Goal: Information Seeking & Learning: Learn about a topic

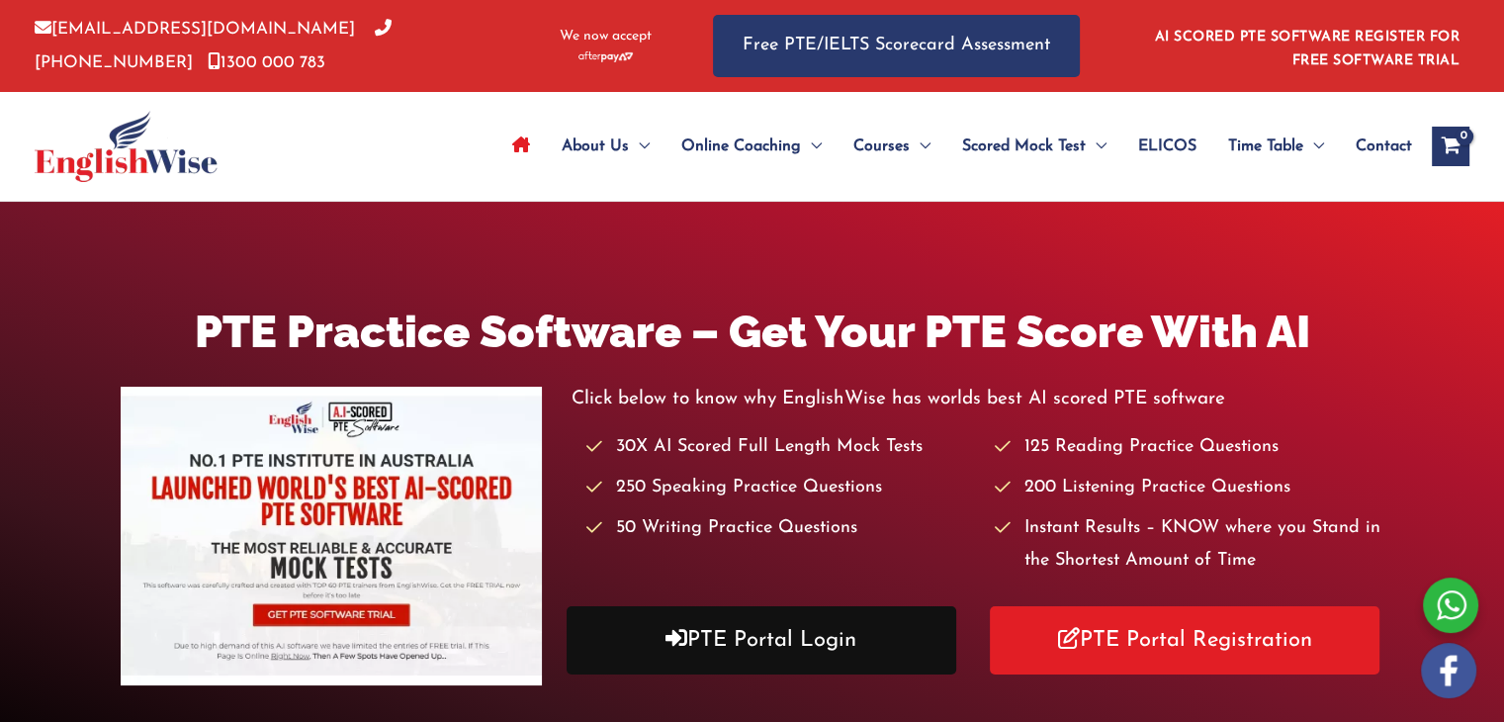
click at [684, 634] on link "PTE Portal Login" at bounding box center [762, 640] width 390 height 68
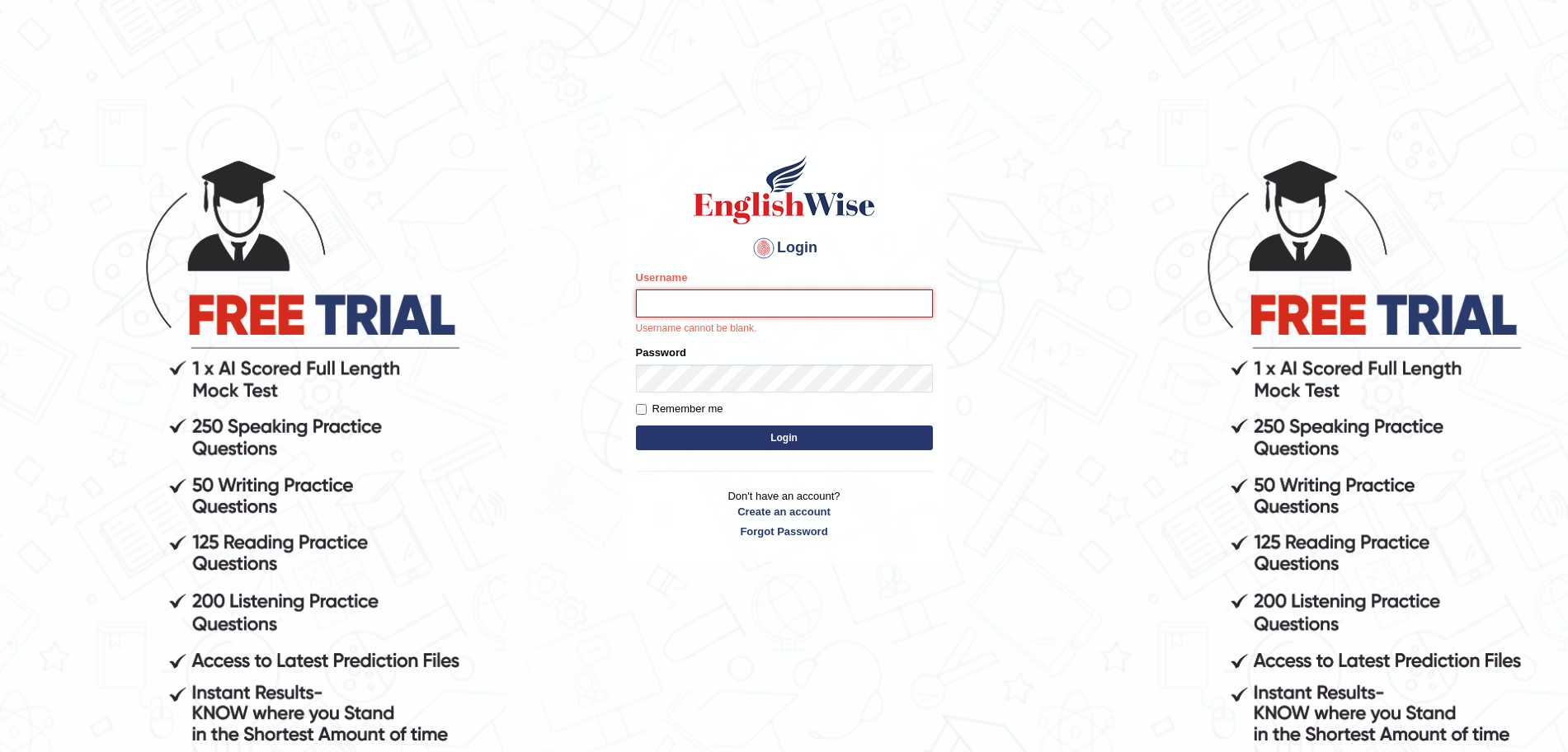
click at [701, 303] on input "Username" at bounding box center [785, 303] width 297 height 28
type input "surajshrestha100"
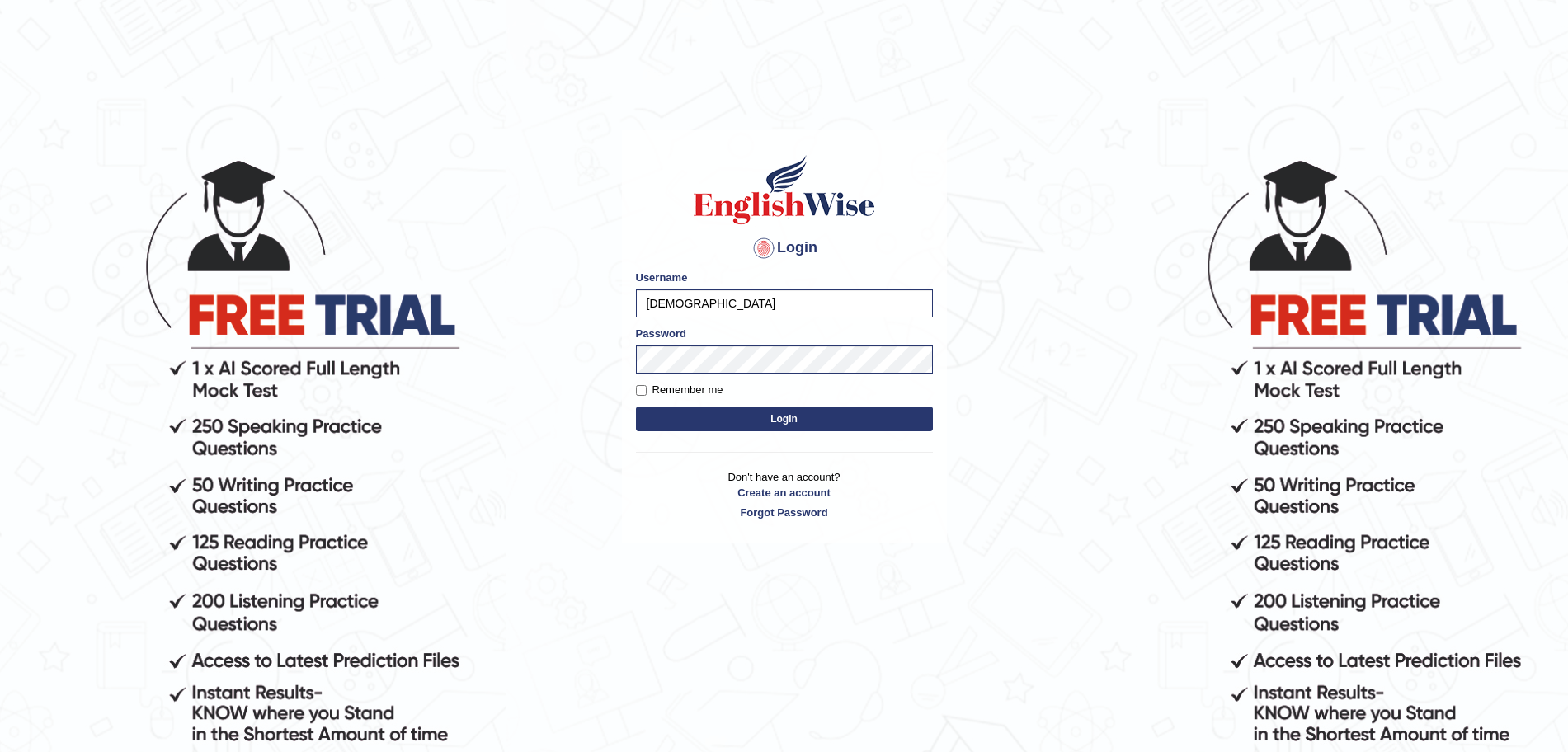
click at [728, 412] on button "Login" at bounding box center [785, 419] width 297 height 25
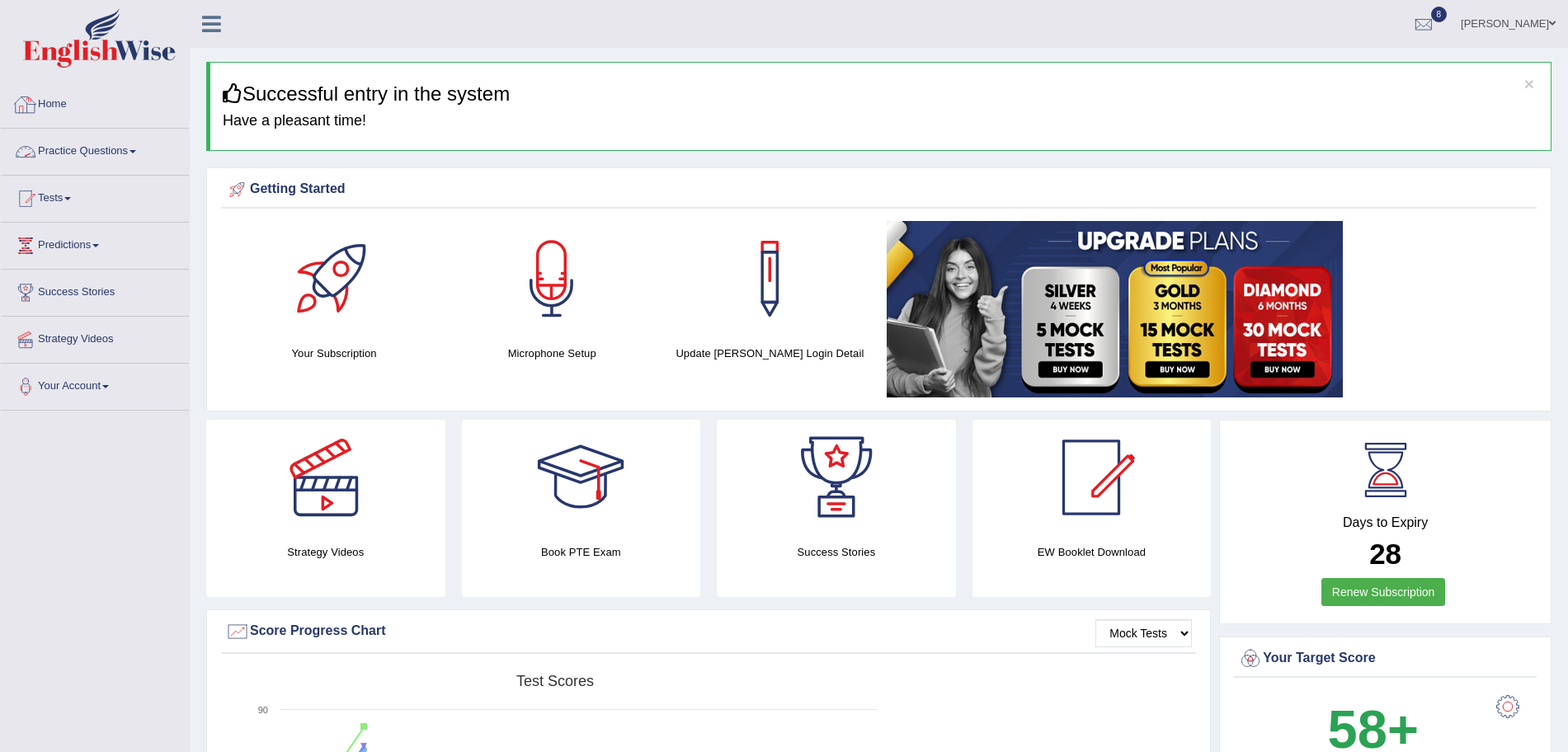
click at [110, 158] on link "Practice Questions" at bounding box center [95, 148] width 188 height 41
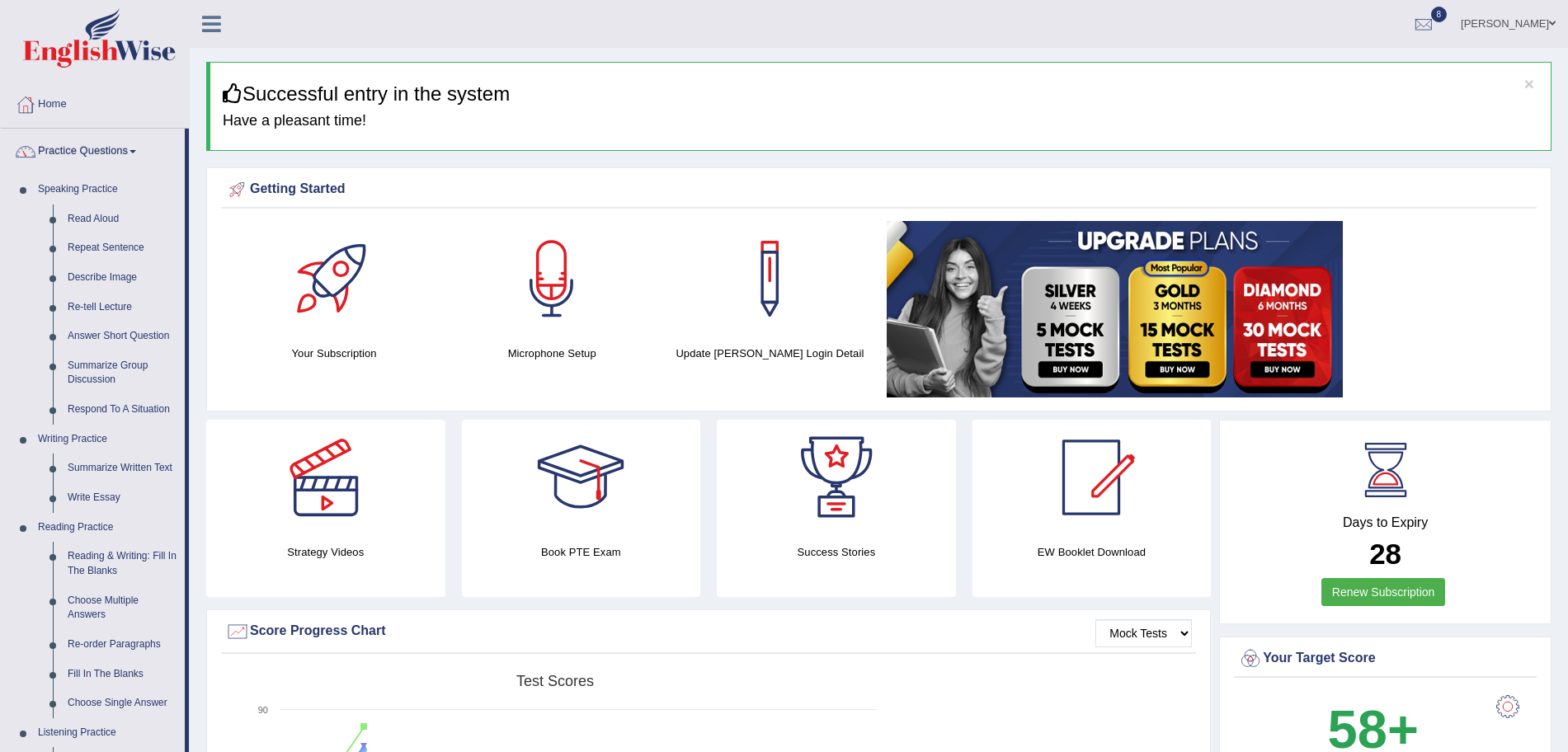
scroll to position [106, 0]
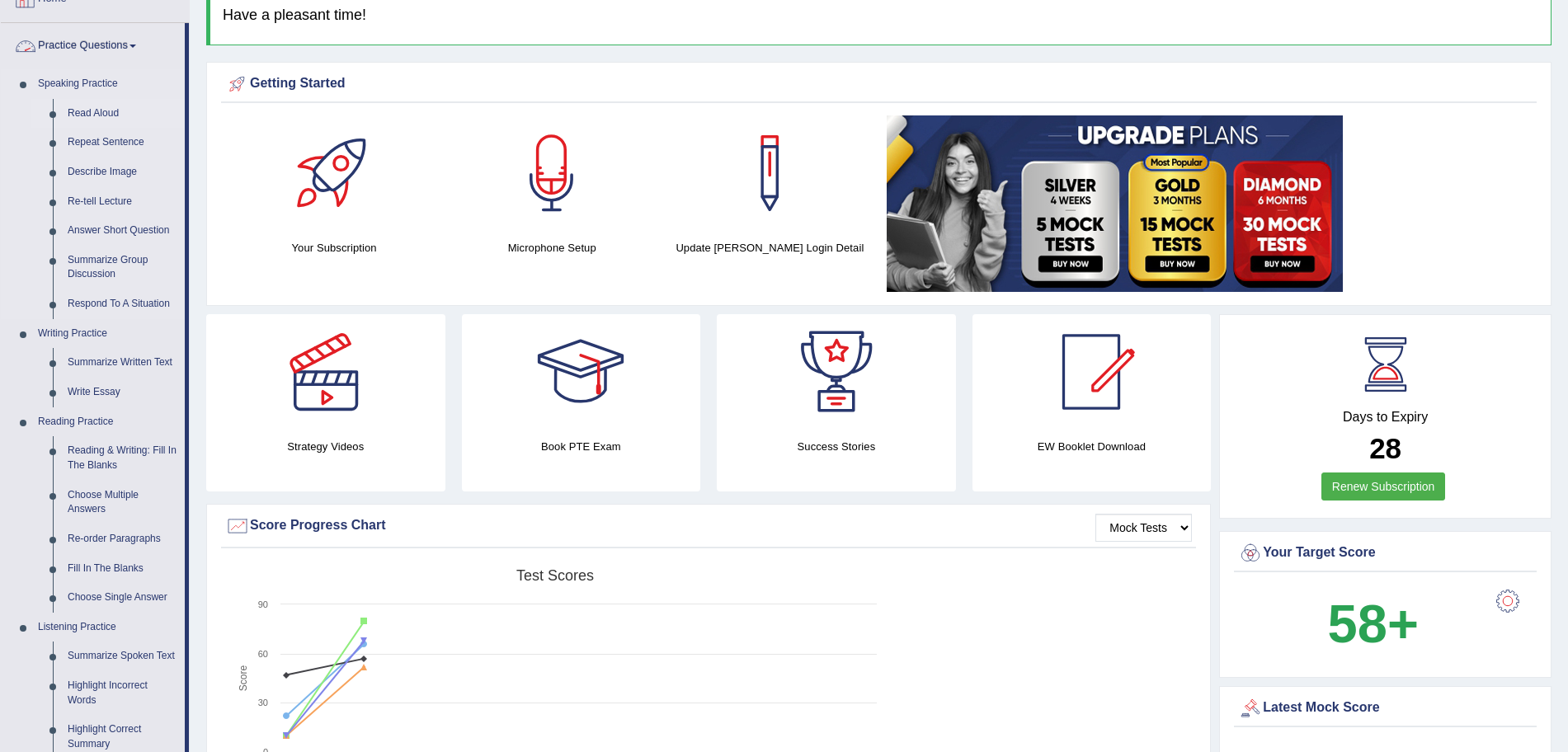
click at [93, 113] on link "Read Aloud" at bounding box center [122, 114] width 124 height 30
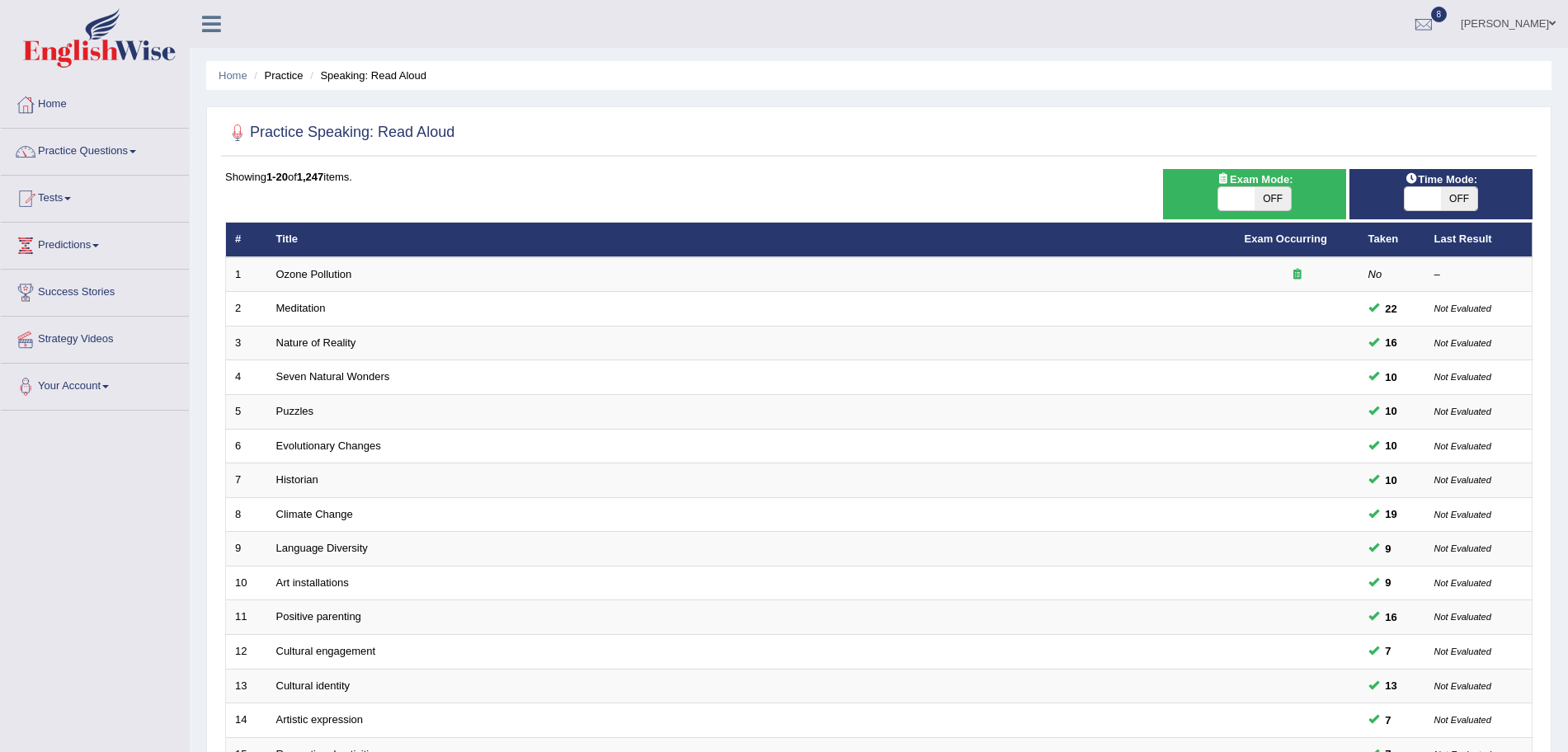
click at [1259, 199] on span "OFF" at bounding box center [1273, 199] width 37 height 23
checkbox input "true"
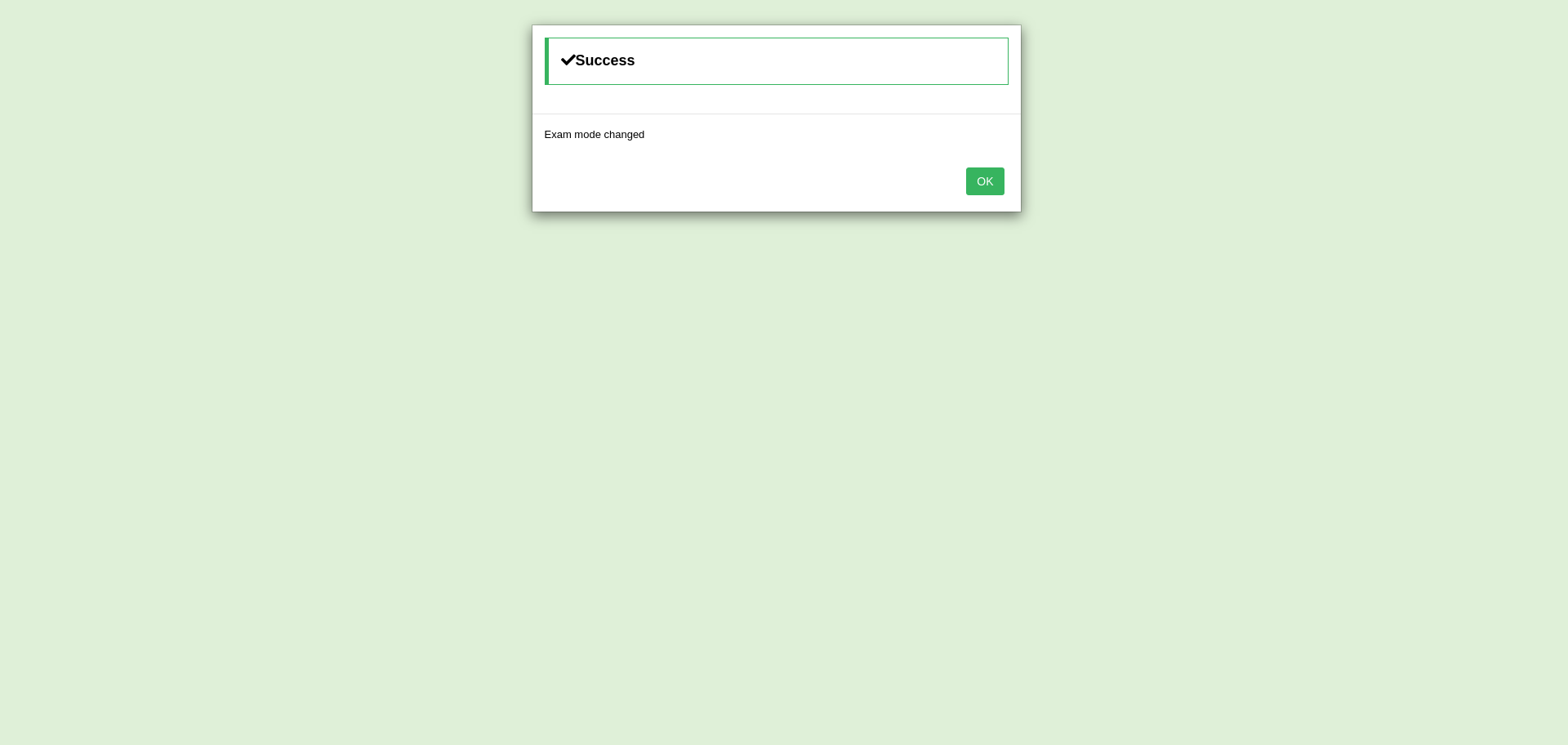
click at [980, 175] on button "OK" at bounding box center [984, 182] width 37 height 28
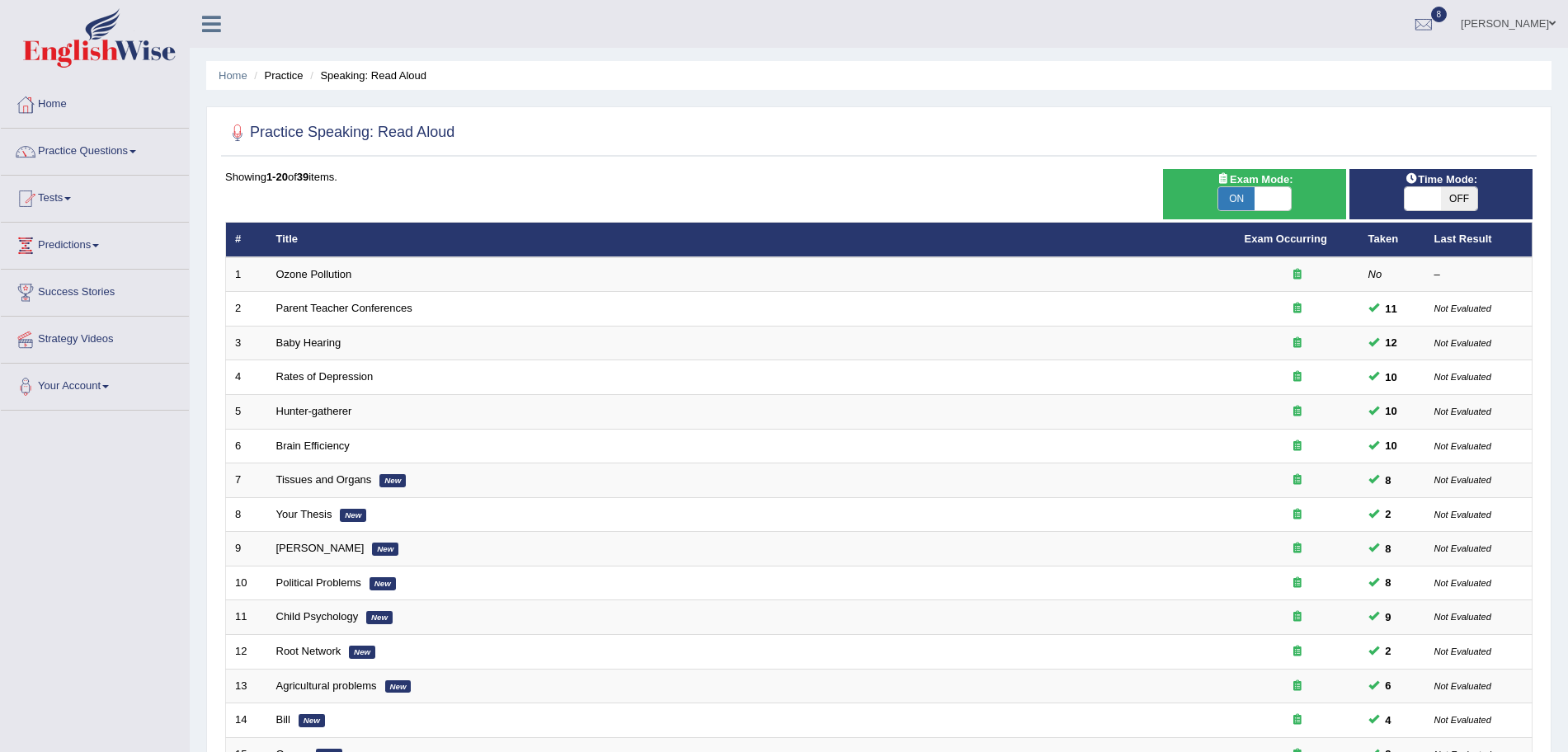
click at [564, 88] on ul "Home Practice Speaking: Read Aloud" at bounding box center [878, 75] width 1345 height 29
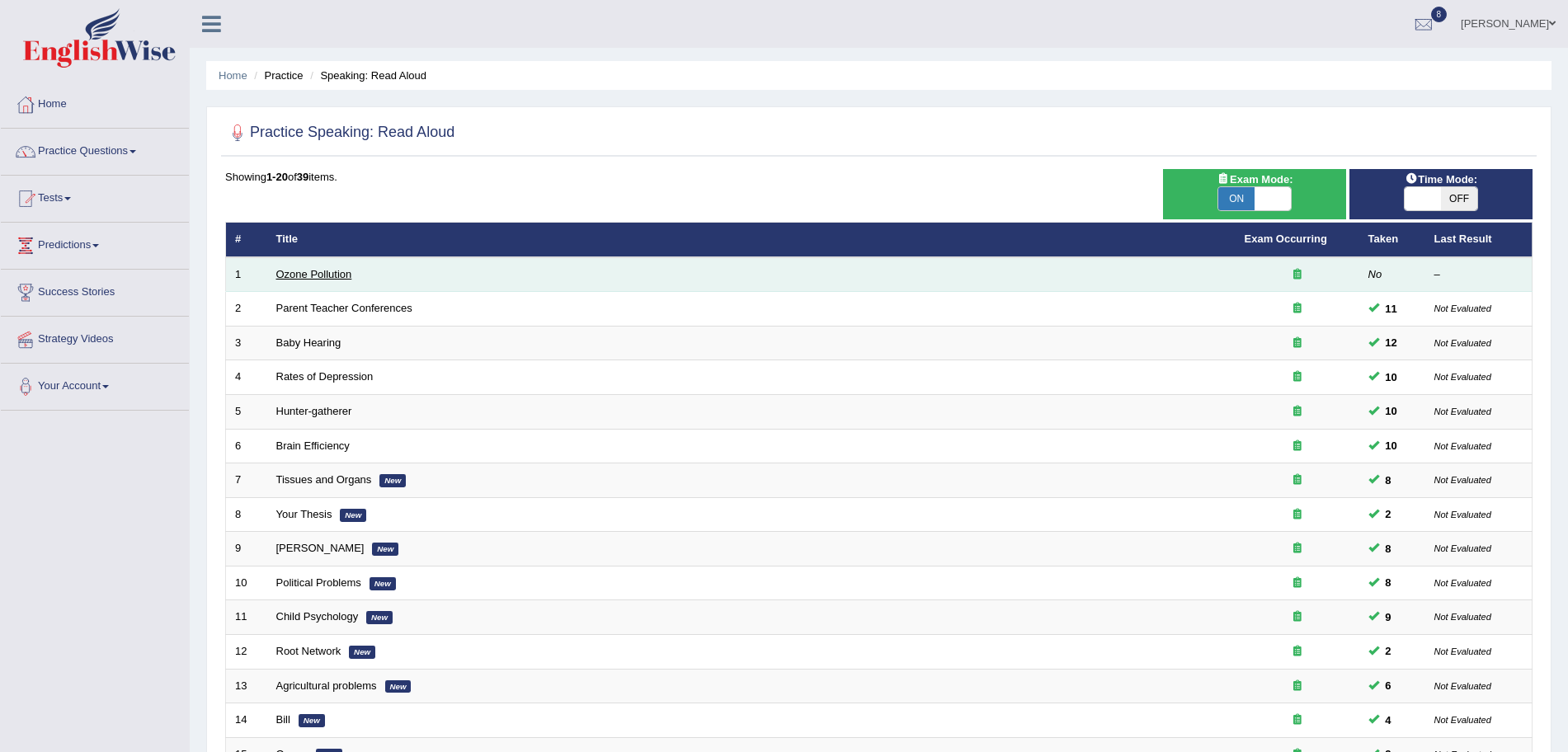
click at [314, 269] on link "Ozone Pollution" at bounding box center [314, 273] width 76 height 13
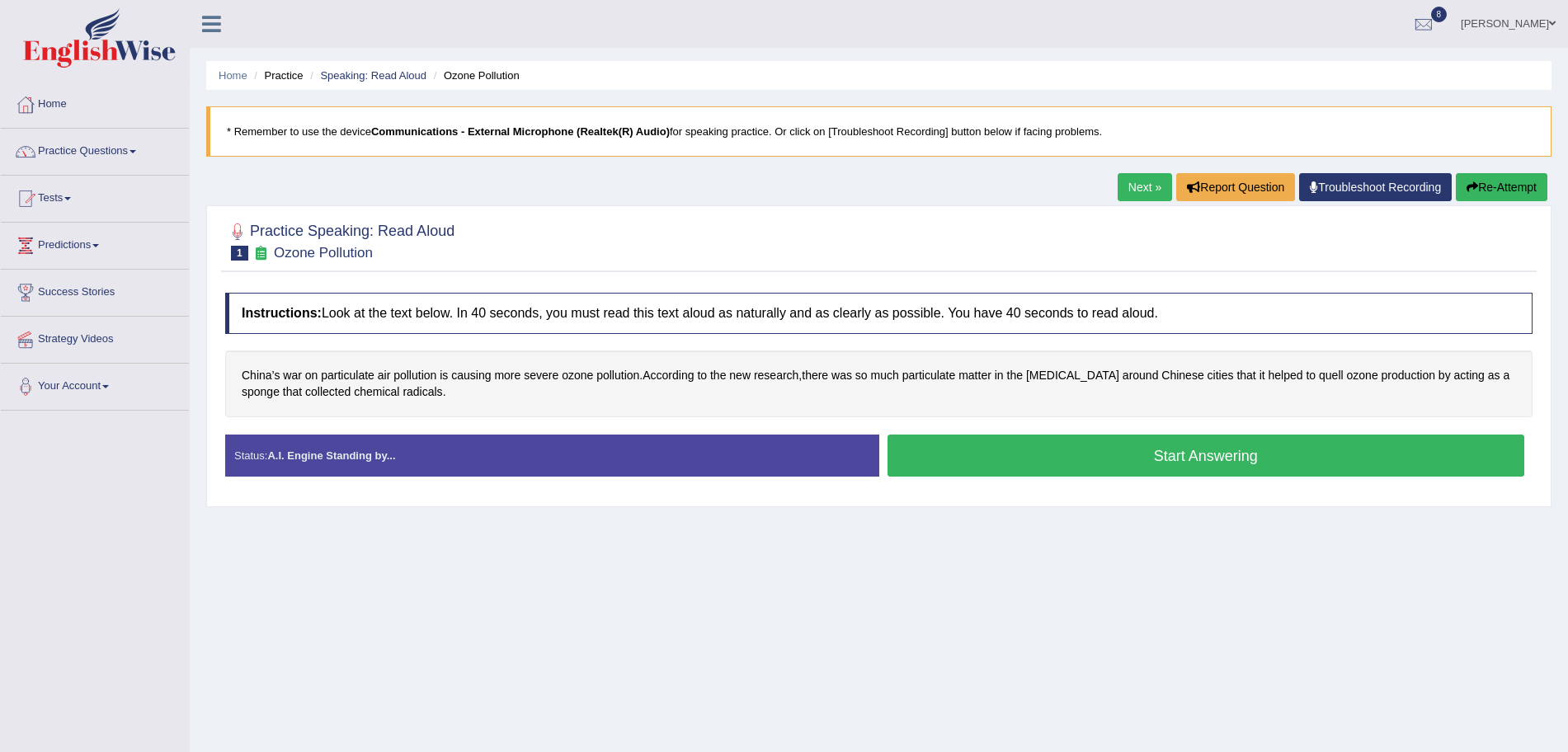
click at [986, 447] on button "Start Answering" at bounding box center [1206, 455] width 638 height 42
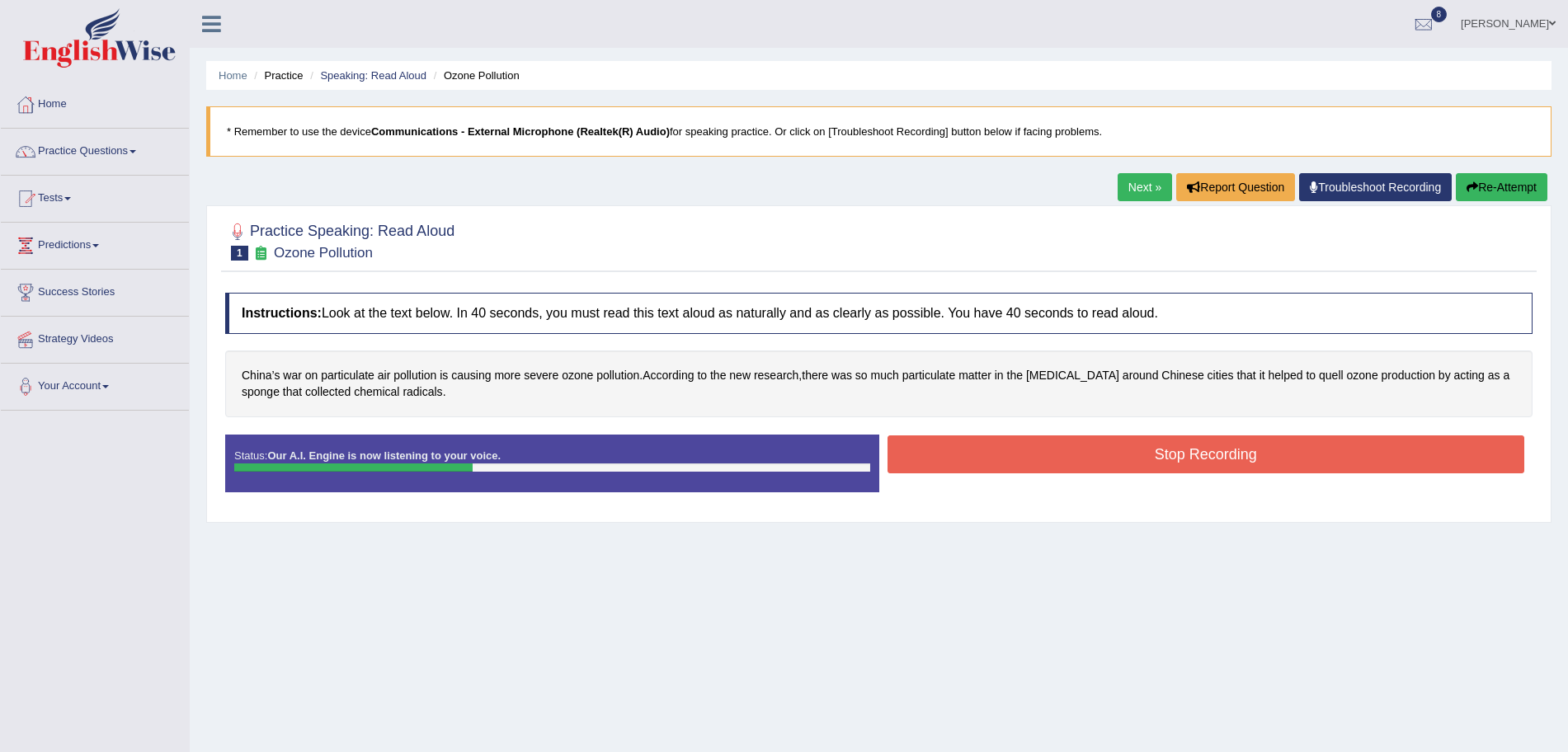
click at [986, 447] on button "Stop Recording" at bounding box center [1206, 454] width 638 height 38
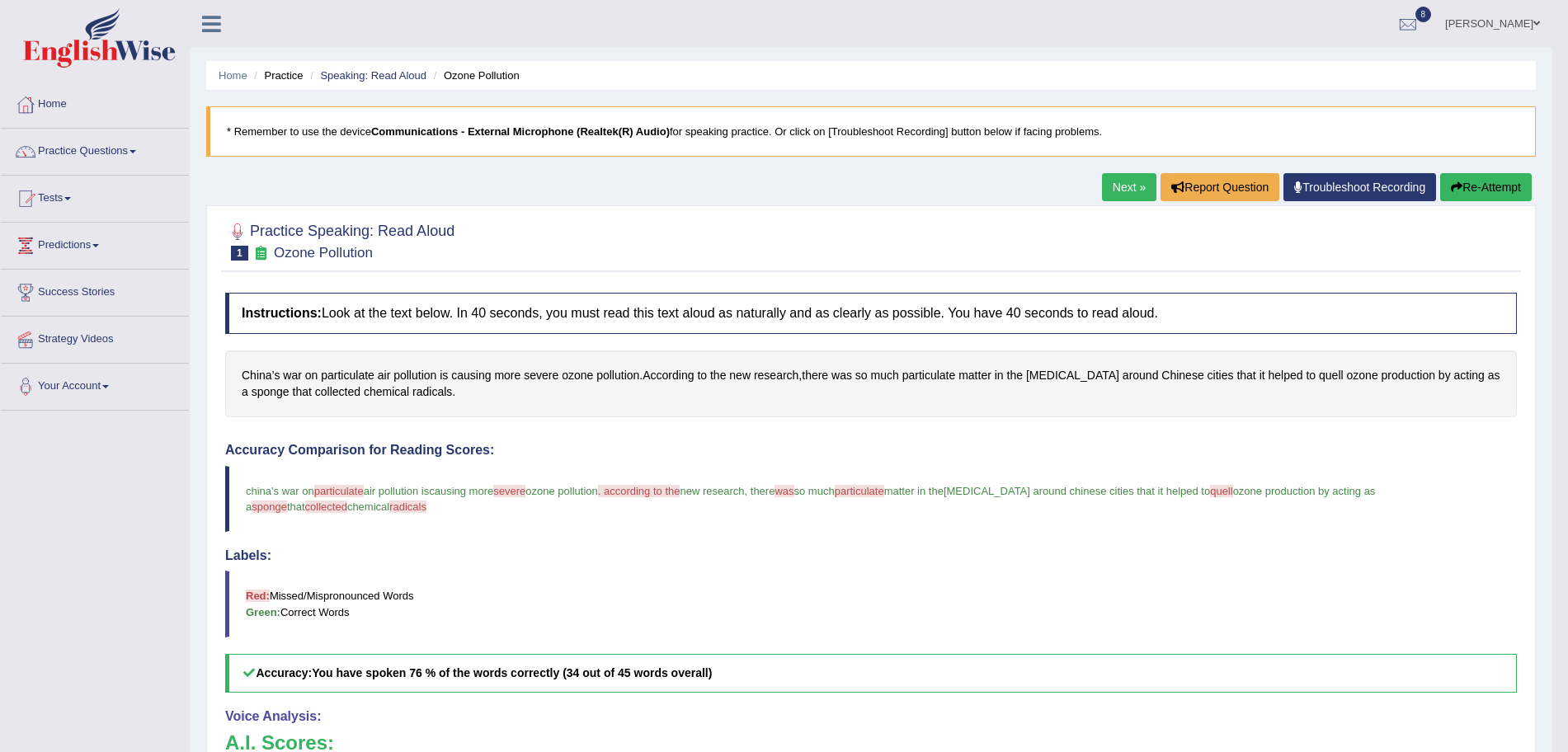
click at [1117, 193] on link "Next »" at bounding box center [1128, 188] width 54 height 28
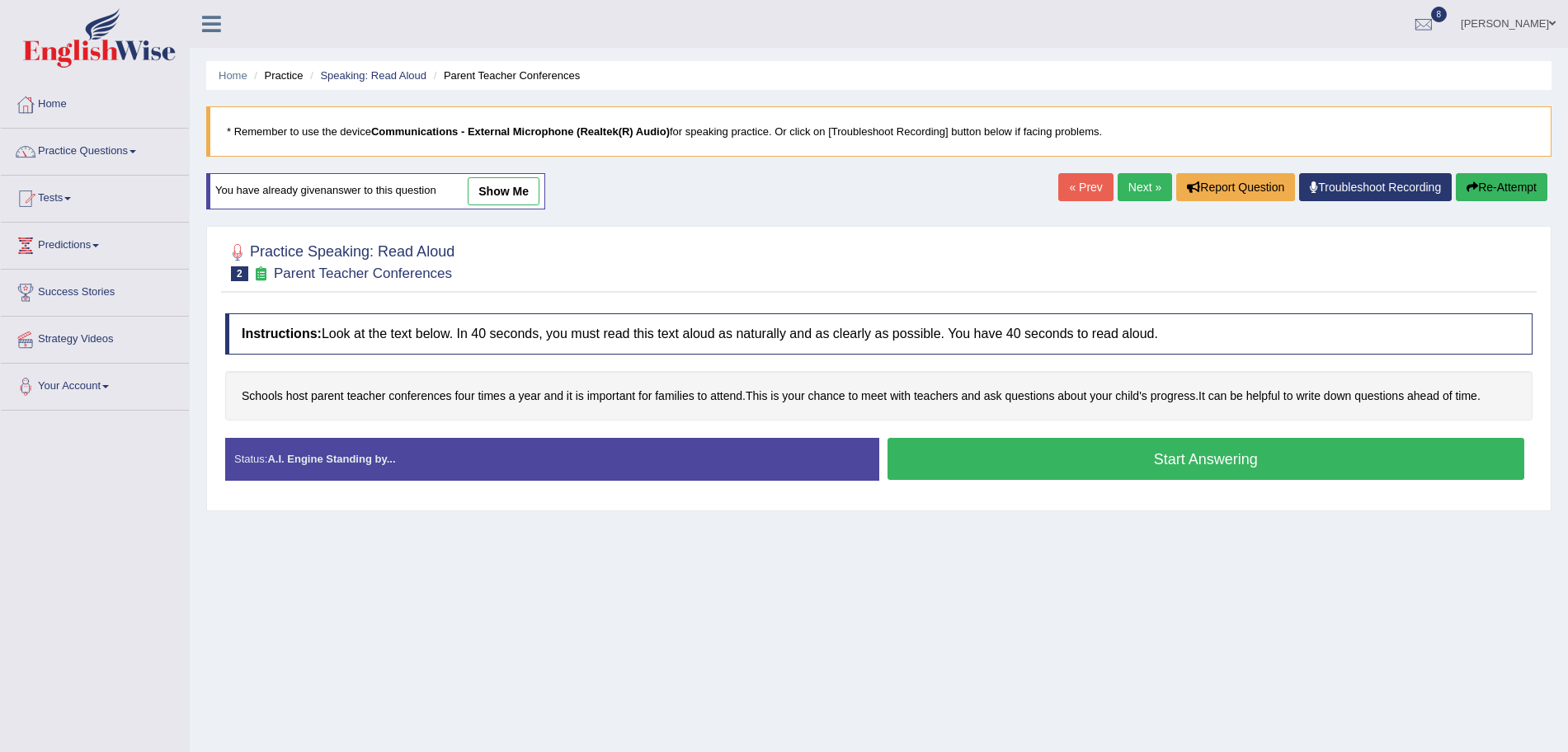
click at [1063, 459] on button "Start Answering" at bounding box center [1206, 459] width 638 height 42
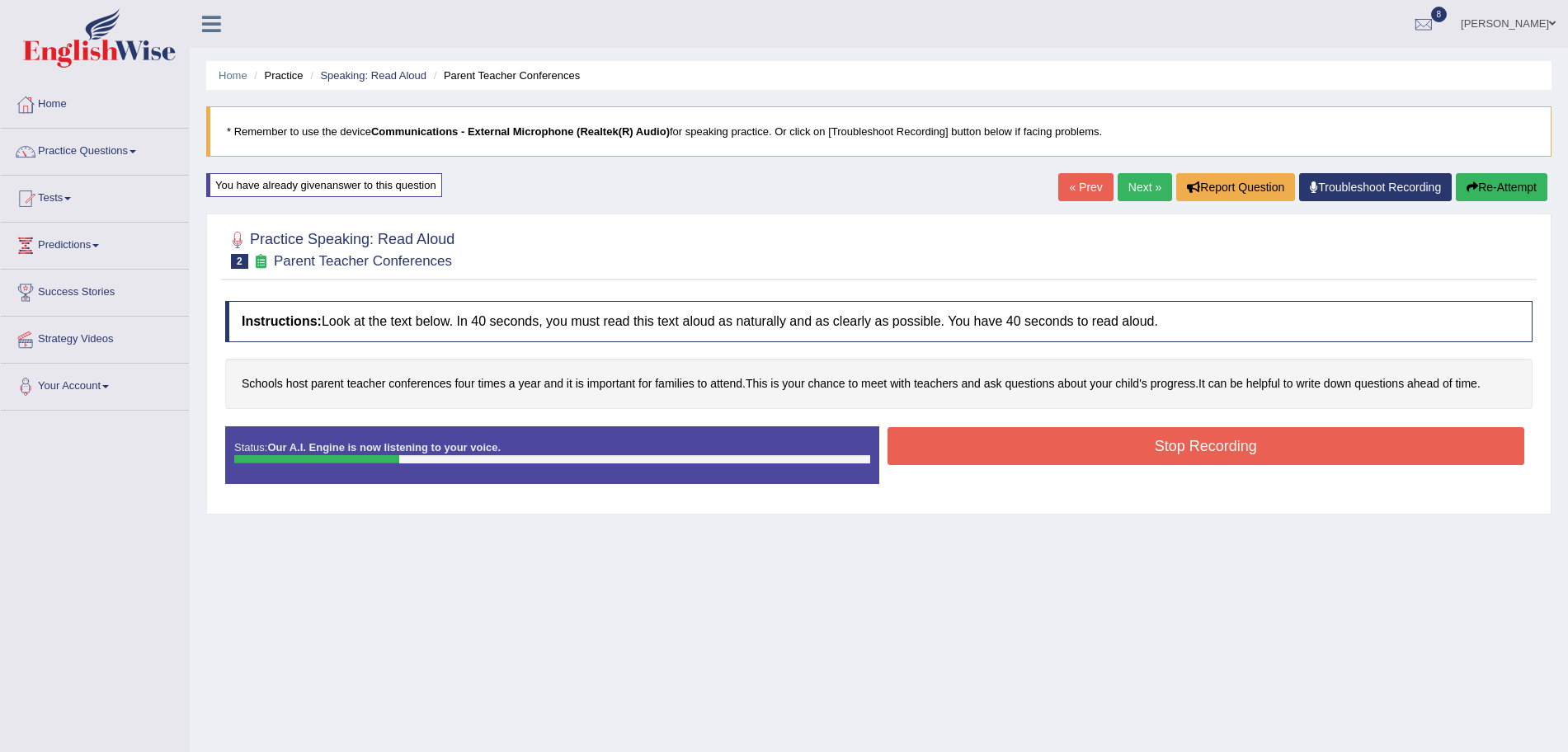
click at [1063, 459] on button "Stop Recording" at bounding box center [1206, 445] width 638 height 38
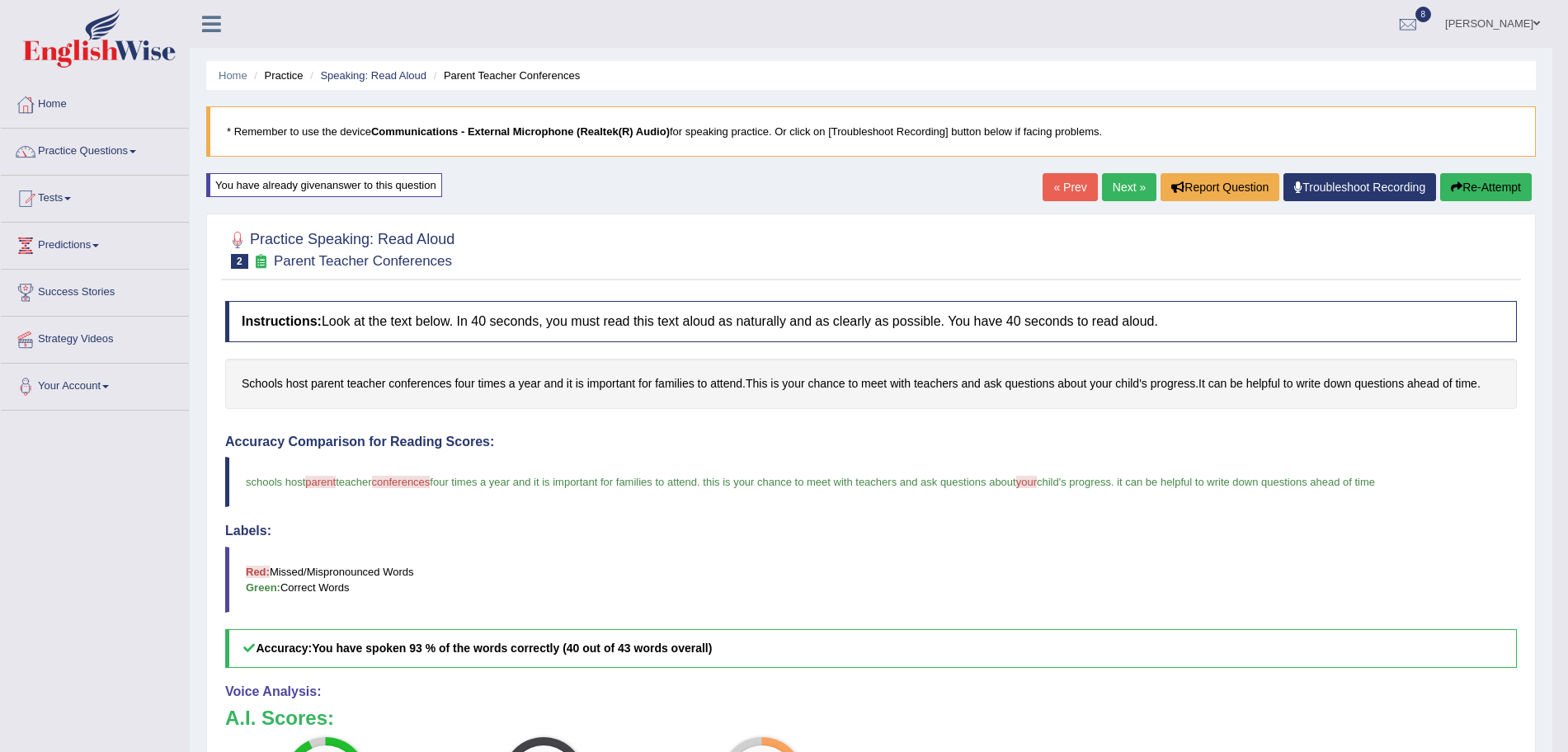
click at [1118, 187] on link "Next »" at bounding box center [1128, 188] width 54 height 28
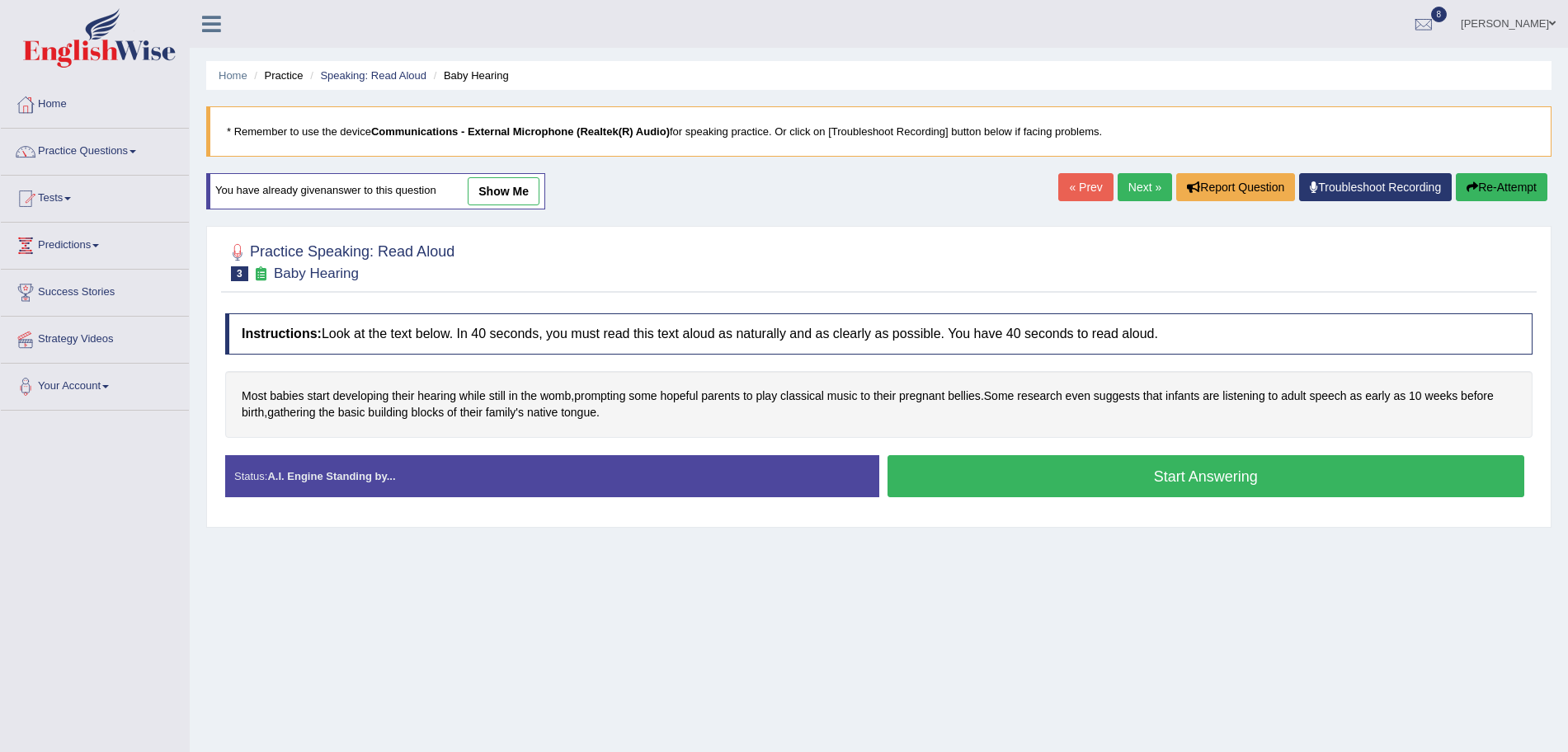
click at [1023, 477] on button "Start Answering" at bounding box center [1206, 476] width 638 height 42
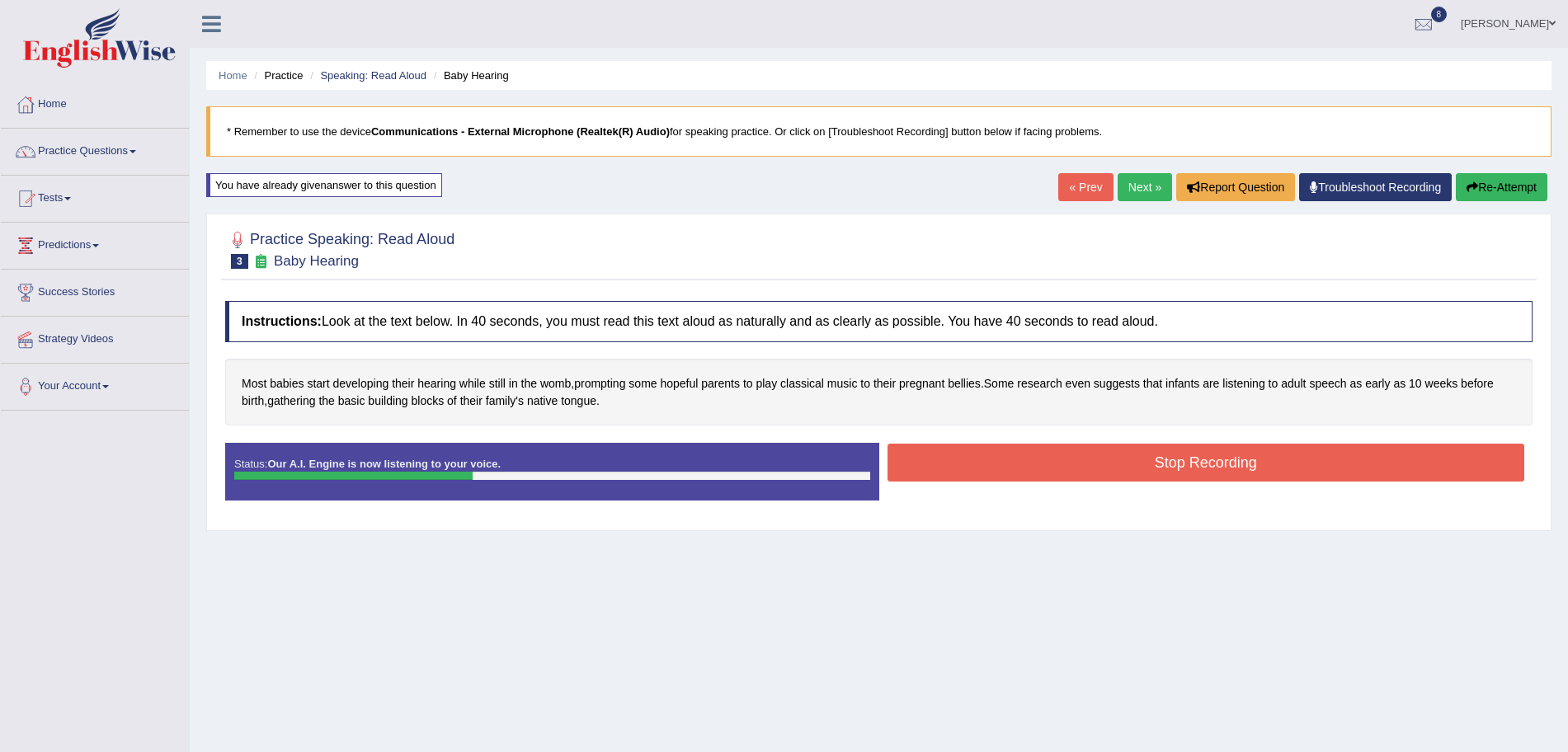
click at [991, 466] on button "Stop Recording" at bounding box center [1206, 462] width 638 height 38
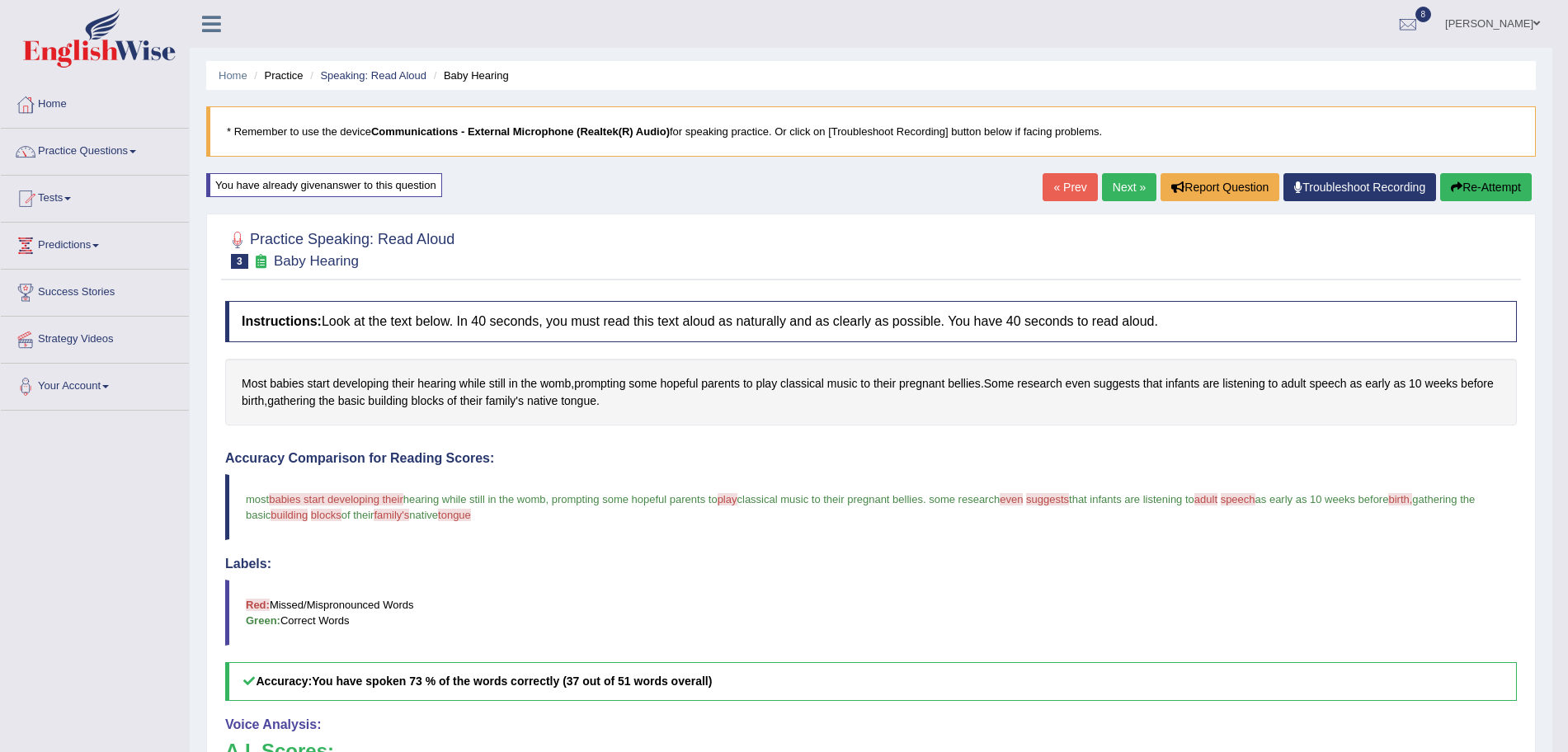
click at [1131, 183] on link "Next »" at bounding box center [1128, 188] width 54 height 28
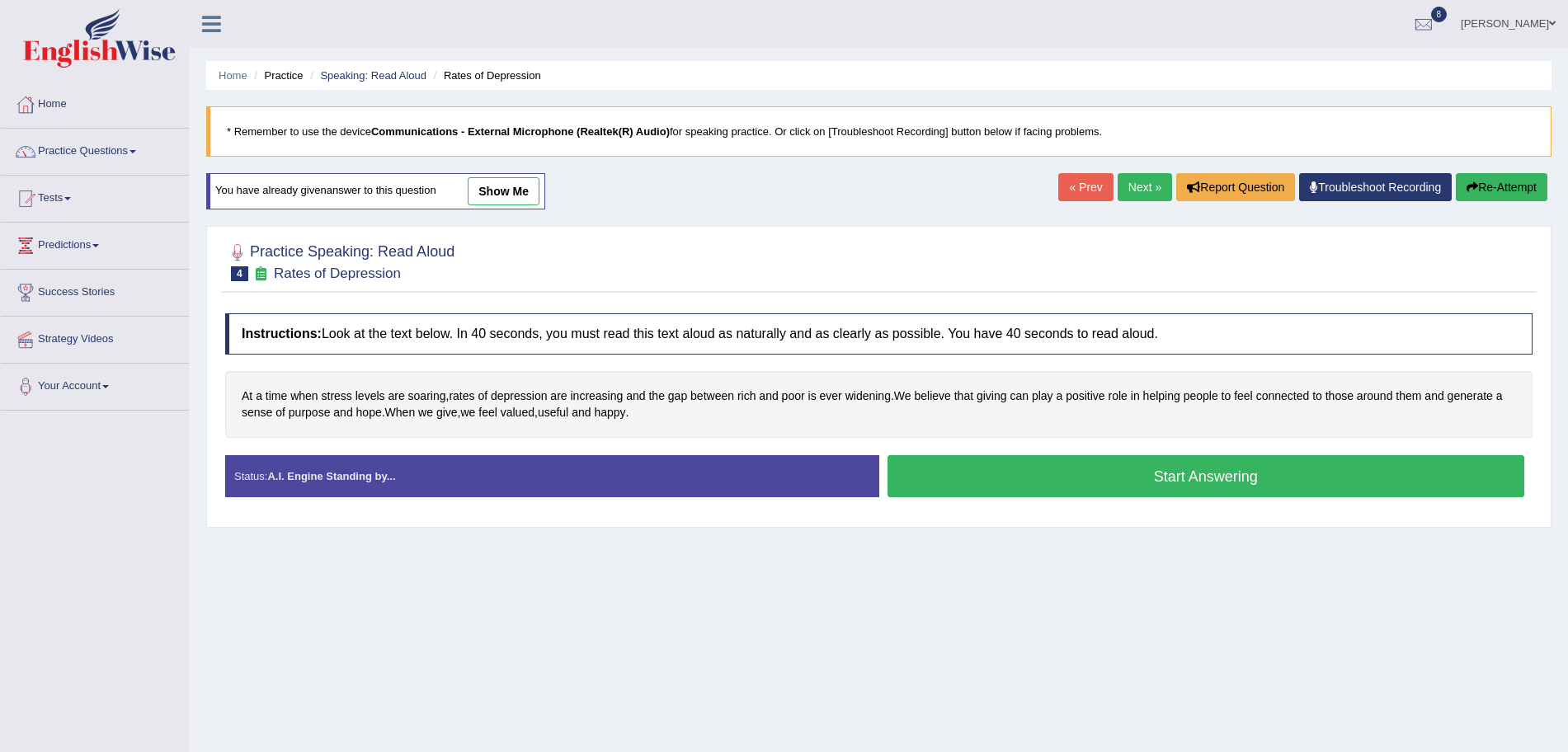
click at [982, 469] on button "Start Answering" at bounding box center [1206, 476] width 638 height 42
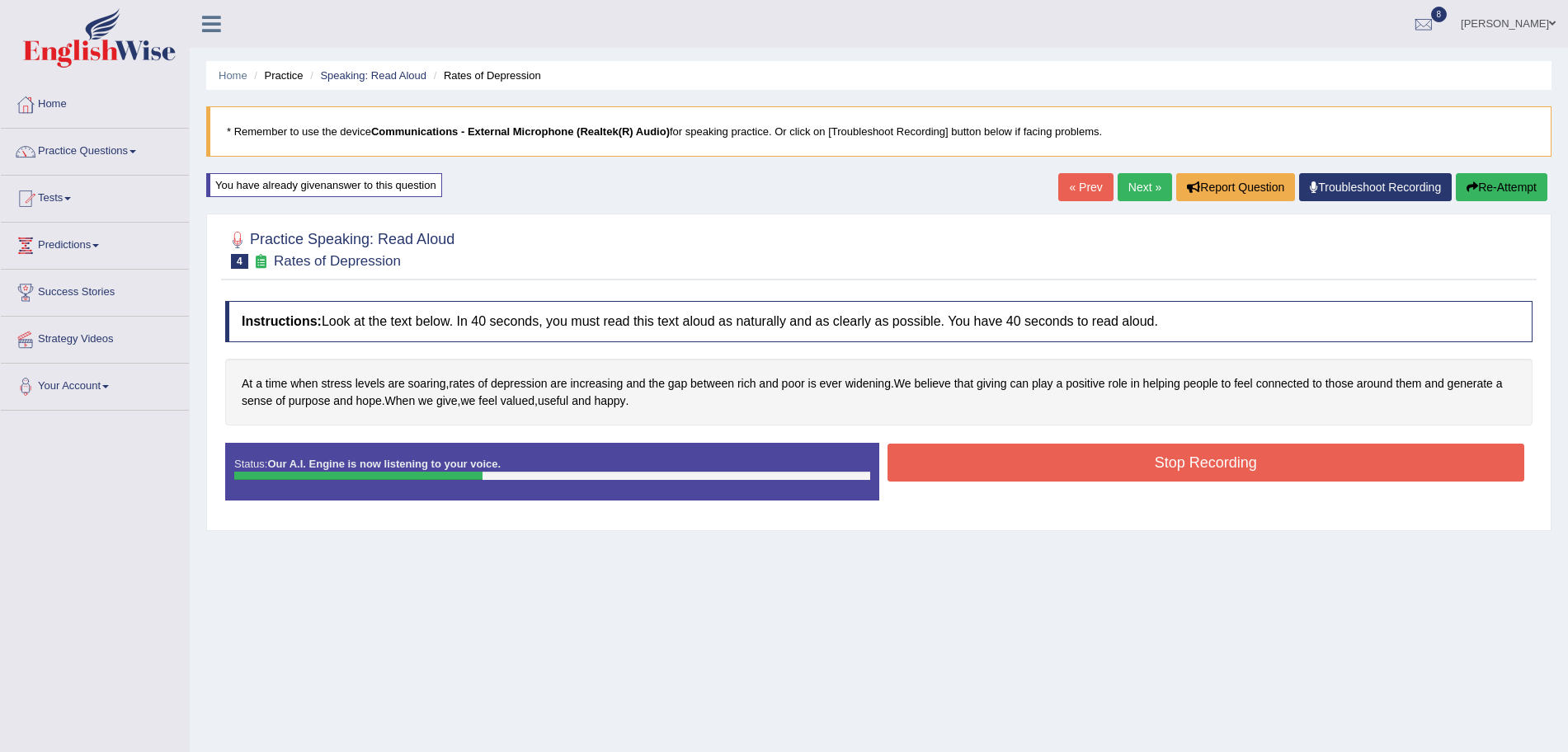
click at [1025, 464] on button "Stop Recording" at bounding box center [1206, 462] width 638 height 38
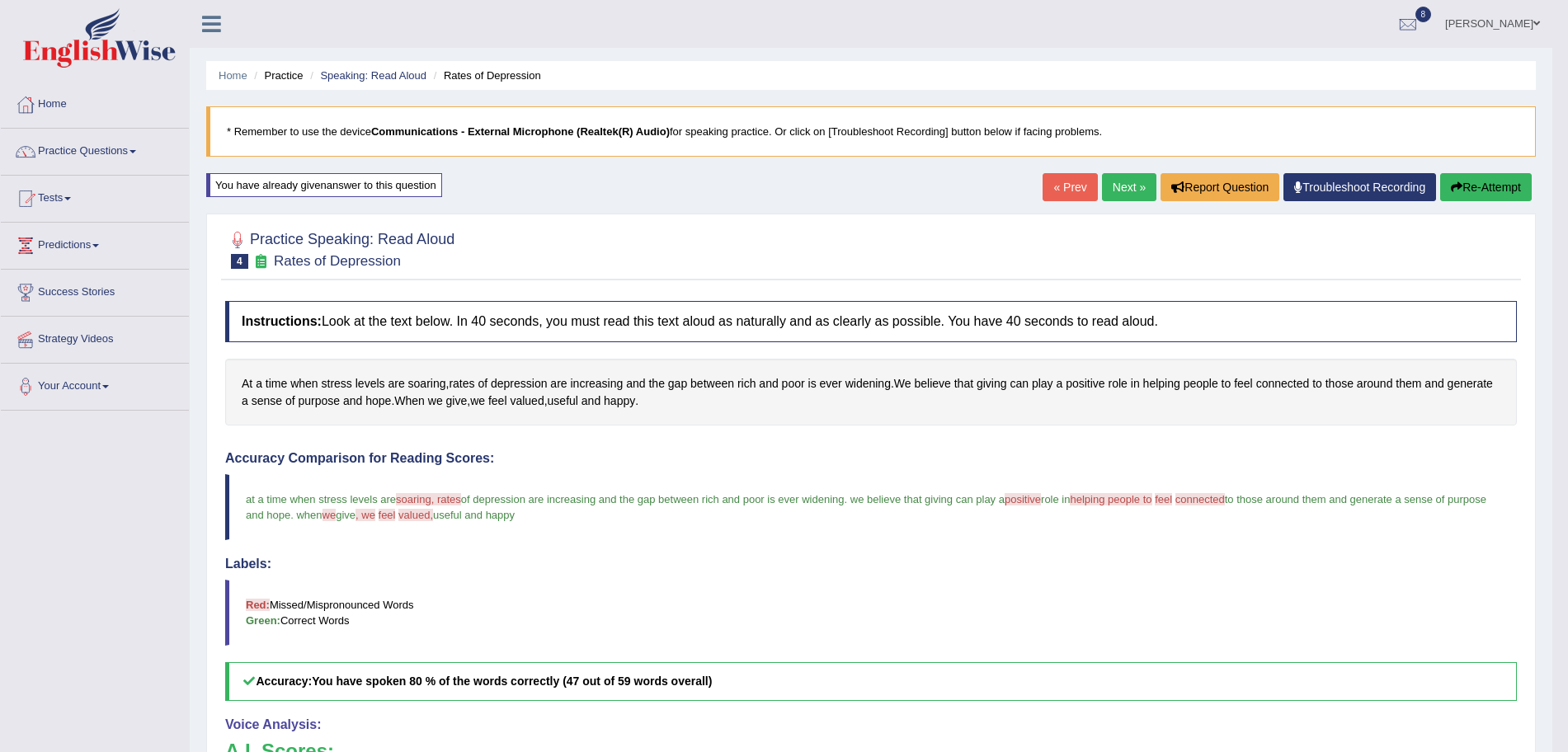
click at [1129, 192] on link "Next »" at bounding box center [1128, 188] width 54 height 28
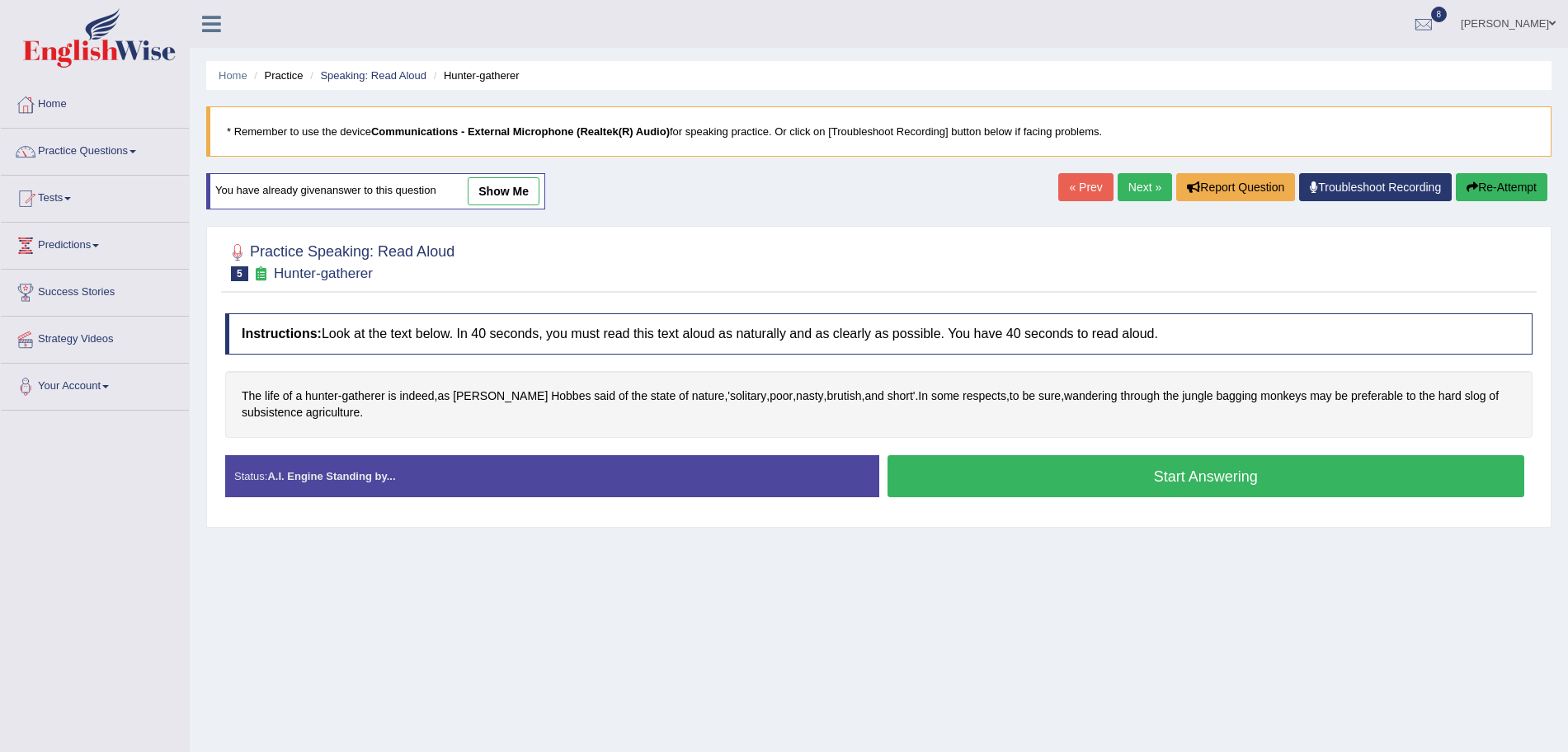
click at [1033, 482] on button "Start Answering" at bounding box center [1206, 476] width 638 height 42
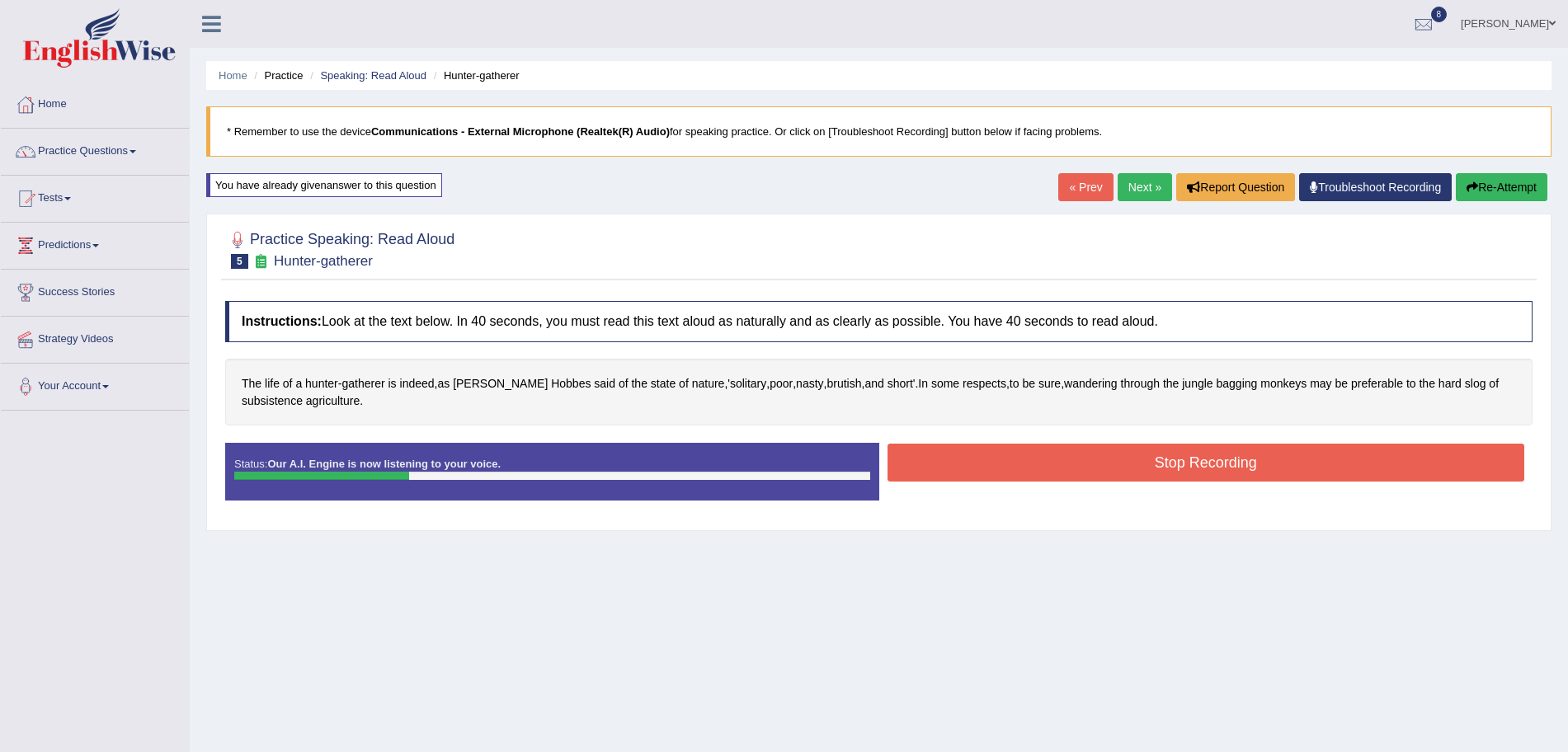
click at [1008, 474] on button "Stop Recording" at bounding box center [1206, 462] width 638 height 38
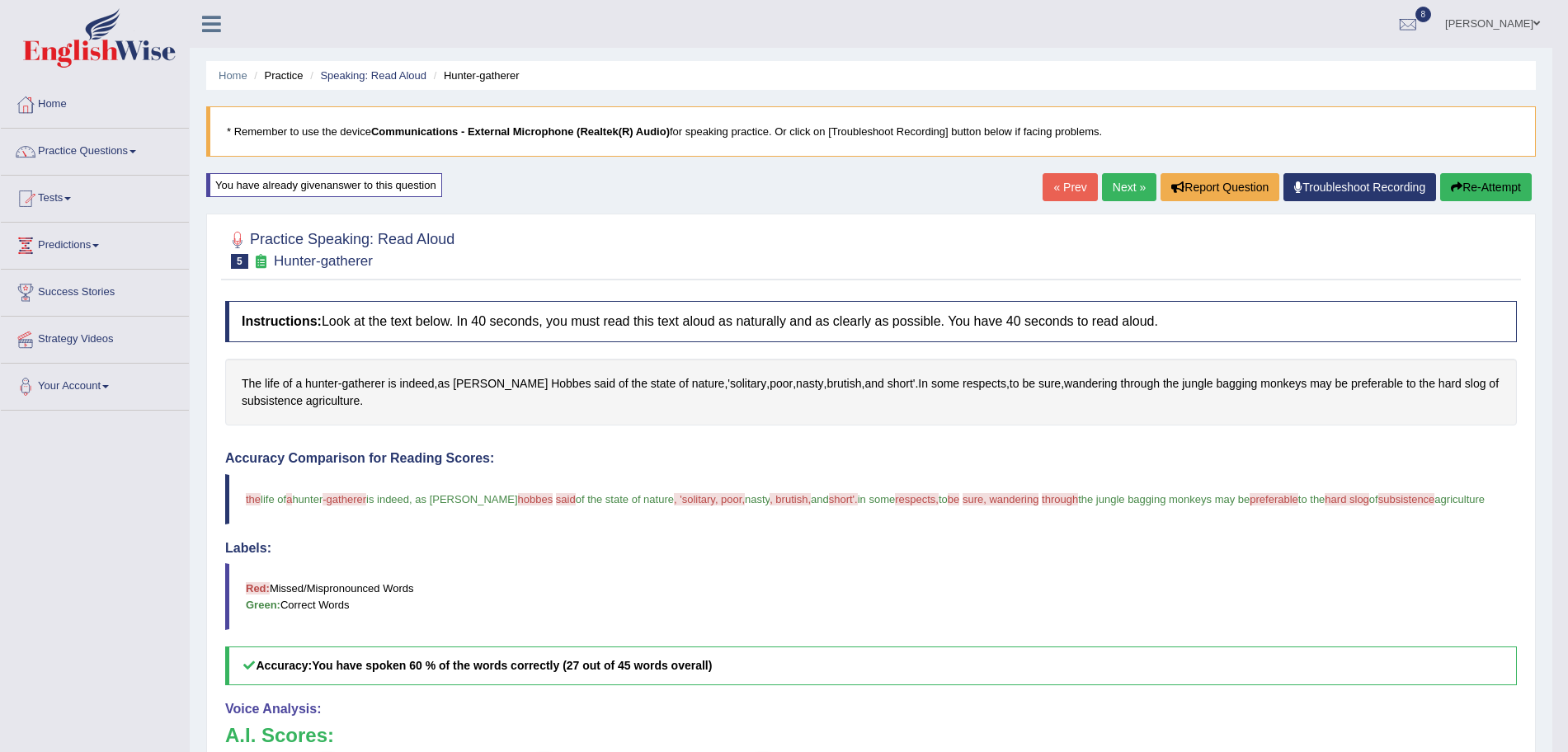
click at [1110, 197] on link "Next »" at bounding box center [1128, 188] width 54 height 28
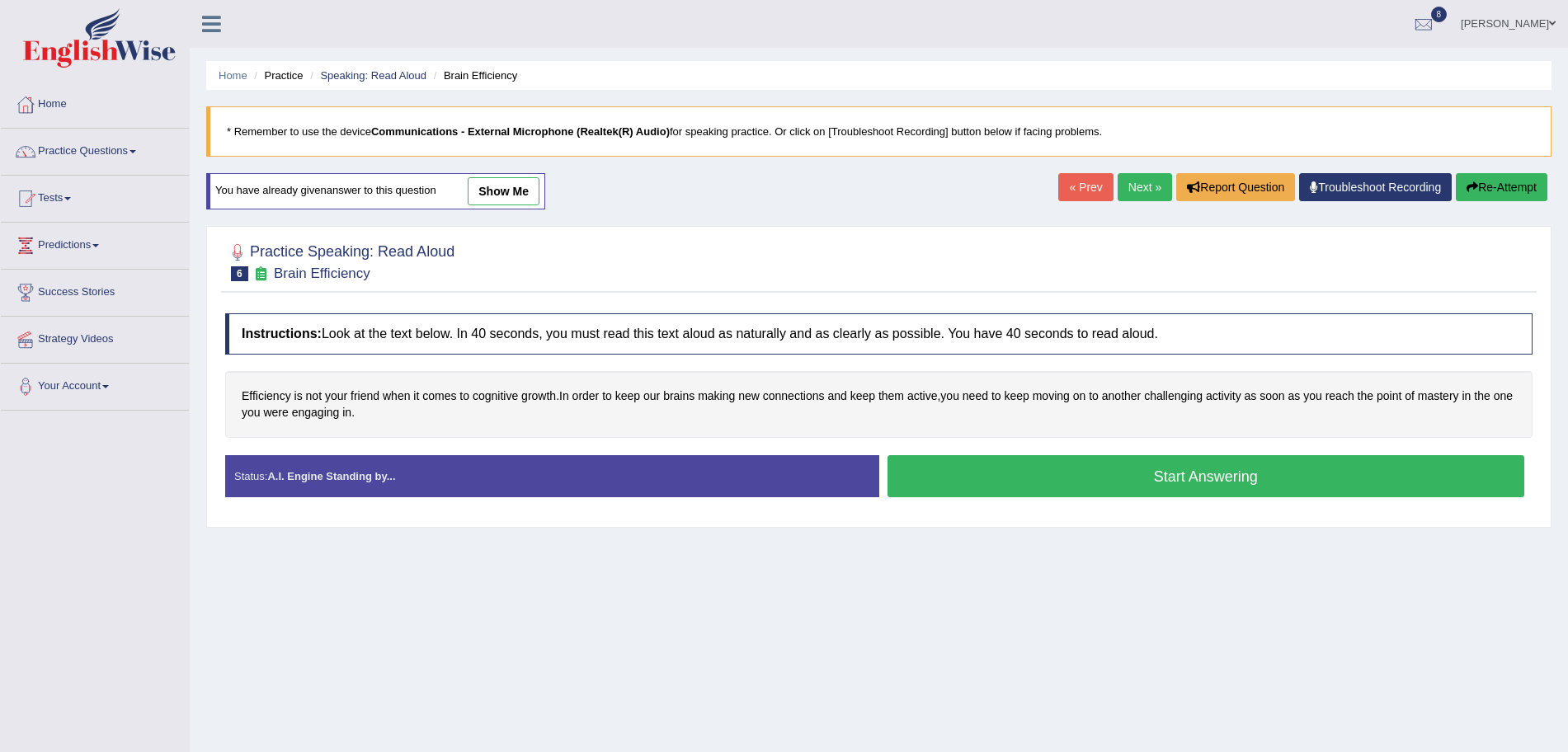
click at [1043, 475] on button "Start Answering" at bounding box center [1206, 476] width 638 height 42
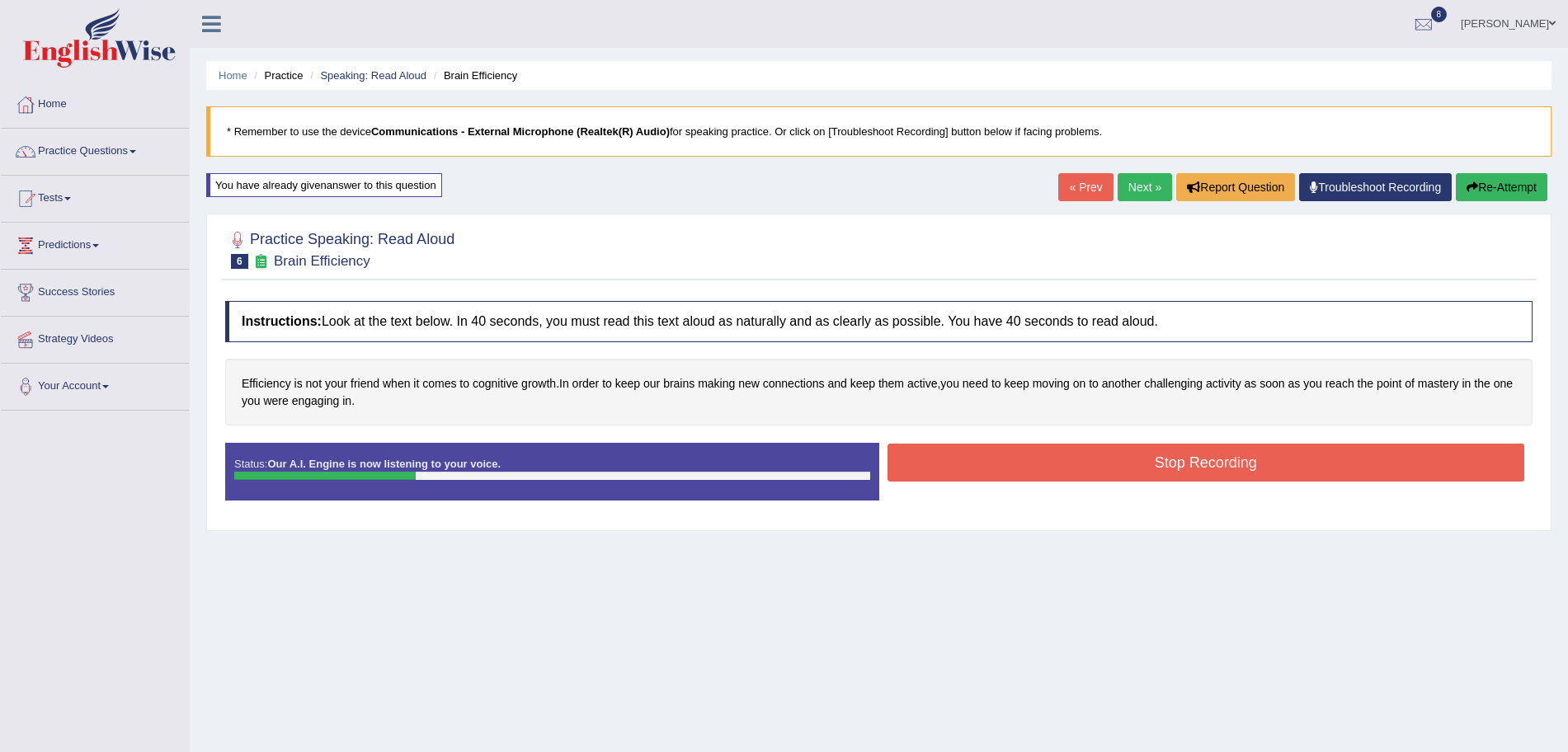
click at [1009, 459] on button "Stop Recording" at bounding box center [1206, 462] width 638 height 38
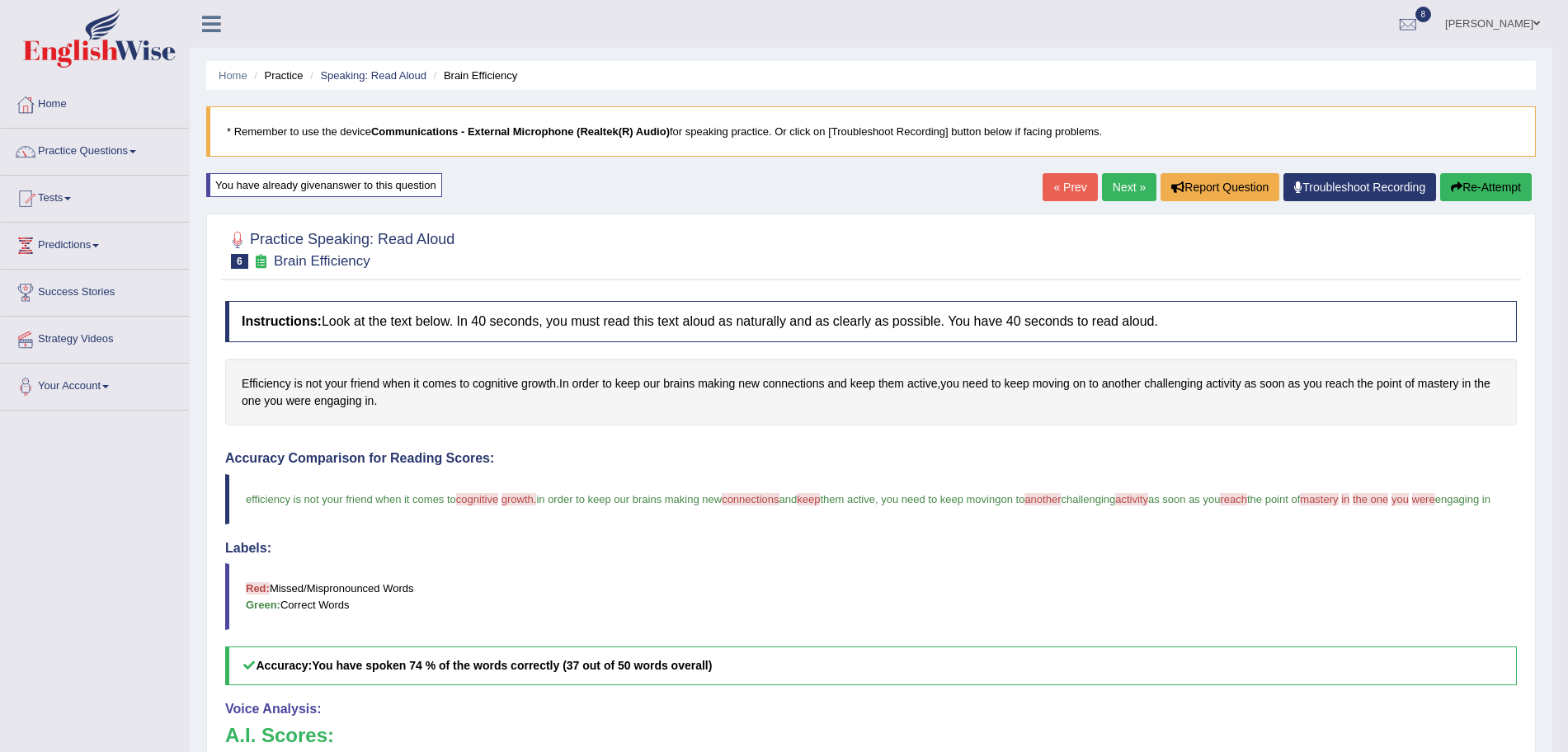
click at [1119, 184] on link "Next »" at bounding box center [1128, 188] width 54 height 28
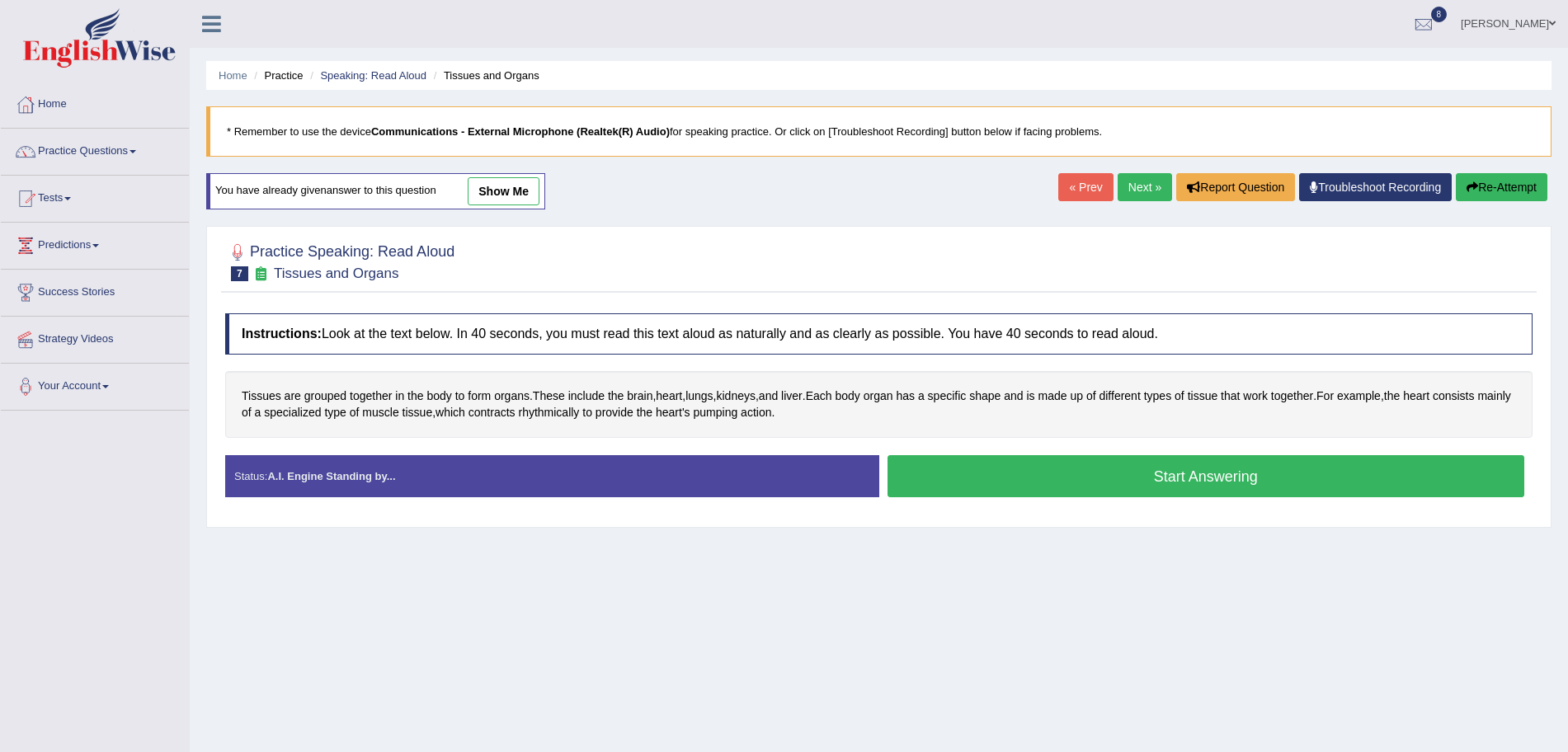
click at [1045, 477] on button "Start Answering" at bounding box center [1206, 476] width 638 height 42
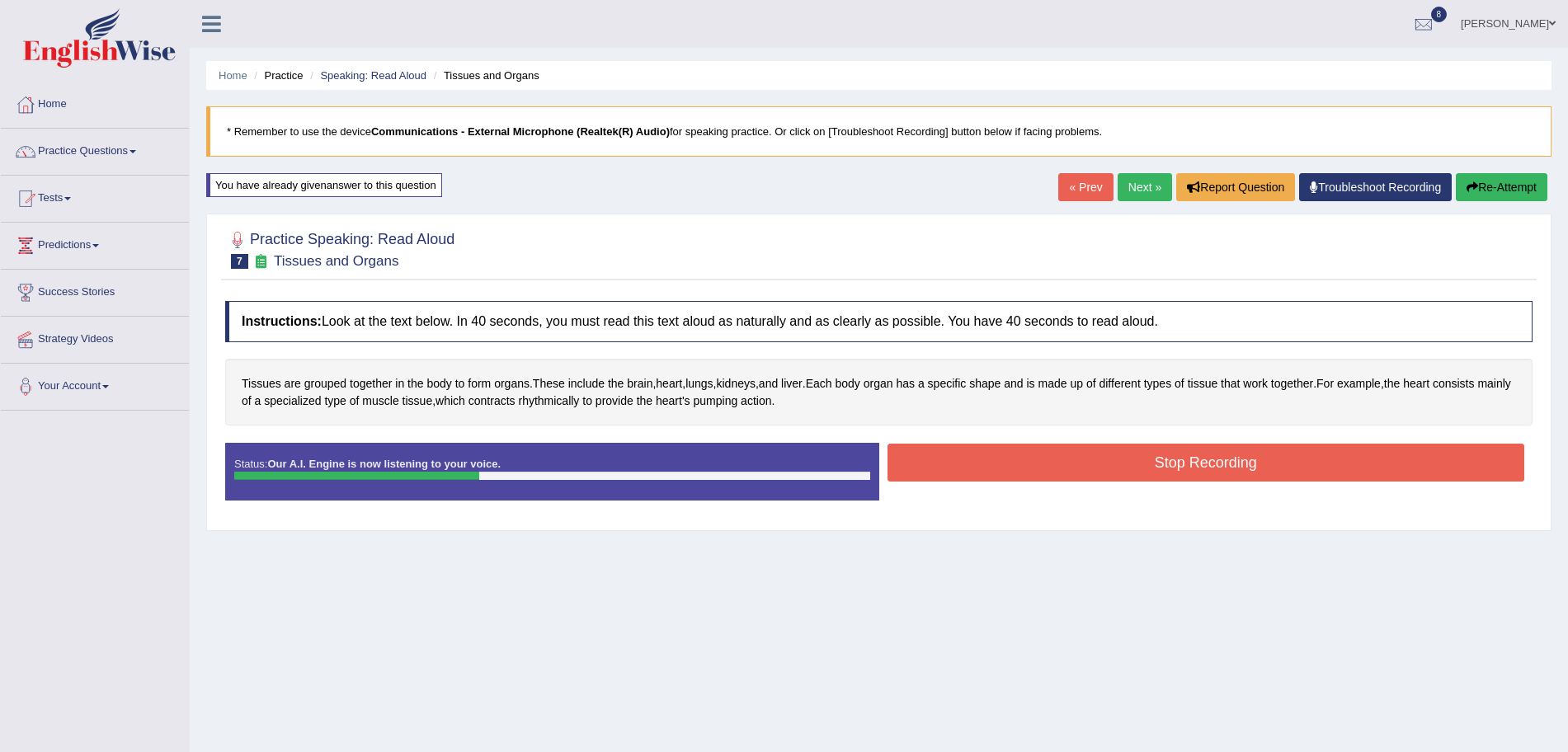
click at [1022, 474] on button "Stop Recording" at bounding box center [1206, 462] width 638 height 38
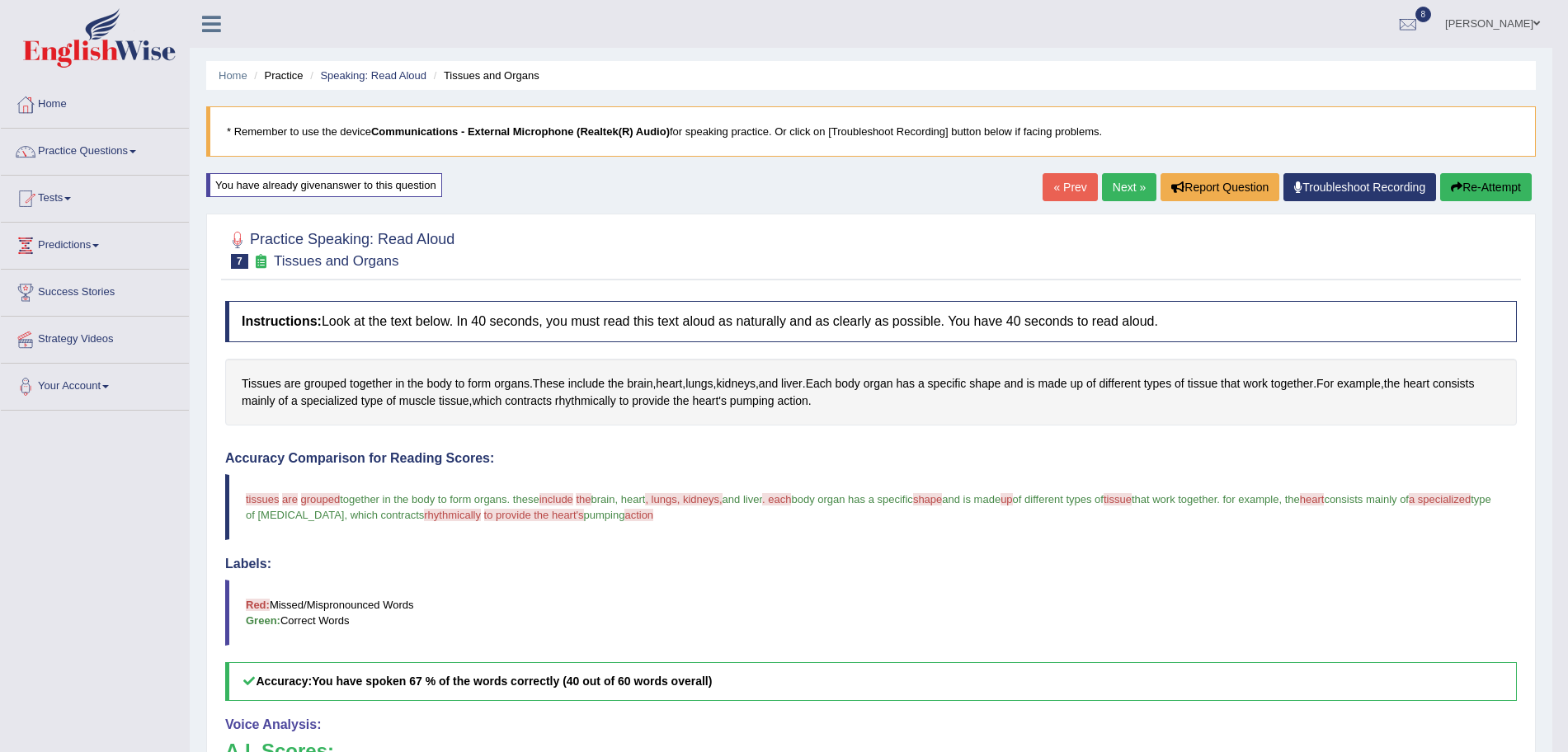
click at [1125, 189] on link "Next »" at bounding box center [1128, 188] width 54 height 28
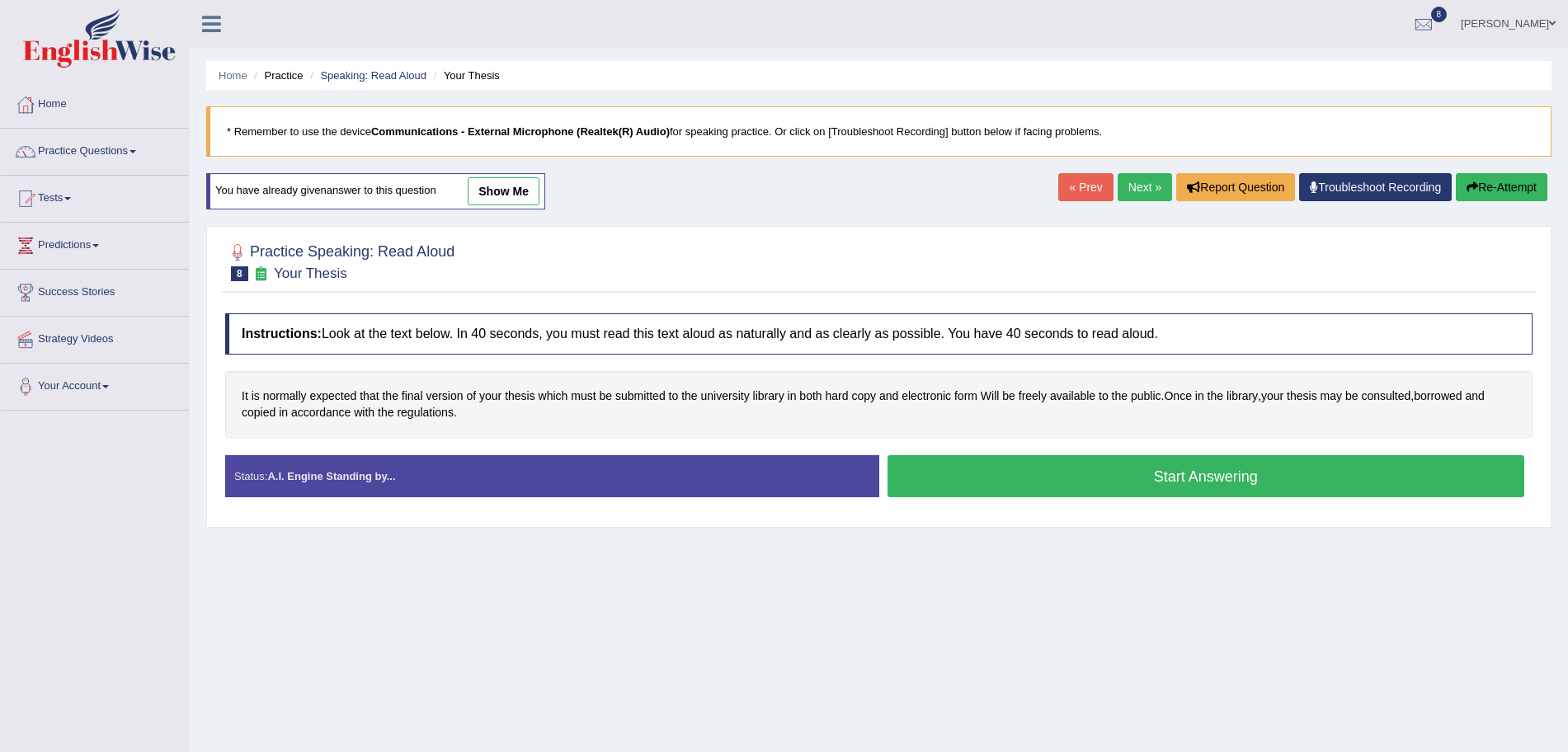
click at [1128, 479] on button "Start Answering" at bounding box center [1206, 476] width 638 height 42
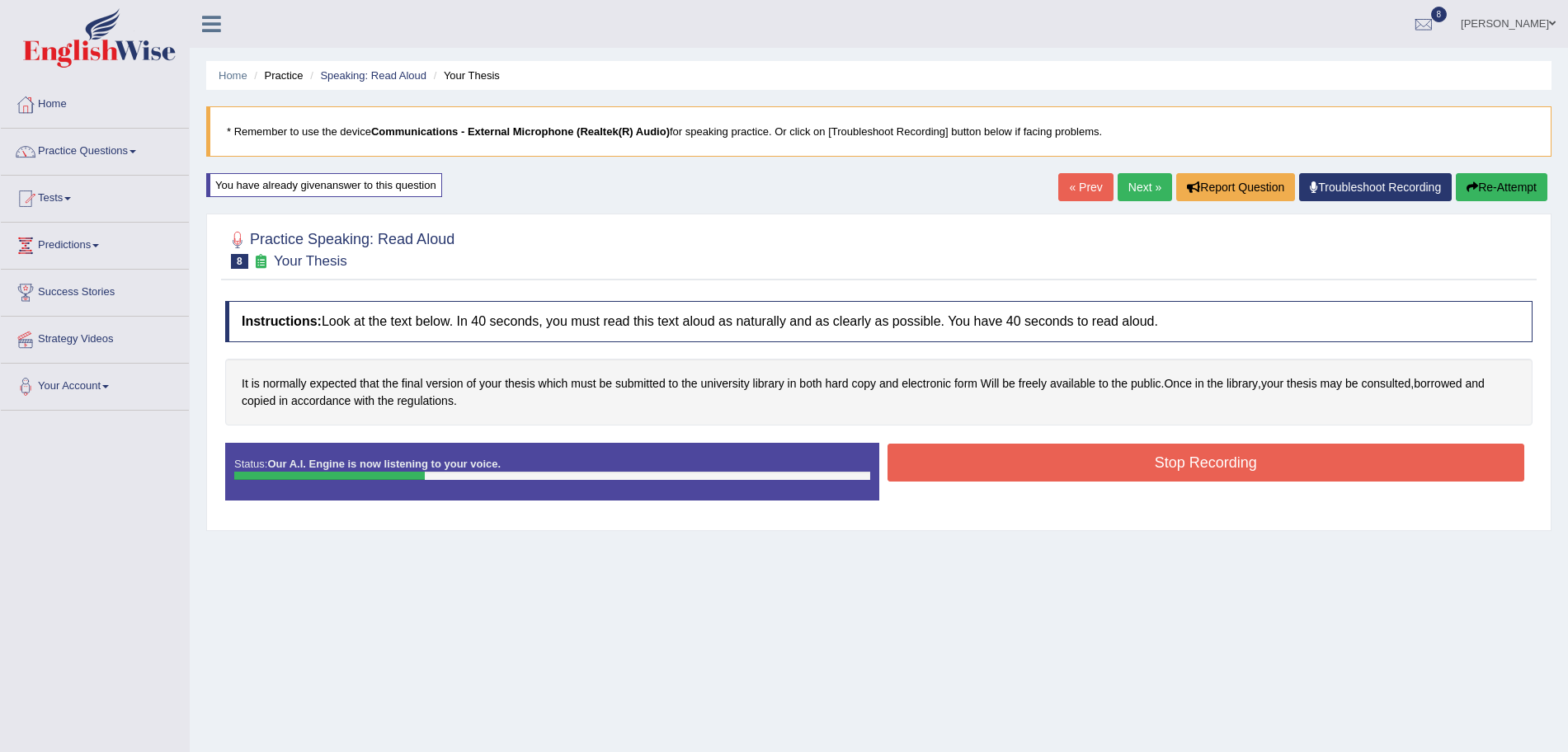
click at [1098, 473] on button "Stop Recording" at bounding box center [1206, 462] width 638 height 38
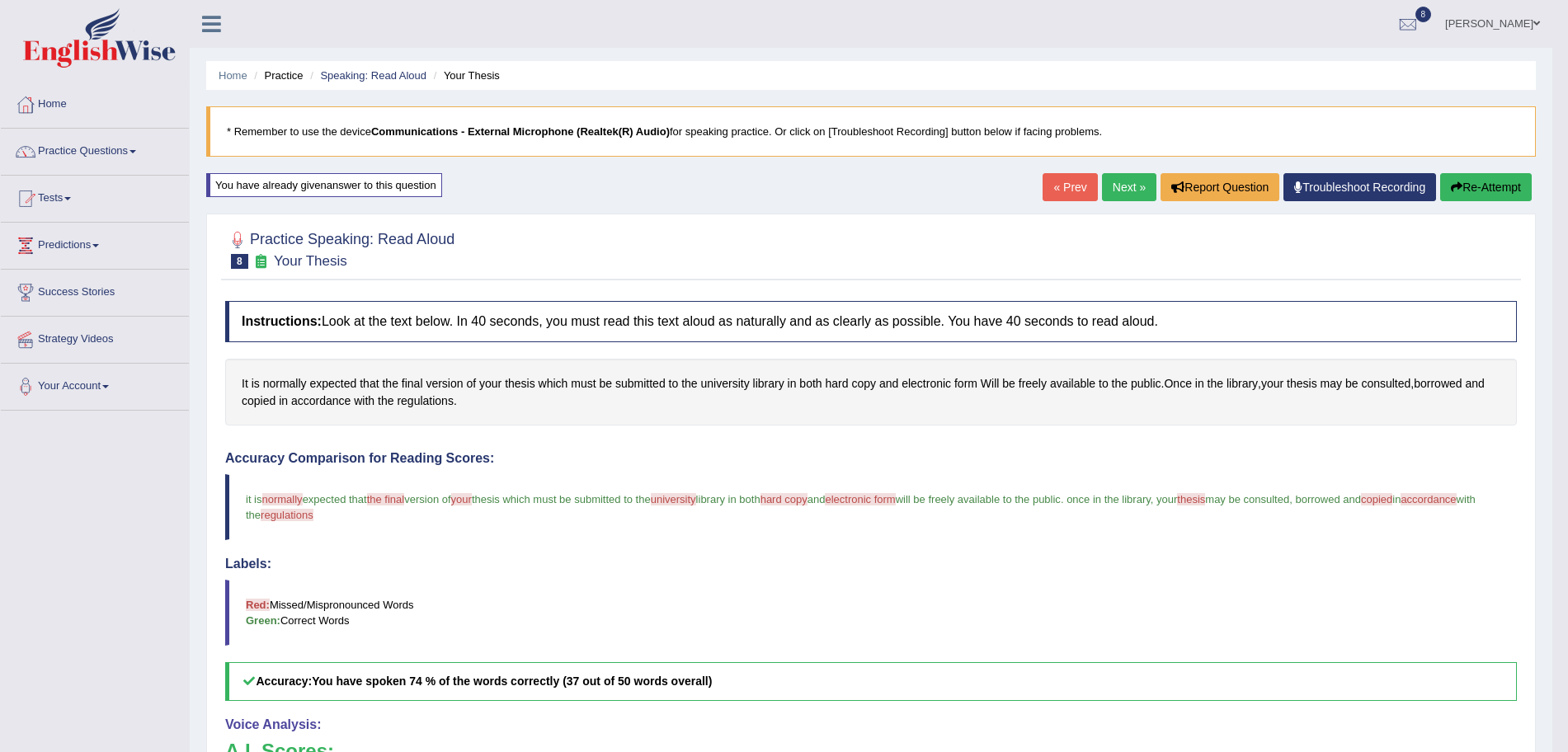
click at [1111, 193] on link "Next »" at bounding box center [1128, 188] width 54 height 28
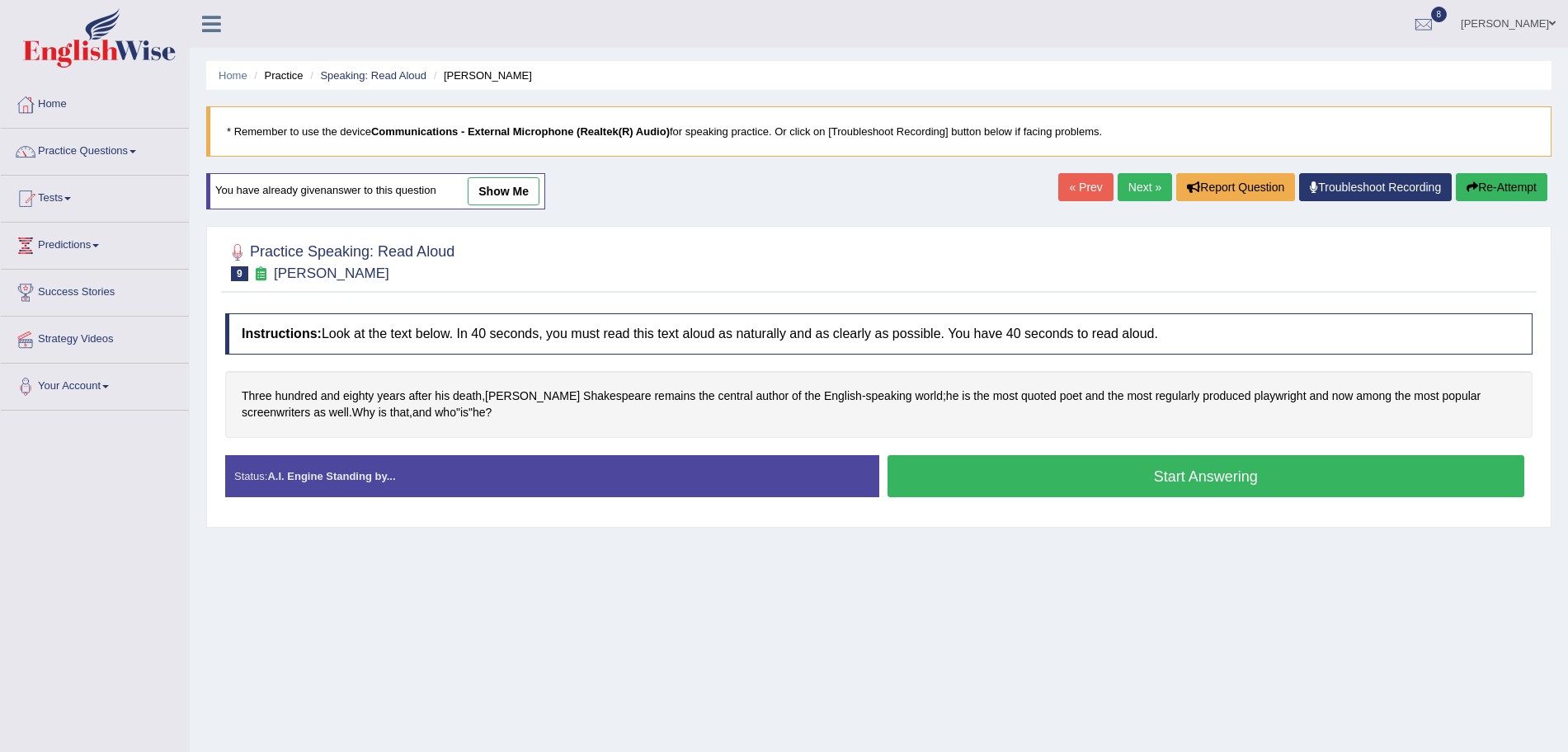
click at [1072, 482] on button "Start Answering" at bounding box center [1206, 476] width 638 height 42
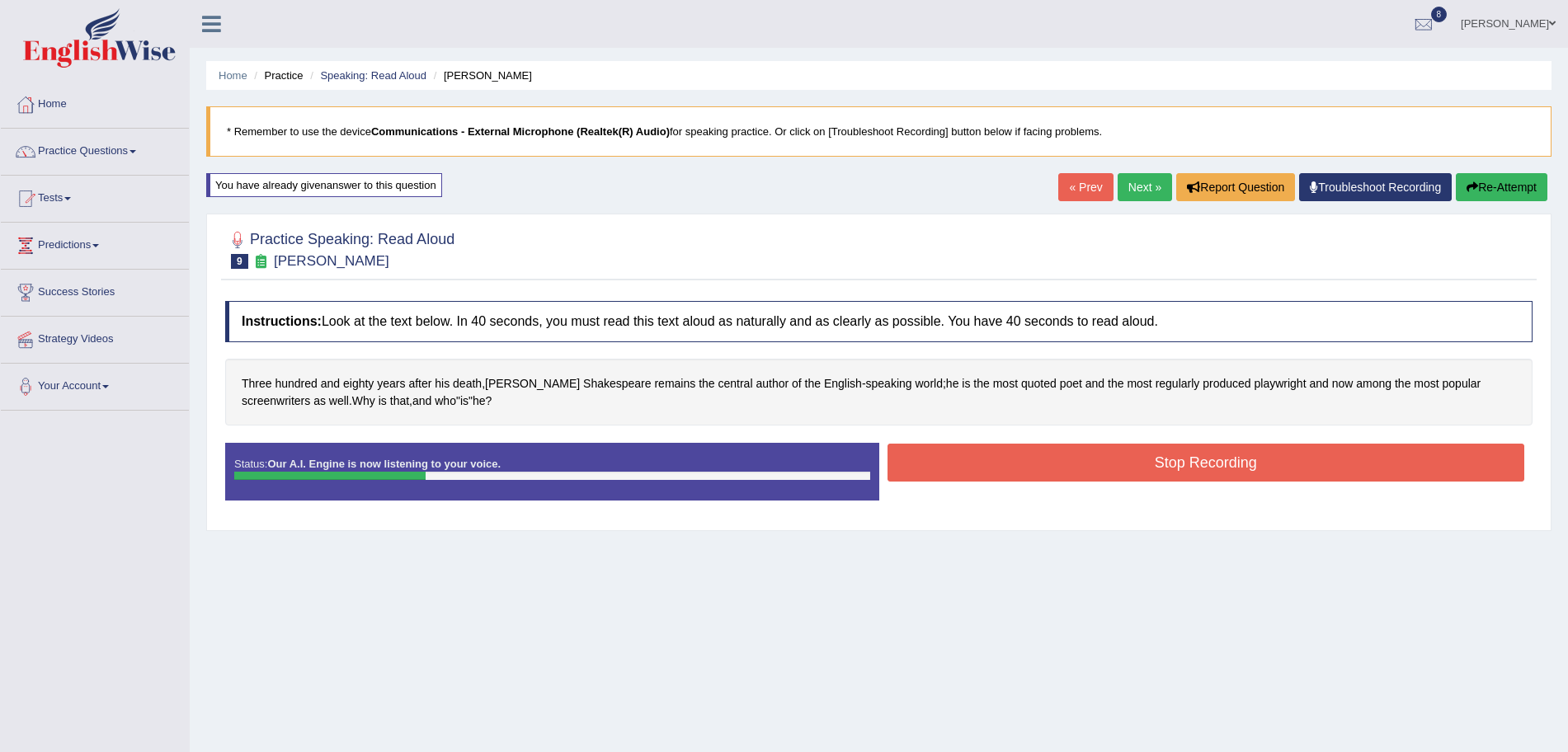
click at [1013, 463] on button "Stop Recording" at bounding box center [1206, 462] width 638 height 38
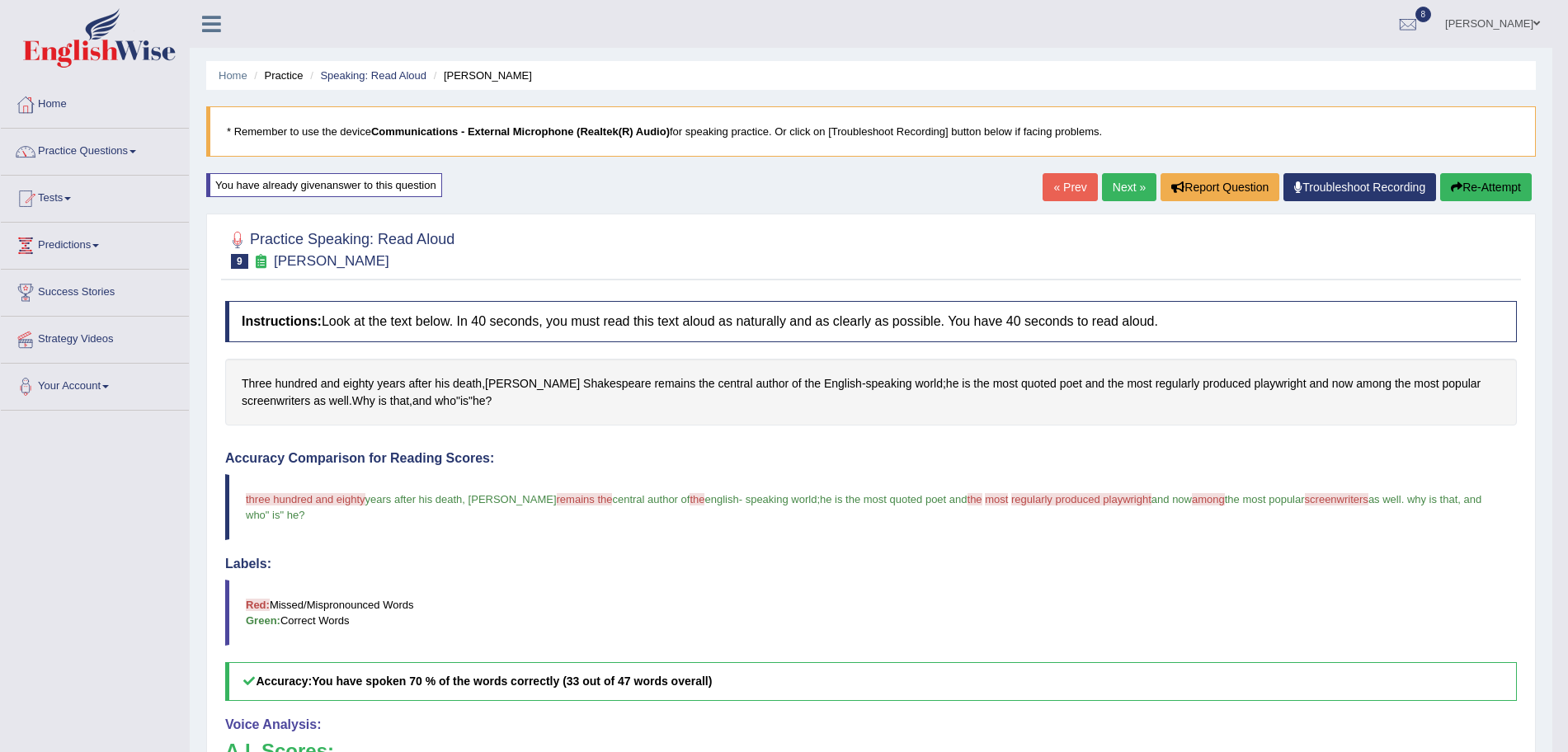
click at [1119, 198] on link "Next »" at bounding box center [1128, 188] width 54 height 28
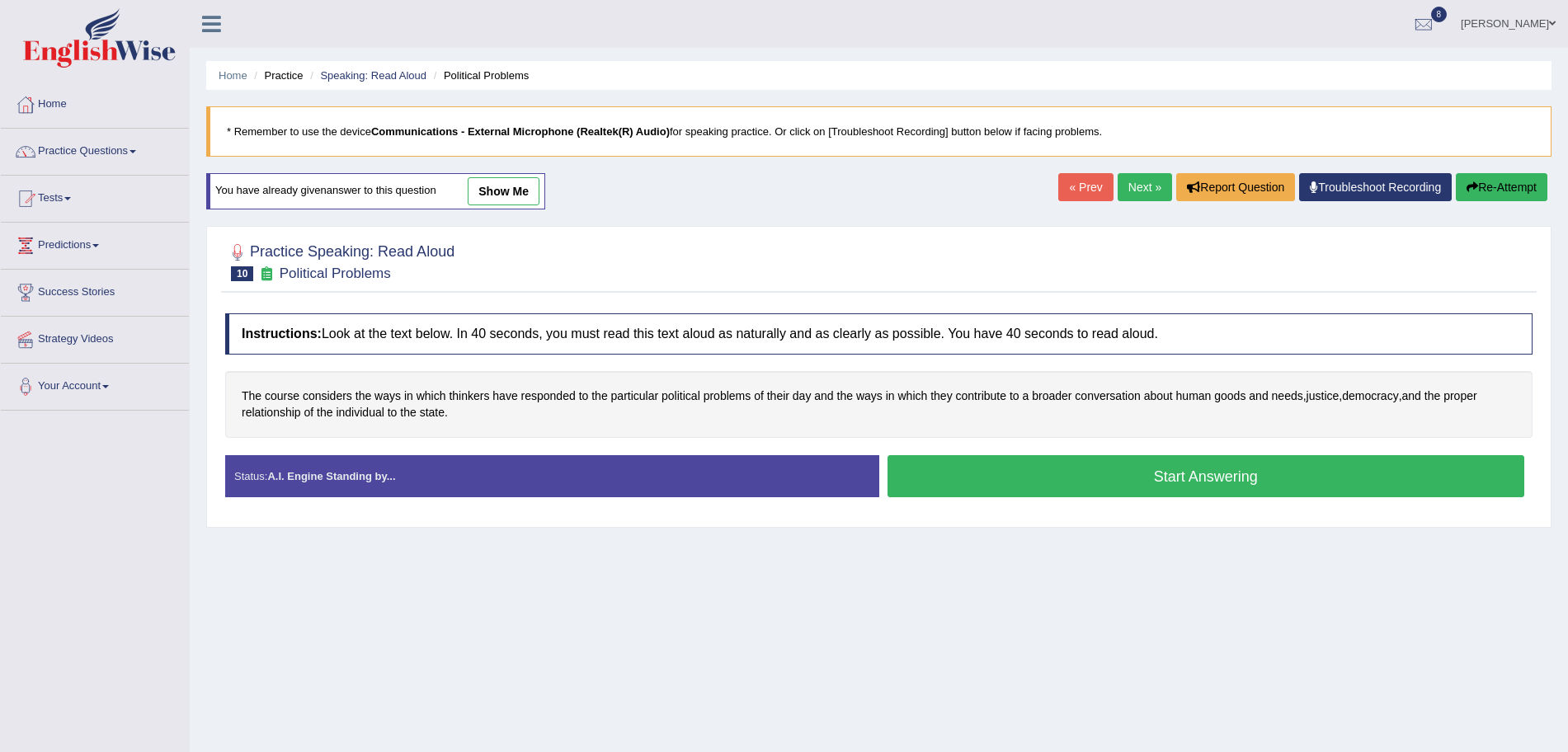
click at [1102, 481] on button "Start Answering" at bounding box center [1206, 476] width 638 height 42
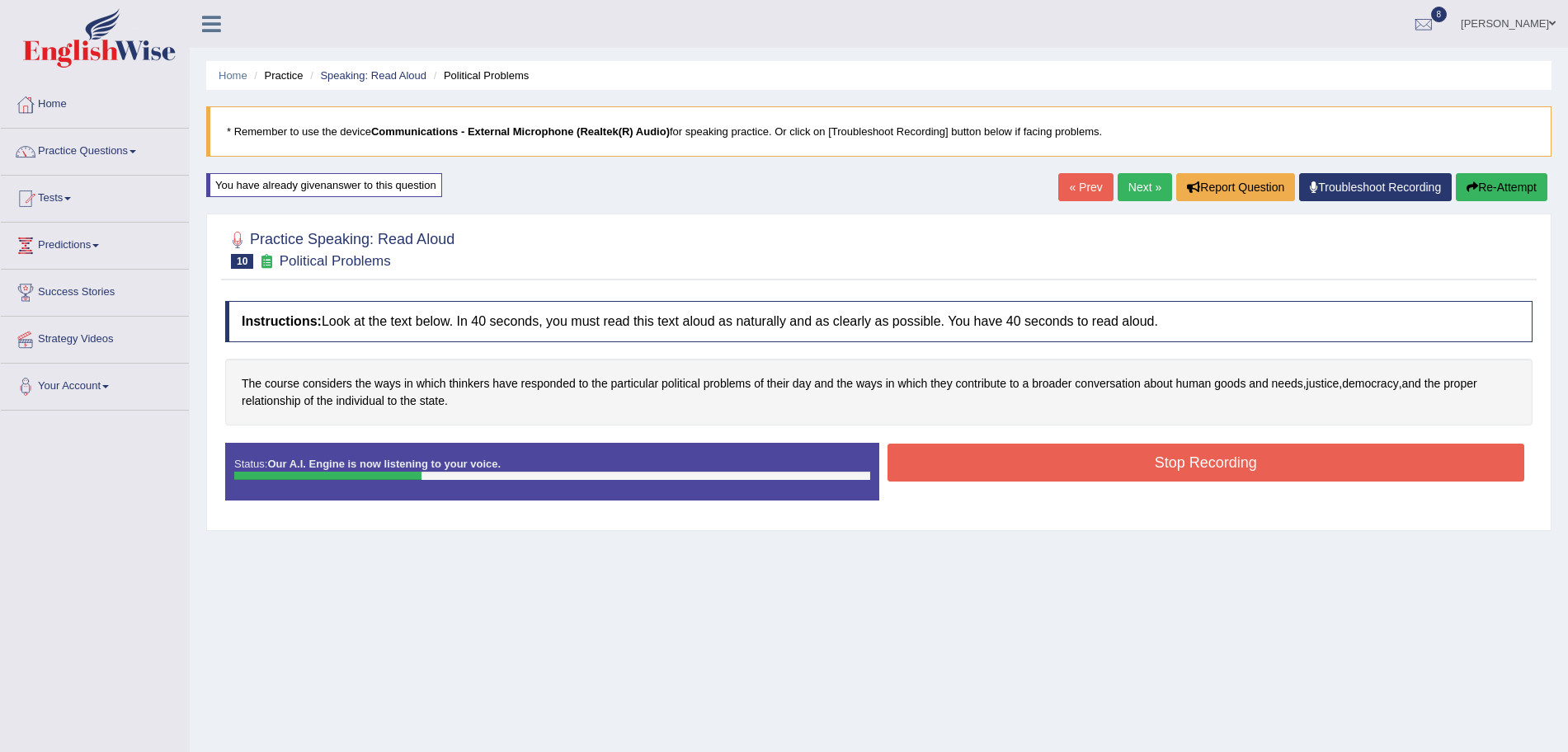
click at [1055, 464] on button "Stop Recording" at bounding box center [1206, 462] width 638 height 38
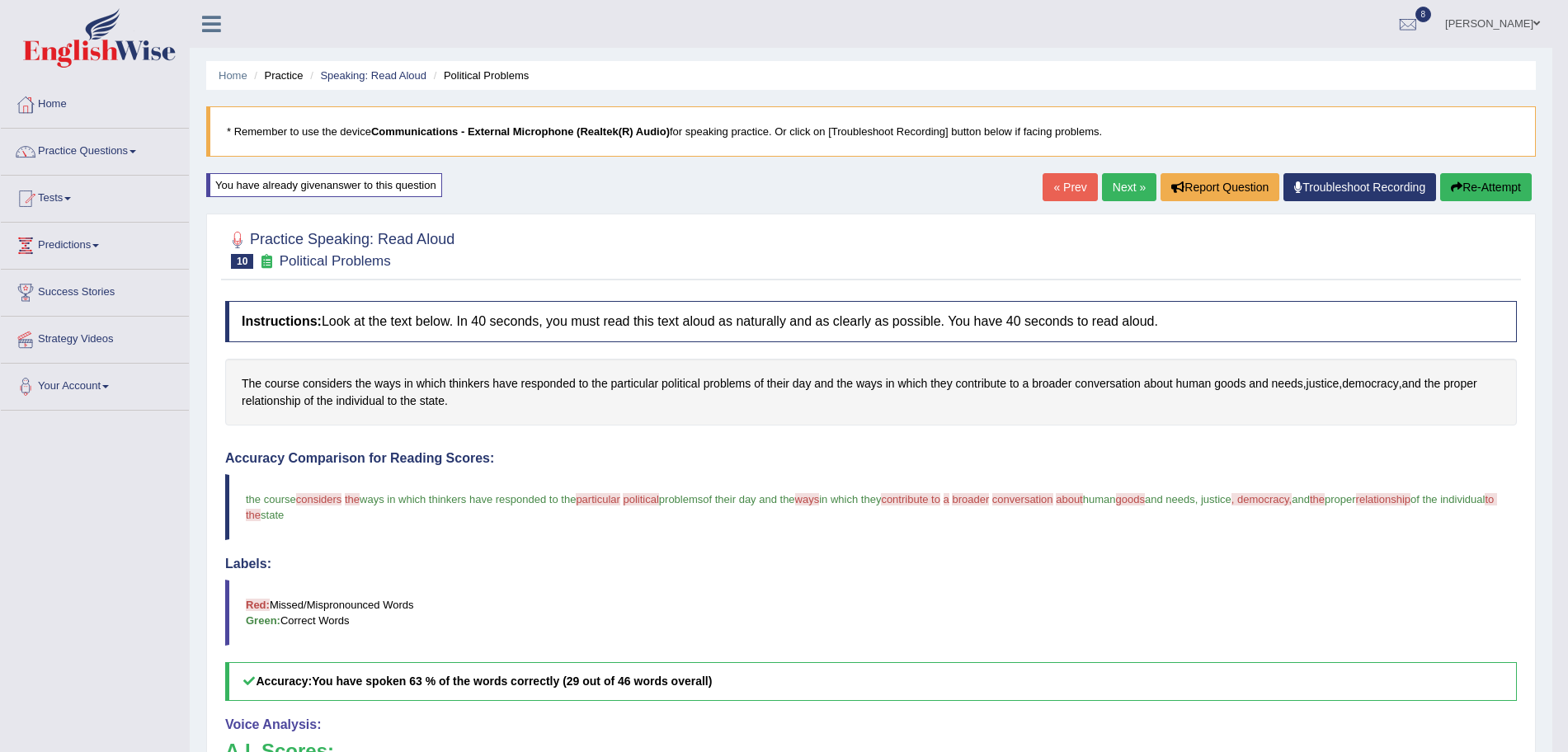
click at [1128, 179] on link "Next »" at bounding box center [1128, 188] width 54 height 28
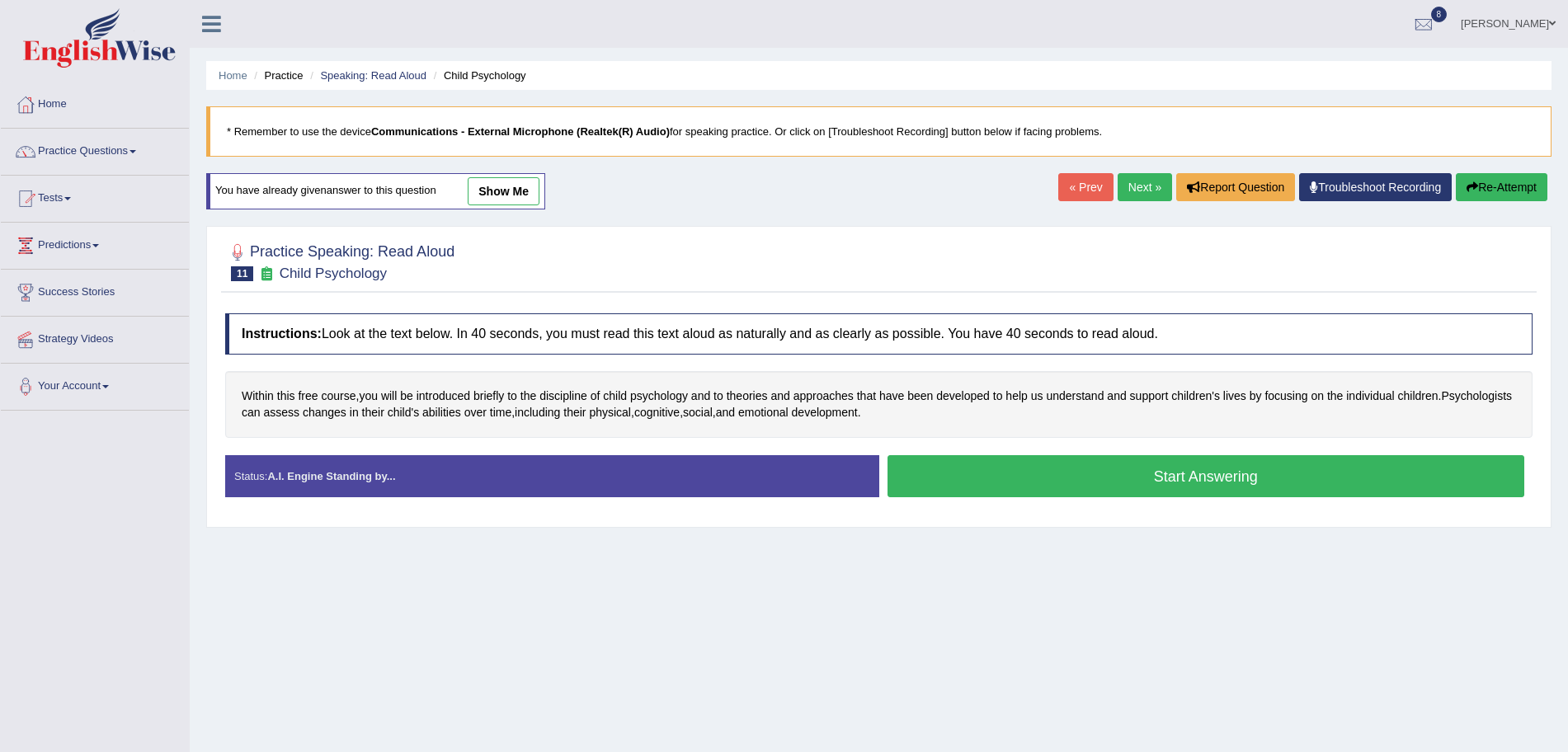
click at [1161, 469] on button "Start Answering" at bounding box center [1206, 476] width 638 height 42
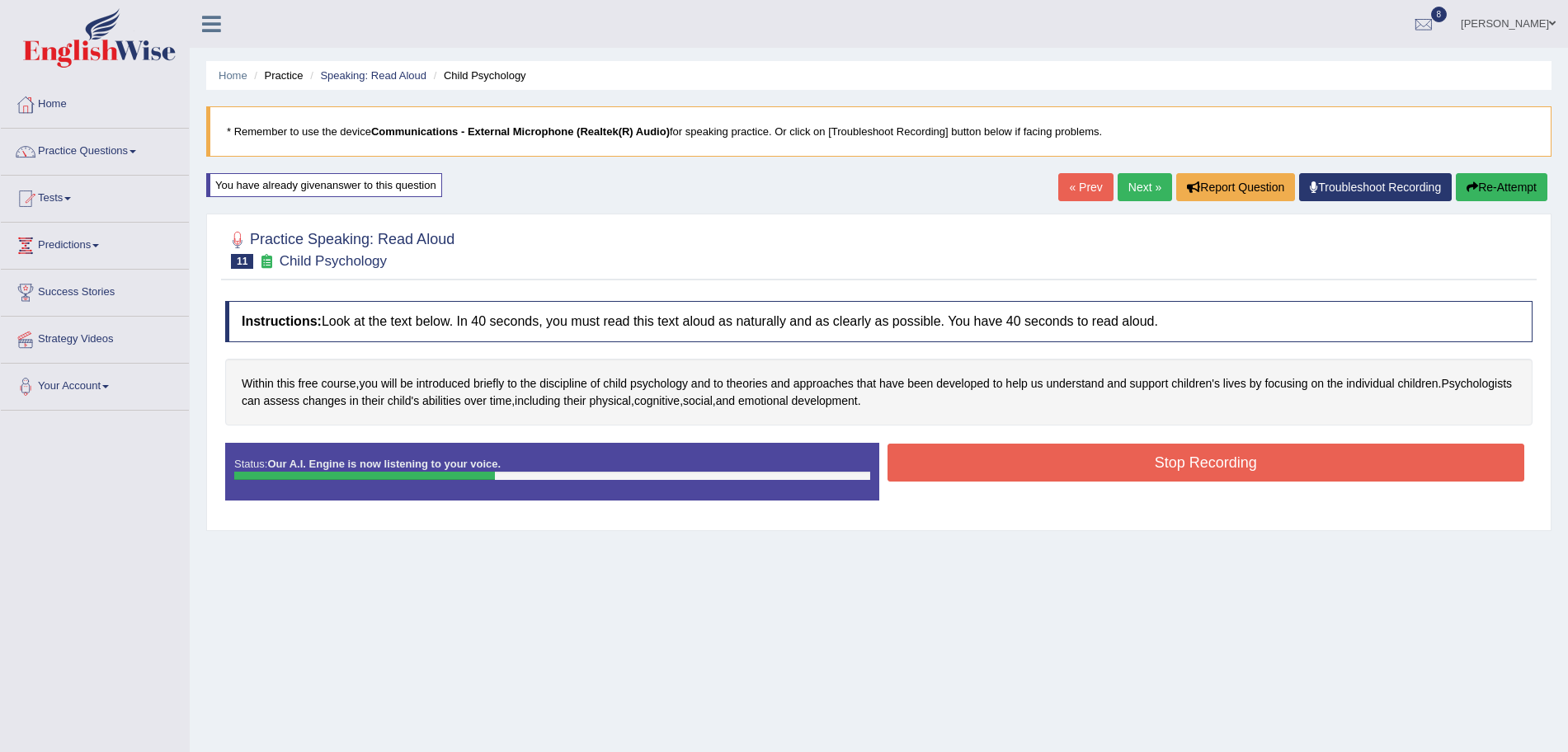
click at [1063, 458] on button "Stop Recording" at bounding box center [1206, 462] width 638 height 38
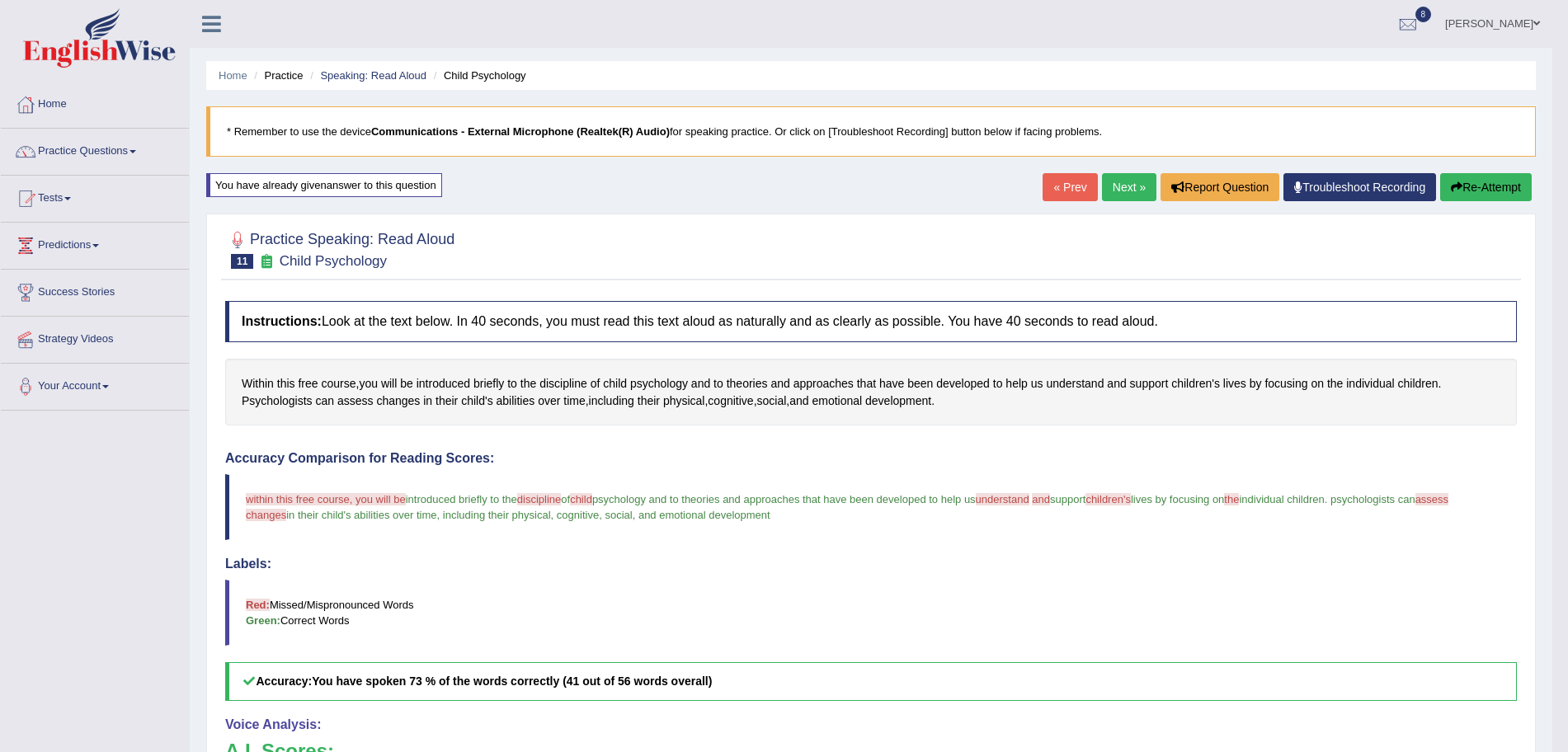
click at [1132, 191] on link "Next »" at bounding box center [1128, 188] width 54 height 28
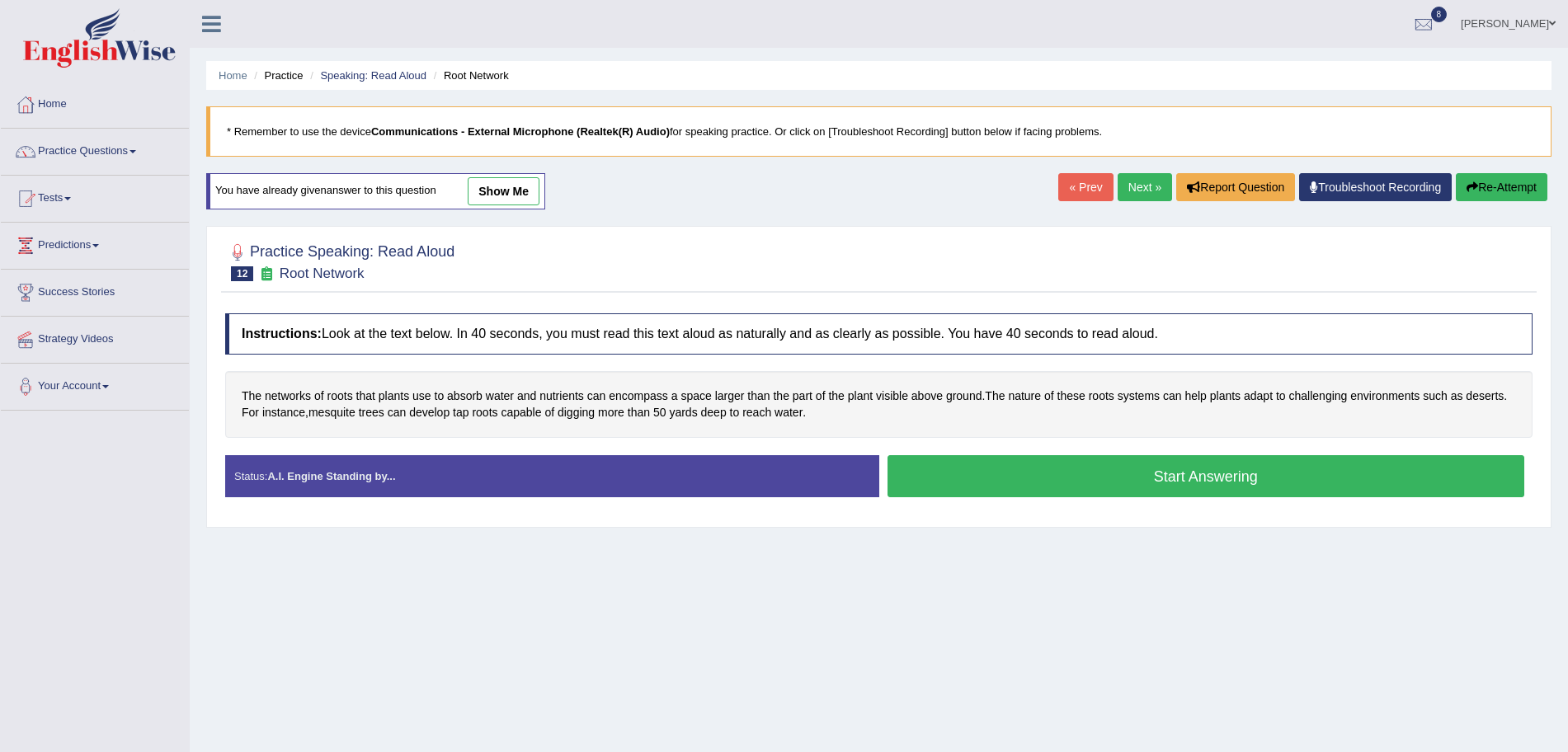
click at [1077, 479] on button "Start Answering" at bounding box center [1206, 476] width 638 height 42
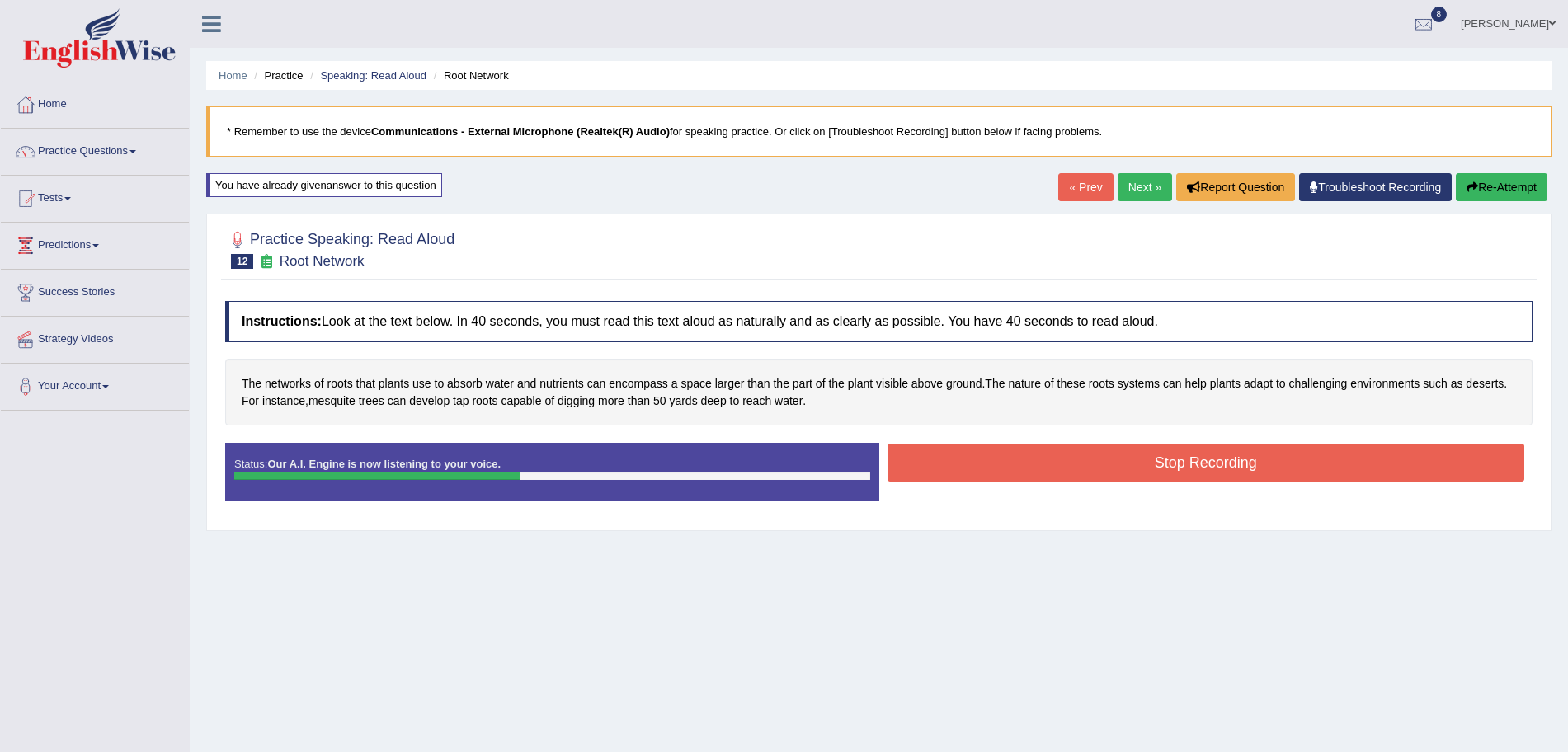
click at [1033, 463] on button "Stop Recording" at bounding box center [1206, 462] width 638 height 38
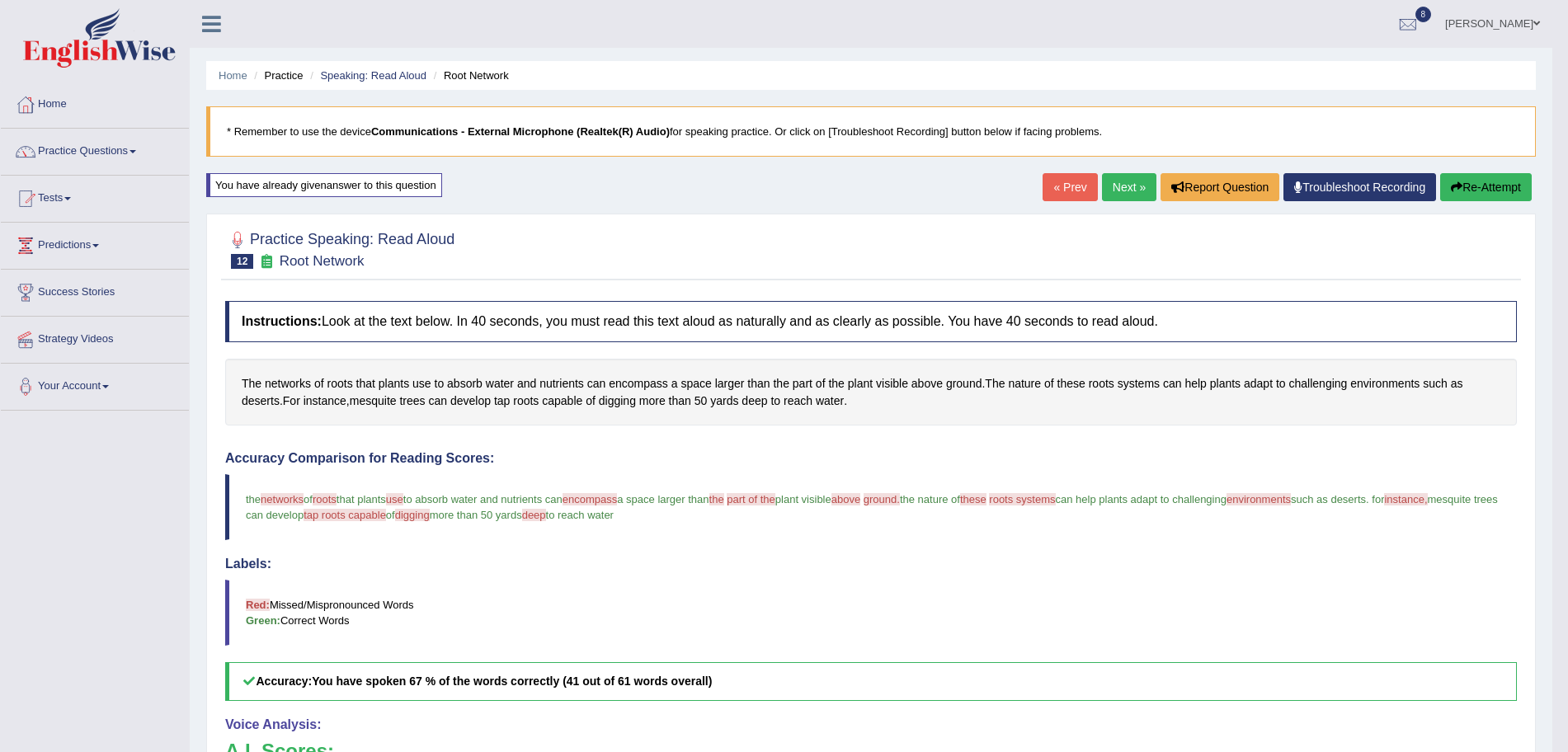
click at [1133, 186] on link "Next »" at bounding box center [1128, 188] width 54 height 28
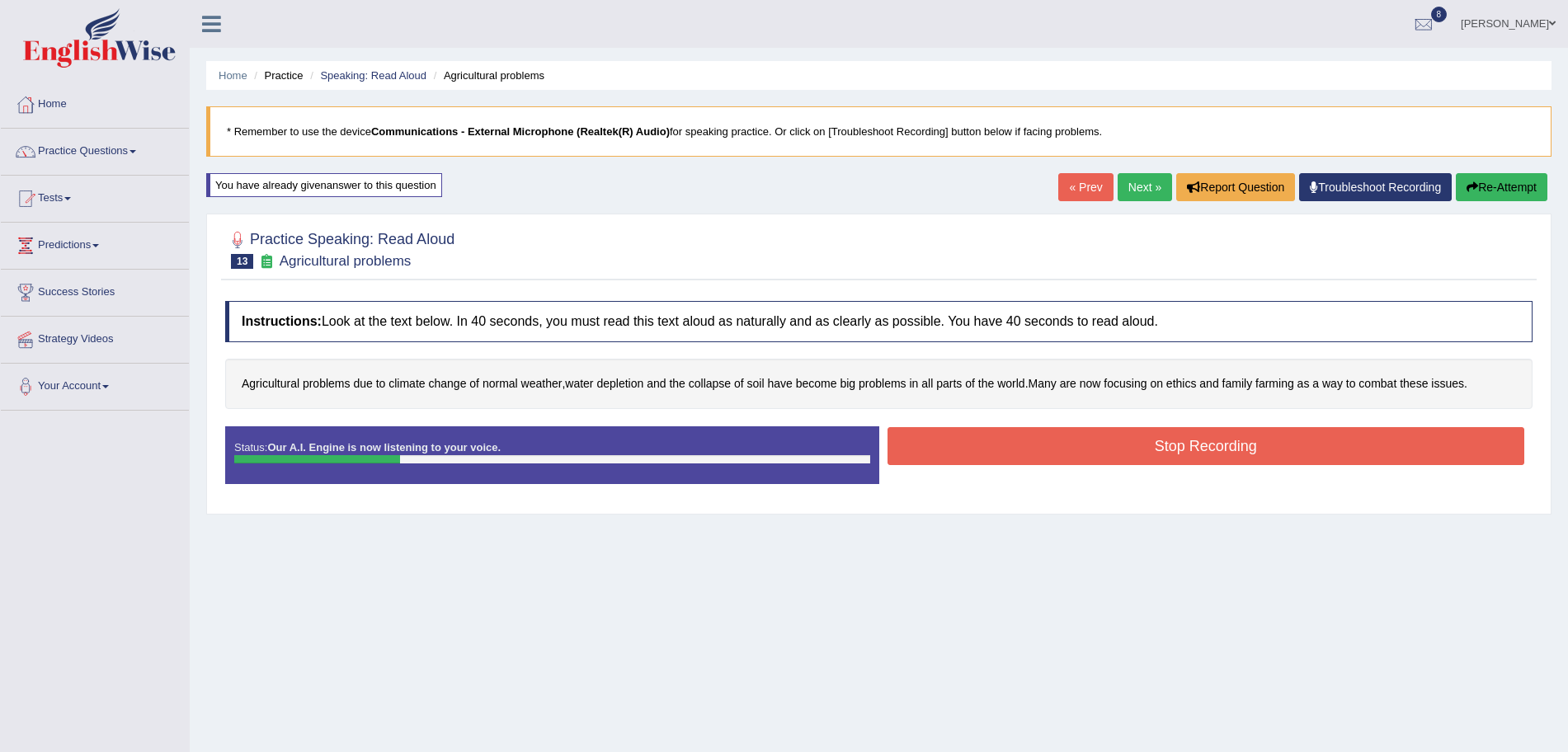
click at [1058, 449] on button "Stop Recording" at bounding box center [1206, 445] width 638 height 38
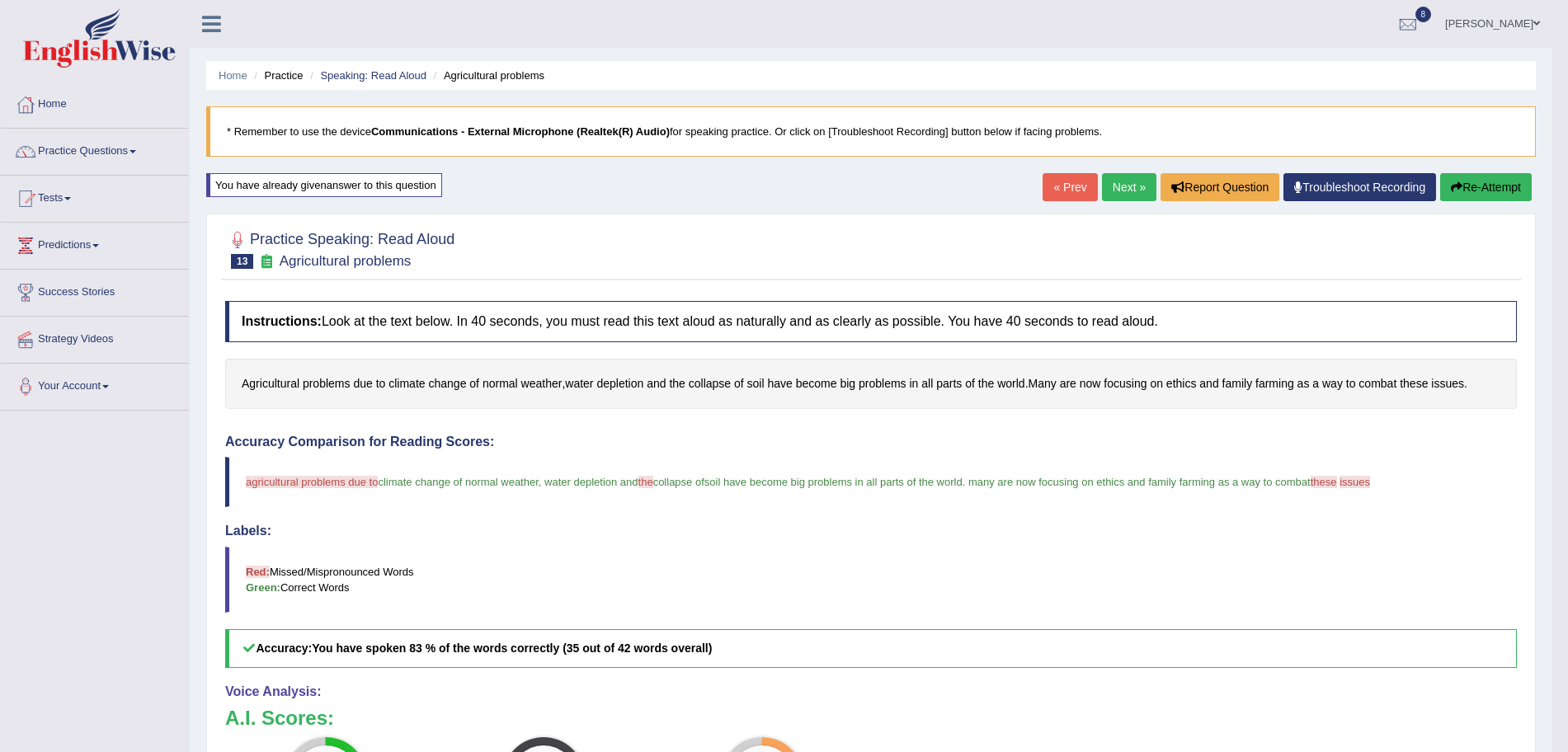
click at [1113, 181] on link "Next »" at bounding box center [1128, 188] width 54 height 28
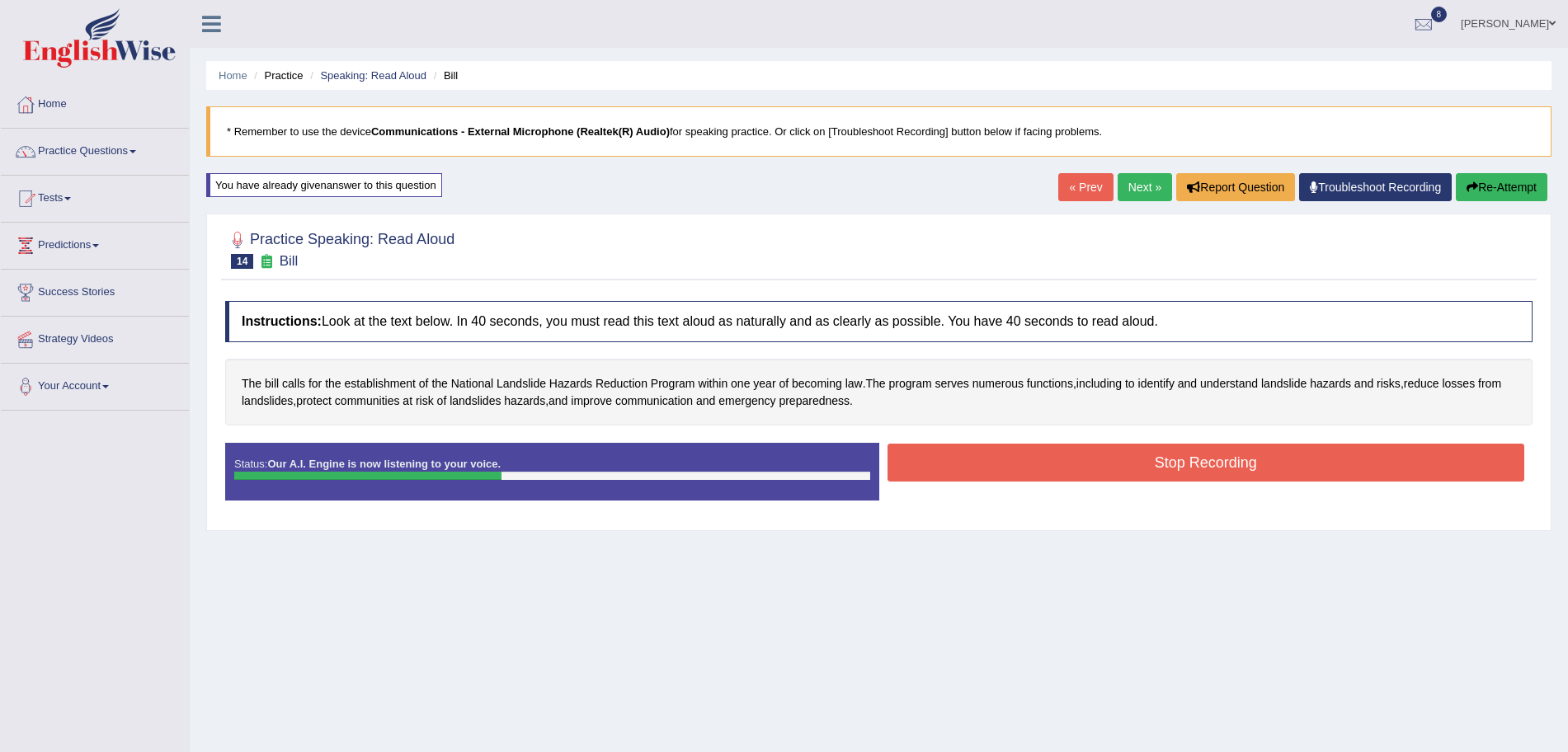
click at [1033, 466] on button "Stop Recording" at bounding box center [1206, 462] width 638 height 38
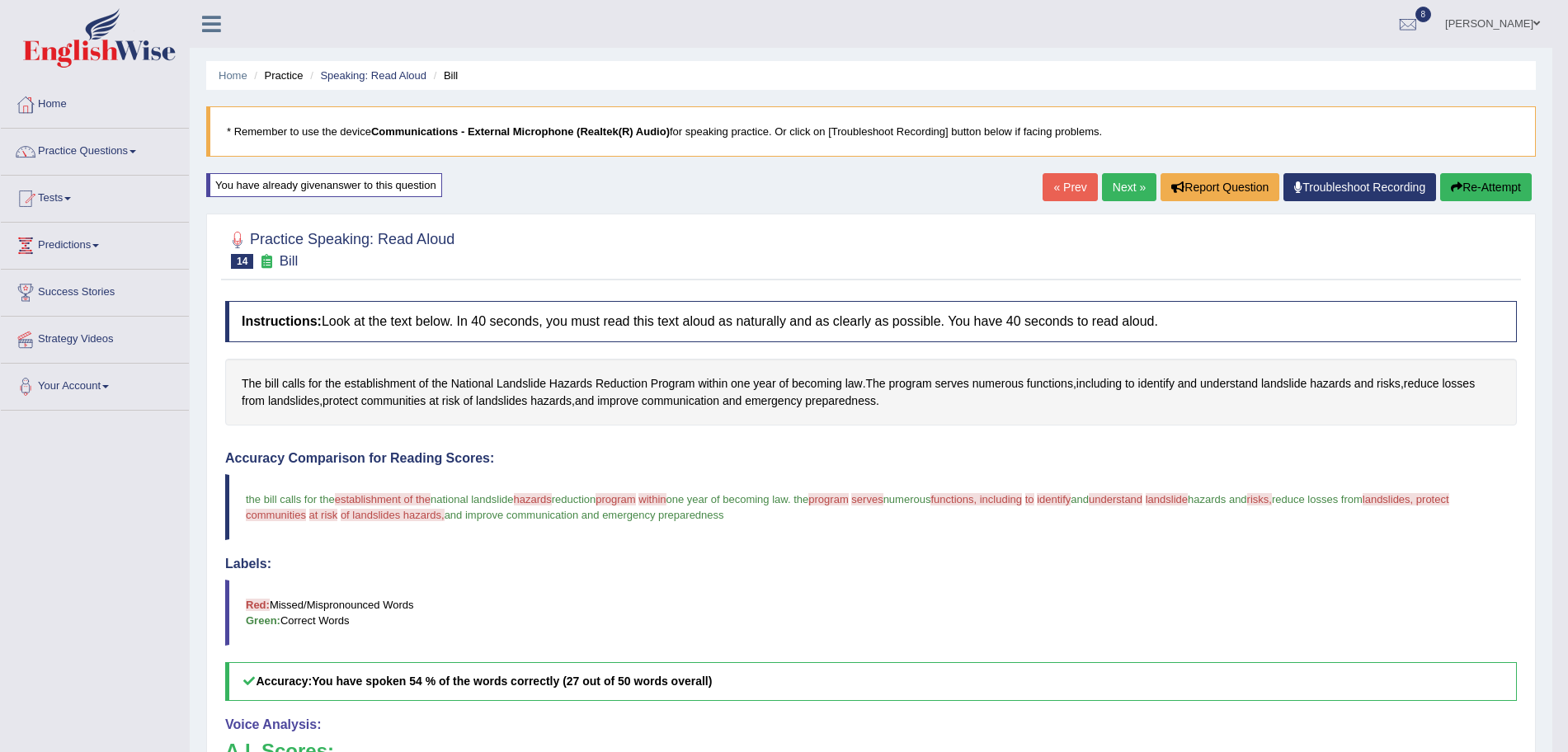
click at [1132, 188] on link "Next »" at bounding box center [1128, 188] width 54 height 28
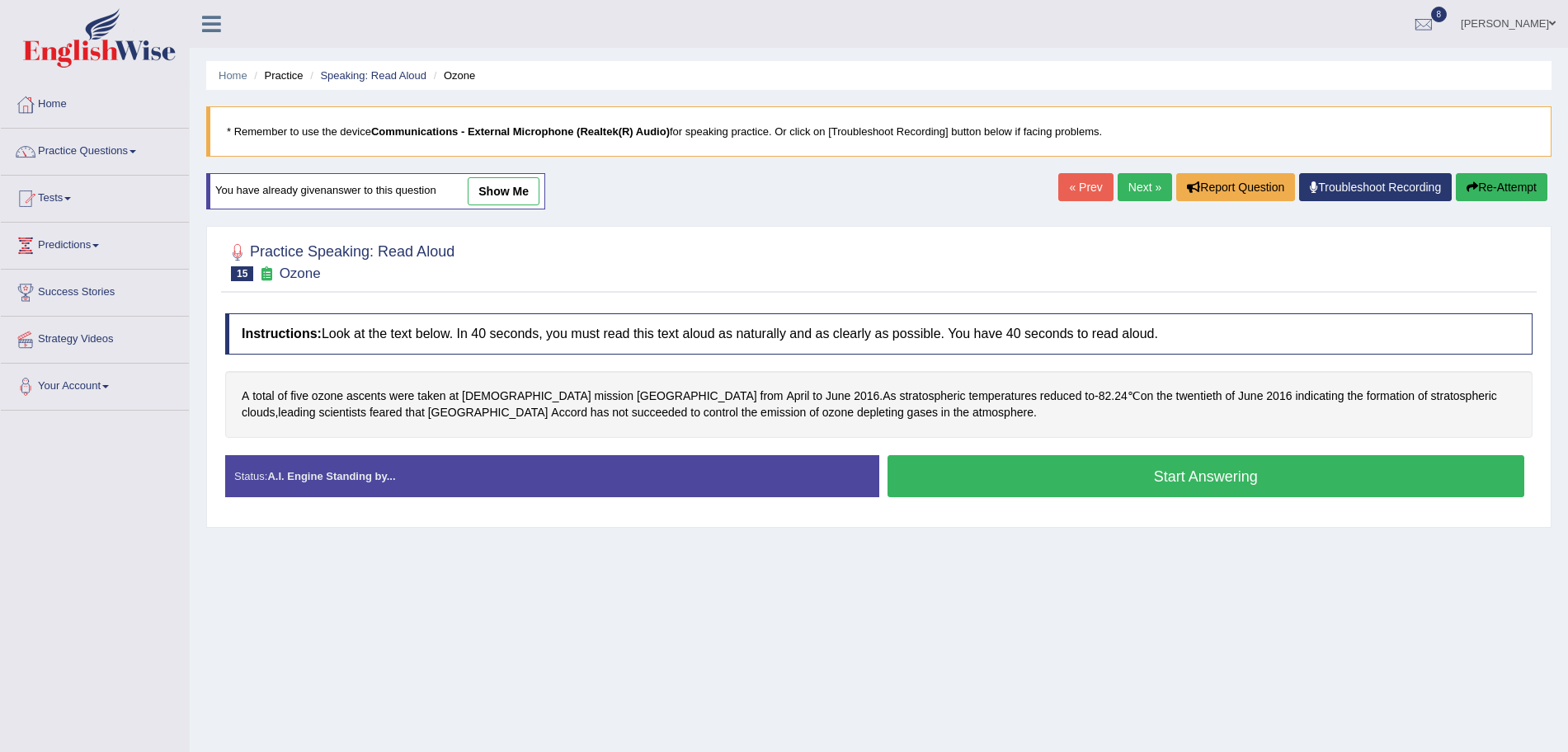
click at [1060, 465] on button "Start Answering" at bounding box center [1206, 476] width 638 height 42
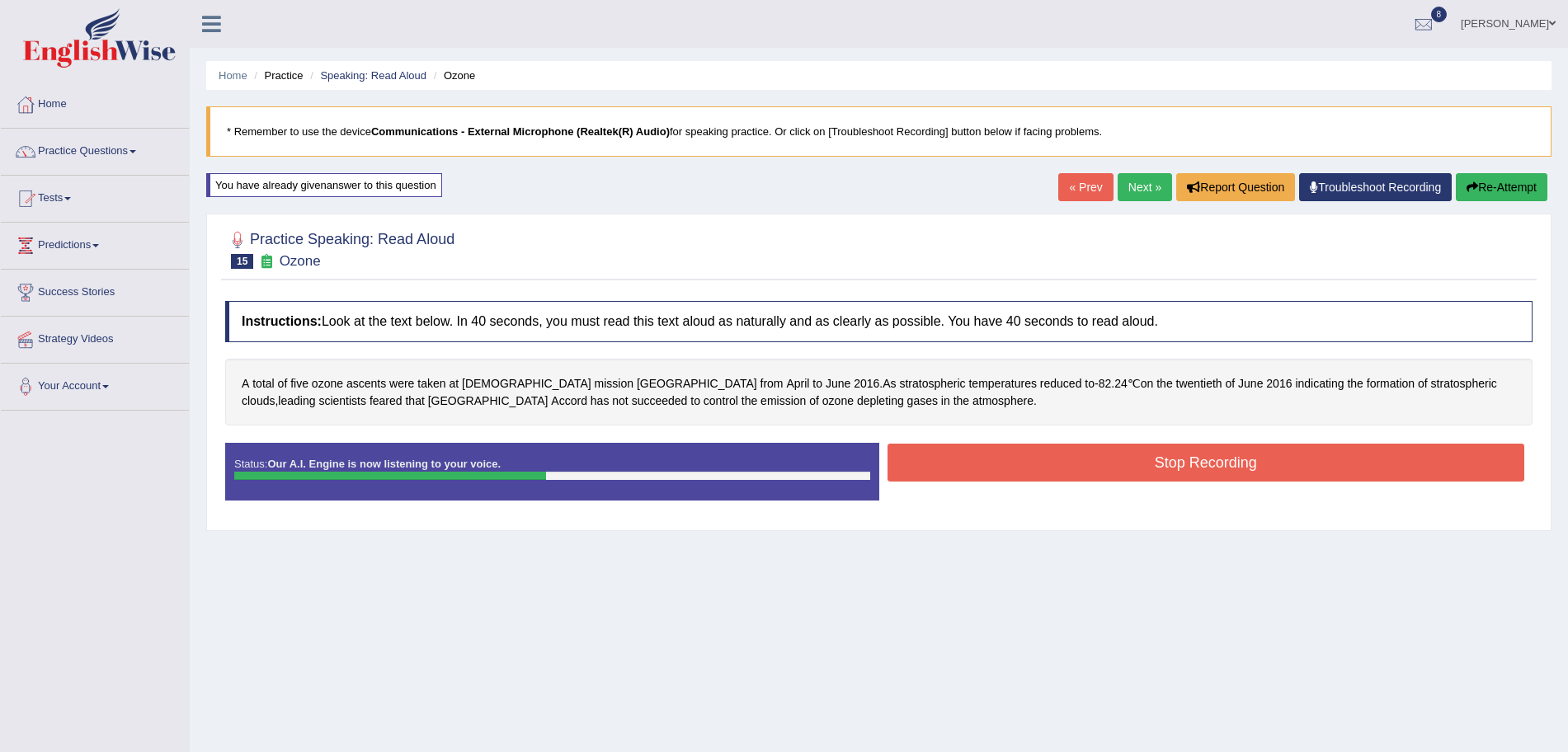
click at [1026, 462] on button "Stop Recording" at bounding box center [1206, 462] width 638 height 38
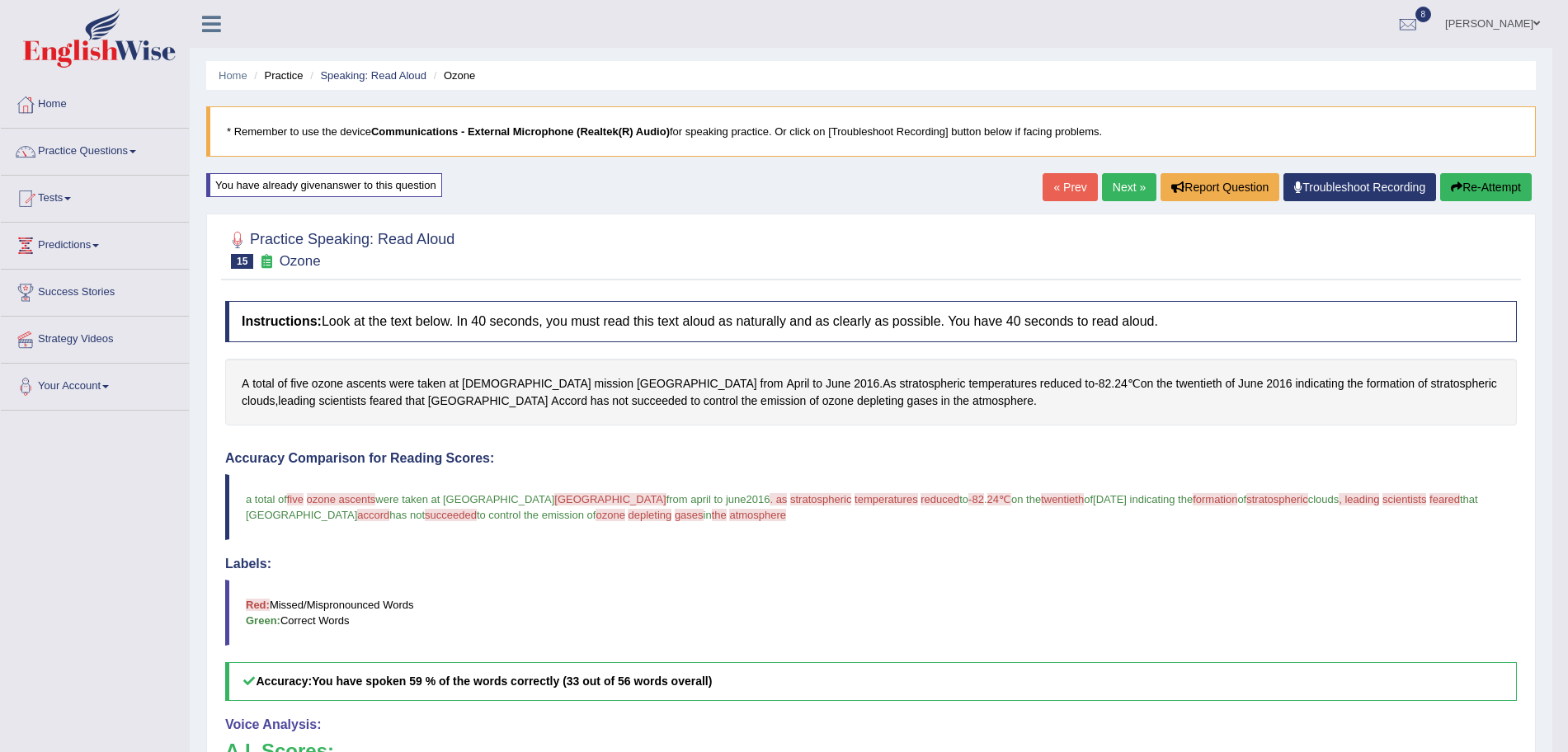
click at [1126, 183] on link "Next »" at bounding box center [1128, 188] width 54 height 28
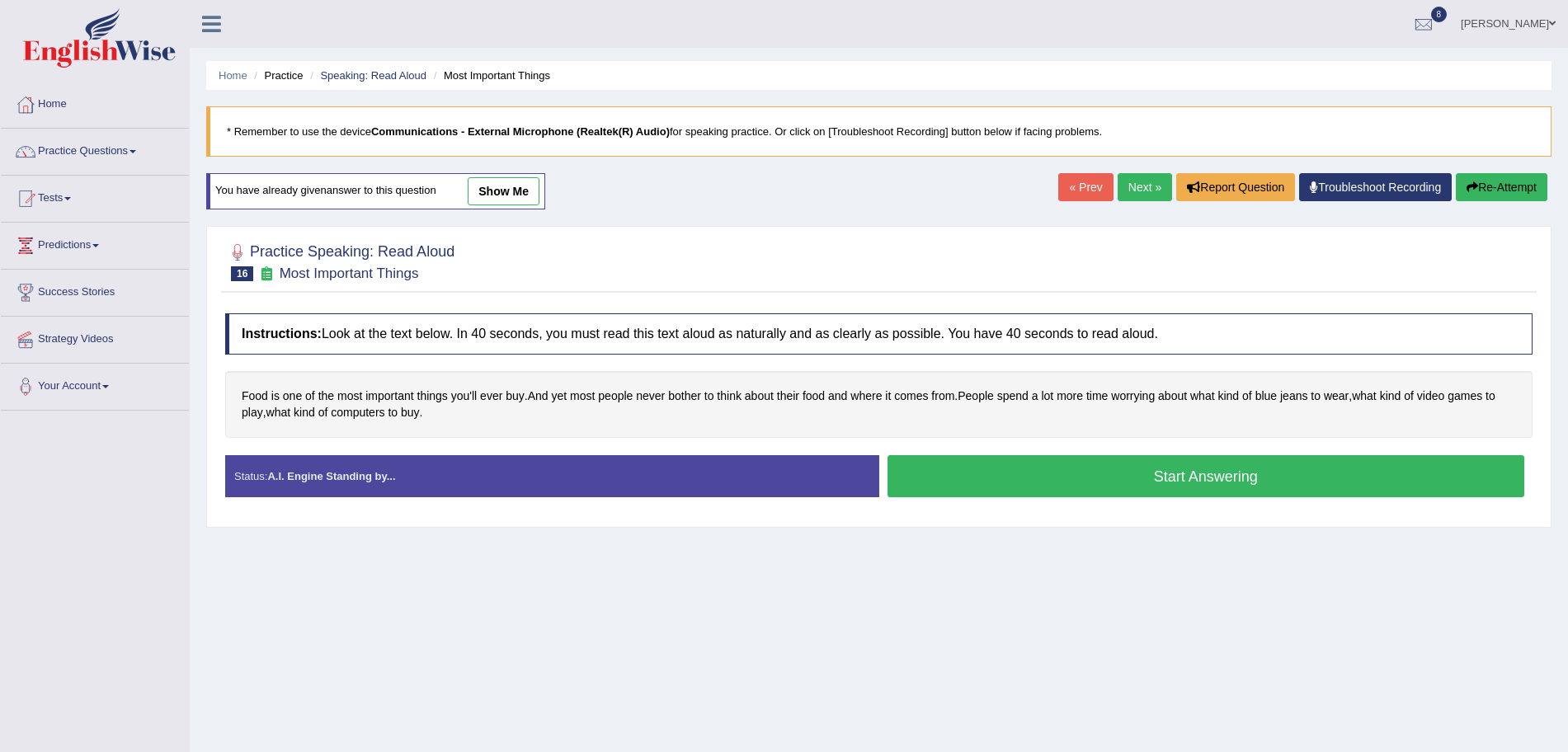
click at [1034, 478] on button "Start Answering" at bounding box center [1206, 476] width 638 height 42
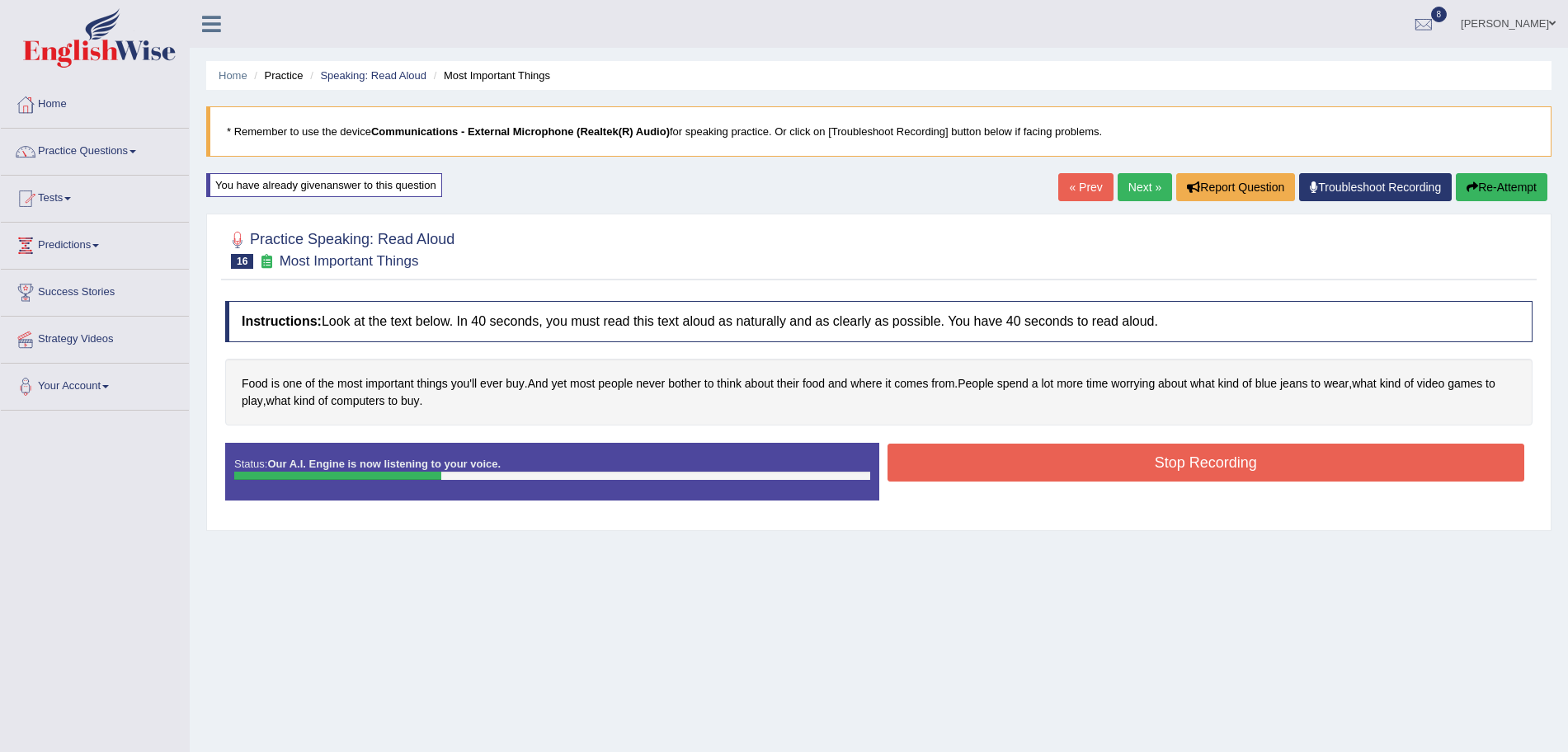
click at [977, 461] on button "Stop Recording" at bounding box center [1206, 462] width 638 height 38
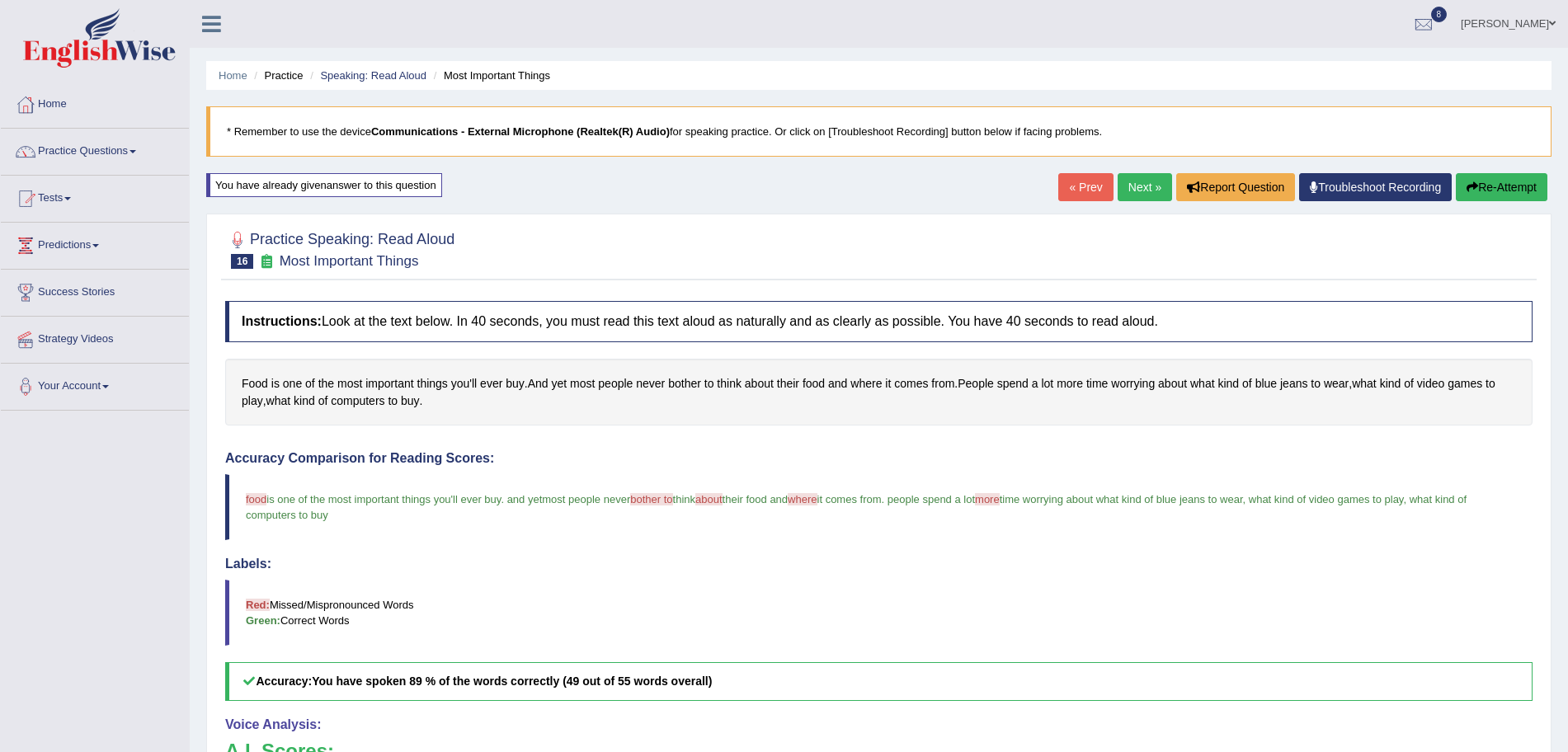
click at [1123, 194] on body "Toggle navigation Home Practice Questions Speaking Practice Read Aloud Repeat S…" at bounding box center [784, 376] width 1568 height 752
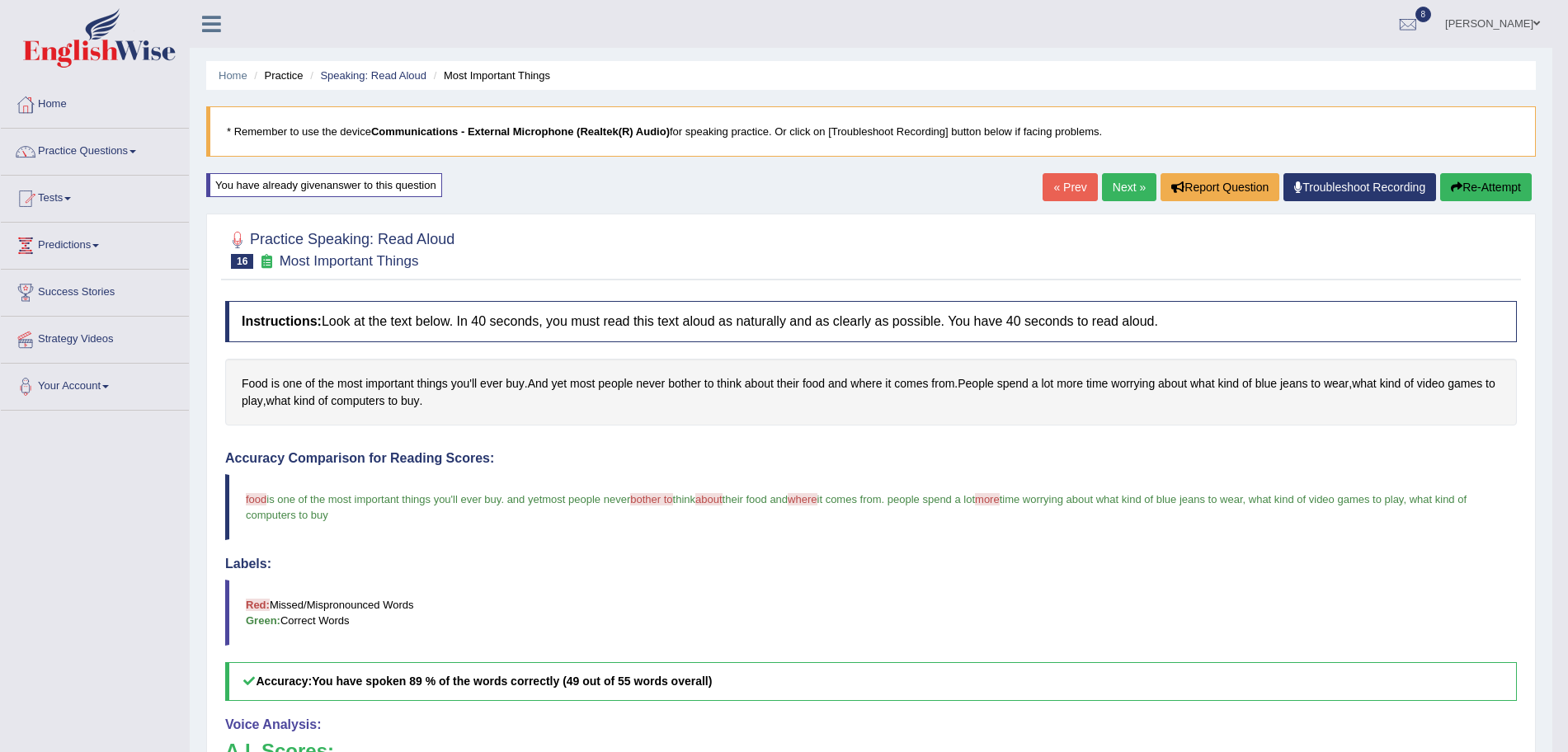
click at [1123, 194] on link "Next »" at bounding box center [1128, 188] width 54 height 28
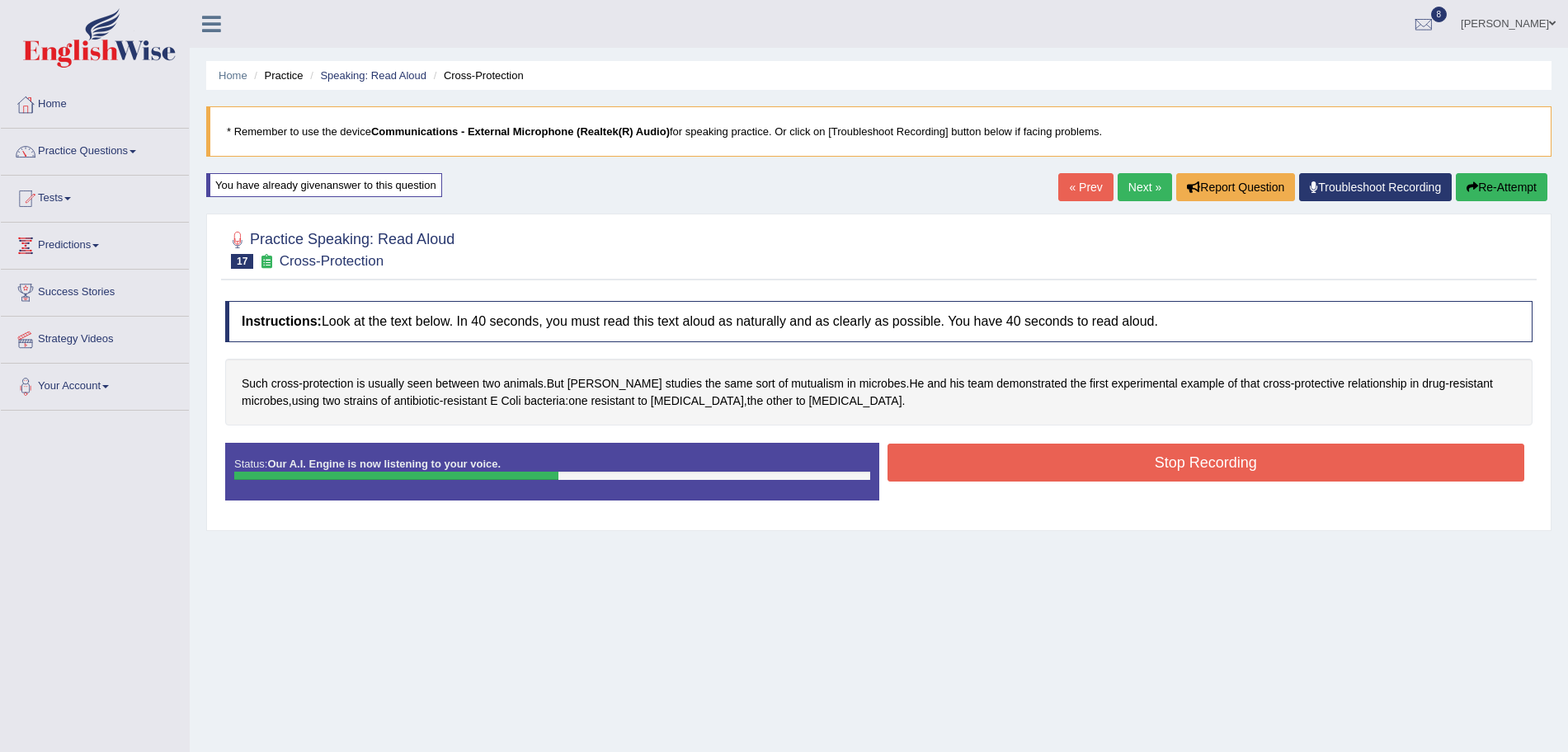
click at [1001, 454] on button "Stop Recording" at bounding box center [1206, 462] width 638 height 38
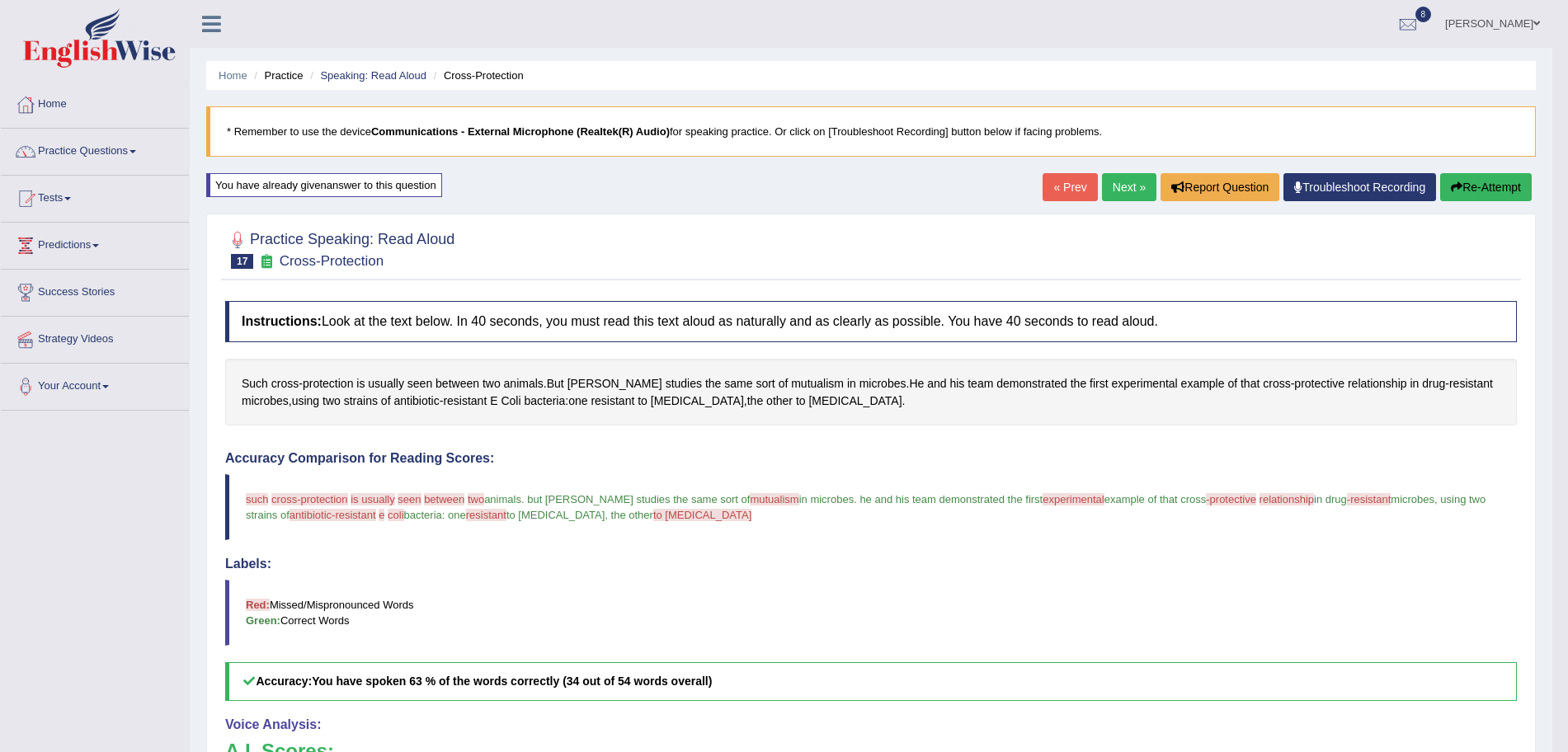
click at [1128, 188] on link "Next »" at bounding box center [1128, 188] width 54 height 28
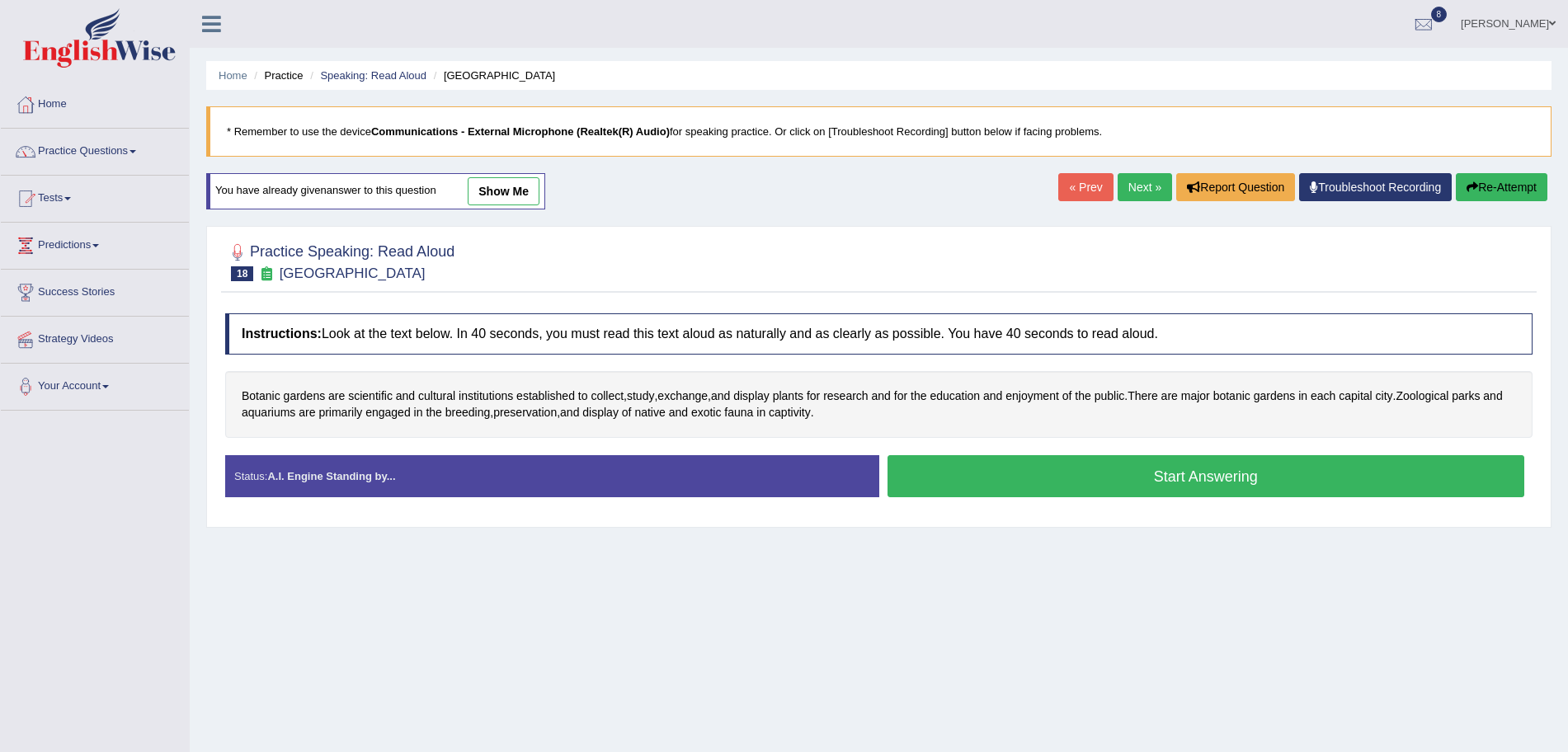
click at [1133, 481] on button "Start Answering" at bounding box center [1206, 476] width 638 height 42
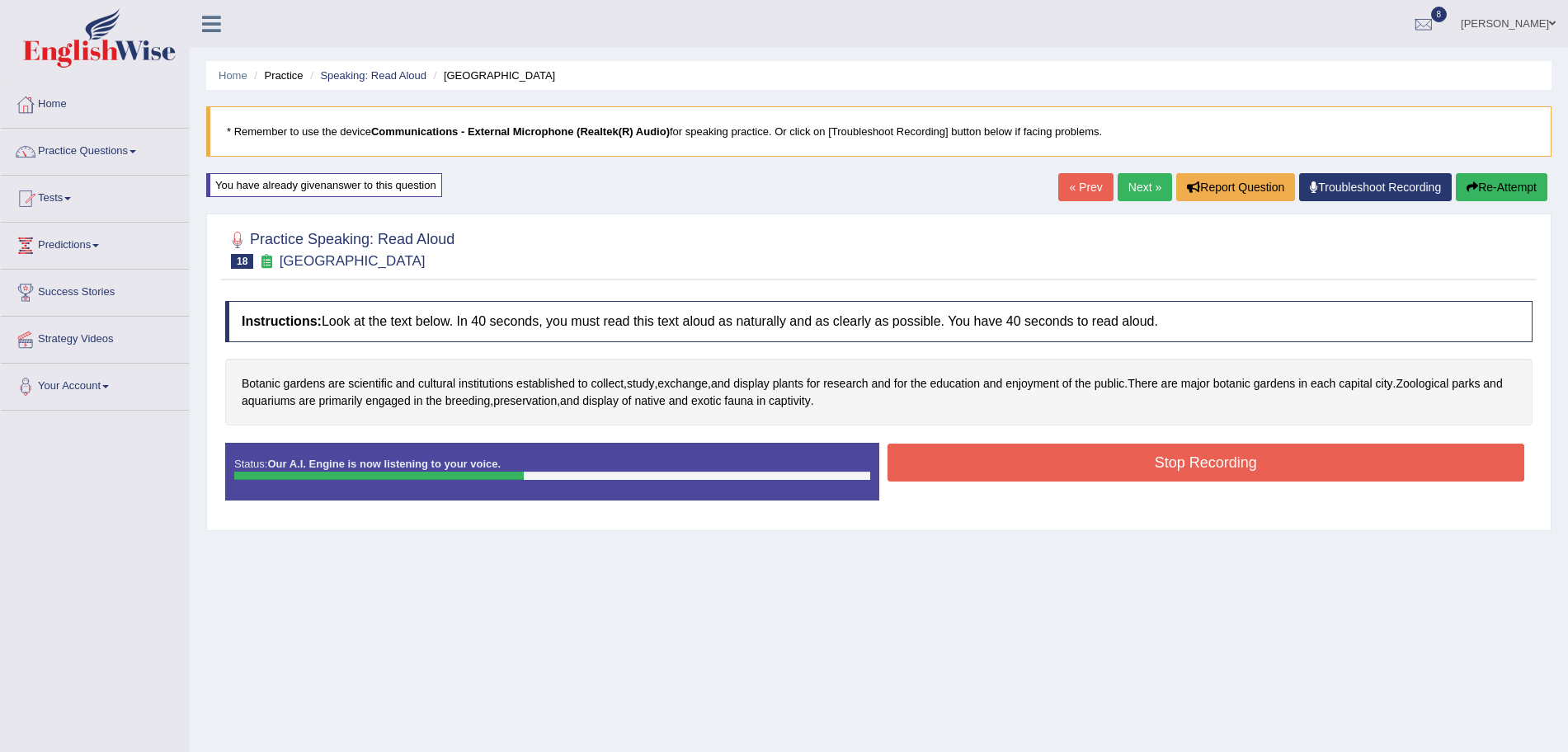
click at [1045, 462] on button "Stop Recording" at bounding box center [1206, 462] width 638 height 38
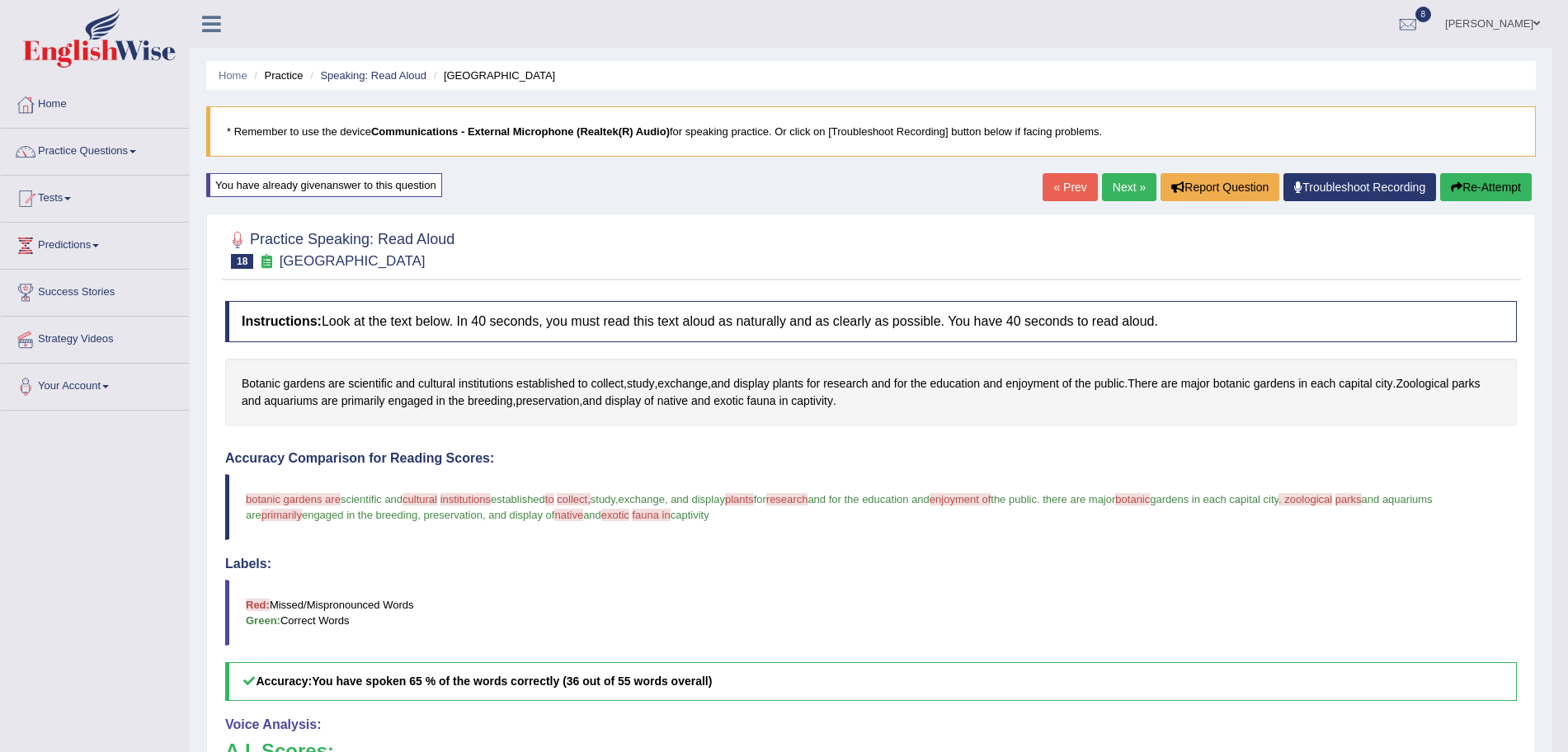
click at [1132, 188] on link "Next »" at bounding box center [1128, 188] width 54 height 28
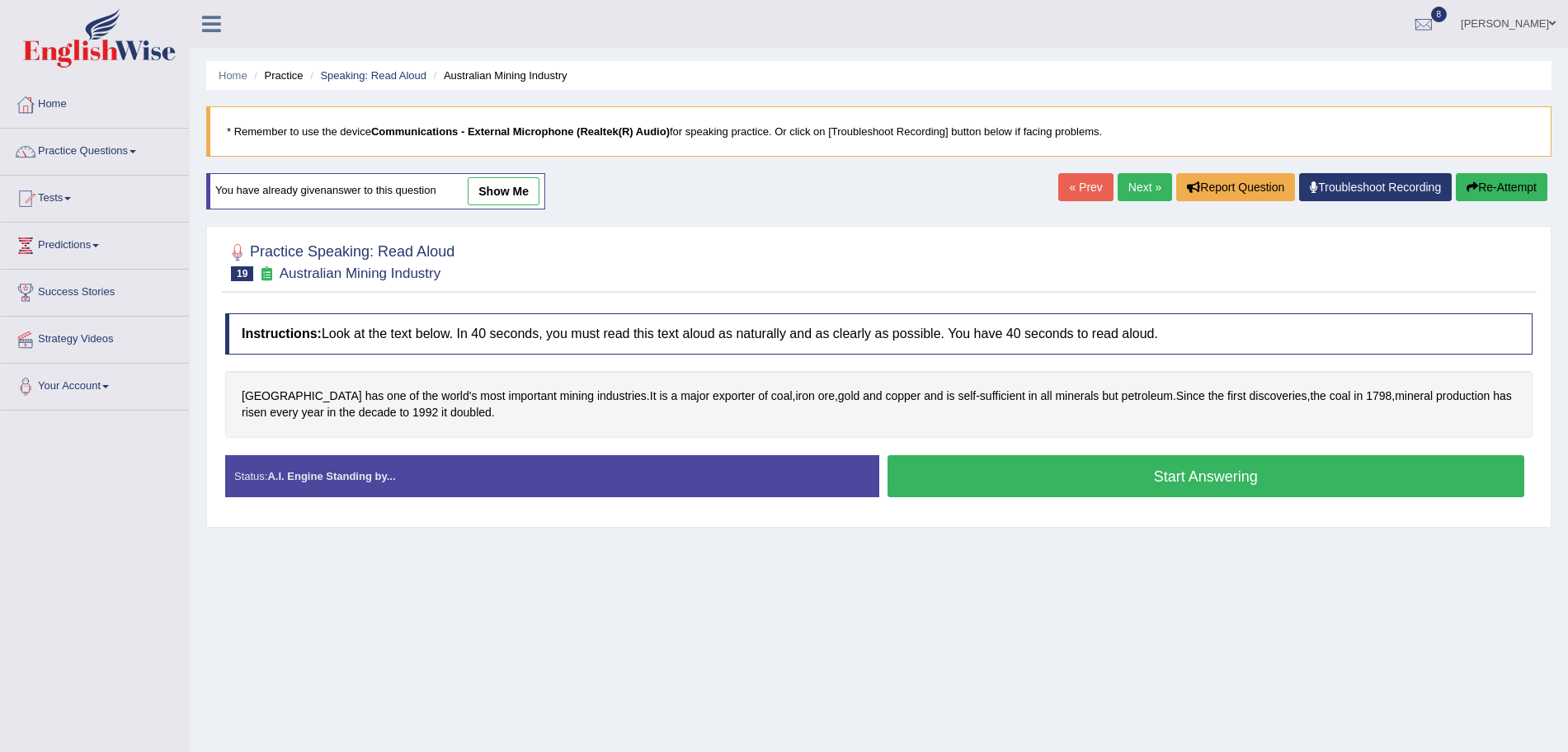
click at [1123, 483] on button "Start Answering" at bounding box center [1206, 476] width 638 height 42
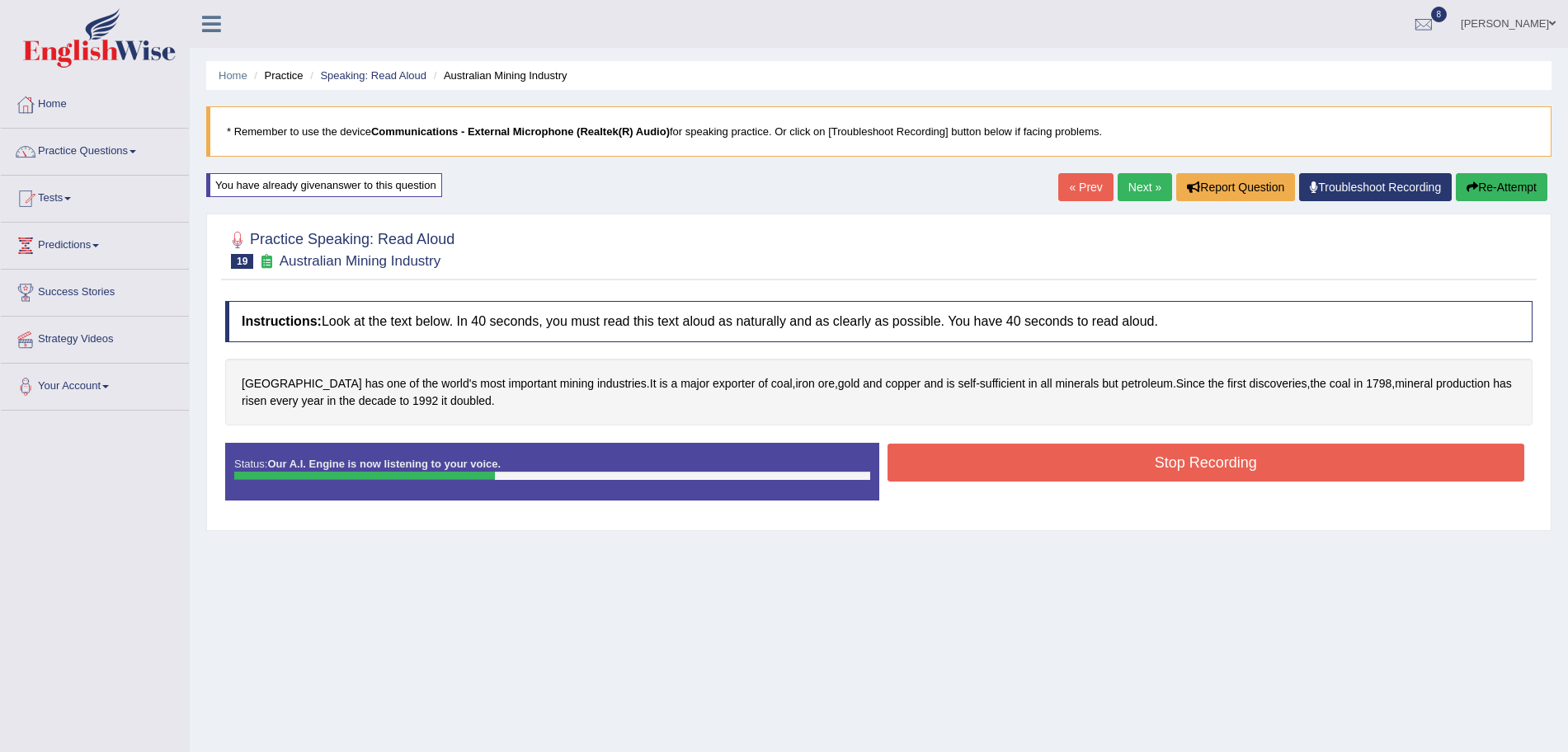
click at [1044, 468] on button "Stop Recording" at bounding box center [1206, 462] width 638 height 38
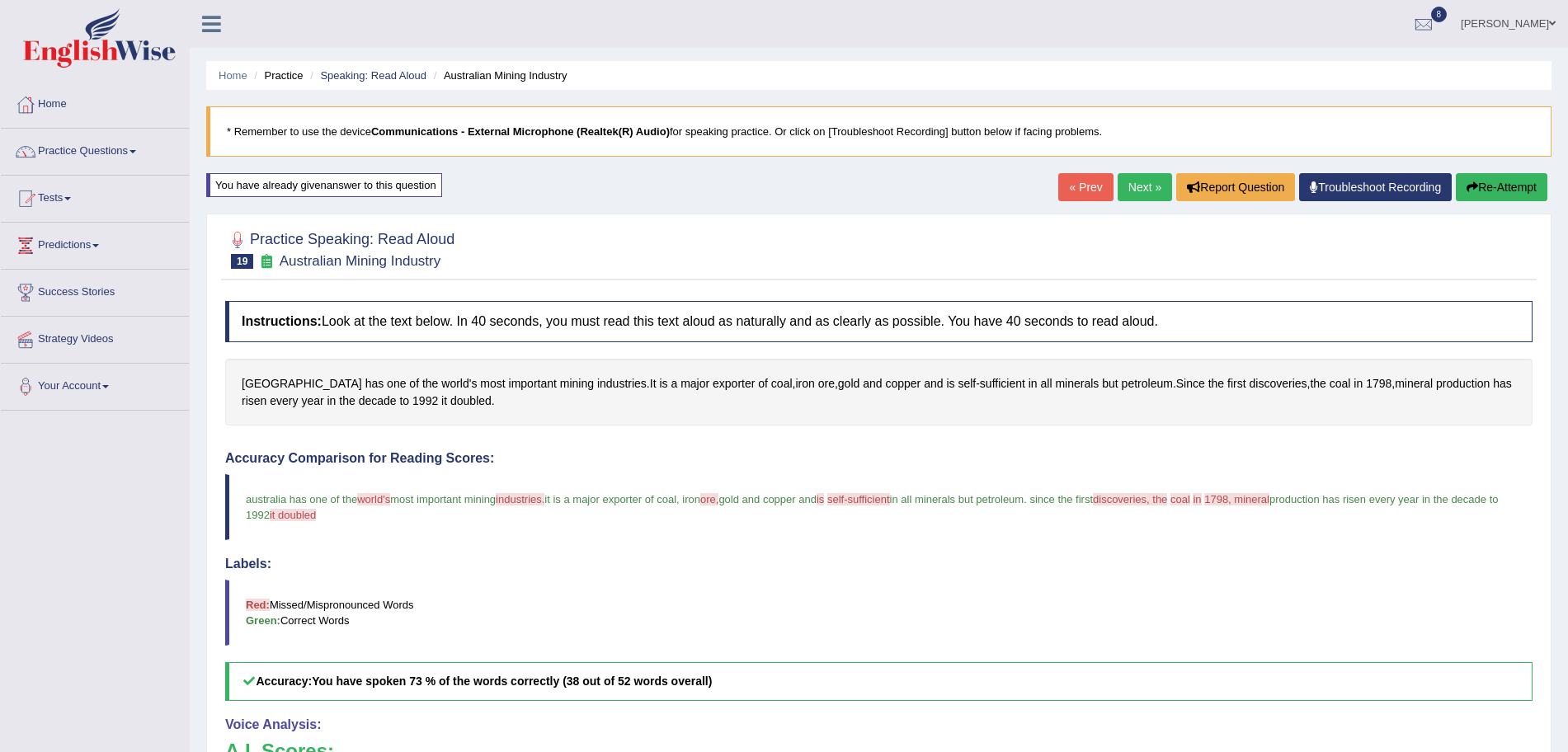
click at [1112, 188] on div "Updating answer..." at bounding box center [784, 376] width 1568 height 752
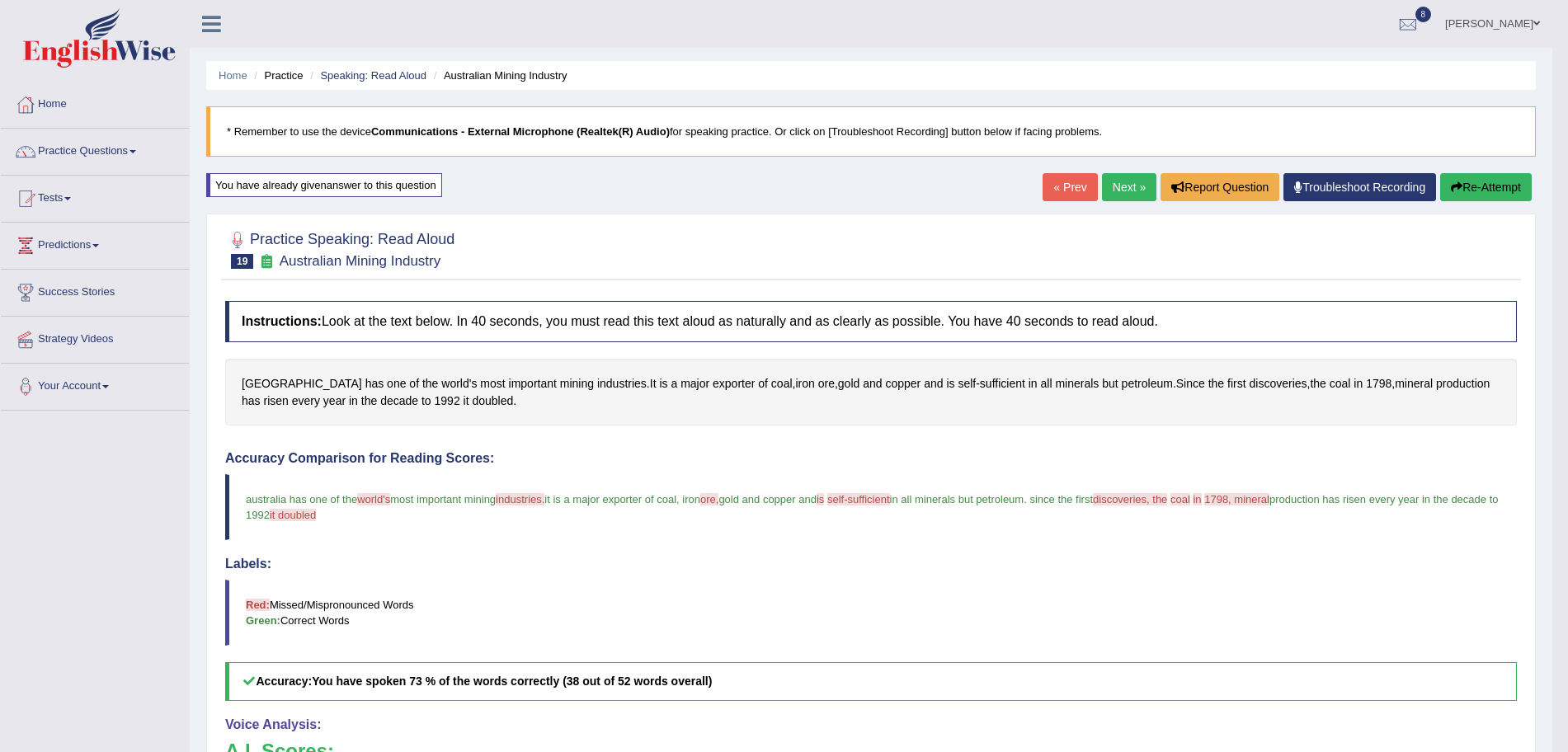
click at [1128, 188] on link "Next »" at bounding box center [1128, 188] width 54 height 28
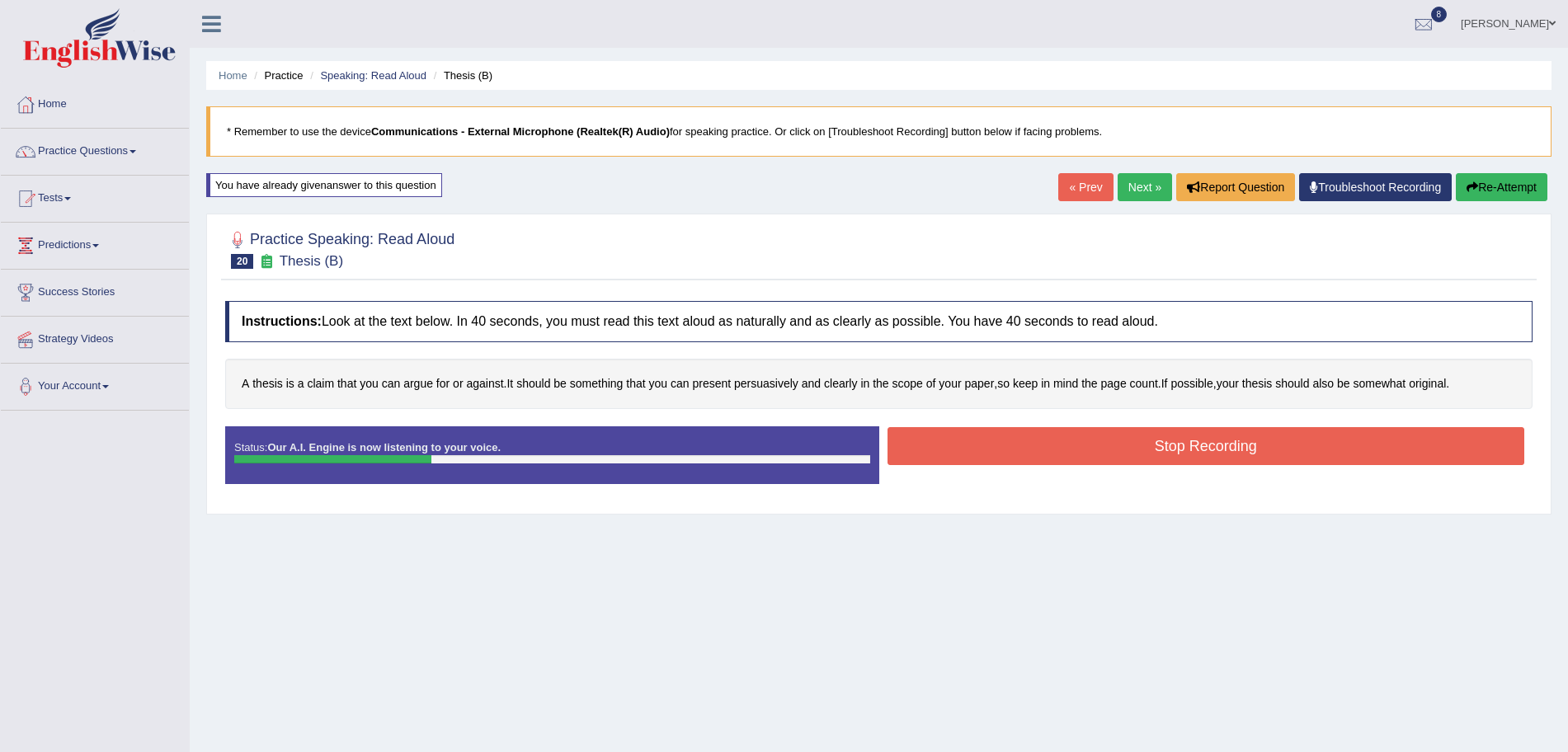
click at [1029, 444] on button "Stop Recording" at bounding box center [1206, 445] width 638 height 38
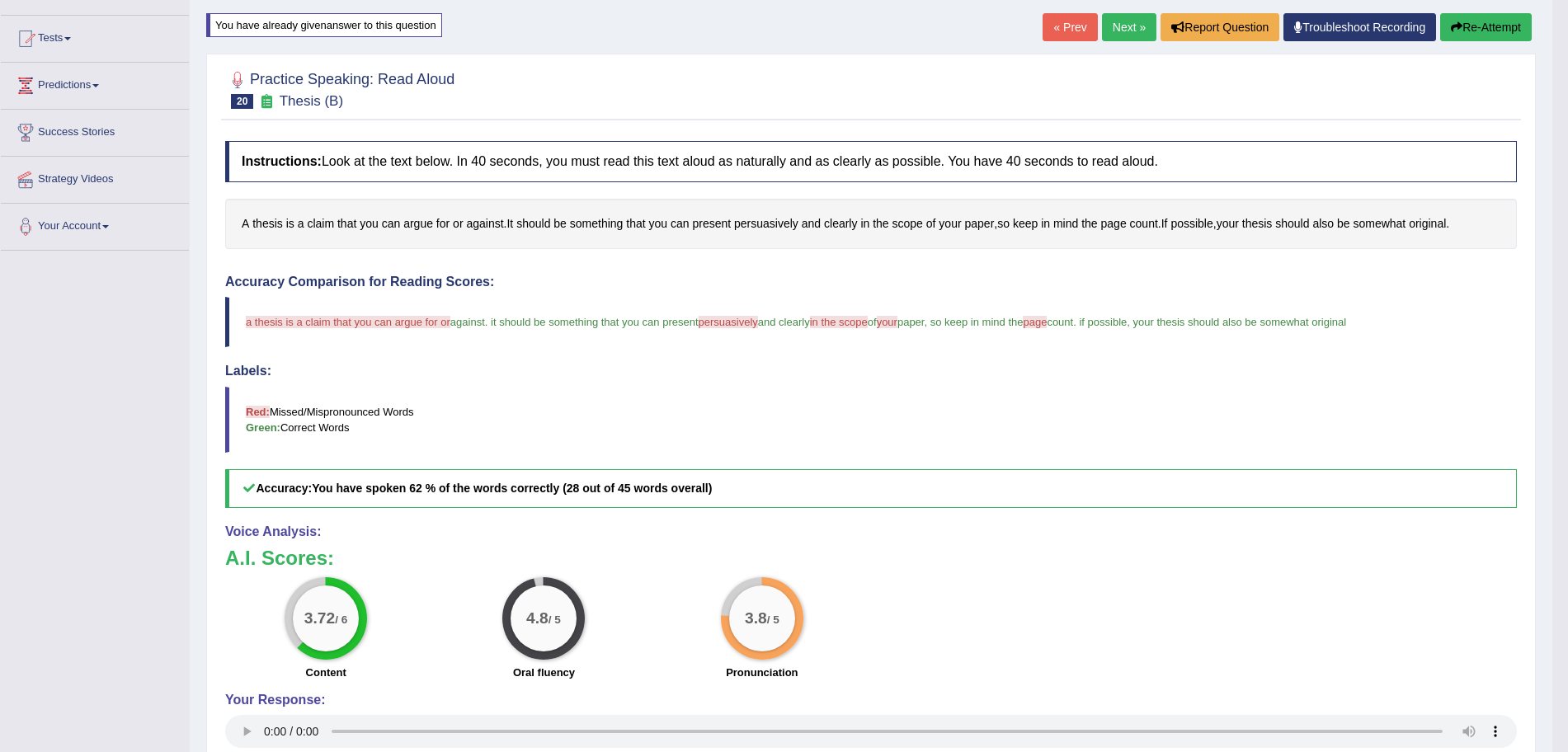
scroll to position [150, 0]
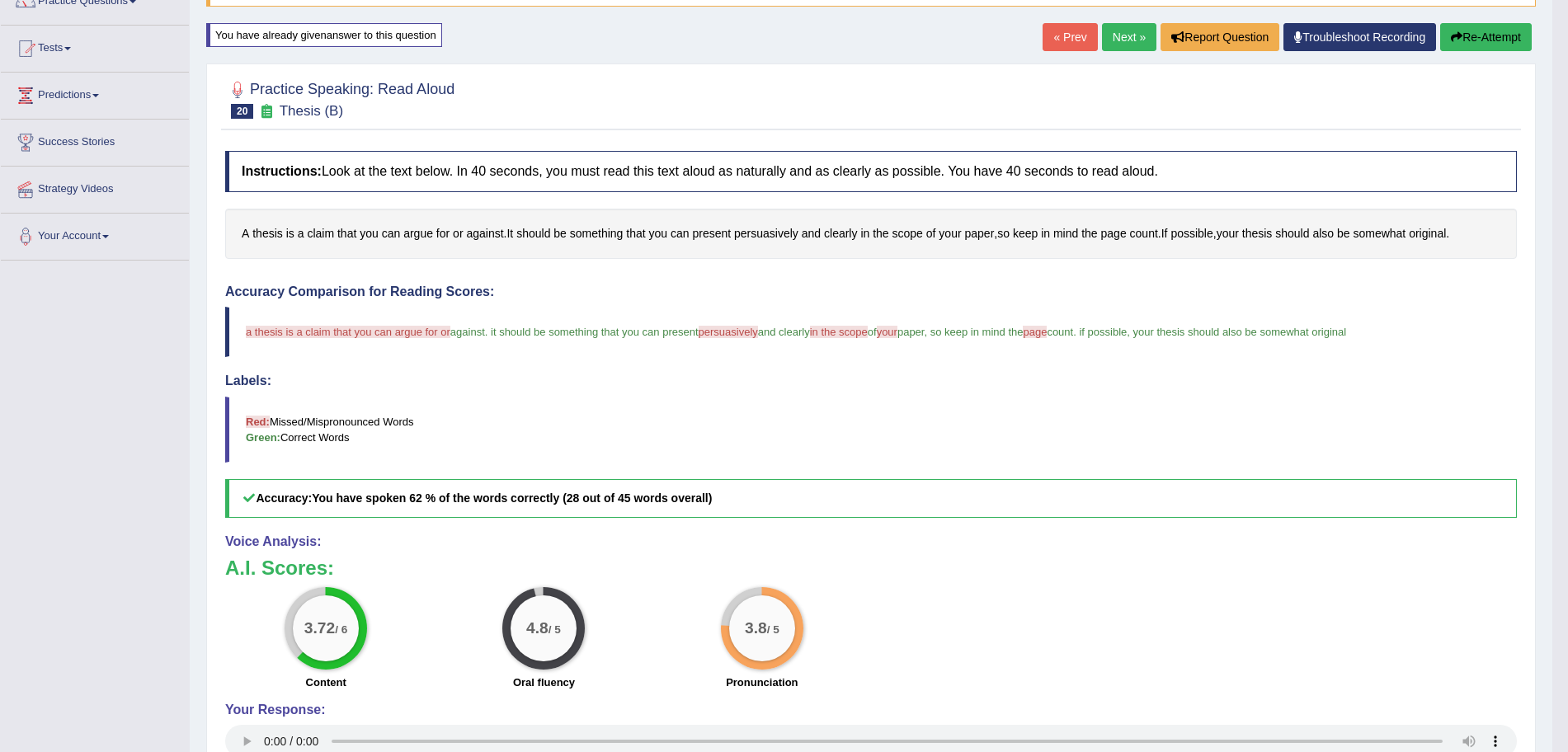
click at [1111, 32] on link "Next »" at bounding box center [1128, 38] width 54 height 28
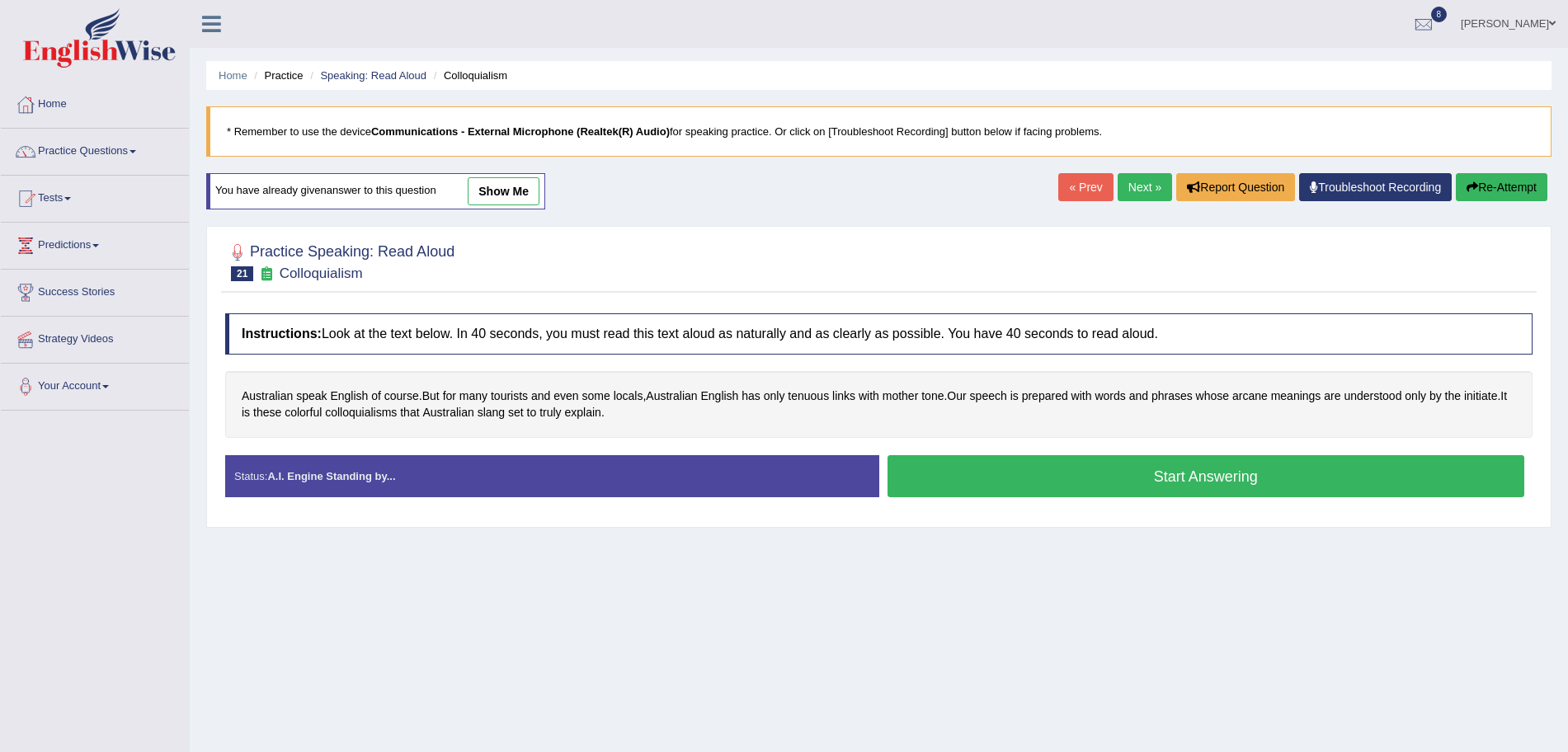
click at [1173, 479] on button "Start Answering" at bounding box center [1206, 476] width 638 height 42
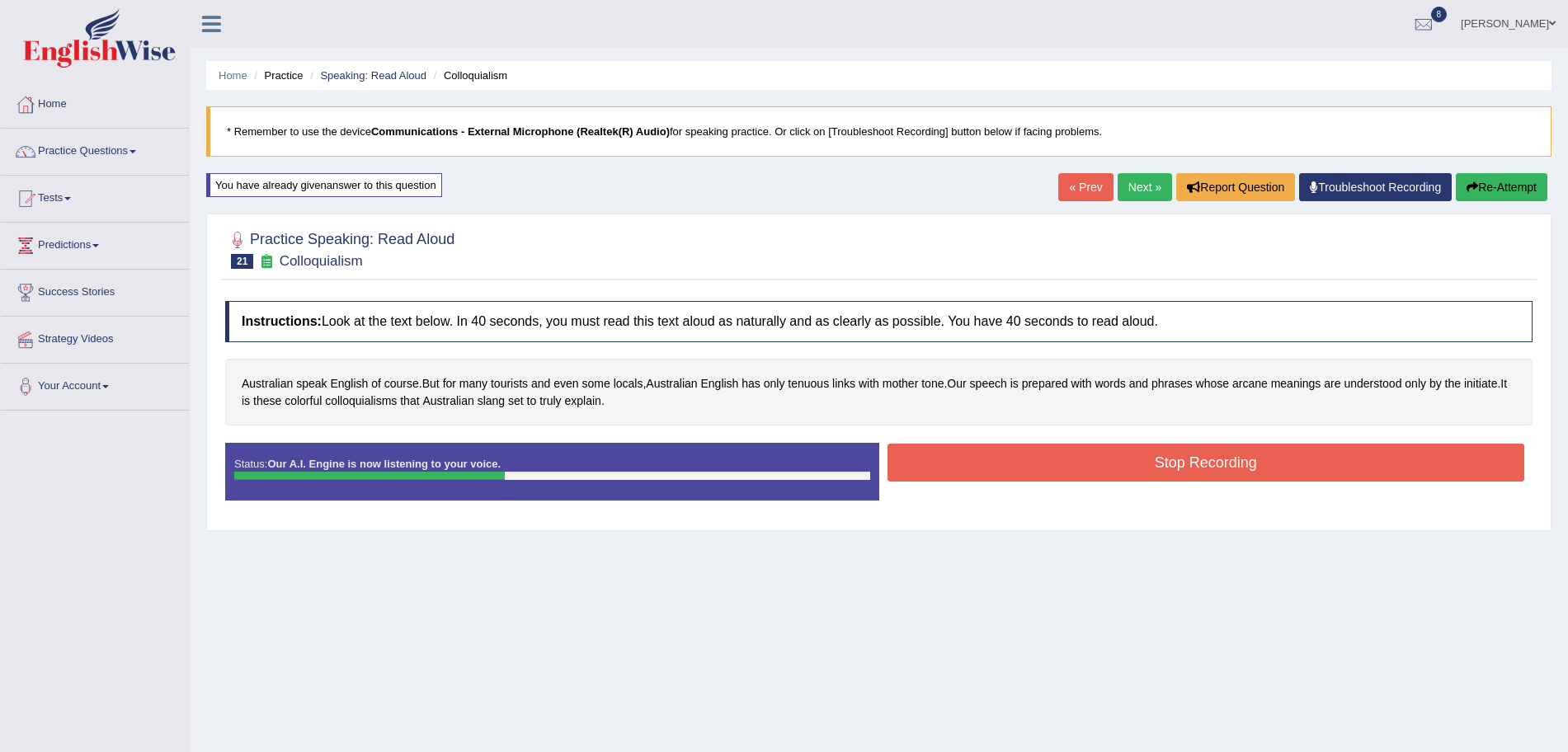
click at [1070, 475] on button "Stop Recording" at bounding box center [1206, 462] width 638 height 38
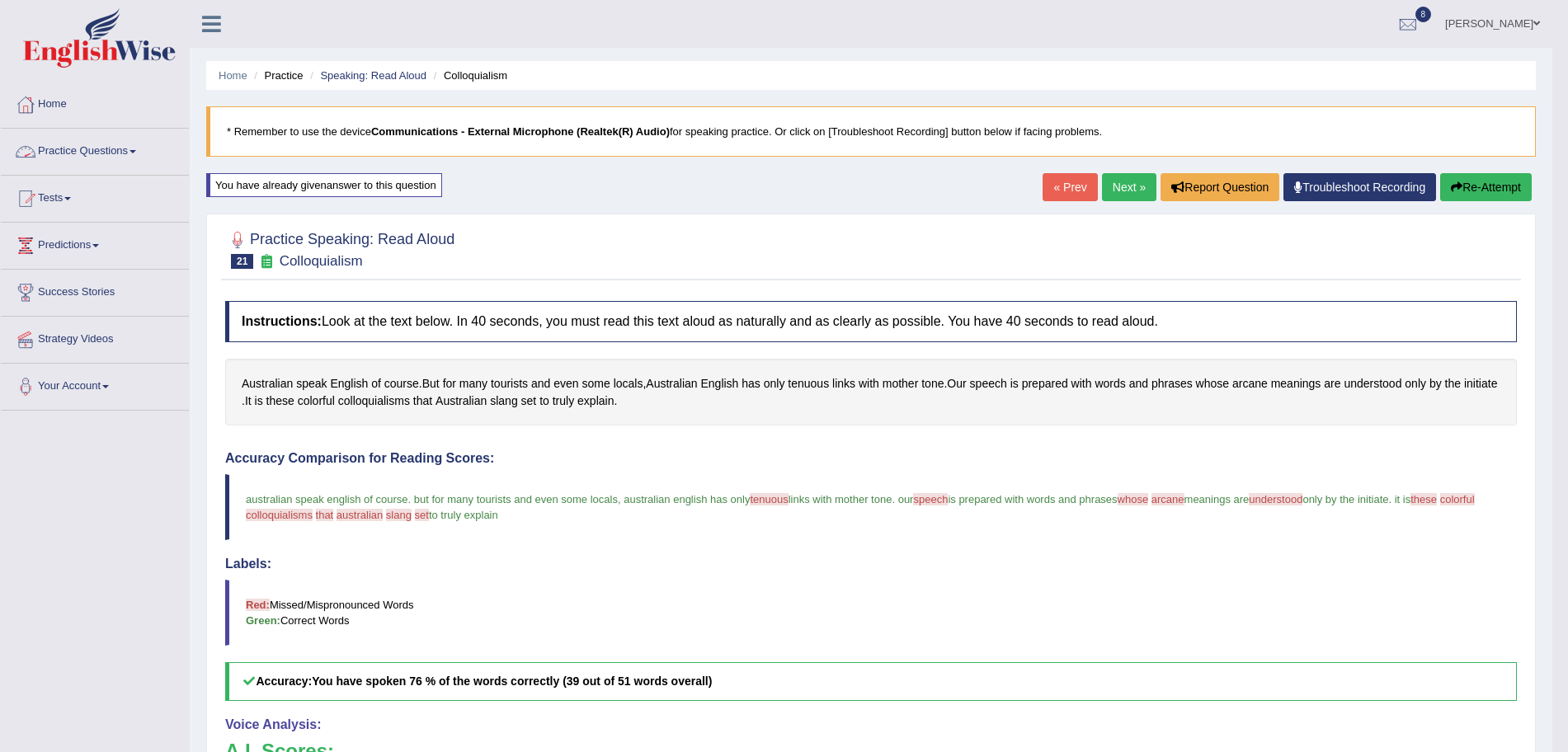
click at [108, 146] on link "Practice Questions" at bounding box center [95, 148] width 188 height 41
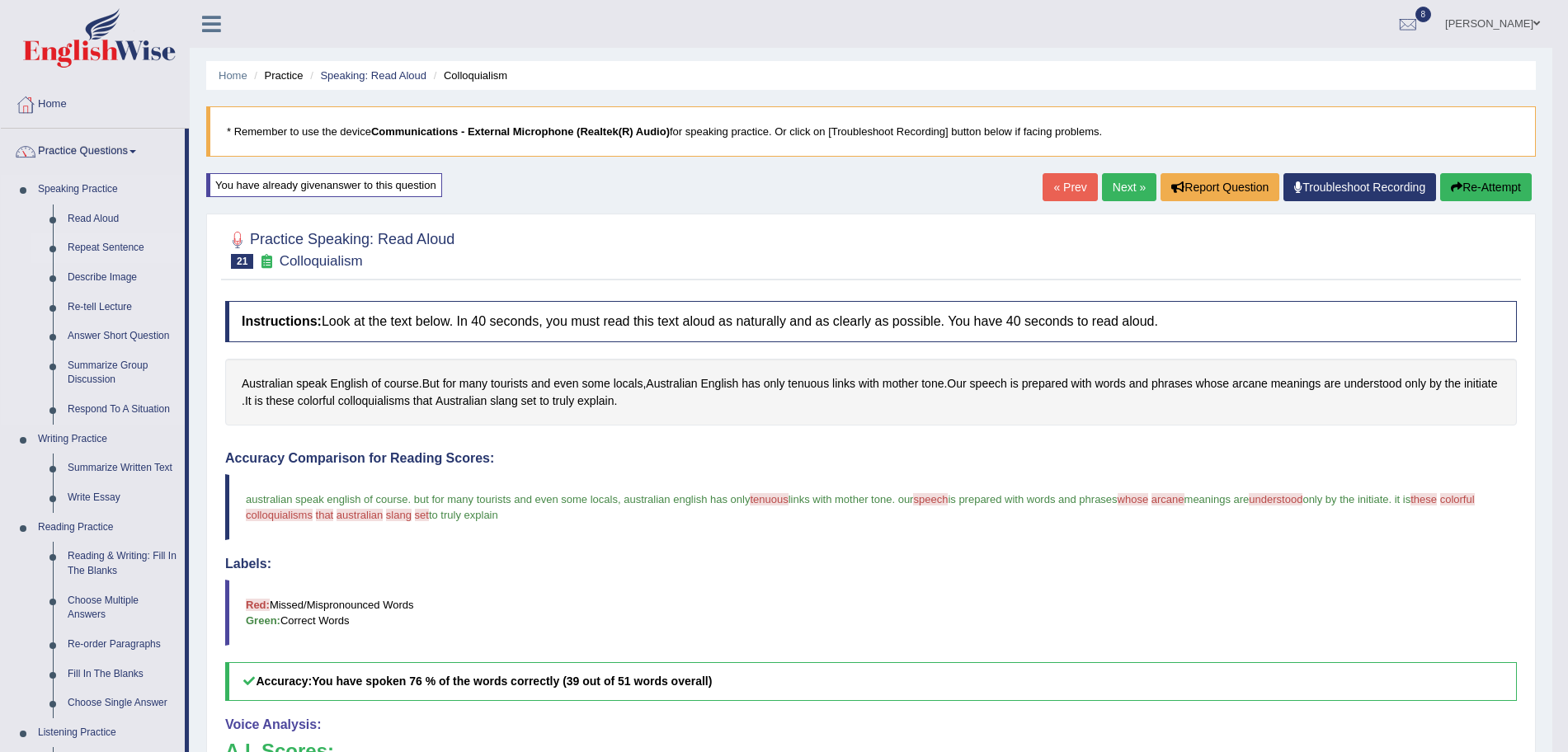
click at [98, 241] on link "Repeat Sentence" at bounding box center [122, 248] width 124 height 30
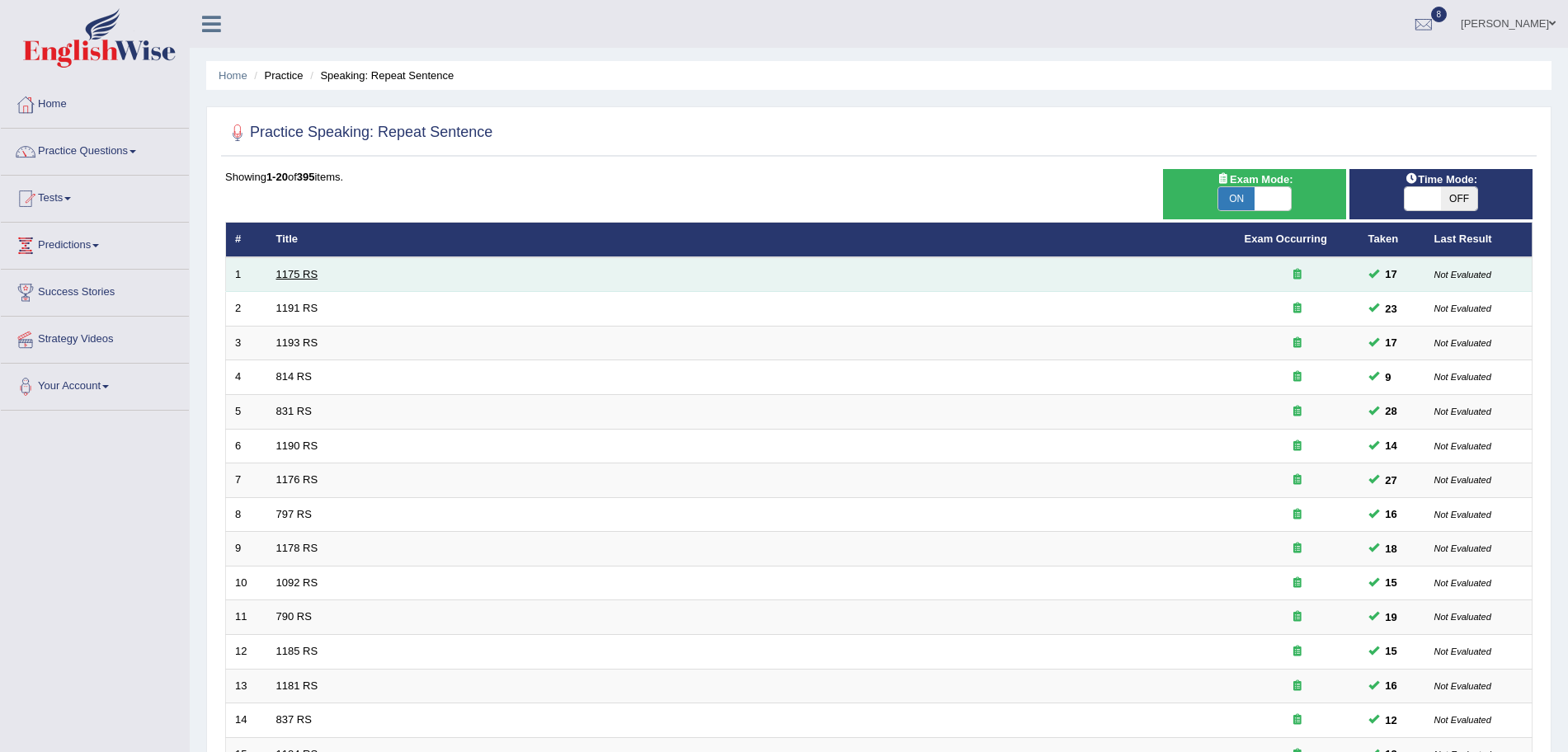
click at [296, 269] on link "1175 RS" at bounding box center [297, 273] width 42 height 13
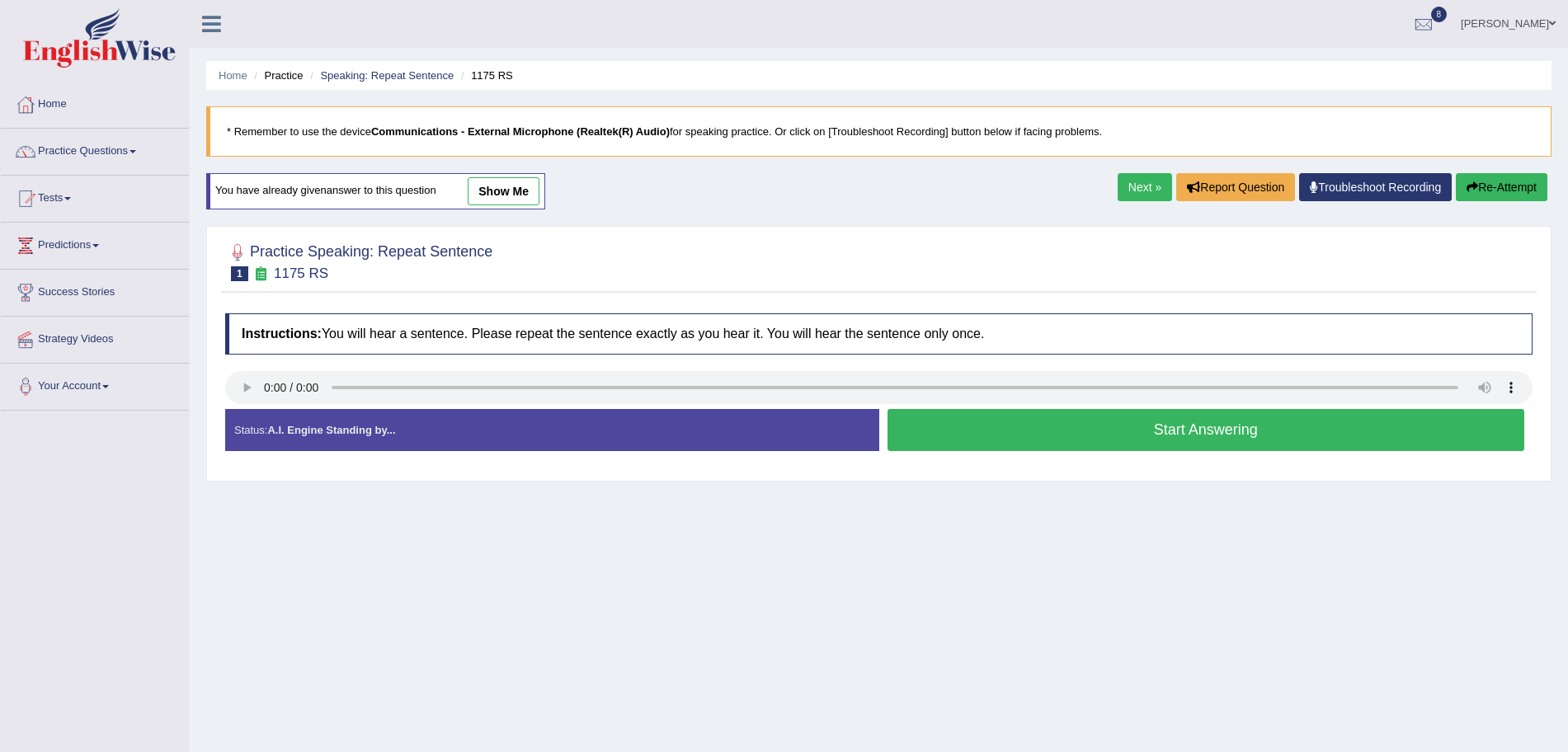
click at [1026, 442] on button "Start Answering" at bounding box center [1206, 430] width 638 height 42
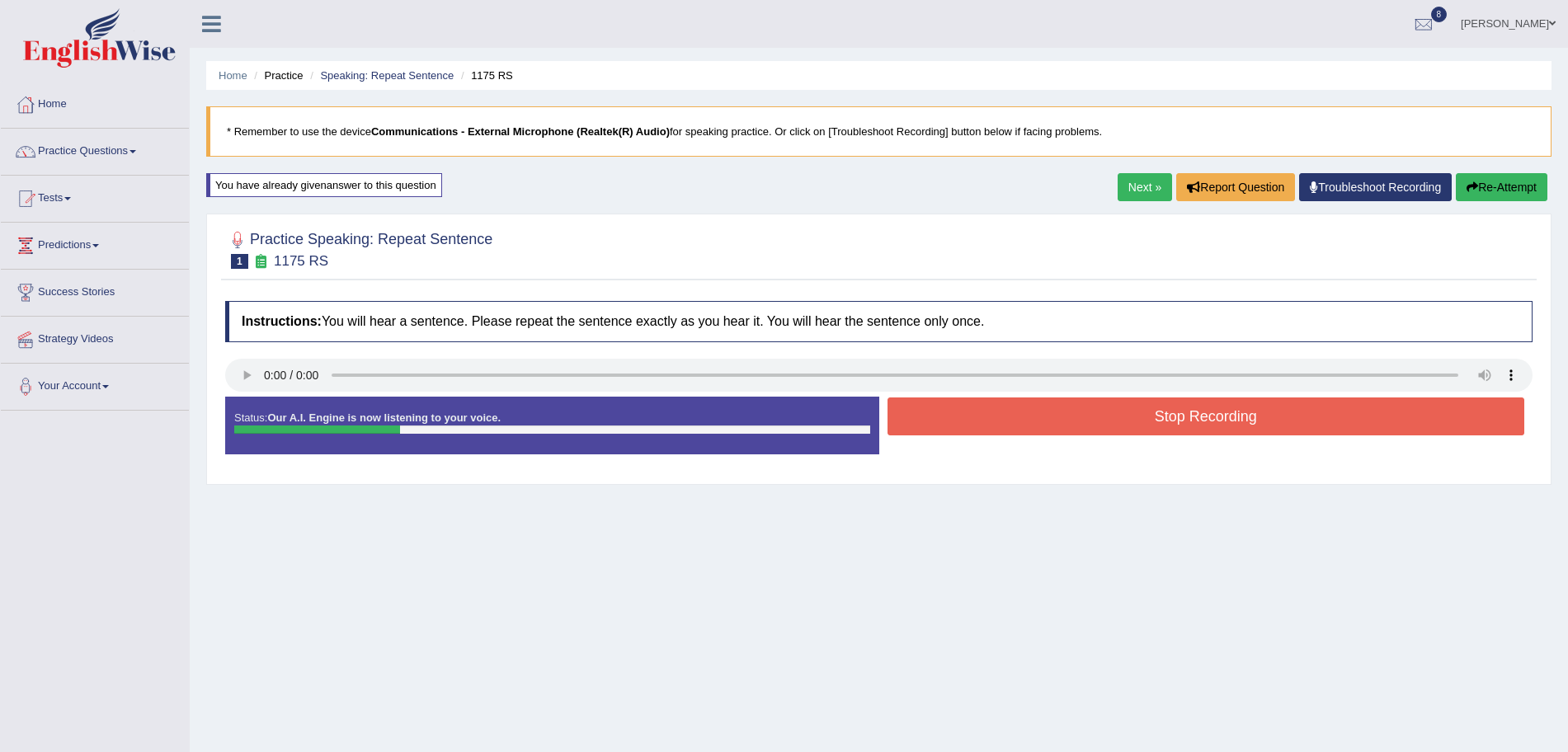
click at [983, 415] on button "Stop Recording" at bounding box center [1206, 416] width 638 height 38
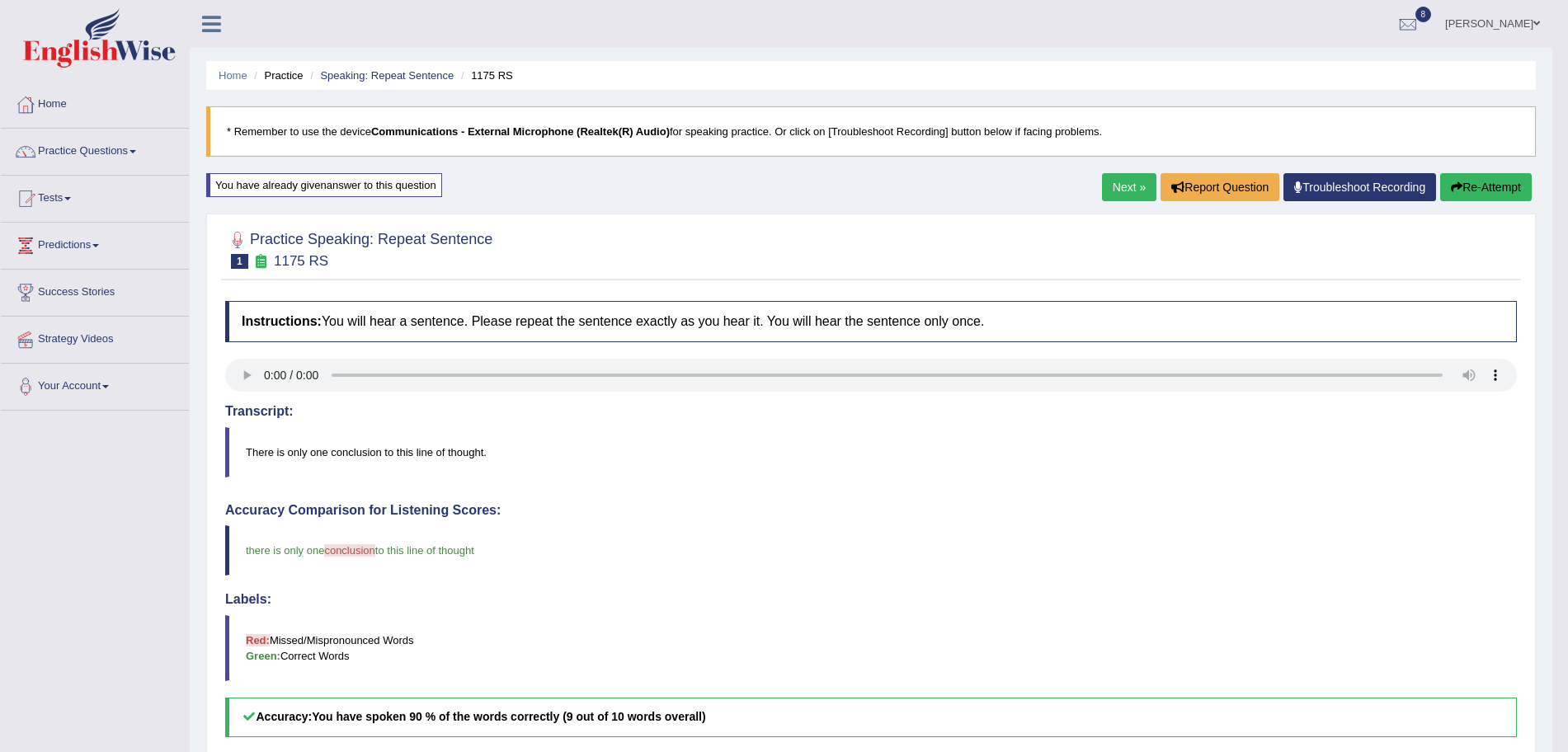
click at [1130, 185] on link "Next »" at bounding box center [1128, 188] width 54 height 28
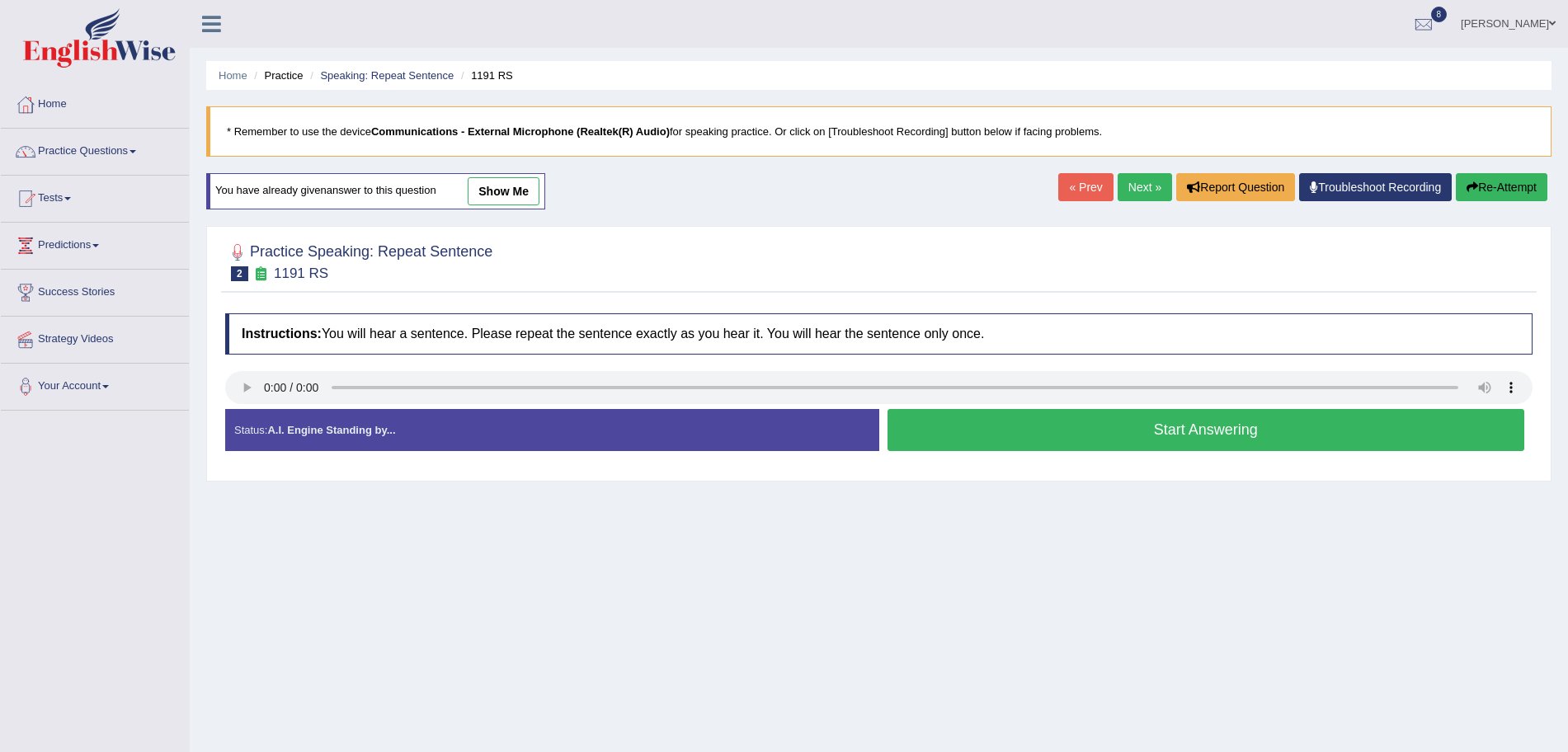
click at [1048, 433] on button "Start Answering" at bounding box center [1206, 430] width 638 height 42
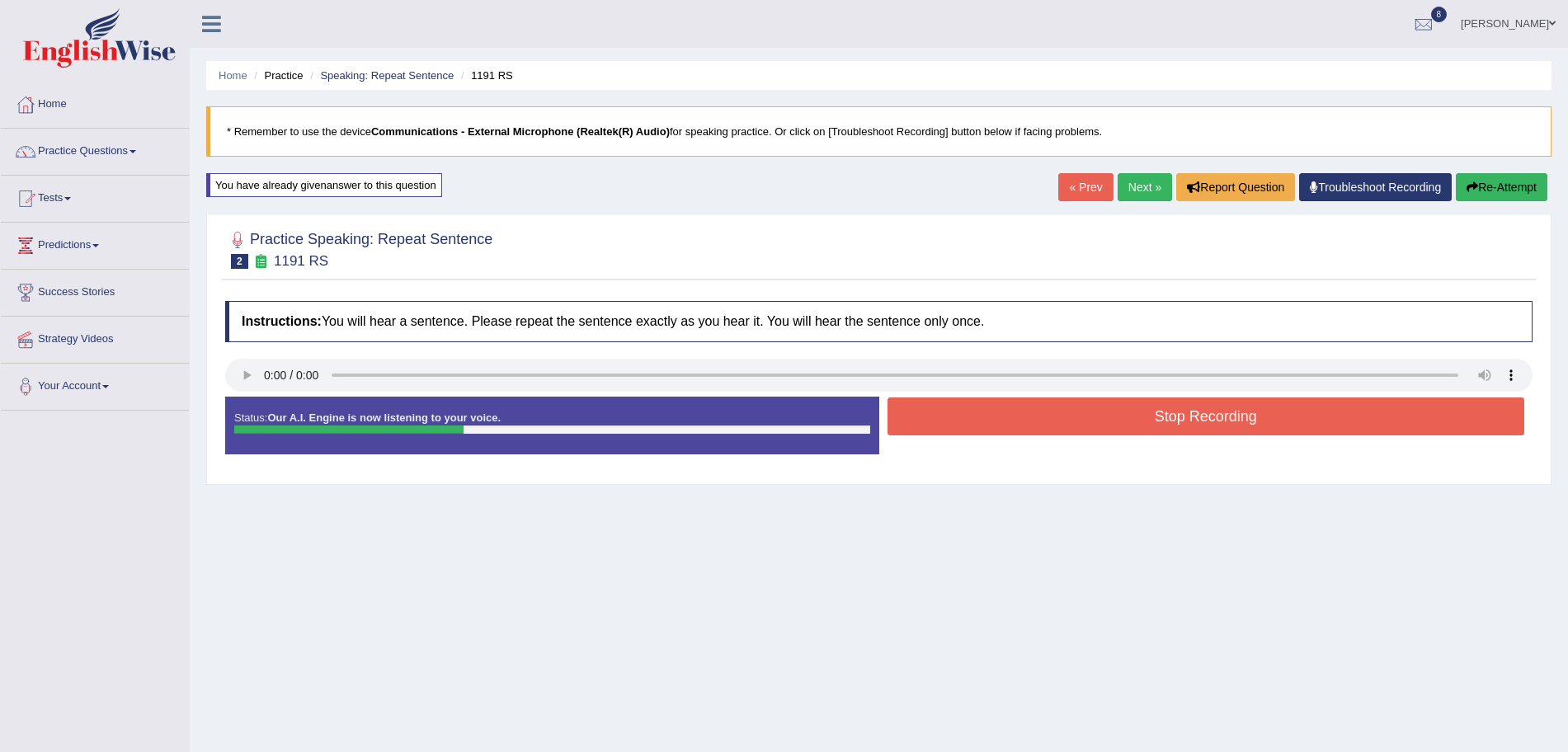
click at [1018, 423] on button "Stop Recording" at bounding box center [1206, 416] width 638 height 38
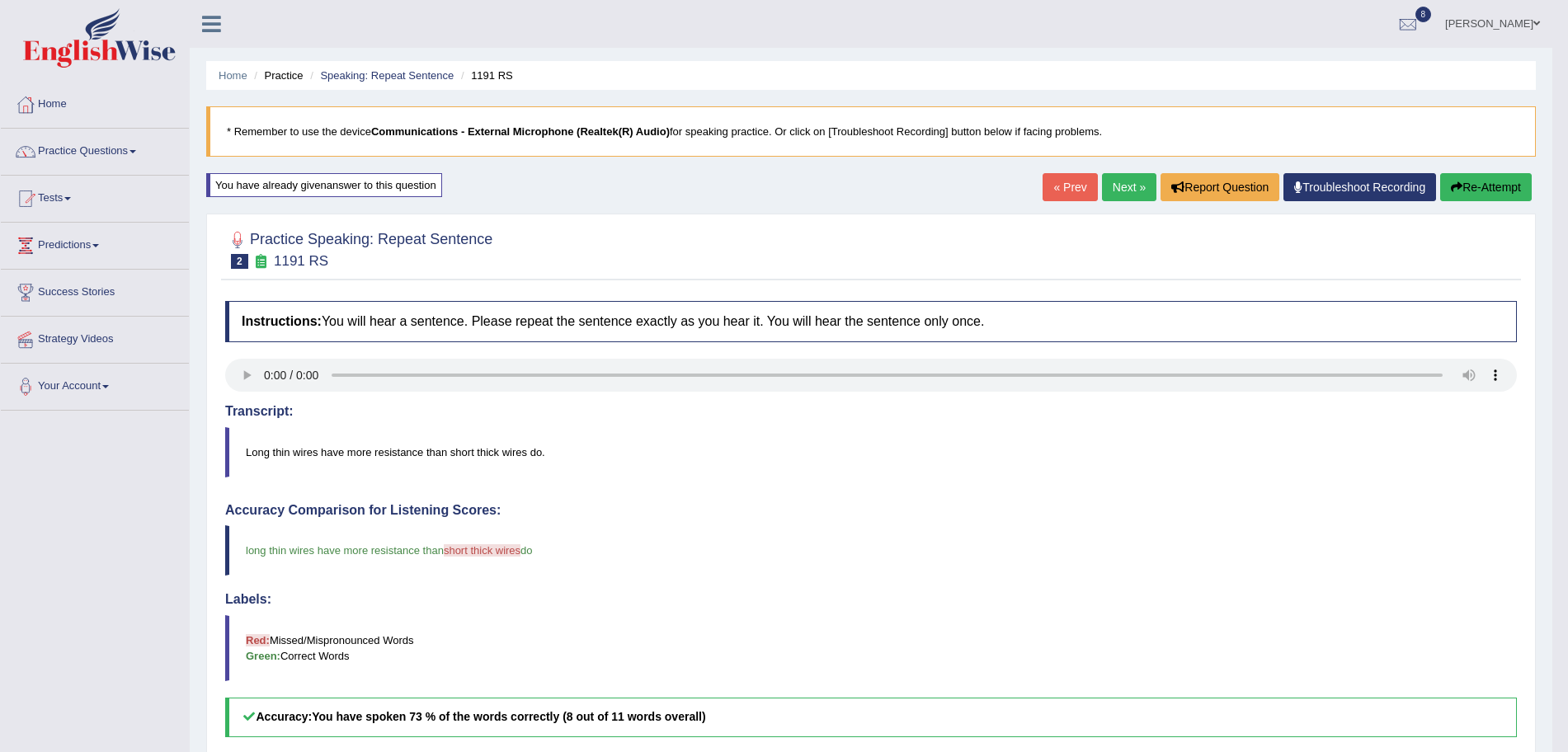
click at [1128, 186] on link "Next »" at bounding box center [1128, 188] width 54 height 28
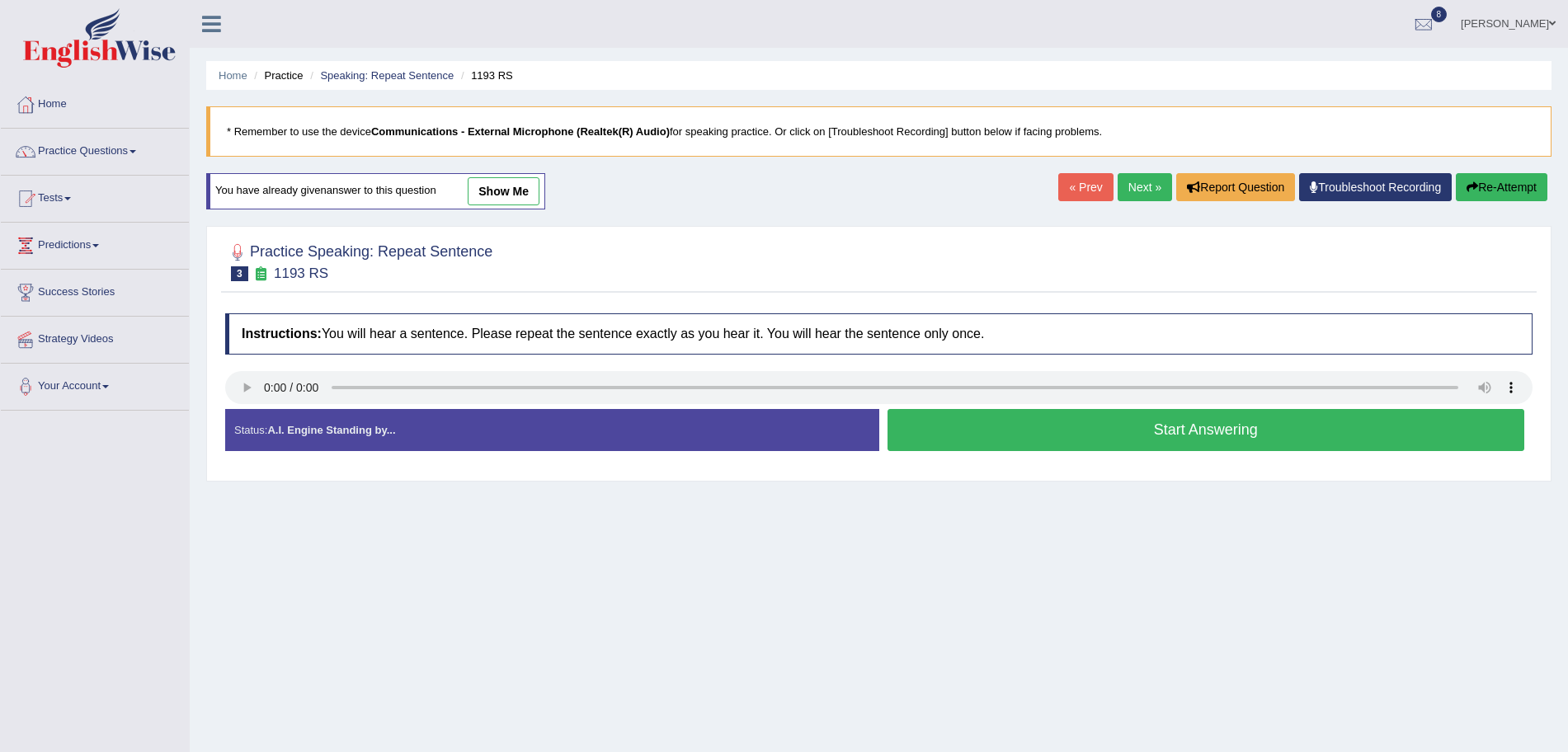
click at [1051, 434] on button "Start Answering" at bounding box center [1206, 430] width 638 height 42
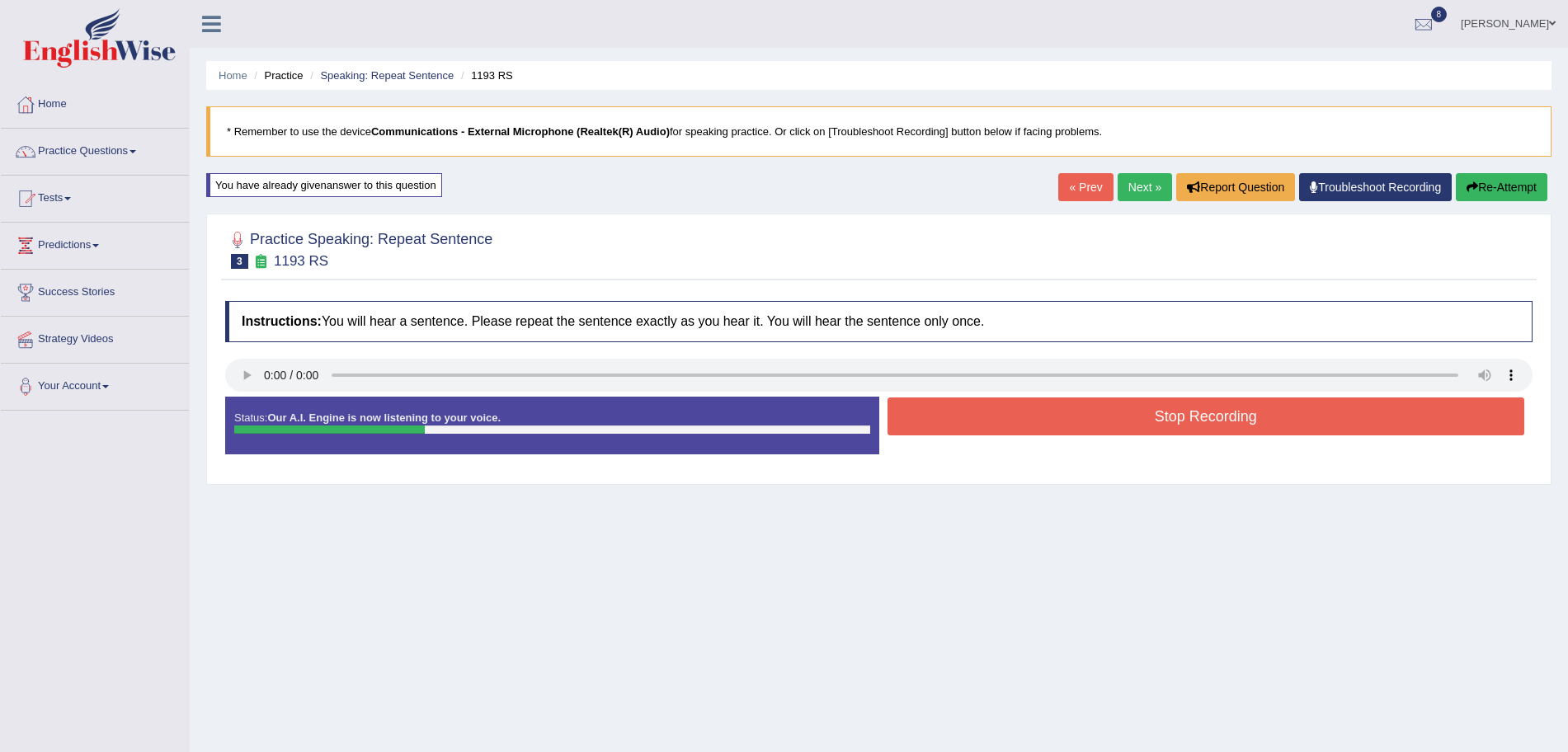
click at [1011, 420] on button "Stop Recording" at bounding box center [1206, 416] width 638 height 38
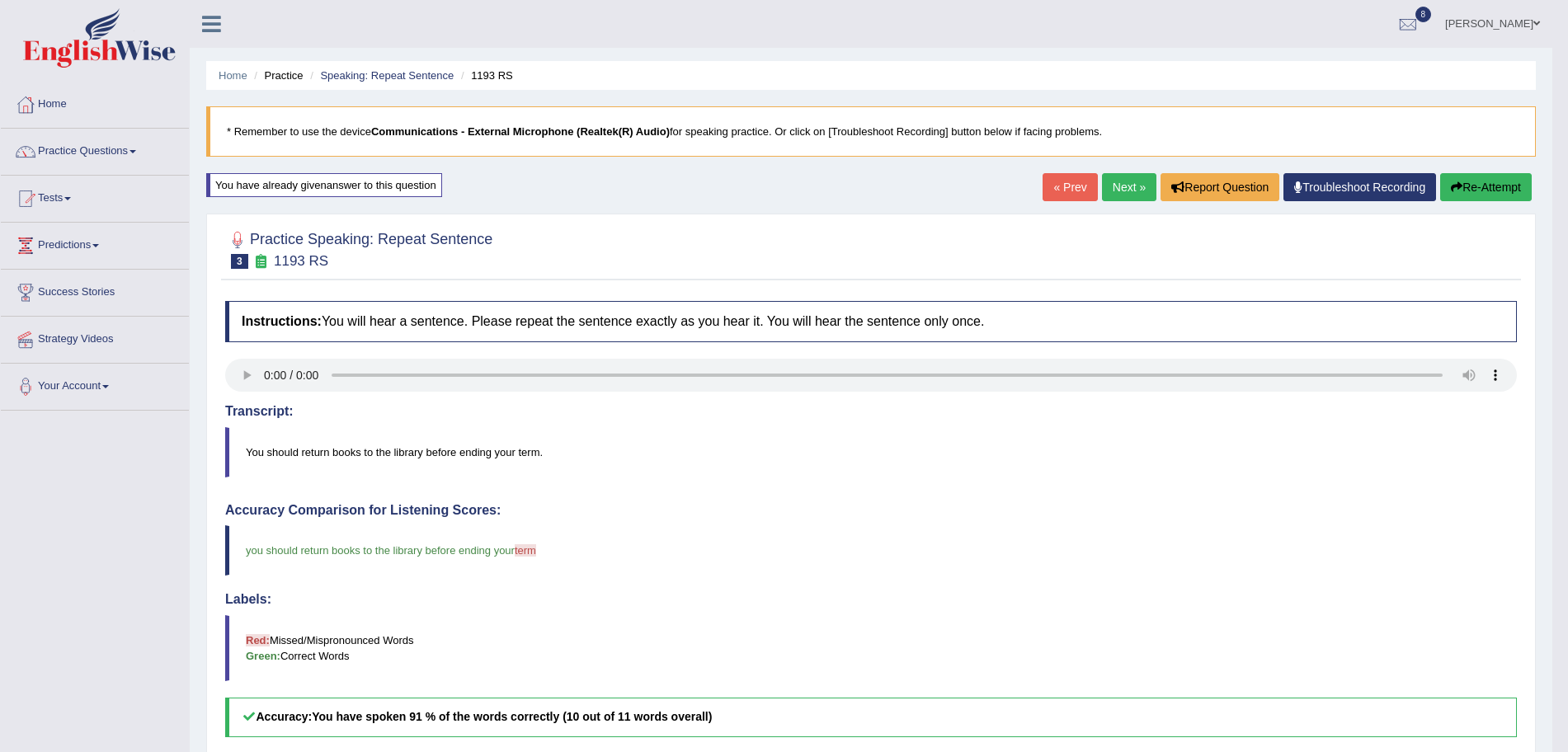
click at [1128, 184] on link "Next »" at bounding box center [1128, 188] width 54 height 28
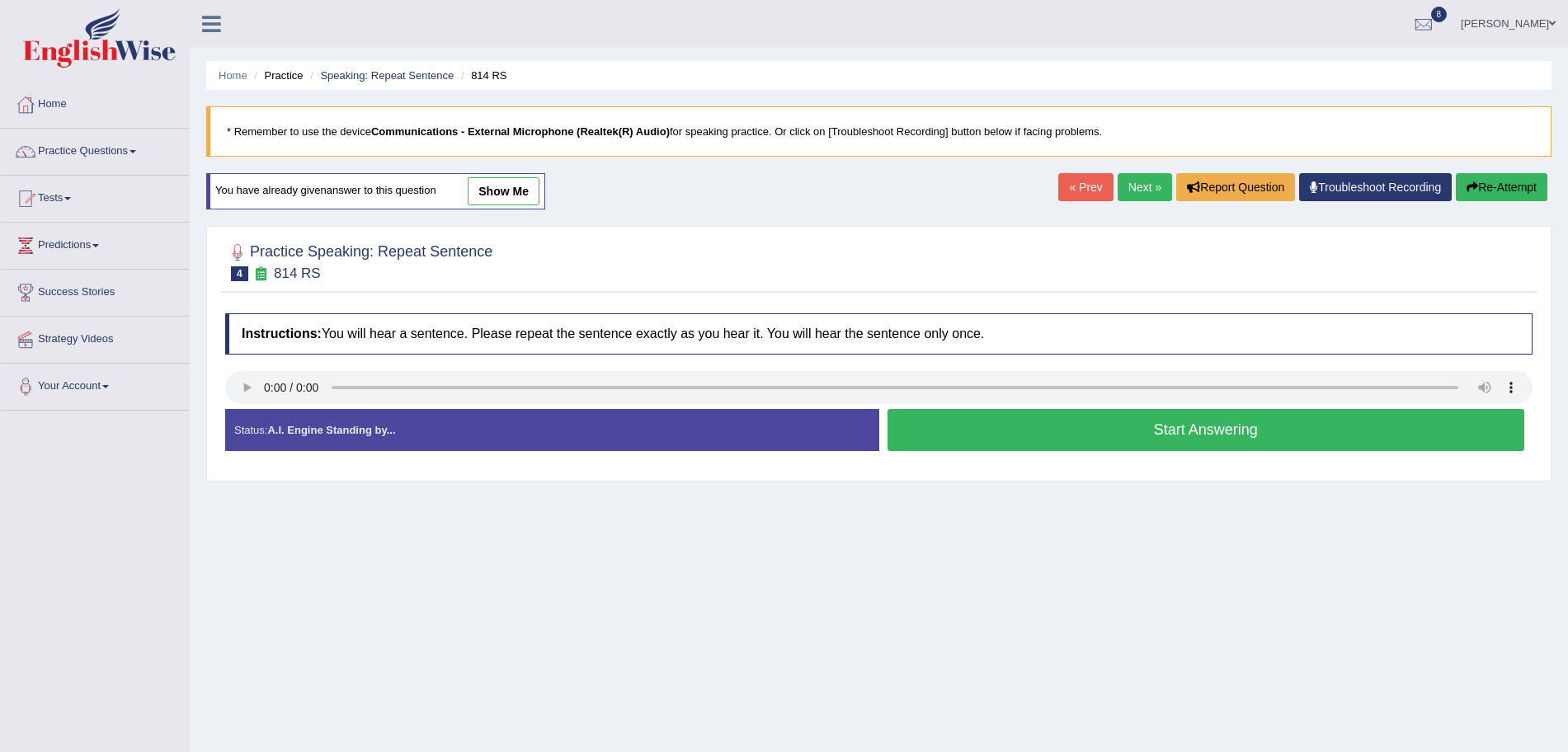
click at [993, 431] on button "Start Answering" at bounding box center [1206, 430] width 638 height 42
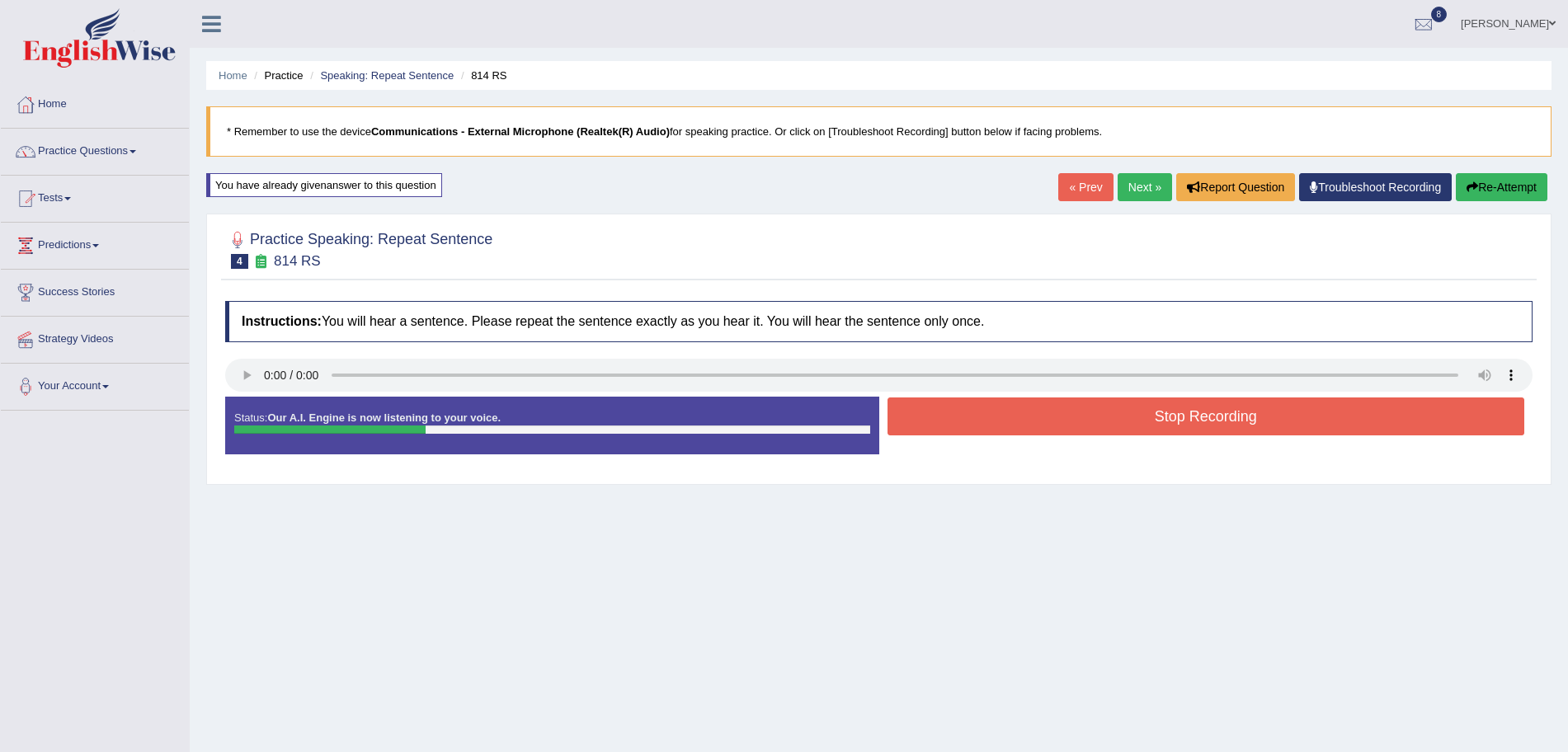
click at [974, 423] on button "Stop Recording" at bounding box center [1206, 416] width 638 height 38
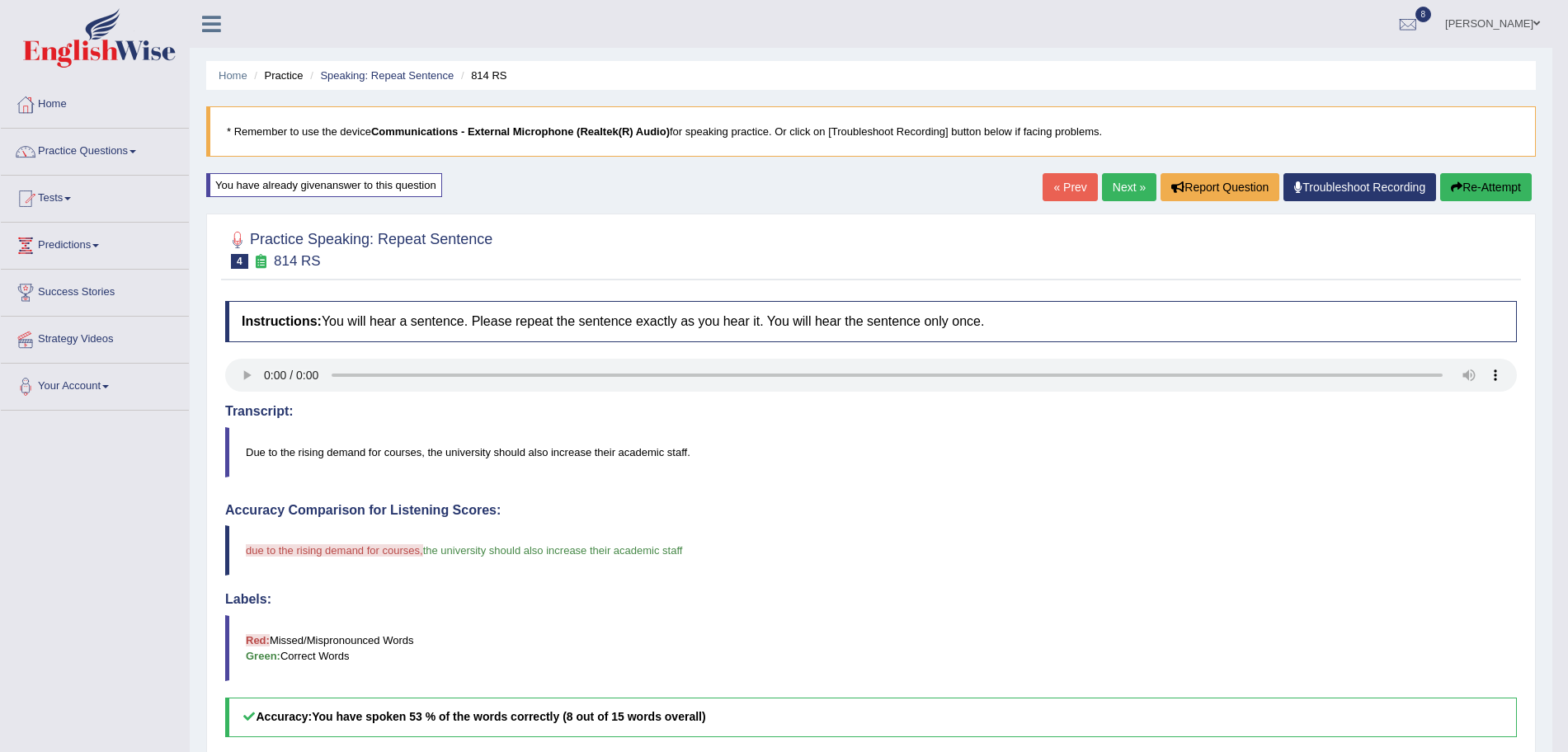
click at [1127, 188] on link "Next »" at bounding box center [1128, 188] width 54 height 28
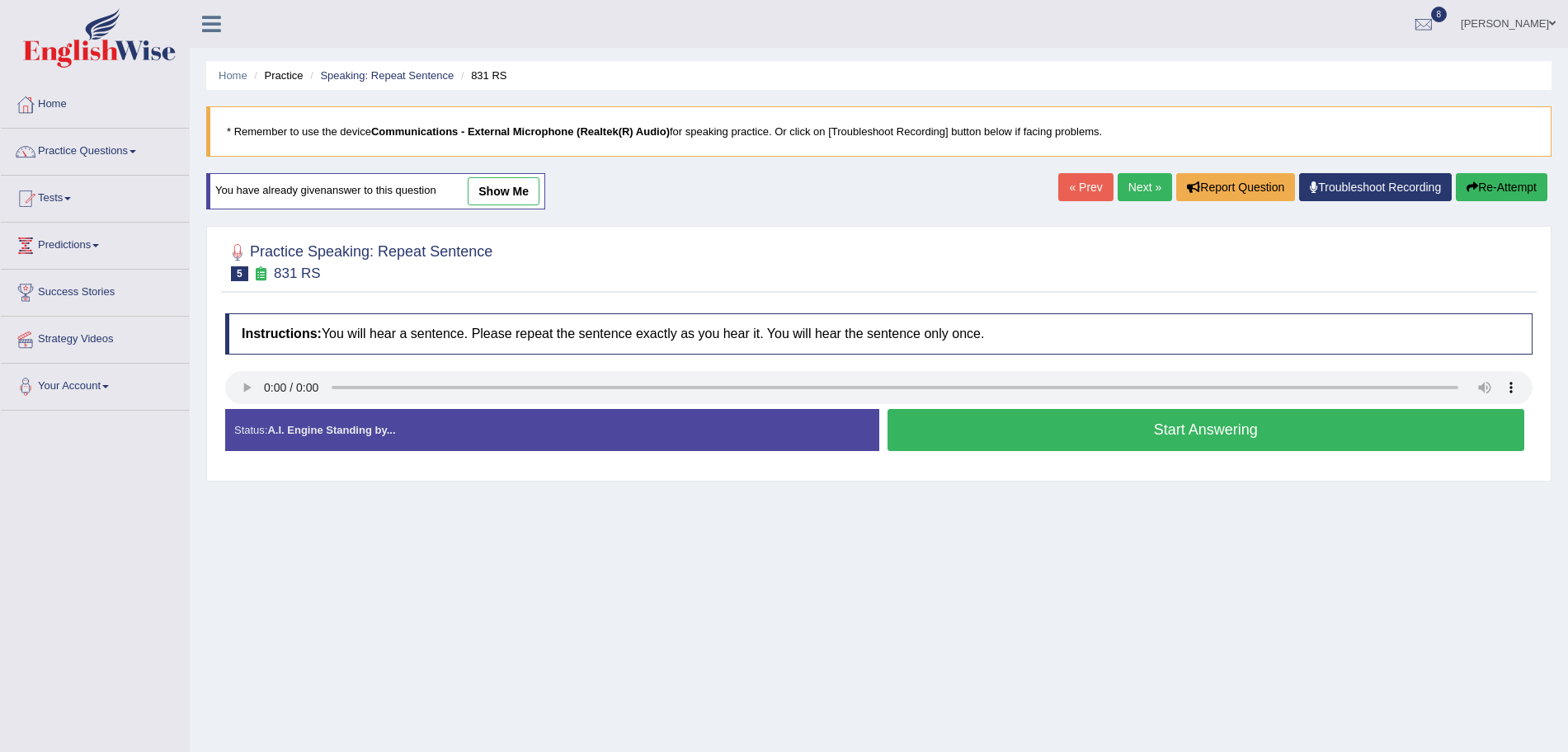
click at [1043, 434] on button "Start Answering" at bounding box center [1206, 430] width 638 height 42
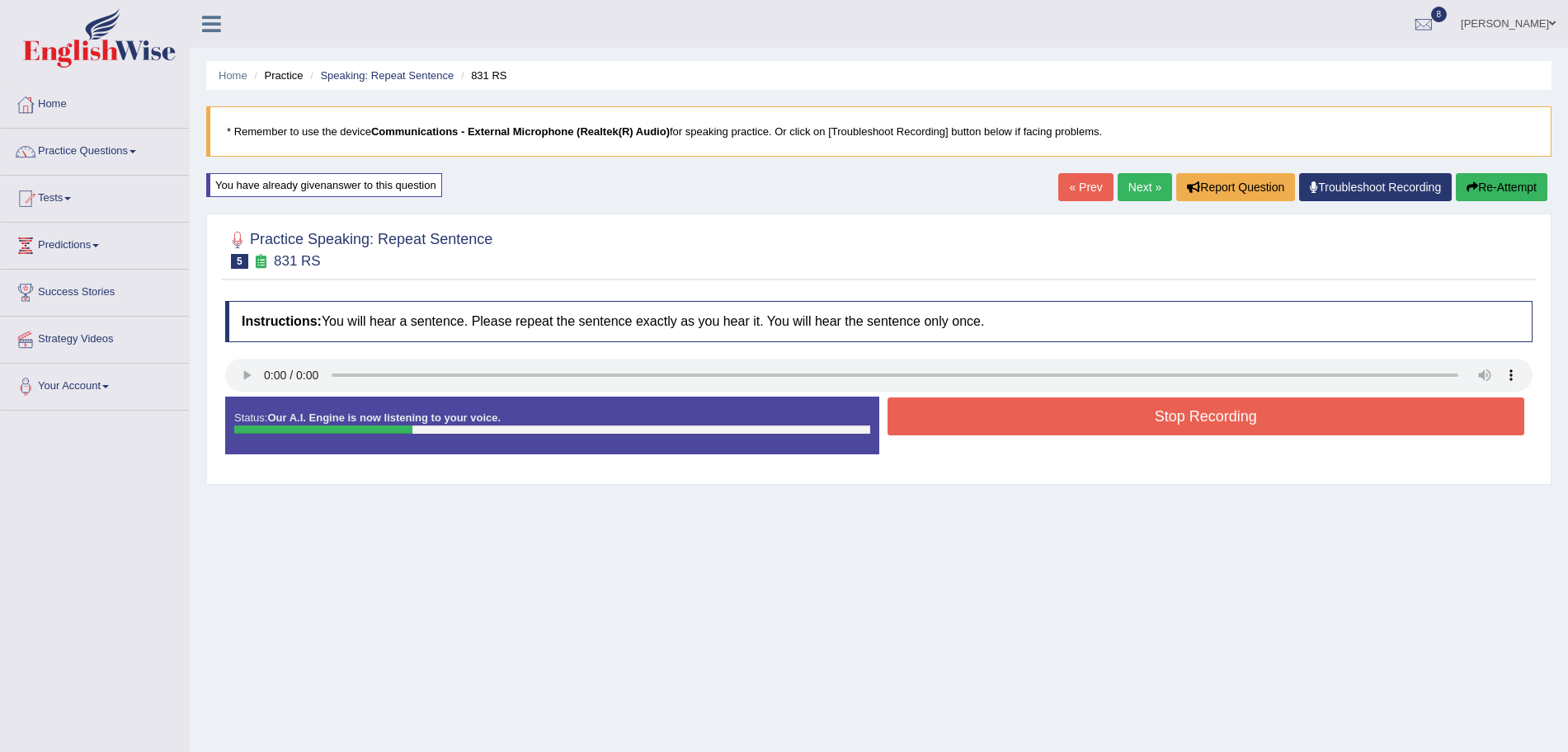
click at [988, 419] on button "Stop Recording" at bounding box center [1206, 416] width 638 height 38
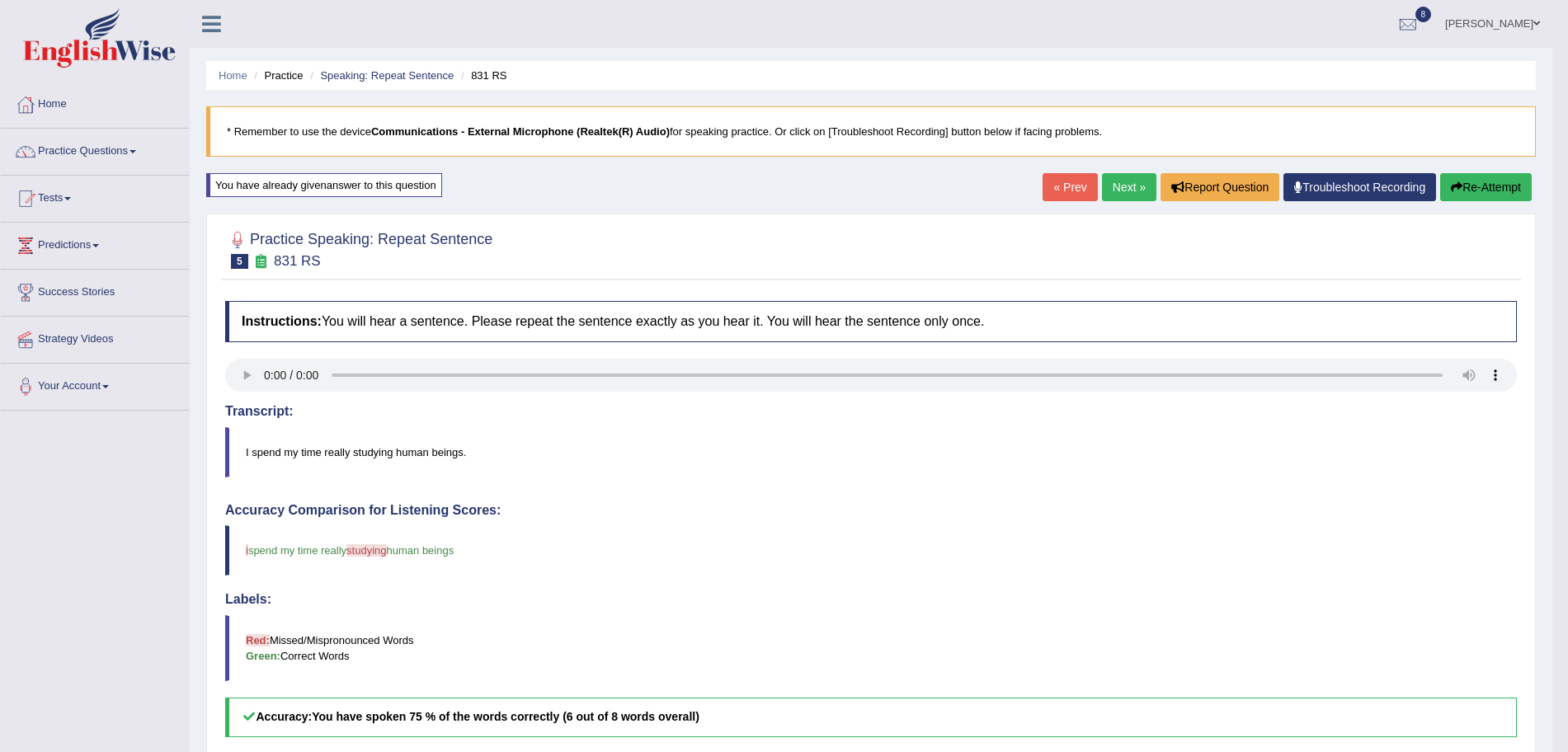
click at [1123, 184] on link "Next »" at bounding box center [1128, 188] width 54 height 28
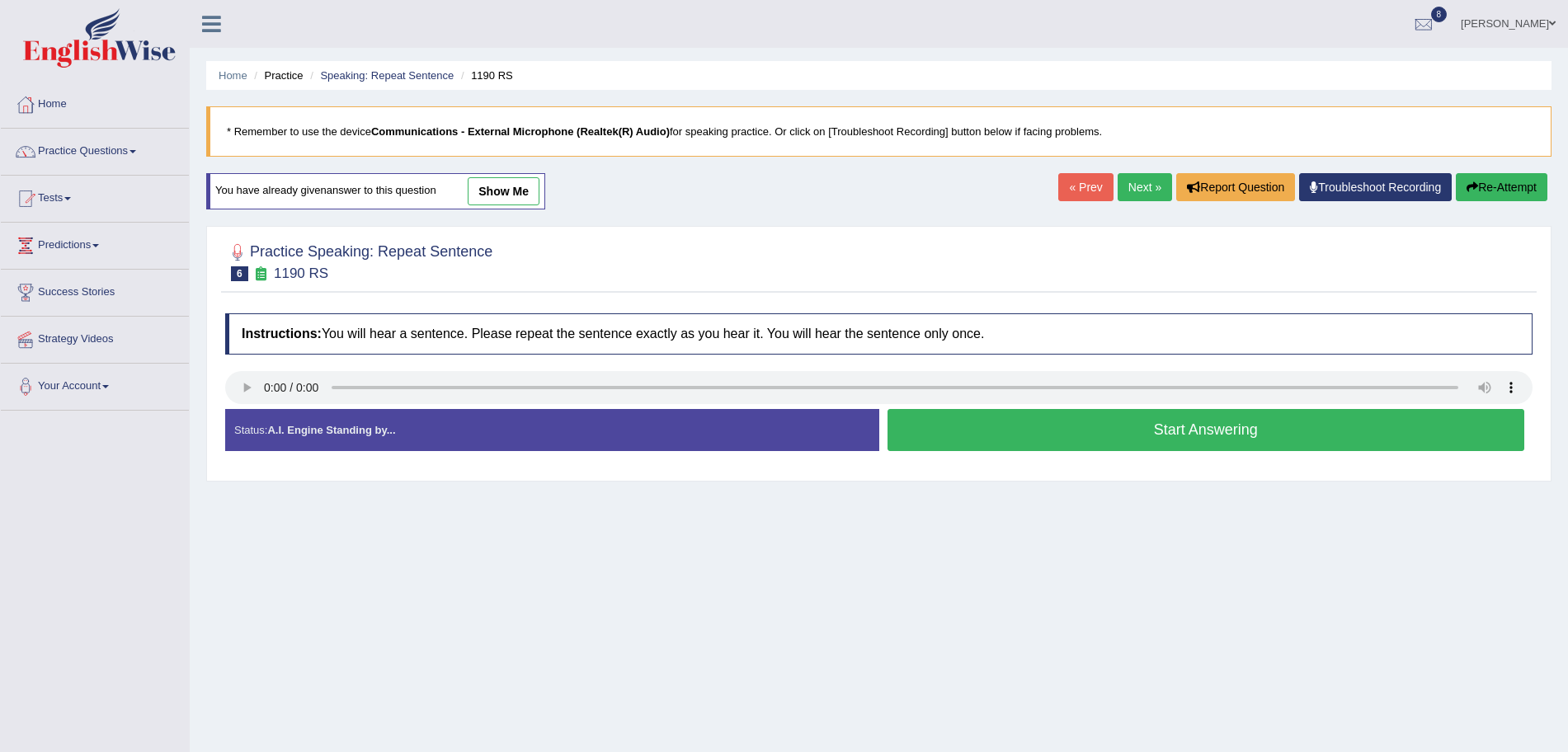
click at [1051, 430] on button "Start Answering" at bounding box center [1206, 430] width 638 height 42
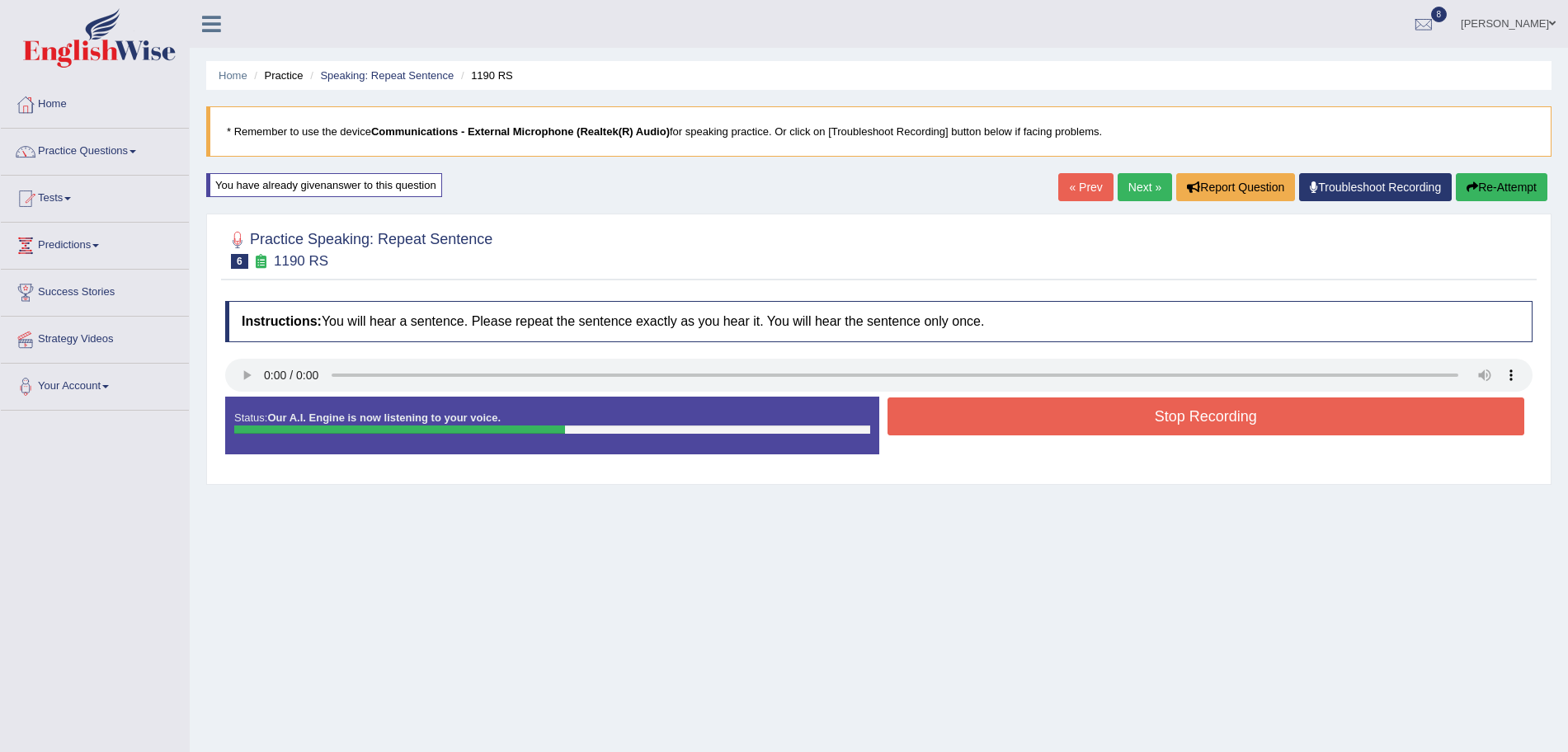
click at [994, 422] on button "Stop Recording" at bounding box center [1206, 416] width 638 height 38
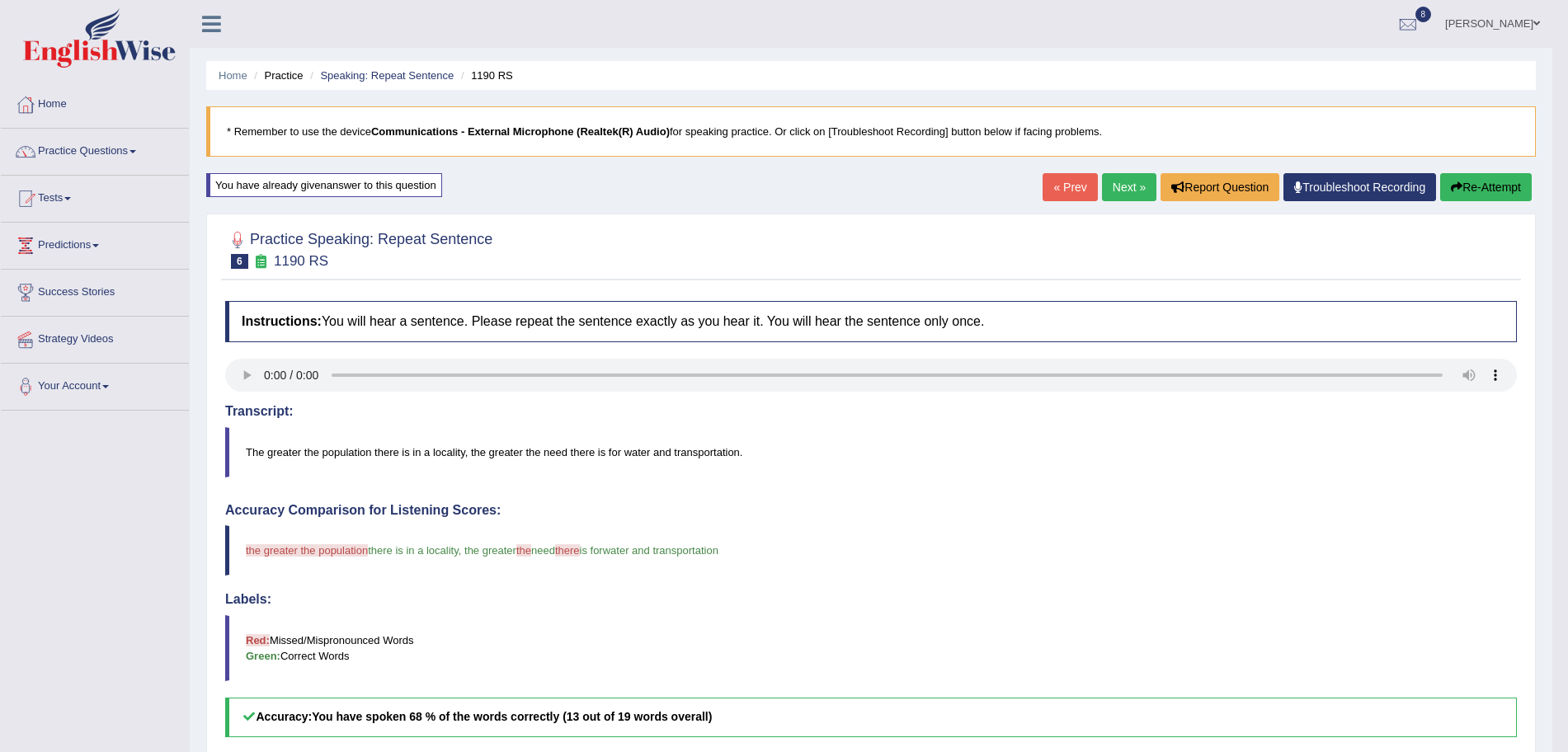
click at [1123, 195] on link "Next »" at bounding box center [1128, 188] width 54 height 28
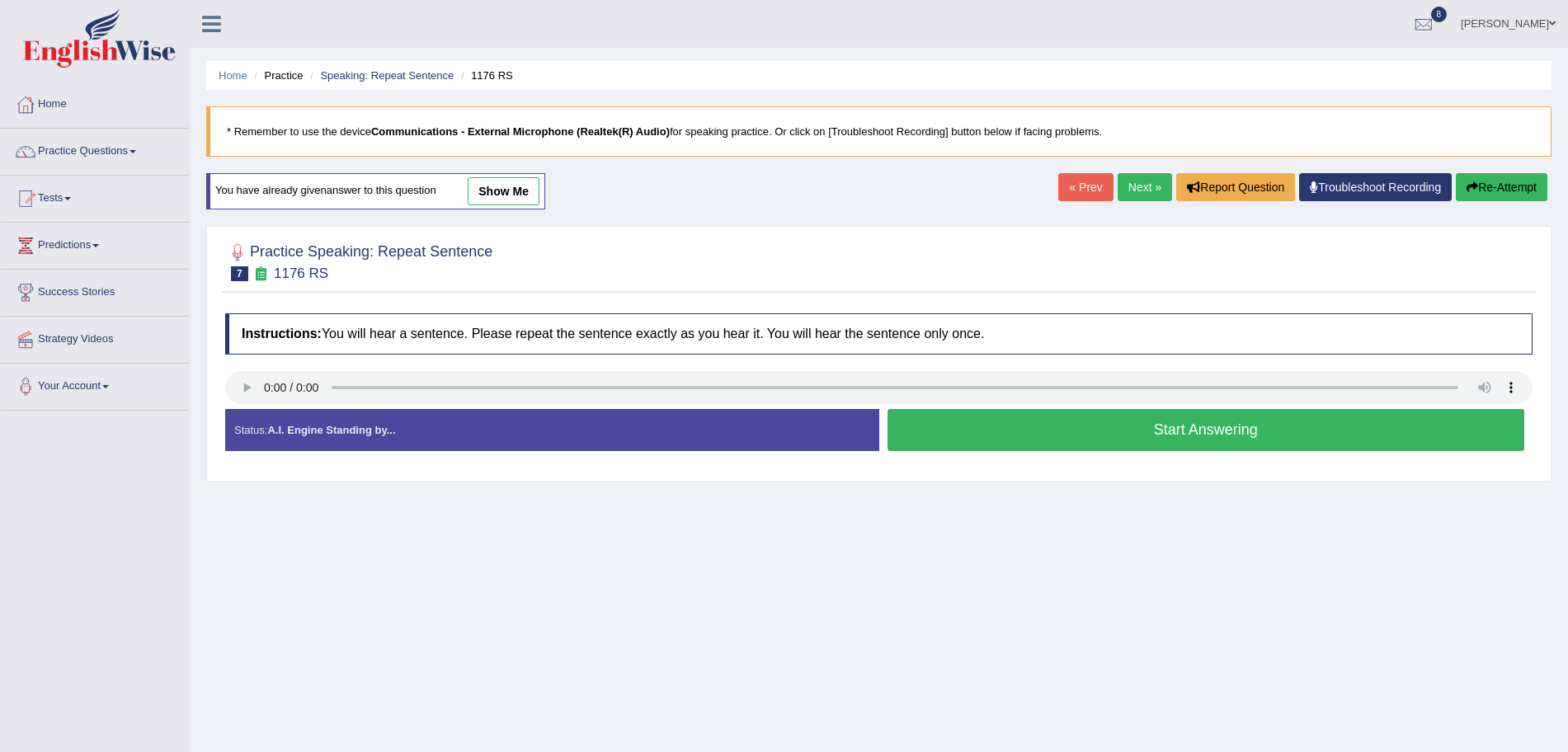
click at [1053, 420] on button "Start Answering" at bounding box center [1206, 430] width 638 height 42
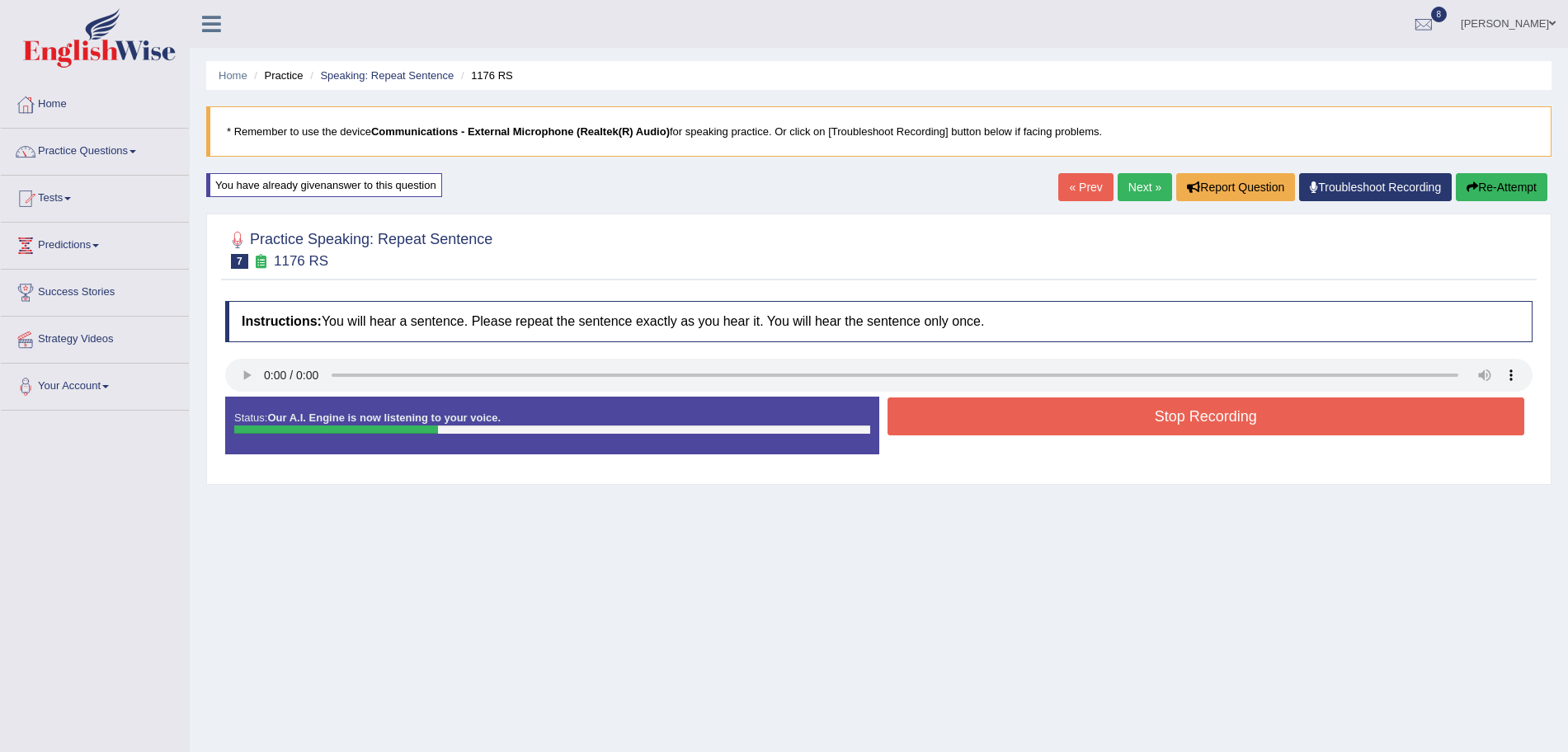
click at [1102, 429] on button "Stop Recording" at bounding box center [1206, 416] width 638 height 38
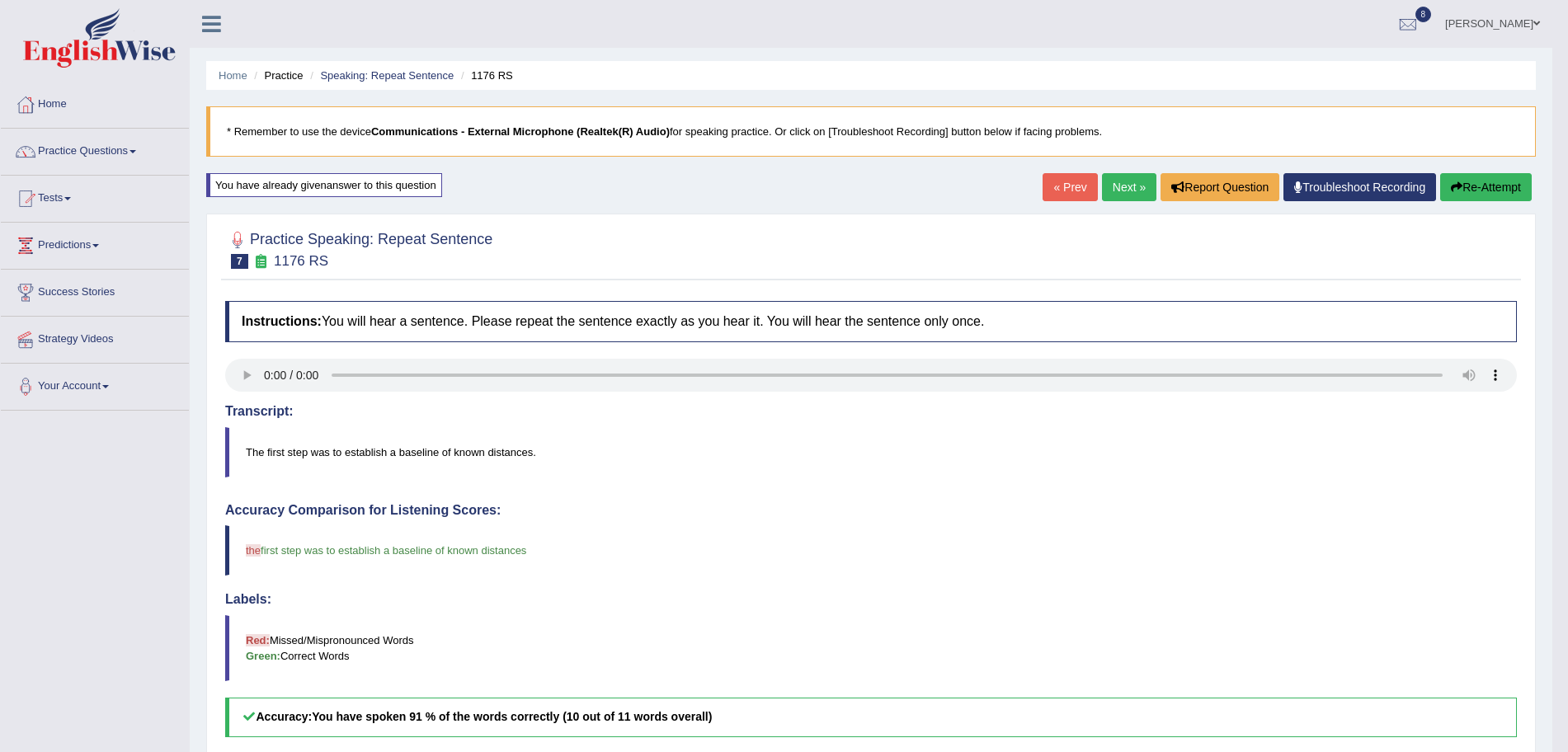
click at [1125, 185] on link "Next »" at bounding box center [1128, 188] width 54 height 28
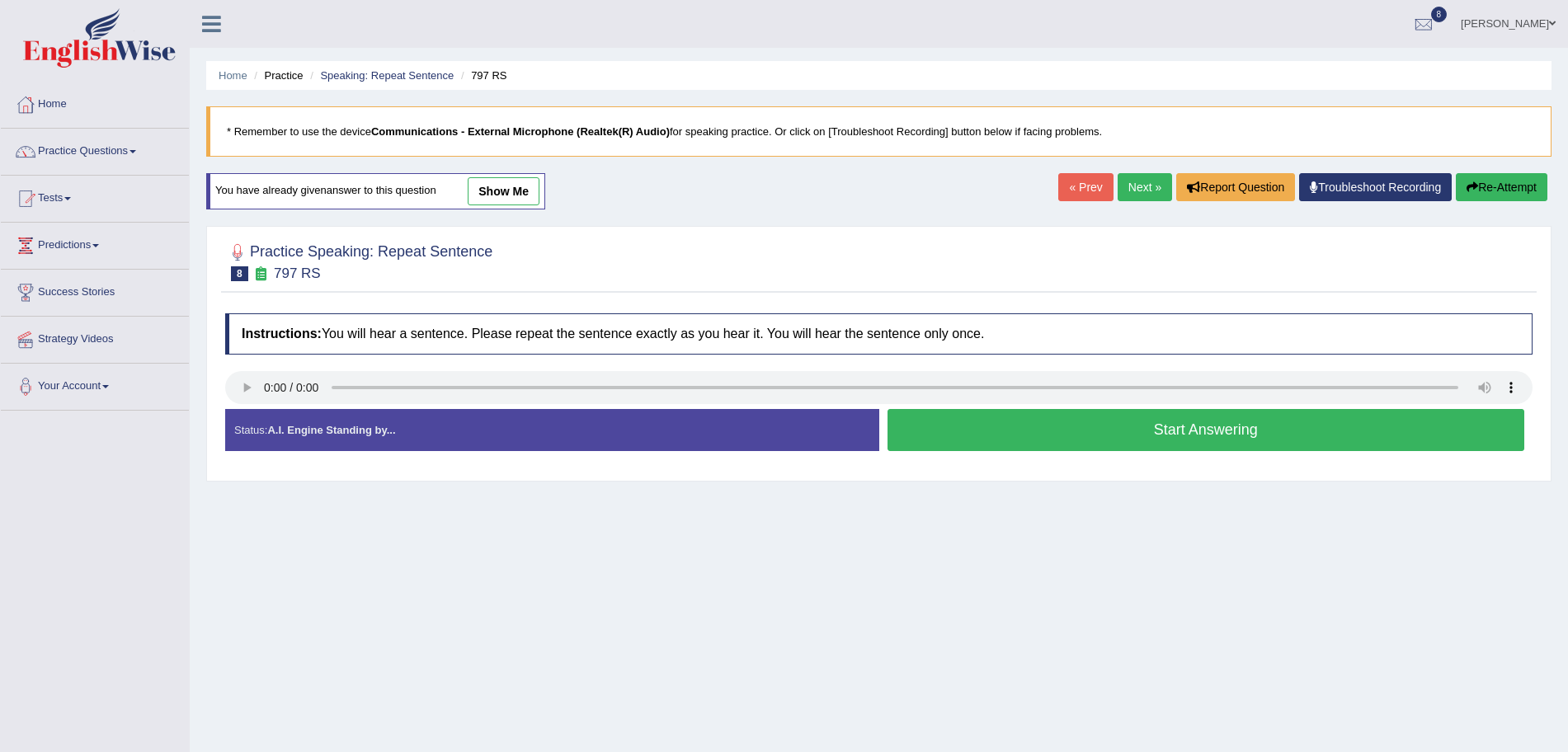
click at [1028, 430] on button "Start Answering" at bounding box center [1206, 430] width 638 height 42
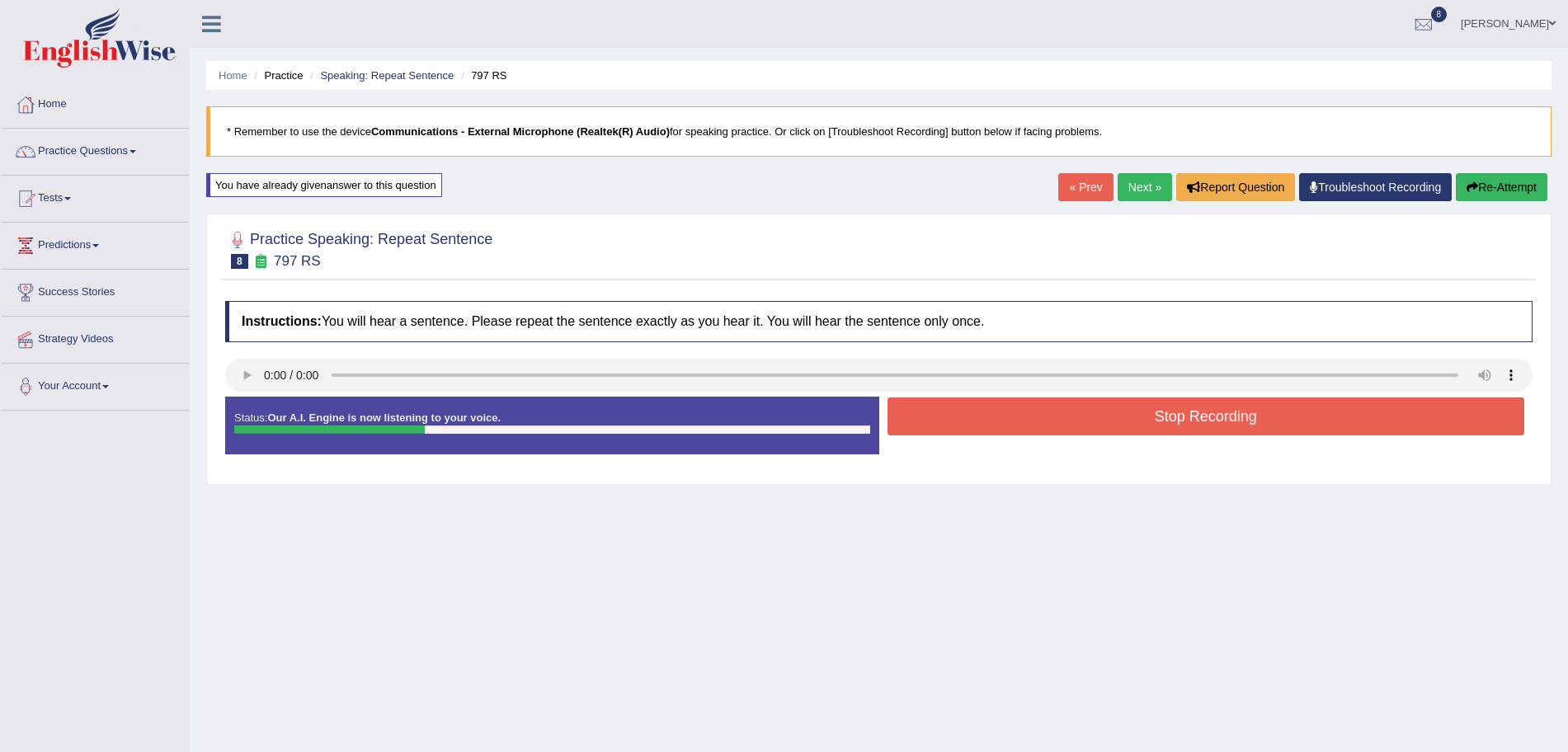
click at [985, 411] on button "Stop Recording" at bounding box center [1206, 416] width 638 height 38
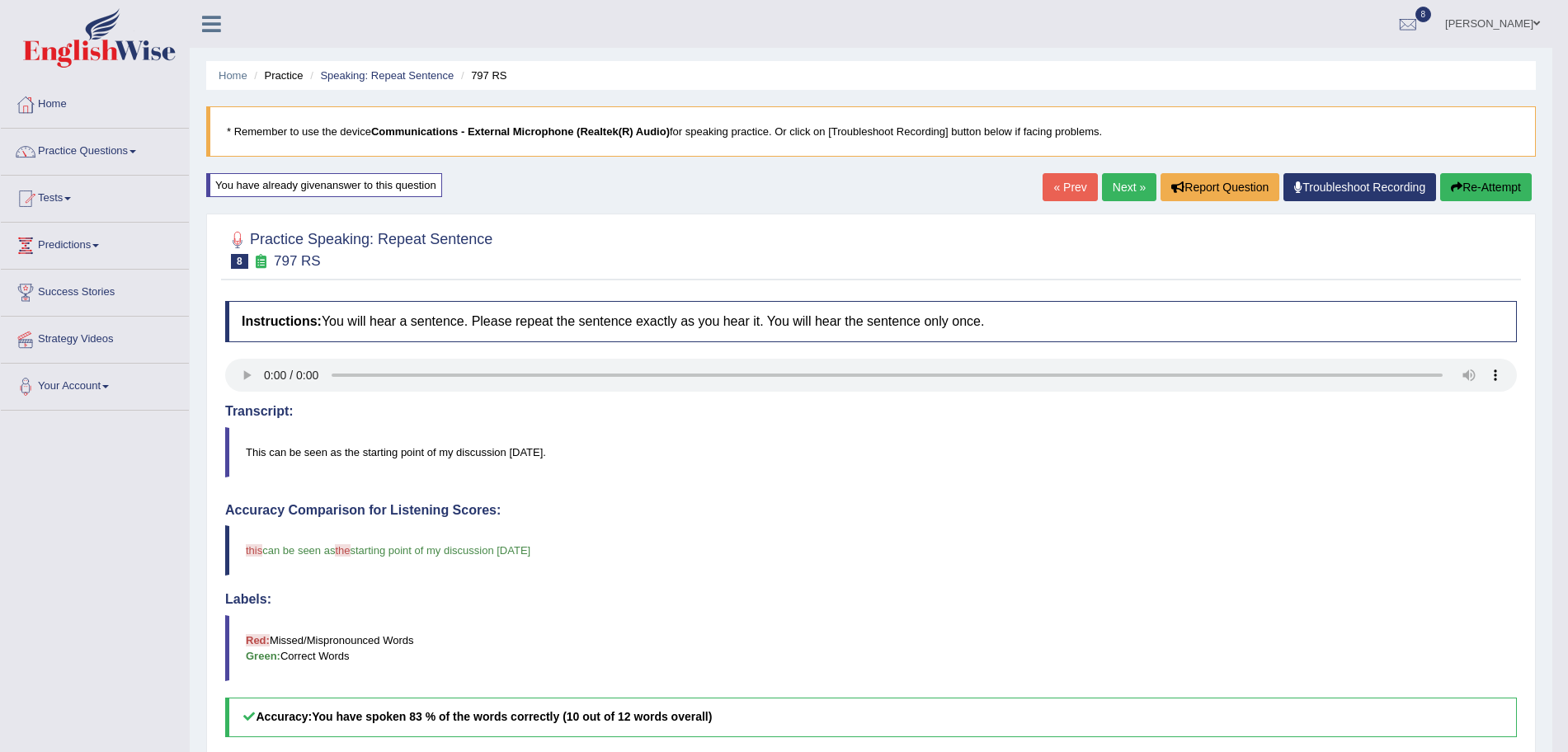
click at [1121, 184] on link "Next »" at bounding box center [1128, 188] width 54 height 28
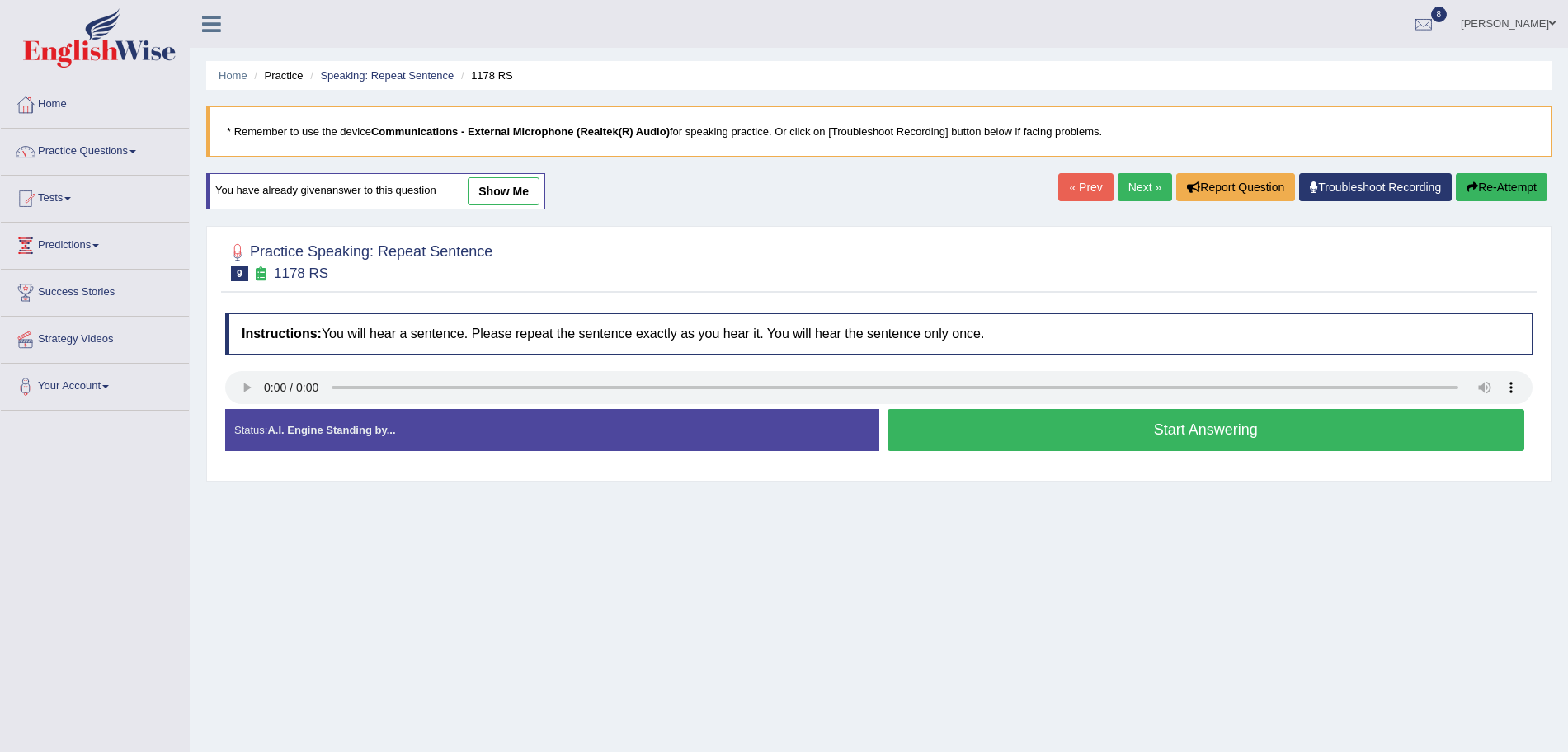
click at [1086, 430] on button "Start Answering" at bounding box center [1206, 430] width 638 height 42
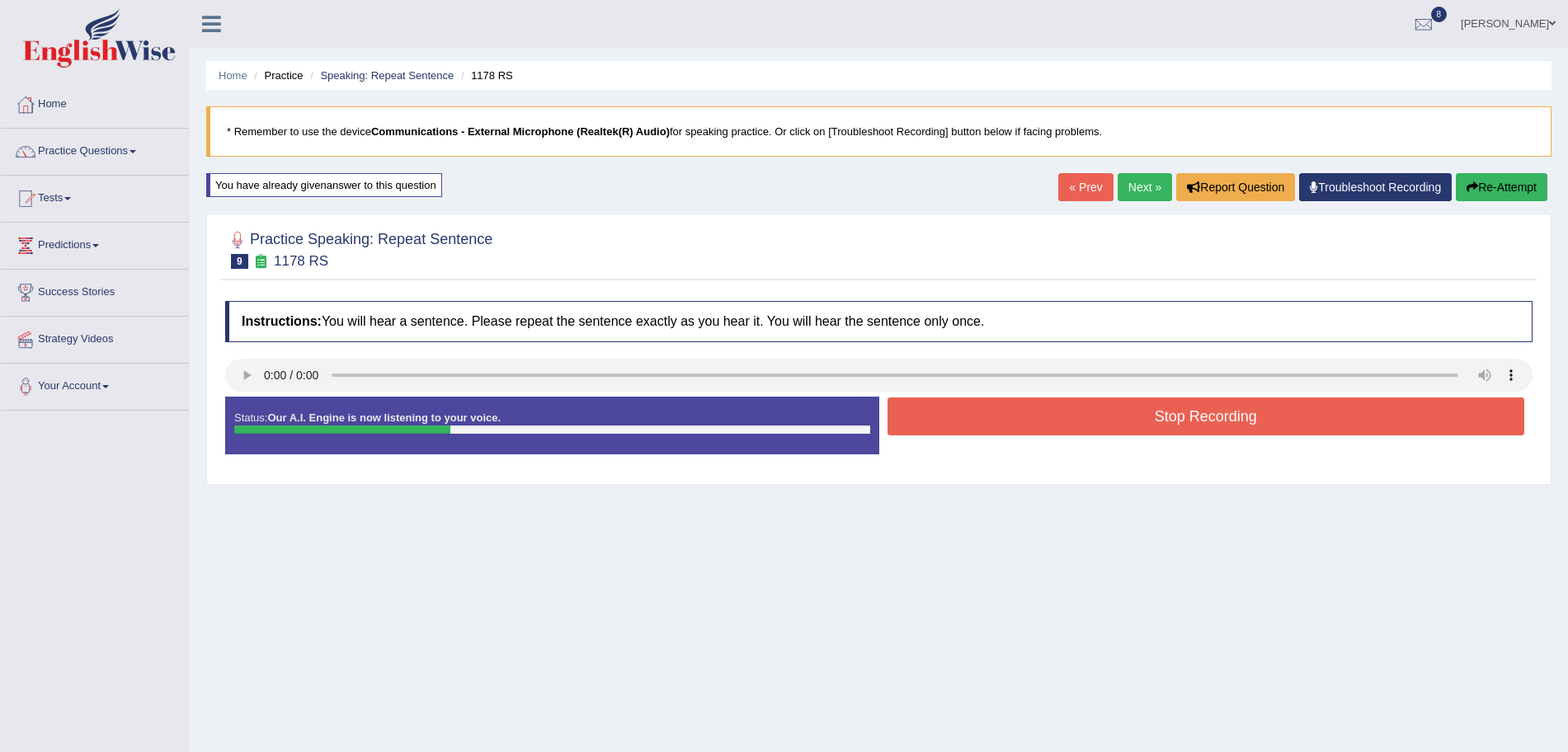
click at [1033, 417] on button "Stop Recording" at bounding box center [1206, 416] width 638 height 38
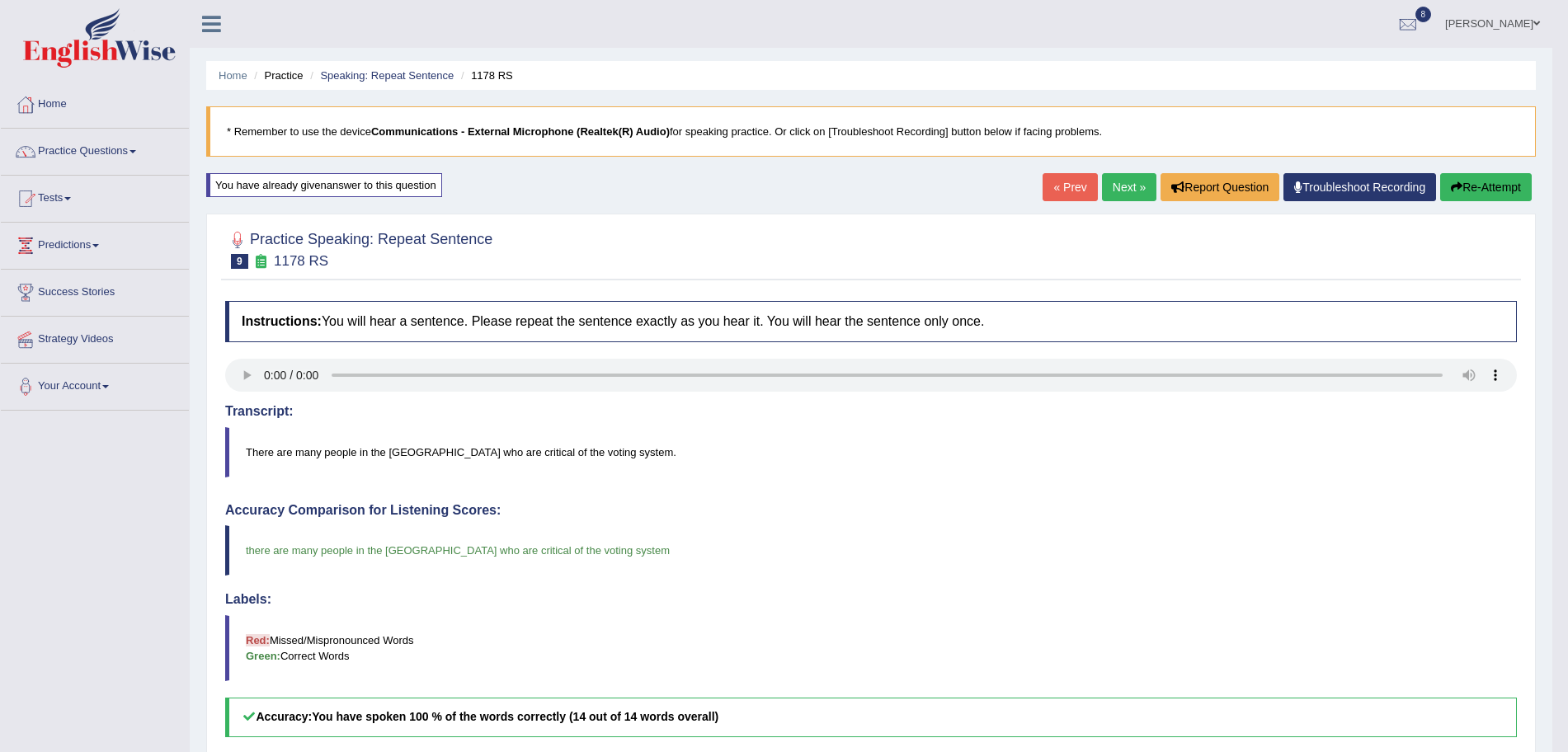
click at [1127, 191] on link "Next »" at bounding box center [1128, 188] width 54 height 28
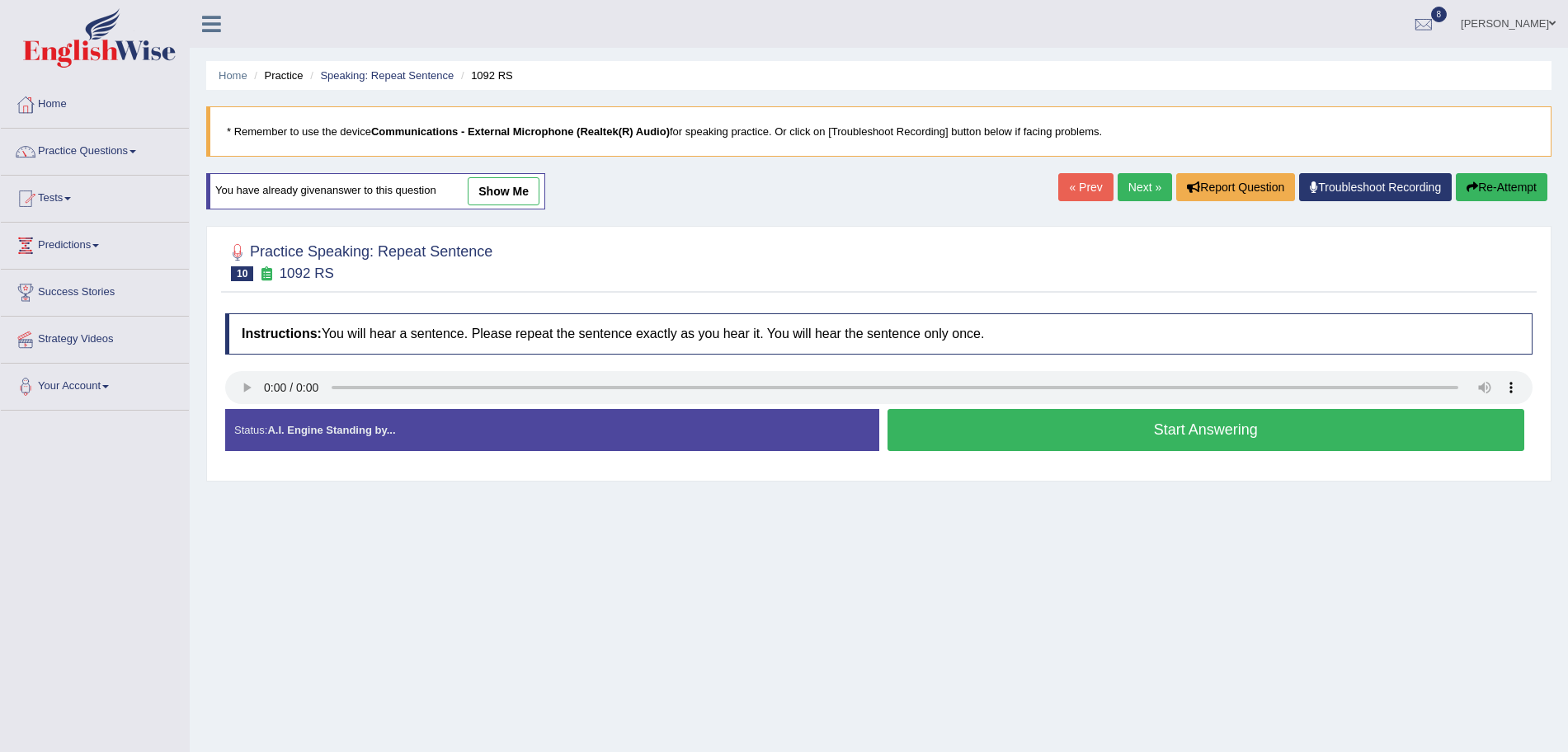
click at [989, 420] on button "Start Answering" at bounding box center [1206, 430] width 638 height 42
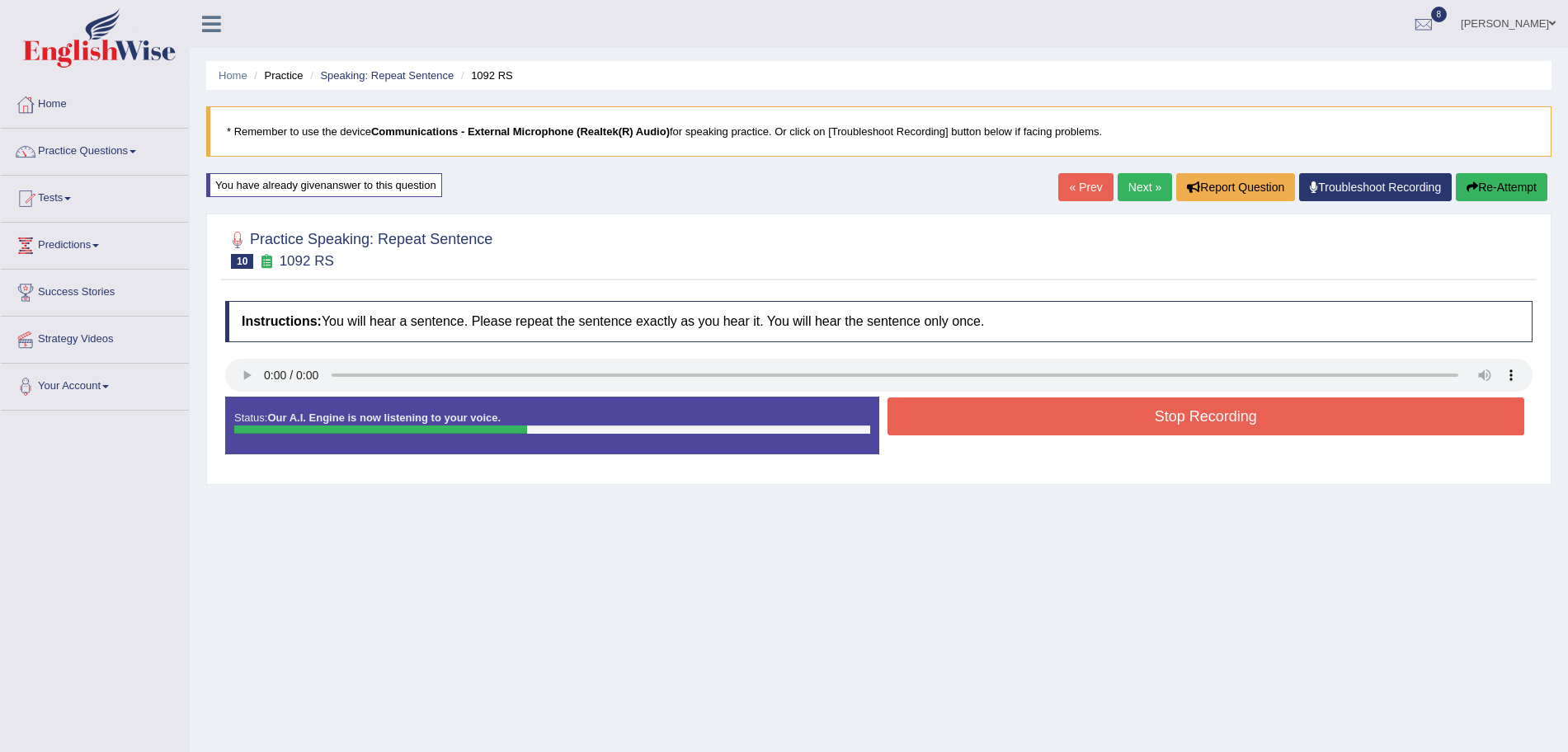
click at [972, 431] on button "Stop Recording" at bounding box center [1206, 416] width 638 height 38
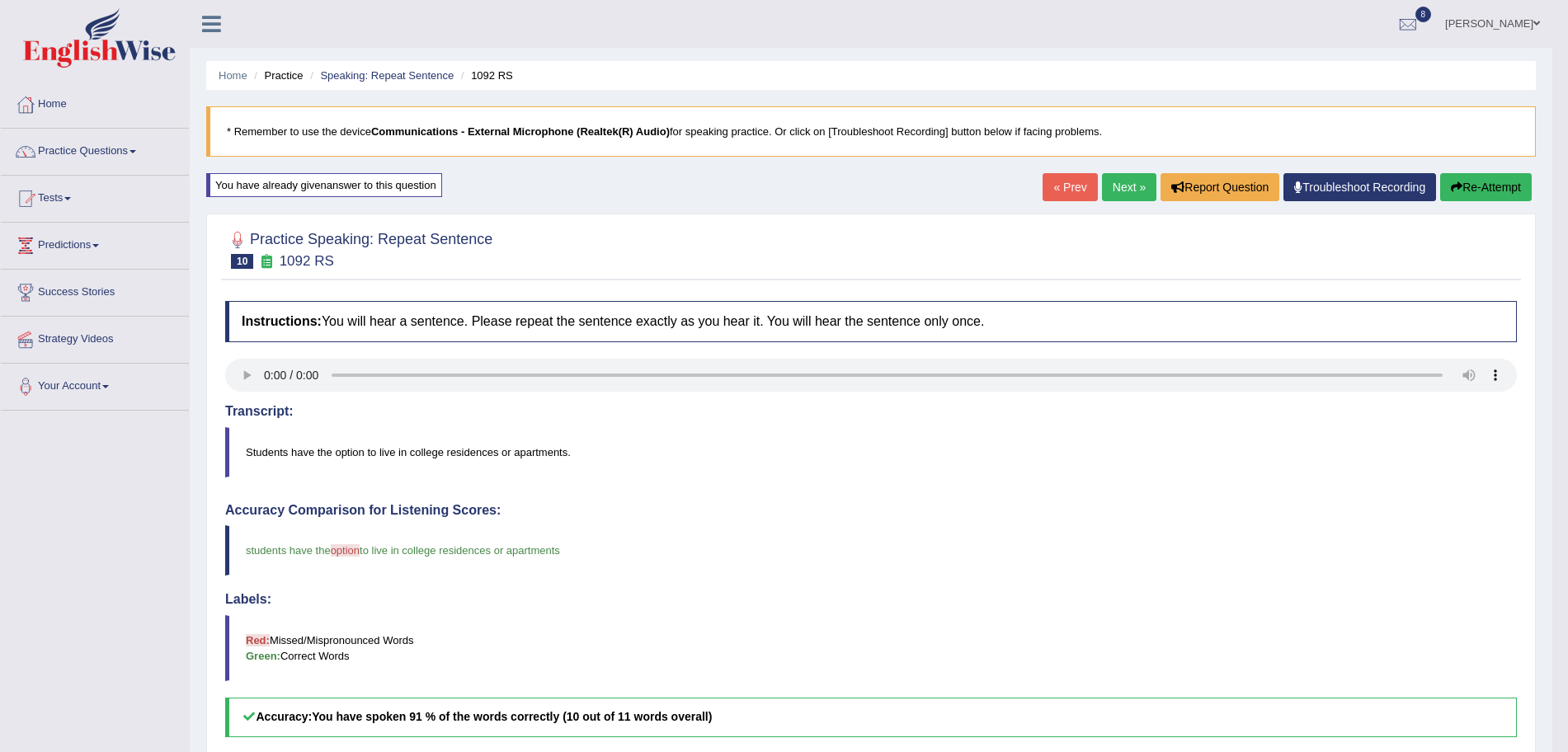
click at [1124, 183] on link "Next »" at bounding box center [1128, 188] width 54 height 28
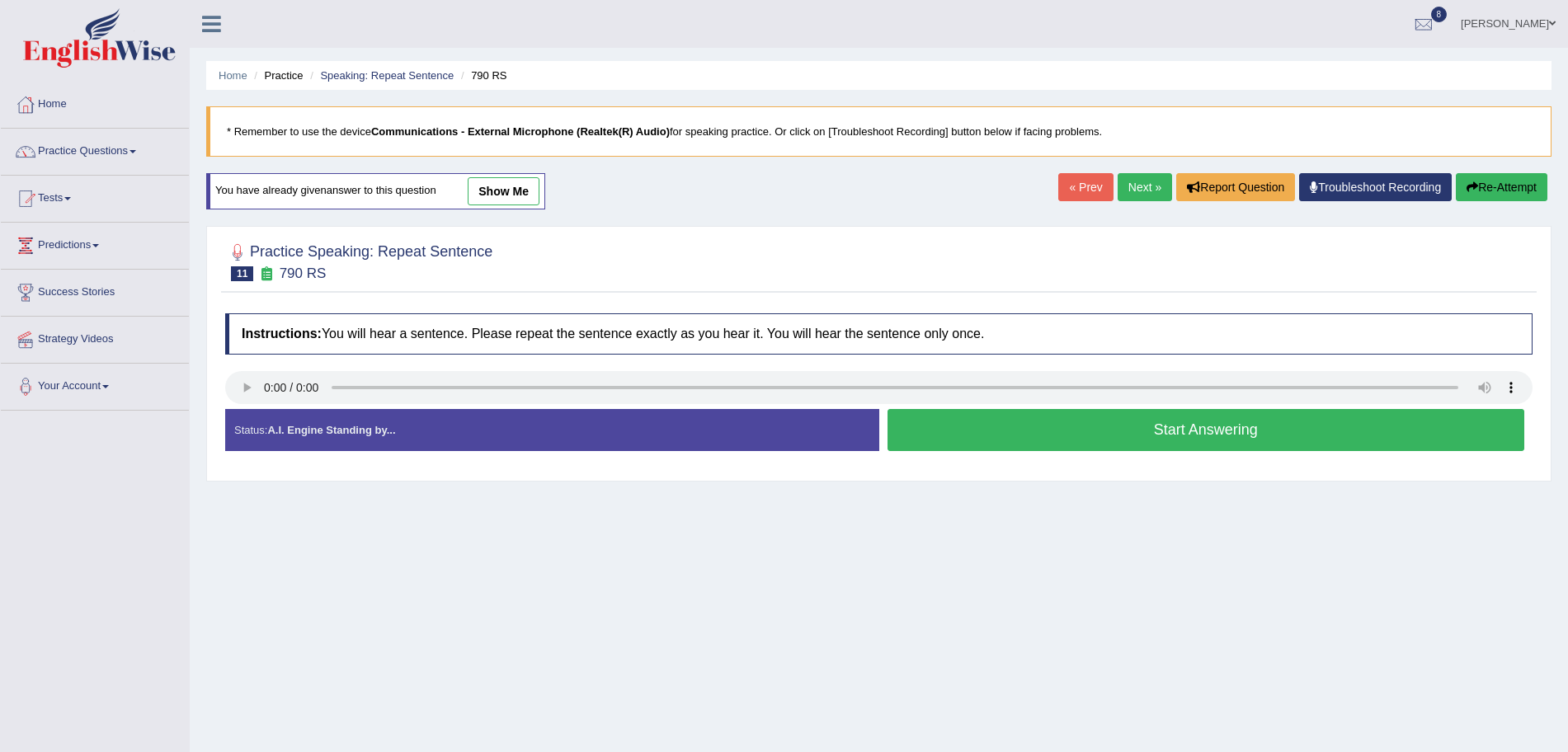
click at [1001, 427] on button "Start Answering" at bounding box center [1206, 430] width 638 height 42
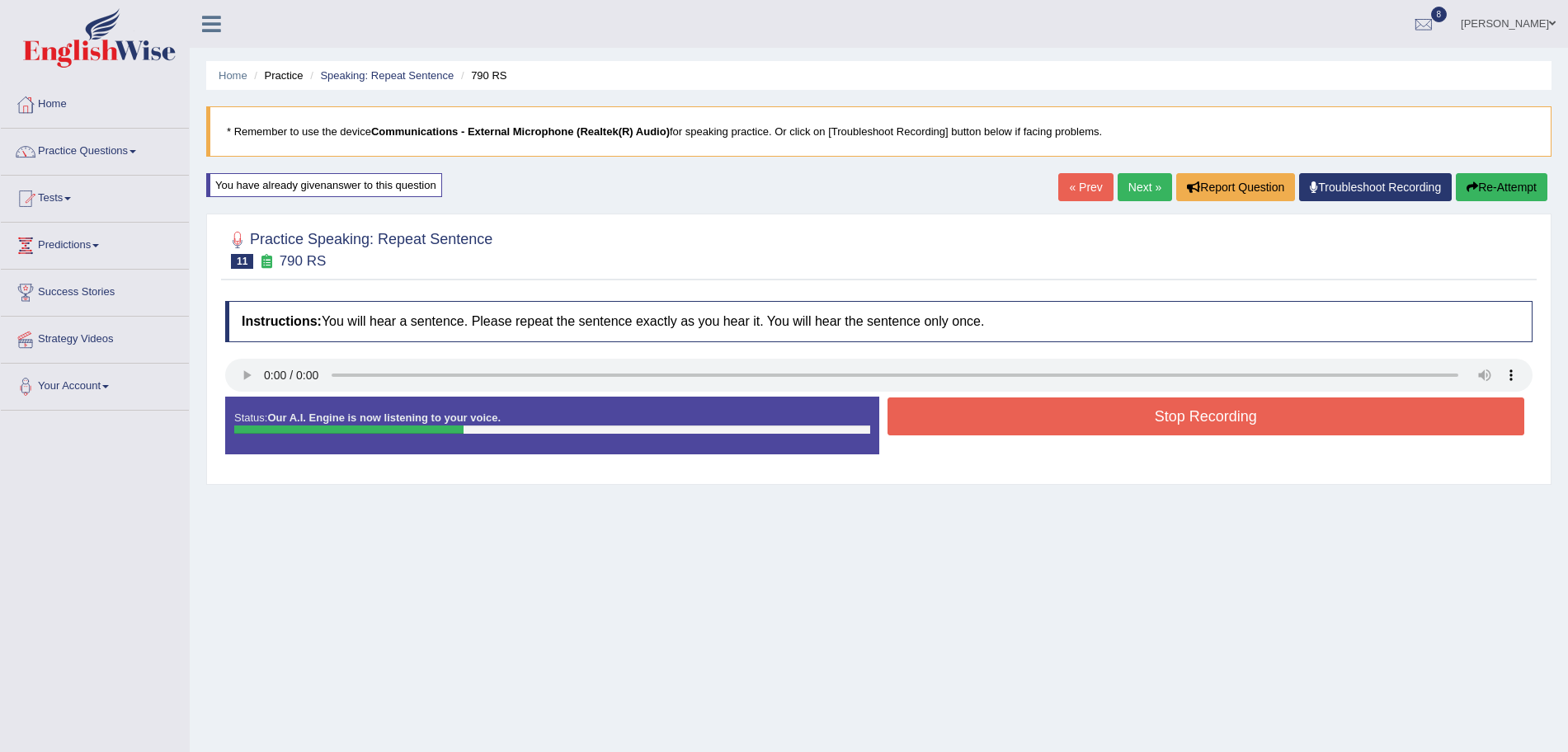
click at [949, 419] on button "Stop Recording" at bounding box center [1206, 416] width 638 height 38
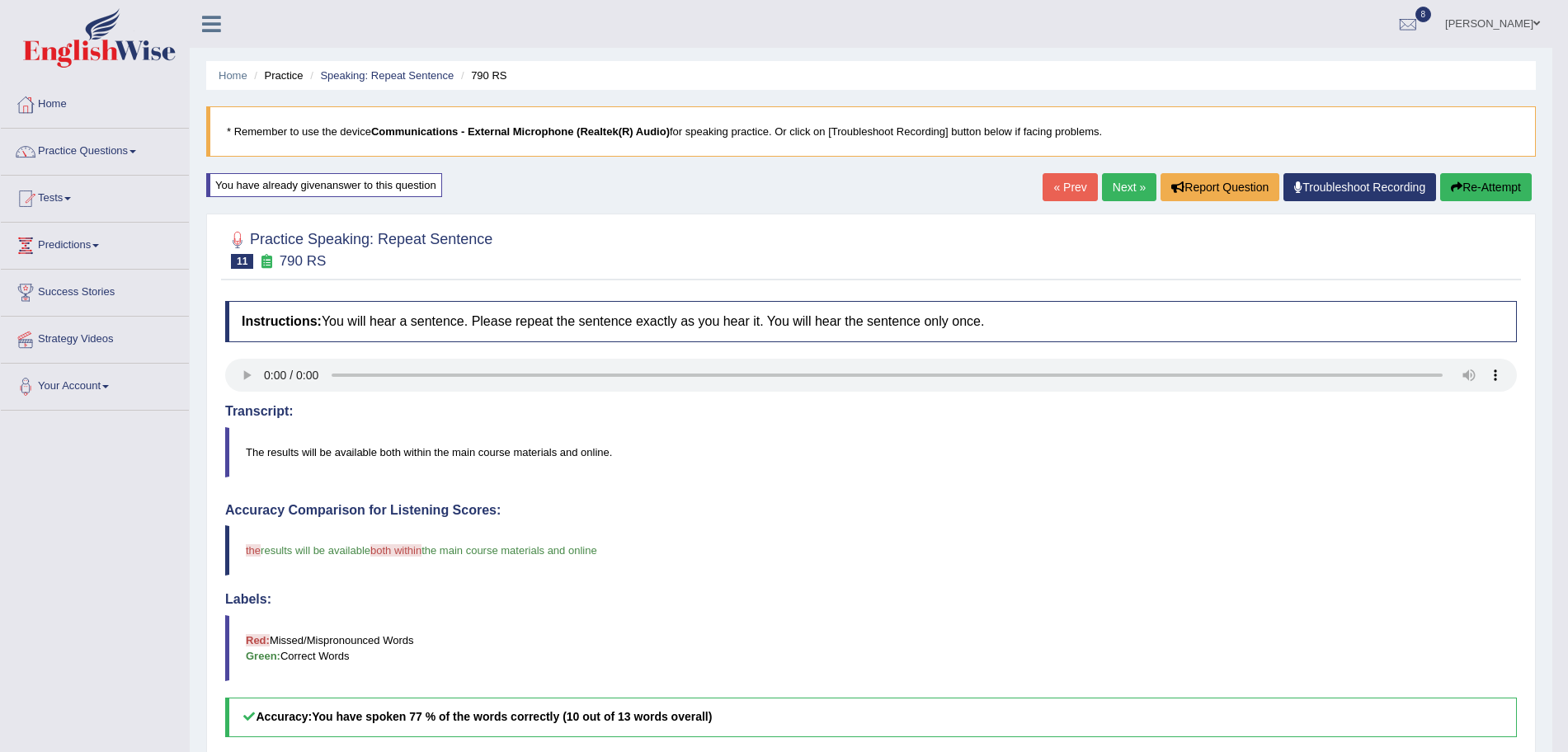
click at [1122, 186] on link "Next »" at bounding box center [1128, 188] width 54 height 28
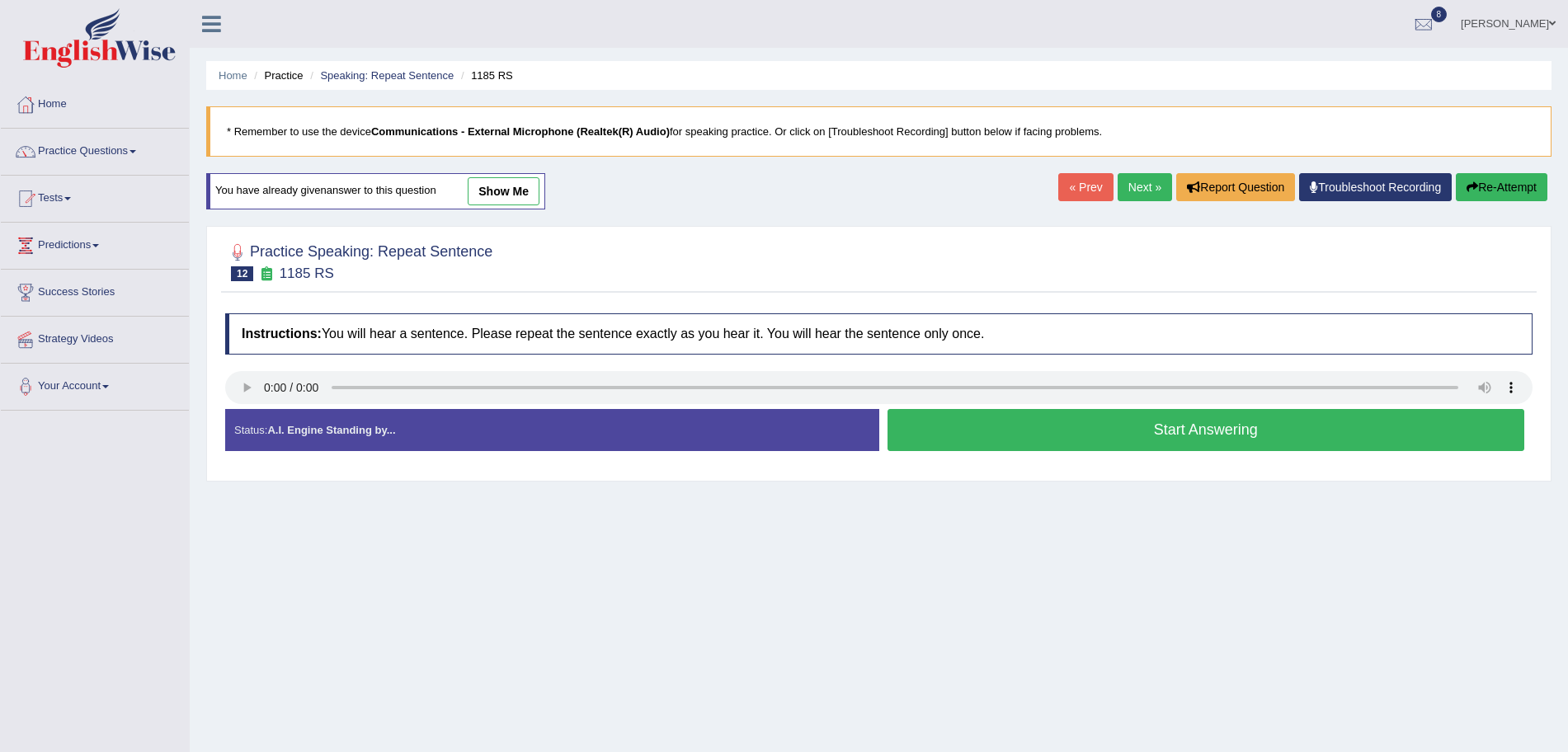
click at [972, 443] on button "Start Answering" at bounding box center [1206, 430] width 638 height 42
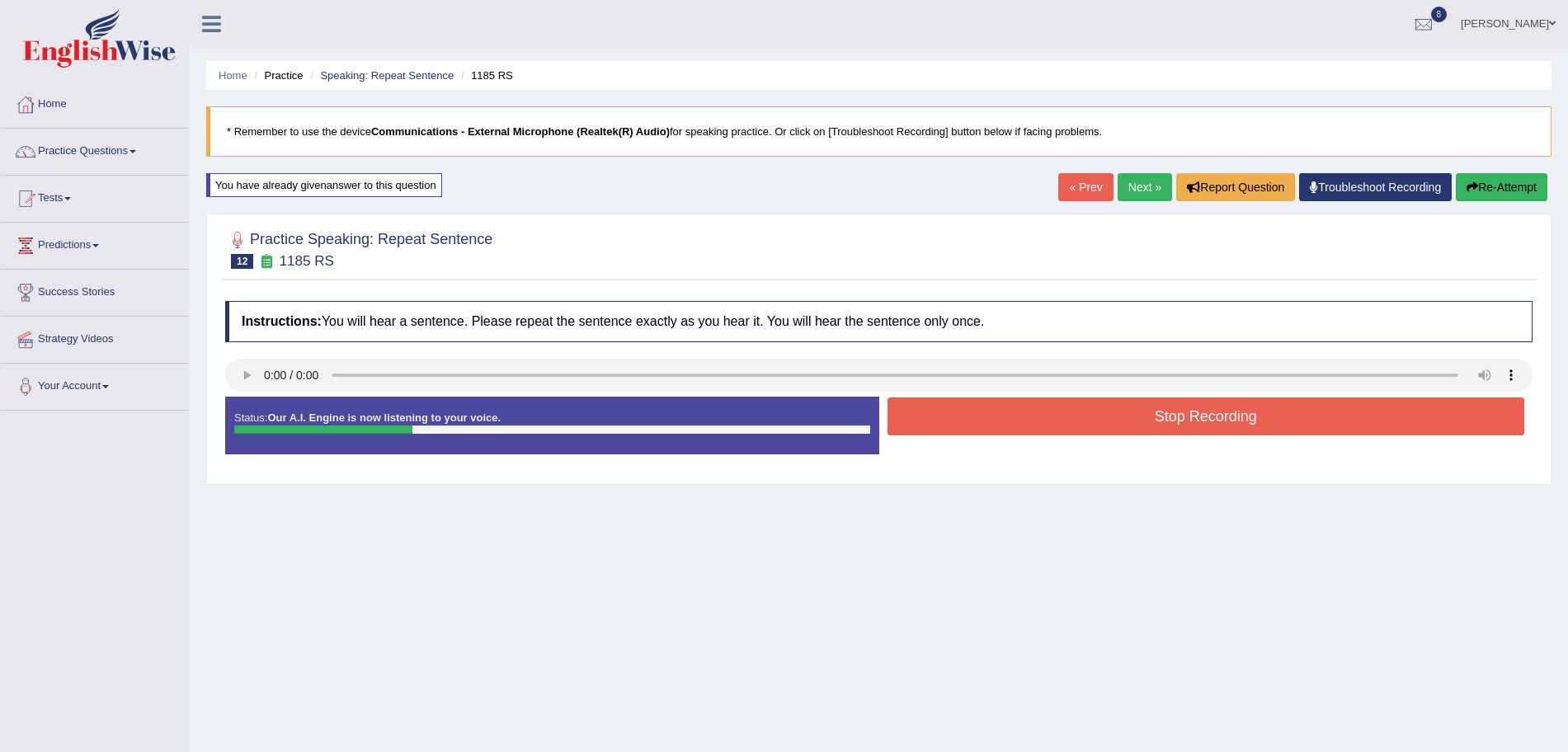
click at [988, 426] on button "Stop Recording" at bounding box center [1206, 416] width 638 height 38
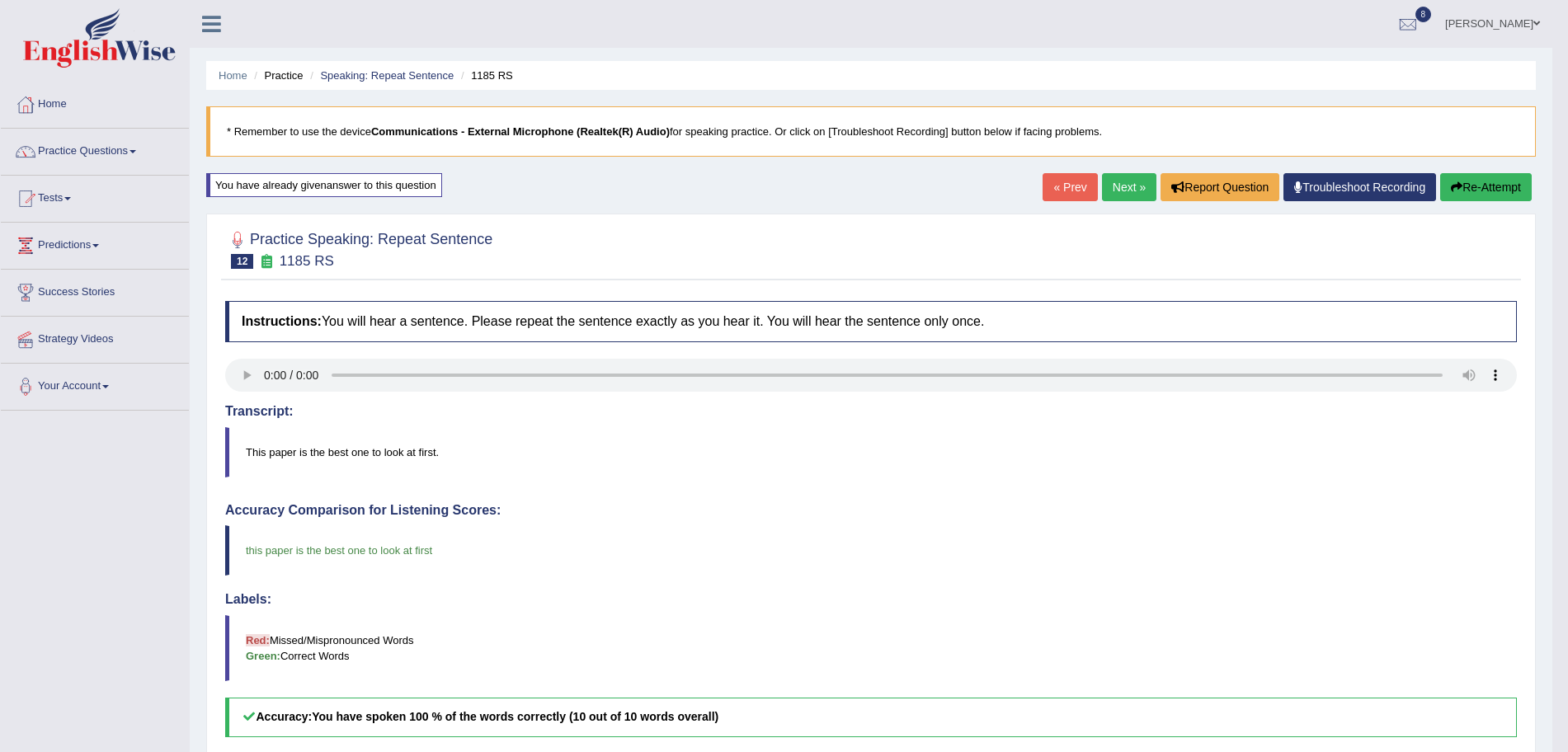
click at [1121, 186] on link "Next »" at bounding box center [1128, 188] width 54 height 28
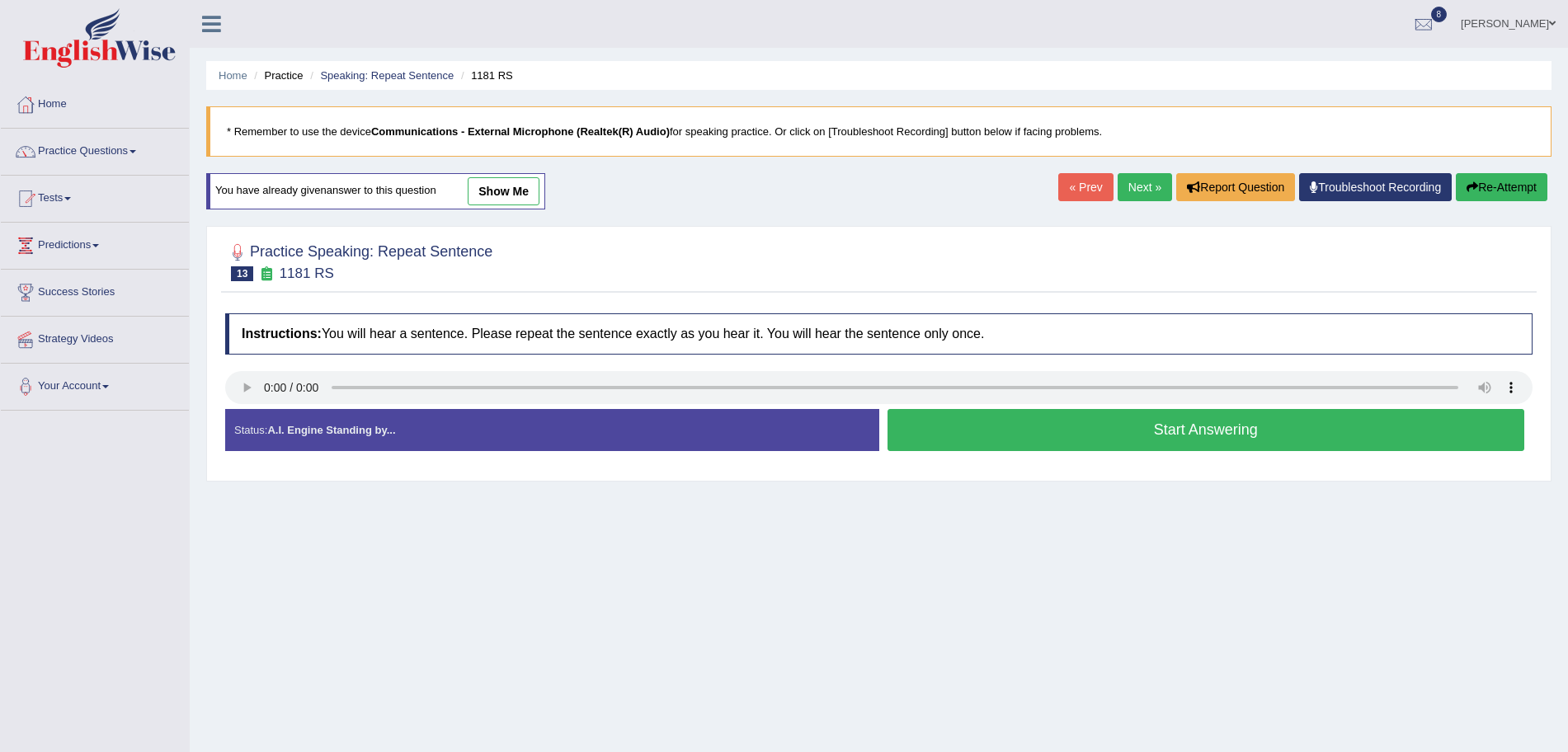
click at [1089, 434] on button "Start Answering" at bounding box center [1206, 430] width 638 height 42
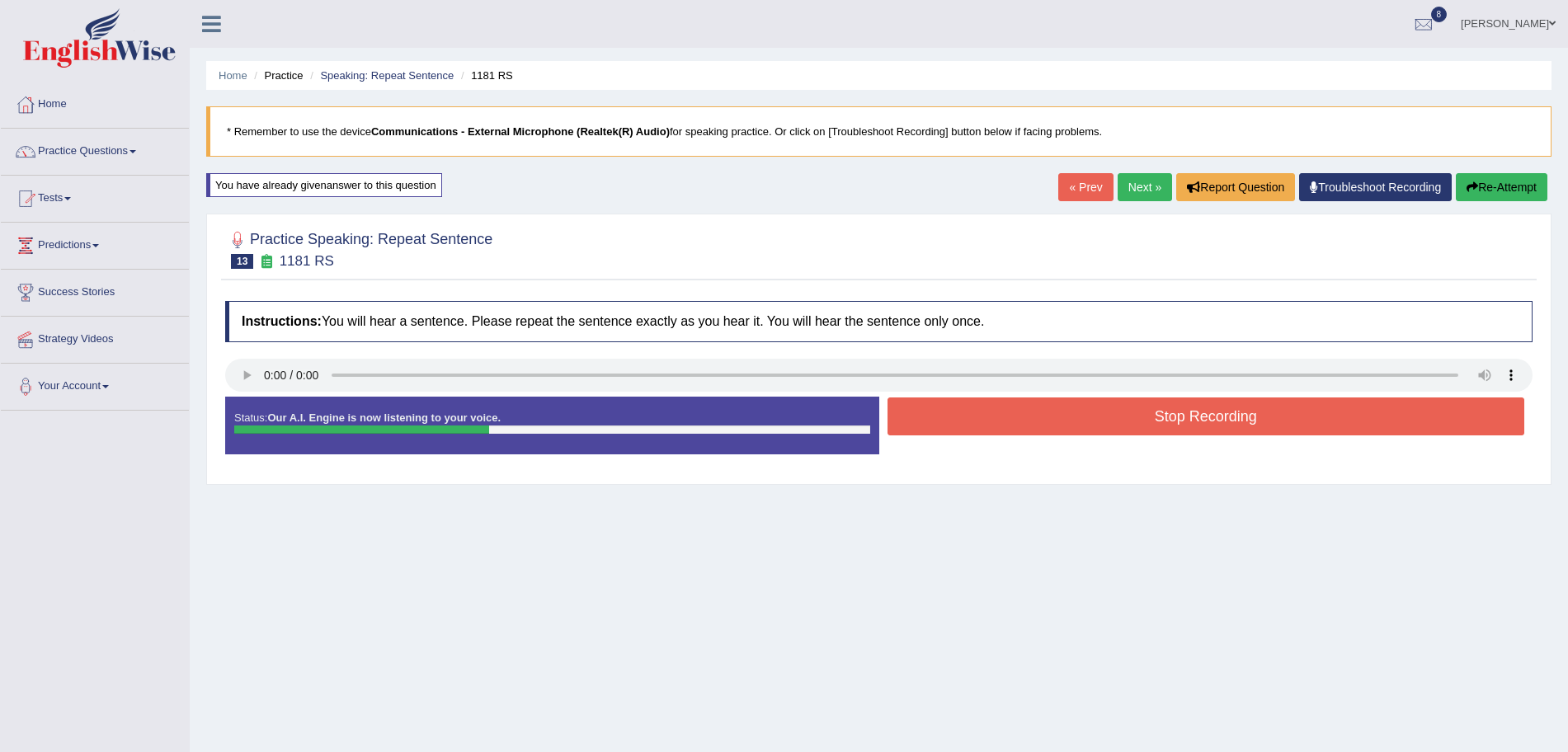
click at [1014, 423] on button "Stop Recording" at bounding box center [1206, 416] width 638 height 38
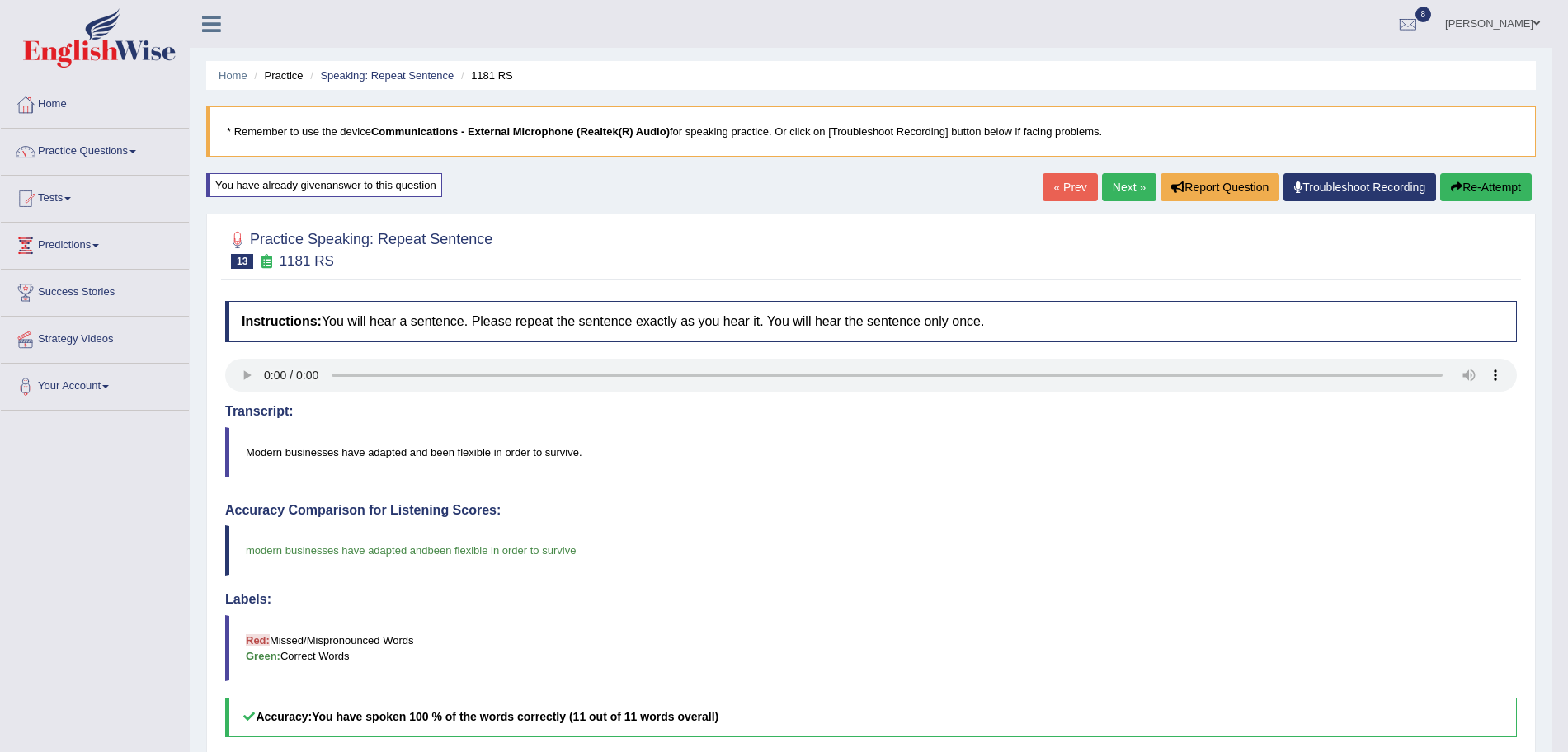
click at [1133, 188] on link "Next »" at bounding box center [1128, 188] width 54 height 28
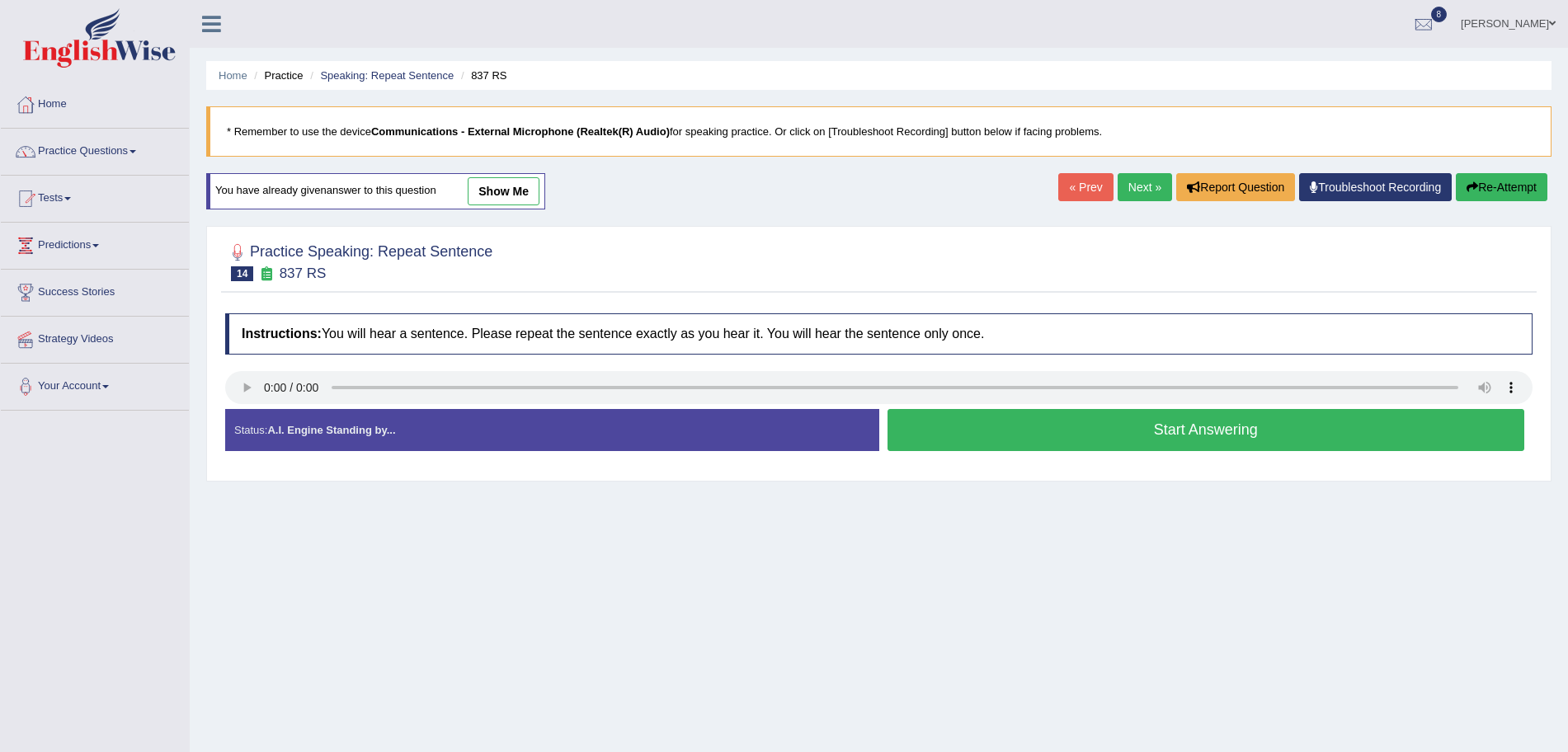
click at [1041, 423] on button "Start Answering" at bounding box center [1206, 430] width 638 height 42
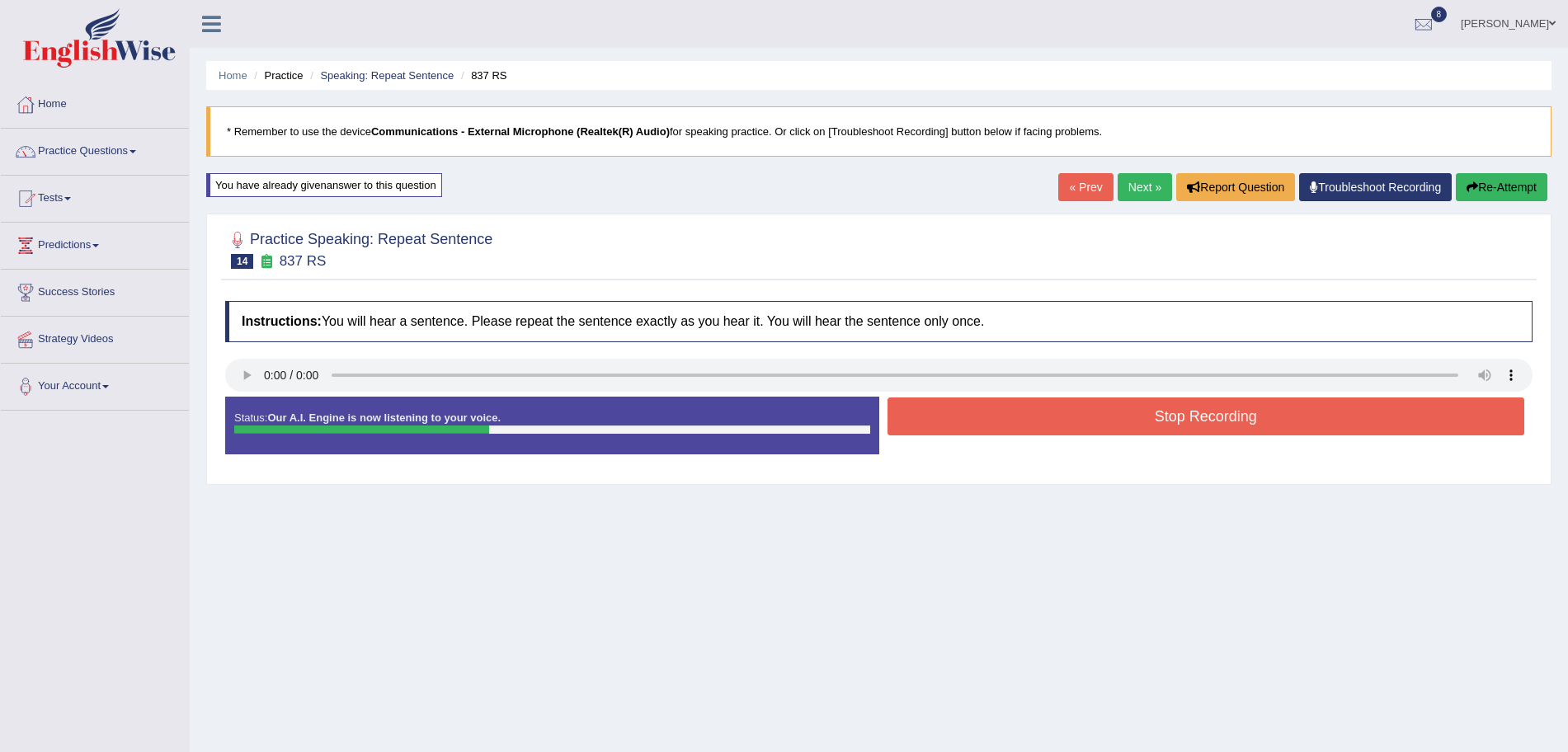
click at [1002, 415] on button "Stop Recording" at bounding box center [1206, 416] width 638 height 38
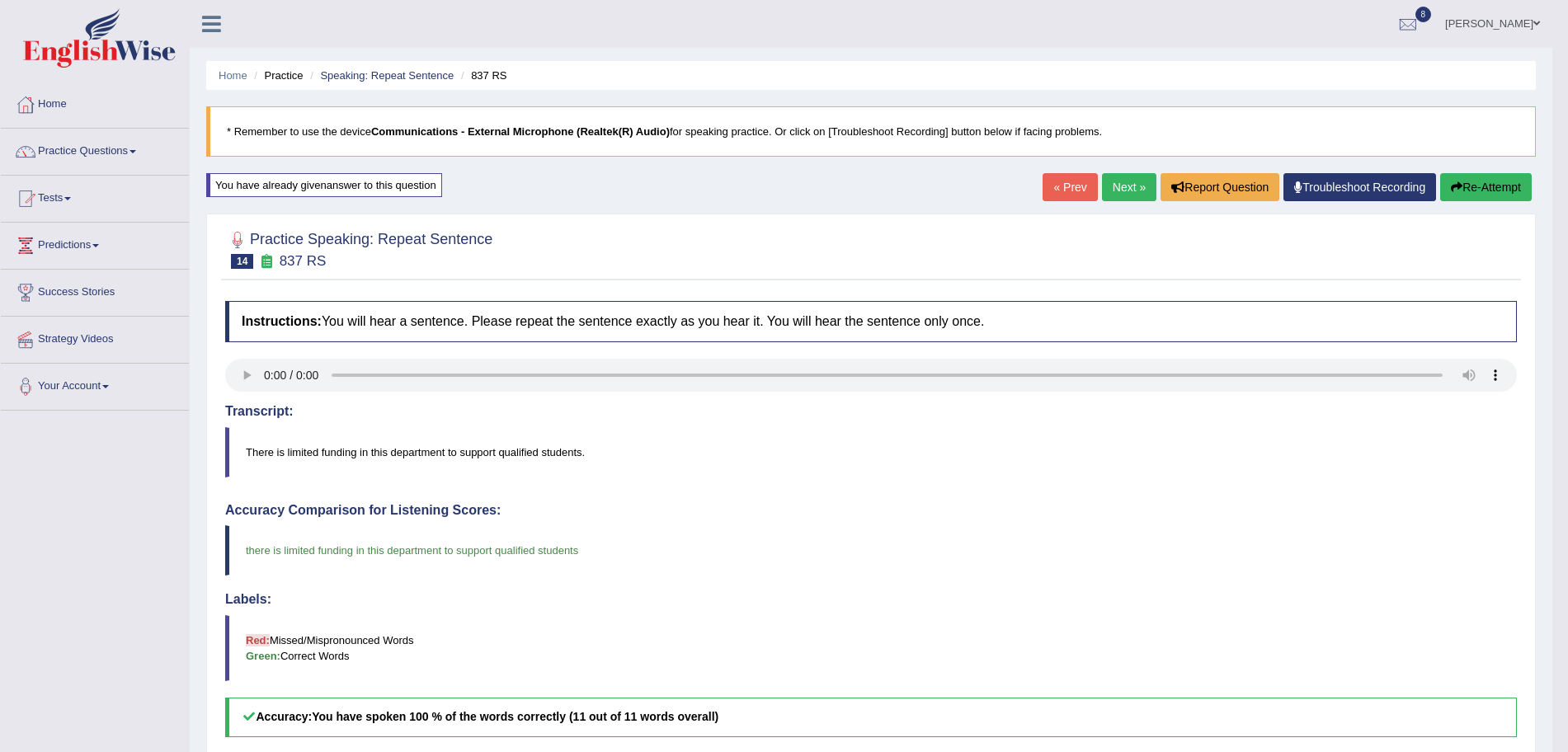
click at [1134, 184] on link "Next »" at bounding box center [1128, 188] width 54 height 28
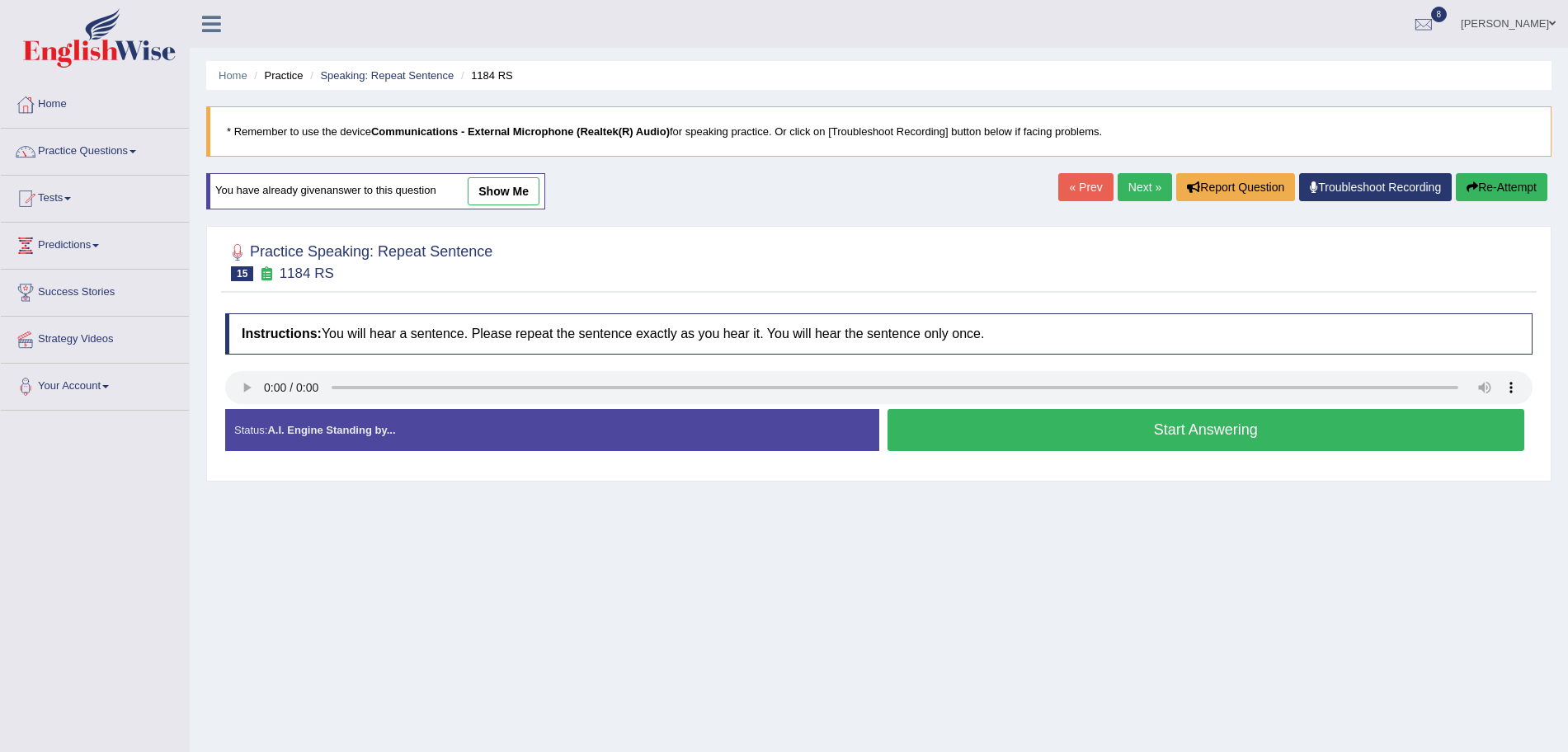
click at [1092, 431] on button "Start Answering" at bounding box center [1206, 430] width 638 height 42
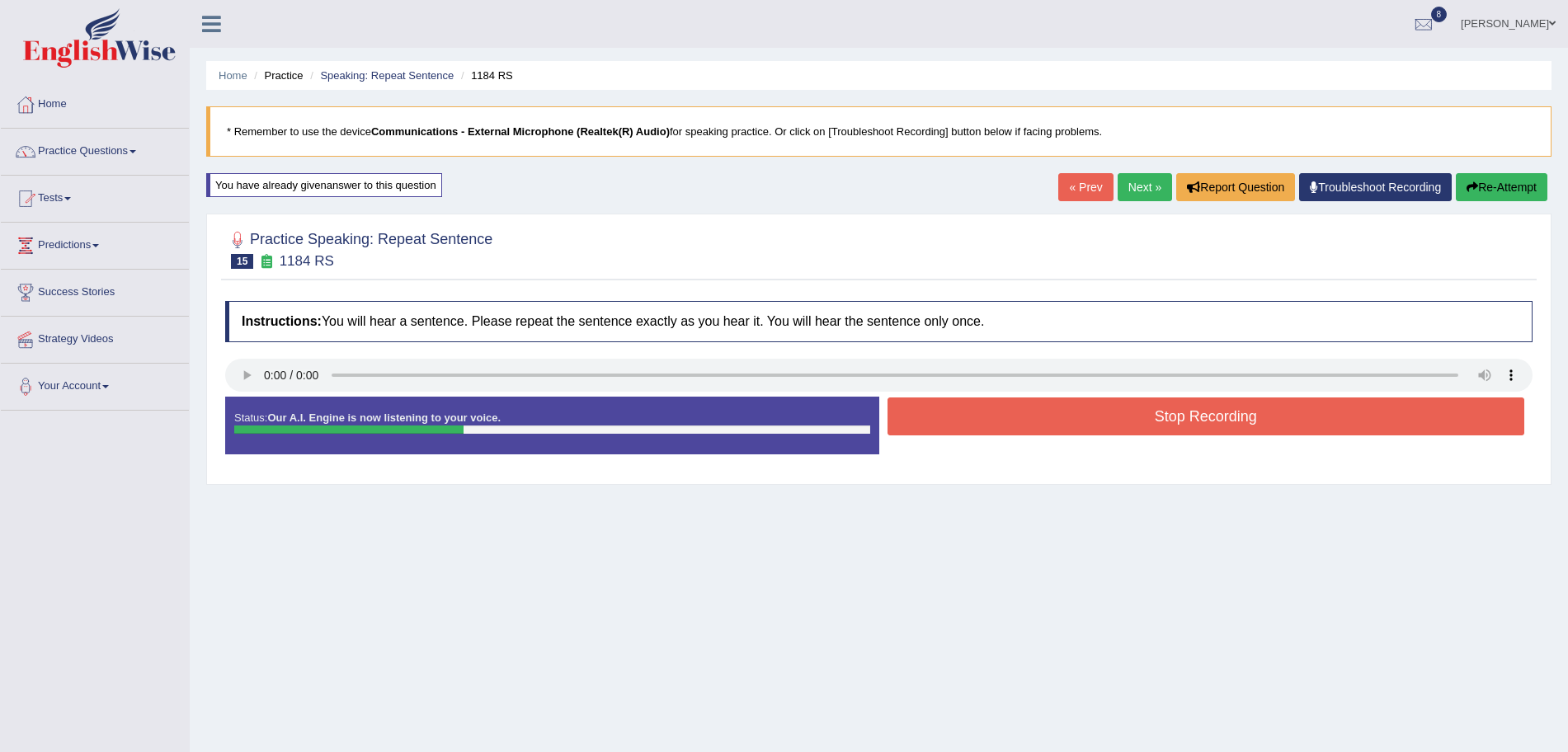
click at [1033, 425] on button "Stop Recording" at bounding box center [1206, 416] width 638 height 38
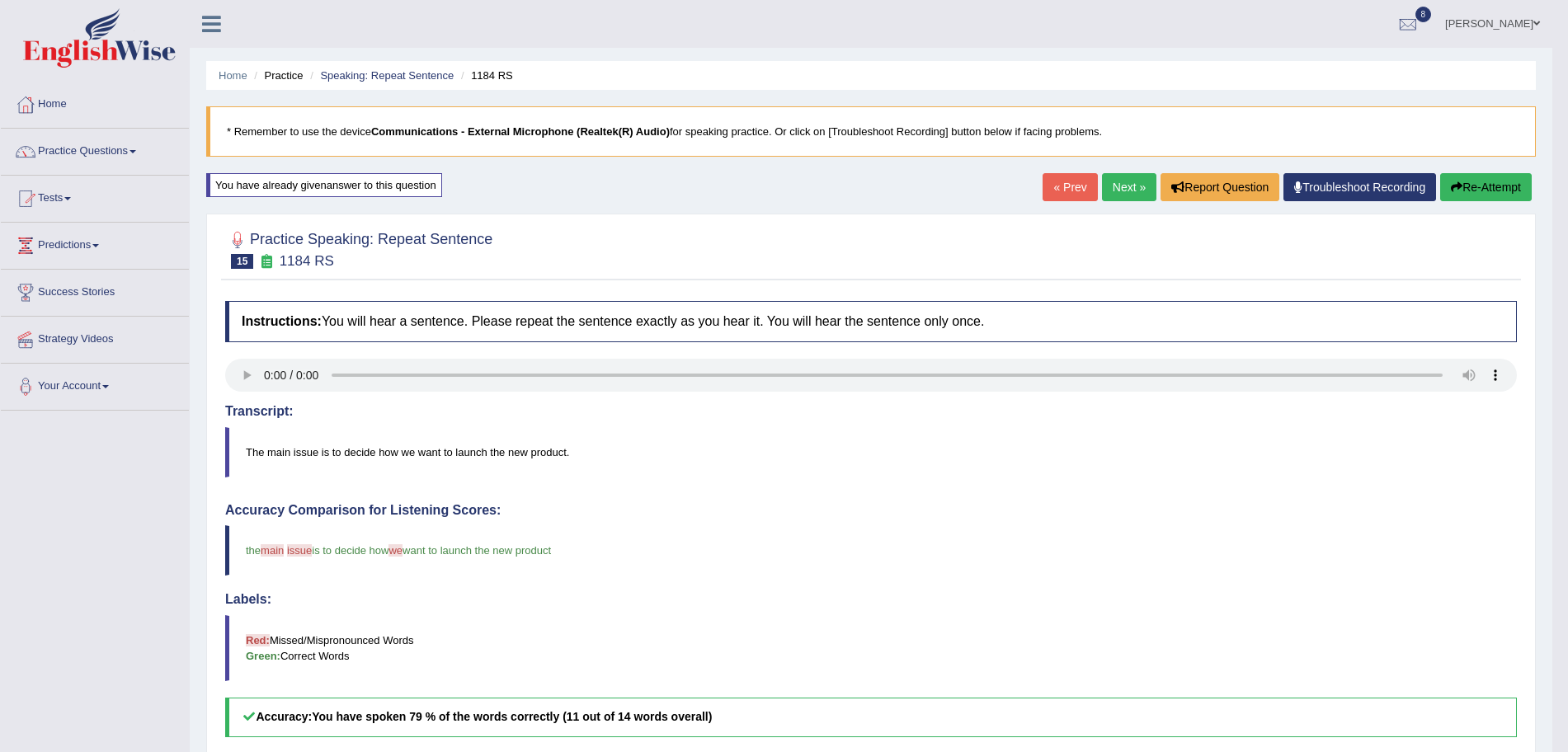
click at [1114, 190] on link "Next »" at bounding box center [1128, 188] width 54 height 28
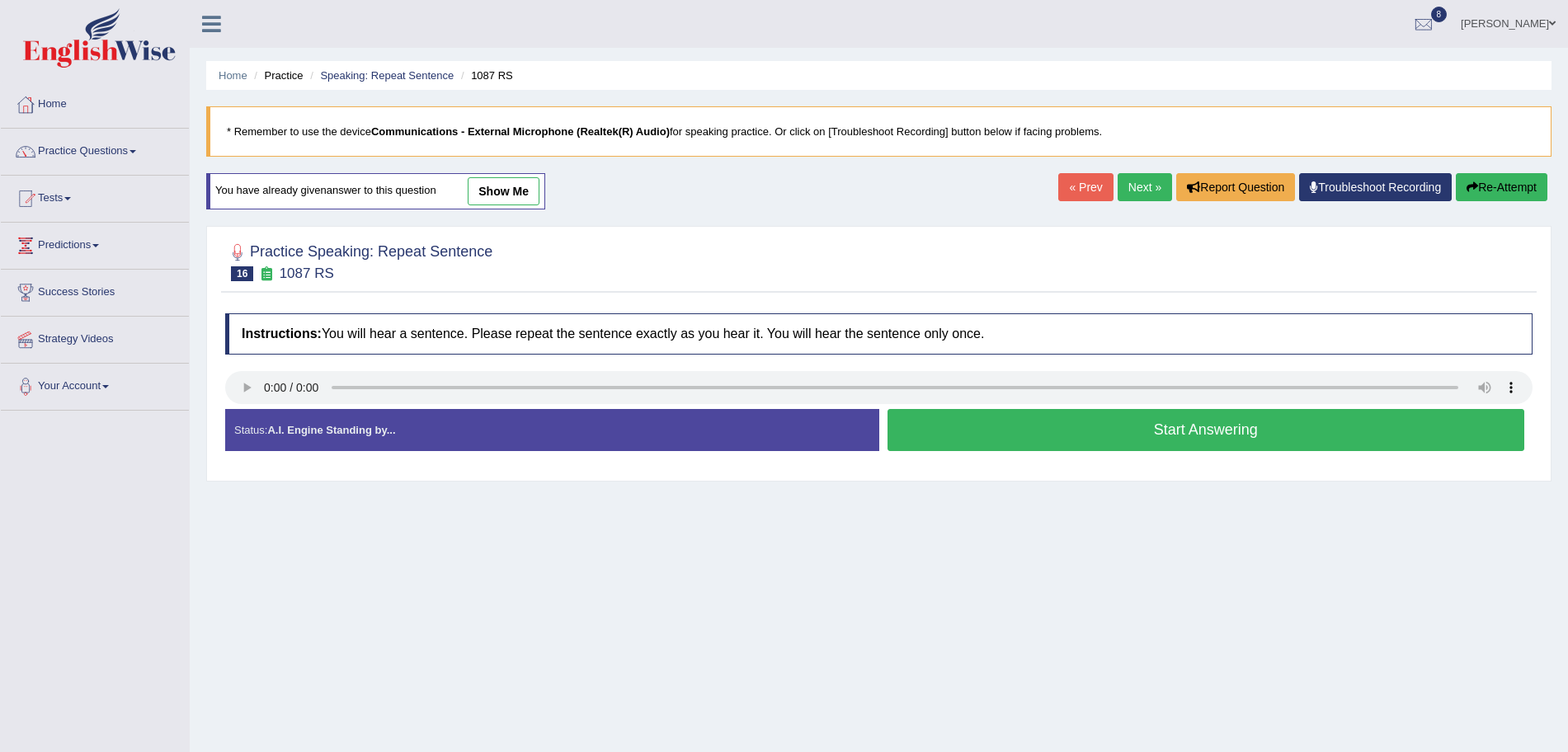
click at [1093, 434] on button "Start Answering" at bounding box center [1206, 430] width 638 height 42
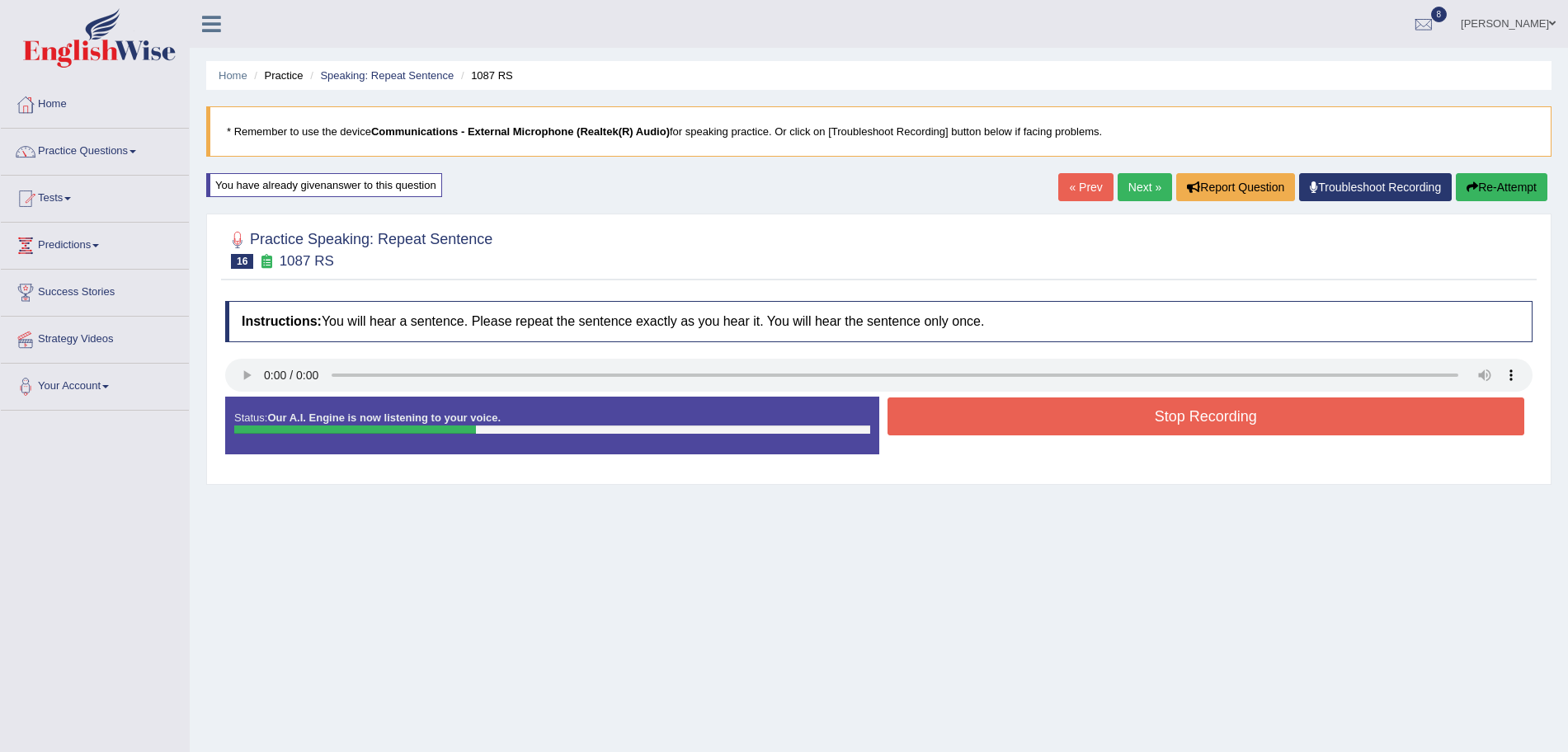
click at [1038, 417] on button "Stop Recording" at bounding box center [1206, 416] width 638 height 38
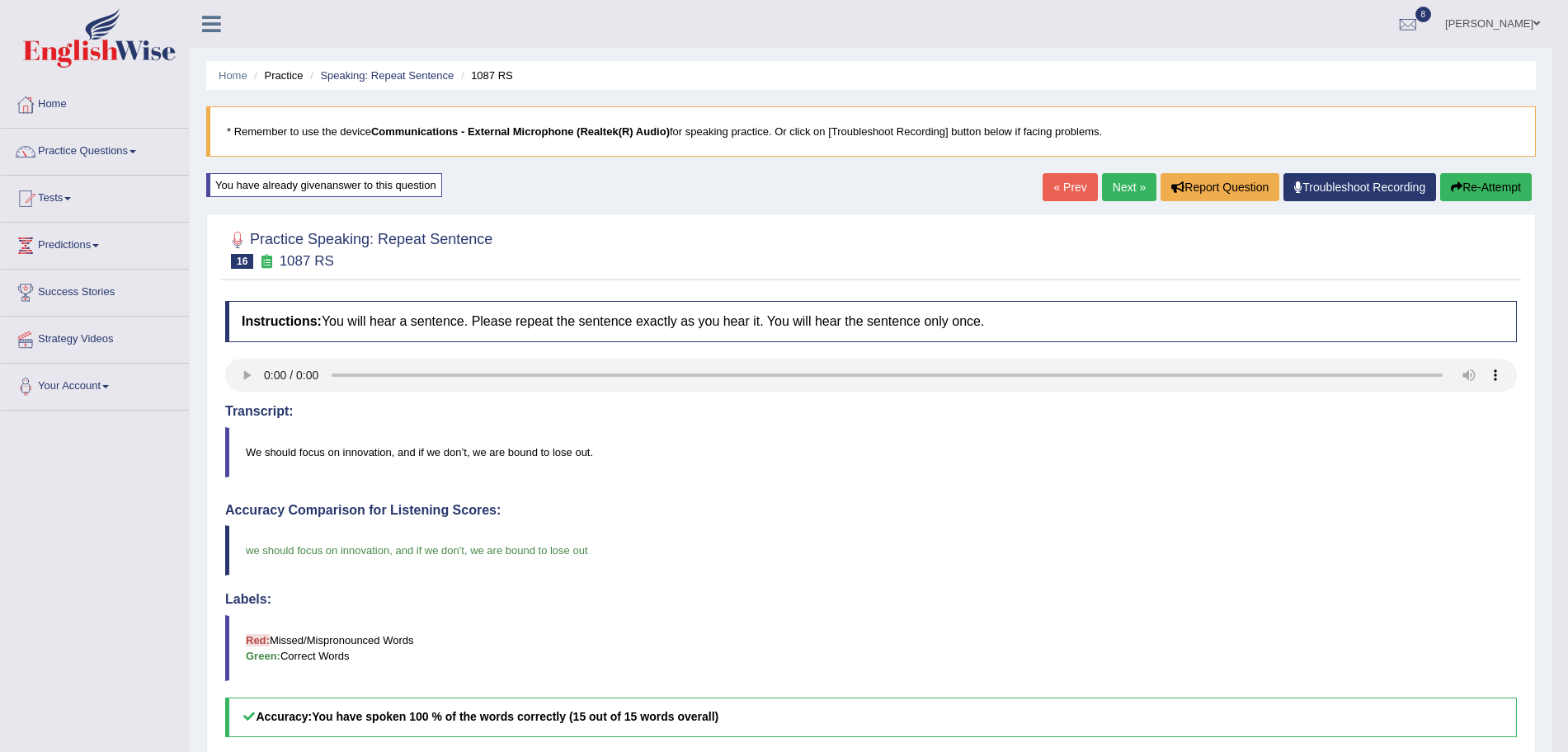
click at [1118, 188] on link "Next »" at bounding box center [1128, 188] width 54 height 28
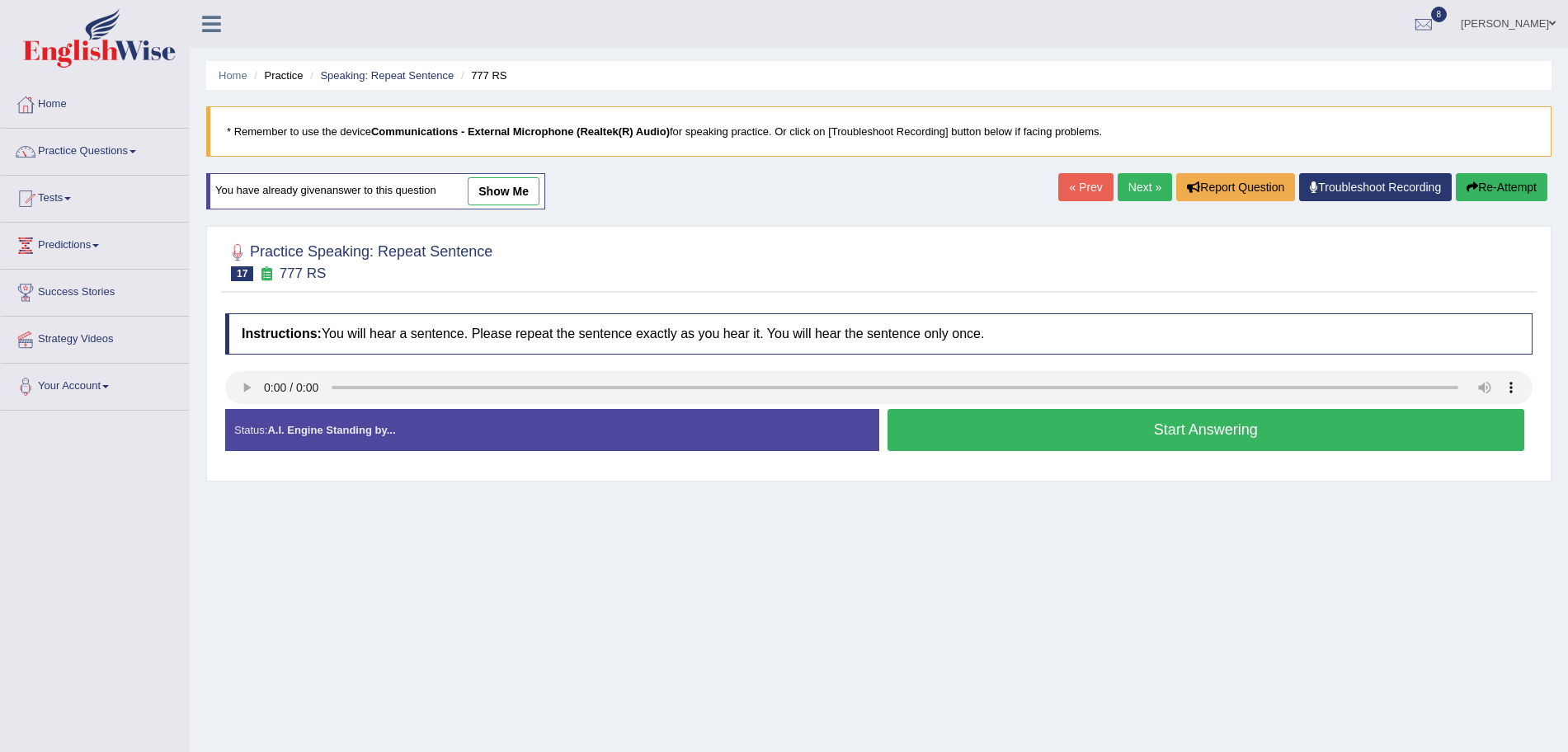
click at [1020, 449] on button "Start Answering" at bounding box center [1206, 430] width 638 height 42
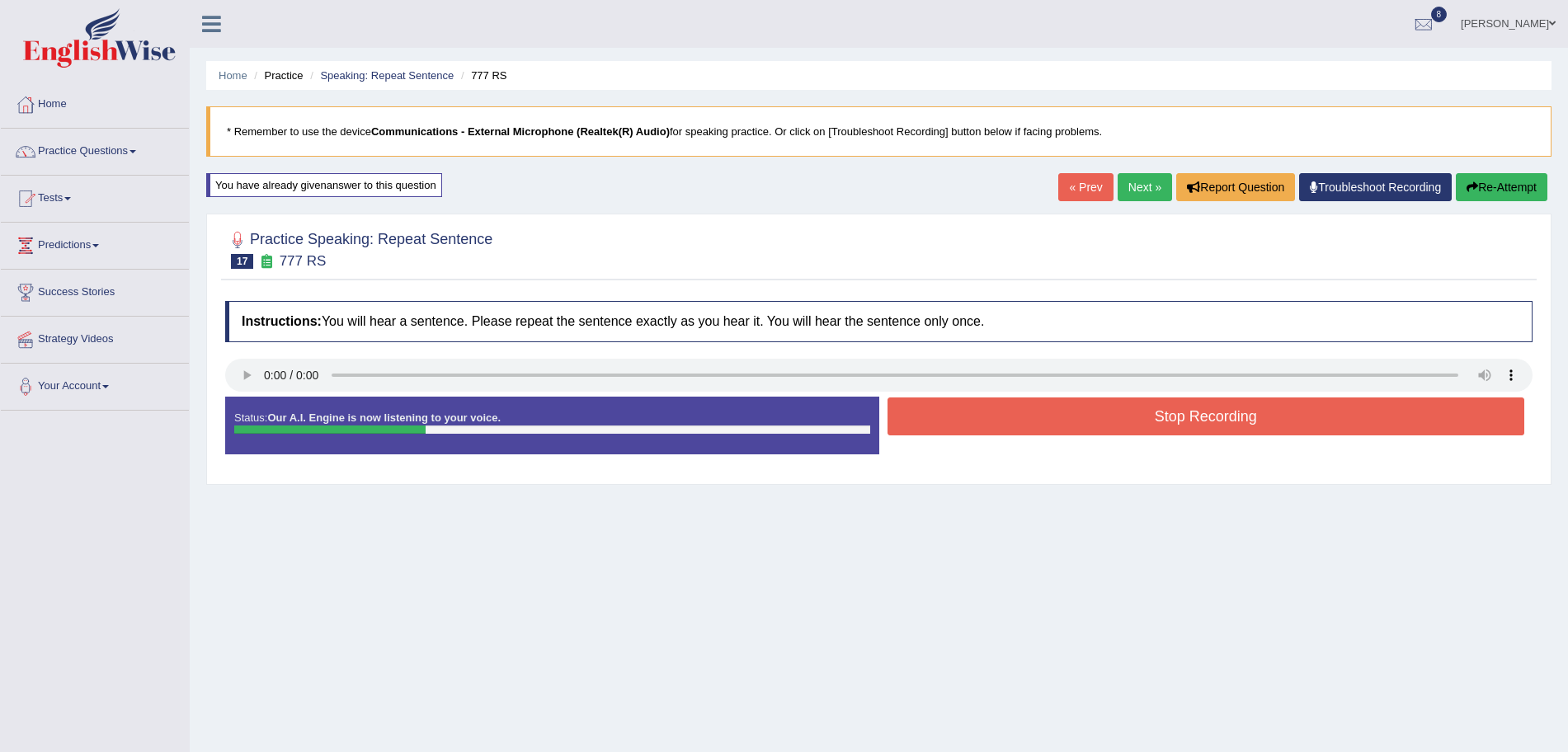
click at [971, 427] on button "Stop Recording" at bounding box center [1206, 416] width 638 height 38
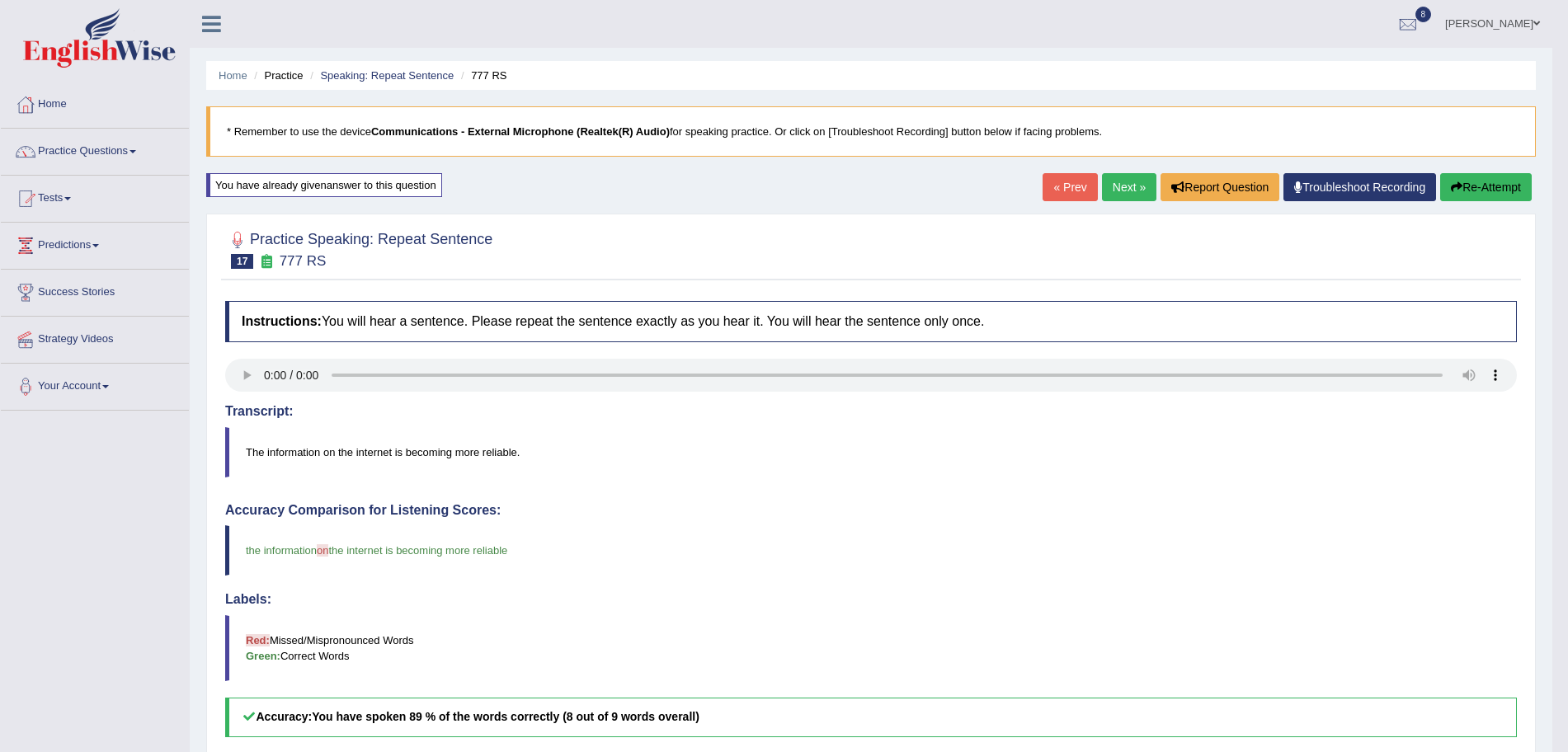
click at [1111, 188] on link "Next »" at bounding box center [1128, 188] width 54 height 28
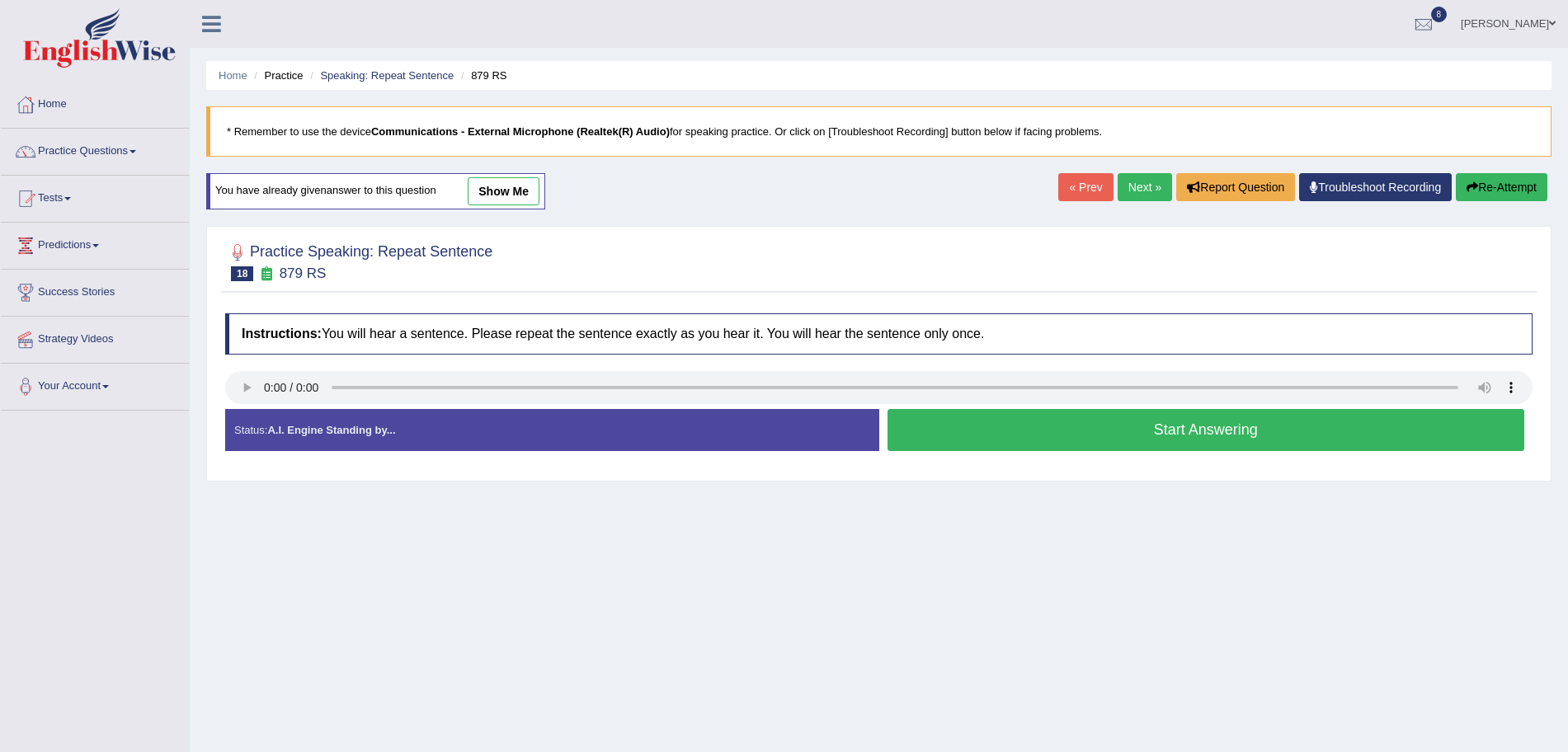
click at [1098, 430] on button "Start Answering" at bounding box center [1206, 430] width 638 height 42
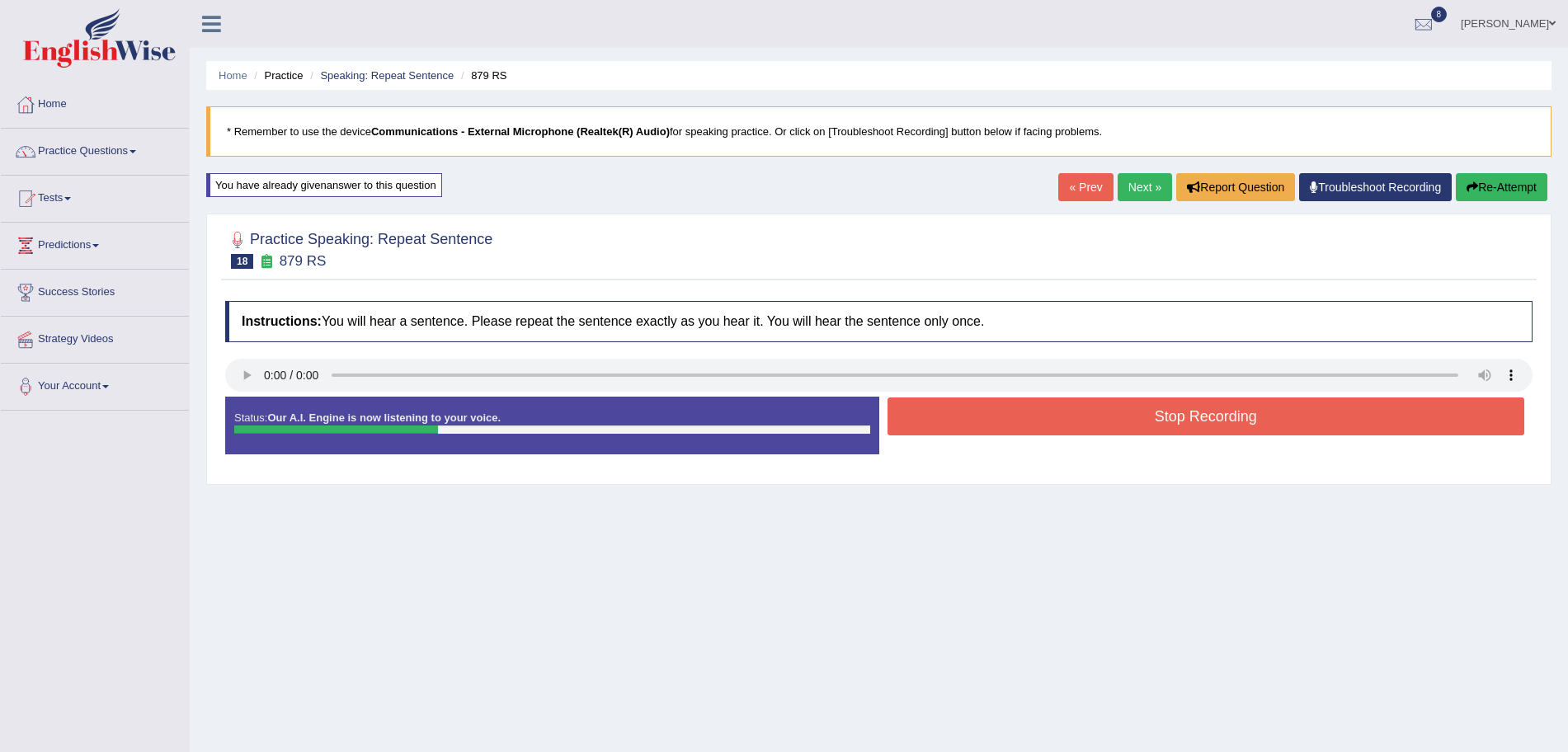
click at [991, 422] on button "Stop Recording" at bounding box center [1206, 416] width 638 height 38
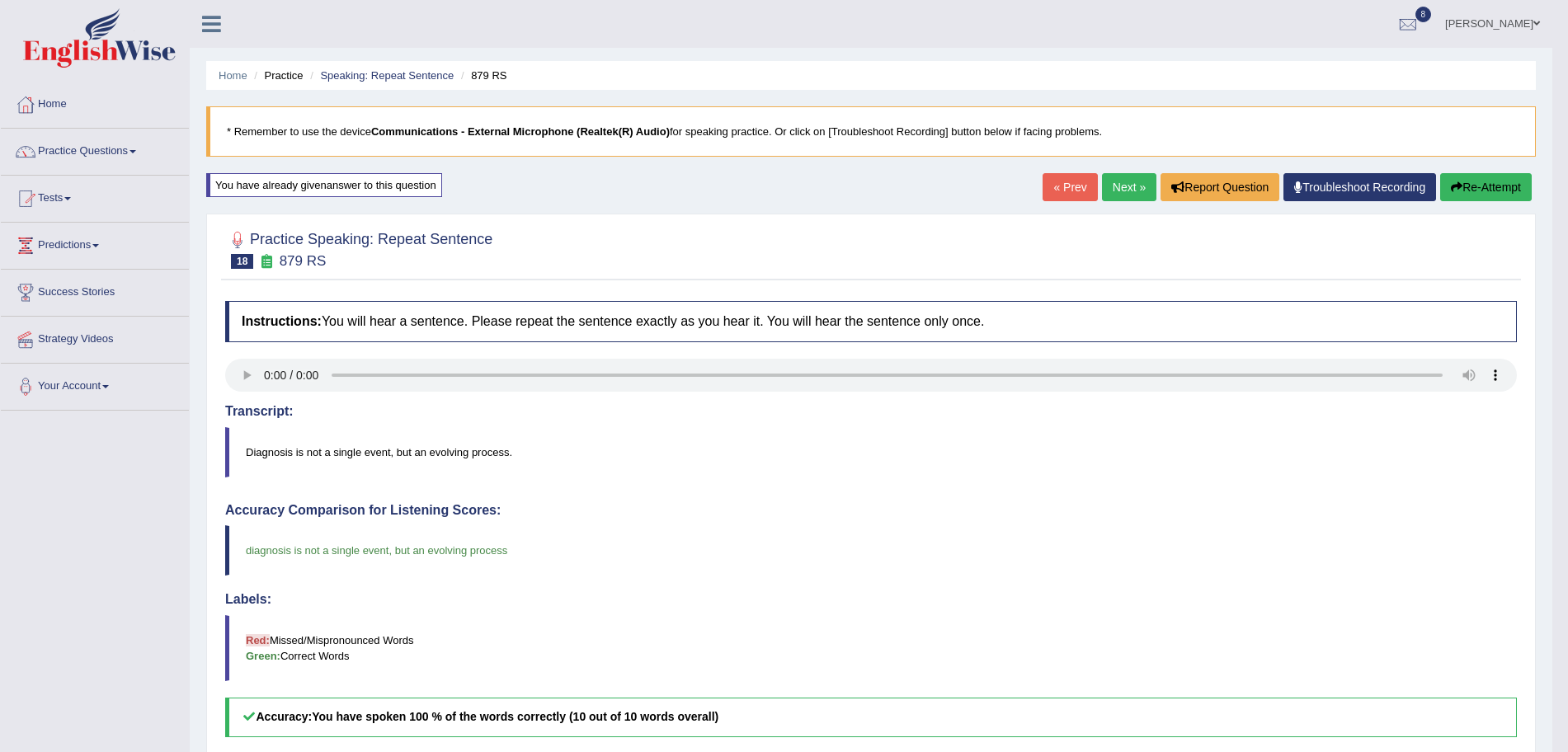
click at [1124, 188] on link "Next »" at bounding box center [1128, 188] width 54 height 28
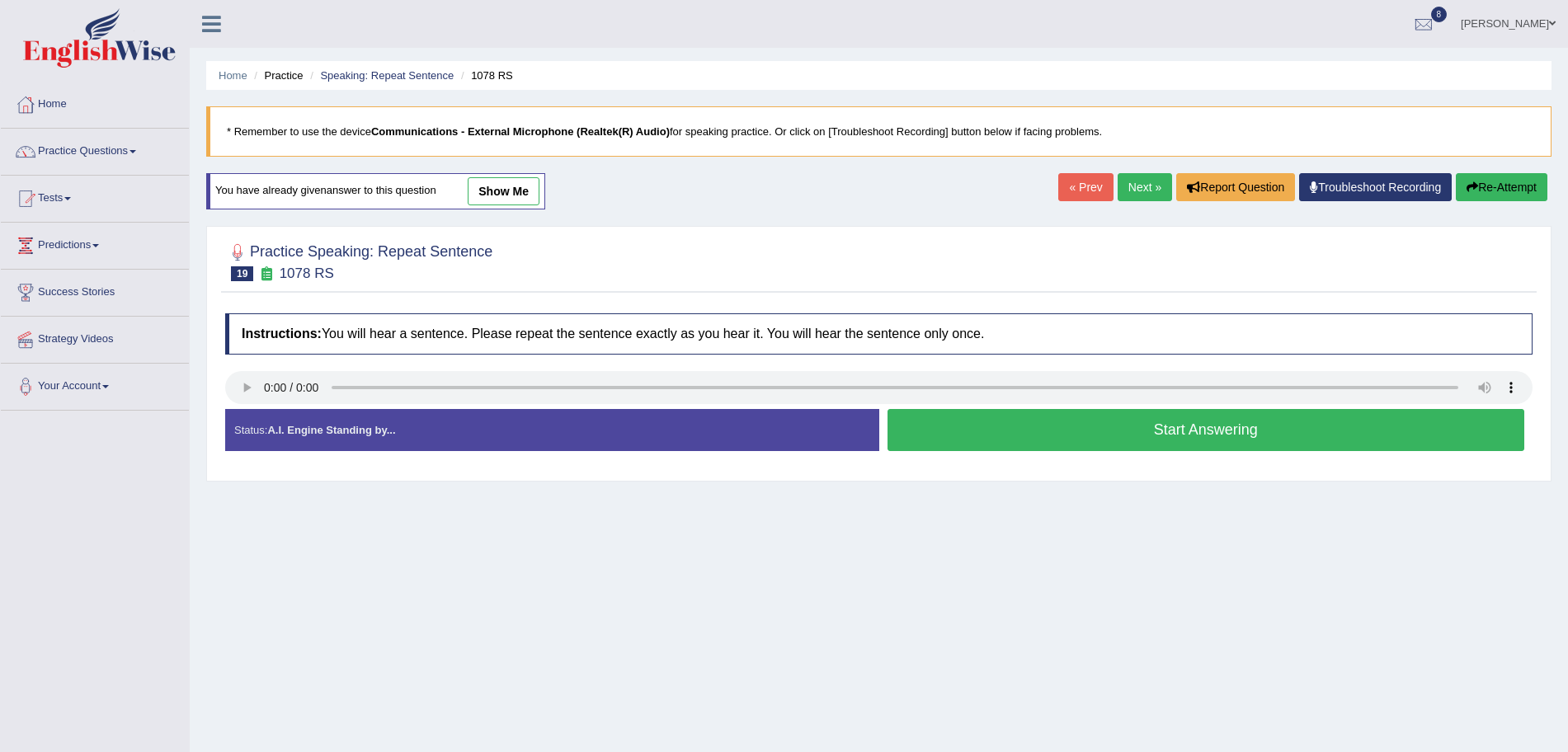
click at [978, 429] on button "Start Answering" at bounding box center [1206, 430] width 638 height 42
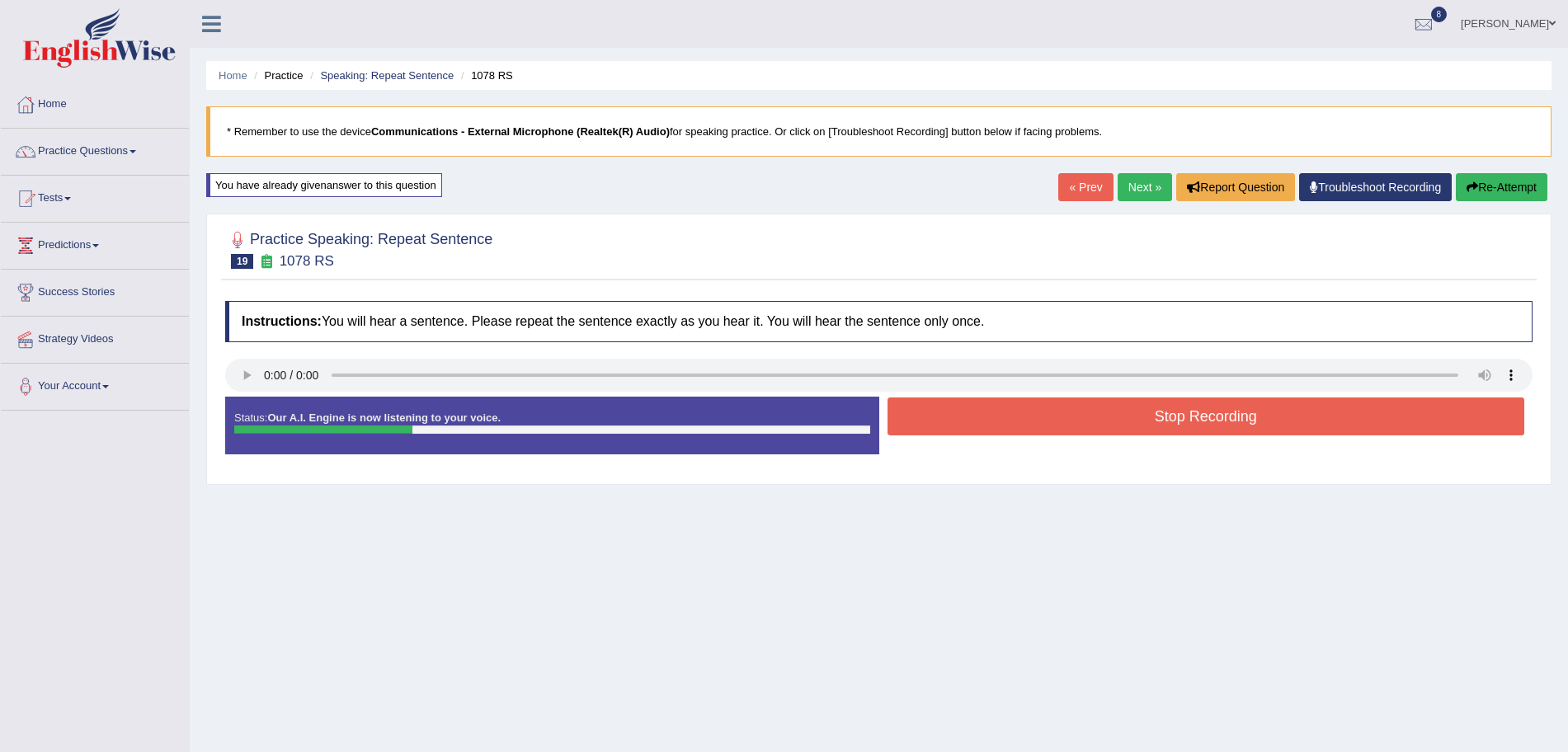
click at [1042, 419] on button "Stop Recording" at bounding box center [1206, 416] width 638 height 38
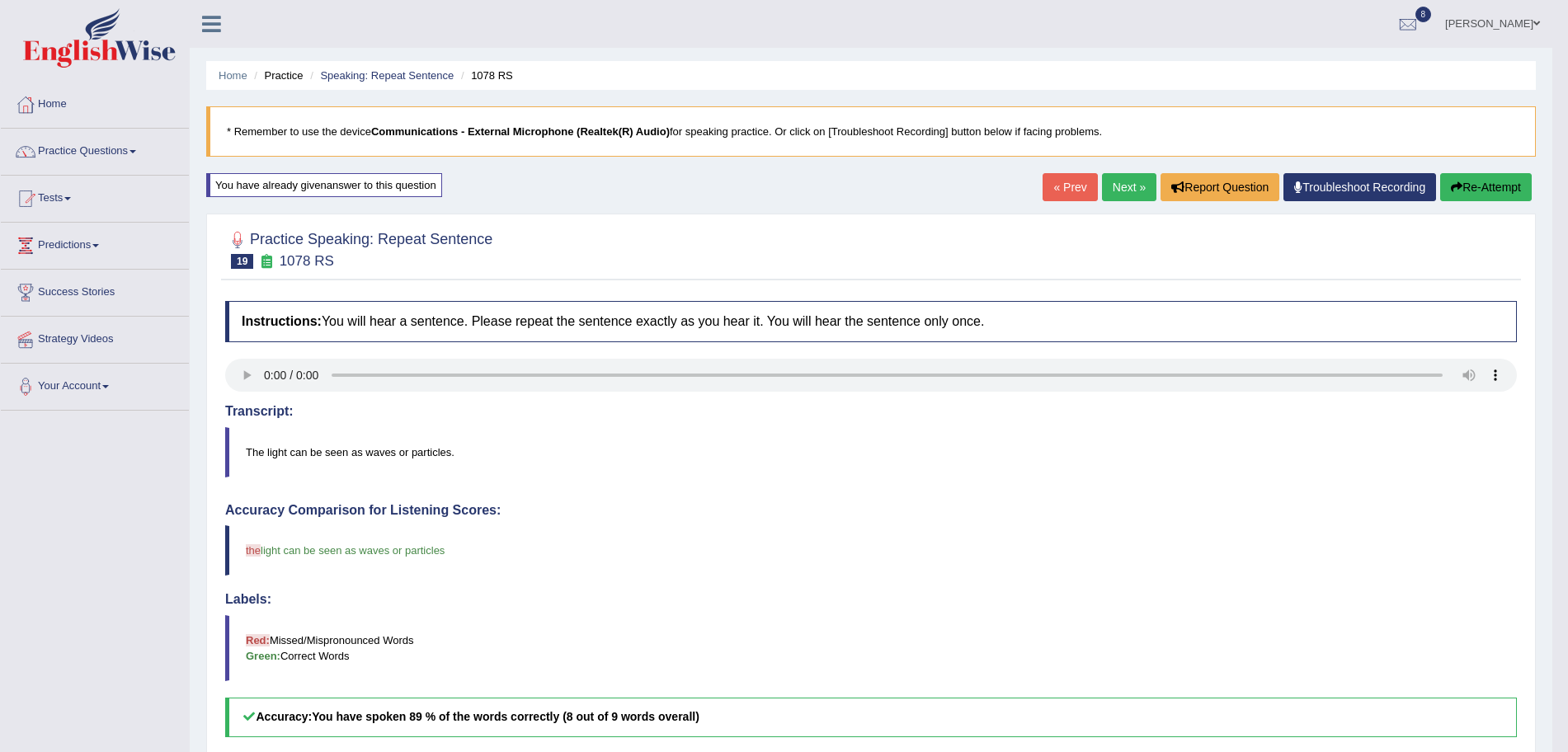
click at [1138, 185] on link "Next »" at bounding box center [1128, 188] width 54 height 28
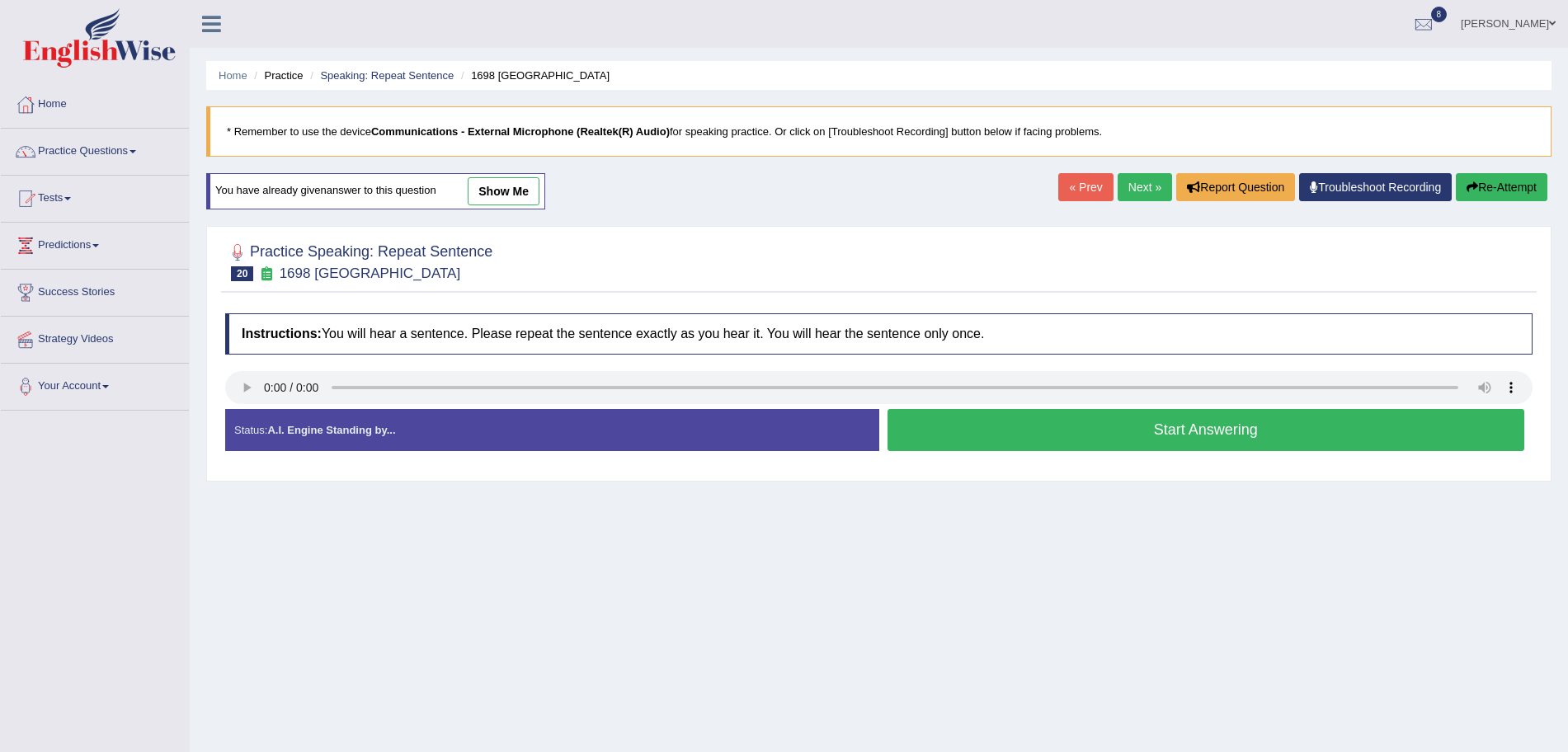
click at [1092, 429] on button "Start Answering" at bounding box center [1206, 430] width 638 height 42
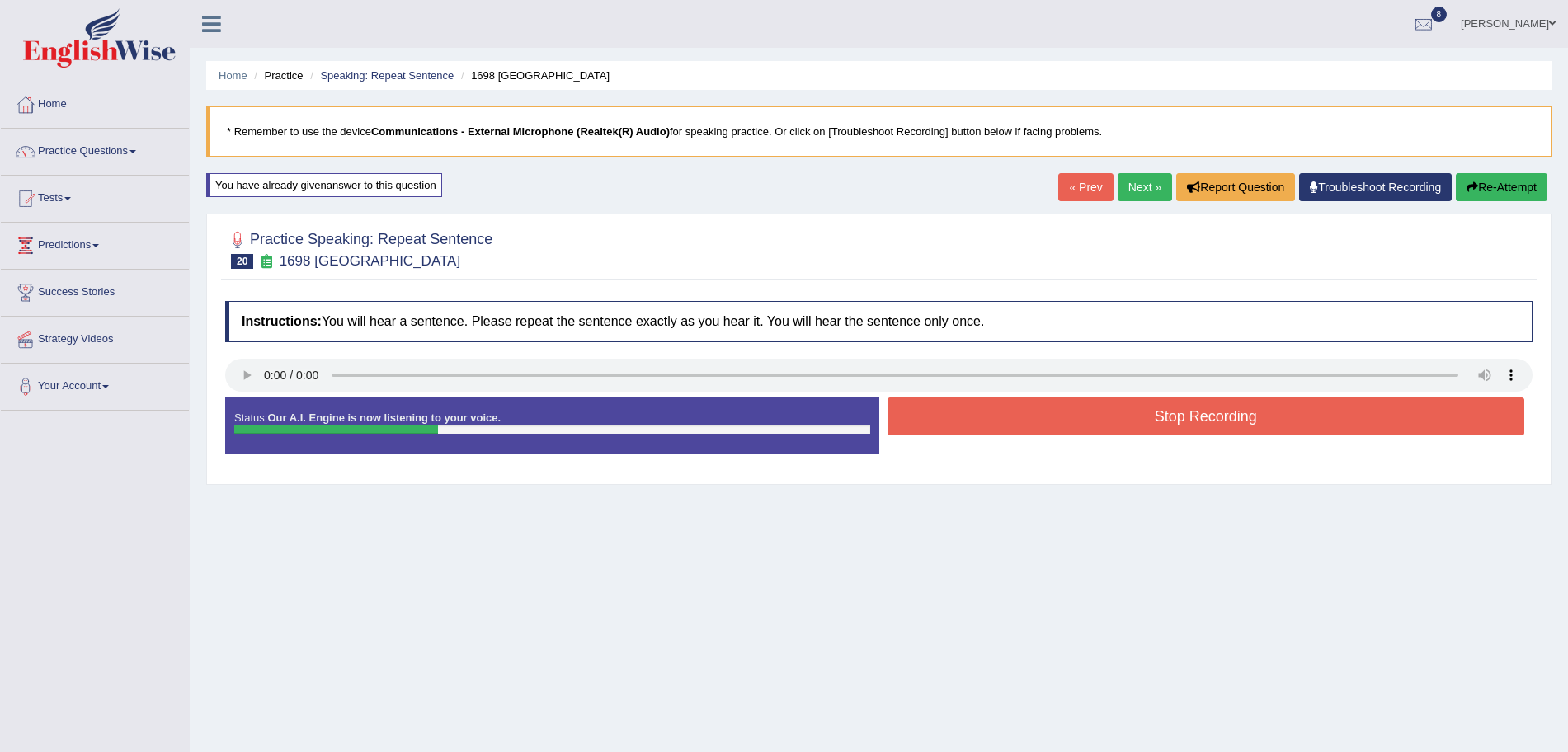
click at [999, 423] on button "Stop Recording" at bounding box center [1206, 416] width 638 height 38
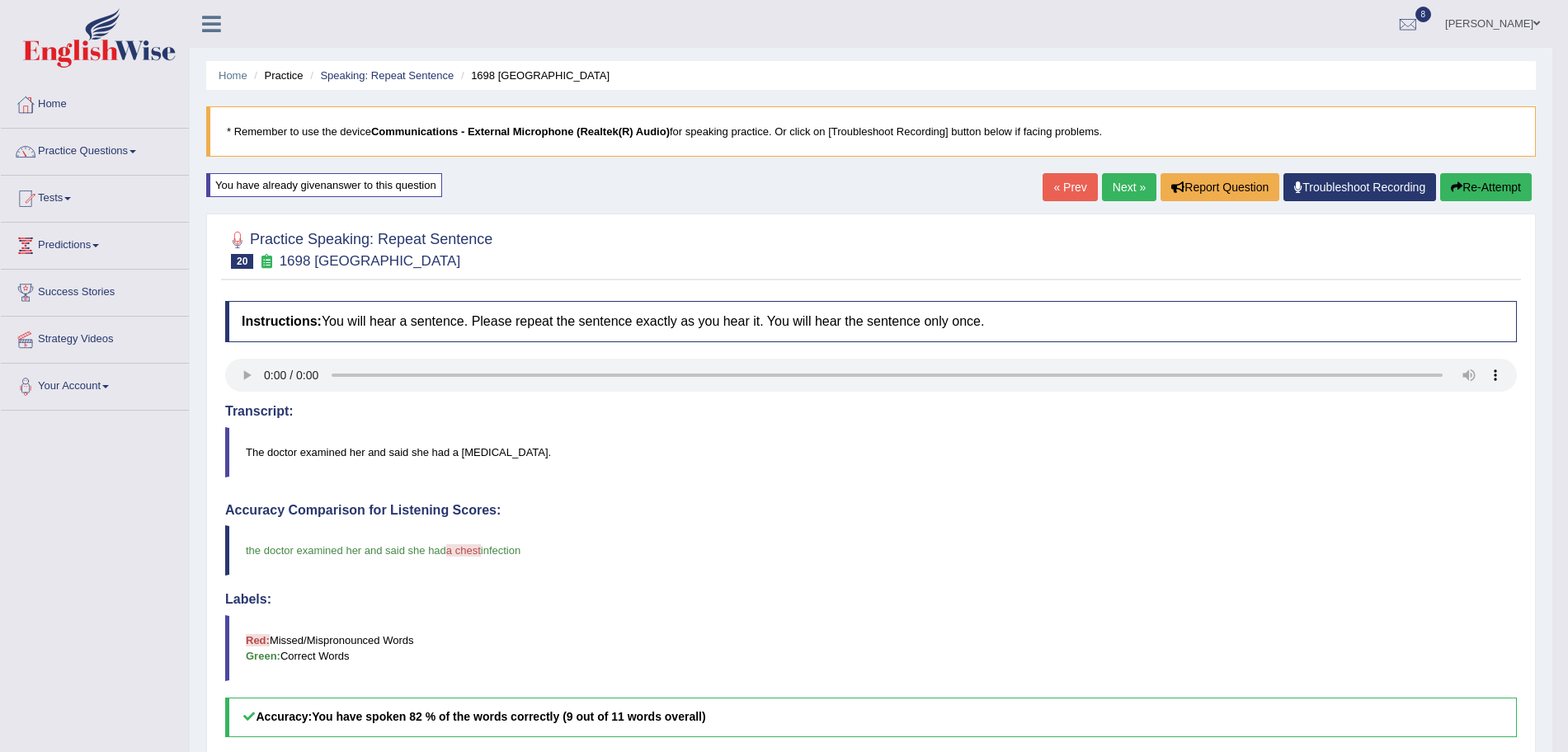
click at [1124, 188] on link "Next »" at bounding box center [1128, 188] width 54 height 28
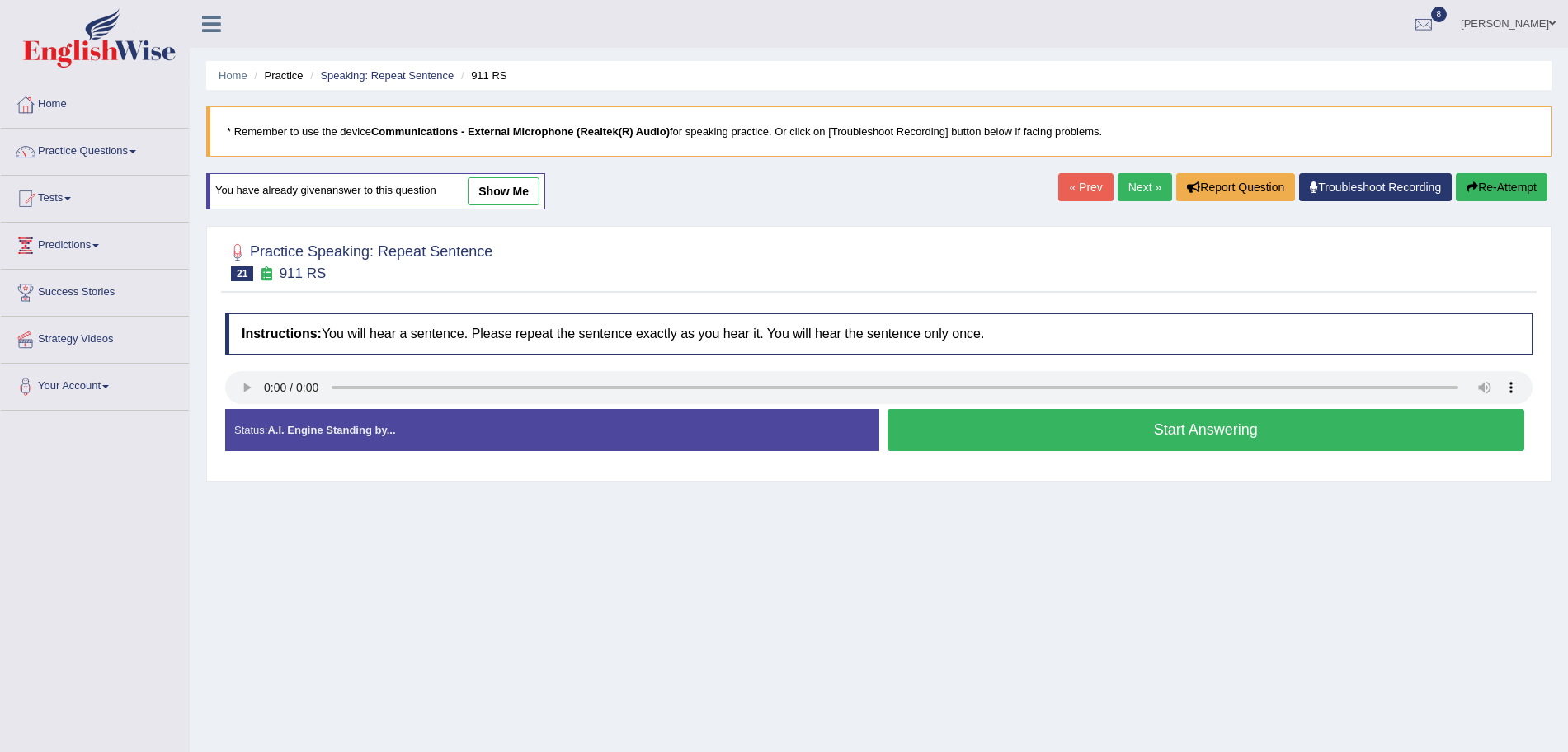
click at [1038, 432] on button "Start Answering" at bounding box center [1206, 430] width 638 height 42
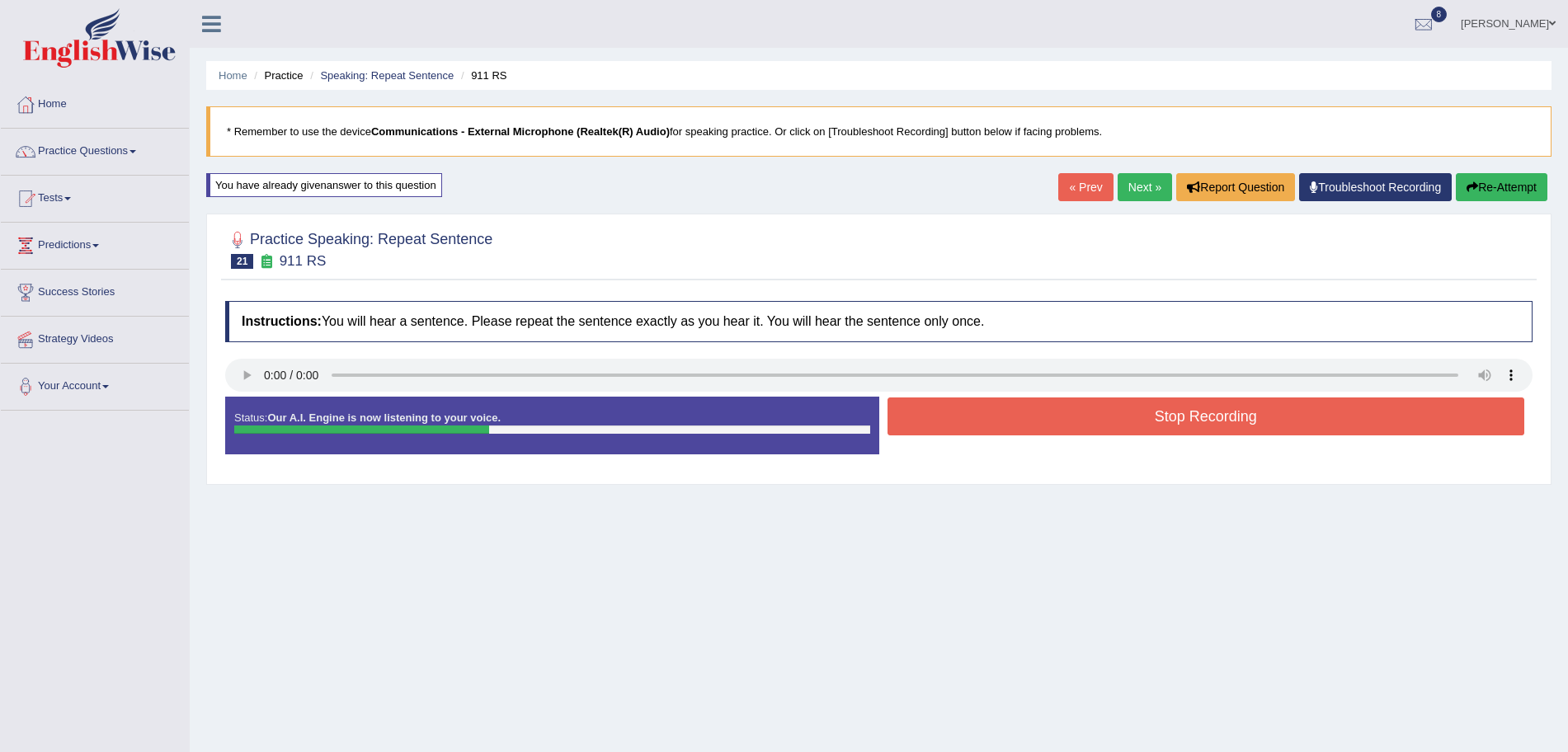
click at [1000, 416] on button "Stop Recording" at bounding box center [1206, 416] width 638 height 38
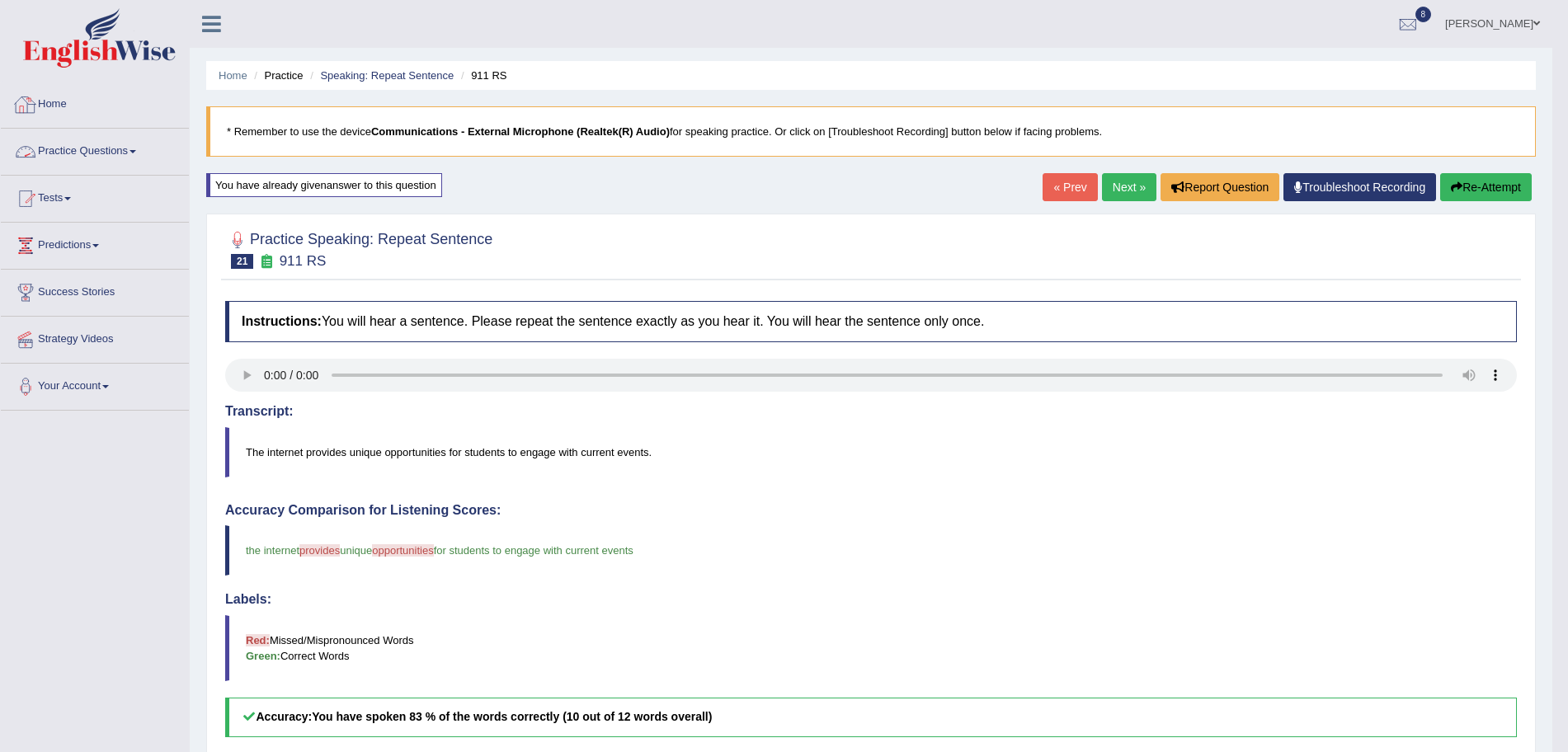
click at [101, 151] on link "Practice Questions" at bounding box center [95, 148] width 188 height 41
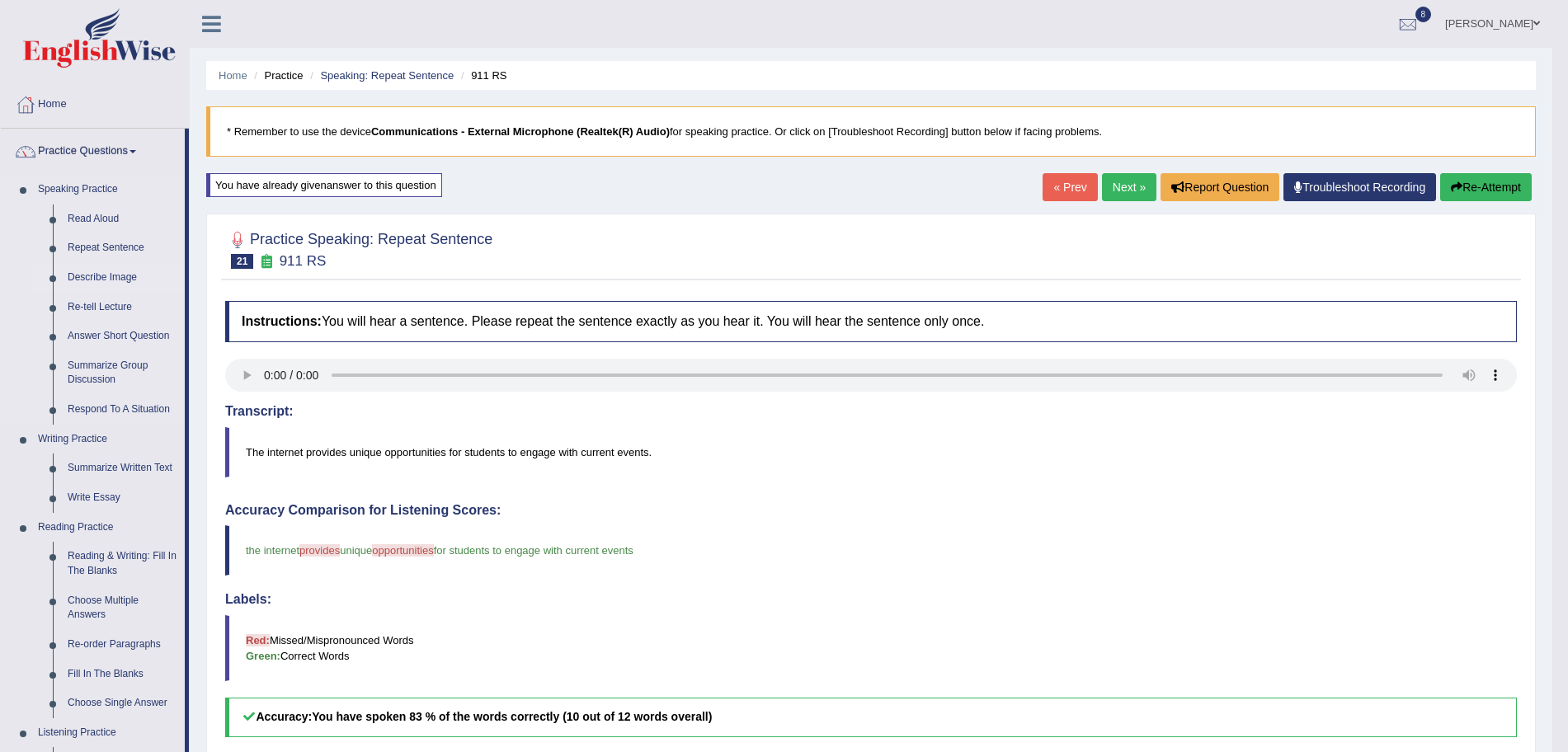
click at [107, 273] on link "Describe Image" at bounding box center [122, 278] width 124 height 30
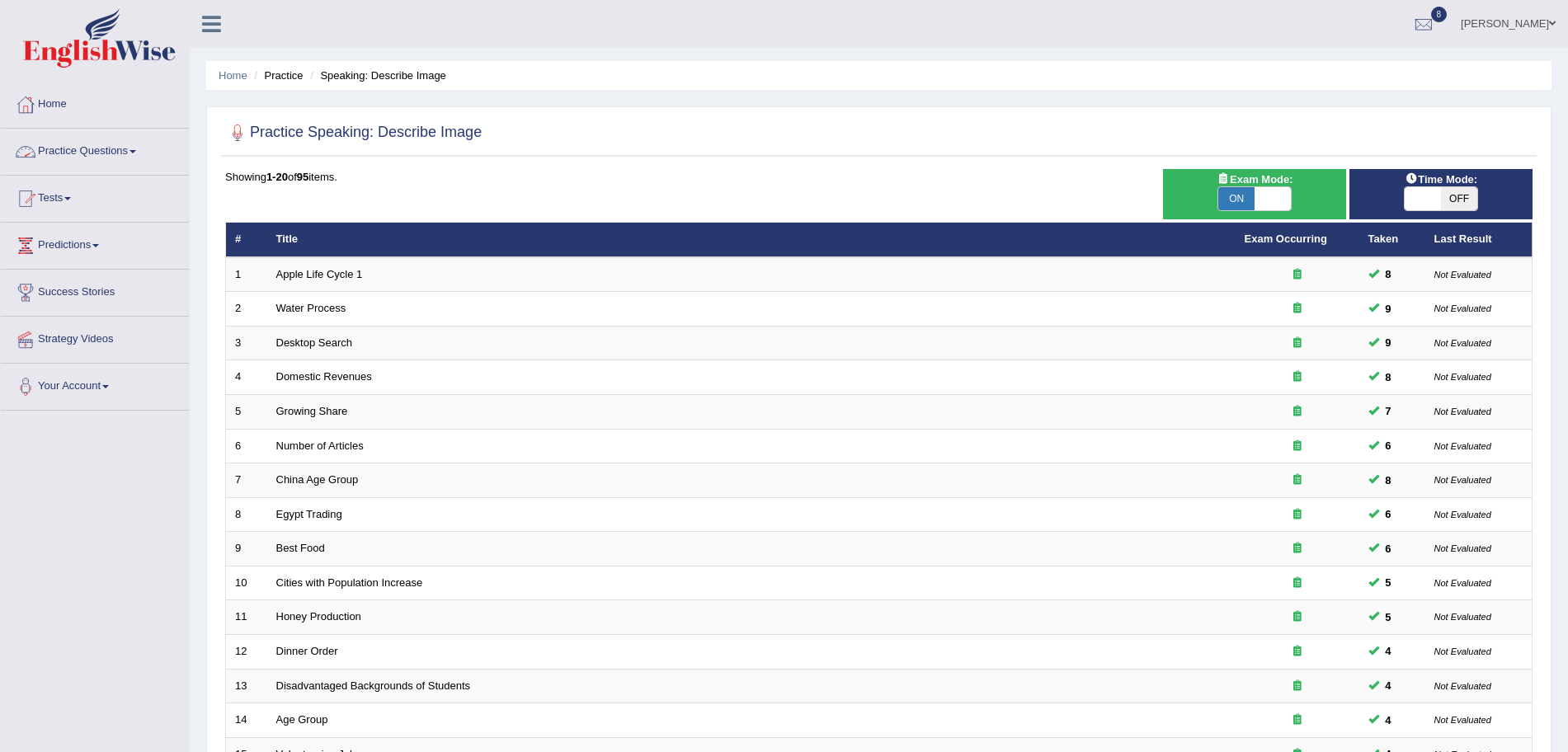
click at [113, 149] on link "Practice Questions" at bounding box center [95, 148] width 188 height 41
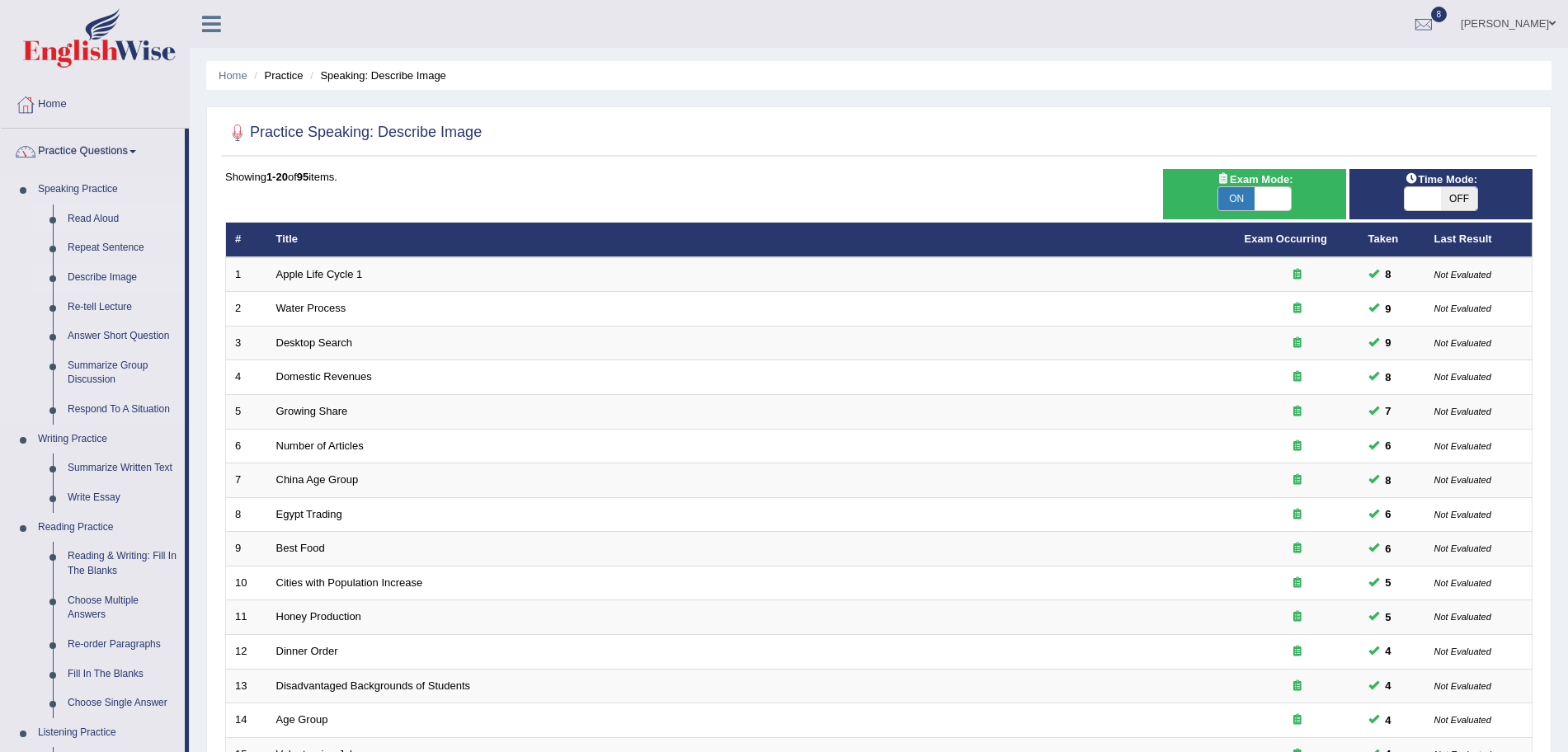
click at [88, 221] on link "Read Aloud" at bounding box center [122, 219] width 124 height 30
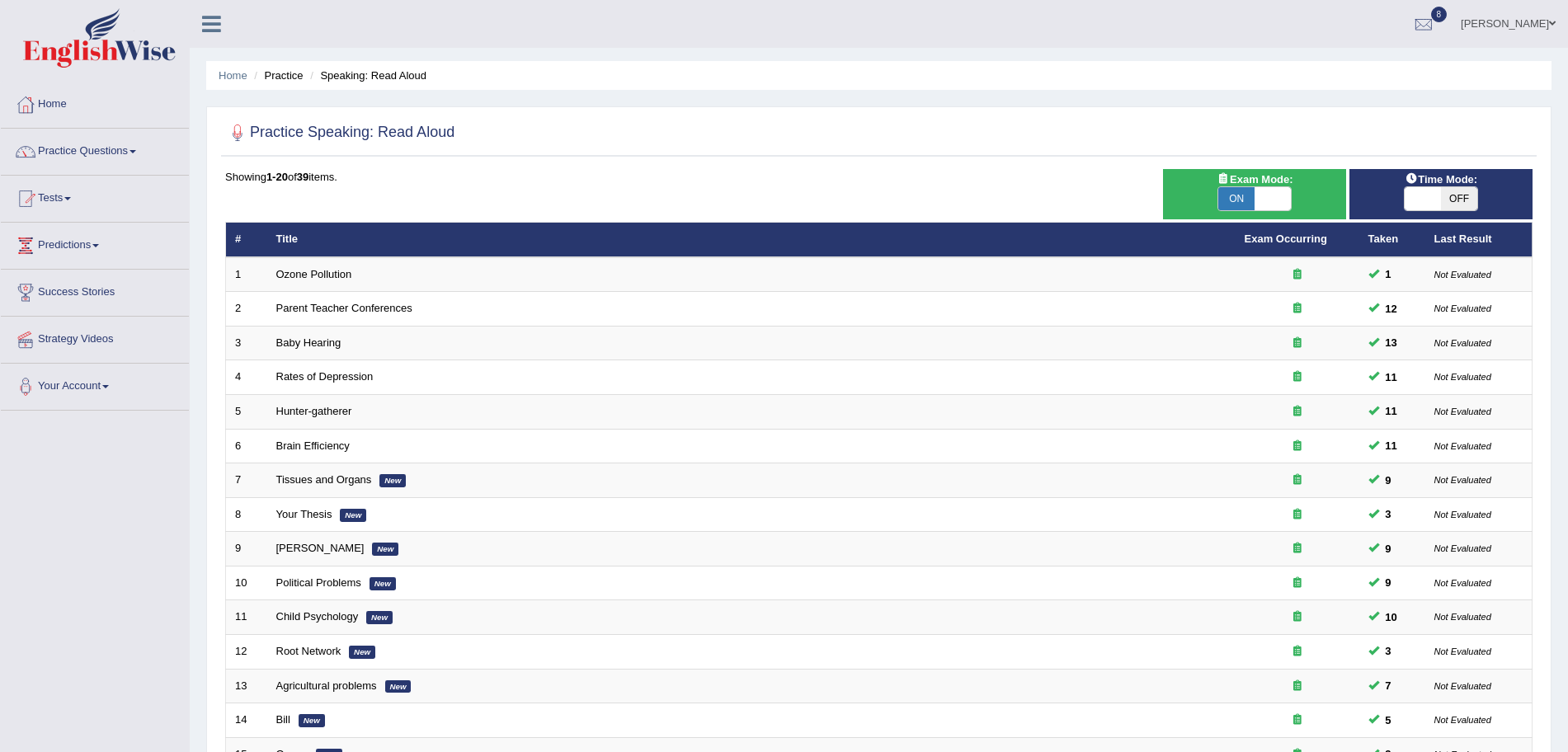
click at [327, 276] on link "Ozone Pollution" at bounding box center [314, 273] width 76 height 13
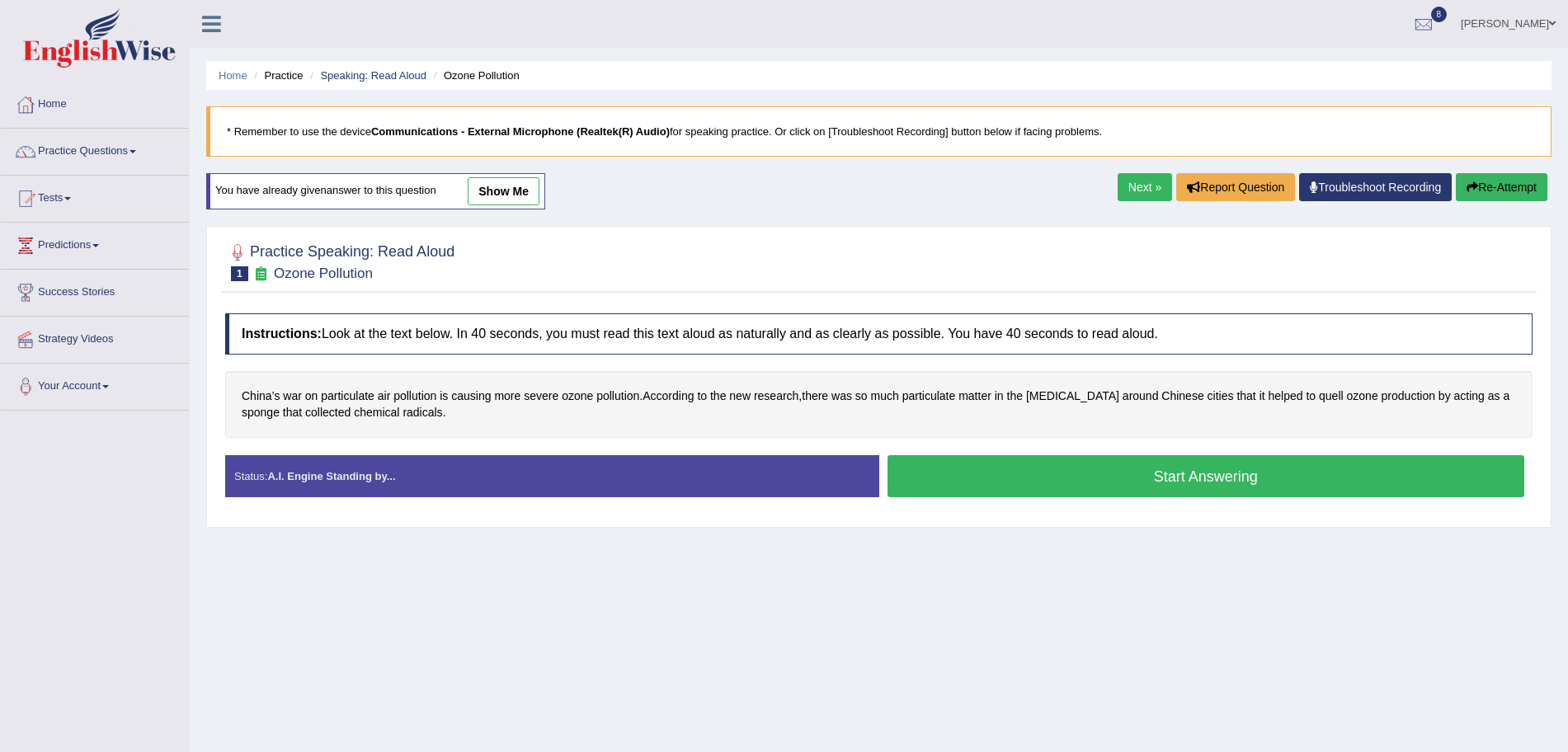
click at [989, 486] on button "Start Answering" at bounding box center [1206, 476] width 638 height 42
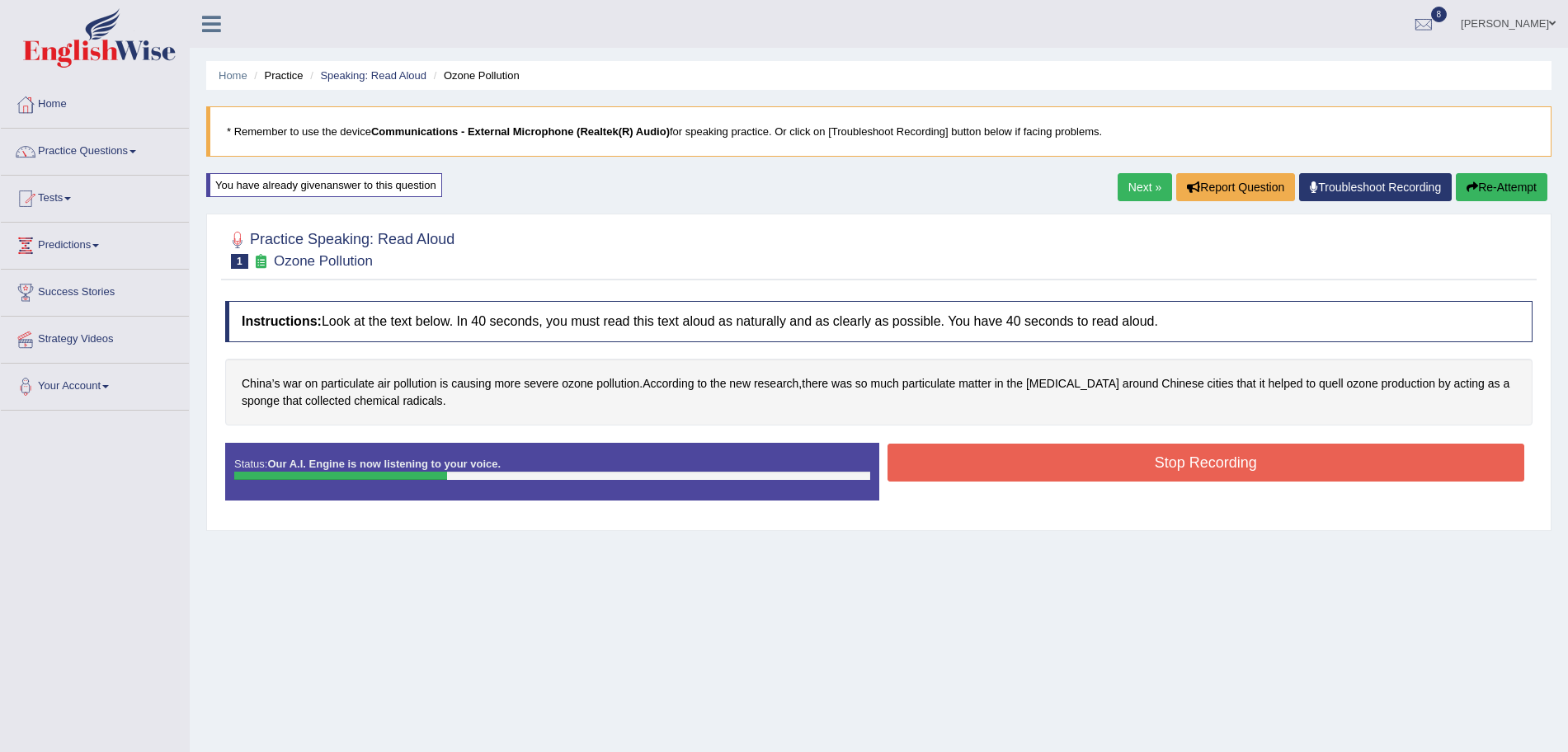
click at [1110, 463] on button "Stop Recording" at bounding box center [1206, 462] width 638 height 38
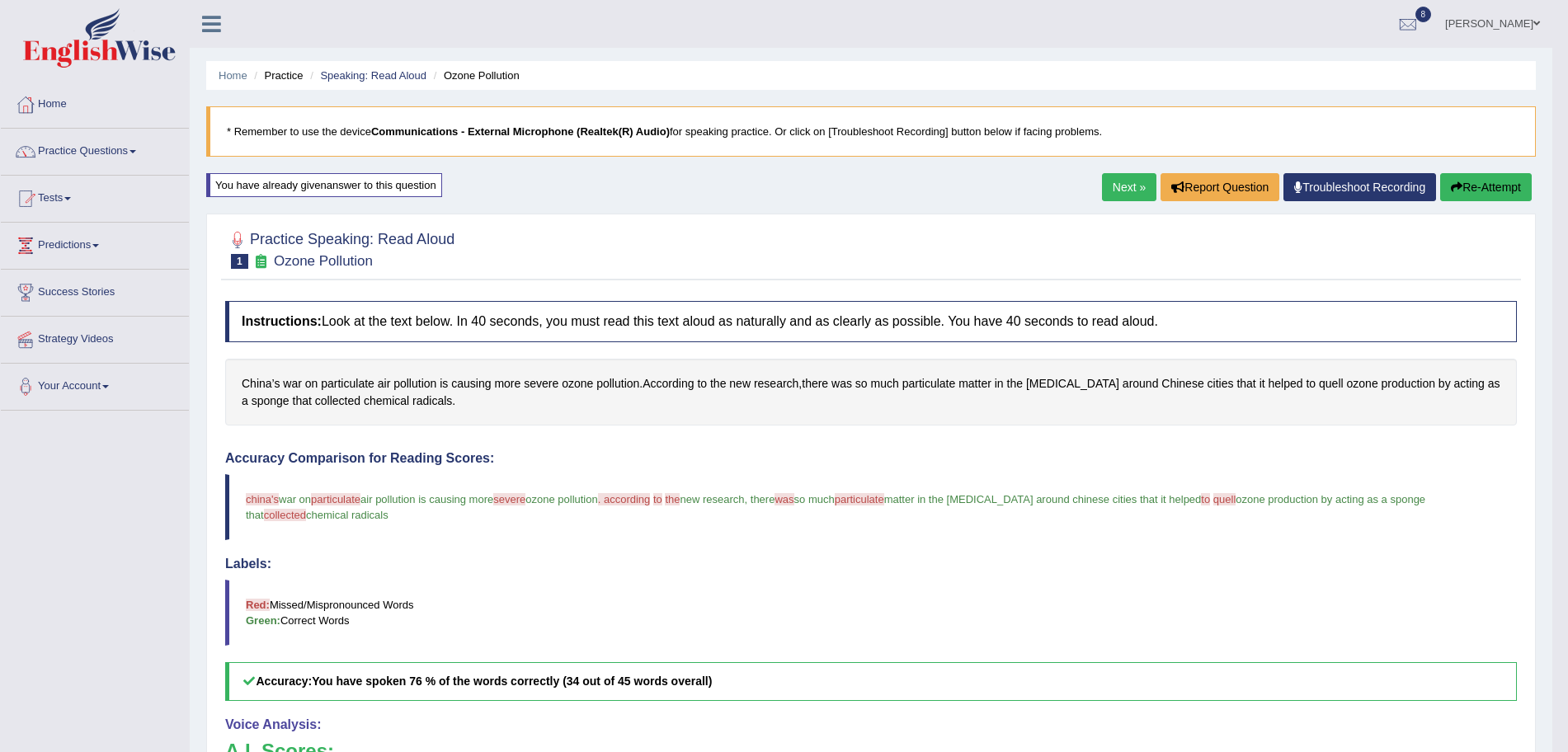
click at [1130, 186] on link "Next »" at bounding box center [1128, 188] width 54 height 28
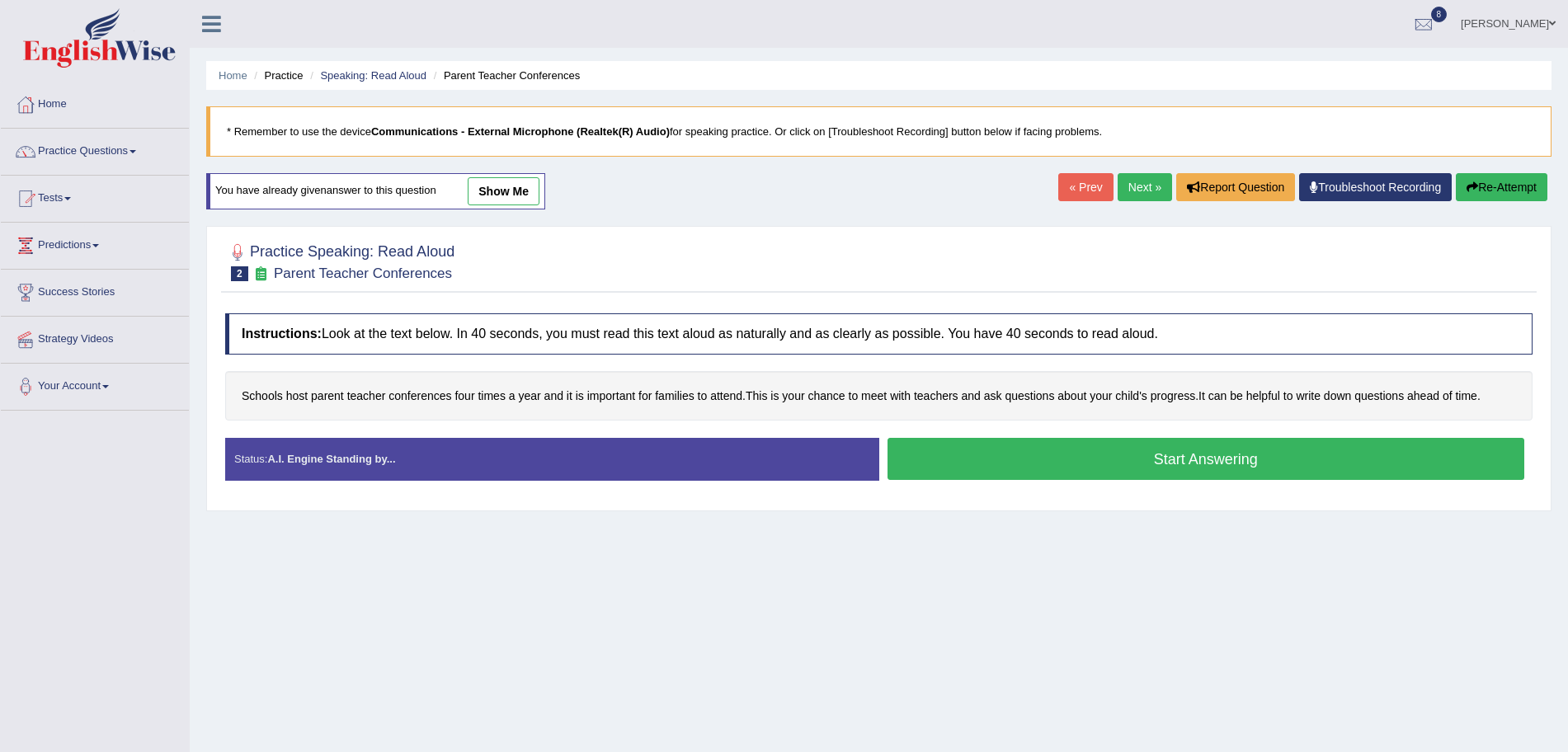
click at [998, 454] on button "Start Answering" at bounding box center [1206, 459] width 638 height 42
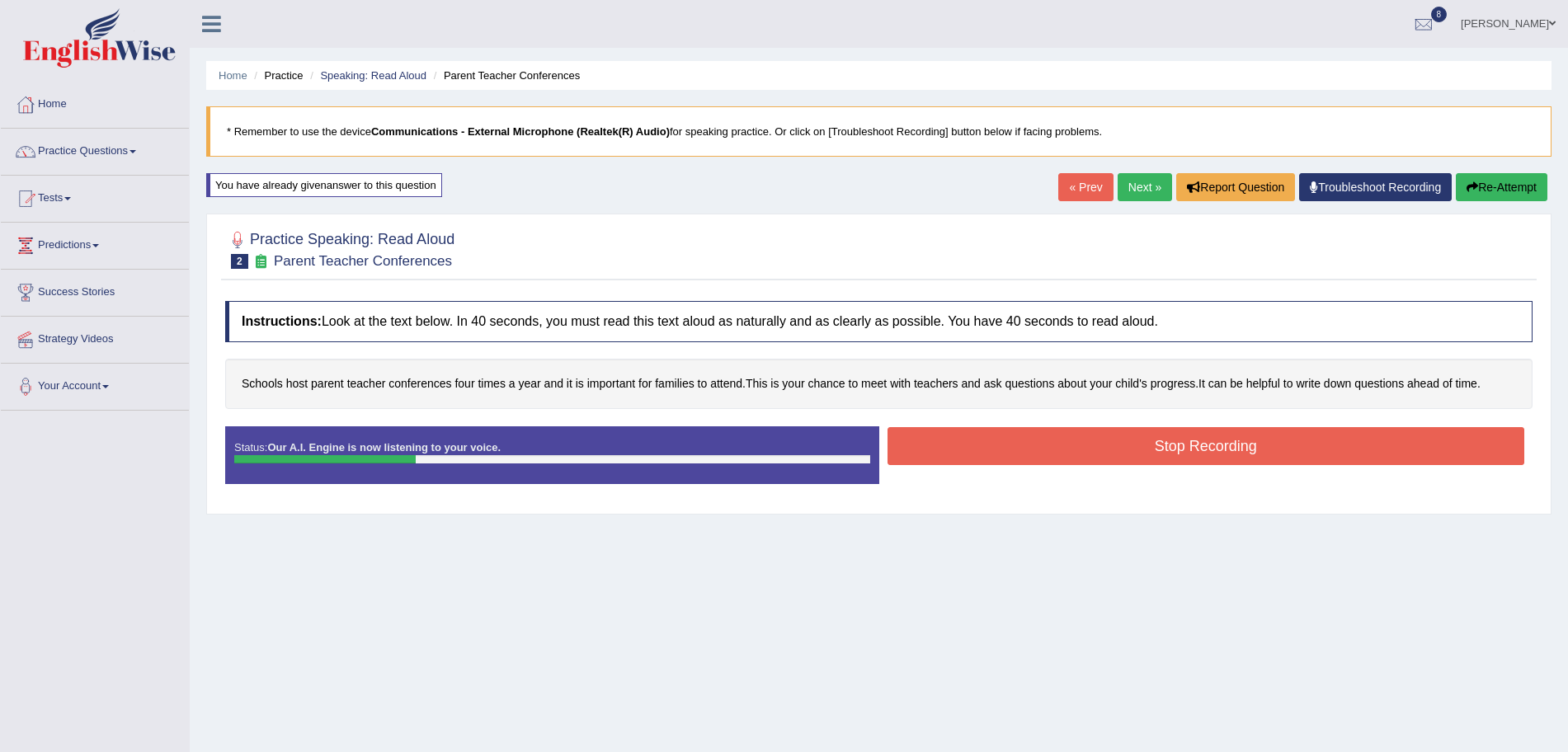
click at [1010, 444] on button "Stop Recording" at bounding box center [1206, 445] width 638 height 38
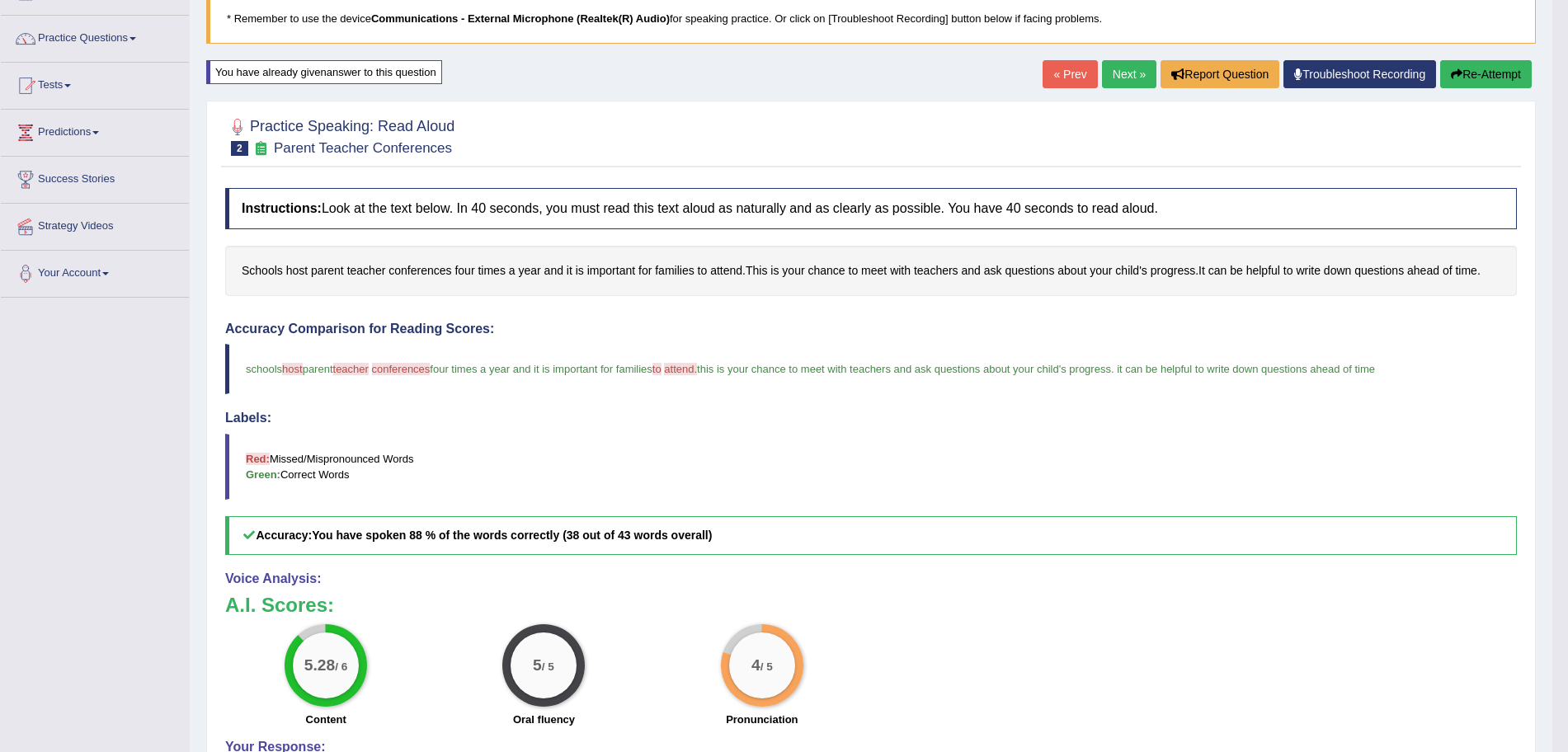
scroll to position [98, 0]
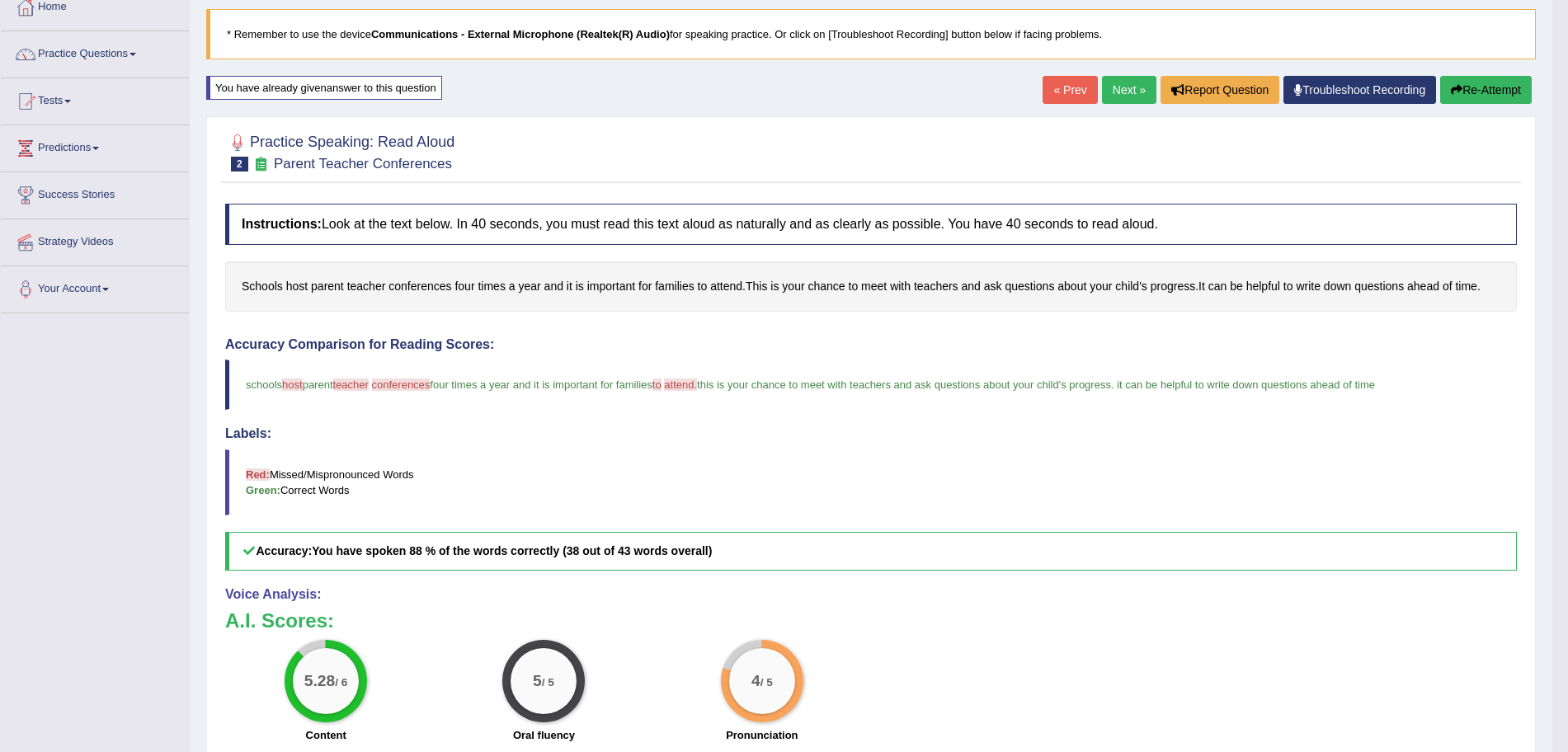
click at [1124, 95] on link "Next »" at bounding box center [1128, 90] width 54 height 28
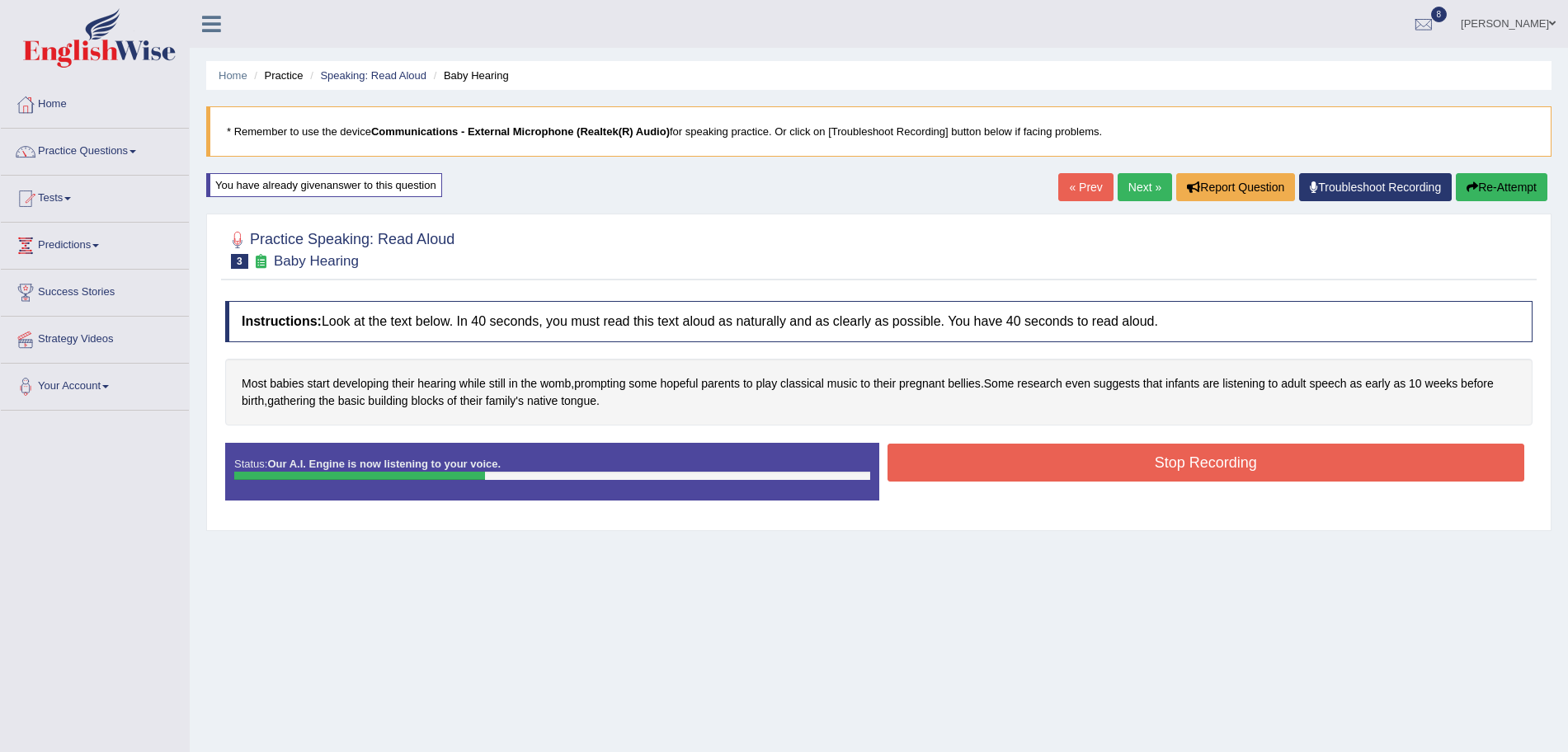
click at [1031, 473] on button "Stop Recording" at bounding box center [1206, 462] width 638 height 38
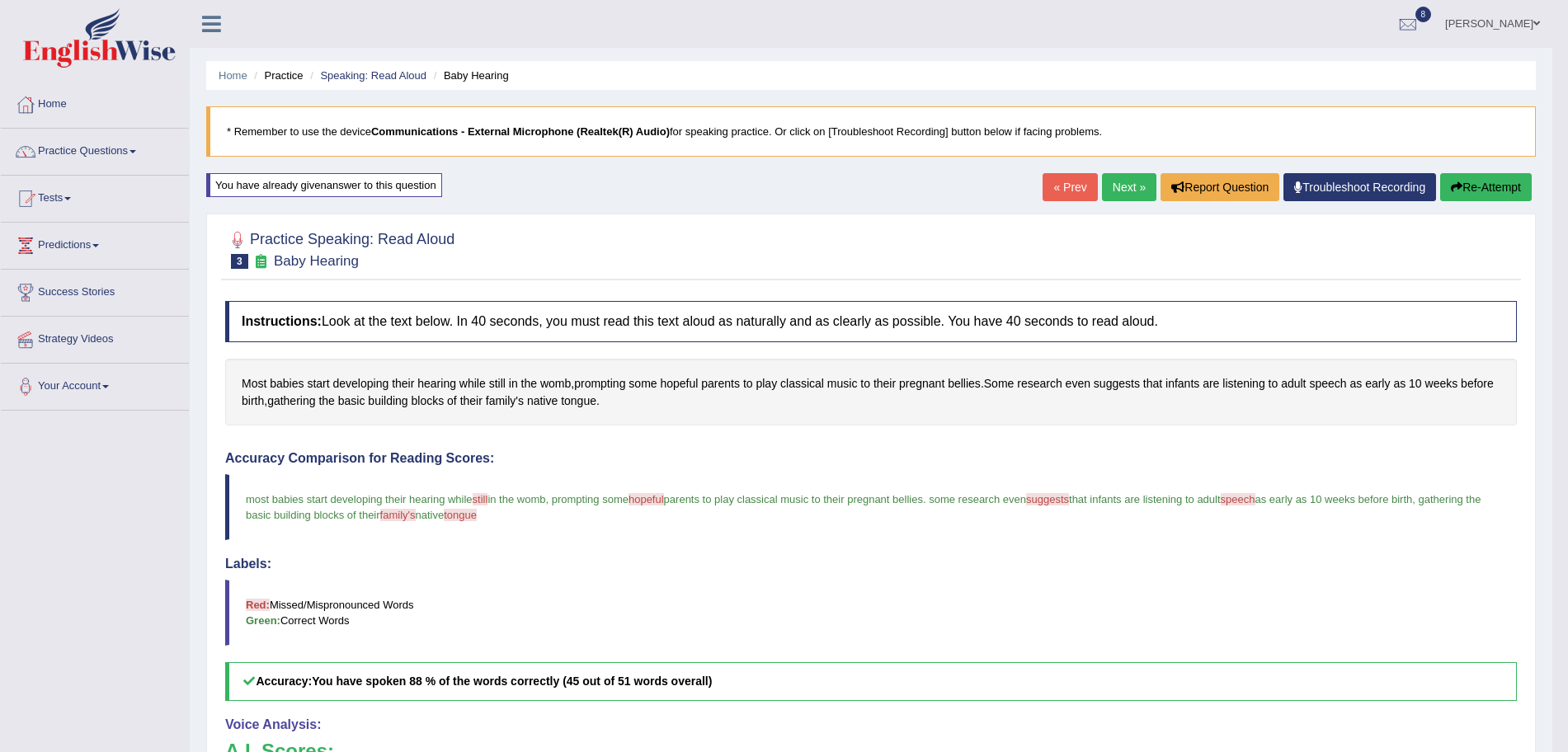
click at [1132, 186] on link "Next »" at bounding box center [1128, 188] width 54 height 28
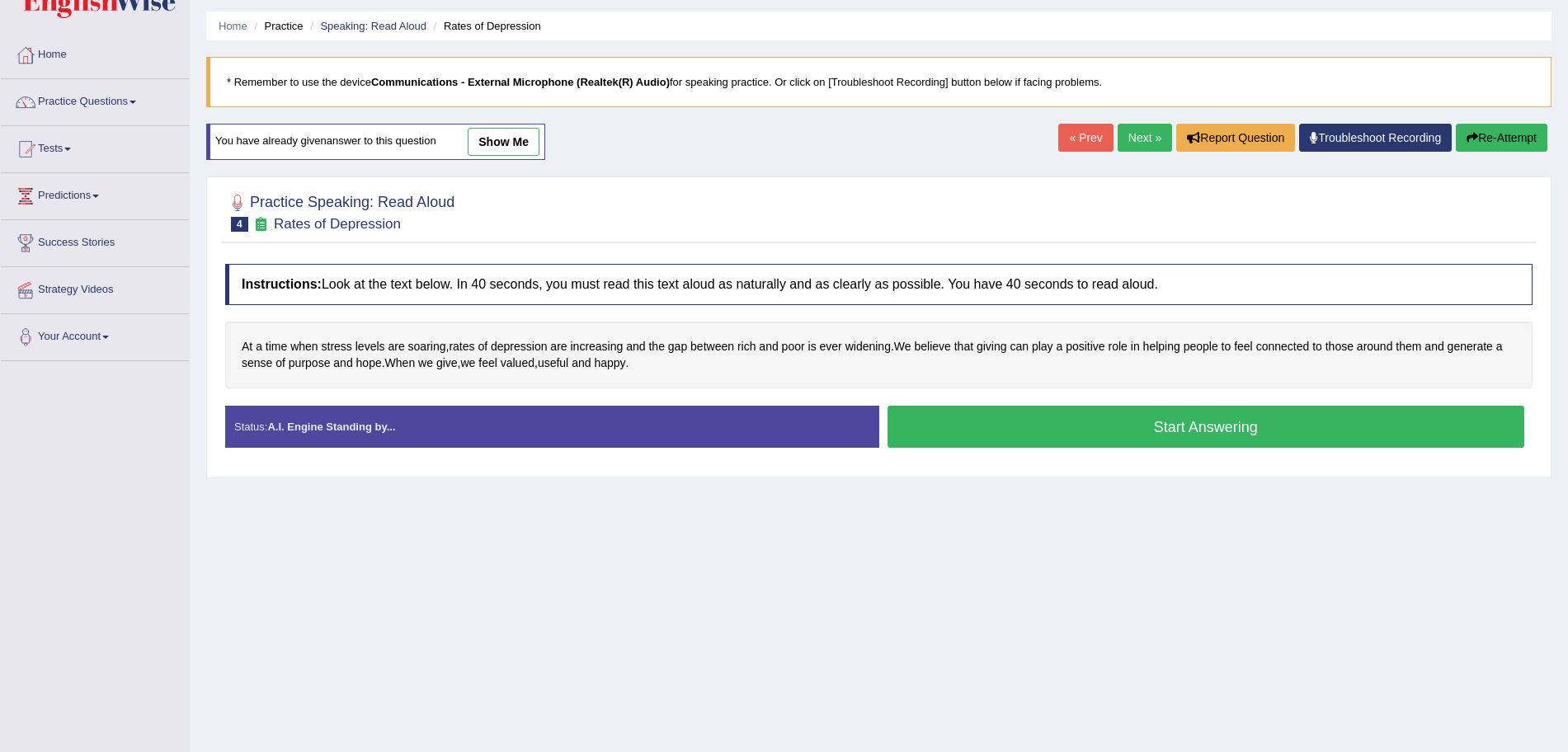
click at [1090, 415] on button "Start Answering" at bounding box center [1206, 427] width 638 height 42
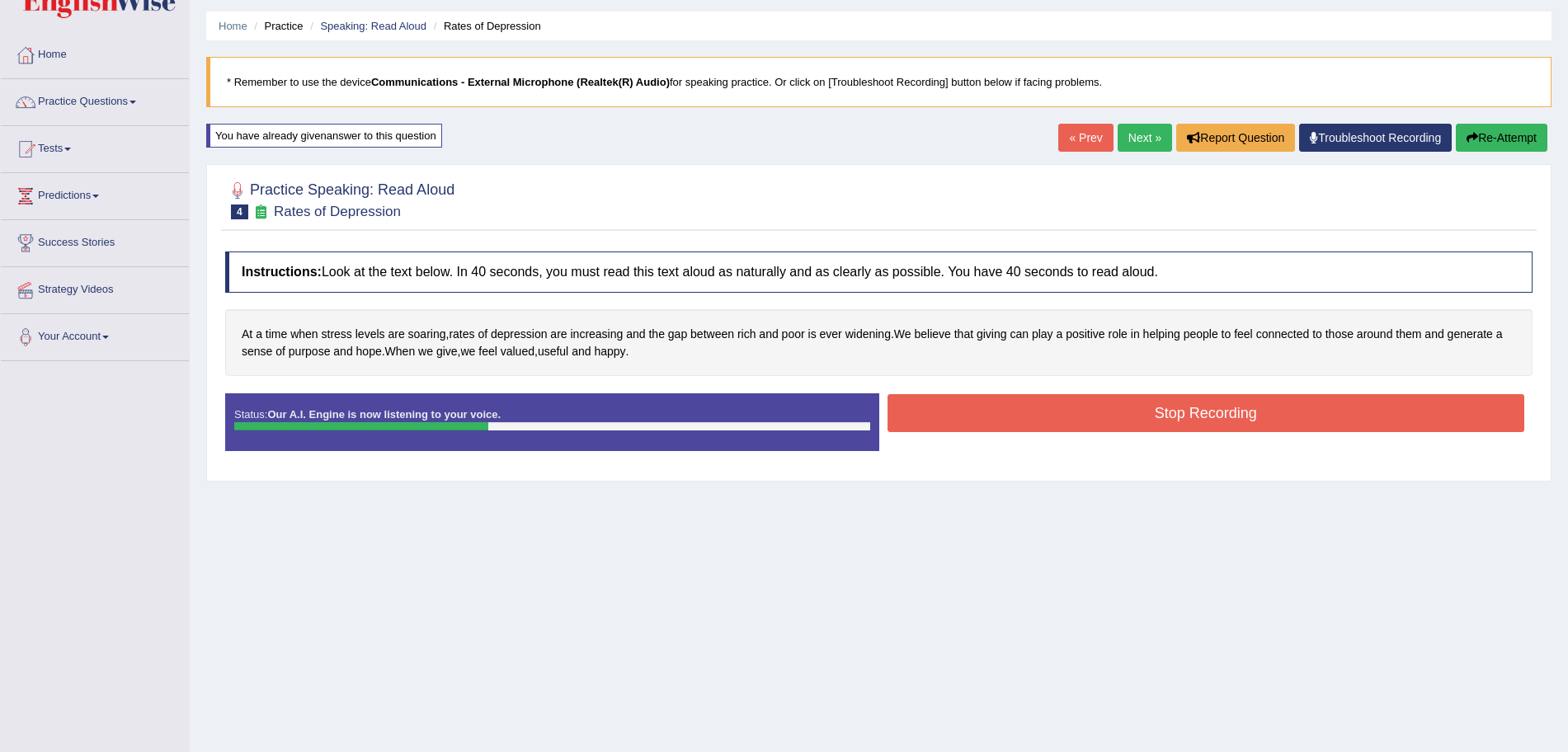
click at [1061, 406] on button "Stop Recording" at bounding box center [1206, 413] width 638 height 38
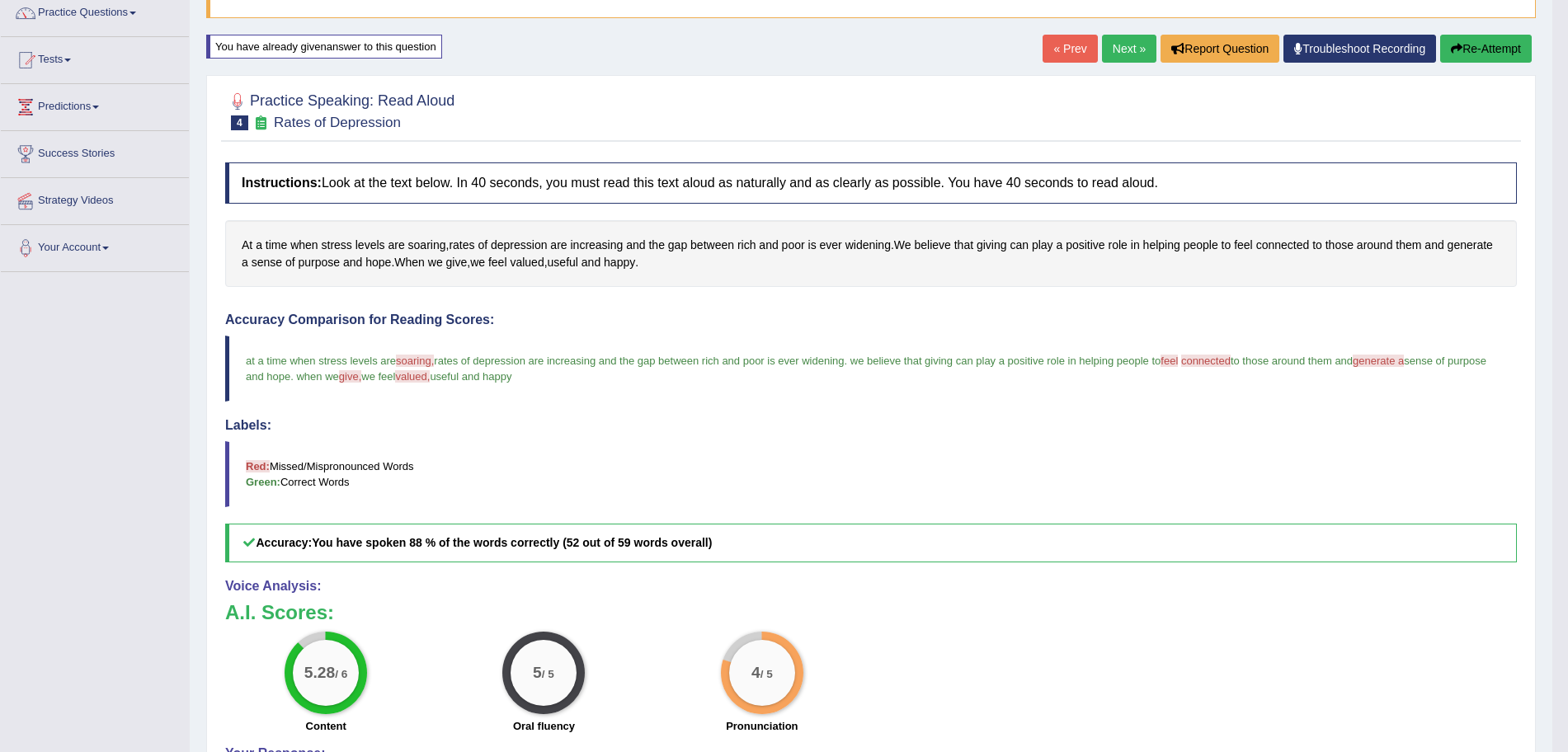
scroll to position [115, 0]
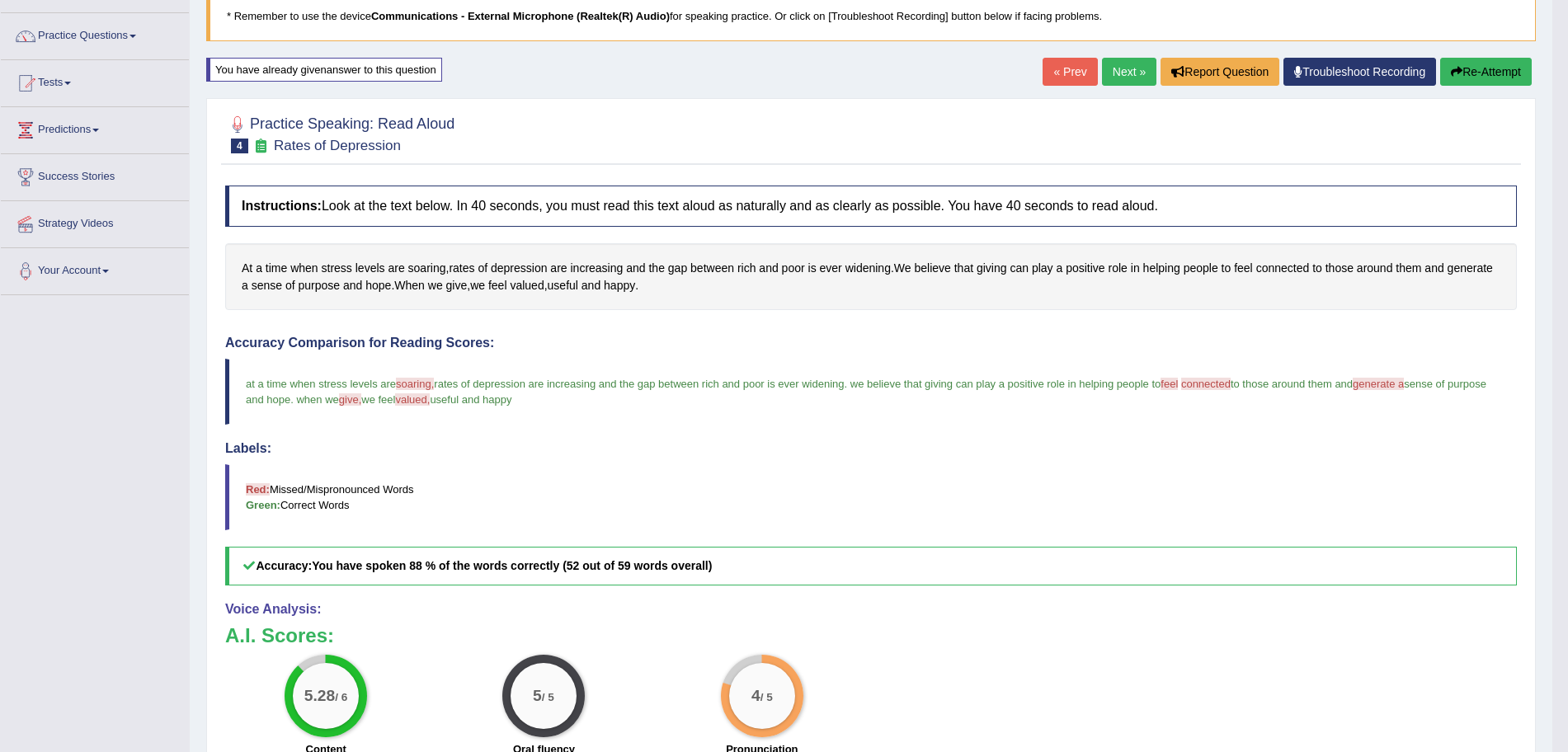
click at [1135, 64] on link "Next »" at bounding box center [1128, 72] width 54 height 28
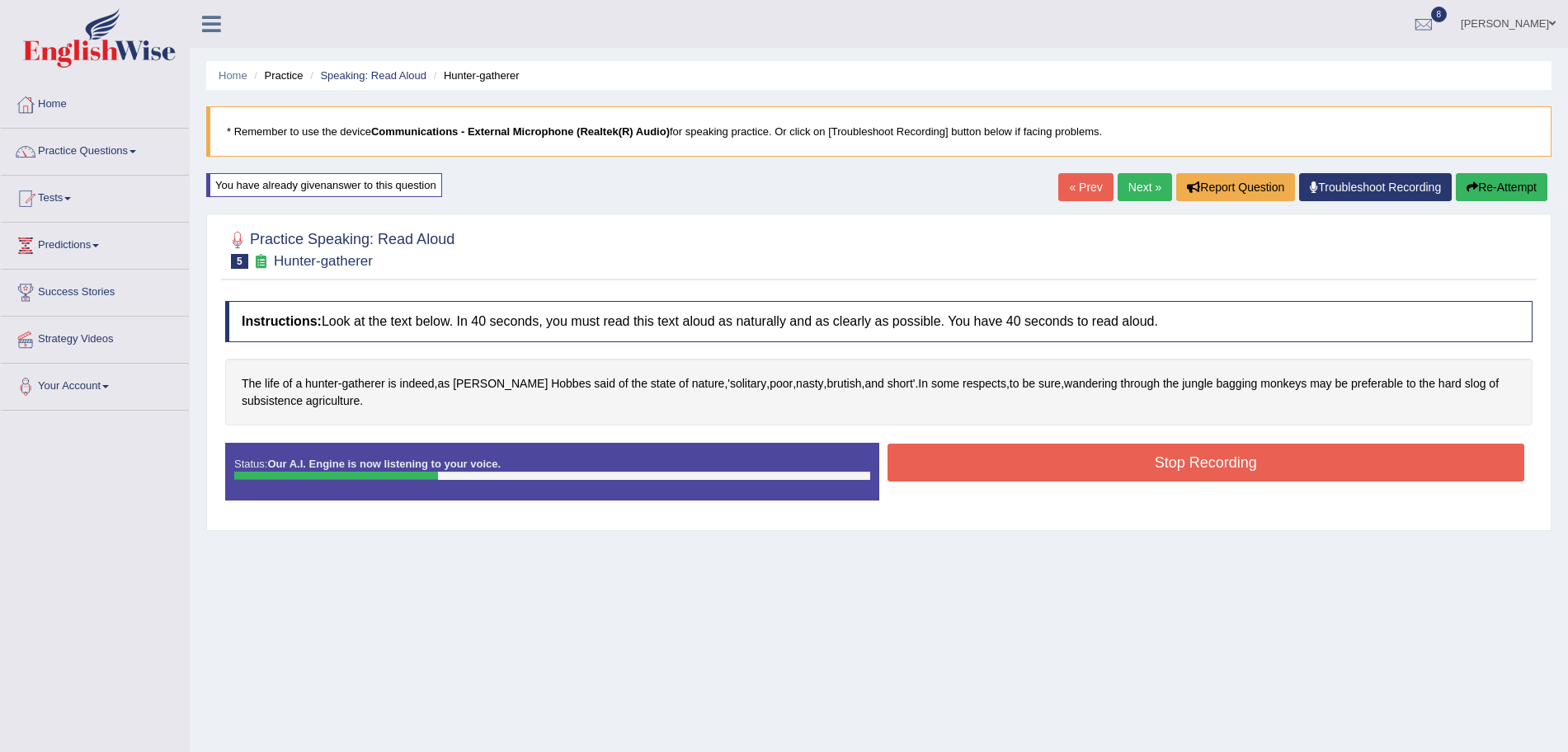
click at [1061, 462] on button "Stop Recording" at bounding box center [1206, 462] width 638 height 38
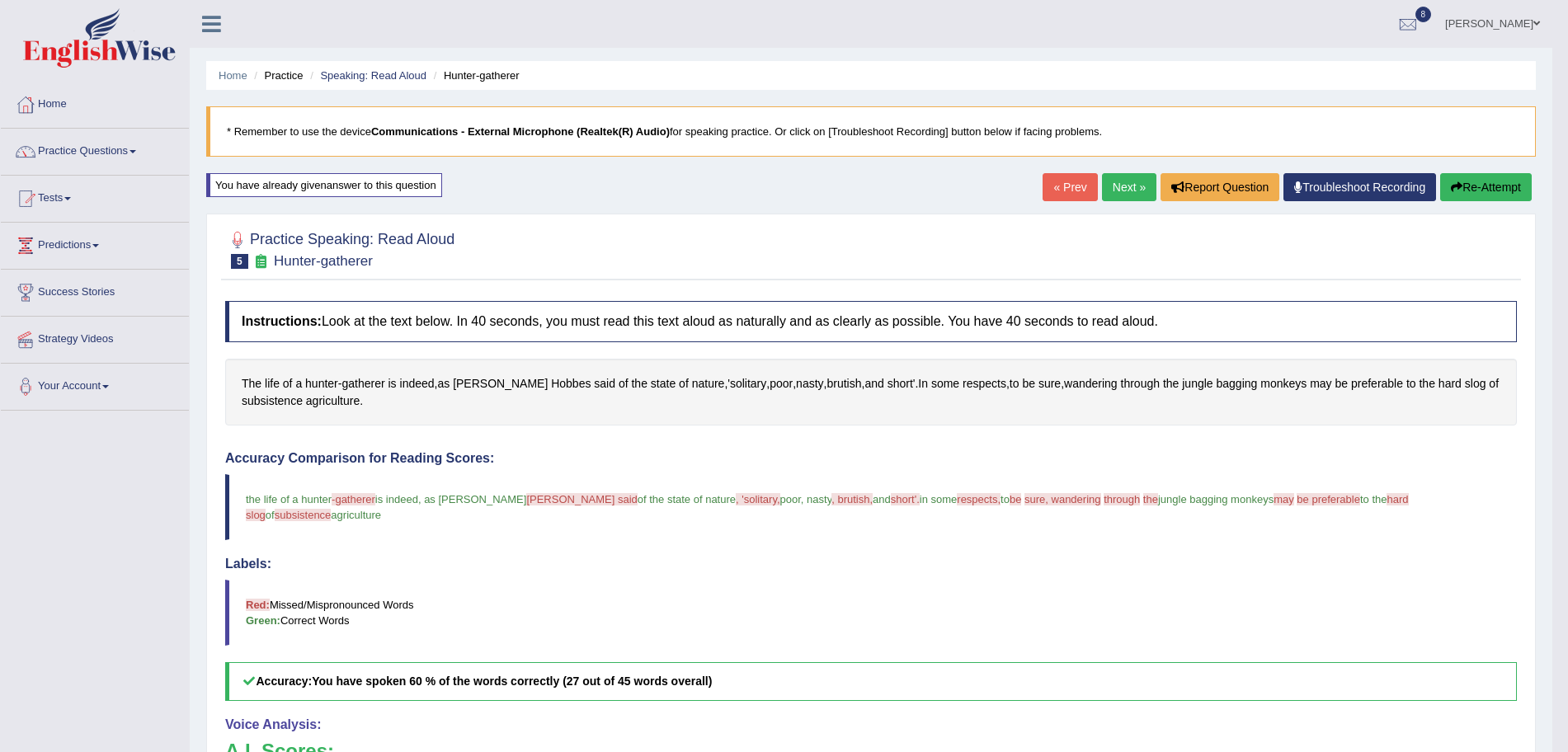
click at [1125, 190] on link "Next »" at bounding box center [1128, 188] width 54 height 28
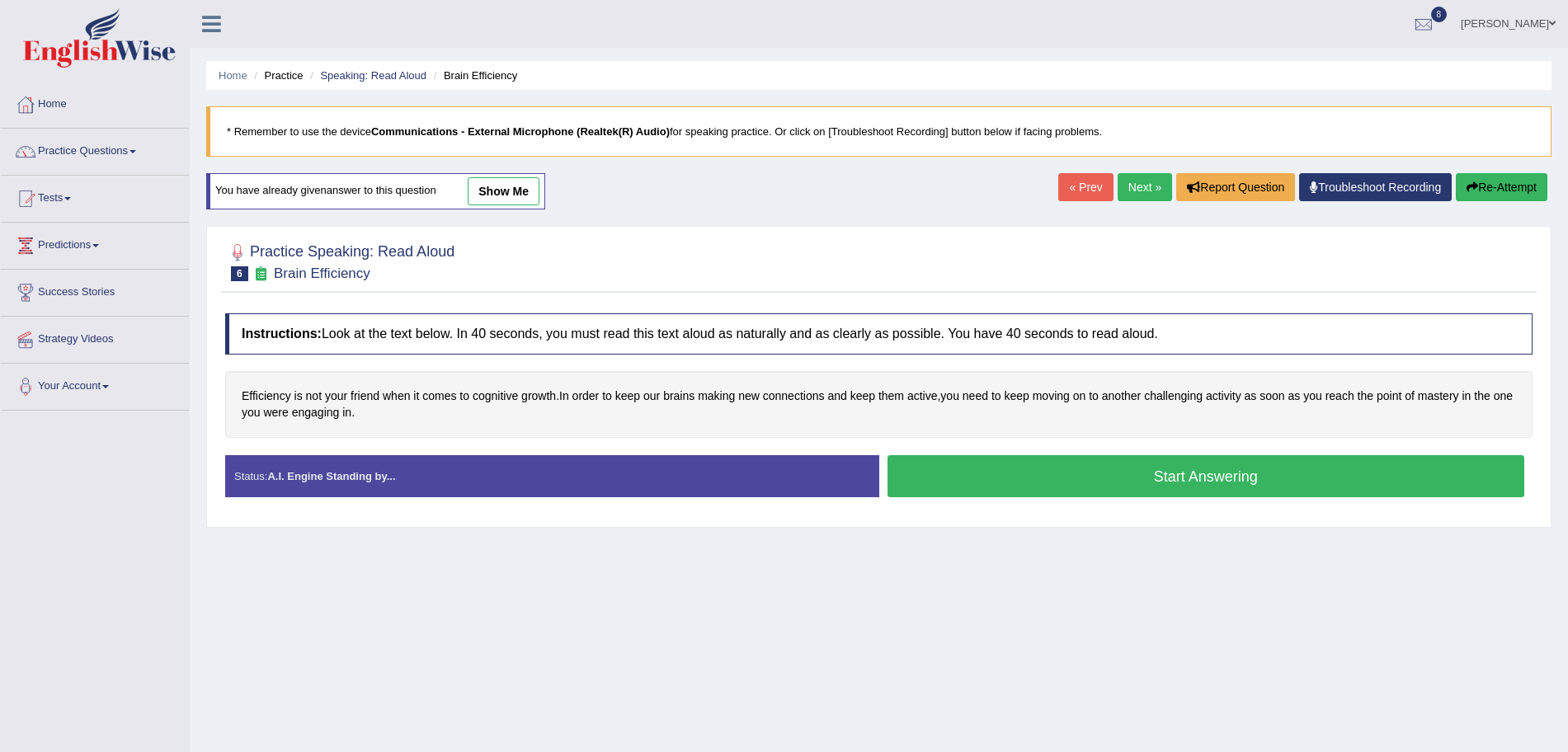
click at [1003, 472] on button "Start Answering" at bounding box center [1206, 476] width 638 height 42
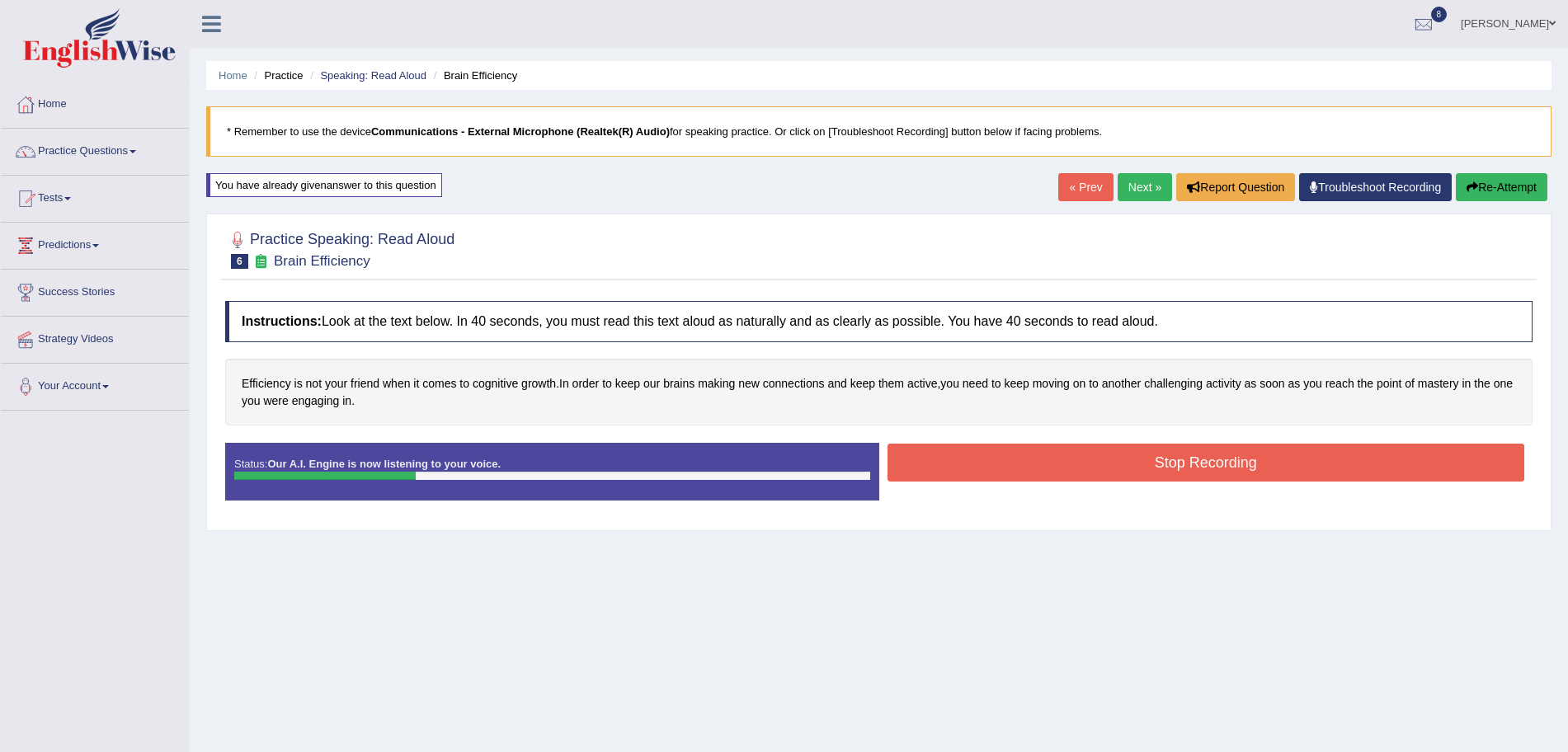
click at [967, 454] on button "Stop Recording" at bounding box center [1206, 462] width 638 height 38
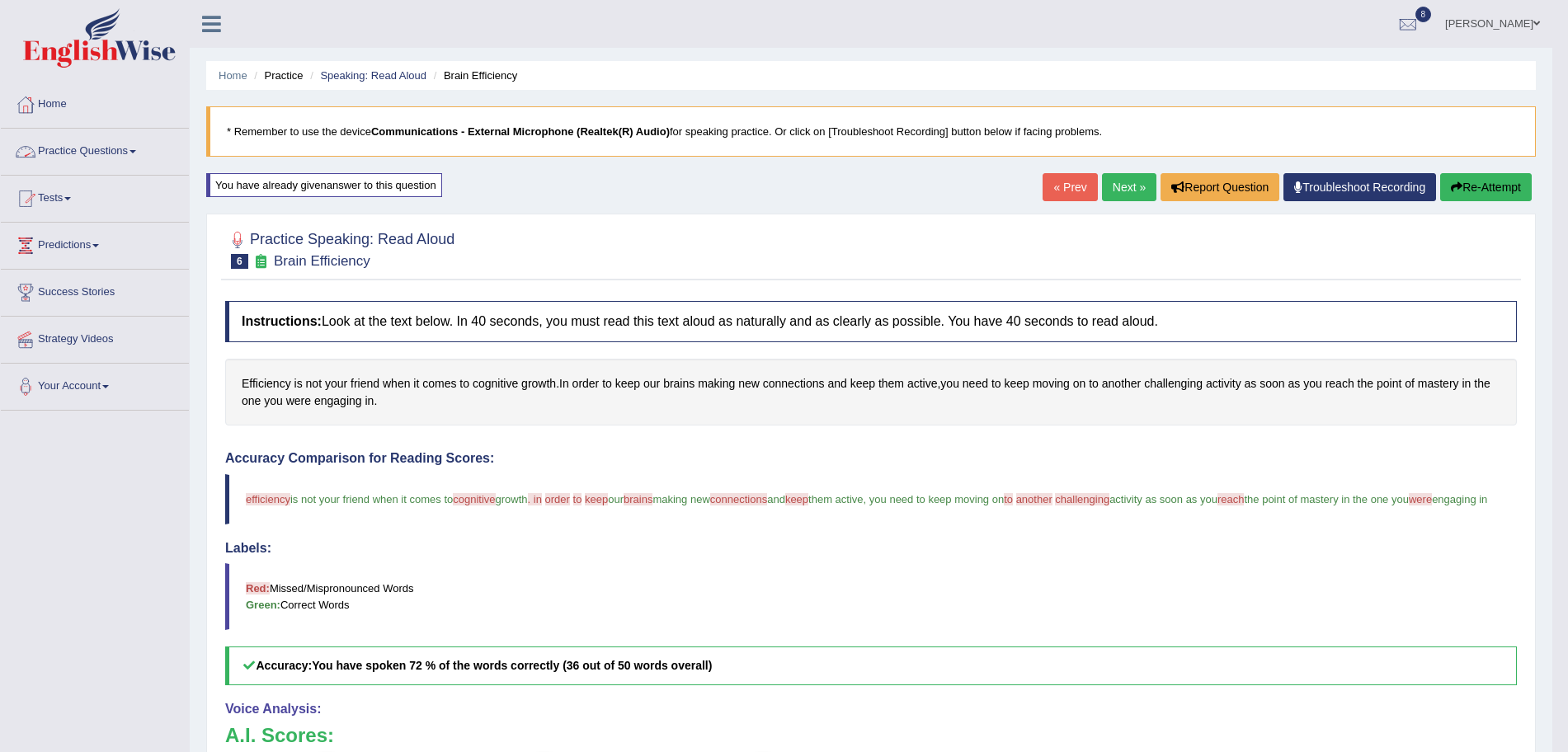
click at [133, 153] on link "Practice Questions" at bounding box center [95, 148] width 188 height 41
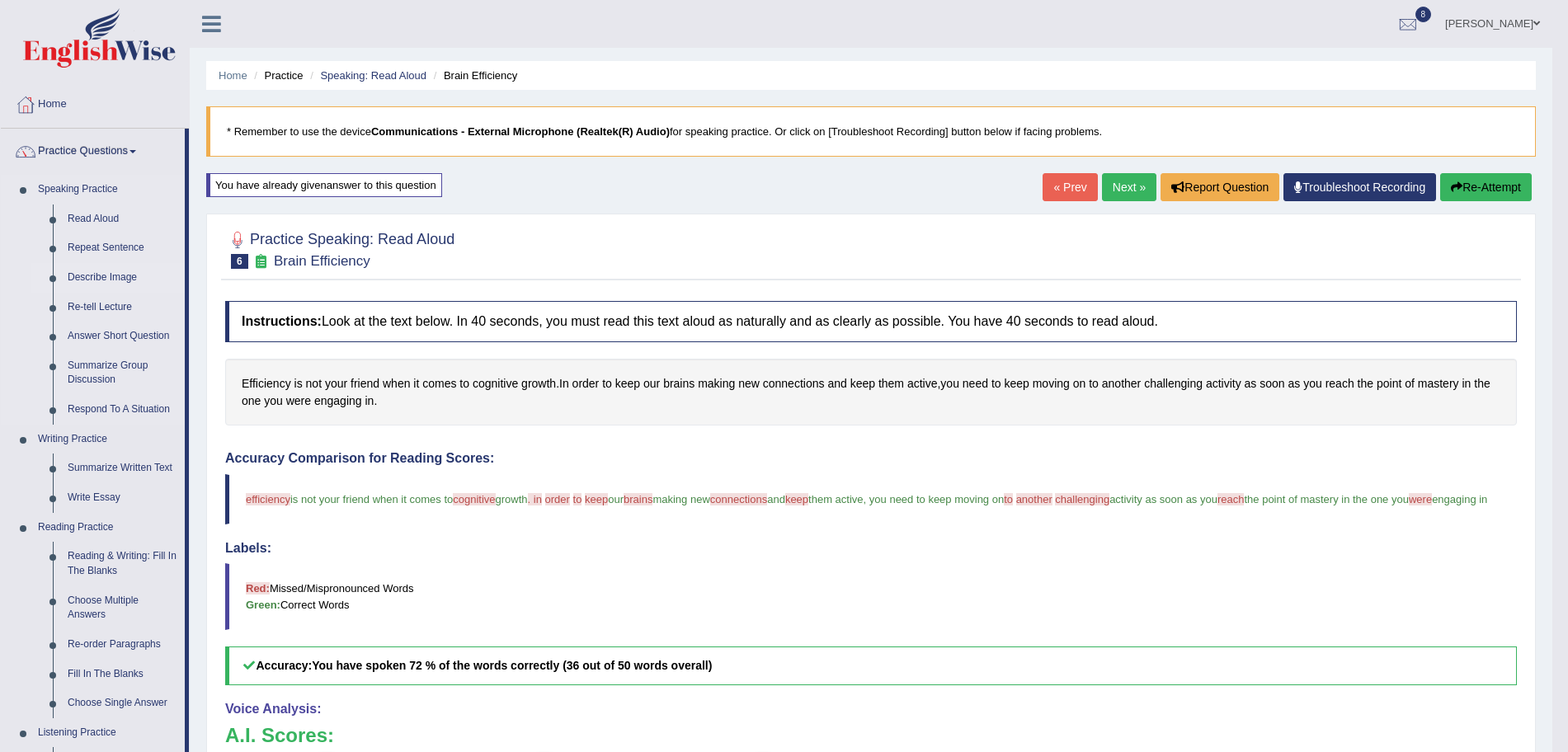
click at [101, 273] on link "Describe Image" at bounding box center [122, 278] width 124 height 30
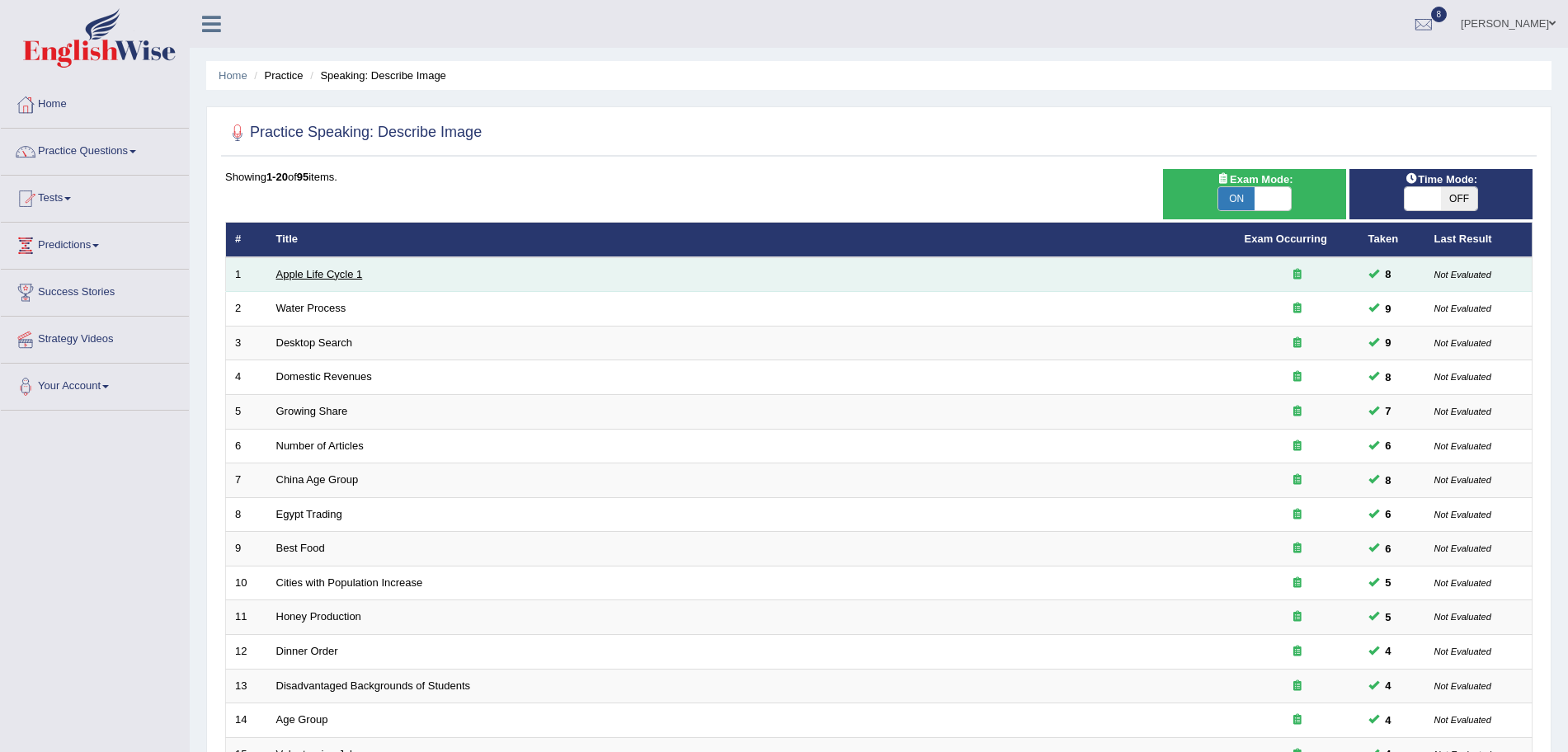
click at [310, 277] on link "Apple Life Cycle 1" at bounding box center [319, 273] width 87 height 13
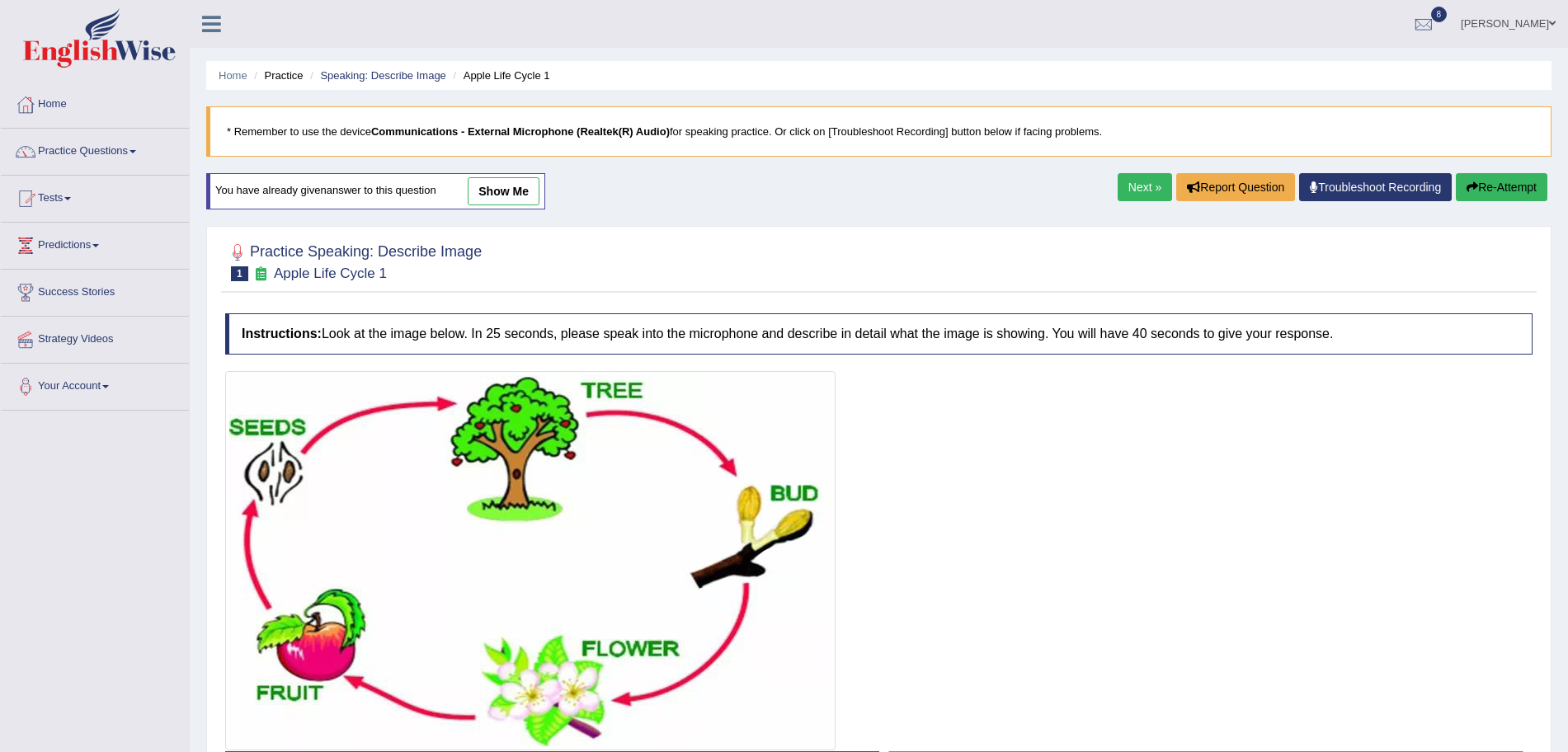
scroll to position [125, 0]
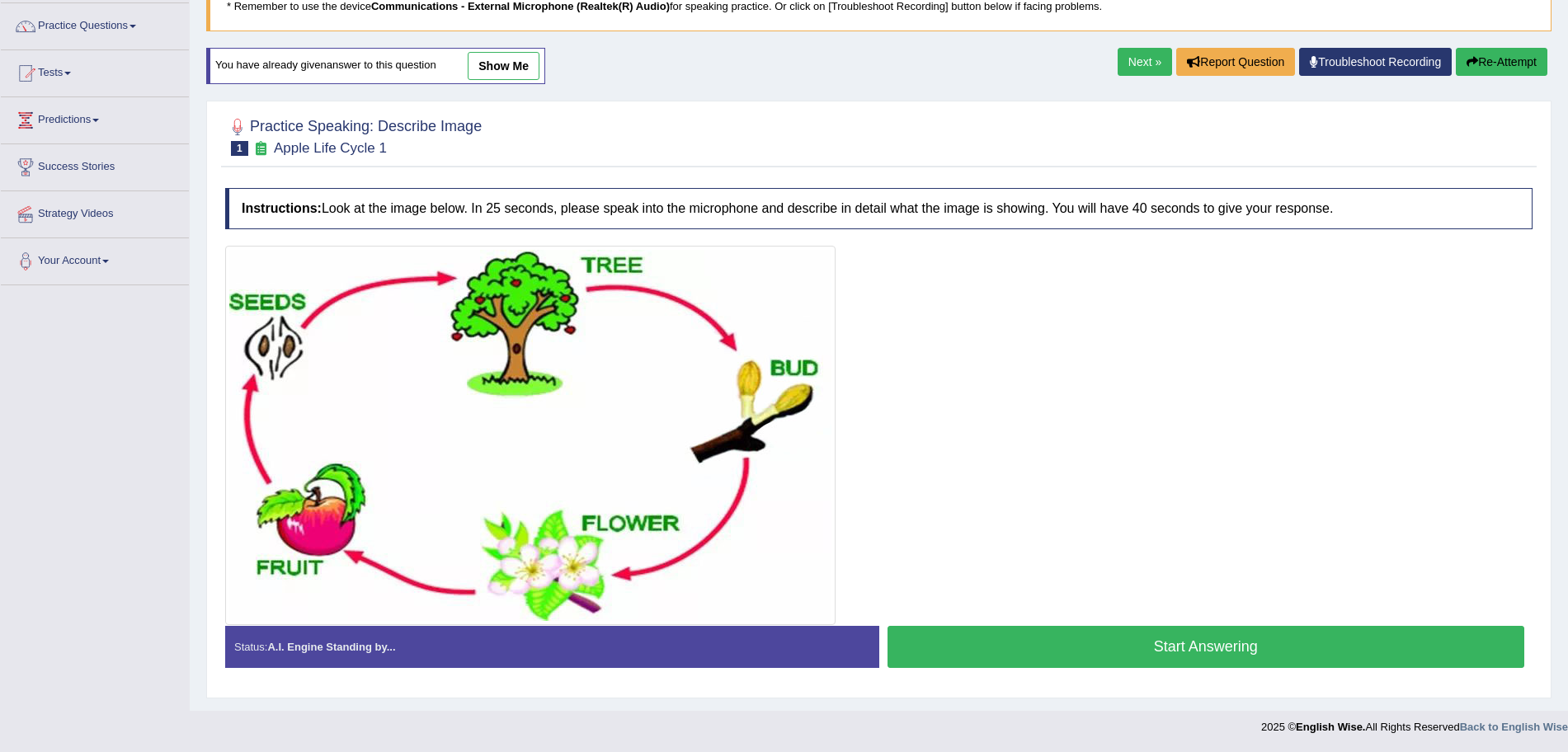
click at [1066, 651] on button "Start Answering" at bounding box center [1206, 647] width 638 height 42
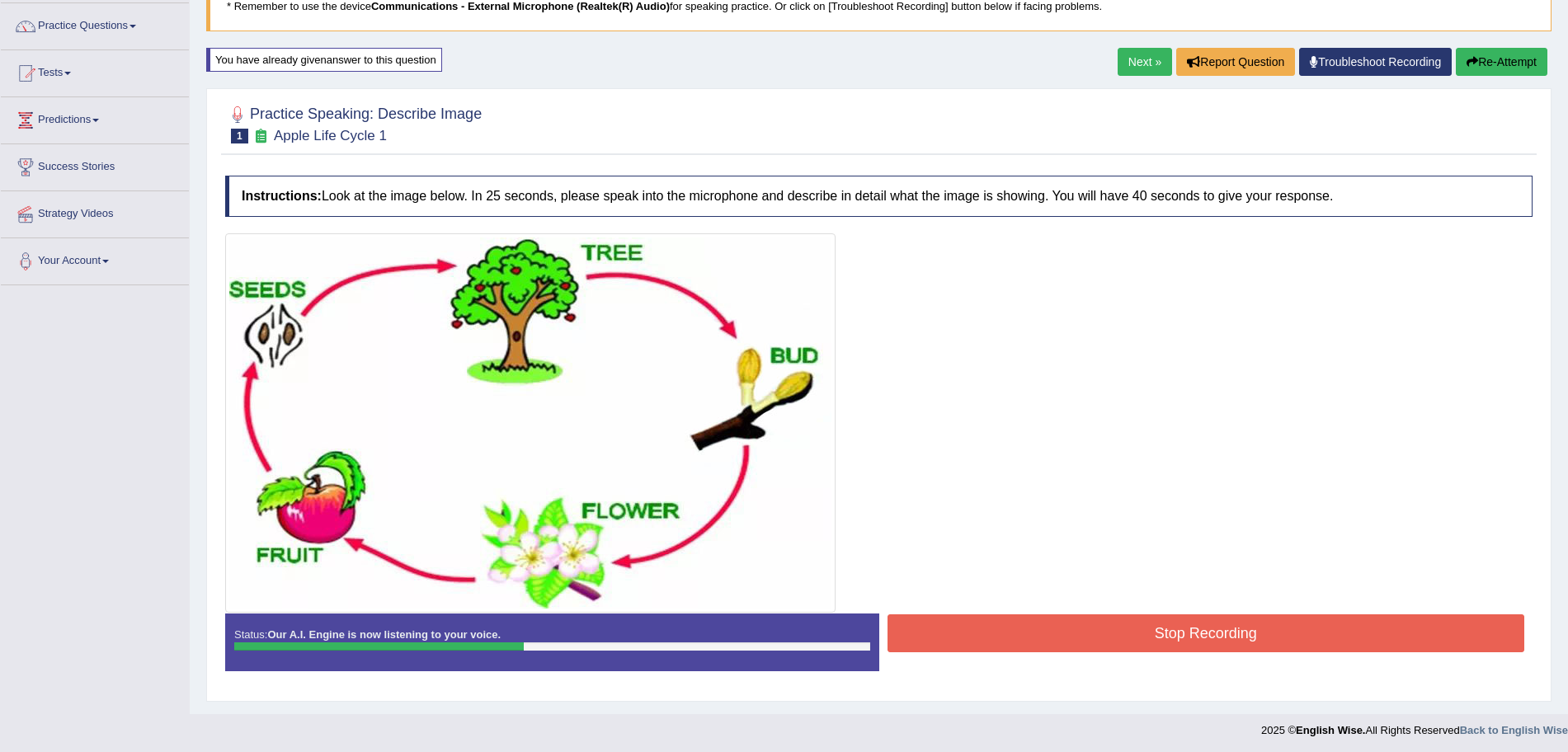
click at [1038, 627] on button "Stop Recording" at bounding box center [1206, 633] width 638 height 38
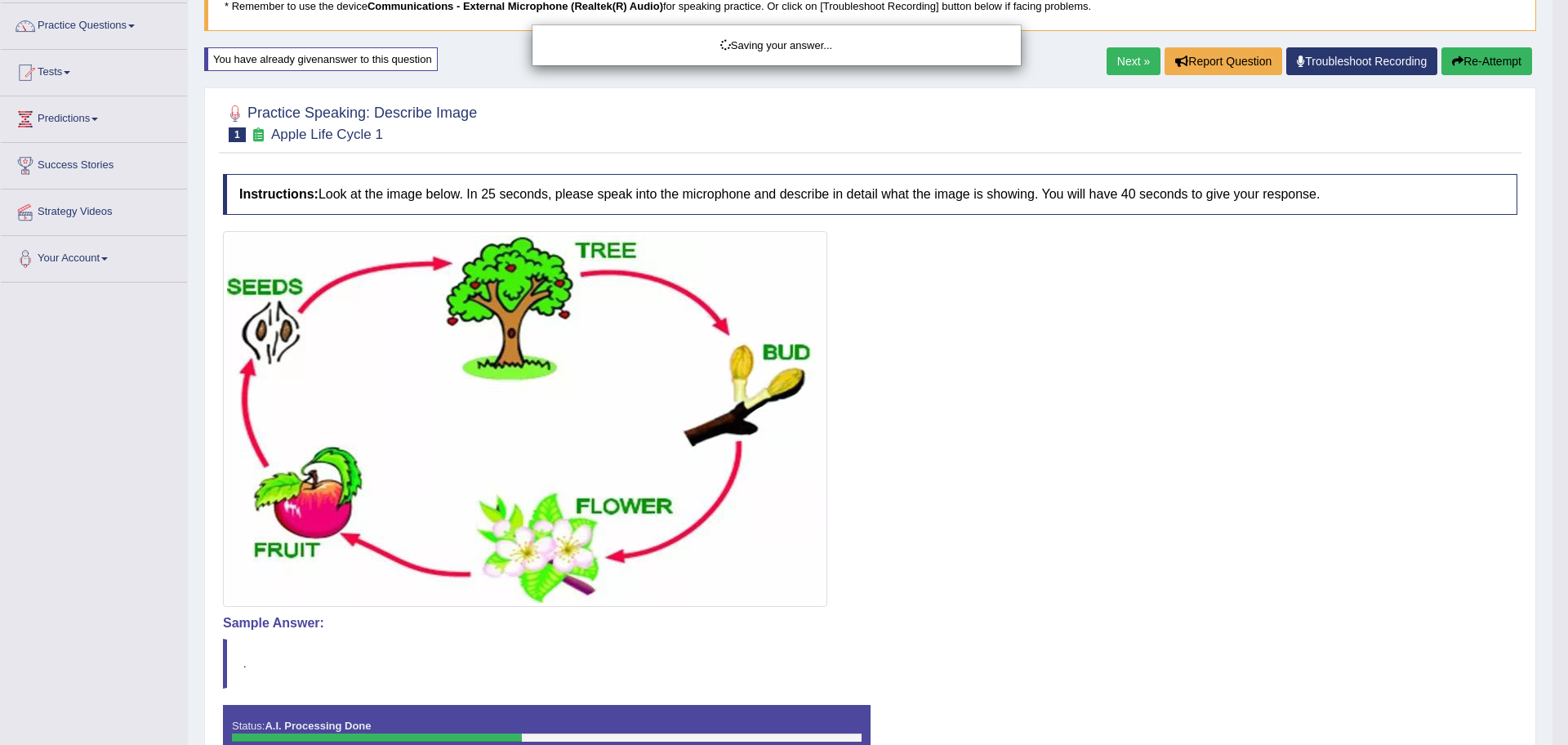
click at [1551, 204] on body "Toggle navigation Home Practice Questions Speaking Practice Read Aloud Repeat S…" at bounding box center [784, 249] width 1568 height 745
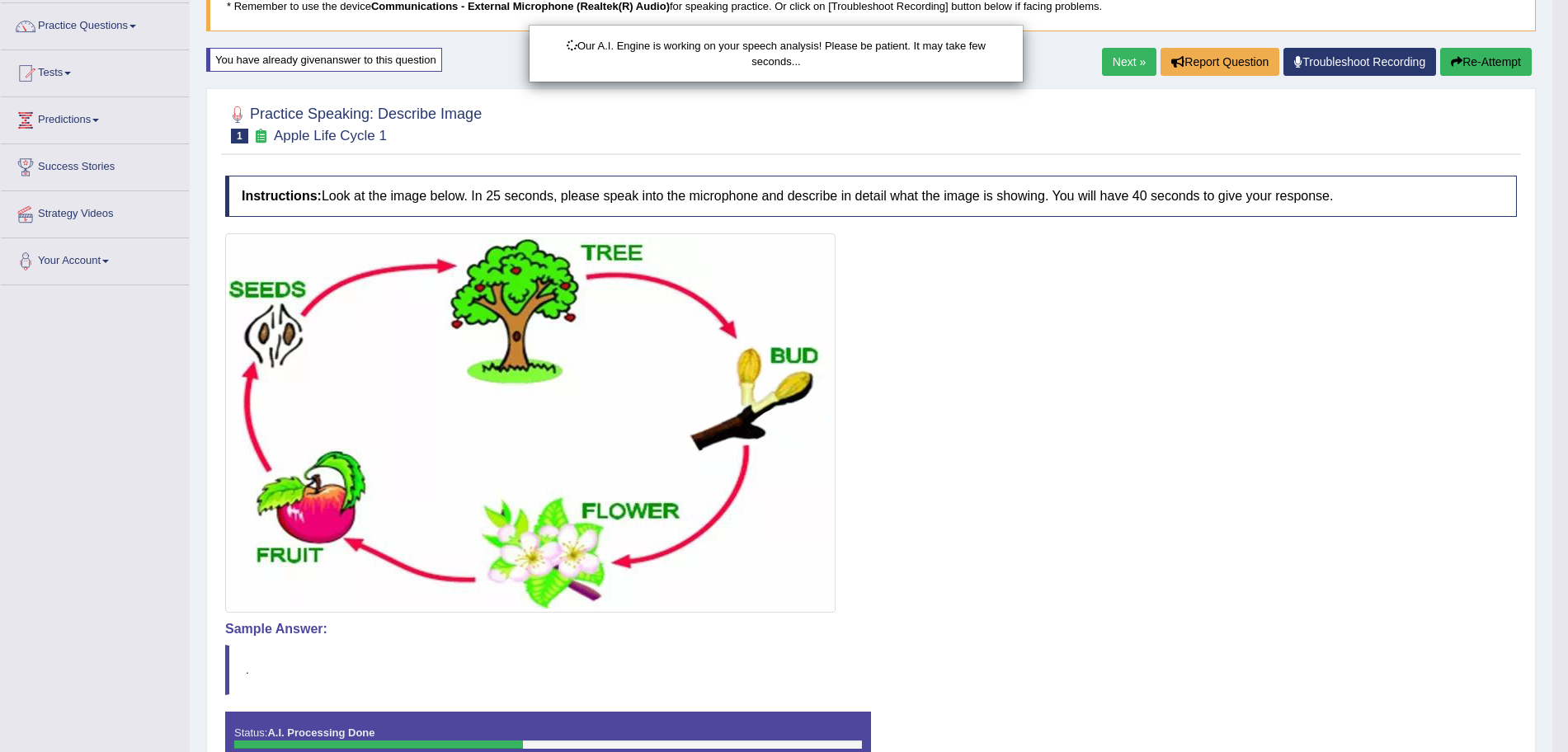
drag, startPoint x: 1583, startPoint y: 206, endPoint x: 1583, endPoint y: 409, distance: 203.0
click at [1567, 409] on html "Toggle navigation Home Practice Questions Speaking Practice Read Aloud Repeat S…" at bounding box center [784, 251] width 1568 height 752
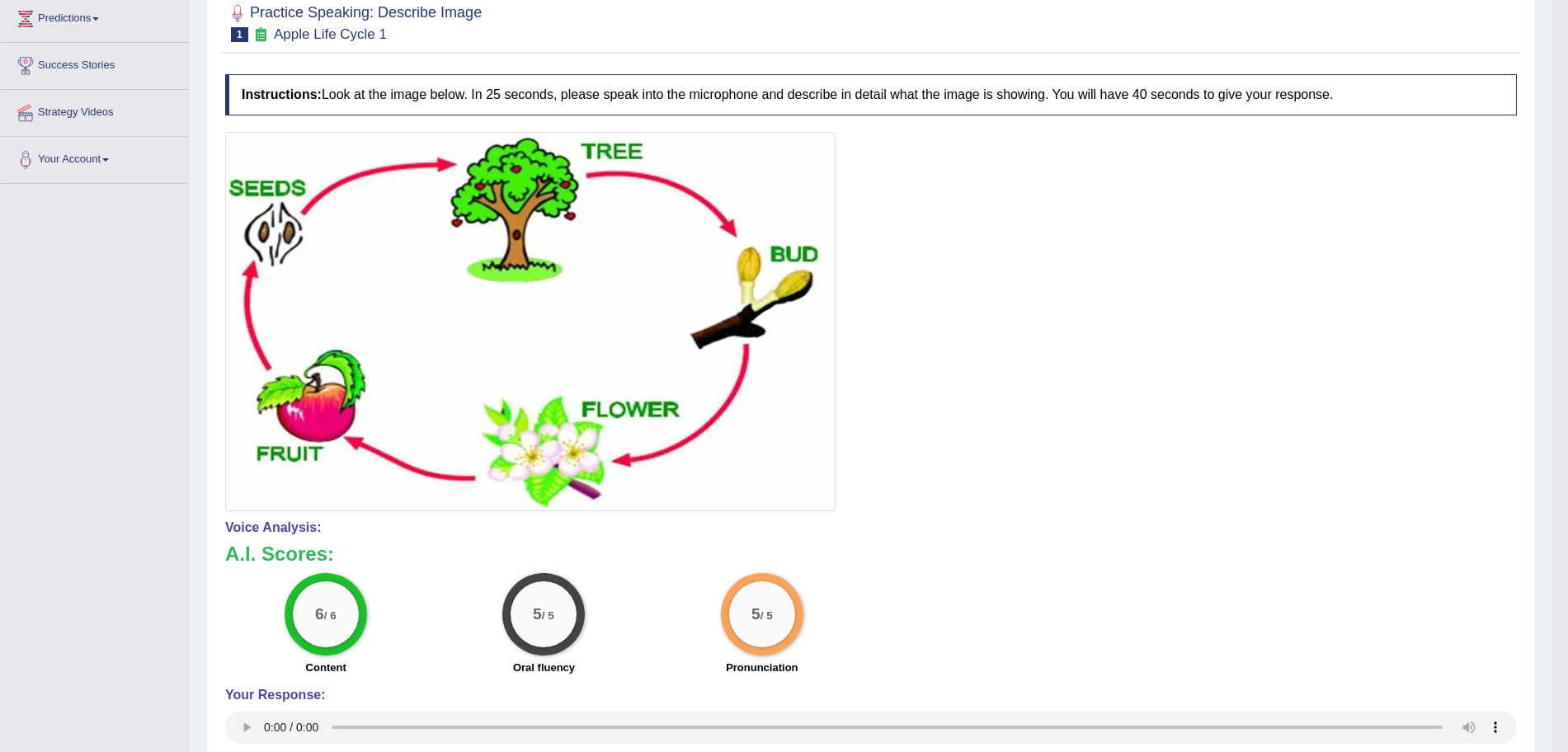
scroll to position [0, 0]
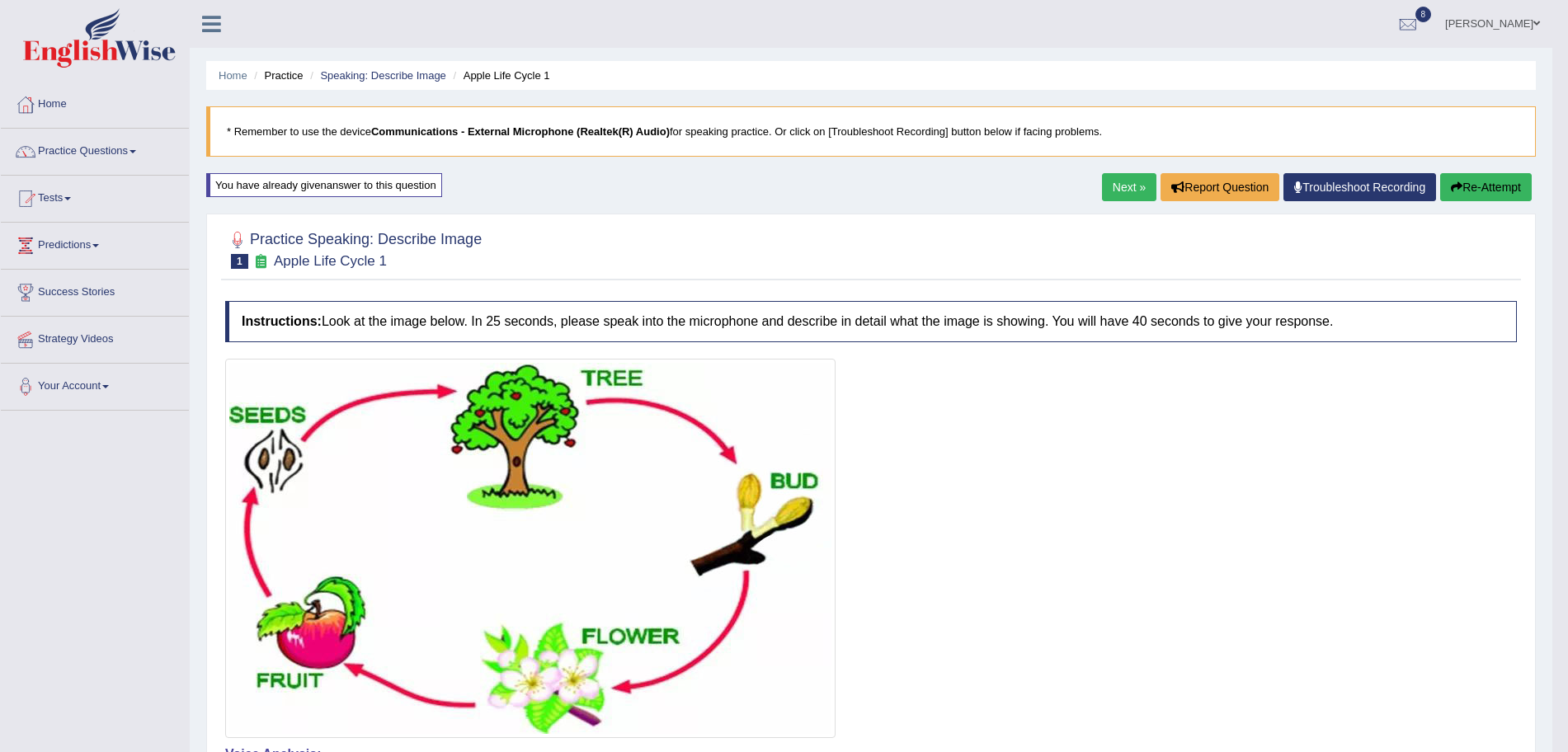
click at [1113, 194] on link "Next »" at bounding box center [1128, 188] width 54 height 28
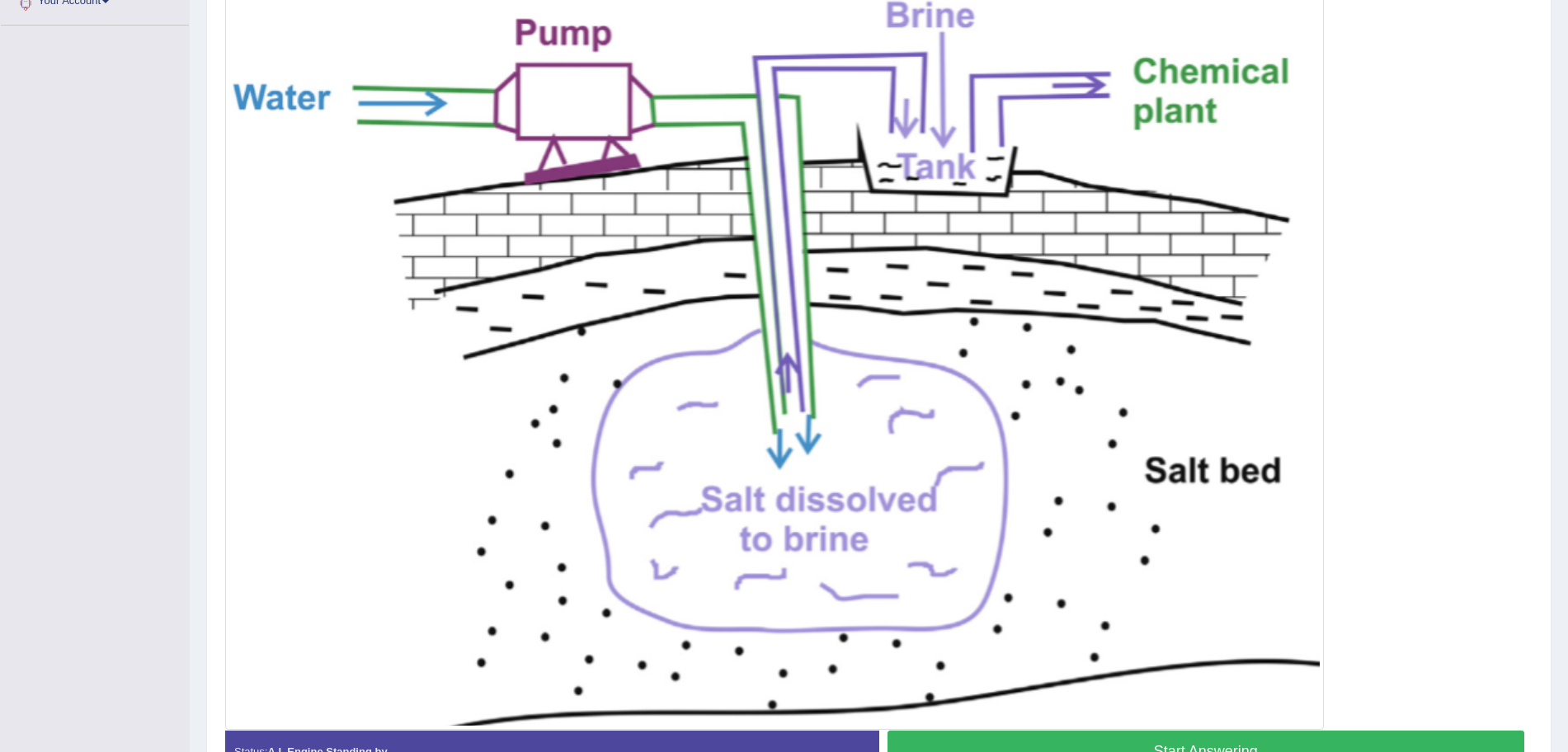
scroll to position [489, 0]
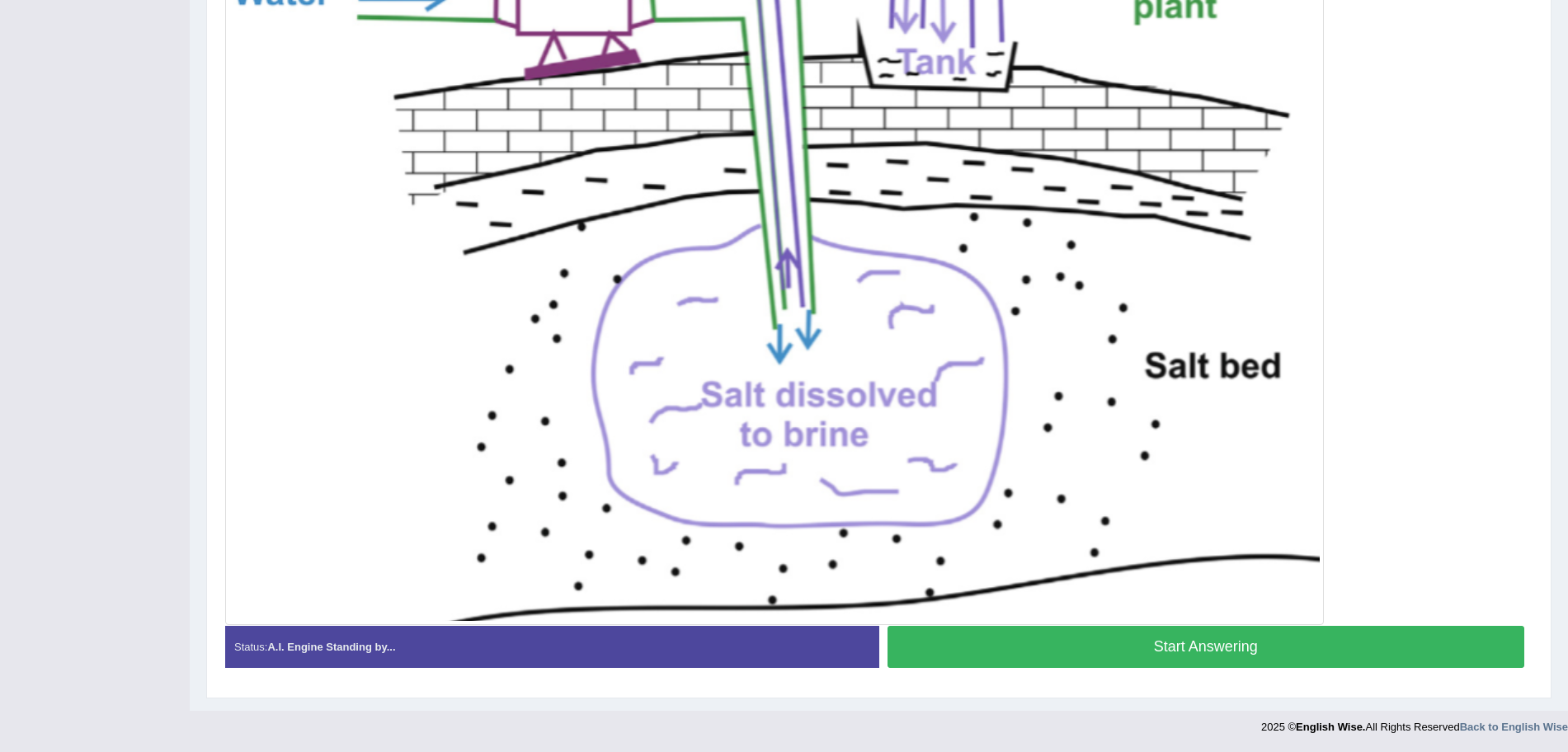
click at [1239, 649] on button "Start Answering" at bounding box center [1206, 647] width 638 height 42
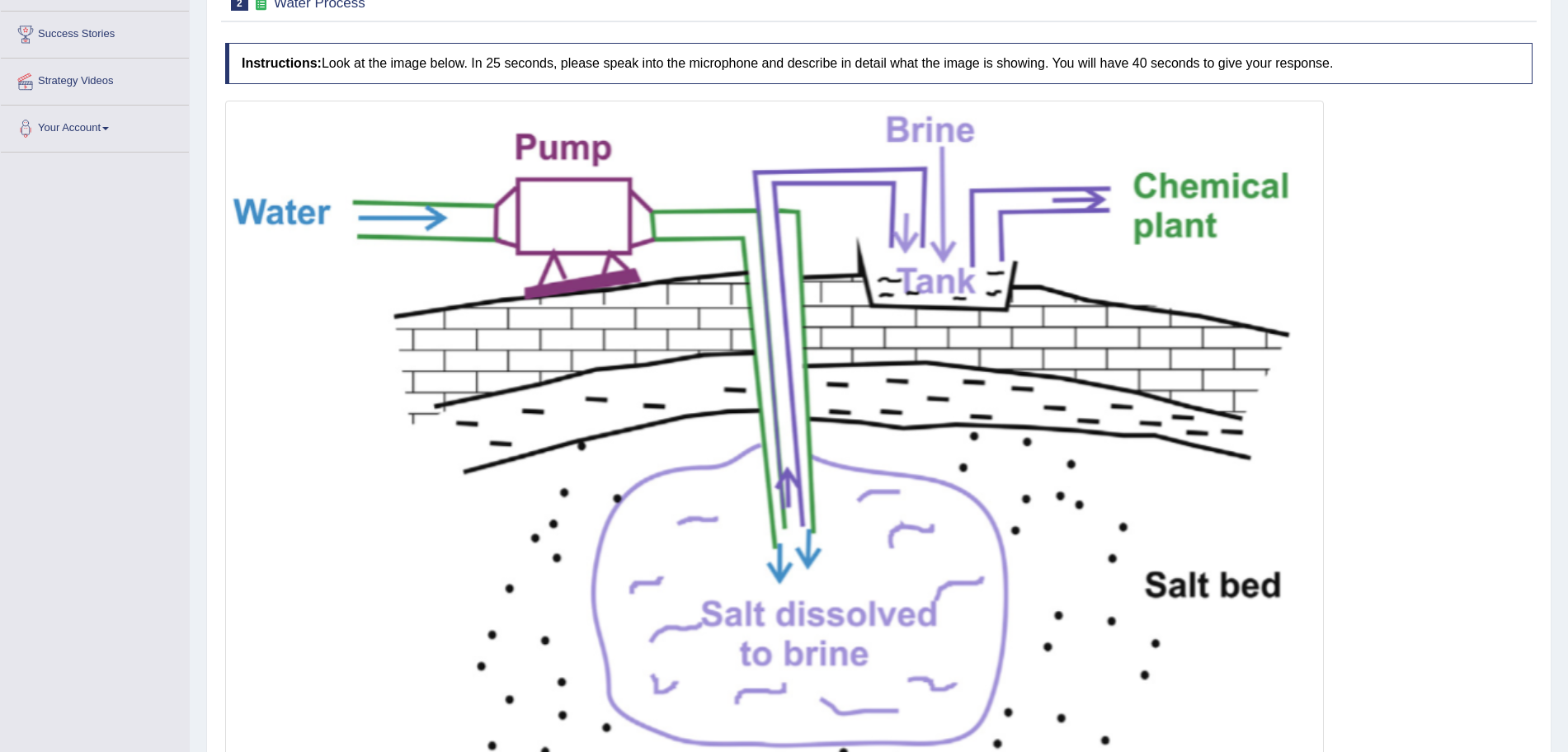
scroll to position [493, 0]
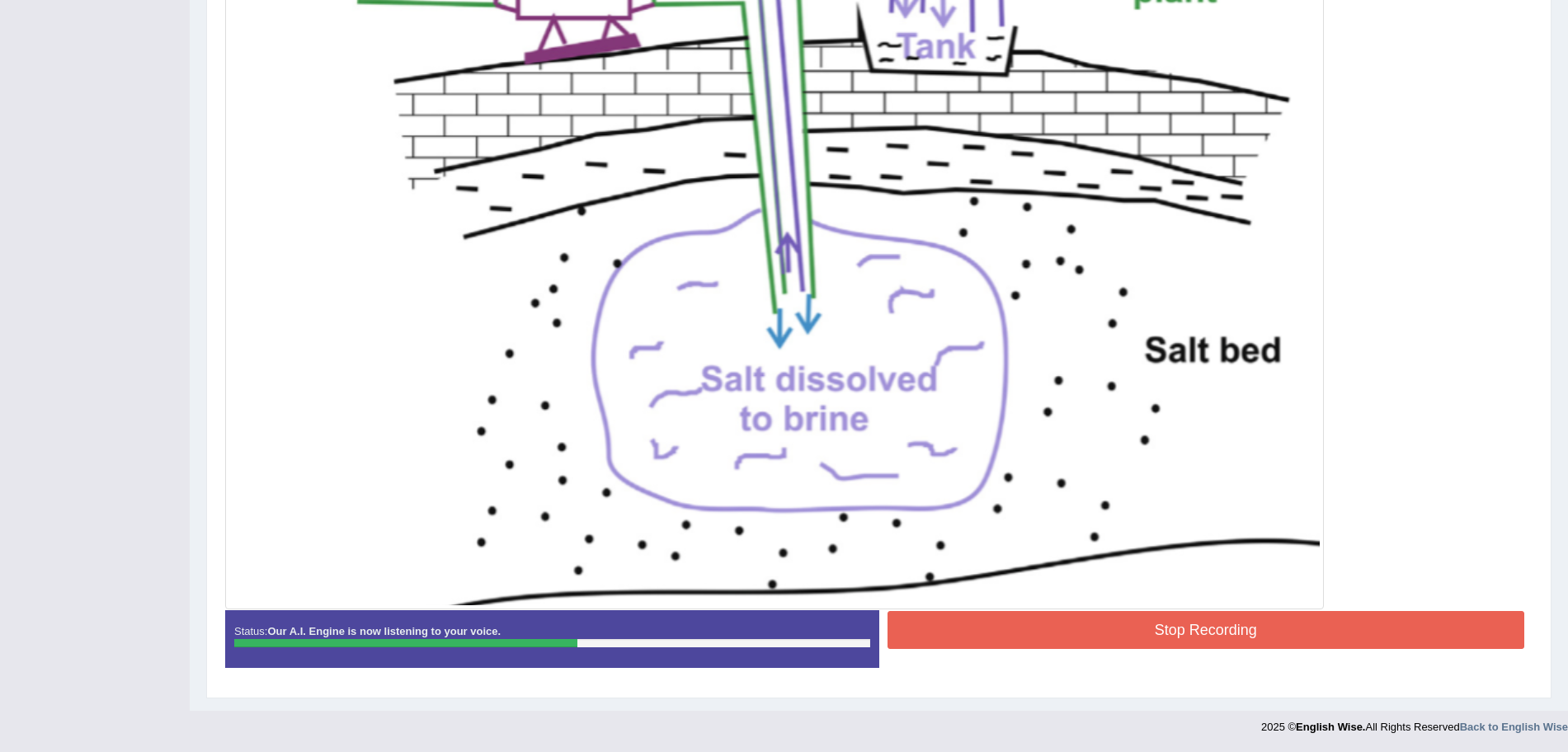
click at [1203, 629] on button "Stop Recording" at bounding box center [1206, 629] width 638 height 38
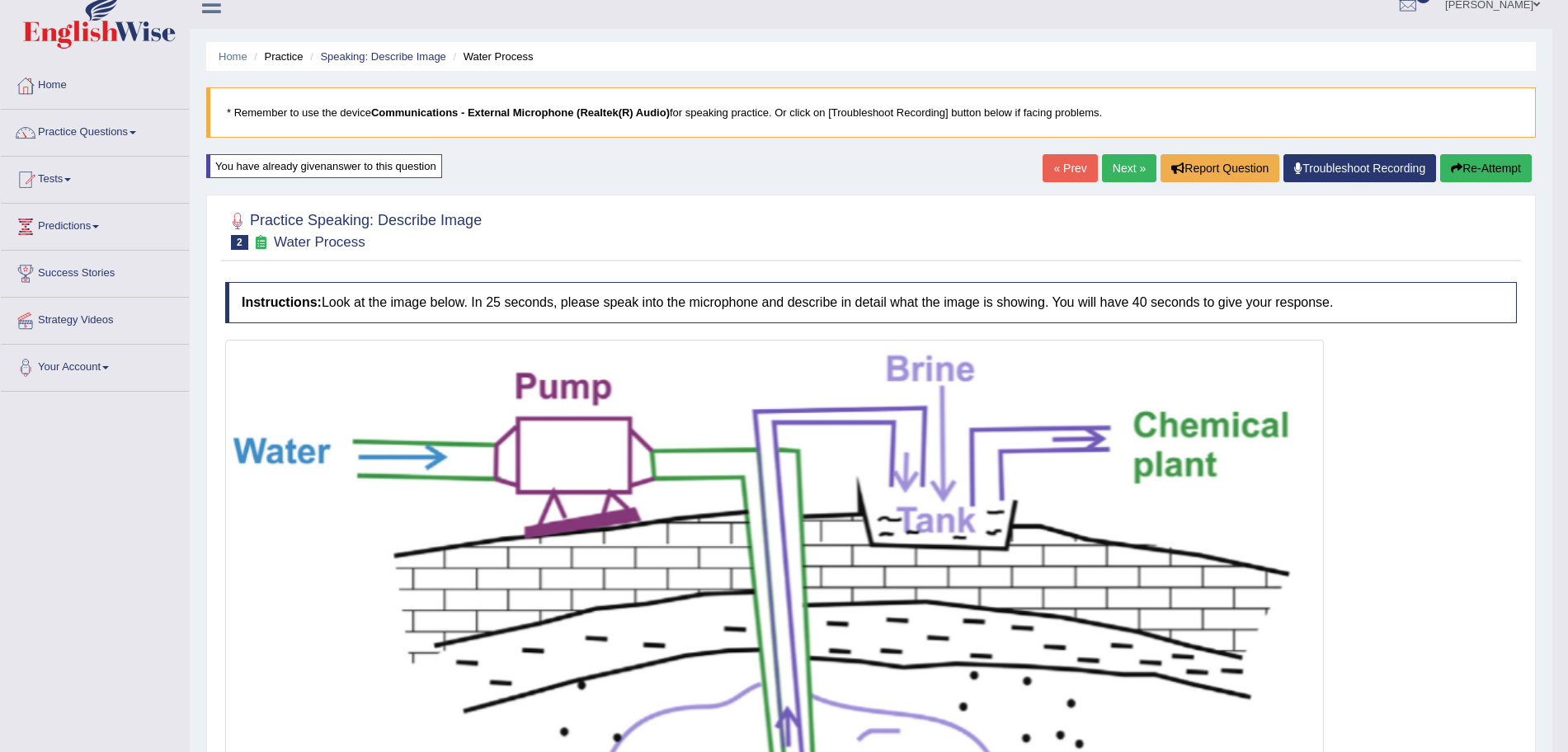
scroll to position [0, 0]
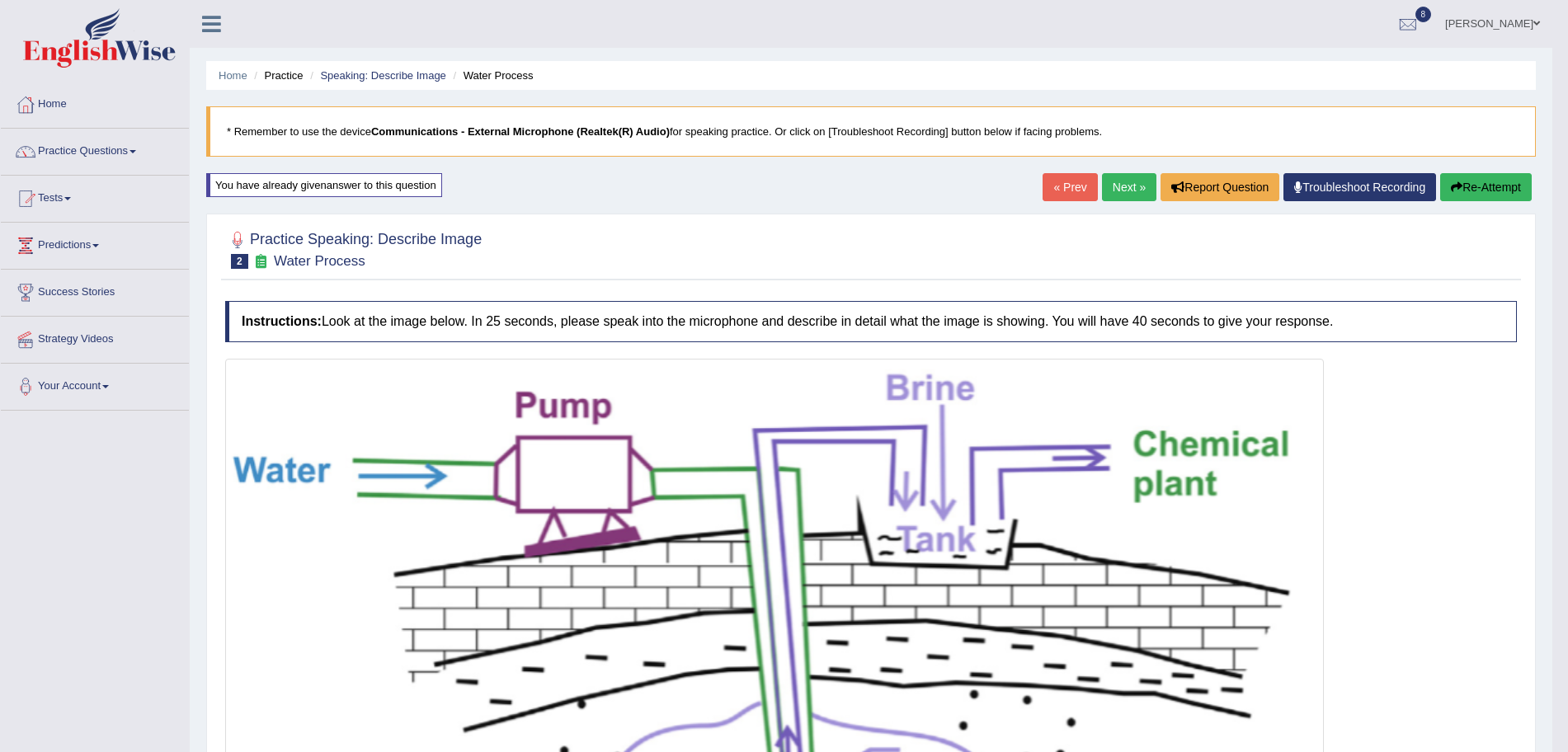
click at [1102, 184] on link "Next »" at bounding box center [1128, 188] width 54 height 28
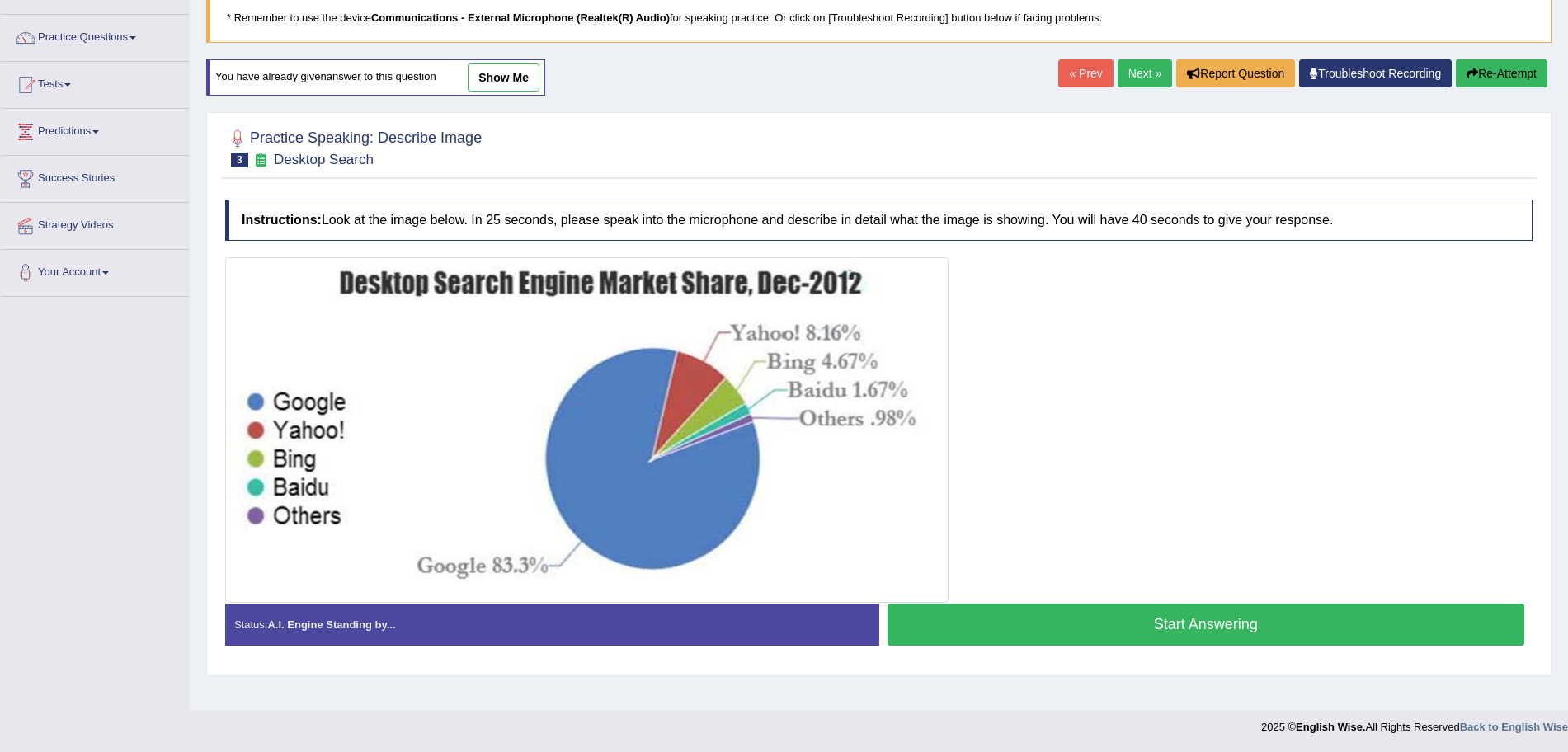
click at [1135, 619] on button "Start Answering" at bounding box center [1206, 624] width 638 height 42
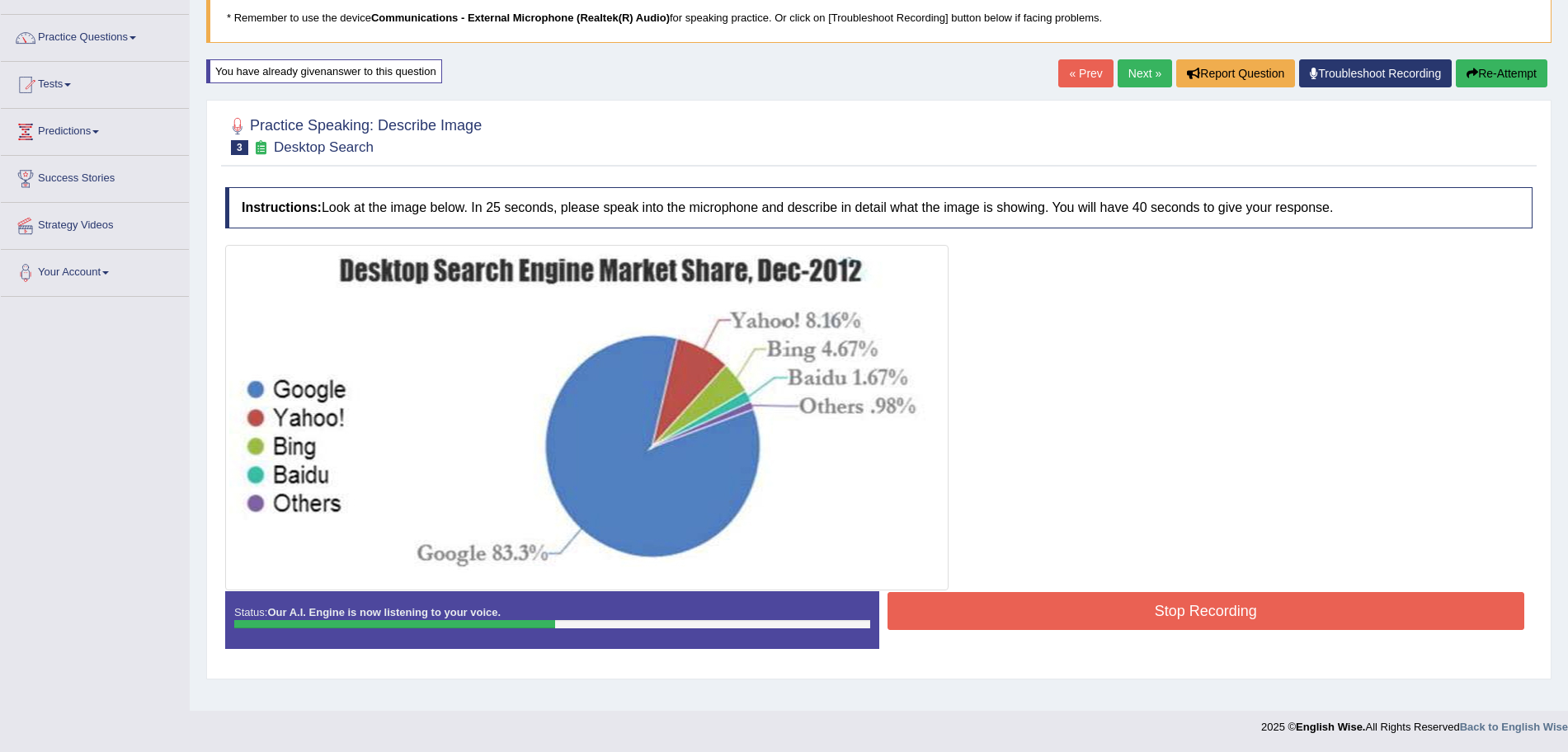
click at [1067, 612] on button "Stop Recording" at bounding box center [1206, 610] width 638 height 38
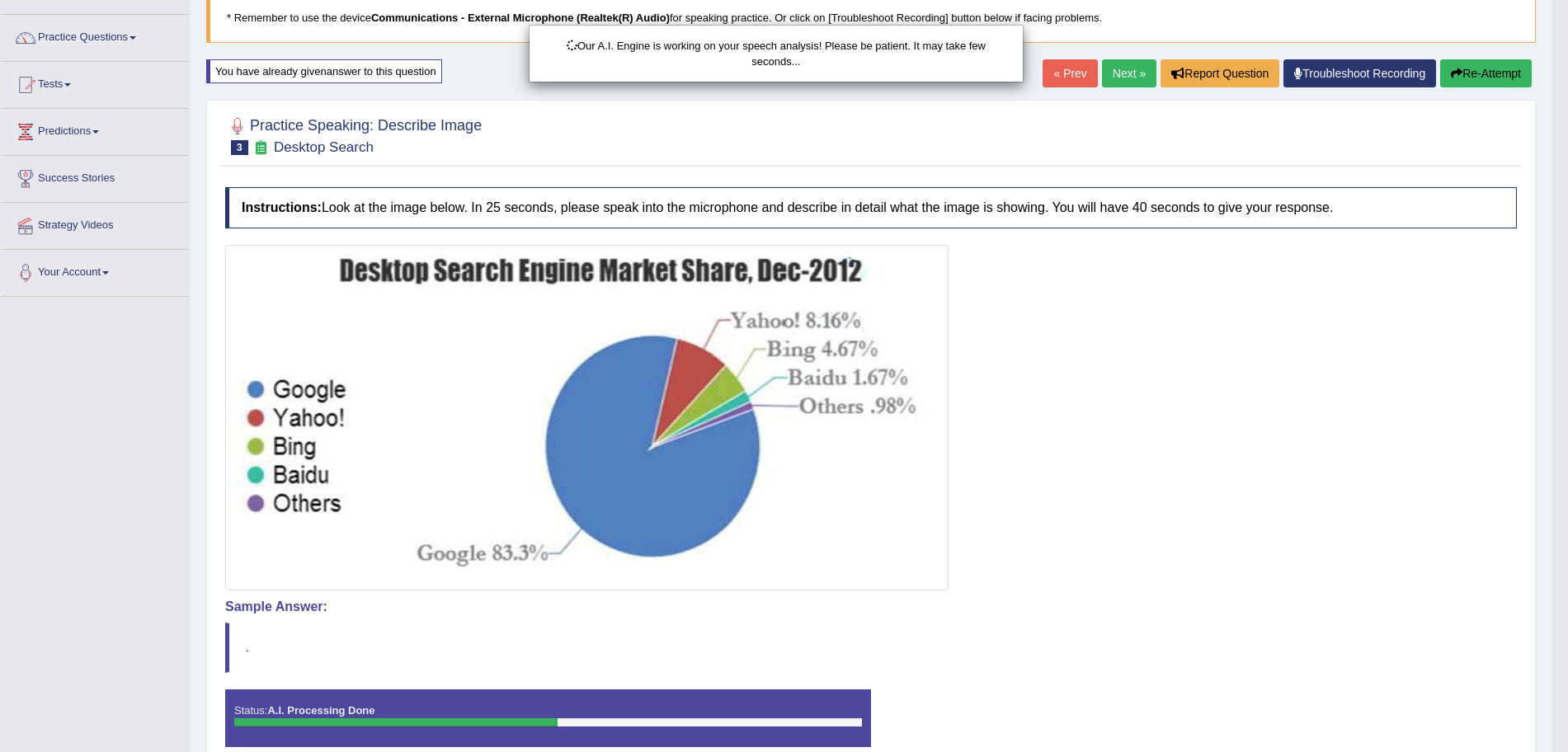
drag, startPoint x: 1583, startPoint y: 250, endPoint x: 1583, endPoint y: 446, distance: 196.0
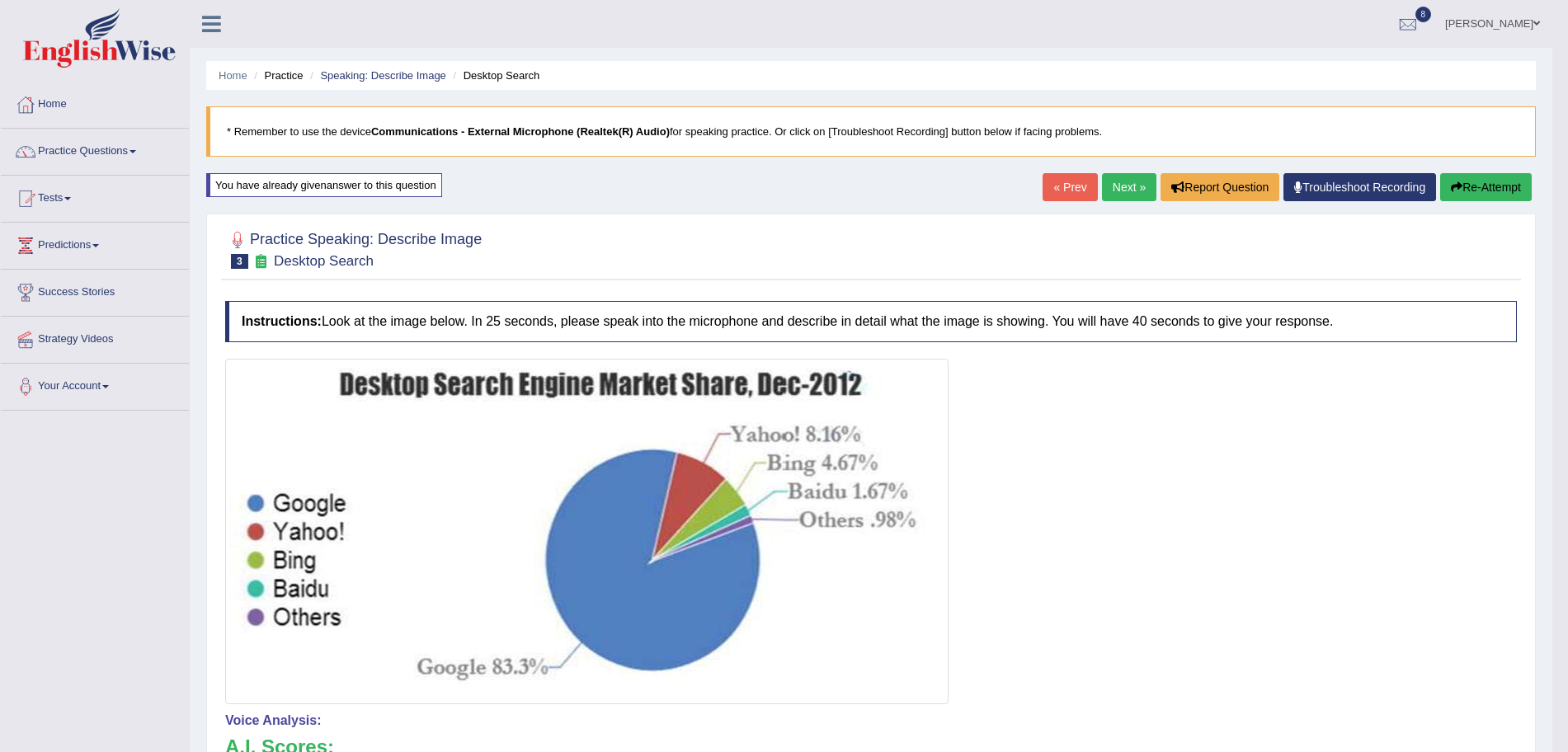
drag, startPoint x: 1117, startPoint y: 166, endPoint x: 1117, endPoint y: 181, distance: 15.0
click at [1117, 181] on div "Home Practice Speaking: Describe Image Desktop Search * Remember to use the dev…" at bounding box center [871, 569] width 1363 height 1140
click at [1117, 181] on link "Next »" at bounding box center [1128, 188] width 54 height 28
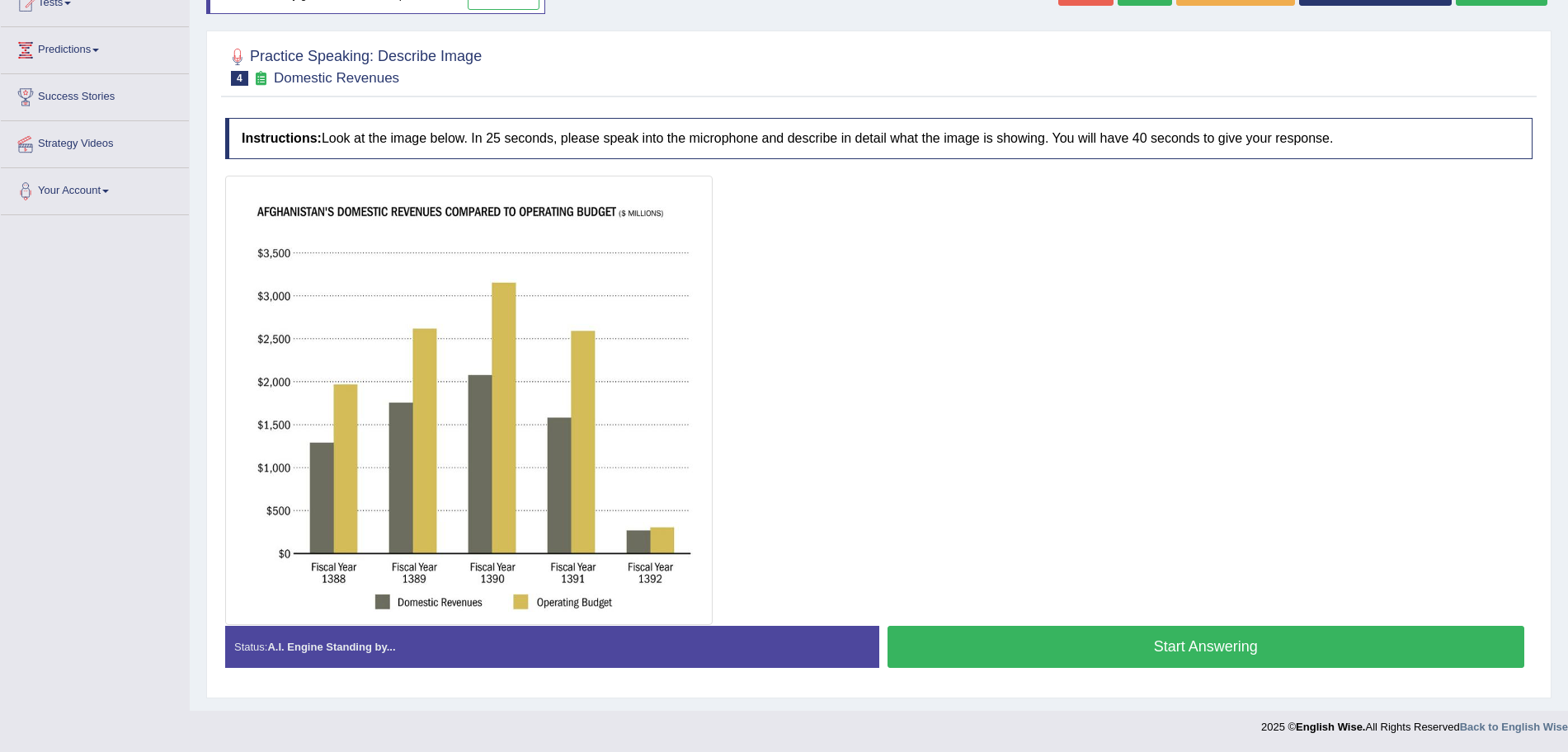
click at [1133, 649] on button "Start Answering" at bounding box center [1206, 647] width 638 height 42
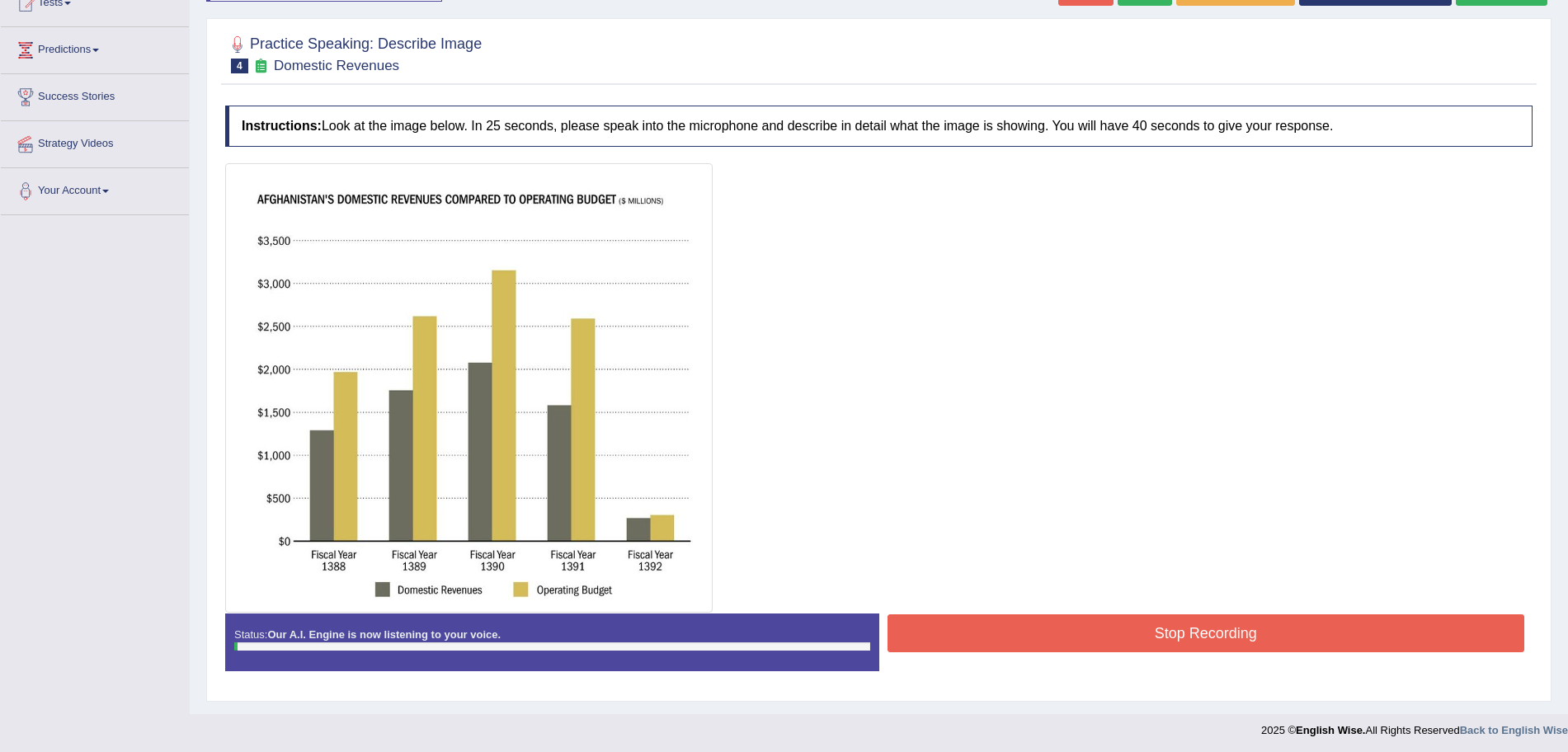
scroll to position [156, 0]
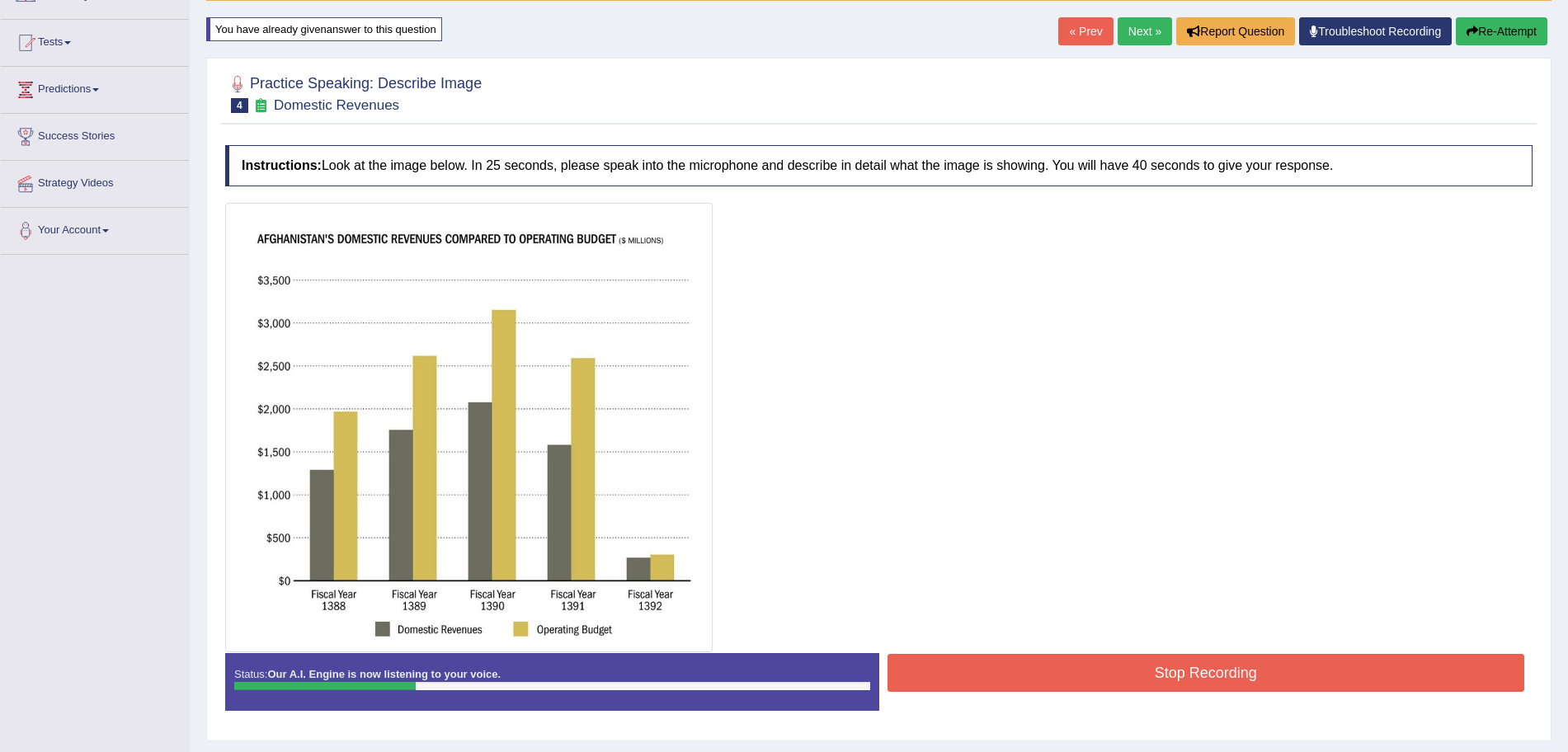
click at [1263, 670] on button "Stop Recording" at bounding box center [1206, 672] width 638 height 38
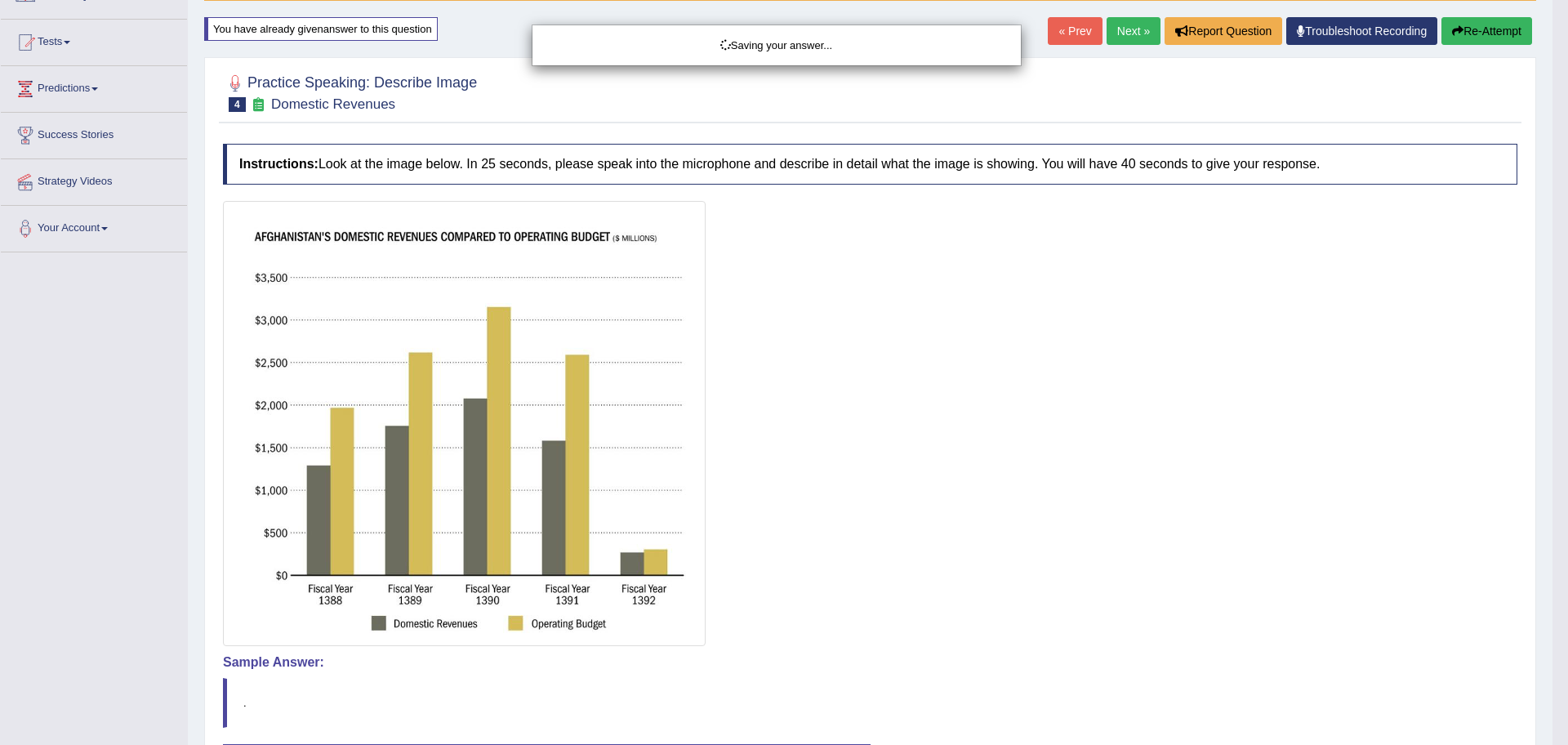
drag, startPoint x: 1567, startPoint y: 457, endPoint x: 1567, endPoint y: 570, distance: 113.0
click at [1551, 570] on div "Saving your answer..." at bounding box center [784, 372] width 1568 height 745
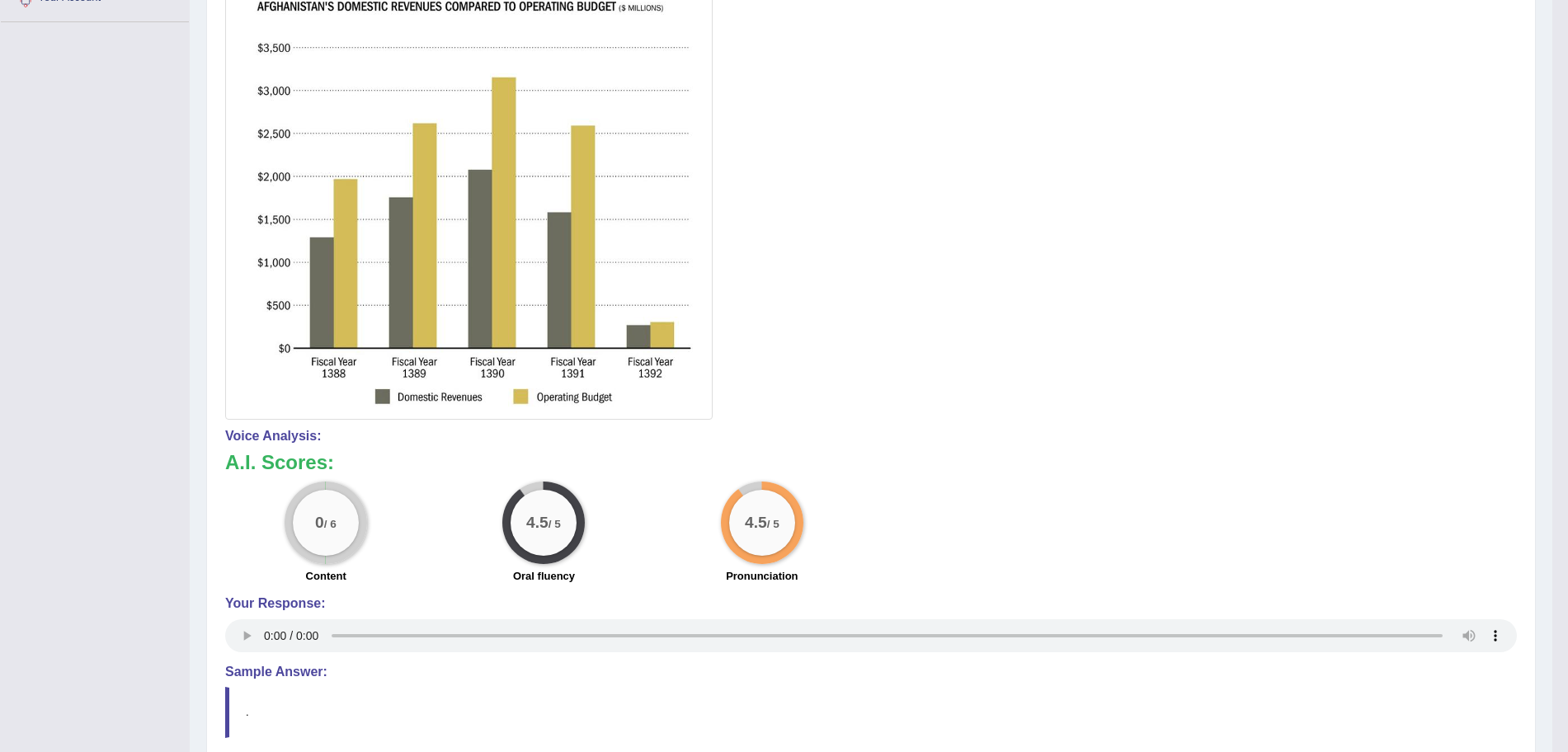
scroll to position [0, 0]
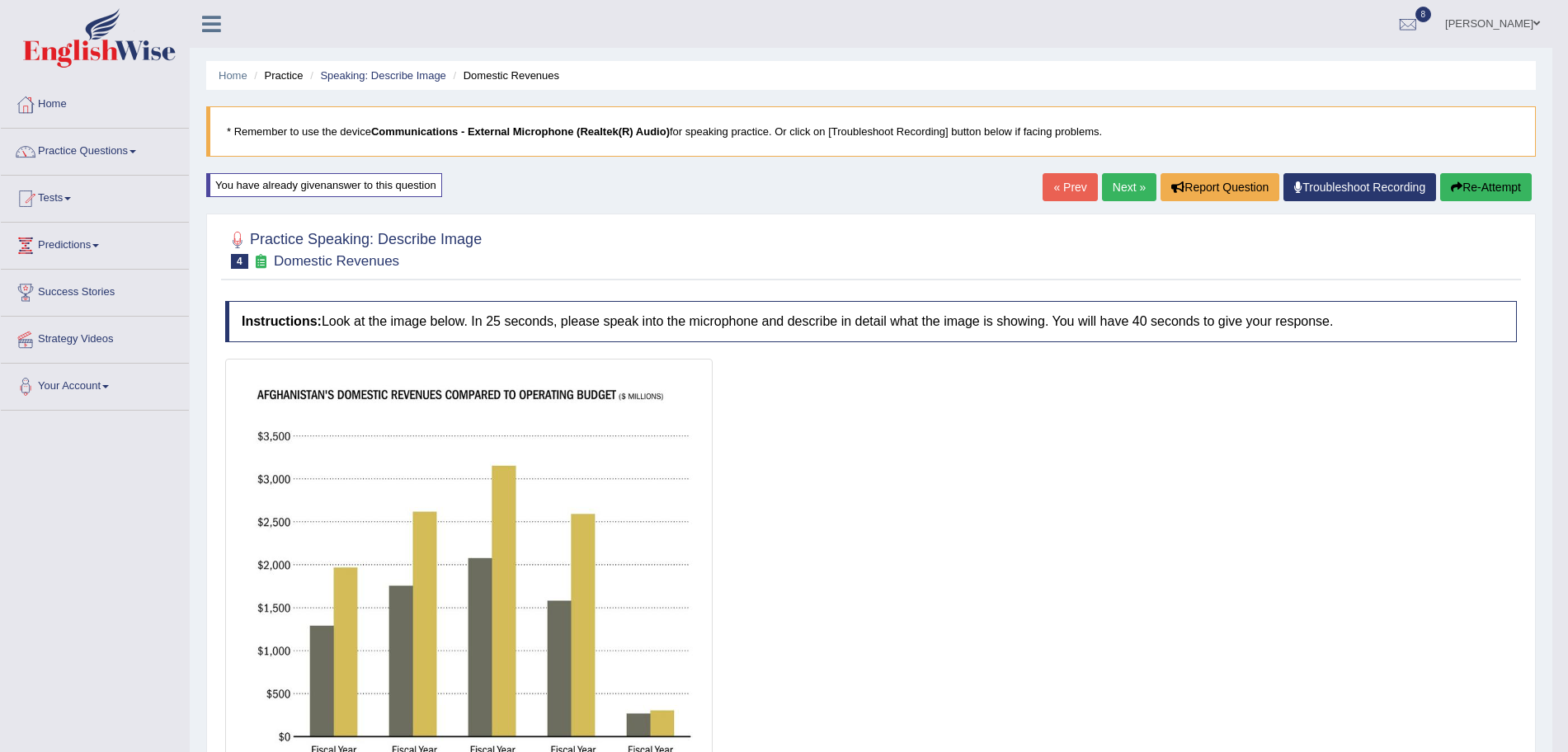
click at [1115, 188] on link "Next »" at bounding box center [1128, 188] width 54 height 28
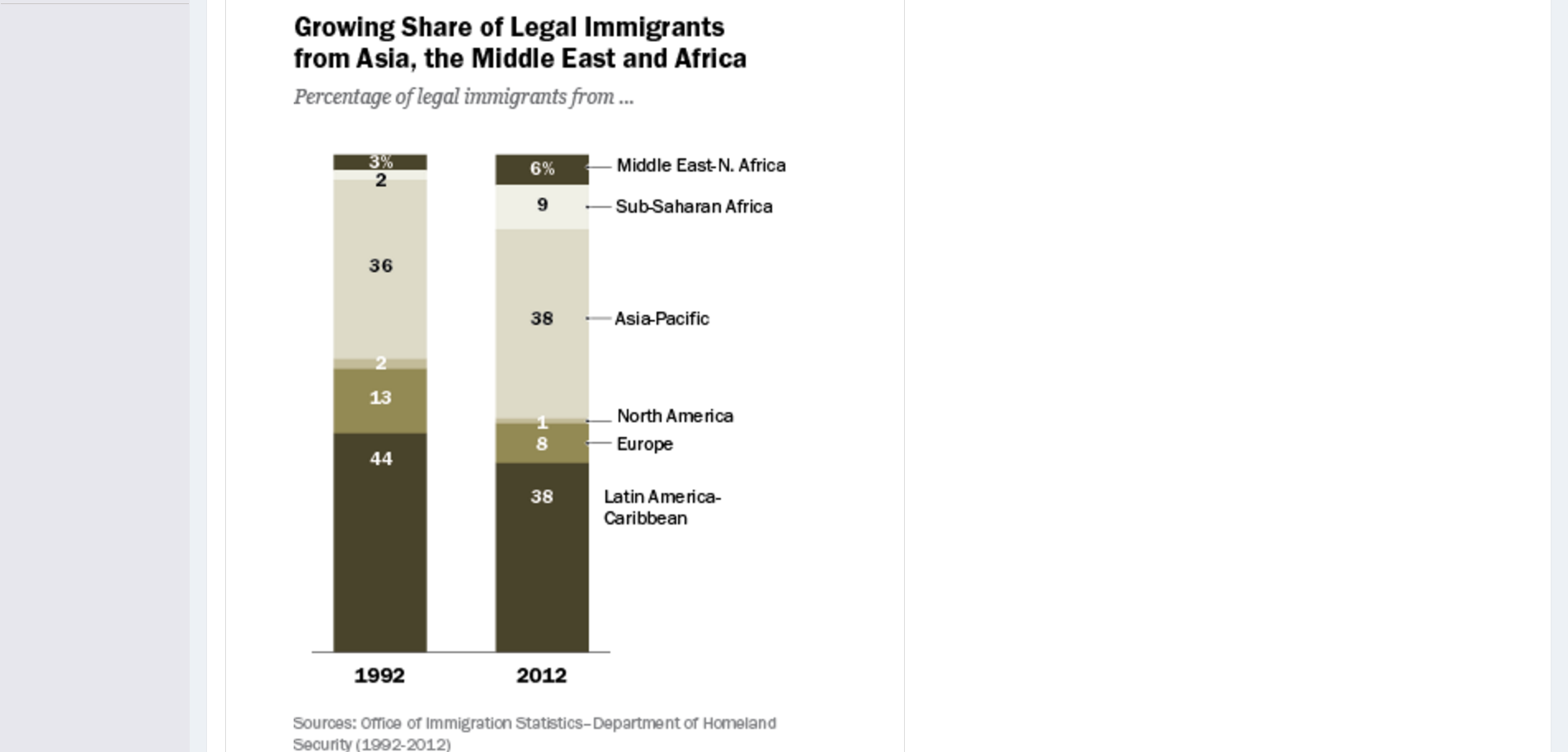
scroll to position [625, 0]
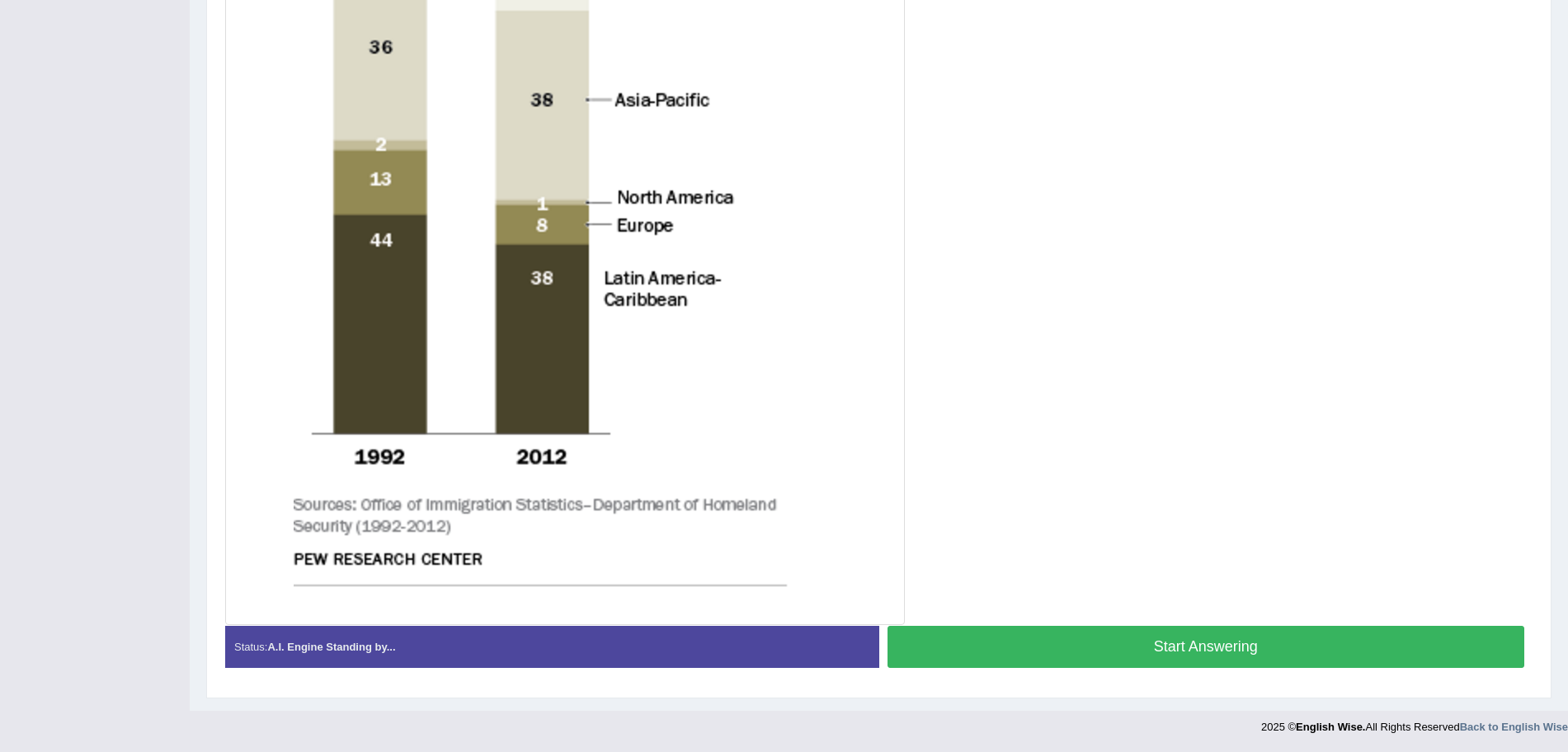
click at [1219, 641] on button "Start Answering" at bounding box center [1206, 647] width 638 height 42
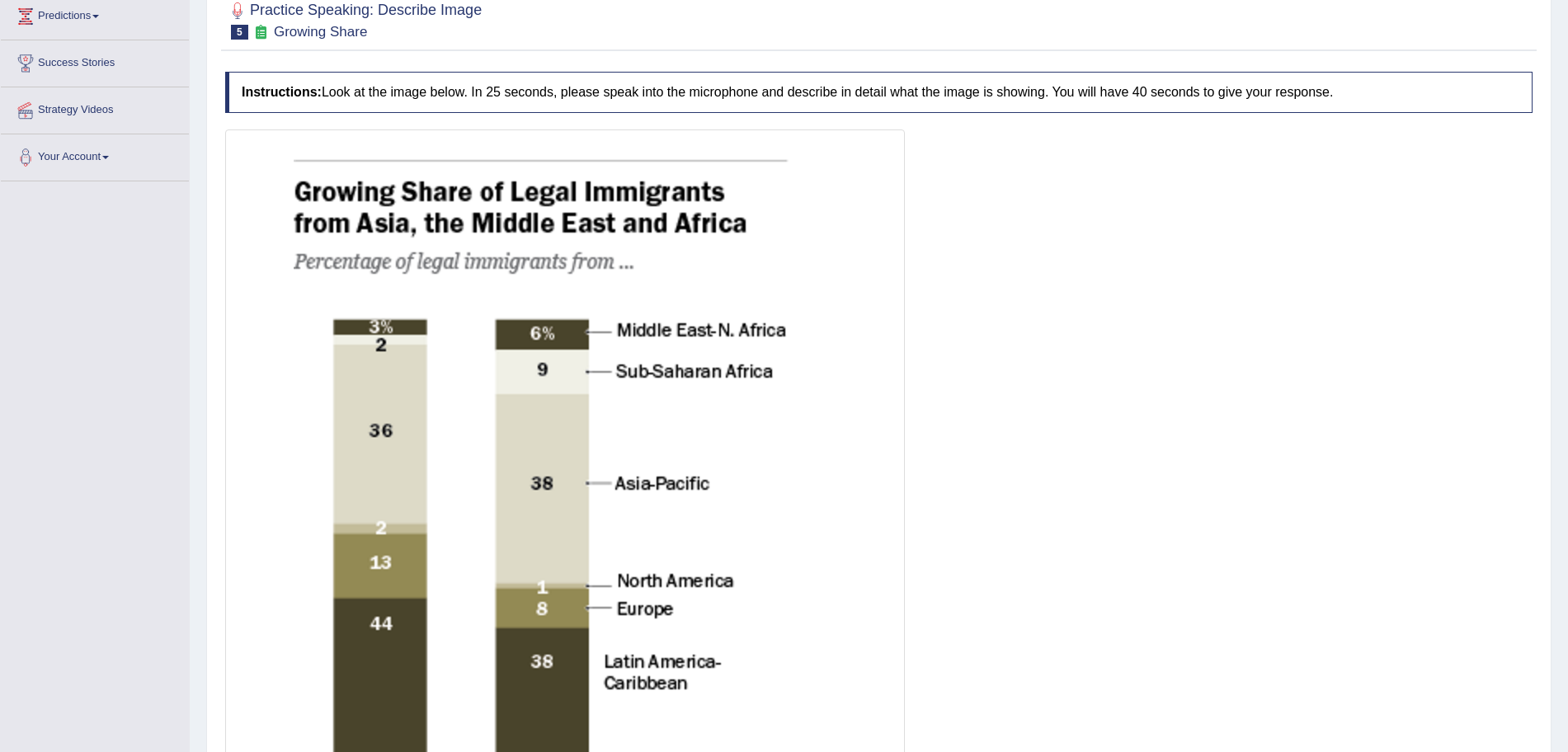
scroll to position [629, 0]
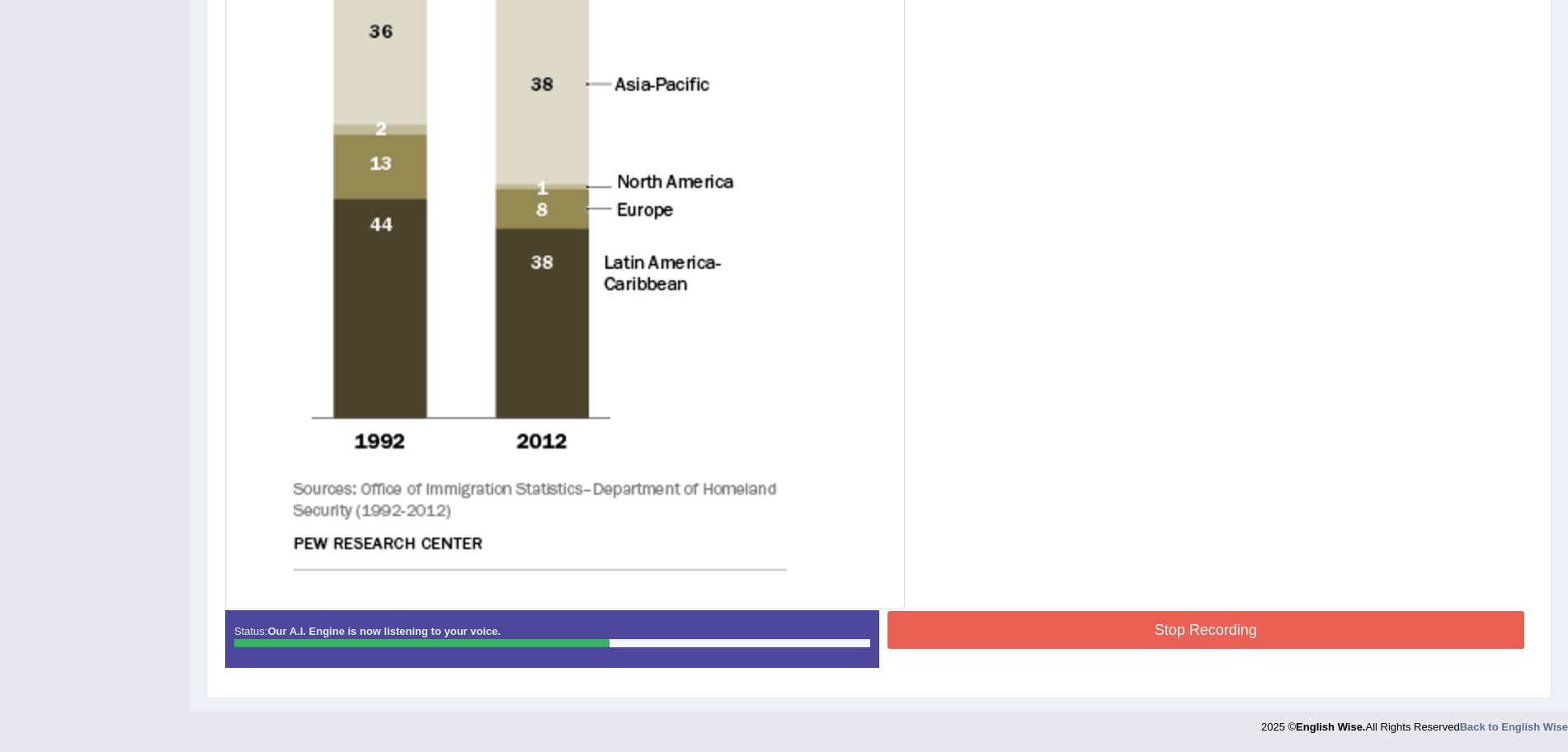
click at [1235, 640] on button "Stop Recording" at bounding box center [1206, 629] width 638 height 38
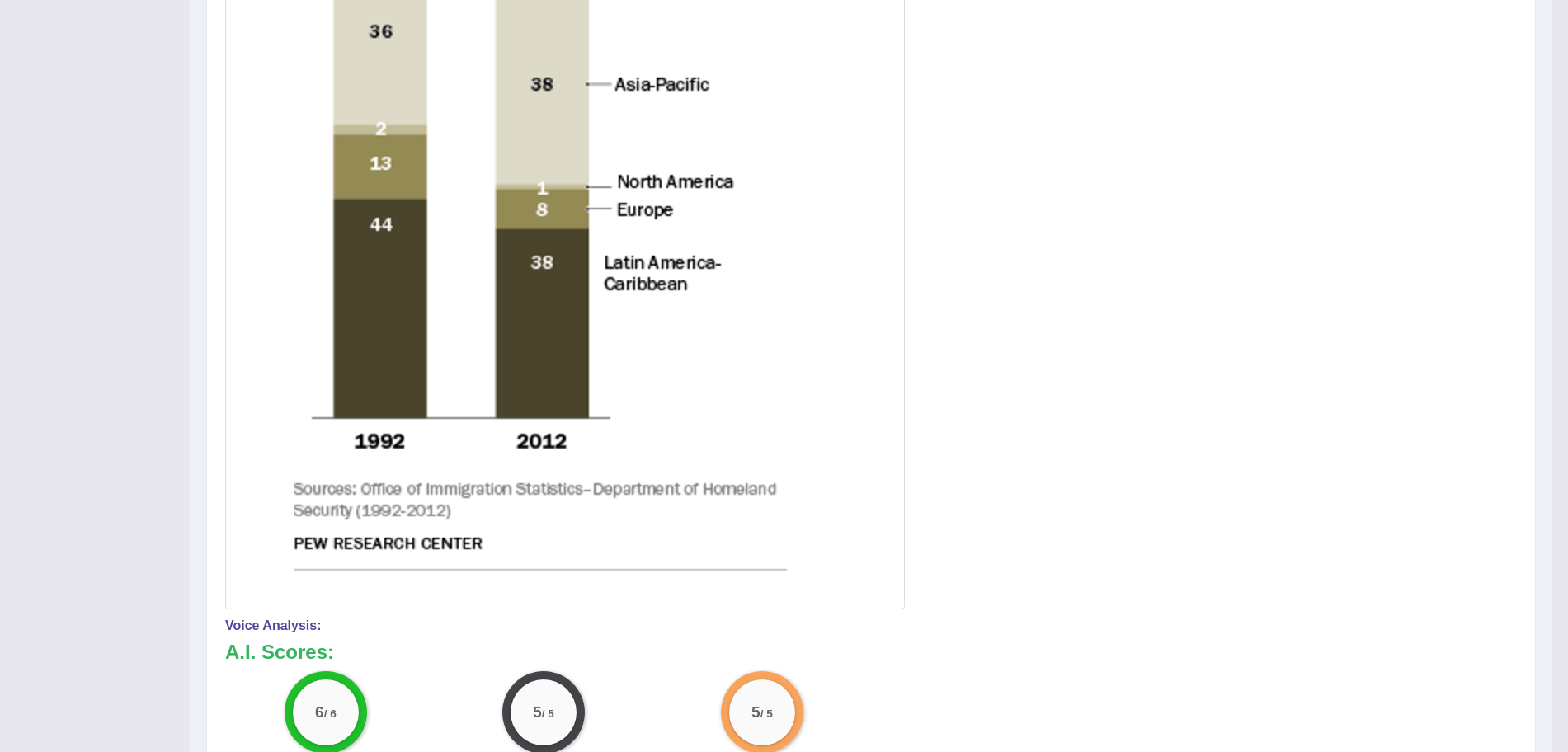
scroll to position [137, 0]
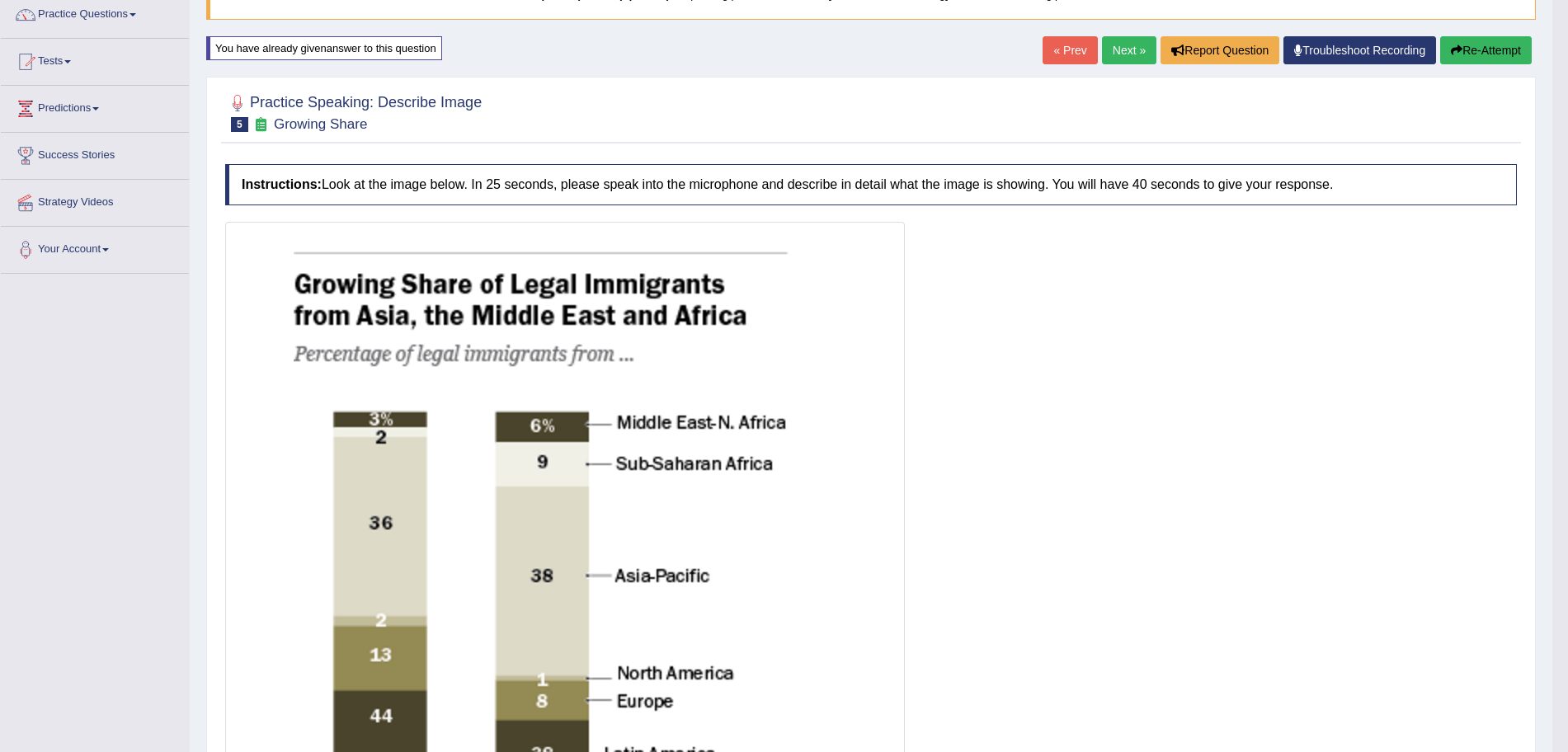
click at [1108, 53] on link "Next »" at bounding box center [1128, 51] width 54 height 28
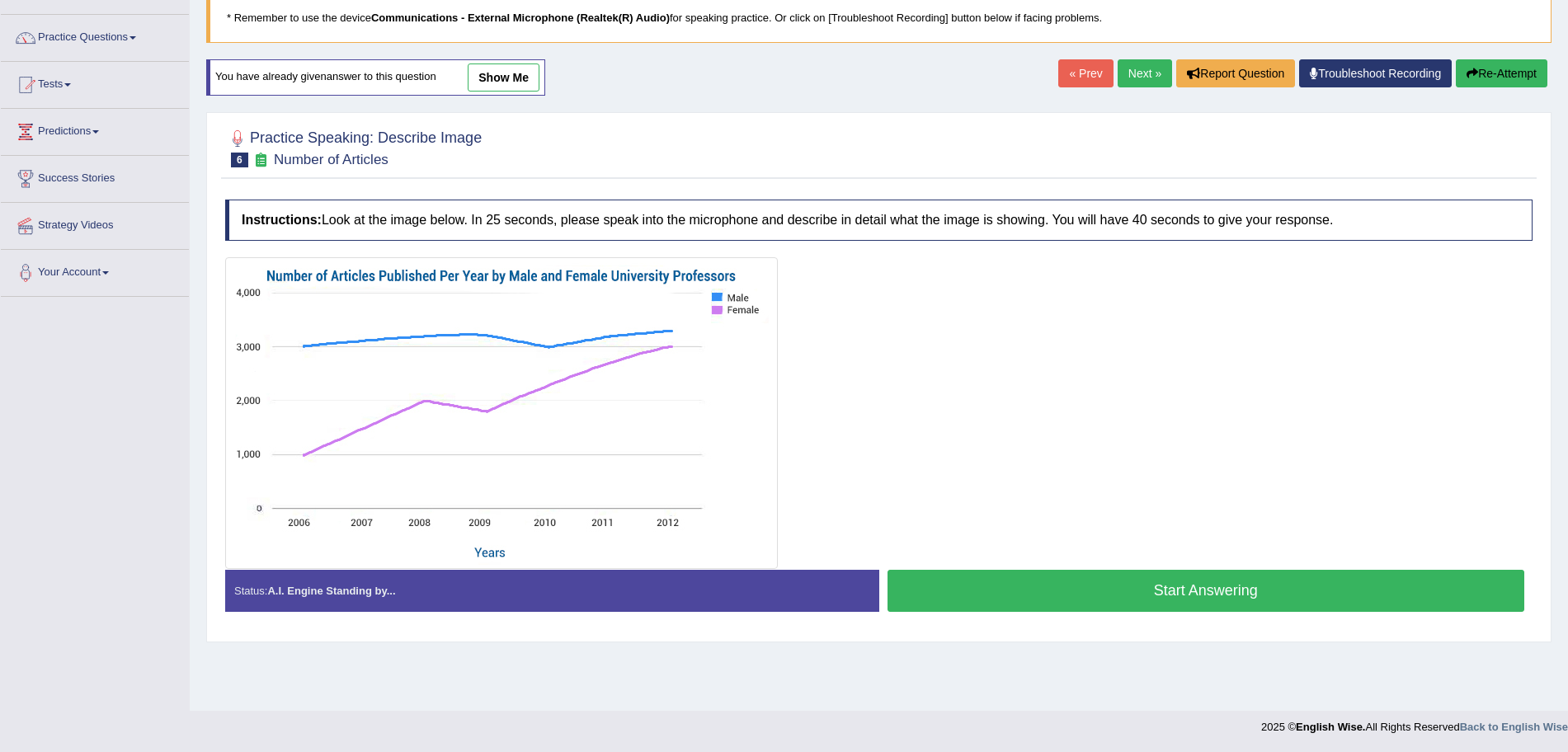
click at [1093, 595] on button "Start Answering" at bounding box center [1206, 590] width 638 height 42
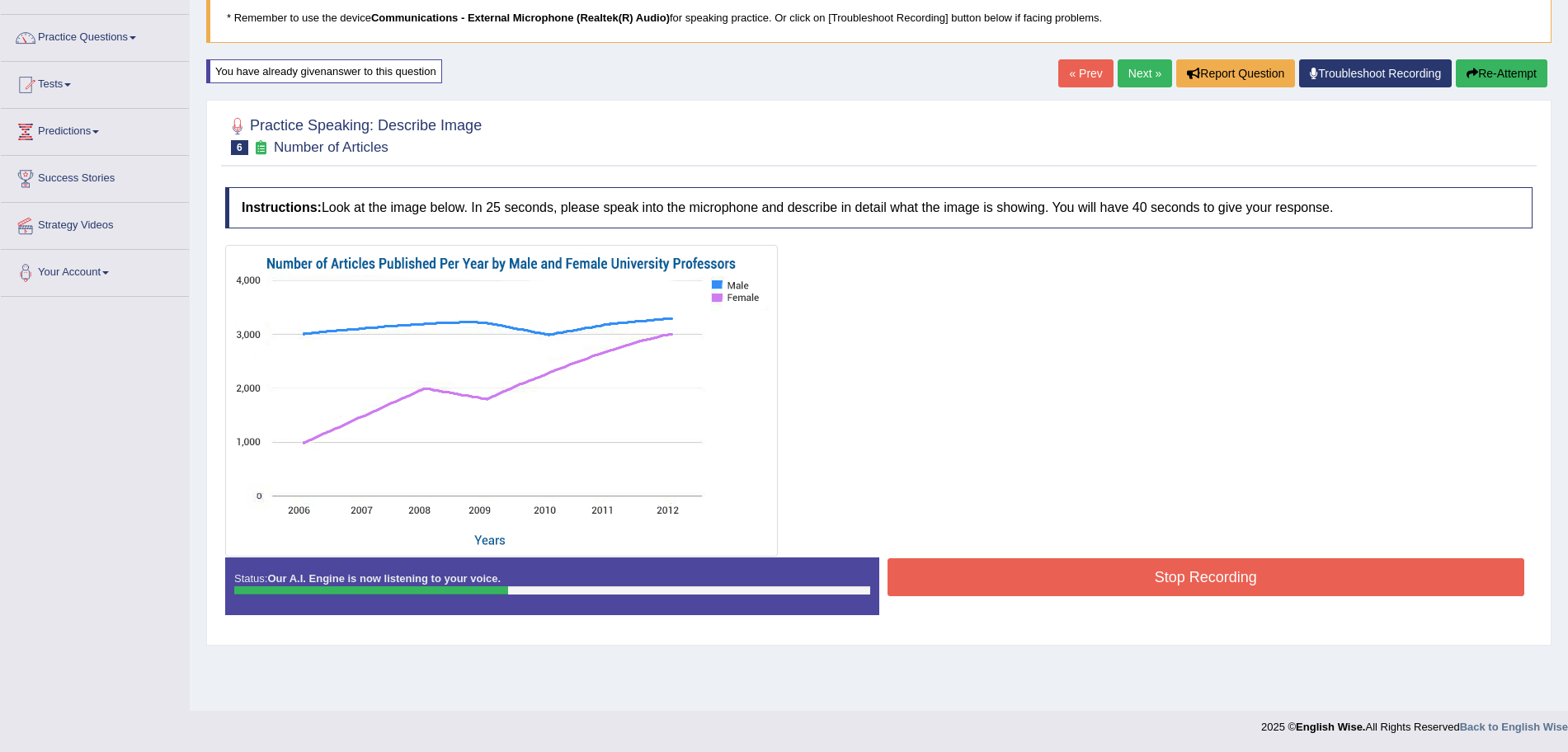
click at [1060, 579] on button "Stop Recording" at bounding box center [1206, 577] width 638 height 38
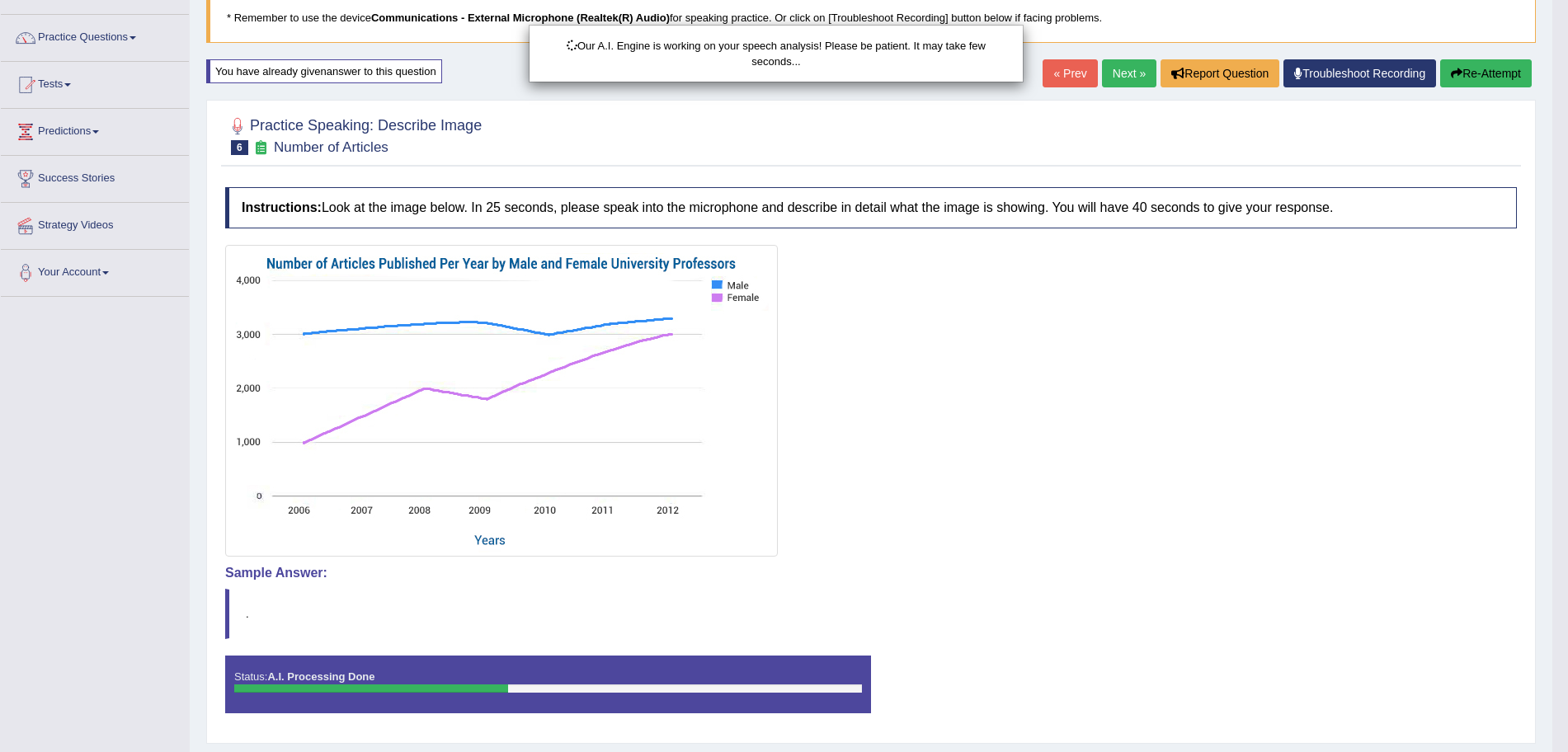
drag, startPoint x: 1583, startPoint y: 350, endPoint x: 1583, endPoint y: 484, distance: 134.0
click at [1567, 484] on html "Toggle navigation Home Practice Questions Speaking Practice Read Aloud Repeat S…" at bounding box center [784, 263] width 1568 height 752
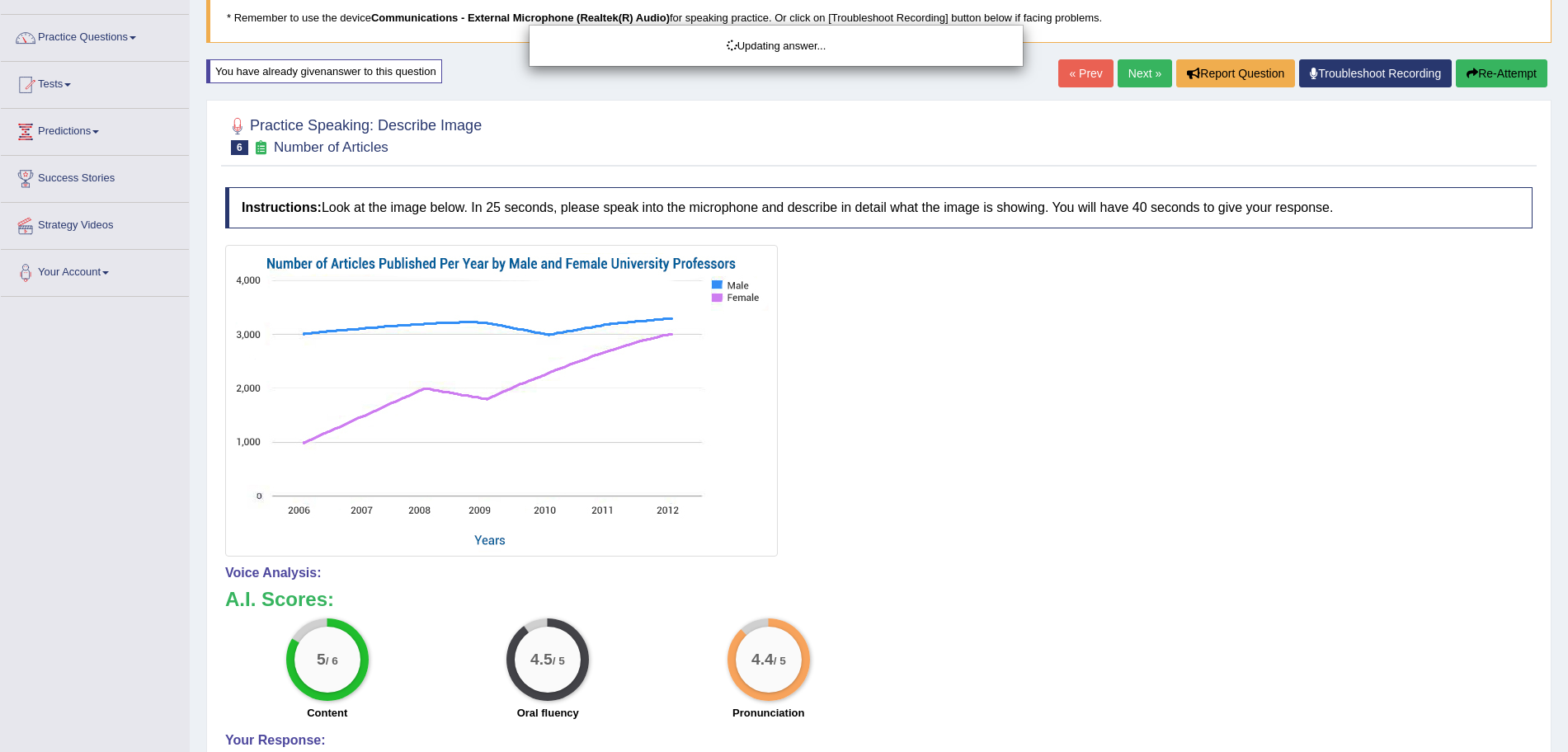
drag, startPoint x: 1583, startPoint y: 484, endPoint x: 1583, endPoint y: 619, distance: 135.0
click at [1567, 619] on html "Toggle navigation Home Practice Questions Speaking Practice Read Aloud Repeat S…" at bounding box center [784, 263] width 1568 height 752
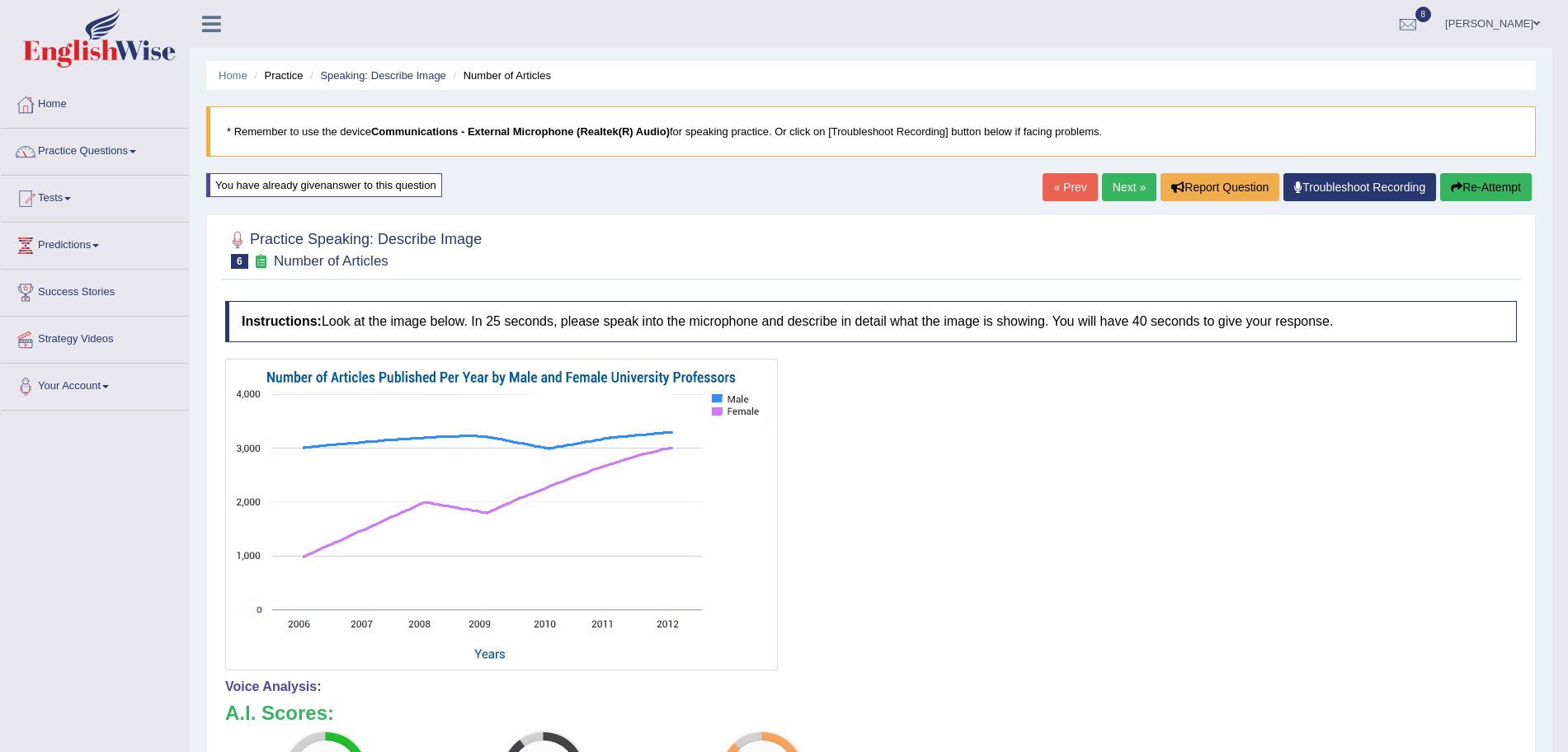
click at [1118, 178] on link "Next »" at bounding box center [1128, 188] width 54 height 28
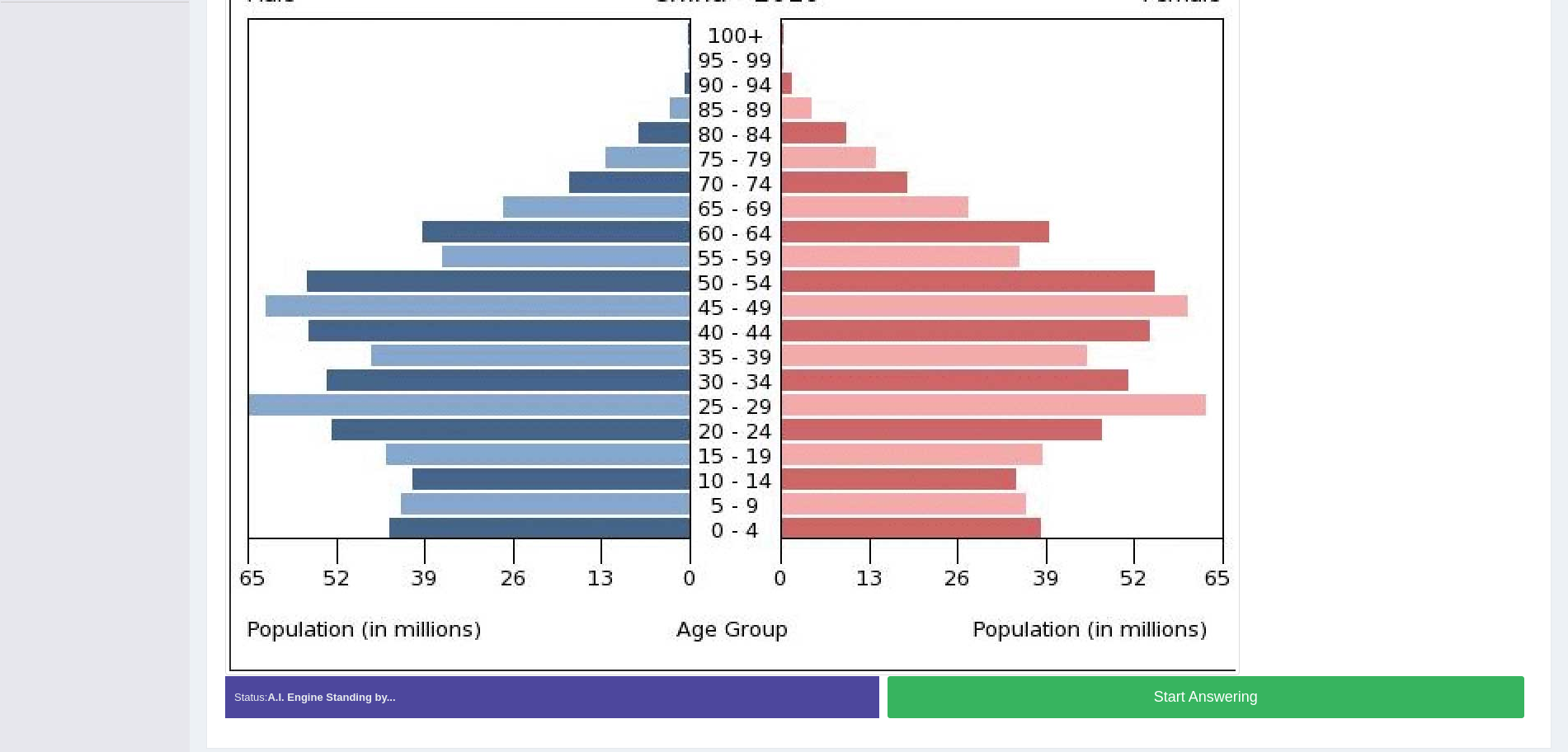
click at [1205, 709] on button "Start Answering" at bounding box center [1206, 697] width 638 height 42
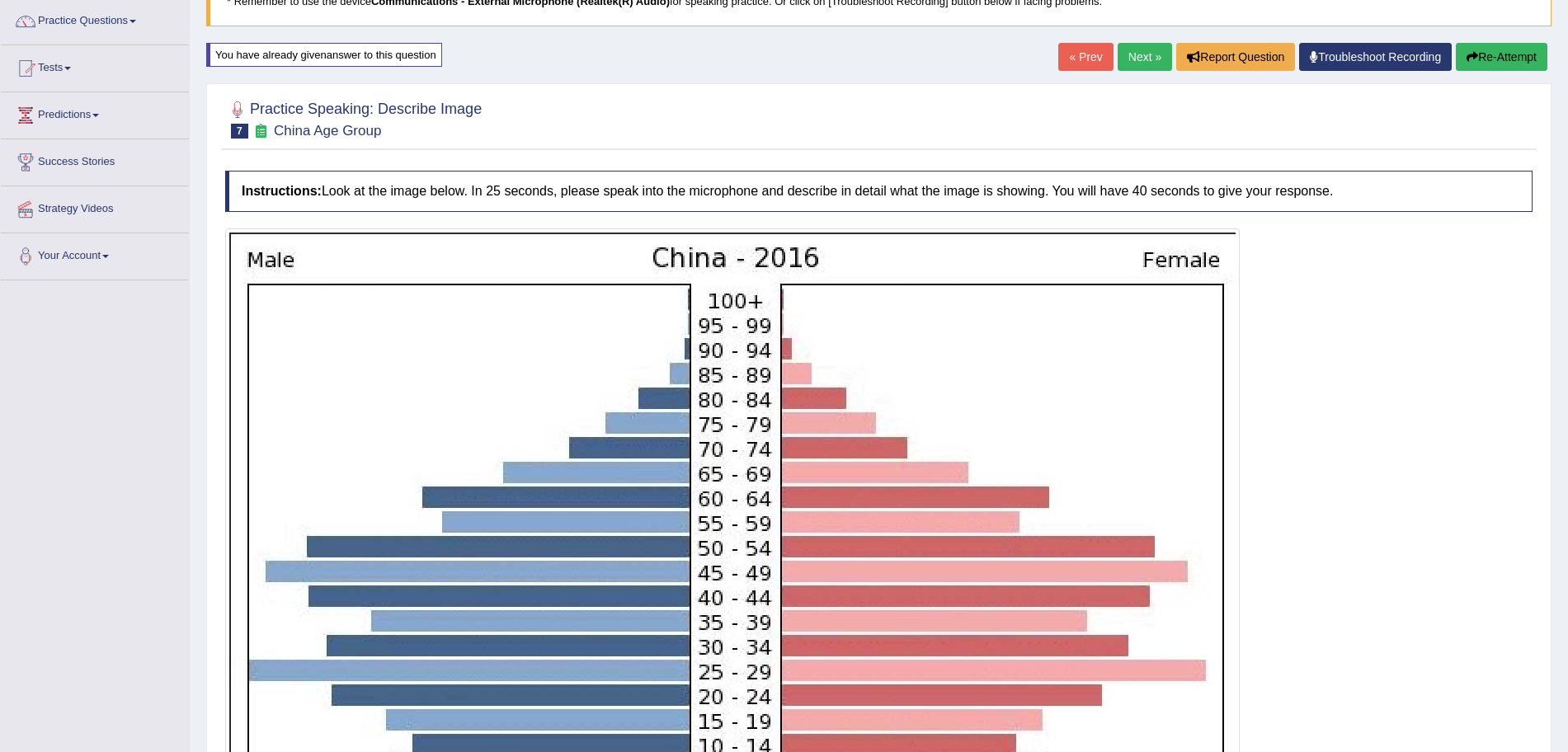
scroll to position [462, 0]
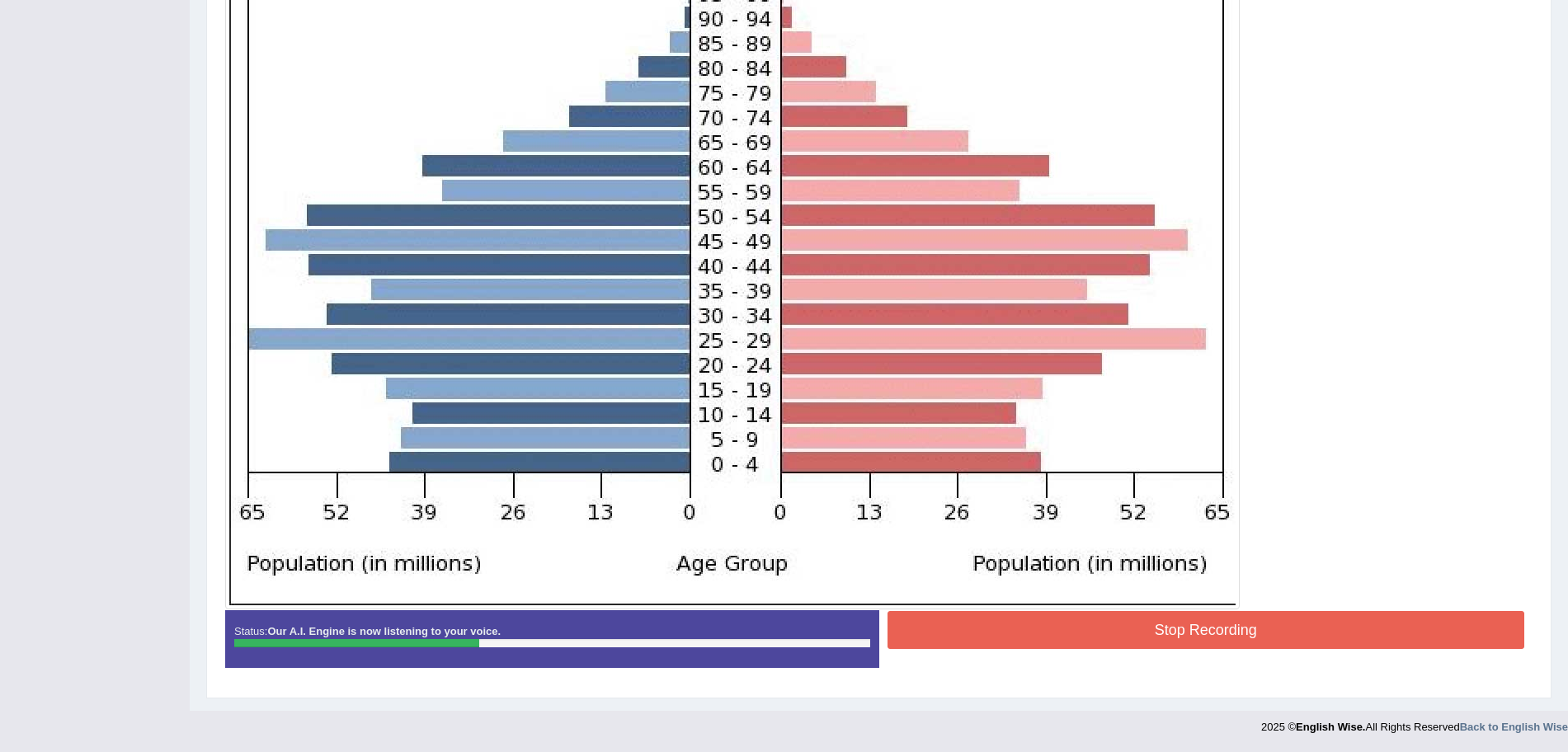
click at [1231, 631] on button "Stop Recording" at bounding box center [1206, 629] width 638 height 38
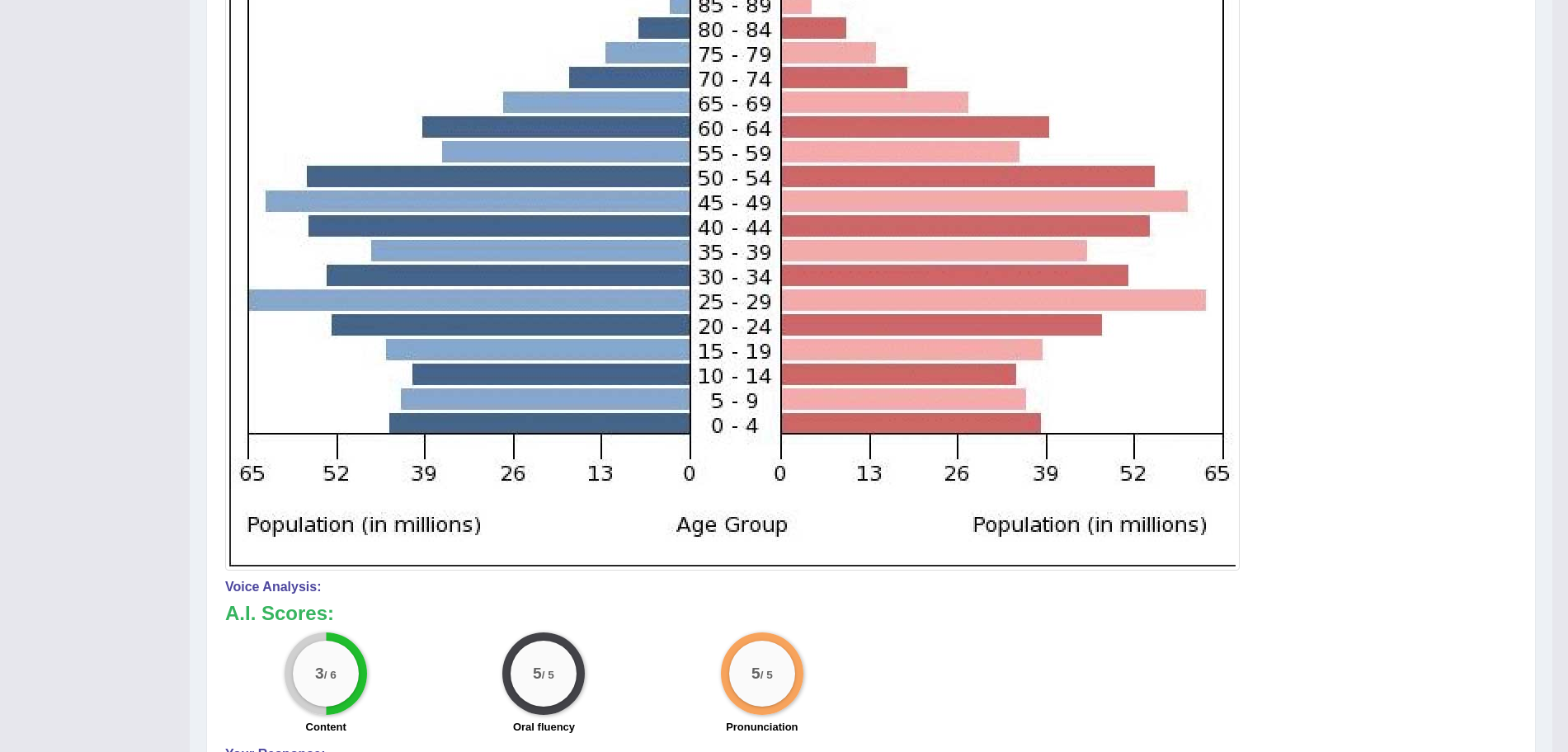
scroll to position [0, 0]
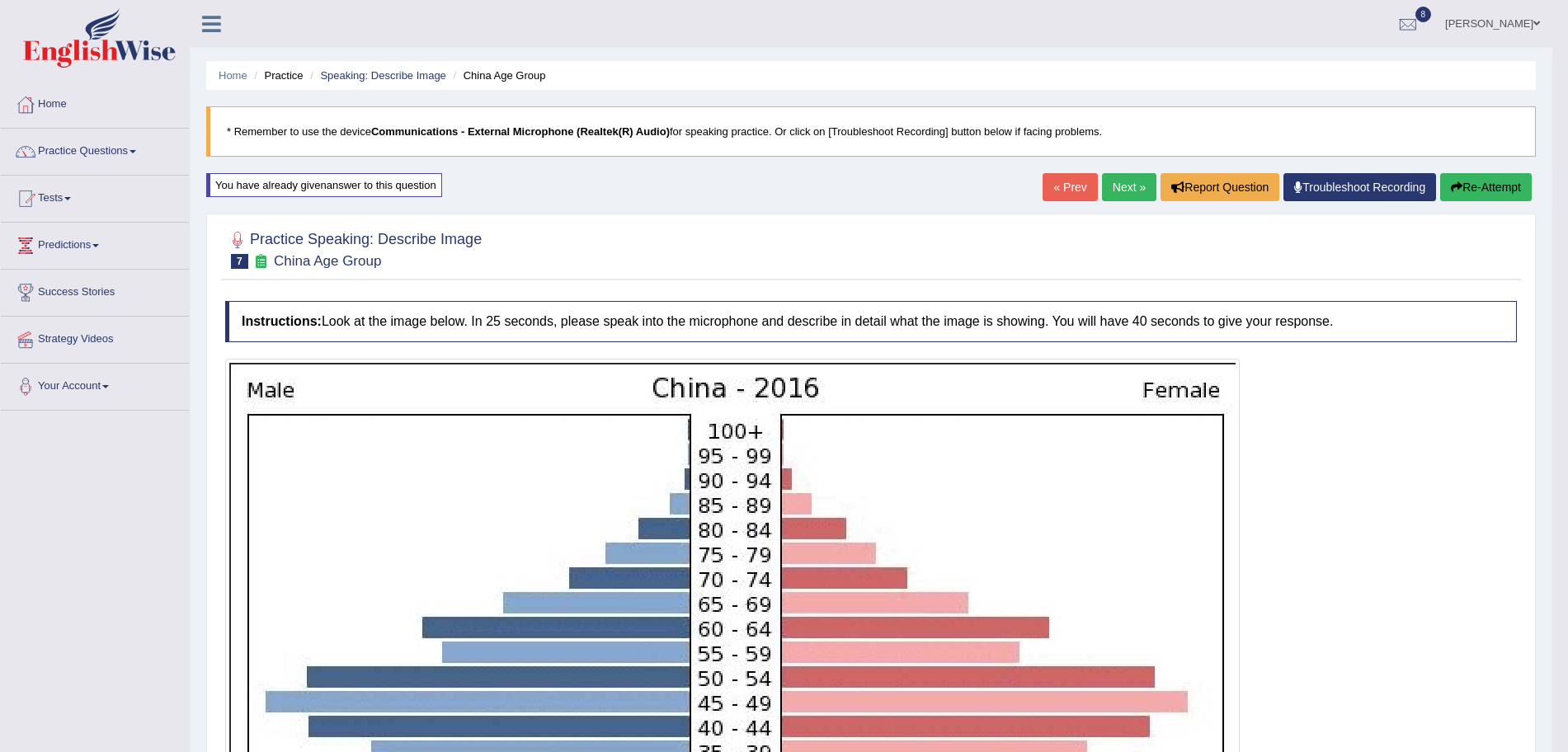
click at [1120, 188] on link "Next »" at bounding box center [1128, 188] width 54 height 28
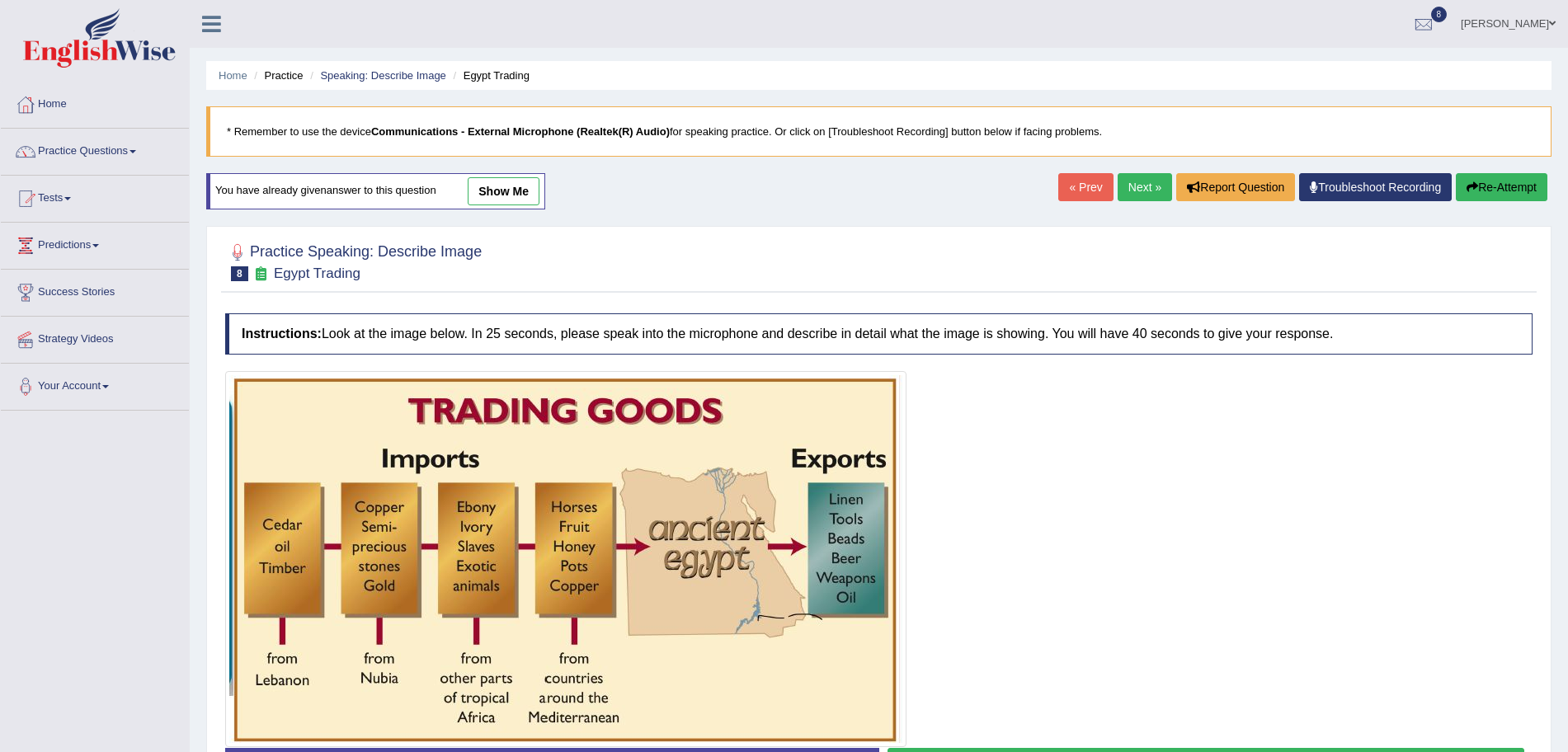
scroll to position [122, 0]
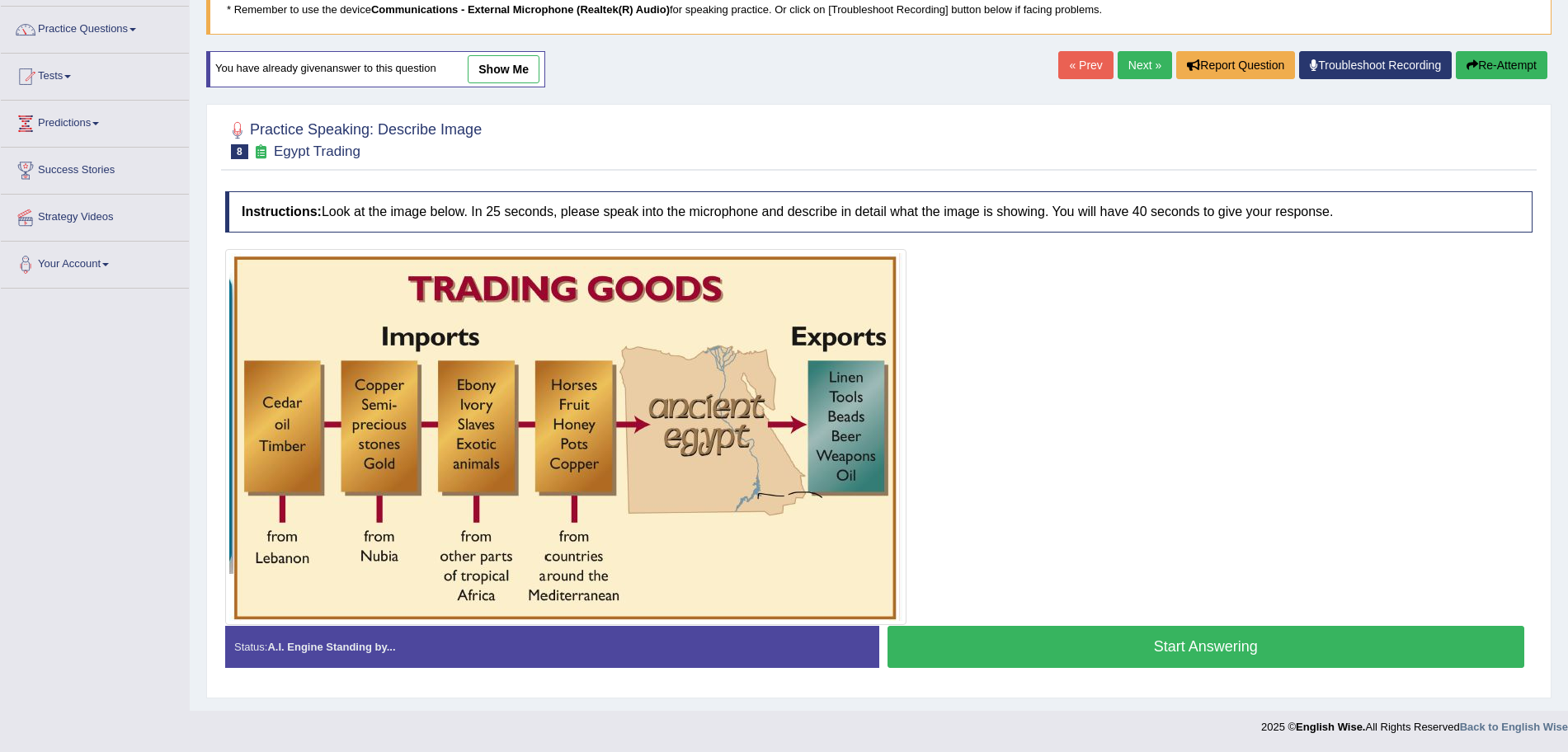
drag, startPoint x: 0, startPoint y: 0, endPoint x: 1583, endPoint y: 544, distance: 1673.9
click at [1567, 544] on html "Toggle navigation Home Practice Questions Speaking Practice Read Aloud Repeat S…" at bounding box center [784, 254] width 1568 height 752
click at [1142, 651] on button "Start Answering" at bounding box center [1206, 647] width 638 height 42
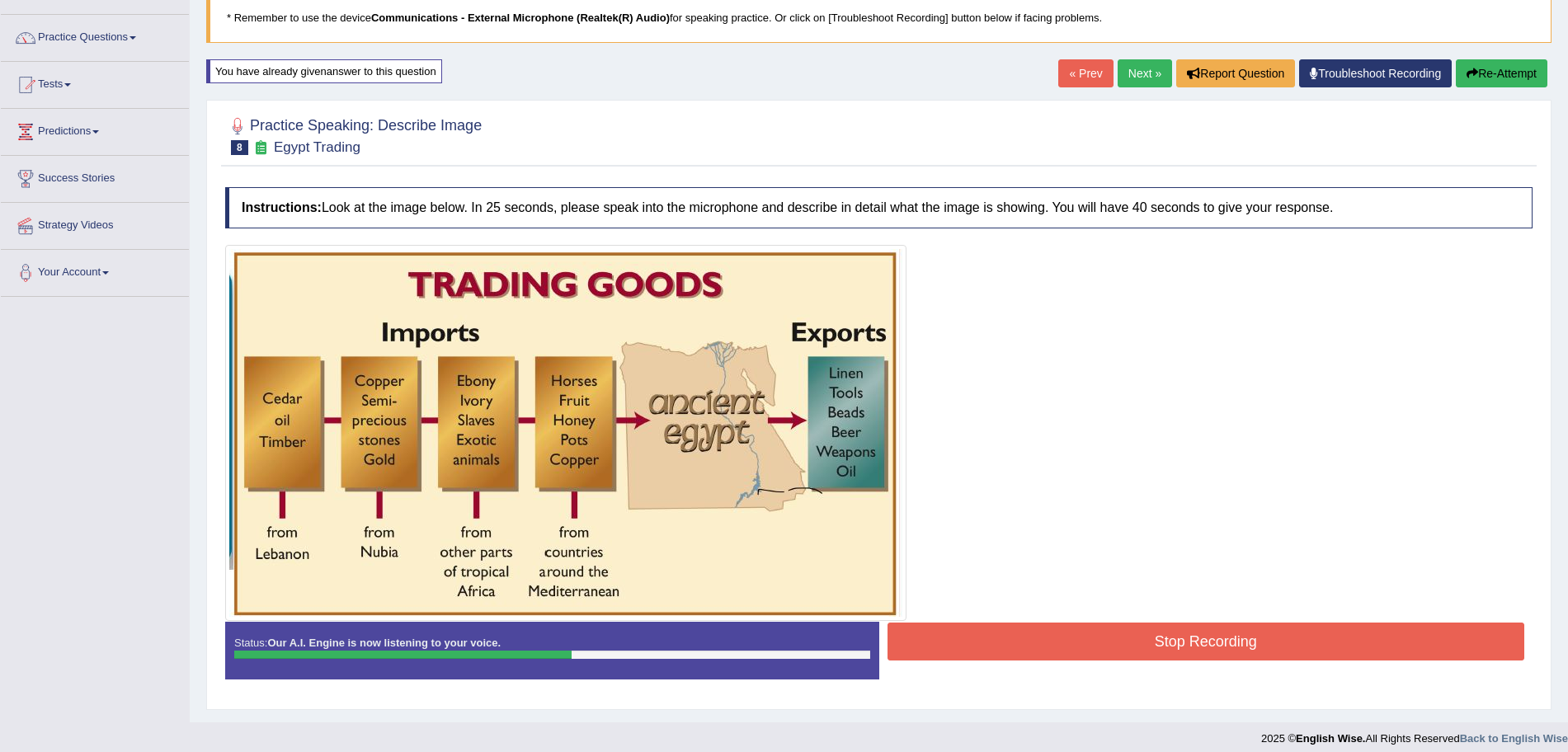
click at [1092, 650] on button "Stop Recording" at bounding box center [1206, 641] width 638 height 38
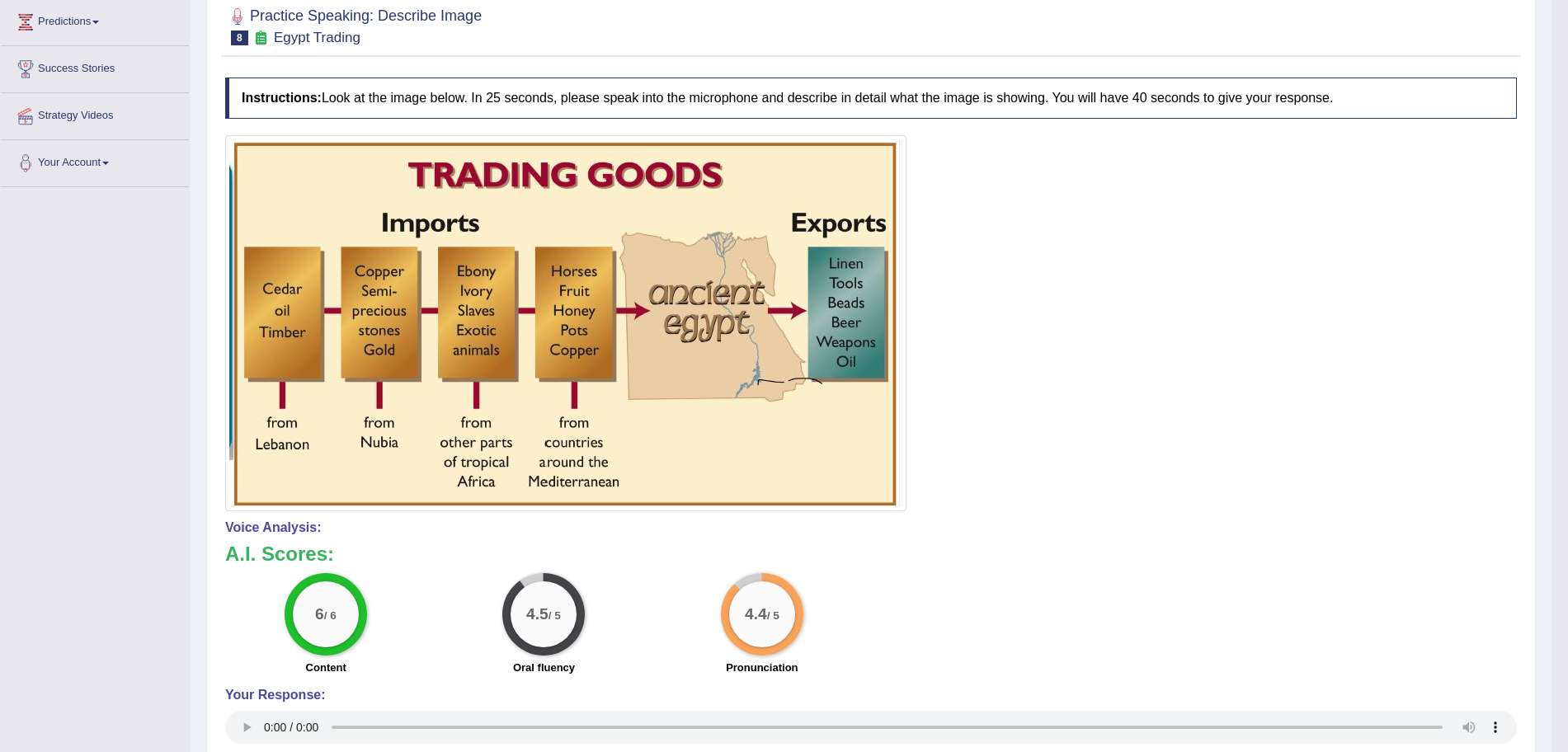
scroll to position [0, 0]
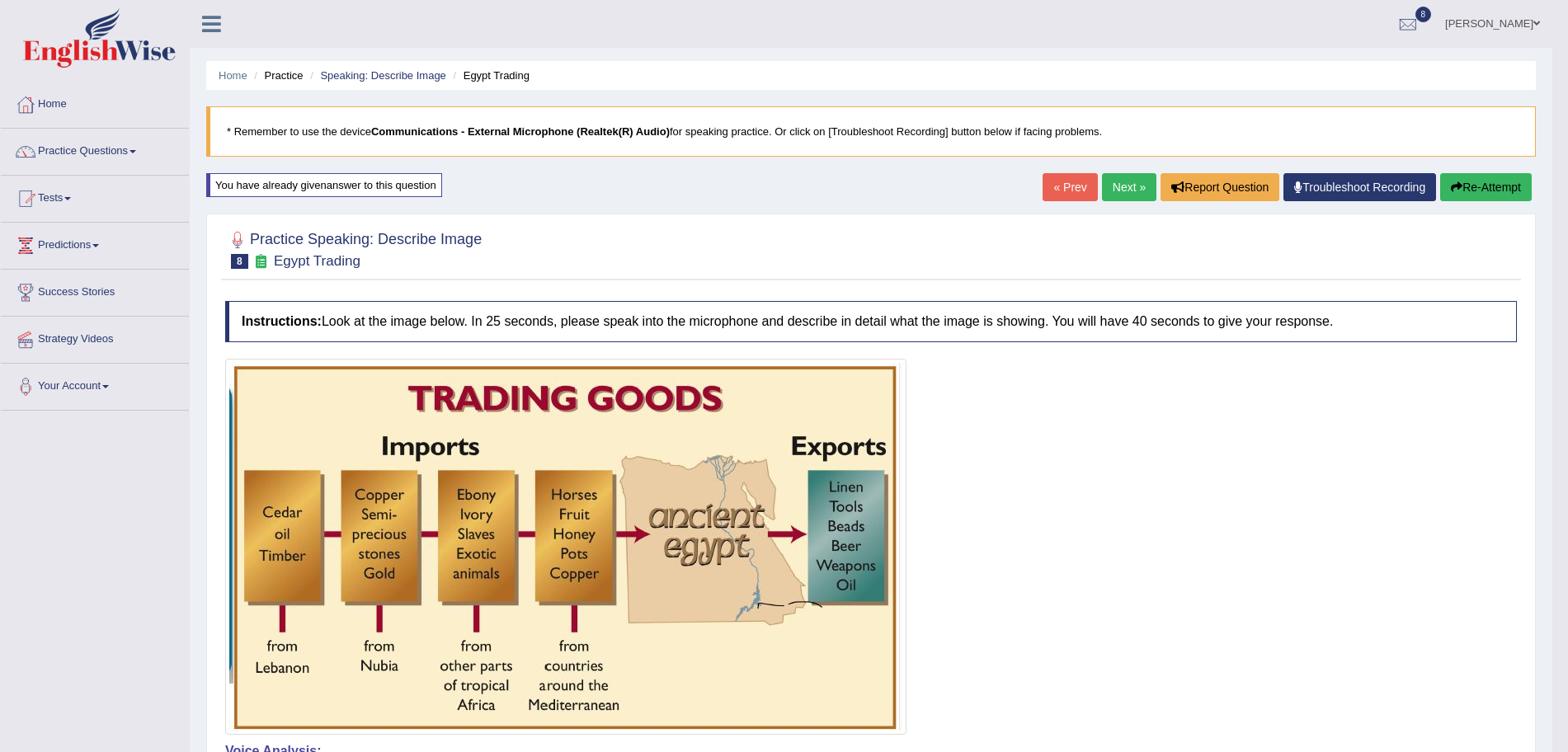
click at [1112, 189] on link "Next »" at bounding box center [1128, 188] width 54 height 28
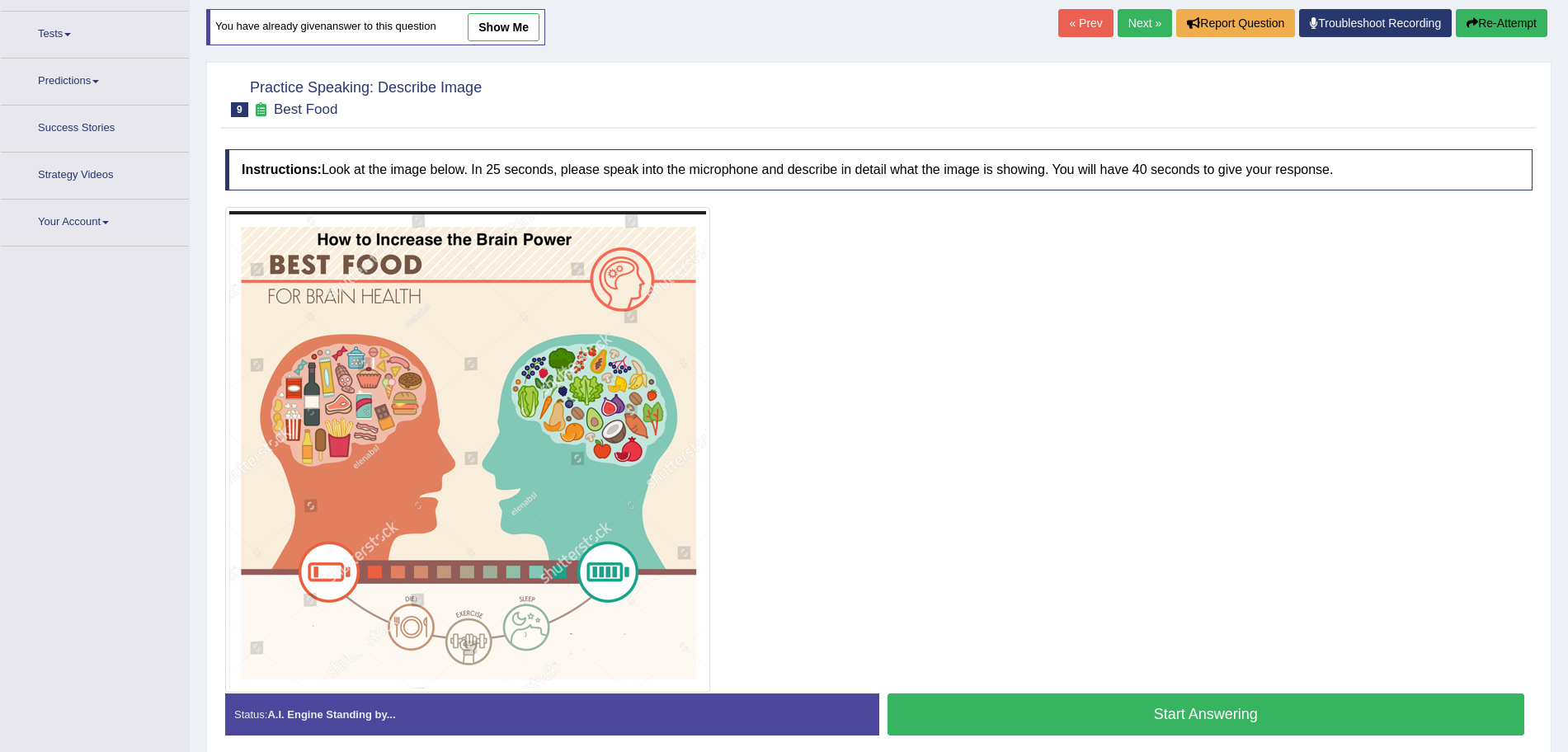
scroll to position [186, 0]
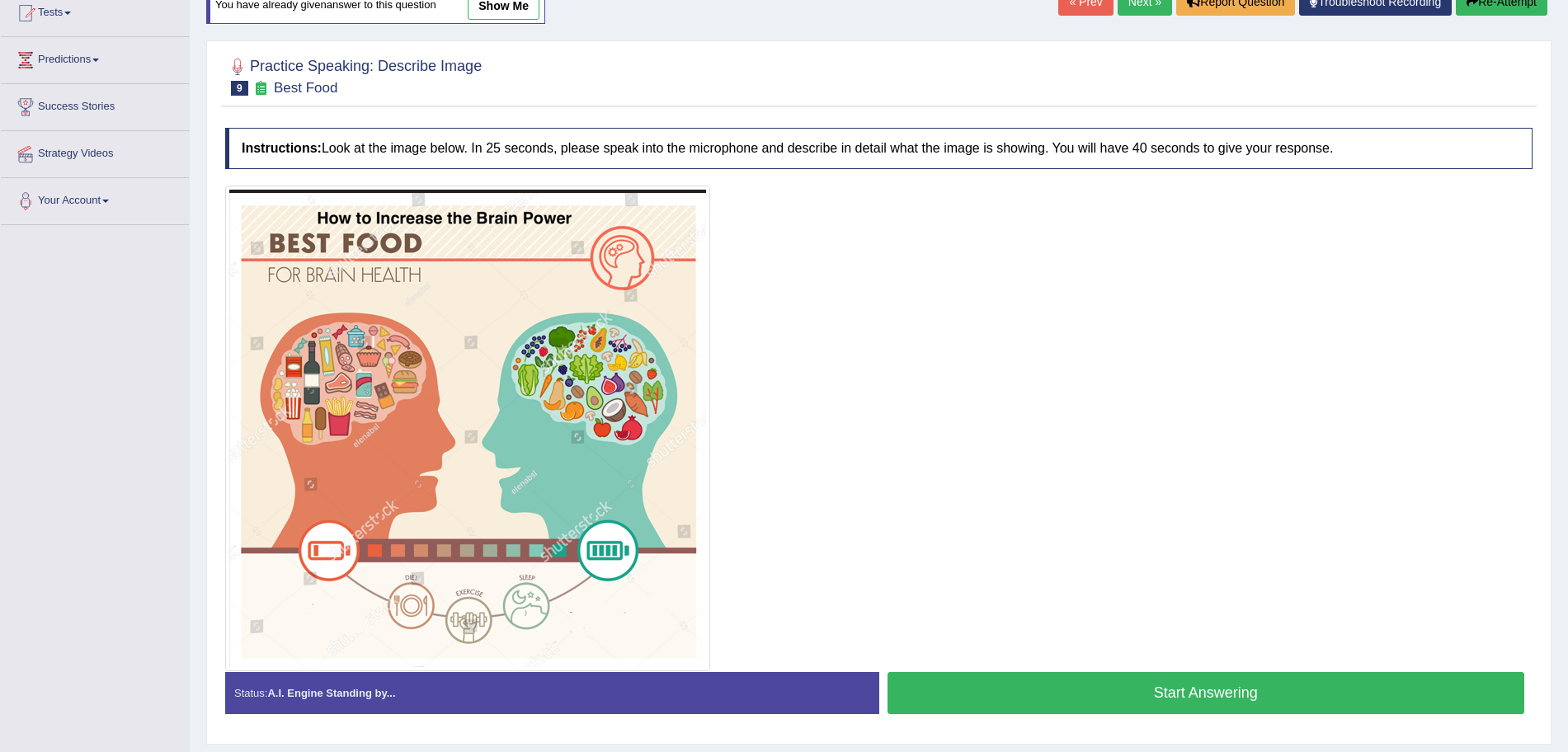
click at [1249, 684] on button "Start Answering" at bounding box center [1206, 693] width 638 height 42
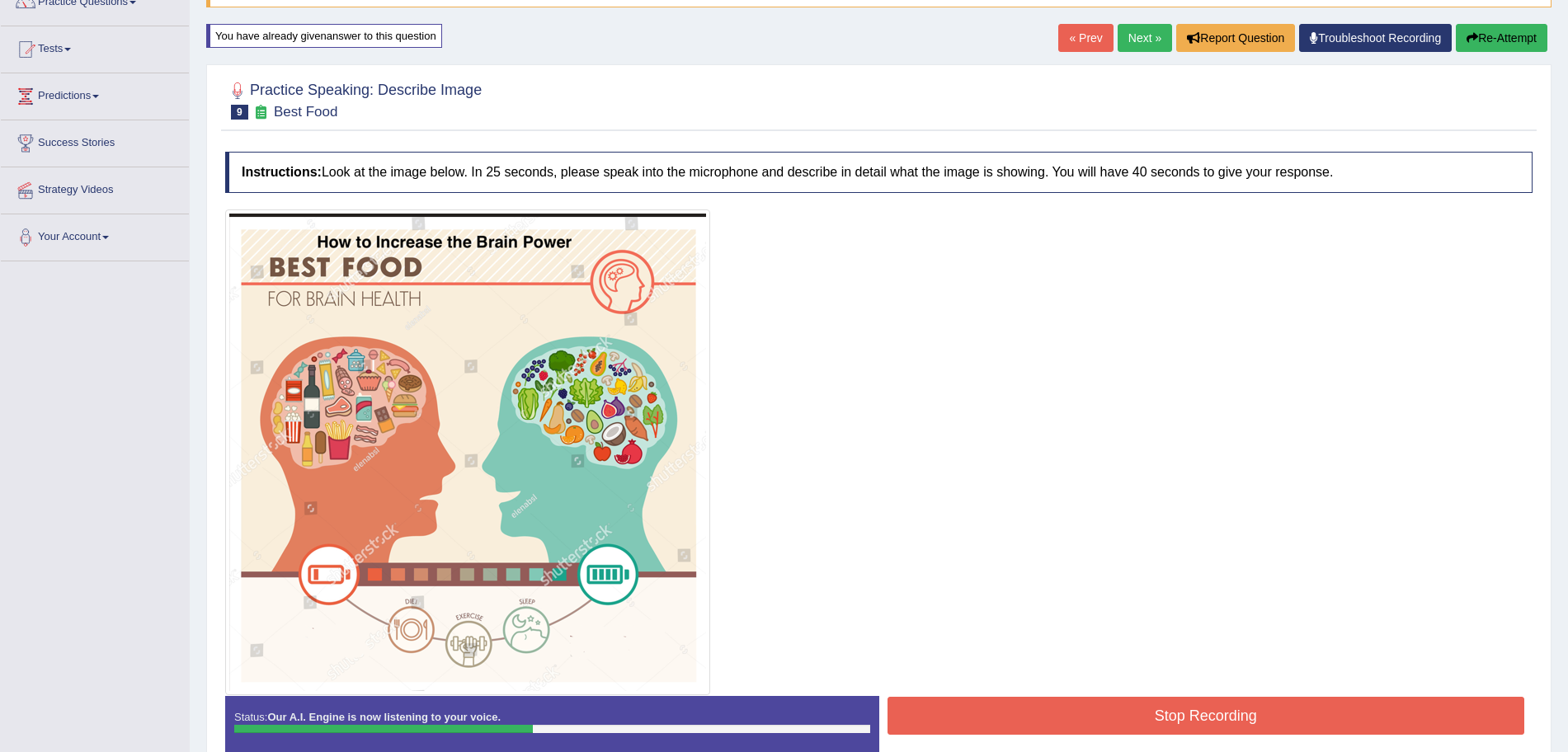
scroll to position [235, 0]
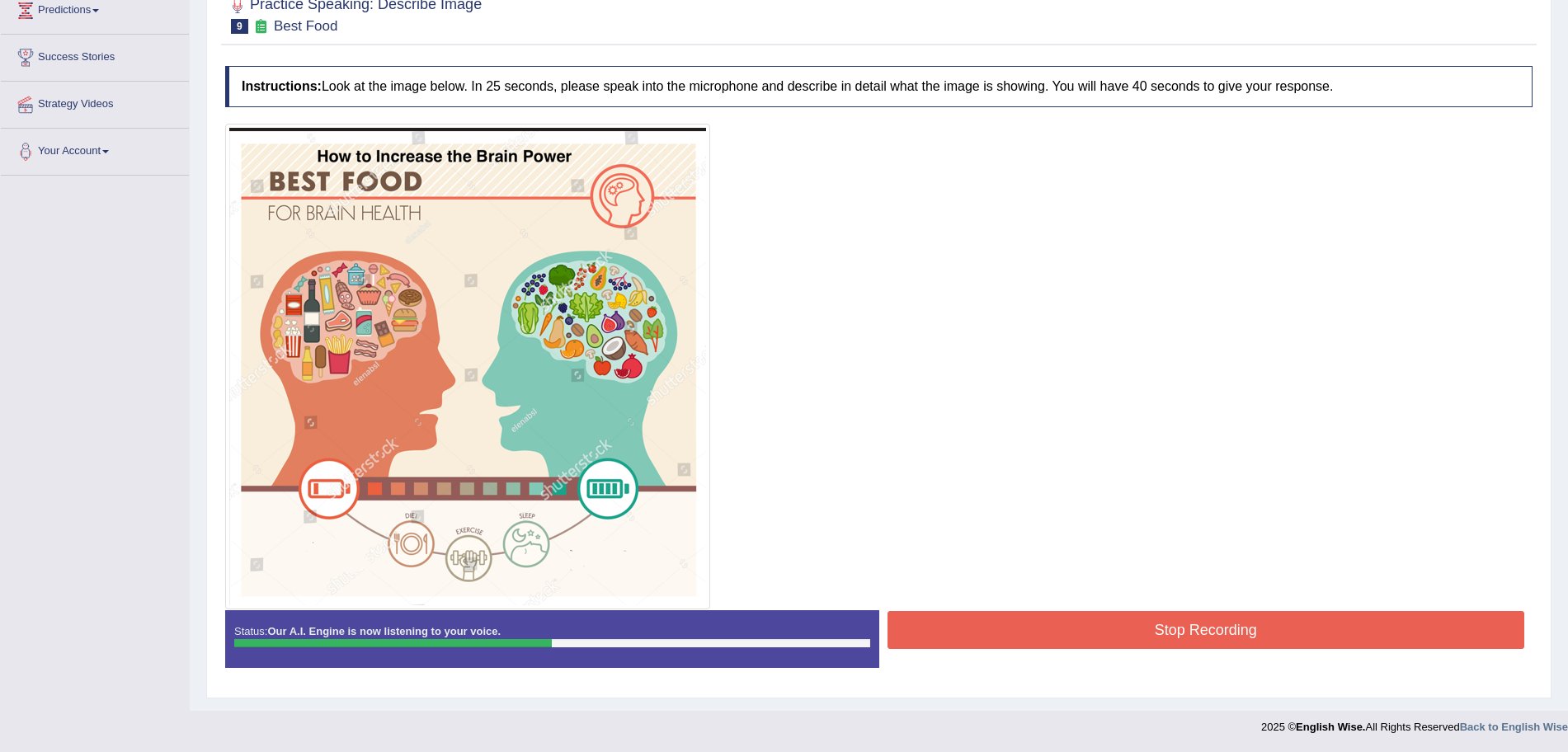
click at [1137, 644] on button "Stop Recording" at bounding box center [1206, 629] width 638 height 38
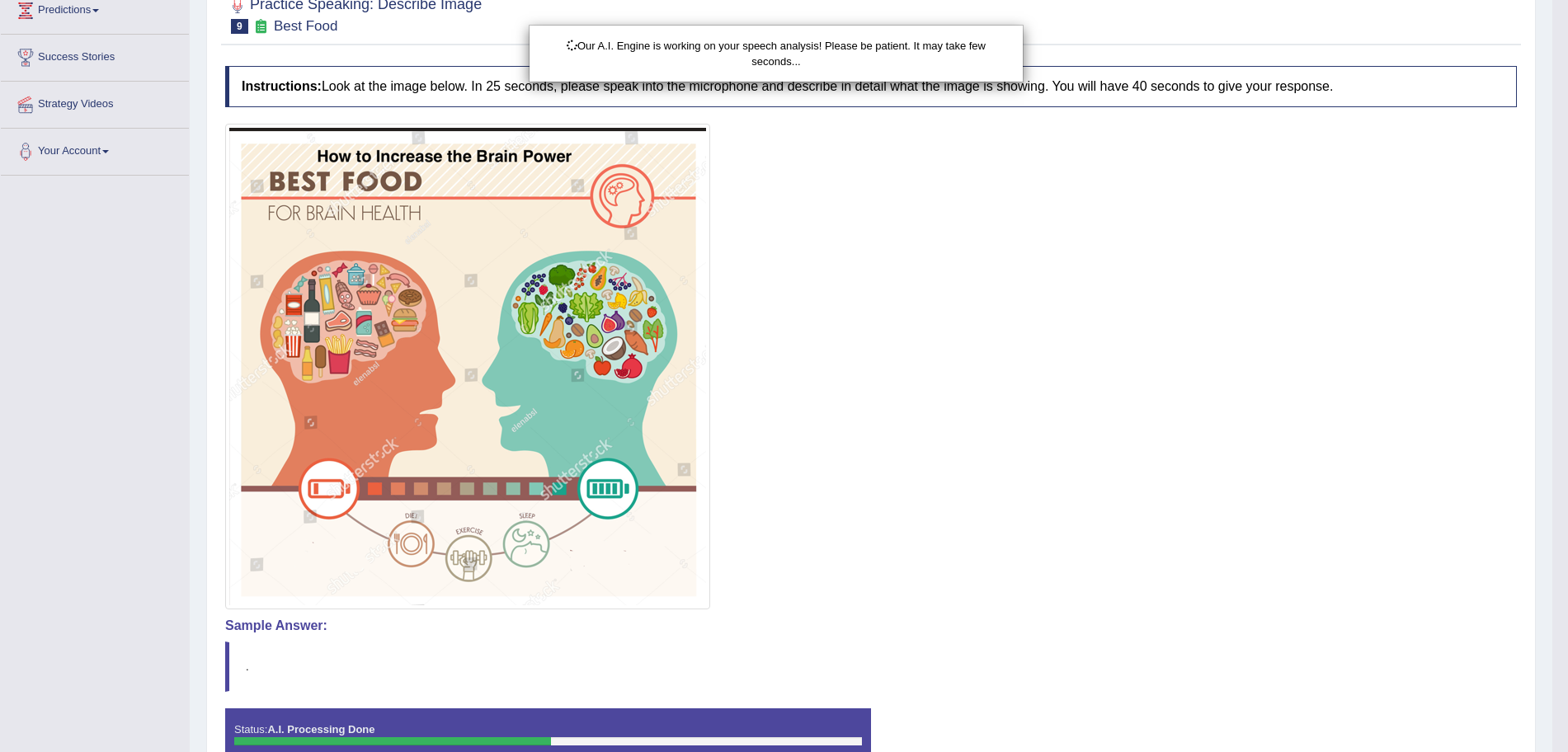
drag, startPoint x: 1583, startPoint y: 380, endPoint x: 1583, endPoint y: 567, distance: 187.0
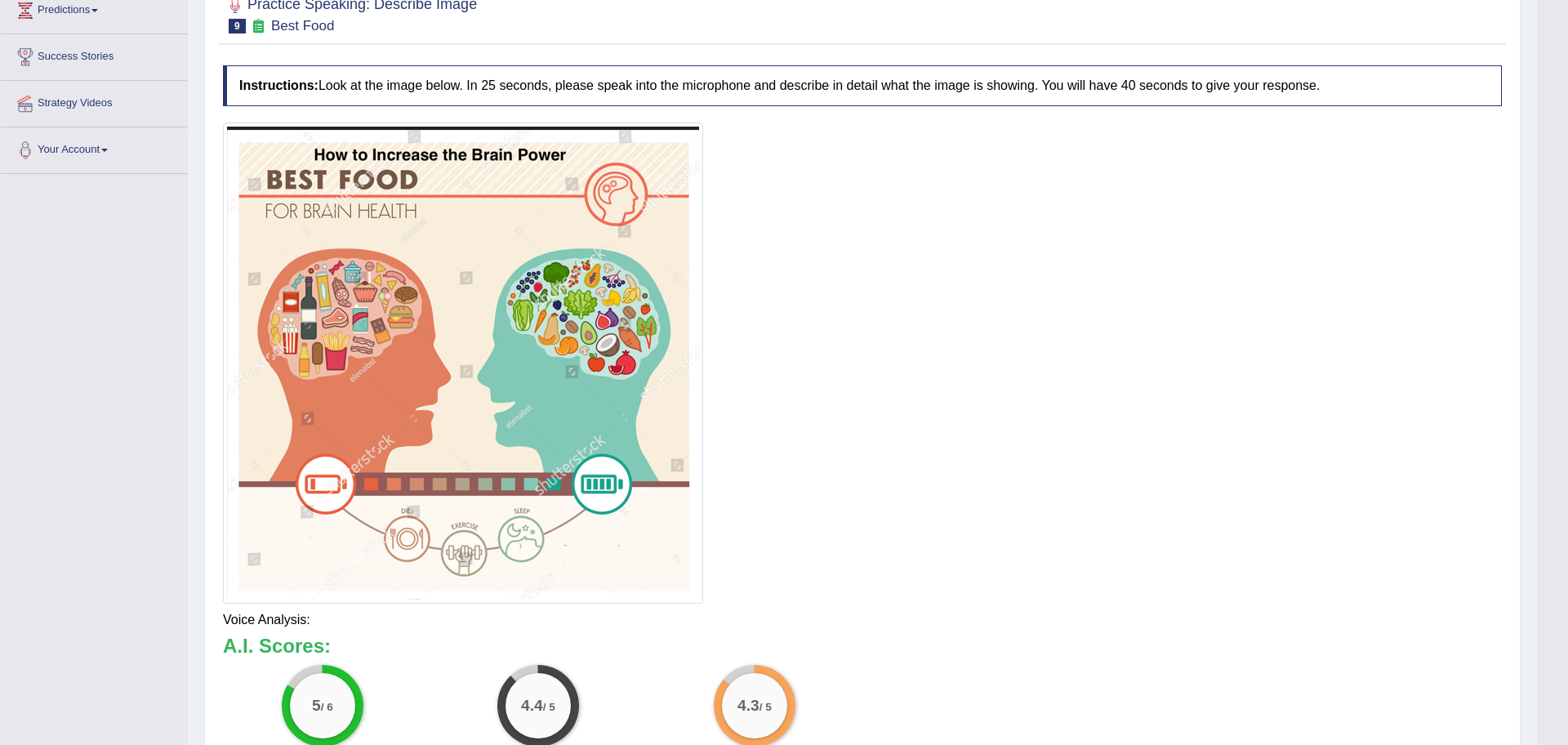
drag, startPoint x: 1567, startPoint y: 562, endPoint x: 1567, endPoint y: 678, distance: 116.0
click at [1551, 512] on html "Toggle navigation Home Practice Questions Speaking Practice Read Aloud Repeat S…" at bounding box center [784, 140] width 1568 height 745
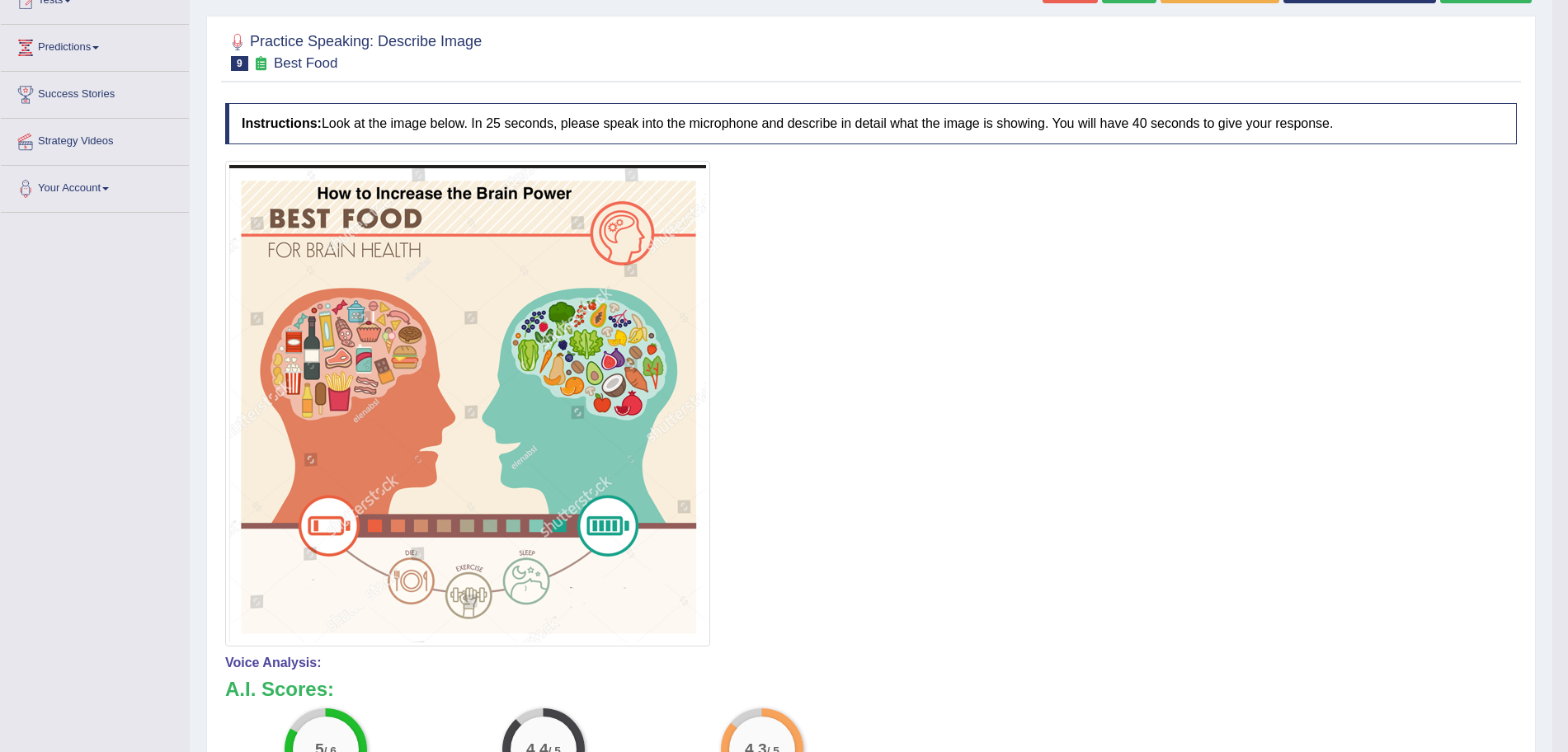
scroll to position [0, 0]
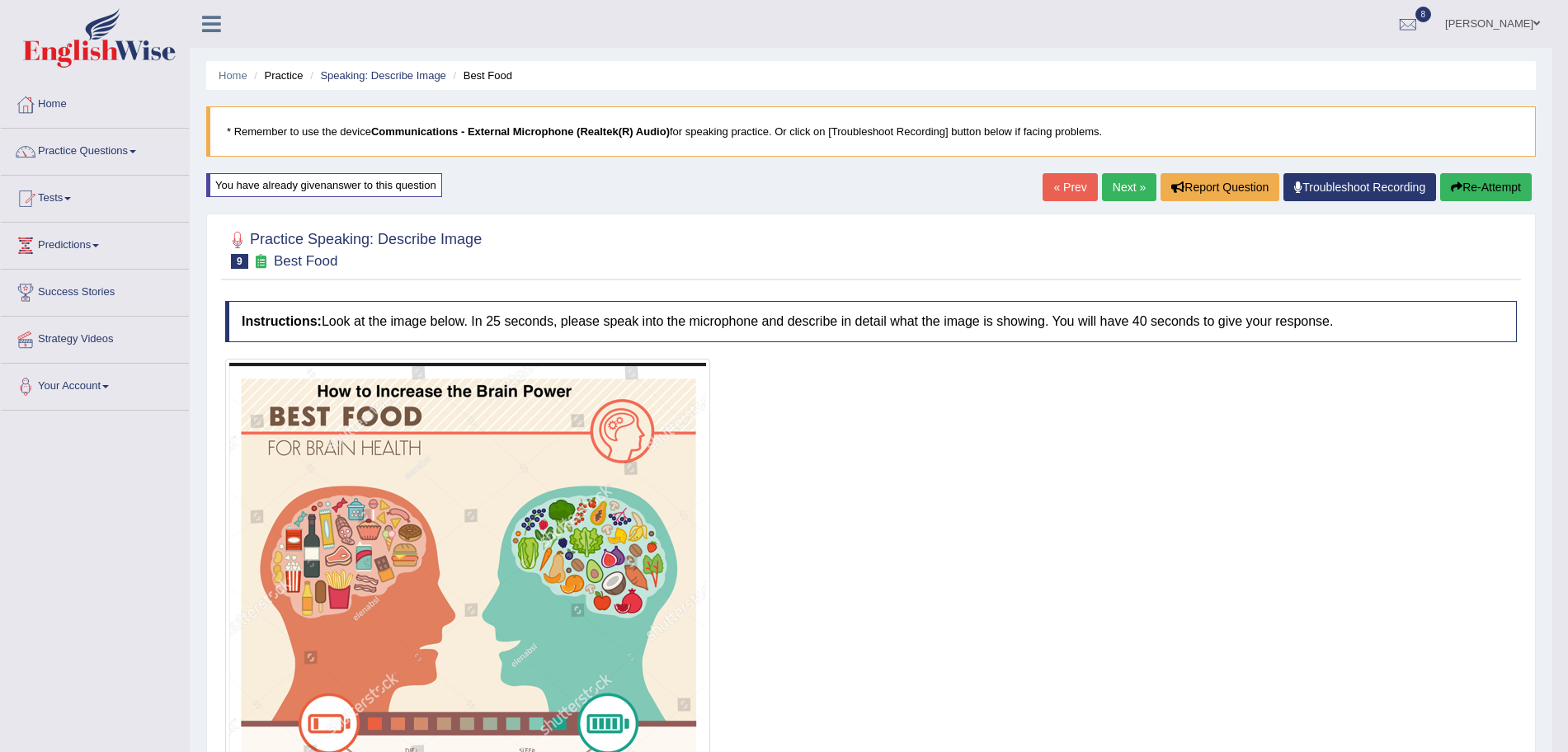
click at [1109, 181] on link "Next »" at bounding box center [1128, 188] width 54 height 28
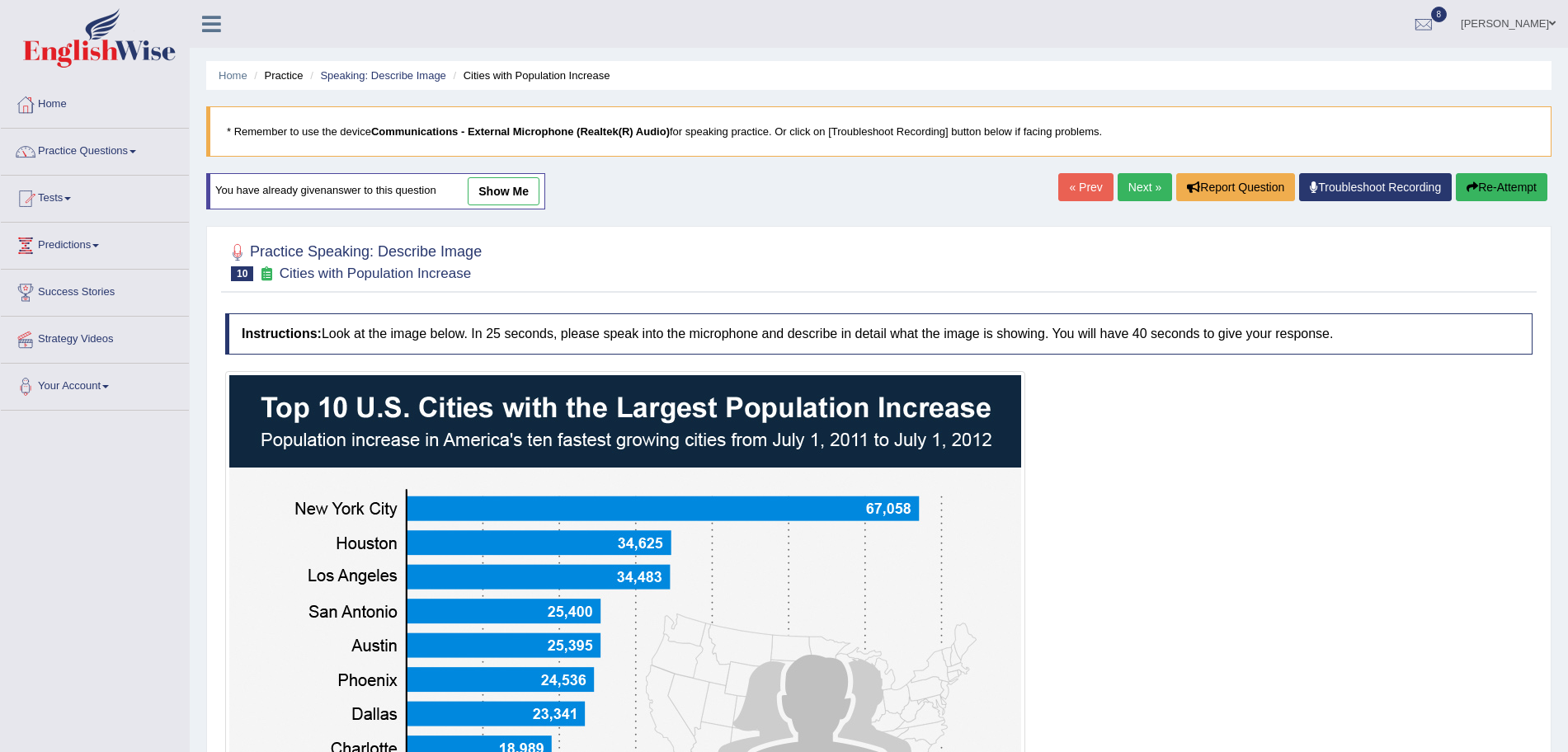
scroll to position [318, 0]
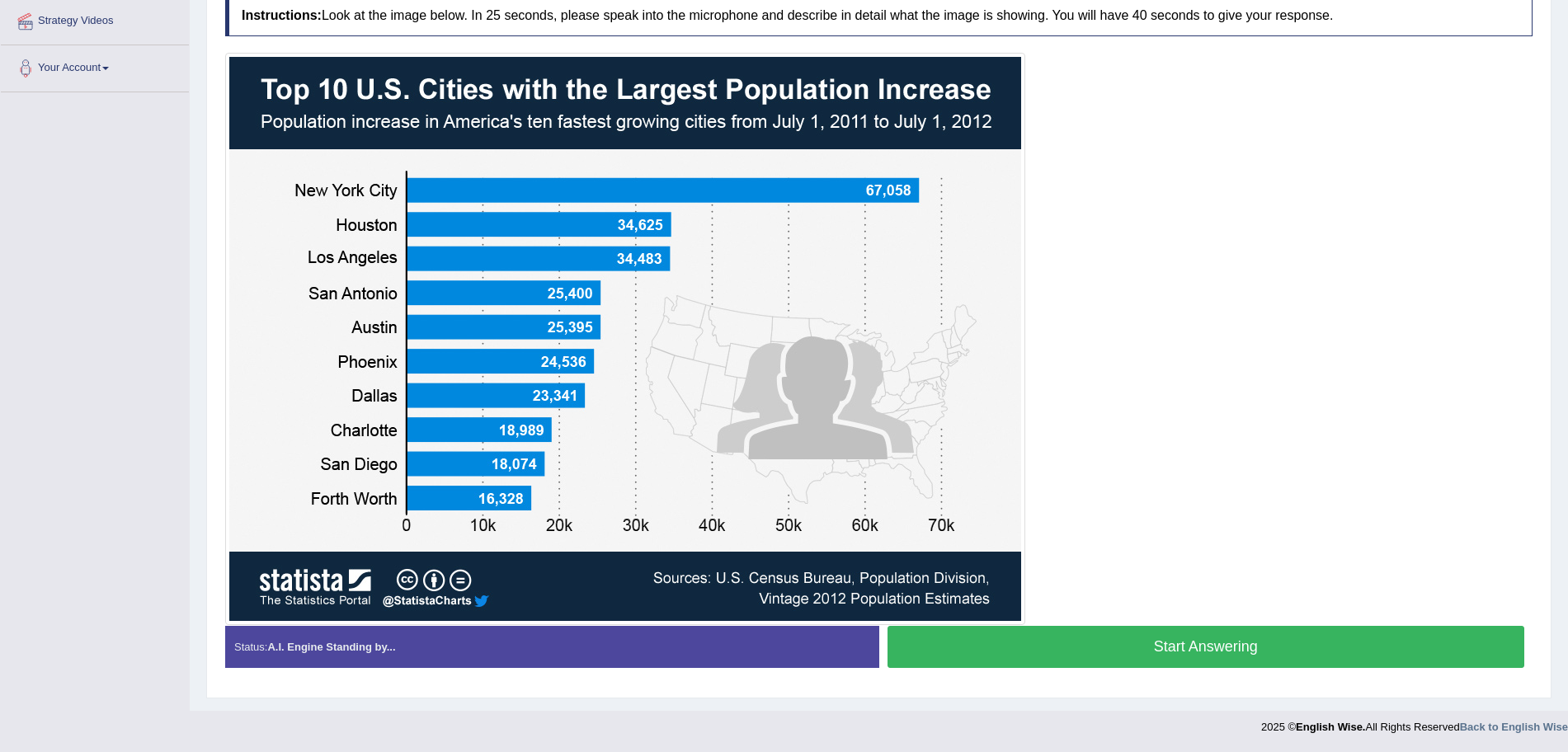
click at [1176, 655] on button "Start Answering" at bounding box center [1206, 647] width 638 height 42
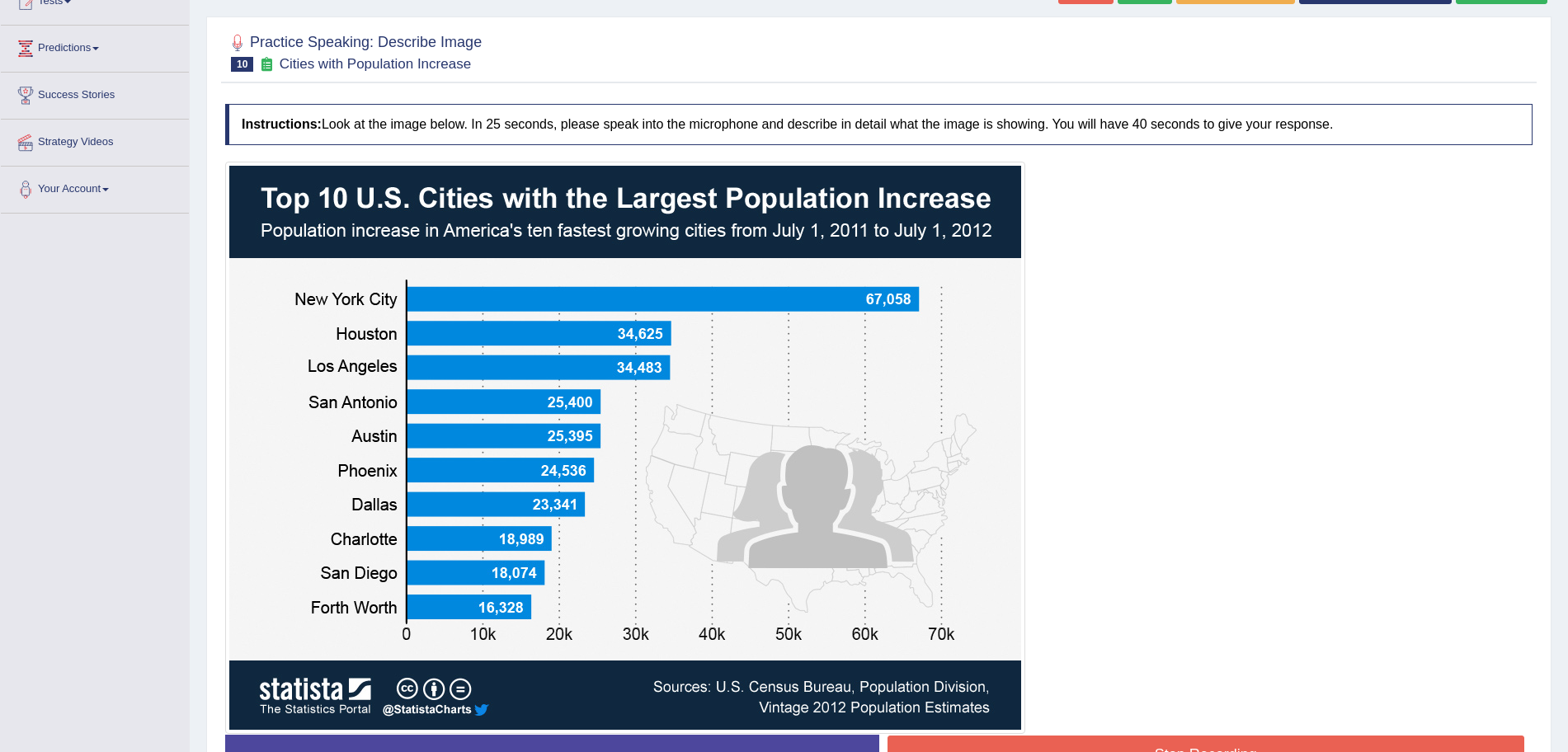
scroll to position [322, 0]
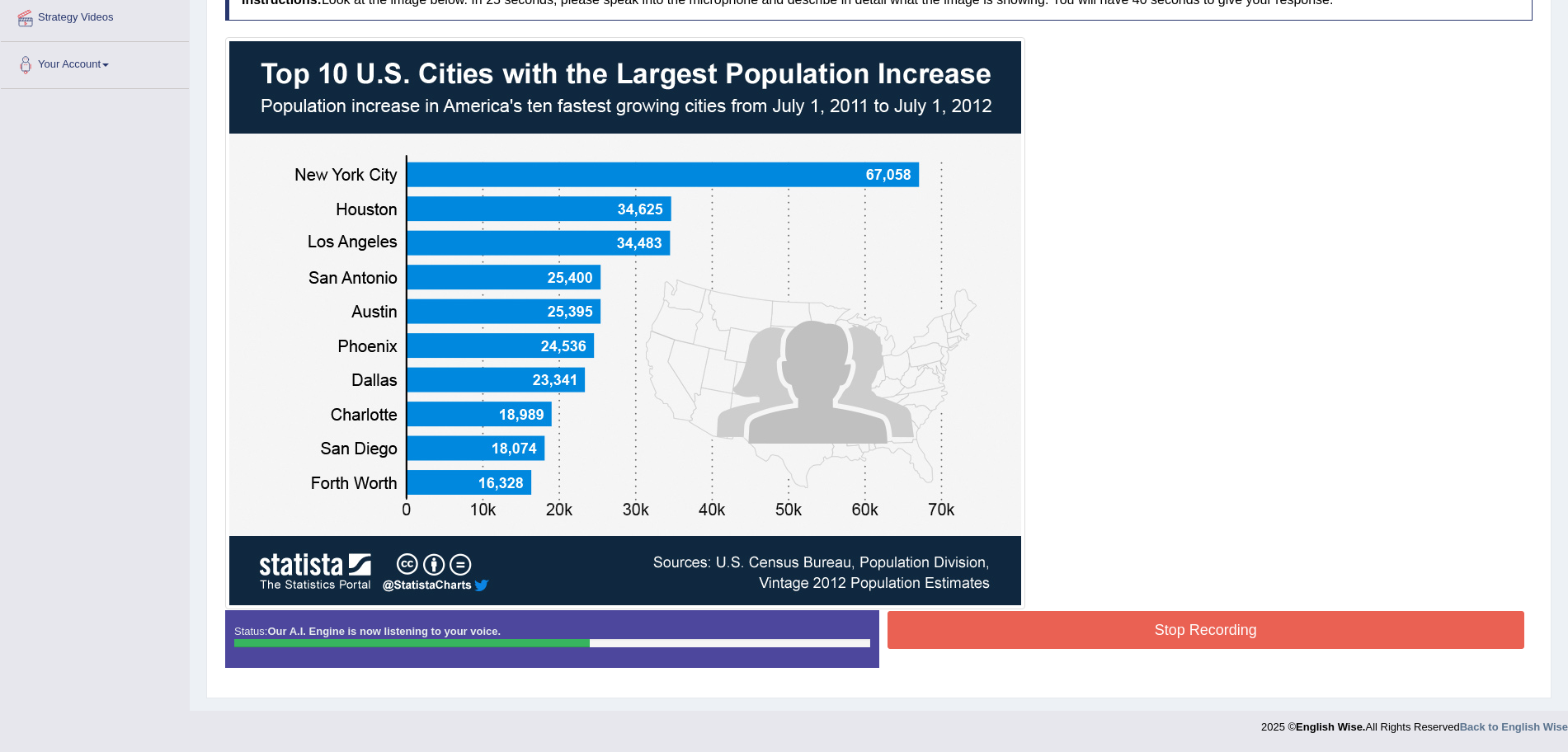
click at [1151, 622] on button "Stop Recording" at bounding box center [1206, 629] width 638 height 38
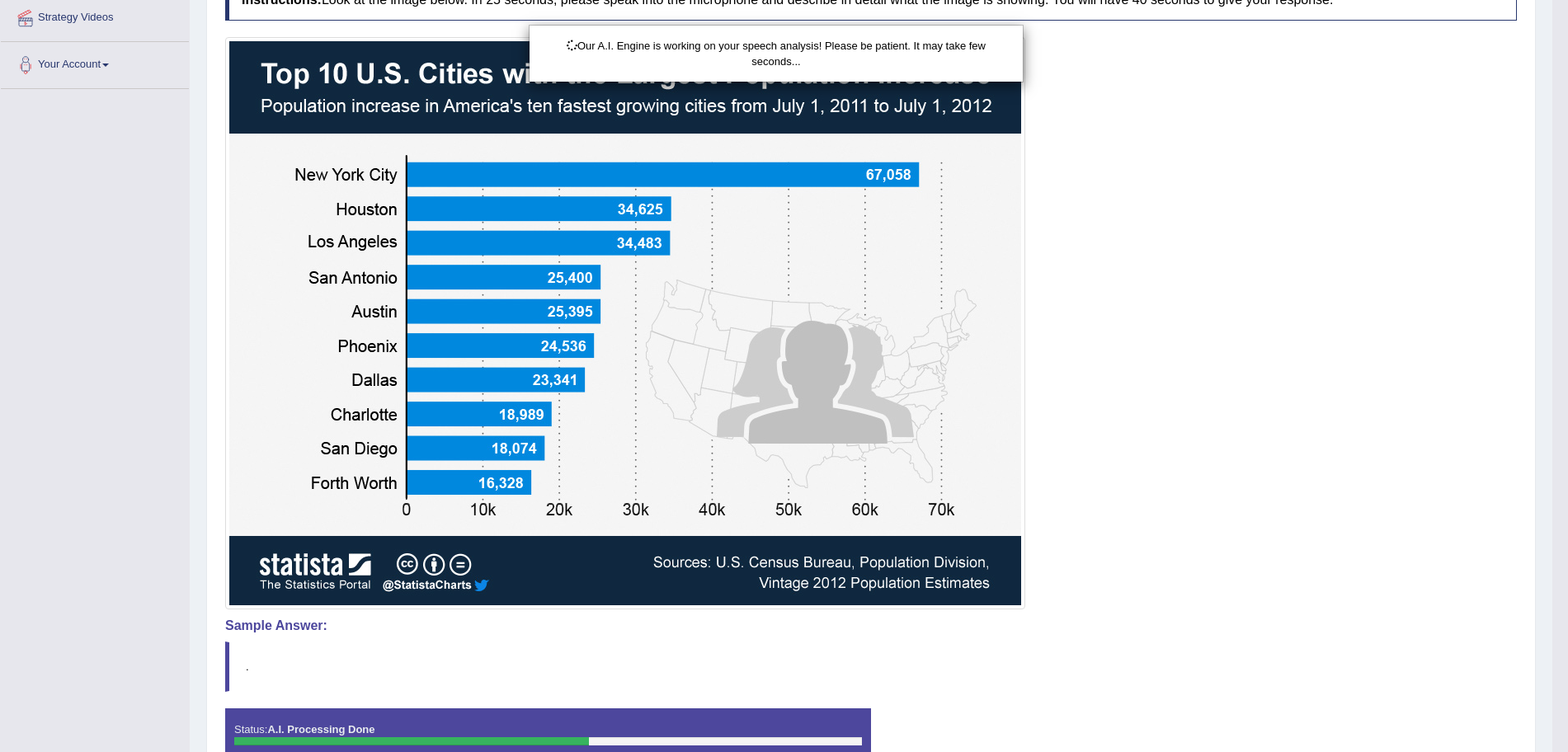
scroll to position [419, 0]
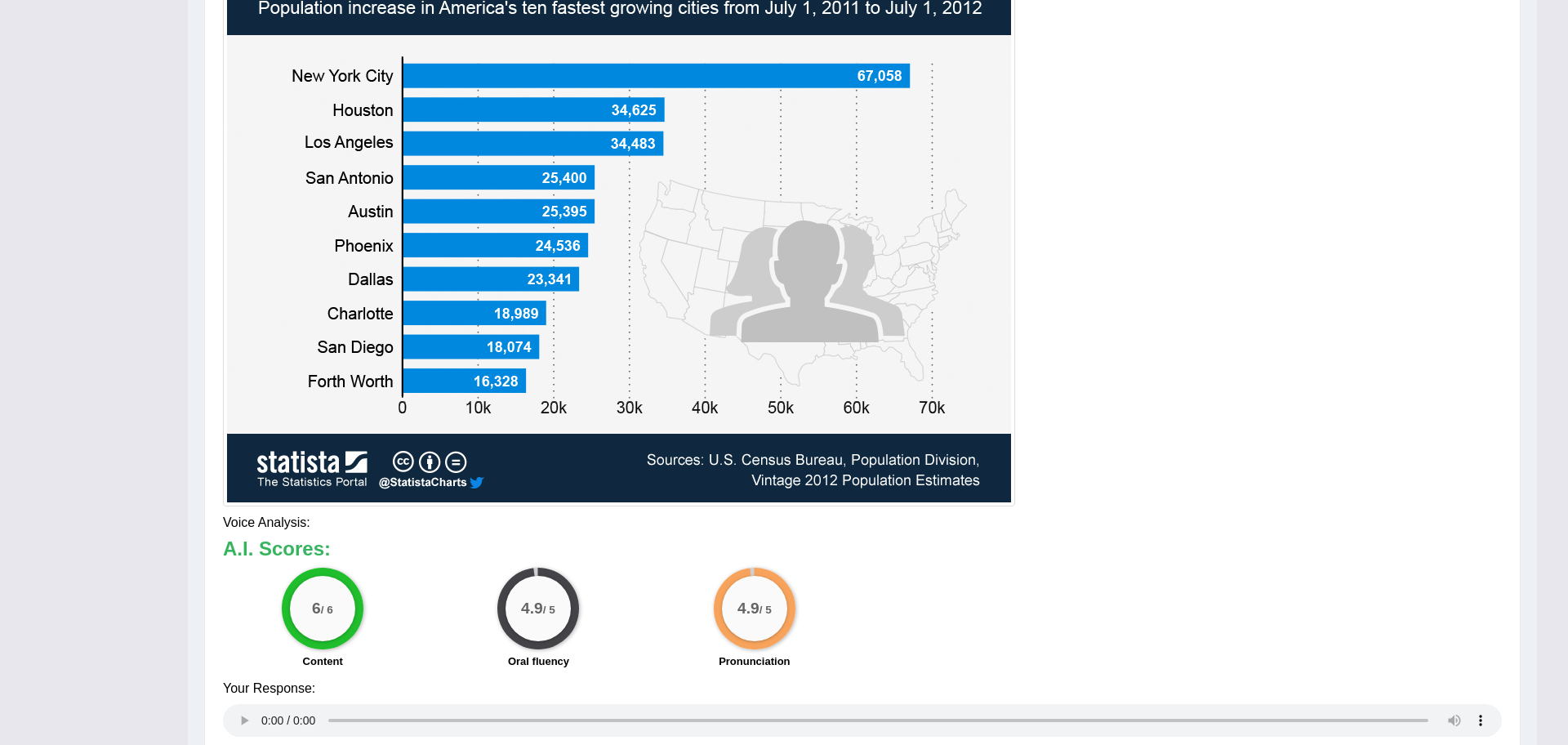
drag, startPoint x: 1567, startPoint y: 350, endPoint x: 1567, endPoint y: 500, distance: 150.0
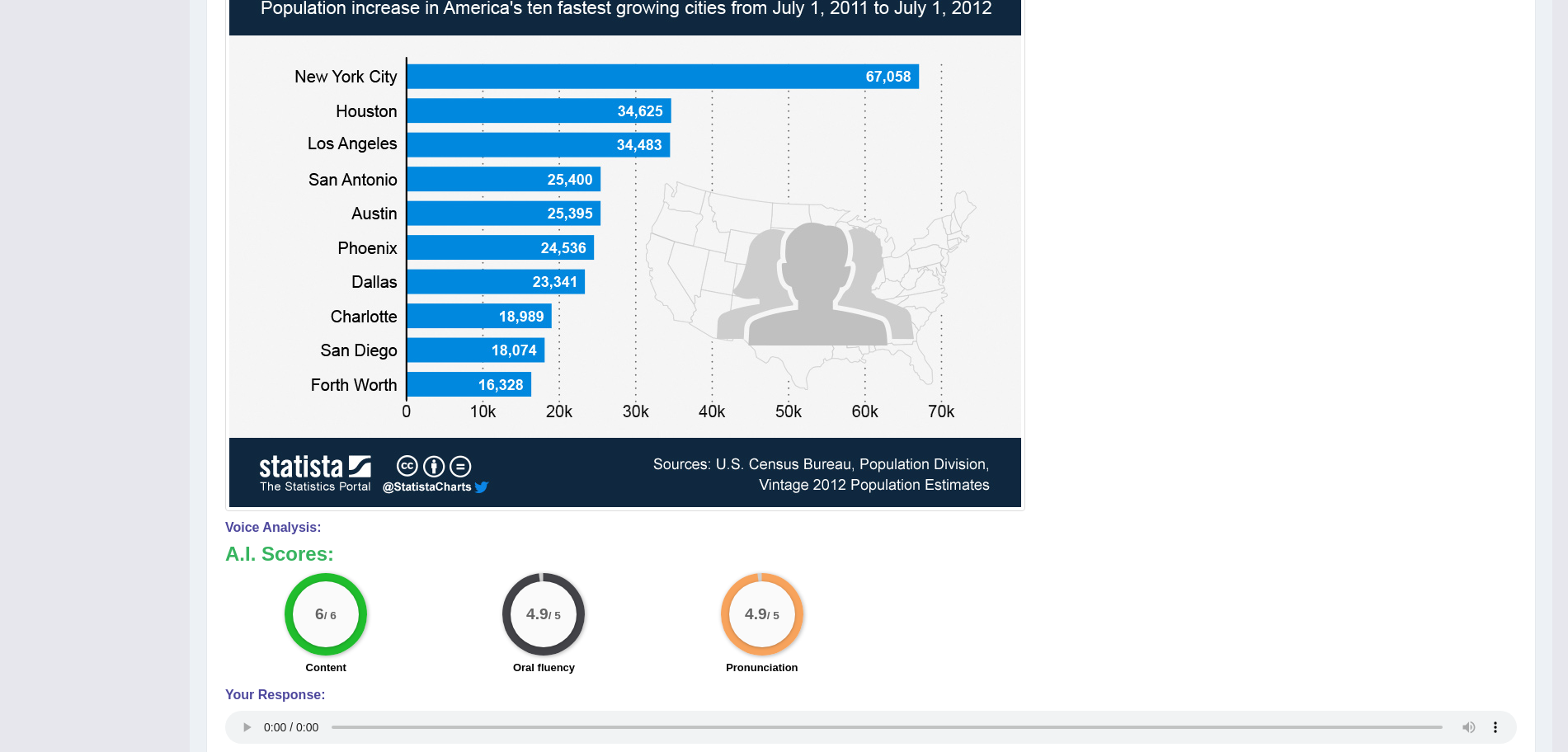
scroll to position [78, 0]
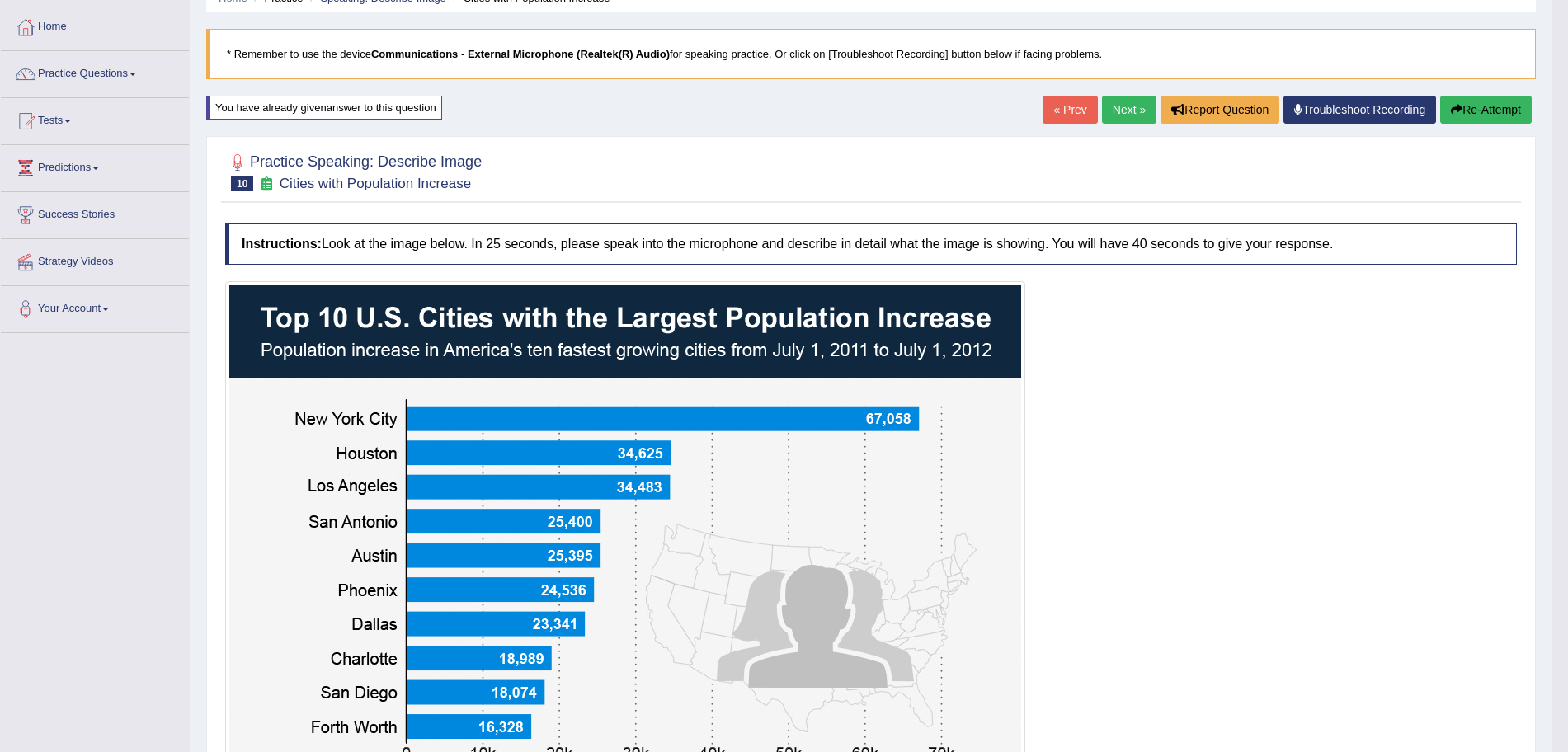
click at [1135, 118] on link "Next »" at bounding box center [1128, 110] width 54 height 28
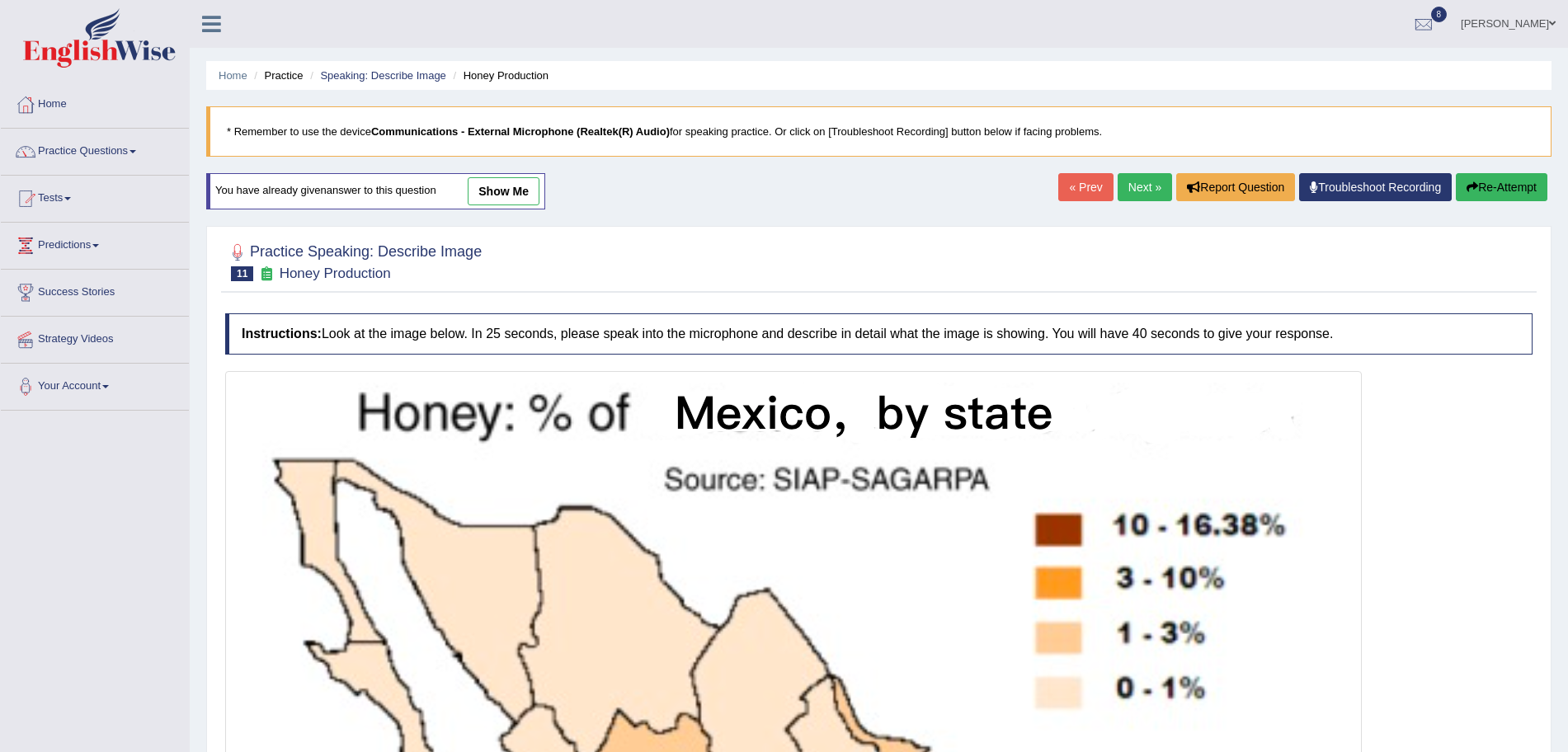
drag, startPoint x: 1583, startPoint y: 509, endPoint x: 1553, endPoint y: 273, distance: 237.9
click at [1553, 273] on html "Toggle navigation Home Practice Questions Speaking Practice Read Aloud Repeat S…" at bounding box center [784, 376] width 1568 height 752
click at [1128, 193] on link "Next »" at bounding box center [1144, 188] width 54 height 28
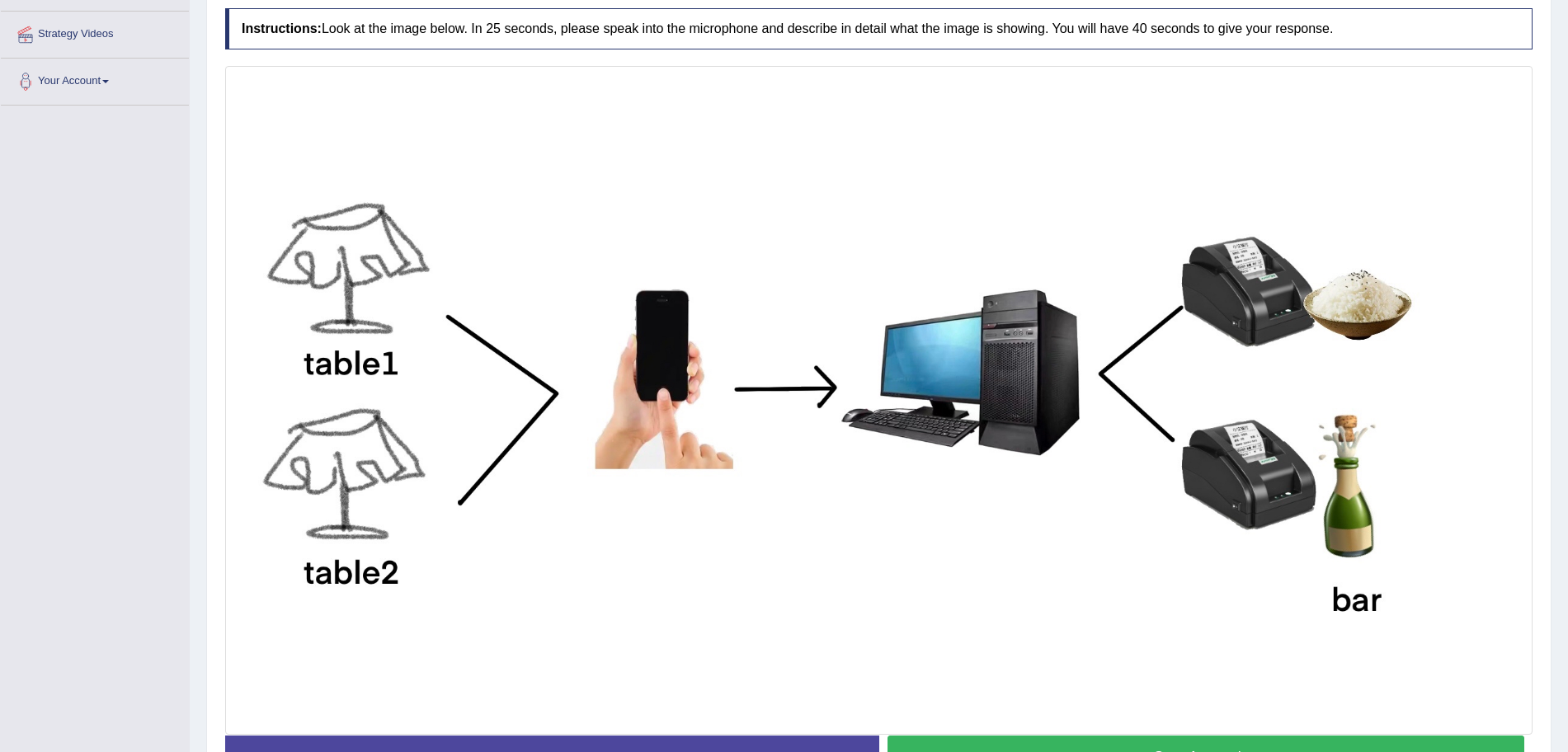
scroll to position [355, 0]
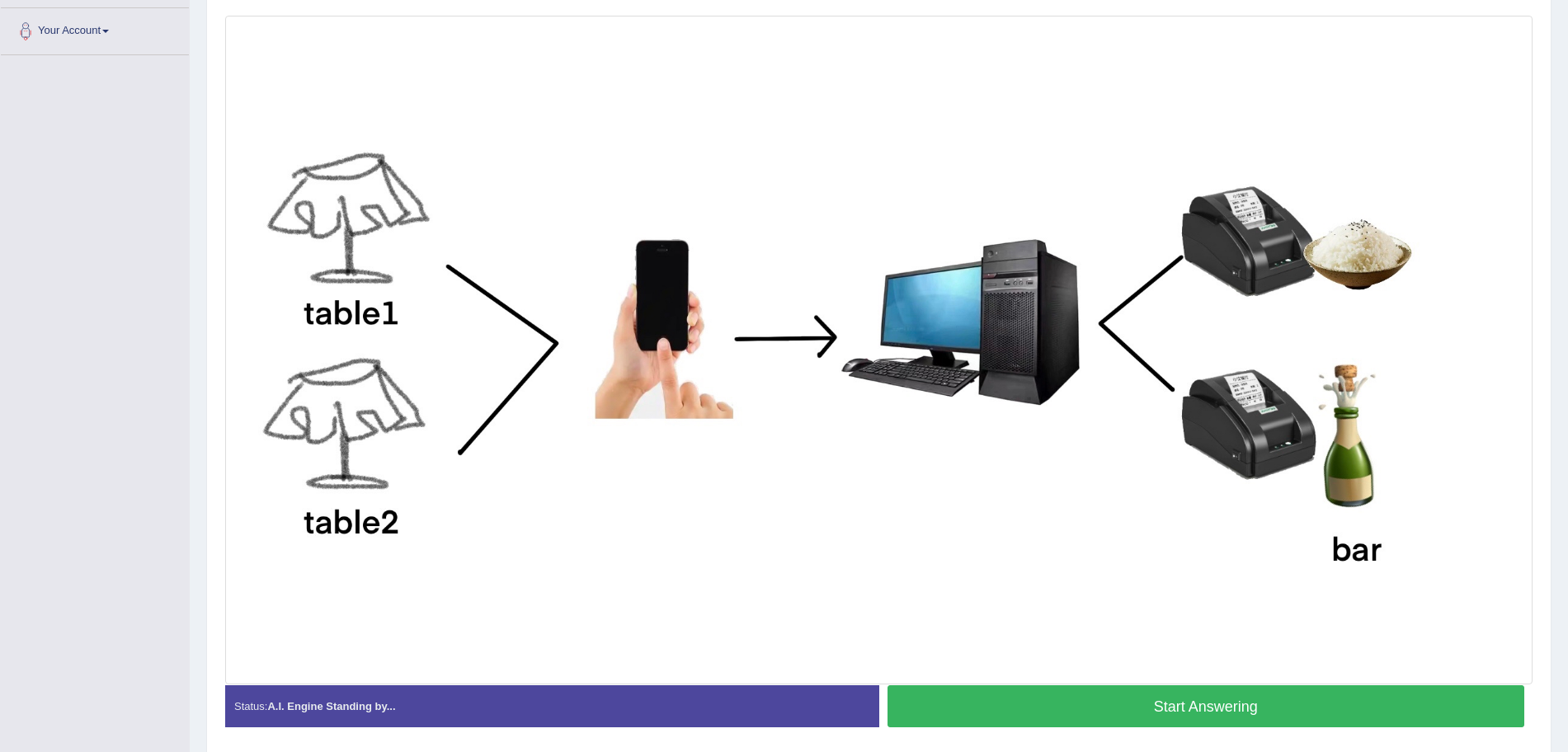
drag, startPoint x: 1583, startPoint y: 352, endPoint x: 1583, endPoint y: 569, distance: 217.0
click at [1567, 397] on html "Toggle navigation Home Practice Questions Speaking Practice Read Aloud Repeat S…" at bounding box center [784, 21] width 1568 height 752
click at [1203, 707] on button "Start Answering" at bounding box center [1206, 706] width 638 height 42
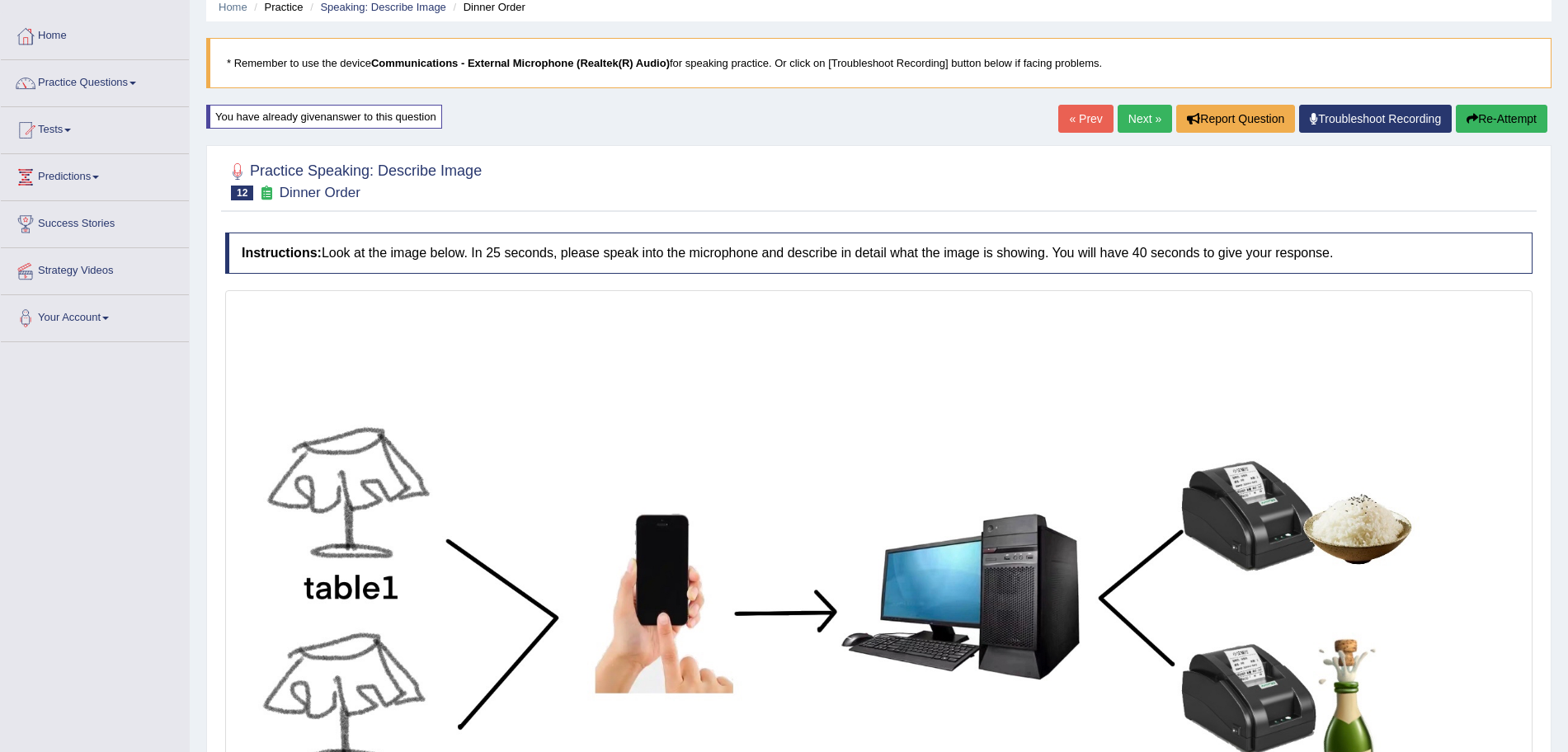
scroll to position [419, 0]
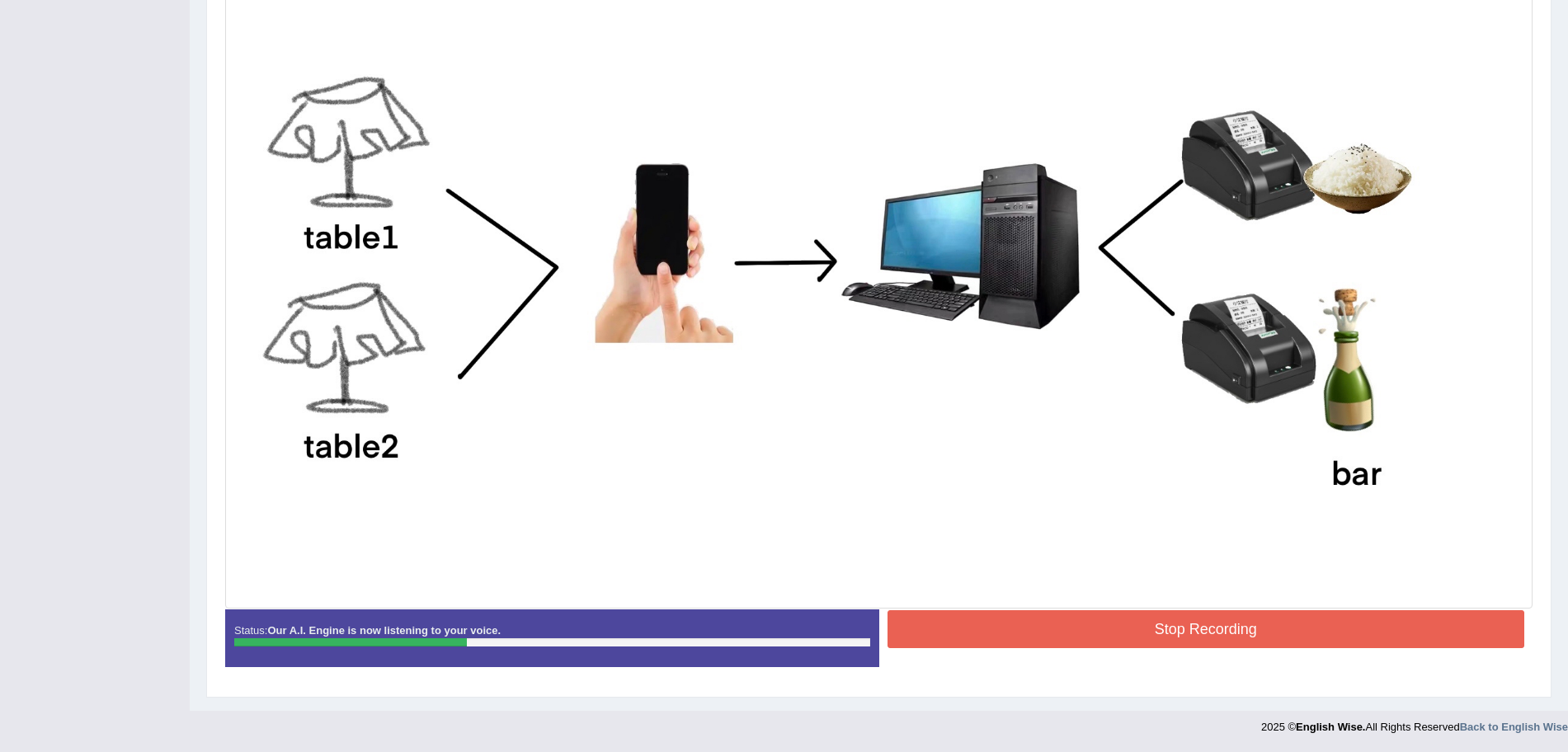
click at [1212, 644] on button "Stop Recording" at bounding box center [1206, 629] width 638 height 38
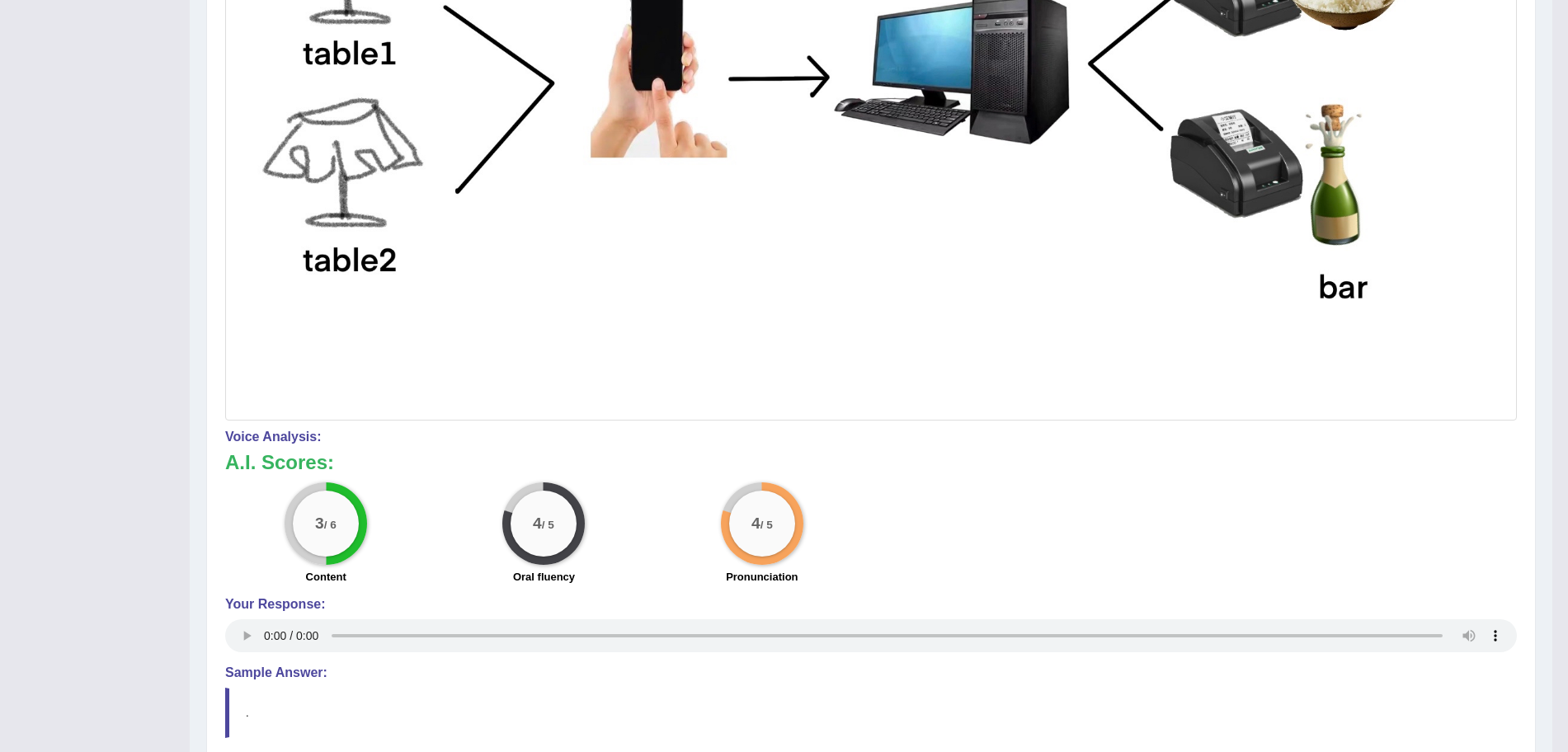
scroll to position [18, 0]
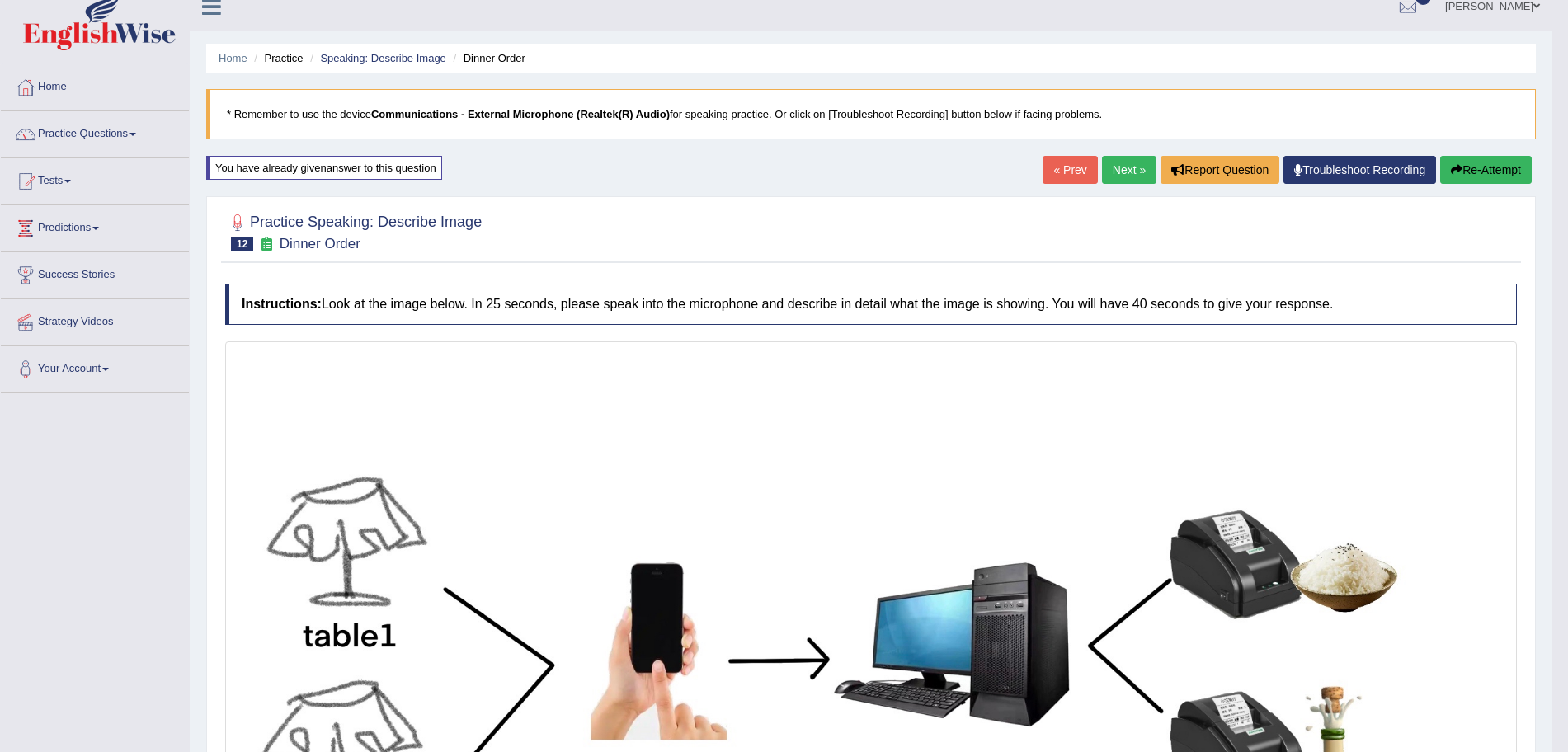
click at [1126, 163] on link "Next »" at bounding box center [1128, 170] width 54 height 28
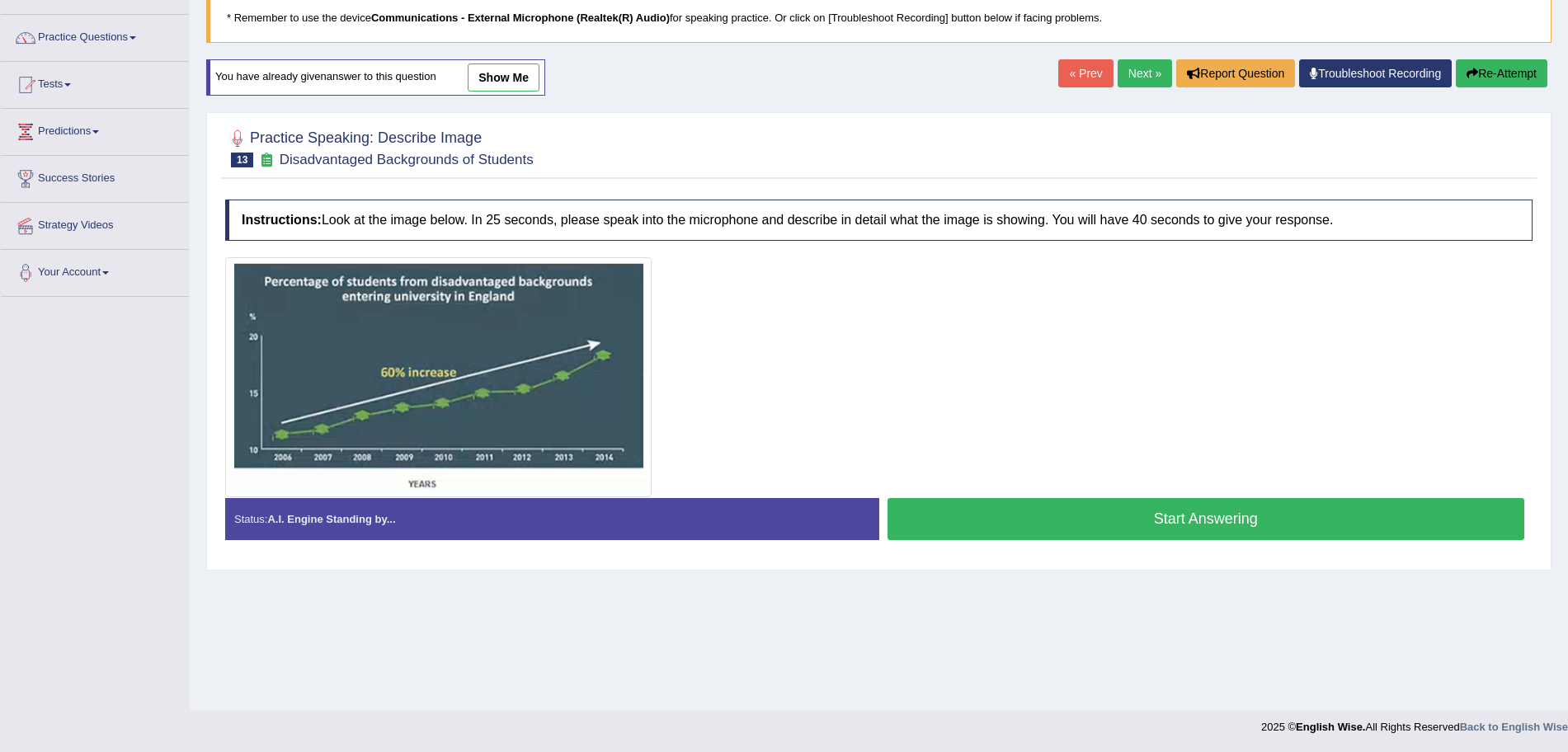
click at [1016, 518] on button "Start Answering" at bounding box center [1206, 519] width 638 height 42
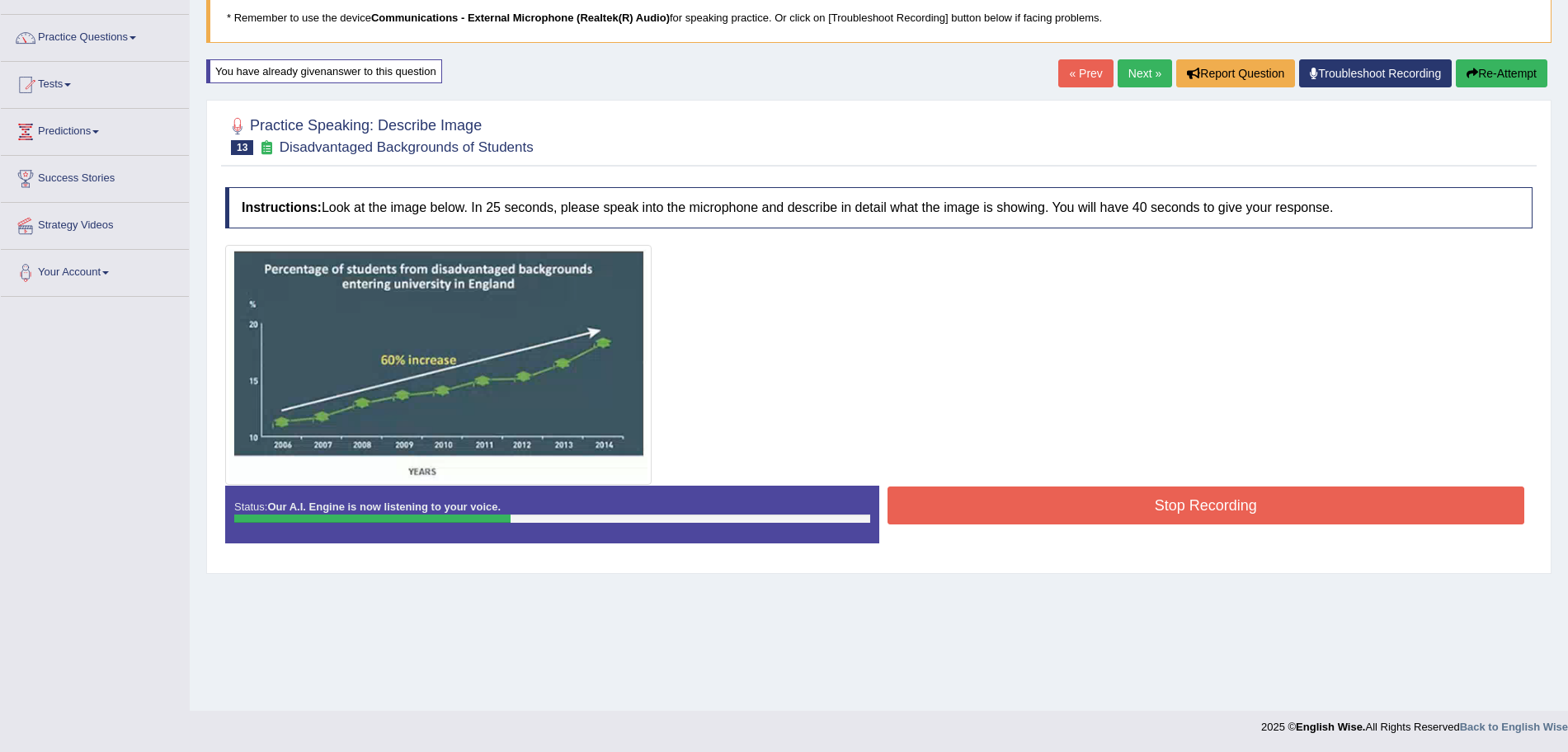
click at [1013, 510] on button "Stop Recording" at bounding box center [1206, 505] width 638 height 38
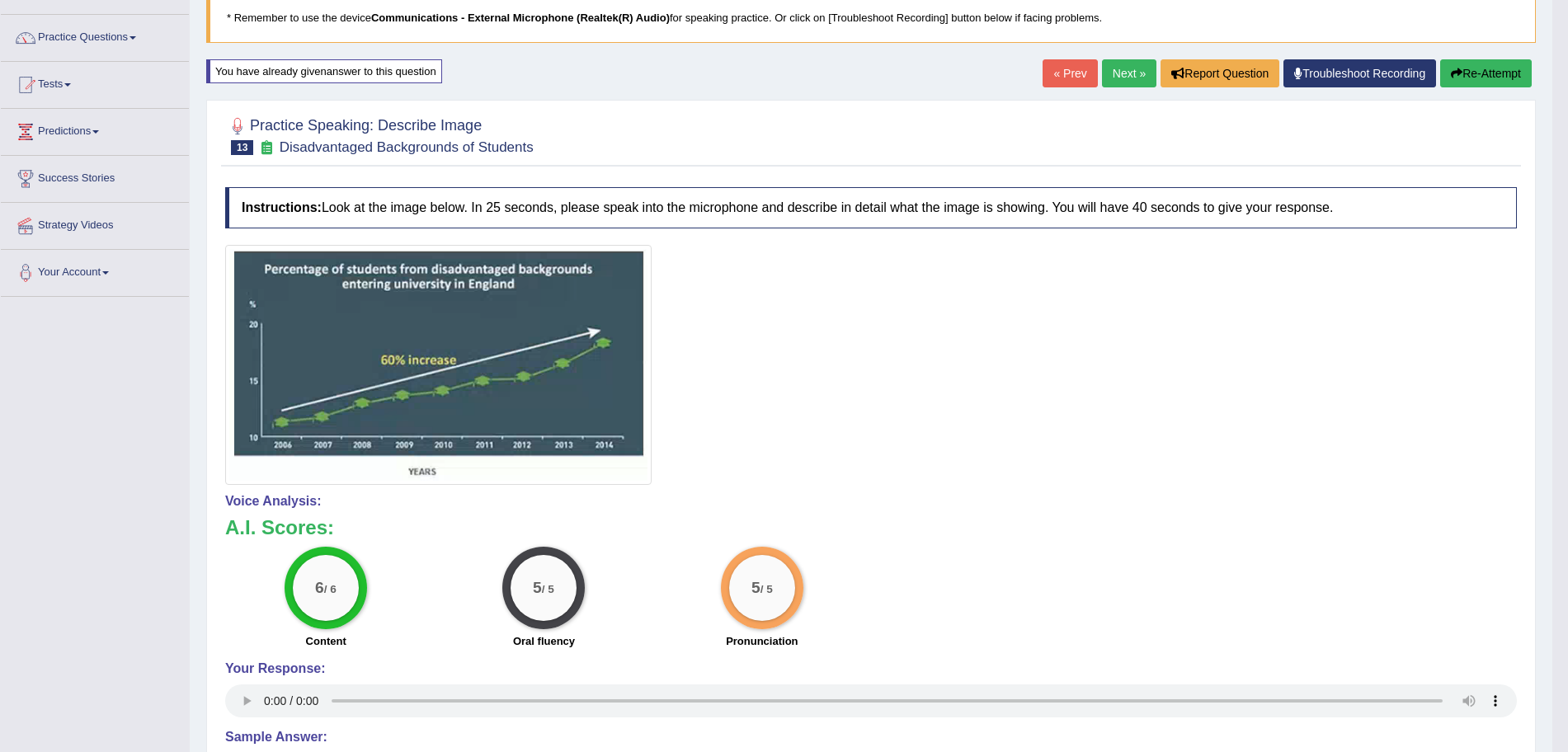
click at [1116, 73] on link "Next »" at bounding box center [1128, 73] width 54 height 28
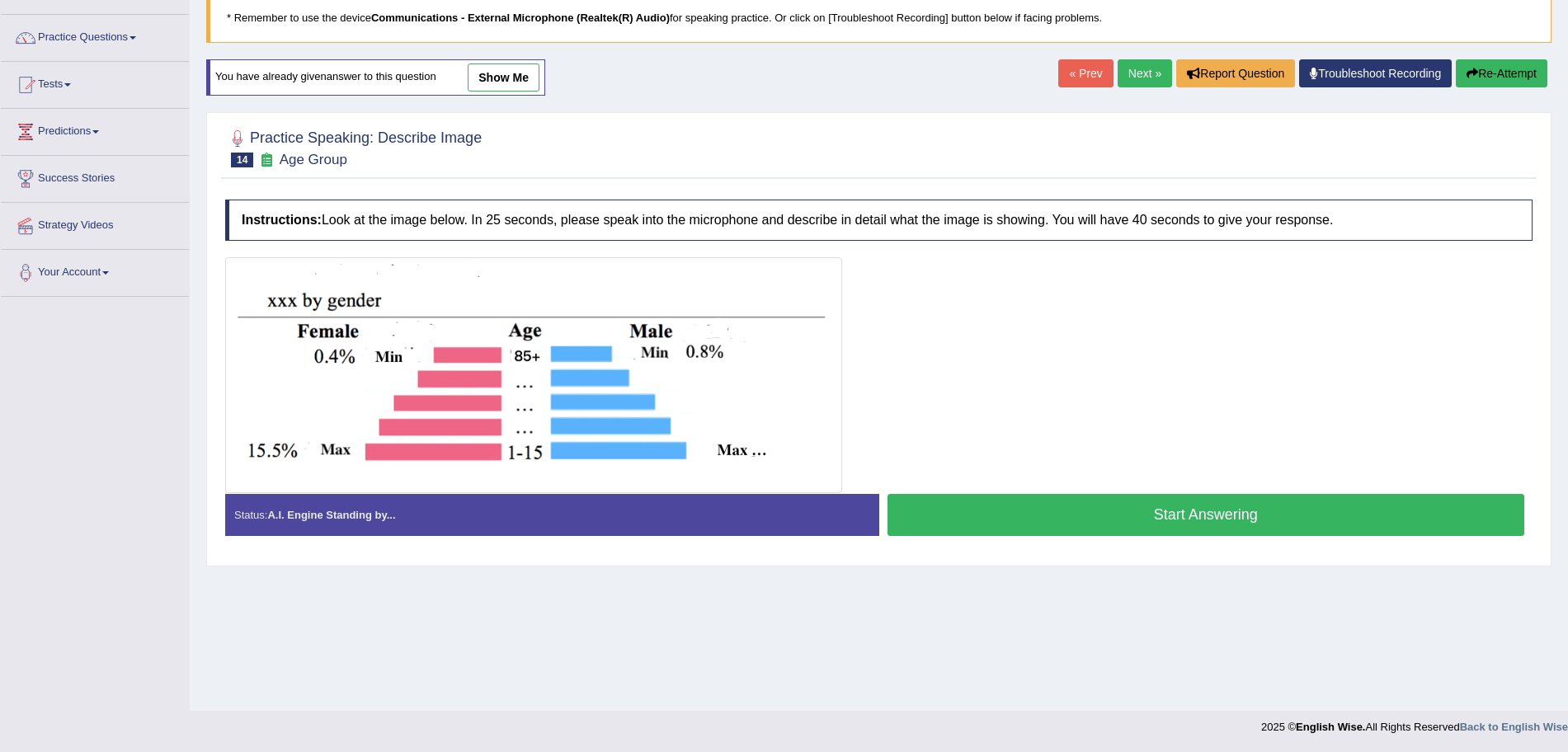
click at [1099, 524] on button "Start Answering" at bounding box center [1206, 514] width 638 height 42
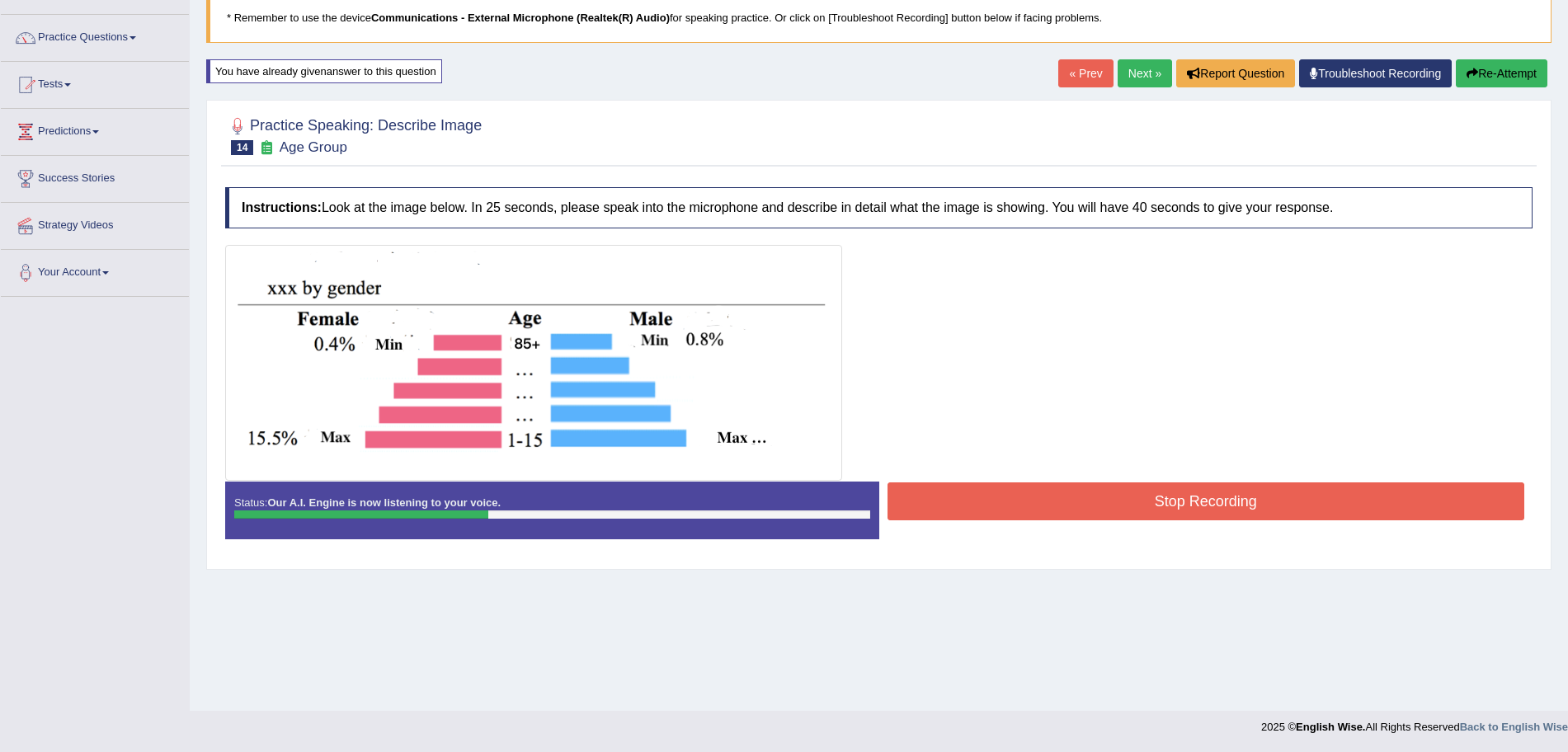
click at [1048, 516] on button "Stop Recording" at bounding box center [1206, 501] width 638 height 38
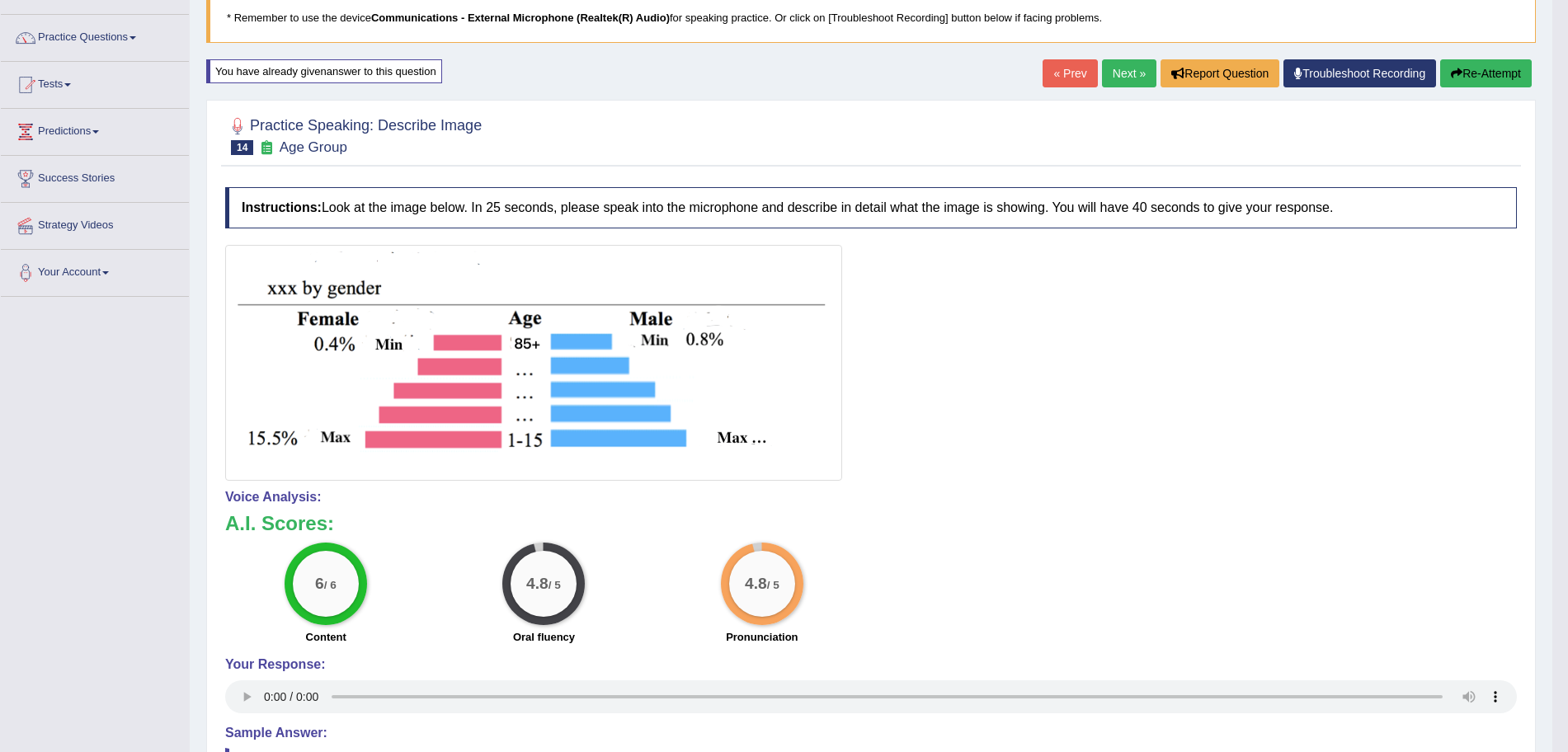
click at [1122, 69] on link "Next »" at bounding box center [1128, 73] width 54 height 28
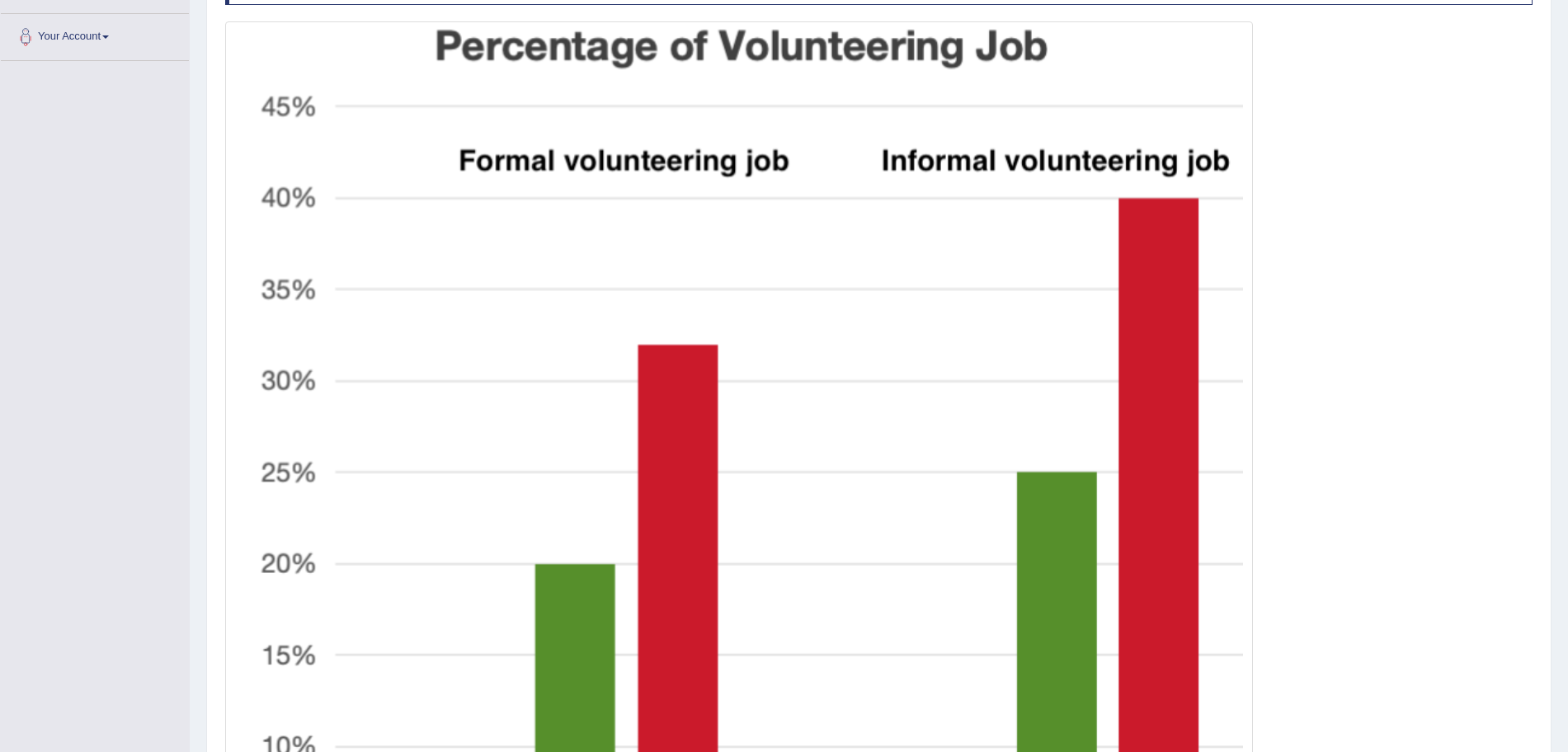
scroll to position [459, 0]
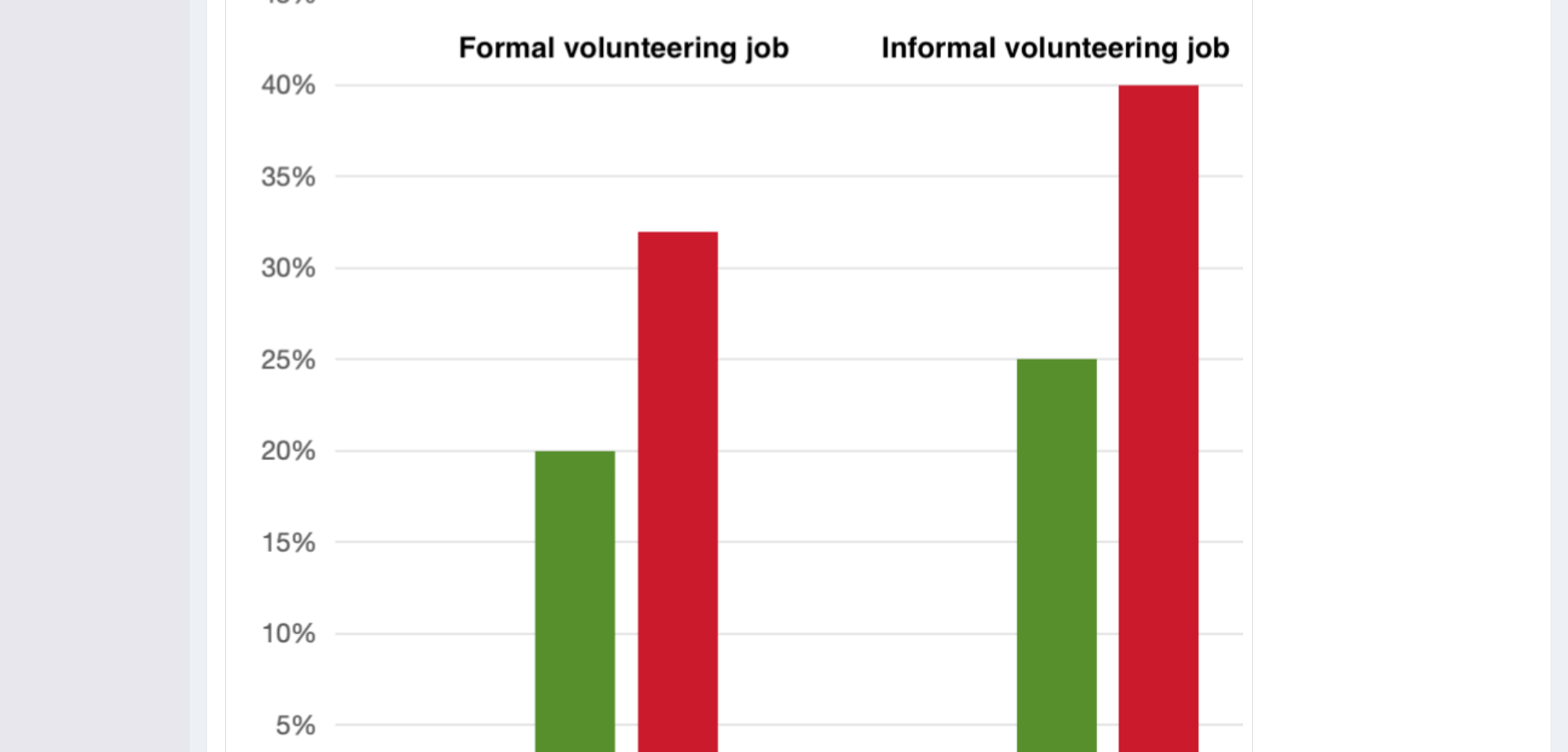
scroll to position [696, 0]
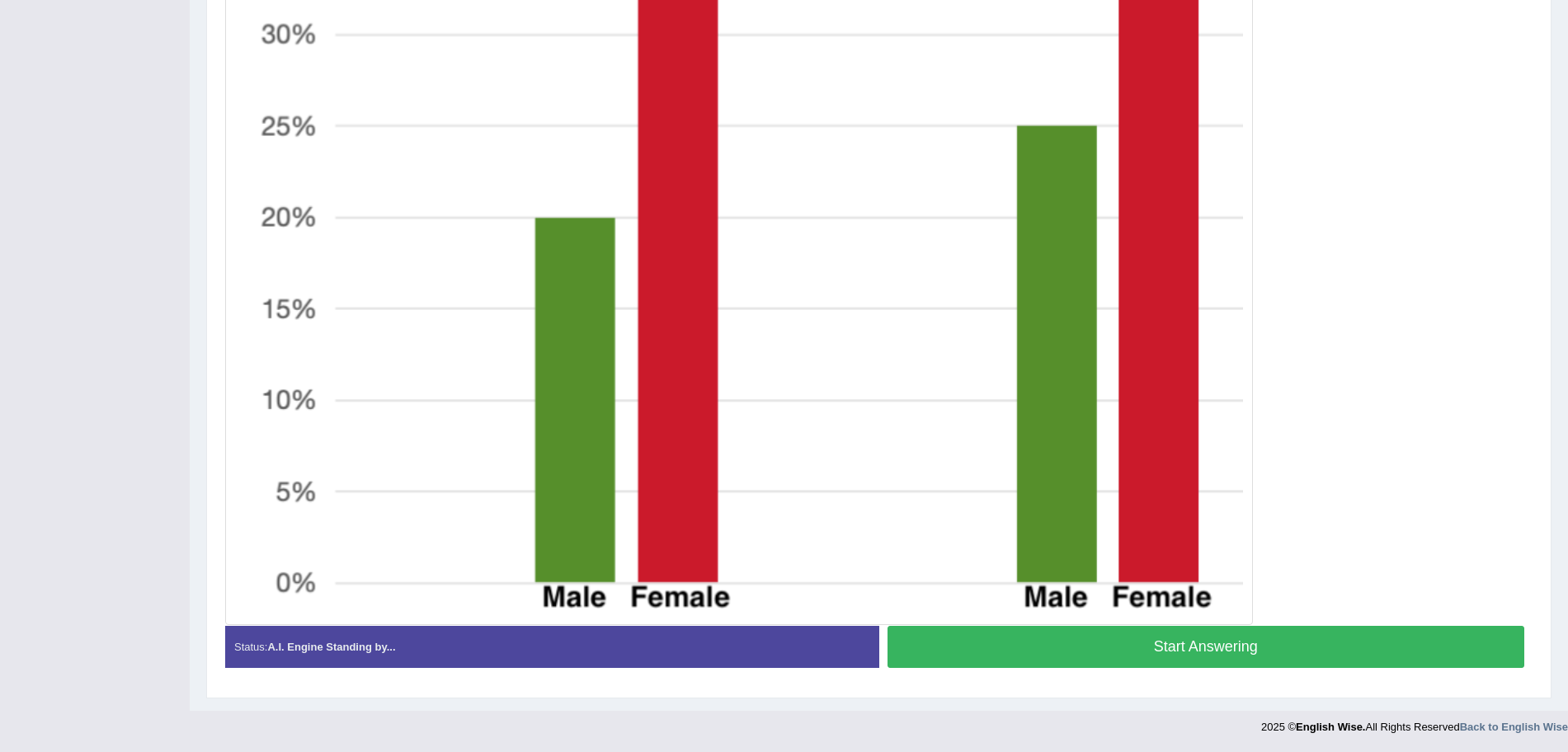
click at [1264, 647] on button "Start Answering" at bounding box center [1206, 647] width 638 height 42
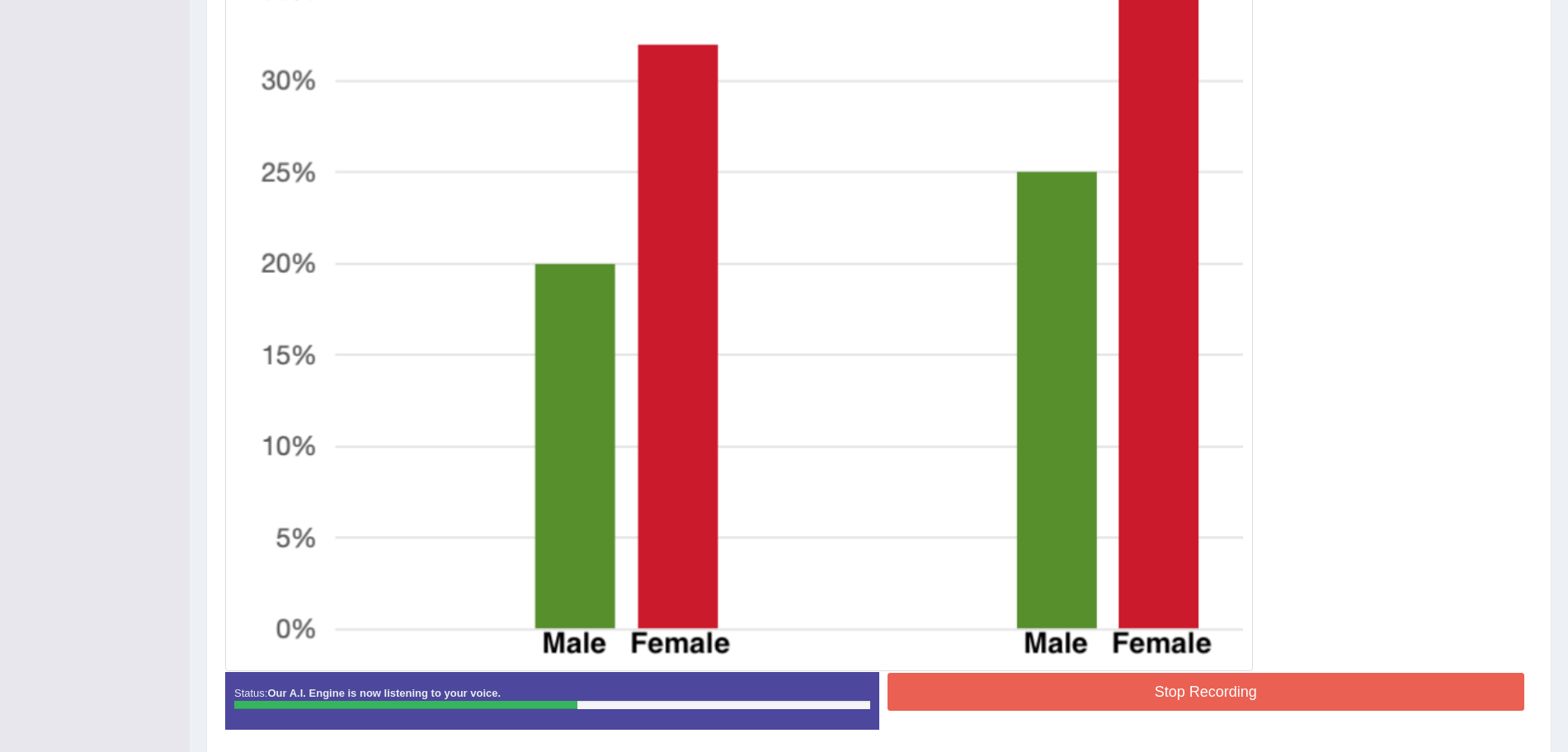
scroll to position [699, 0]
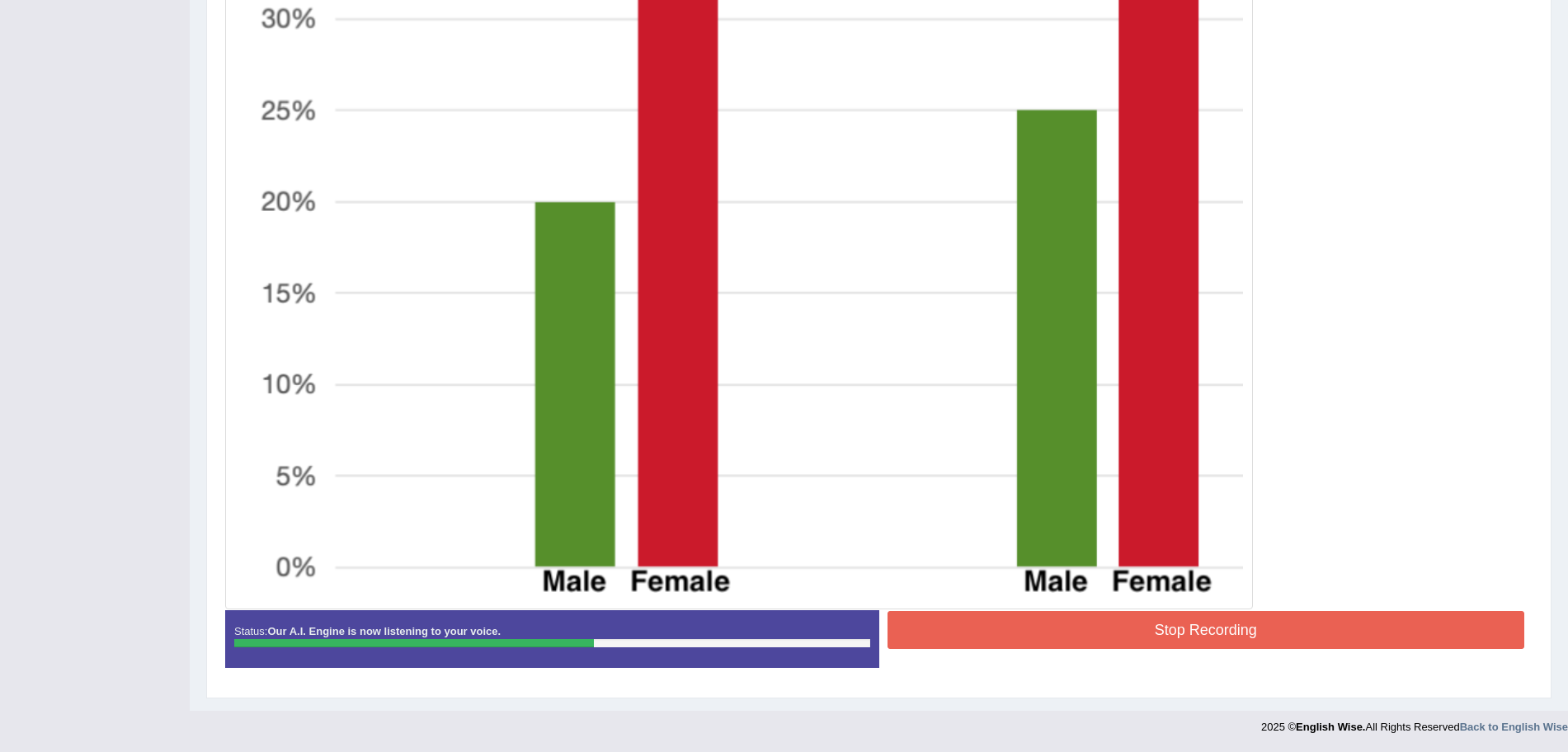
click at [1142, 630] on button "Stop Recording" at bounding box center [1206, 629] width 638 height 38
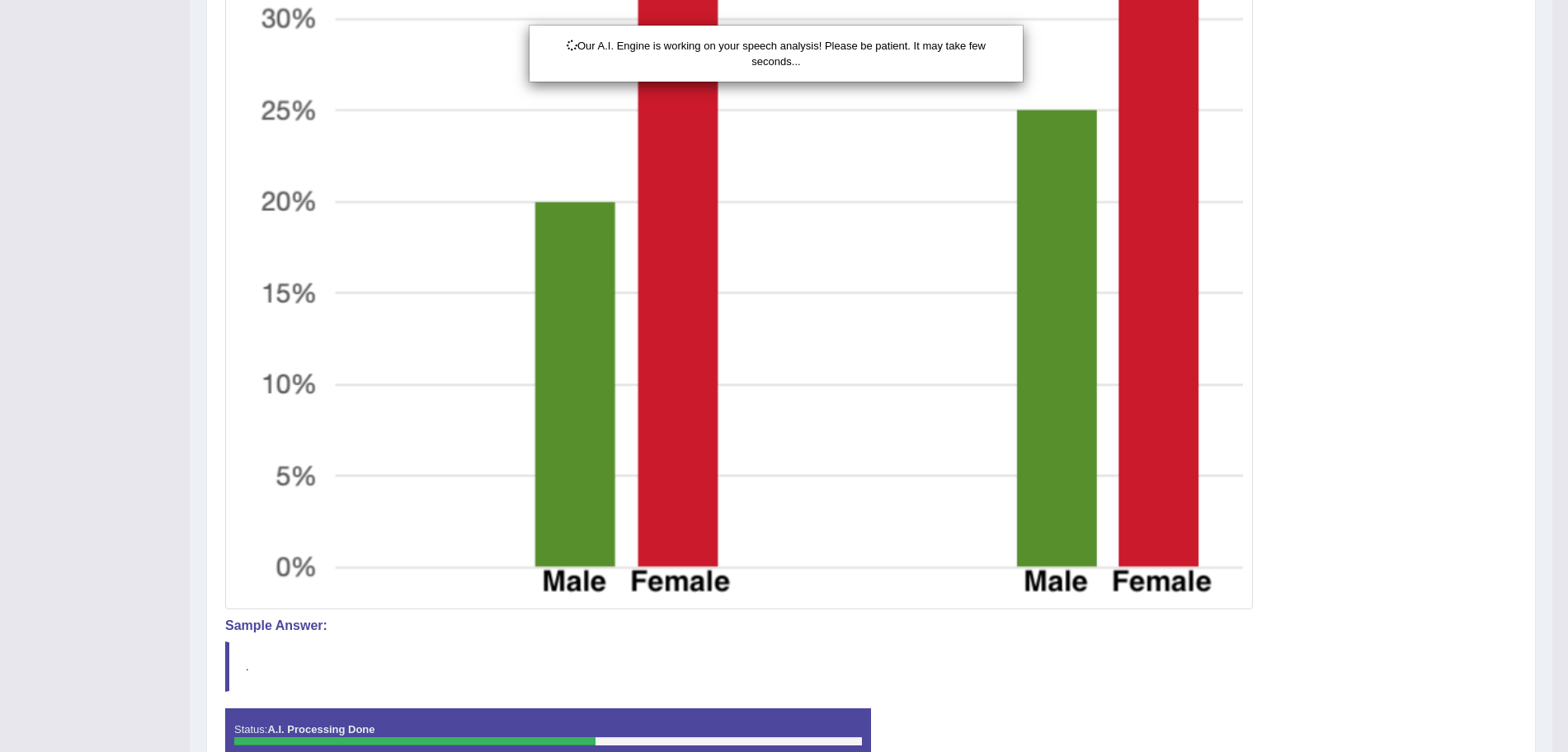
scroll to position [797, 0]
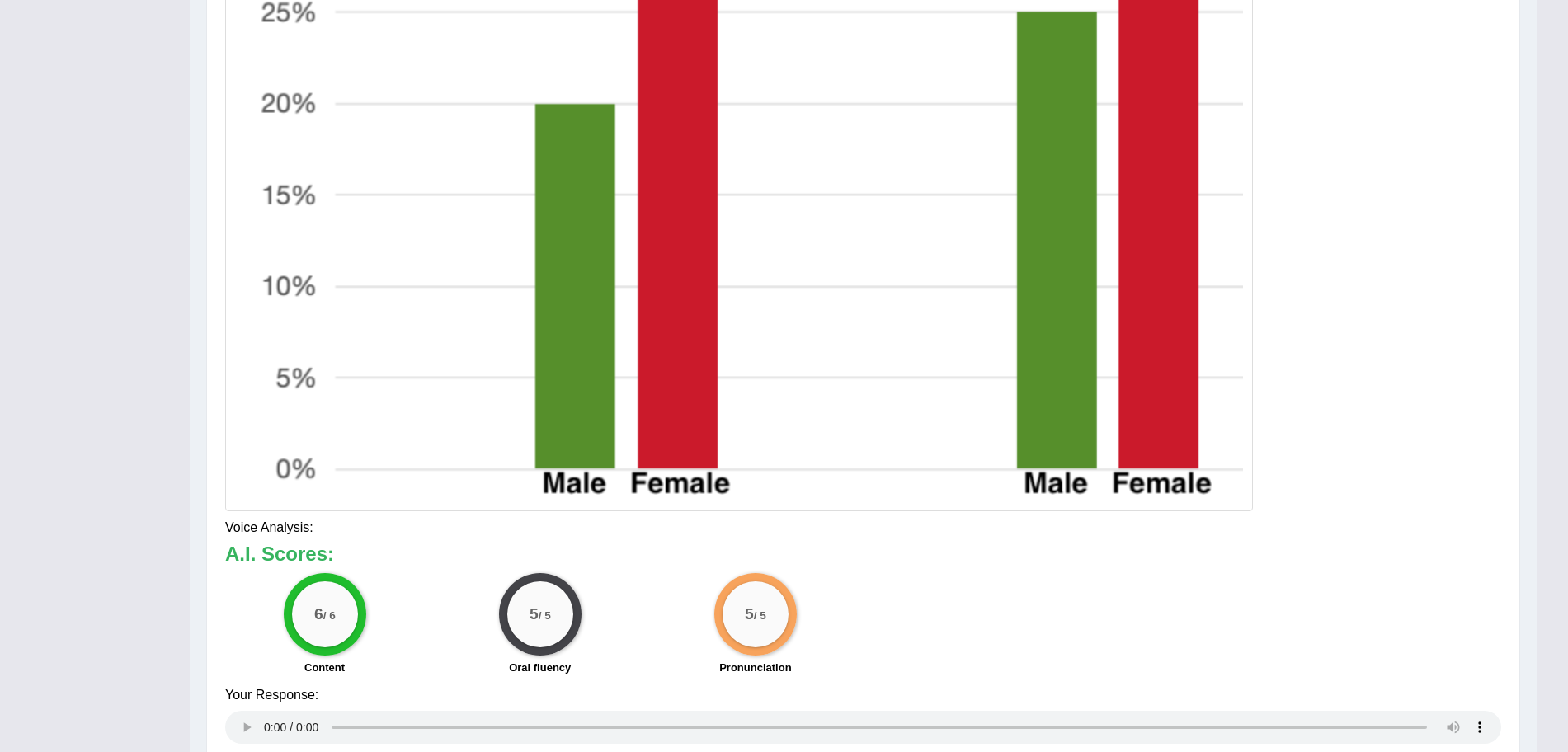
drag, startPoint x: 1583, startPoint y: 411, endPoint x: 1583, endPoint y: 546, distance: 135.0
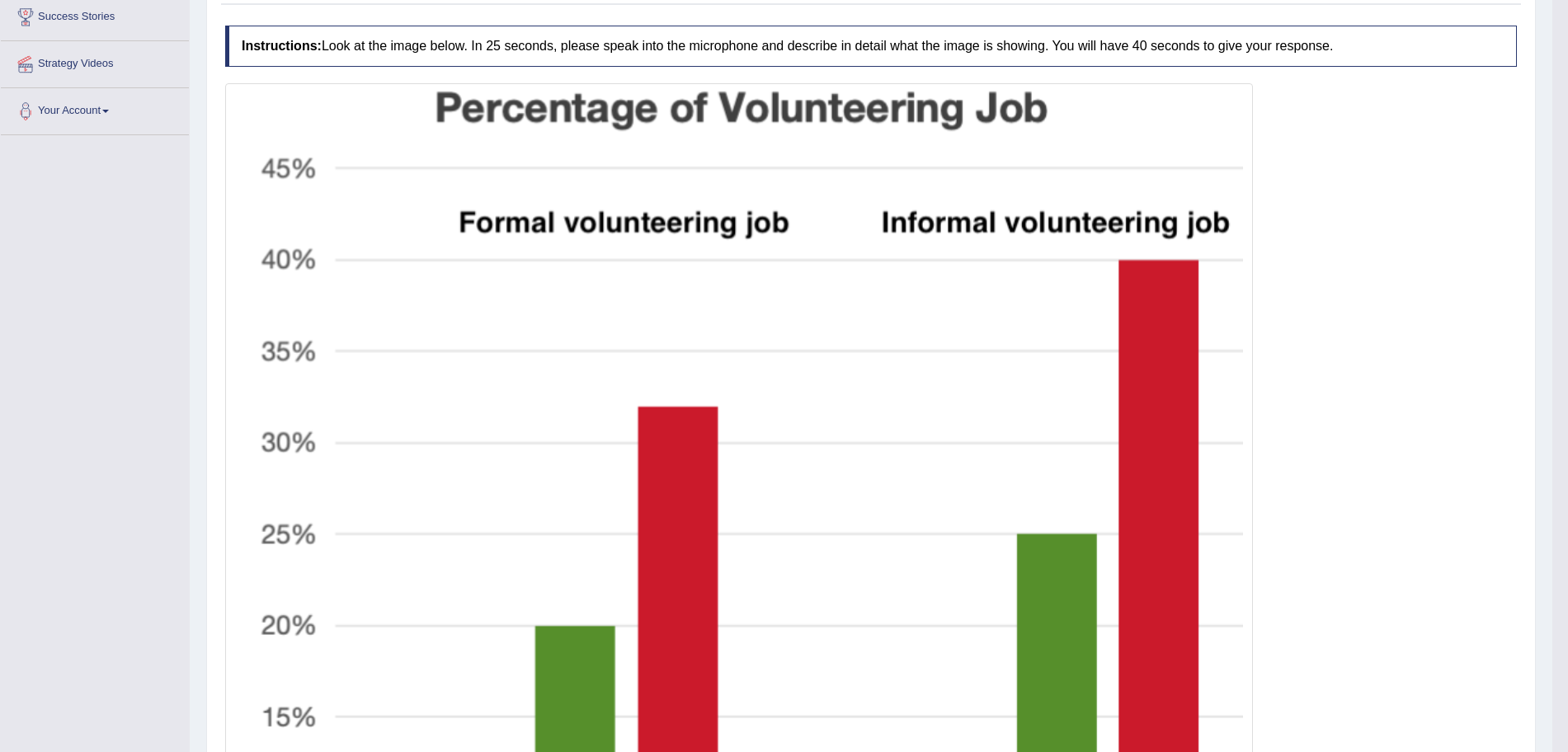
scroll to position [83, 0]
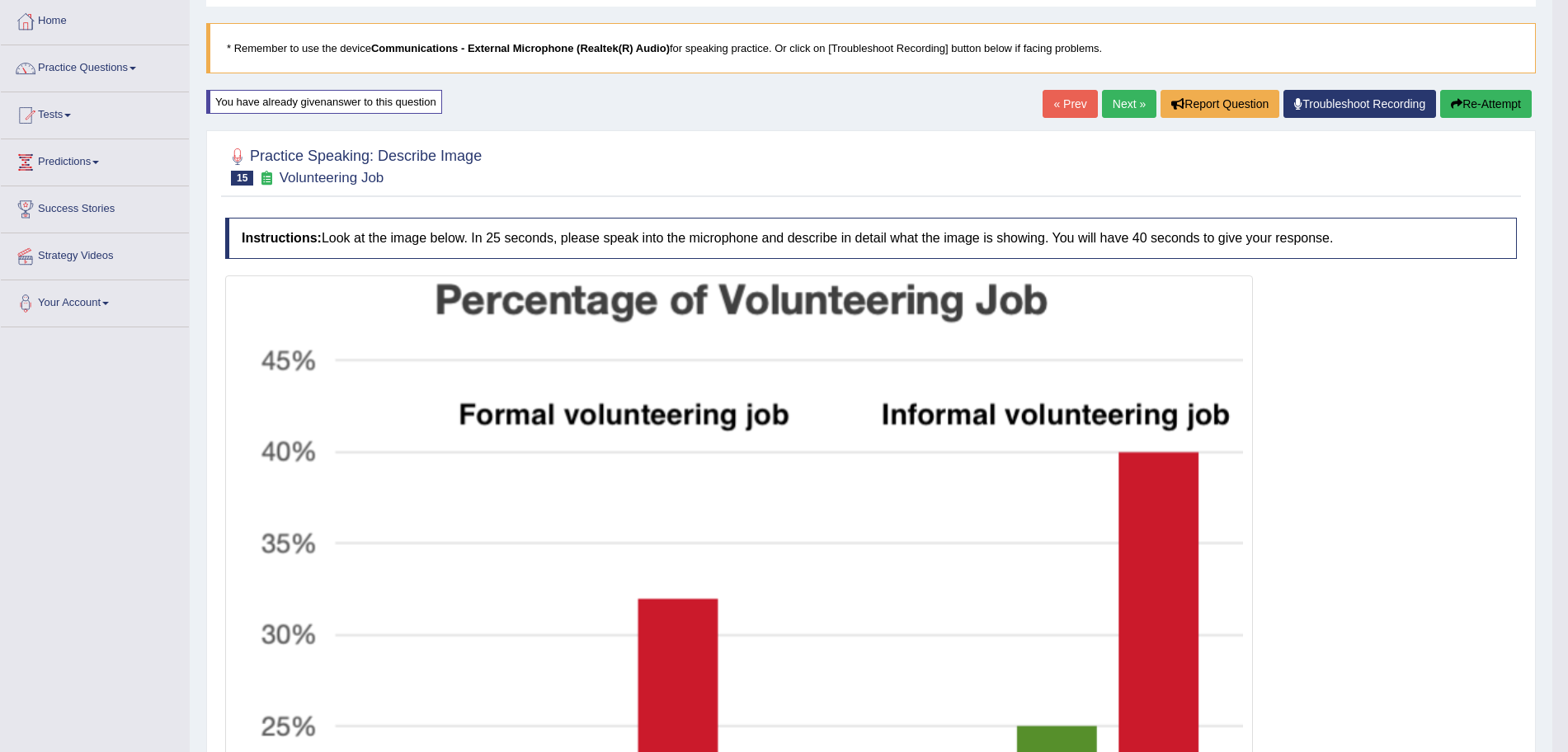
click at [1109, 102] on link "Next »" at bounding box center [1128, 104] width 54 height 28
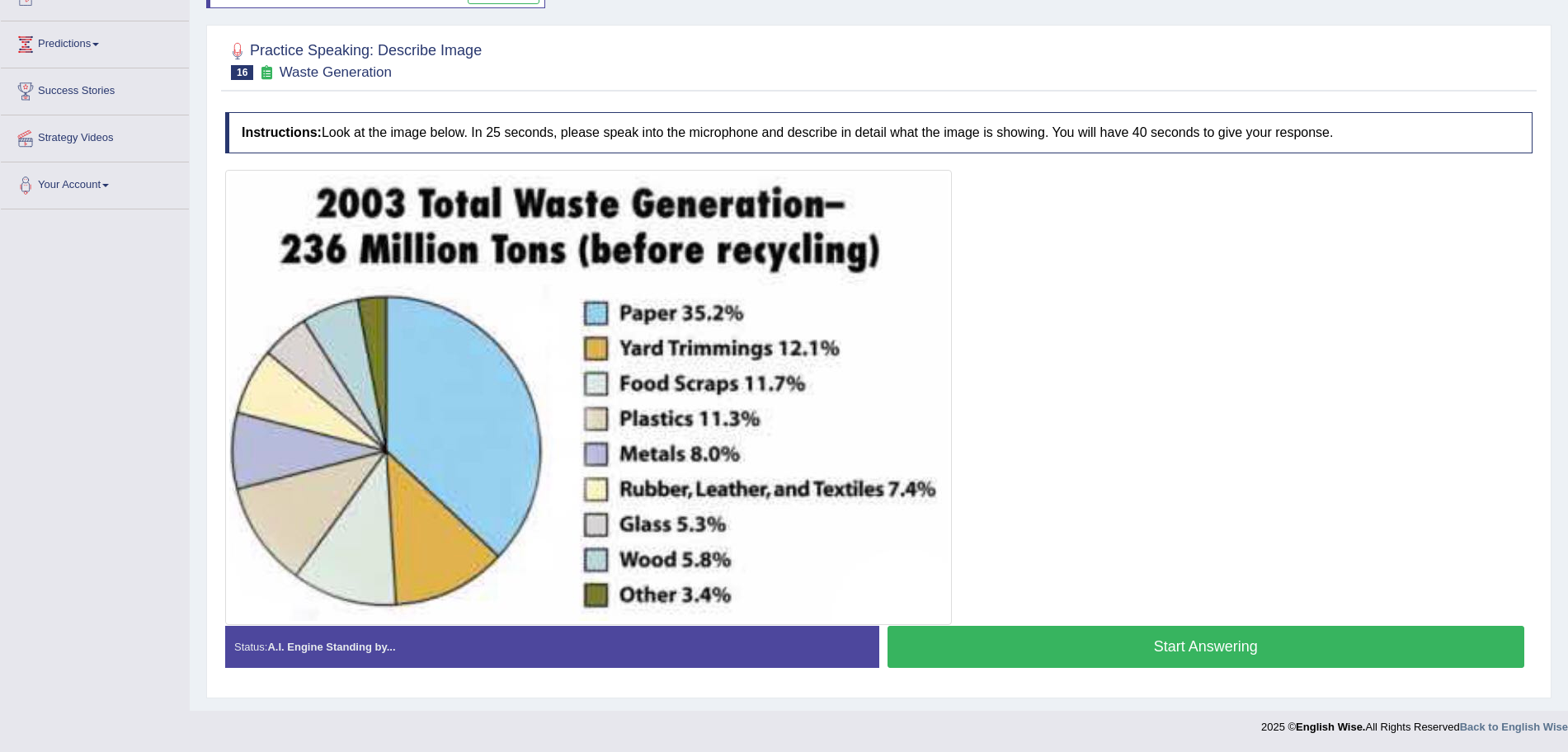
click at [1161, 673] on div "Status: A.I. Engine Standing by... Start Answering Stop Recording" at bounding box center [879, 655] width 1308 height 58
click at [1143, 657] on button "Start Answering" at bounding box center [1206, 647] width 638 height 42
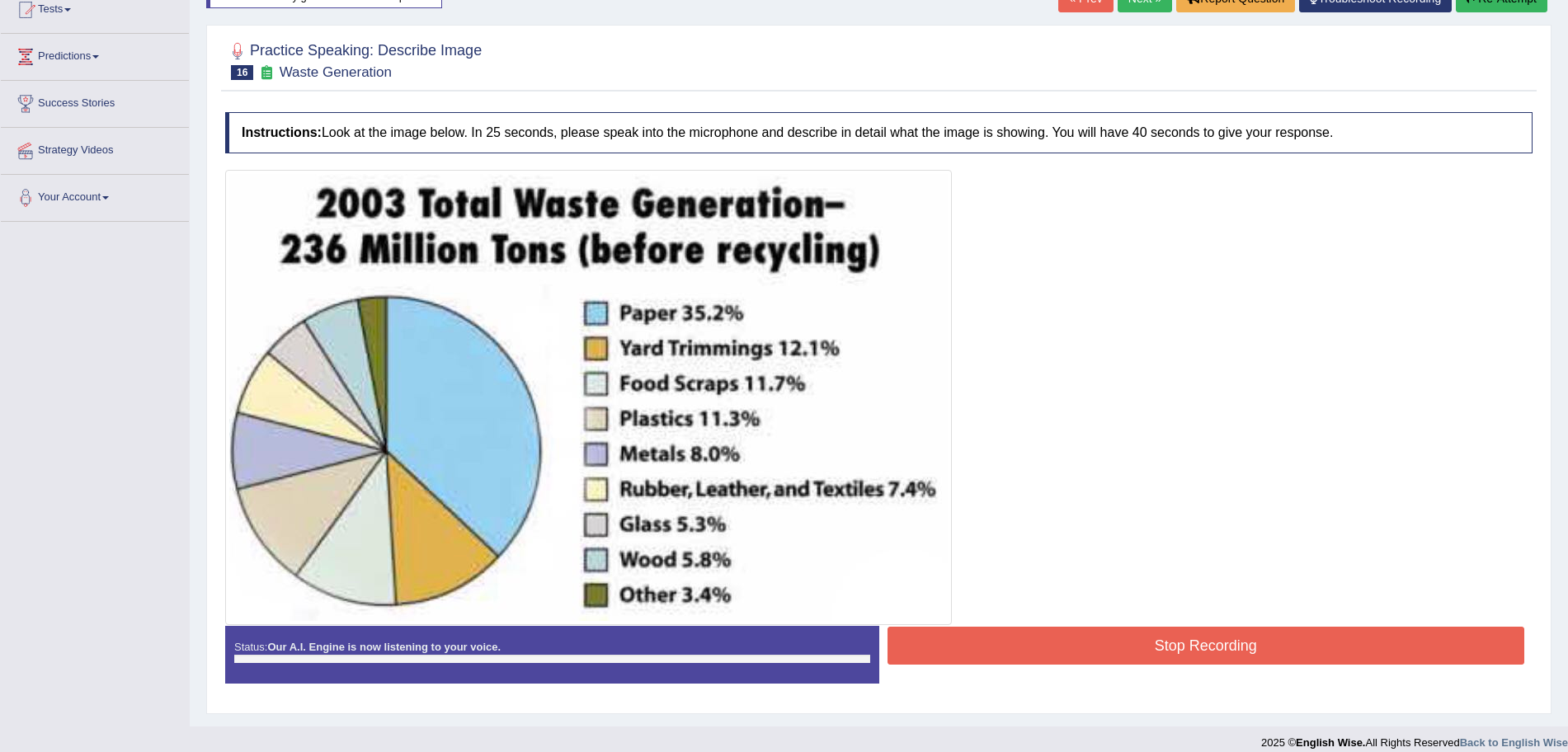
scroll to position [154, 0]
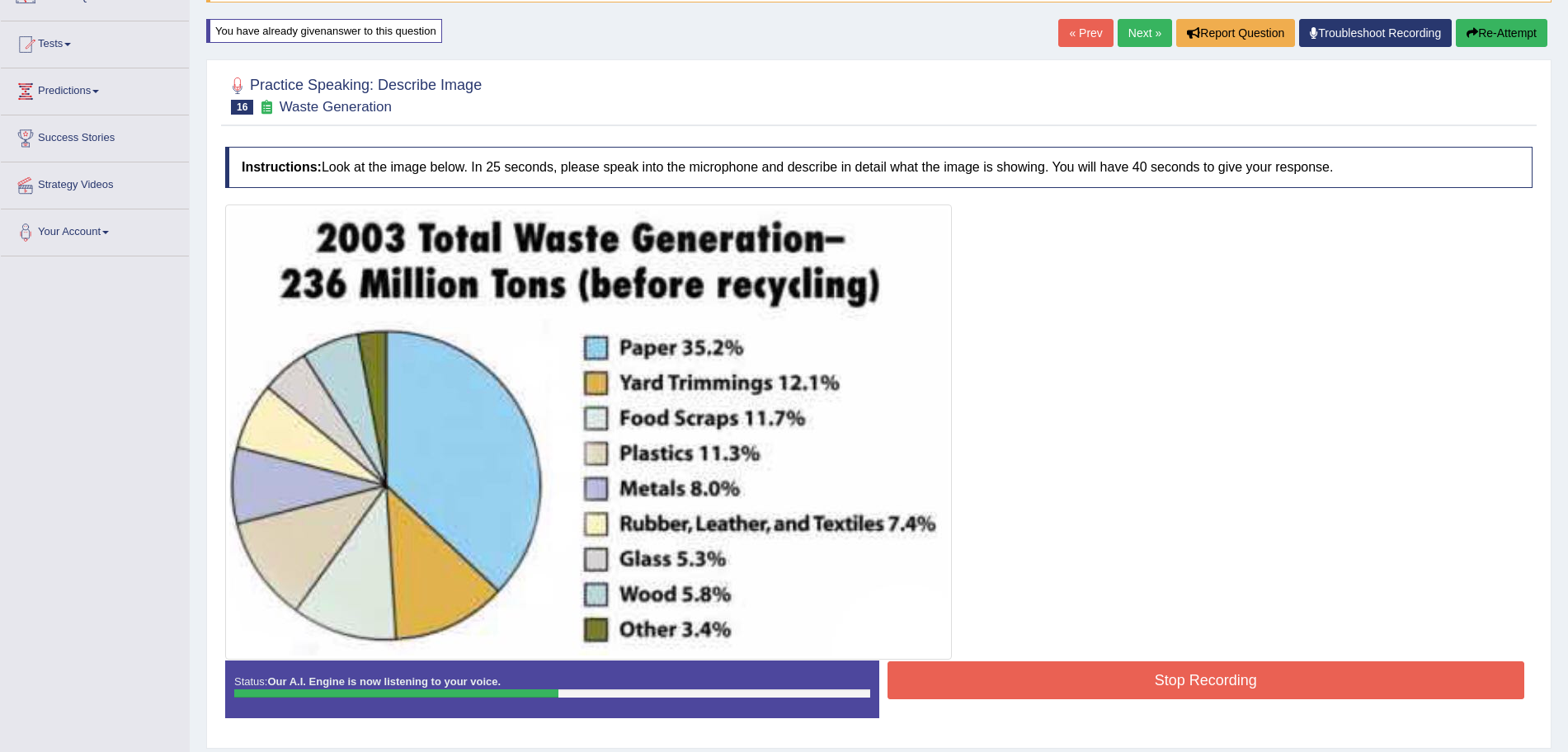
click at [1065, 673] on button "Stop Recording" at bounding box center [1206, 679] width 638 height 38
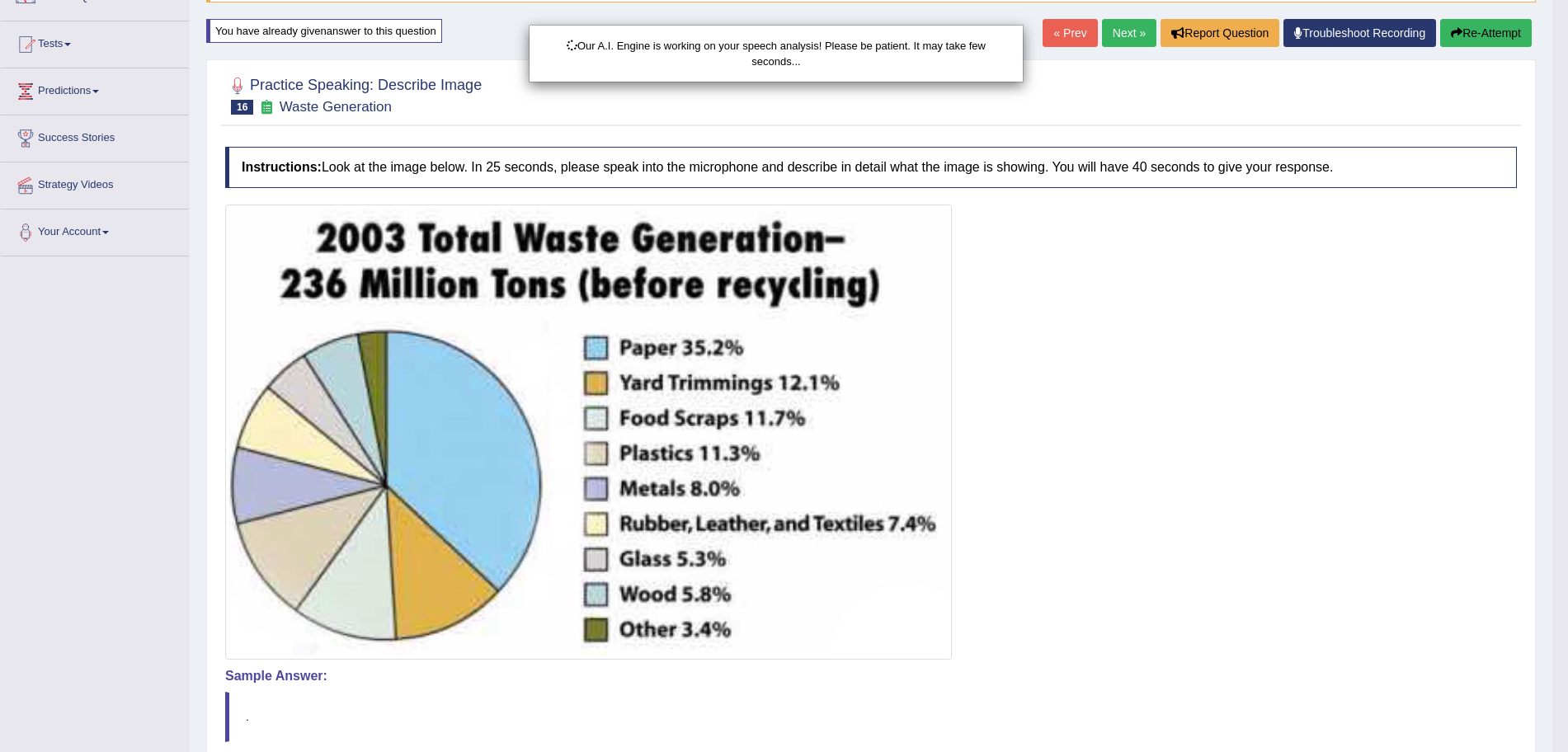
scroll to position [303, 0]
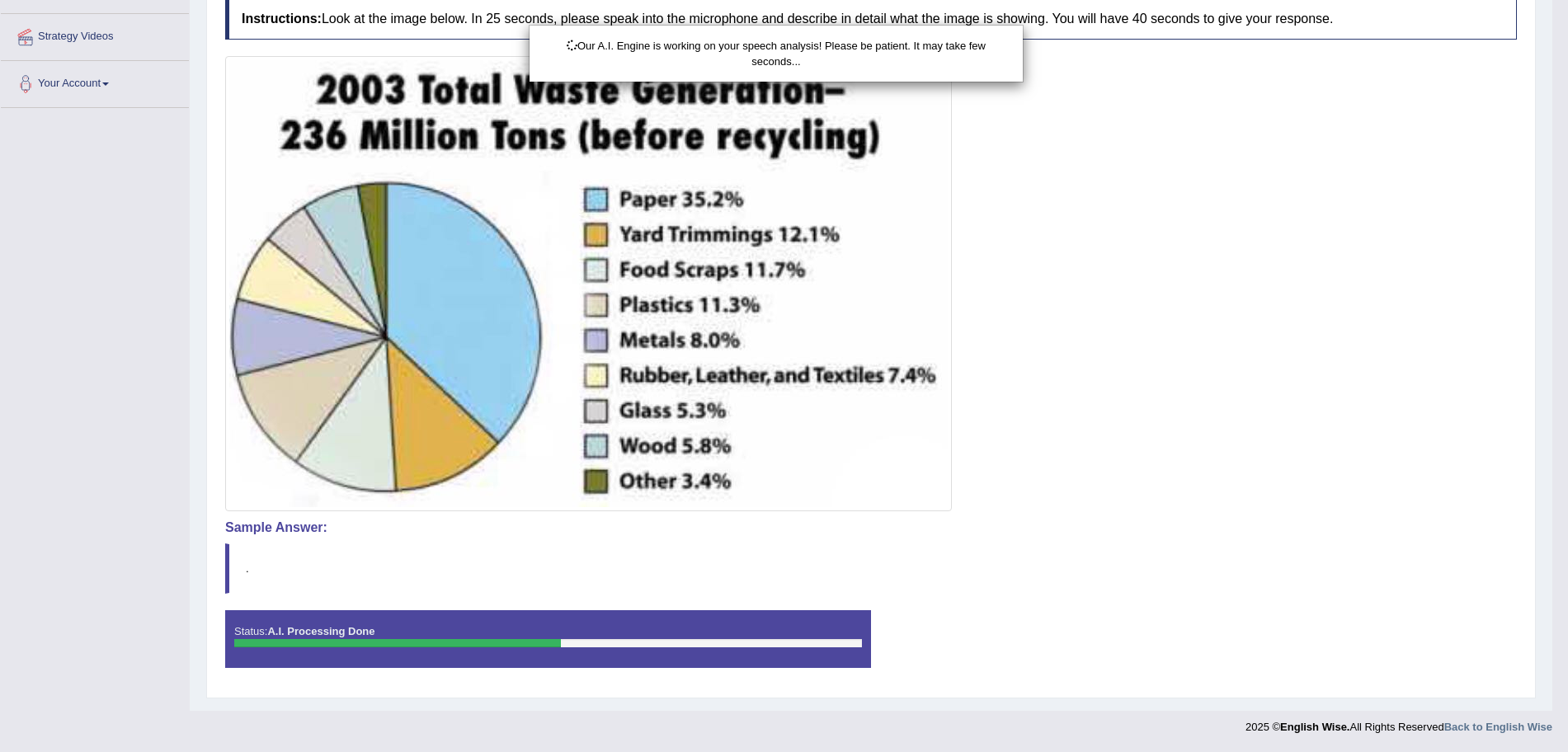
drag, startPoint x: 1583, startPoint y: 318, endPoint x: 1583, endPoint y: 516, distance: 198.0
click at [1567, 449] on html "Toggle navigation Home Practice Questions Speaking Practice Read Aloud Repeat S…" at bounding box center [784, 73] width 1568 height 752
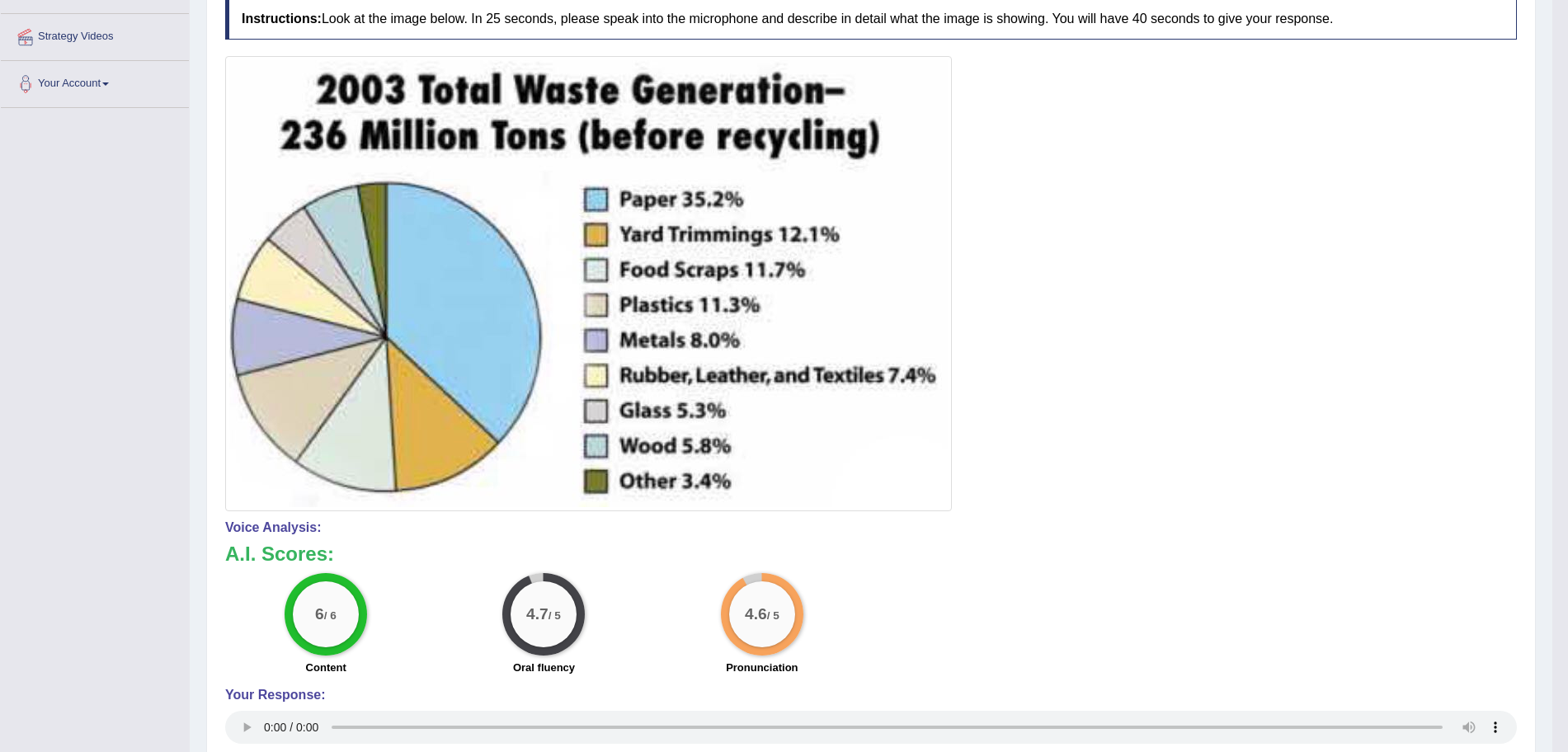
scroll to position [0, 0]
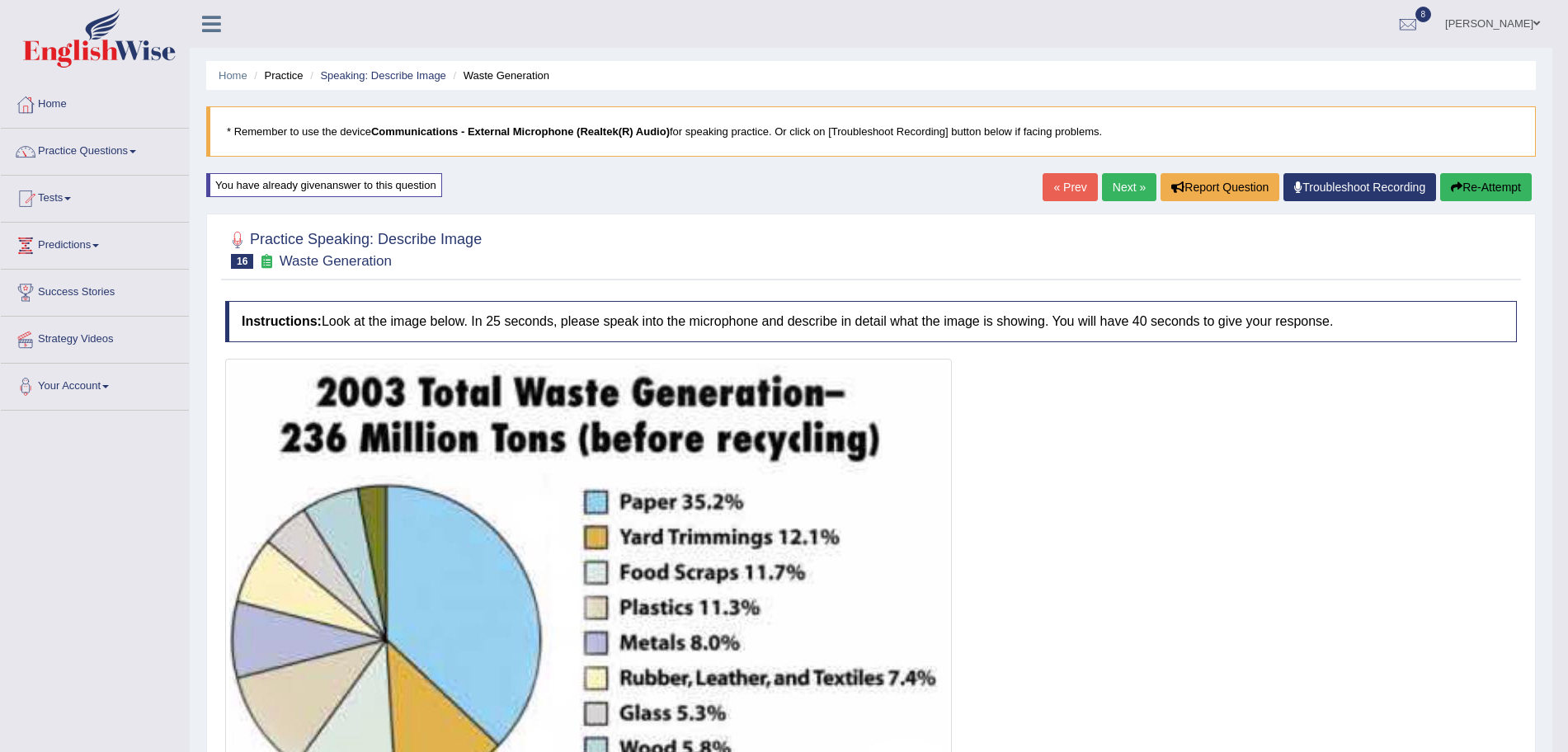
click at [1120, 188] on link "Next »" at bounding box center [1128, 188] width 54 height 28
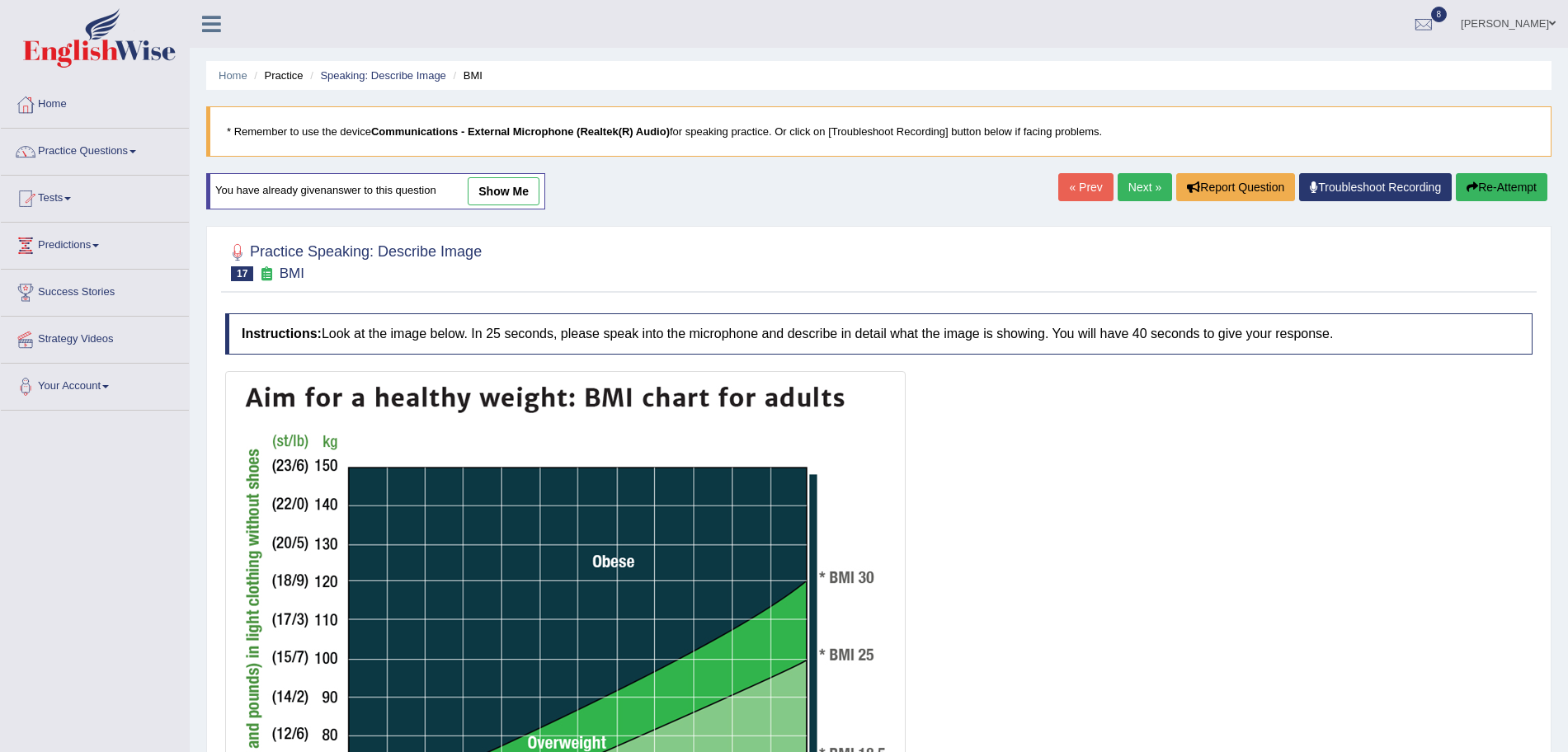
click at [1126, 187] on link "Next »" at bounding box center [1144, 188] width 54 height 28
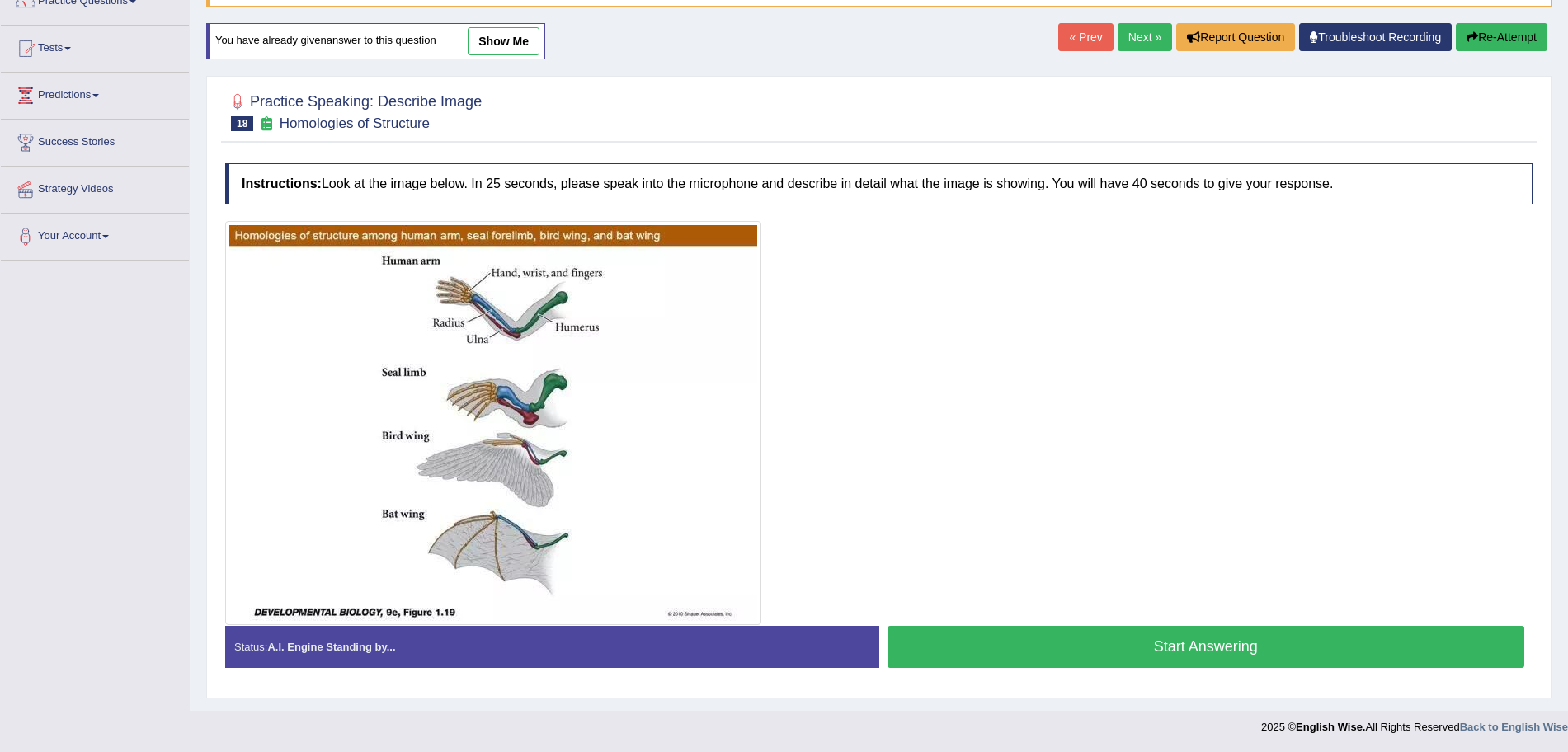
drag, startPoint x: 0, startPoint y: 0, endPoint x: 1583, endPoint y: 514, distance: 1664.4
click at [1567, 514] on html "Toggle navigation Home Practice Questions Speaking Practice Read Aloud Repeat S…" at bounding box center [784, 226] width 1568 height 752
click at [1142, 654] on button "Start Answering" at bounding box center [1206, 647] width 638 height 42
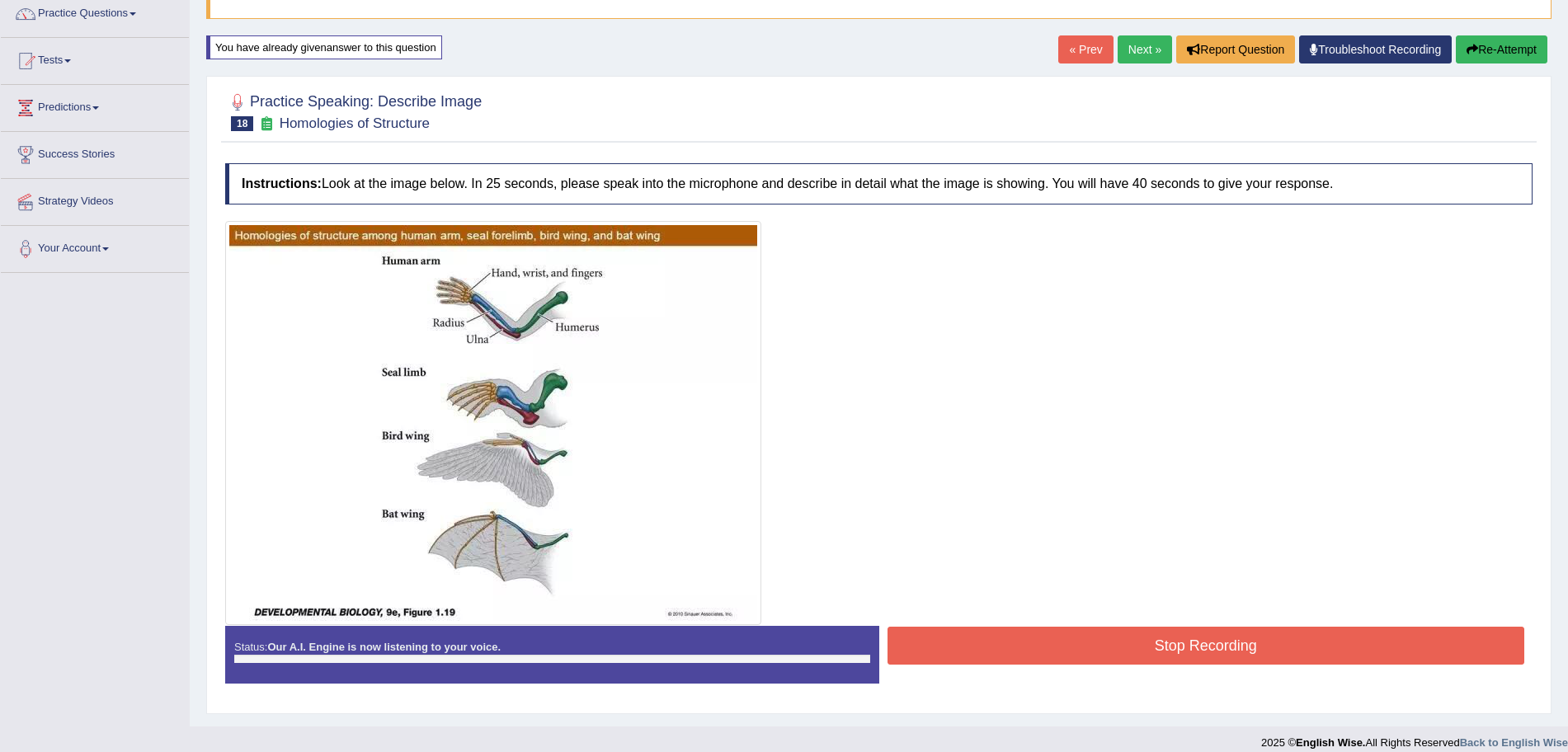
scroll to position [150, 0]
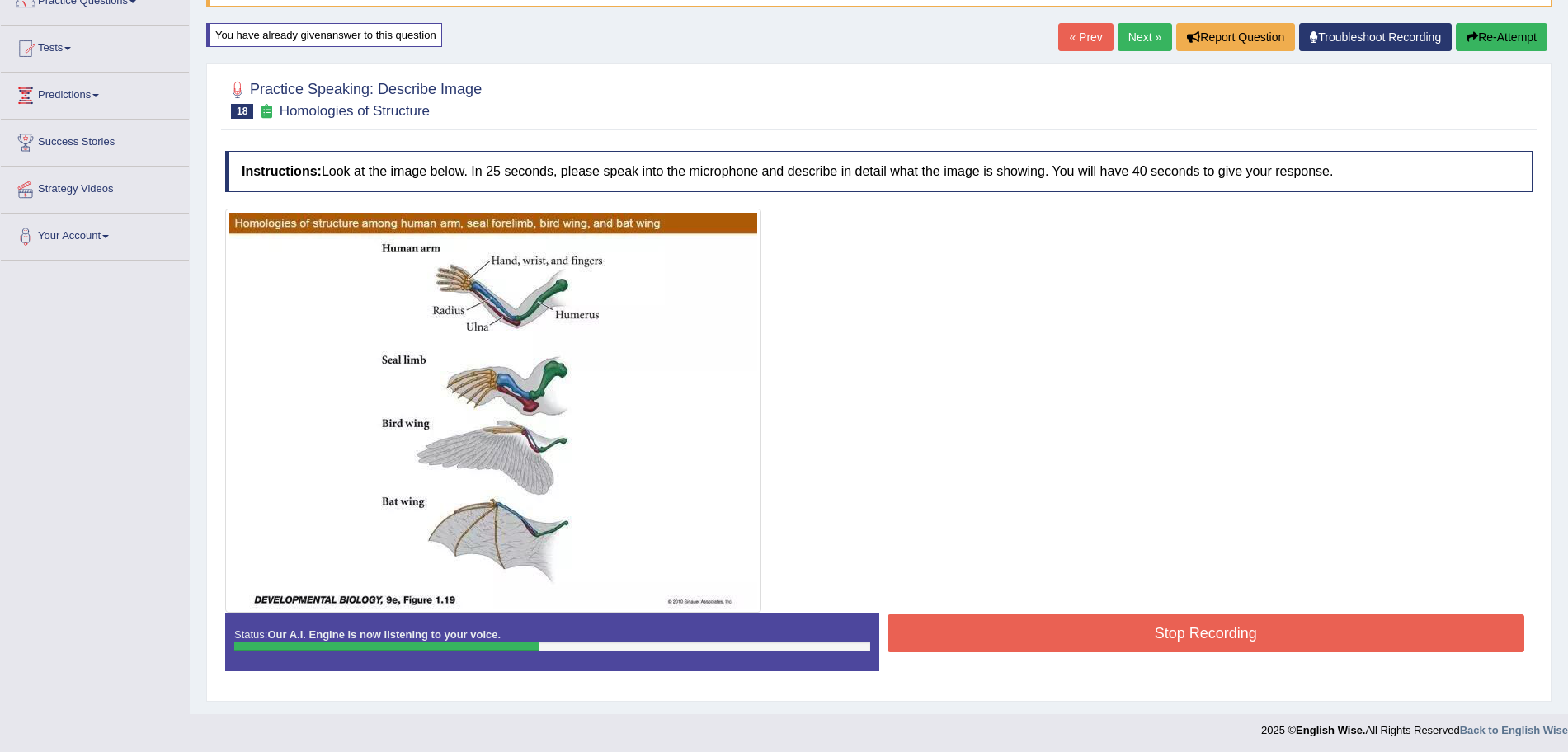
click at [1093, 619] on button "Stop Recording" at bounding box center [1206, 633] width 638 height 38
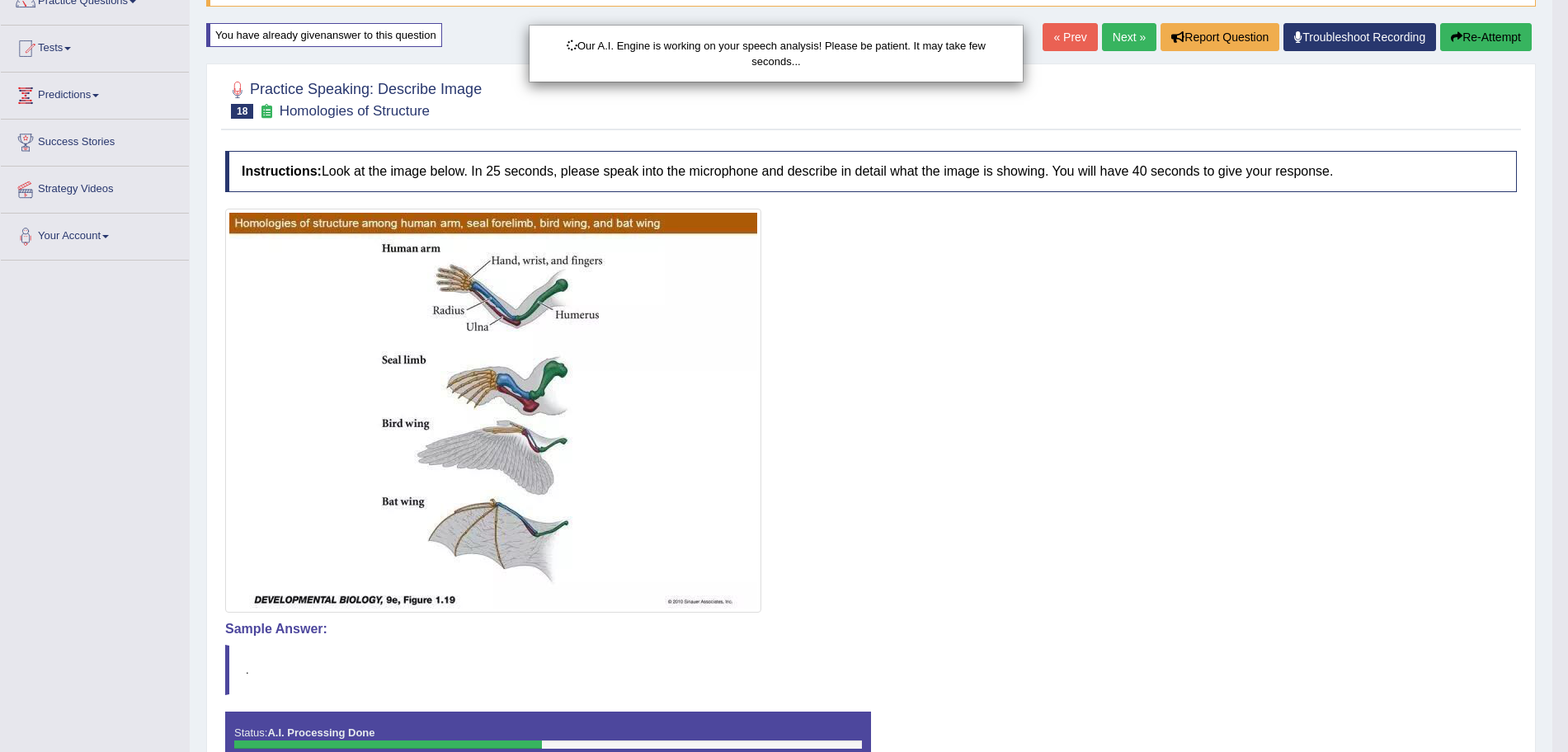
drag, startPoint x: 1583, startPoint y: 263, endPoint x: 1583, endPoint y: 419, distance: 156.0
click at [1567, 419] on html "Toggle navigation Home Practice Questions Speaking Practice Read Aloud Repeat S…" at bounding box center [784, 226] width 1568 height 752
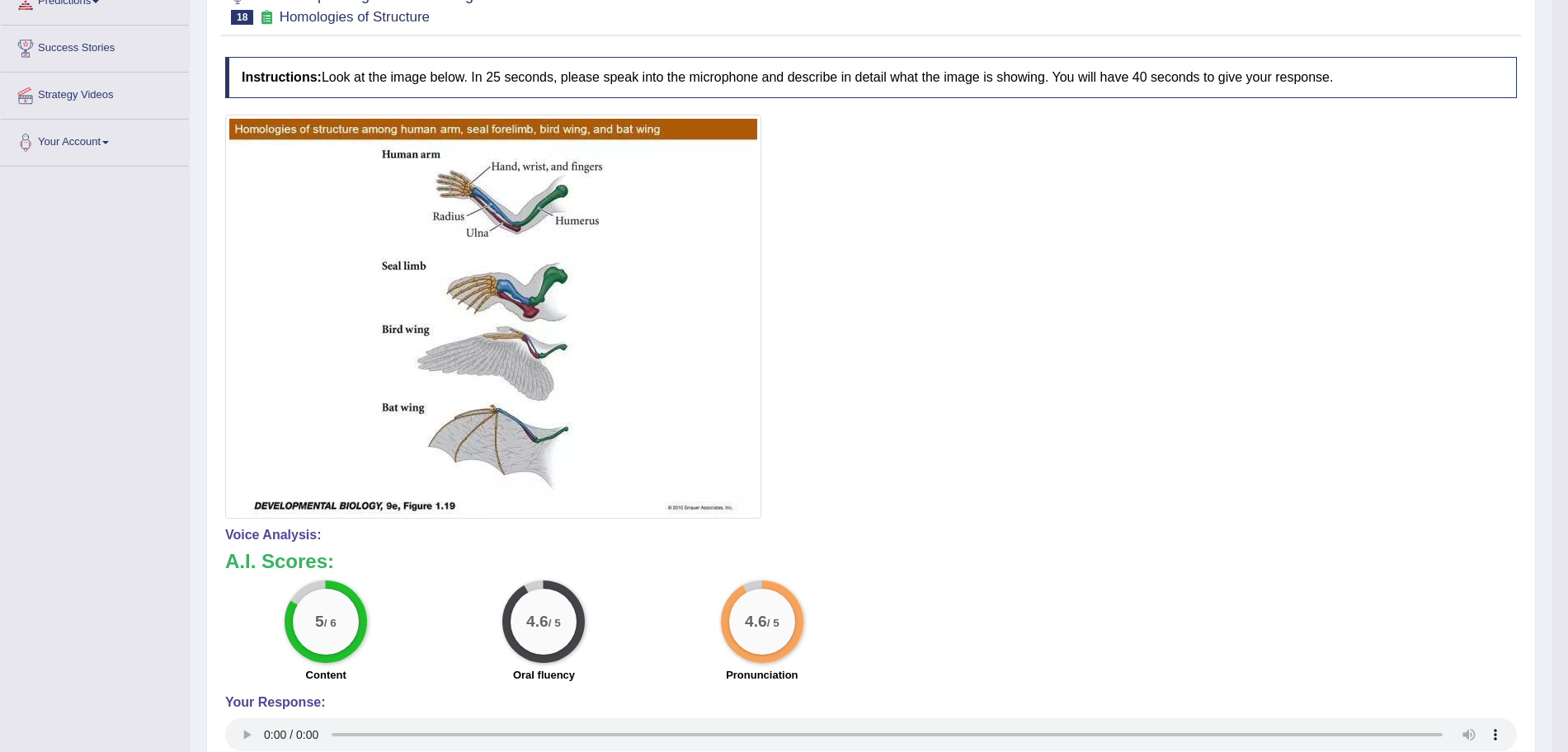
scroll to position [0, 0]
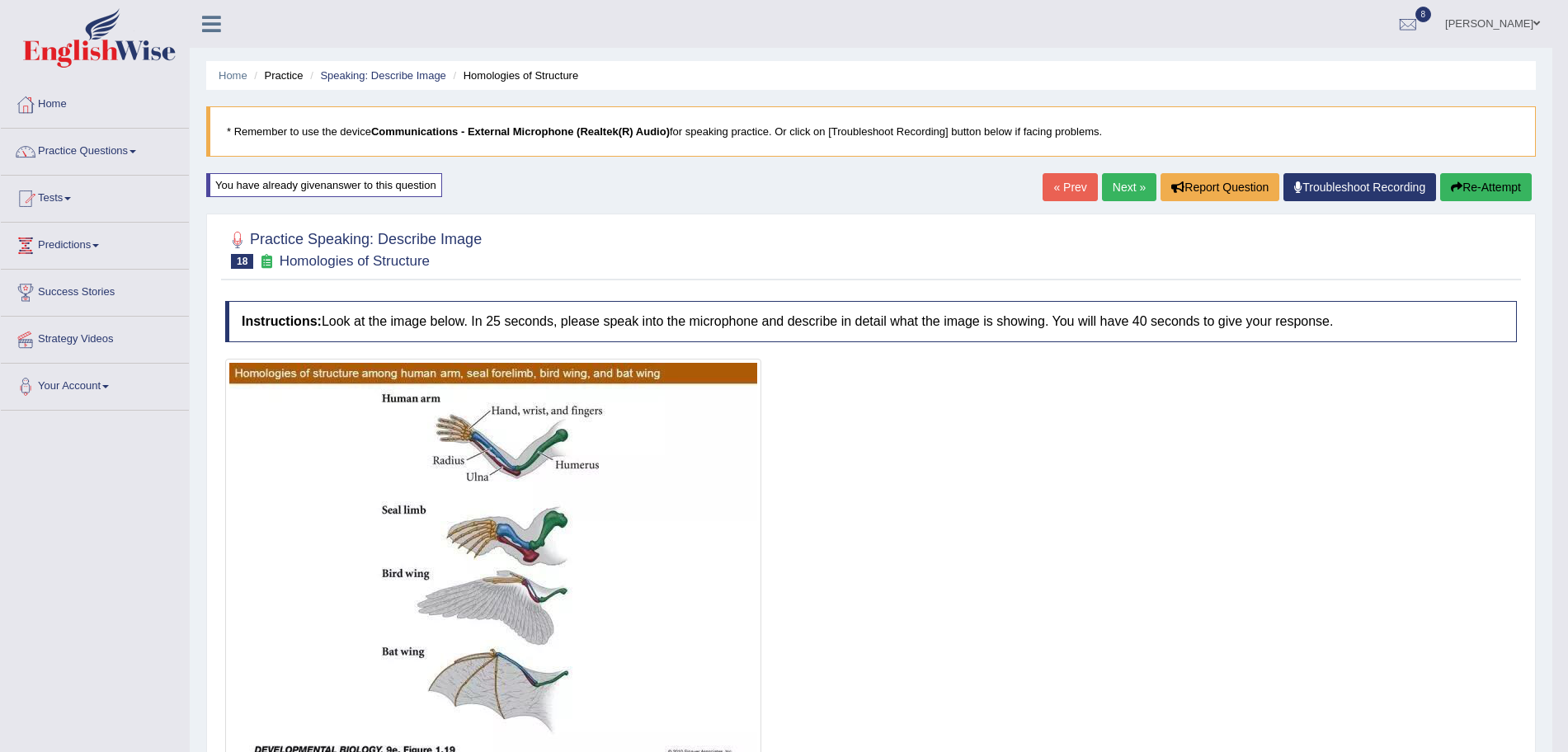
click at [1118, 184] on link "Next »" at bounding box center [1128, 188] width 54 height 28
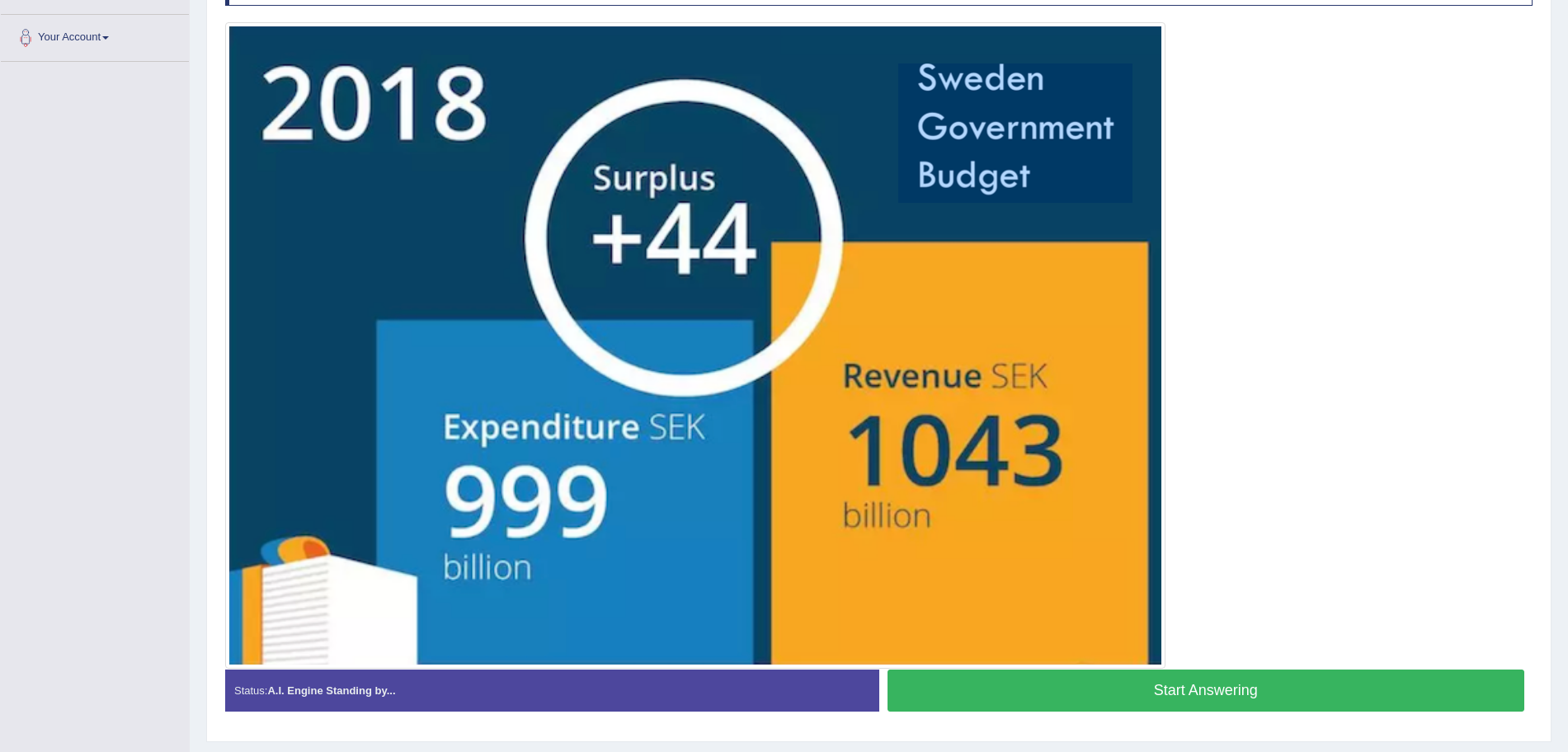
click at [1567, 404] on html "Toggle navigation Home Practice Questions Speaking Practice Read Aloud Repeat S…" at bounding box center [784, 28] width 1568 height 752
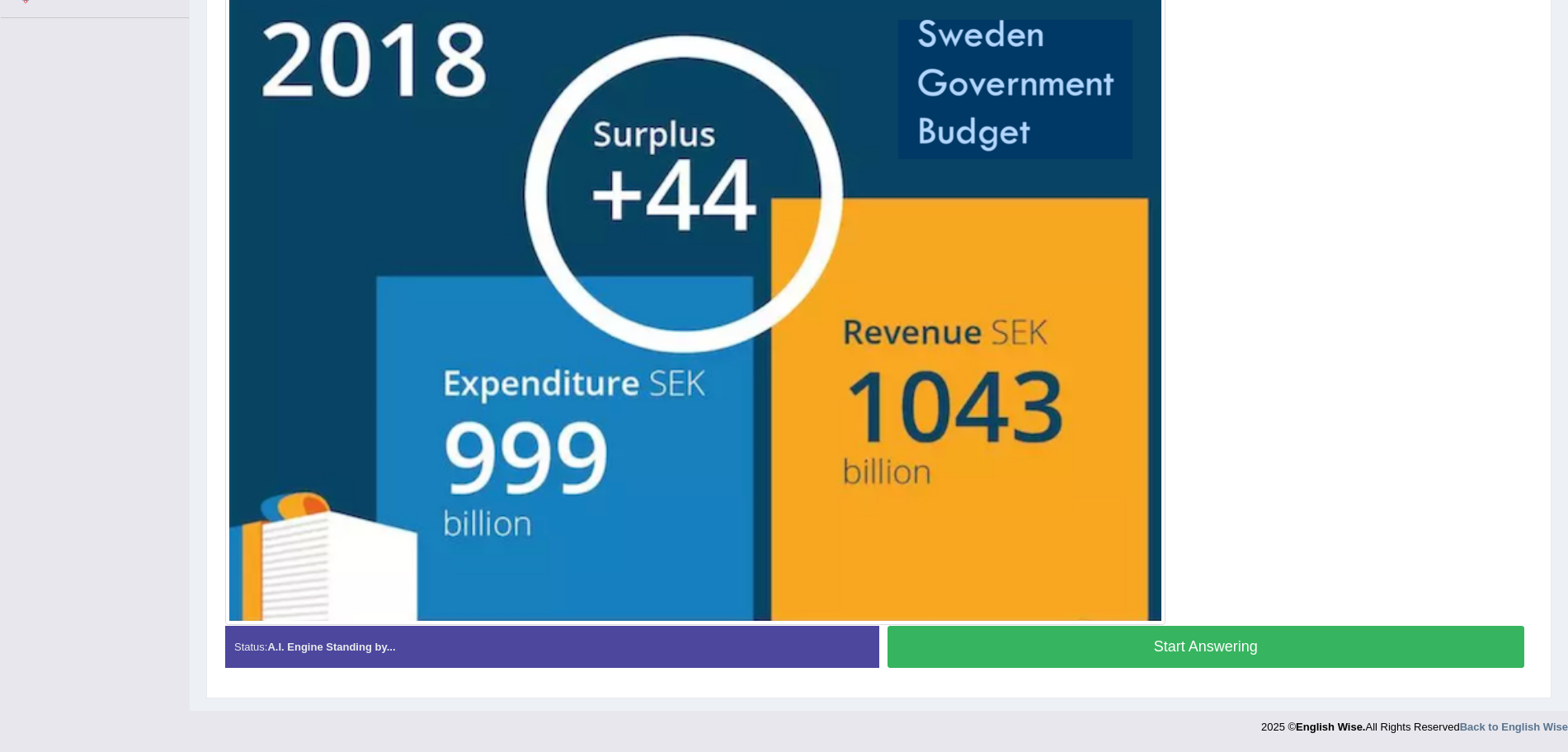
click at [1198, 633] on button "Start Answering" at bounding box center [1206, 647] width 638 height 42
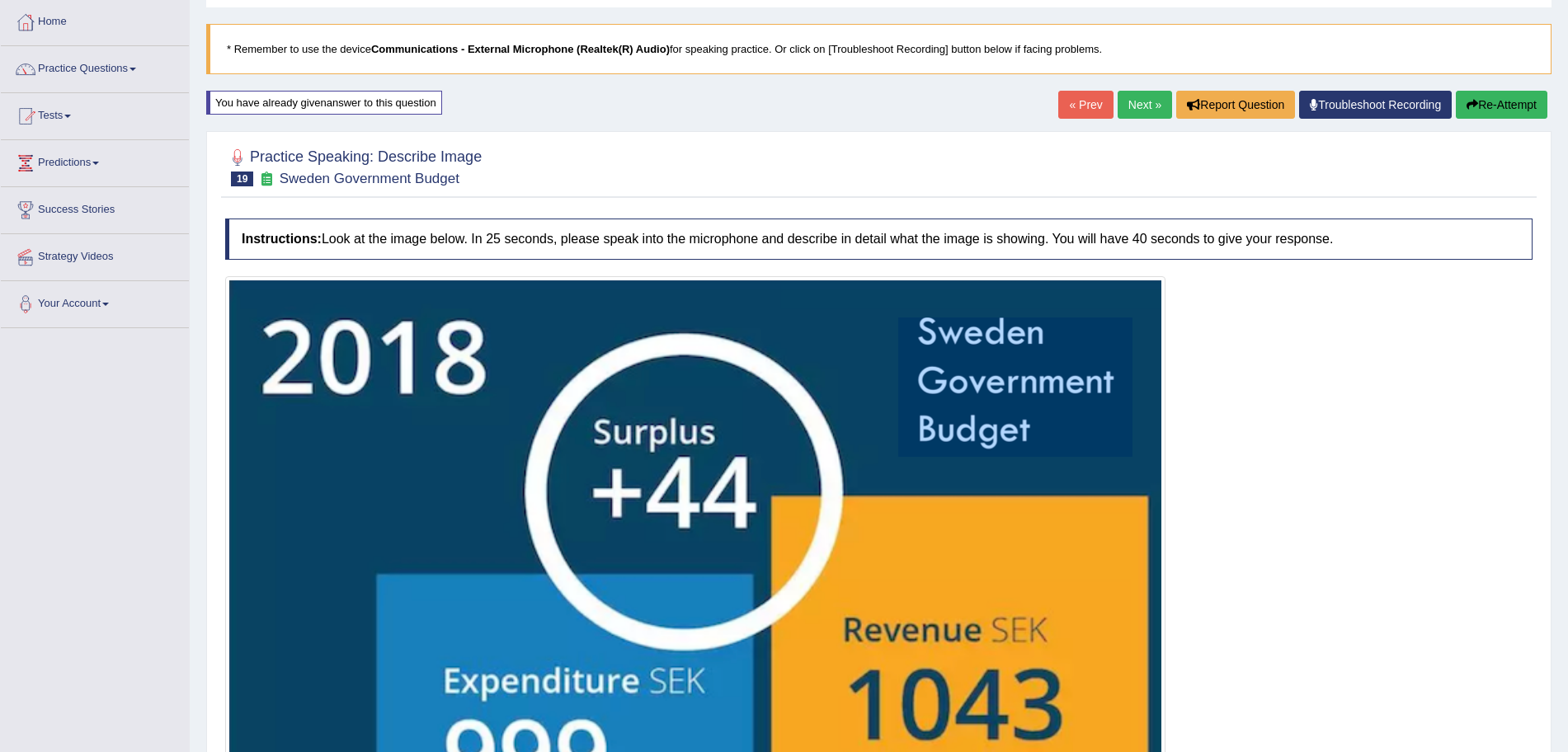
scroll to position [396, 0]
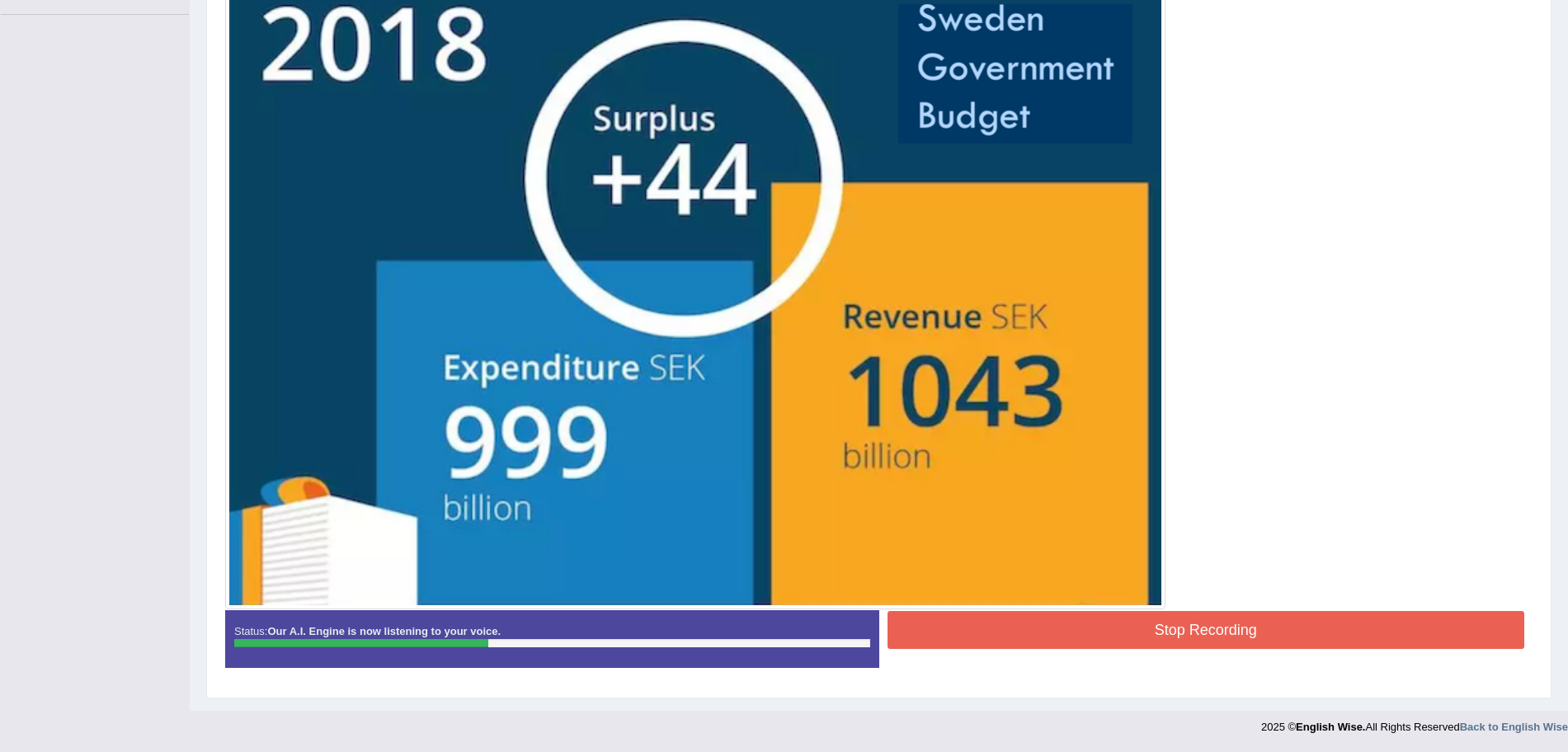
click at [1018, 621] on button "Stop Recording" at bounding box center [1206, 629] width 638 height 38
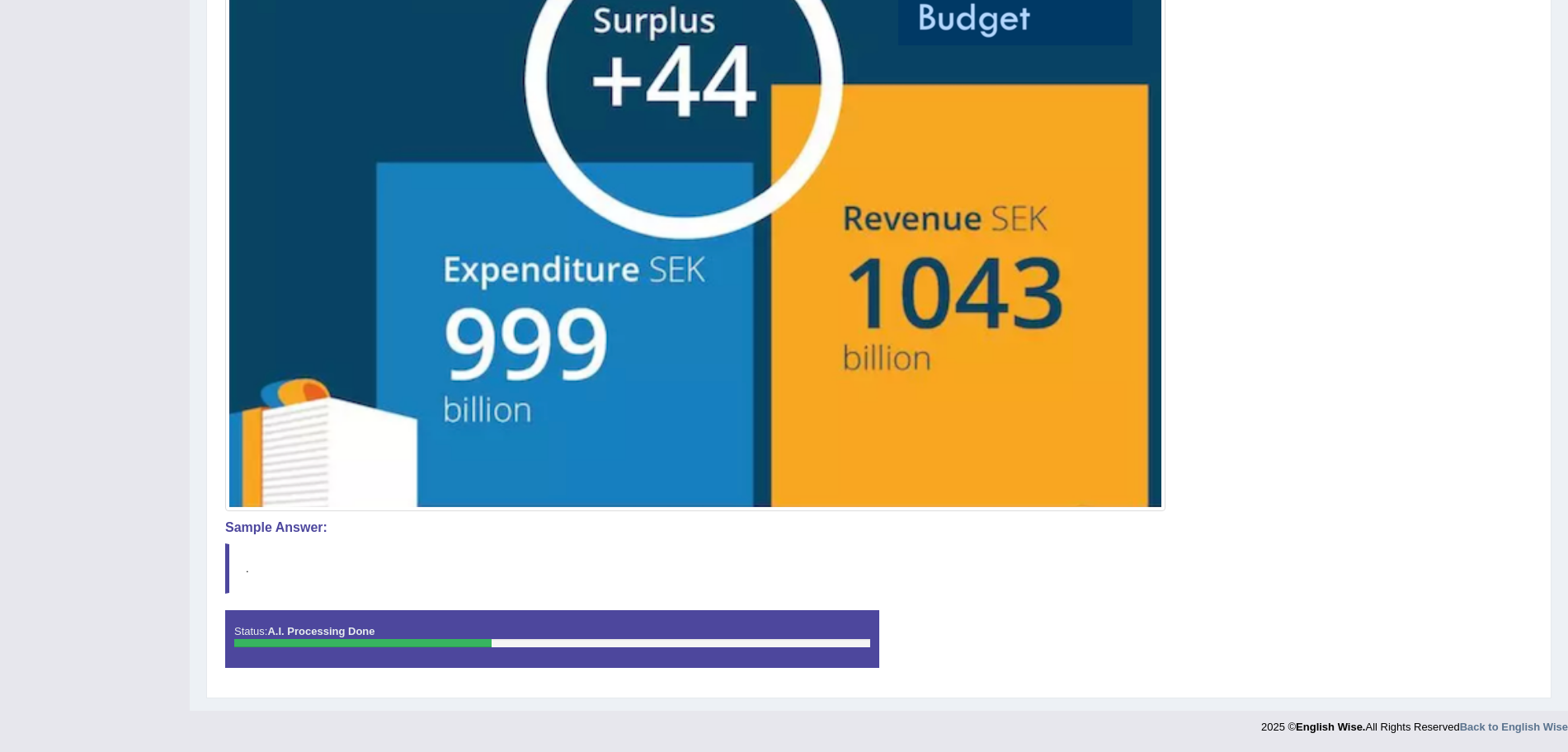
scroll to position [0, 0]
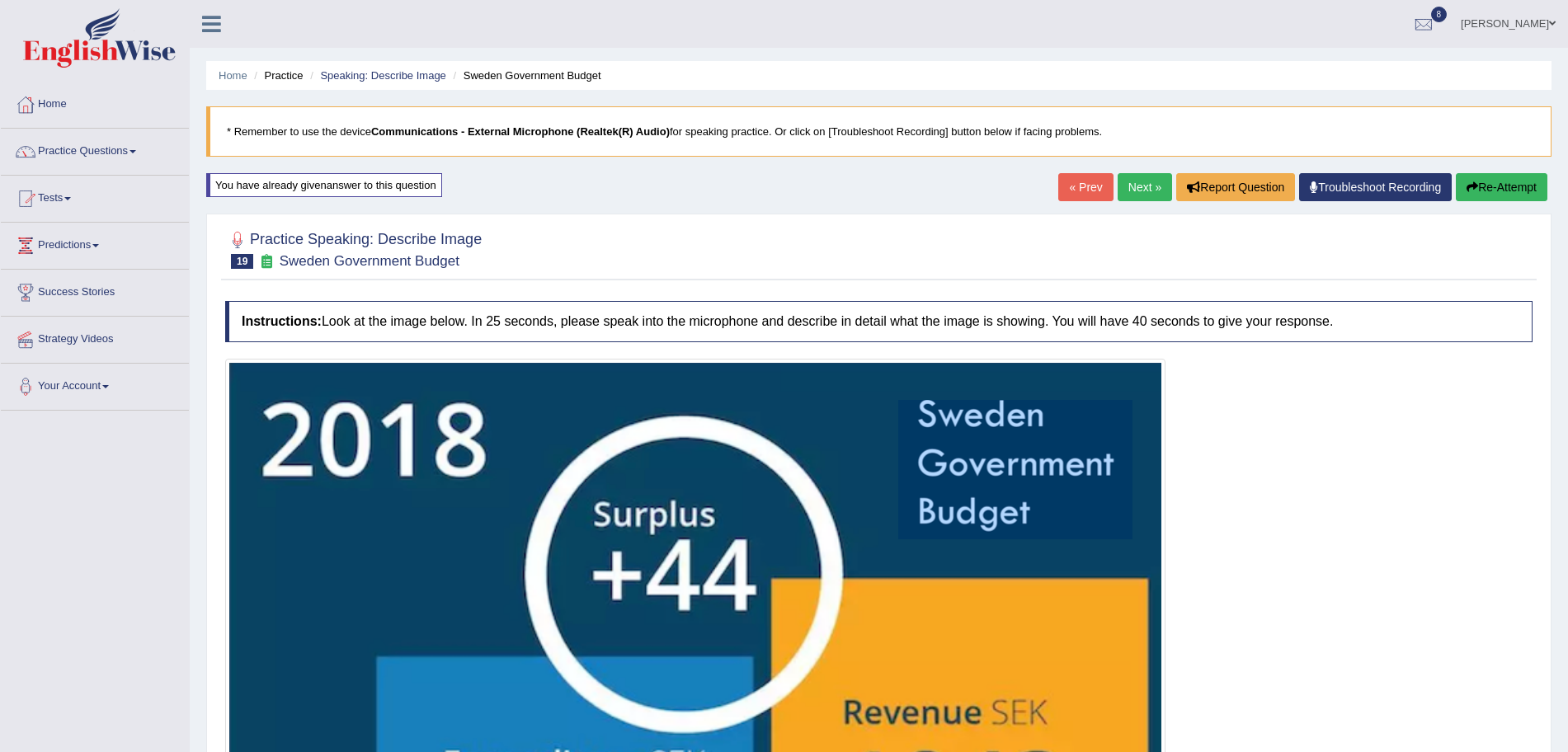
click at [1138, 182] on link "Next »" at bounding box center [1144, 188] width 54 height 28
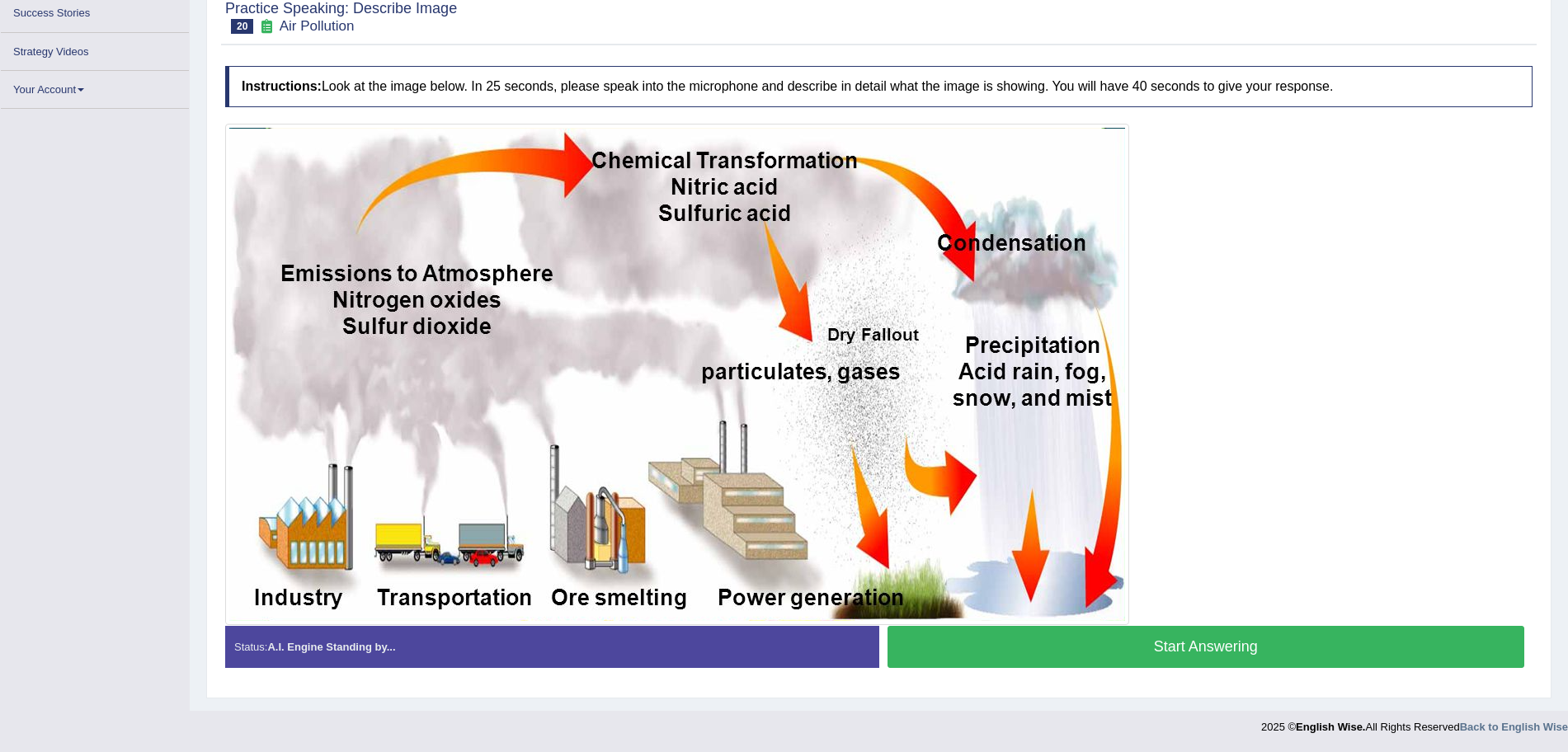
scroll to position [248, 0]
click at [1188, 652] on button "Start Answering" at bounding box center [1206, 647] width 638 height 42
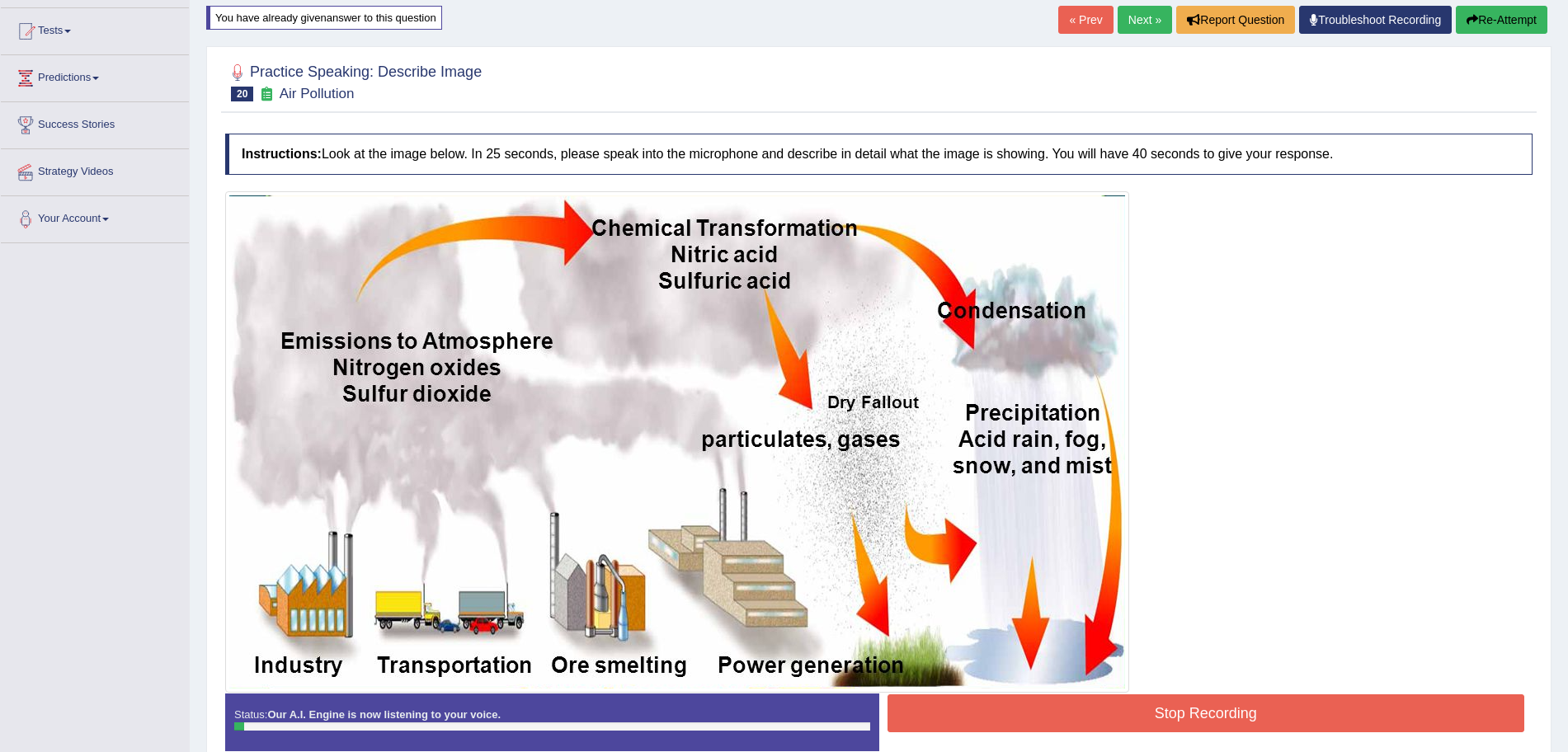
scroll to position [162, 0]
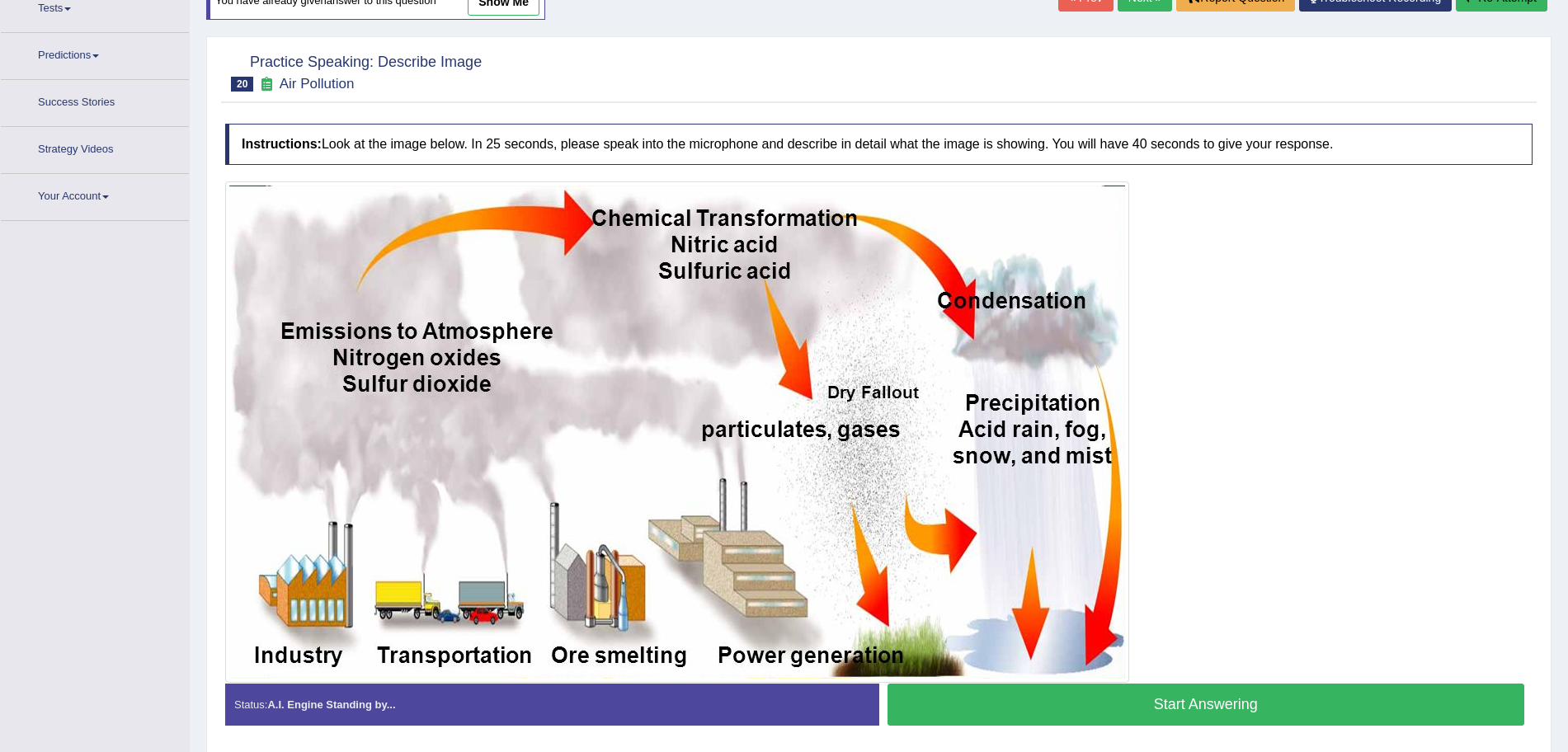
scroll to position [208, 0]
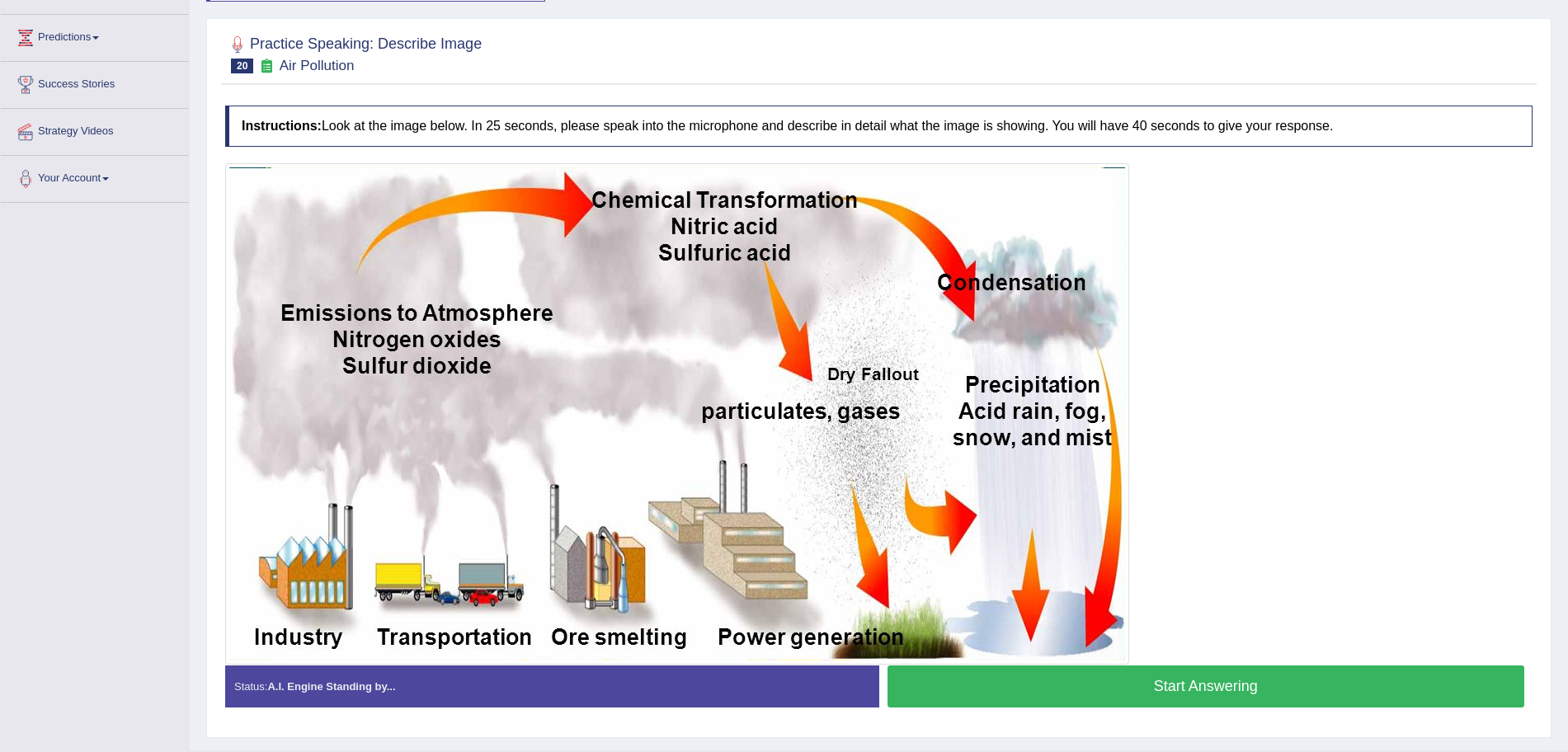
click at [1063, 688] on button "Start Answering" at bounding box center [1206, 686] width 638 height 42
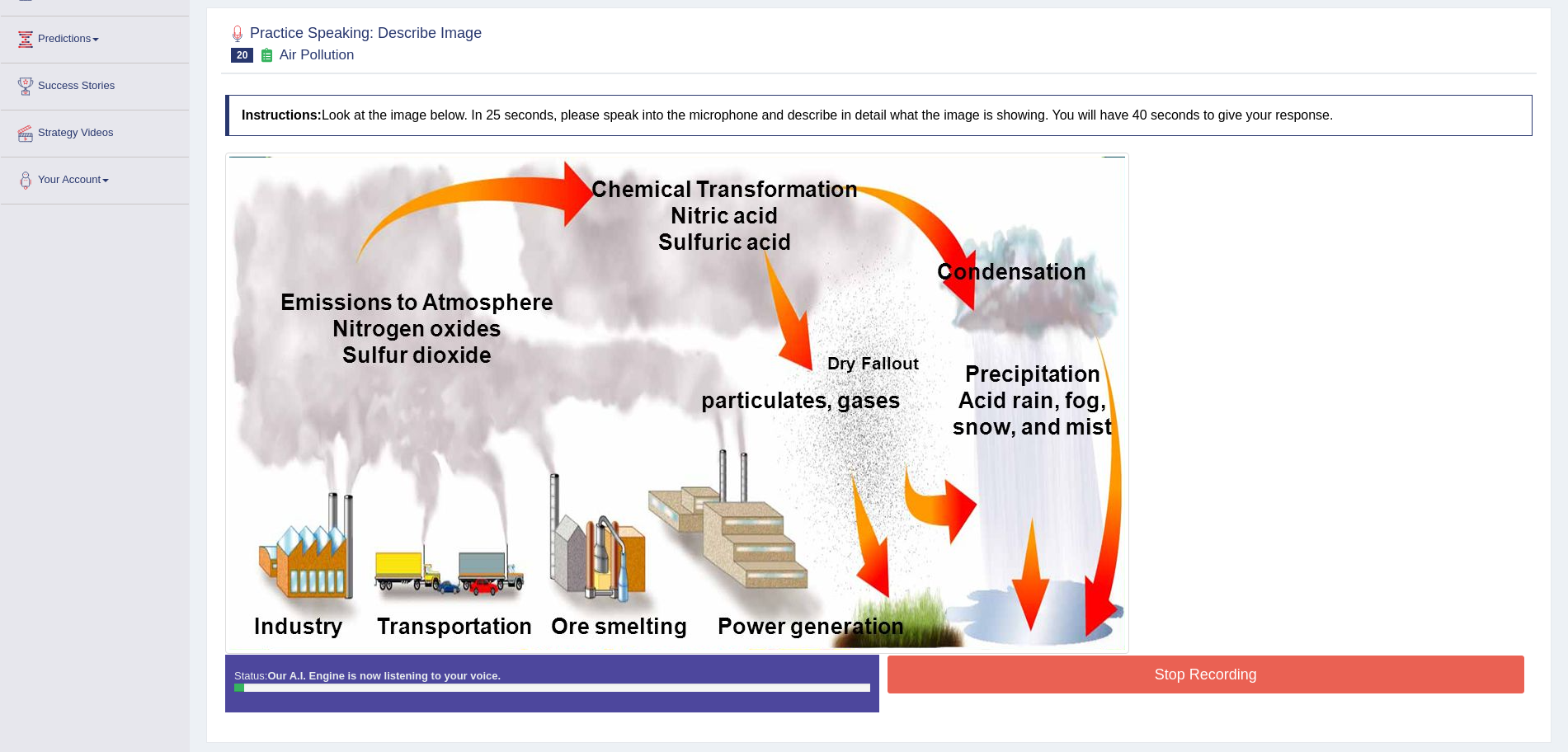
scroll to position [207, 0]
click at [1218, 662] on button "Stop Recording" at bounding box center [1206, 673] width 638 height 38
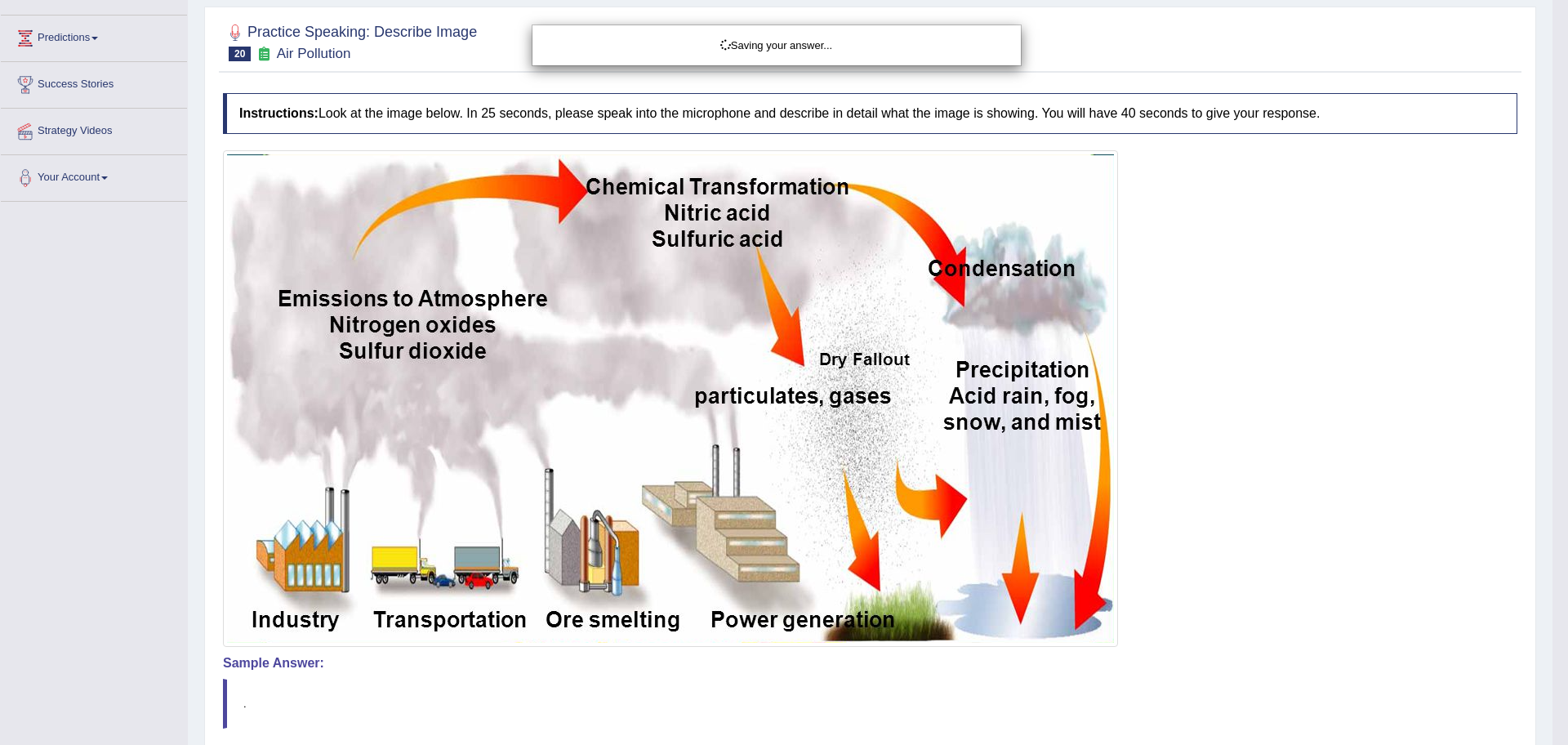
click at [1551, 325] on div "Saving your answer..." at bounding box center [784, 372] width 1568 height 745
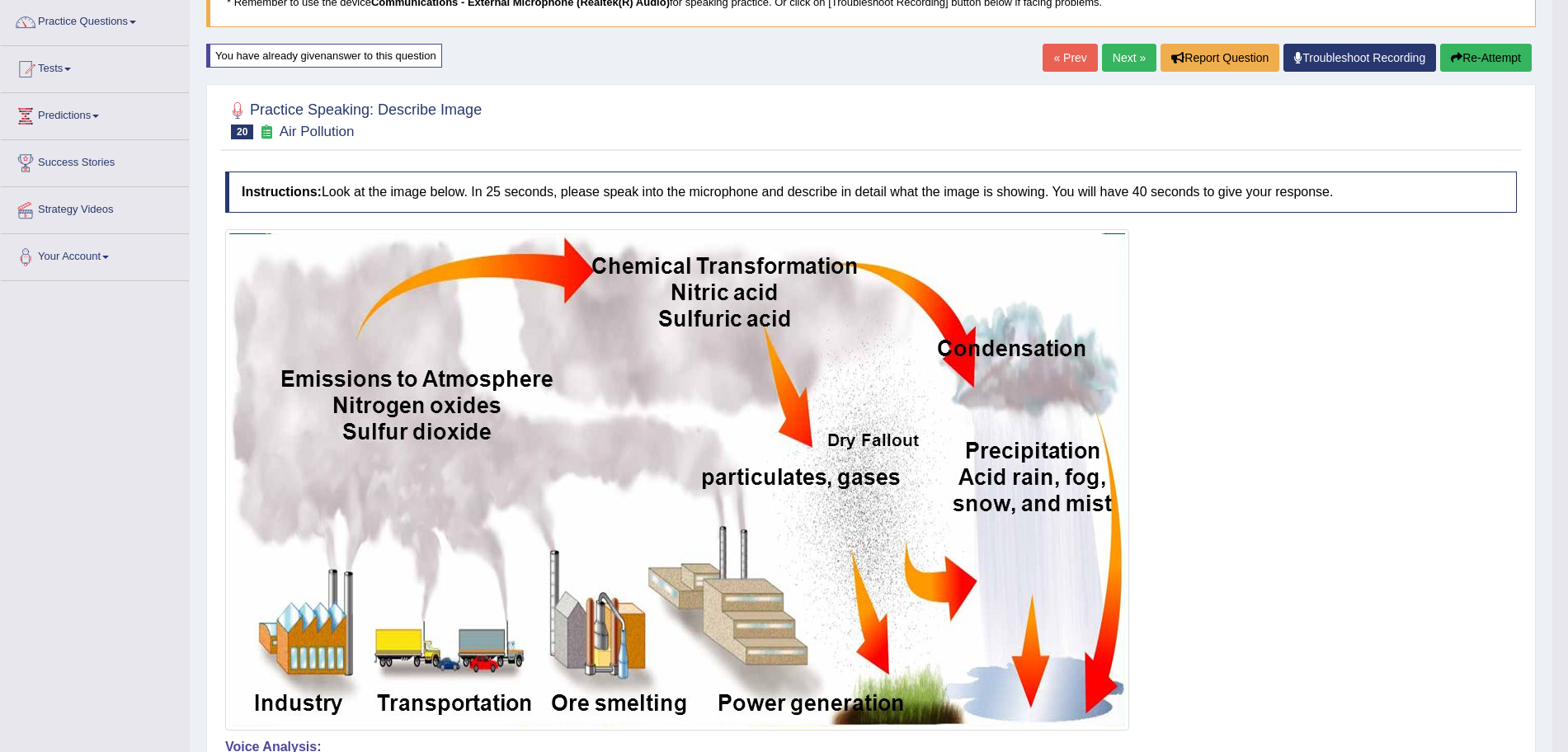
scroll to position [0, 0]
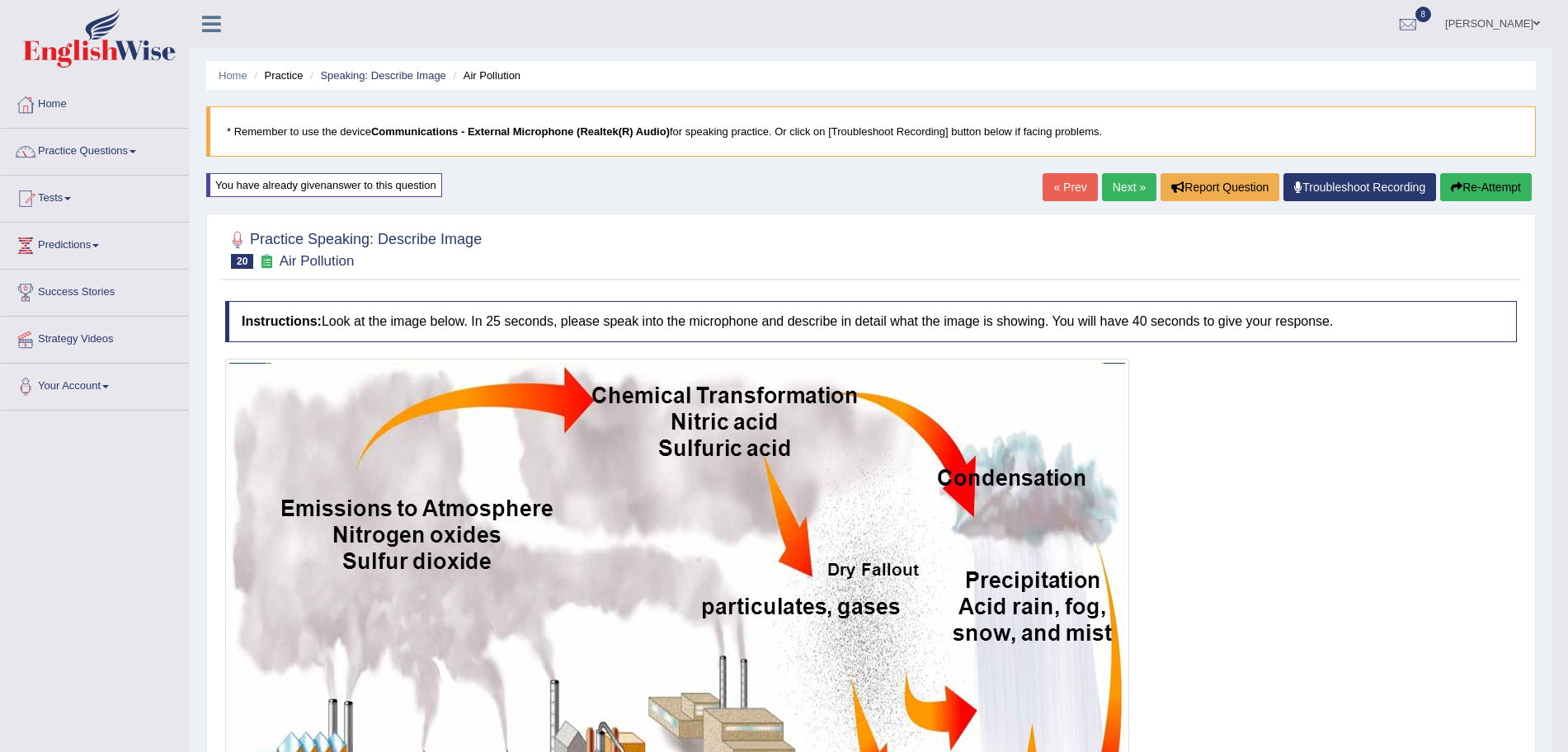
click at [1109, 199] on link "Next »" at bounding box center [1128, 188] width 54 height 28
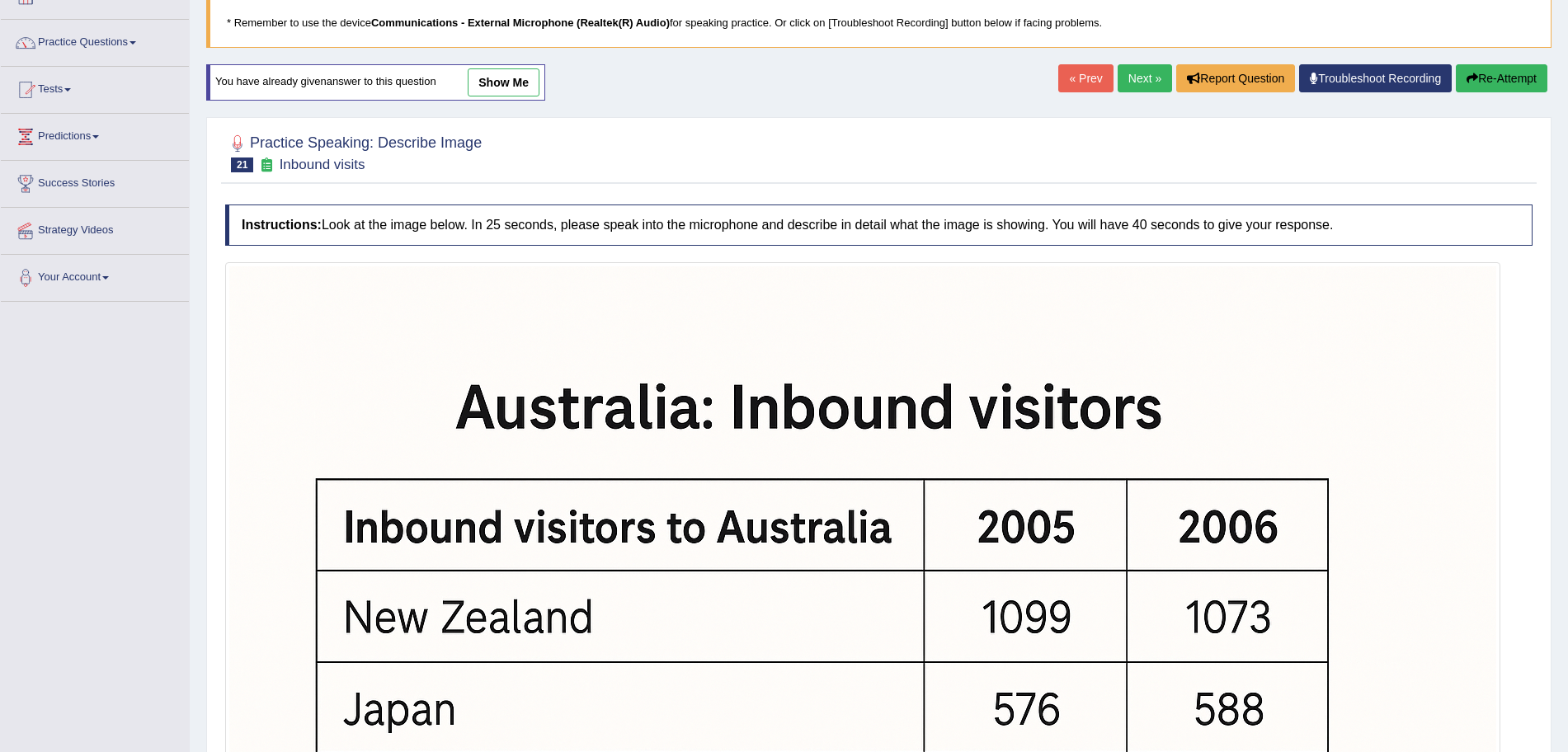
scroll to position [599, 0]
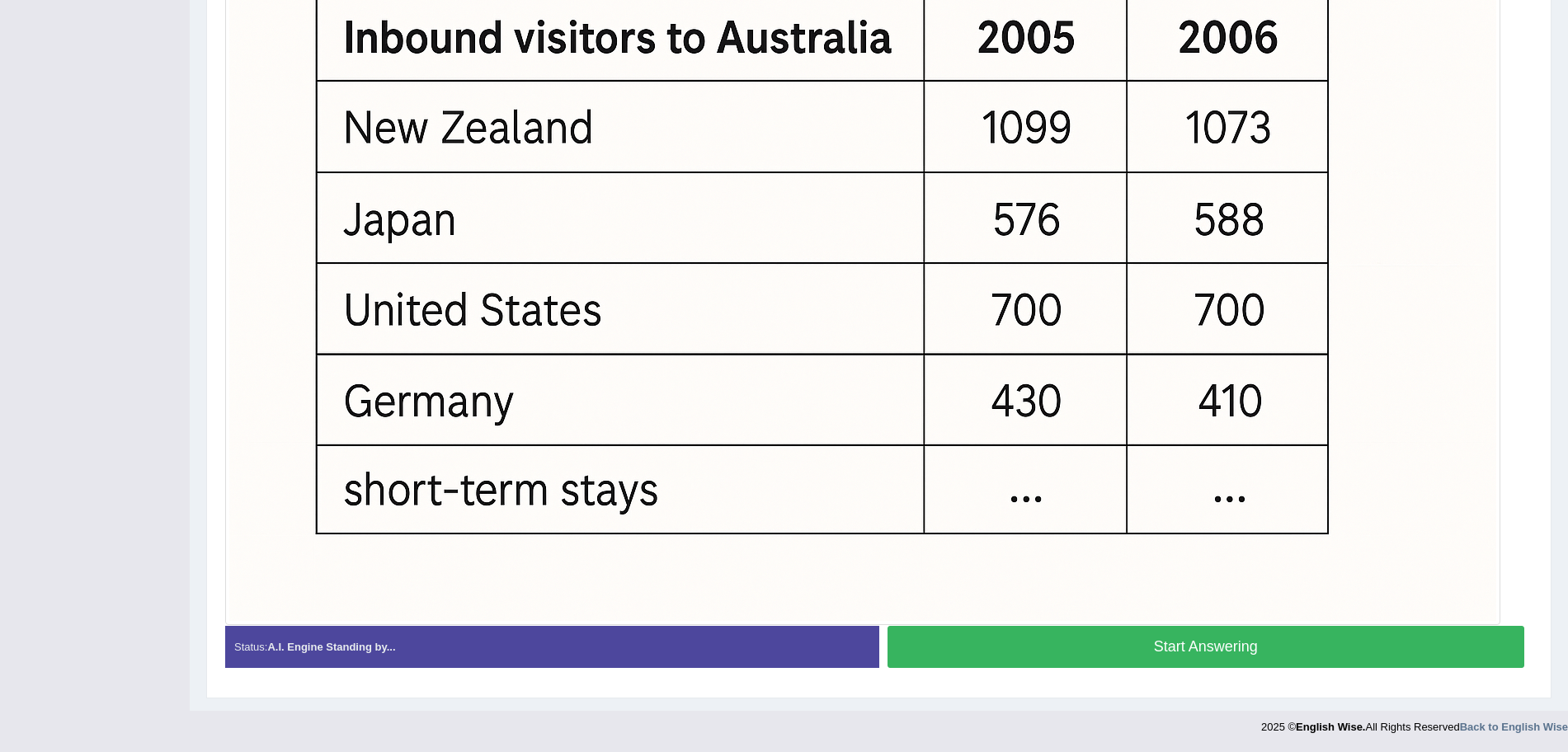
click at [1268, 653] on button "Start Answering" at bounding box center [1206, 647] width 638 height 42
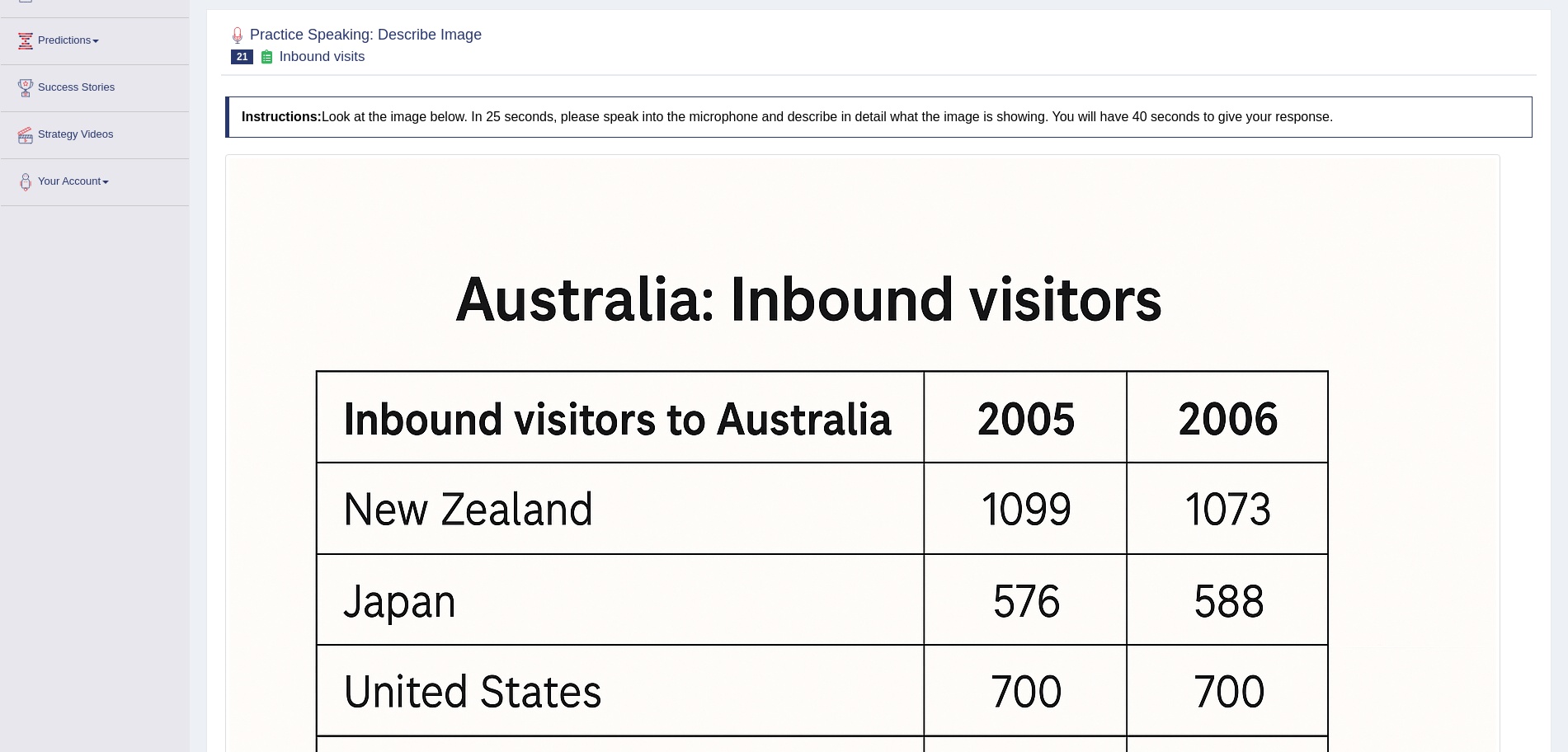
scroll to position [602, 0]
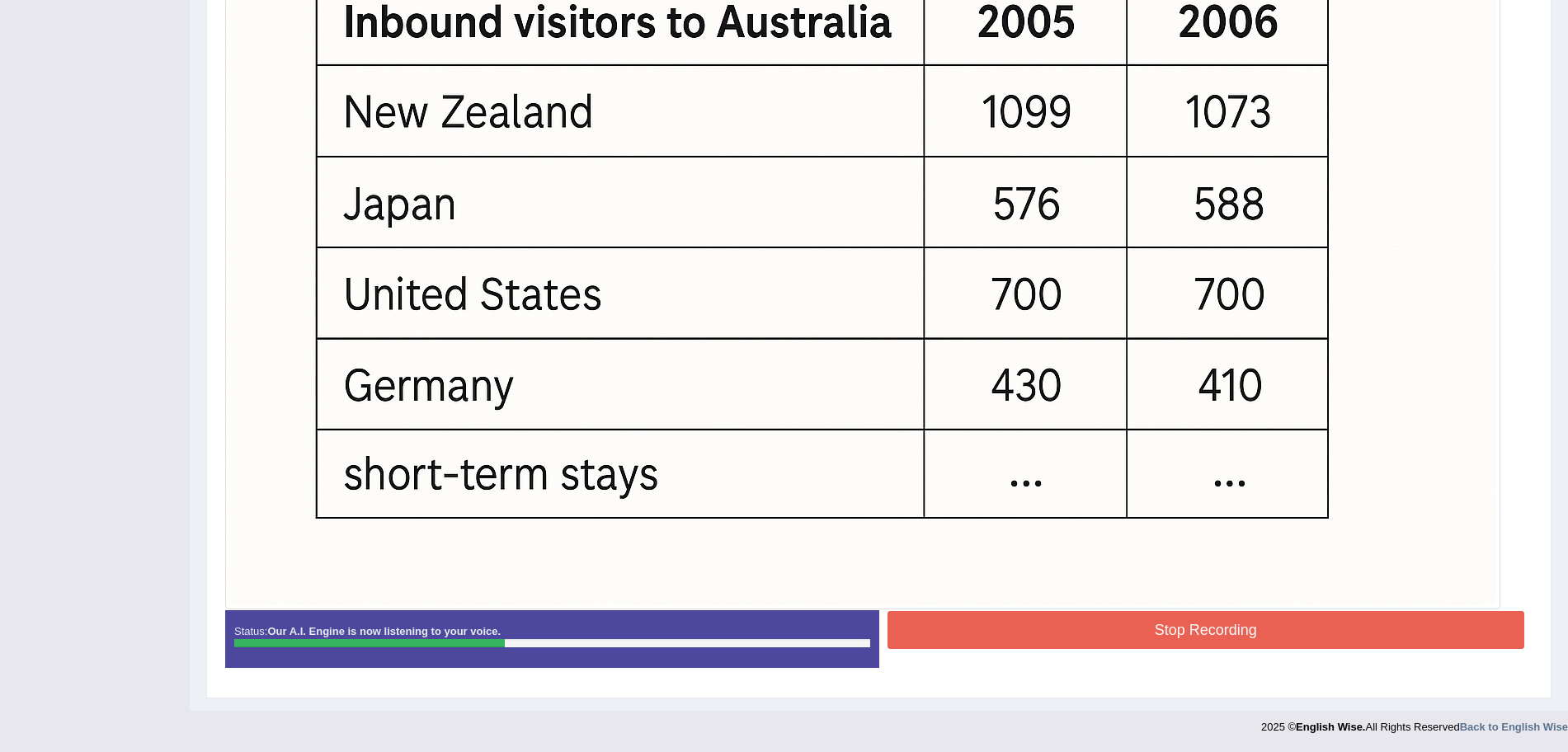
click at [1215, 619] on button "Stop Recording" at bounding box center [1206, 629] width 638 height 38
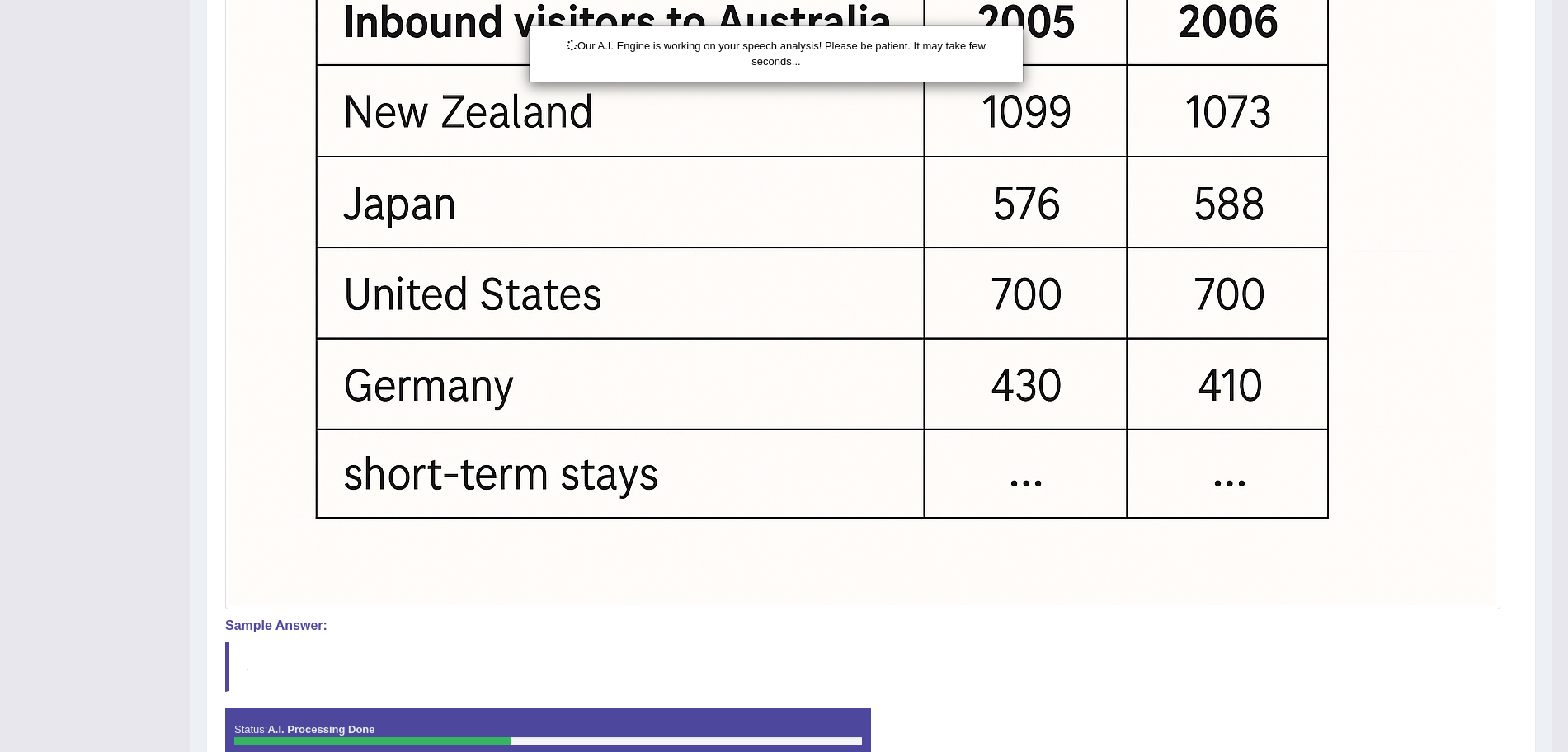
scroll to position [653, 0]
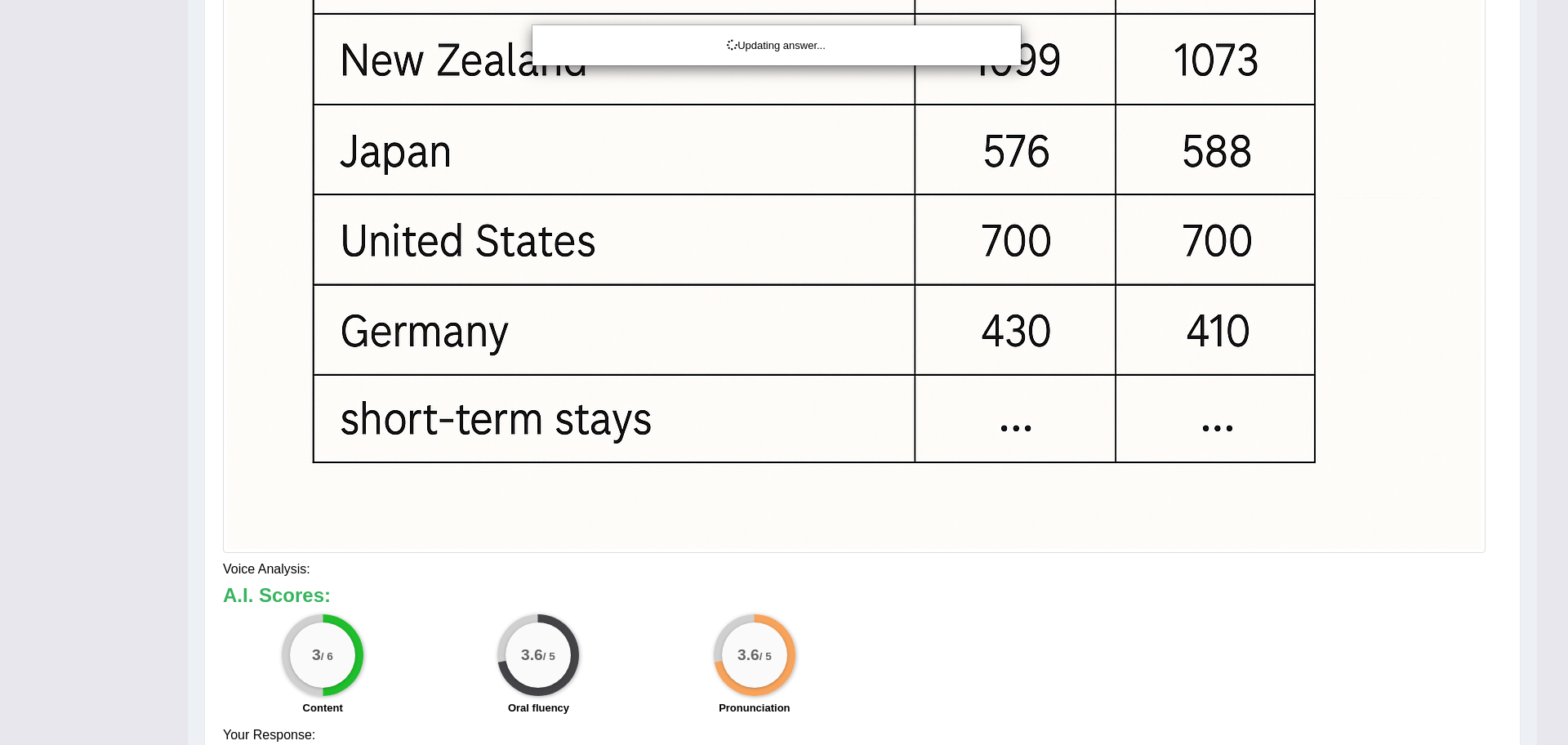
drag, startPoint x: 1567, startPoint y: 401, endPoint x: 1567, endPoint y: 553, distance: 152.0
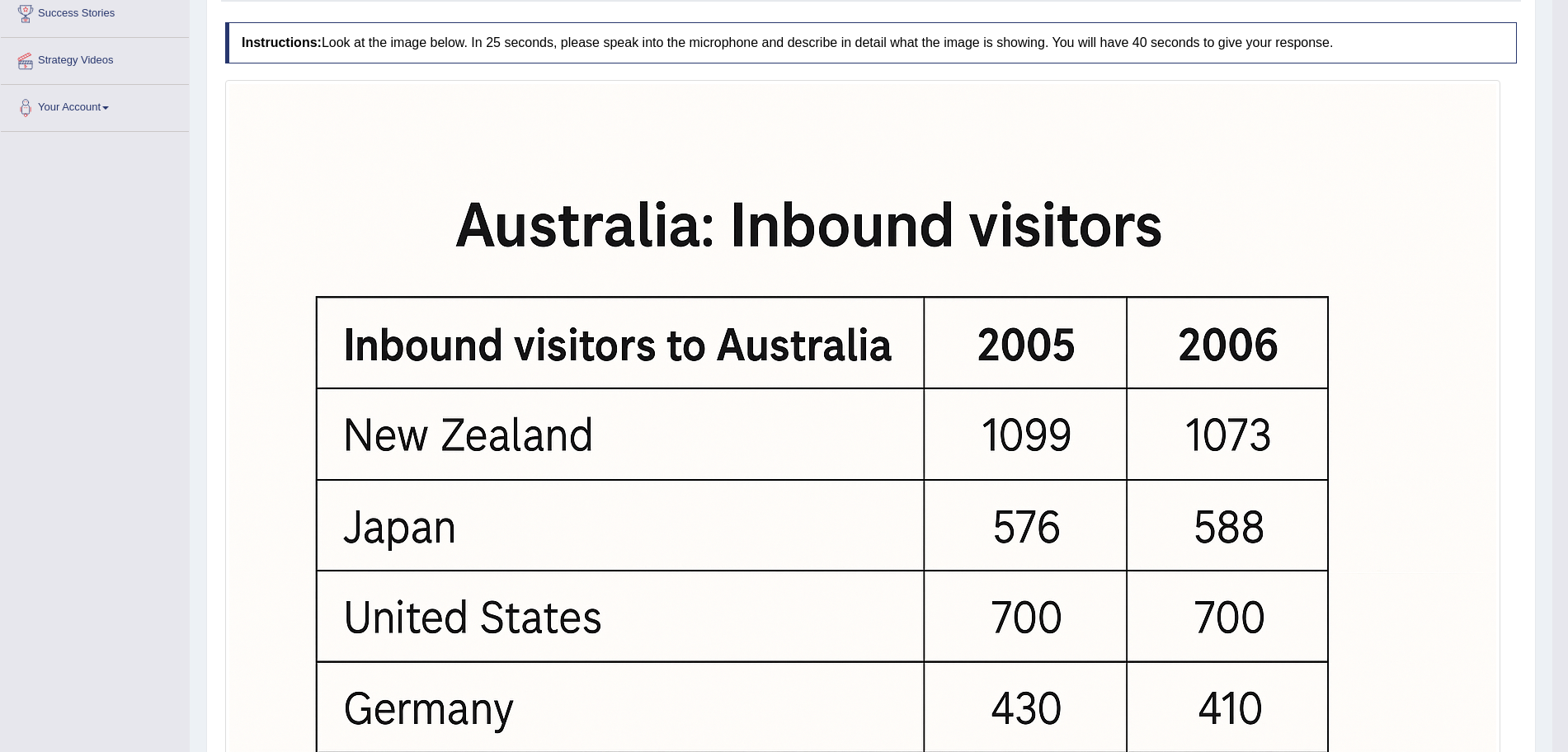
scroll to position [12, 0]
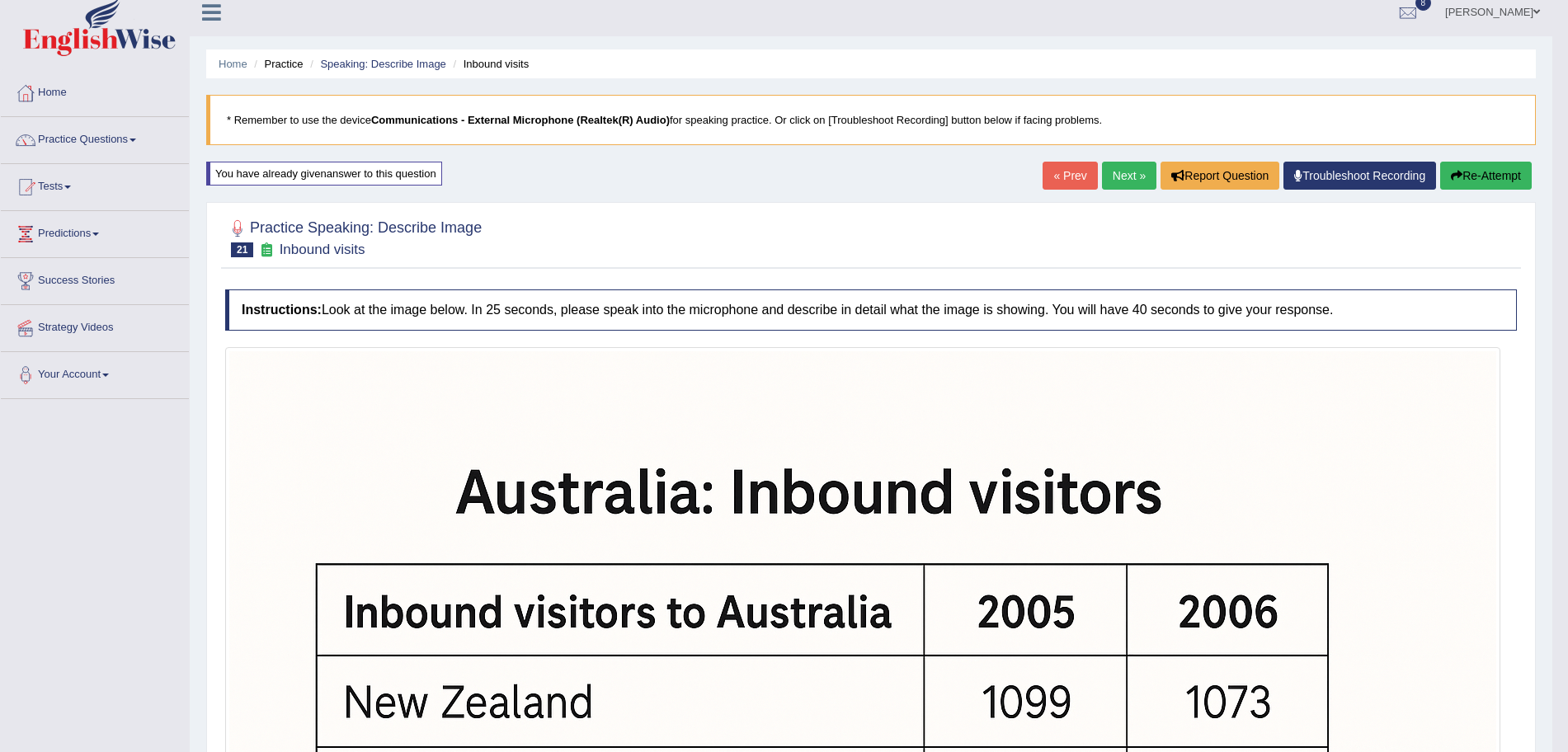
click at [1121, 185] on link "Next »" at bounding box center [1128, 176] width 54 height 28
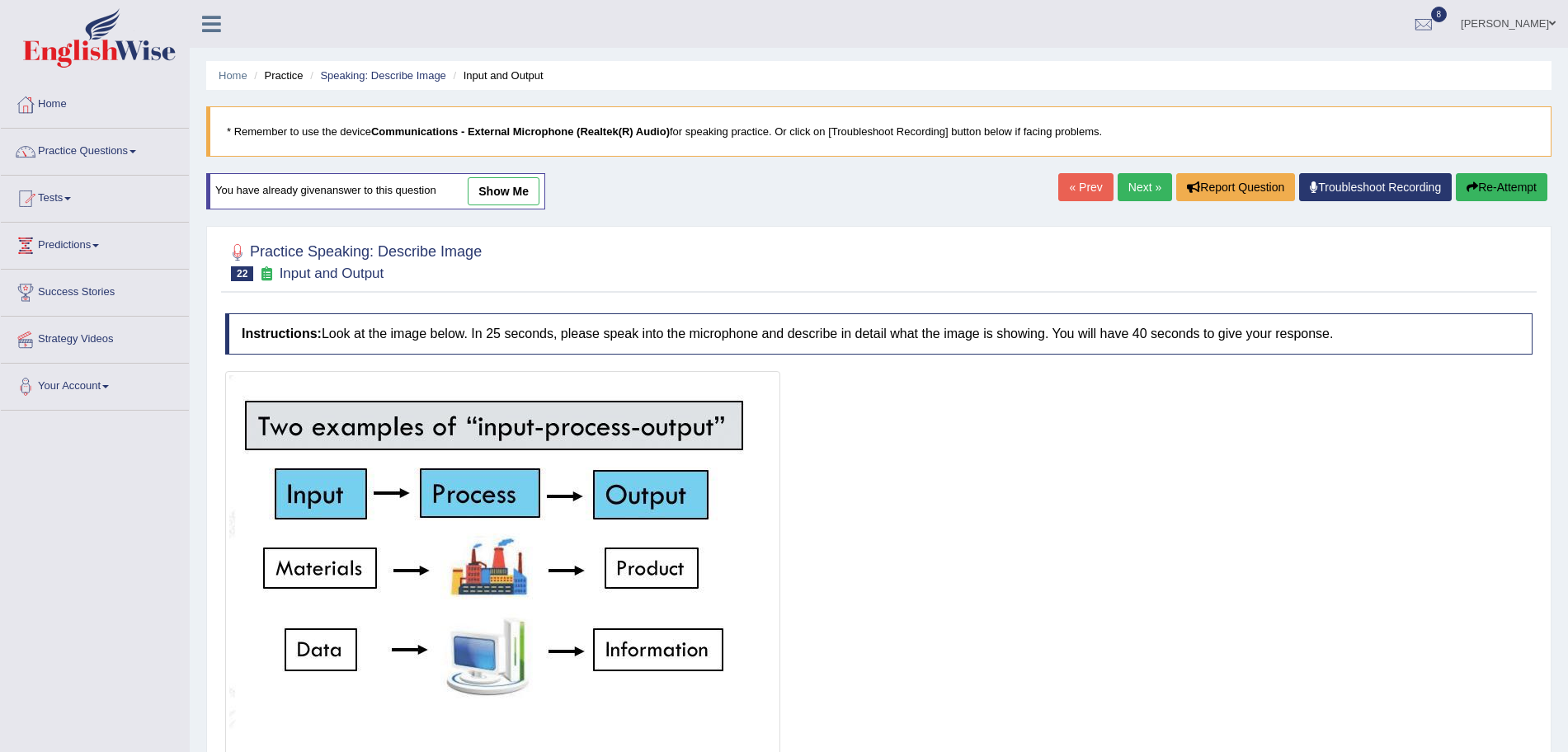
scroll to position [137, 0]
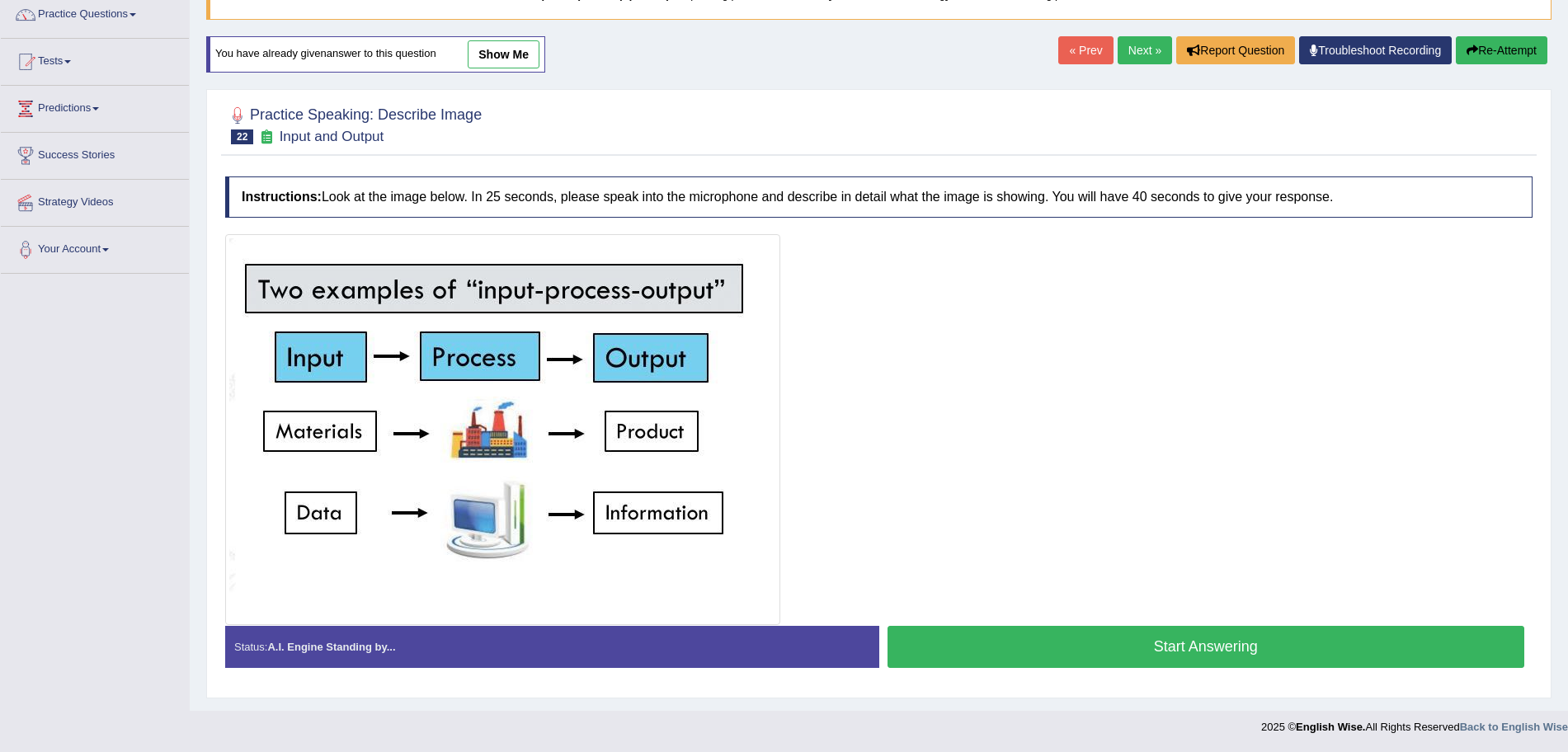
click at [1154, 651] on button "Start Answering" at bounding box center [1206, 647] width 638 height 42
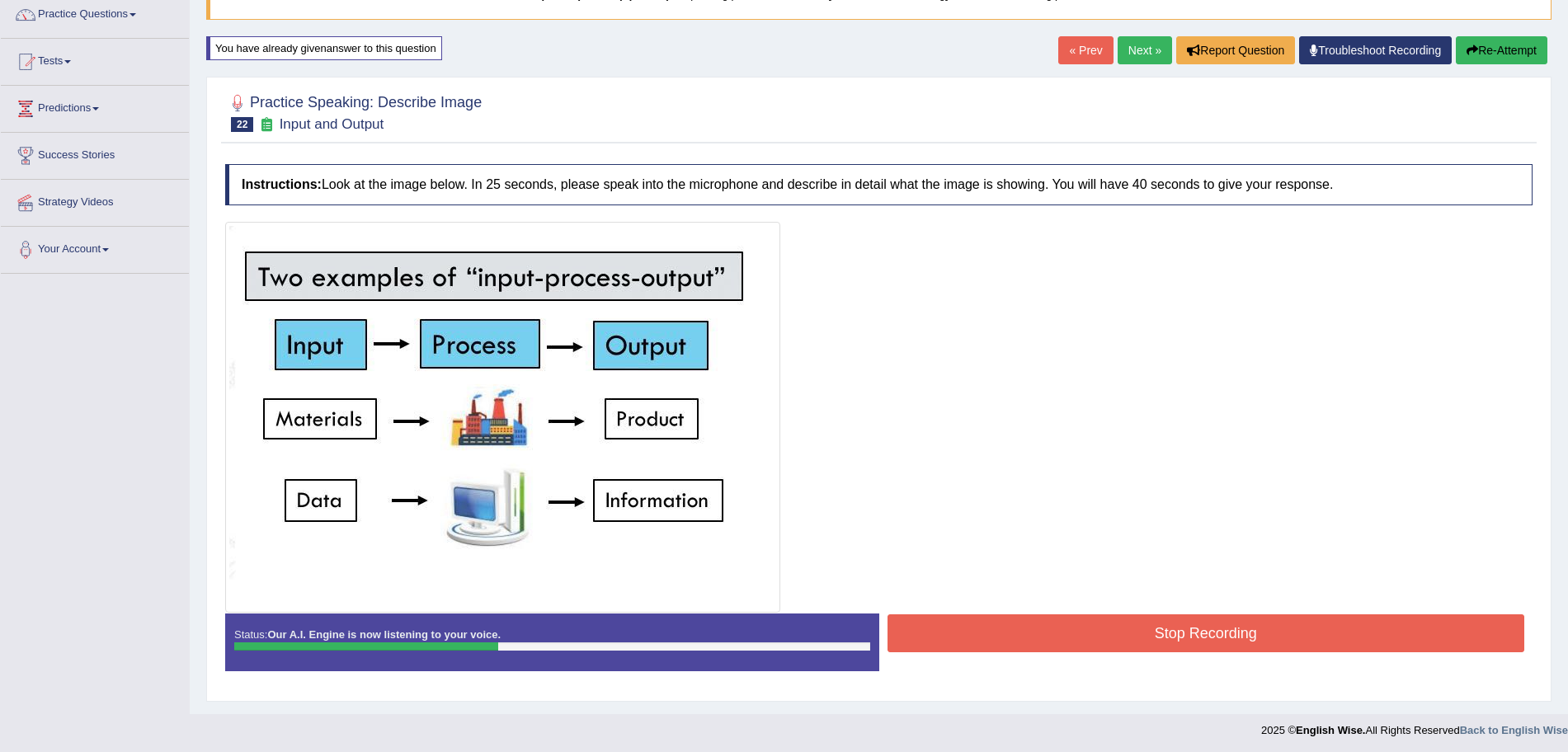
click at [1065, 639] on button "Stop Recording" at bounding box center [1206, 633] width 638 height 38
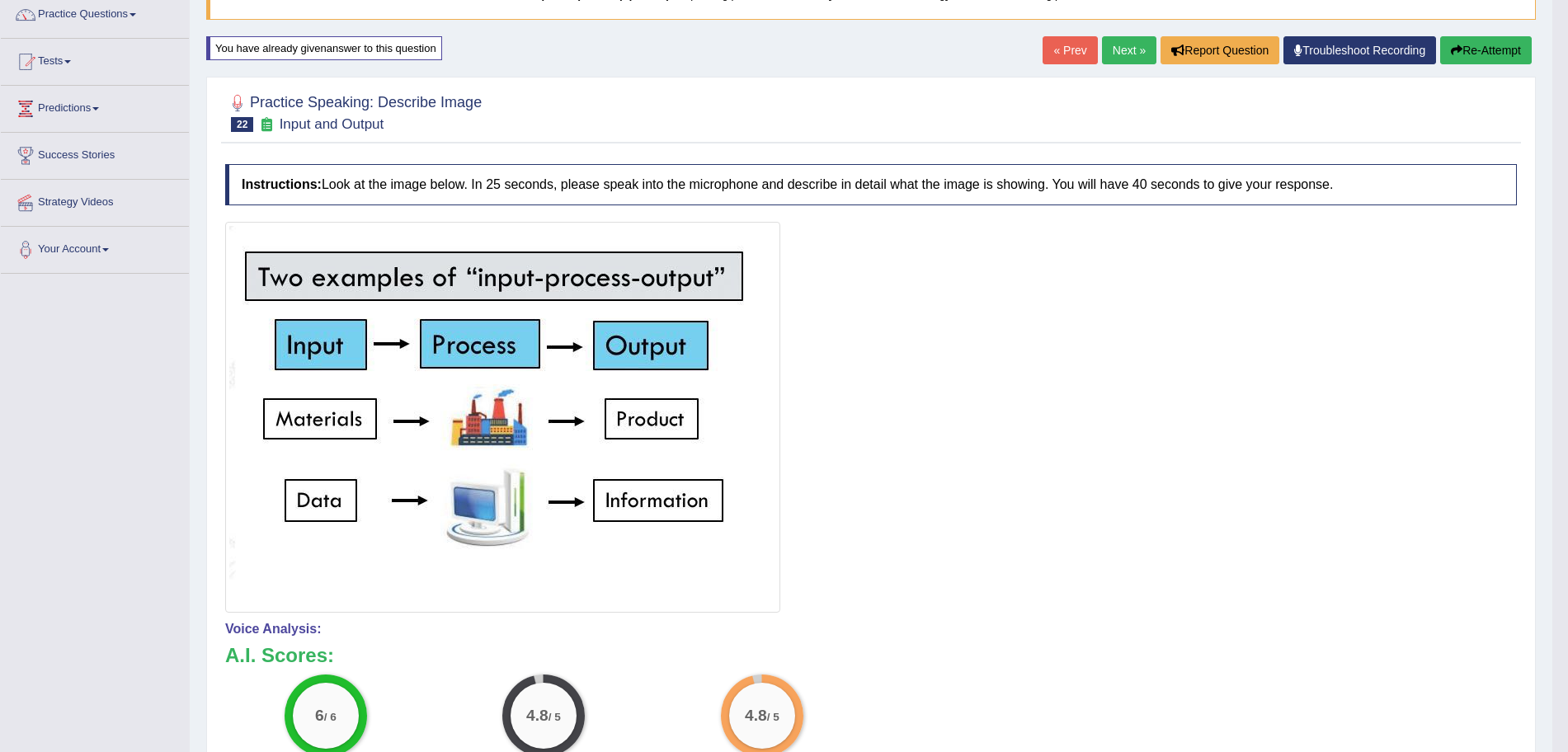
scroll to position [0, 0]
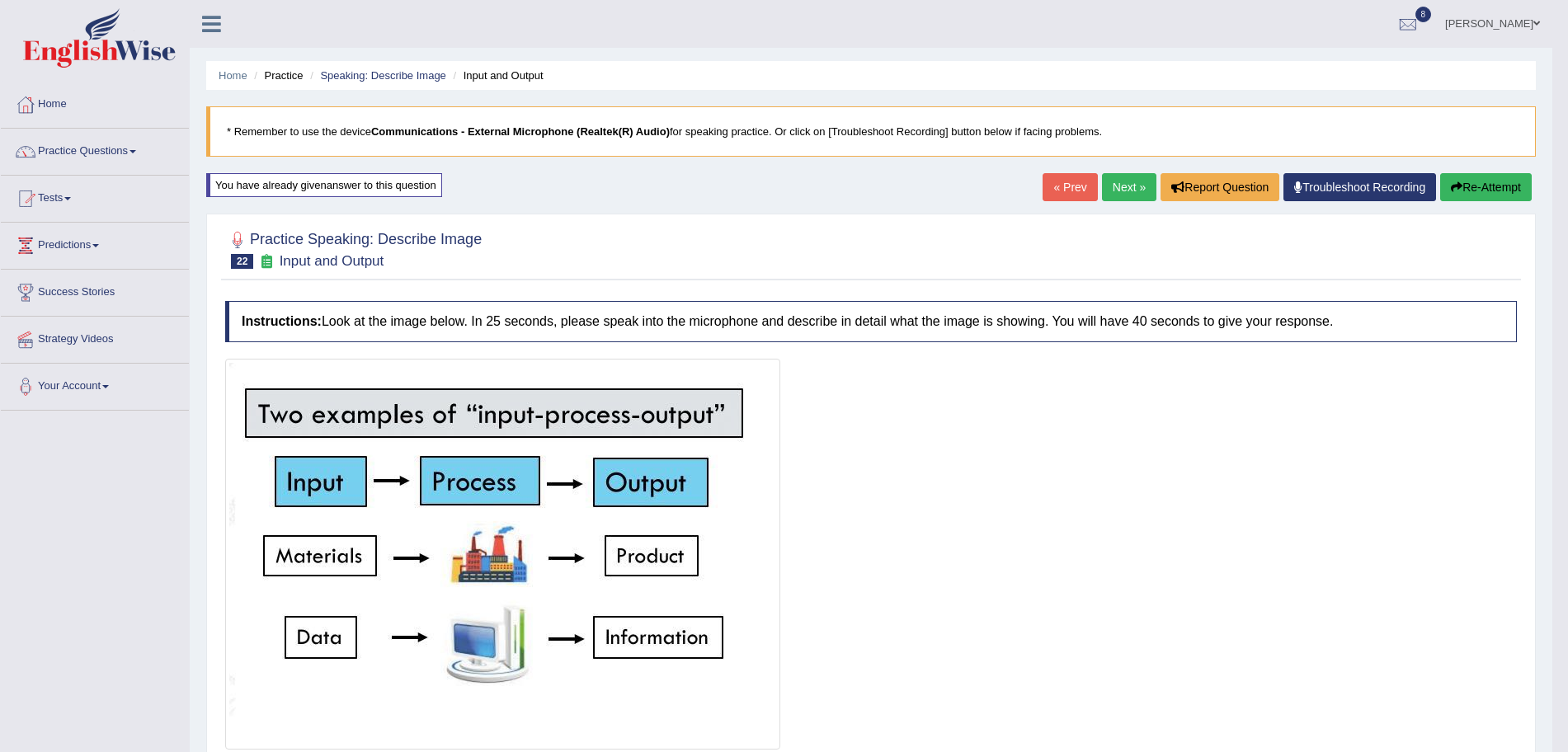
click at [1118, 189] on link "Next »" at bounding box center [1128, 188] width 54 height 28
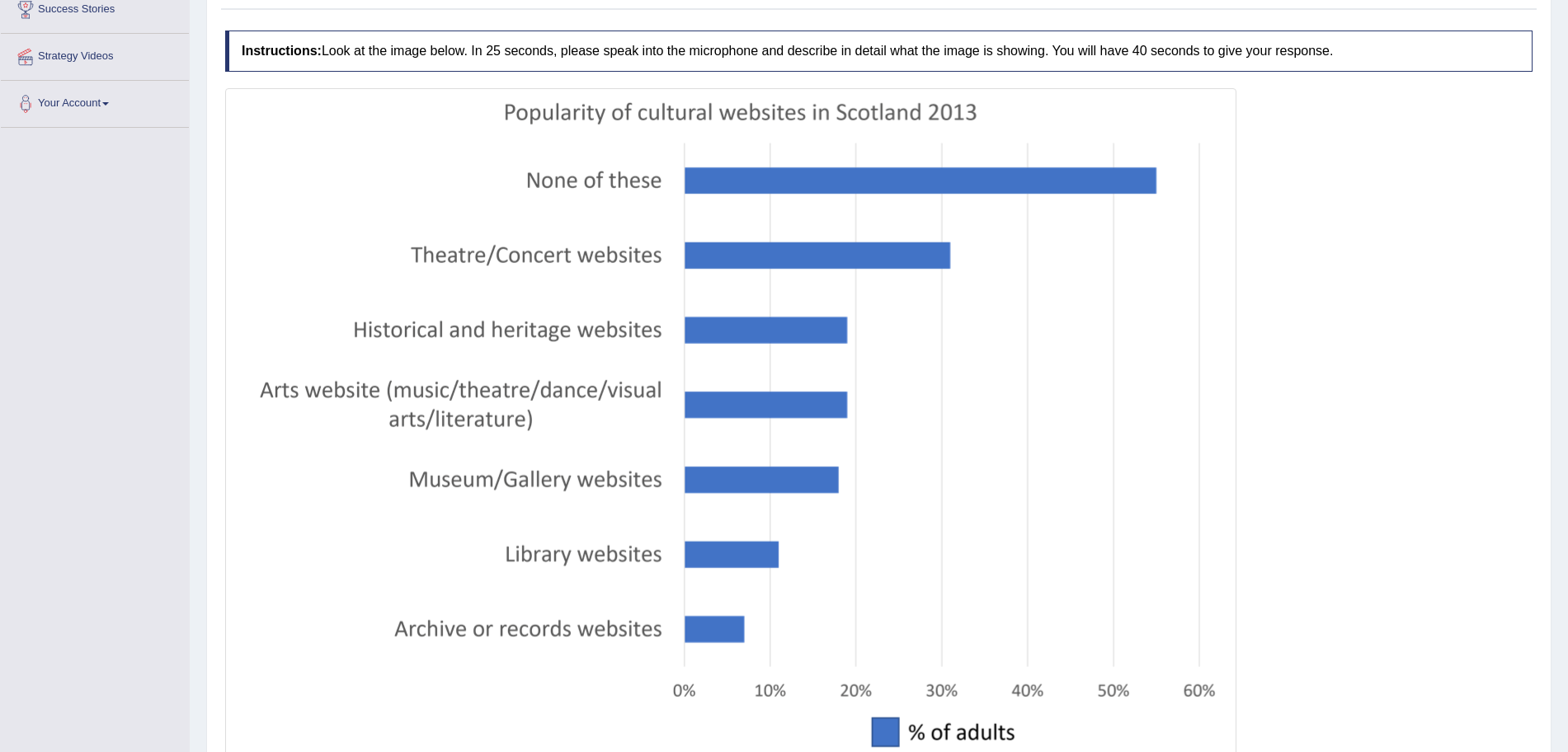
scroll to position [356, 0]
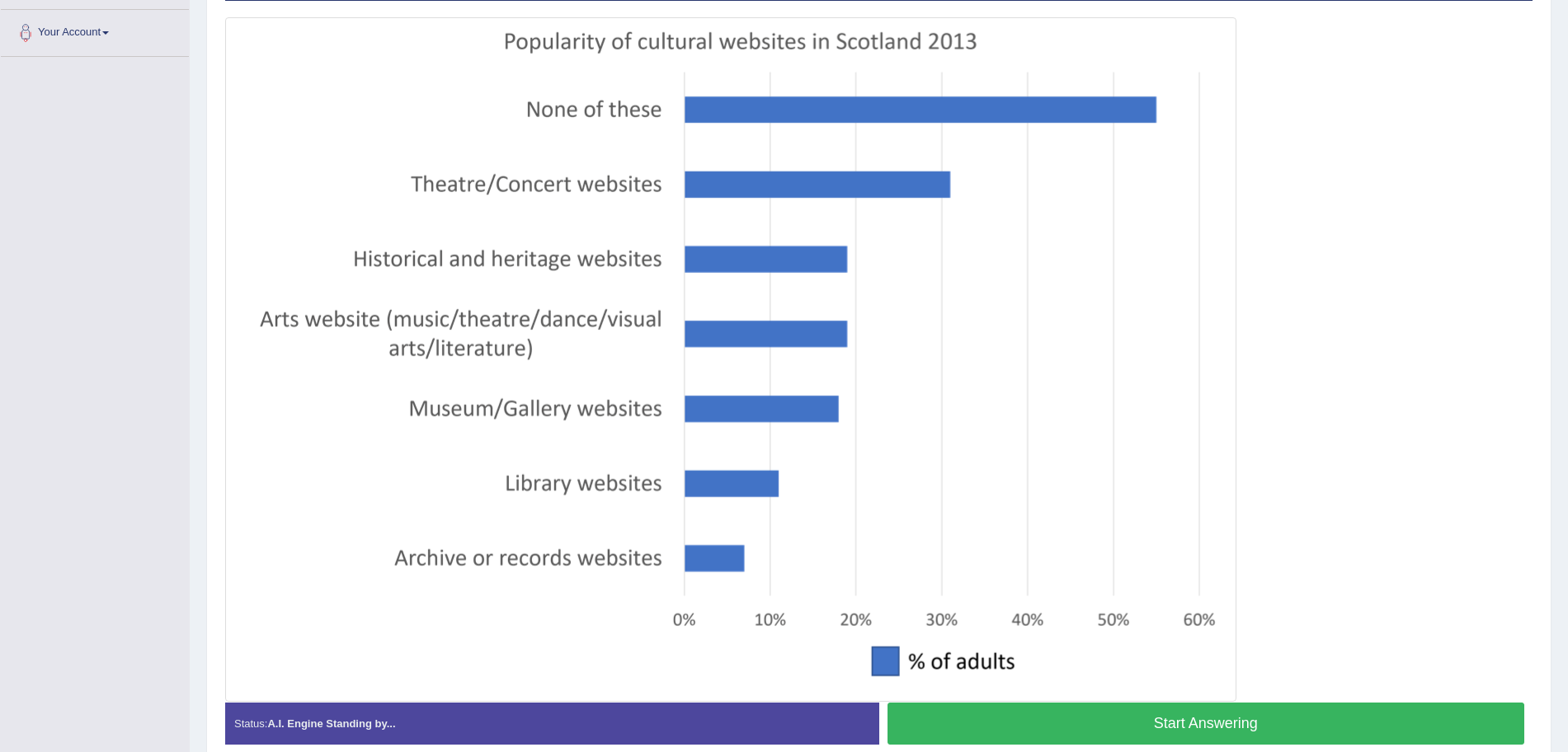
drag, startPoint x: 1583, startPoint y: 311, endPoint x: 1583, endPoint y: 527, distance: 216.0
click at [1567, 399] on html "Toggle navigation Home Practice Questions Speaking Practice Read Aloud Repeat S…" at bounding box center [784, 23] width 1568 height 752
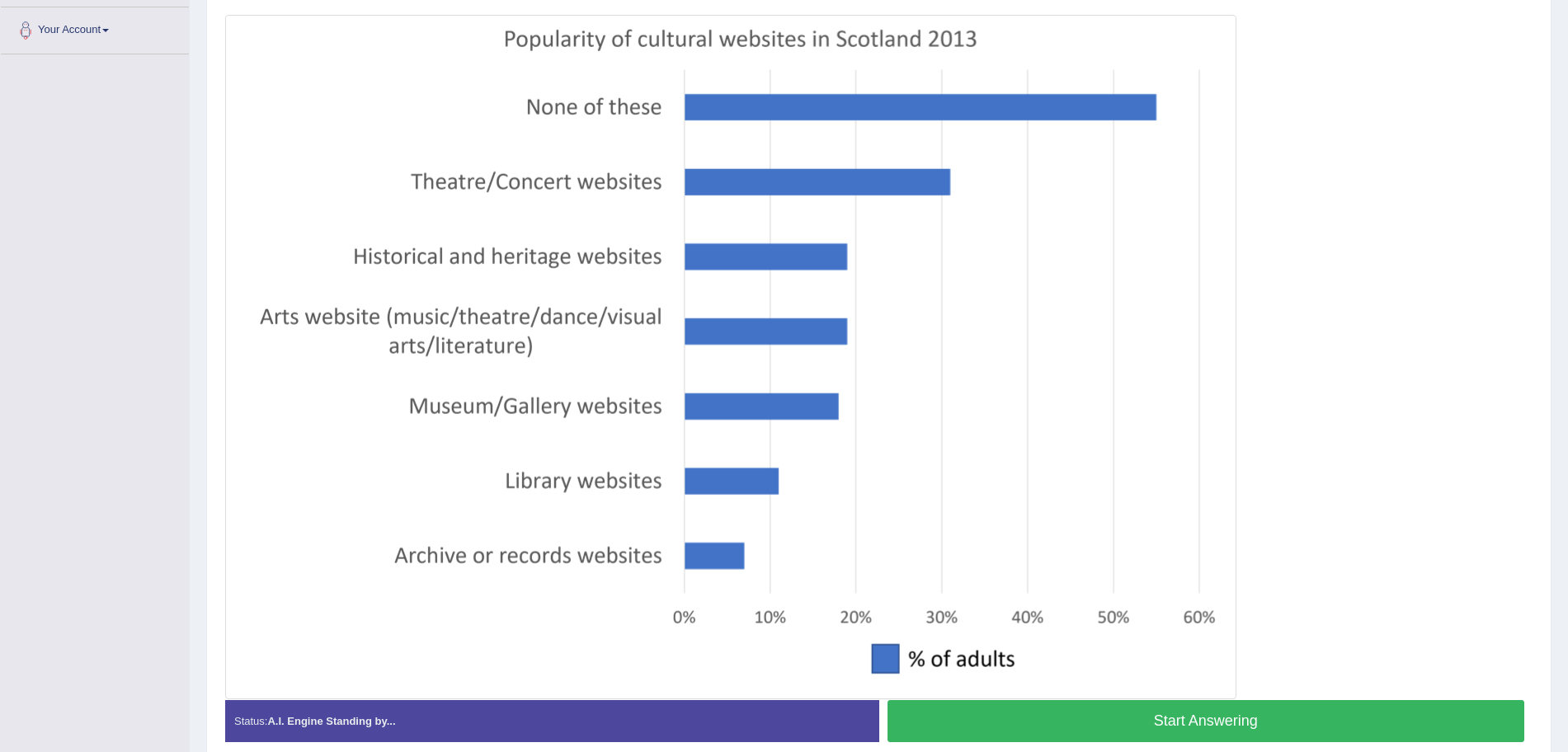
click at [1215, 711] on button "Start Answering" at bounding box center [1206, 721] width 638 height 42
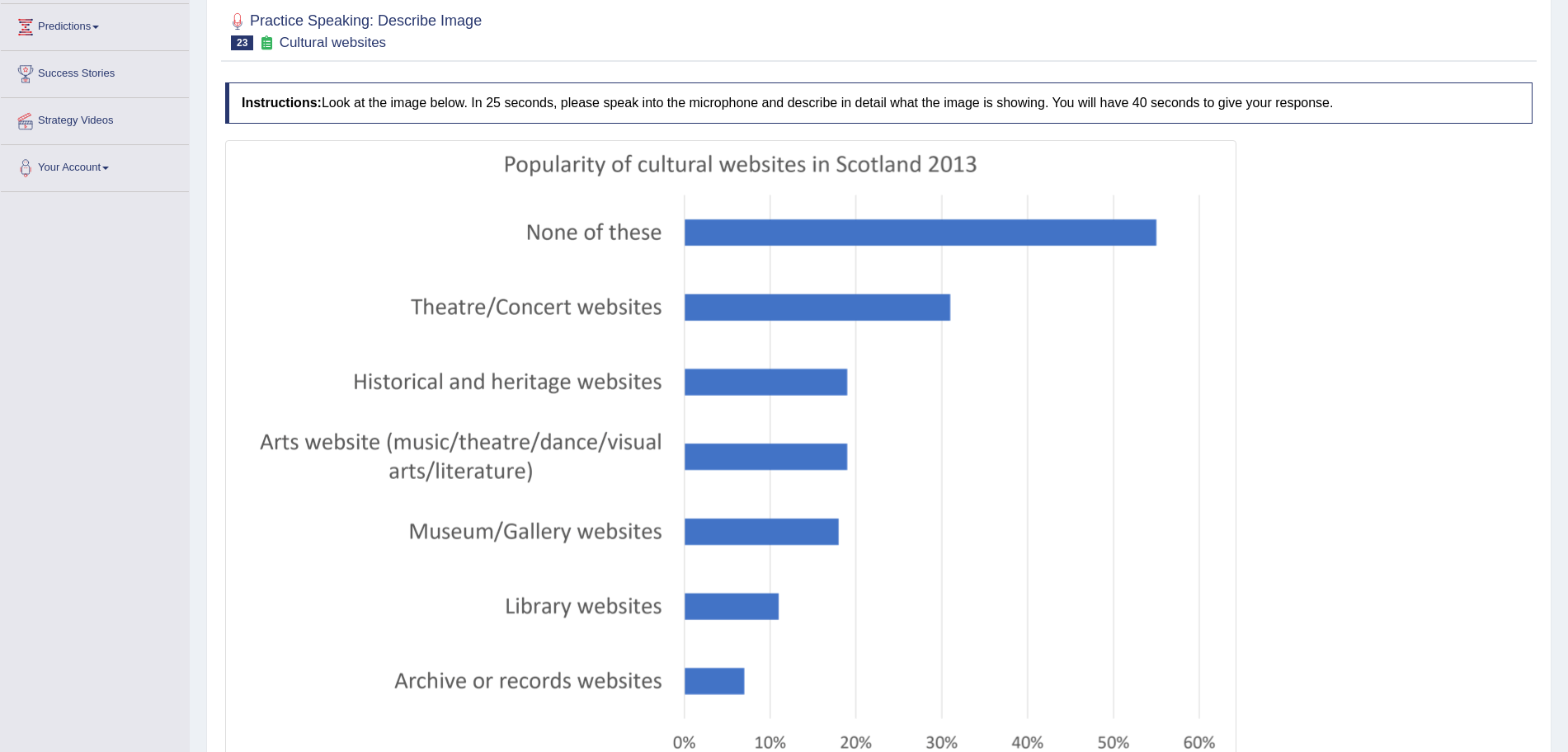
scroll to position [434, 0]
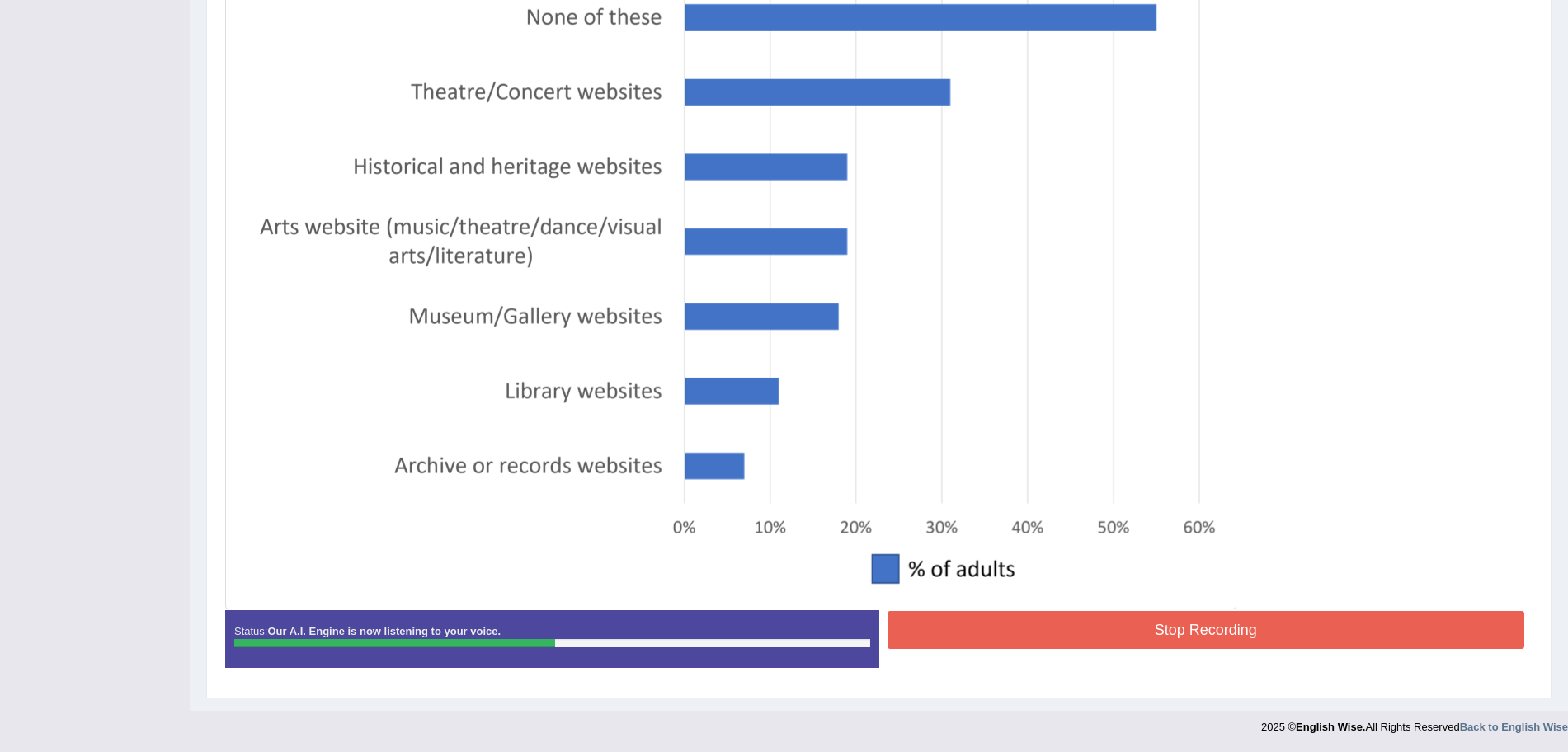
click at [1181, 632] on button "Stop Recording" at bounding box center [1206, 629] width 638 height 38
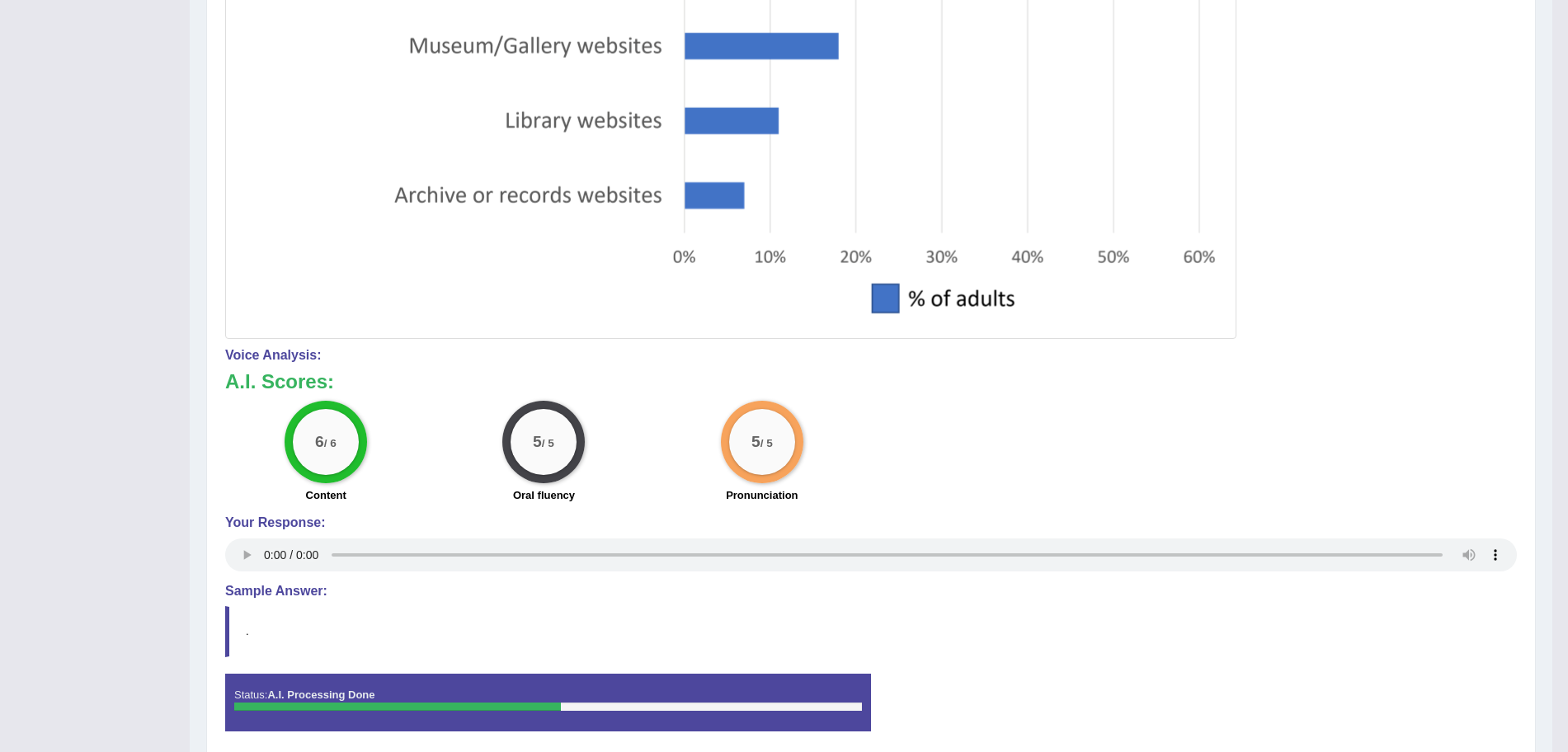
scroll to position [0, 0]
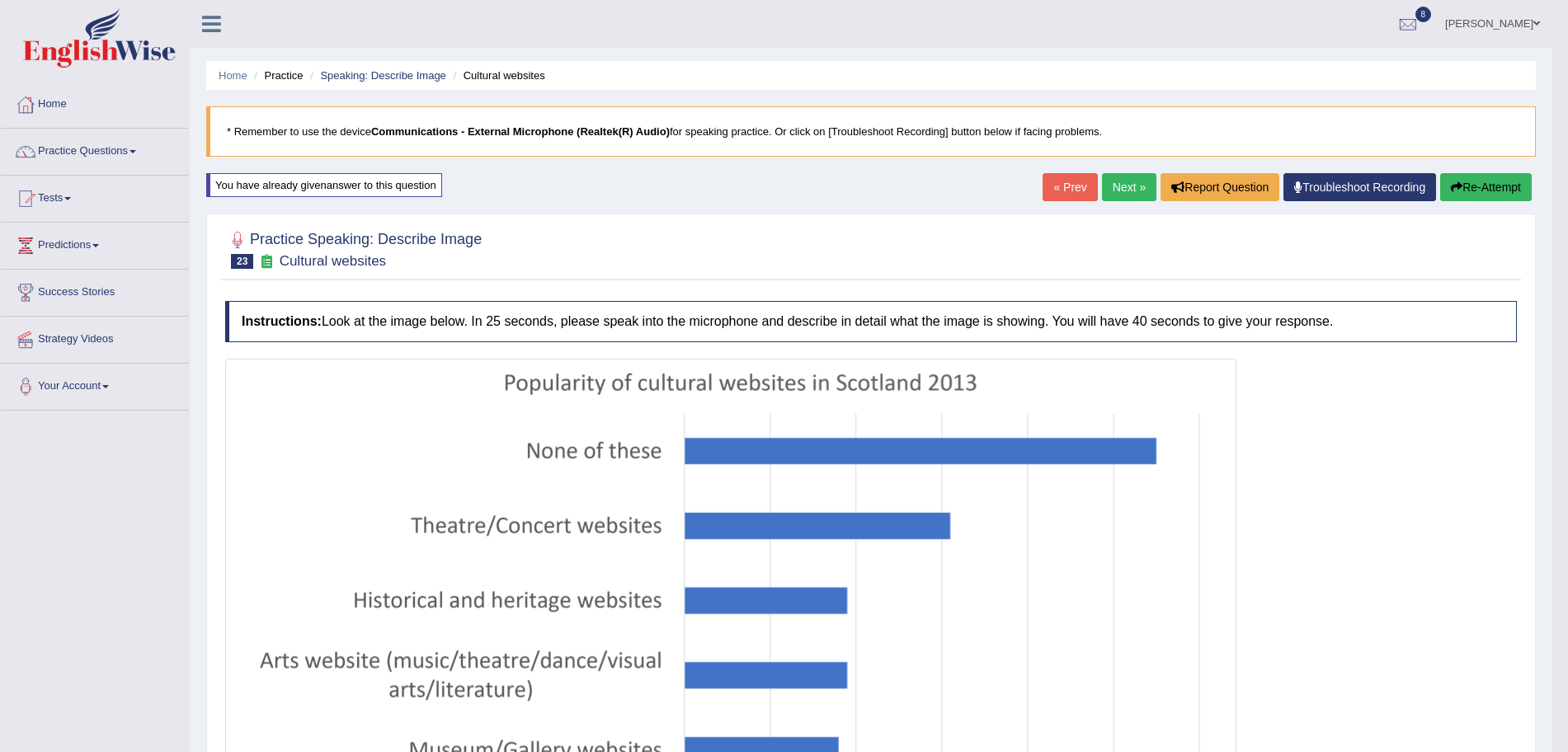
click at [1127, 175] on link "Next »" at bounding box center [1128, 188] width 54 height 28
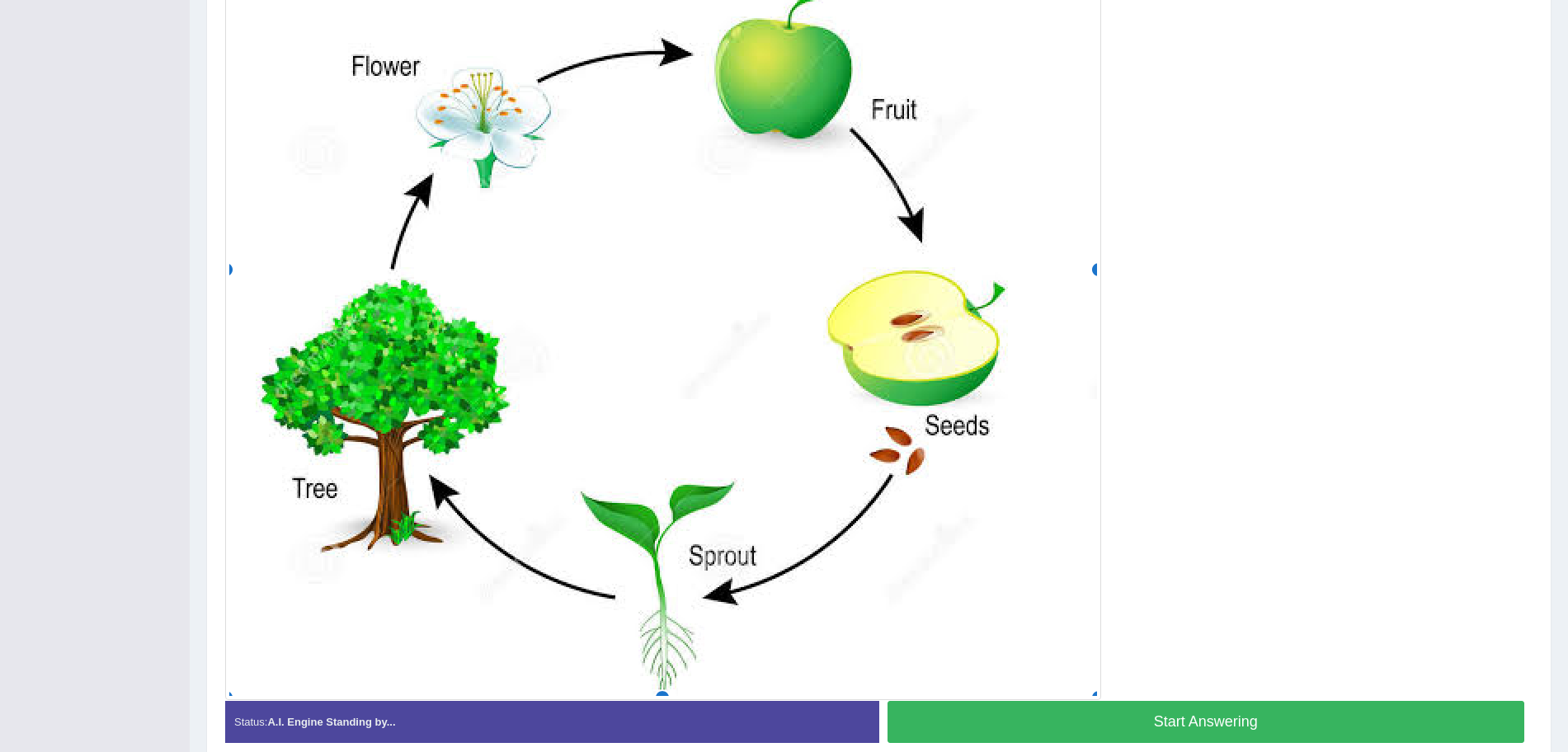
click at [1246, 734] on button "Start Answering" at bounding box center [1206, 722] width 638 height 42
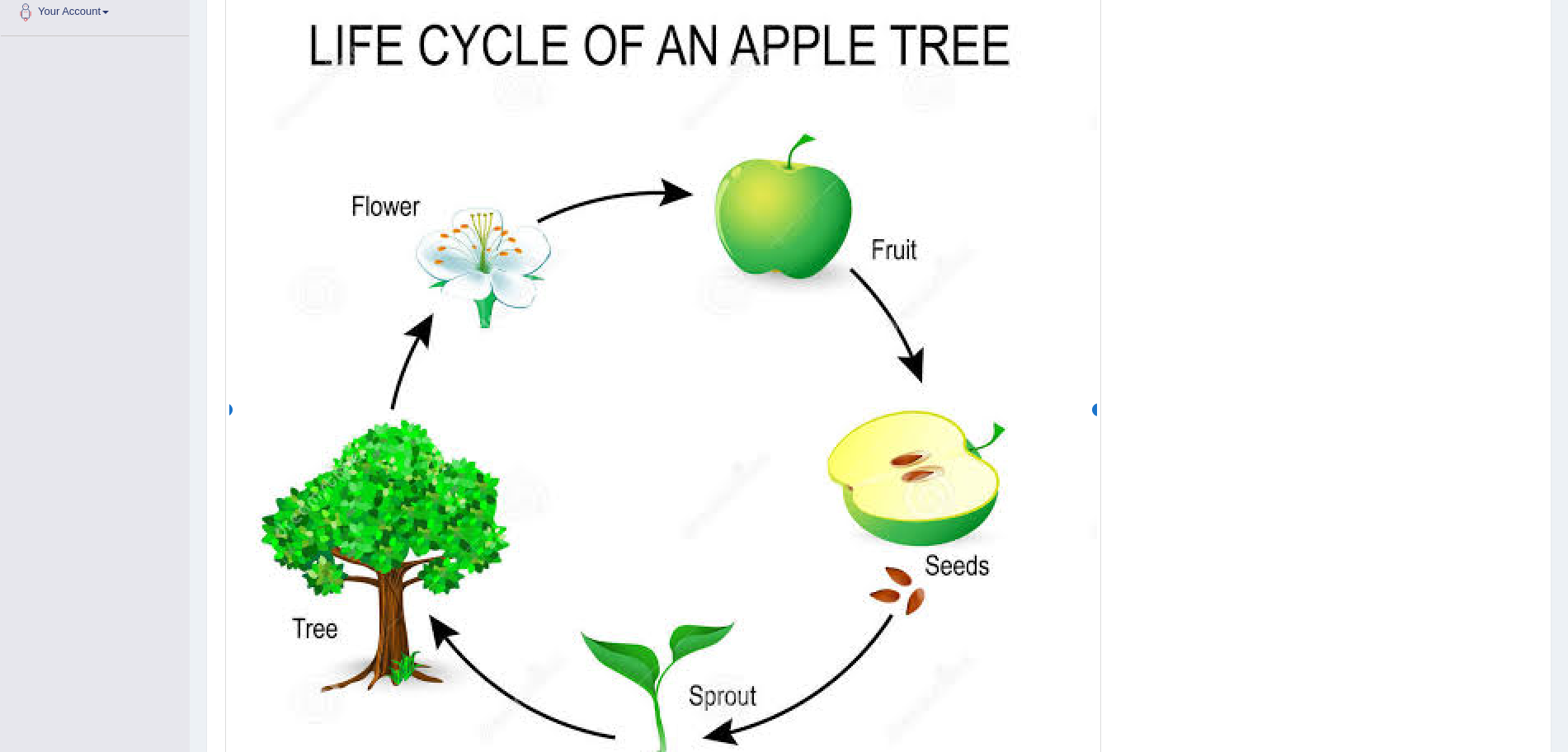
scroll to position [605, 0]
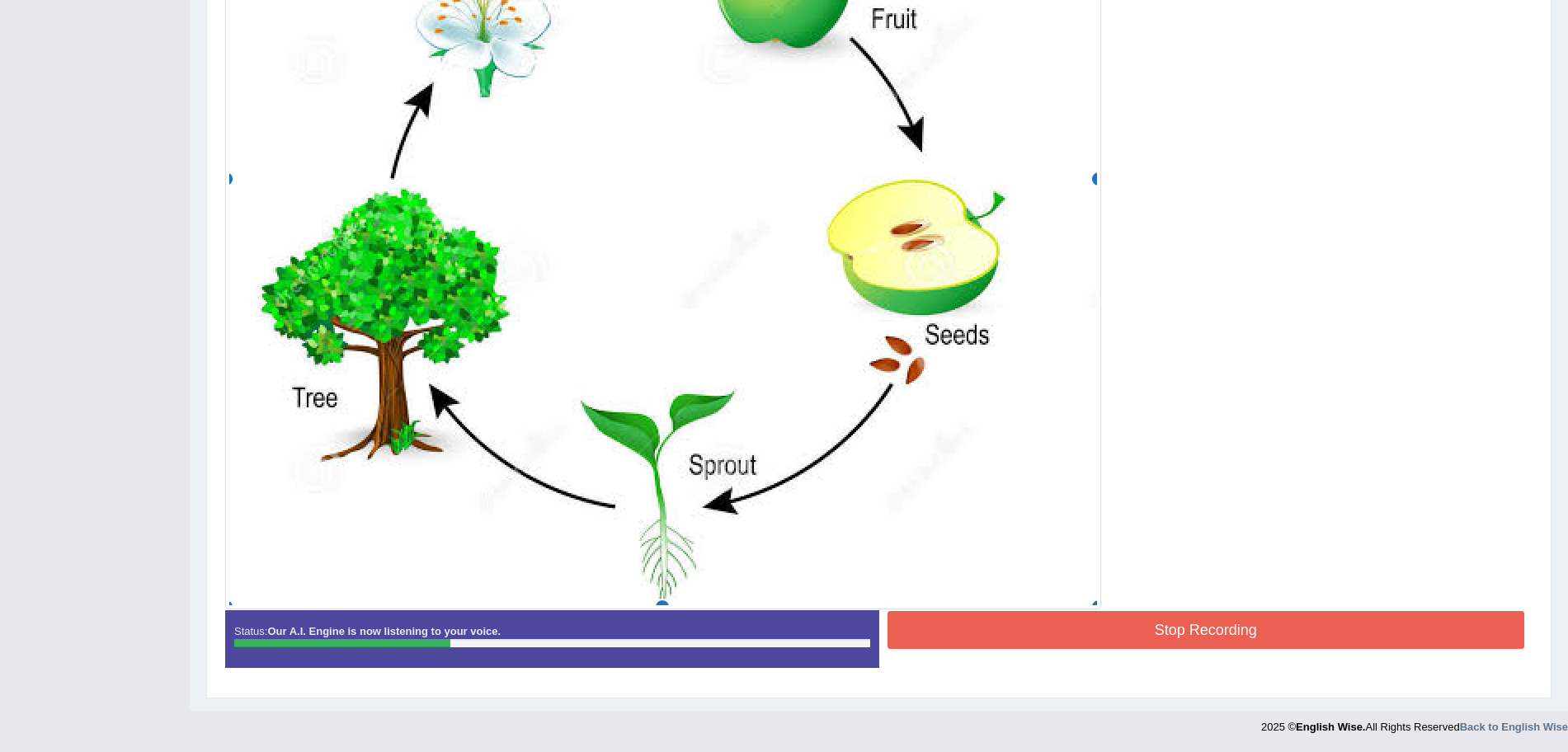
click at [1173, 632] on button "Stop Recording" at bounding box center [1206, 629] width 638 height 38
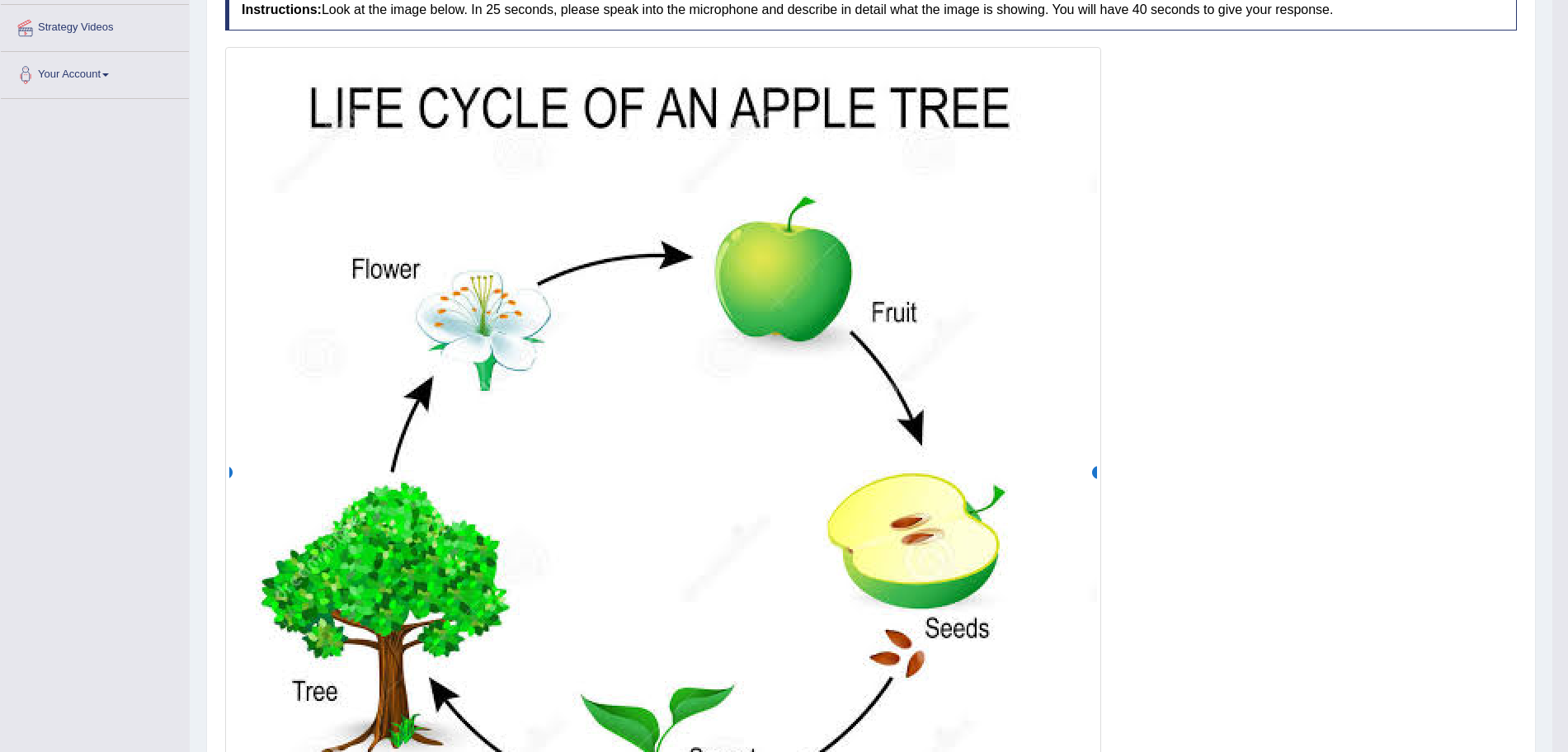
scroll to position [48, 0]
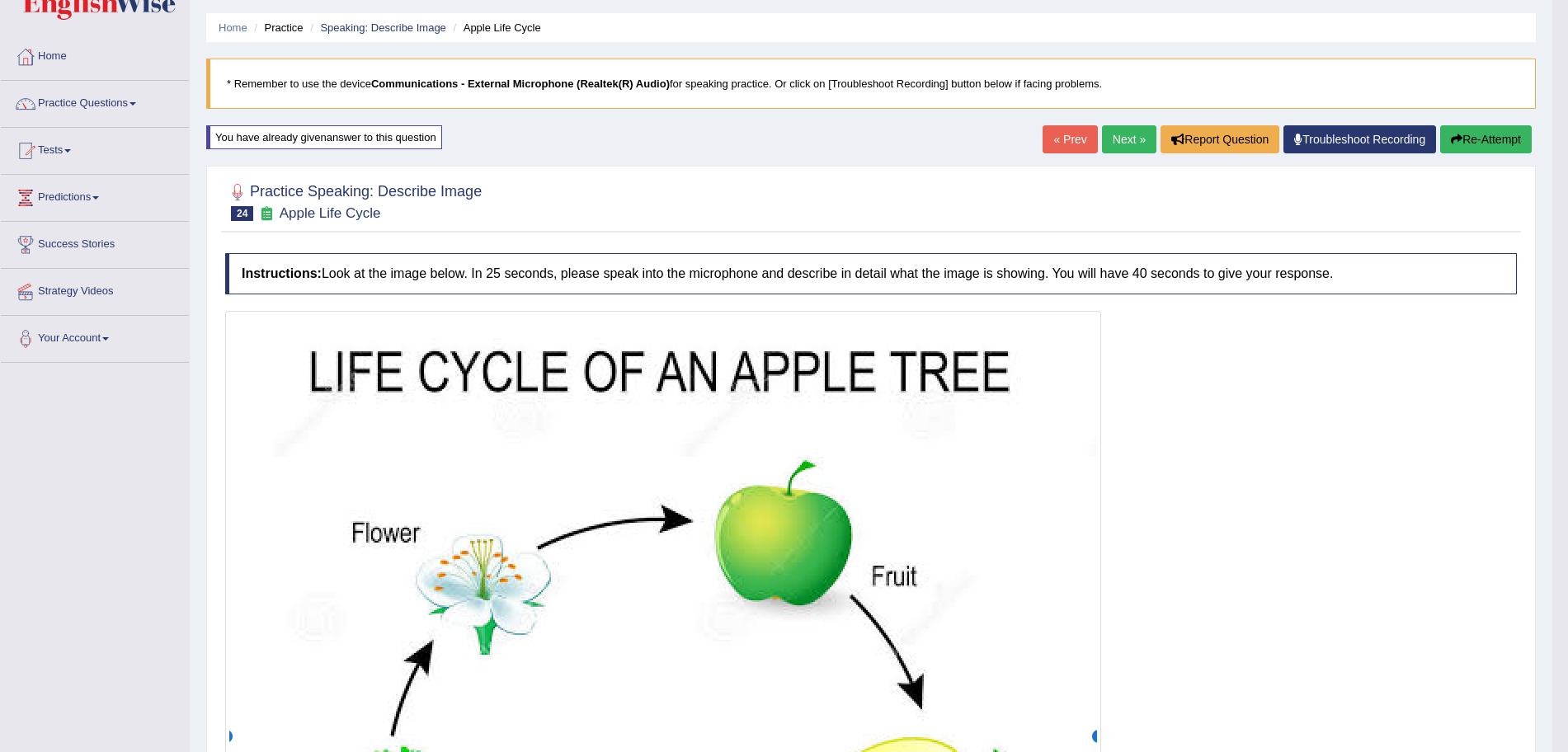
click at [1113, 131] on link "Next »" at bounding box center [1128, 139] width 54 height 28
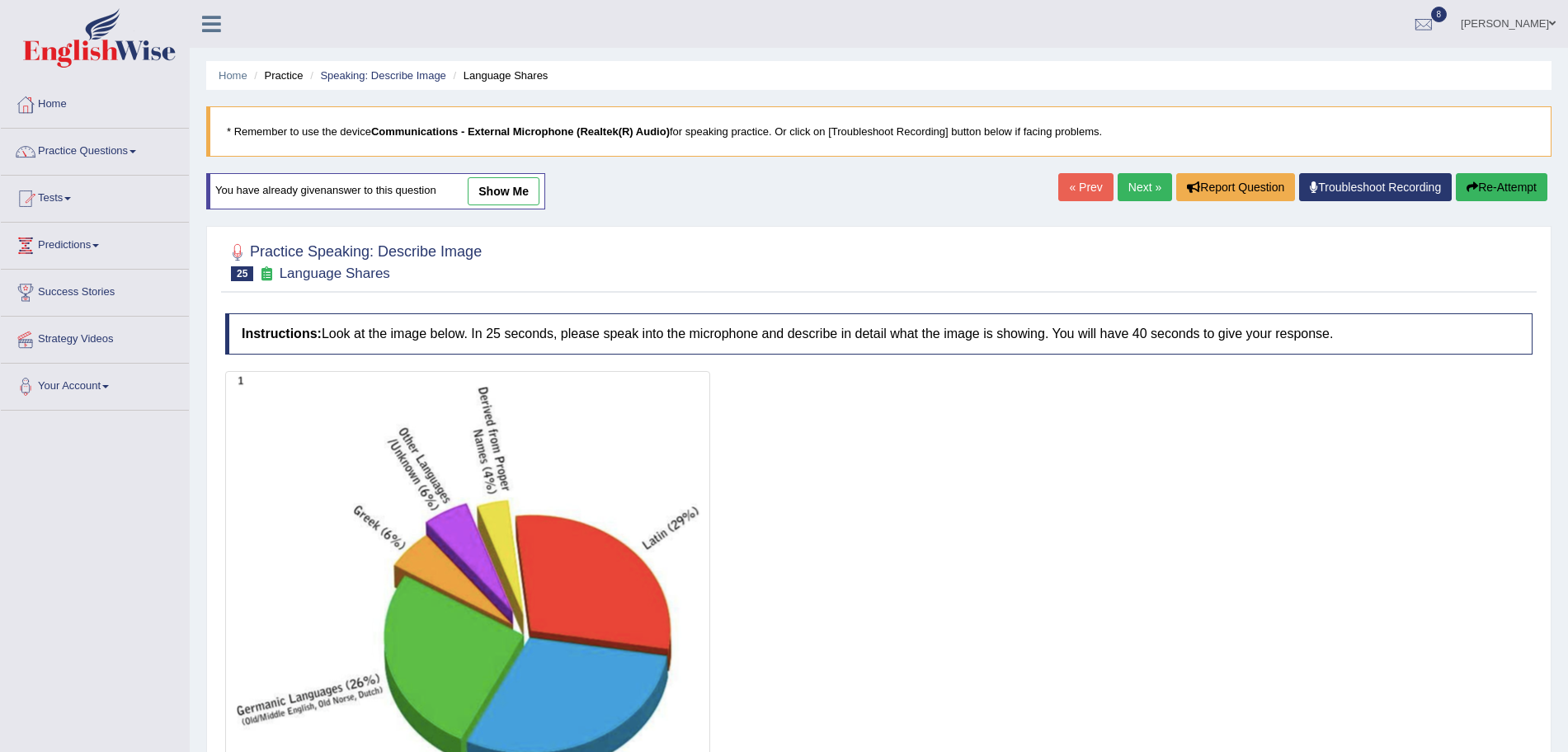
scroll to position [225, 0]
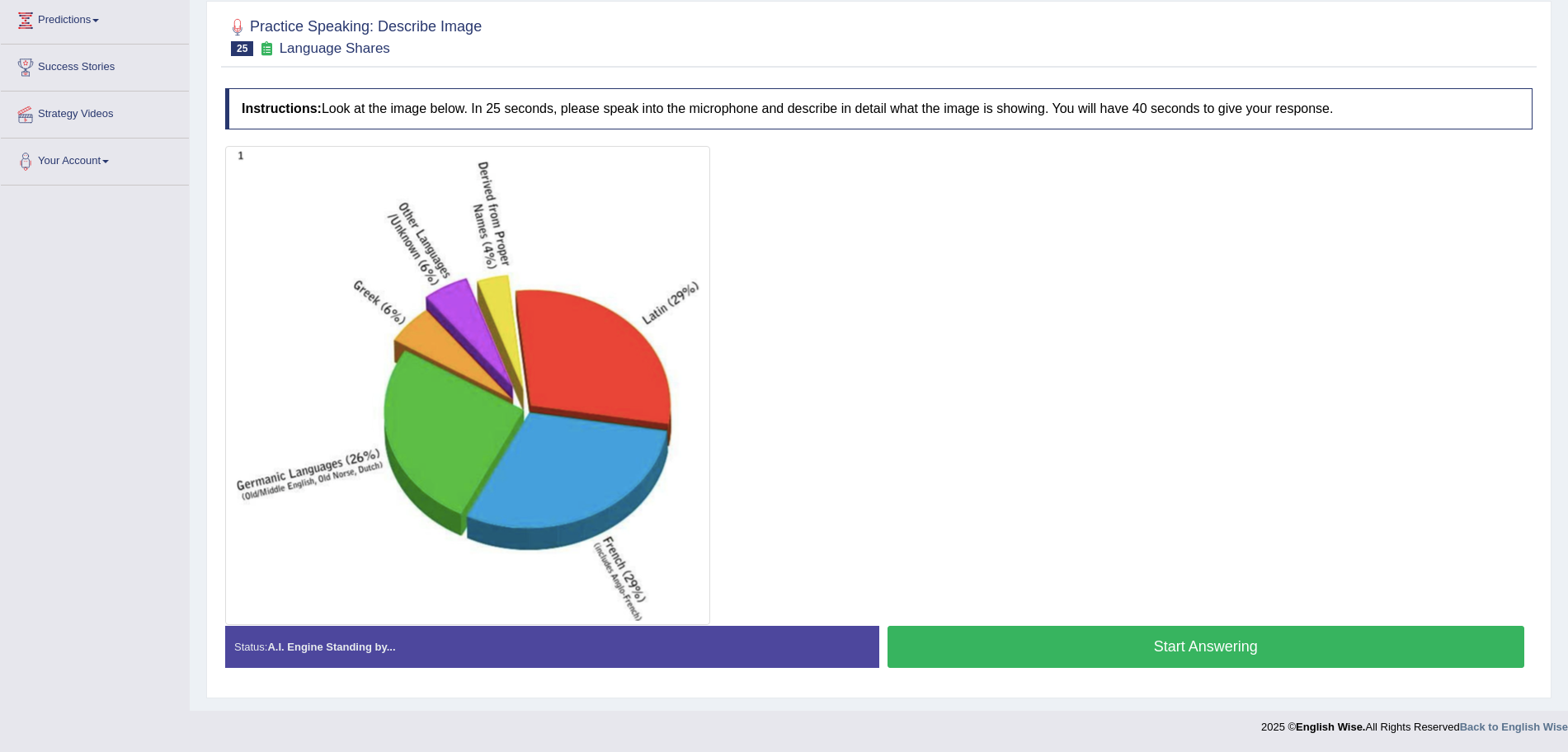
click at [1117, 638] on button "Start Answering" at bounding box center [1206, 647] width 638 height 42
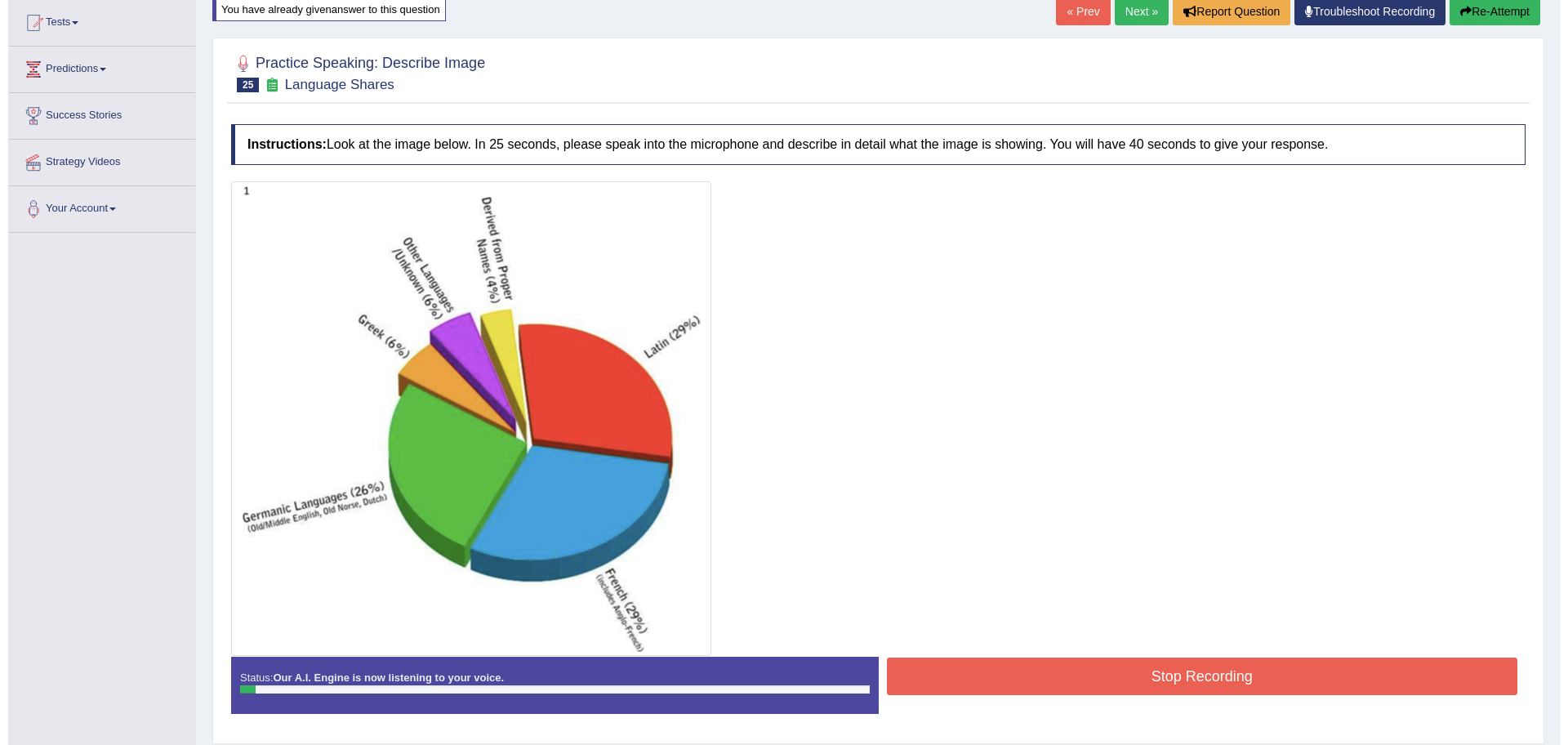
scroll to position [166, 0]
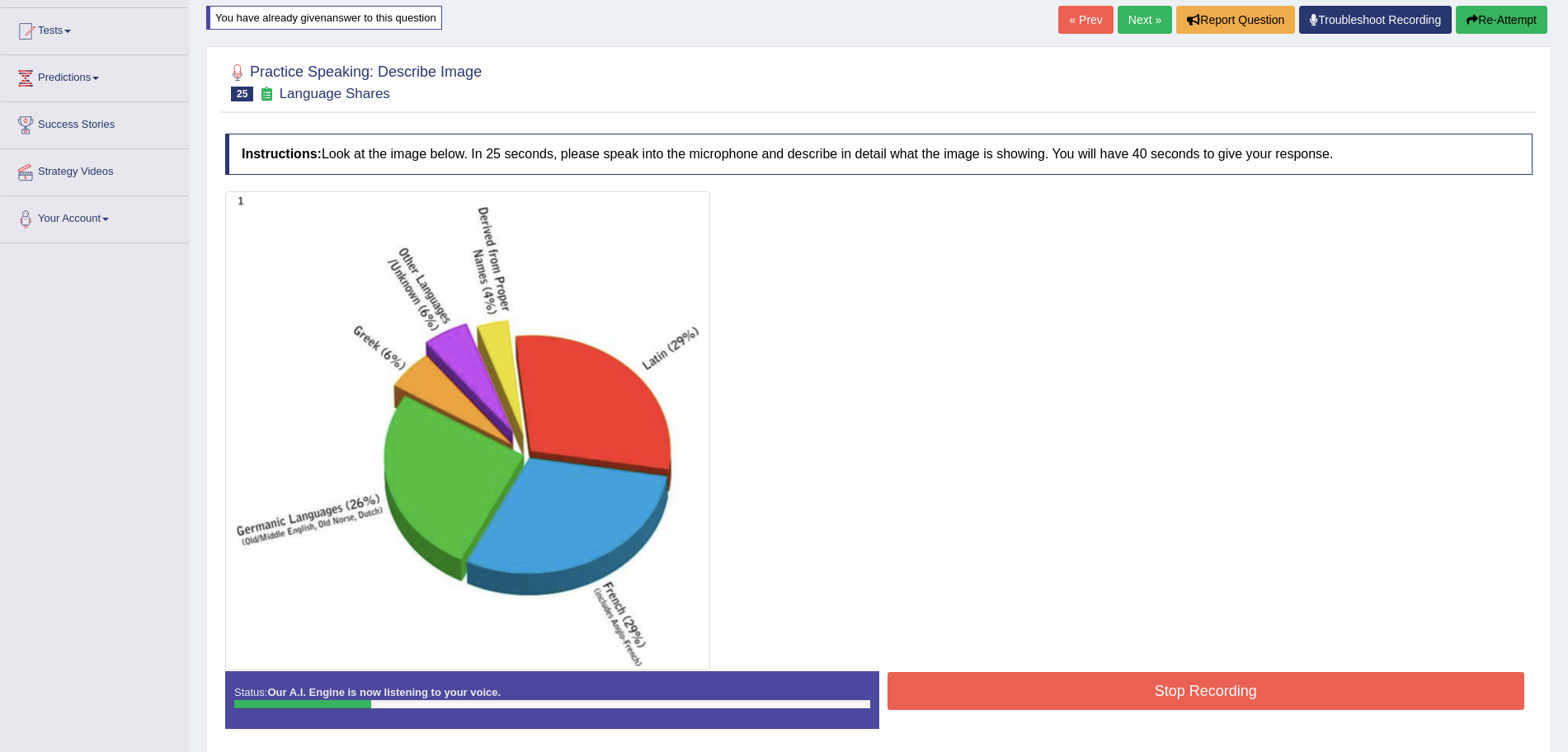
click at [1245, 692] on button "Stop Recording" at bounding box center [1206, 690] width 638 height 38
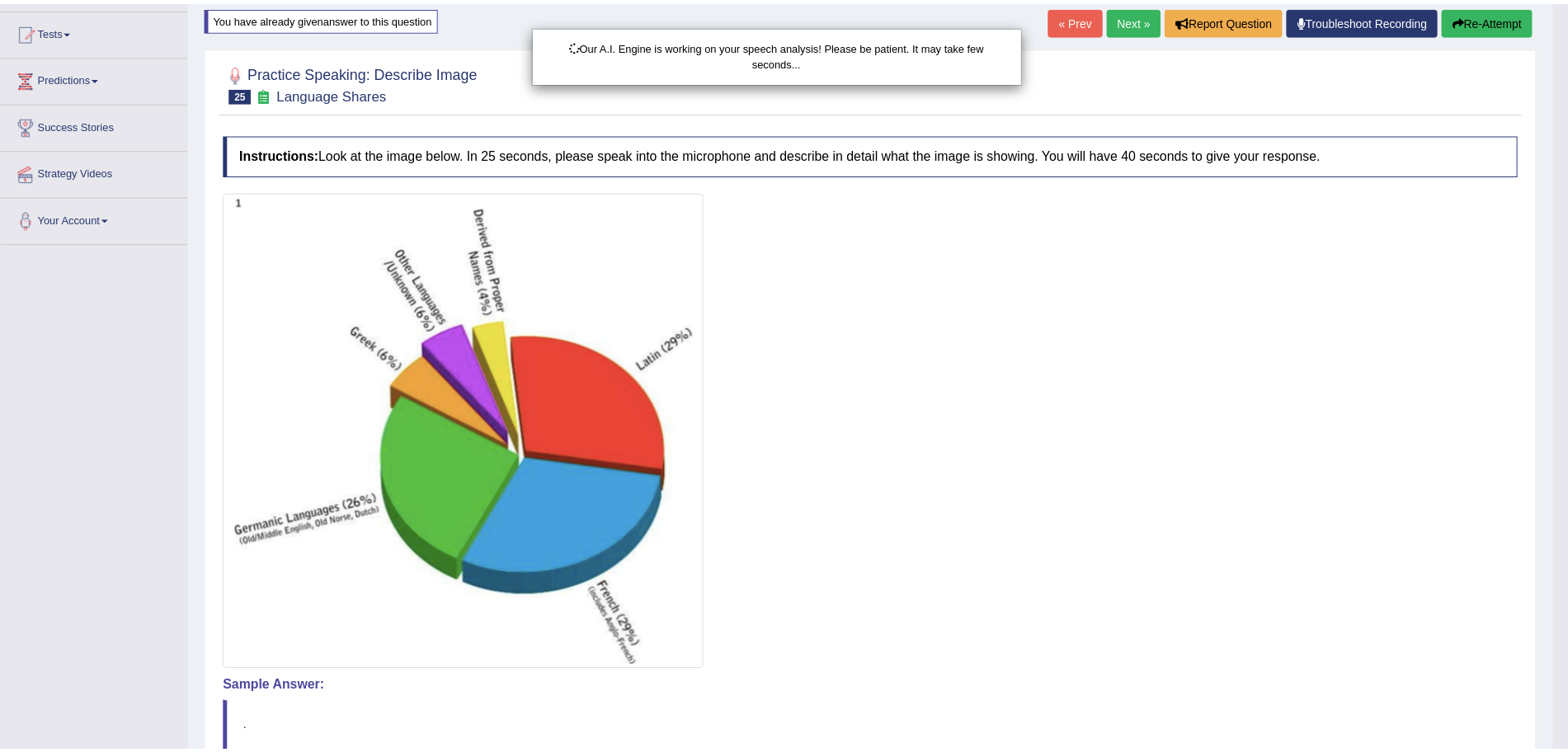
scroll to position [327, 0]
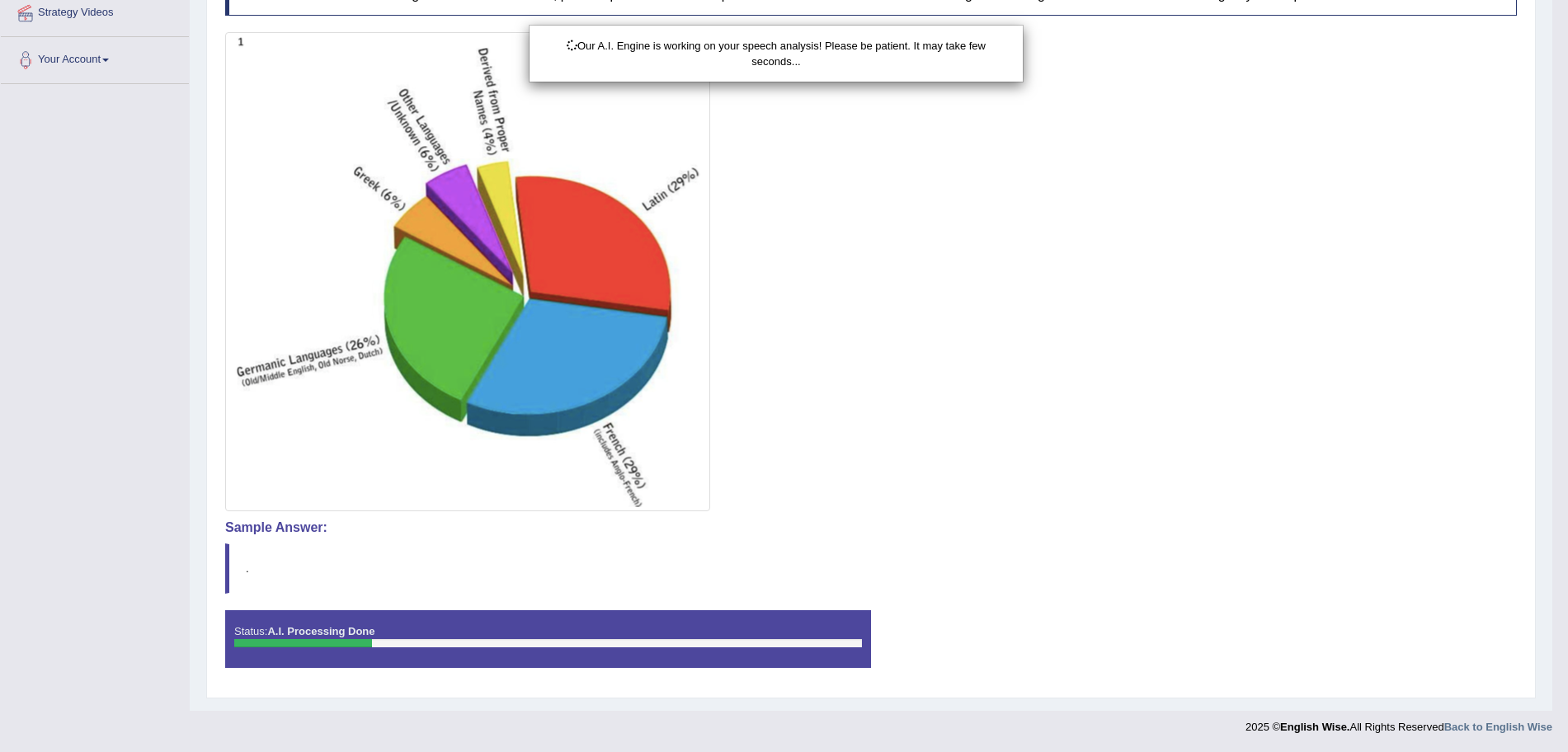
drag, startPoint x: 1583, startPoint y: 278, endPoint x: 1583, endPoint y: 453, distance: 175.0
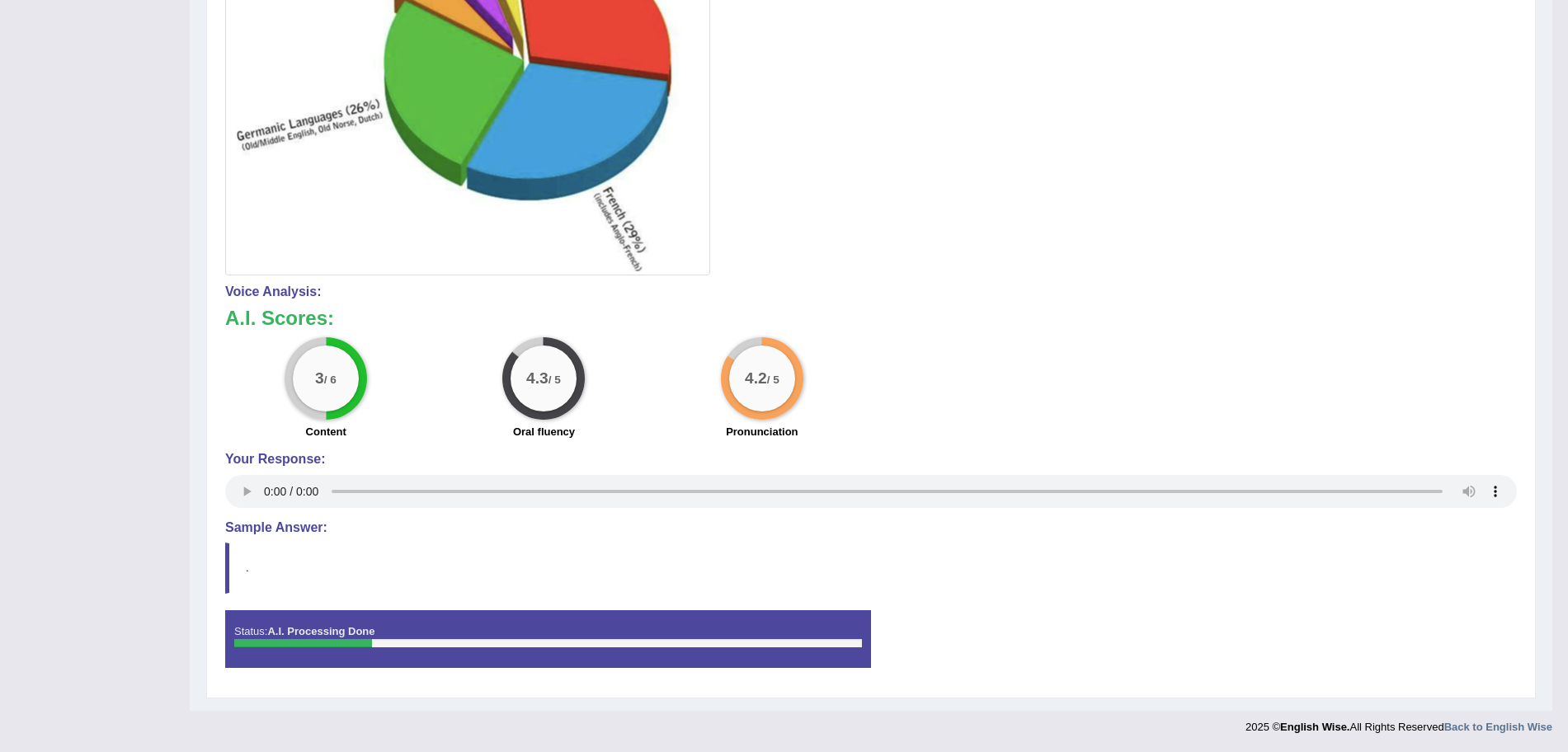
scroll to position [0, 0]
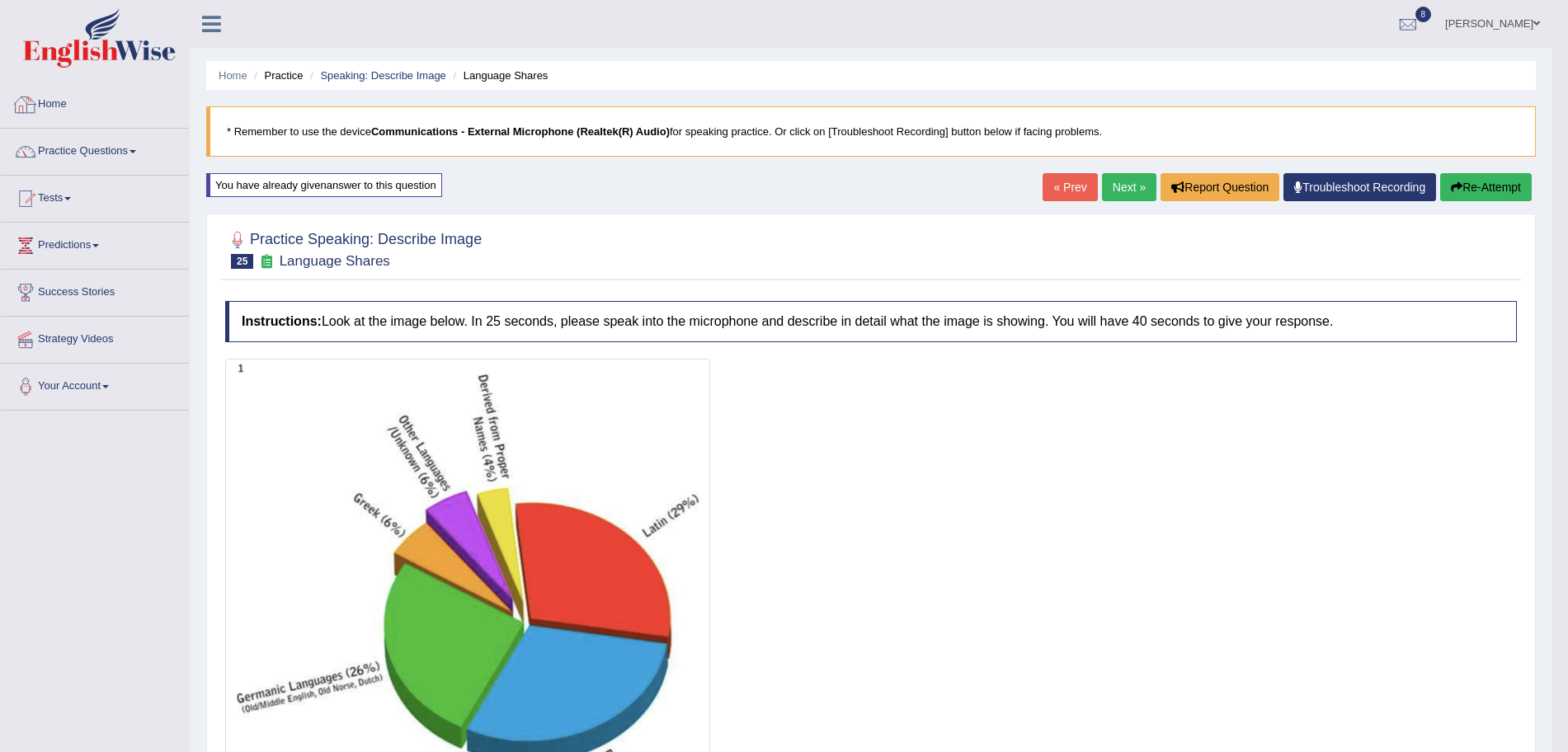
click at [90, 48] on img at bounding box center [99, 38] width 153 height 59
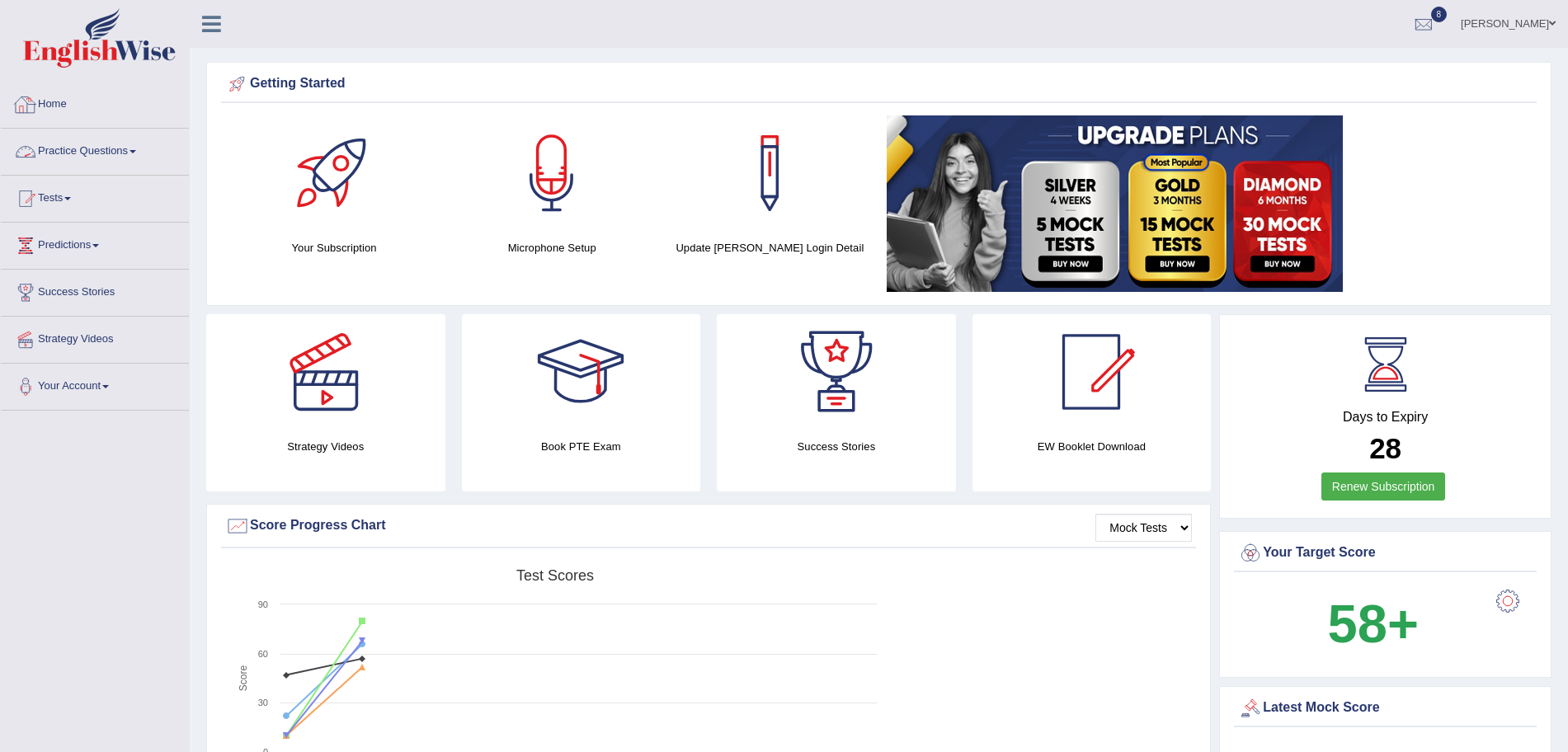
click at [125, 162] on link "Practice Questions" at bounding box center [95, 148] width 188 height 41
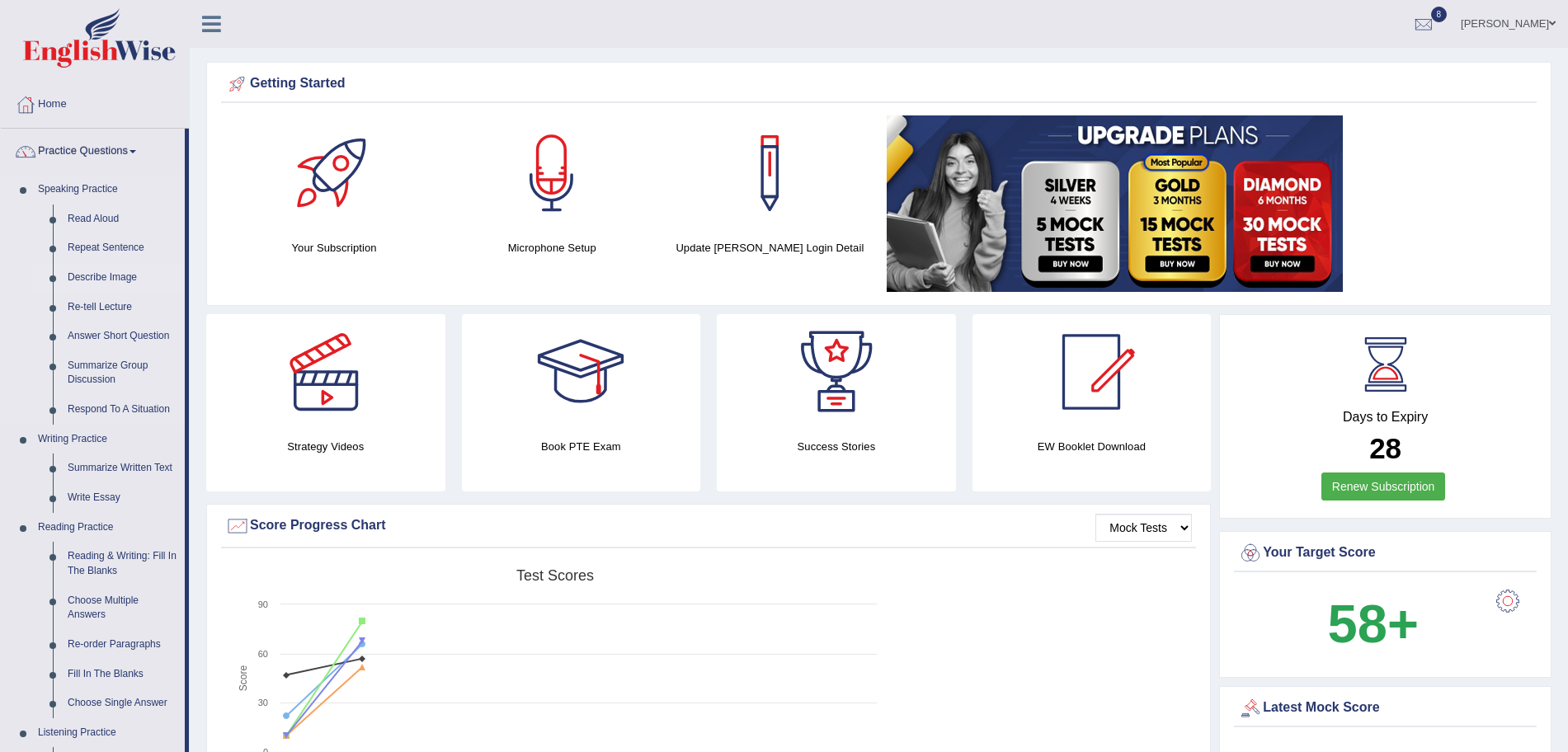
click at [105, 271] on link "Describe Image" at bounding box center [122, 278] width 124 height 30
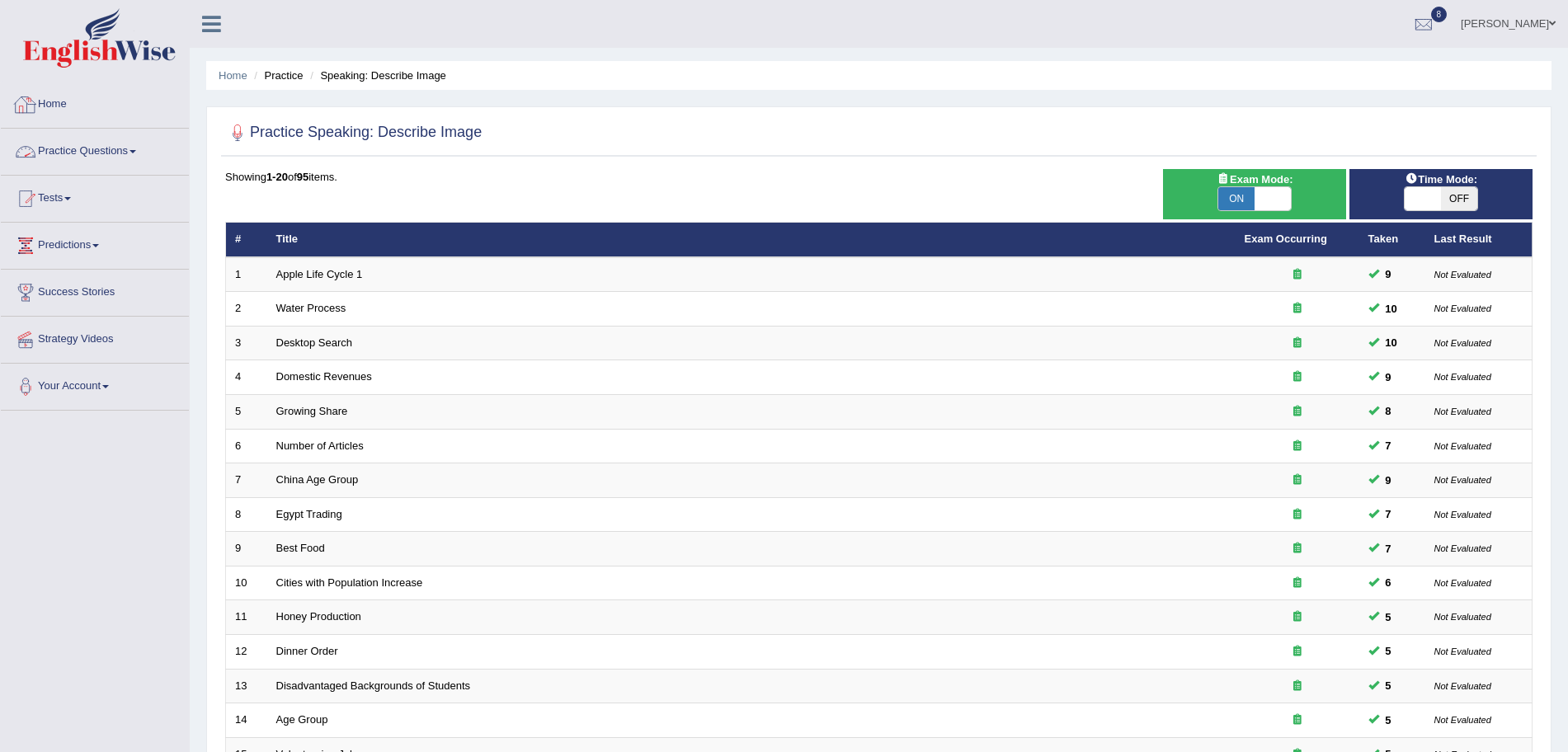
click at [115, 53] on img at bounding box center [99, 38] width 153 height 59
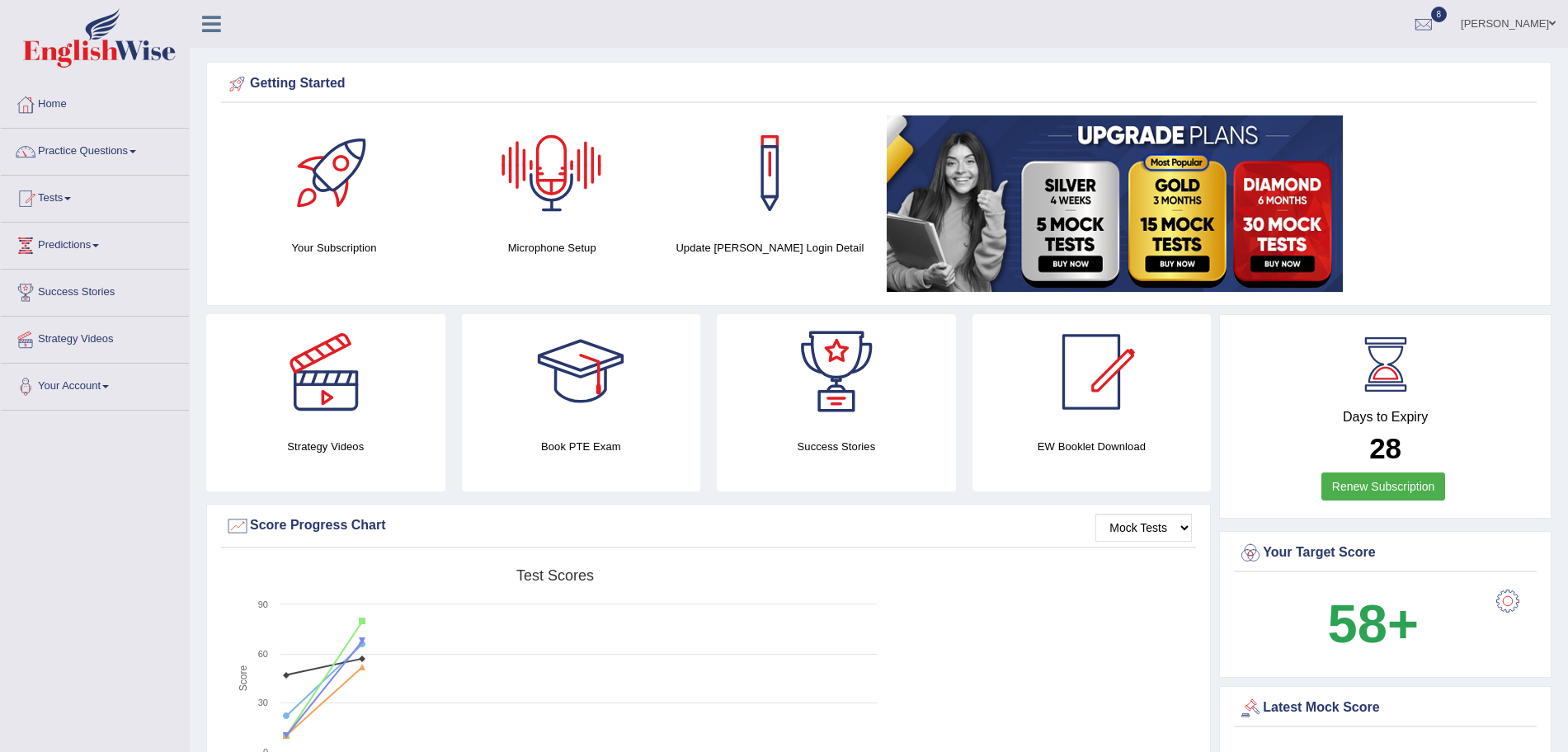
click at [551, 219] on div at bounding box center [551, 173] width 115 height 115
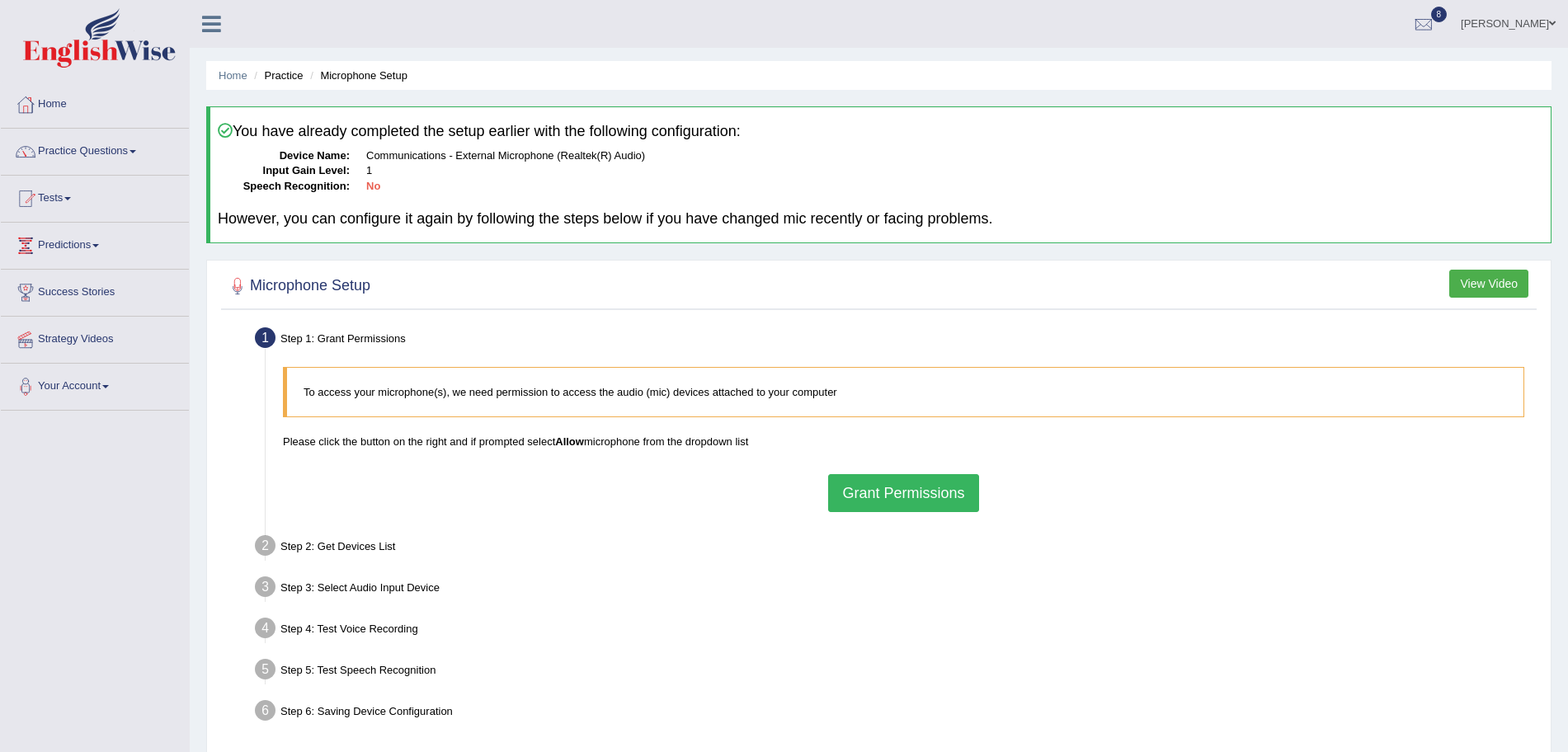
click at [912, 481] on button "Grant Permissions" at bounding box center [903, 493] width 150 height 38
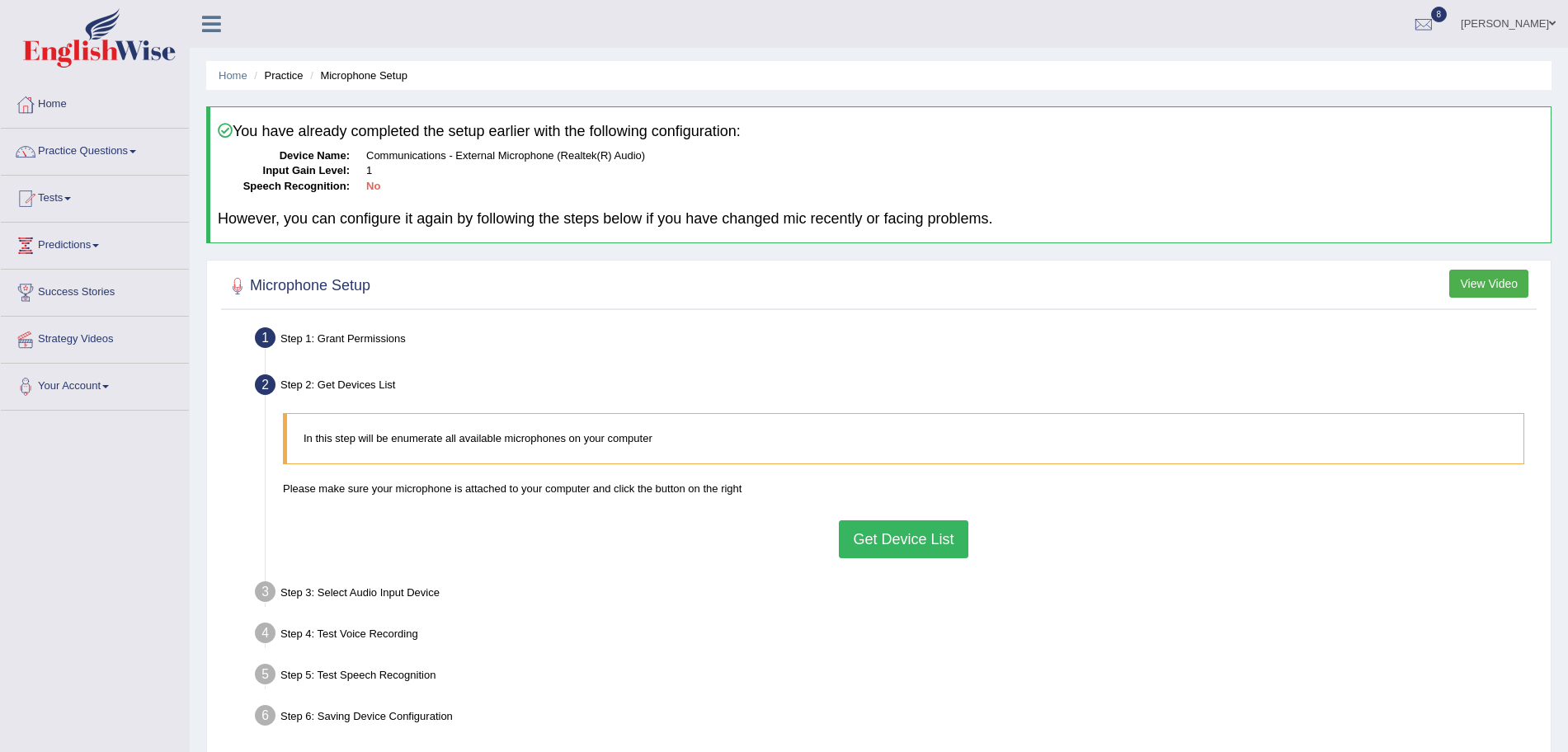
click at [891, 543] on button "Get Device List" at bounding box center [903, 539] width 128 height 38
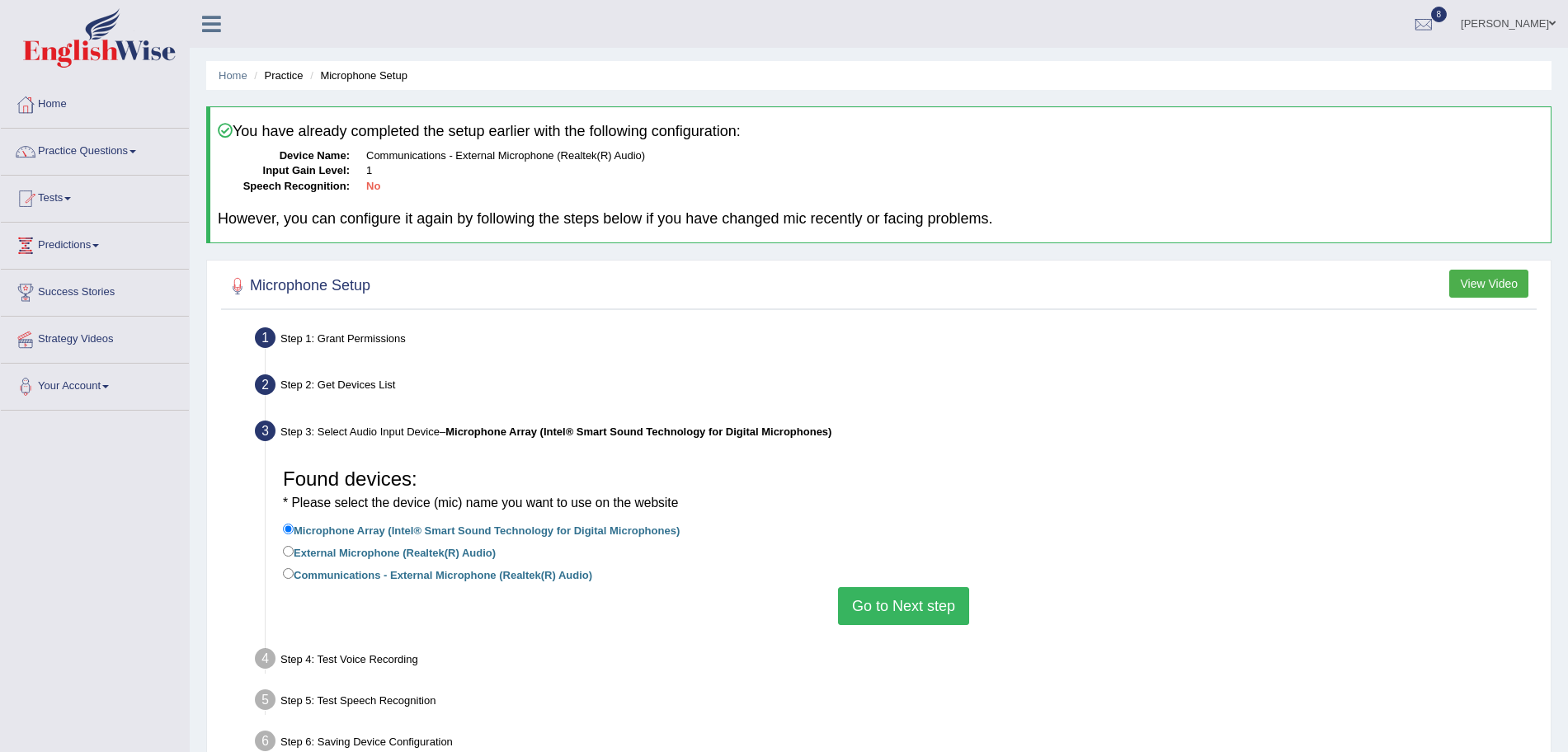
click at [307, 575] on label "Communications - External Microphone (Realtek(R) Audio)" at bounding box center [437, 574] width 309 height 18
click at [294, 575] on input "Communications - External Microphone (Realtek(R) Audio)" at bounding box center [288, 573] width 11 height 11
radio input "true"
click at [917, 612] on button "Go to Next step" at bounding box center [903, 605] width 131 height 38
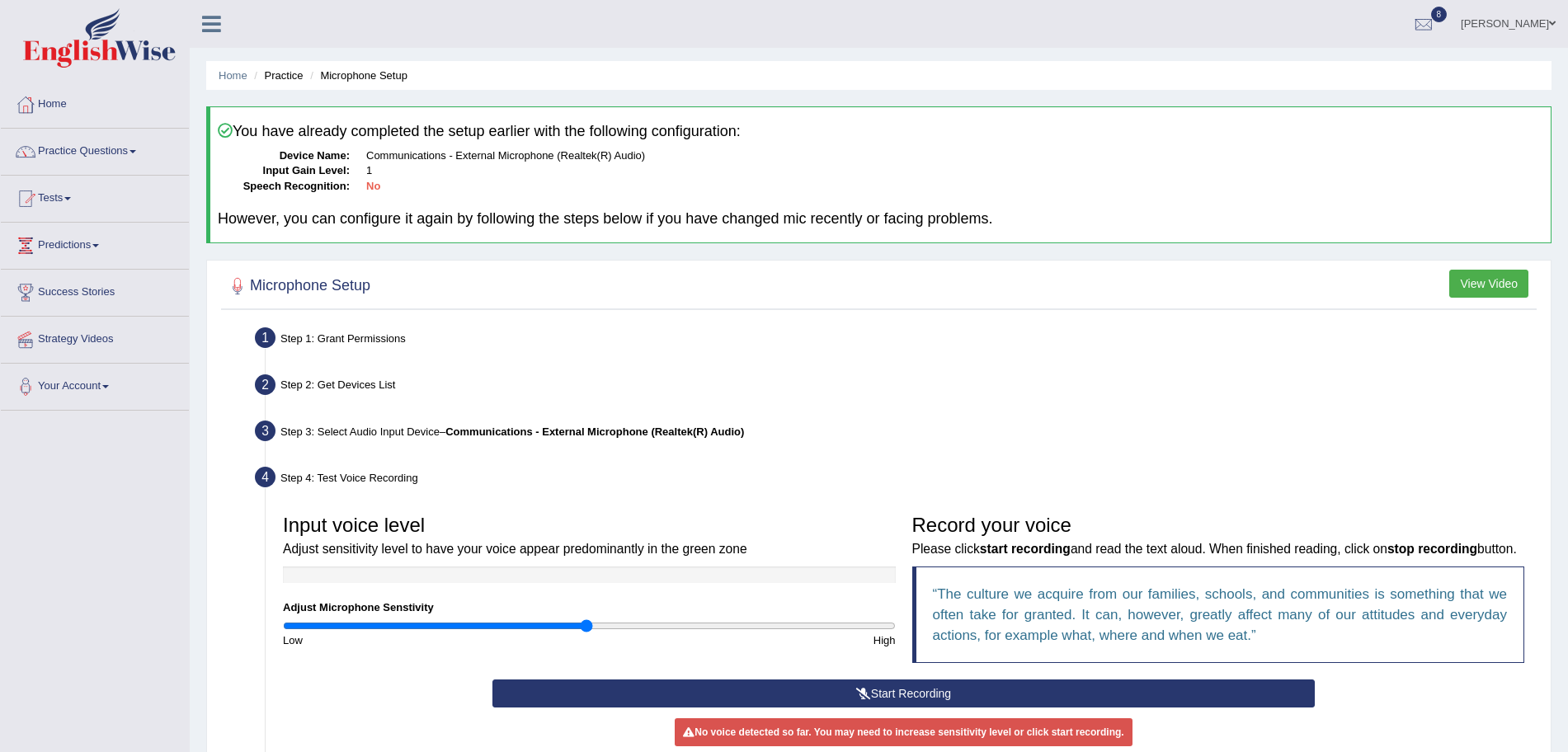
scroll to position [187, 0]
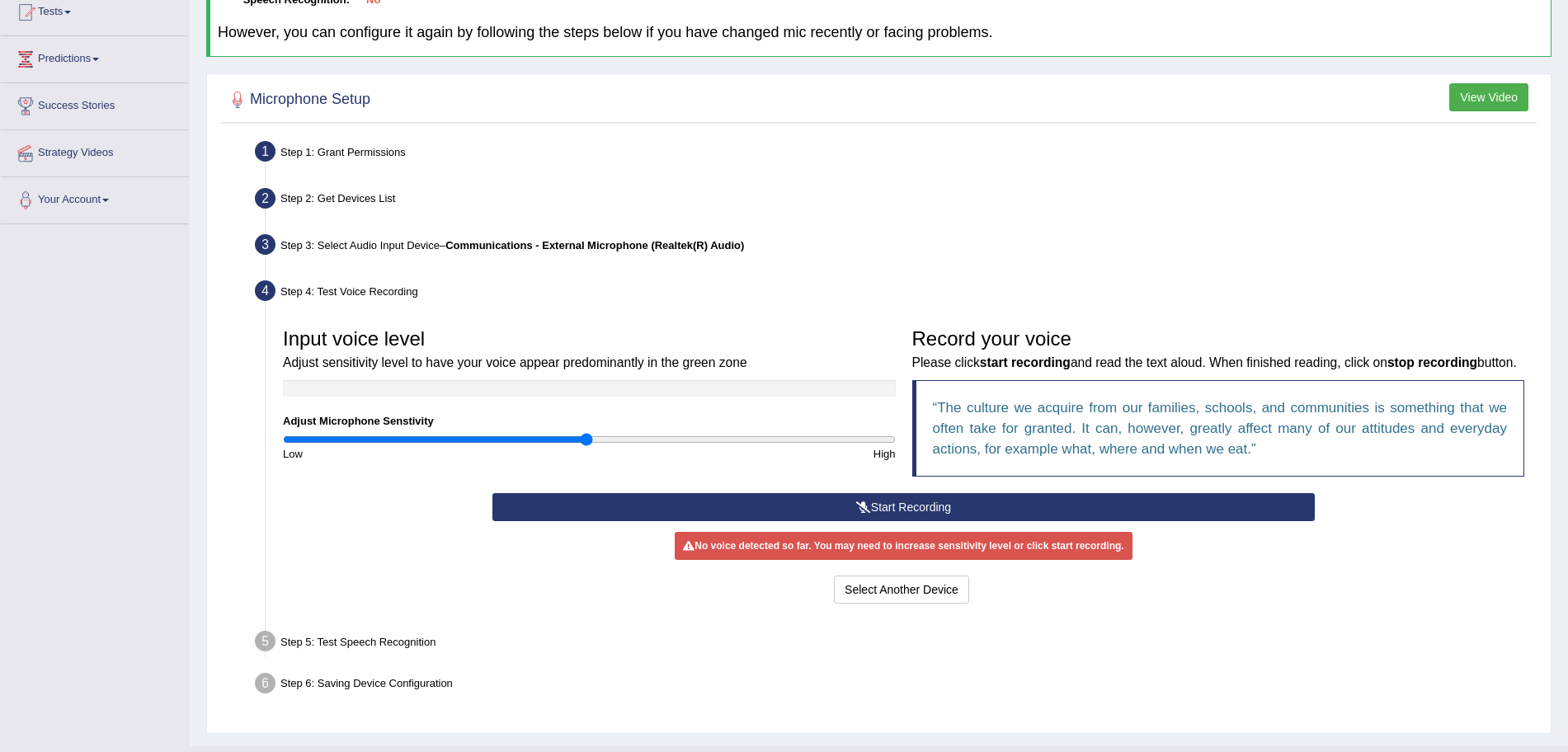
click at [863, 513] on icon at bounding box center [864, 507] width 15 height 12
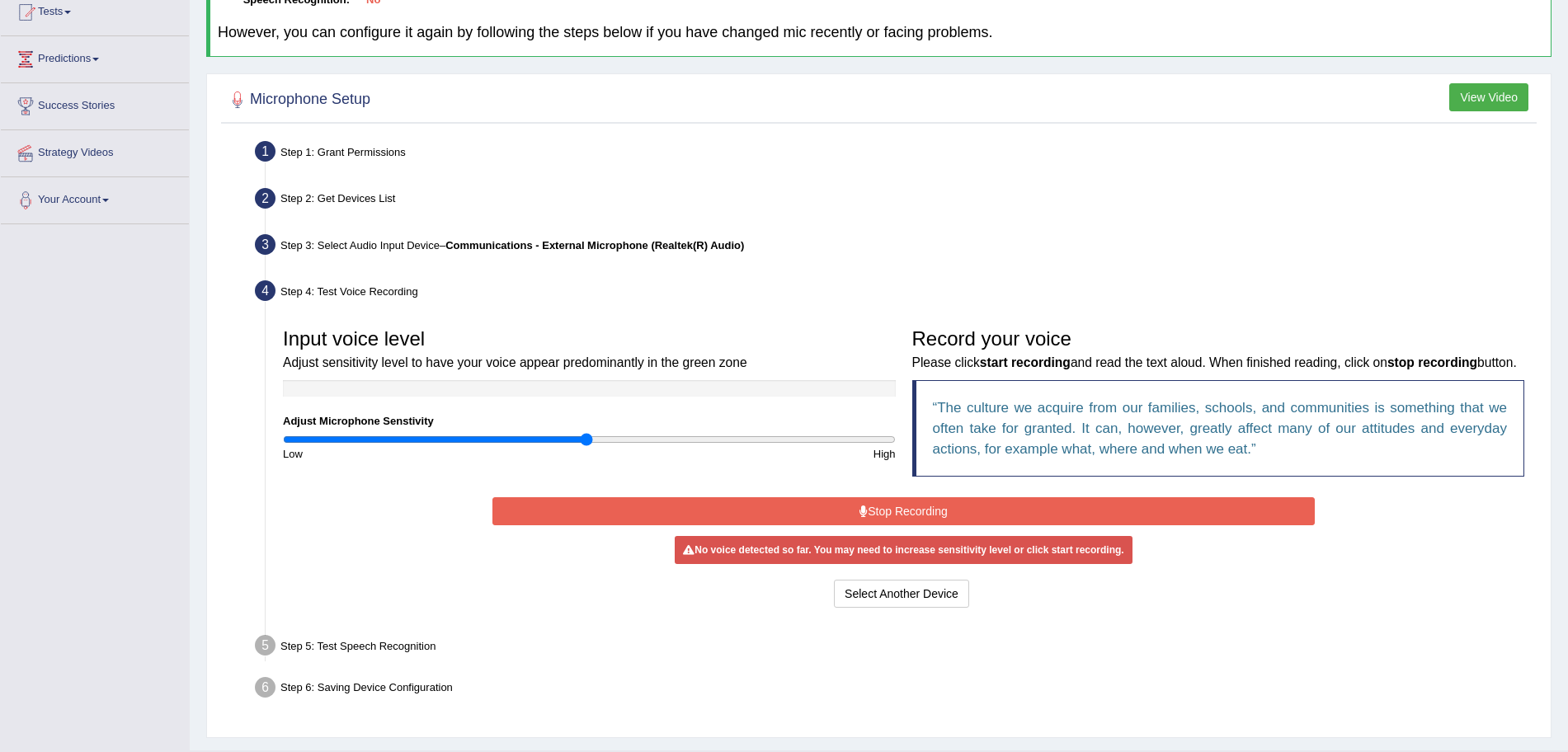
click at [863, 524] on button "Stop Recording" at bounding box center [903, 511] width 822 height 28
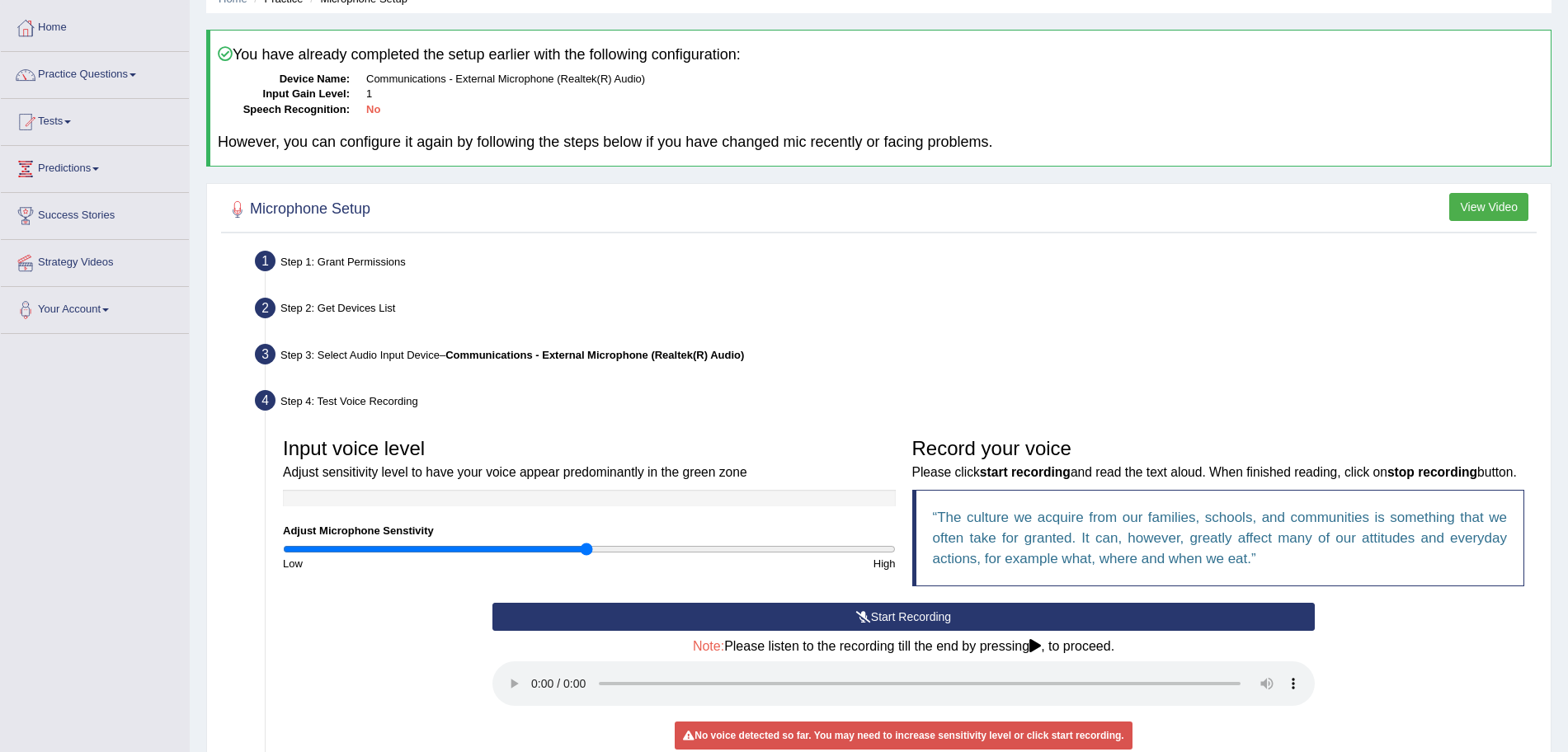
scroll to position [6, 0]
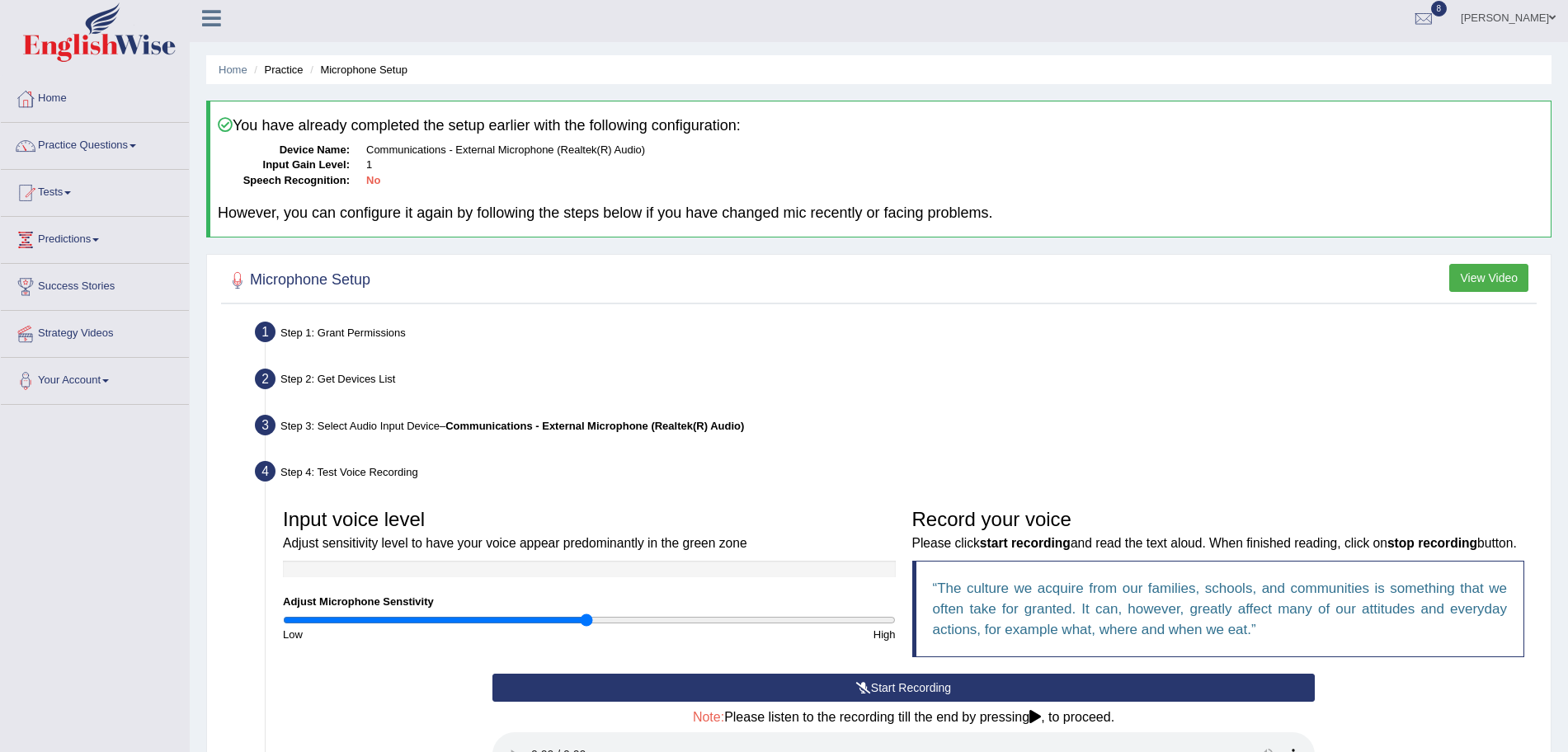
click at [83, 36] on img at bounding box center [99, 32] width 153 height 59
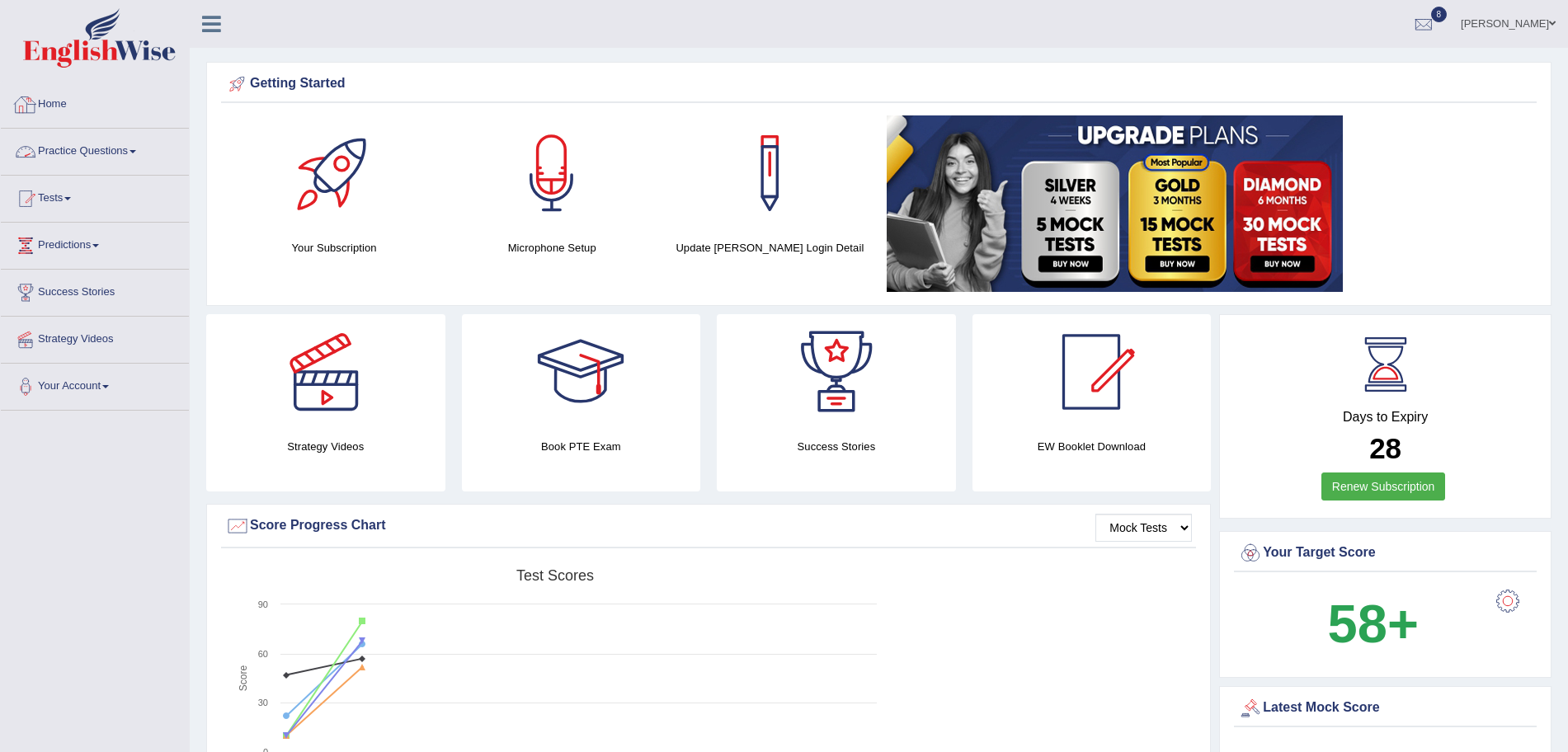
click at [95, 163] on link "Practice Questions" at bounding box center [95, 148] width 188 height 41
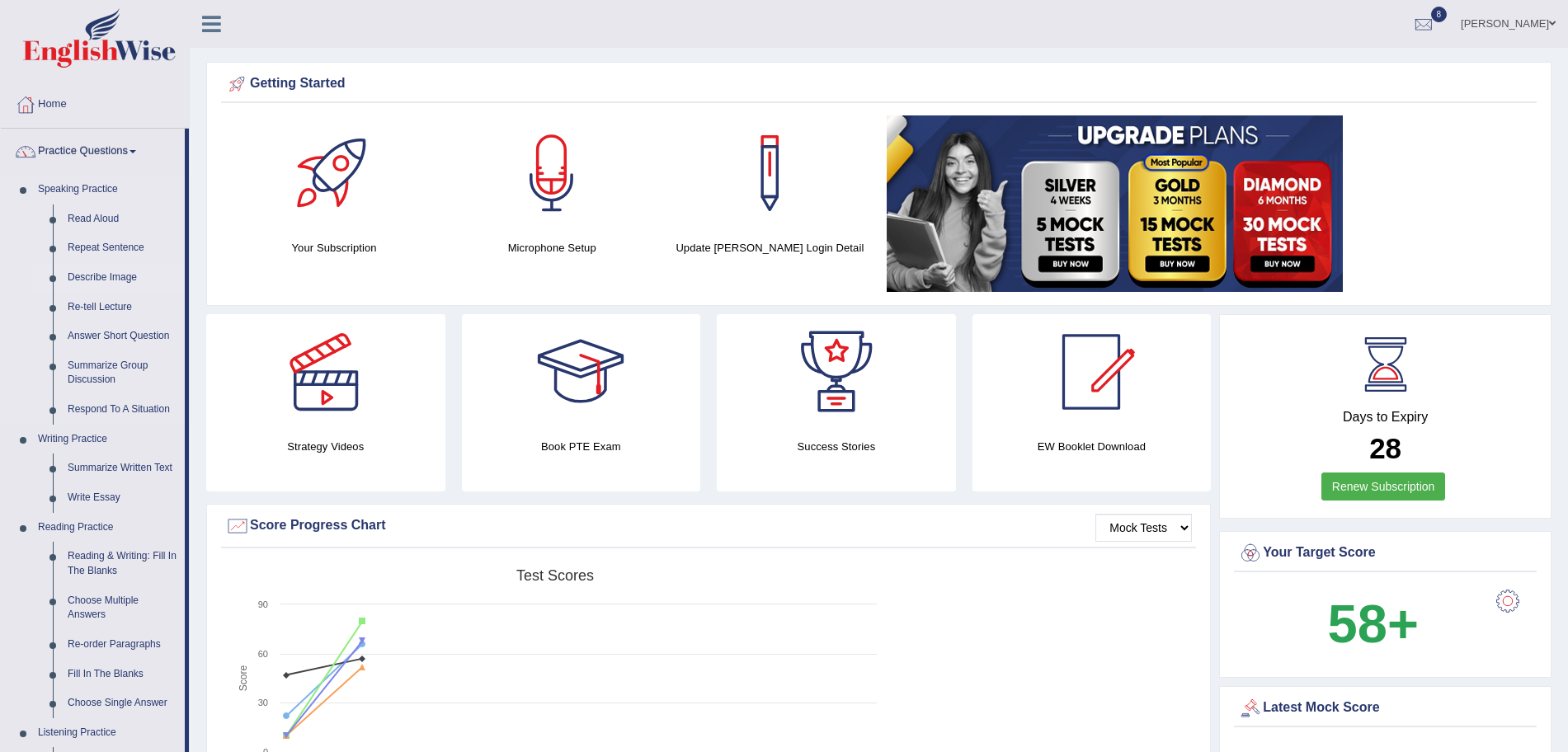
click at [102, 274] on link "Describe Image" at bounding box center [122, 278] width 124 height 30
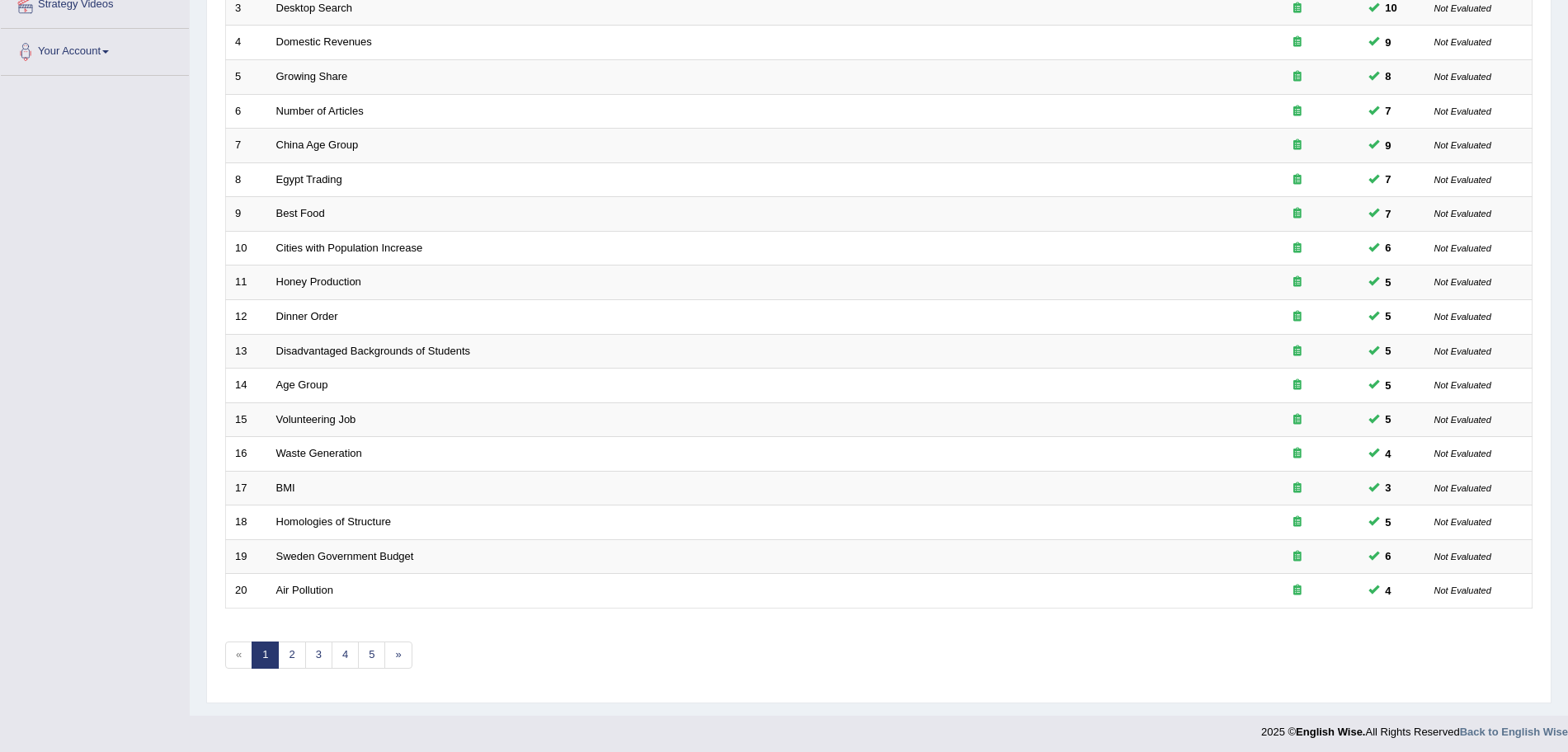
scroll to position [339, 0]
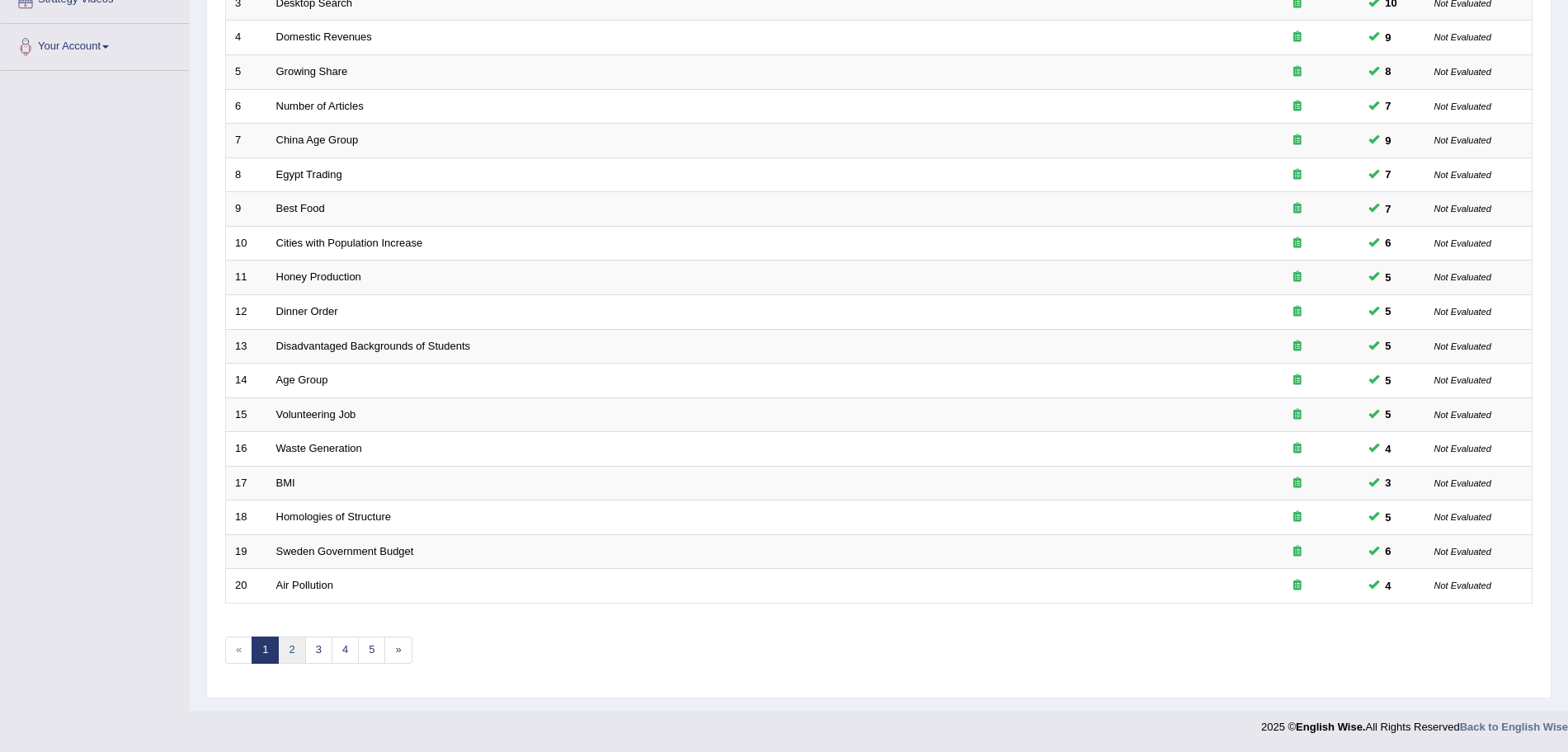
click at [287, 649] on link "2" at bounding box center [291, 650] width 28 height 28
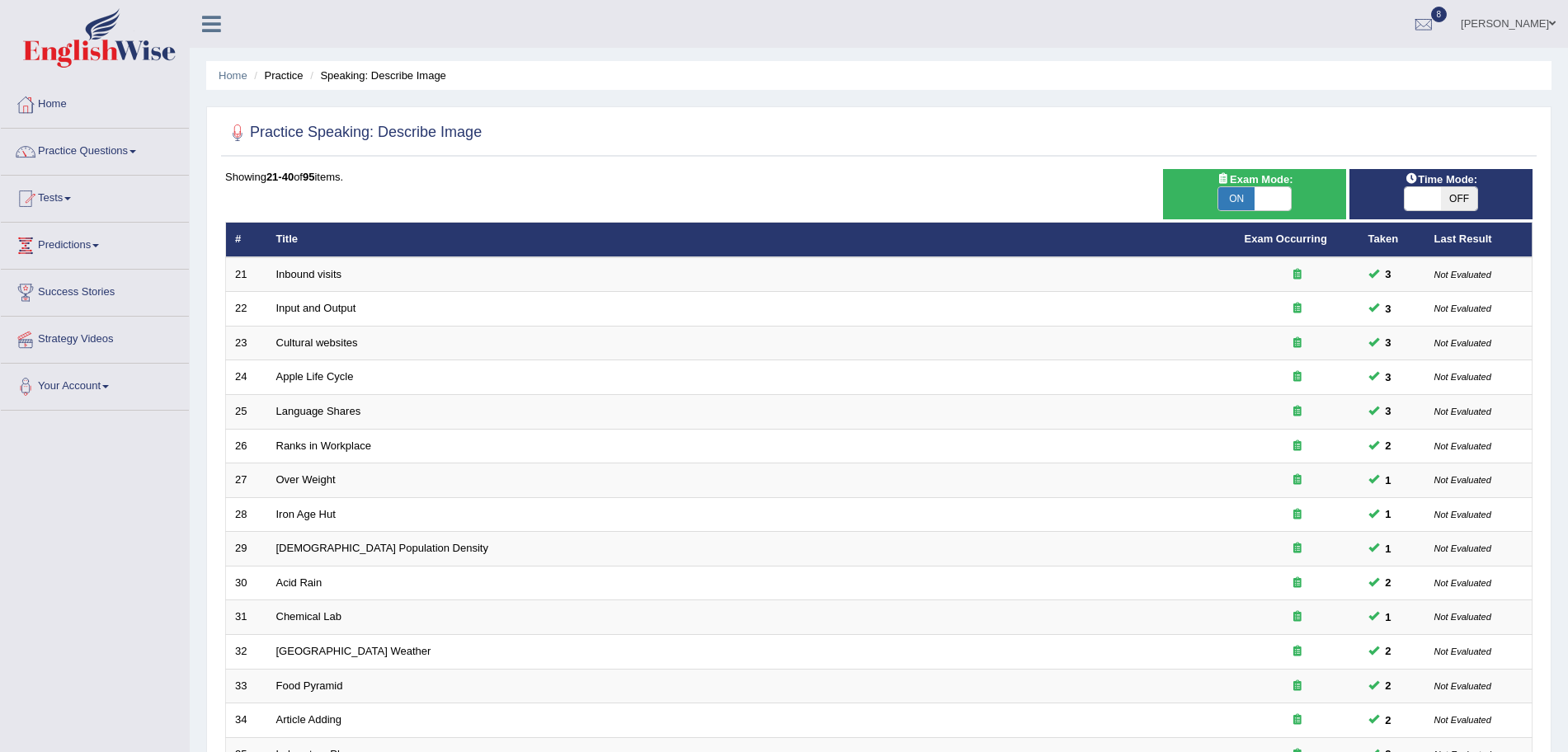
scroll to position [339, 0]
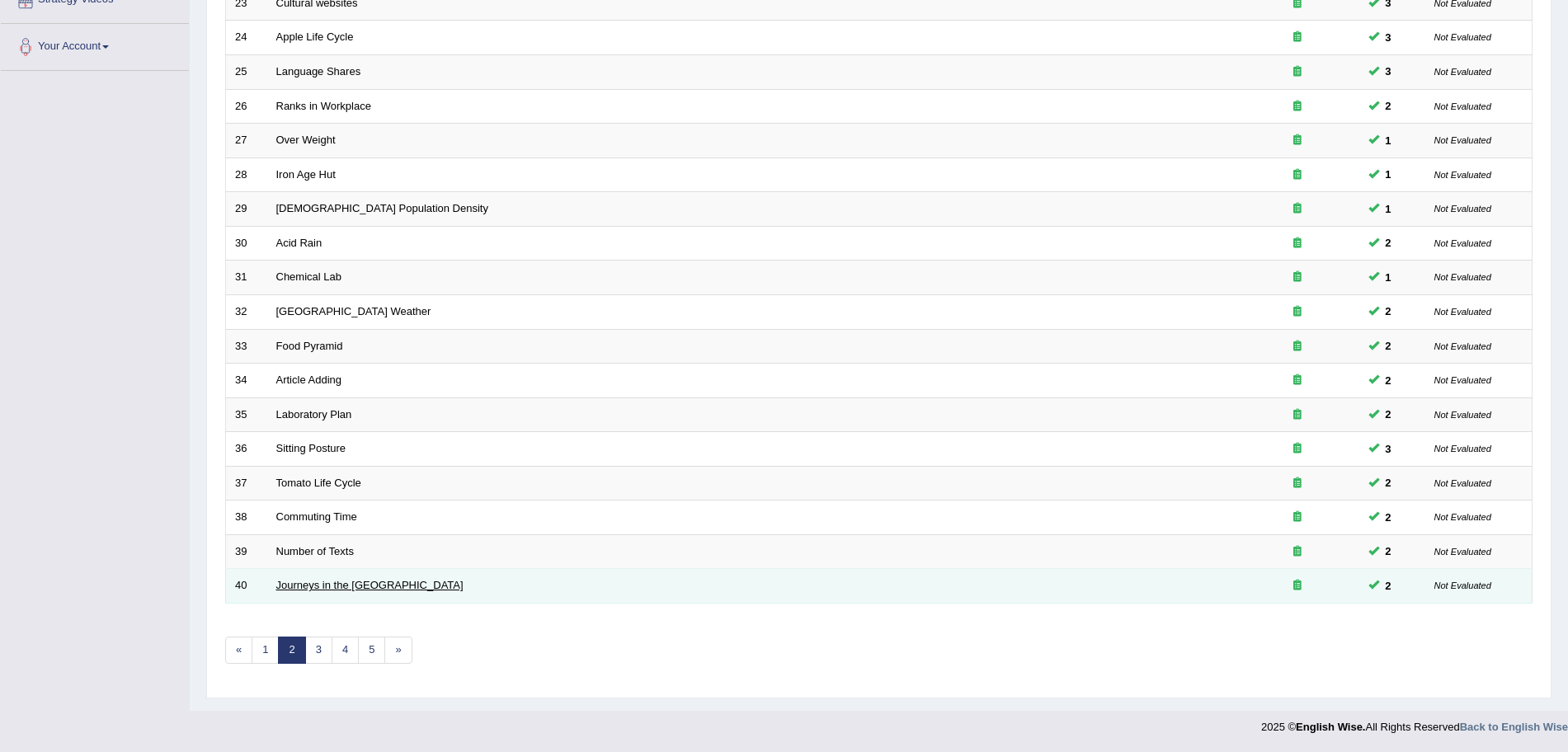
click at [313, 588] on link "Journeys in the [GEOGRAPHIC_DATA]" at bounding box center [369, 584] width 188 height 13
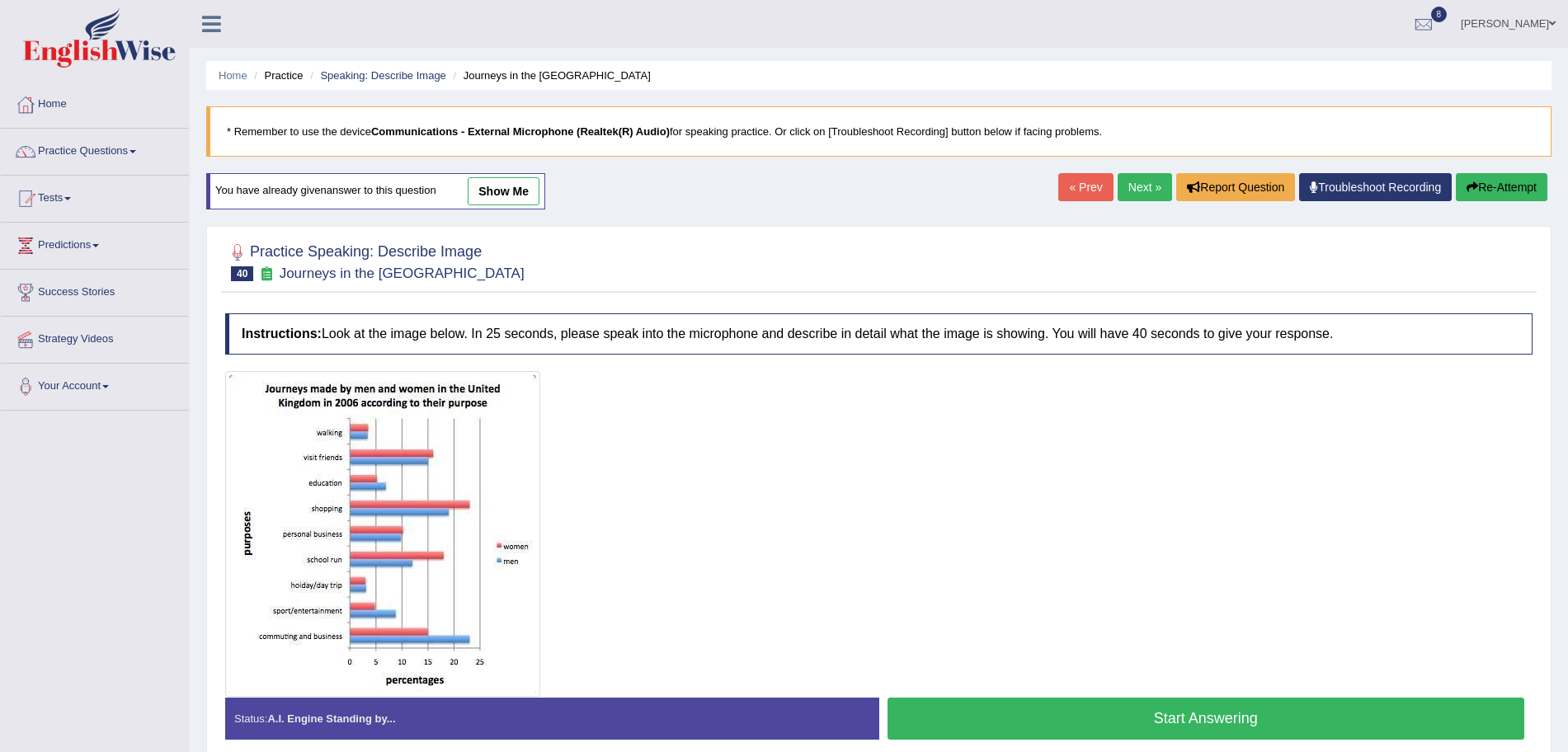
click at [1567, 544] on html "Toggle navigation Home Practice Questions Speaking Practice Read Aloud Repeat S…" at bounding box center [784, 376] width 1568 height 752
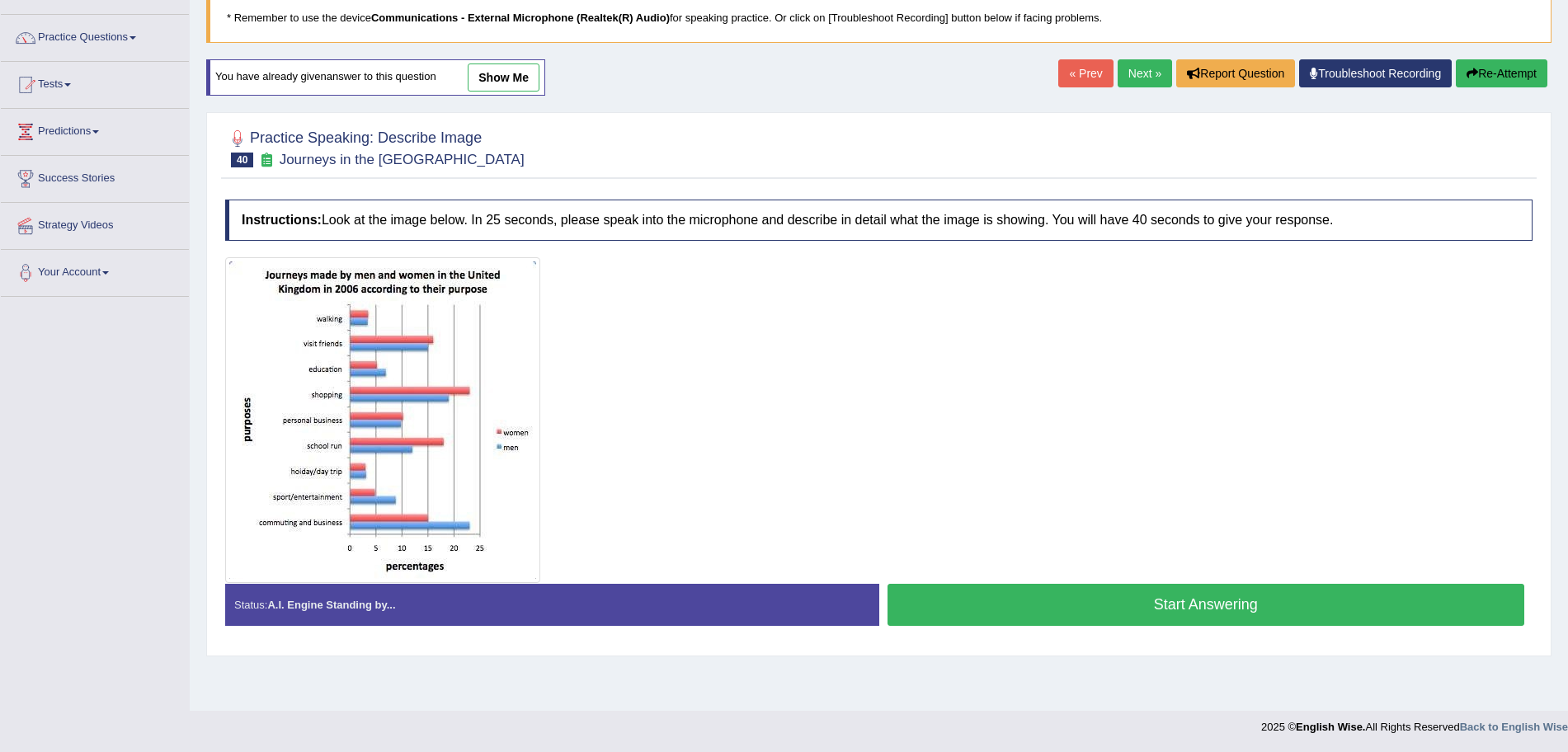
click at [1103, 607] on button "Start Answering" at bounding box center [1206, 604] width 638 height 42
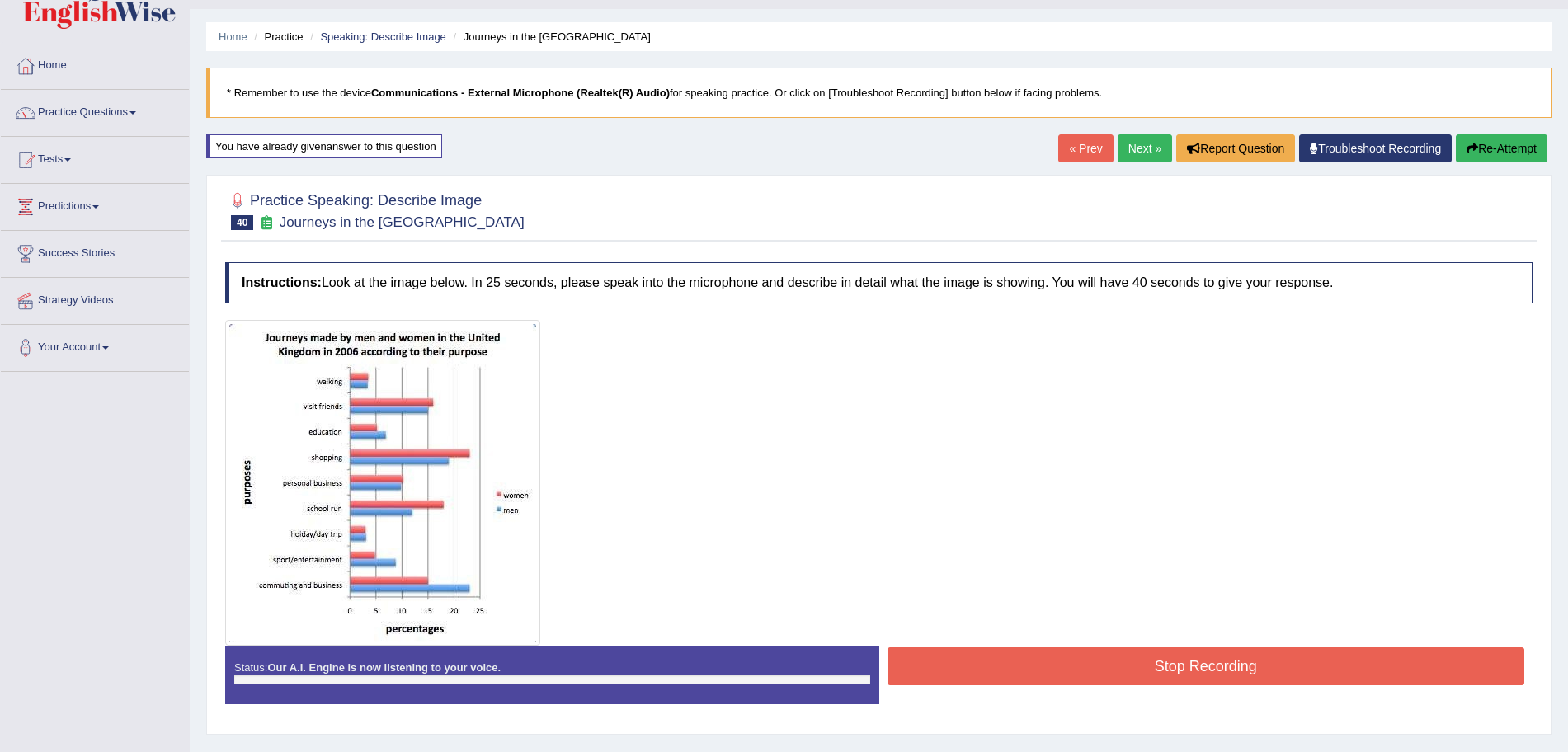
scroll to position [37, 0]
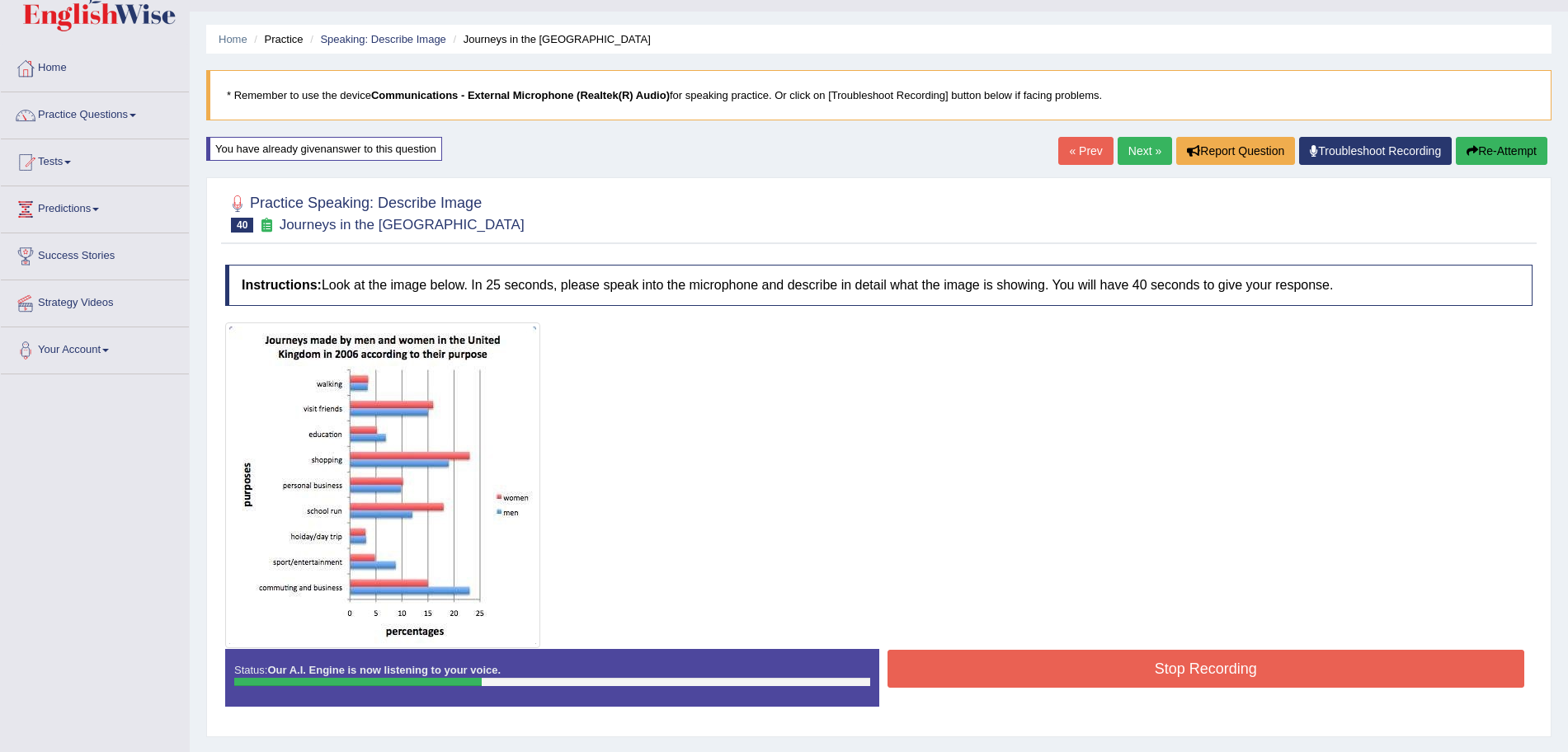
click at [1050, 672] on button "Stop Recording" at bounding box center [1206, 668] width 638 height 38
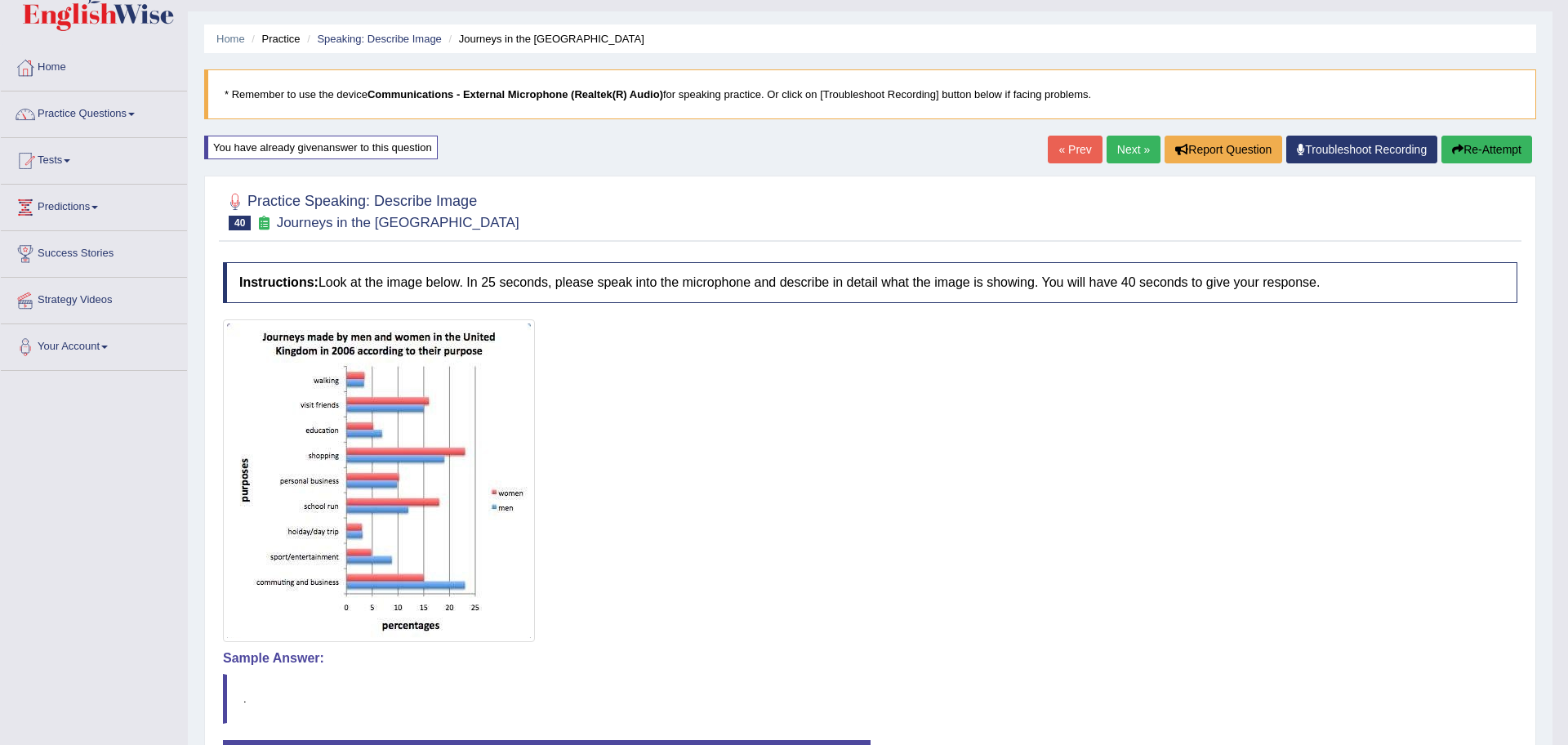
drag, startPoint x: 1567, startPoint y: 268, endPoint x: 1567, endPoint y: 497, distance: 229.0
click at [1551, 497] on html "Toggle navigation Home Practice Questions Speaking Practice Read Aloud Repeat S…" at bounding box center [784, 336] width 1568 height 745
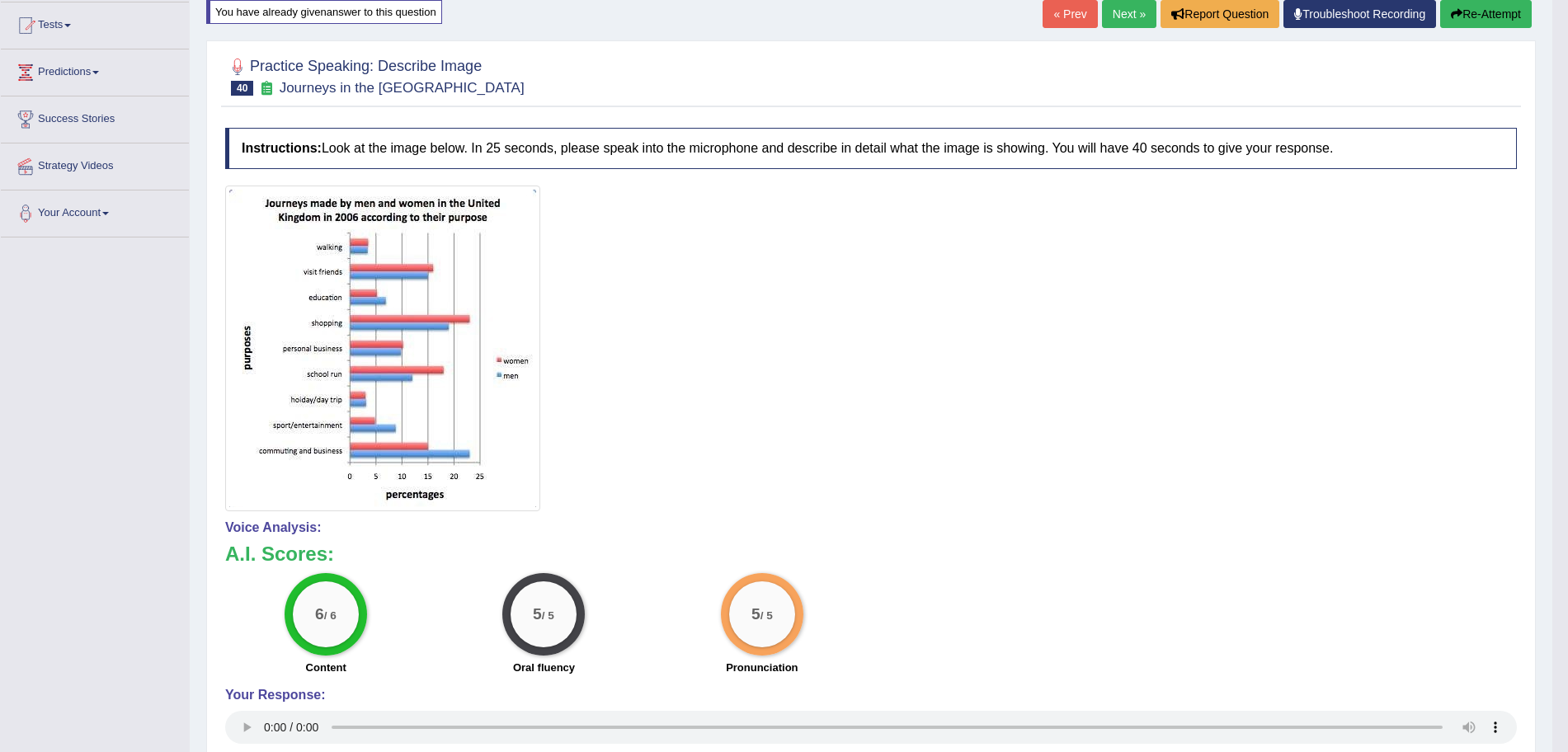
scroll to position [0, 0]
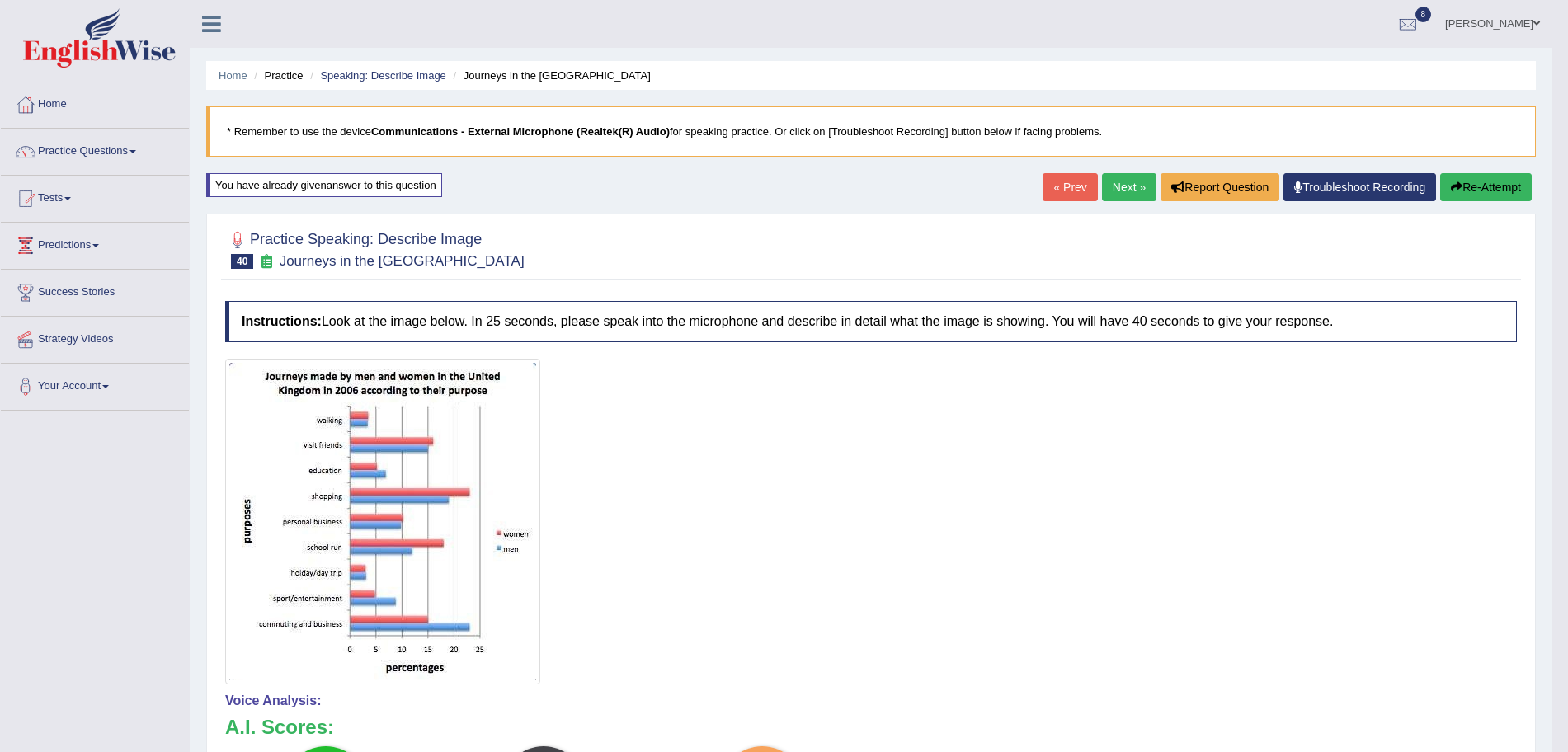
click at [1124, 188] on link "Next »" at bounding box center [1128, 188] width 54 height 28
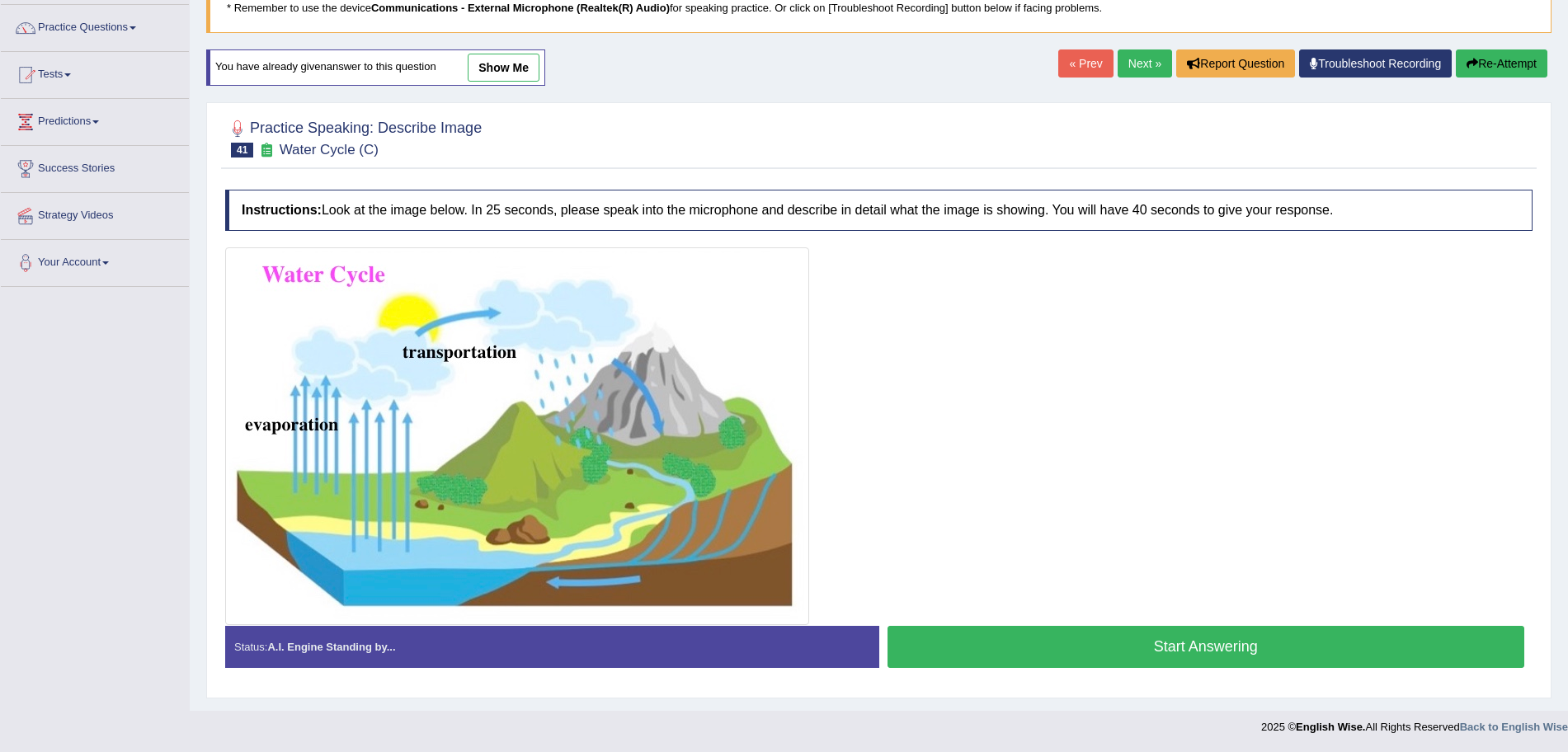
click at [1113, 633] on button "Start Answering" at bounding box center [1206, 647] width 638 height 42
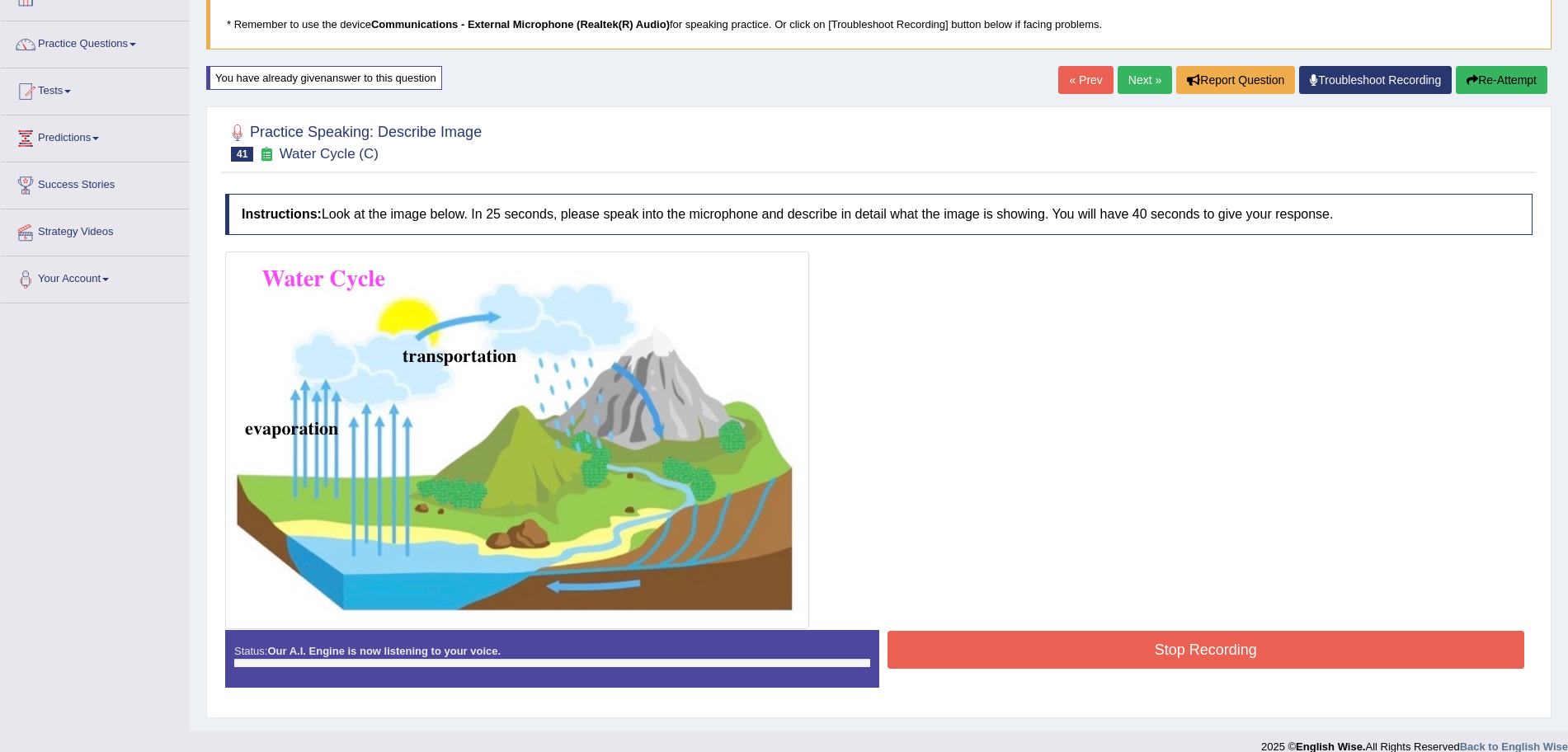
scroll to position [78, 0]
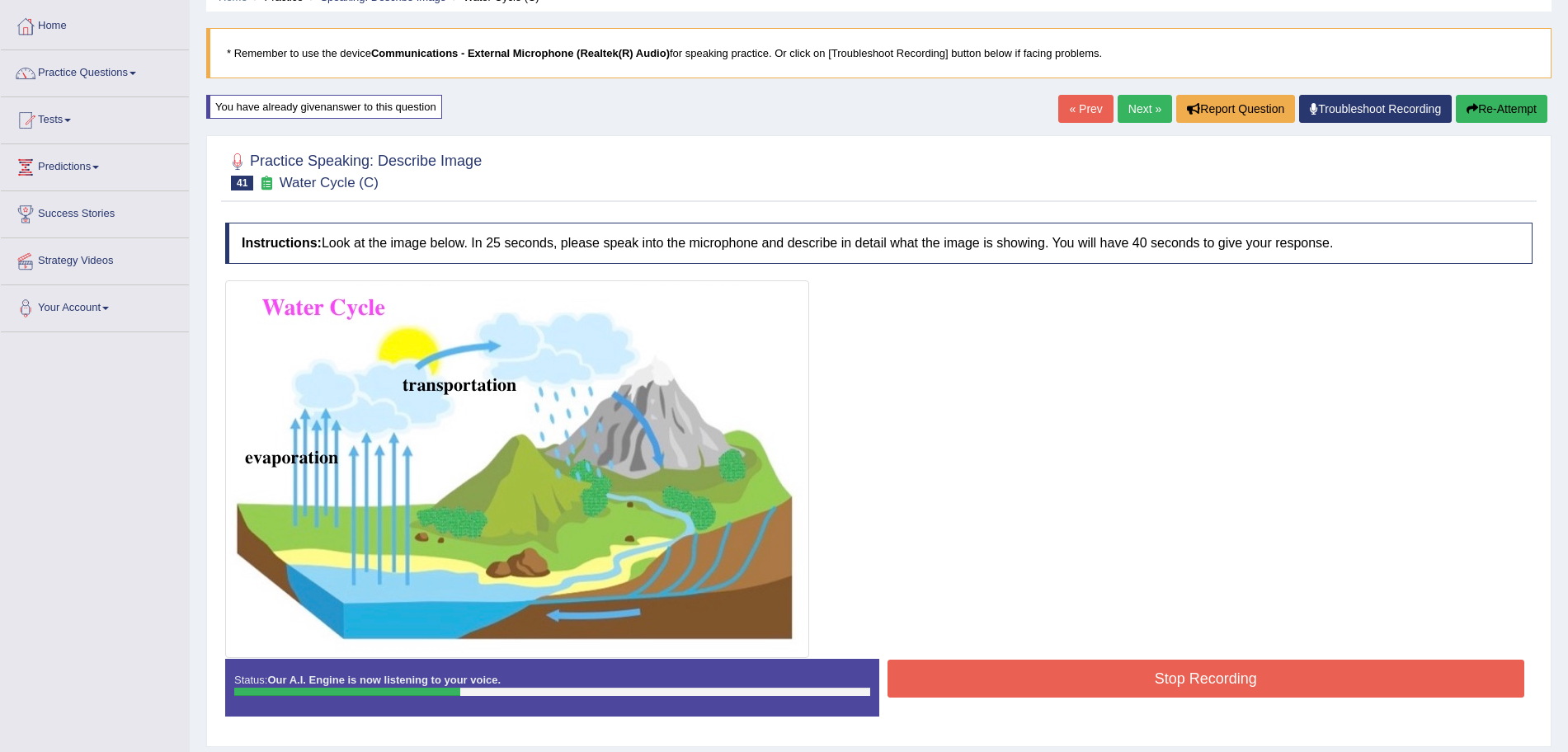
click at [1060, 674] on button "Stop Recording" at bounding box center [1206, 678] width 638 height 38
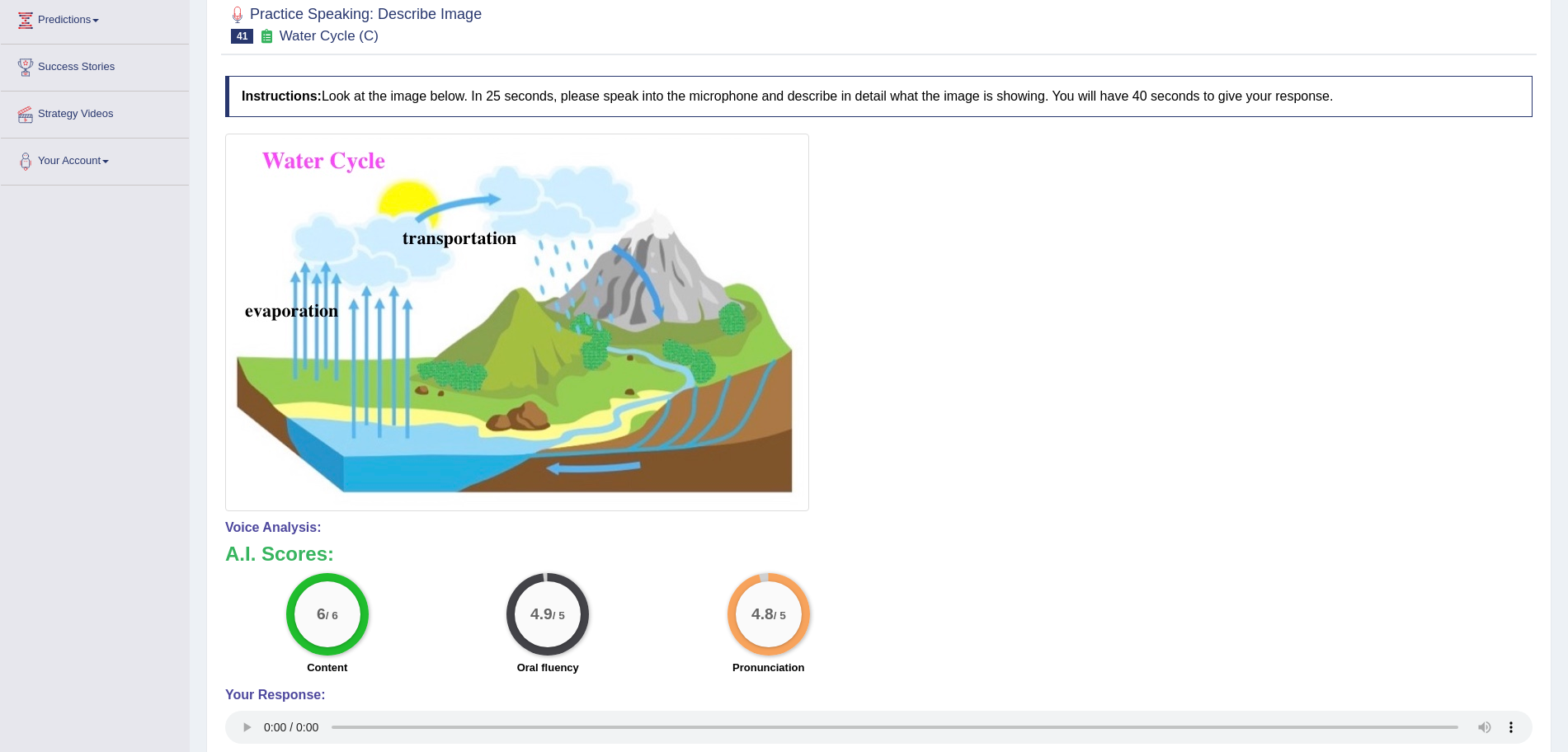
scroll to position [0, 0]
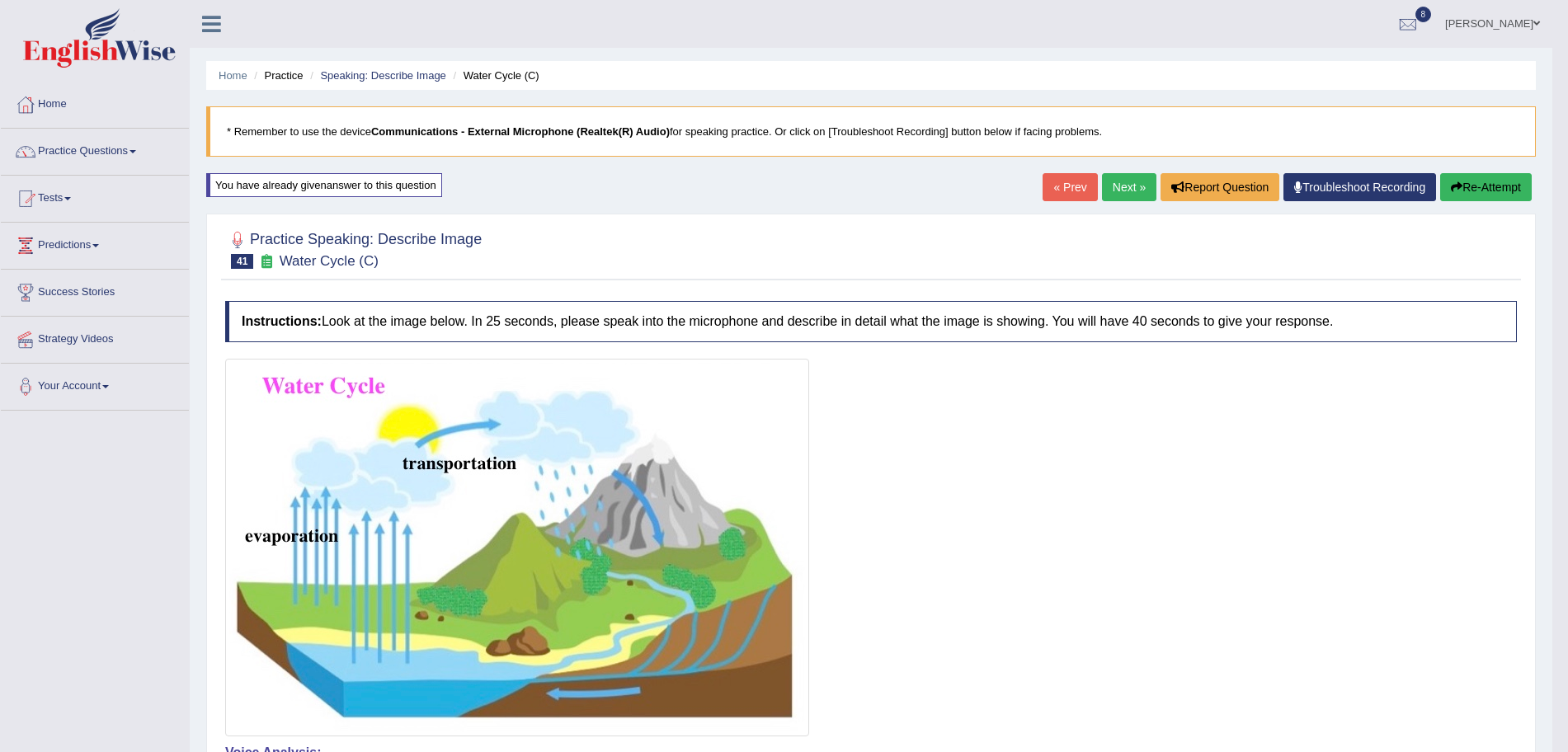
click at [1119, 188] on link "Next »" at bounding box center [1128, 188] width 54 height 28
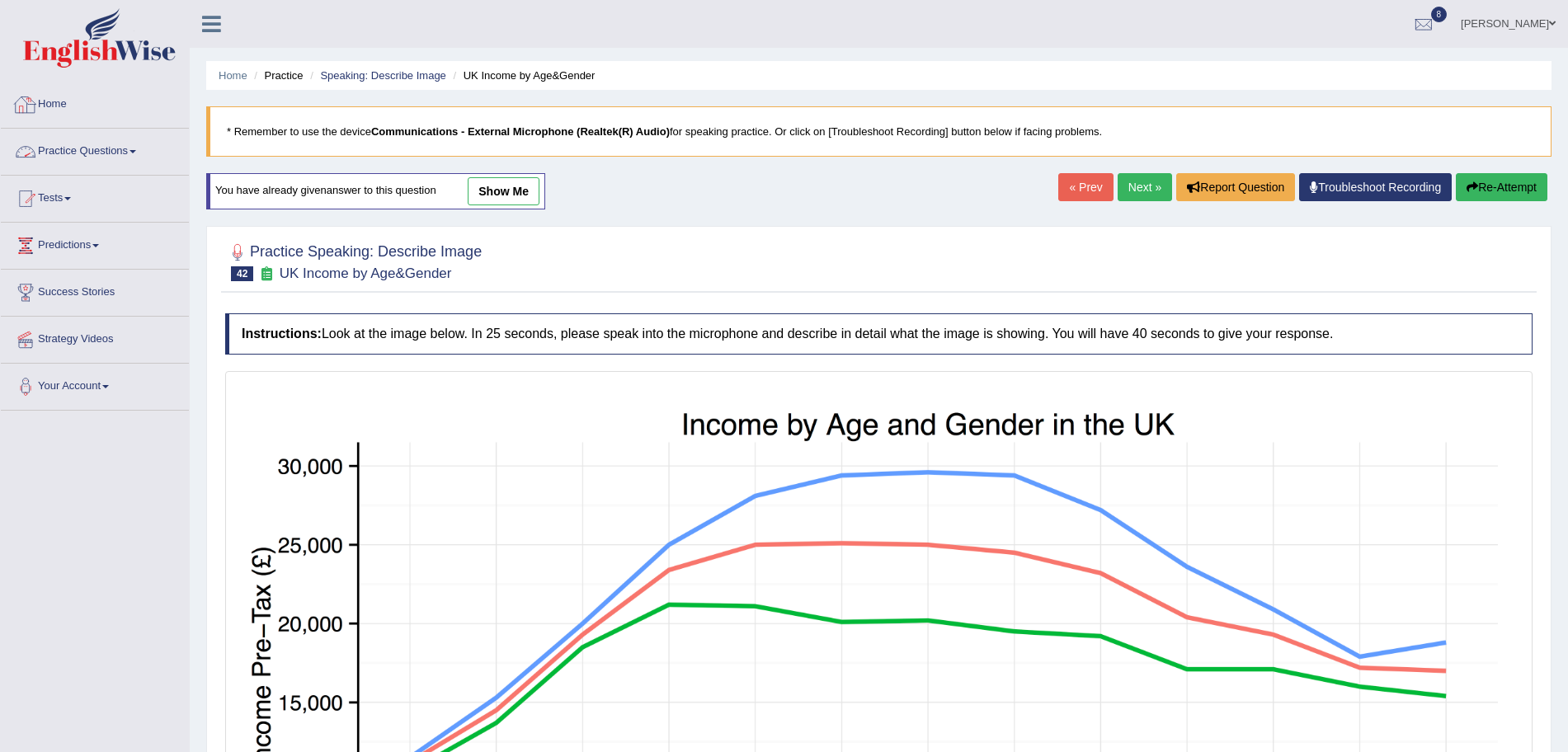
click at [109, 150] on link "Practice Questions" at bounding box center [95, 148] width 188 height 41
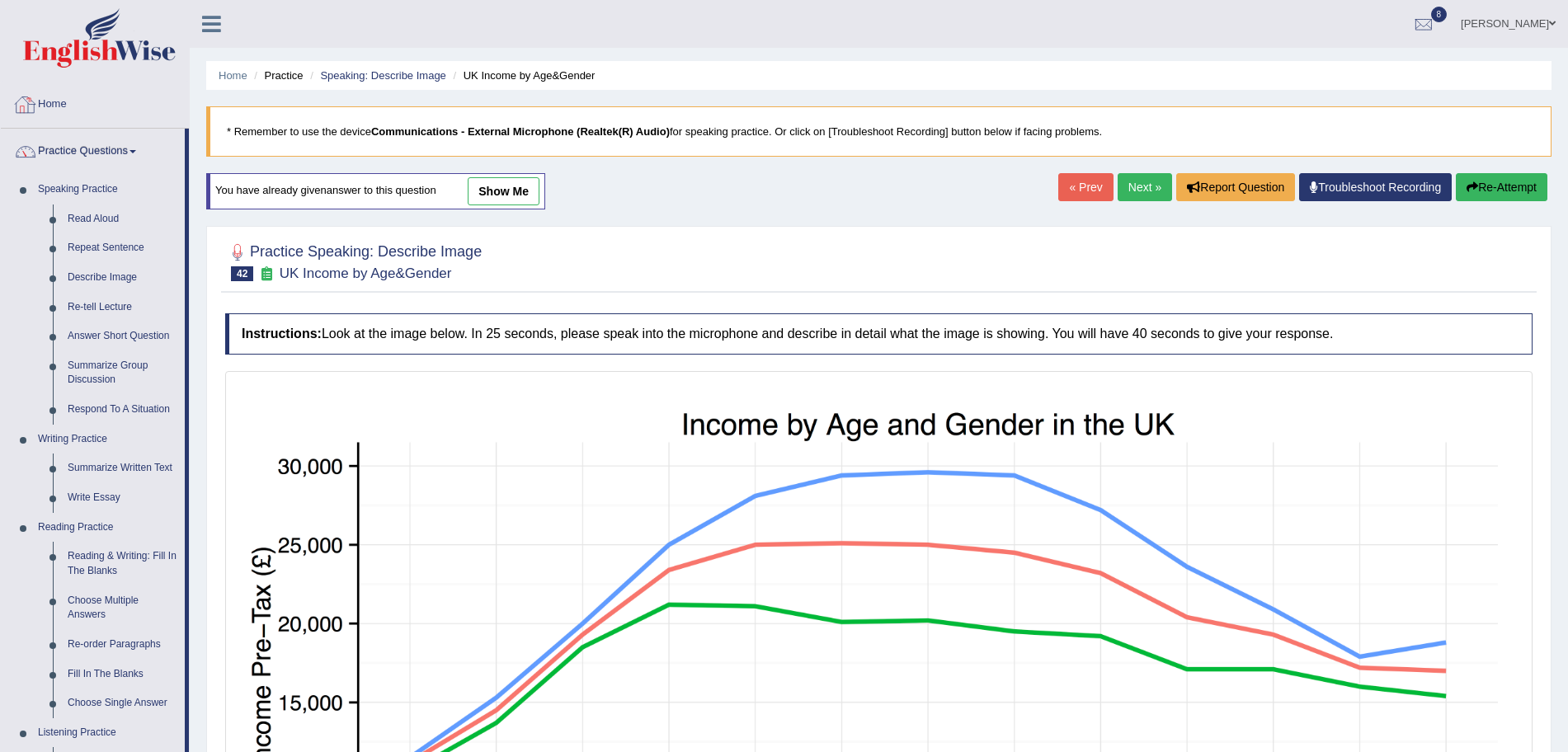
click at [96, 54] on img at bounding box center [99, 38] width 153 height 59
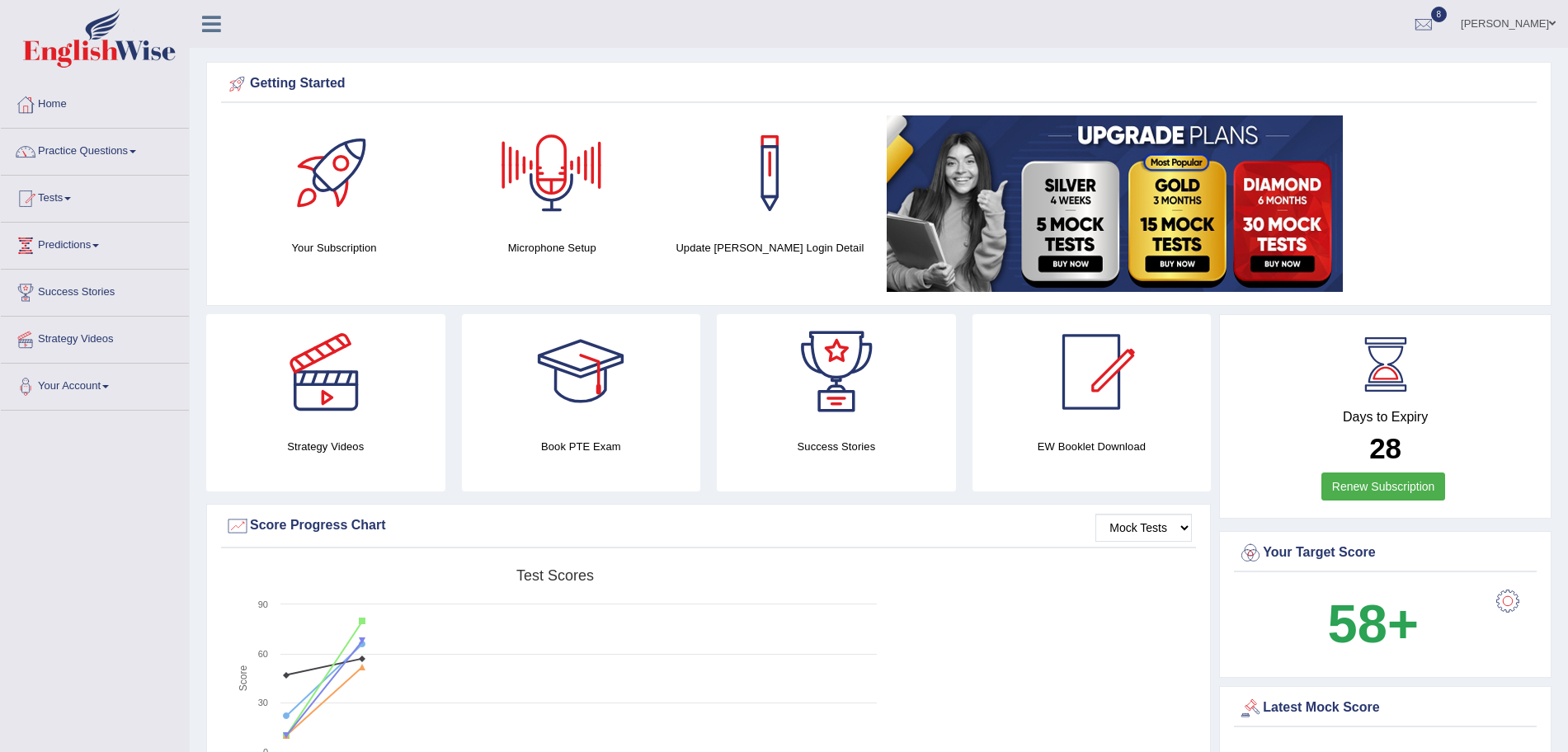
click at [554, 177] on div at bounding box center [551, 173] width 115 height 115
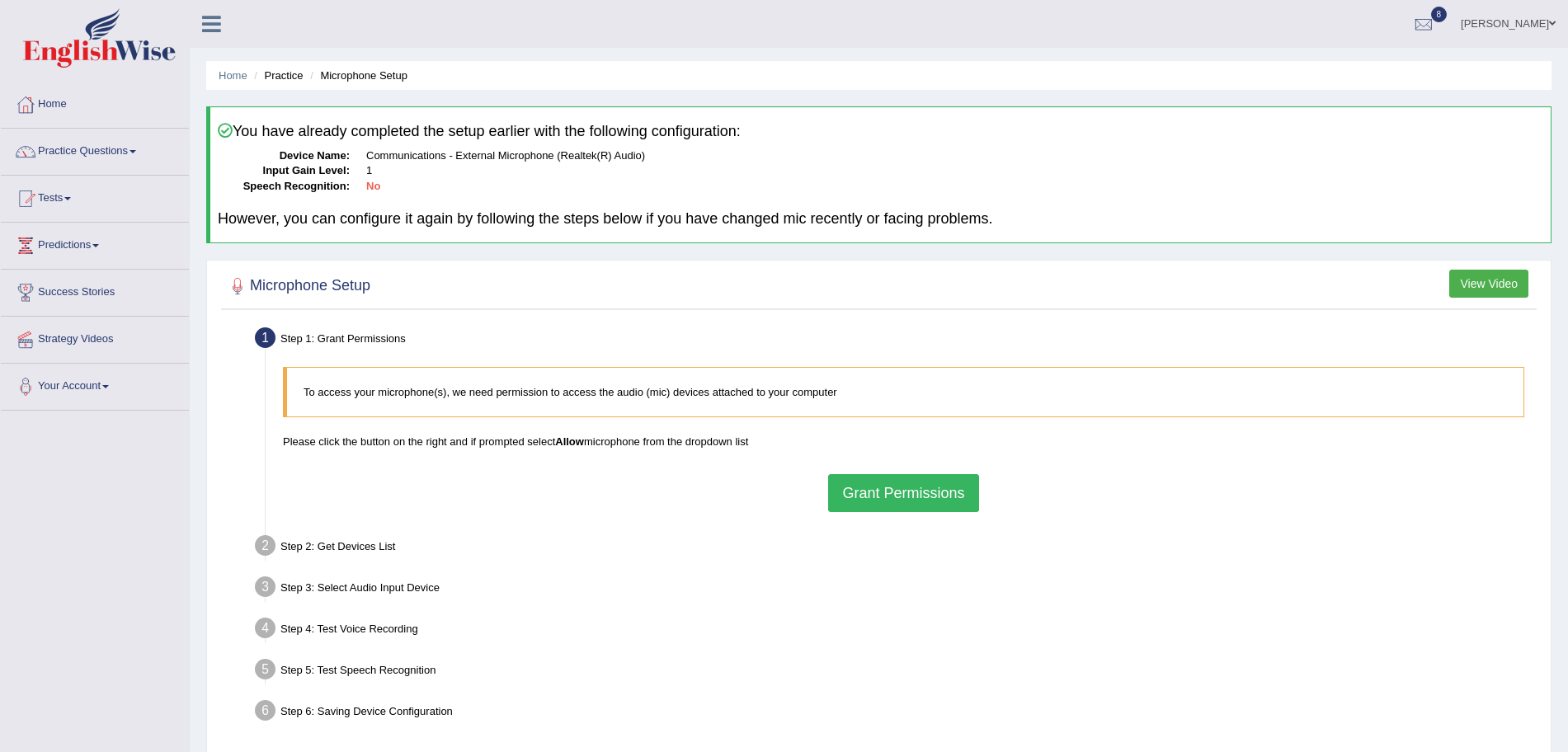
click at [926, 489] on button "Grant Permissions" at bounding box center [903, 493] width 150 height 38
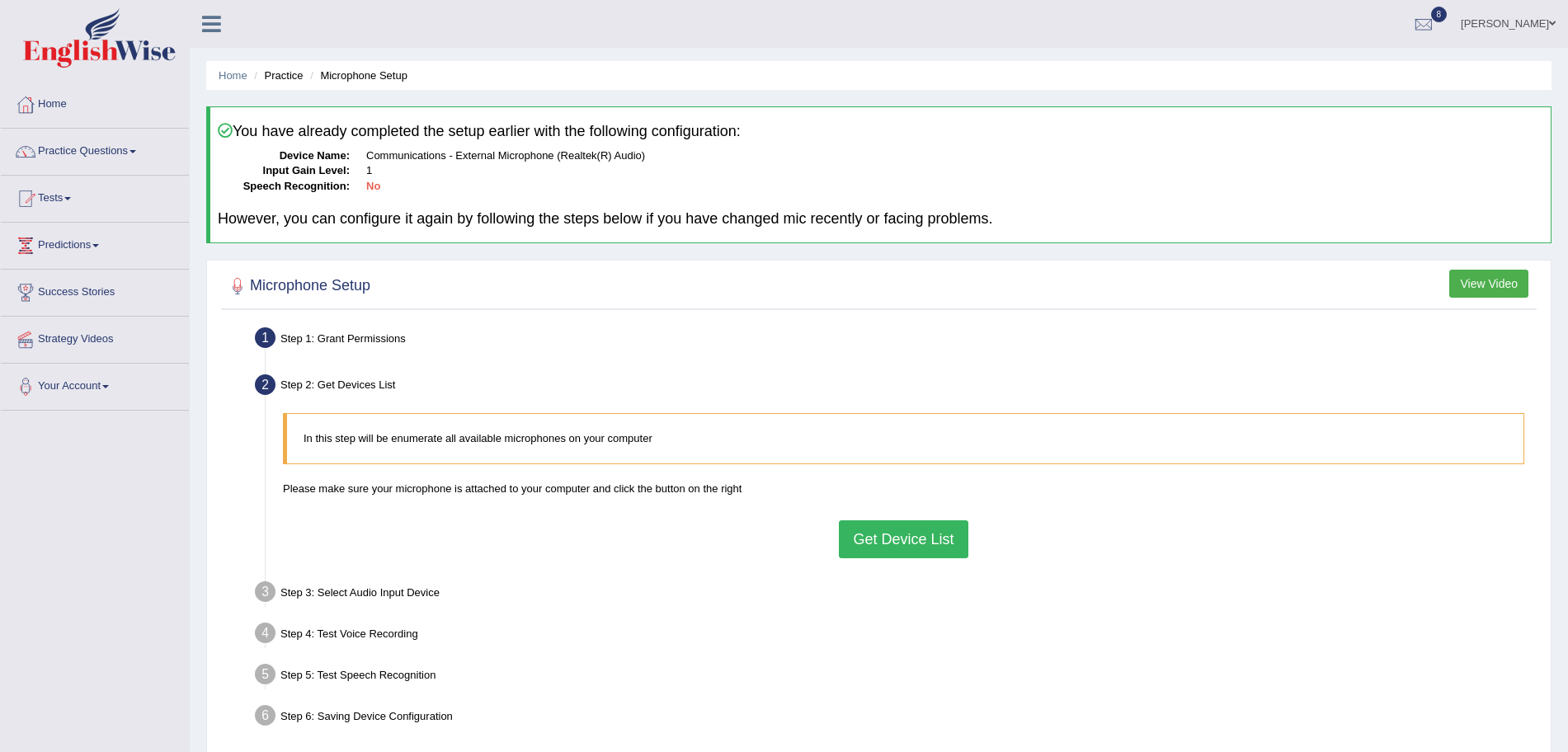
click at [923, 539] on button "Get Device List" at bounding box center [903, 539] width 128 height 38
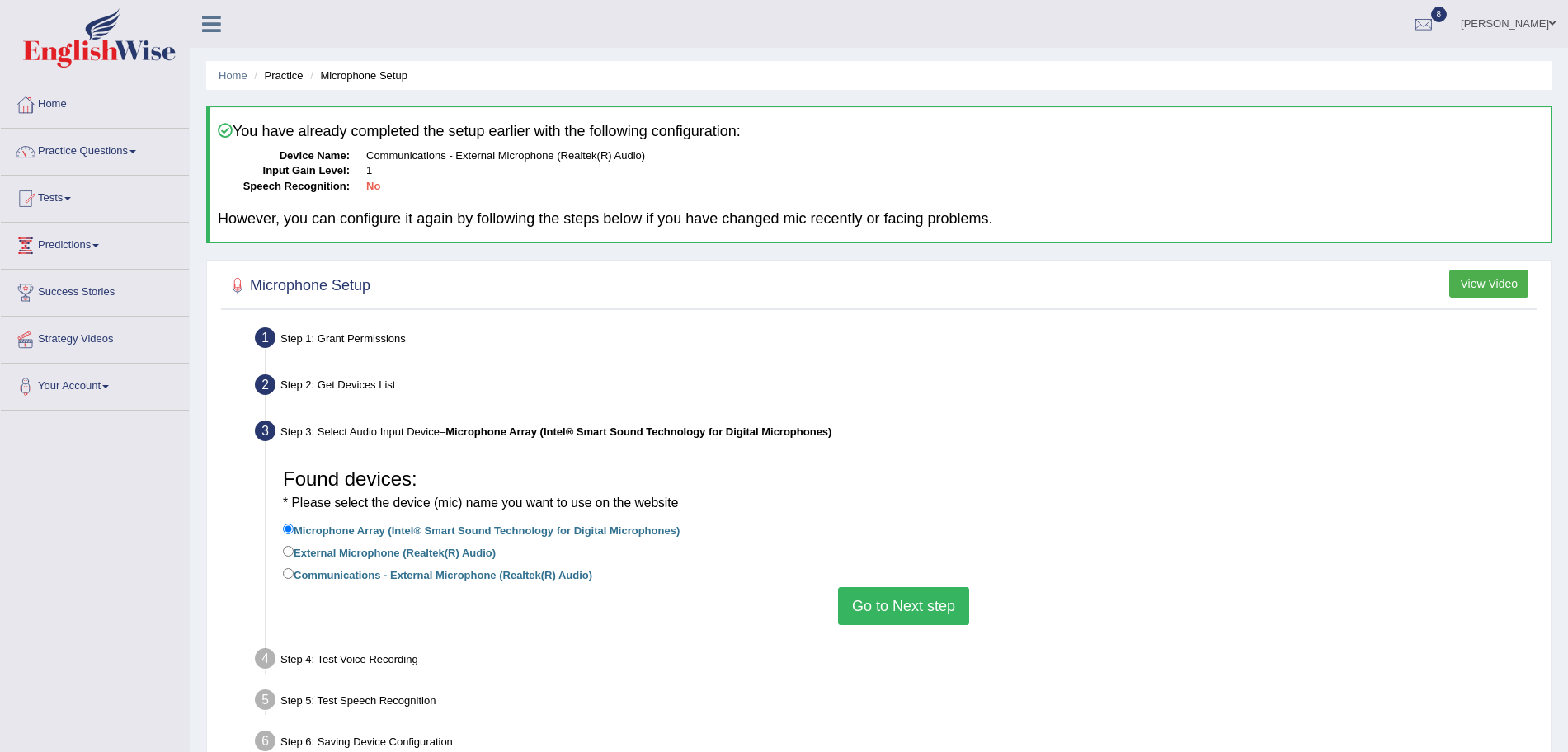
click at [314, 551] on label "External Microphone (Realtek(R) Audio)" at bounding box center [389, 552] width 213 height 18
click at [294, 551] on input "External Microphone (Realtek(R) Audio)" at bounding box center [288, 551] width 11 height 11
radio input "true"
click at [897, 614] on button "Go to Next step" at bounding box center [903, 605] width 131 height 38
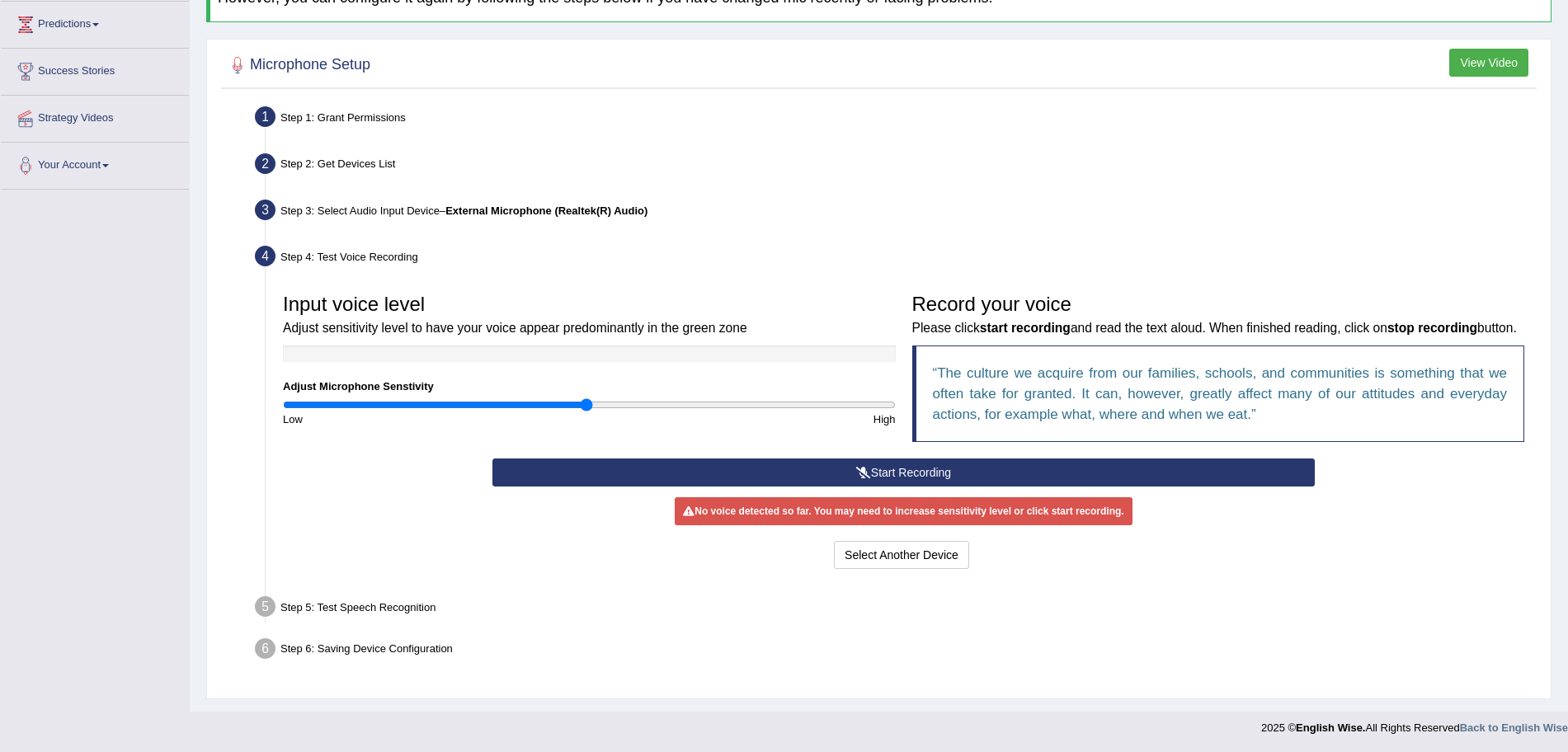
scroll to position [244, 0]
click at [915, 555] on button "Select Another Device" at bounding box center [902, 554] width 135 height 28
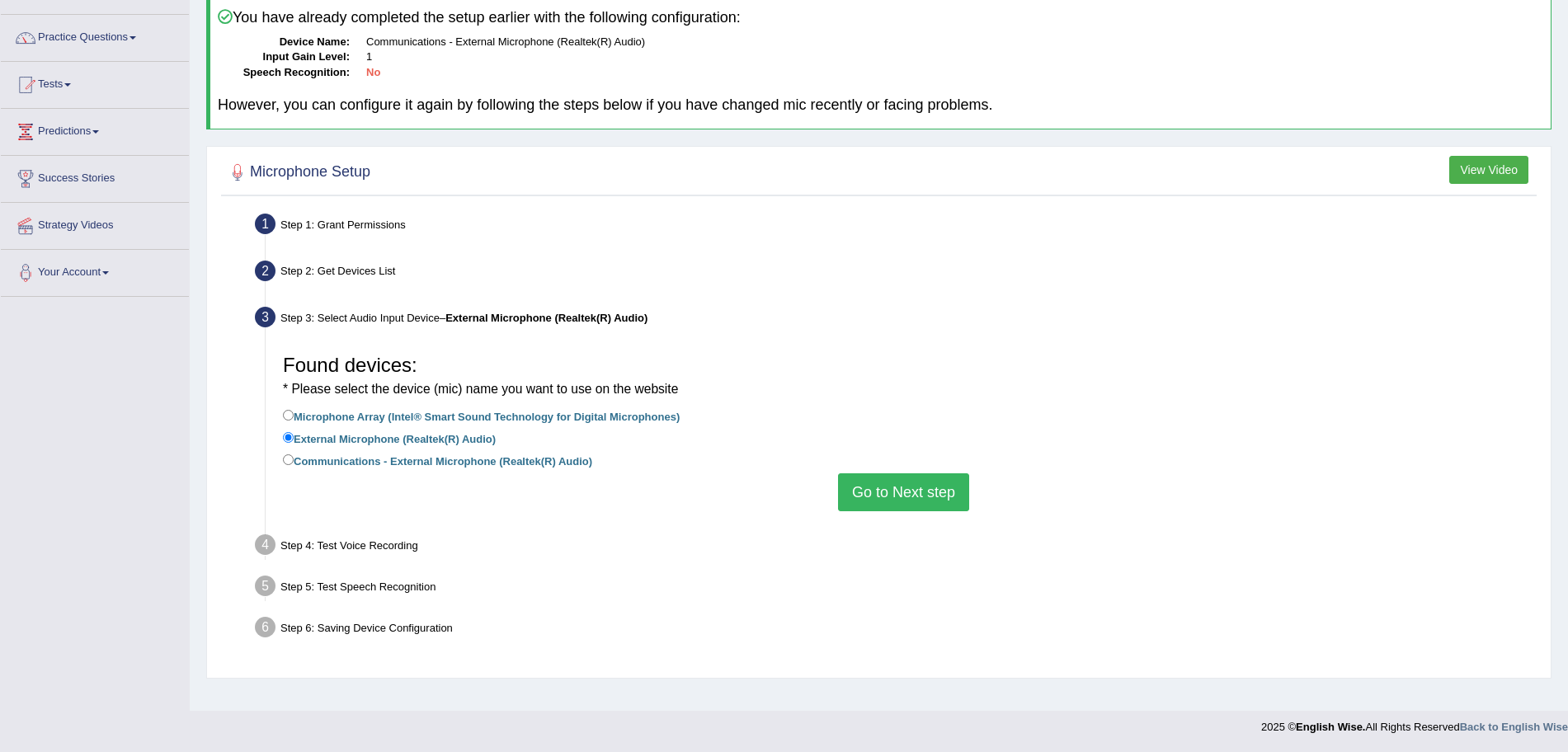
scroll to position [113, 0]
click at [309, 420] on label "Microphone Array (Intel® Smart Sound Technology for Digital Microphones)" at bounding box center [481, 416] width 397 height 18
click at [294, 420] on input "Microphone Array (Intel® Smart Sound Technology for Digital Microphones)" at bounding box center [288, 415] width 11 height 11
radio input "true"
click at [902, 493] on button "Go to Next step" at bounding box center [903, 492] width 131 height 38
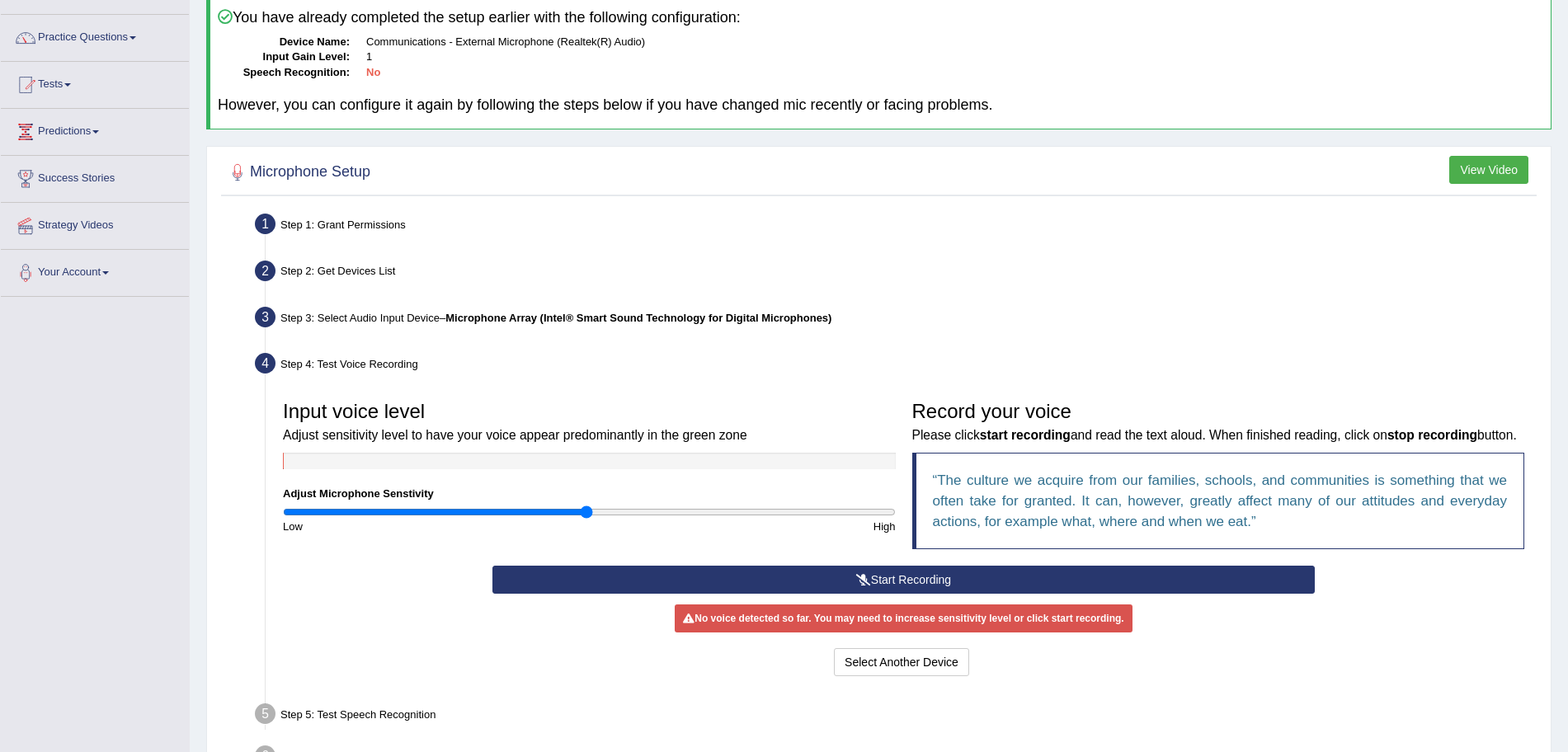
click at [939, 594] on button "Start Recording" at bounding box center [903, 579] width 822 height 28
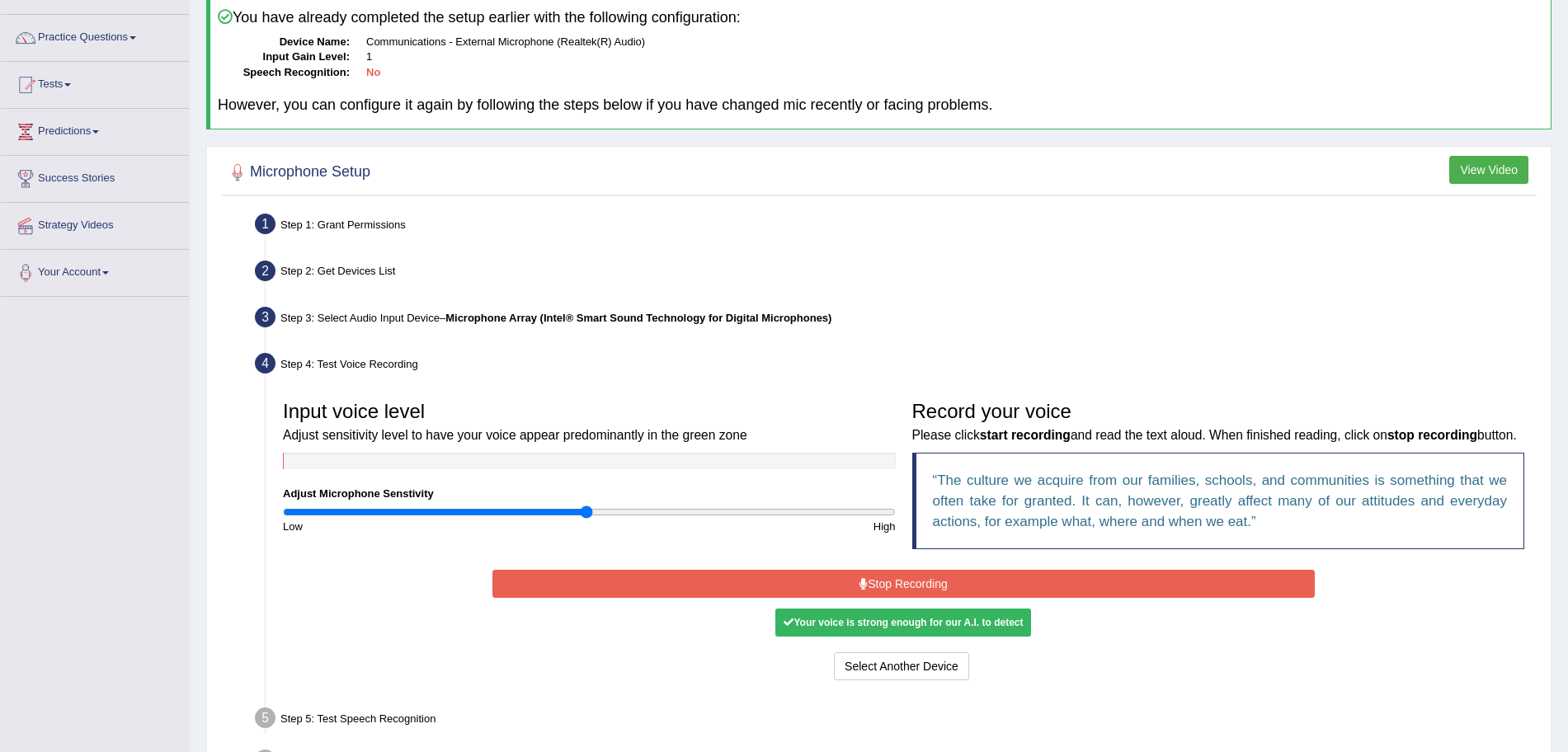
scroll to position [248, 0]
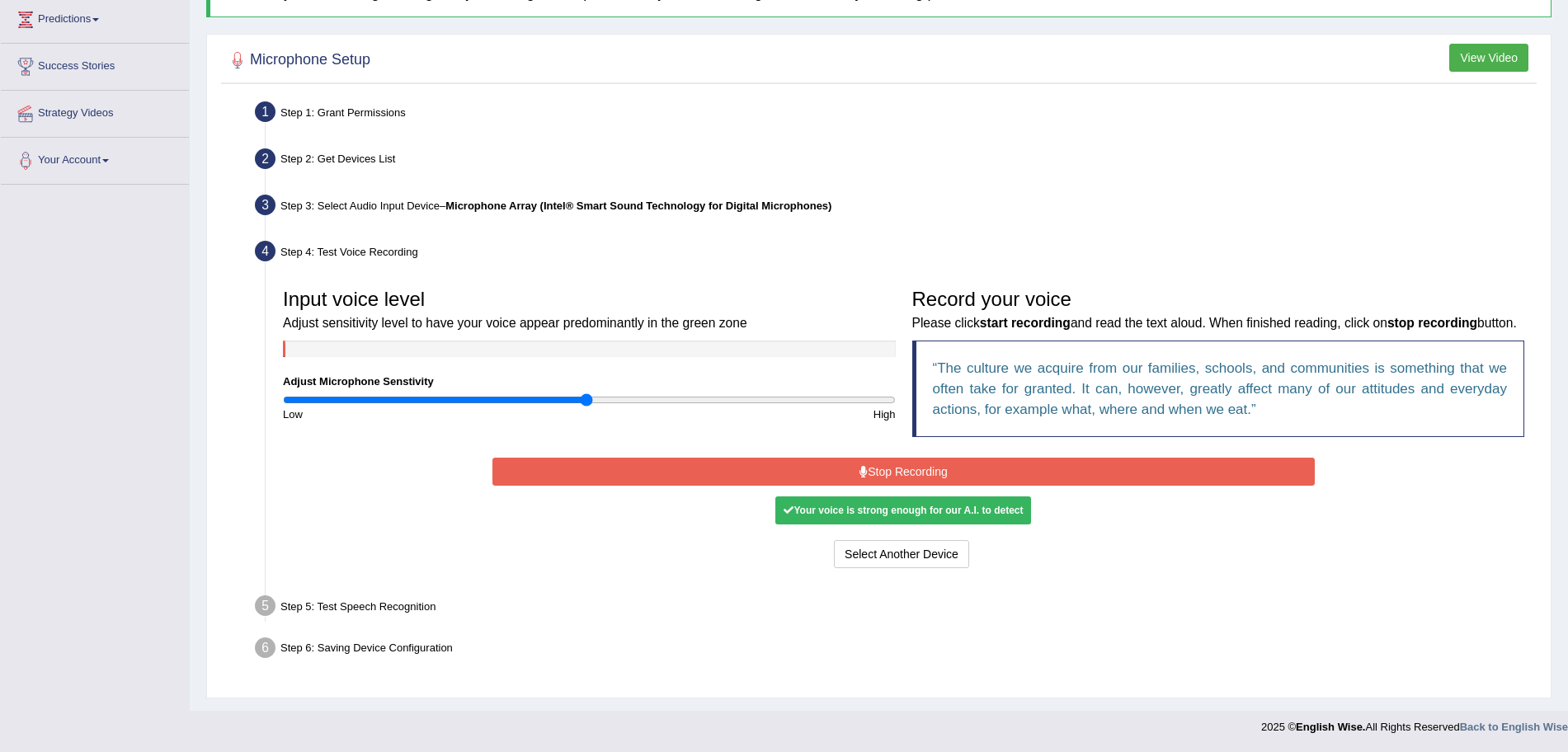
click at [948, 519] on div "Your voice is strong enough for our A.I. to detect" at bounding box center [903, 510] width 256 height 28
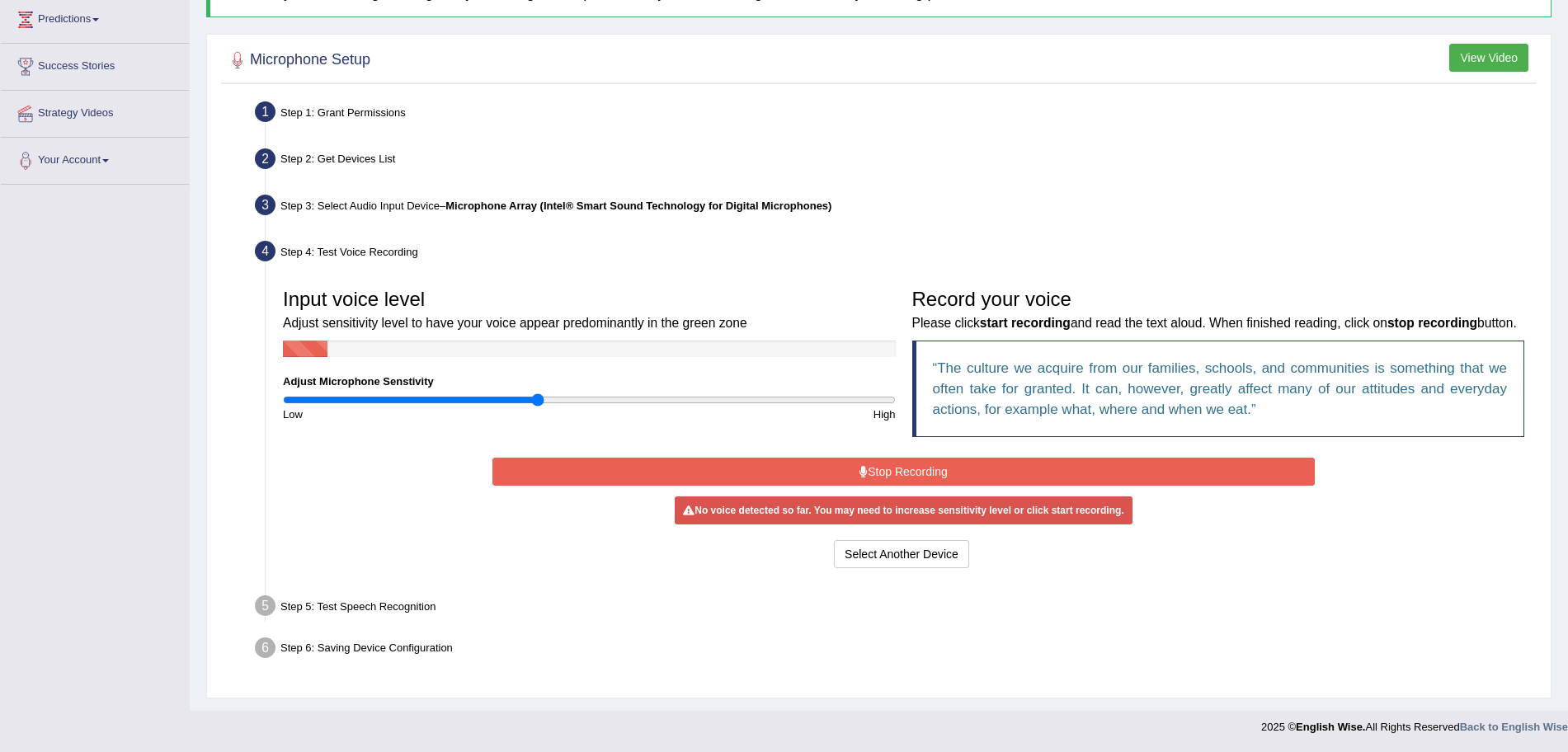
click at [539, 394] on input "range" at bounding box center [589, 400] width 613 height 13
click at [555, 394] on input "range" at bounding box center [589, 400] width 613 height 13
type input "0.96"
click at [575, 394] on input "range" at bounding box center [589, 400] width 613 height 13
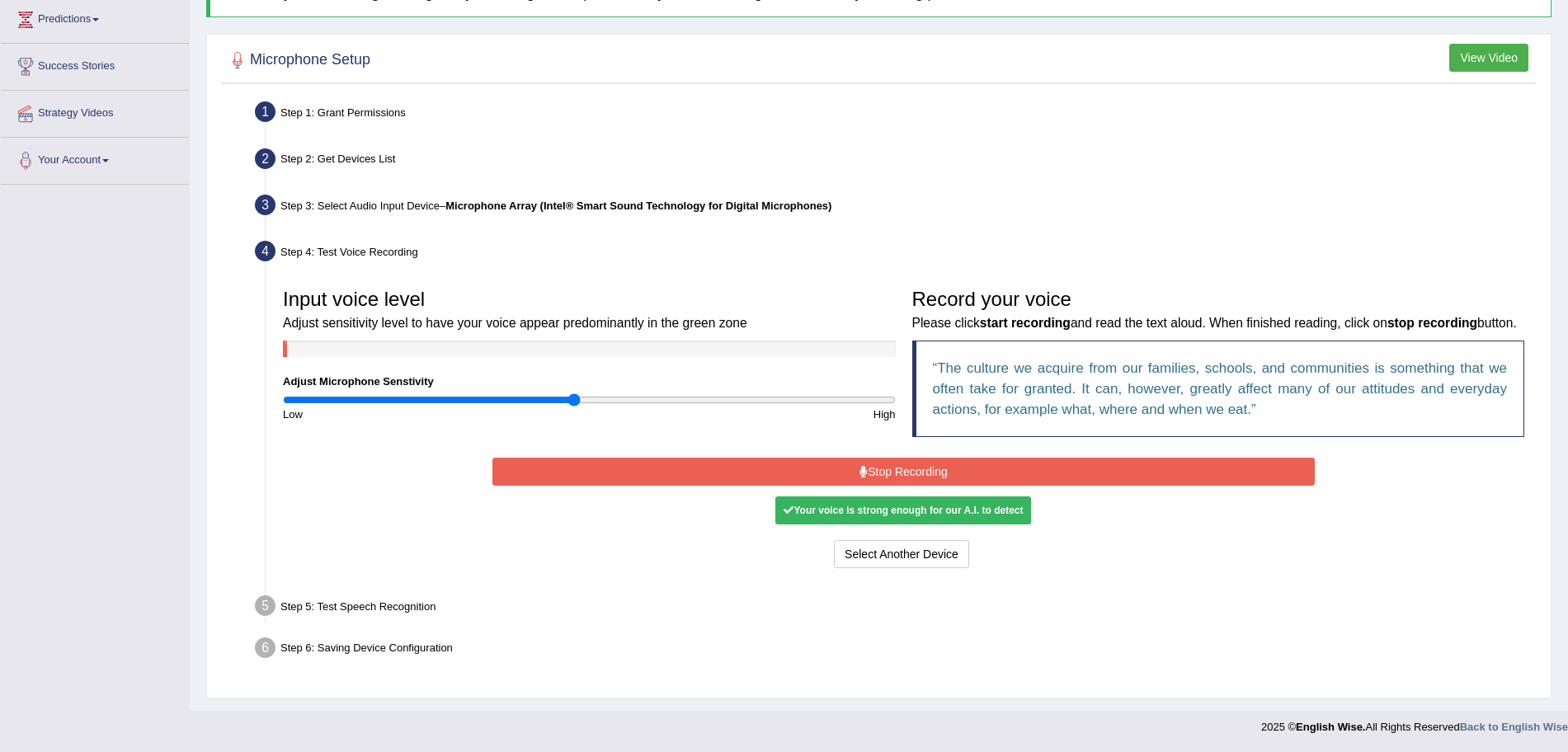
click at [699, 477] on button "Stop Recording" at bounding box center [903, 472] width 822 height 28
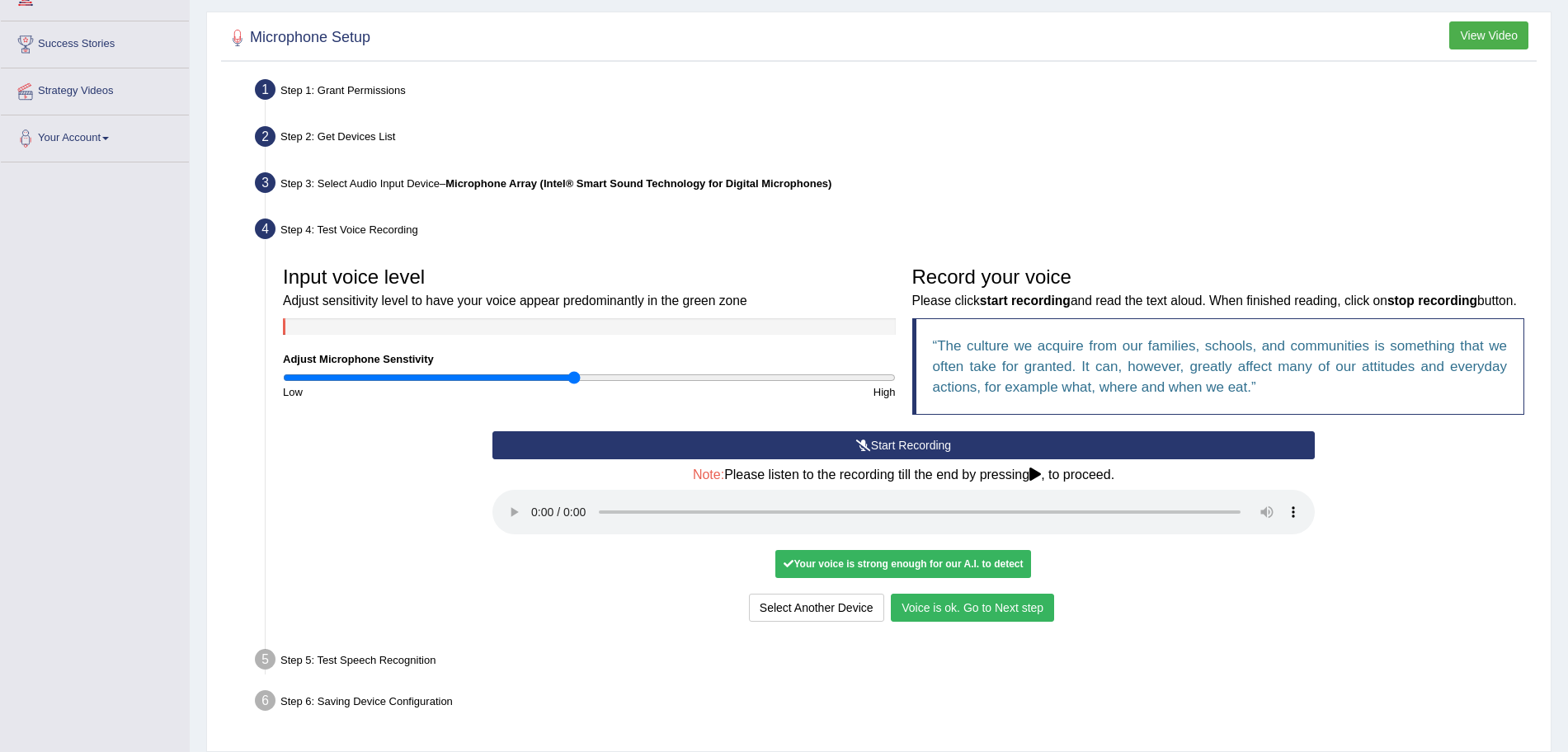
click at [939, 622] on button "Voice is ok. Go to Next step" at bounding box center [972, 608] width 163 height 28
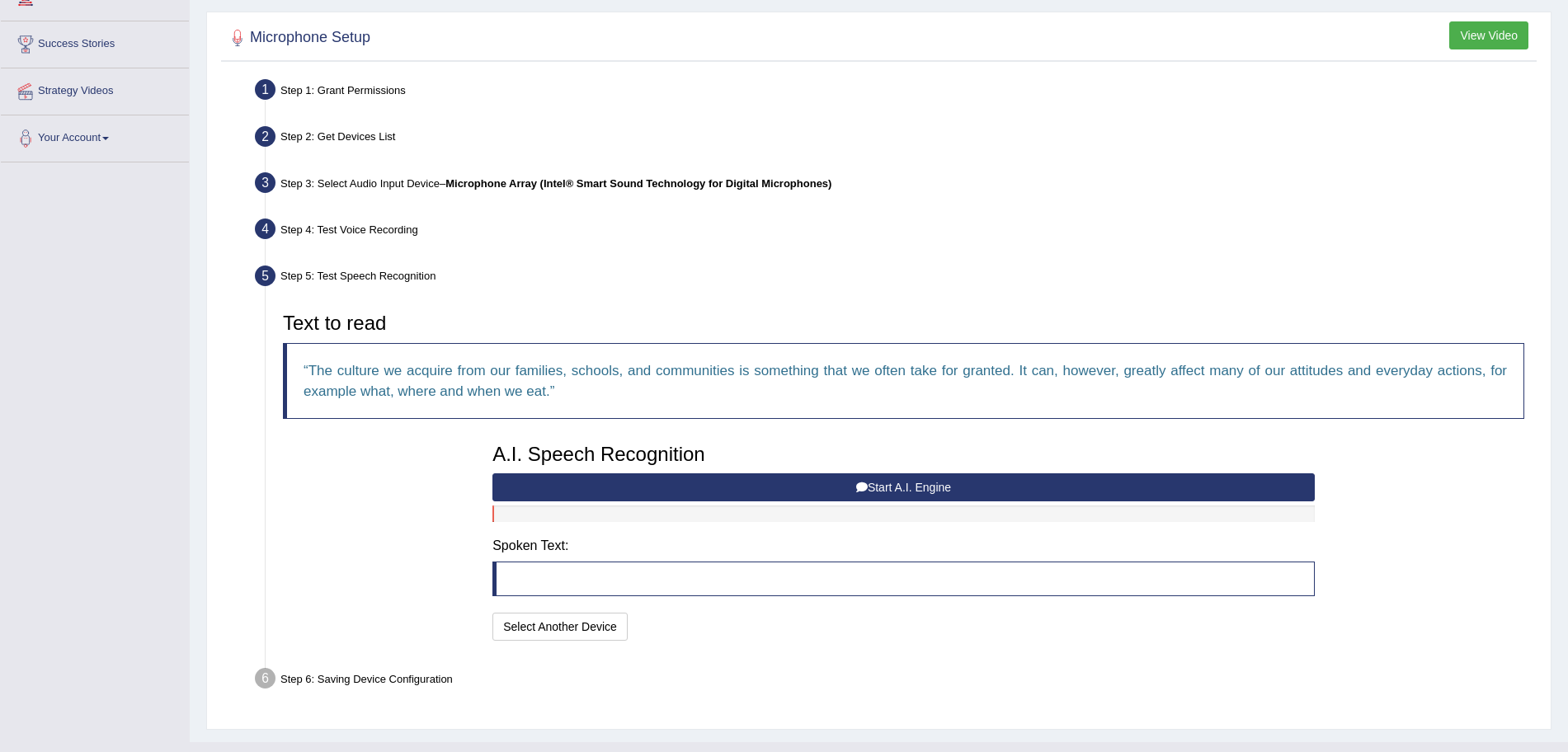
click at [761, 489] on button "Start A.I. Engine" at bounding box center [903, 488] width 822 height 28
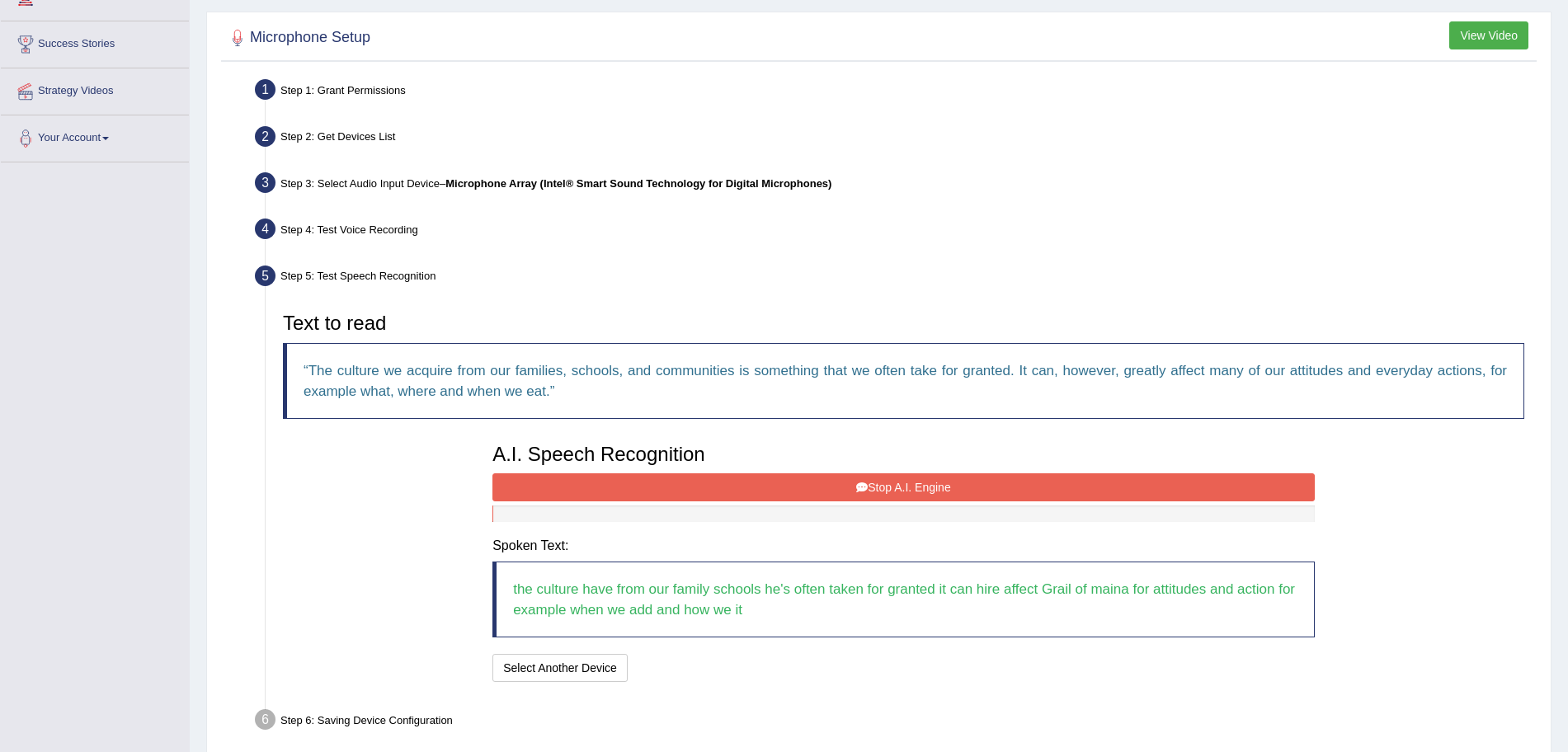
click at [817, 488] on button "Stop A.I. Engine" at bounding box center [903, 488] width 822 height 28
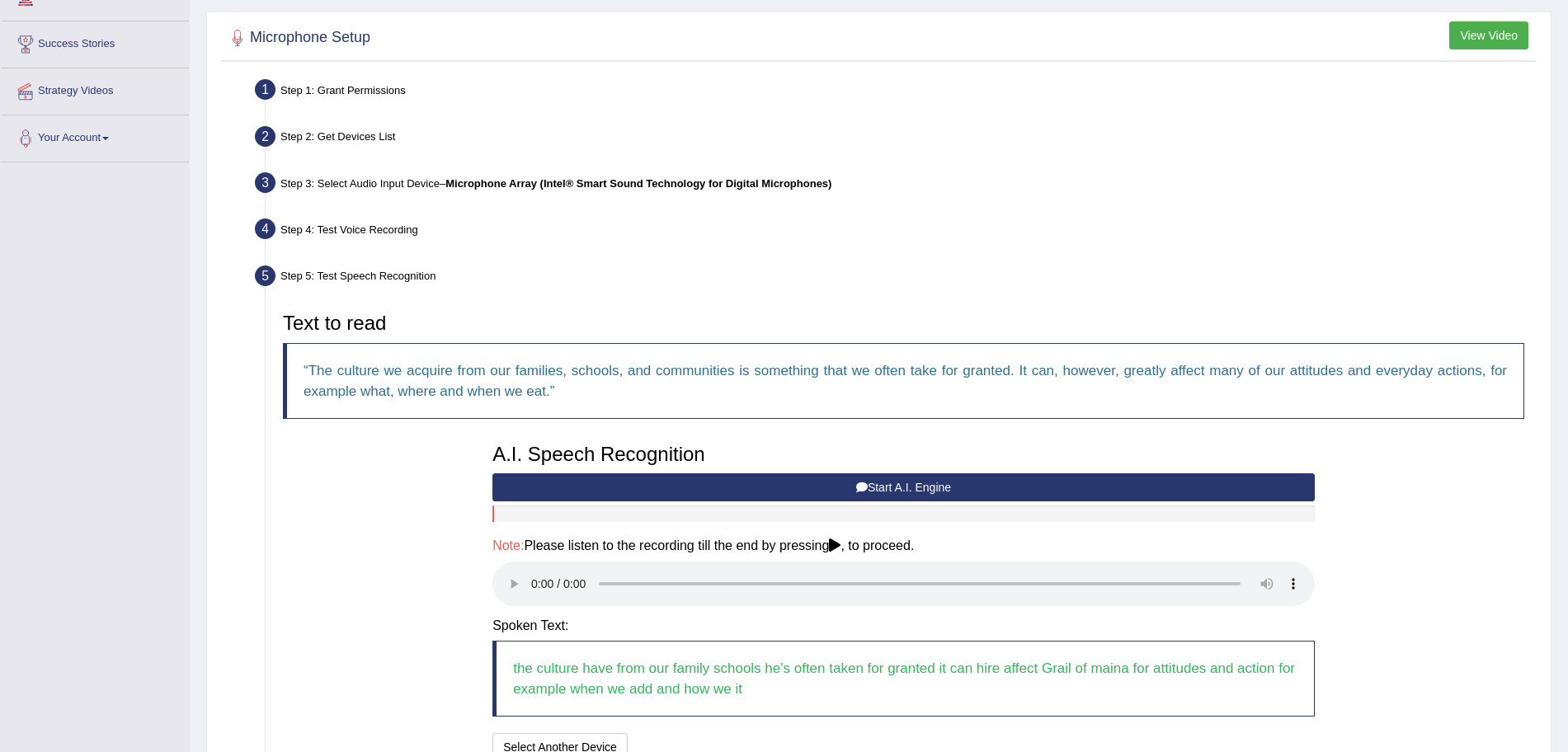
click at [846, 559] on div "Note: Please listen to the recording till the end by pressing , to proceed." at bounding box center [903, 574] width 822 height 72
click at [844, 553] on h4 "Note: Please listen to the recording till the end by pressing , to proceed." at bounding box center [903, 546] width 822 height 15
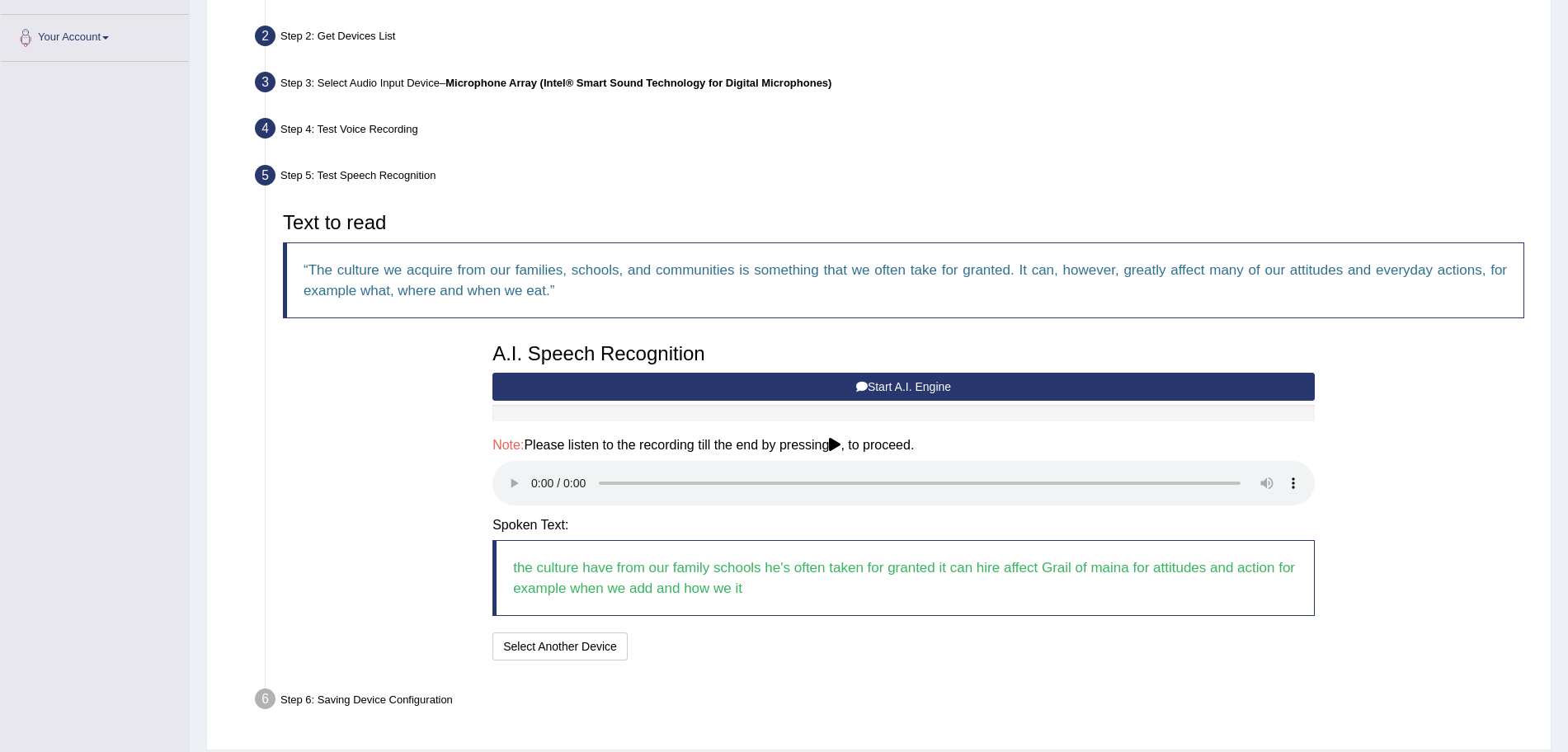
scroll to position [354, 0]
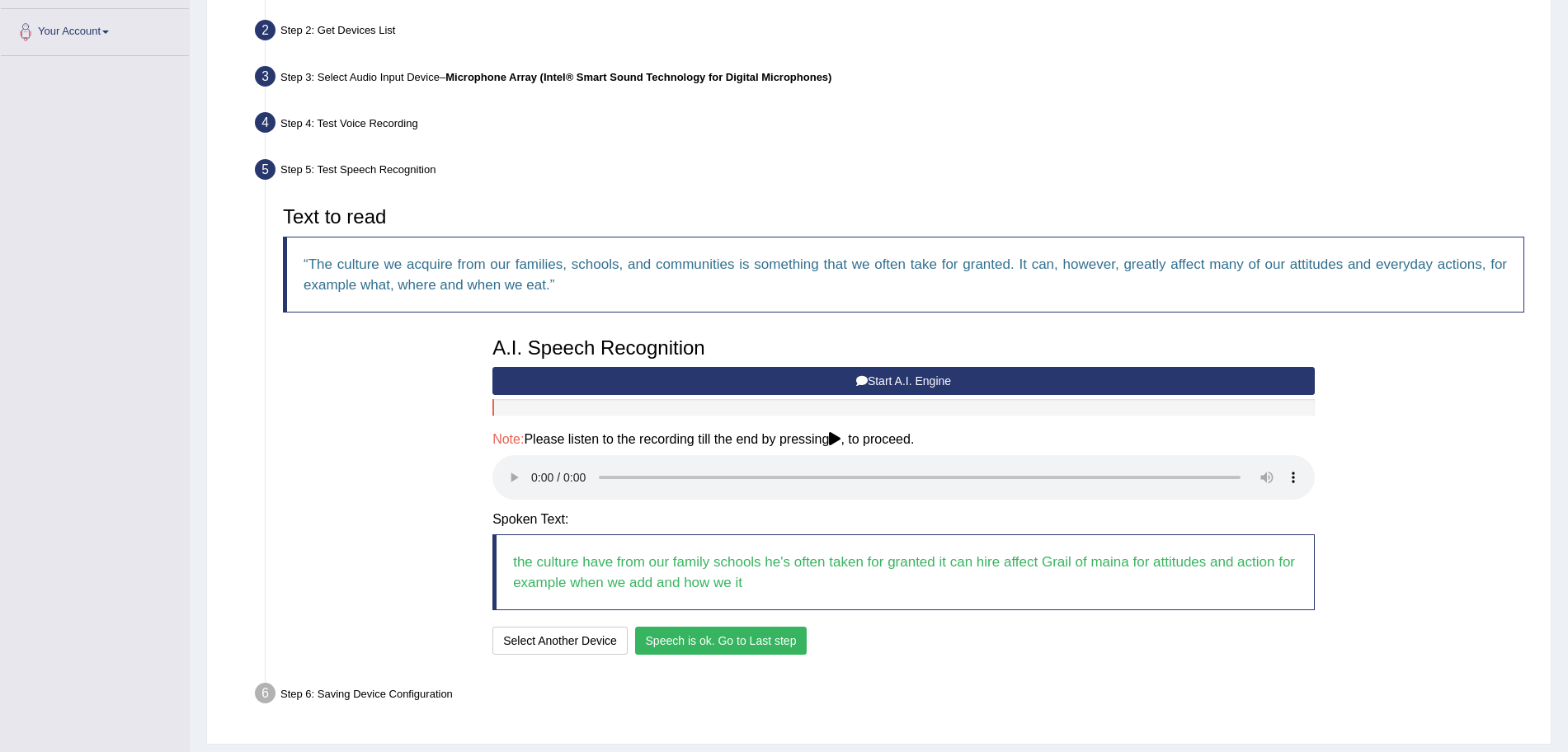
click at [691, 644] on button "Speech is ok. Go to Last step" at bounding box center [721, 641] width 173 height 28
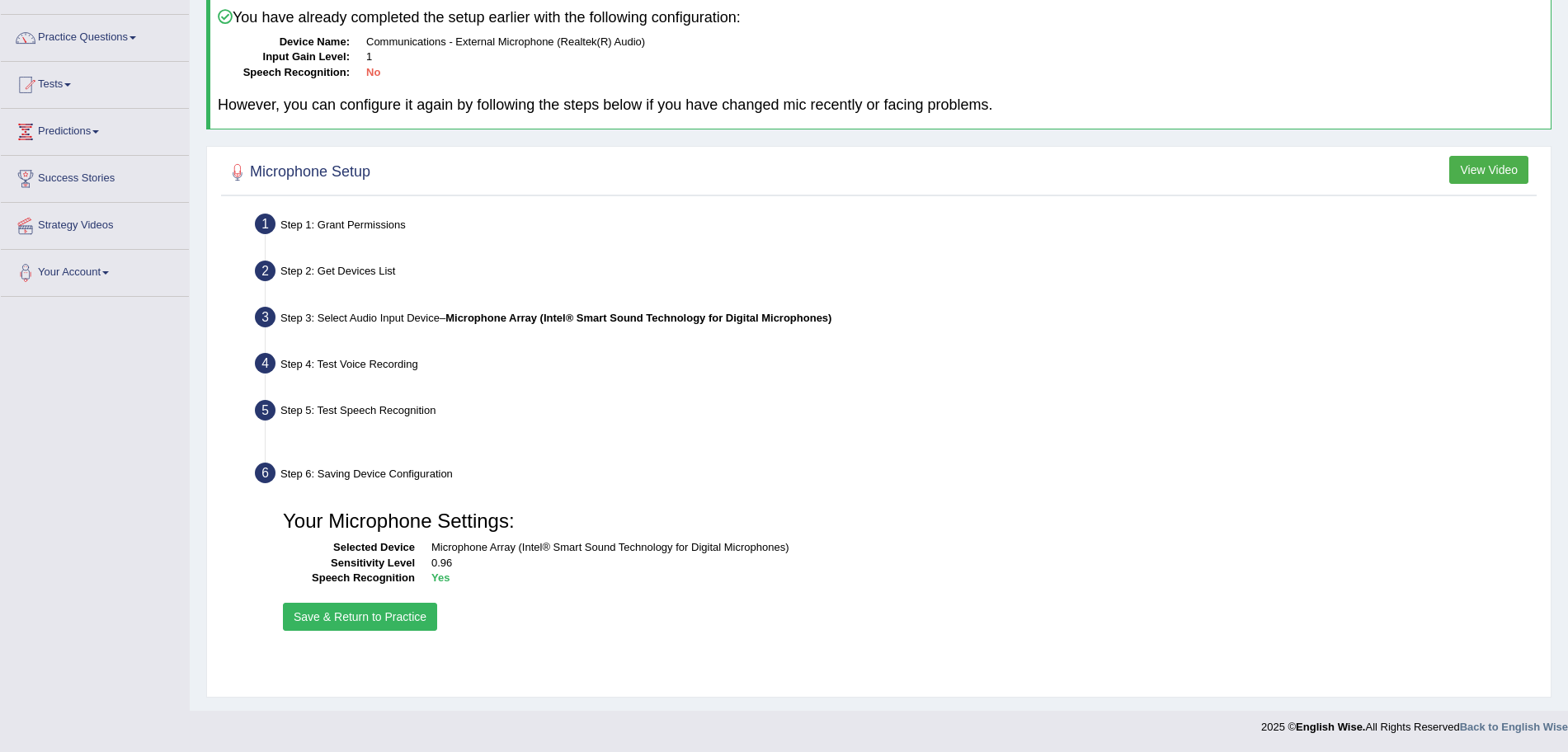
scroll to position [113, 0]
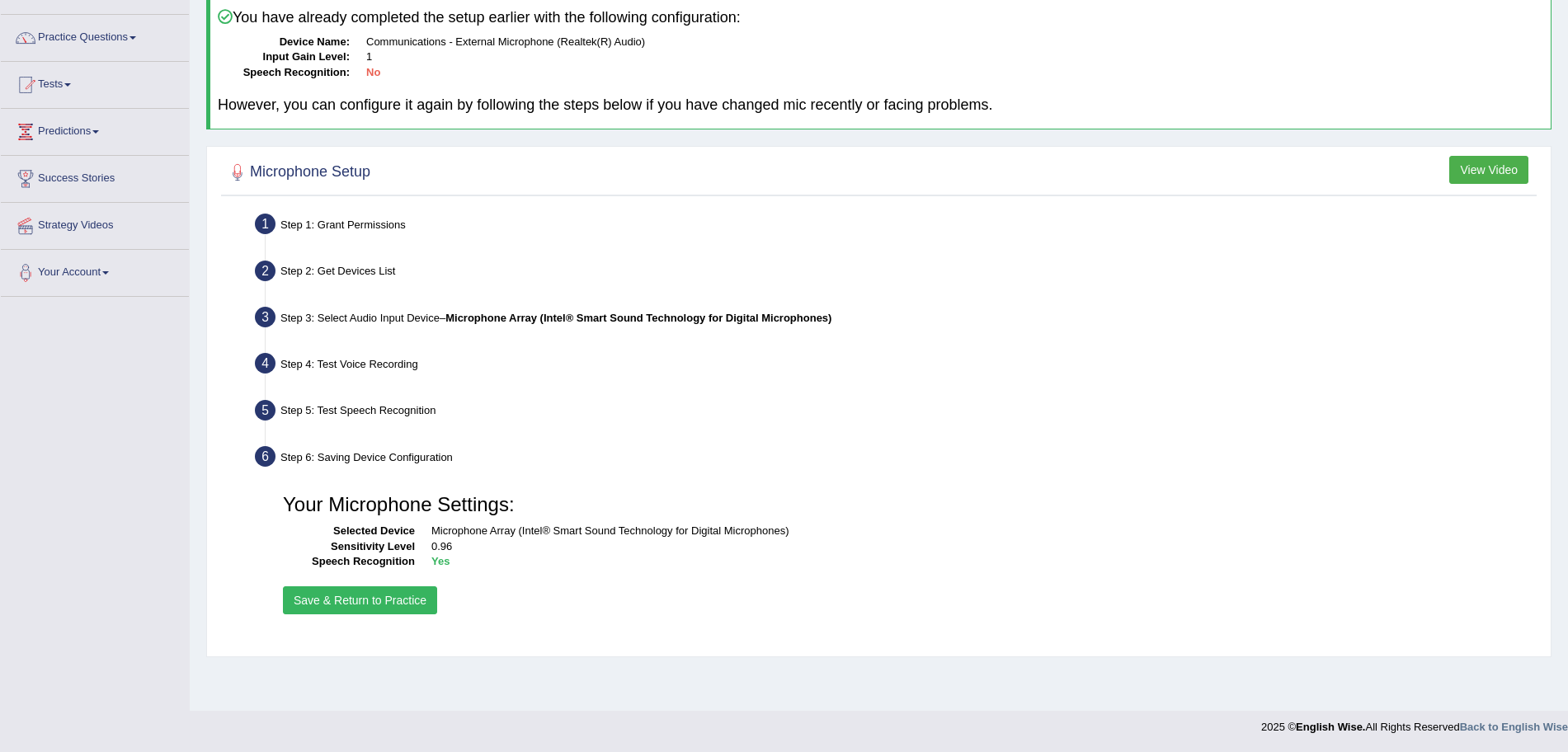
click at [320, 599] on button "Save & Return to Practice" at bounding box center [359, 600] width 154 height 28
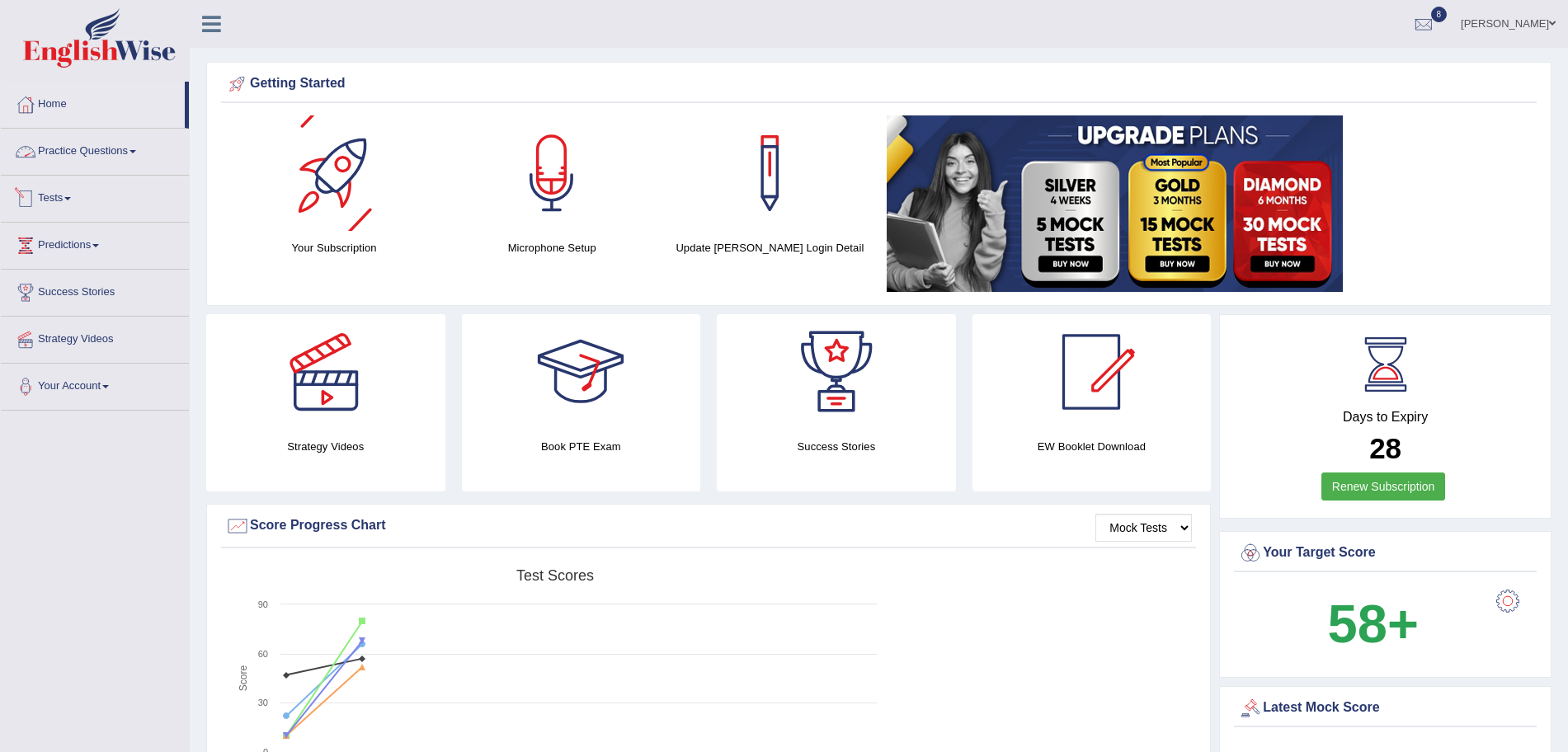
click at [121, 148] on link "Practice Questions" at bounding box center [95, 148] width 188 height 41
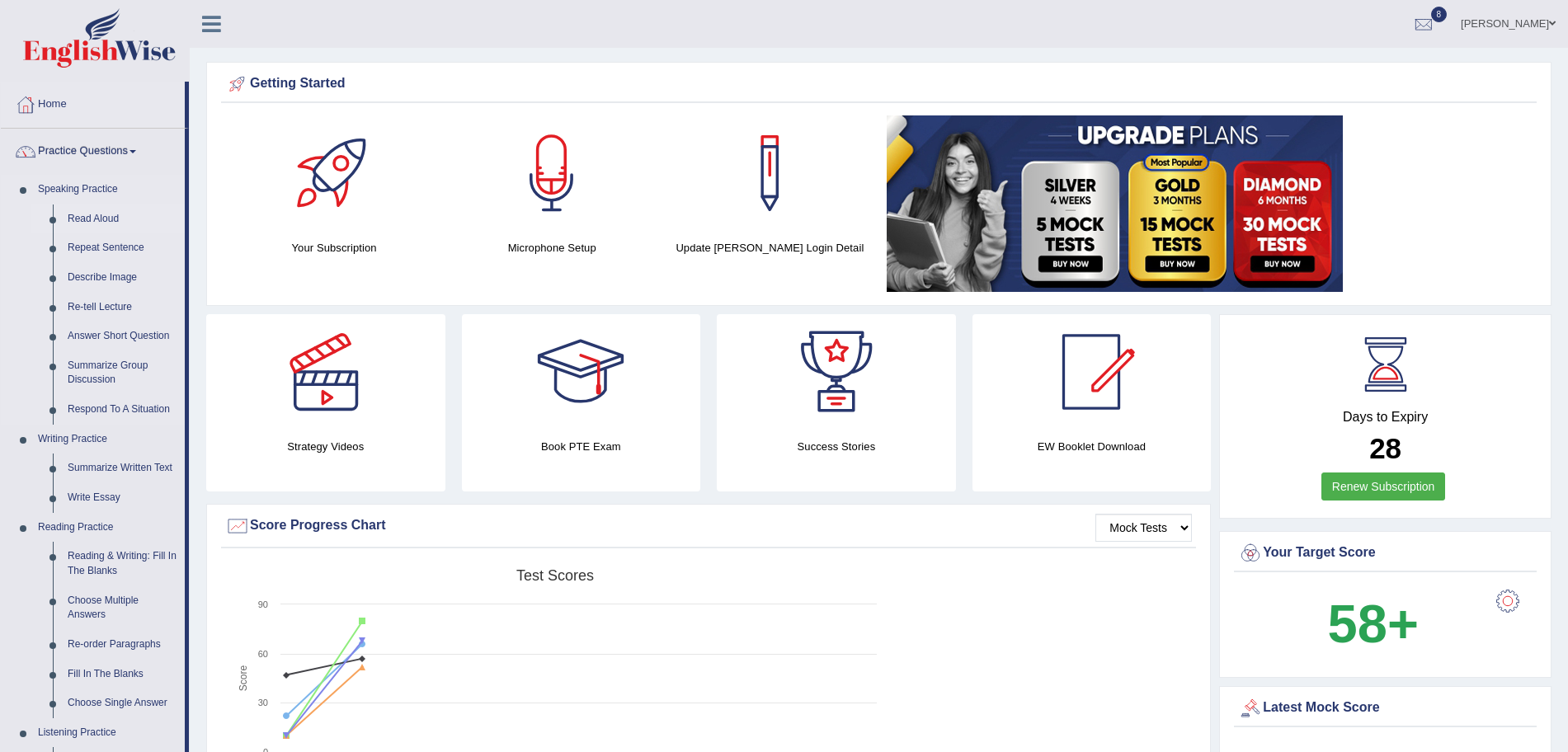
click at [94, 219] on link "Read Aloud" at bounding box center [122, 219] width 124 height 30
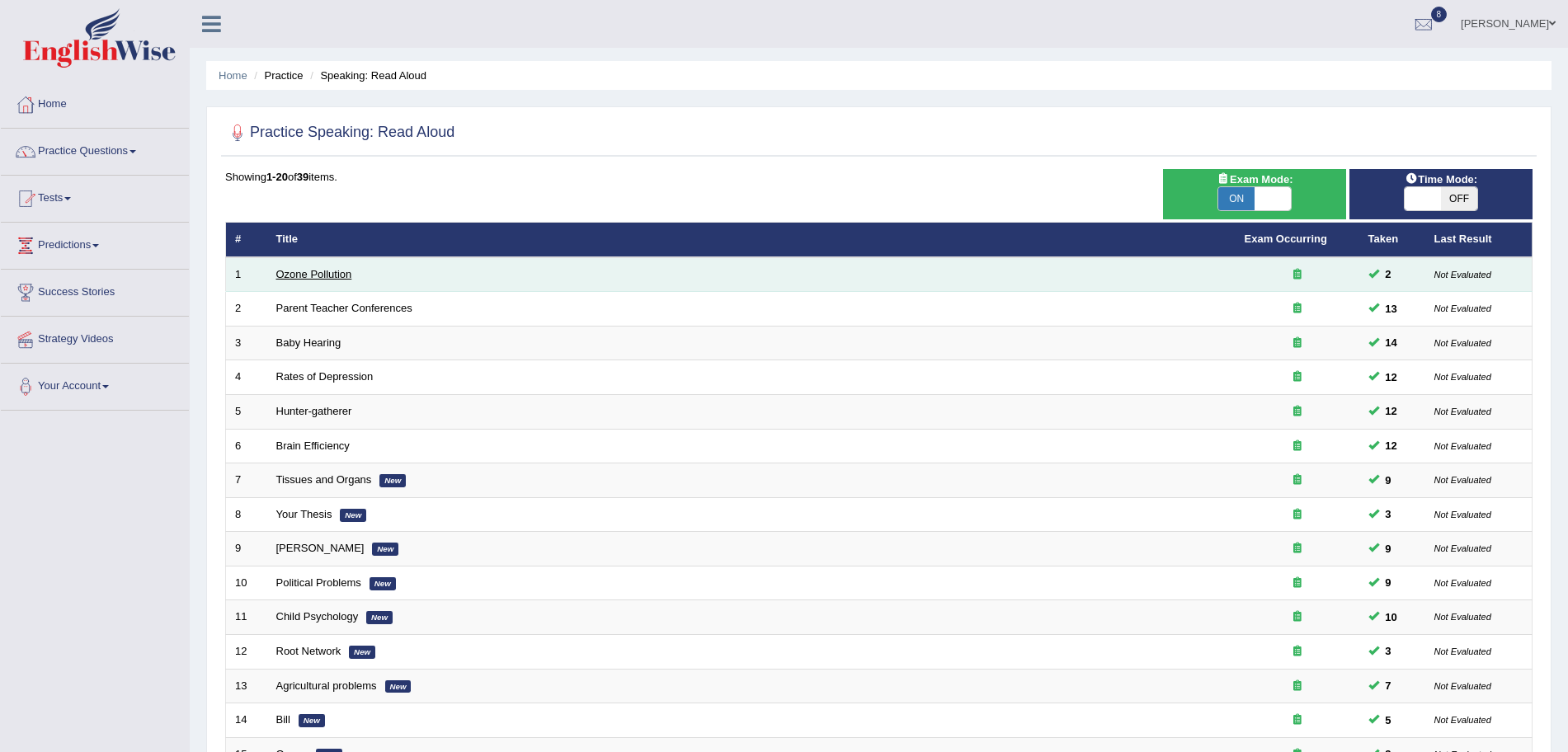
click at [308, 273] on link "Ozone Pollution" at bounding box center [314, 273] width 76 height 13
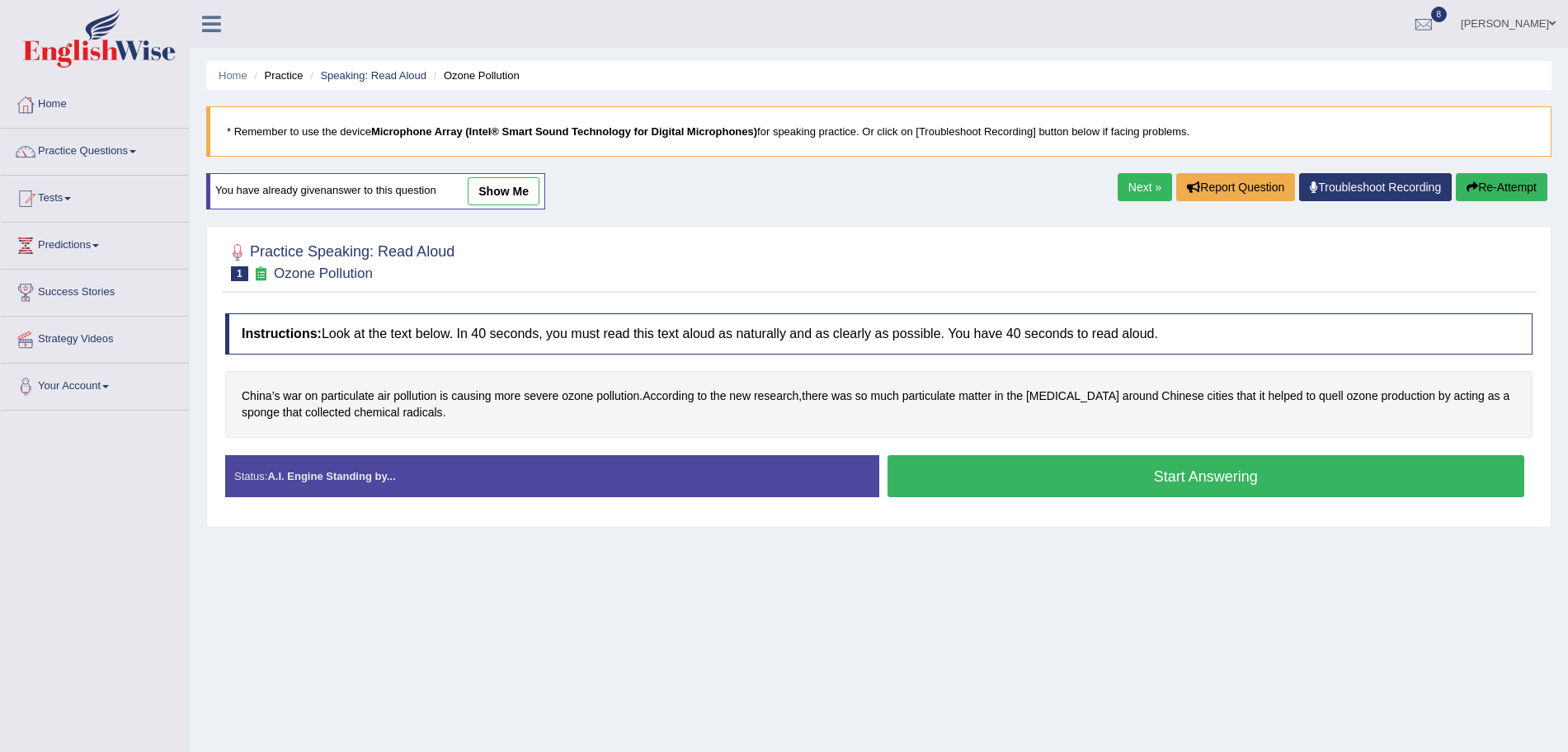
click at [1005, 491] on button "Start Answering" at bounding box center [1206, 476] width 638 height 42
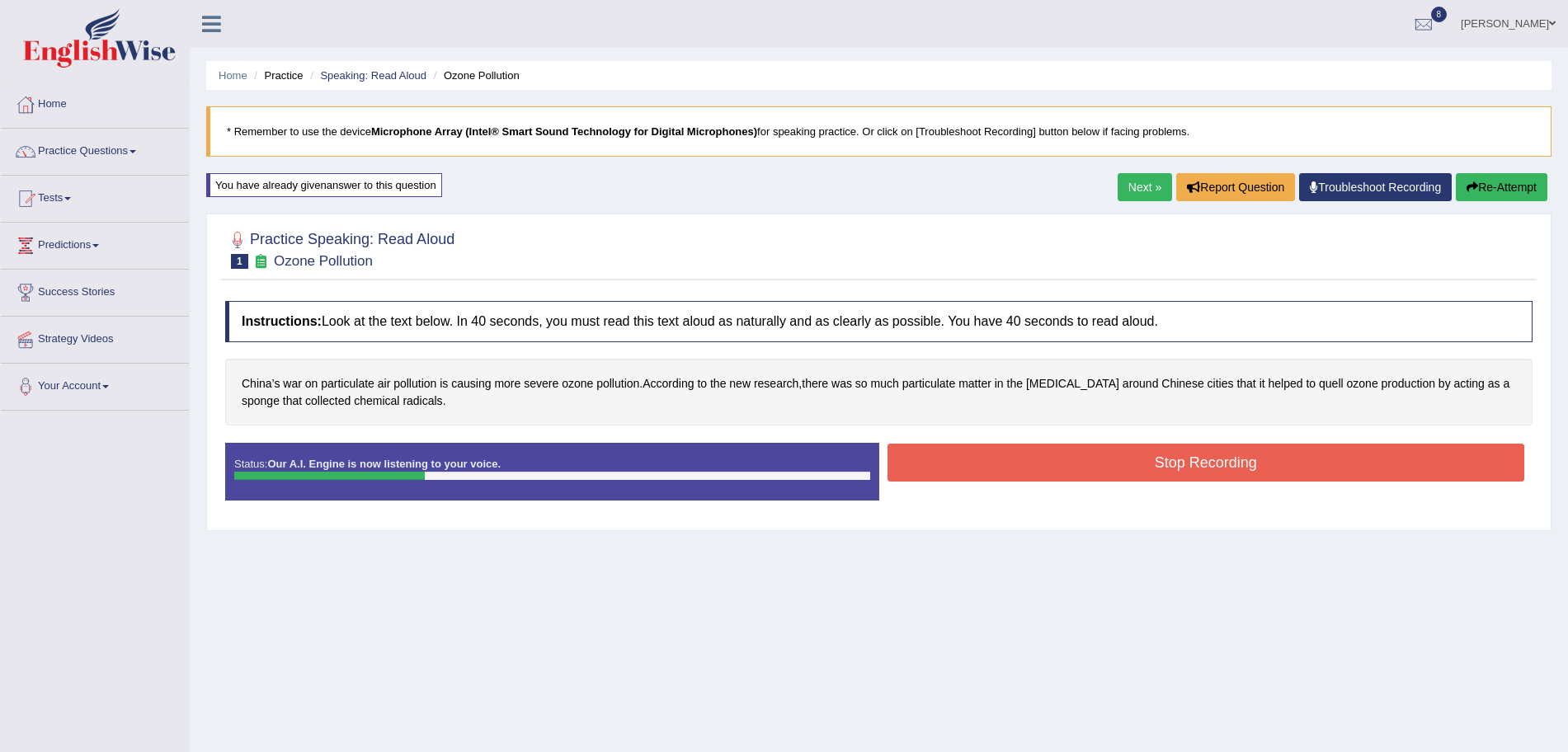
click at [945, 462] on button "Stop Recording" at bounding box center [1206, 462] width 638 height 38
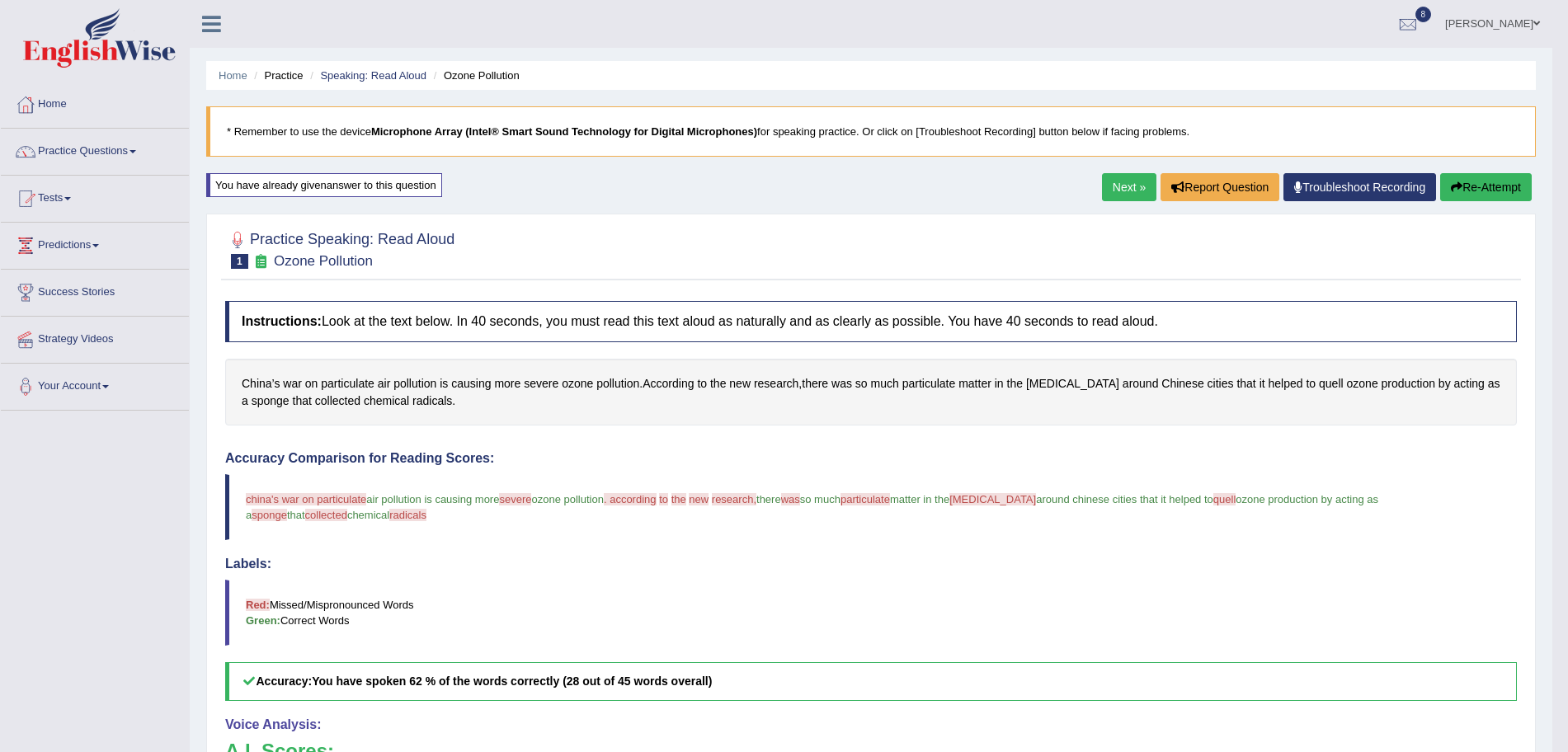
click at [1120, 169] on div "Home Practice Speaking: Read Aloud Ozone Pollution * Remember to use the device…" at bounding box center [871, 523] width 1363 height 1045
click at [1116, 177] on link "Next »" at bounding box center [1128, 188] width 54 height 28
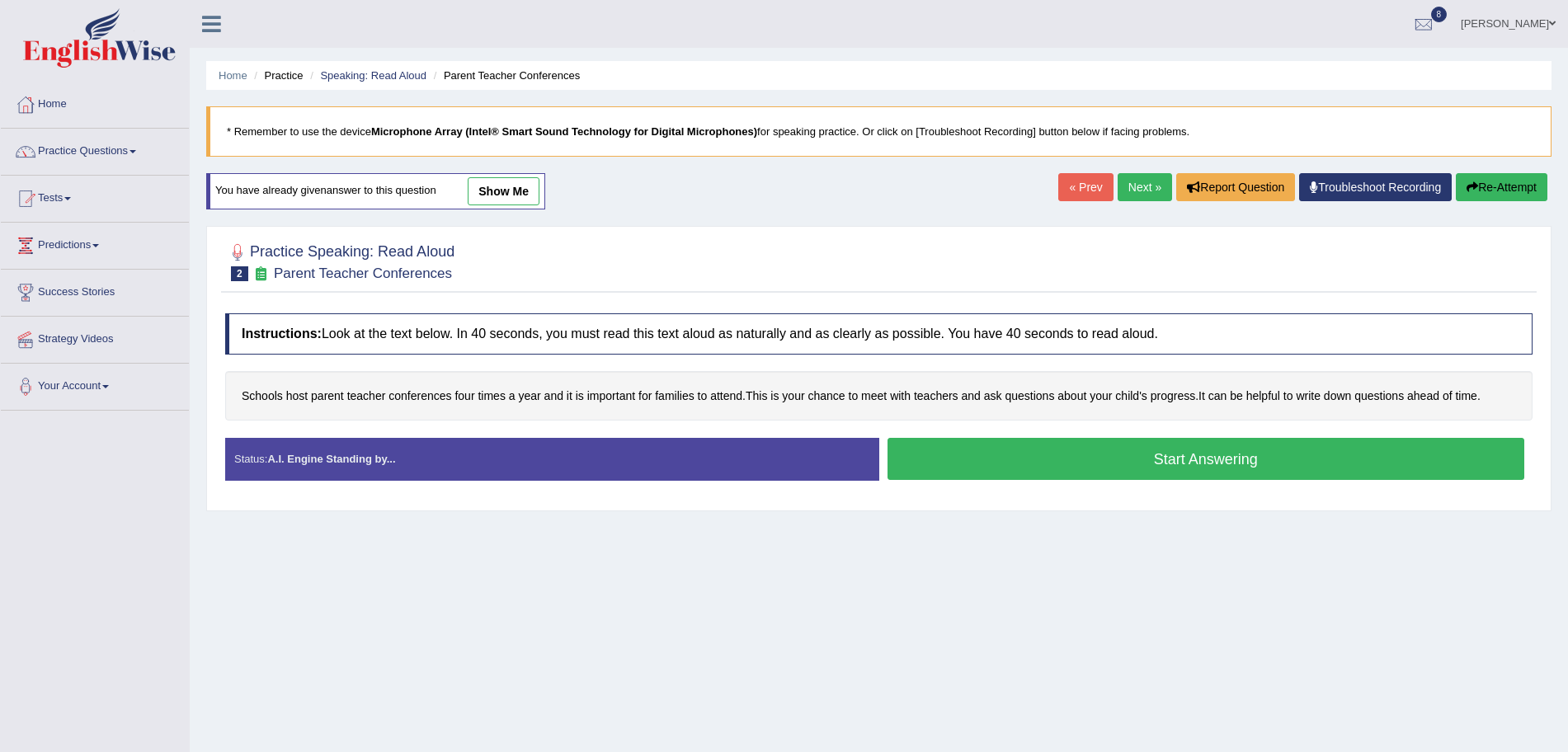
click at [1010, 462] on button "Start Answering" at bounding box center [1206, 459] width 638 height 42
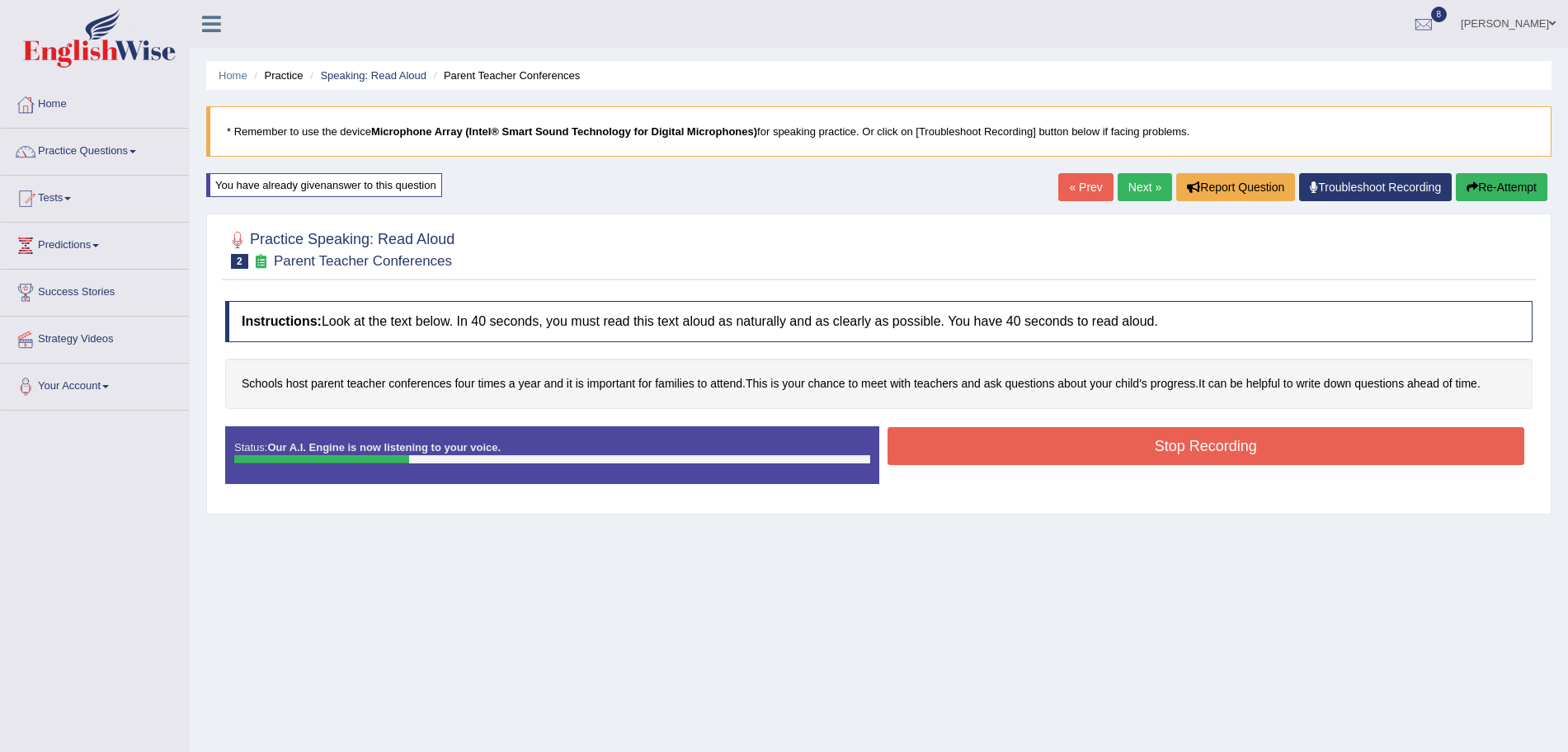
click at [972, 439] on button "Stop Recording" at bounding box center [1206, 445] width 638 height 38
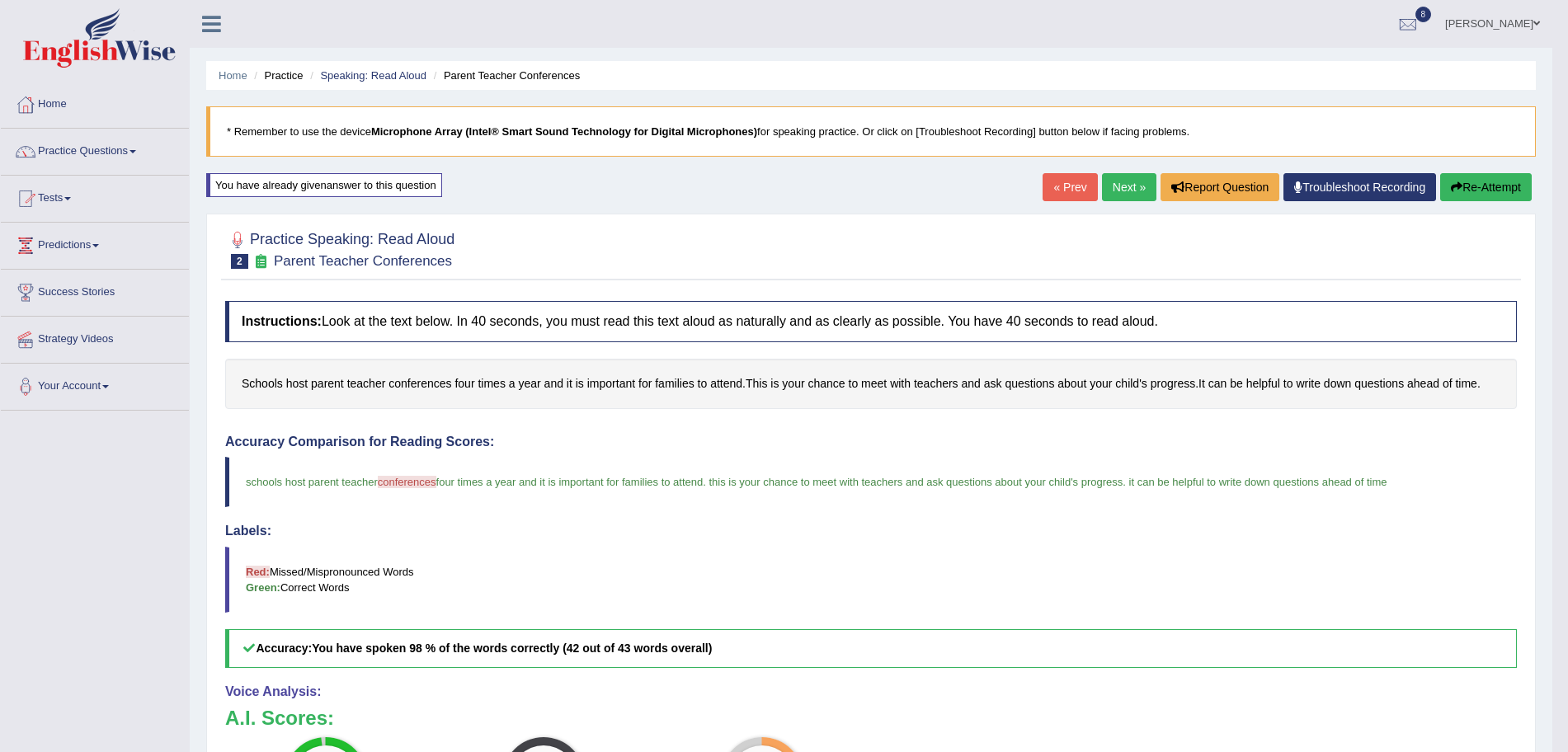
click at [1119, 186] on link "Next »" at bounding box center [1128, 188] width 54 height 28
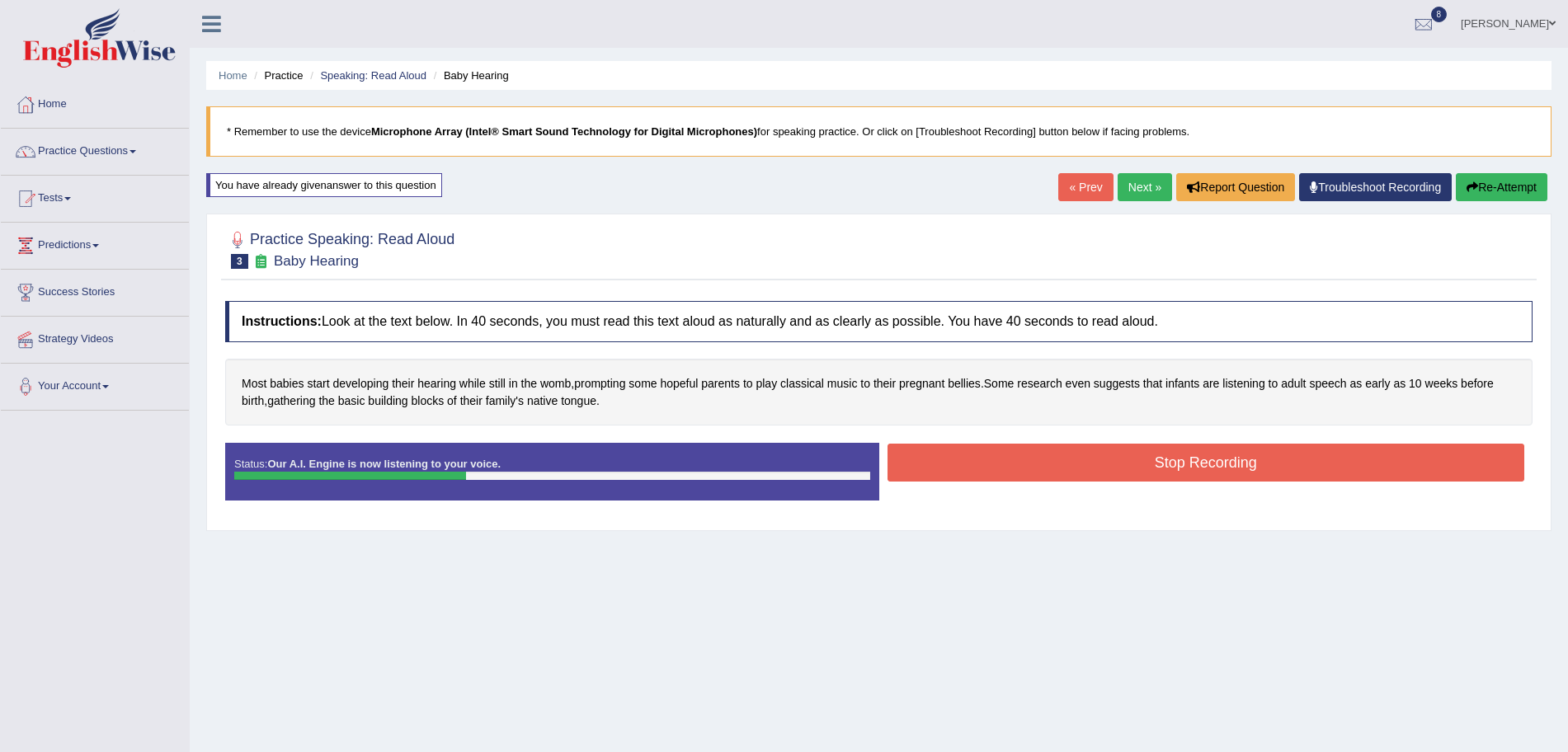
click at [976, 467] on button "Stop Recording" at bounding box center [1206, 462] width 638 height 38
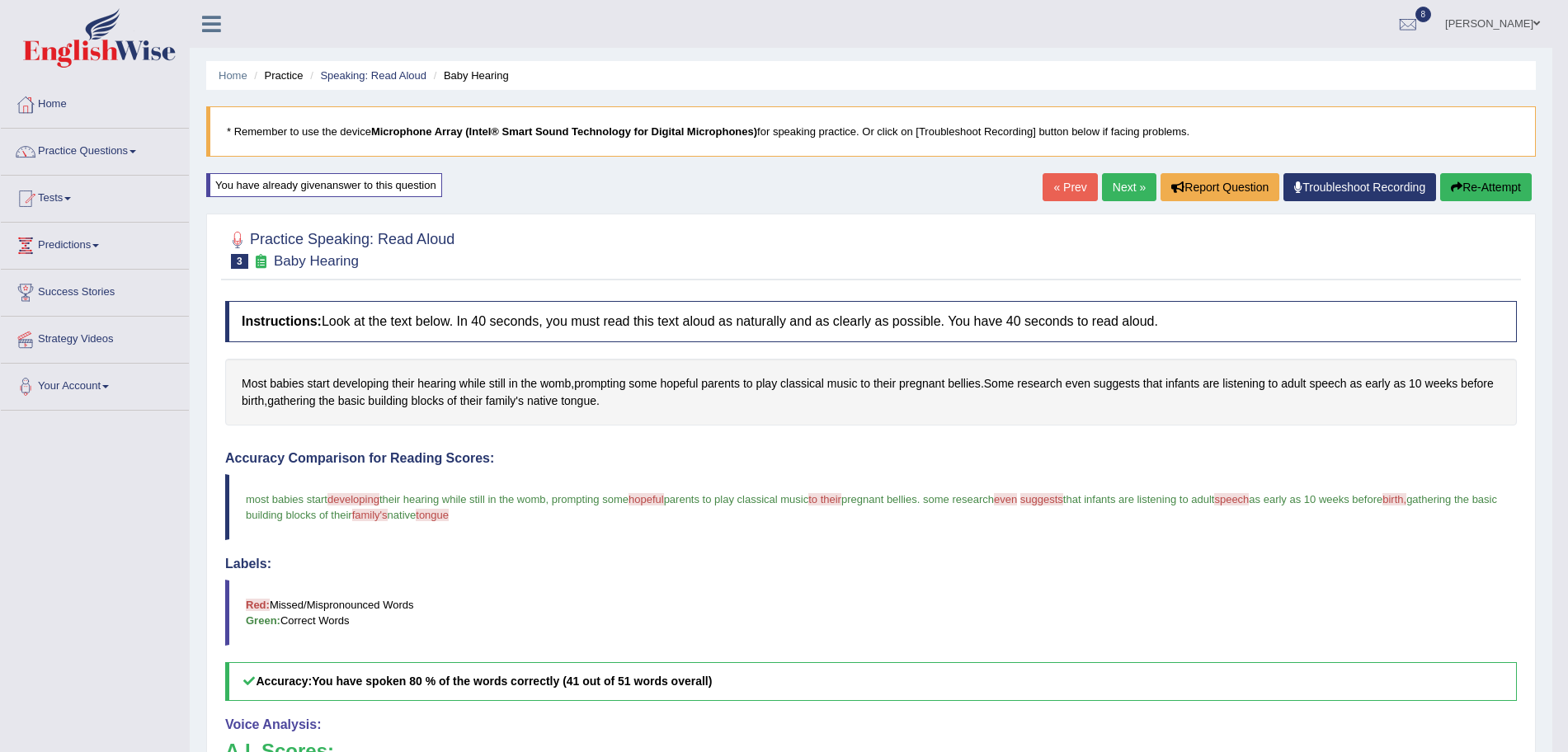
click at [1127, 186] on link "Next »" at bounding box center [1128, 188] width 54 height 28
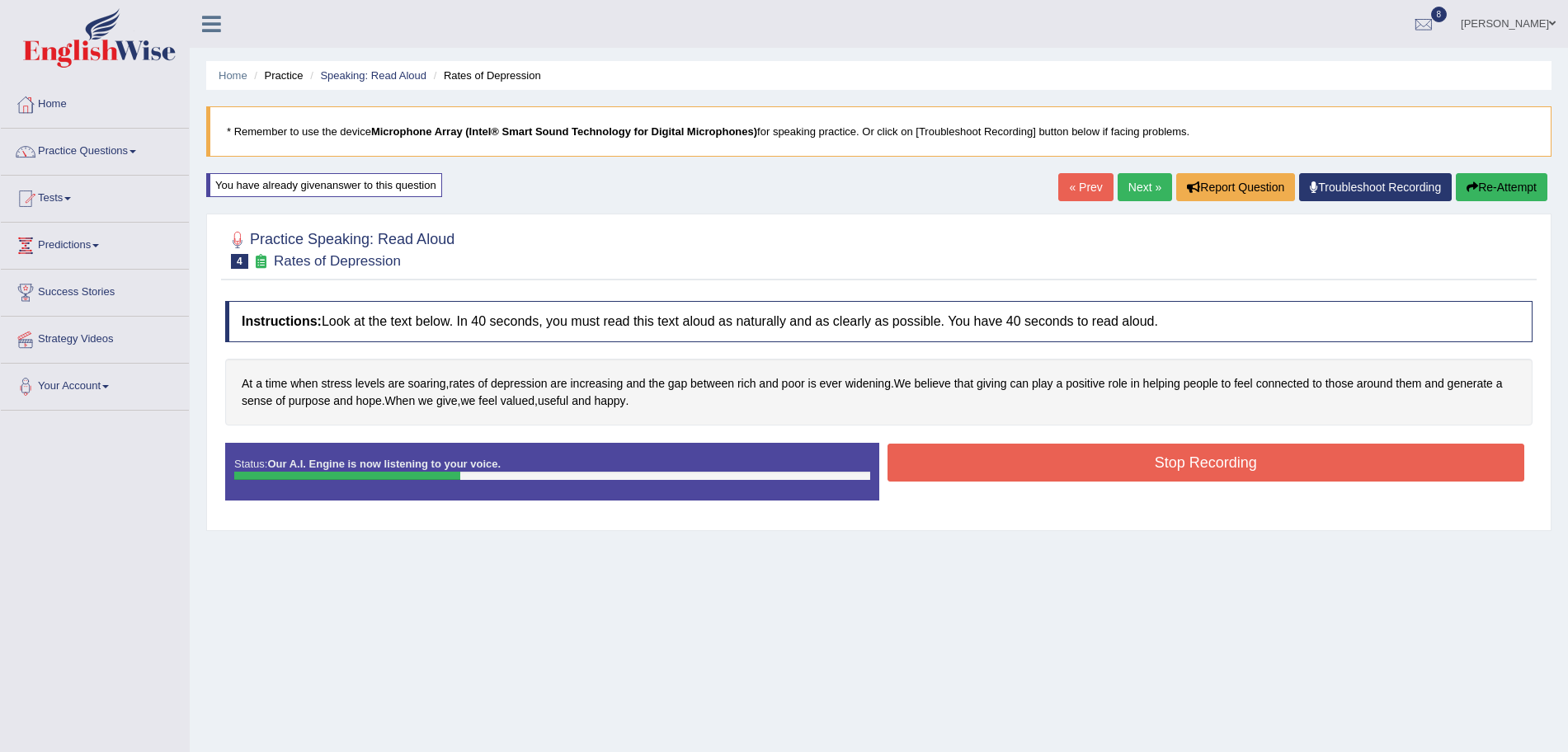
click at [1008, 469] on button "Stop Recording" at bounding box center [1206, 462] width 638 height 38
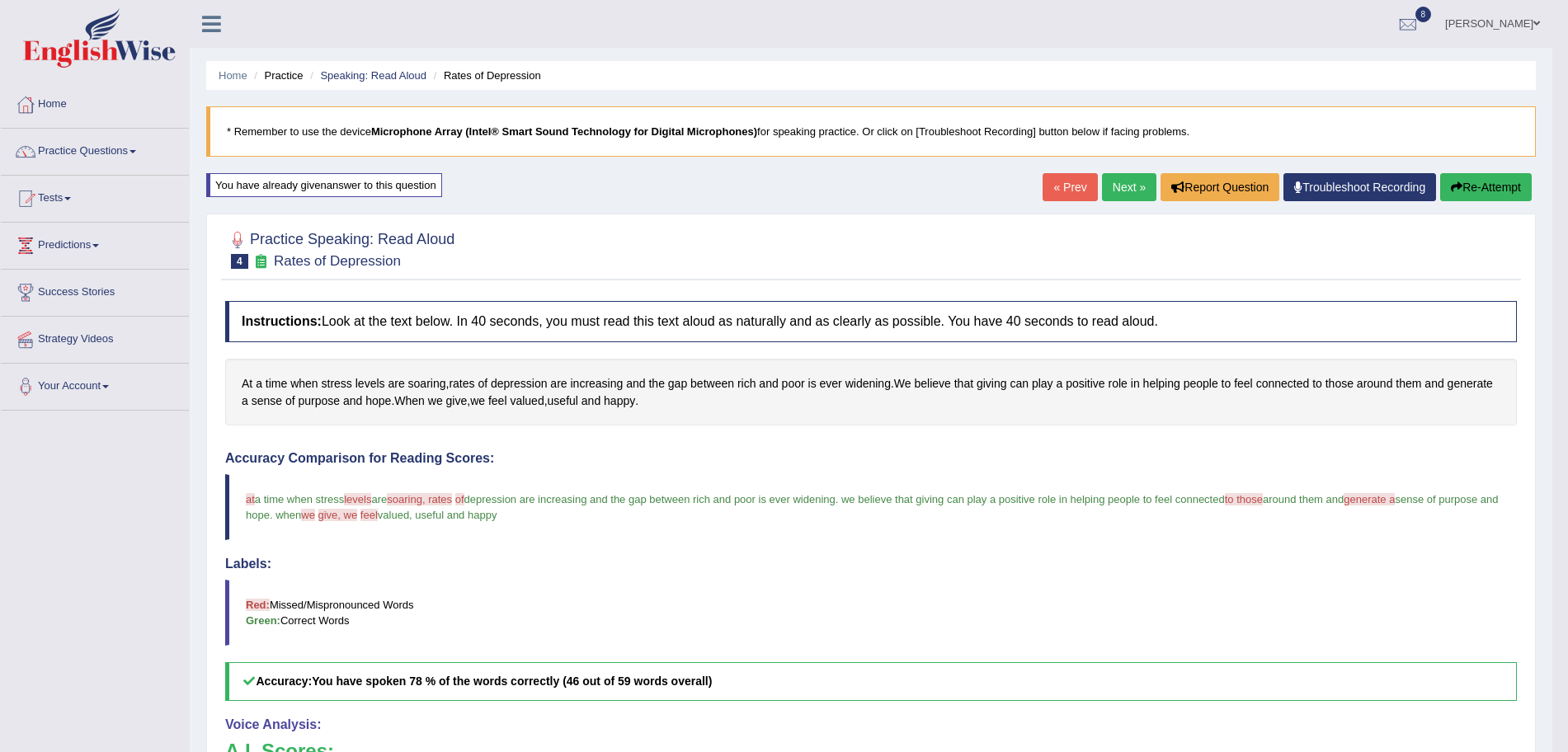
click at [1115, 190] on link "Next »" at bounding box center [1128, 188] width 54 height 28
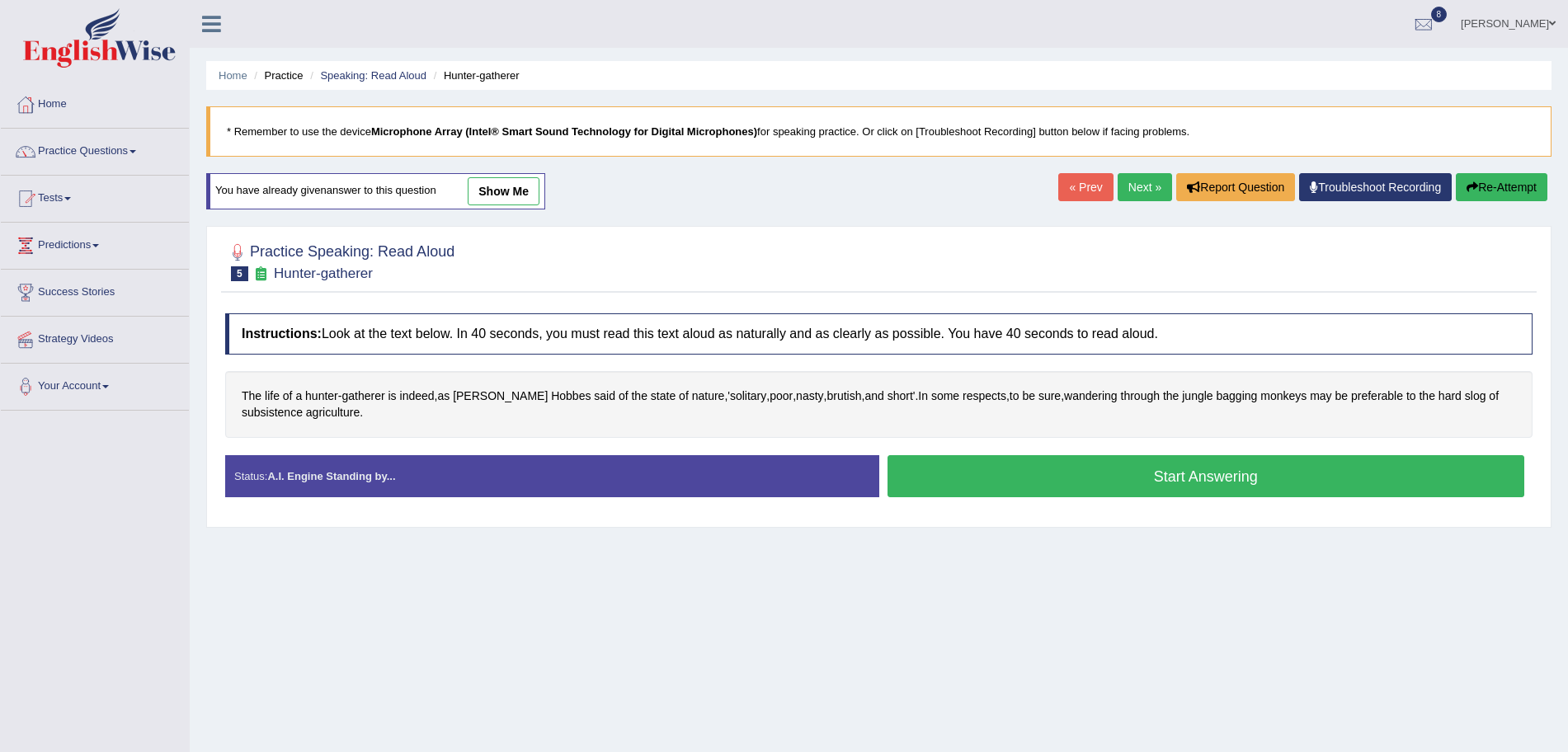
click at [1013, 480] on button "Start Answering" at bounding box center [1206, 476] width 638 height 42
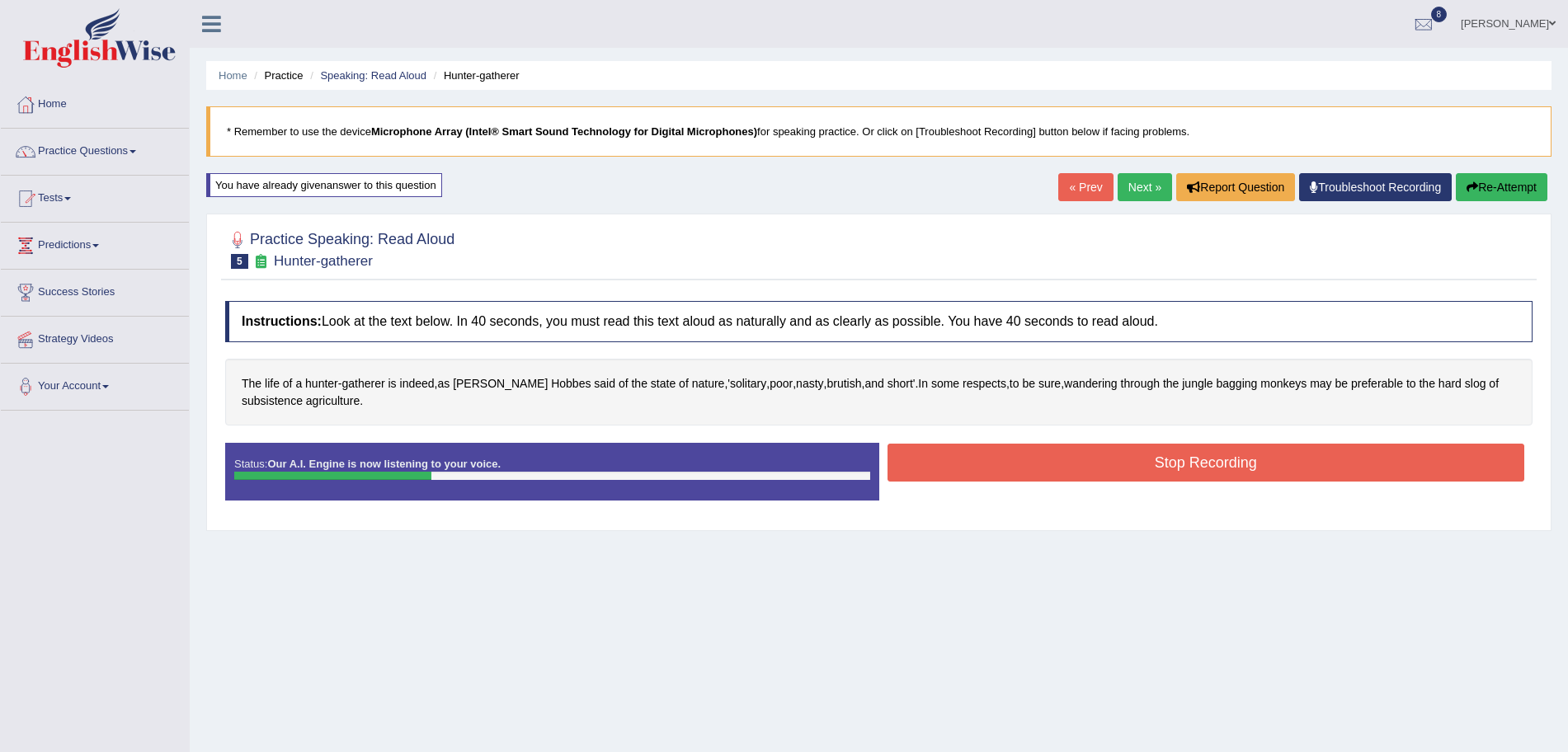
click at [963, 458] on button "Stop Recording" at bounding box center [1206, 462] width 638 height 38
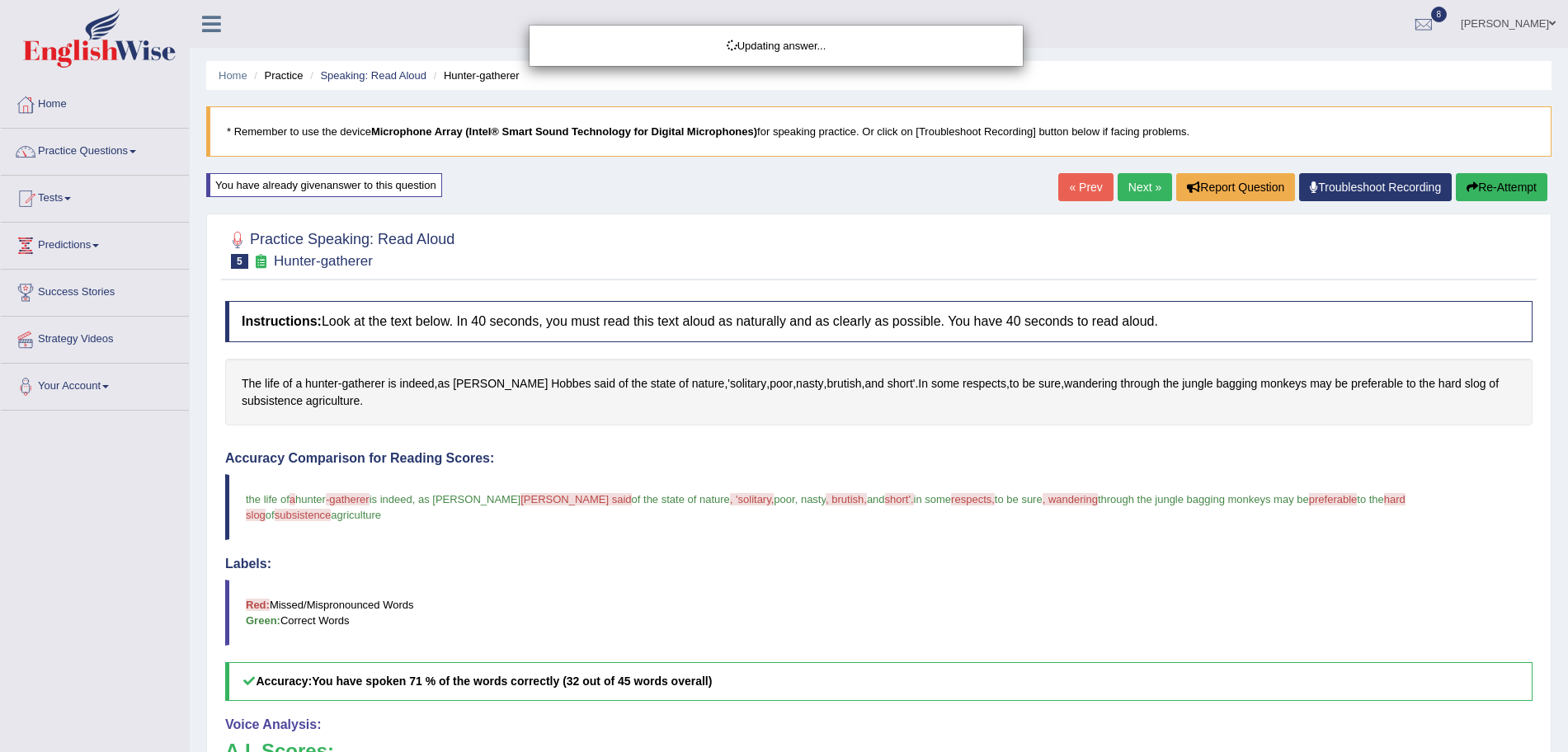
click at [1133, 189] on div "Updating answer..." at bounding box center [784, 376] width 1568 height 752
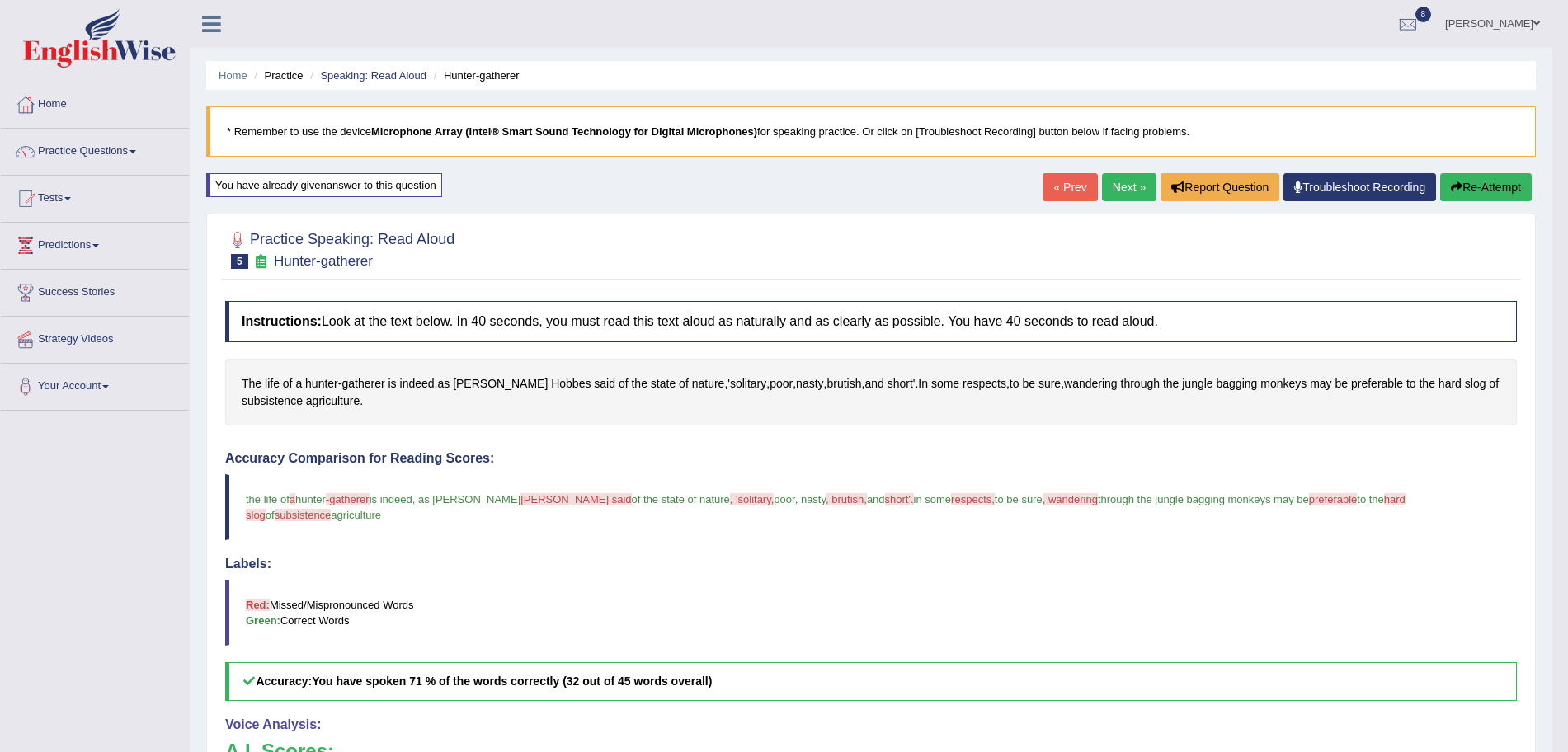
click at [1133, 189] on link "Next »" at bounding box center [1128, 188] width 54 height 28
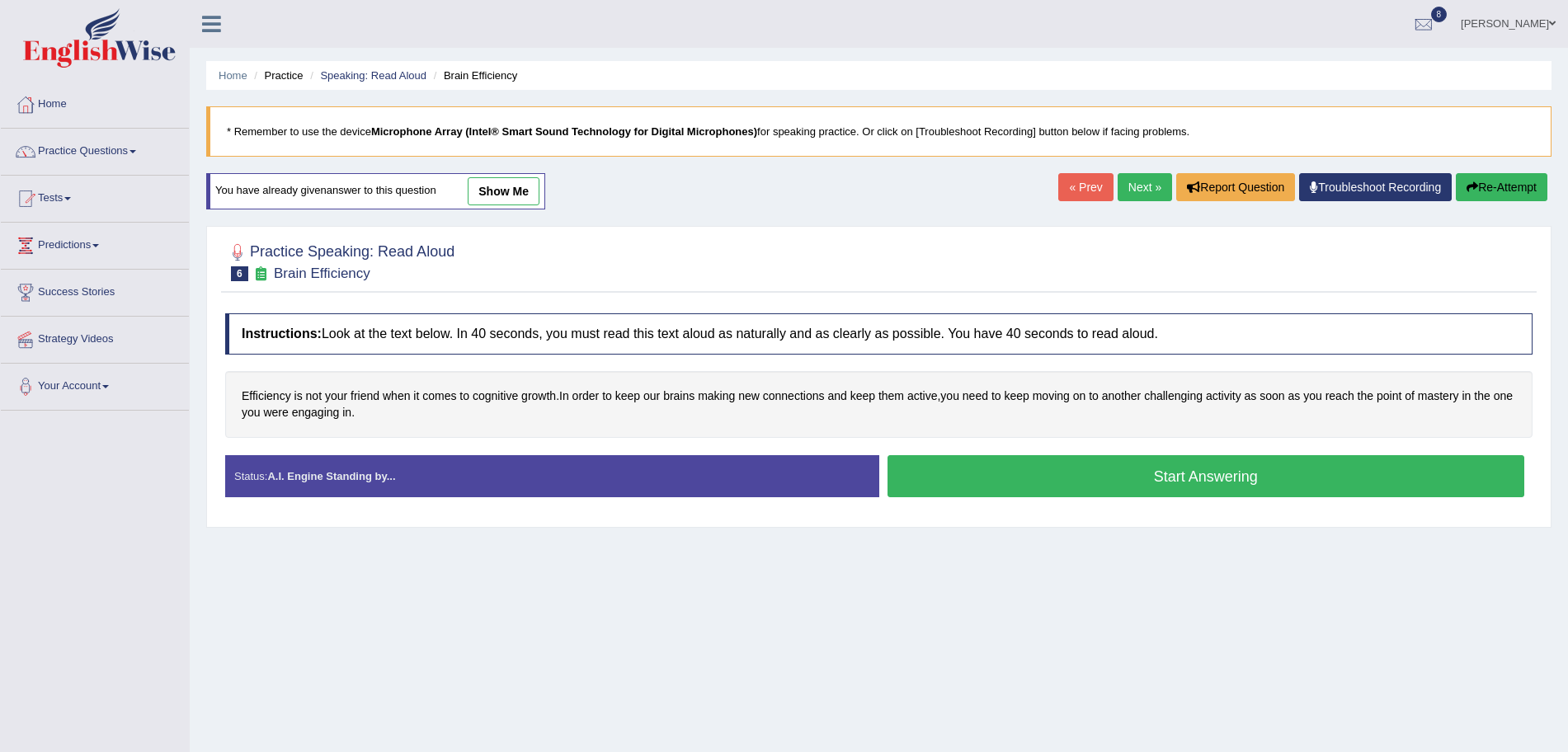
click at [1046, 482] on button "Start Answering" at bounding box center [1206, 476] width 638 height 42
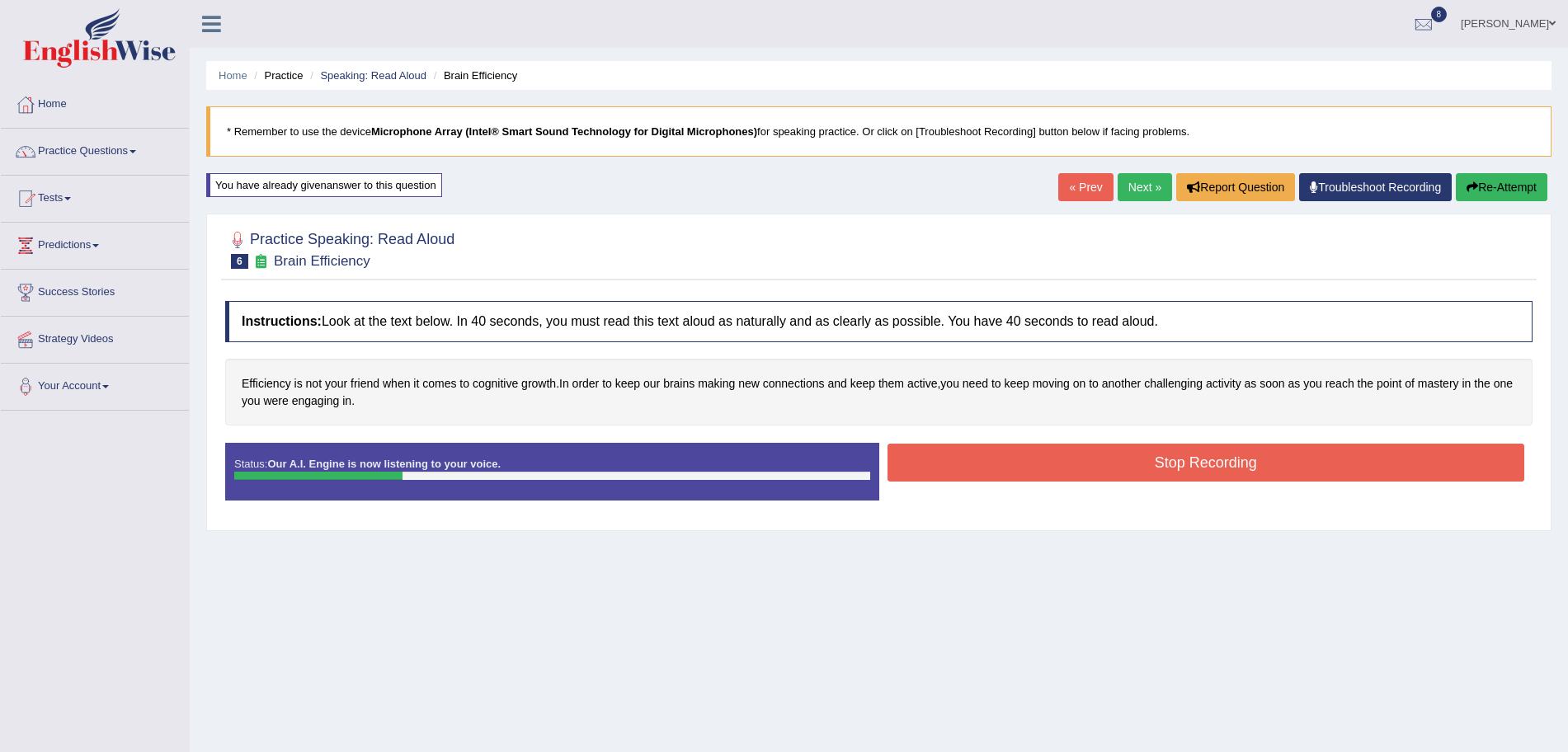
click at [1053, 472] on button "Stop Recording" at bounding box center [1206, 462] width 638 height 38
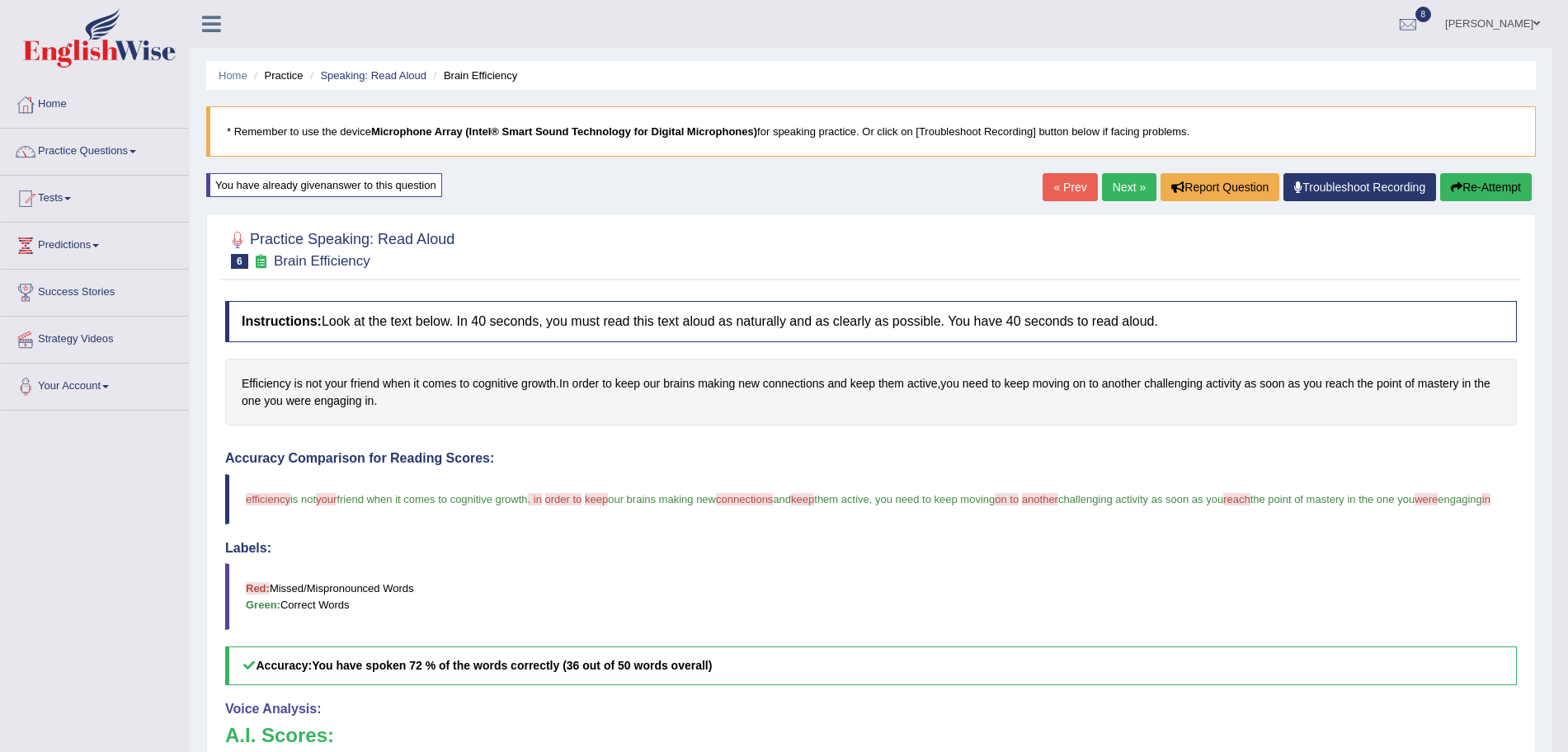
click at [1124, 188] on link "Next »" at bounding box center [1128, 188] width 54 height 28
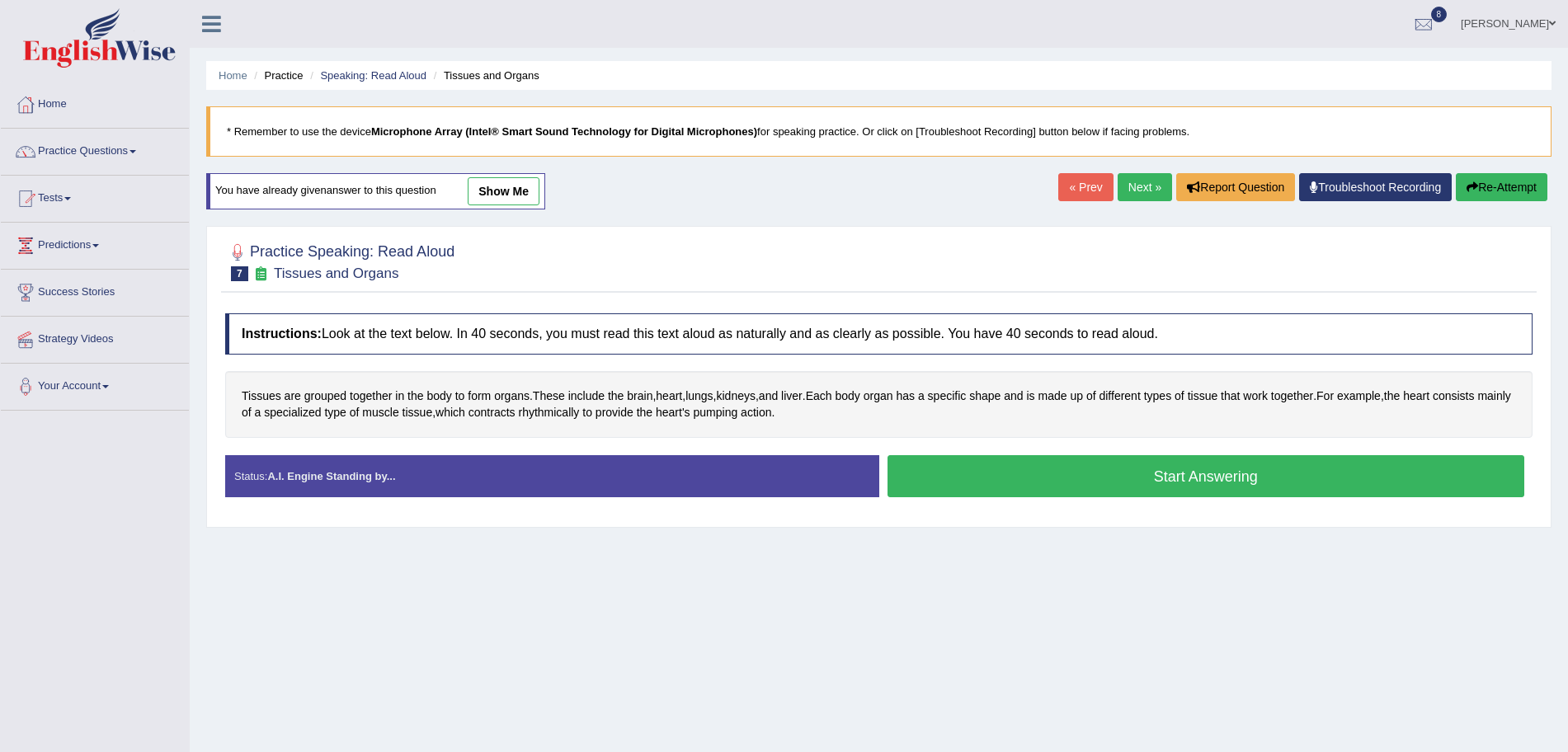
click at [1064, 476] on button "Start Answering" at bounding box center [1206, 476] width 638 height 42
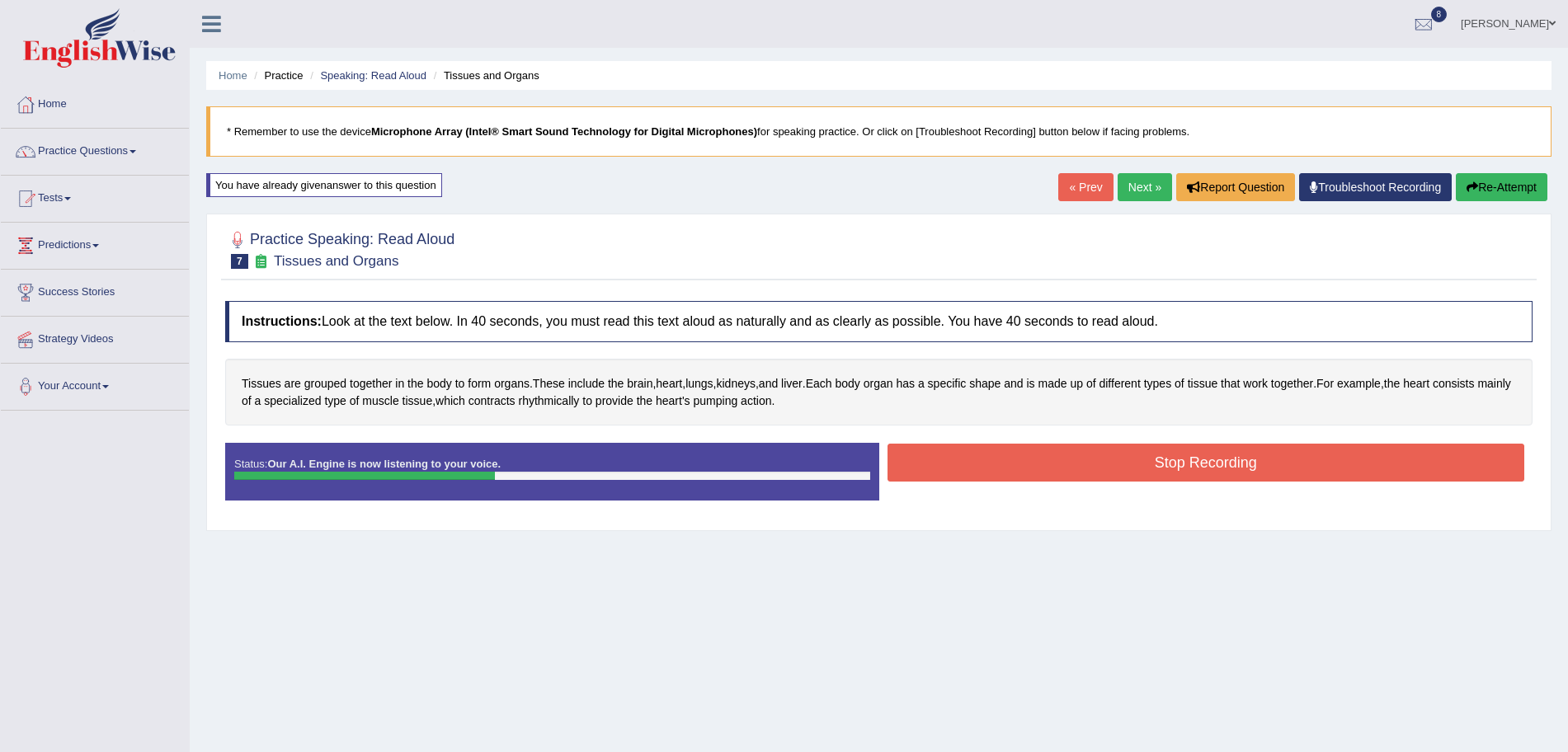
click at [1035, 471] on button "Stop Recording" at bounding box center [1206, 462] width 638 height 38
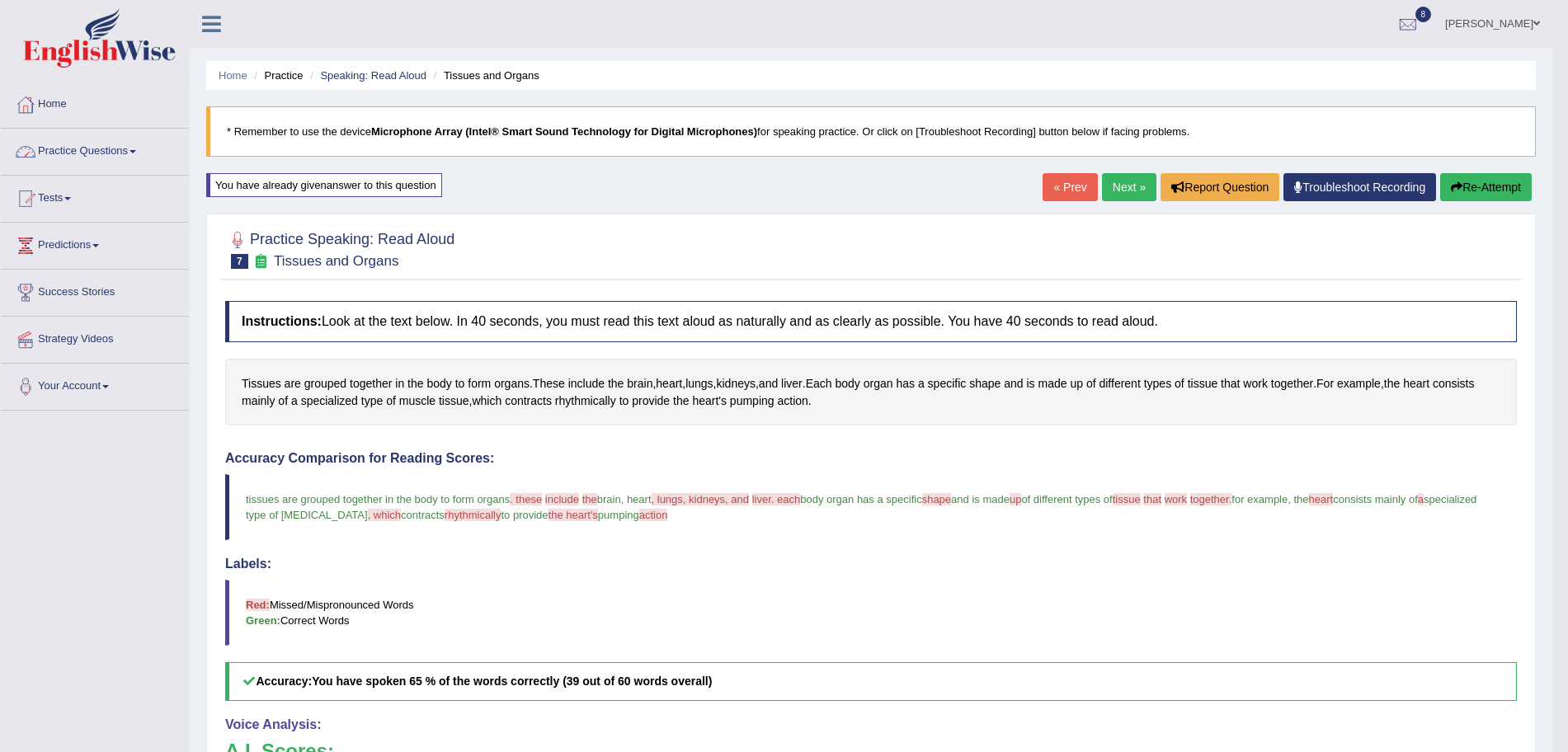
click at [138, 157] on link "Practice Questions" at bounding box center [95, 148] width 188 height 41
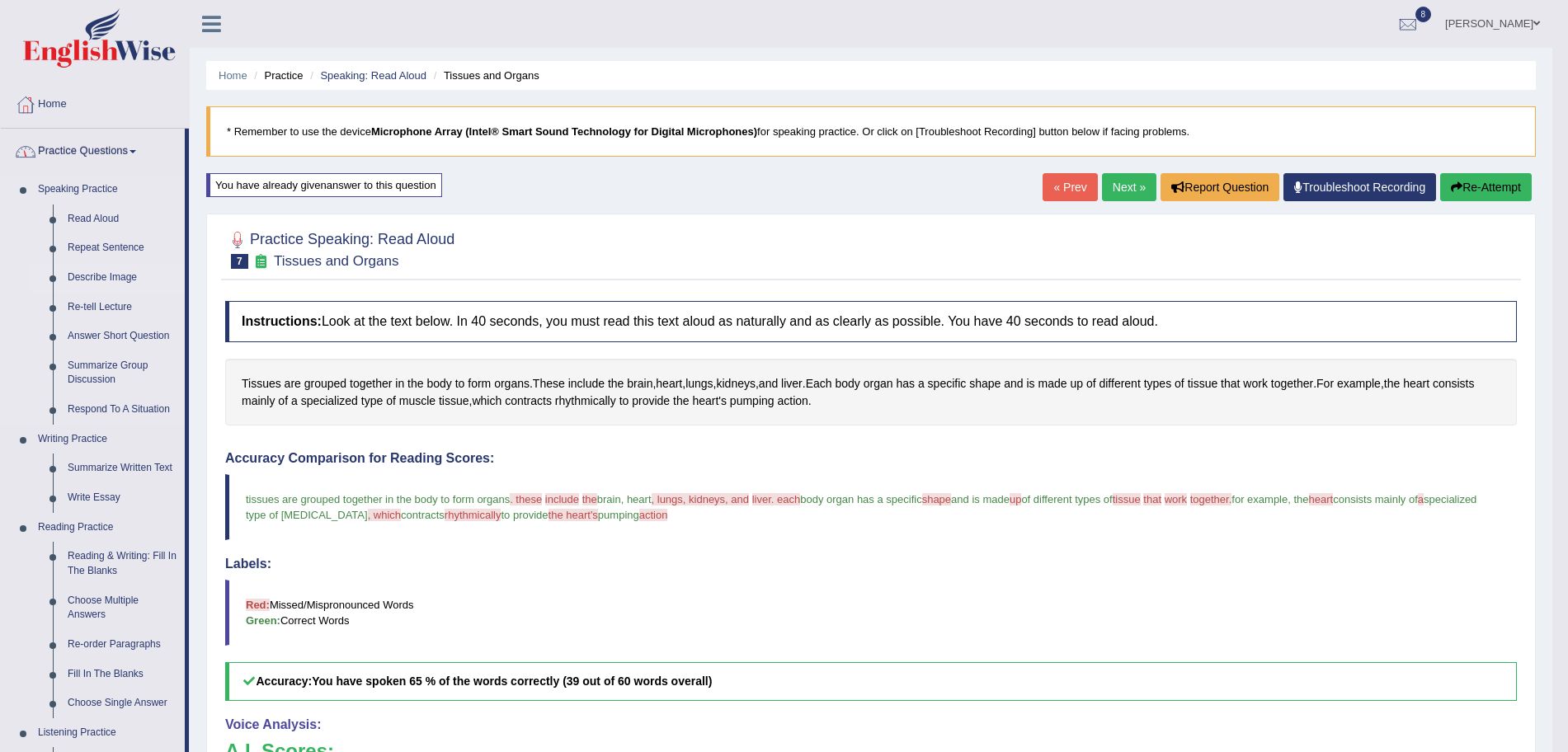
click at [102, 275] on link "Describe Image" at bounding box center [122, 278] width 124 height 30
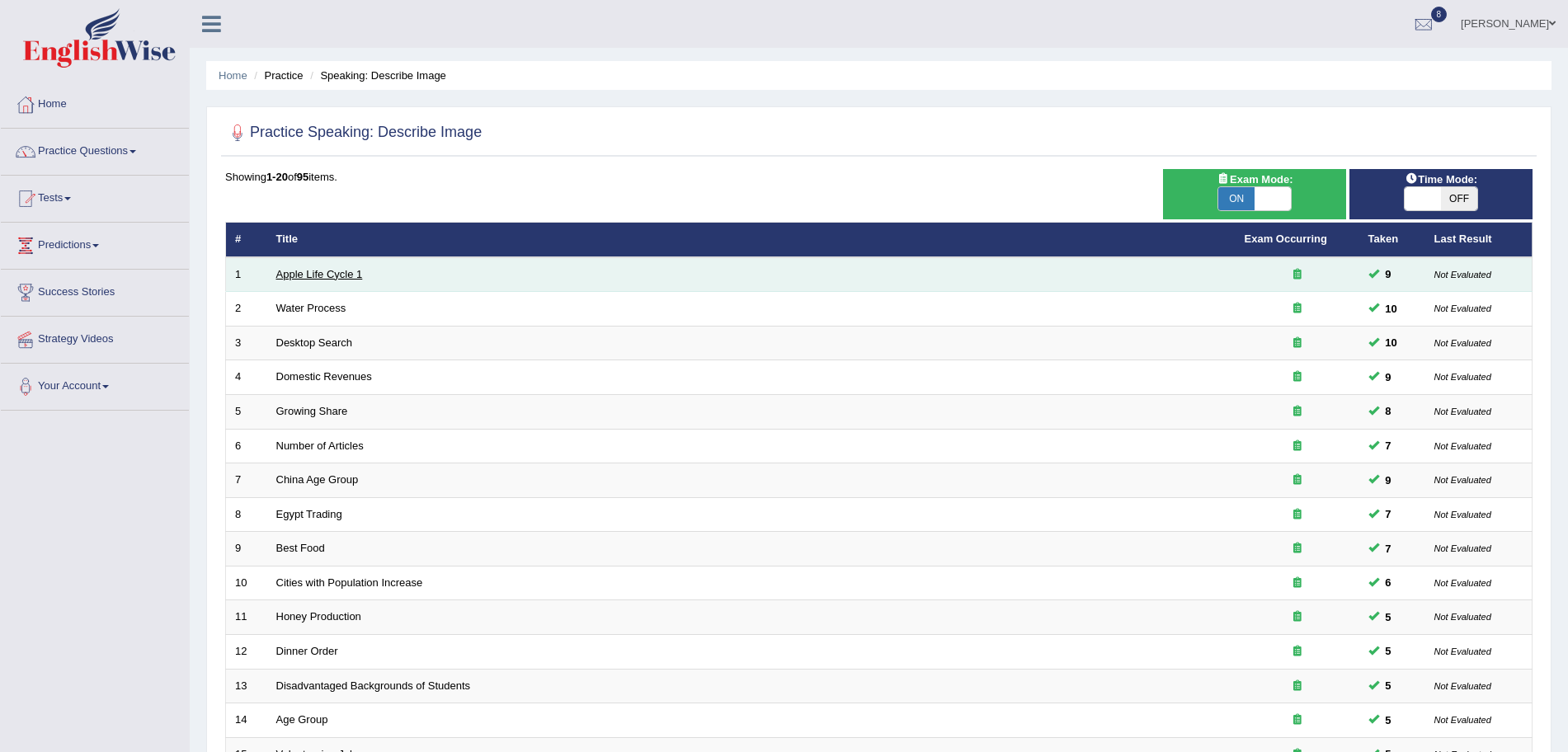
click at [314, 273] on link "Apple Life Cycle 1" at bounding box center [319, 273] width 87 height 13
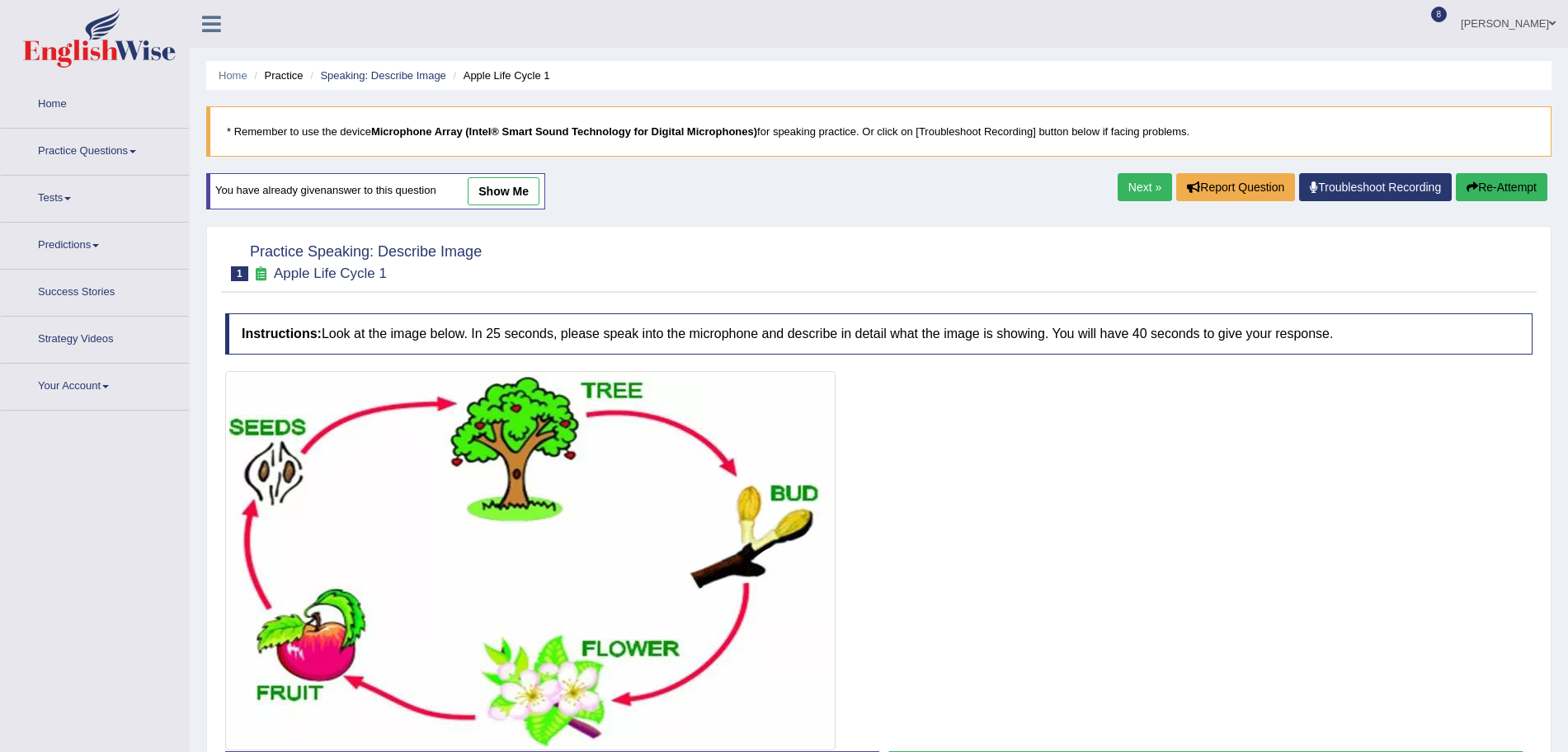
scroll to position [125, 0]
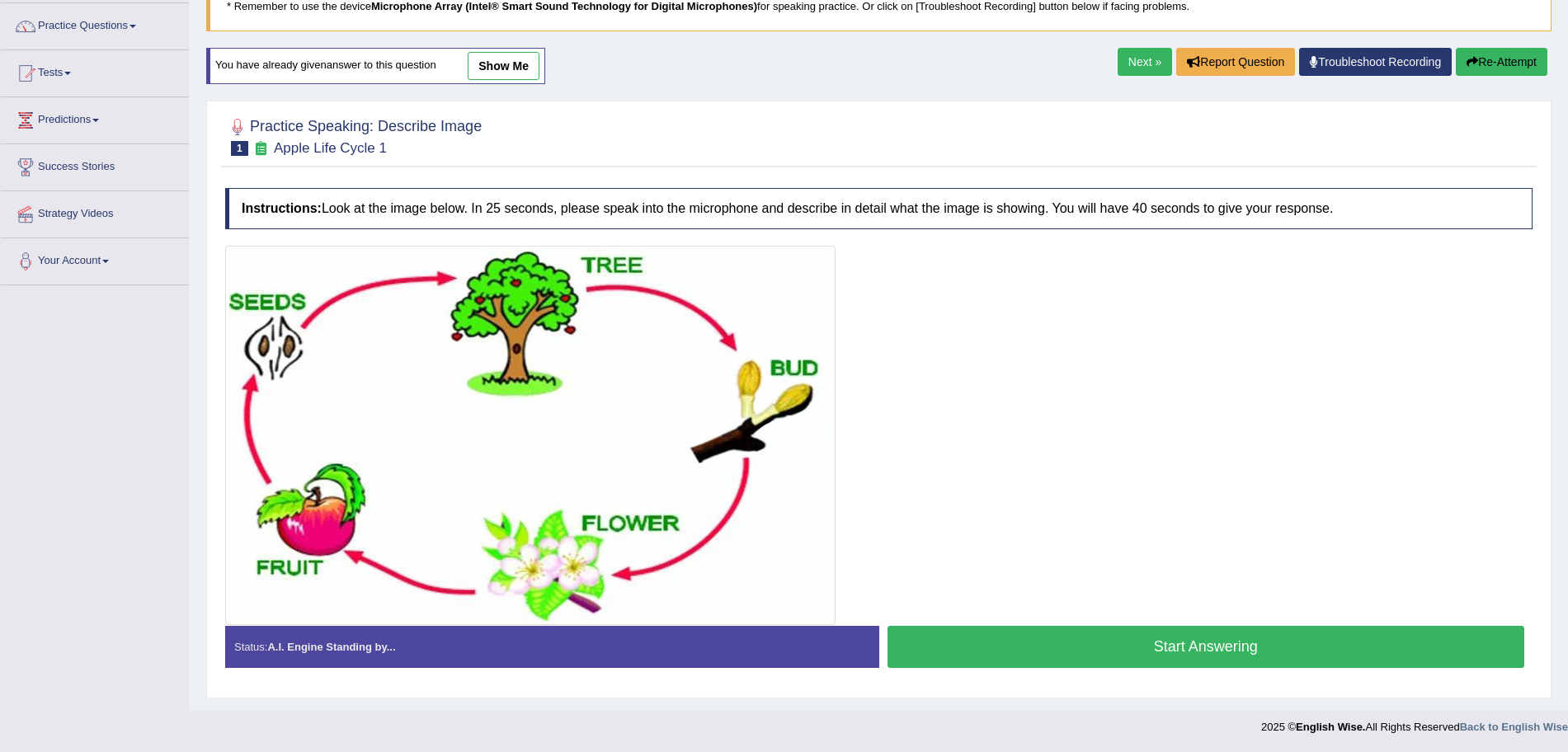
click at [1115, 629] on button "Start Answering" at bounding box center [1206, 647] width 638 height 42
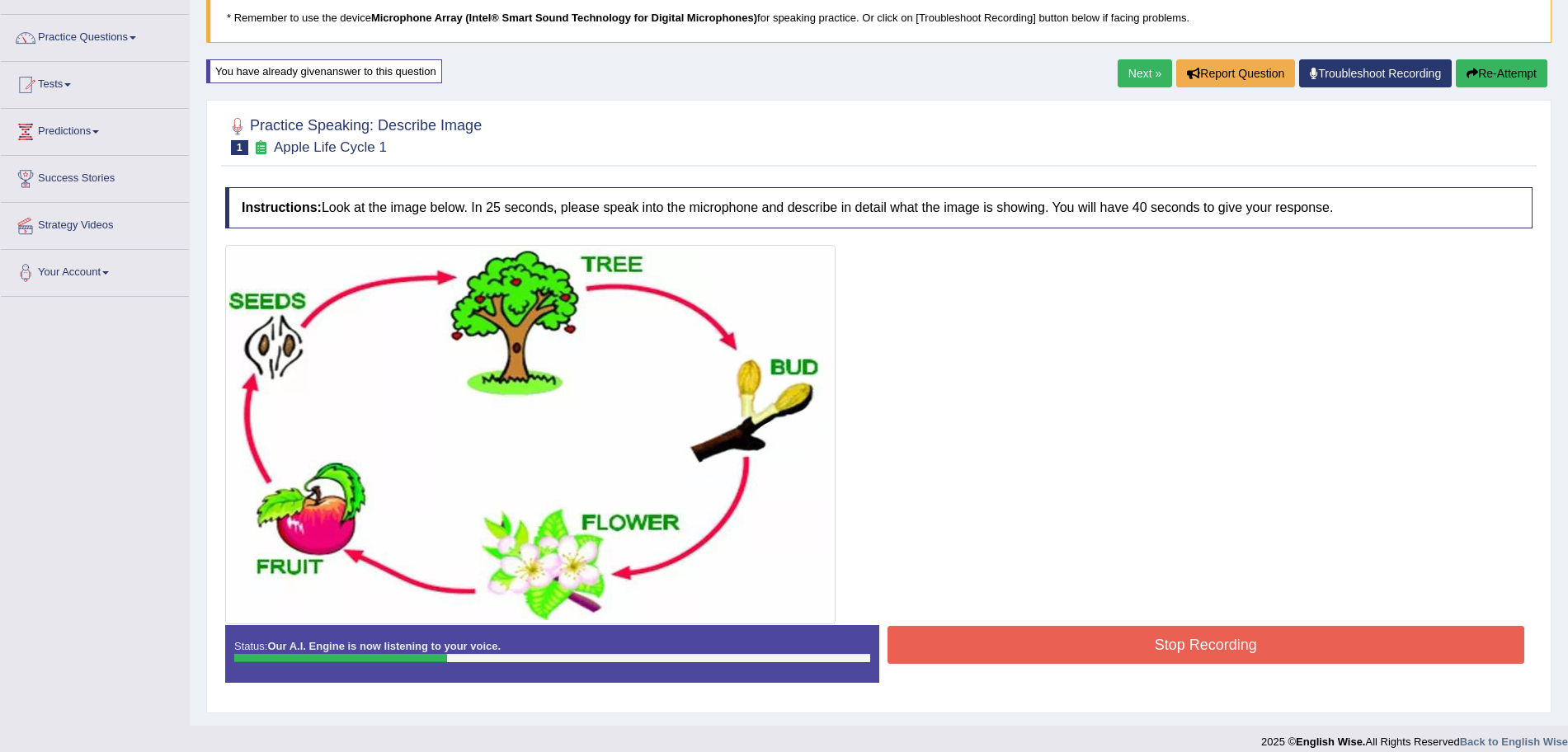
click at [1041, 639] on button "Stop Recording" at bounding box center [1206, 644] width 638 height 38
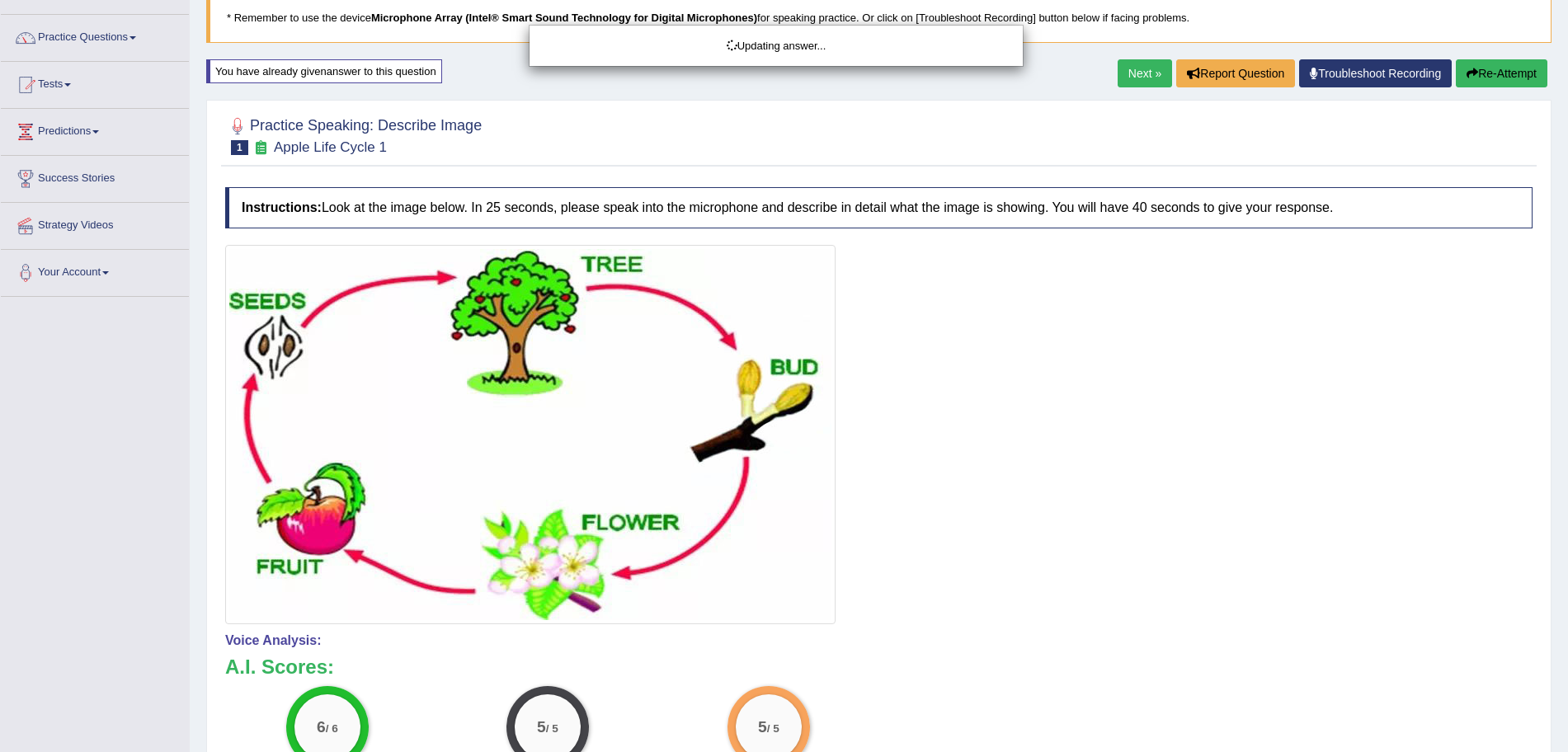
drag, startPoint x: 1583, startPoint y: 263, endPoint x: 1583, endPoint y: 523, distance: 260.0
click at [1567, 523] on html "Toggle navigation Home Practice Questions Speaking Practice Read Aloud Repeat S…" at bounding box center [784, 263] width 1568 height 752
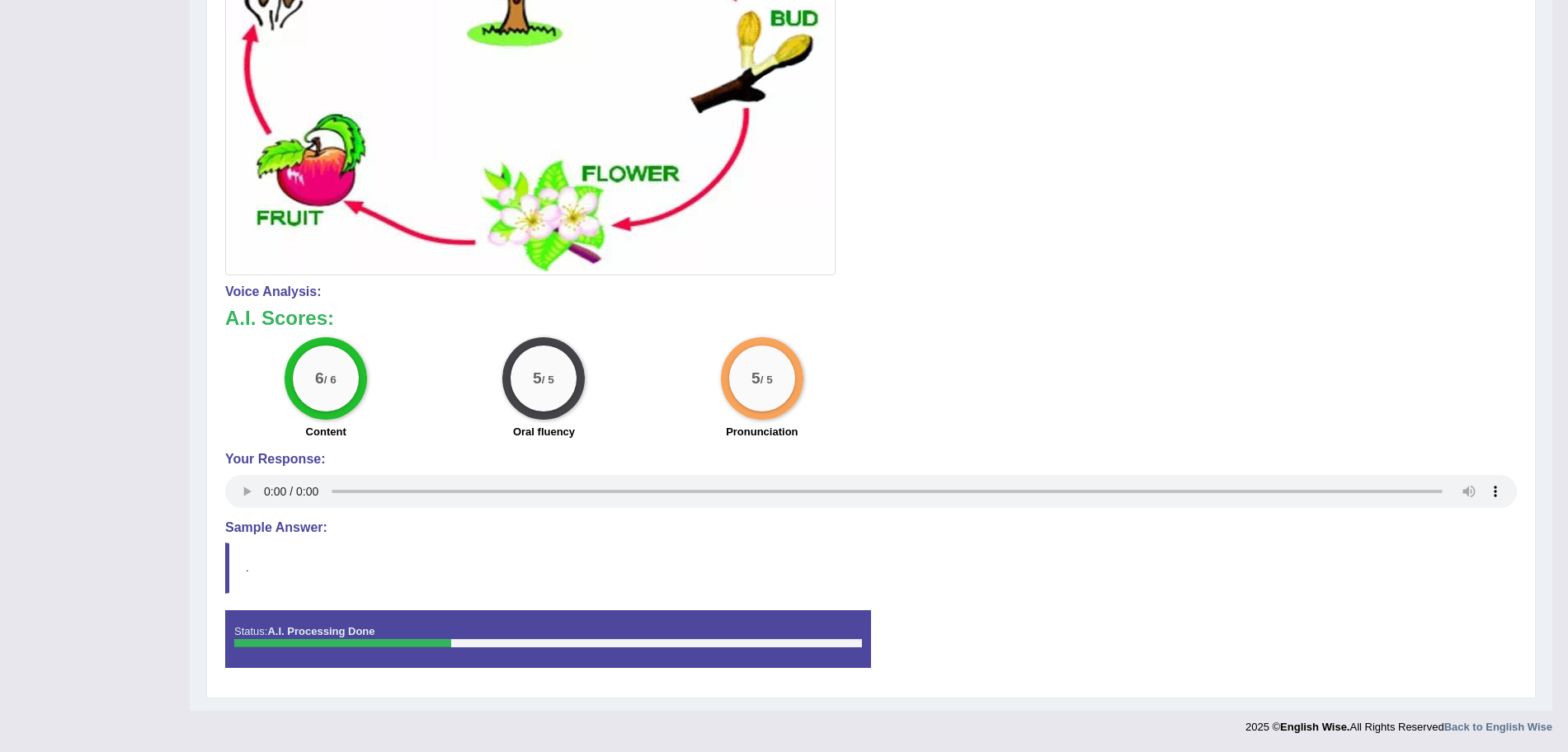
scroll to position [0, 0]
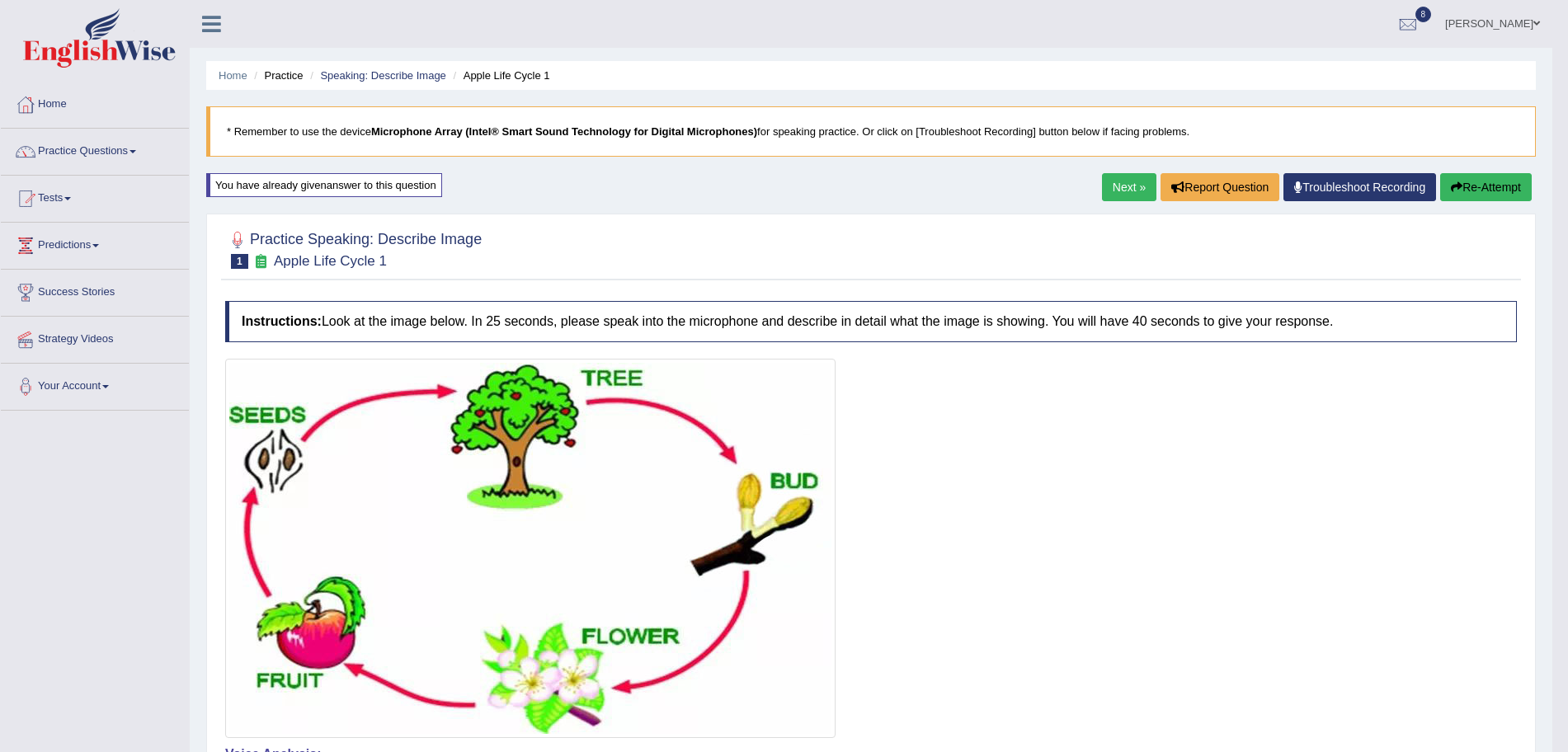
click at [1116, 179] on link "Next »" at bounding box center [1128, 188] width 54 height 28
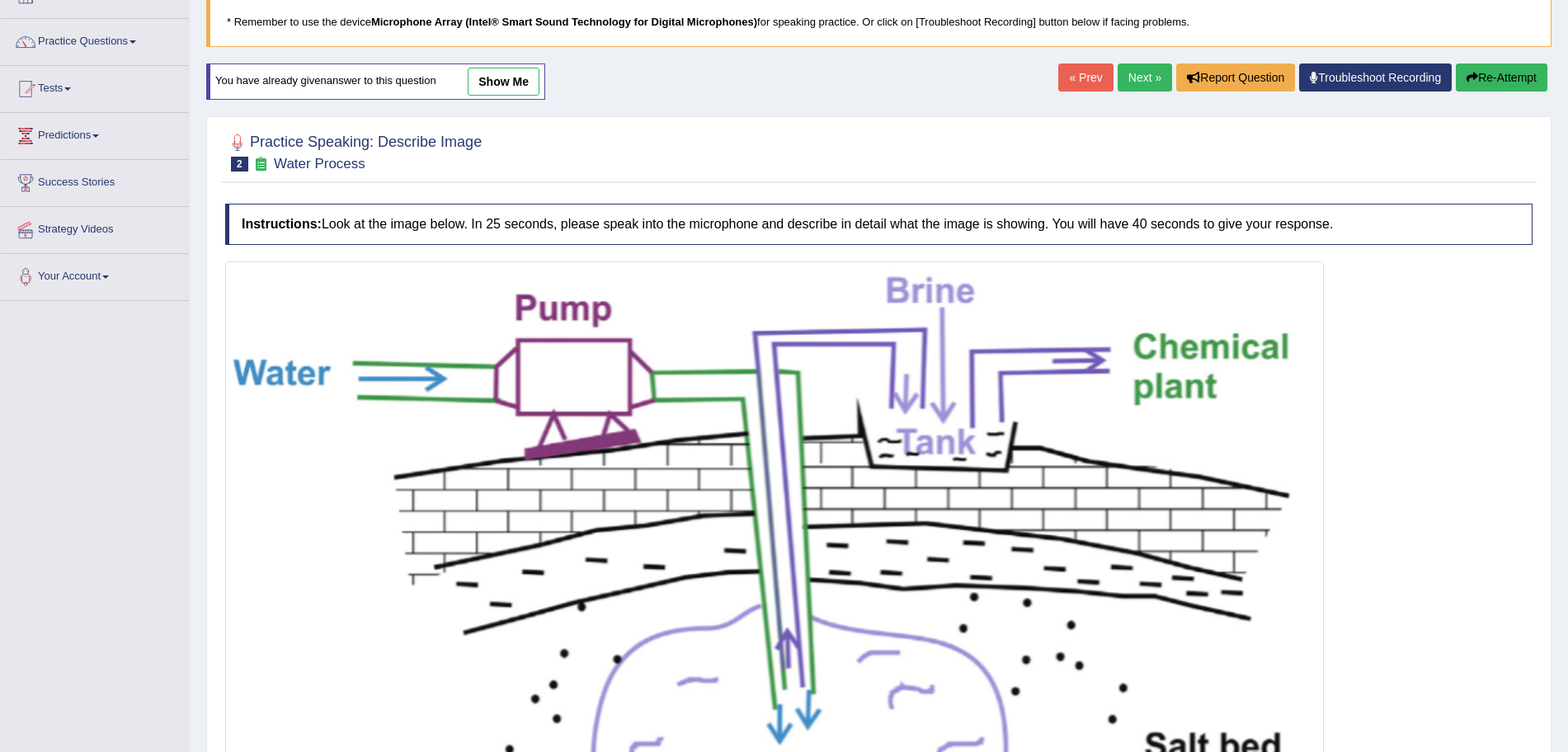
scroll to position [489, 0]
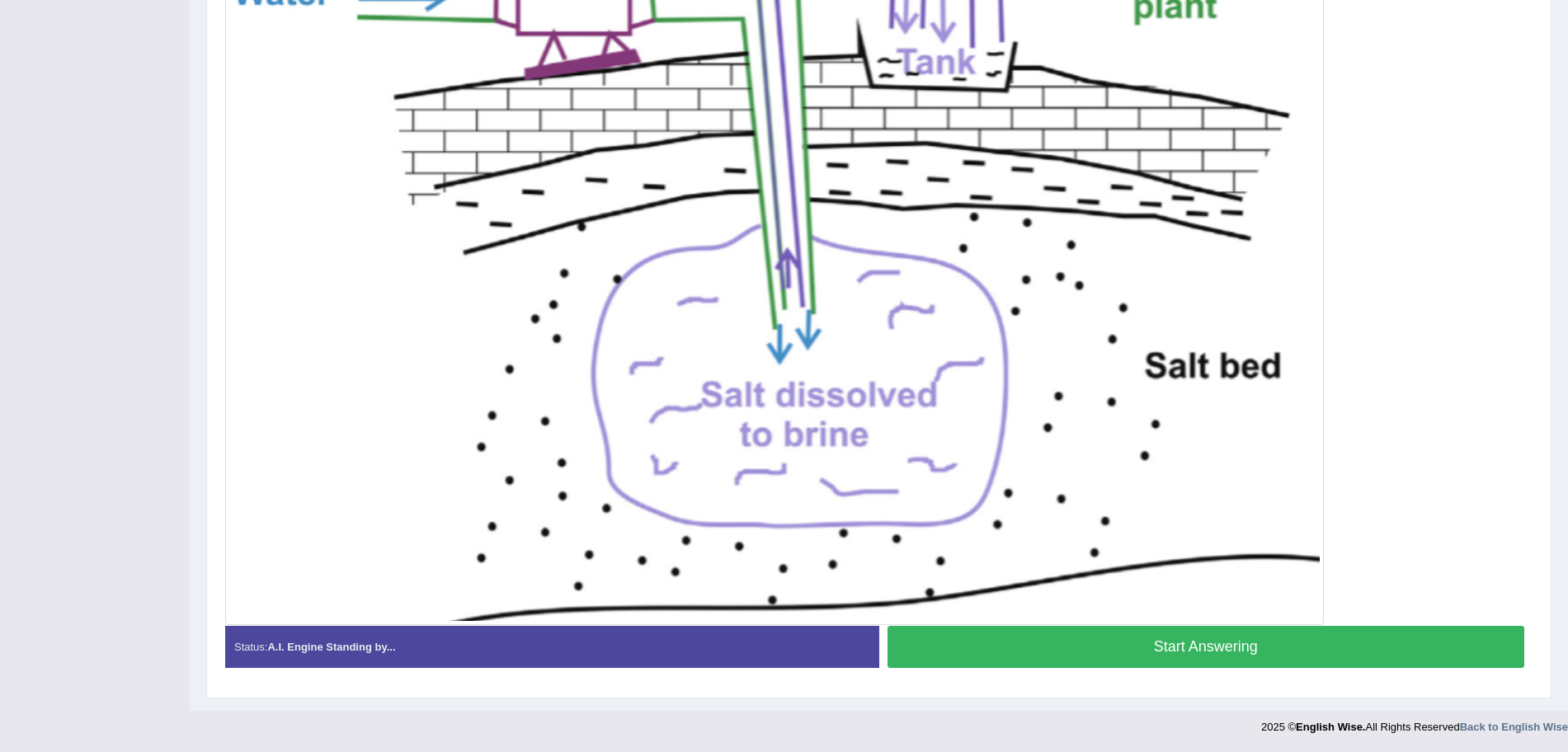
click at [1189, 646] on button "Start Answering" at bounding box center [1206, 647] width 638 height 42
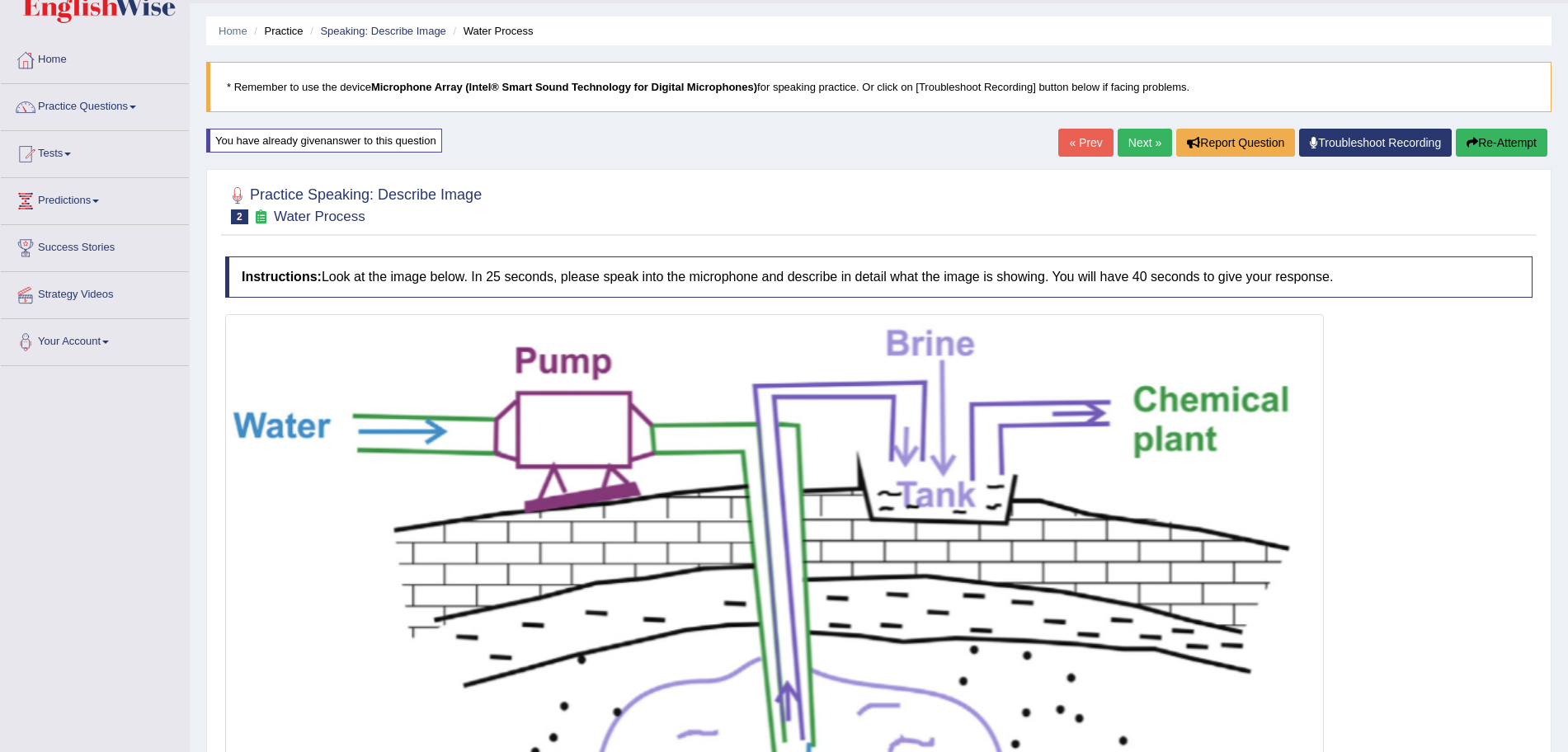
scroll to position [493, 0]
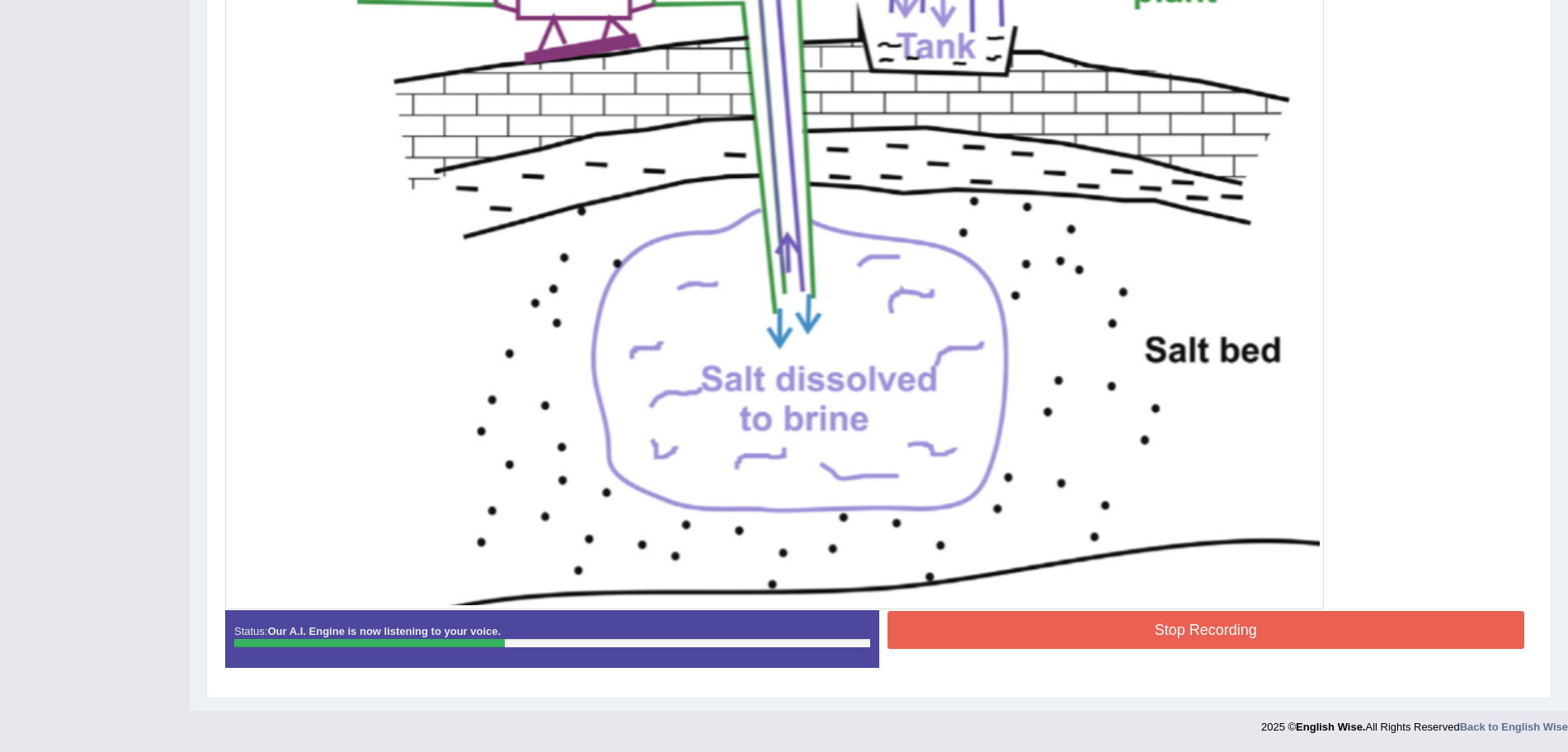
click at [1167, 639] on button "Stop Recording" at bounding box center [1206, 629] width 638 height 38
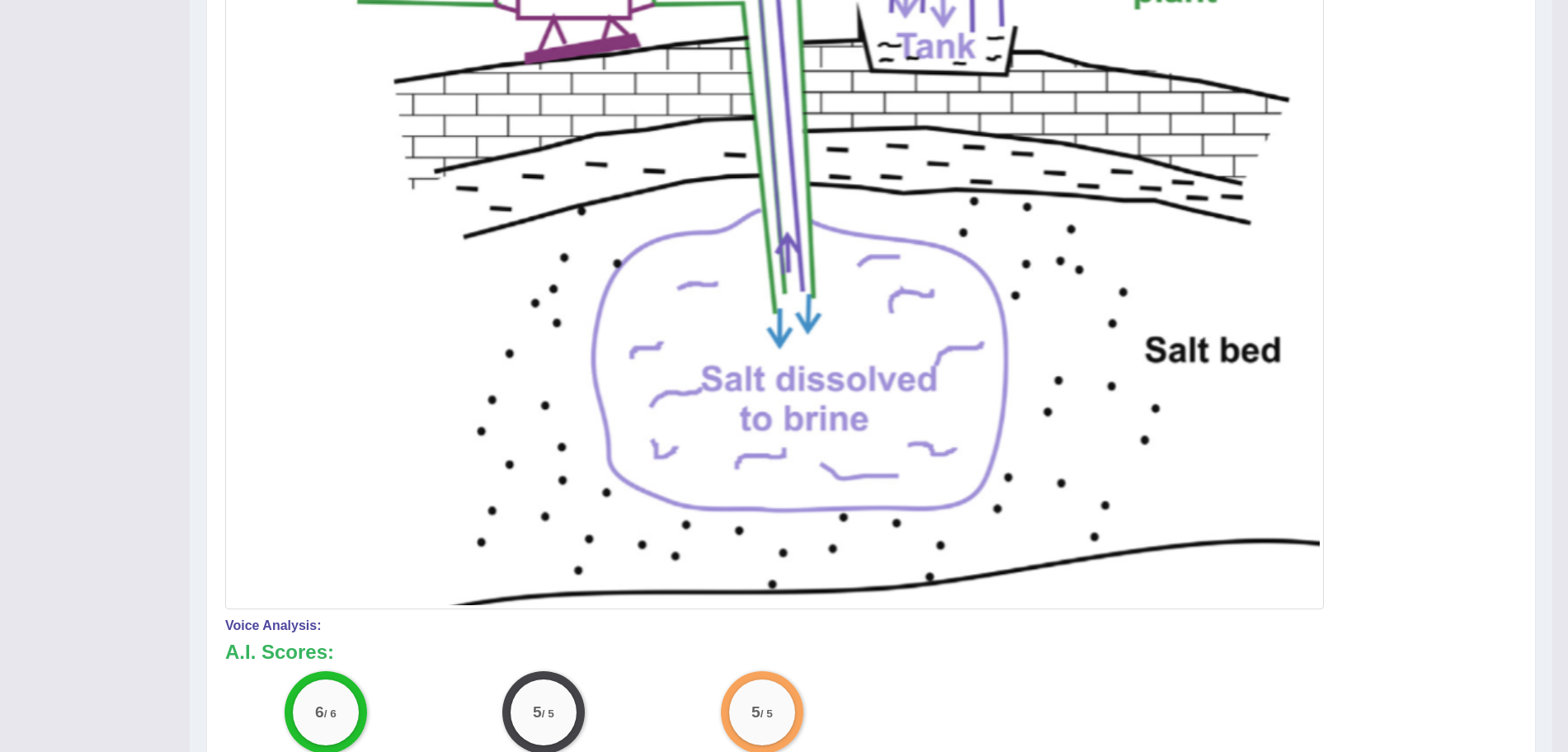
scroll to position [0, 0]
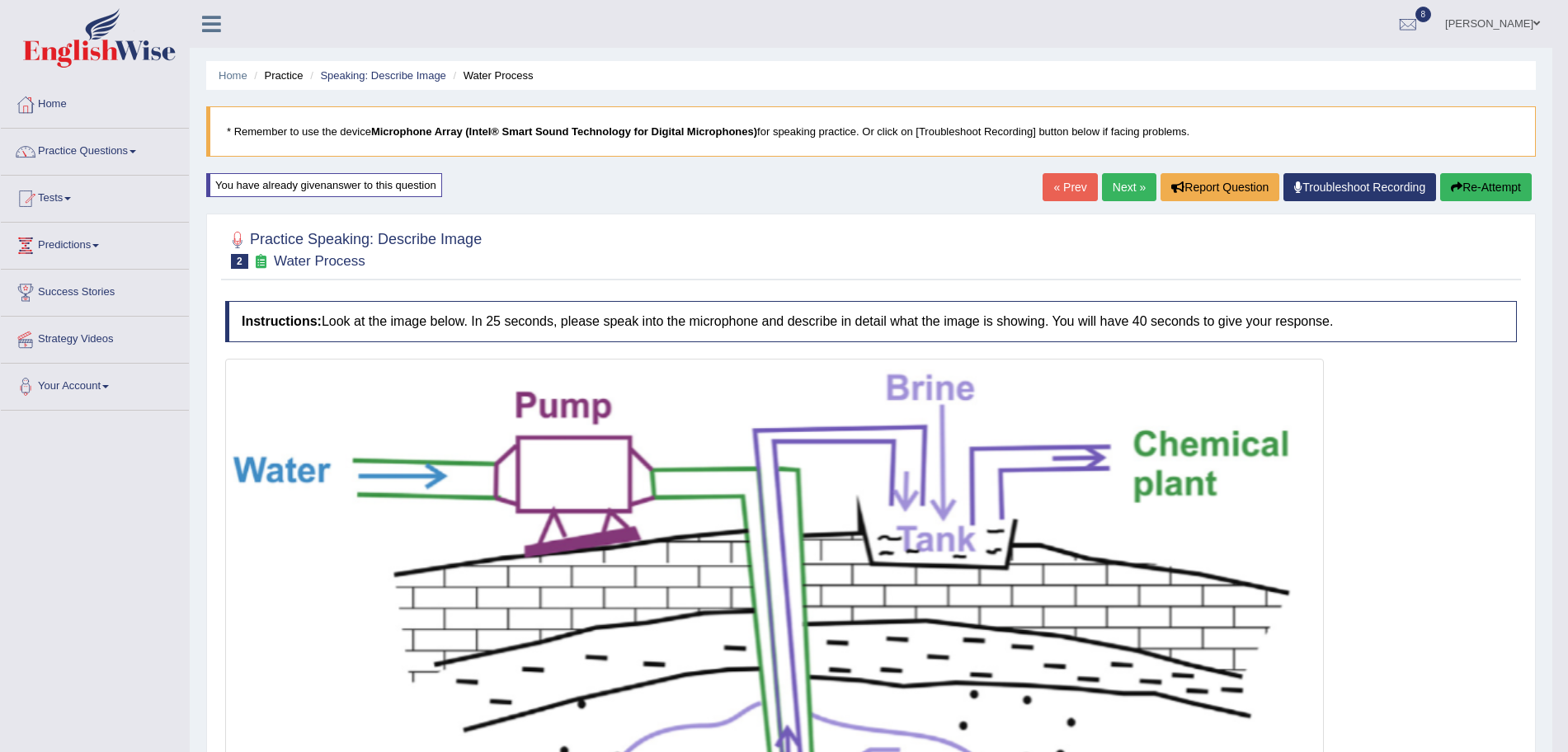
drag, startPoint x: 1117, startPoint y: 172, endPoint x: 1117, endPoint y: 181, distance: 9.0
click at [1117, 181] on link "Next »" at bounding box center [1128, 188] width 54 height 28
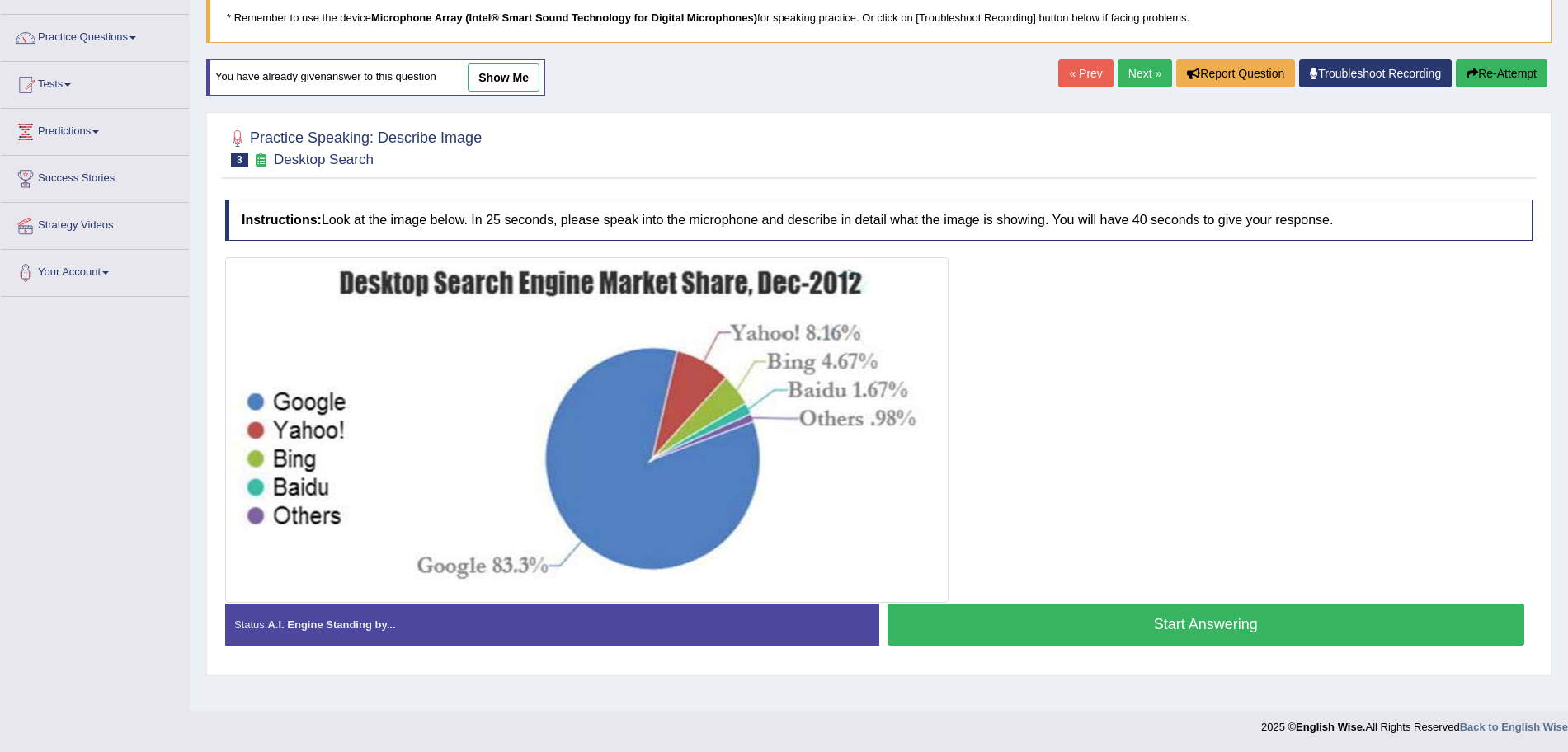
click at [1057, 621] on button "Start Answering" at bounding box center [1206, 624] width 638 height 42
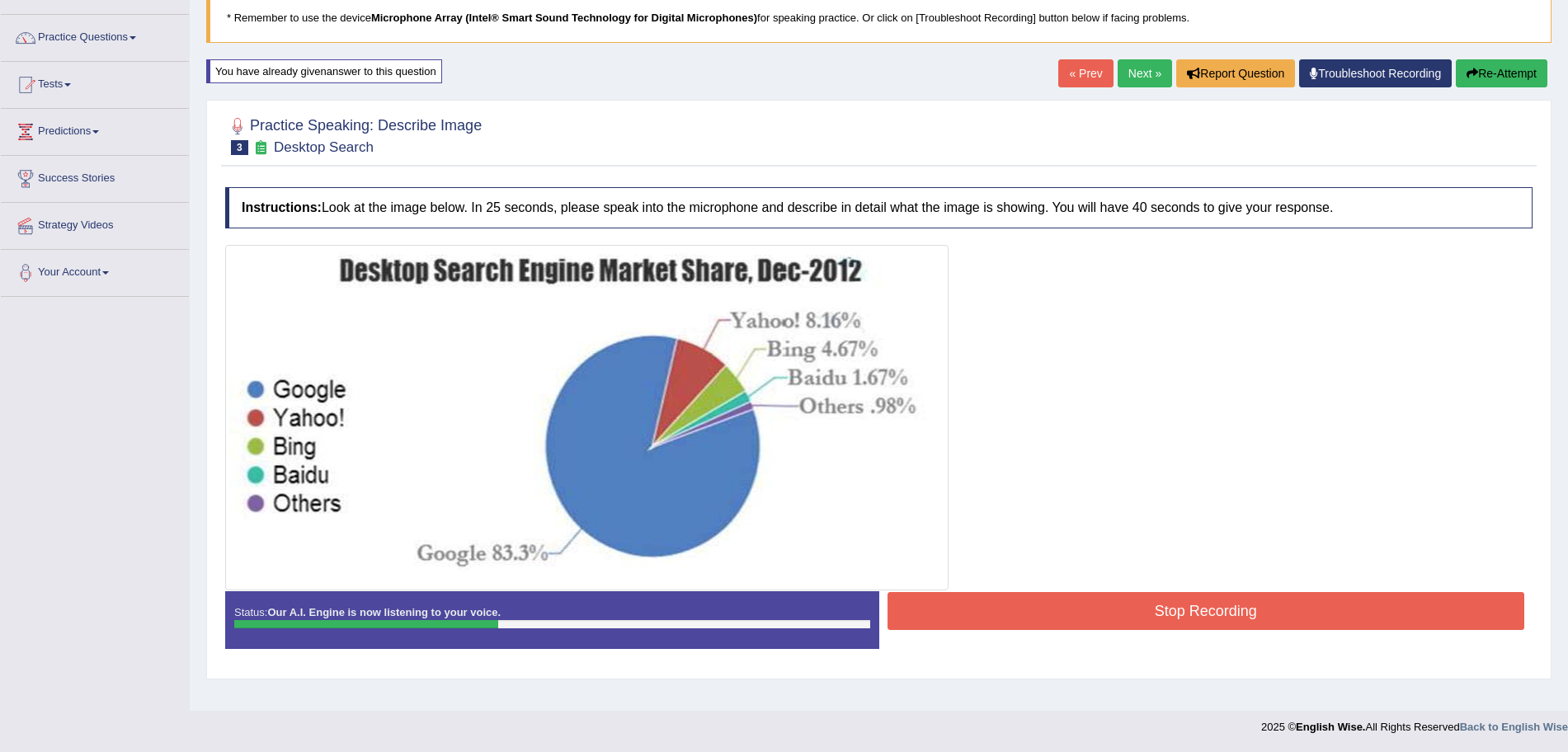
click at [1040, 607] on button "Stop Recording" at bounding box center [1206, 610] width 638 height 38
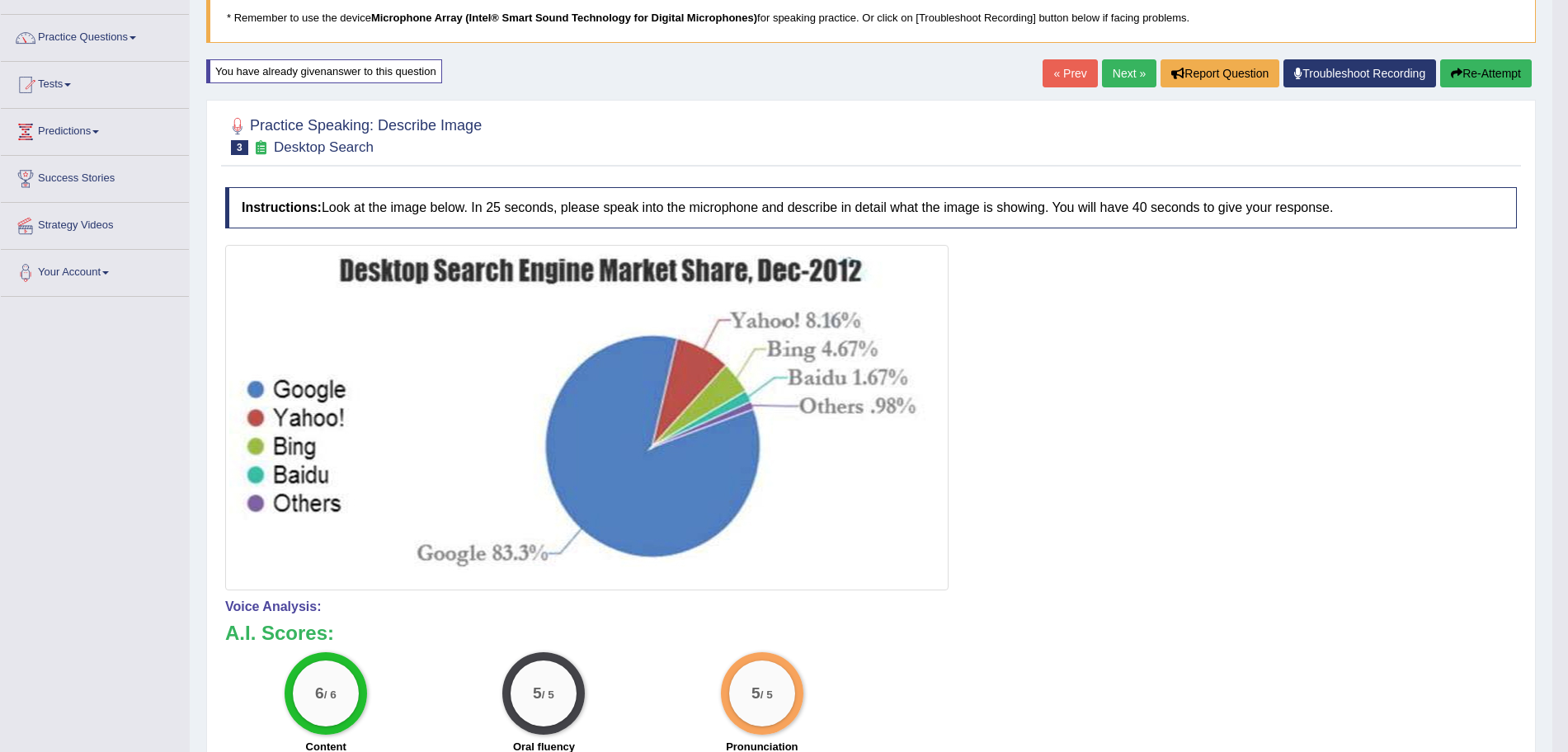
click at [1118, 71] on link "Next »" at bounding box center [1128, 73] width 54 height 28
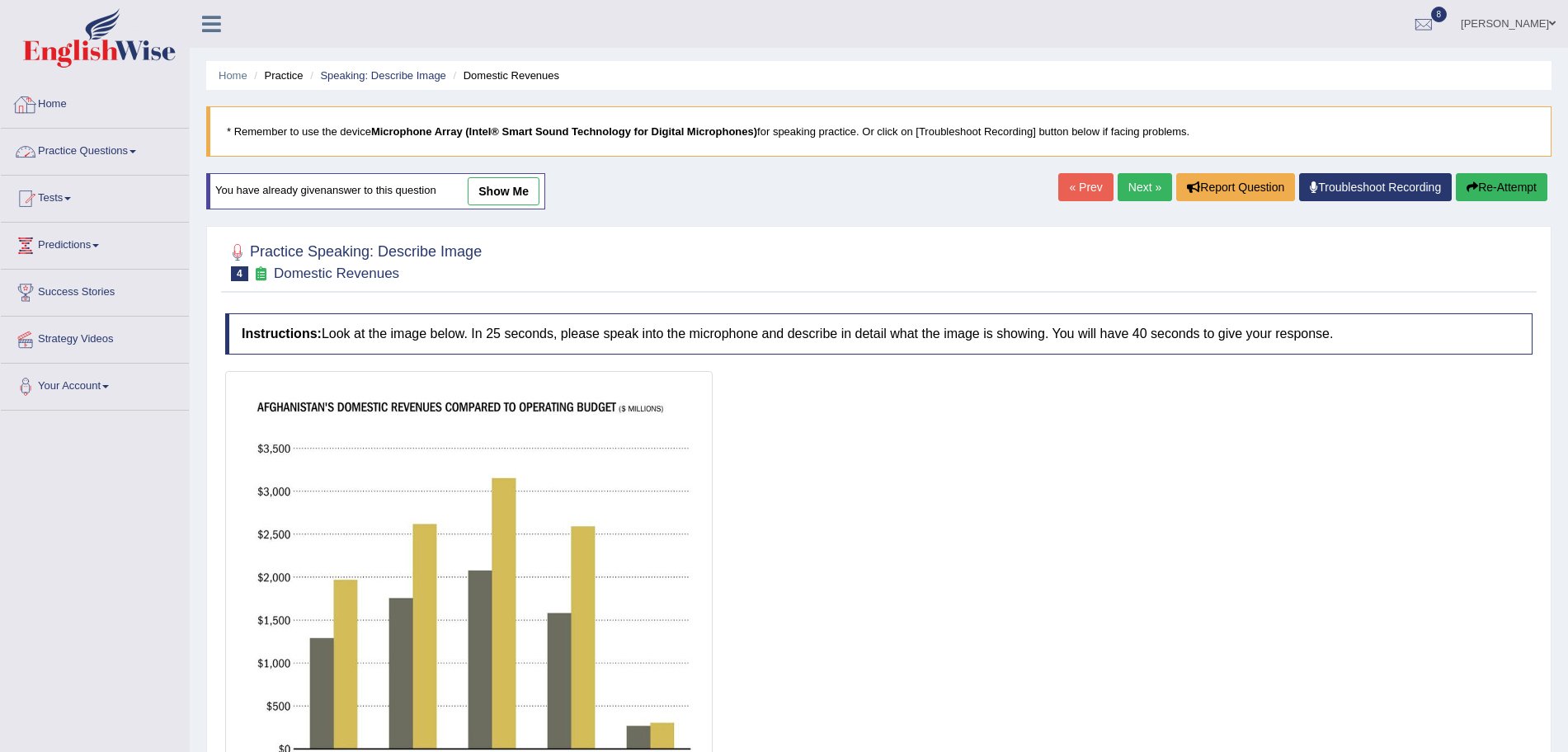
click at [108, 148] on link "Practice Questions" at bounding box center [95, 148] width 188 height 41
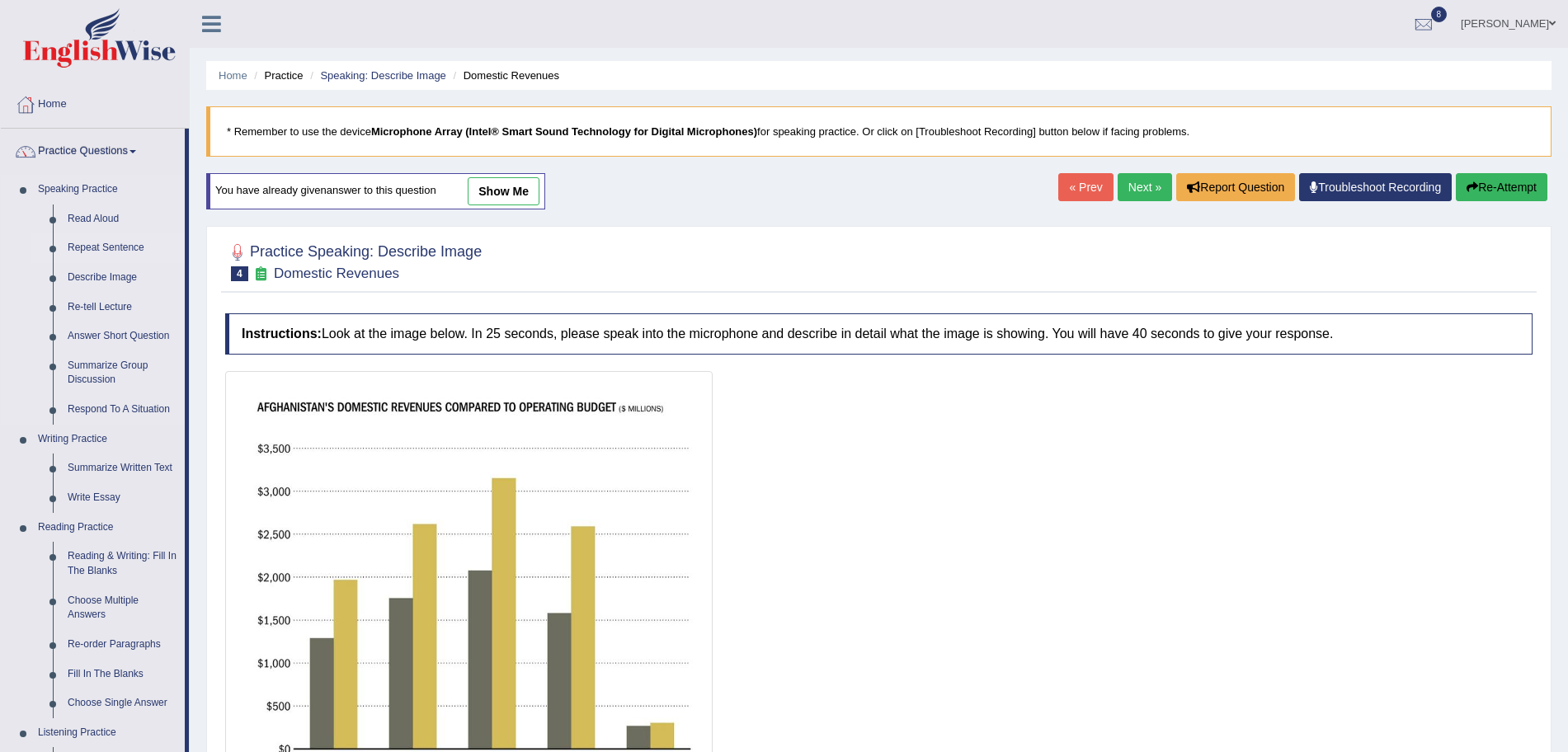
click at [95, 248] on link "Repeat Sentence" at bounding box center [122, 248] width 124 height 30
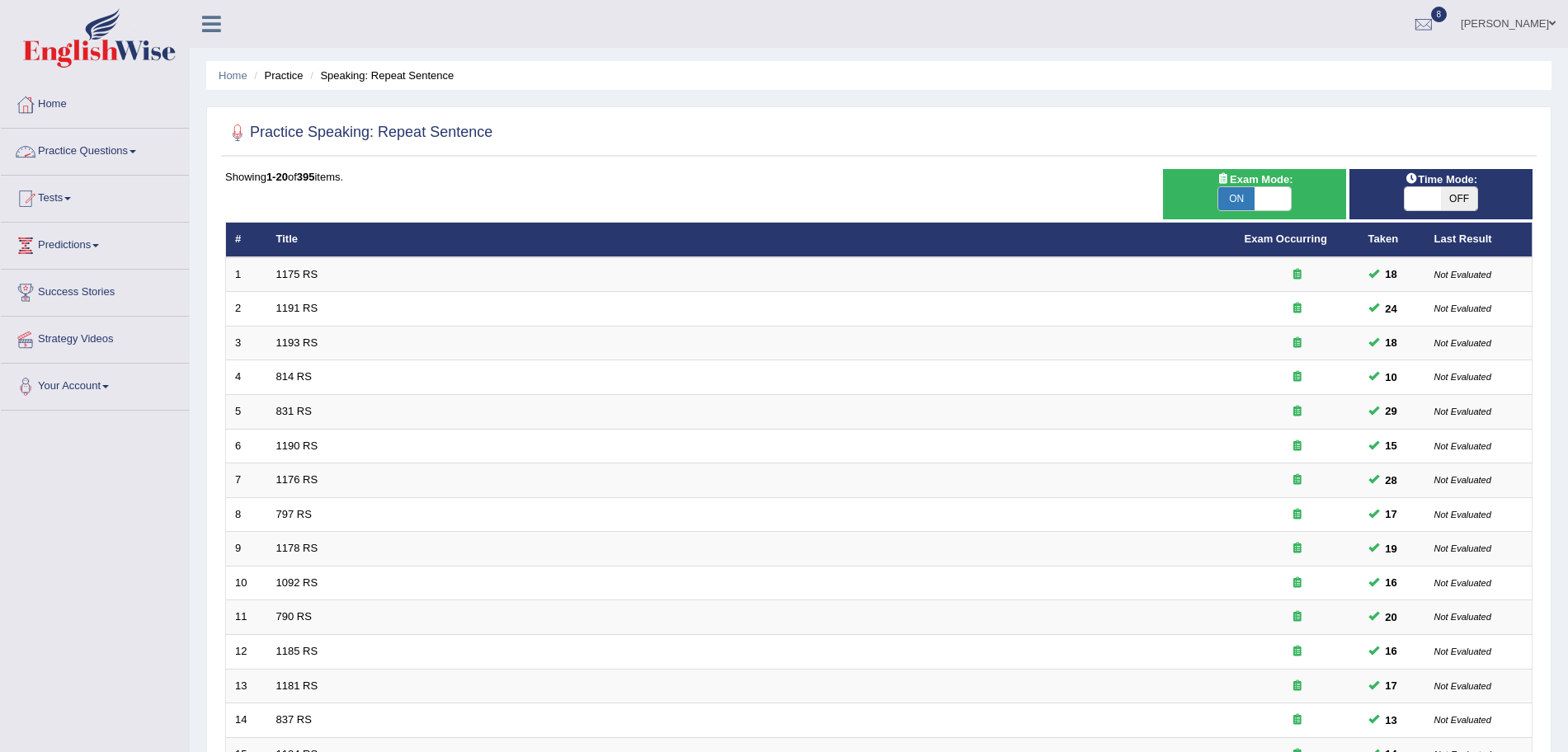
click at [90, 143] on link "Practice Questions" at bounding box center [95, 148] width 188 height 41
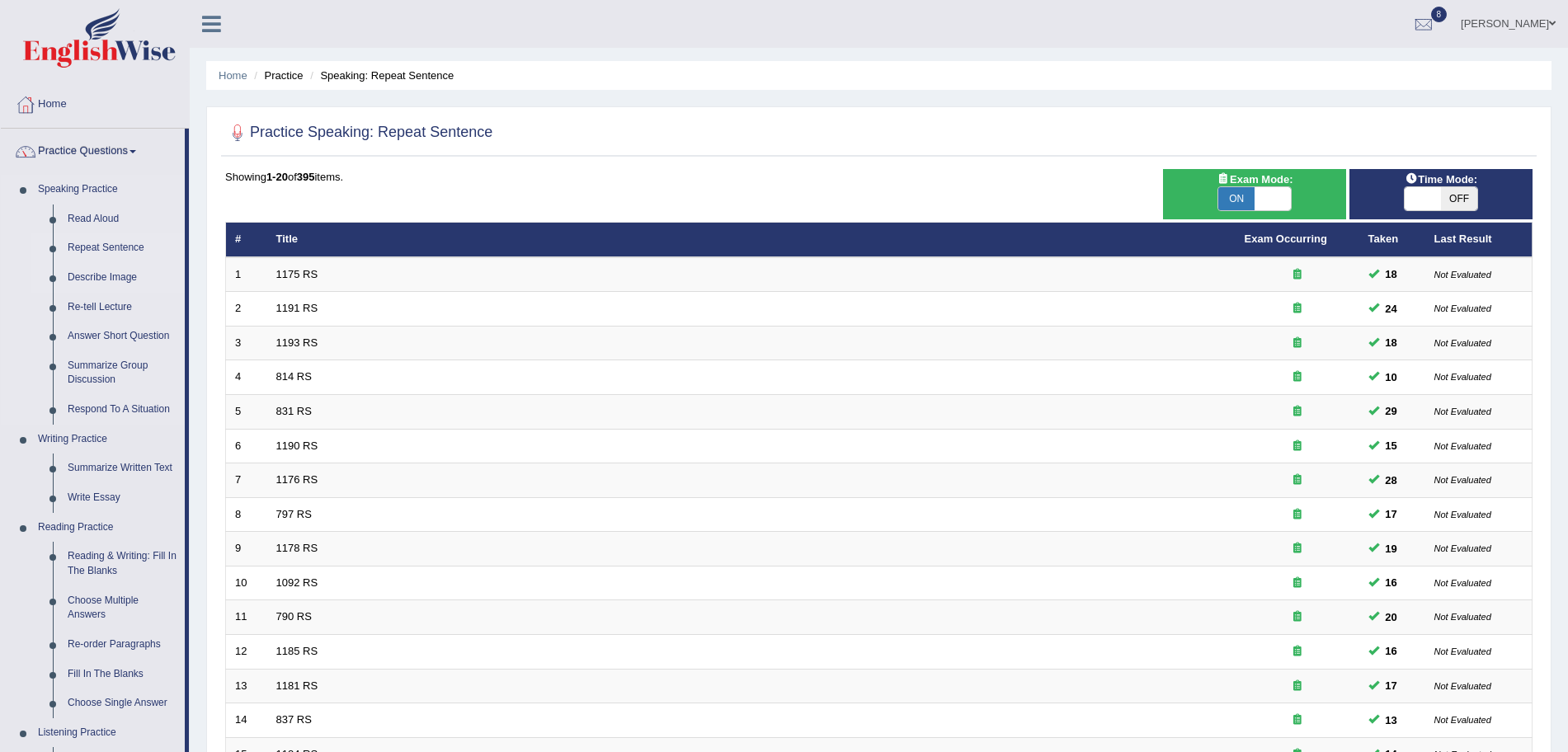
click at [88, 278] on link "Describe Image" at bounding box center [122, 278] width 124 height 30
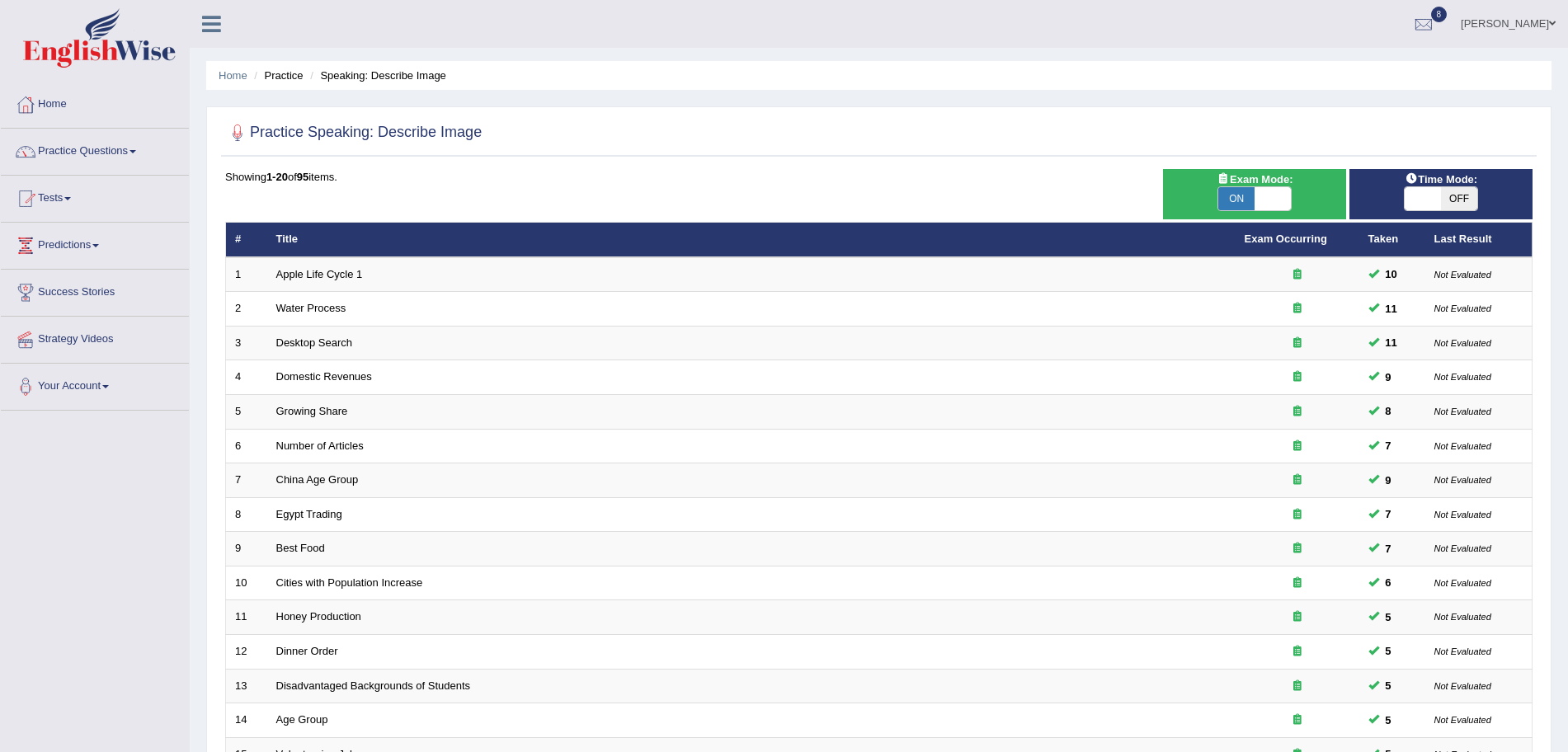
click at [101, 44] on img at bounding box center [99, 38] width 153 height 59
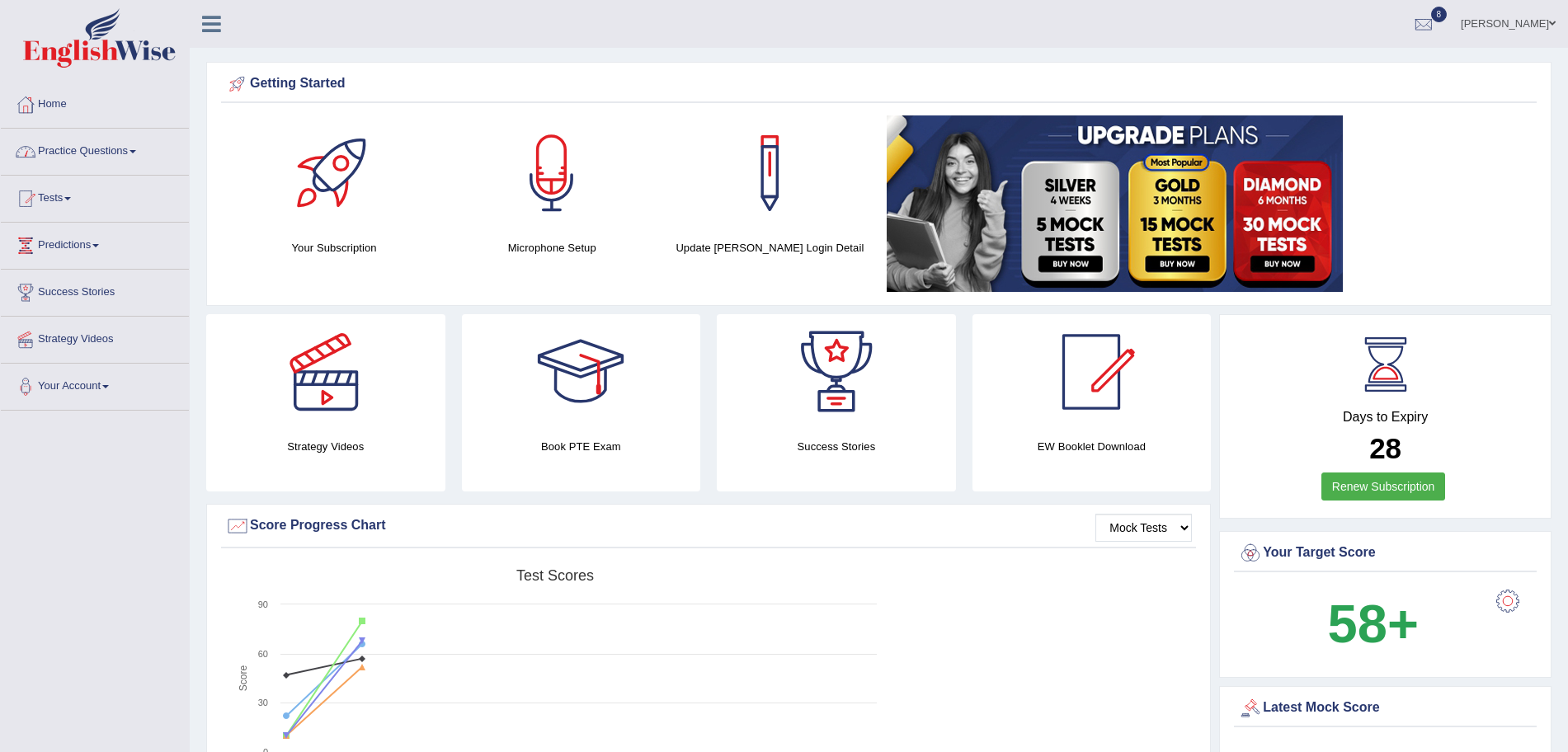
click at [161, 138] on link "Practice Questions" at bounding box center [95, 148] width 188 height 41
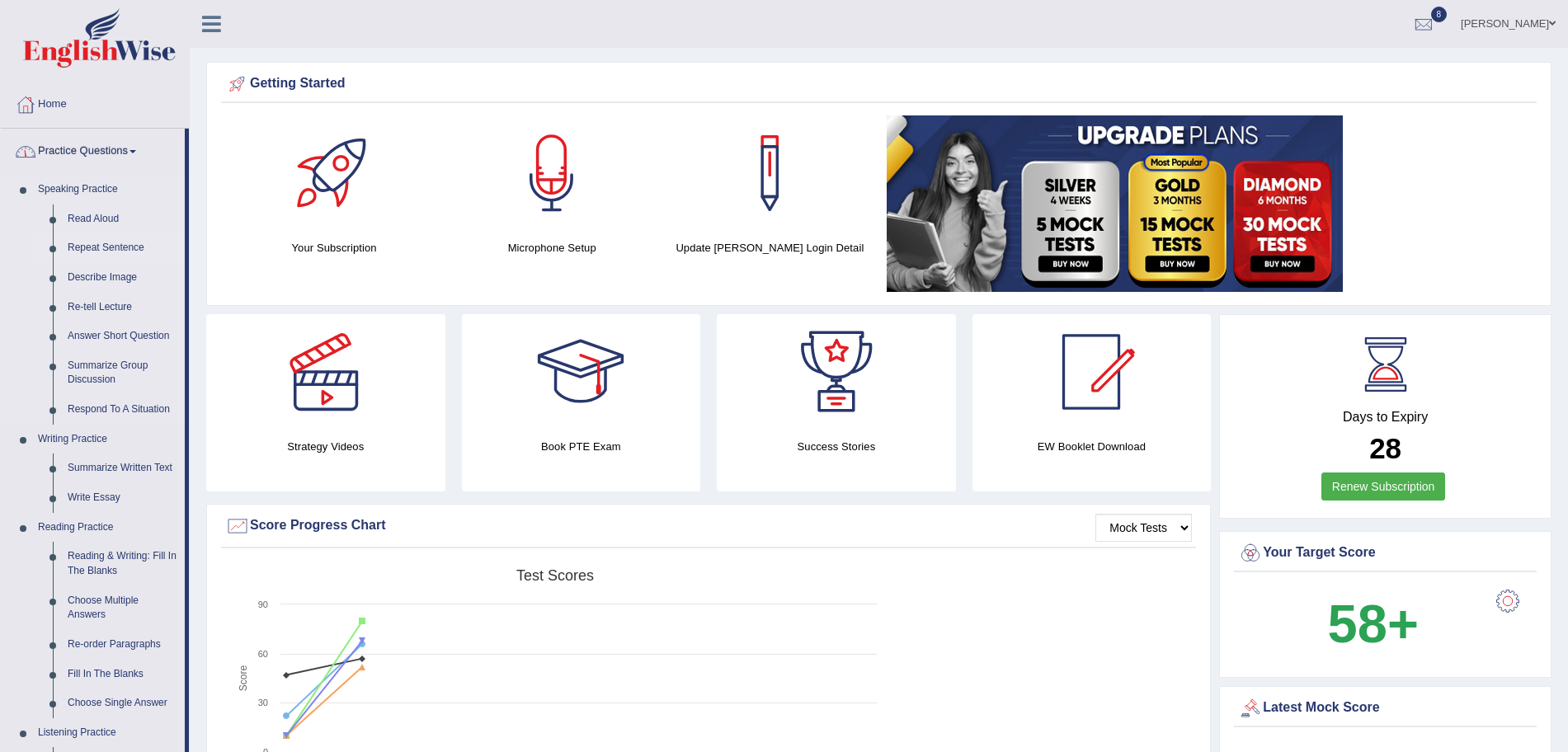
click at [87, 239] on link "Repeat Sentence" at bounding box center [122, 248] width 124 height 30
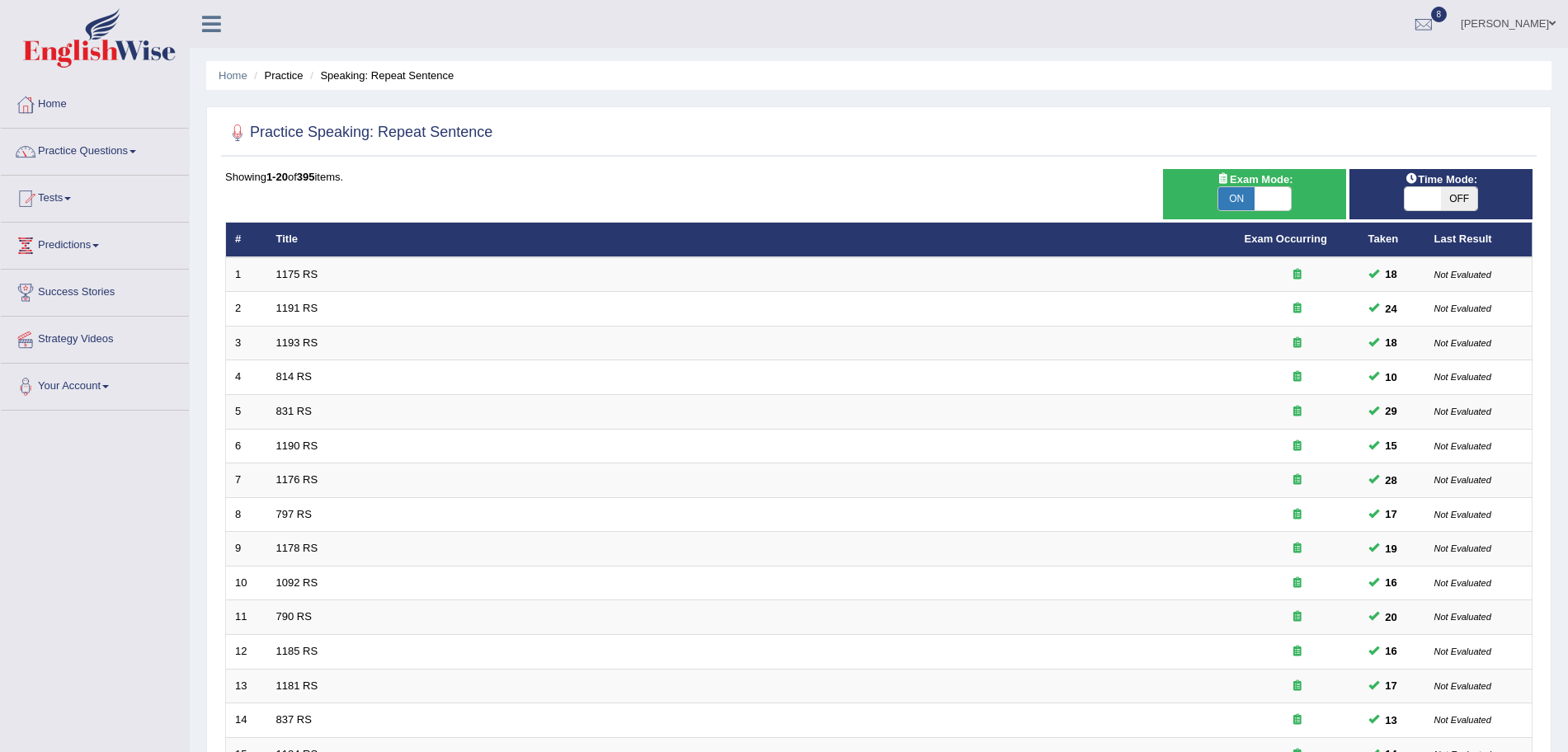
click at [299, 270] on link "1175 RS" at bounding box center [297, 273] width 42 height 13
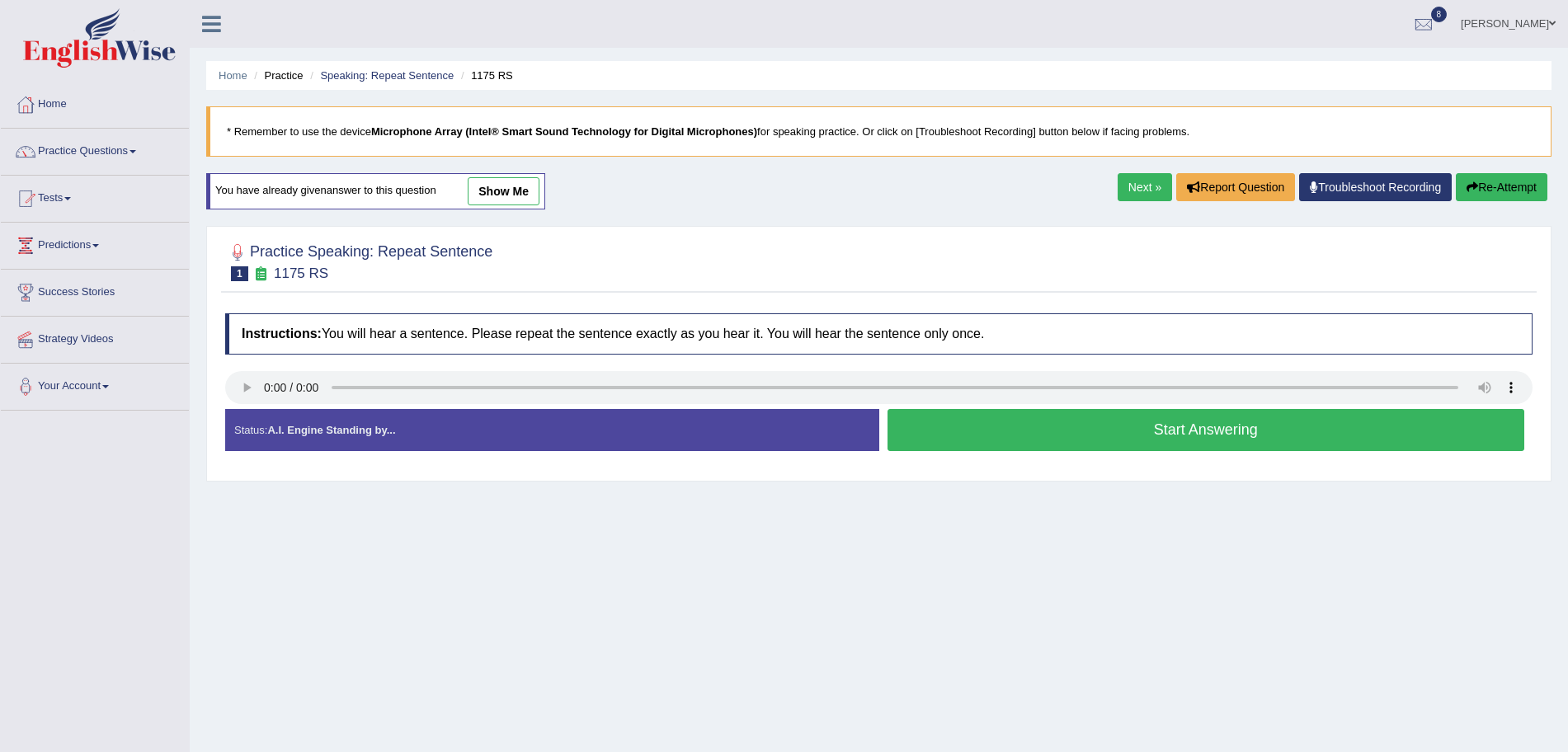
click at [1018, 422] on button "Start Answering" at bounding box center [1206, 430] width 638 height 42
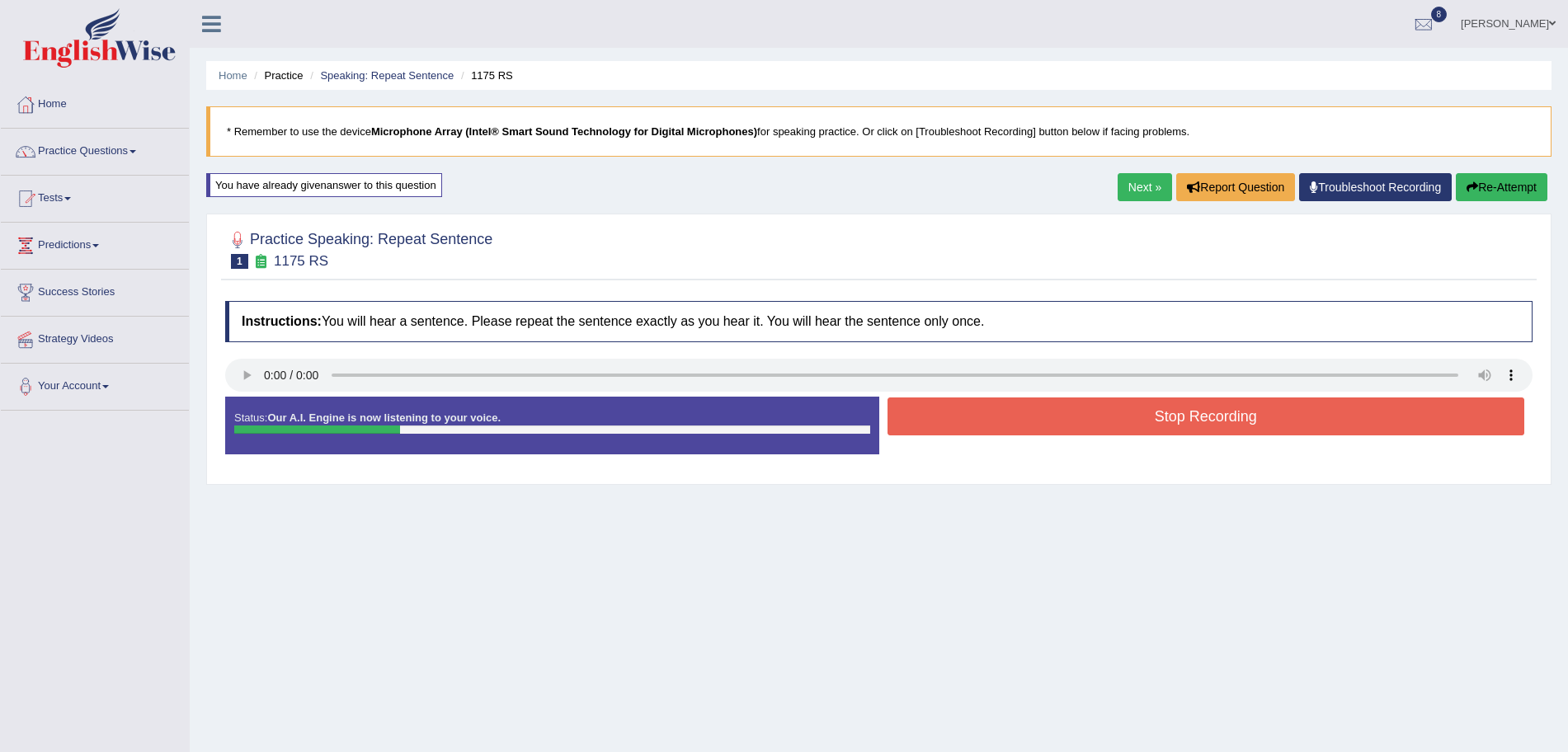
click at [1006, 410] on button "Stop Recording" at bounding box center [1206, 416] width 638 height 38
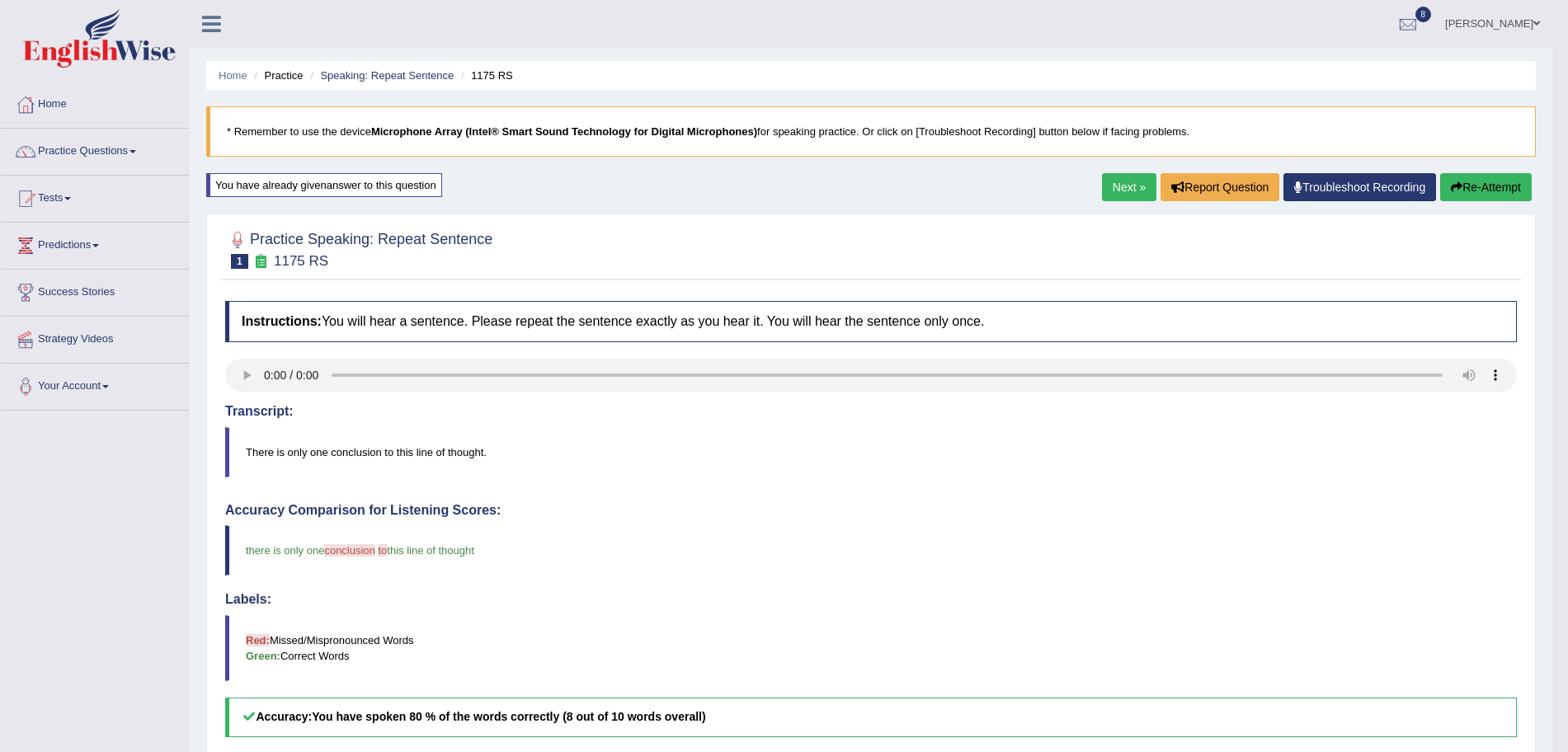
click at [1130, 188] on link "Next »" at bounding box center [1128, 188] width 54 height 28
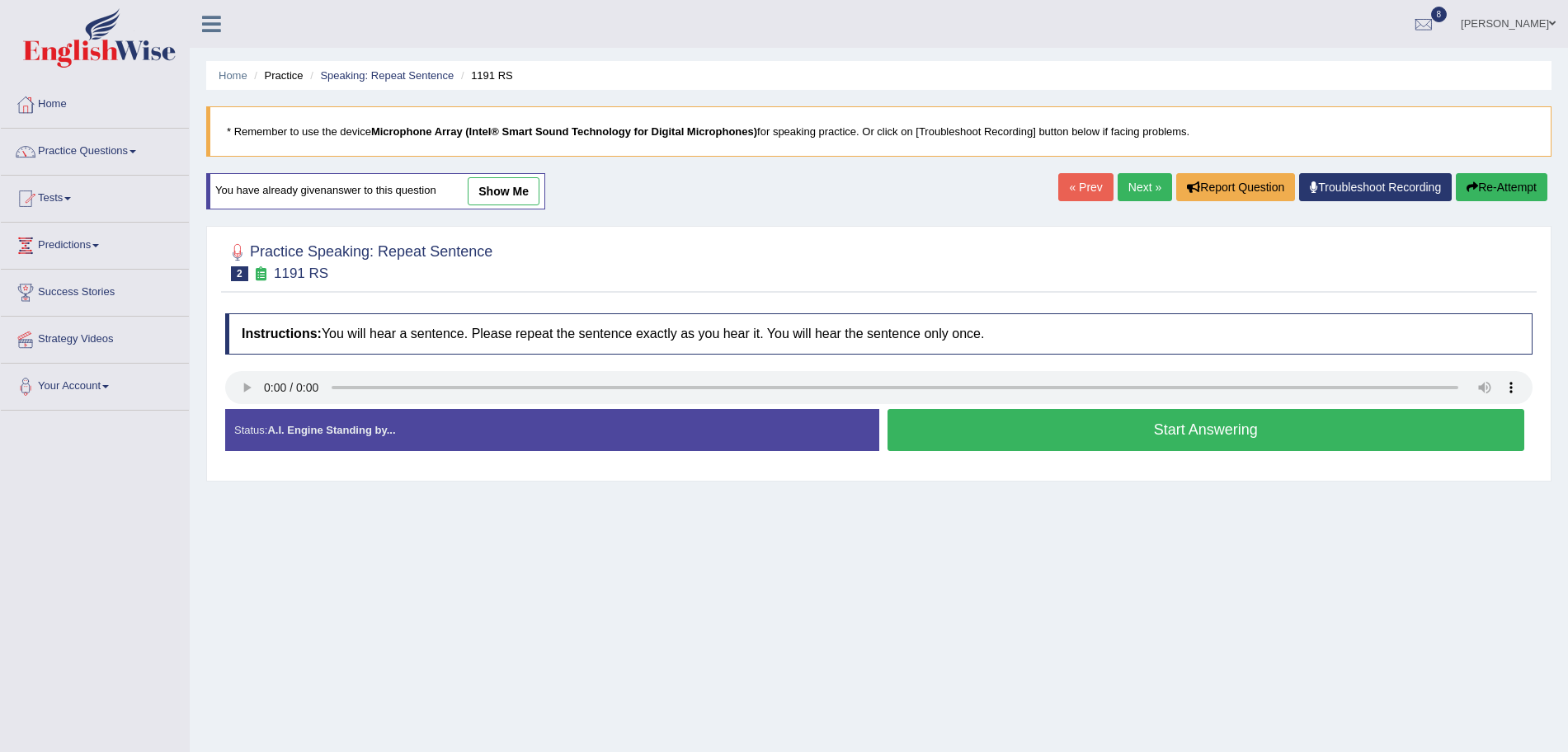
click at [425, 363] on div "Instructions: You will hear a sentence. Please repeat the sentence exactly as y…" at bounding box center [879, 389] width 1316 height 168
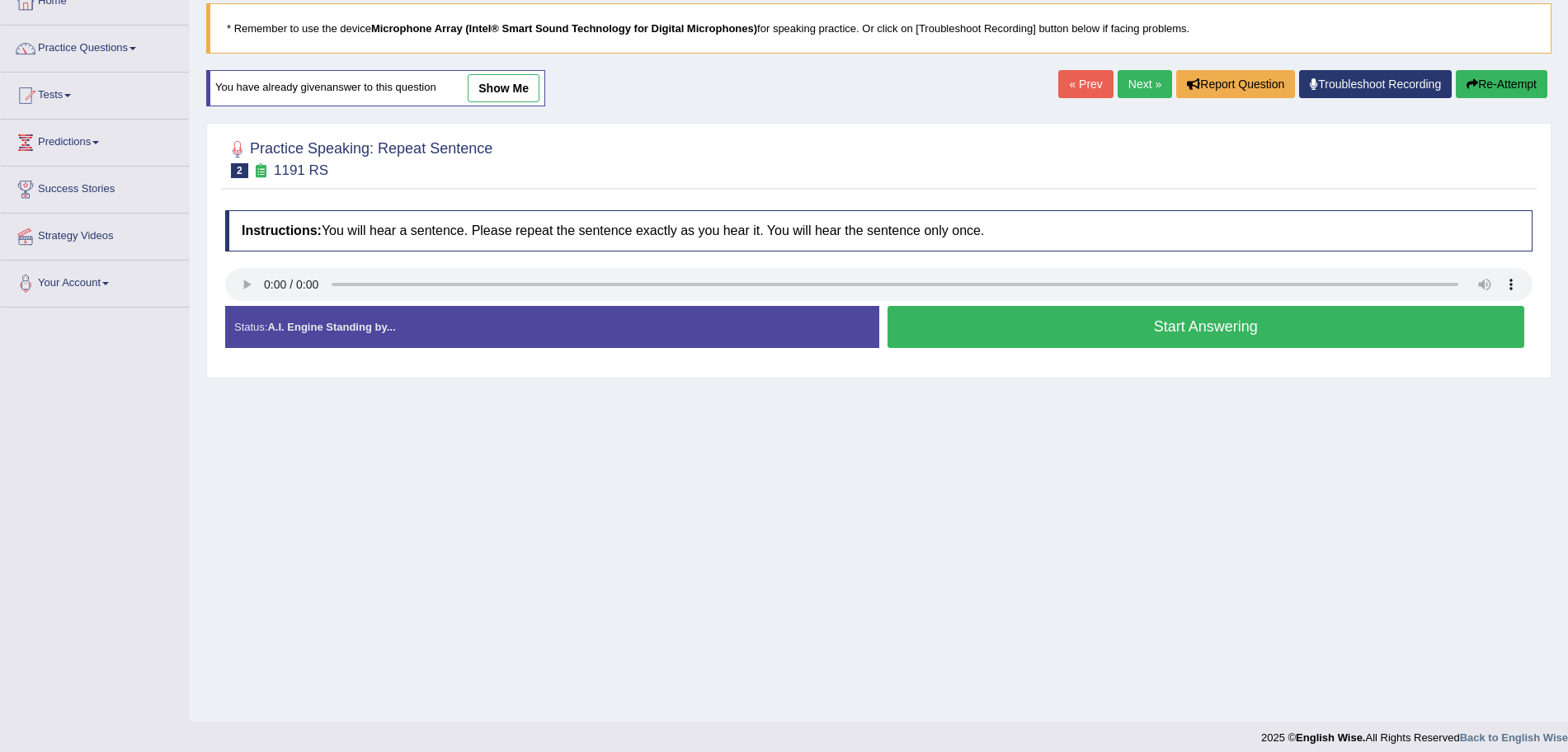
scroll to position [113, 0]
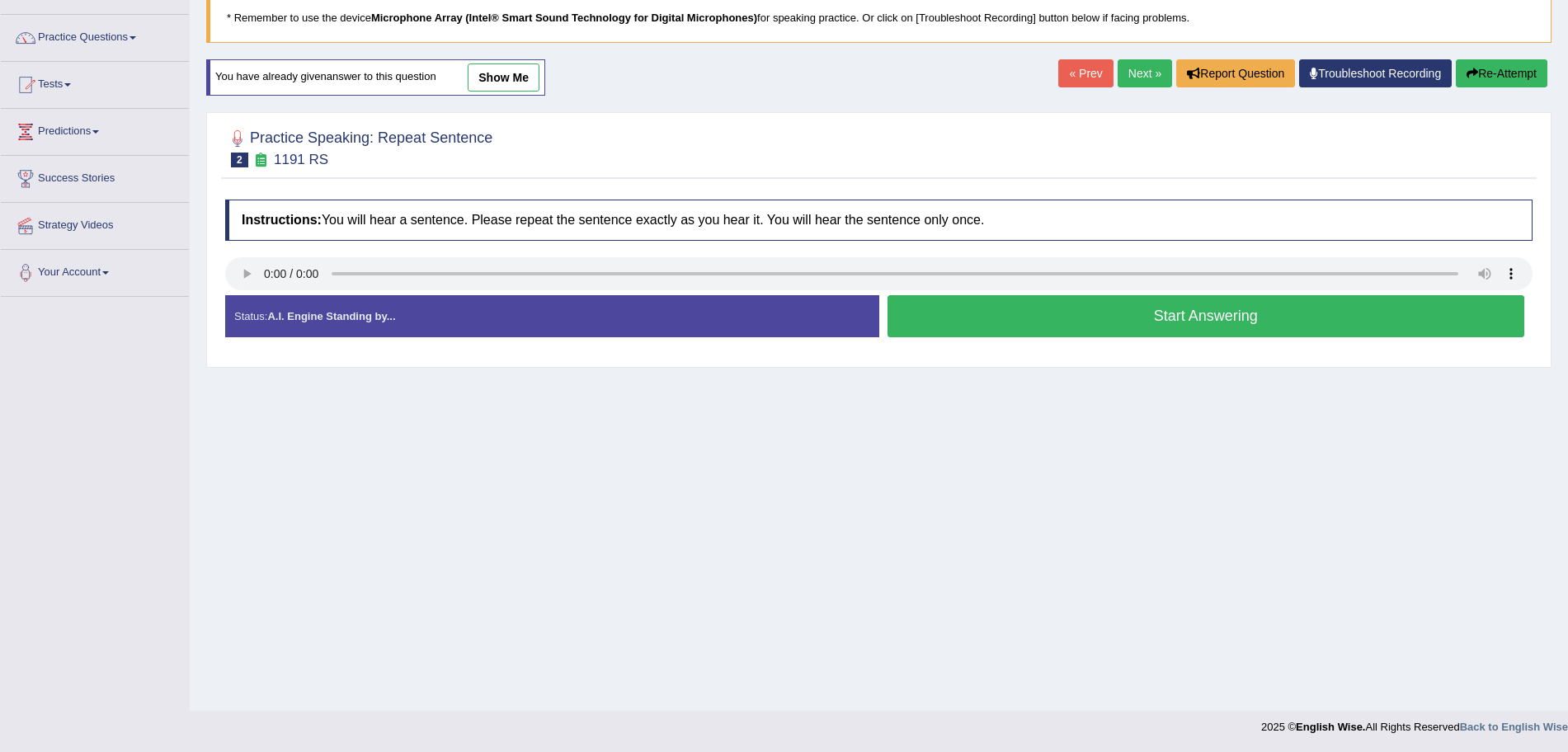
click at [1009, 323] on button "Start Answering" at bounding box center [1206, 316] width 638 height 42
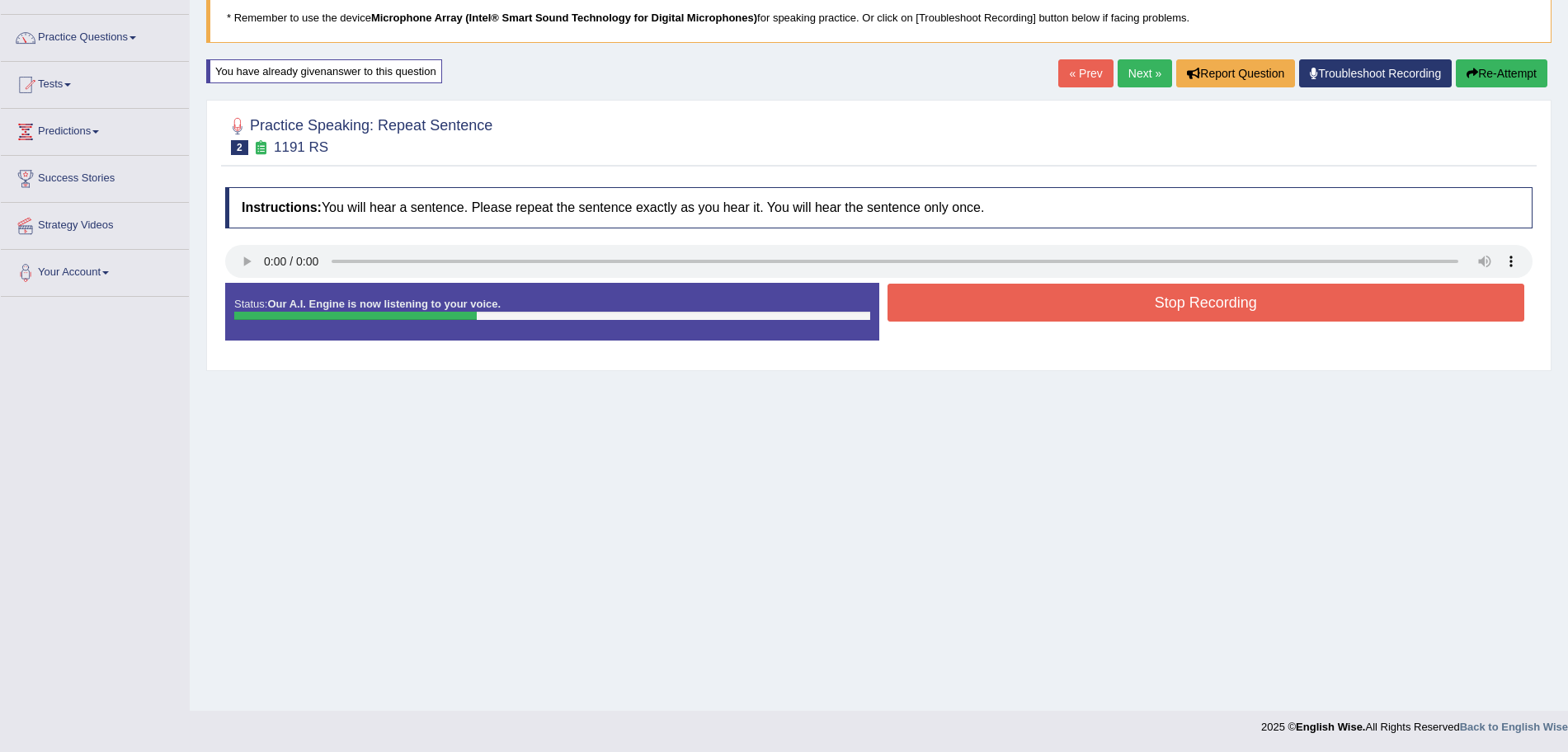
click at [983, 312] on button "Stop Recording" at bounding box center [1206, 302] width 638 height 38
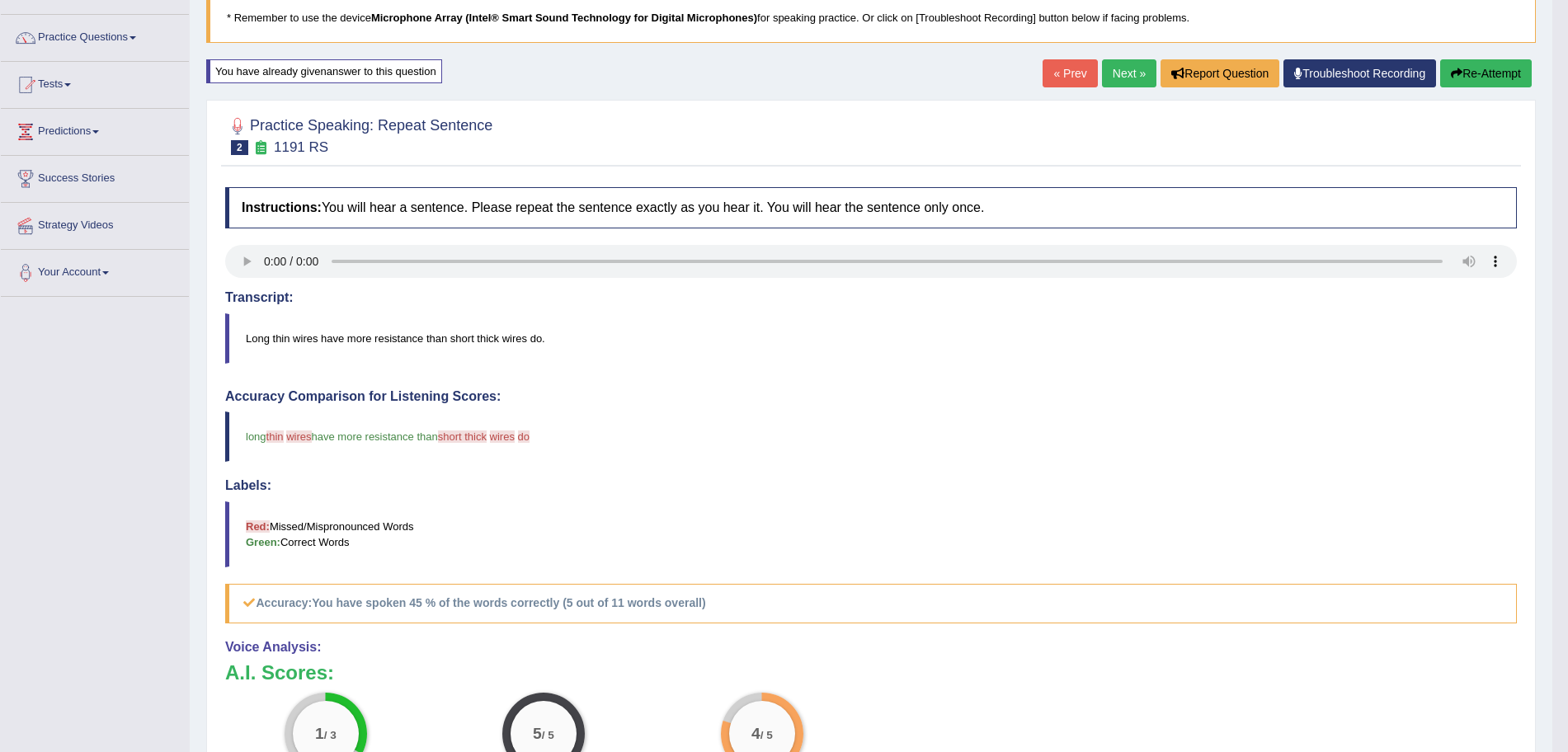
click at [1126, 83] on link "Next »" at bounding box center [1128, 73] width 54 height 28
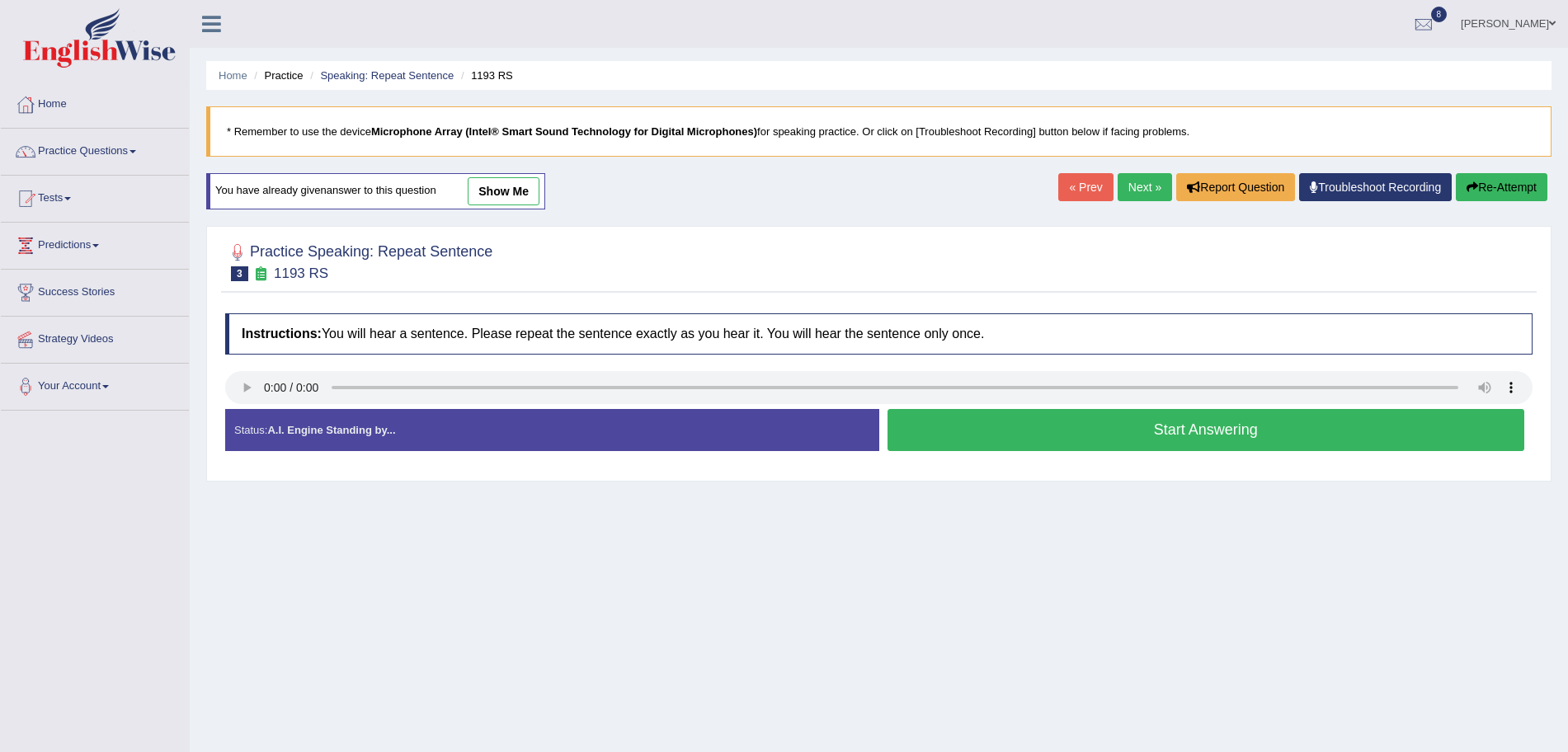
click at [1078, 434] on button "Start Answering" at bounding box center [1206, 430] width 638 height 42
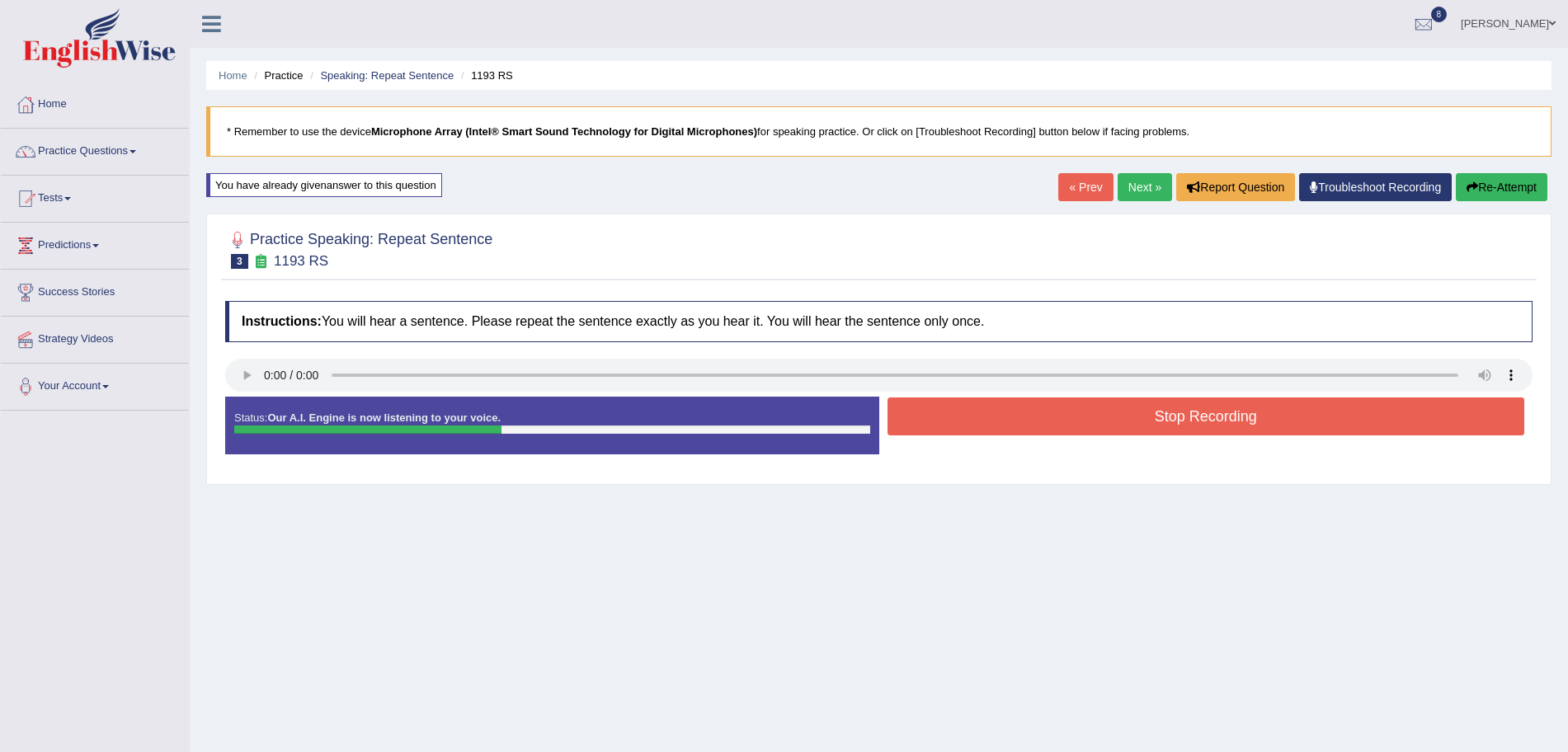
click at [1047, 414] on button "Stop Recording" at bounding box center [1206, 416] width 638 height 38
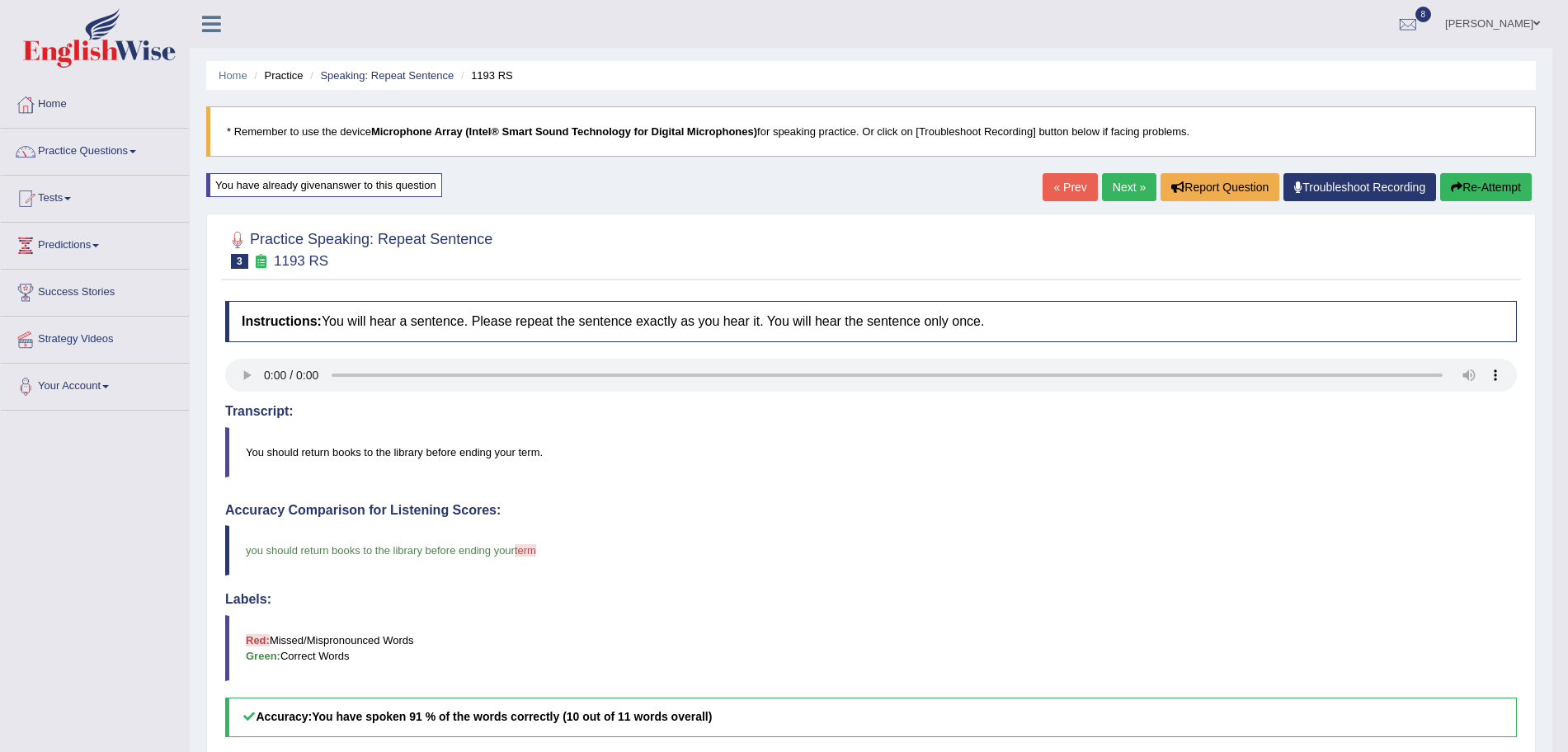
click at [1131, 188] on link "Next »" at bounding box center [1128, 188] width 54 height 28
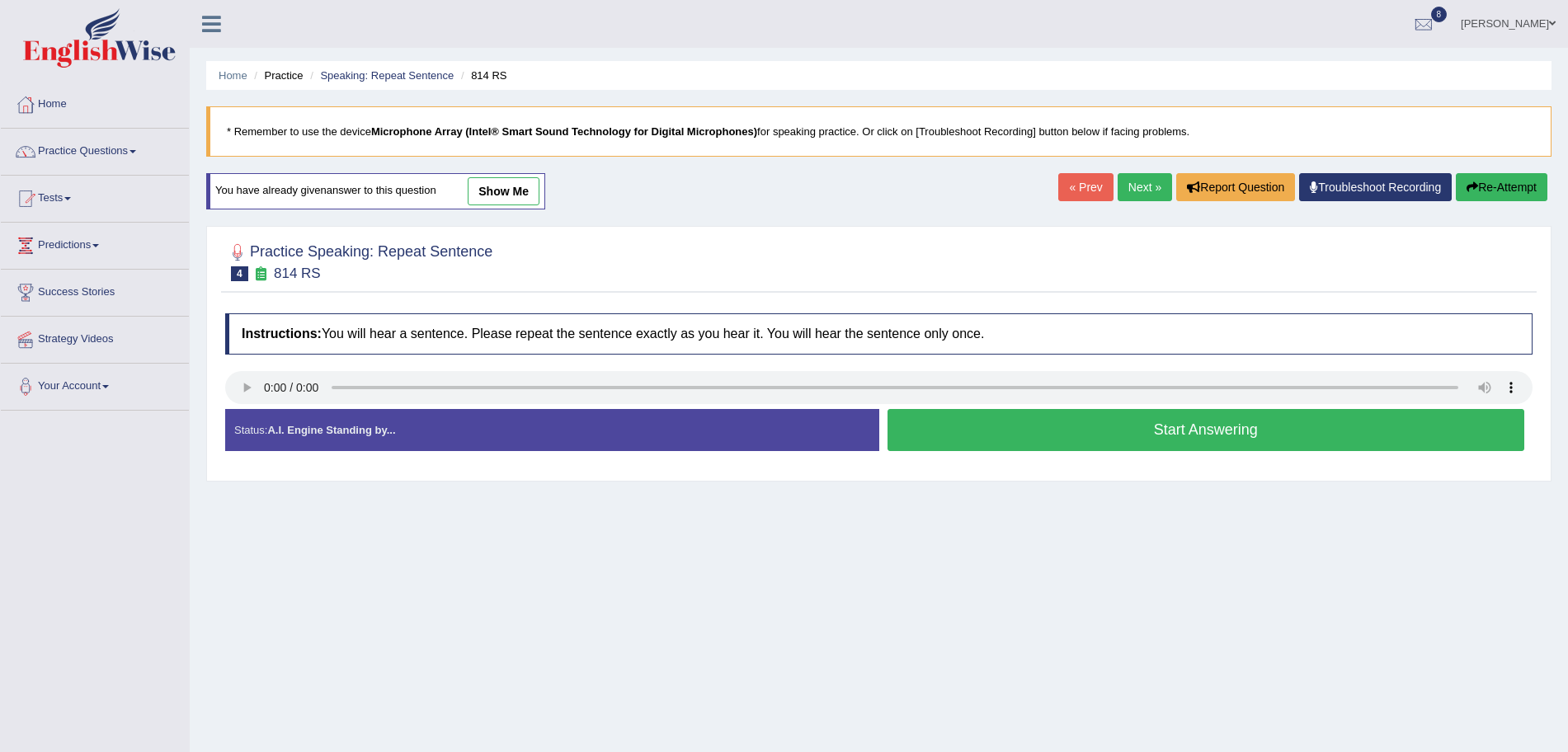
click at [961, 427] on button "Start Answering" at bounding box center [1206, 430] width 638 height 42
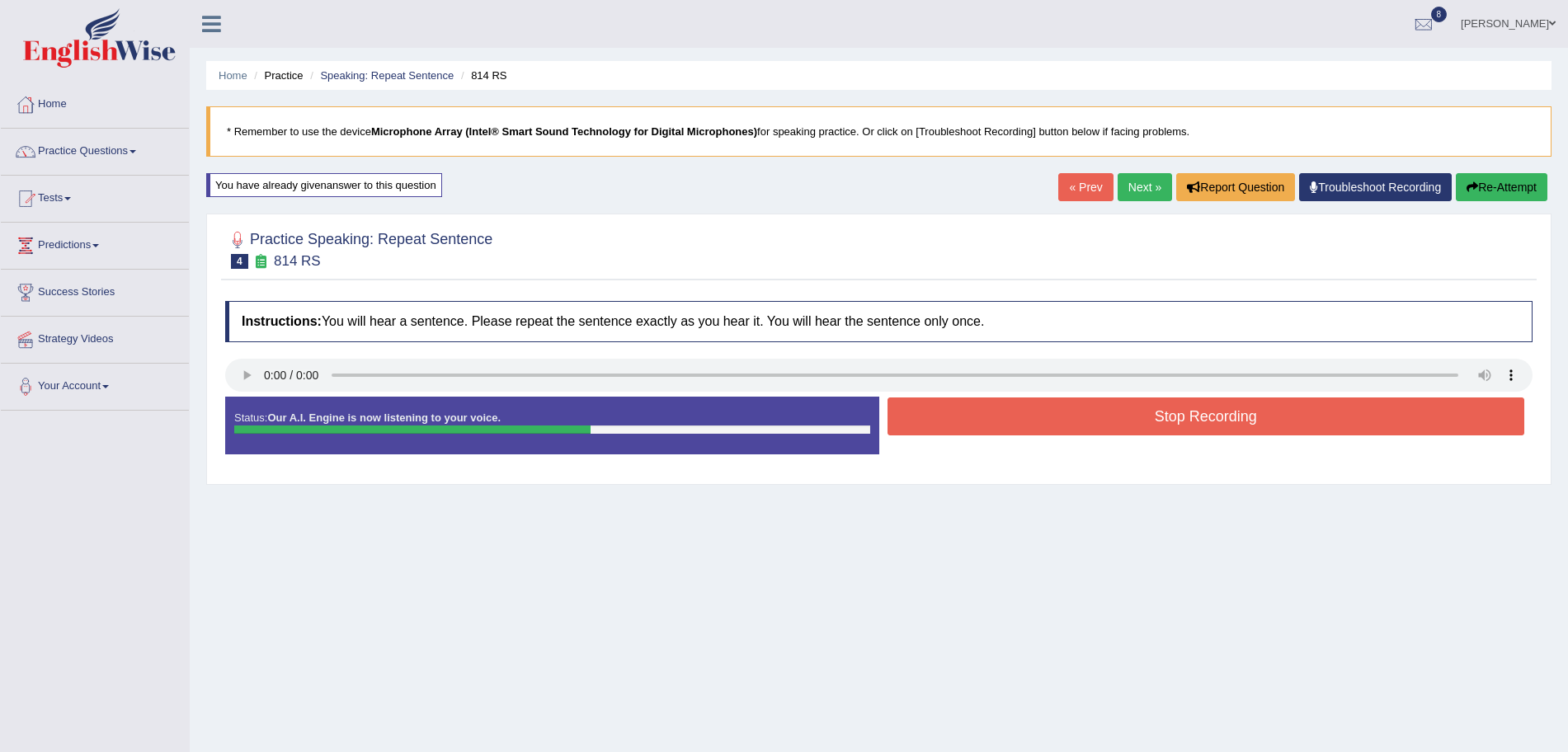
click at [1091, 422] on button "Stop Recording" at bounding box center [1206, 416] width 638 height 38
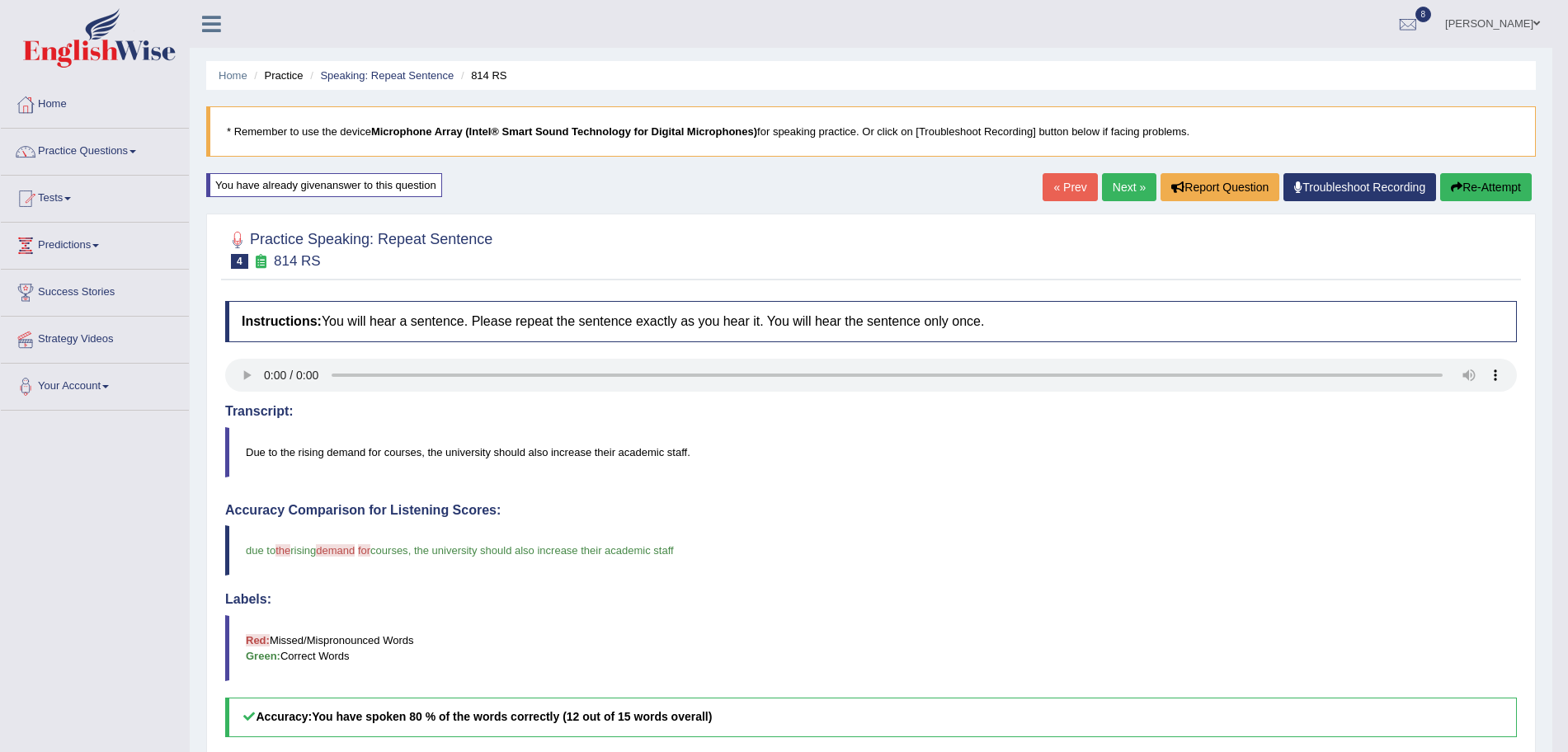
click at [1125, 193] on link "Next »" at bounding box center [1128, 188] width 54 height 28
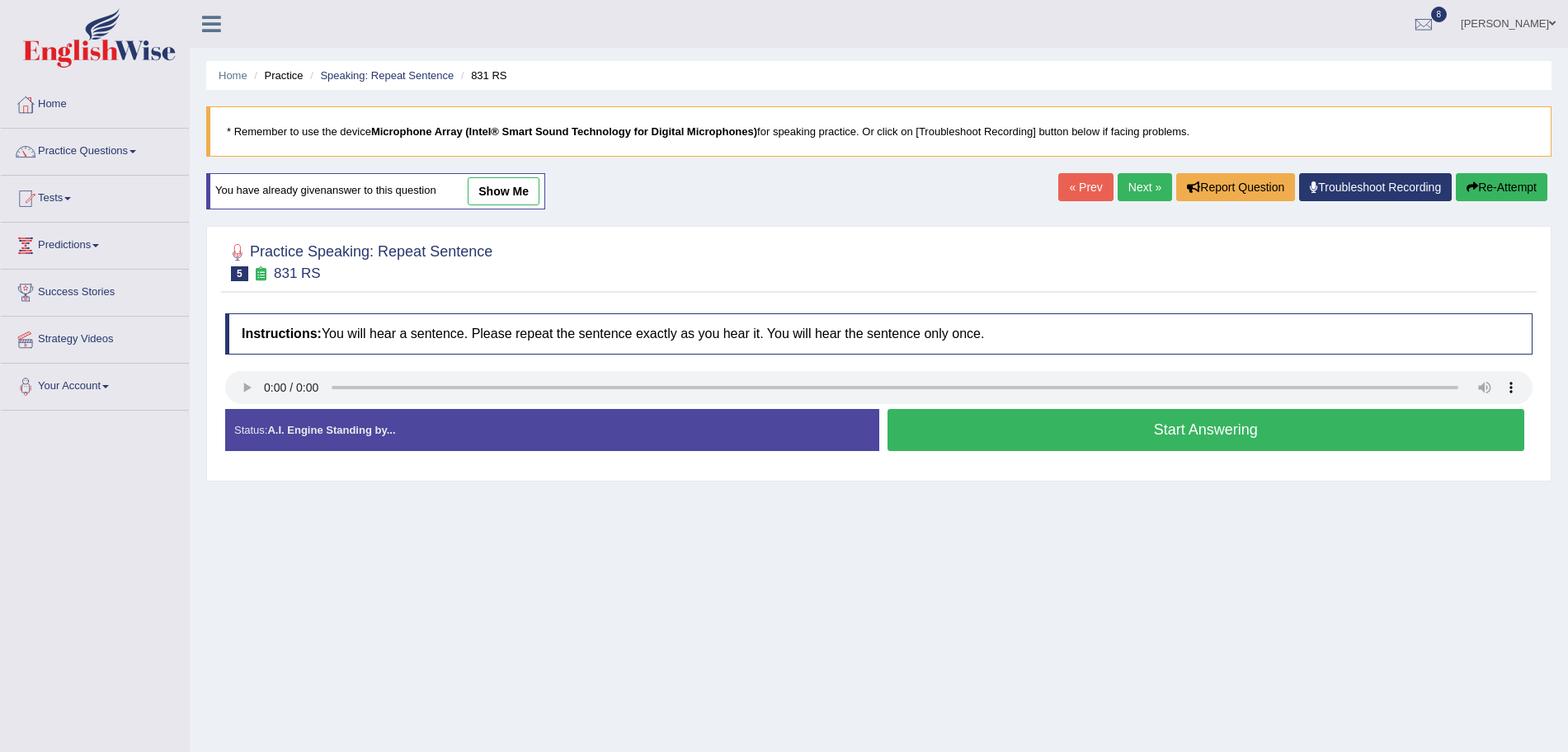
click at [1098, 439] on button "Start Answering" at bounding box center [1206, 430] width 638 height 42
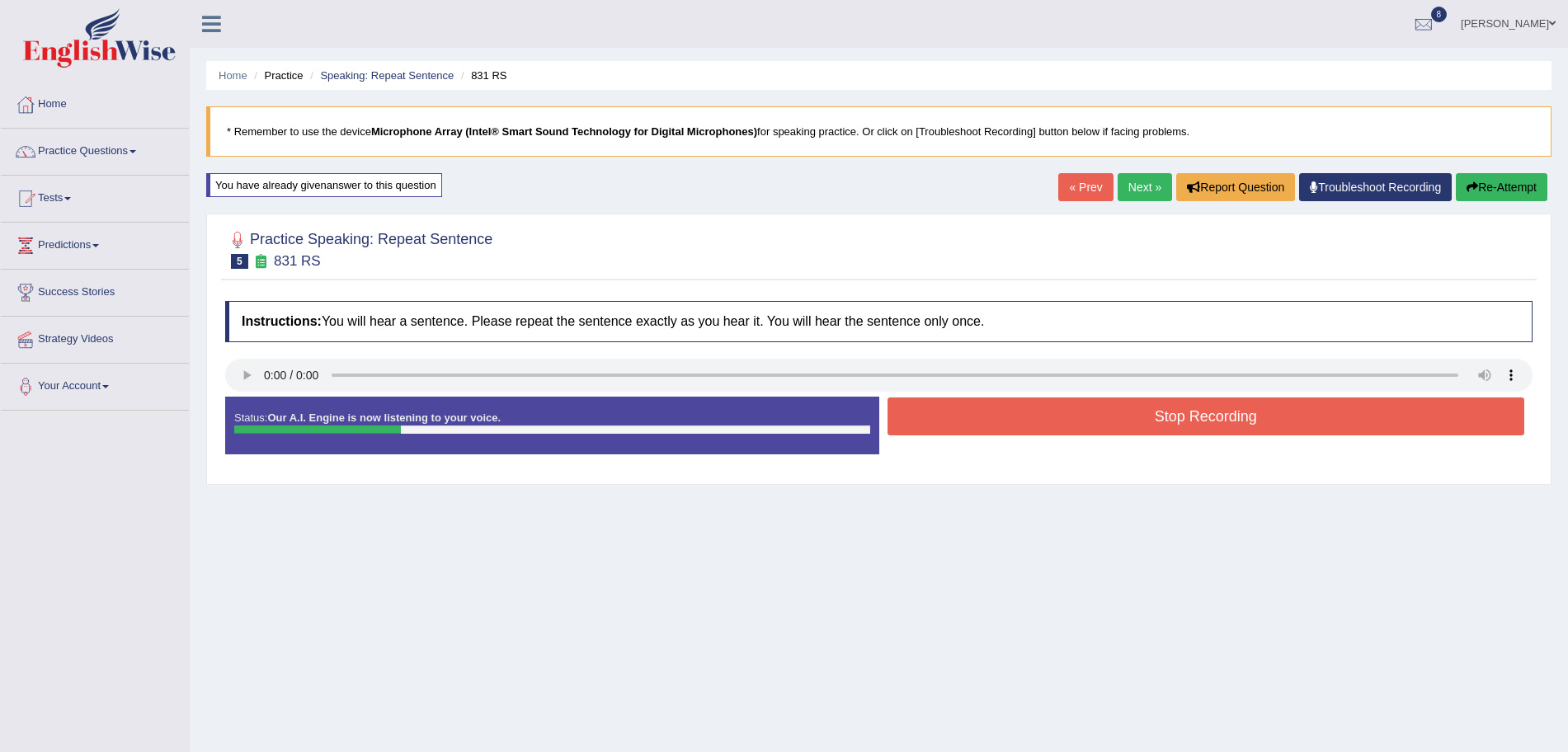
click at [1043, 431] on button "Stop Recording" at bounding box center [1206, 416] width 638 height 38
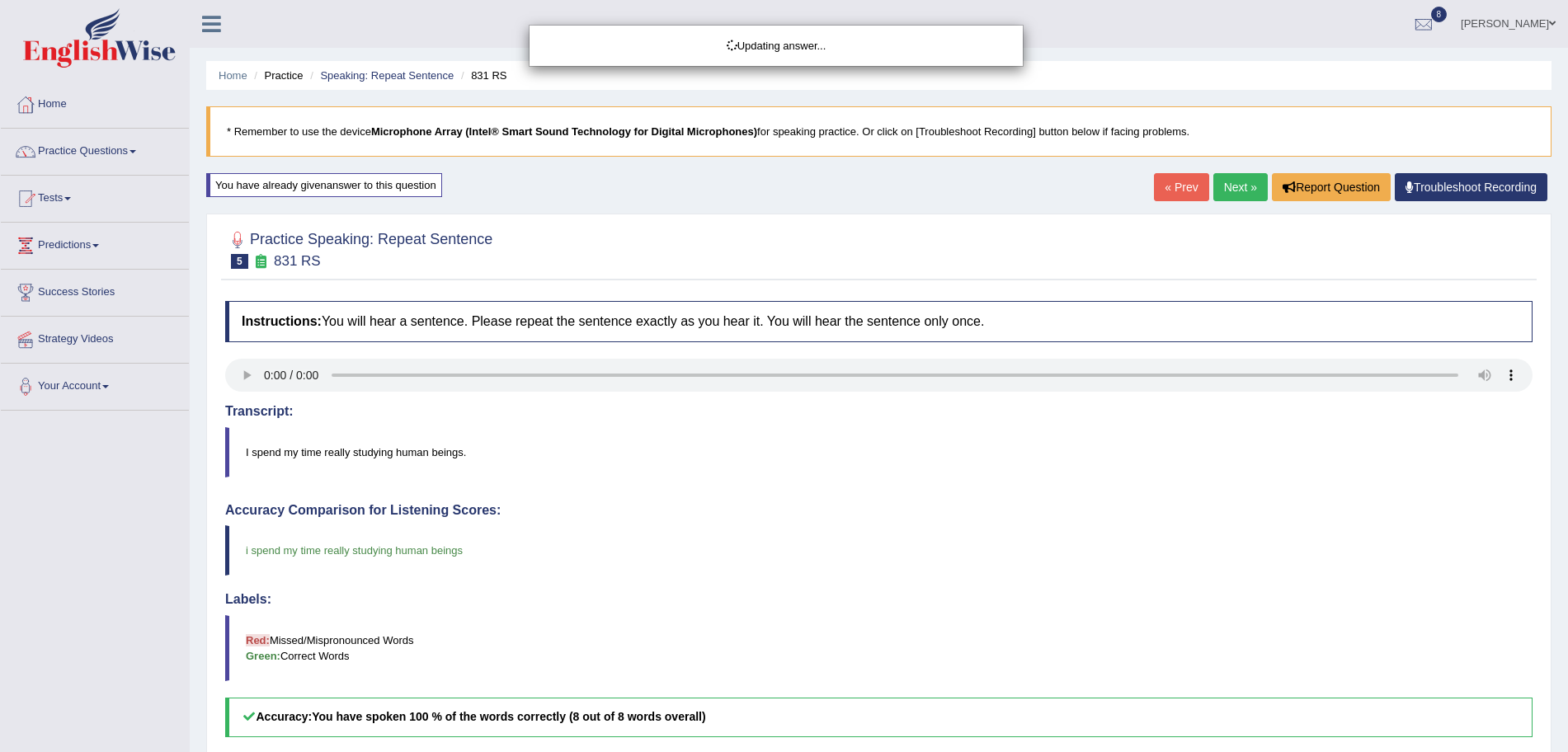
drag, startPoint x: 1583, startPoint y: 265, endPoint x: 1583, endPoint y: 503, distance: 238.0
click at [1567, 503] on html "Toggle navigation Home Practice Questions Speaking Practice Read Aloud Repeat S…" at bounding box center [784, 376] width 1568 height 752
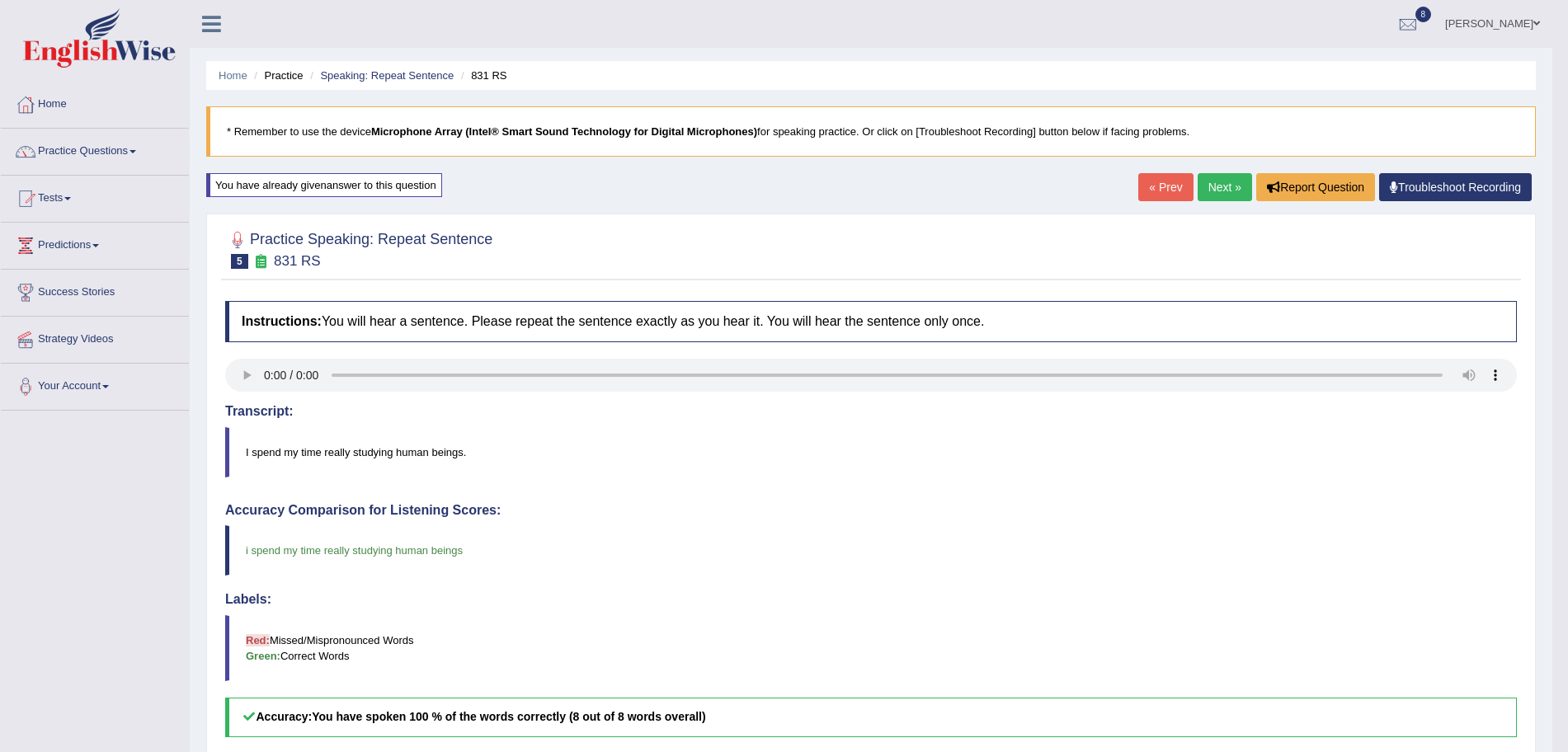
click at [1217, 186] on link "Next »" at bounding box center [1224, 188] width 54 height 28
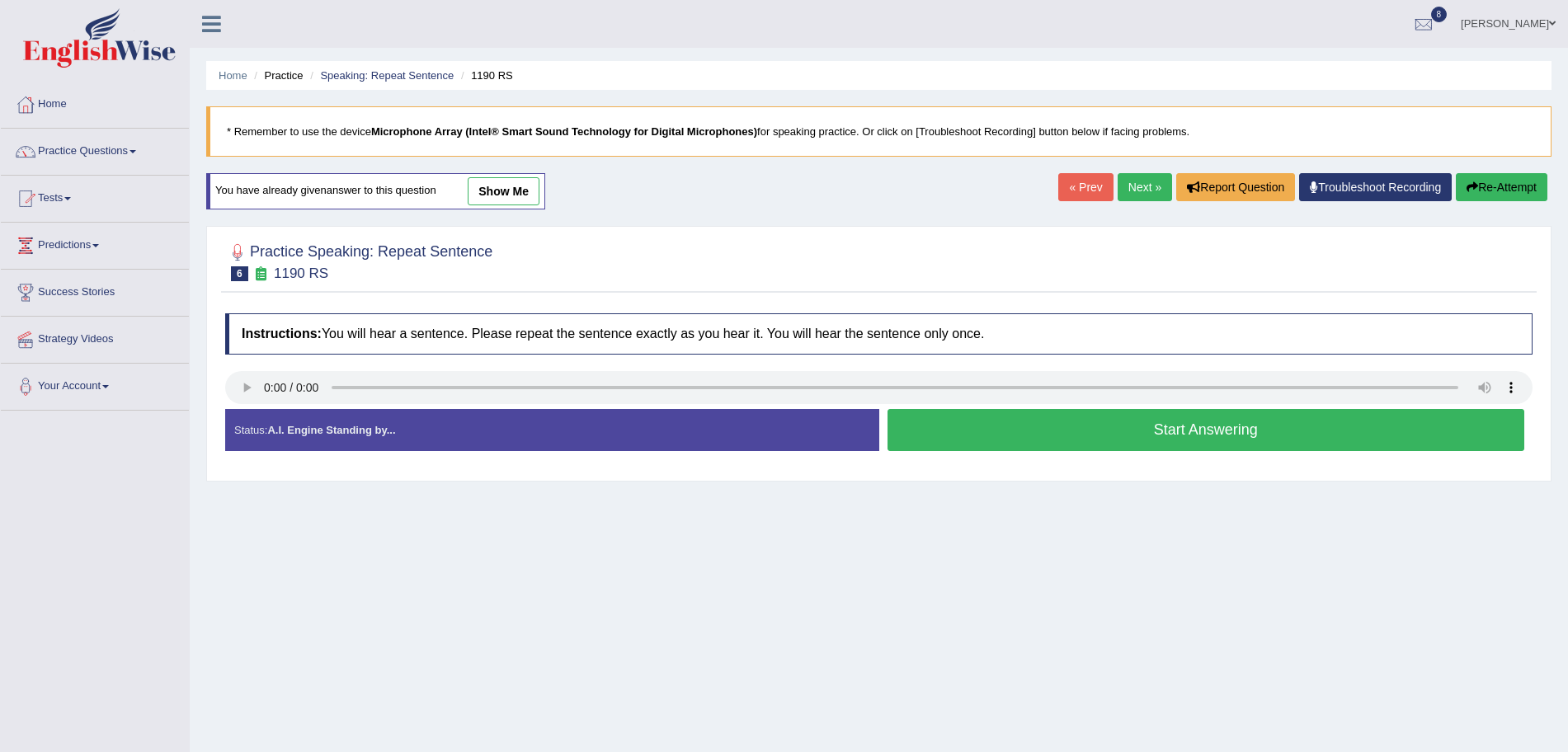
click at [1045, 440] on button "Start Answering" at bounding box center [1206, 430] width 638 height 42
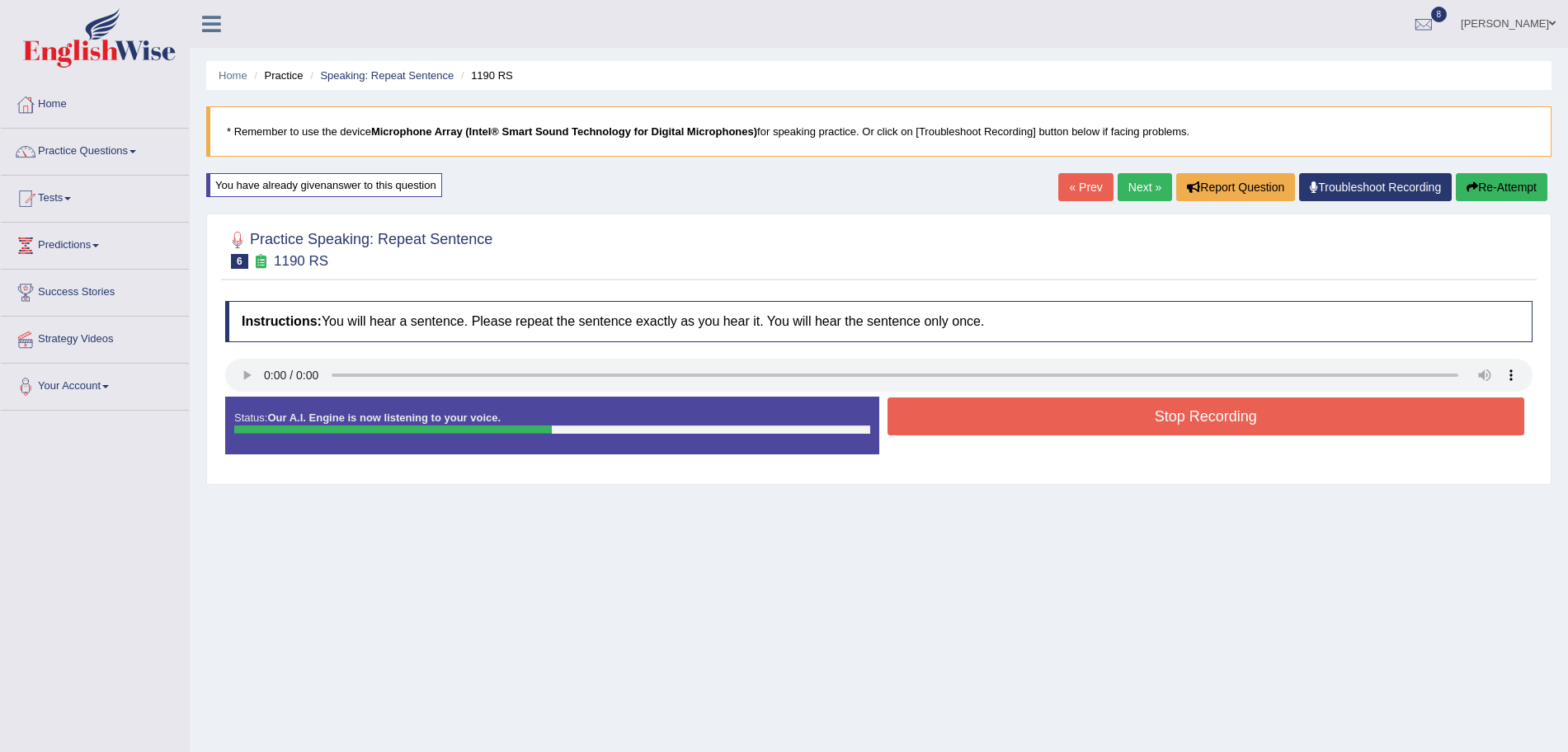
click at [999, 399] on button "Stop Recording" at bounding box center [1206, 416] width 638 height 38
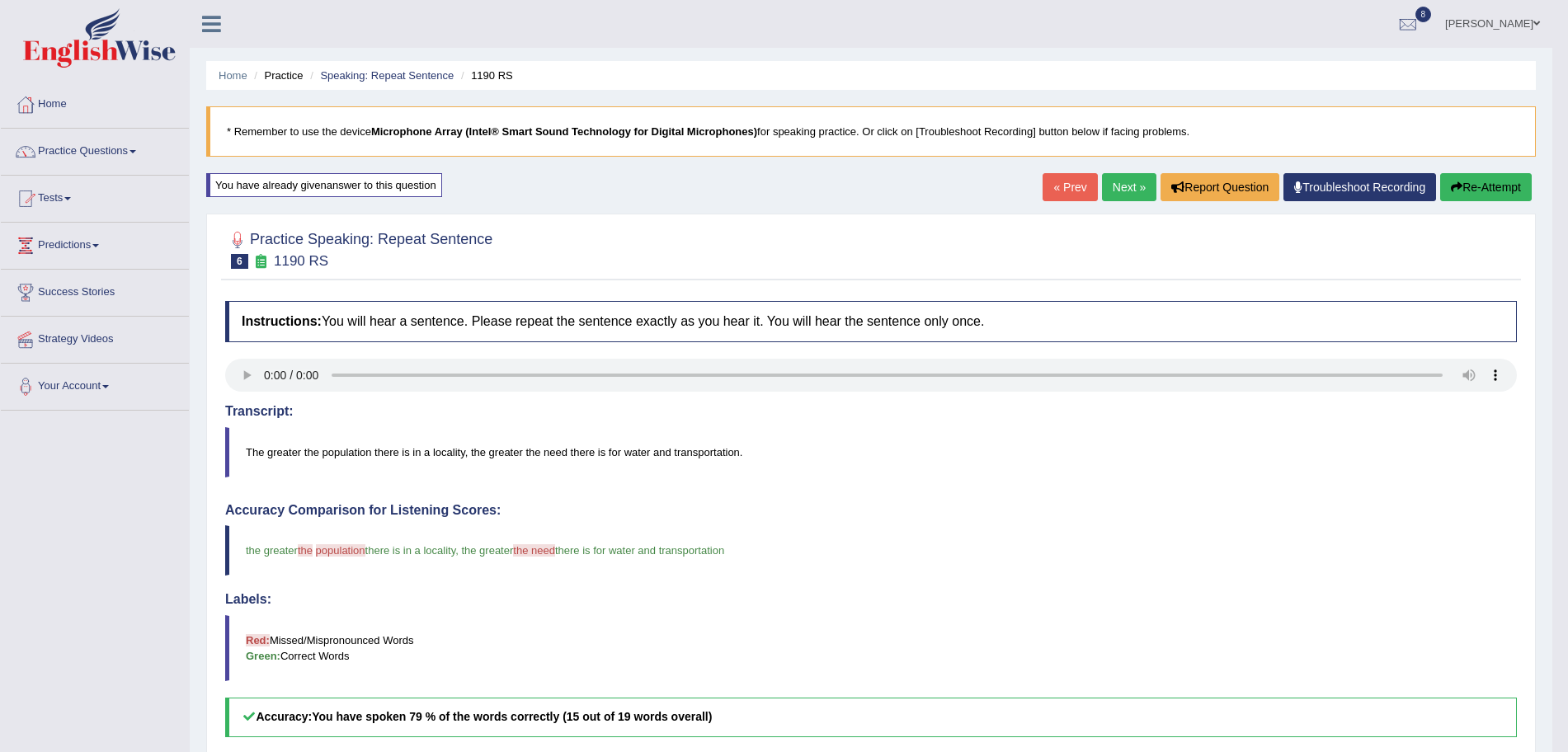
click at [1126, 191] on link "Next »" at bounding box center [1128, 188] width 54 height 28
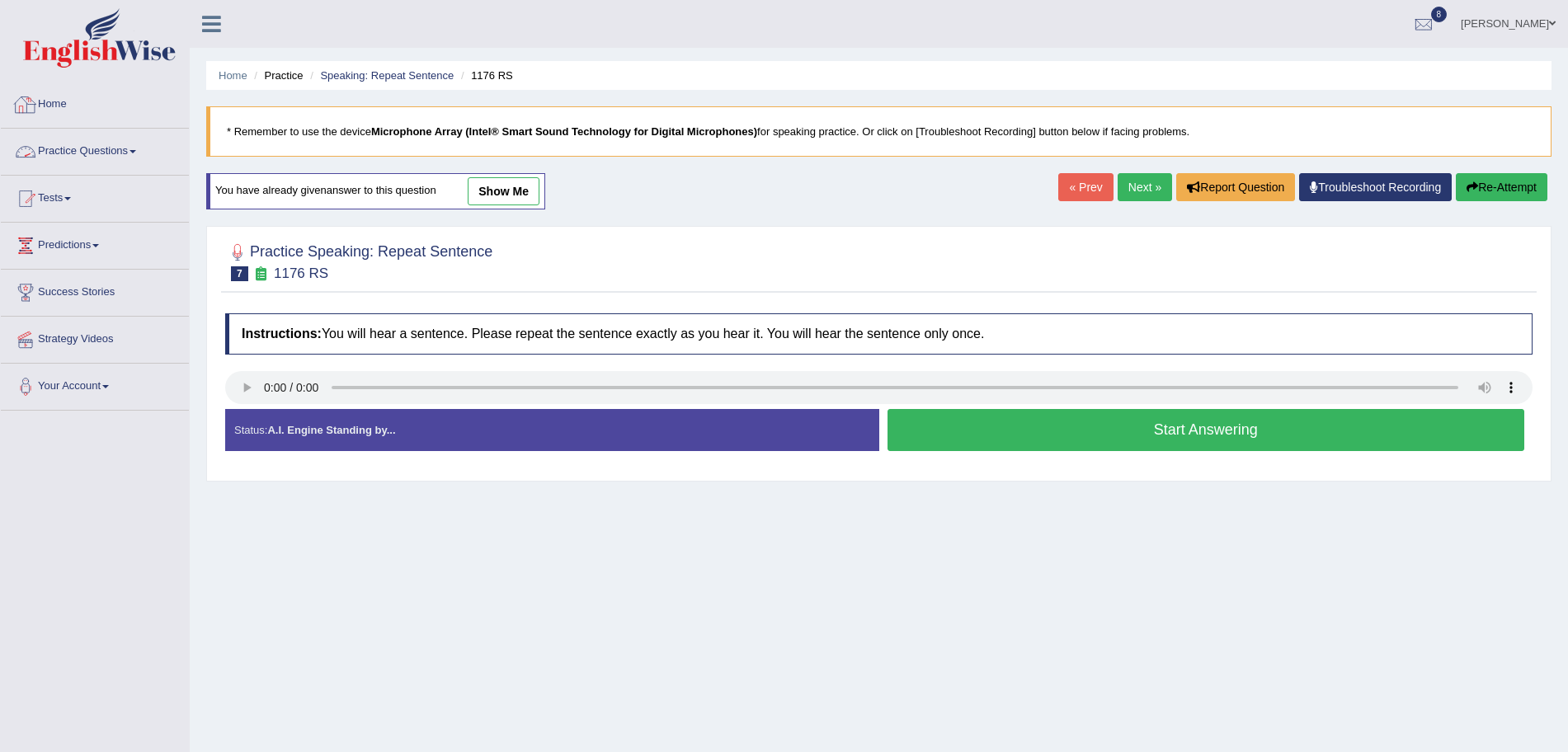
click at [131, 150] on link "Practice Questions" at bounding box center [95, 148] width 188 height 41
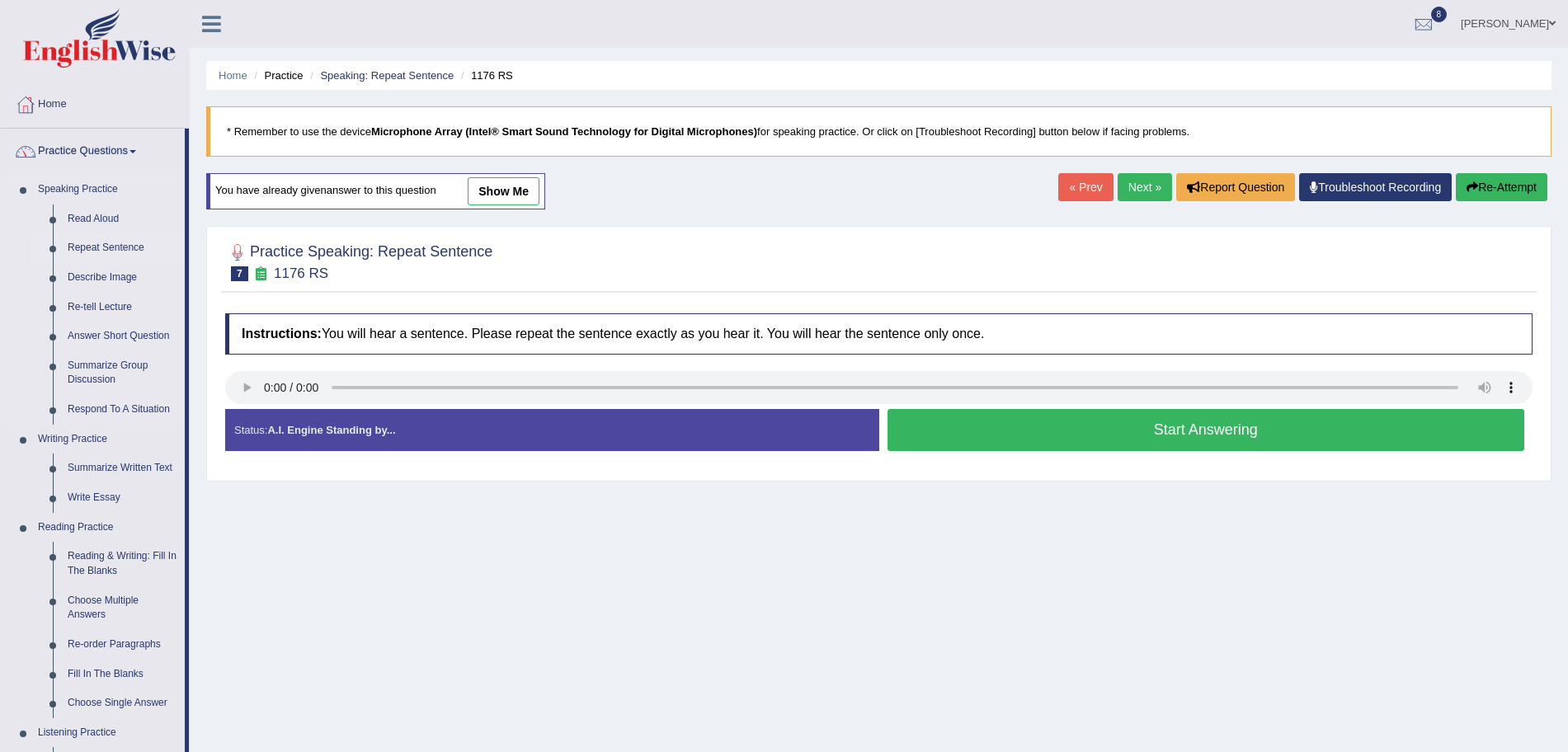
click at [108, 244] on link "Repeat Sentence" at bounding box center [122, 248] width 124 height 30
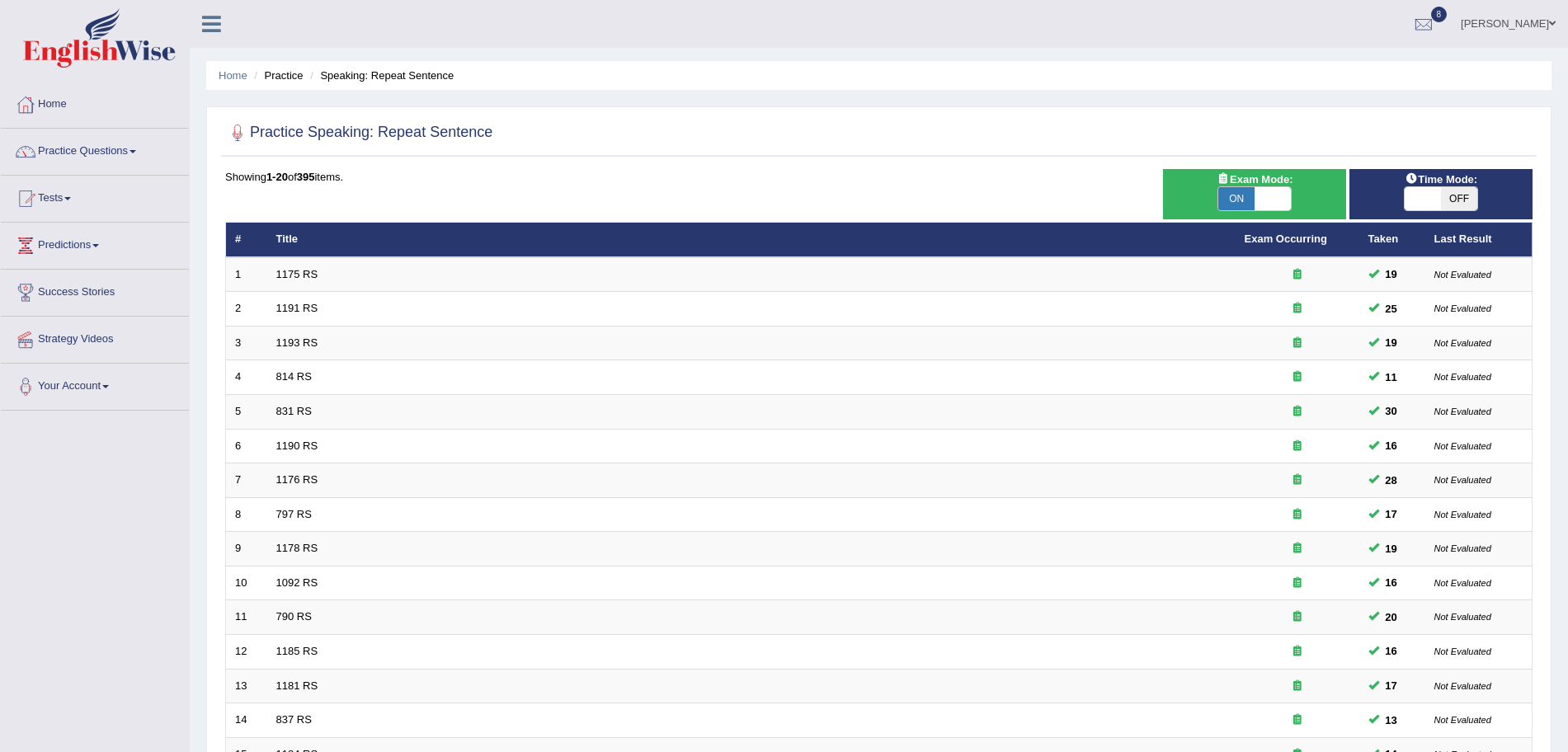
scroll to position [339, 0]
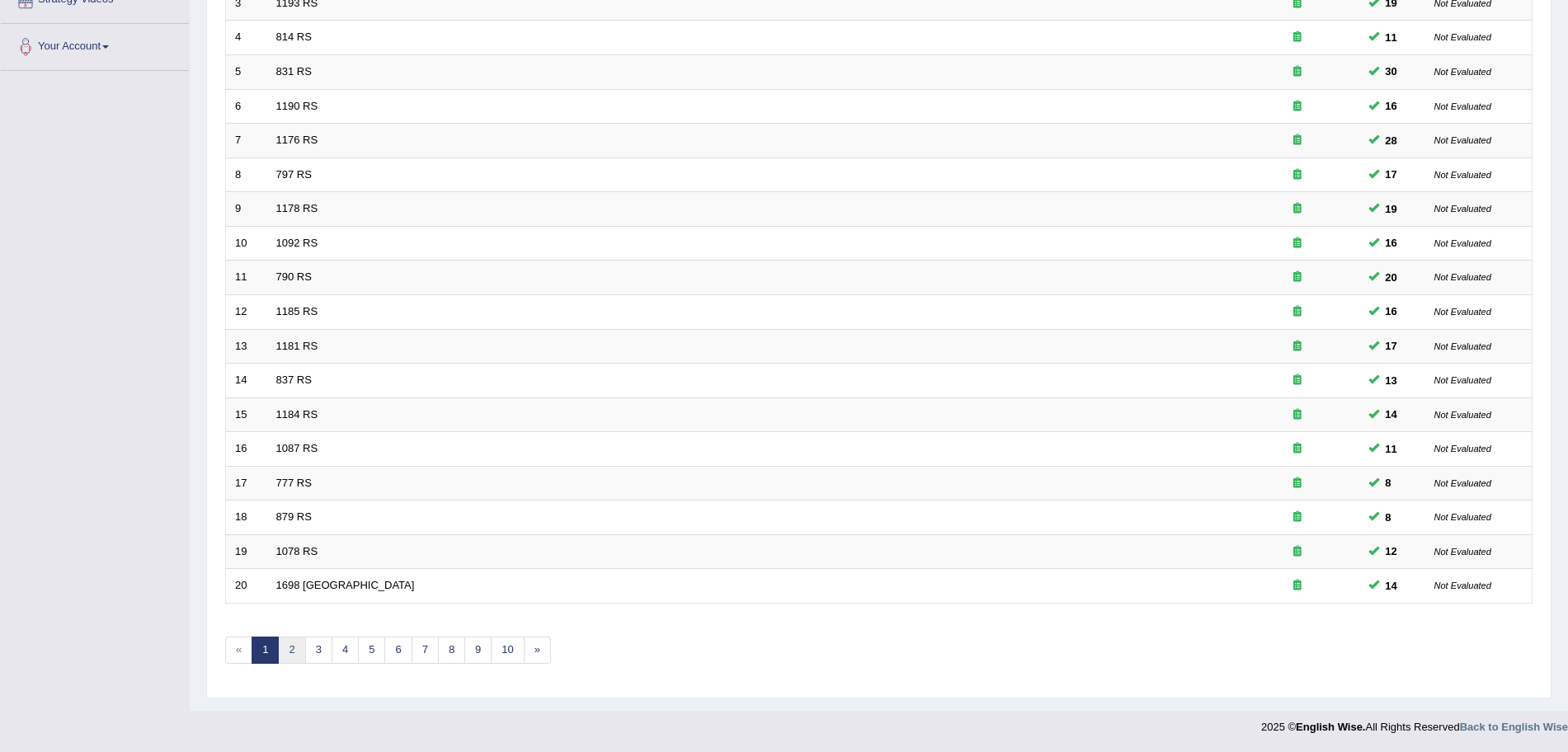
click at [295, 652] on link "2" at bounding box center [291, 650] width 28 height 28
click at [1567, 413] on html "Toggle navigation Home Practice Questions Speaking Practice Read Aloud Repeat S…" at bounding box center [784, 37] width 1568 height 752
click at [312, 646] on link "3" at bounding box center [319, 650] width 28 height 28
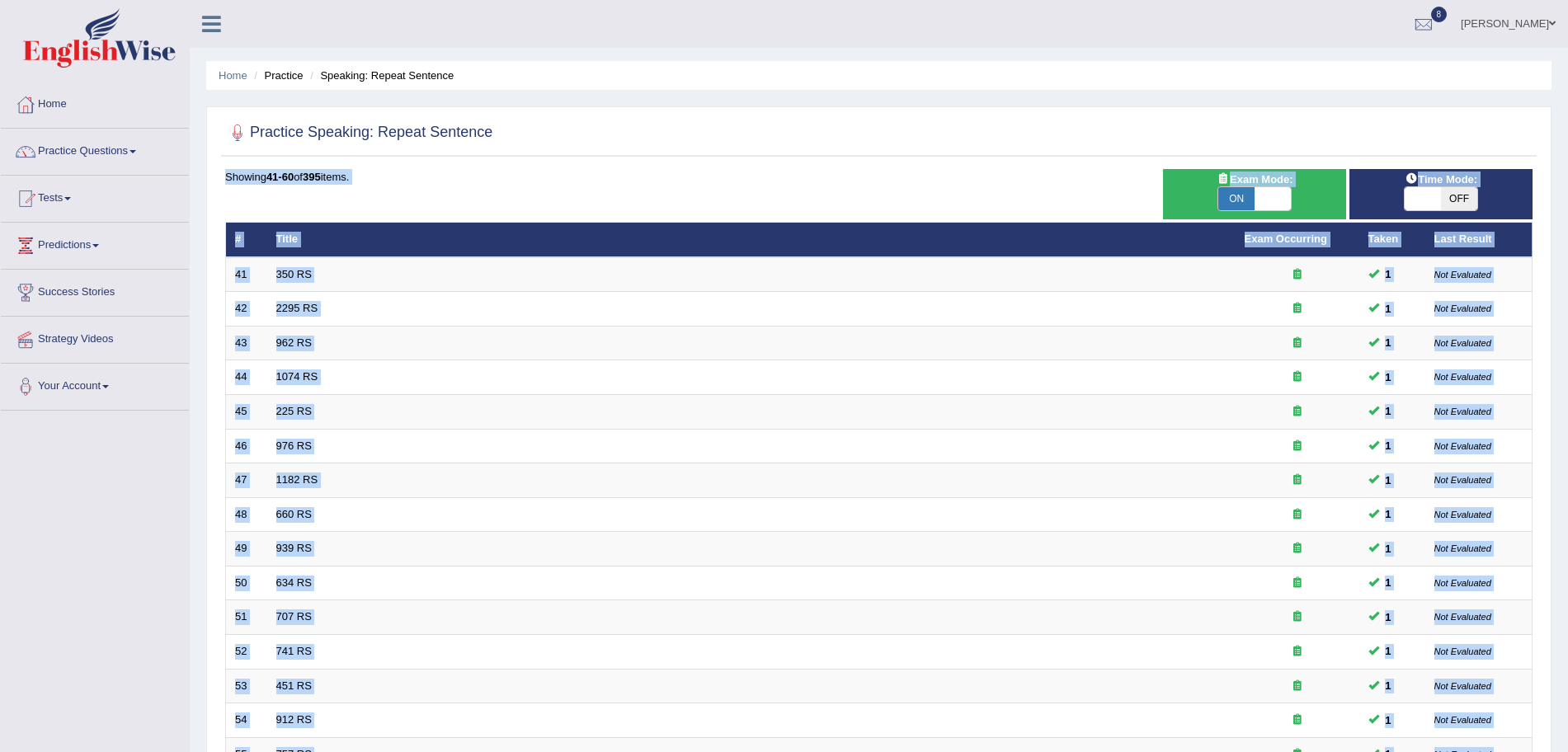
click at [1567, 489] on html "Toggle navigation Home Practice Questions Speaking Practice Read Aloud Repeat S…" at bounding box center [784, 376] width 1568 height 752
click at [575, 213] on div "Showing 41-60 of 395 items. # Title Exam Occurring Taken Last Result 41 350 RS …" at bounding box center [879, 597] width 1308 height 855
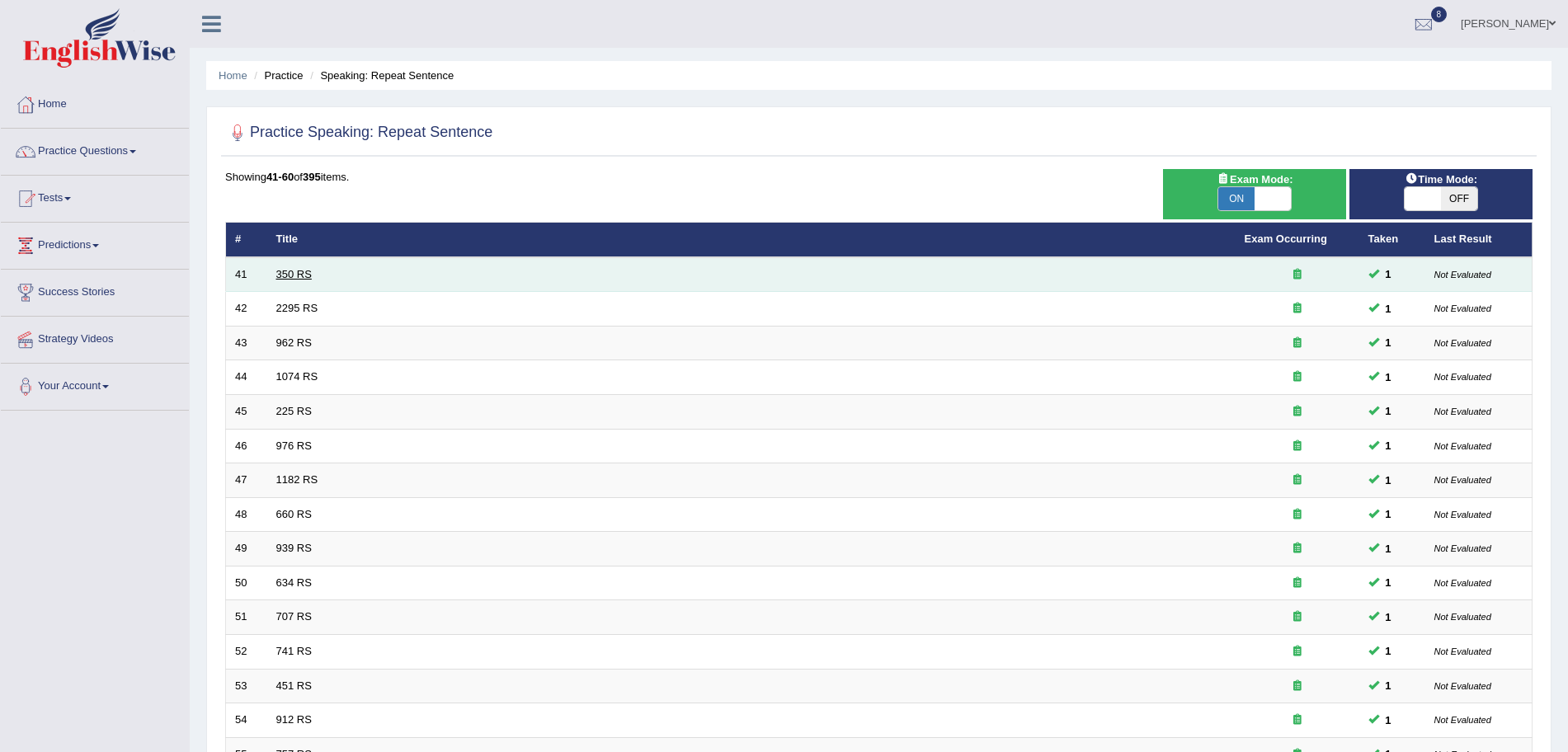
click at [301, 278] on link "350 RS" at bounding box center [294, 273] width 36 height 13
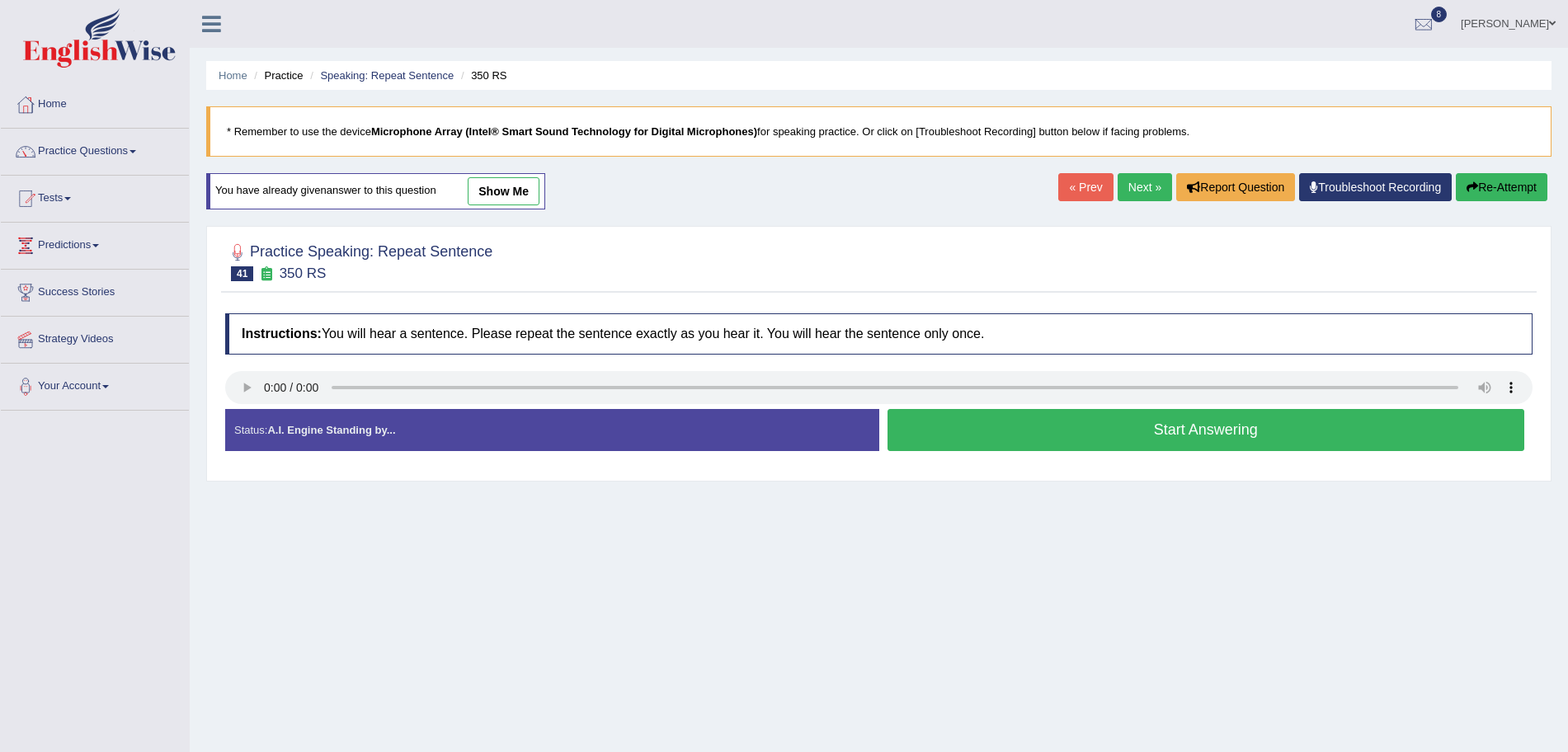
click at [1138, 429] on button "Start Answering" at bounding box center [1206, 430] width 638 height 42
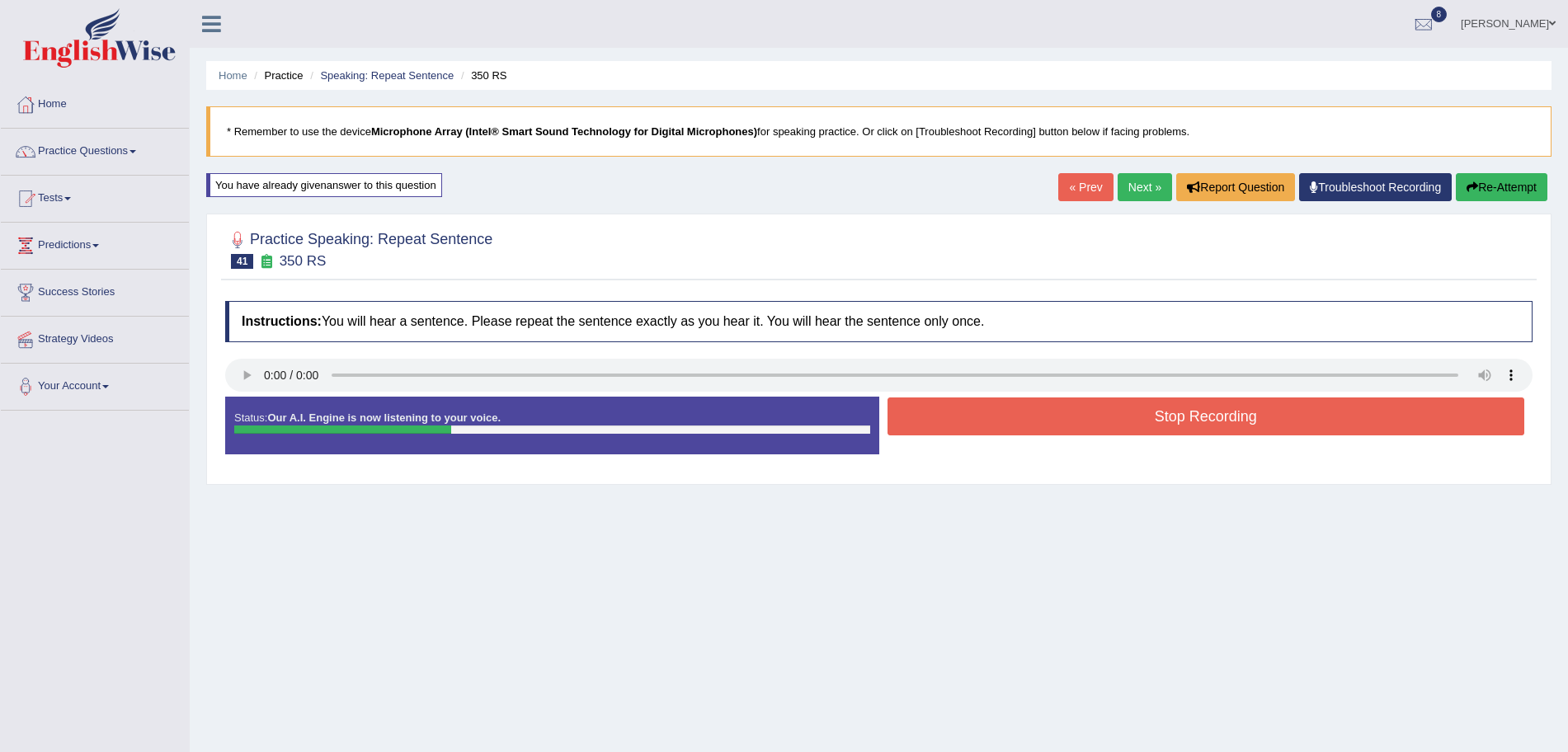
click at [1023, 425] on button "Stop Recording" at bounding box center [1206, 416] width 638 height 38
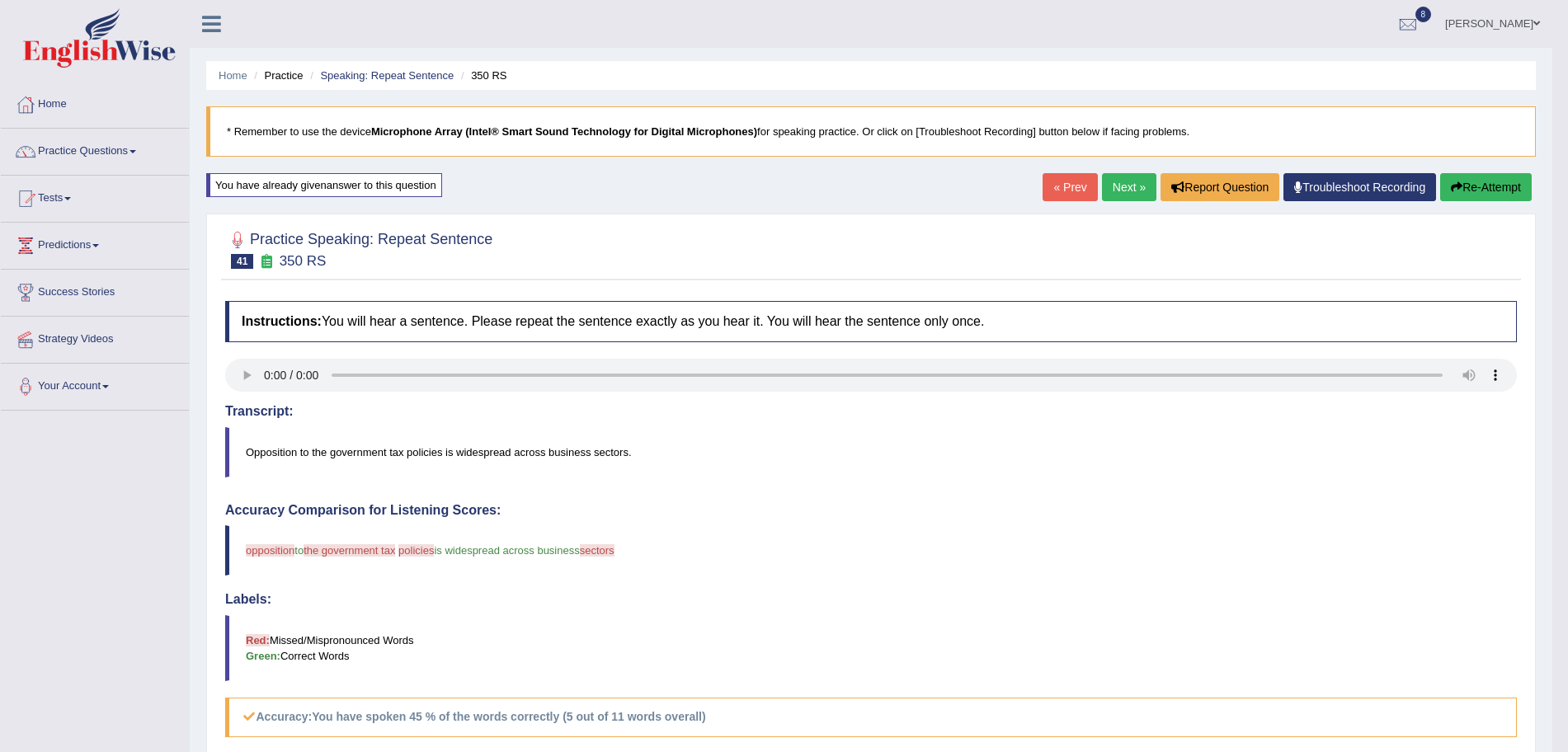
click at [1500, 194] on button "Re-Attempt" at bounding box center [1486, 188] width 92 height 28
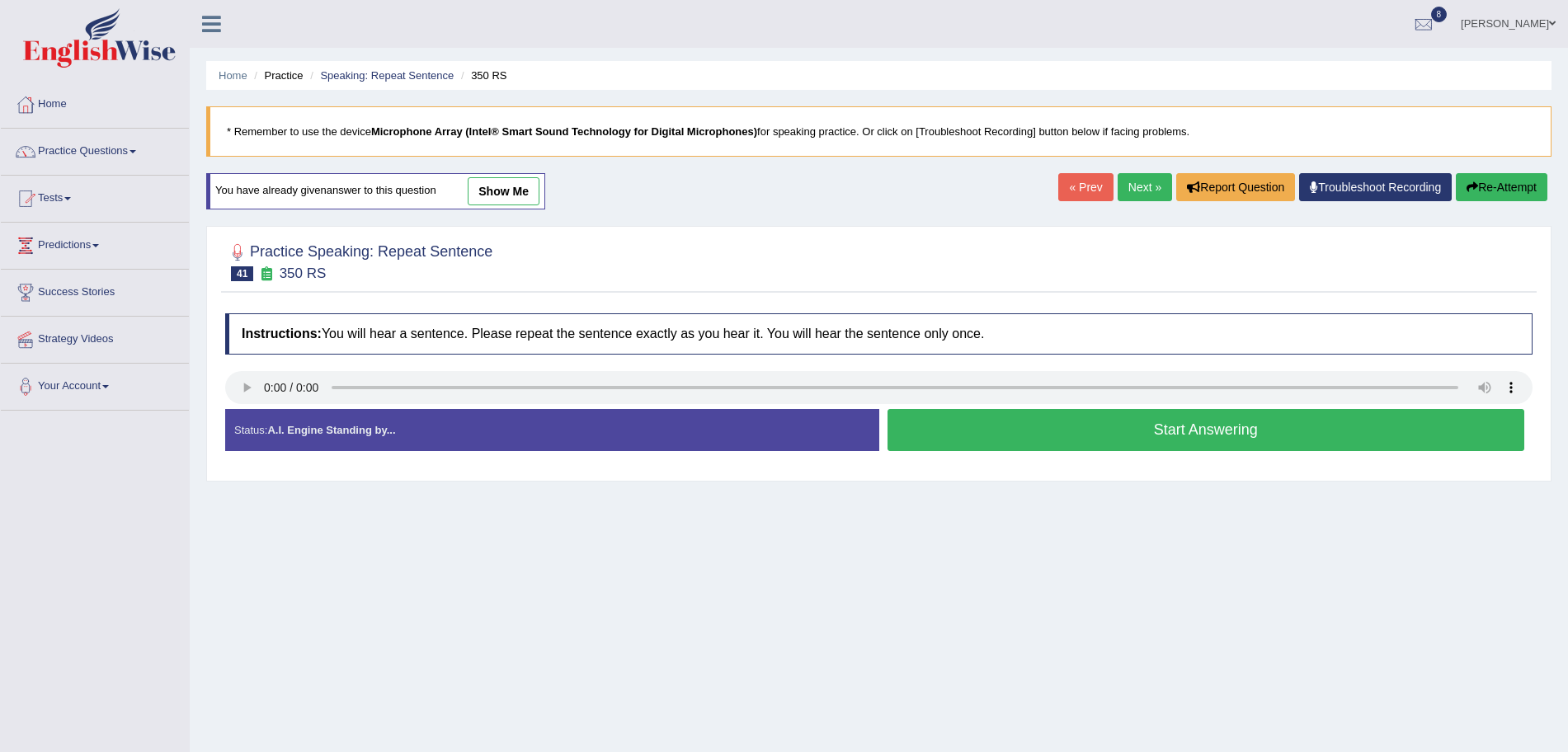
click at [1014, 431] on button "Start Answering" at bounding box center [1206, 430] width 638 height 42
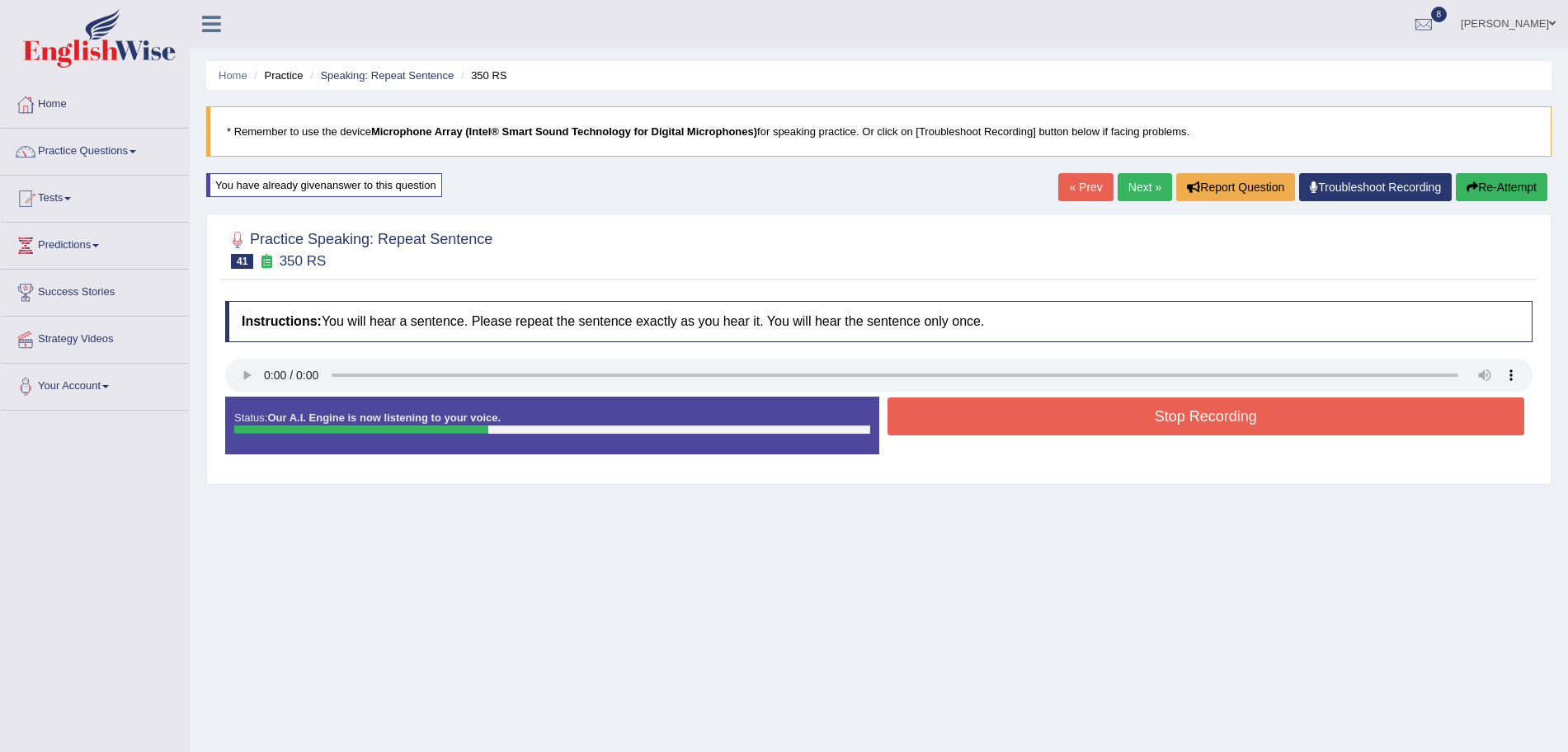
click at [941, 407] on button "Stop Recording" at bounding box center [1206, 416] width 638 height 38
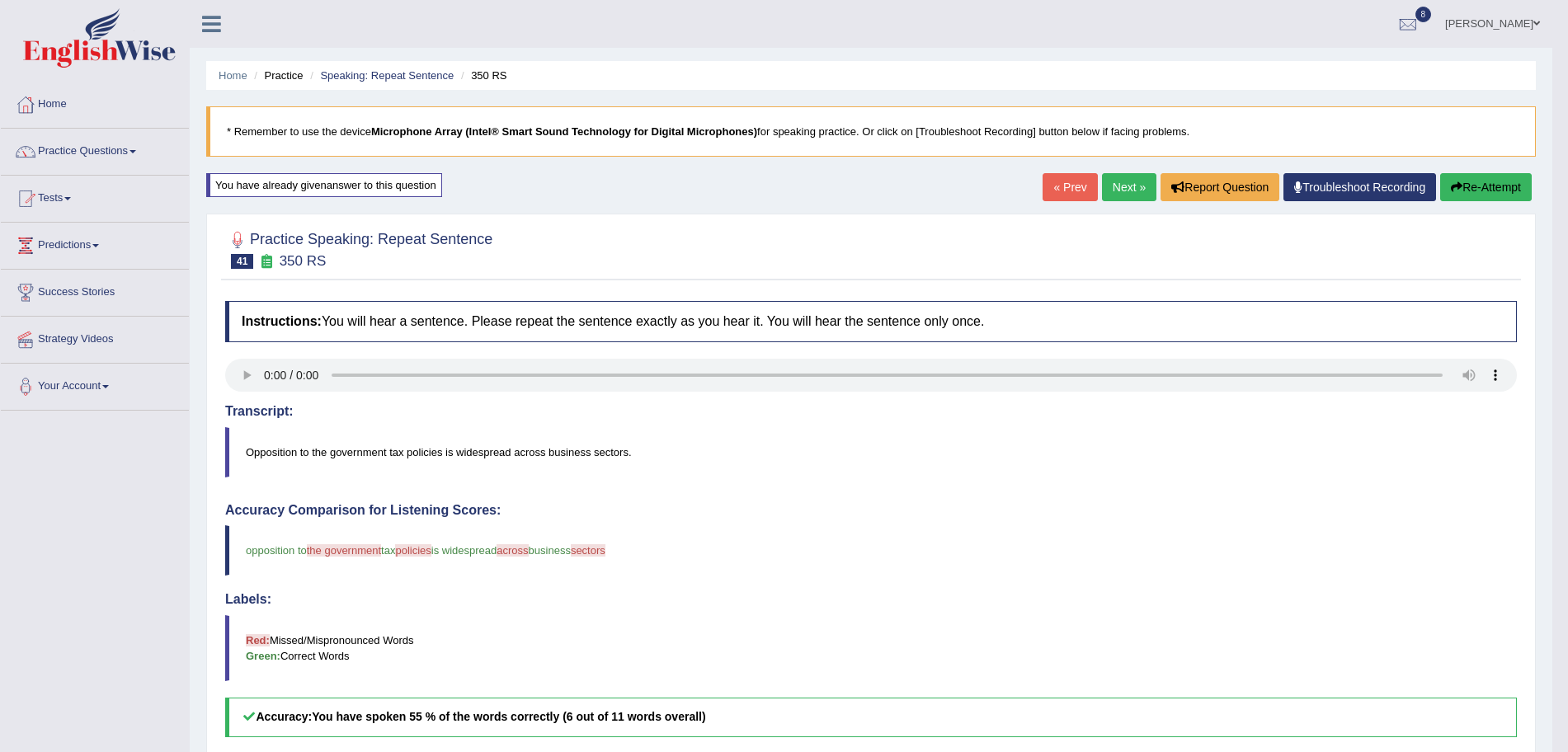
click at [1136, 185] on link "Next »" at bounding box center [1128, 188] width 54 height 28
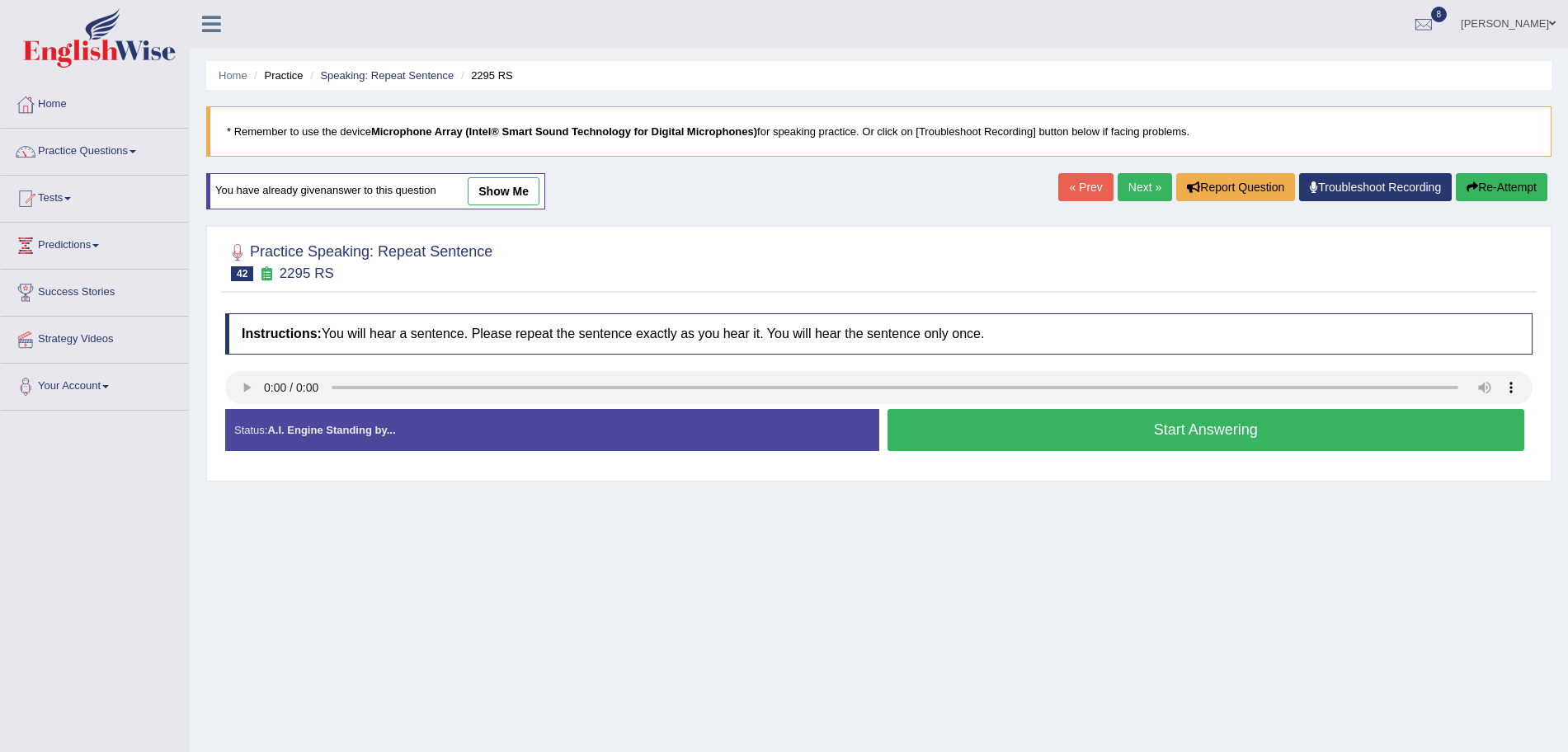
click at [1006, 429] on button "Start Answering" at bounding box center [1206, 430] width 638 height 42
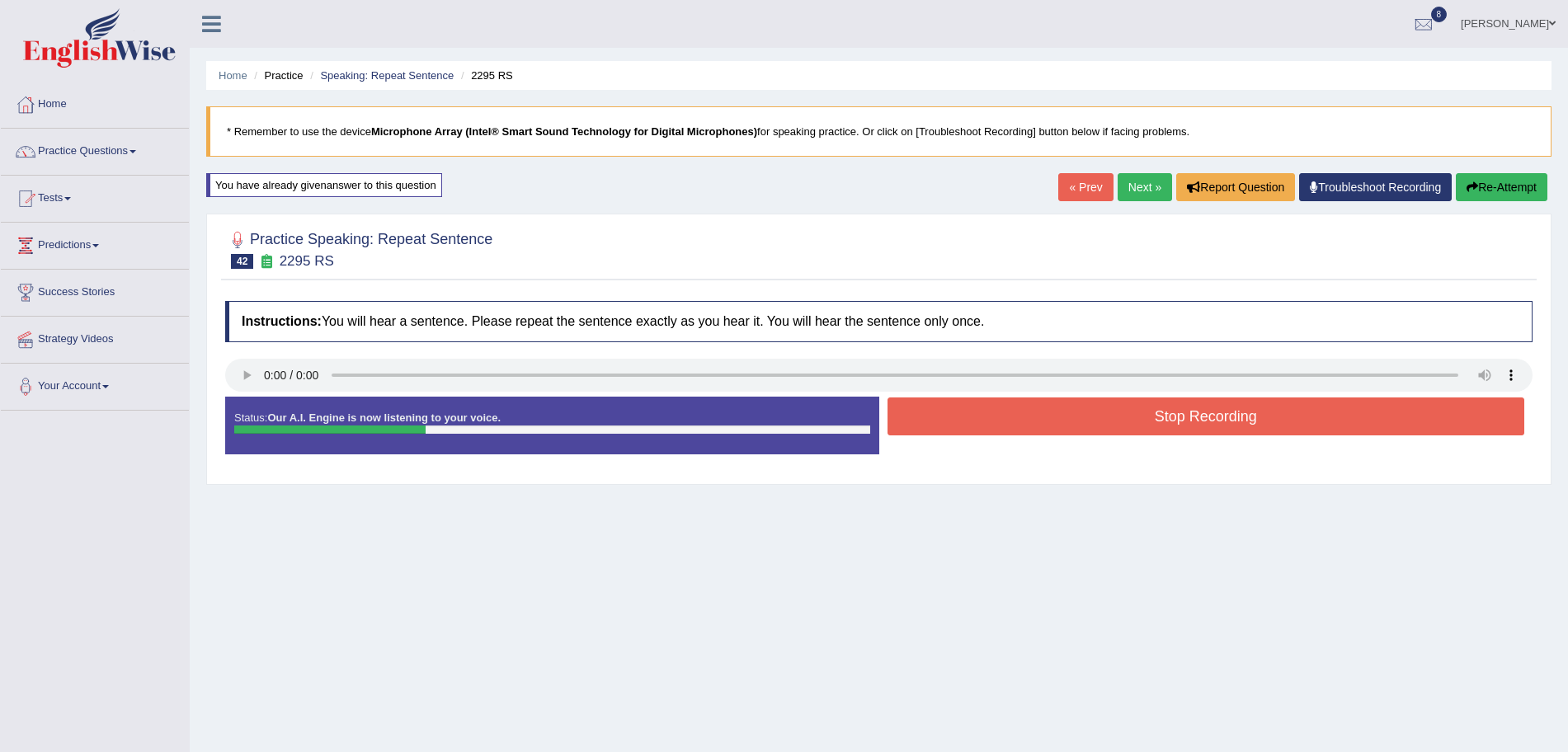
click at [979, 404] on button "Stop Recording" at bounding box center [1206, 416] width 638 height 38
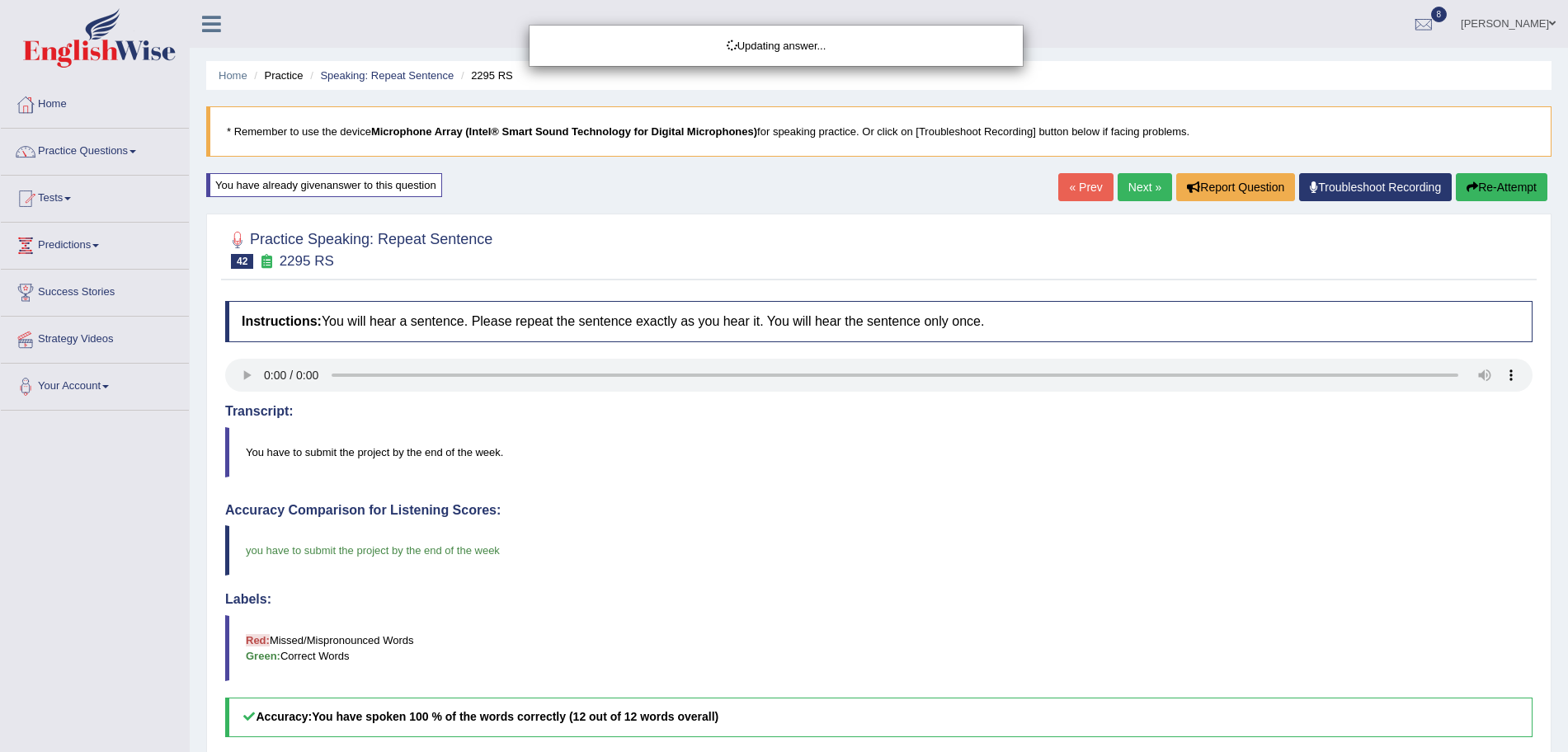
click at [1128, 186] on div "Updating answer..." at bounding box center [784, 376] width 1568 height 752
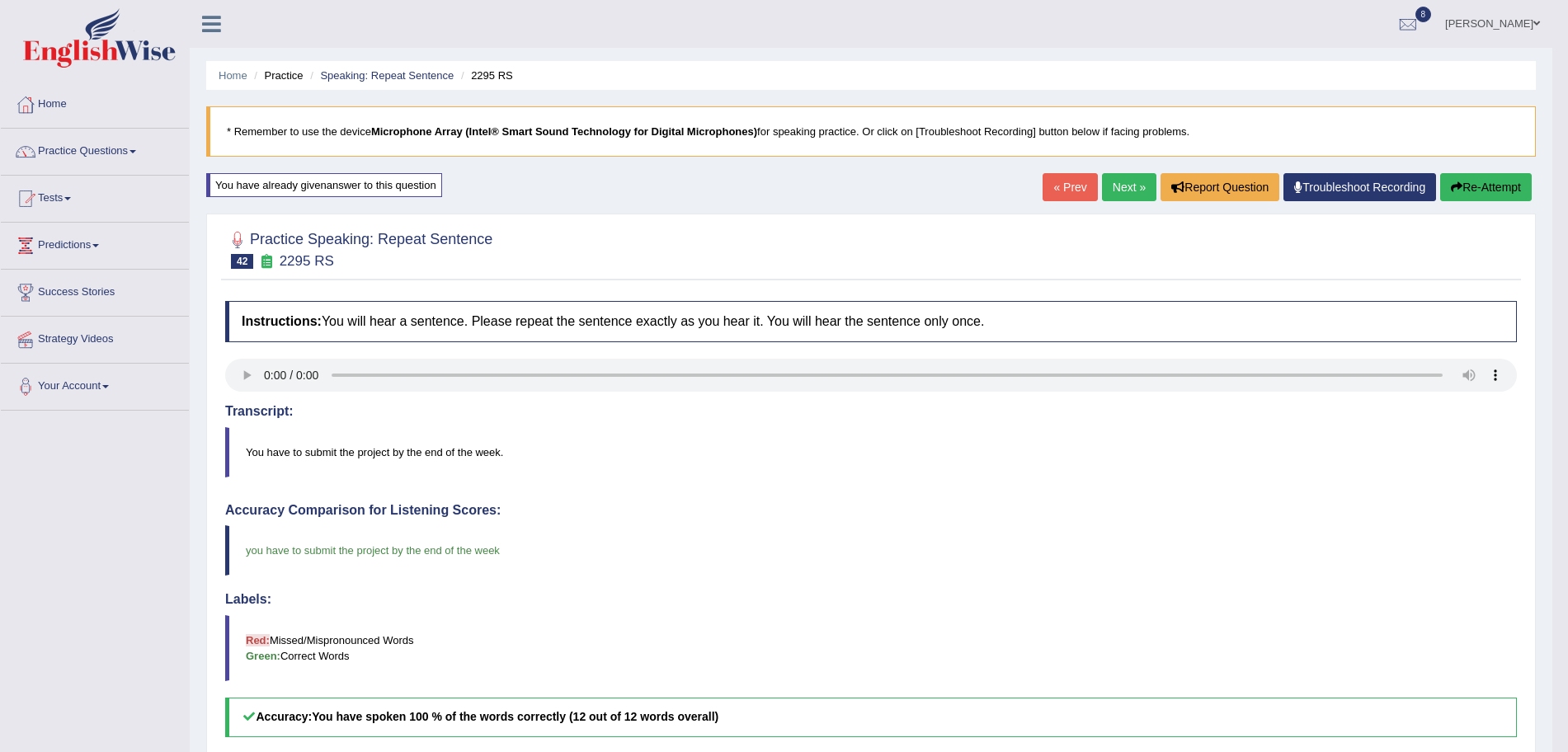
click at [1128, 186] on link "Next »" at bounding box center [1128, 188] width 54 height 28
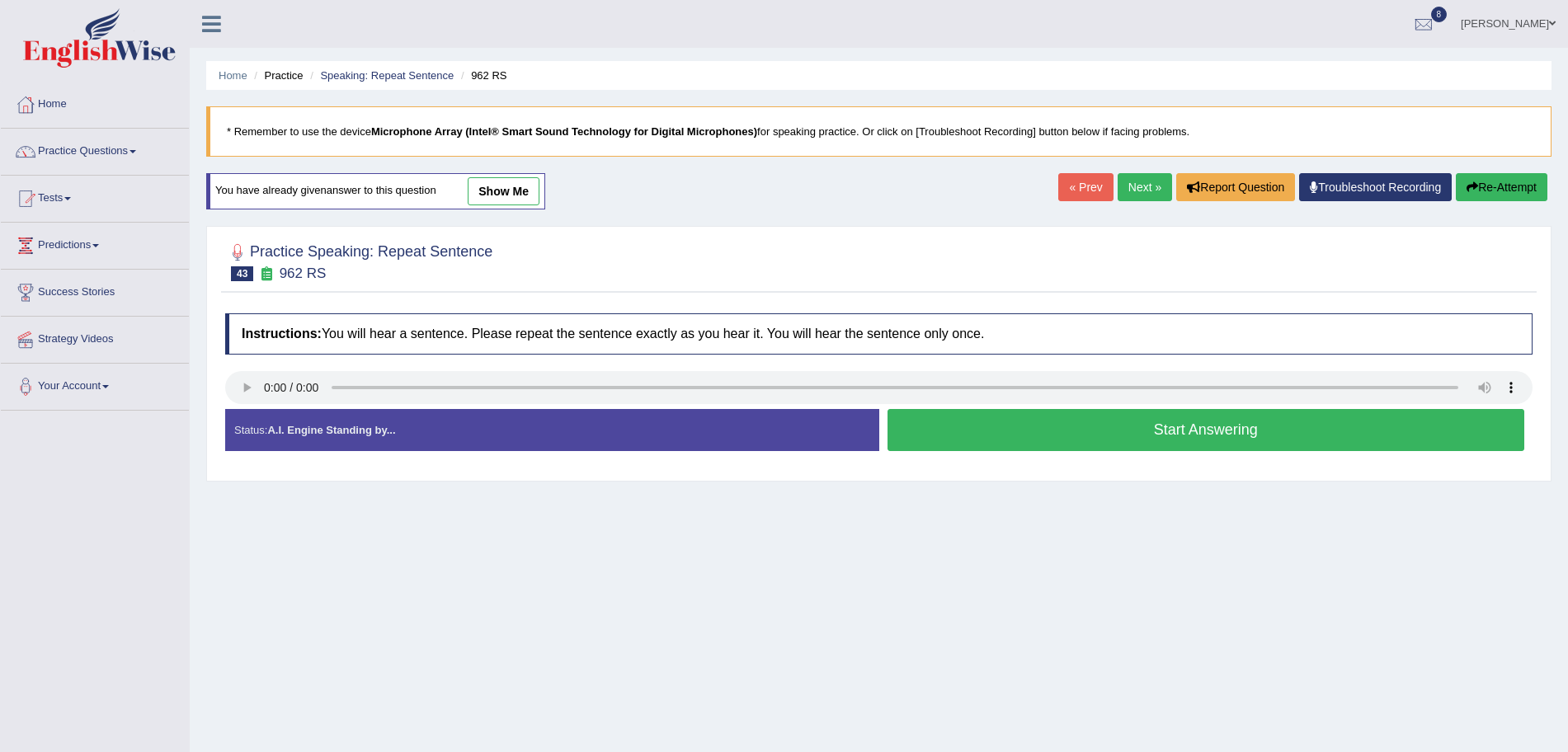
click at [1072, 443] on button "Start Answering" at bounding box center [1206, 430] width 638 height 42
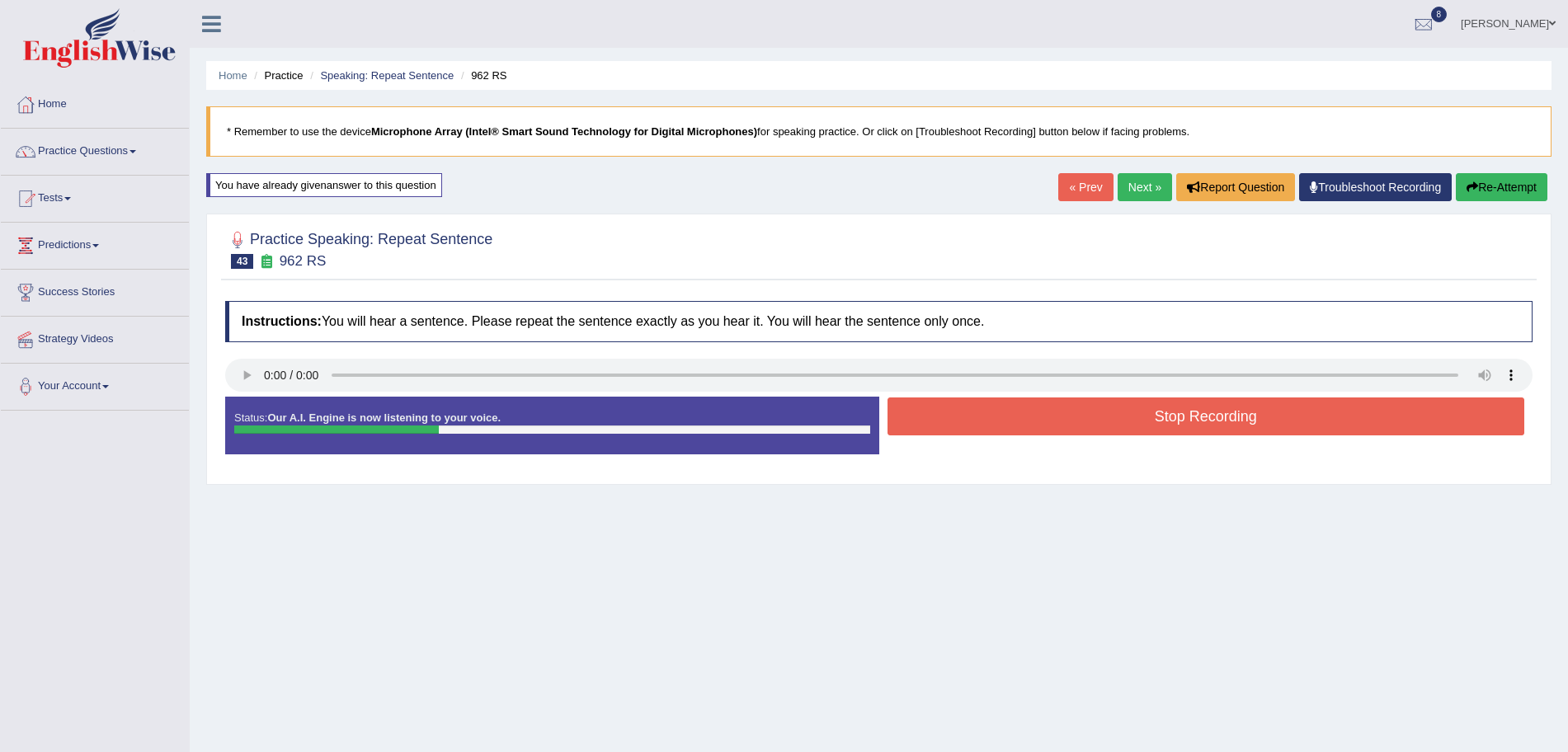
click at [1003, 410] on button "Stop Recording" at bounding box center [1206, 416] width 638 height 38
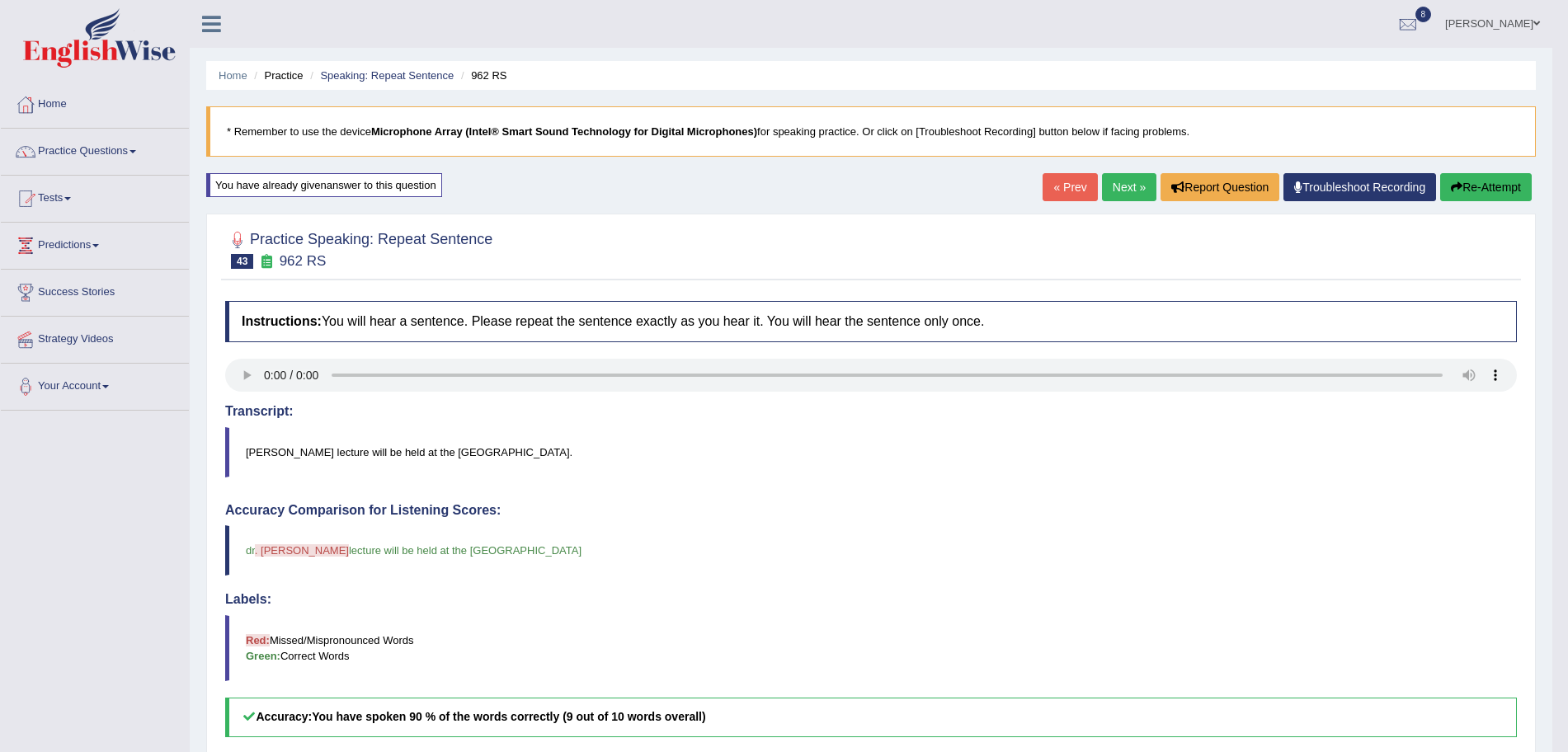
click at [1124, 184] on link "Next »" at bounding box center [1128, 188] width 54 height 28
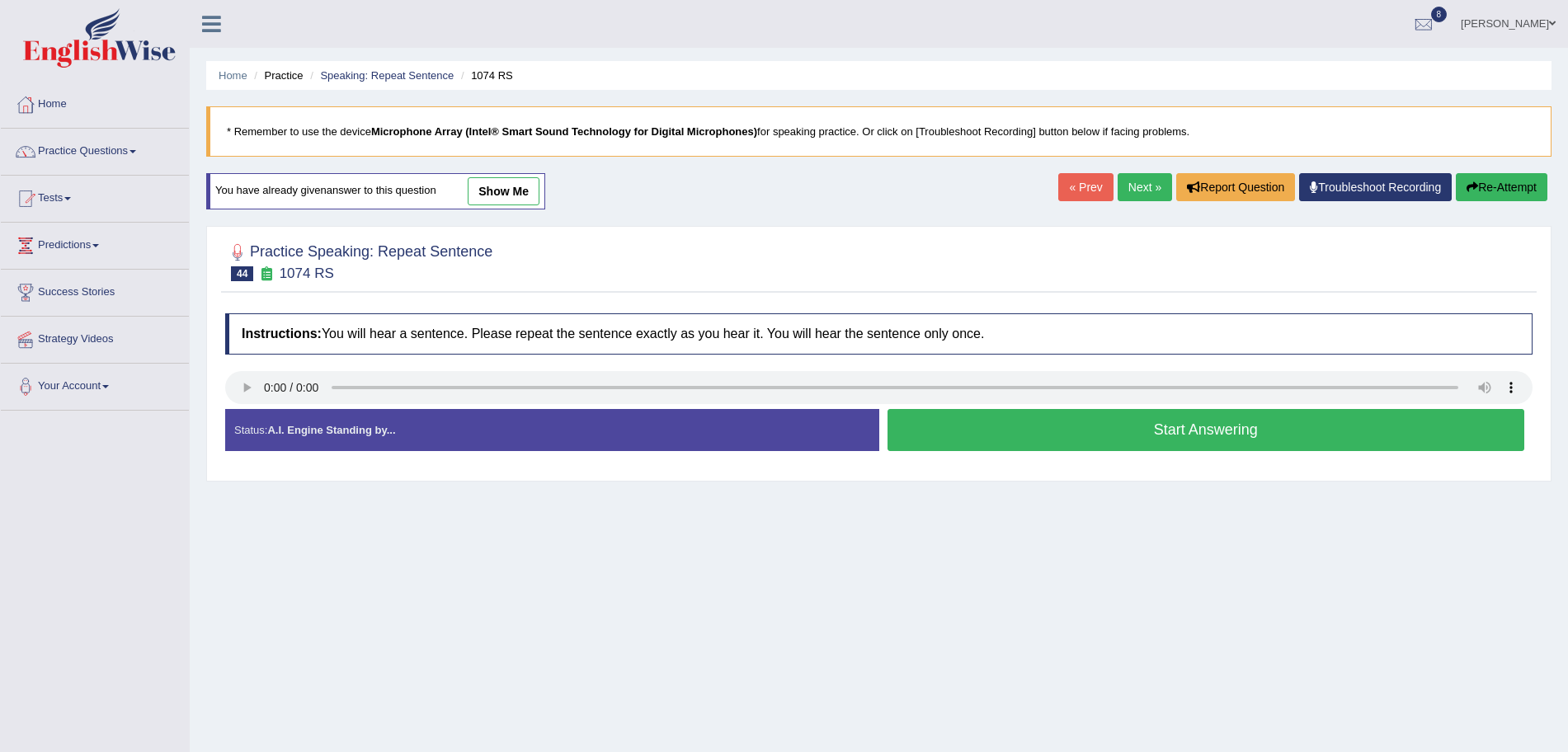
click at [1038, 429] on button "Start Answering" at bounding box center [1206, 430] width 638 height 42
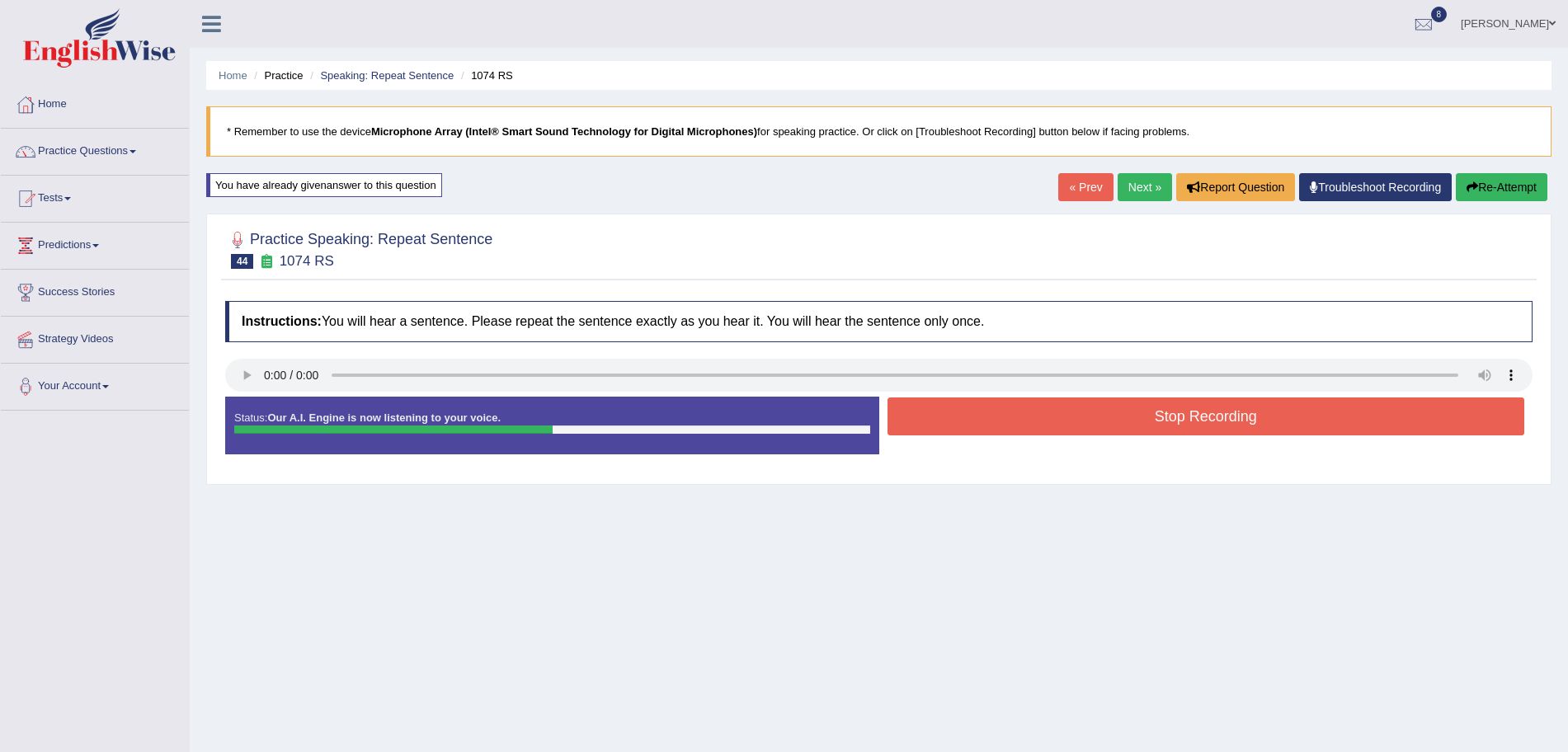
click at [1020, 425] on button "Stop Recording" at bounding box center [1206, 416] width 638 height 38
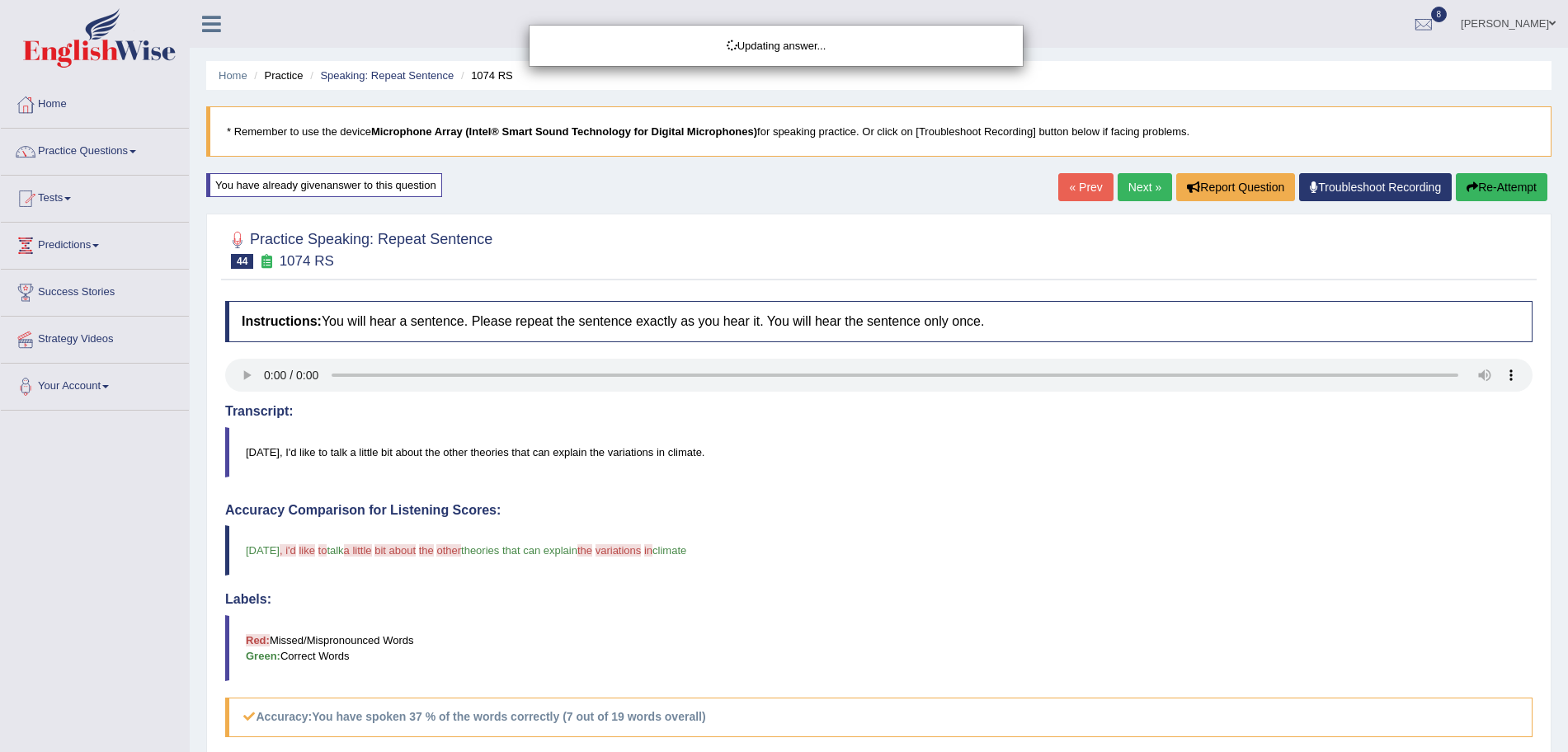
click at [1118, 183] on div "Updating answer..." at bounding box center [784, 376] width 1568 height 752
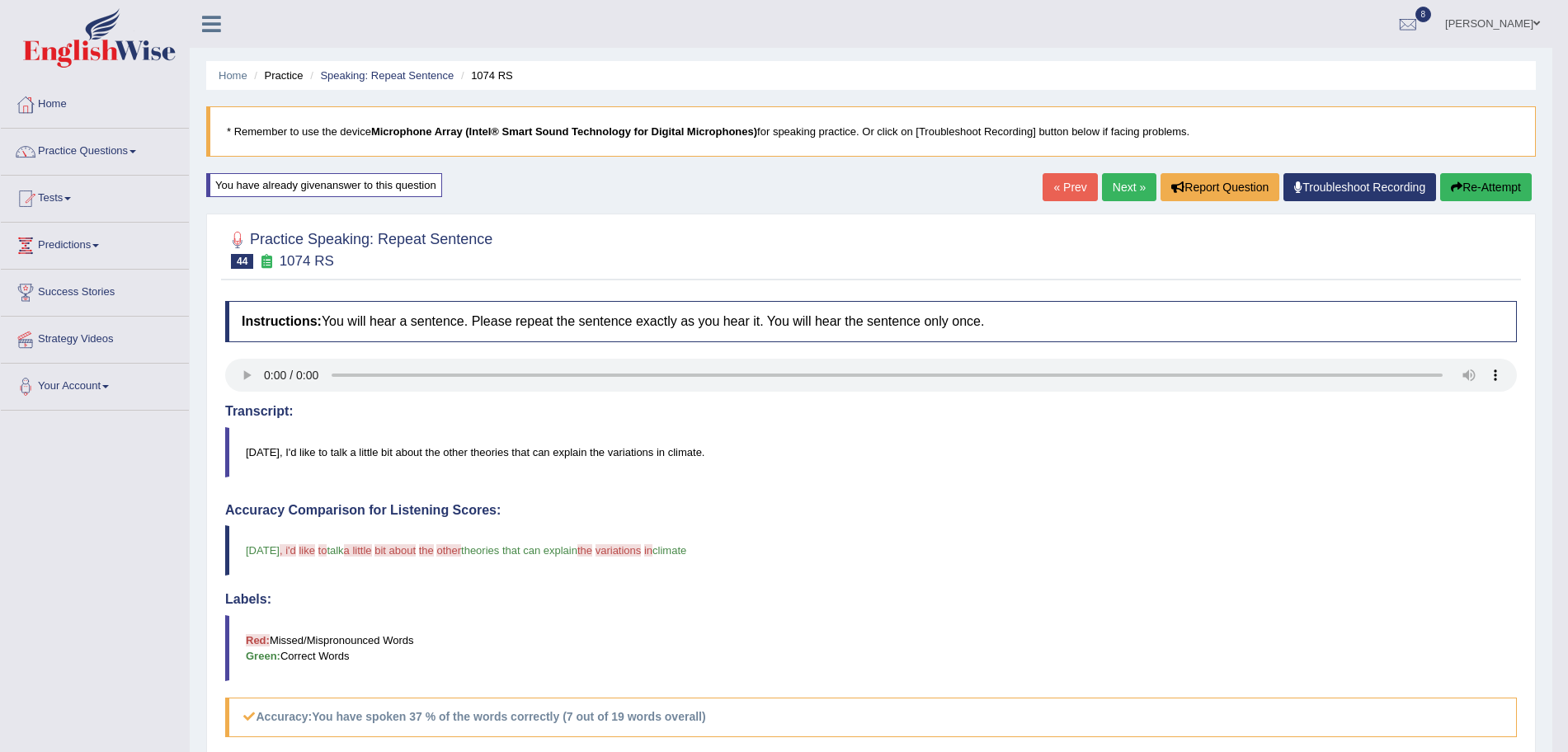
click at [1118, 183] on link "Next »" at bounding box center [1128, 188] width 54 height 28
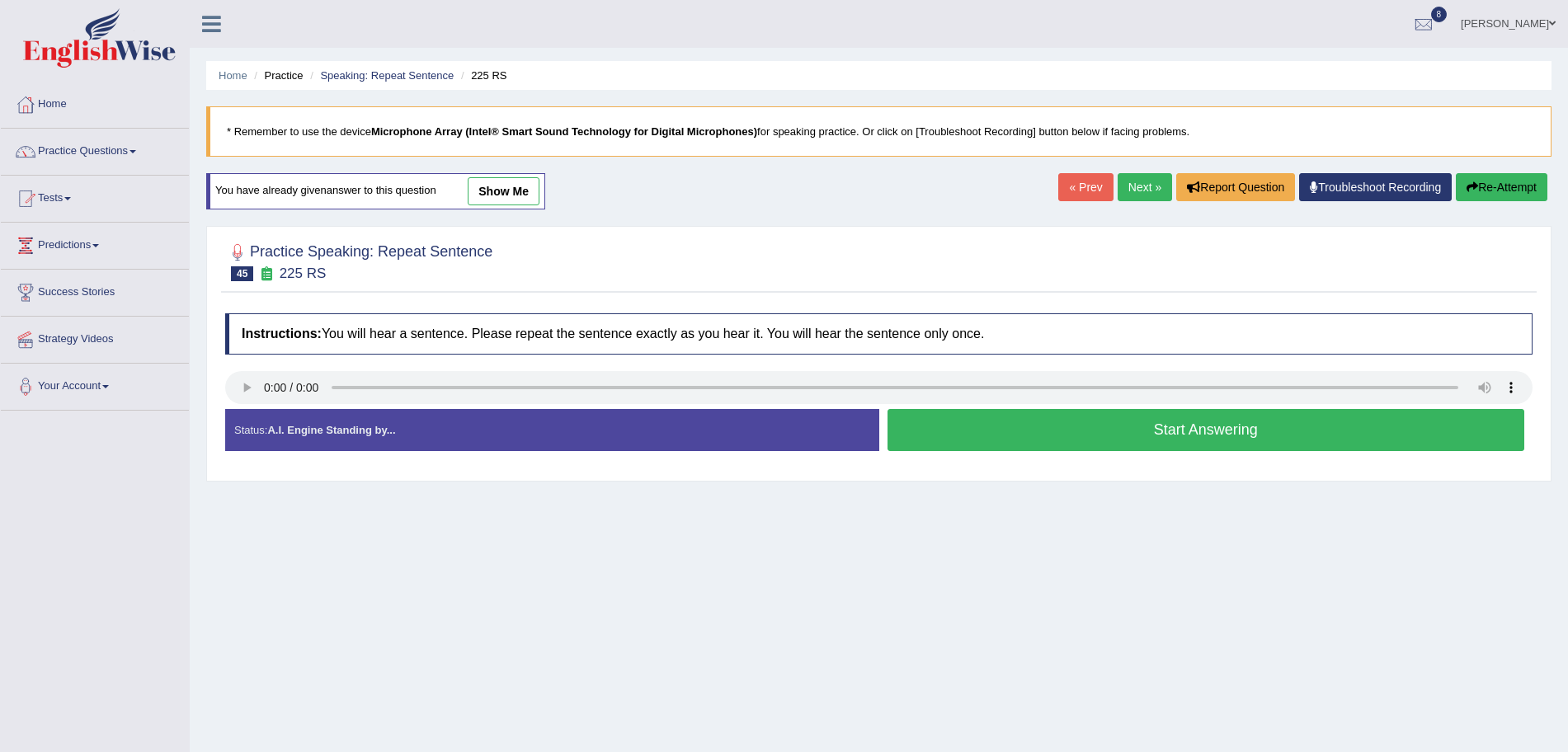
click at [1047, 429] on button "Start Answering" at bounding box center [1206, 430] width 638 height 42
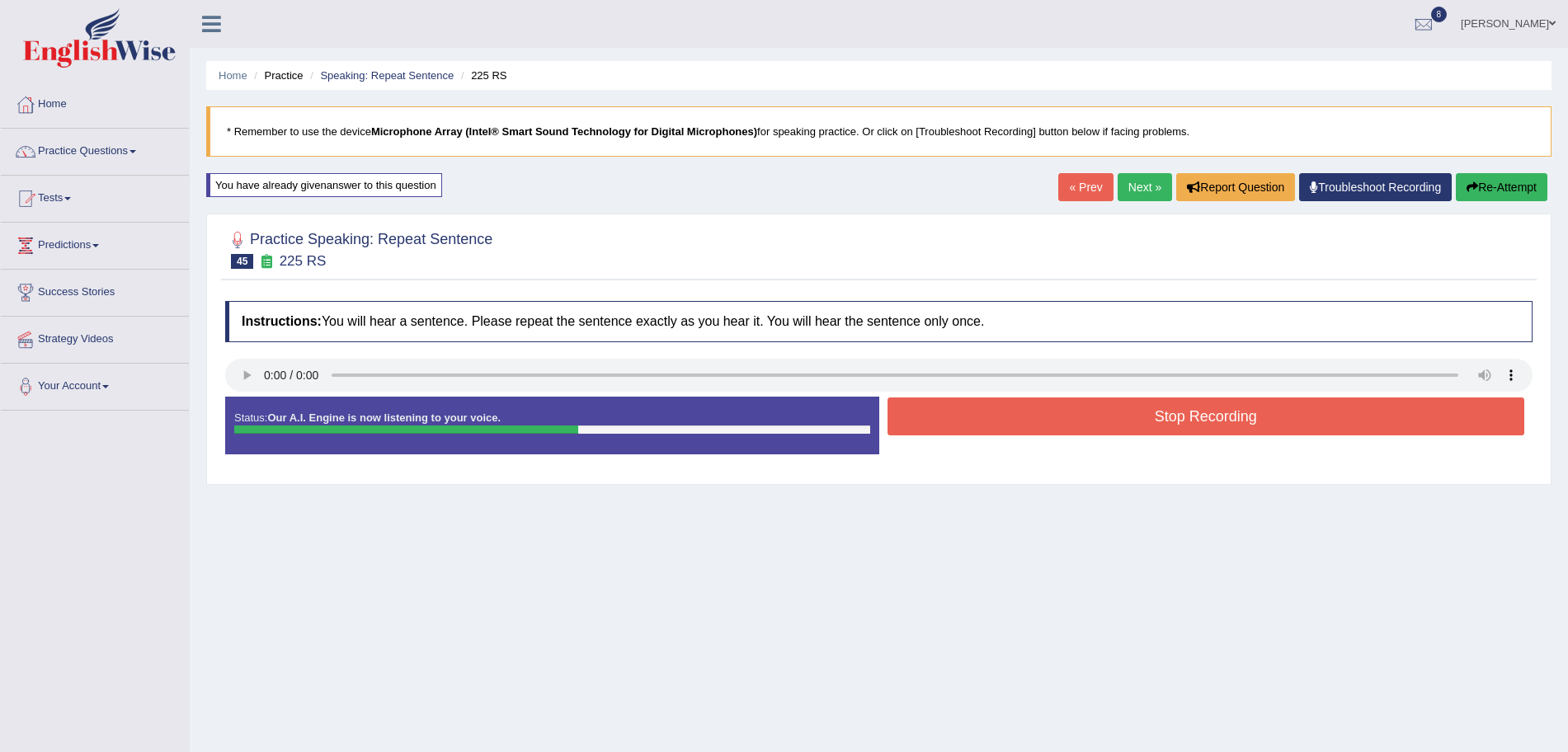
click at [1100, 417] on button "Stop Recording" at bounding box center [1206, 416] width 638 height 38
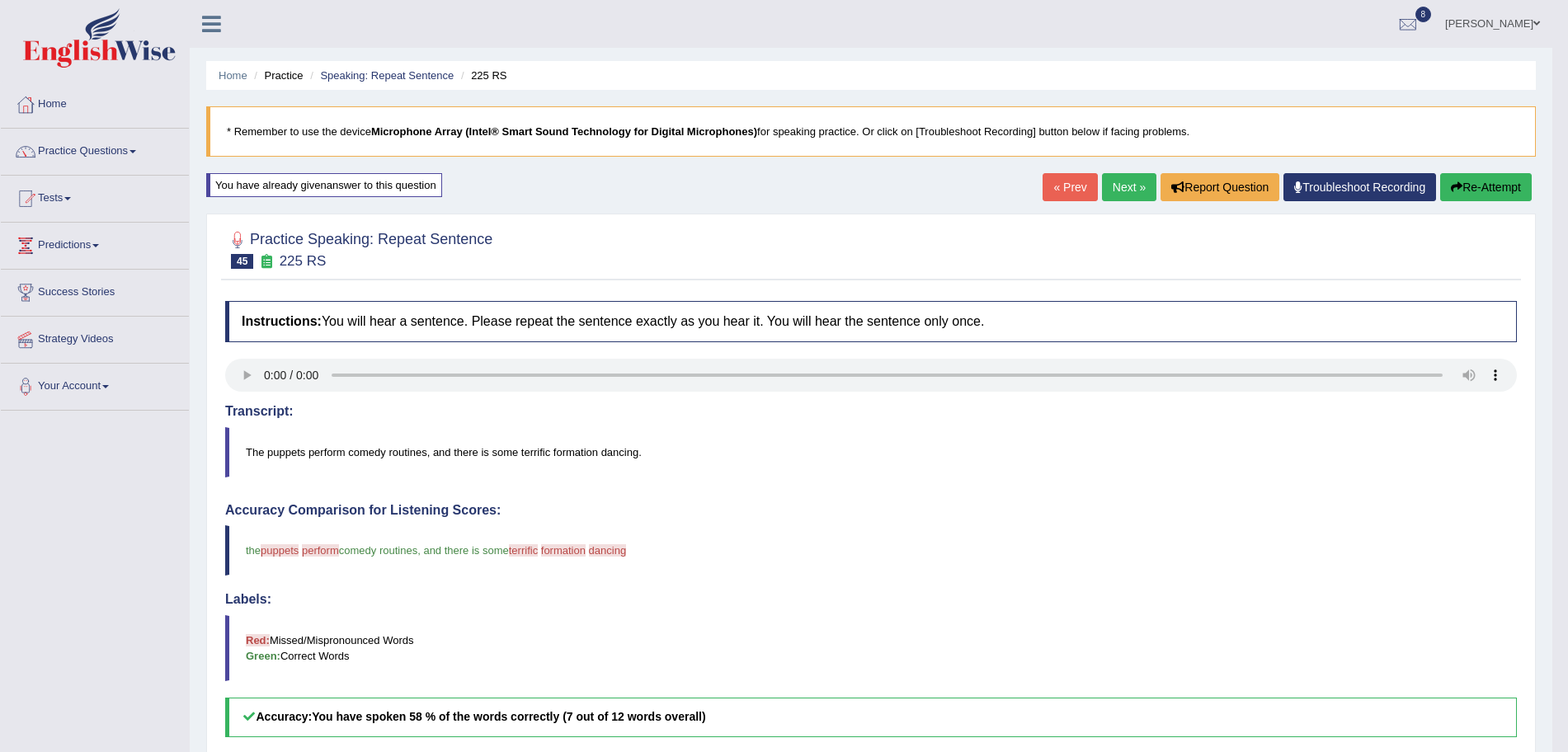
click at [1141, 188] on link "Next »" at bounding box center [1128, 188] width 54 height 28
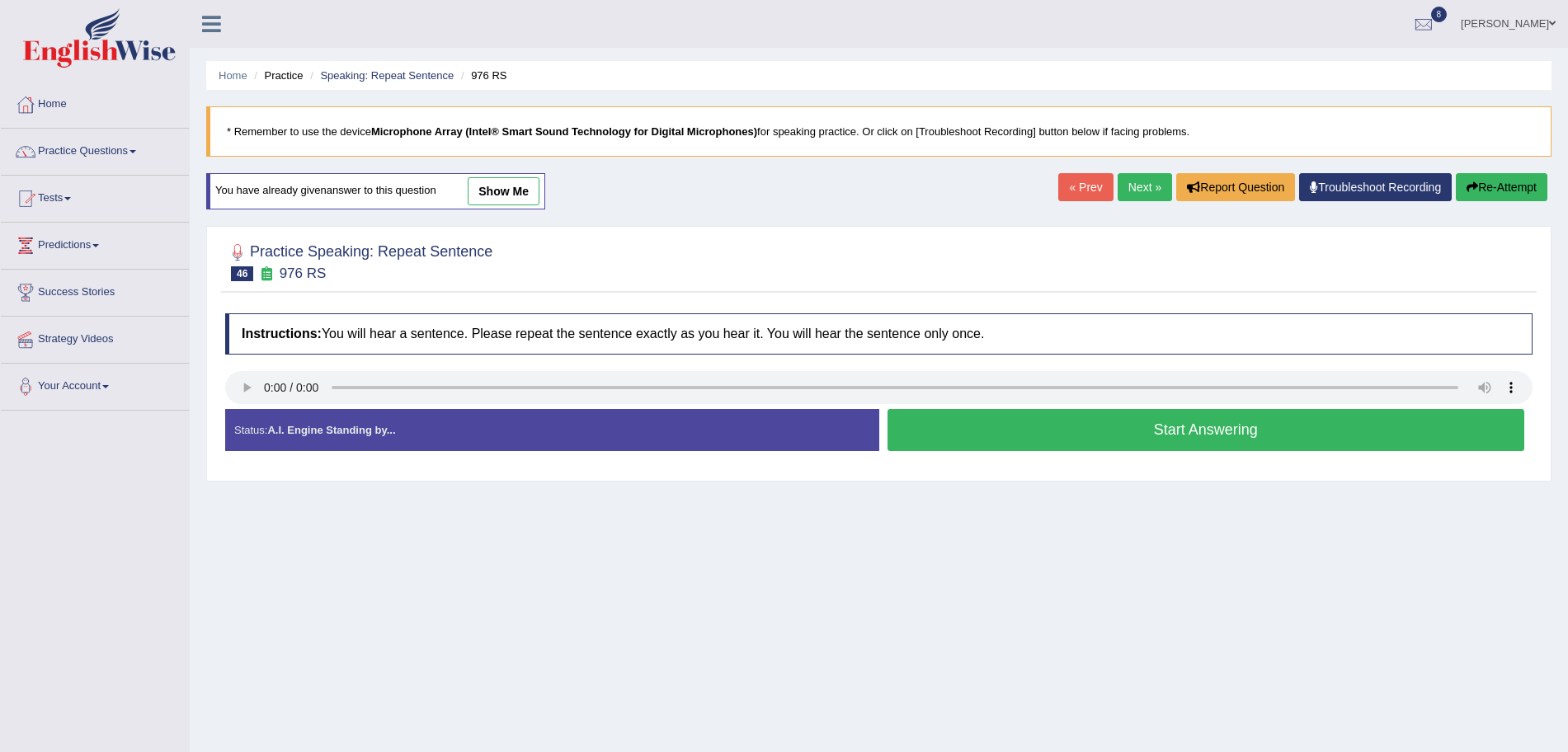
click at [1038, 423] on button "Start Answering" at bounding box center [1206, 430] width 638 height 42
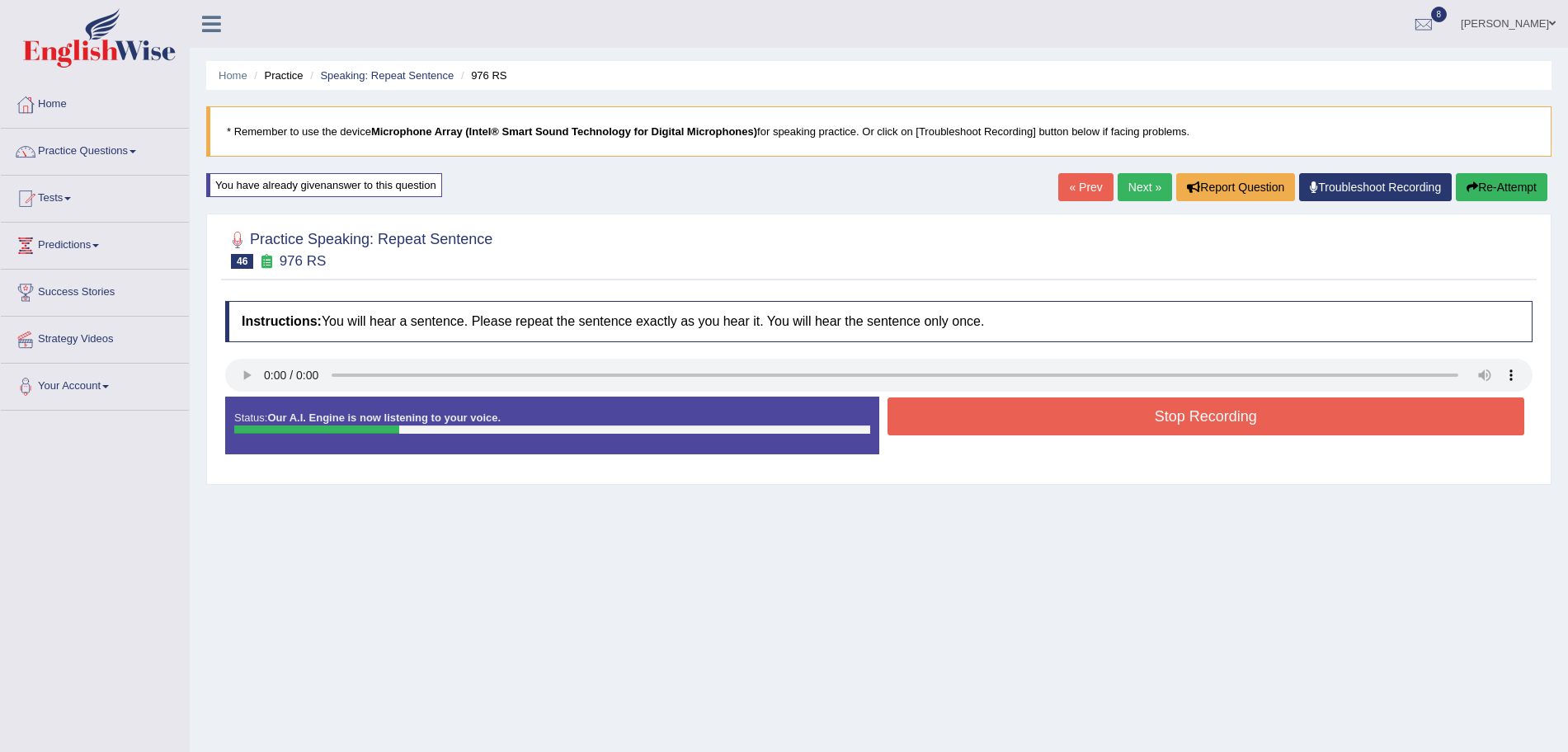
click at [1038, 423] on button "Stop Recording" at bounding box center [1206, 416] width 638 height 38
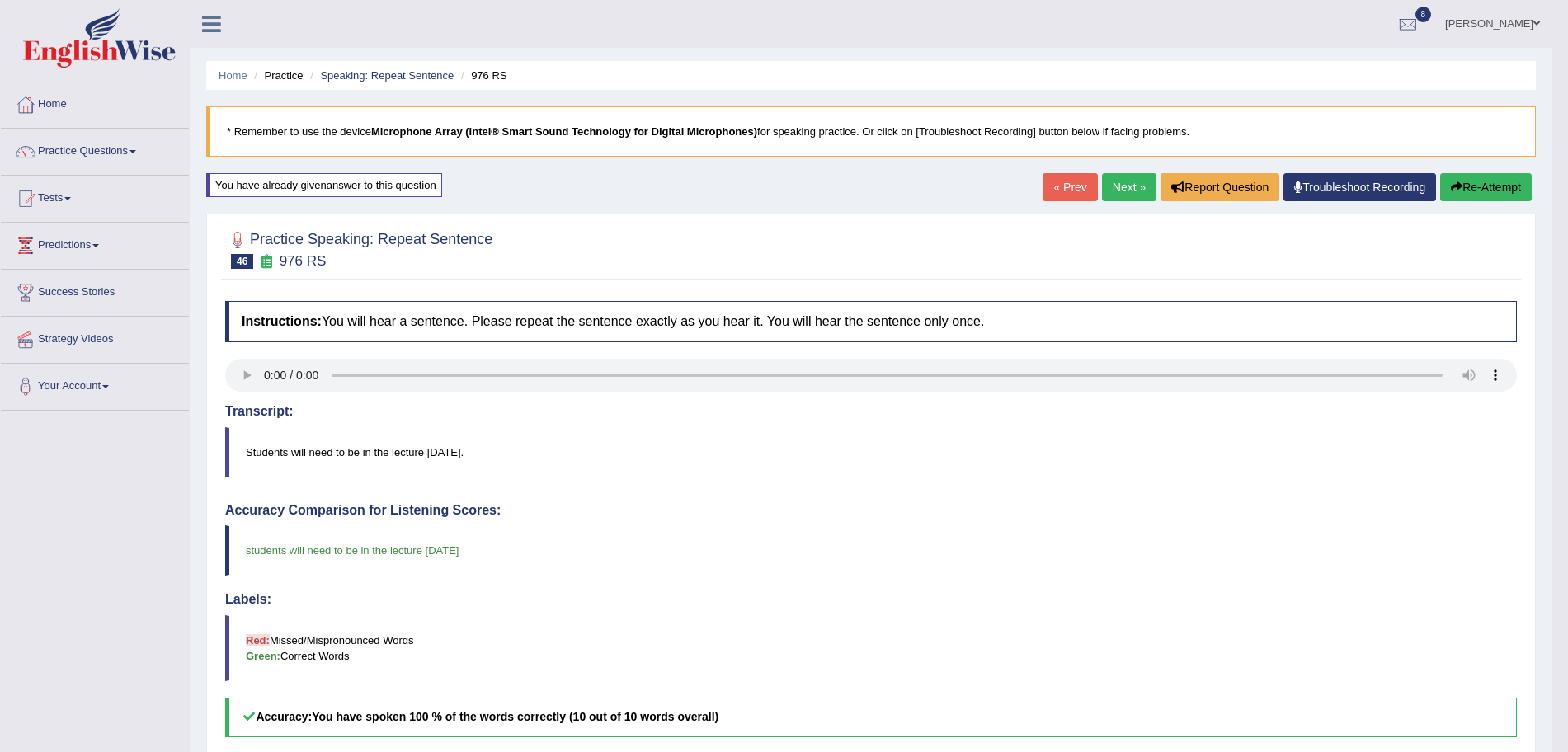
click at [1131, 189] on link "Next »" at bounding box center [1128, 188] width 54 height 28
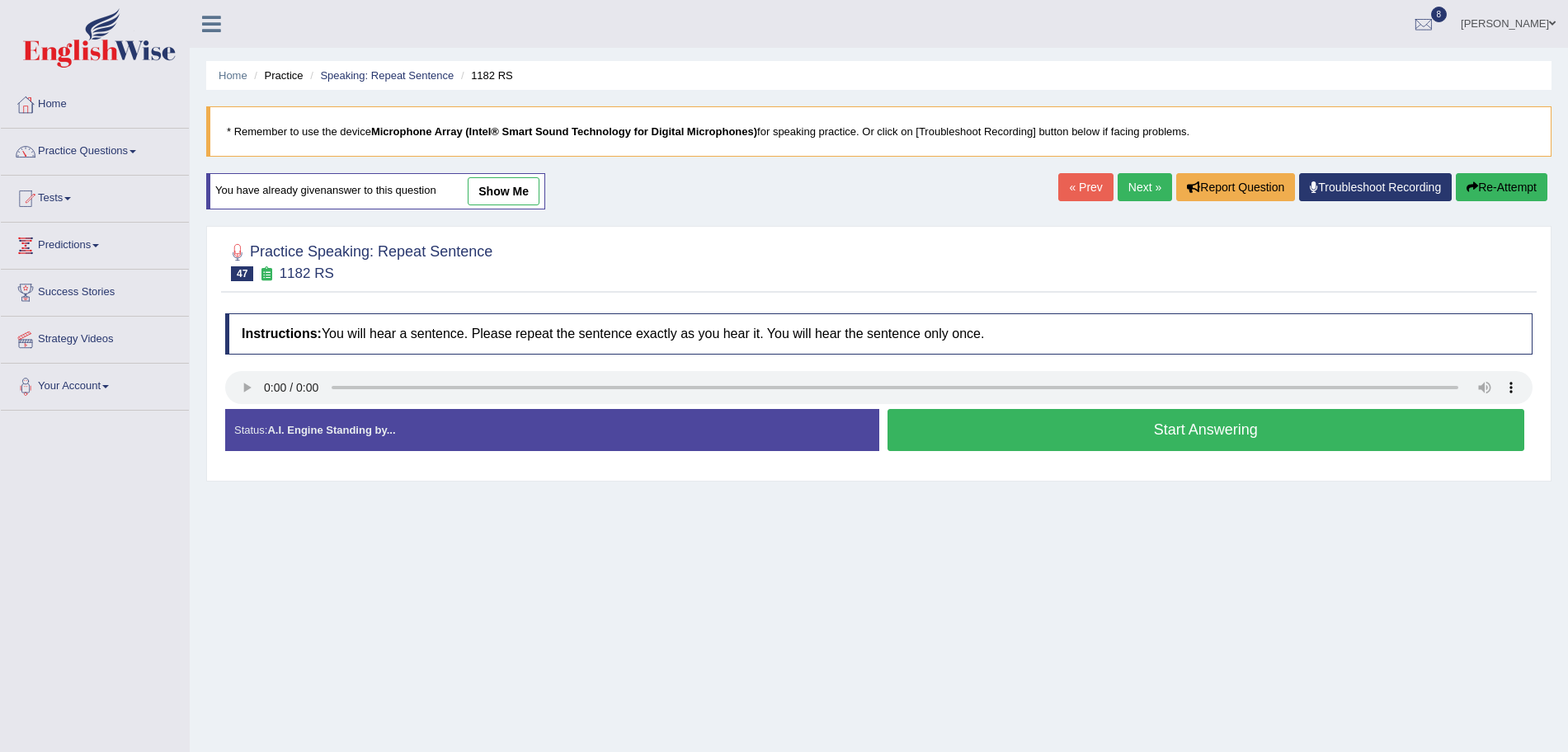
click at [1101, 431] on button "Start Answering" at bounding box center [1206, 430] width 638 height 42
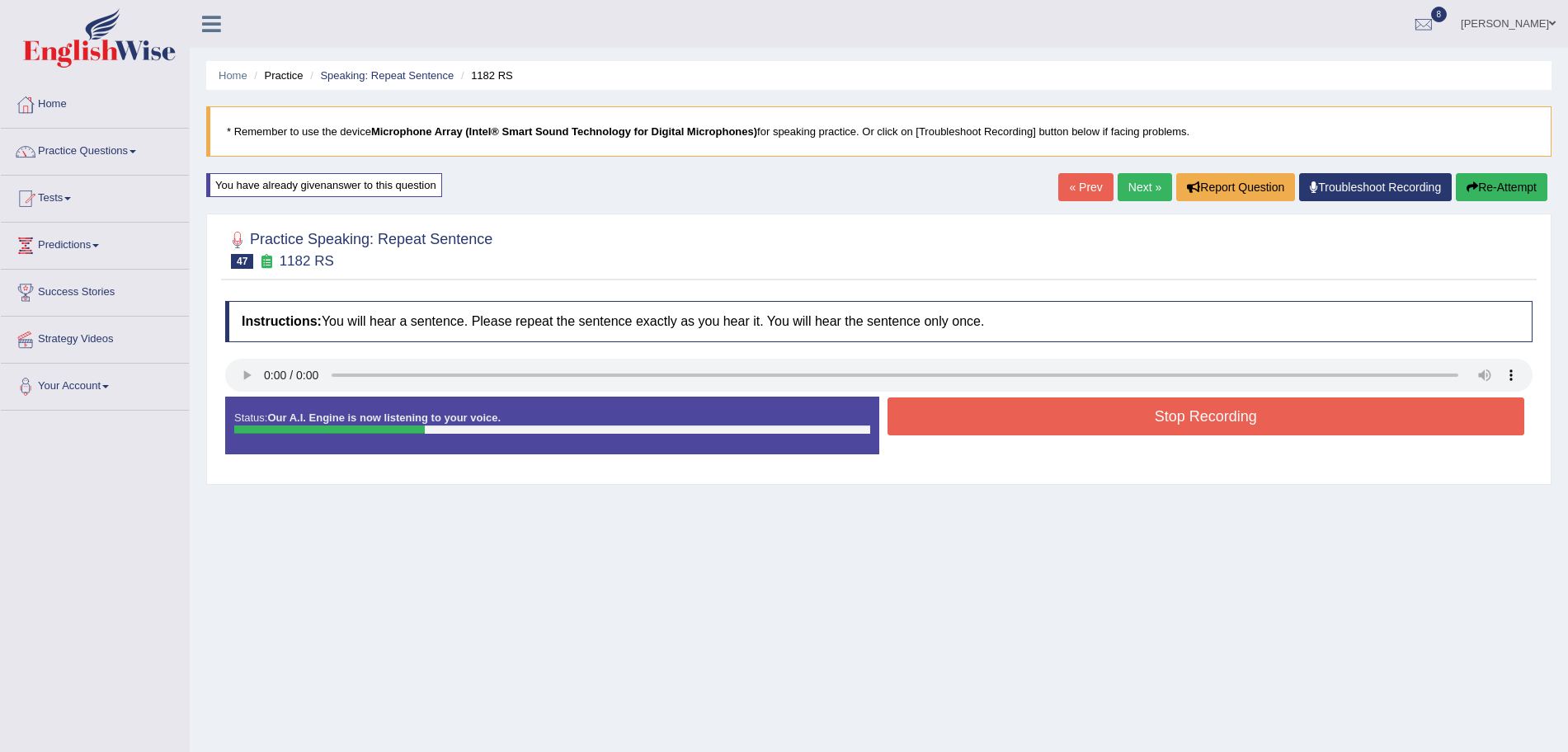
click at [1043, 424] on button "Stop Recording" at bounding box center [1206, 416] width 638 height 38
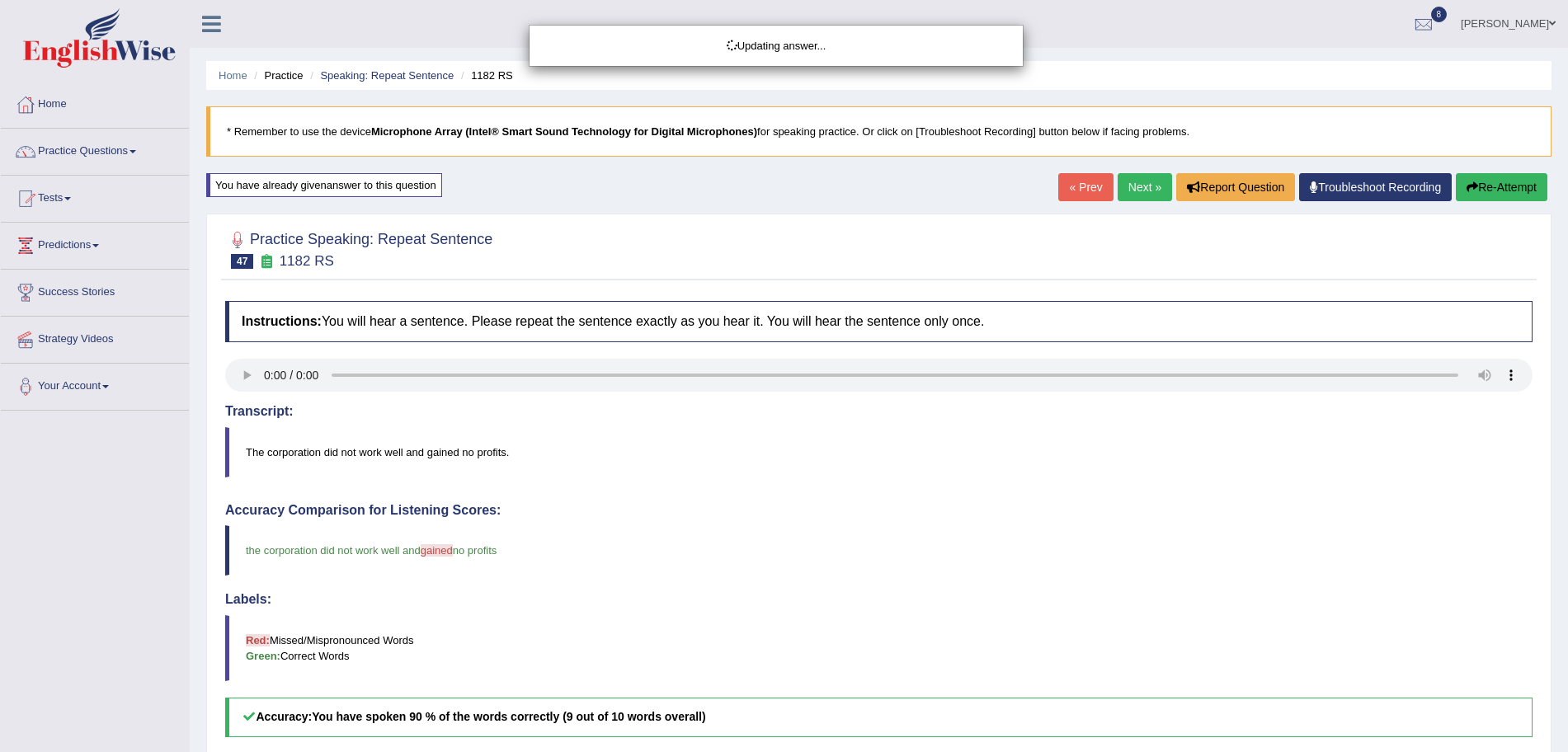
click at [1129, 187] on div "Updating answer..." at bounding box center [784, 376] width 1568 height 752
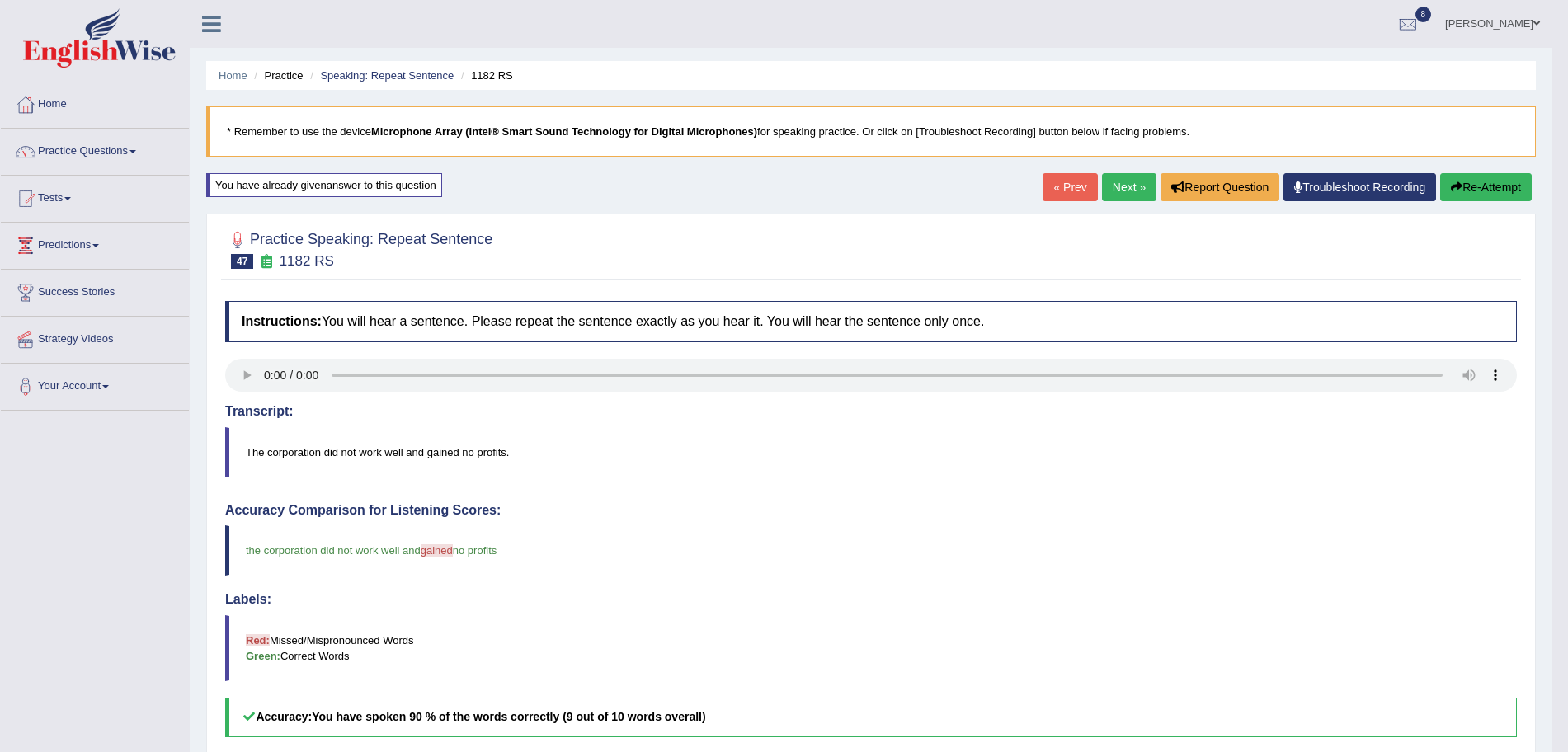
click at [1129, 187] on link "Next »" at bounding box center [1128, 188] width 54 height 28
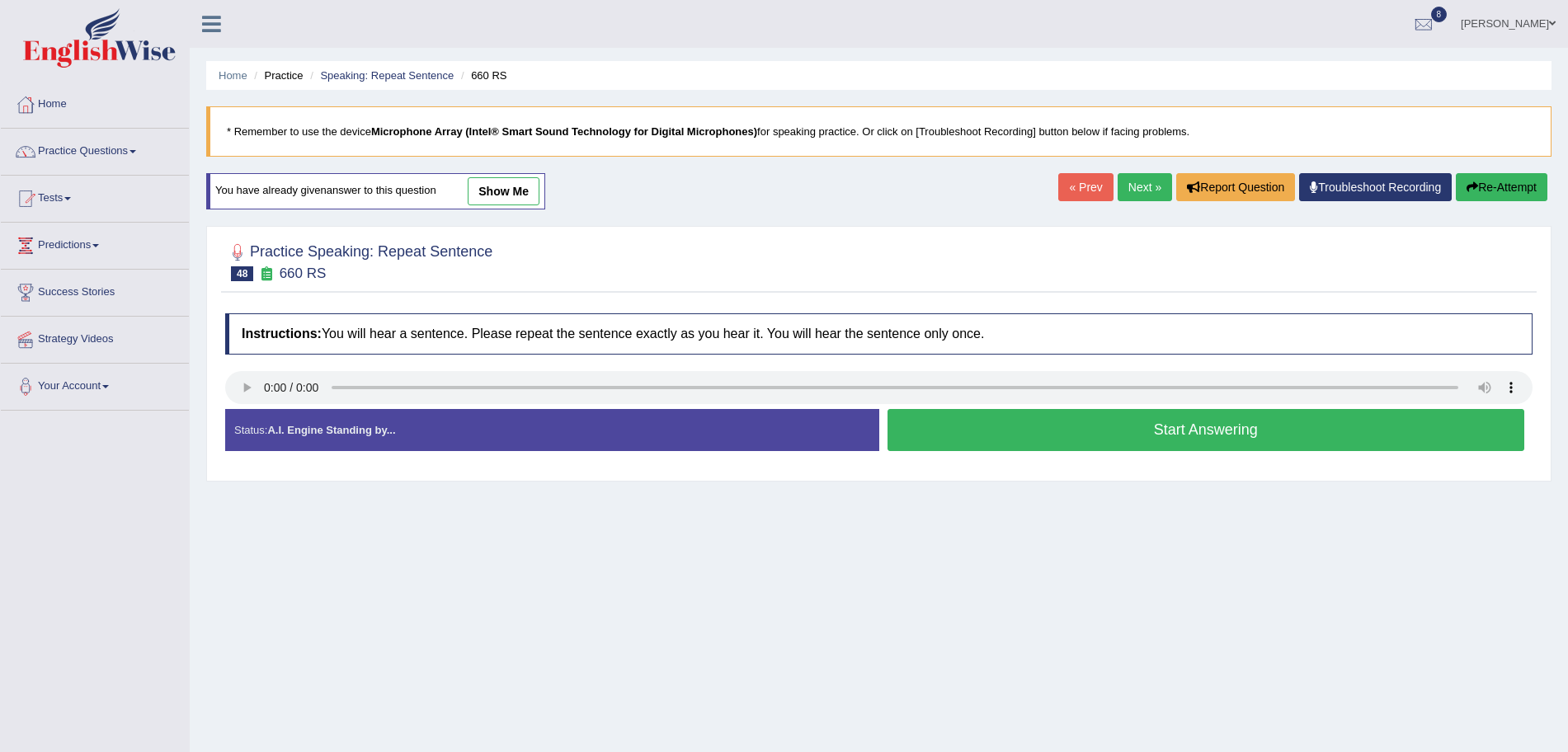
click at [1059, 429] on button "Start Answering" at bounding box center [1206, 430] width 638 height 42
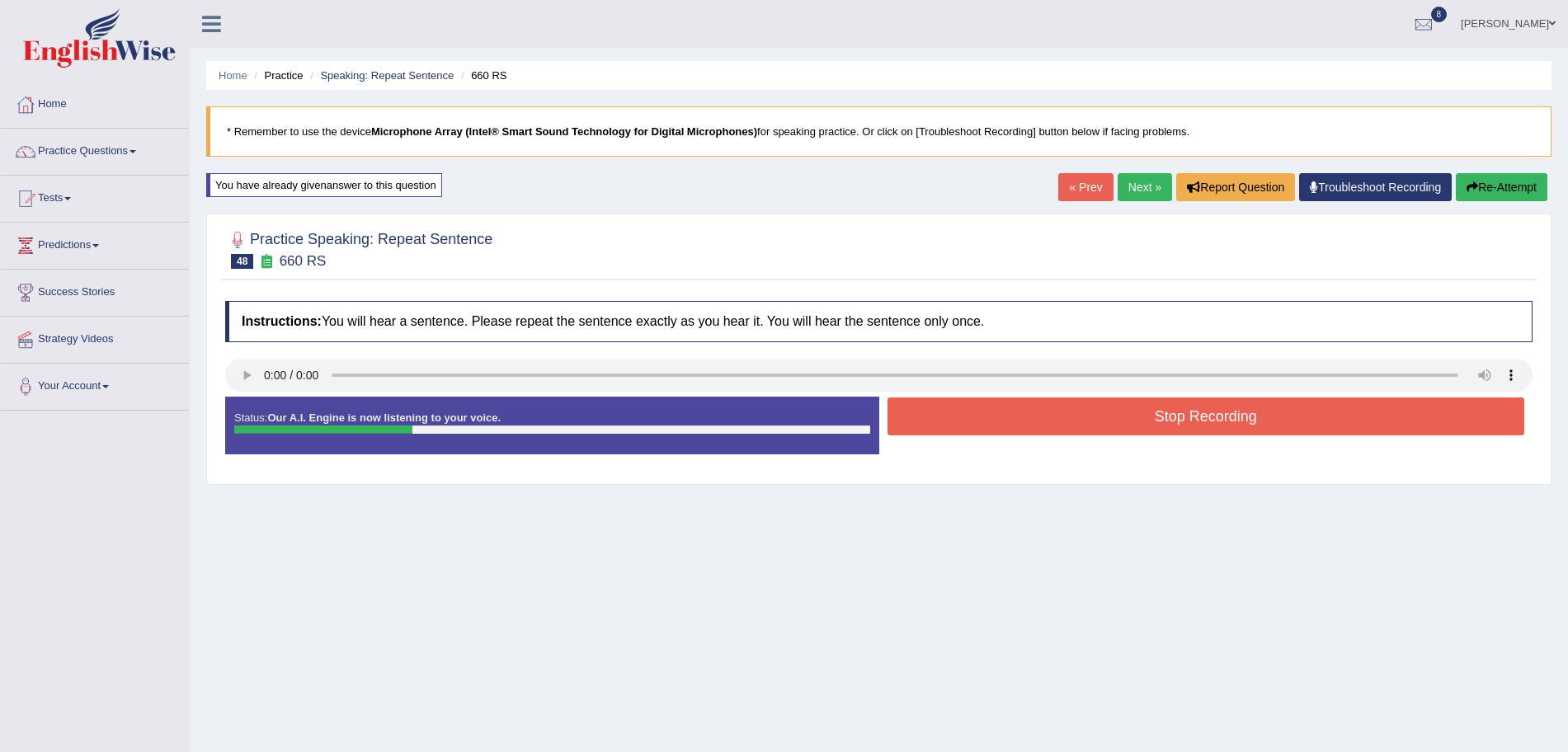
click at [1143, 429] on button "Stop Recording" at bounding box center [1206, 416] width 638 height 38
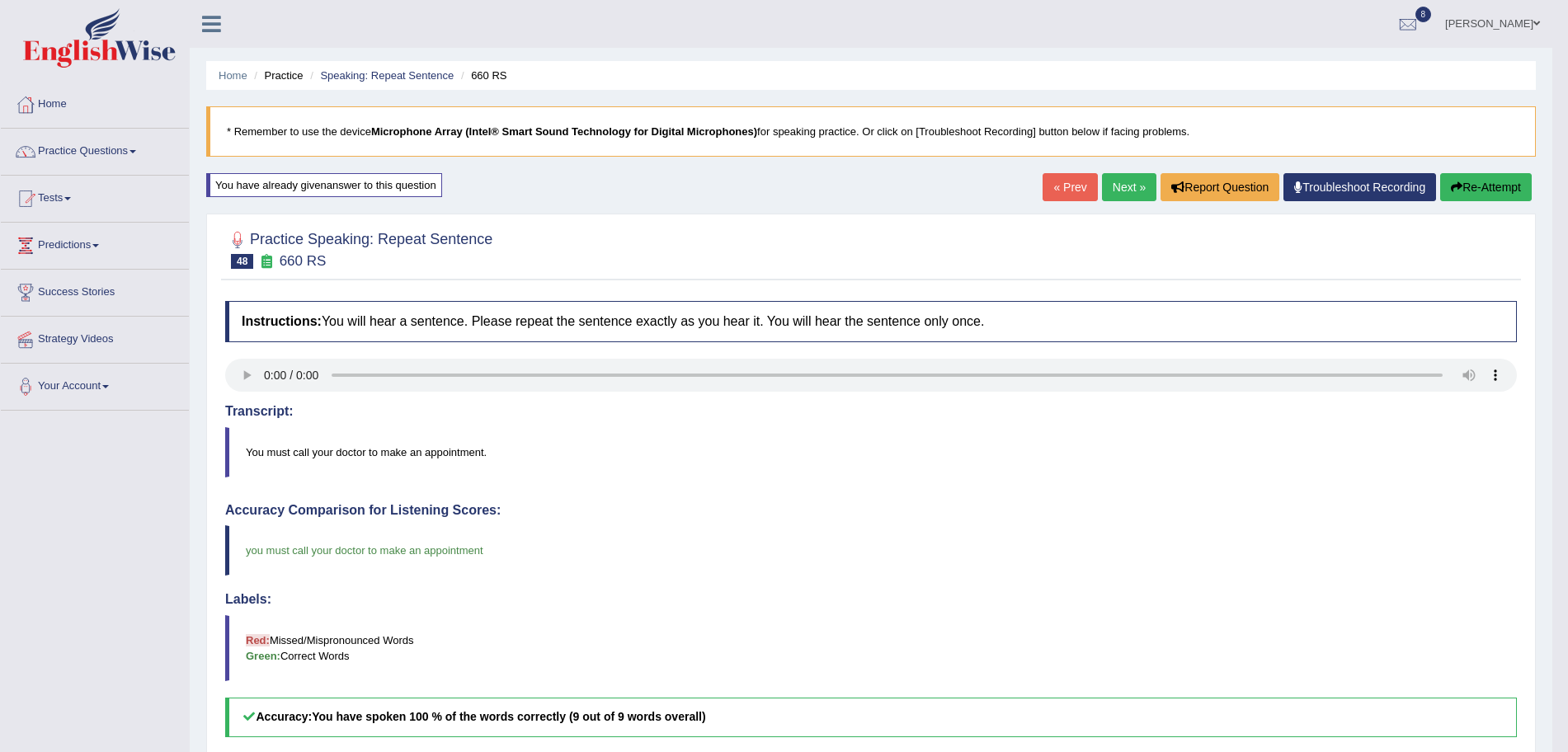
click at [1125, 188] on link "Next »" at bounding box center [1128, 188] width 54 height 28
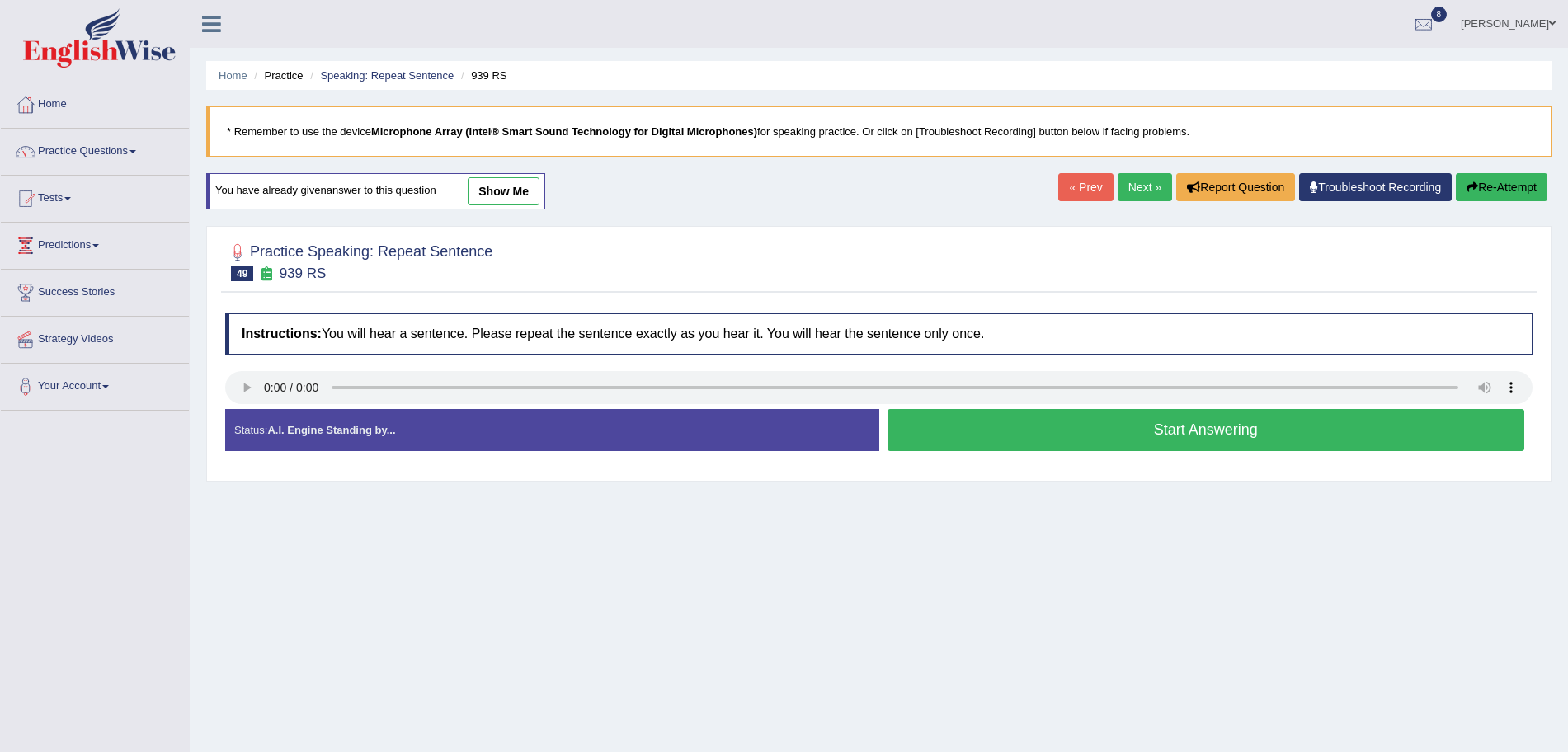
click at [955, 438] on button "Start Answering" at bounding box center [1206, 430] width 638 height 42
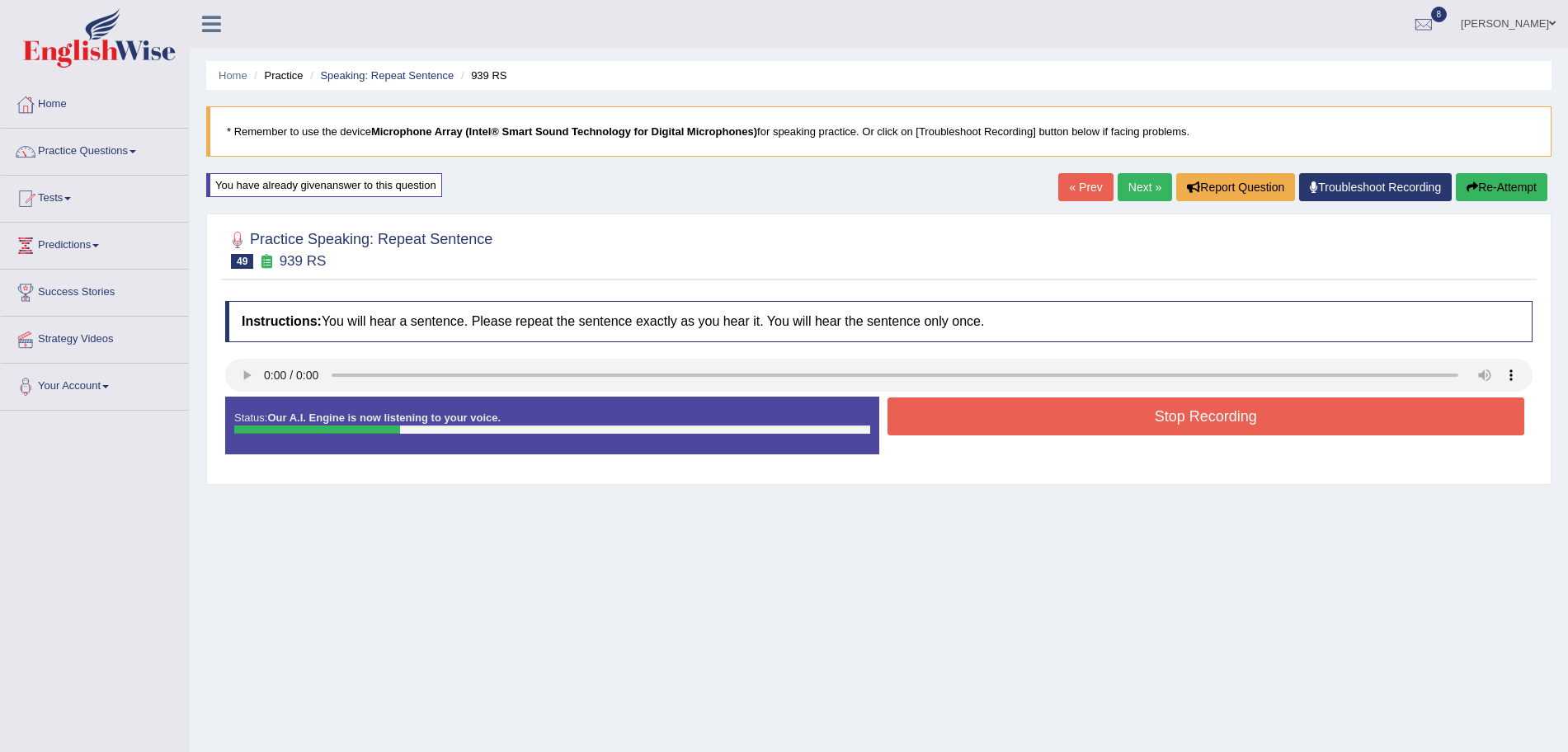
click at [1030, 436] on div "Stop Recording" at bounding box center [1206, 419] width 654 height 42
click at [1033, 425] on button "Stop Recording" at bounding box center [1206, 416] width 638 height 38
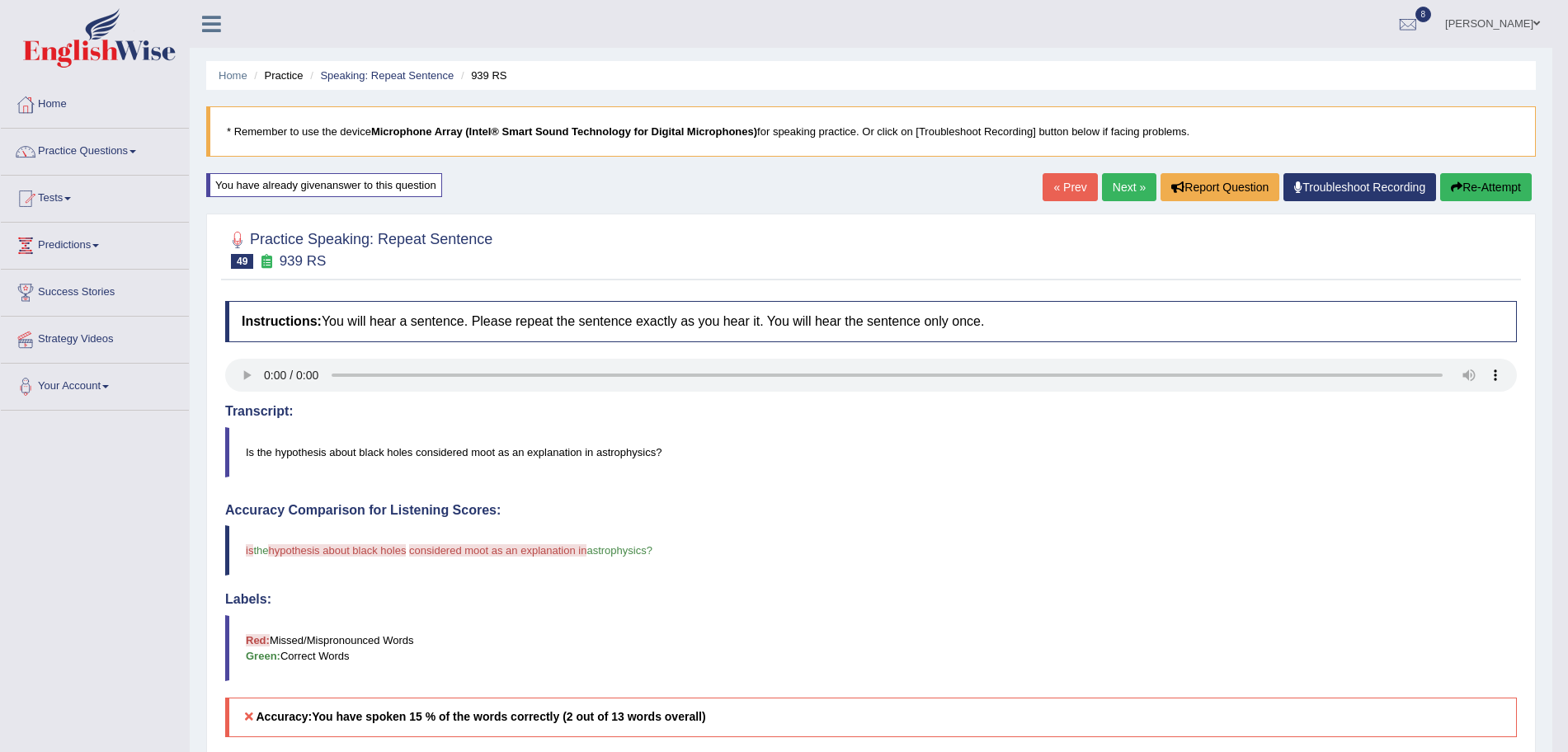
click at [1125, 195] on link "Next »" at bounding box center [1128, 188] width 54 height 28
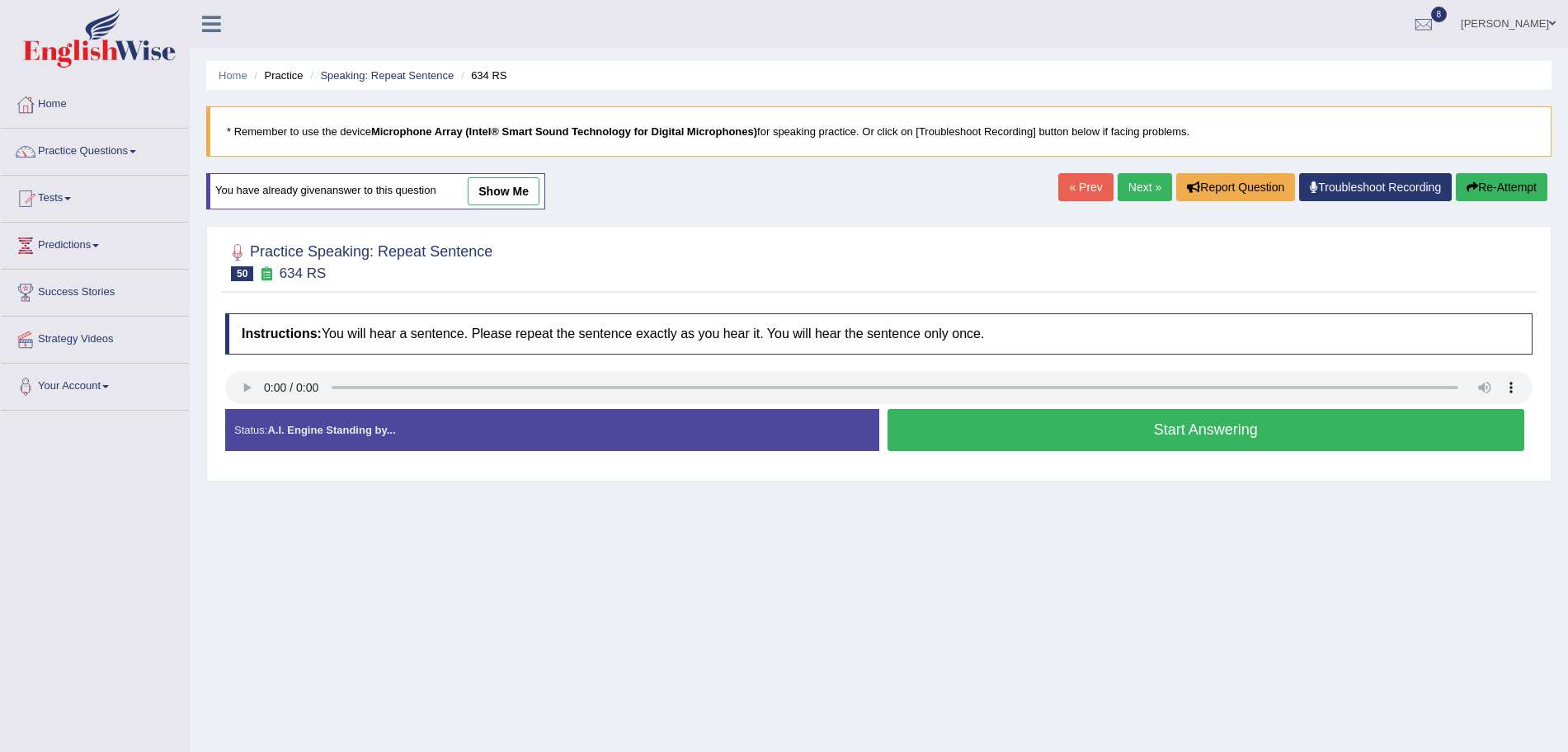
click at [1122, 437] on button "Start Answering" at bounding box center [1206, 430] width 638 height 42
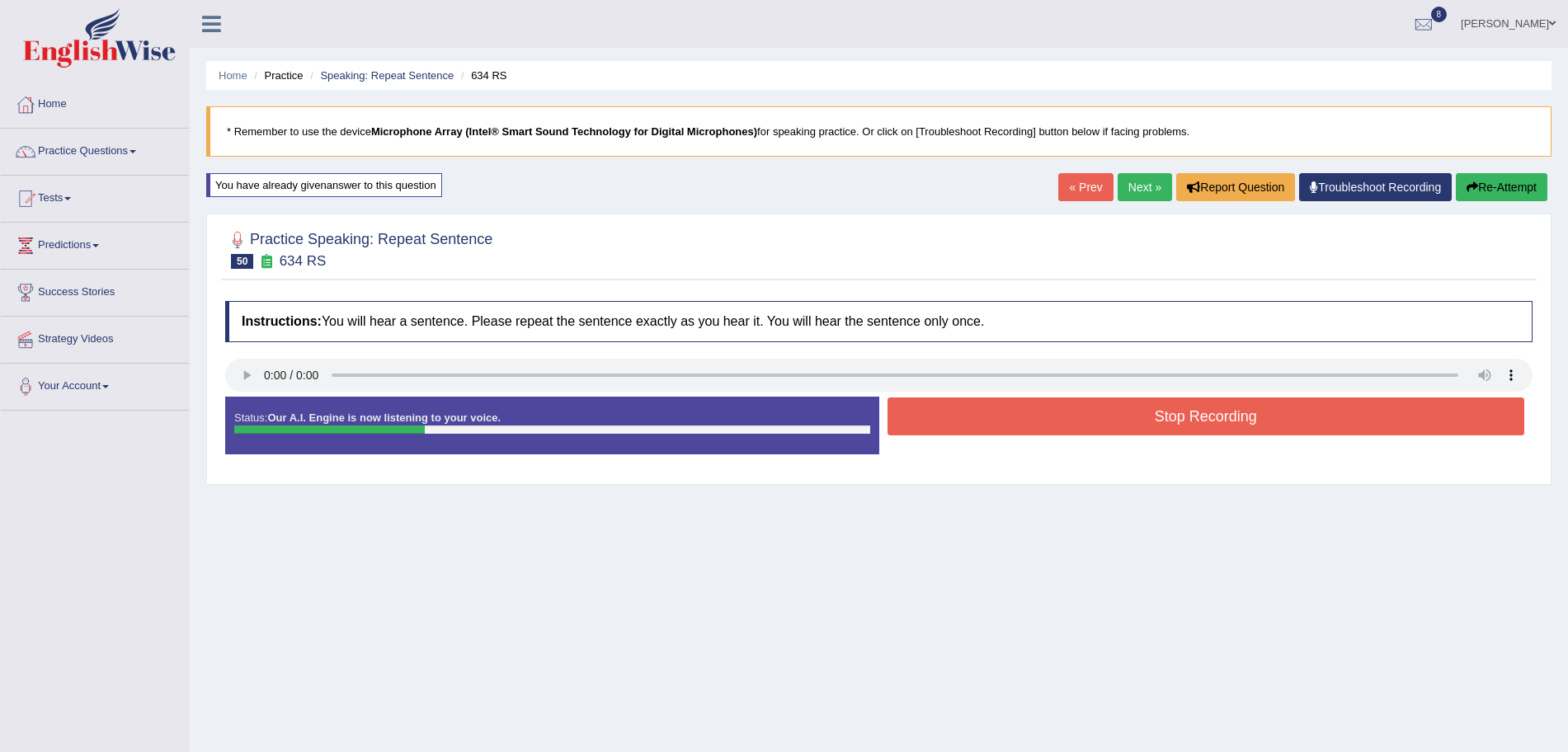
click at [1073, 419] on button "Stop Recording" at bounding box center [1206, 416] width 638 height 38
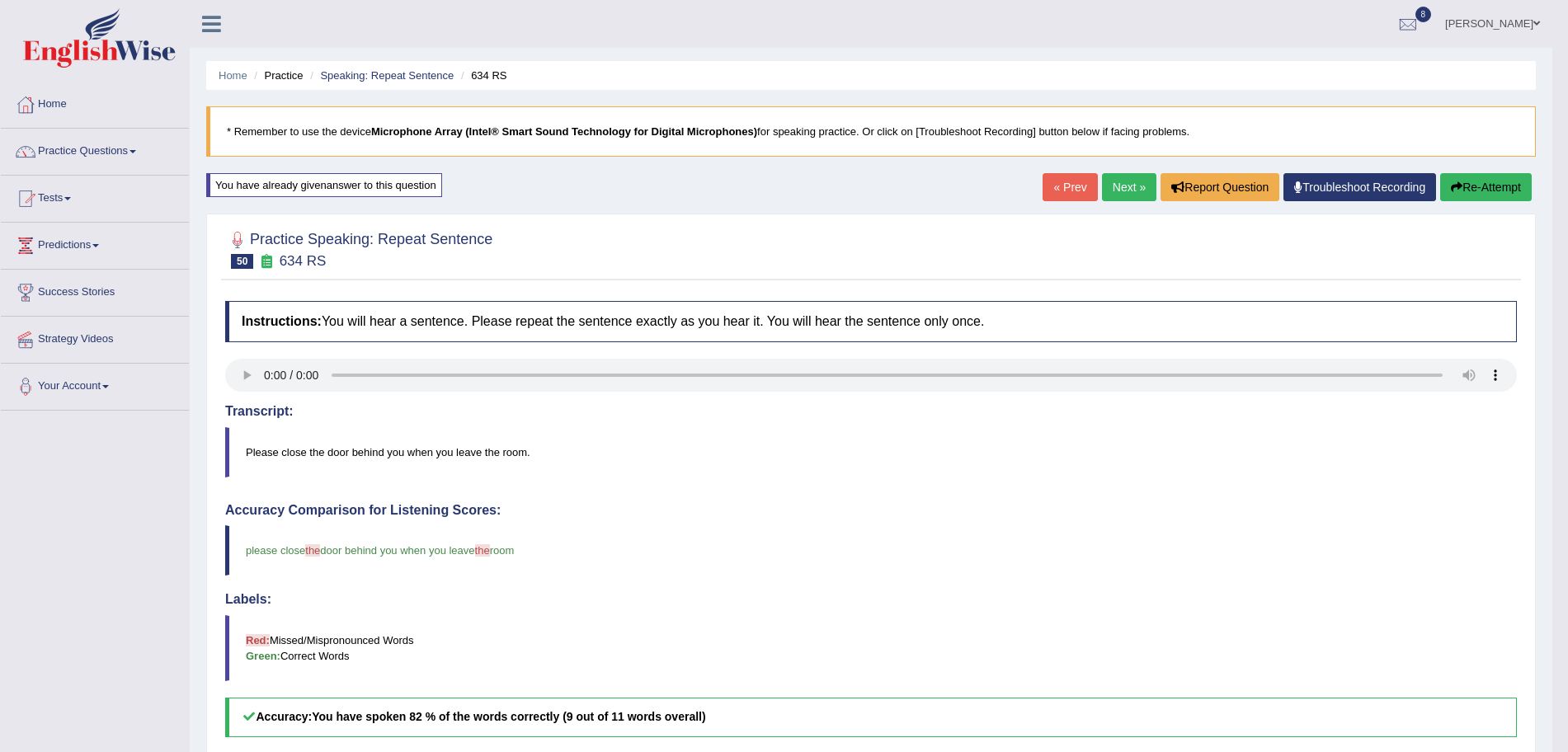
click at [1136, 182] on link "Next »" at bounding box center [1128, 188] width 54 height 28
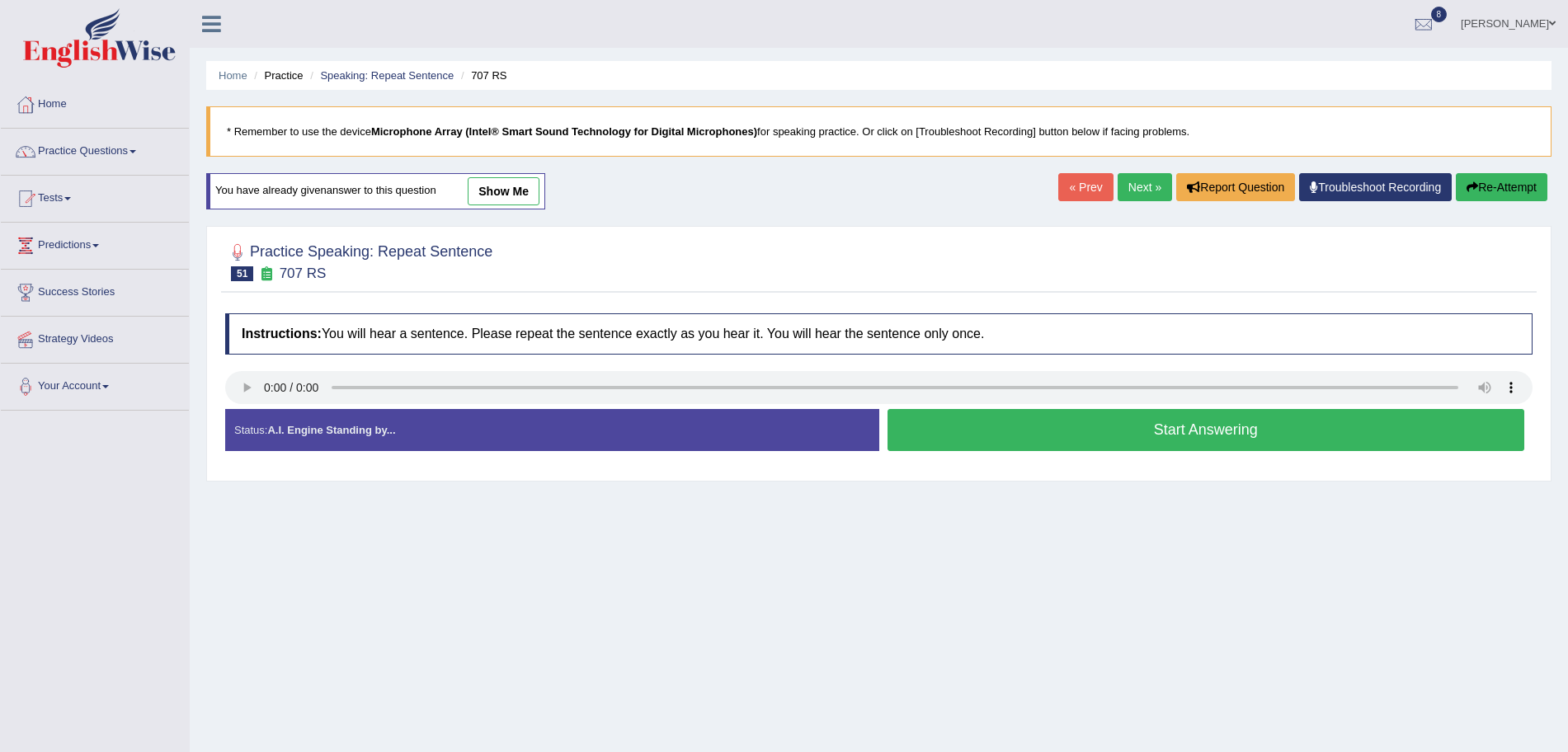
click at [1127, 434] on button "Start Answering" at bounding box center [1206, 430] width 638 height 42
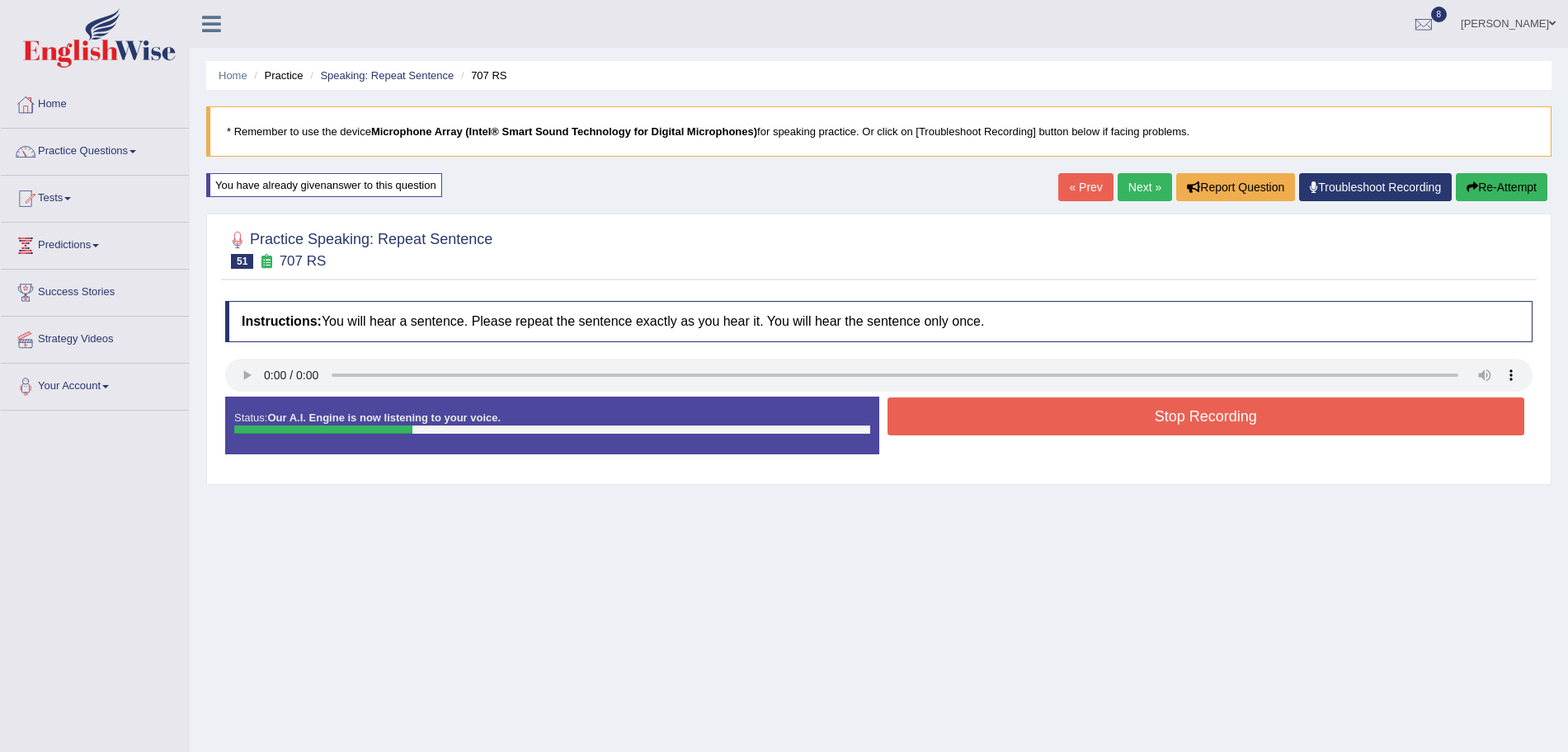
click at [1062, 425] on button "Stop Recording" at bounding box center [1206, 416] width 638 height 38
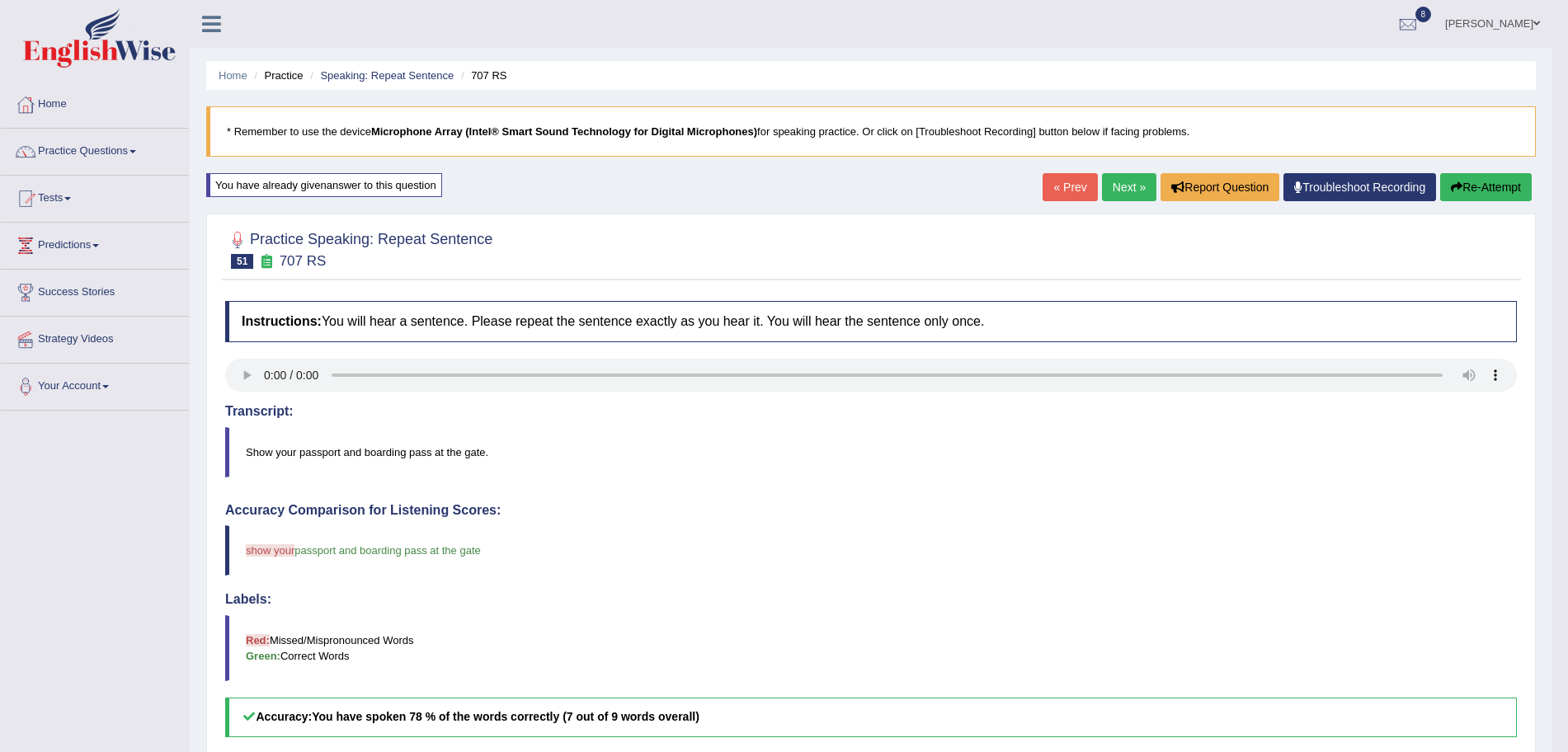
click at [1135, 183] on link "Next »" at bounding box center [1128, 188] width 54 height 28
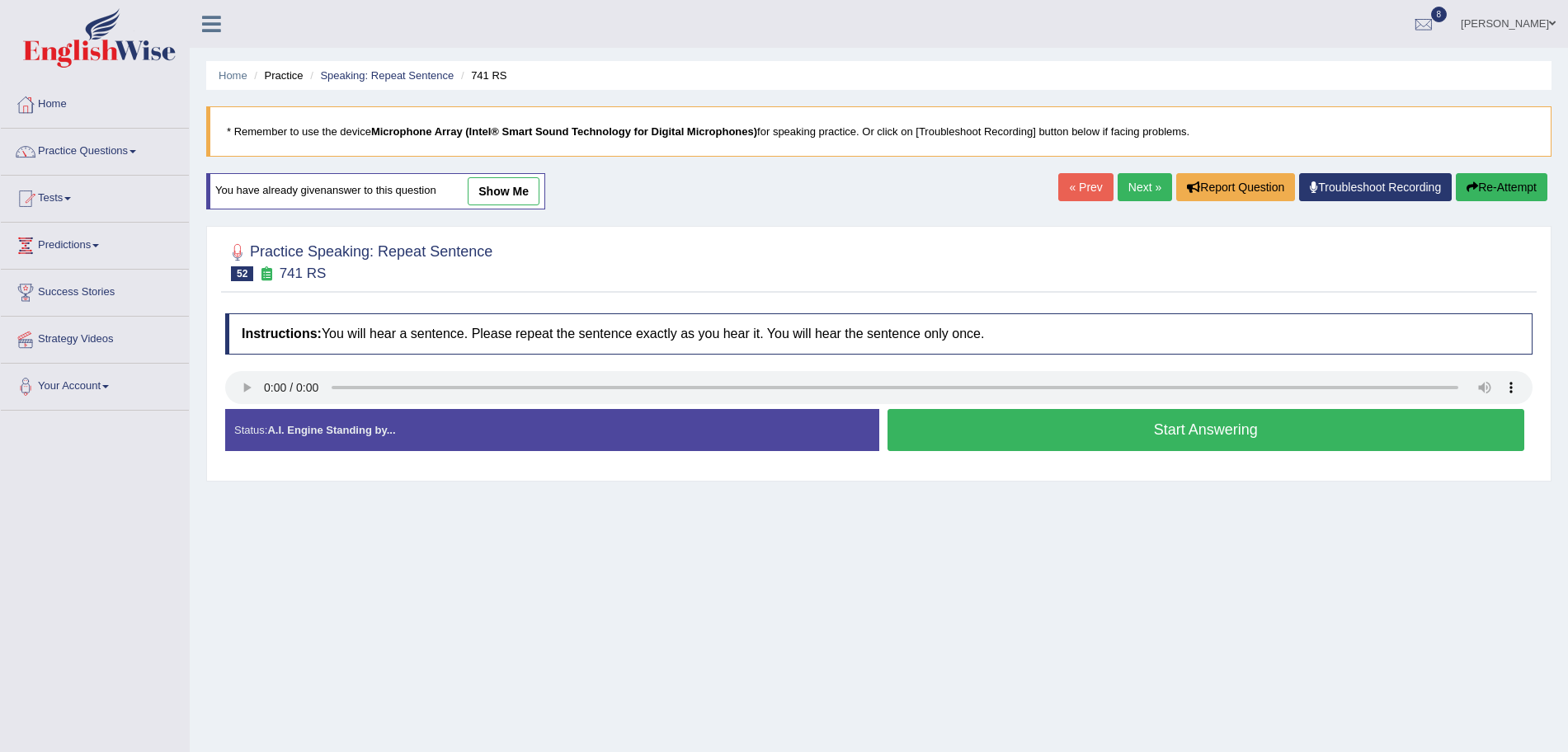
click at [1035, 431] on button "Start Answering" at bounding box center [1206, 430] width 638 height 42
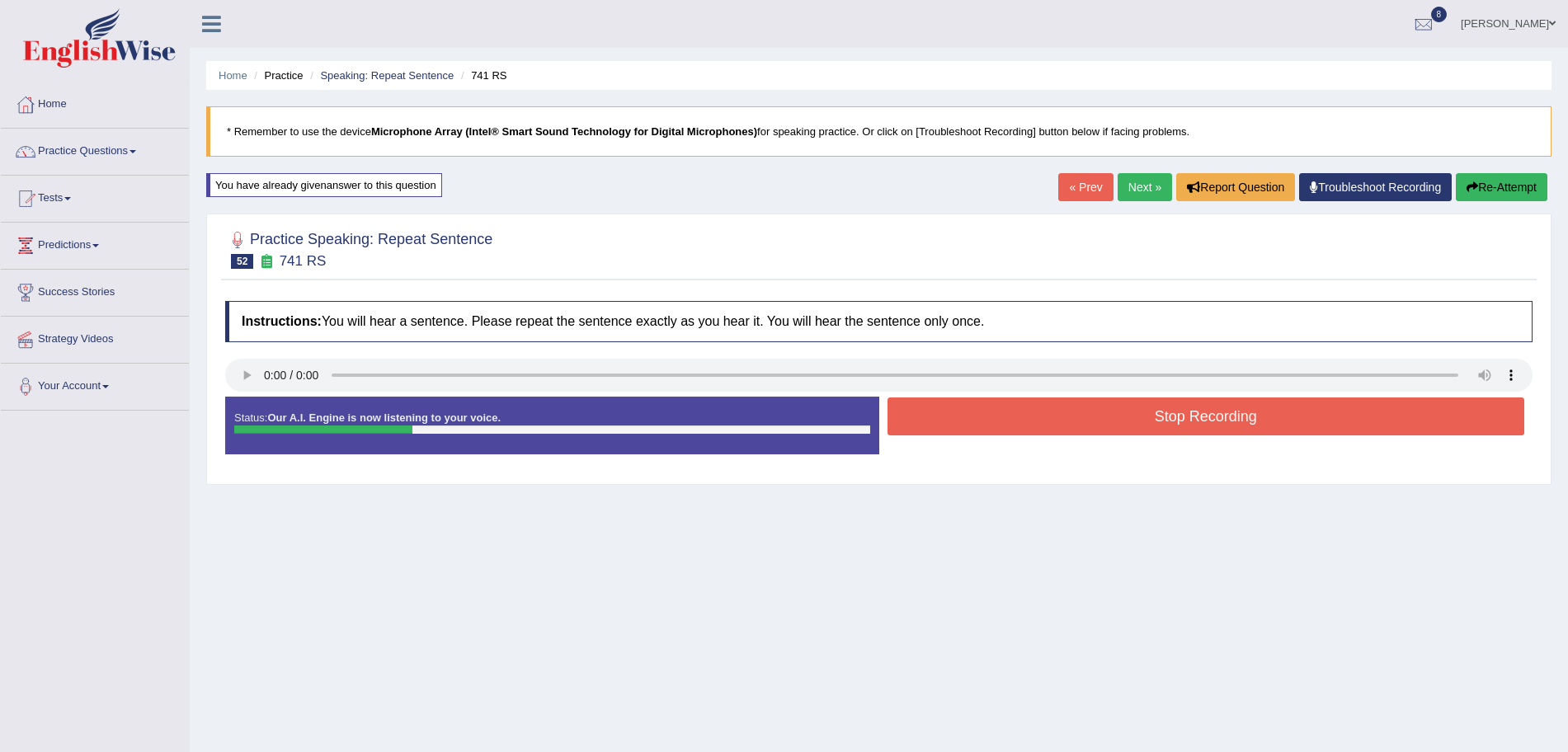
click at [952, 439] on div "Stop Recording" at bounding box center [1206, 419] width 654 height 42
click at [928, 405] on button "Stop Recording" at bounding box center [1206, 416] width 638 height 38
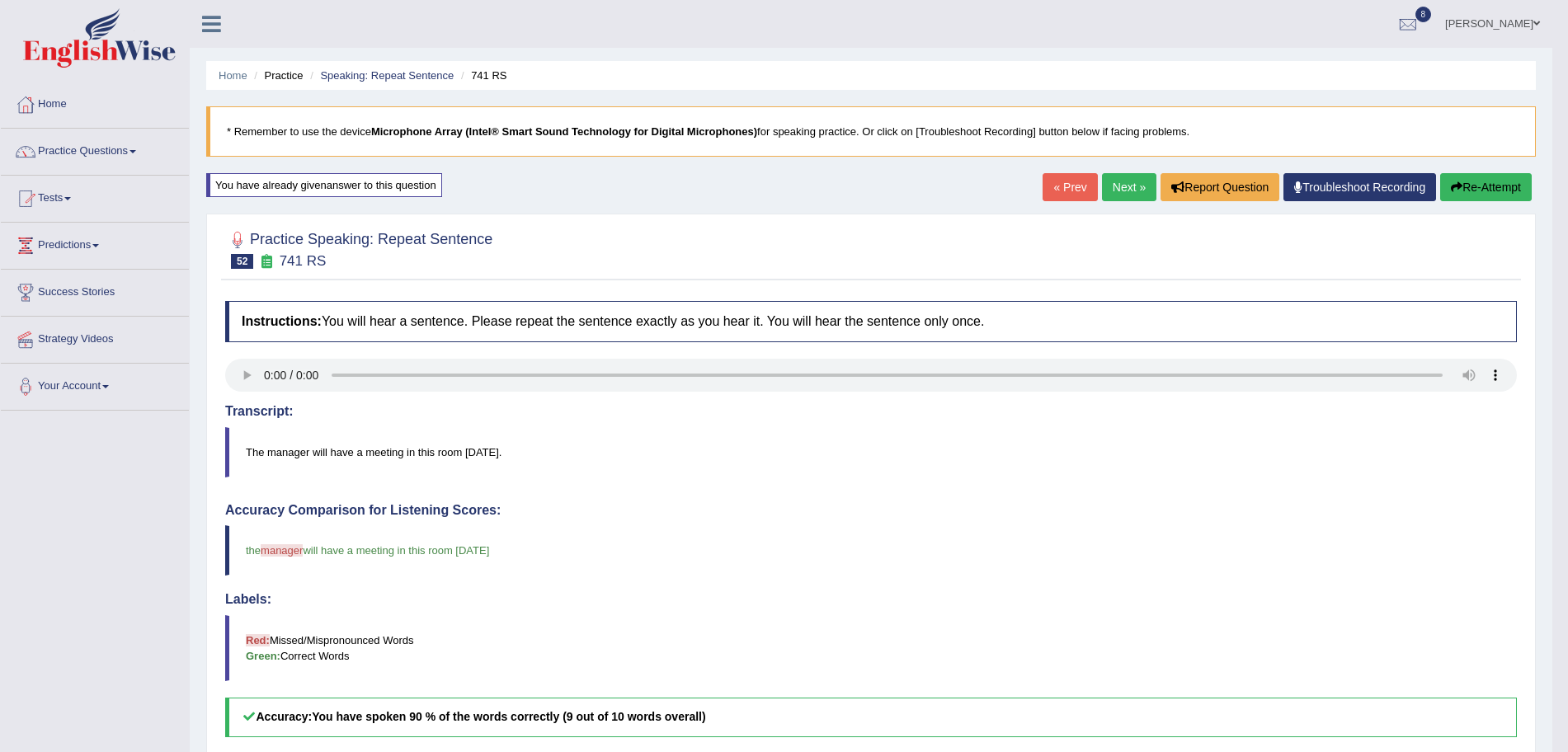
click at [1135, 190] on link "Next »" at bounding box center [1128, 188] width 54 height 28
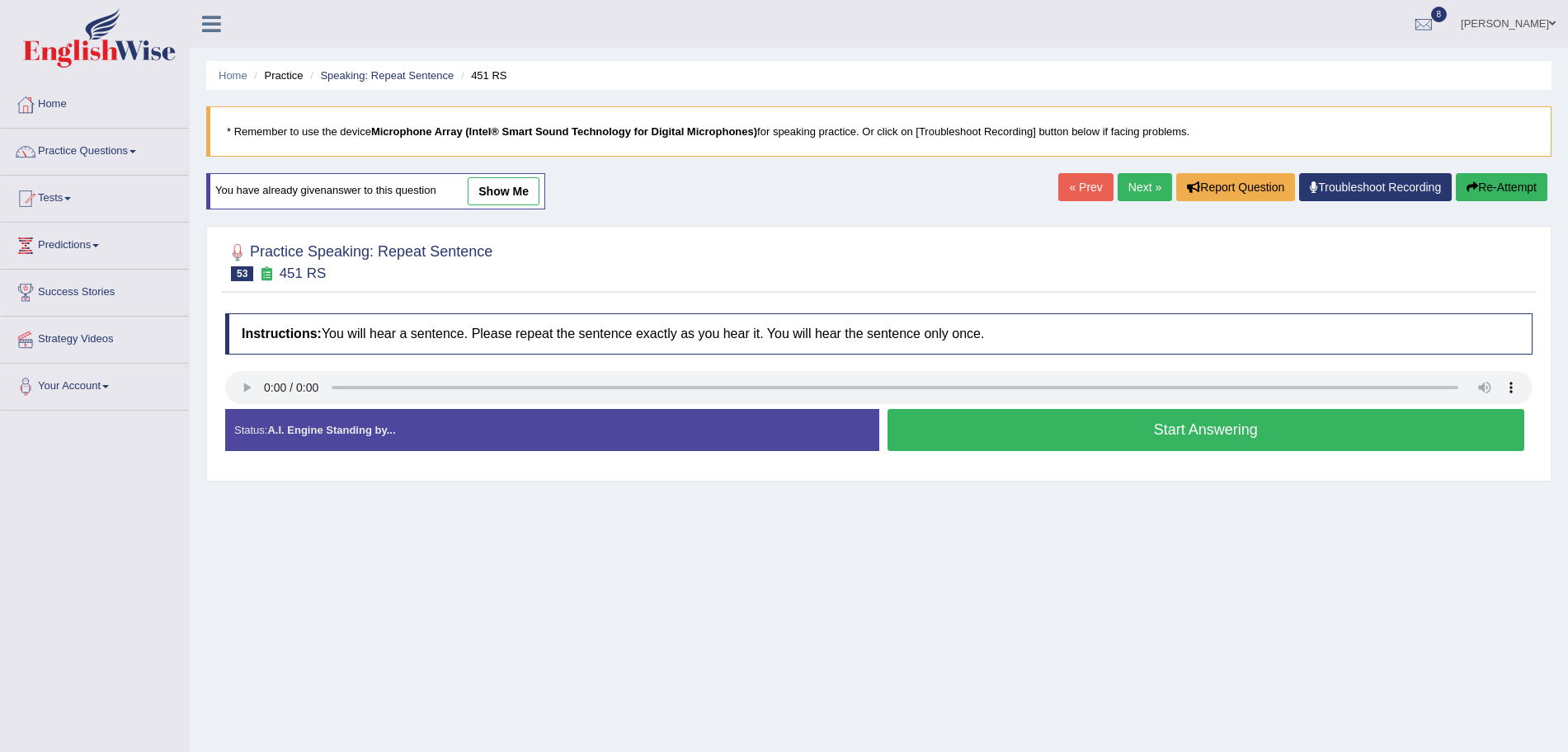
click at [1005, 423] on button "Start Answering" at bounding box center [1206, 430] width 638 height 42
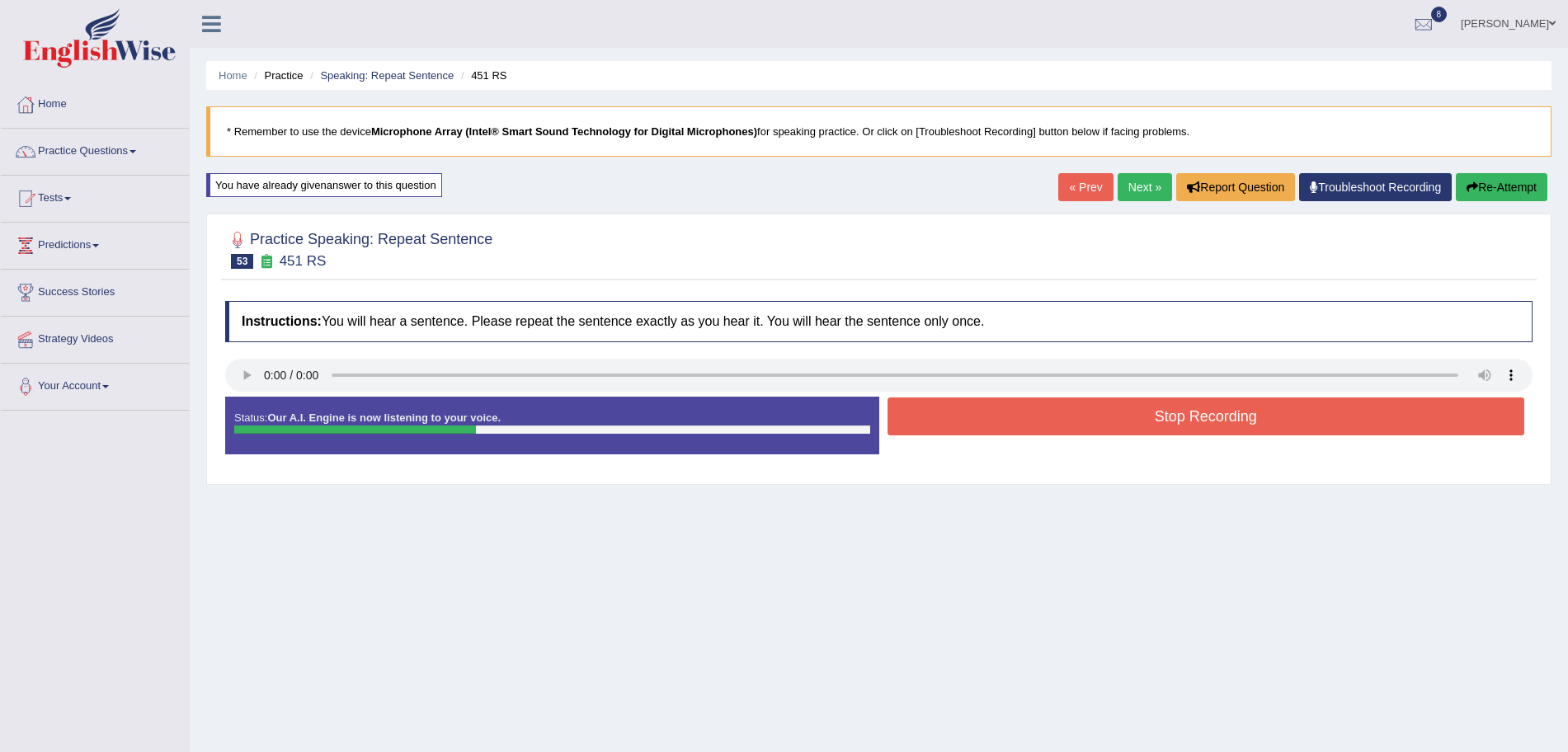
click at [993, 423] on button "Stop Recording" at bounding box center [1206, 416] width 638 height 38
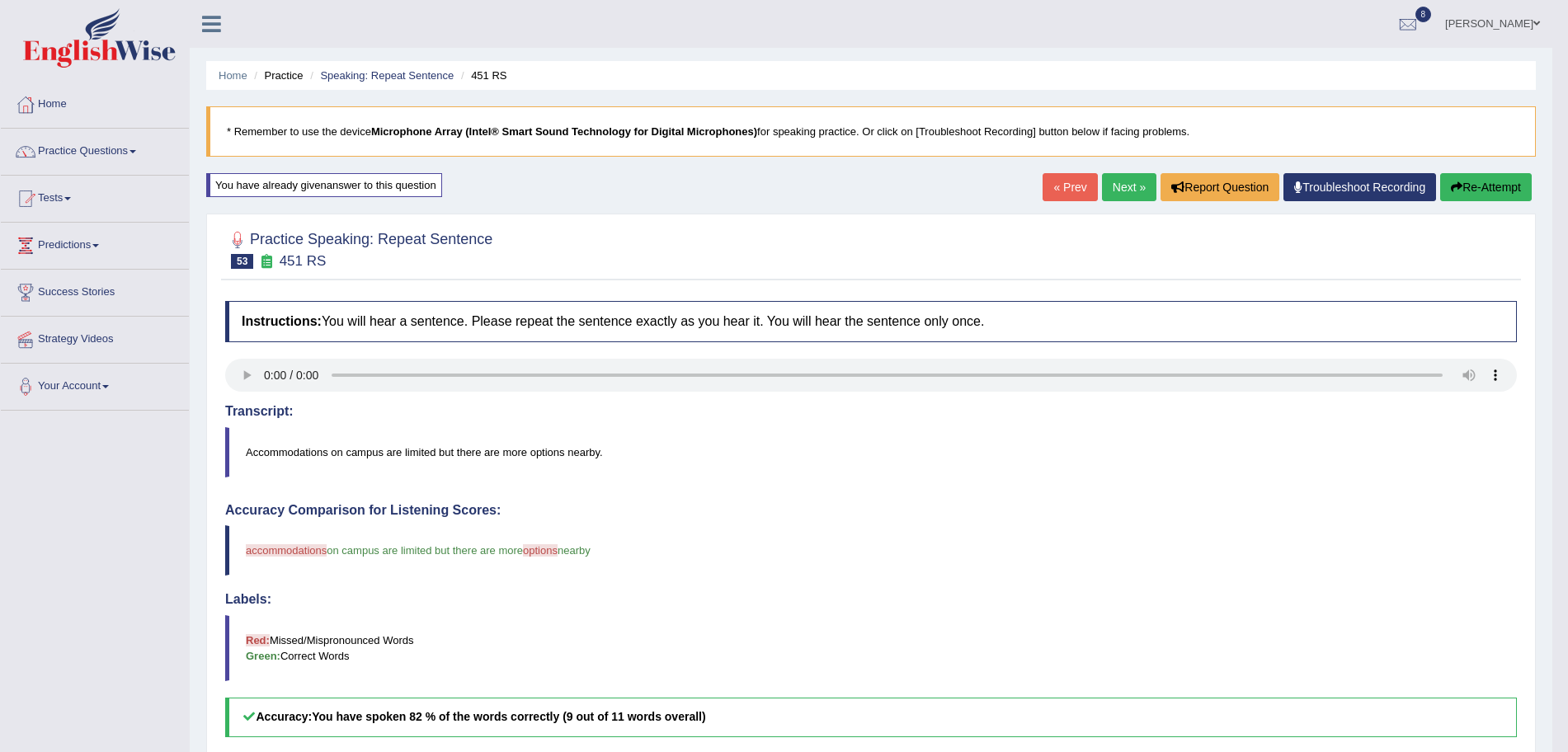
click at [1118, 186] on link "Next »" at bounding box center [1128, 188] width 54 height 28
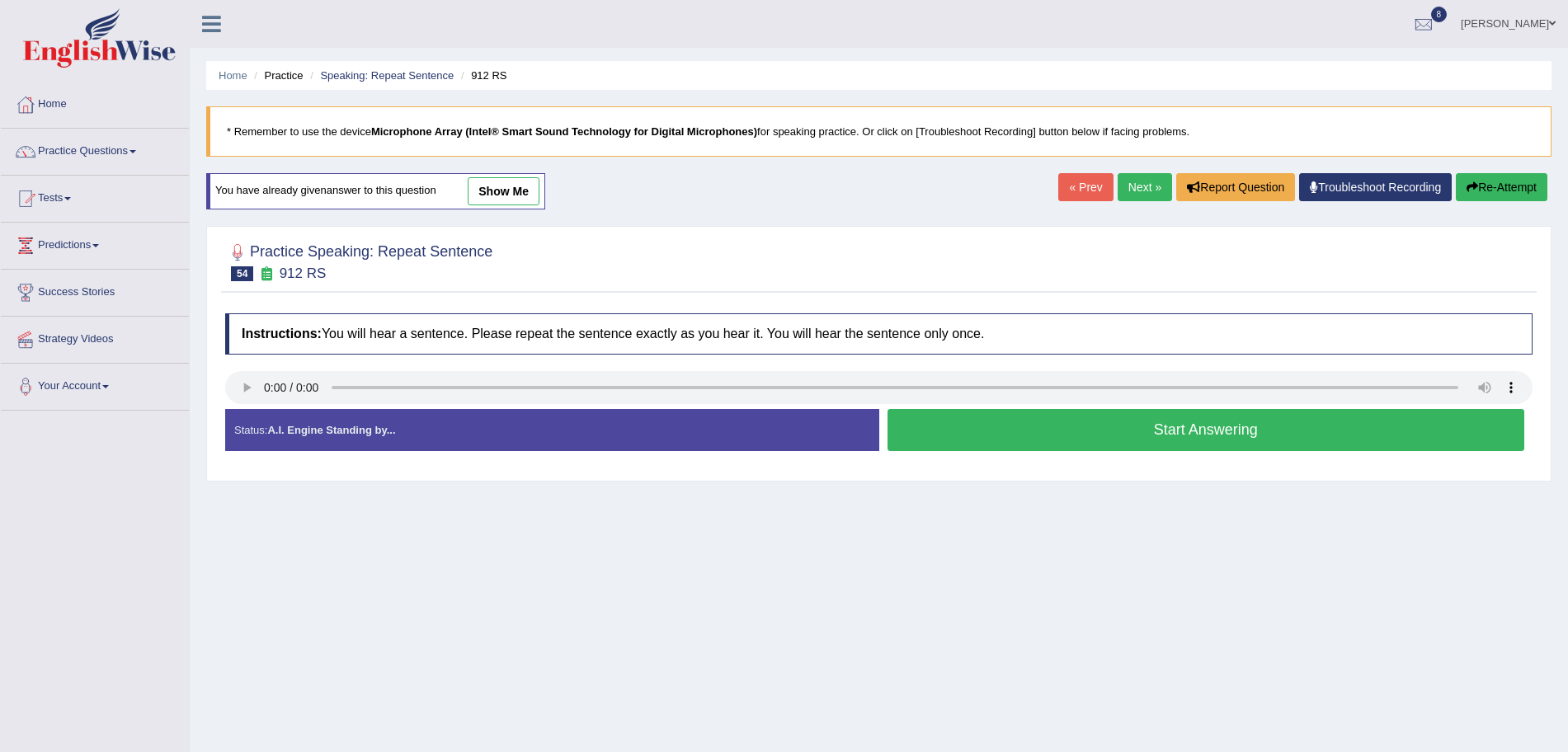
click at [1103, 432] on button "Start Answering" at bounding box center [1206, 430] width 638 height 42
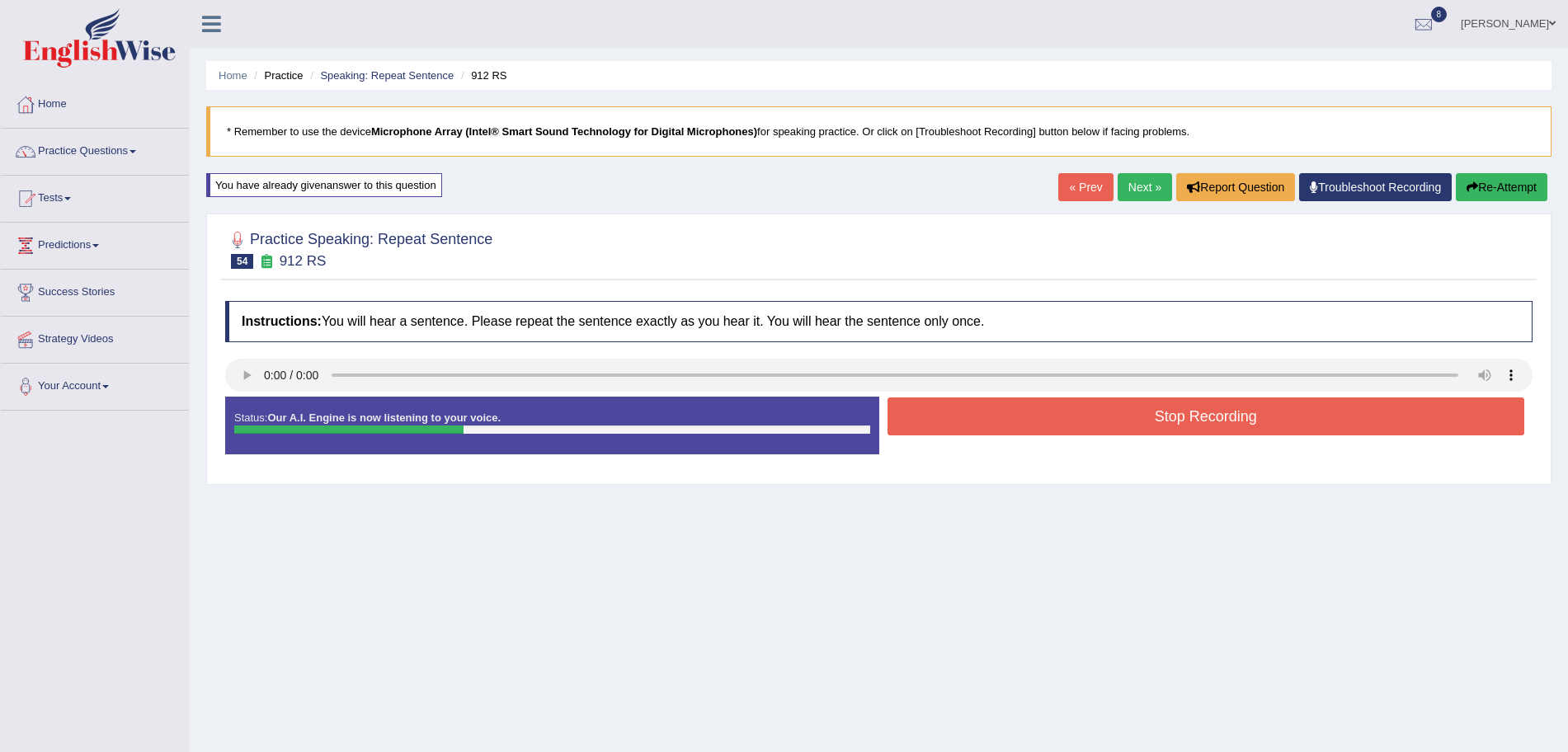
click at [1103, 432] on button "Stop Recording" at bounding box center [1206, 416] width 638 height 38
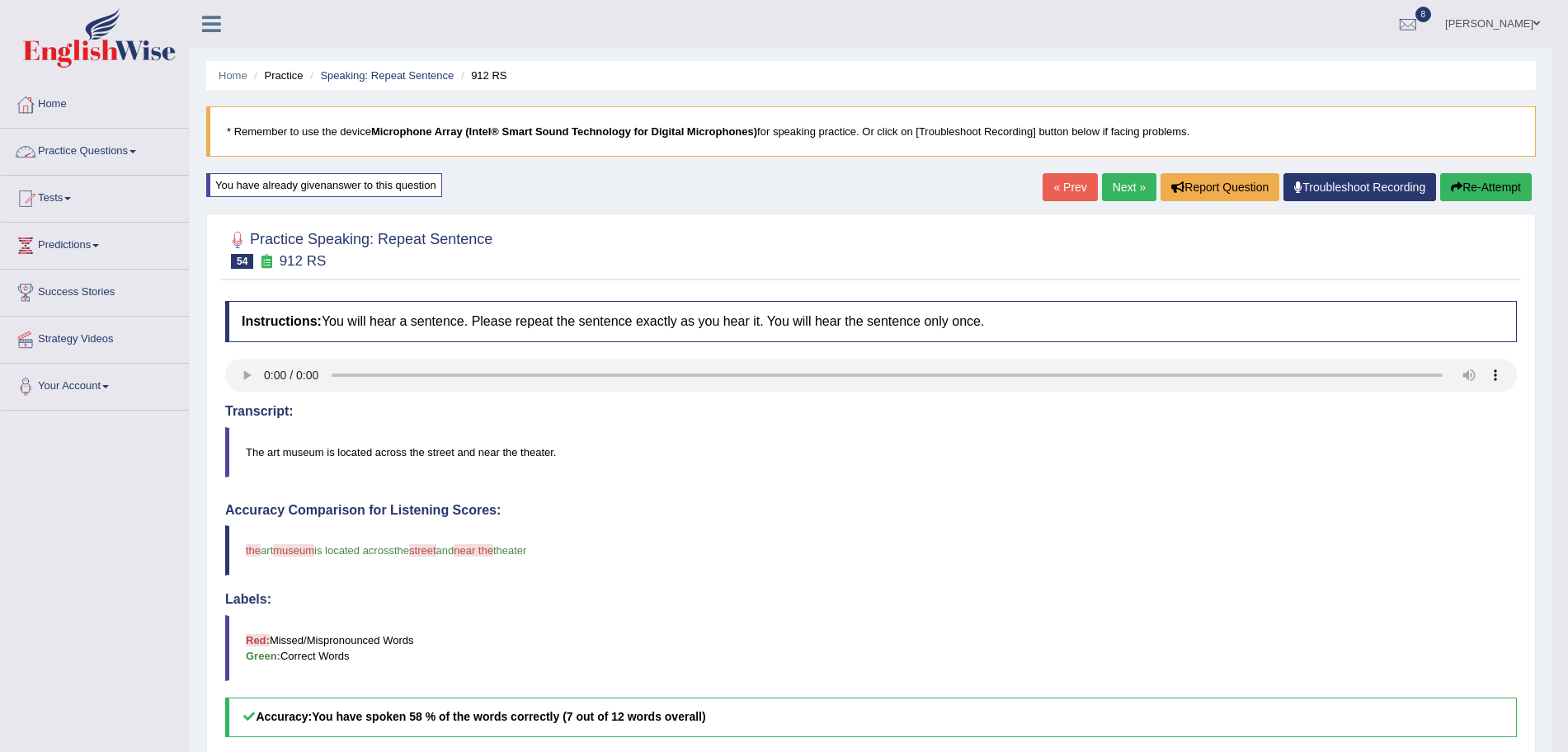
click at [123, 146] on link "Practice Questions" at bounding box center [95, 148] width 188 height 41
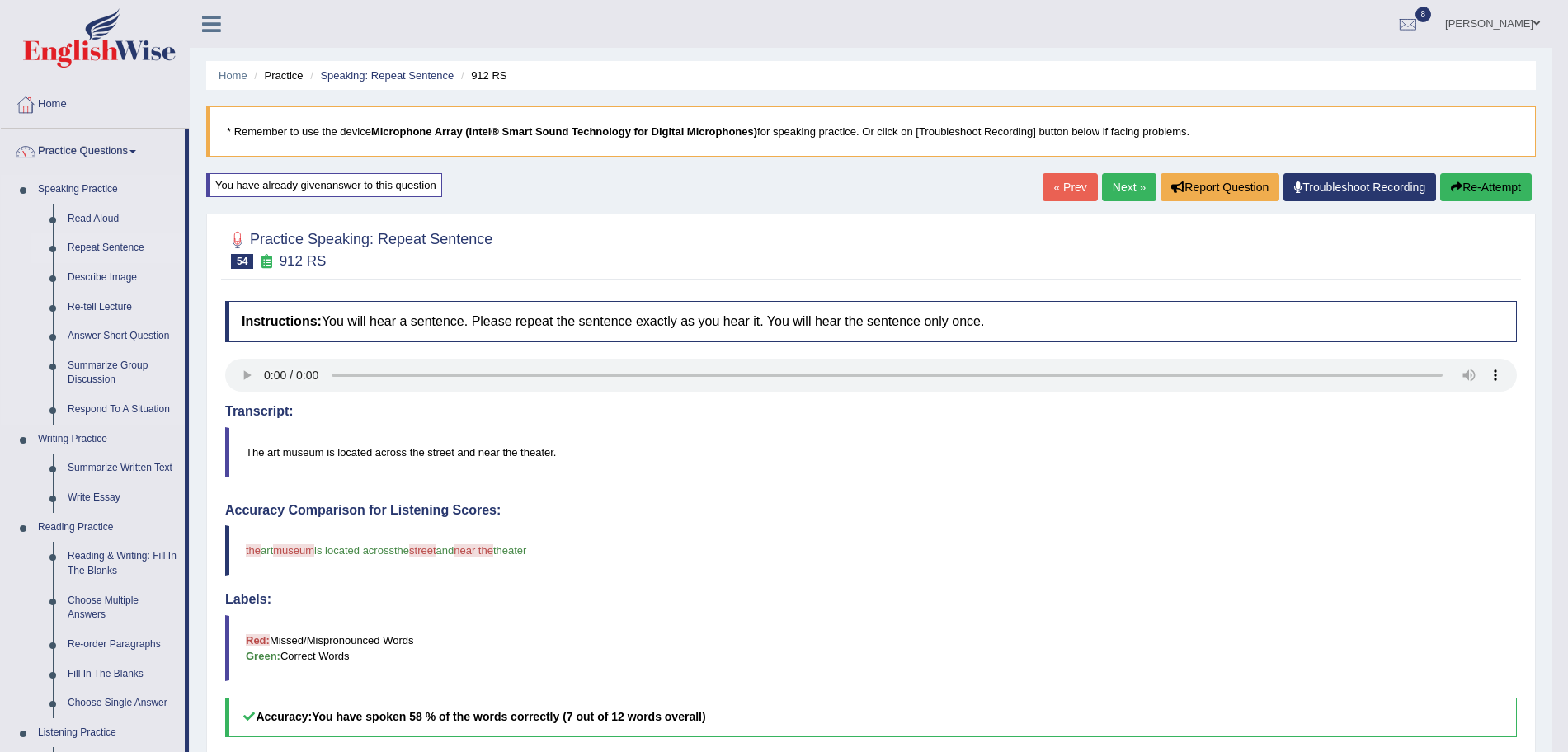
click at [109, 247] on link "Repeat Sentence" at bounding box center [122, 248] width 124 height 30
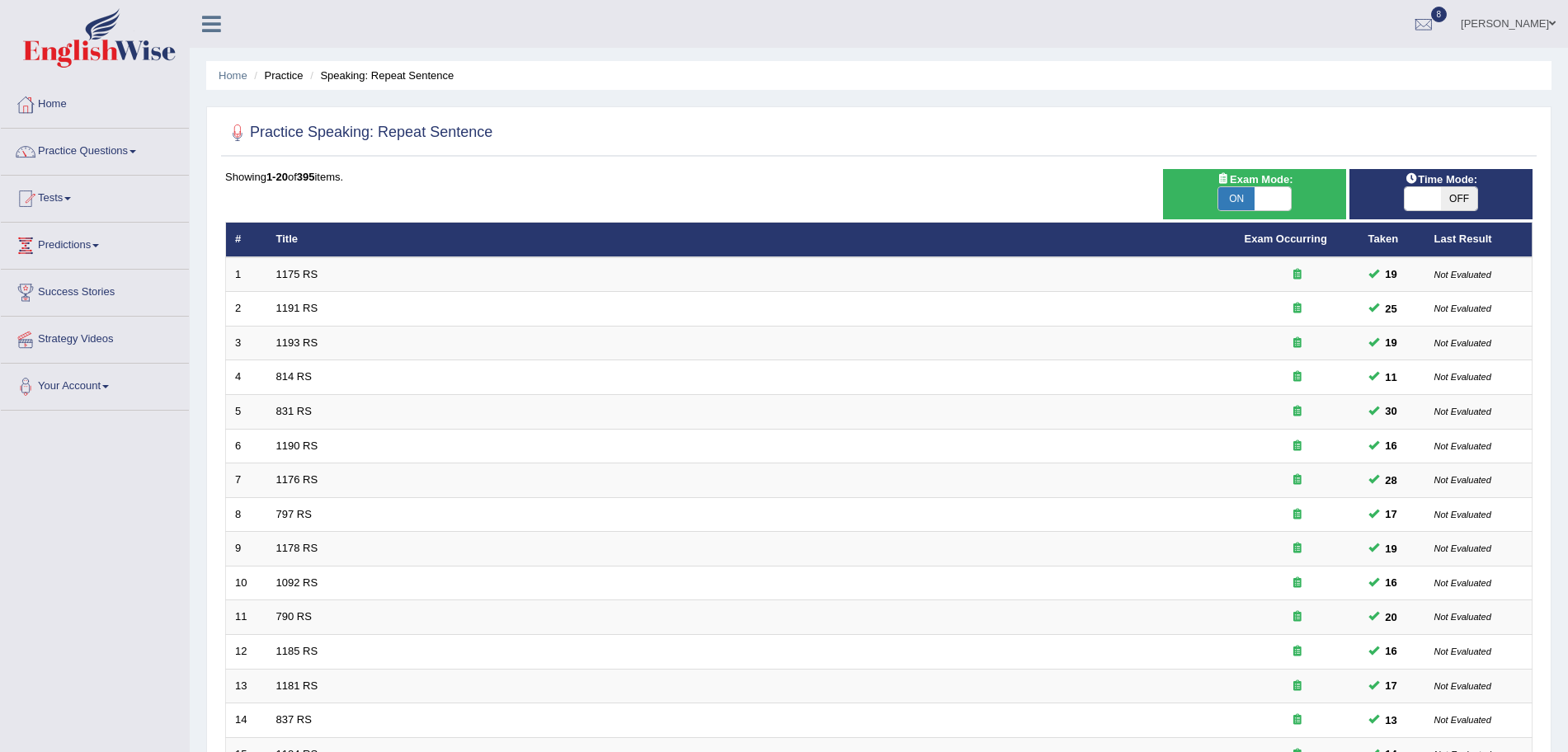
click at [104, 43] on img at bounding box center [99, 38] width 153 height 59
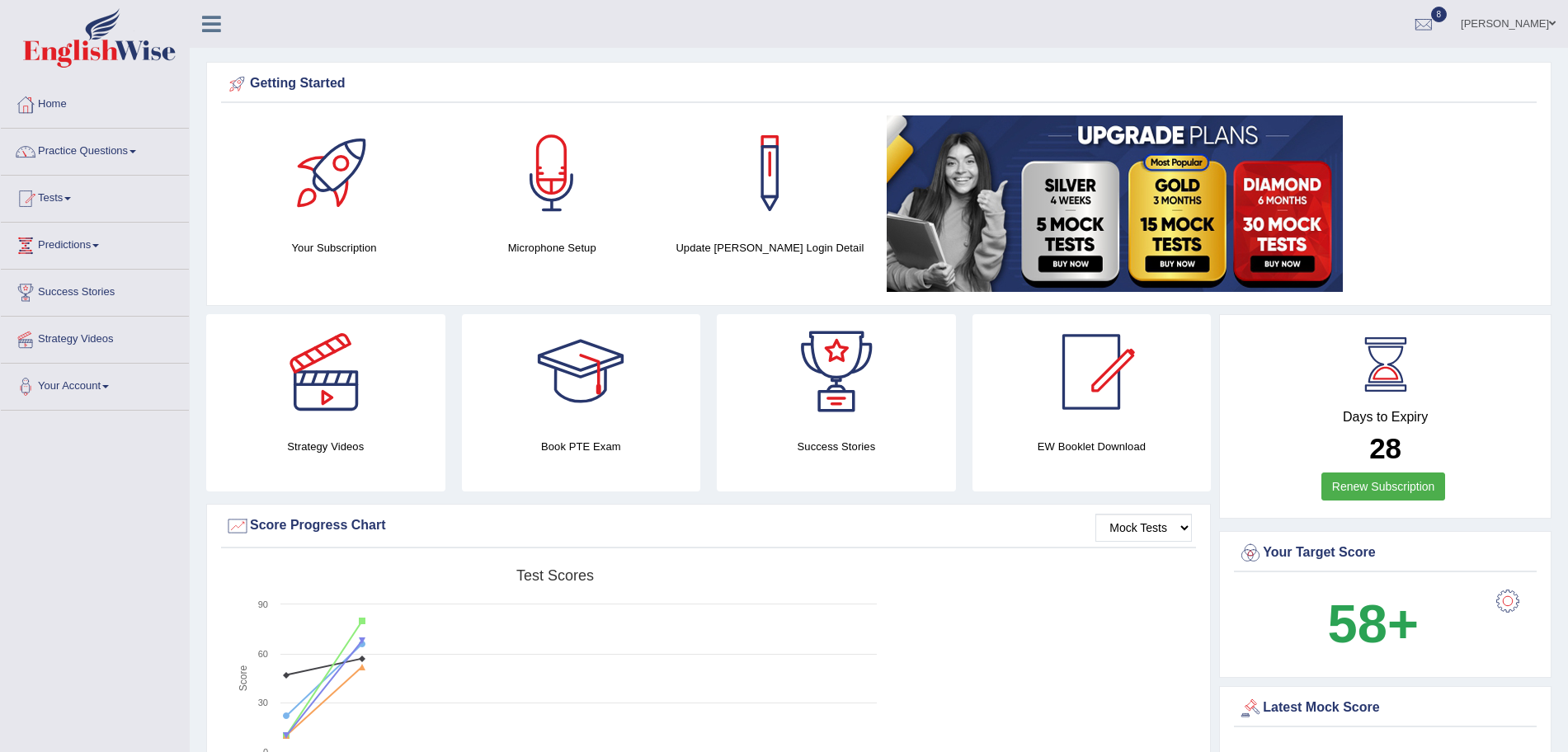
scroll to position [658, 0]
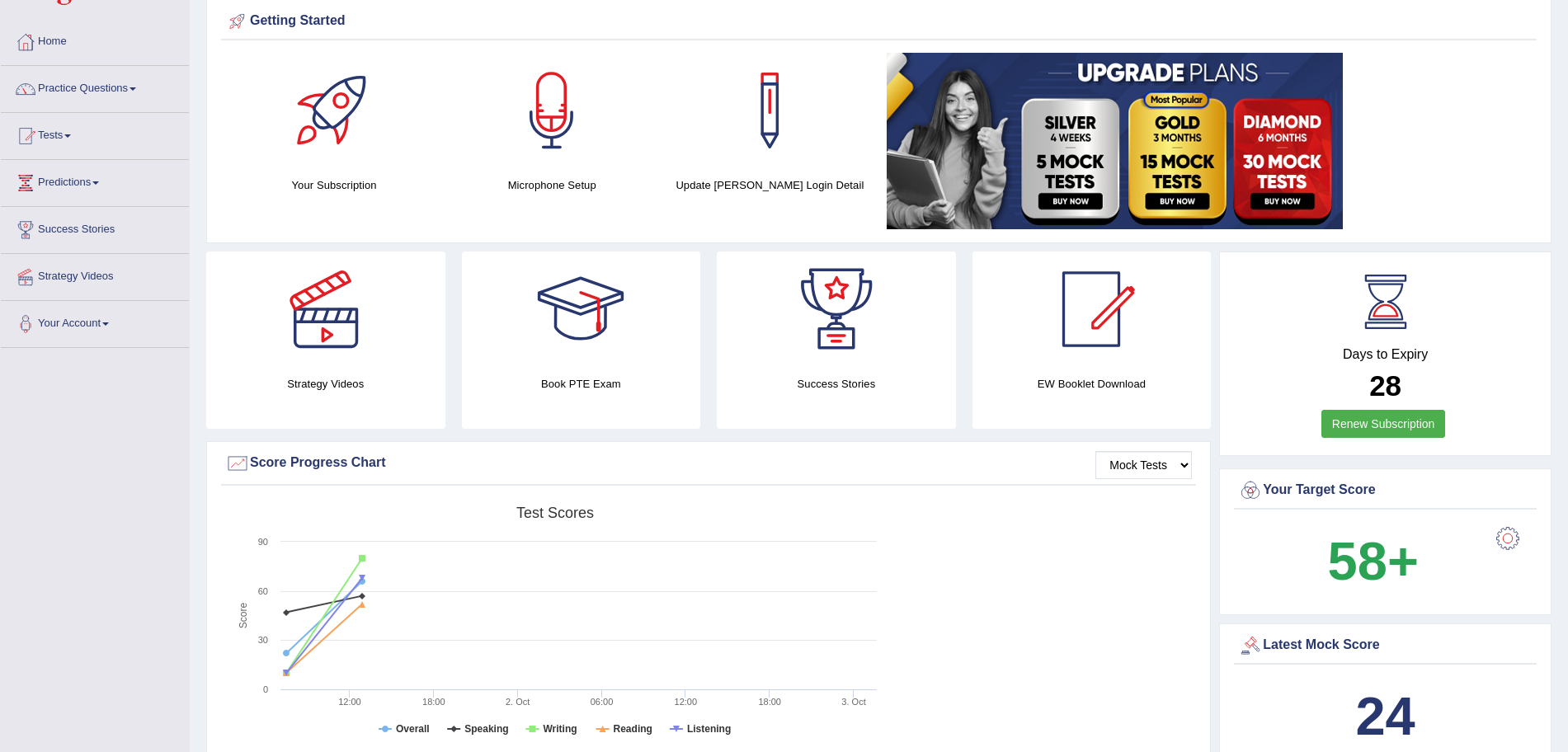
scroll to position [0, 0]
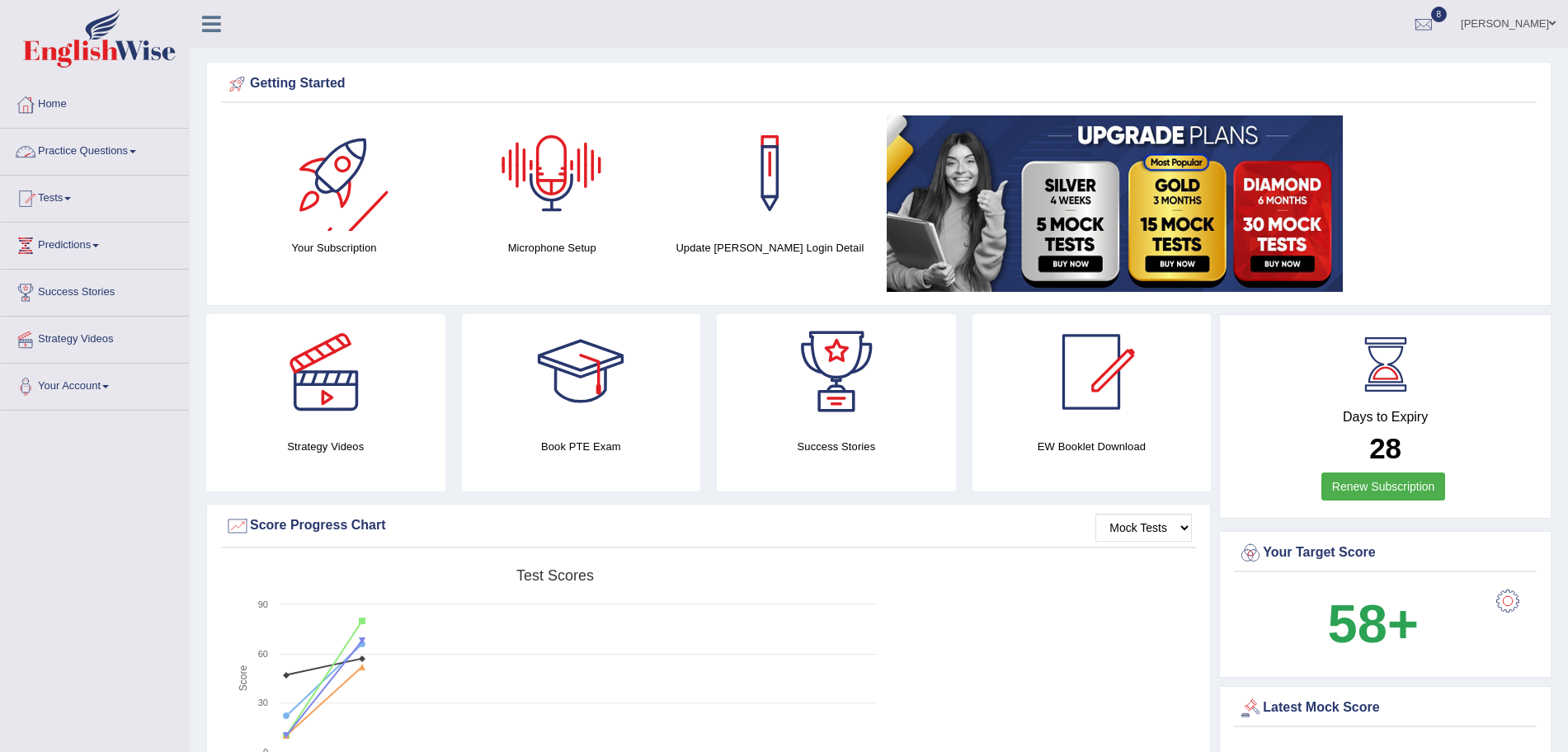
click at [118, 157] on link "Practice Questions" at bounding box center [95, 148] width 188 height 41
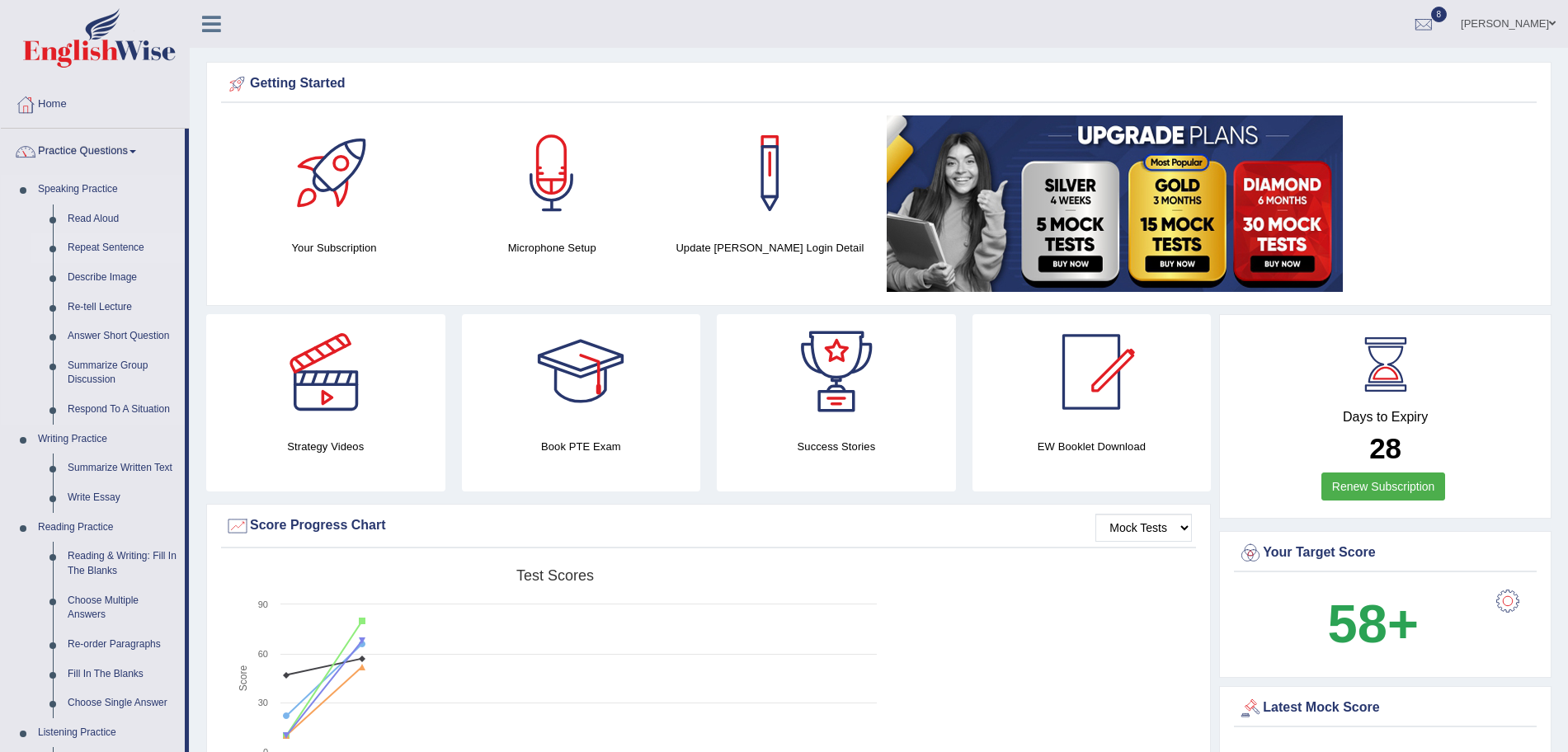
click at [104, 246] on link "Repeat Sentence" at bounding box center [122, 248] width 124 height 30
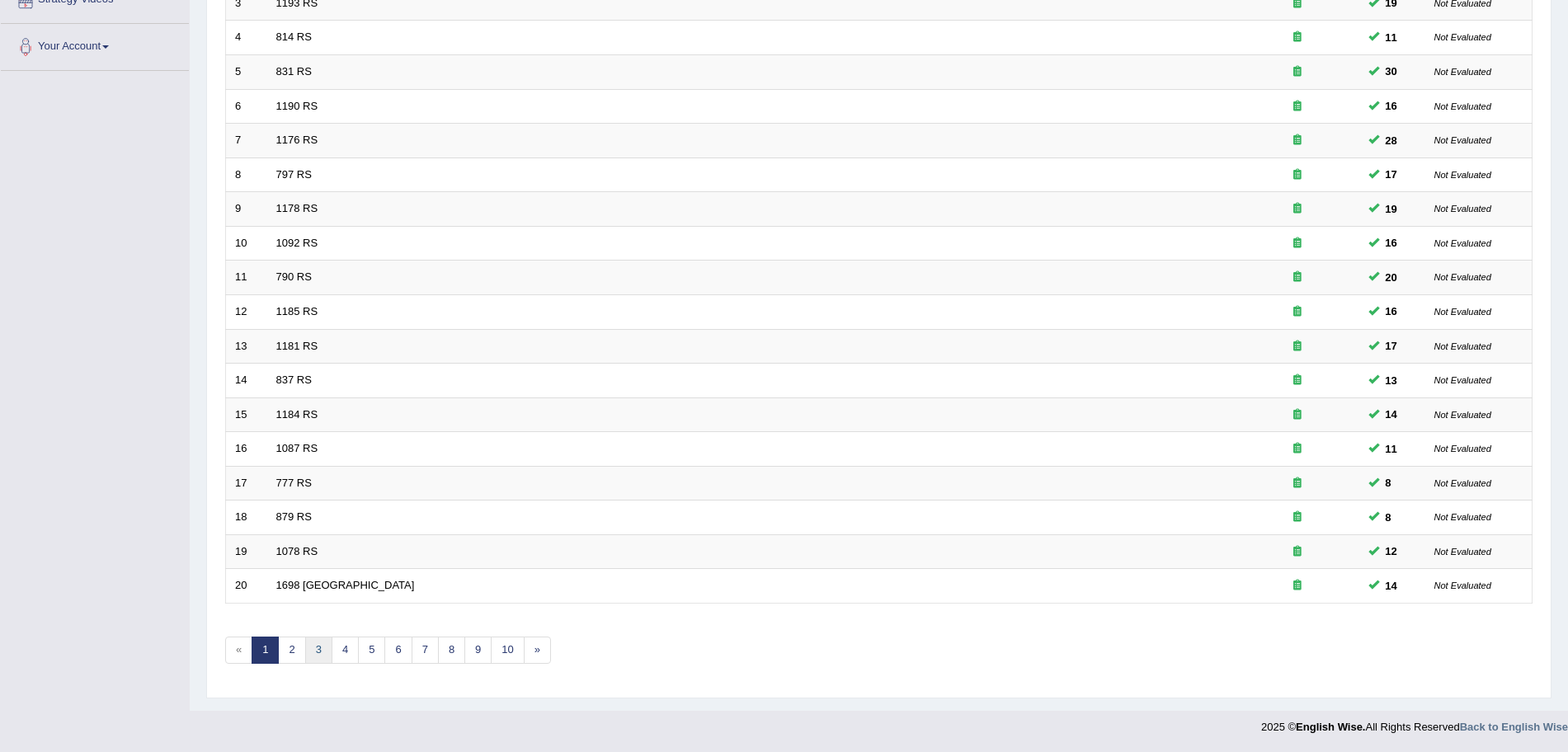
click at [323, 647] on link "3" at bounding box center [319, 650] width 28 height 28
click at [348, 646] on link "4" at bounding box center [345, 650] width 28 height 28
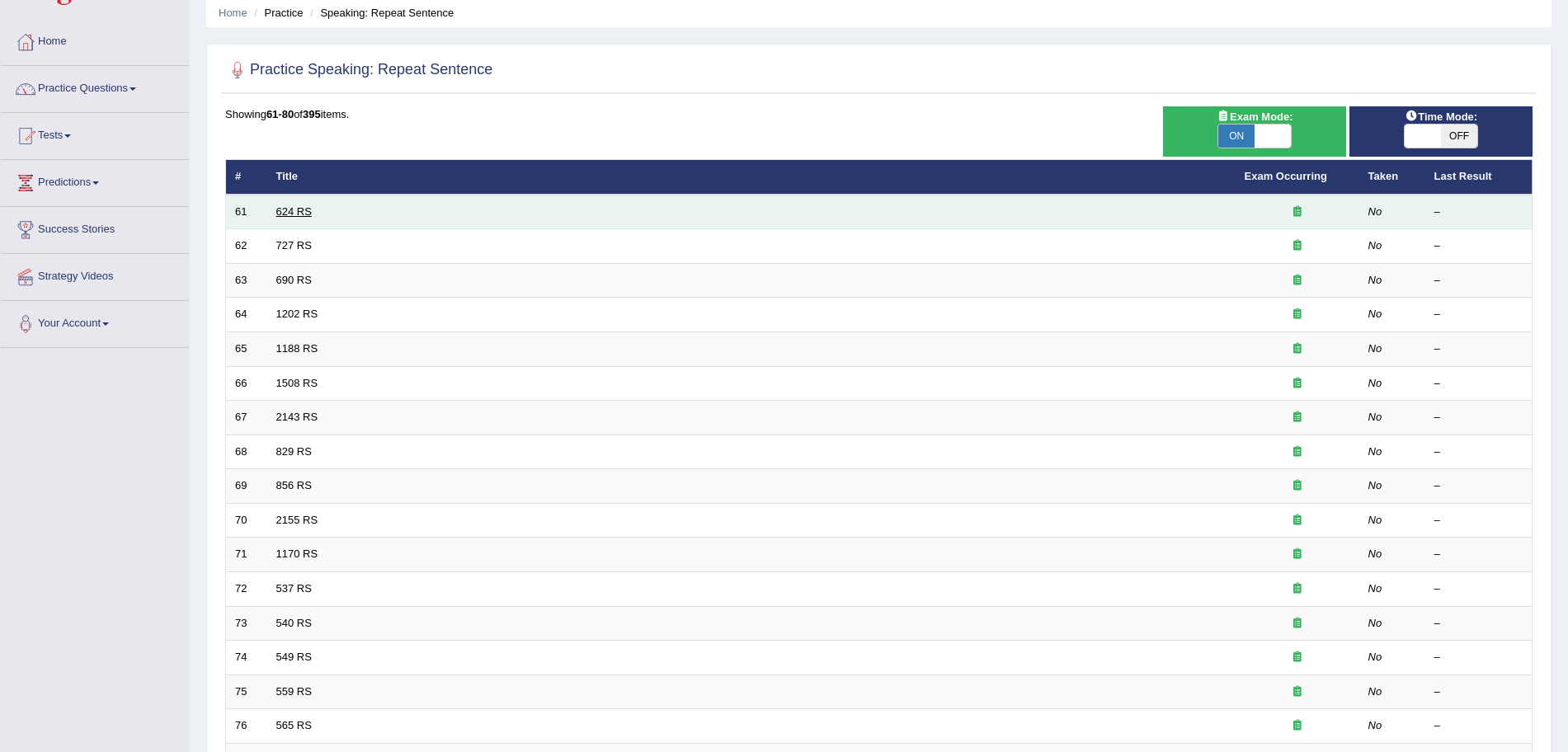
click at [296, 208] on link "624 RS" at bounding box center [294, 211] width 36 height 13
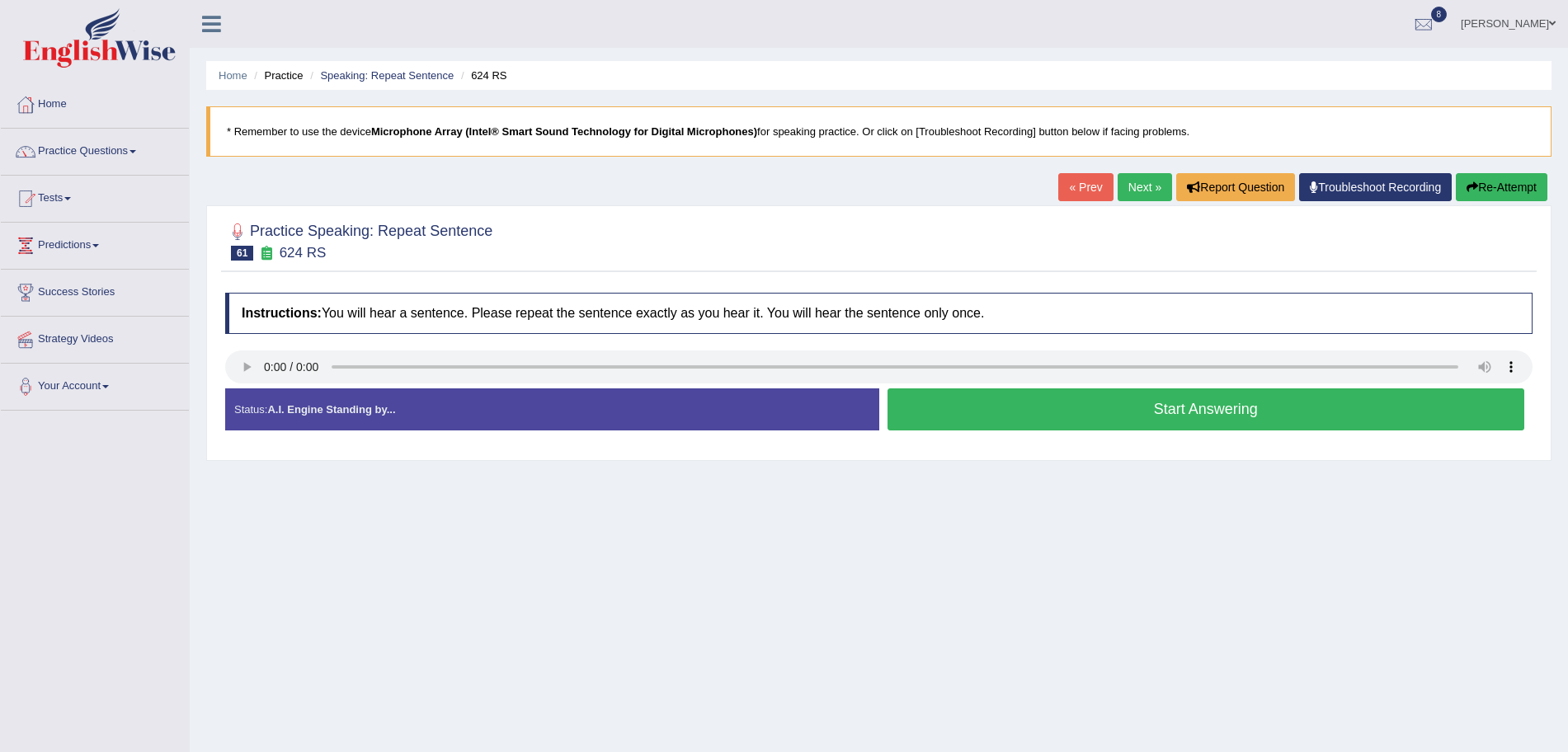
click at [1124, 415] on button "Start Answering" at bounding box center [1206, 409] width 638 height 42
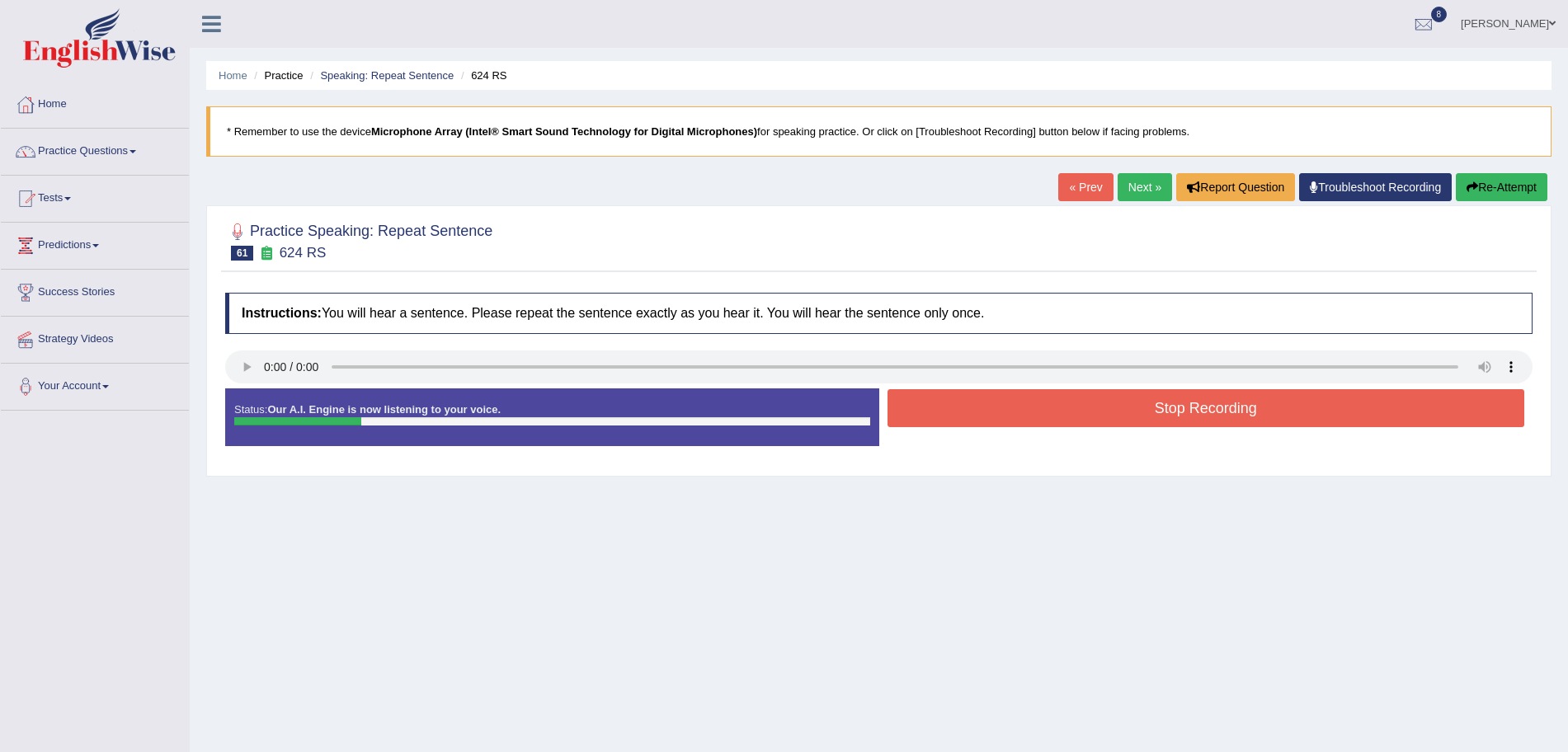
click at [1024, 419] on button "Stop Recording" at bounding box center [1206, 408] width 638 height 38
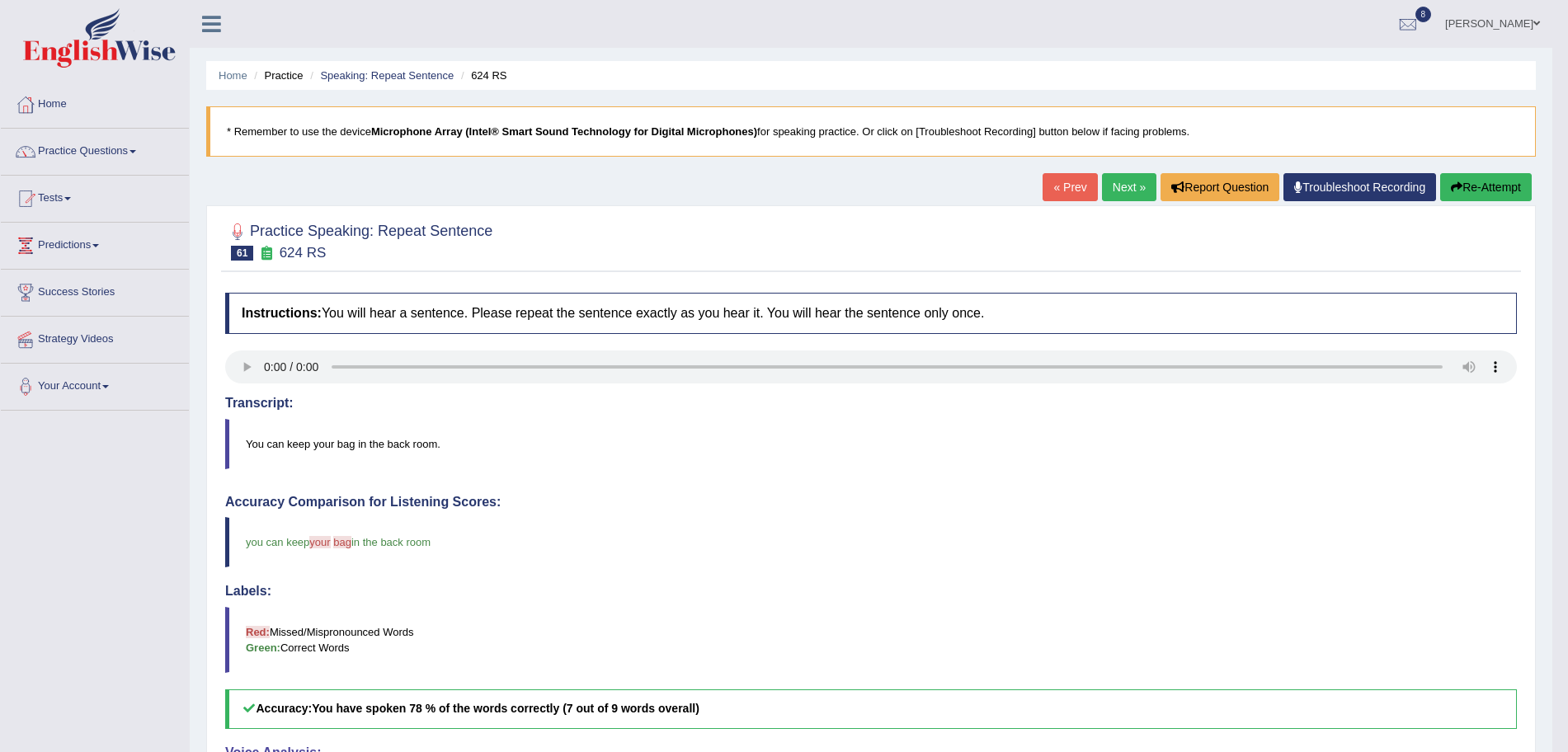
click at [1118, 191] on link "Next »" at bounding box center [1128, 188] width 54 height 28
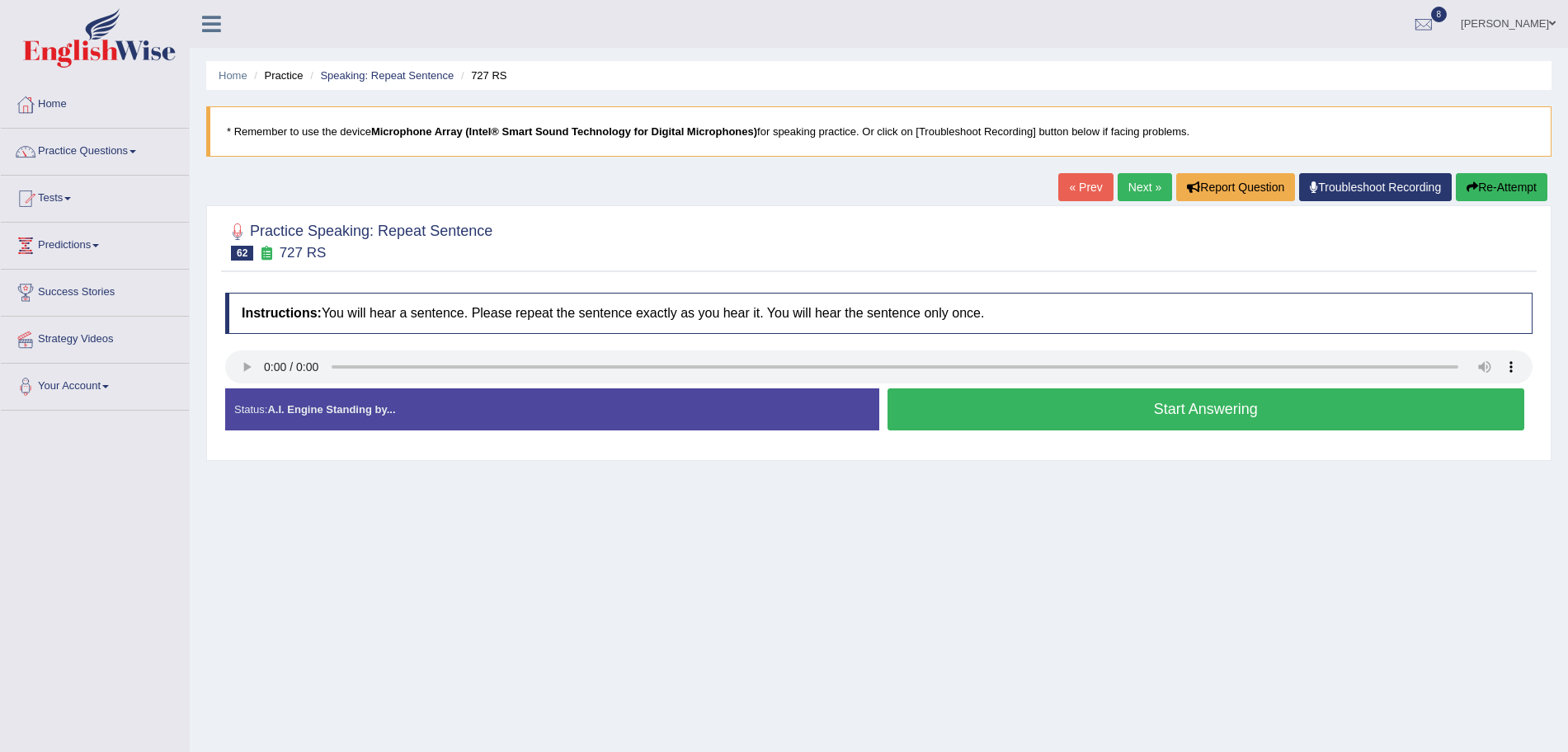
click at [1077, 406] on button "Start Answering" at bounding box center [1206, 409] width 638 height 42
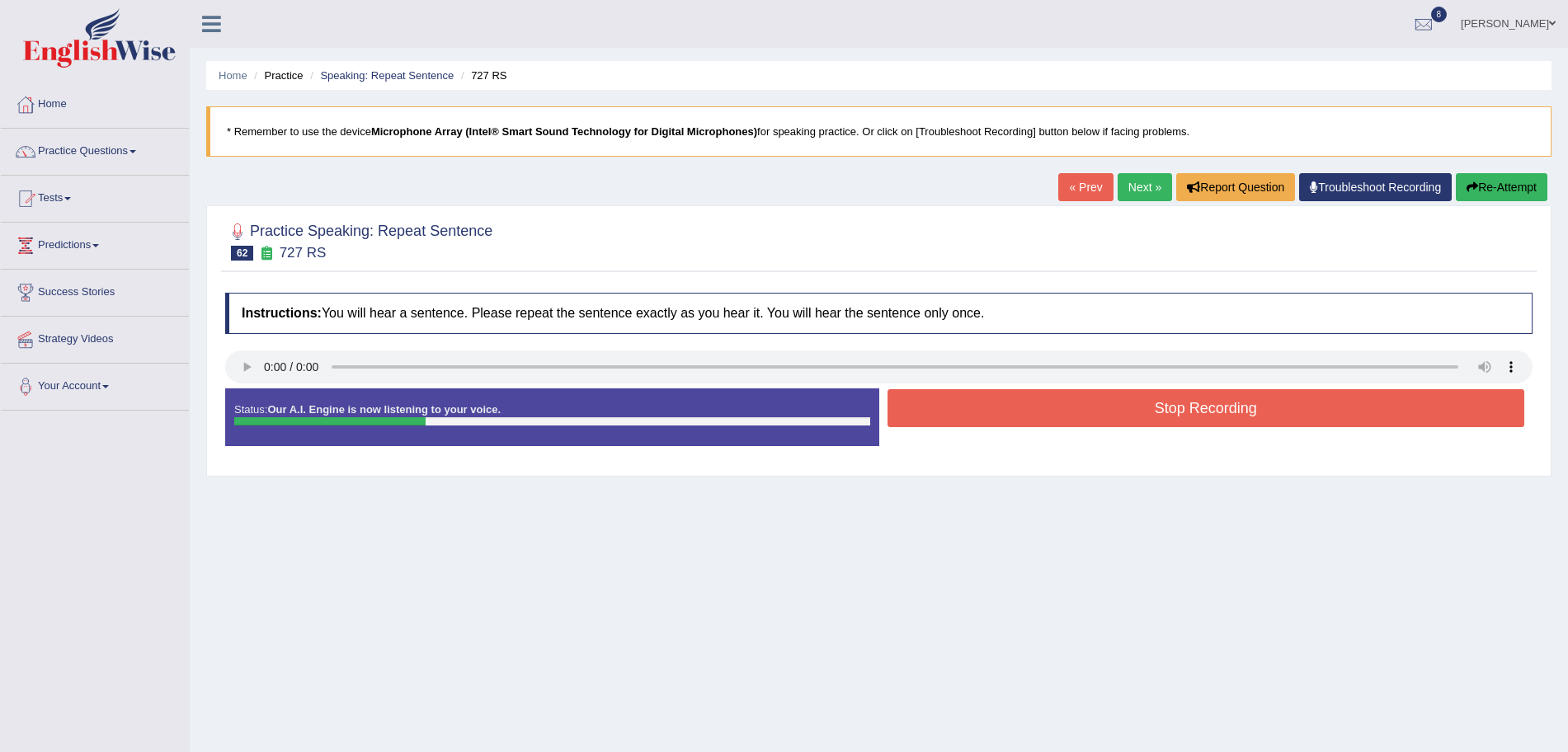
click at [1033, 410] on button "Stop Recording" at bounding box center [1206, 408] width 638 height 38
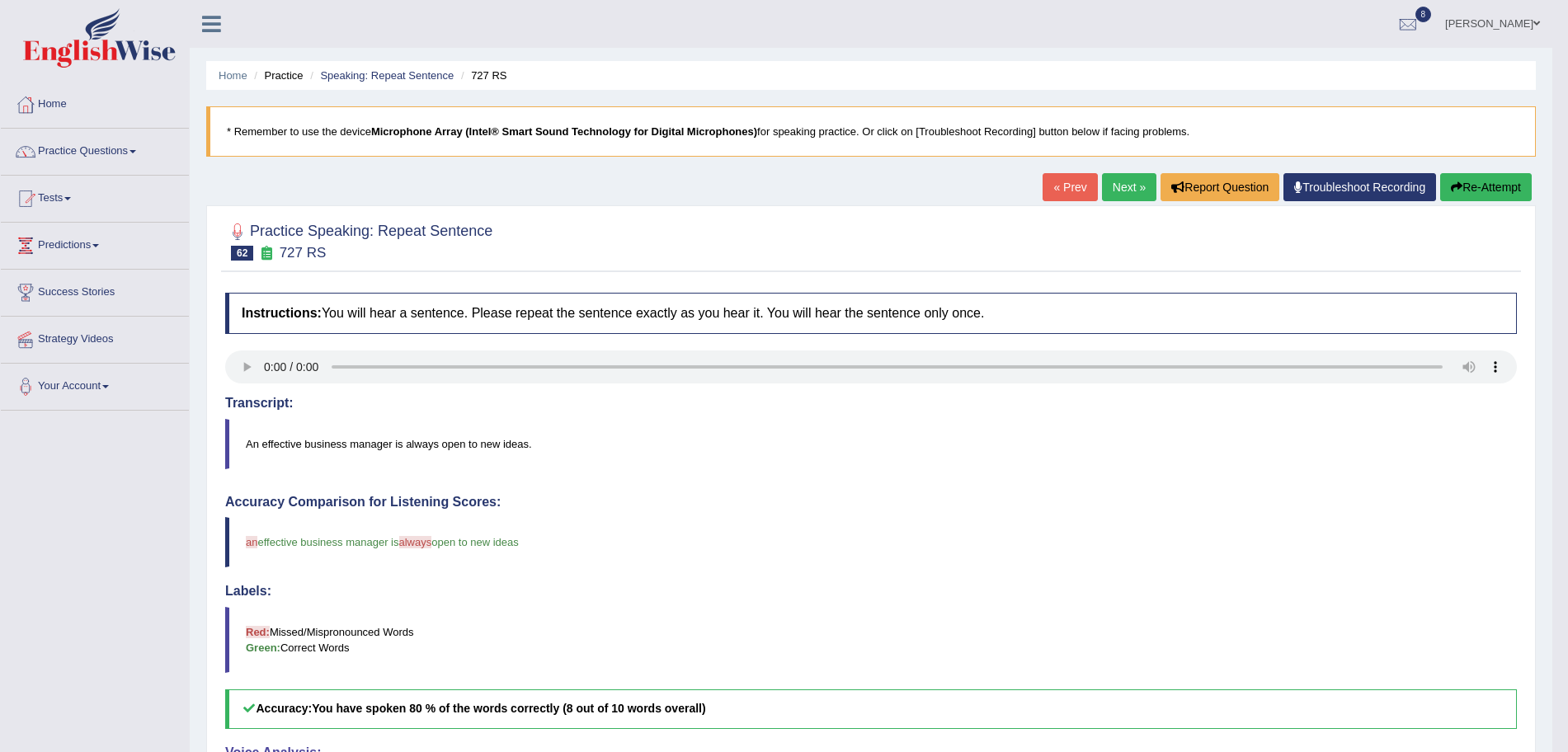
click at [1114, 178] on link "Next »" at bounding box center [1128, 188] width 54 height 28
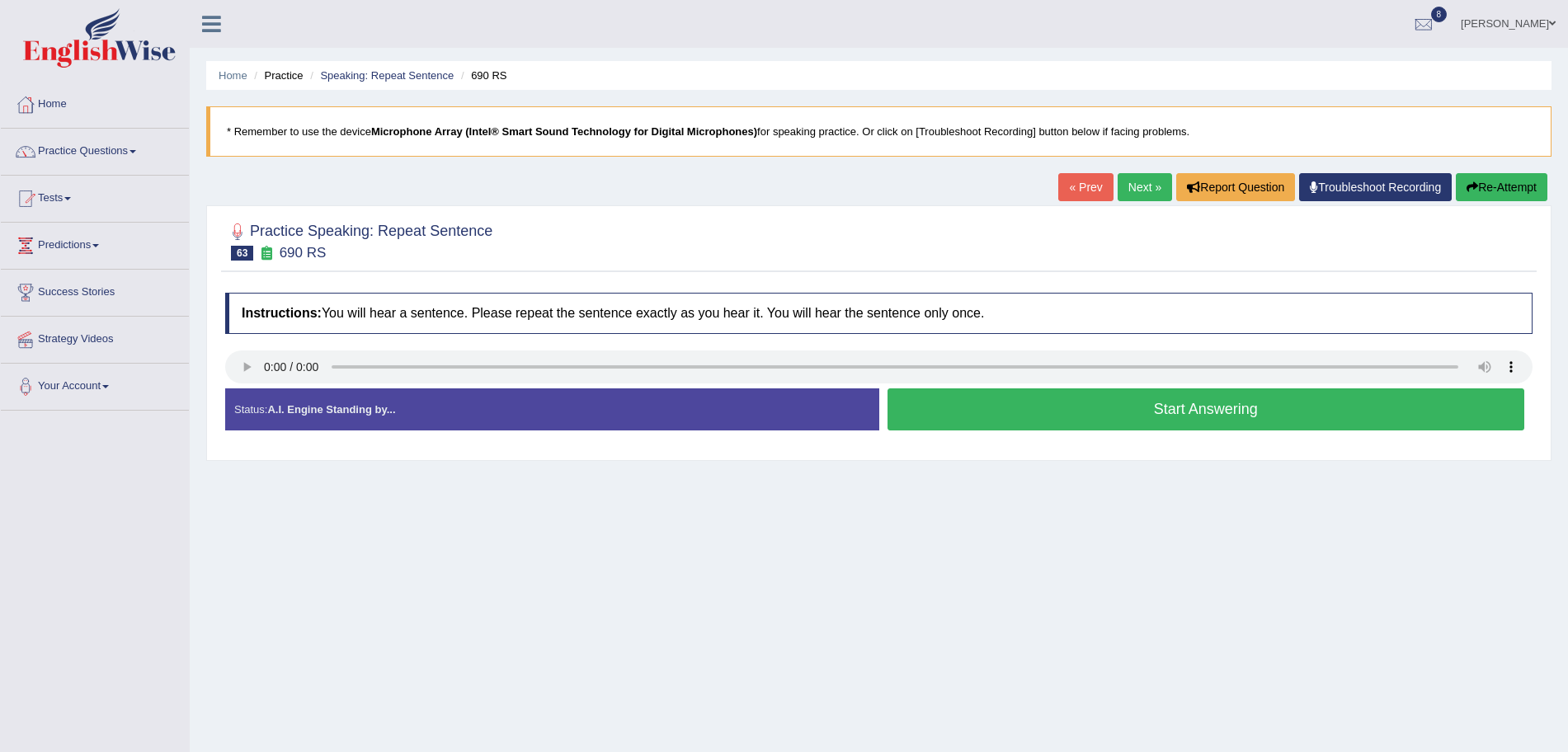
click at [1023, 408] on button "Start Answering" at bounding box center [1206, 409] width 638 height 42
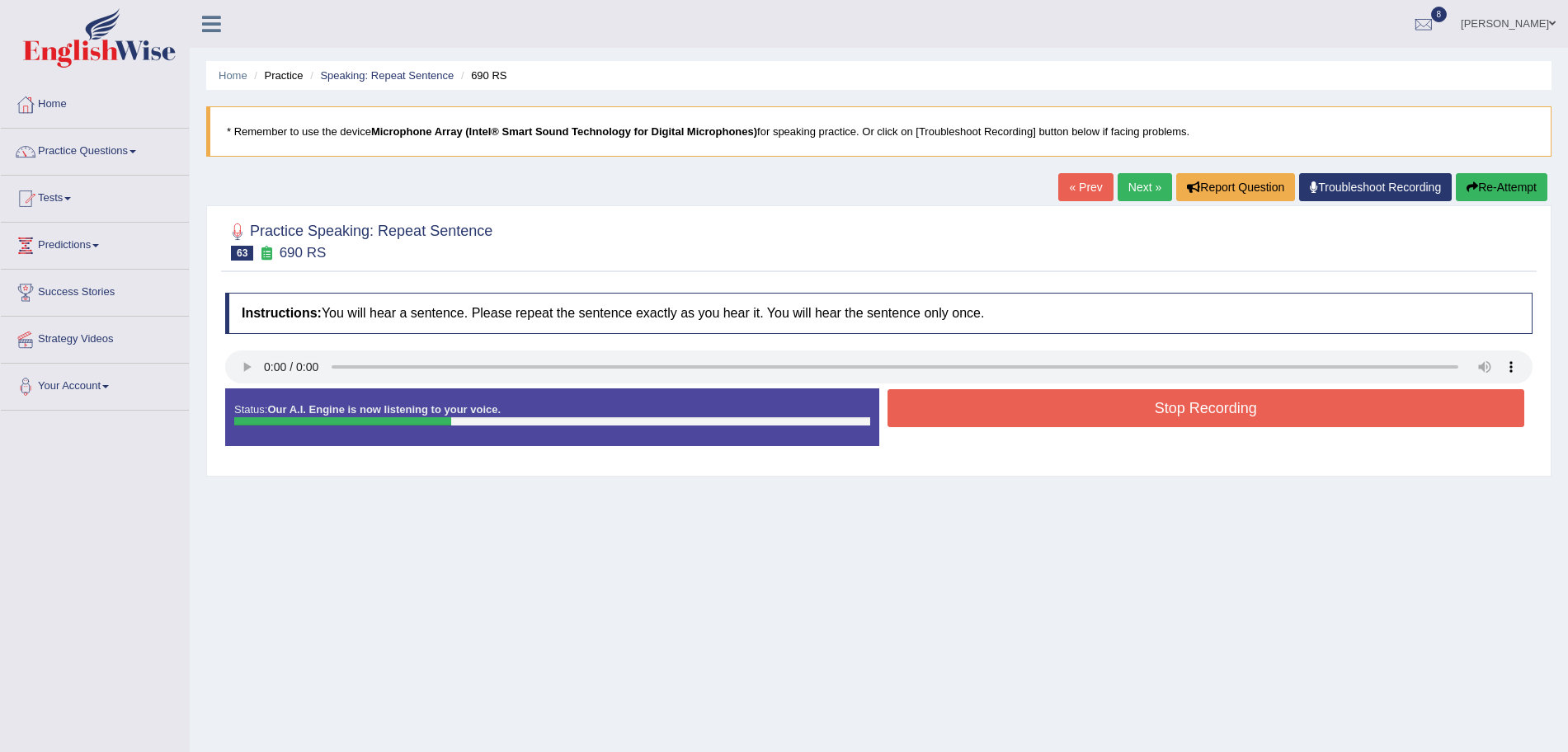
click at [1023, 408] on button "Stop Recording" at bounding box center [1206, 408] width 638 height 38
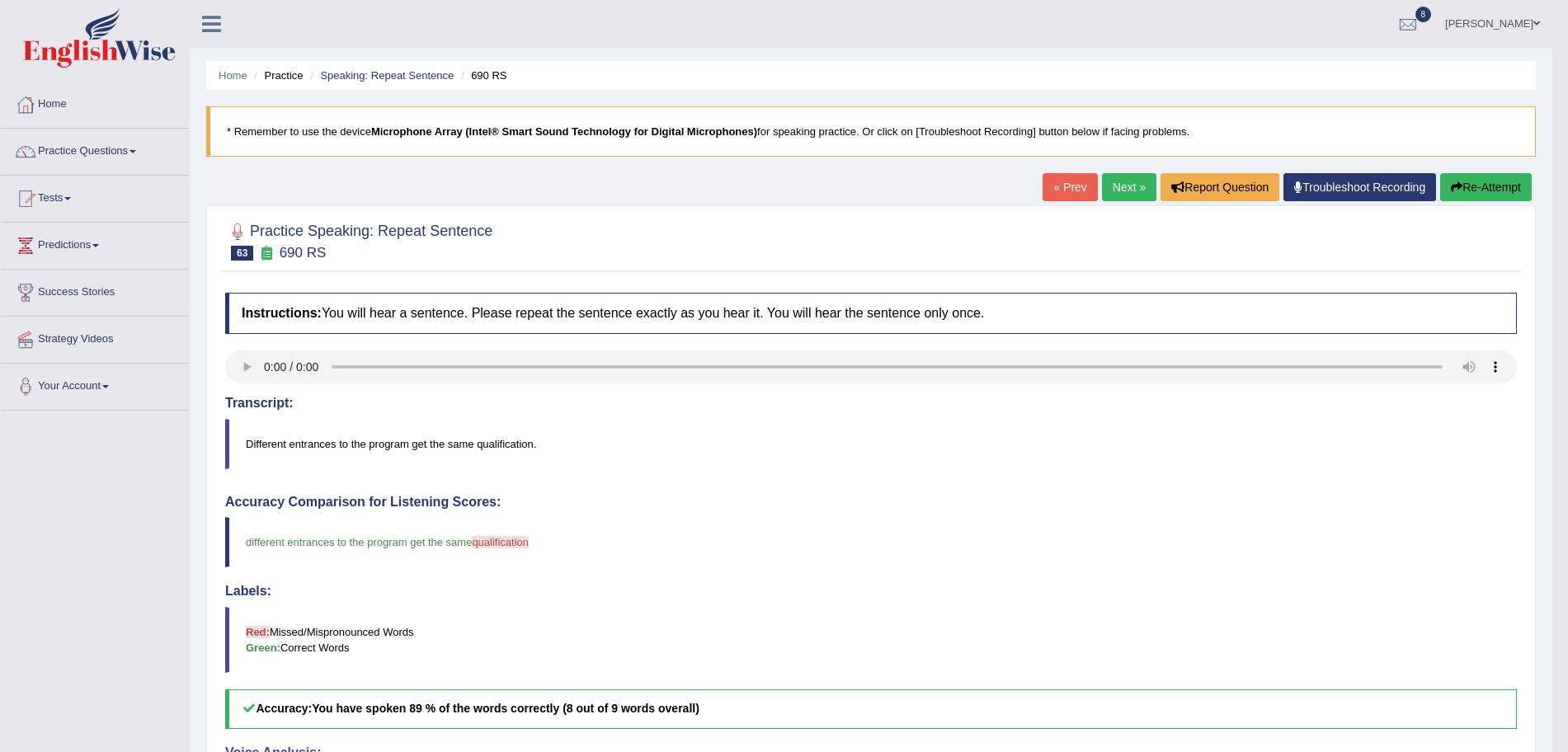
click at [1128, 192] on link "Next »" at bounding box center [1128, 188] width 54 height 28
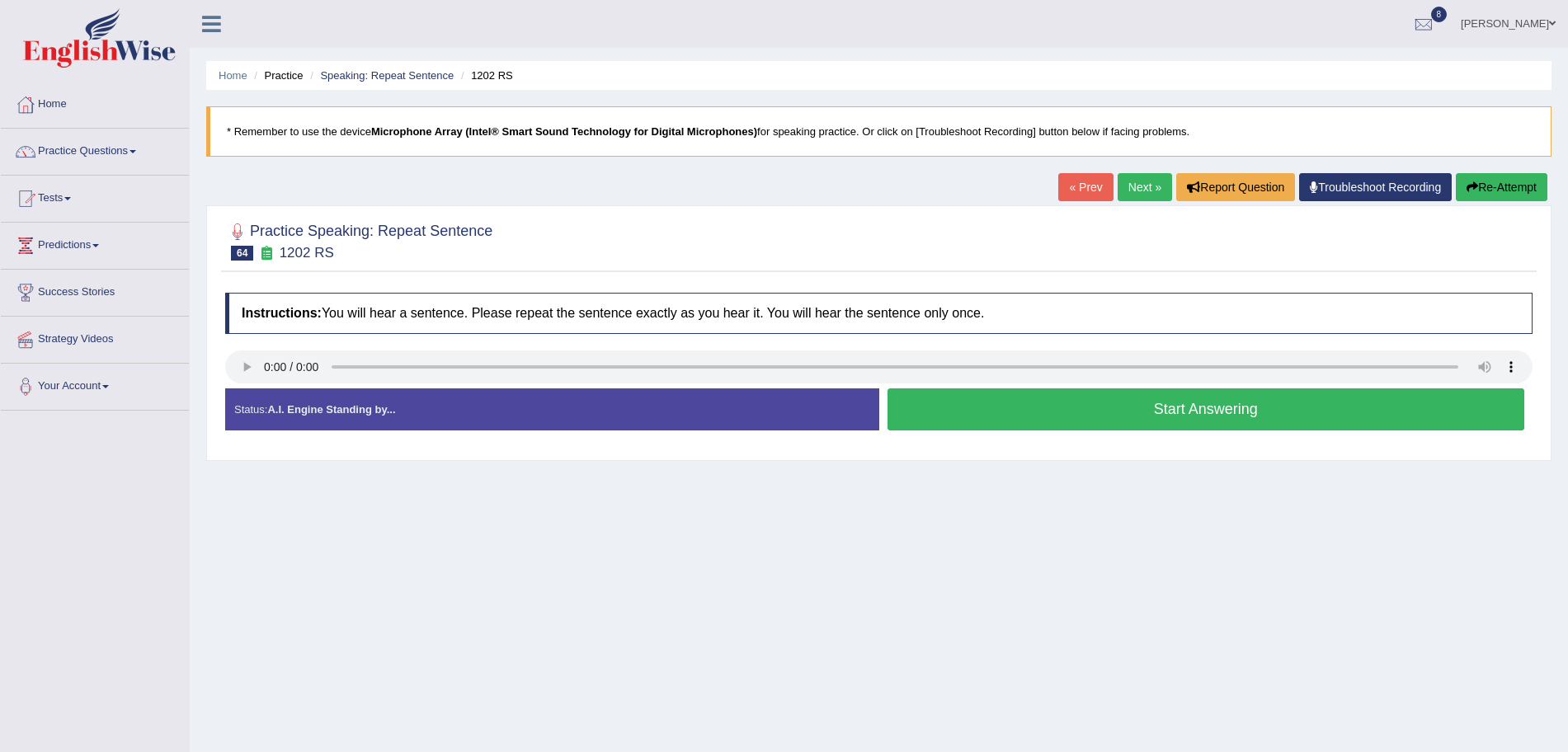
click at [989, 411] on button "Start Answering" at bounding box center [1206, 409] width 638 height 42
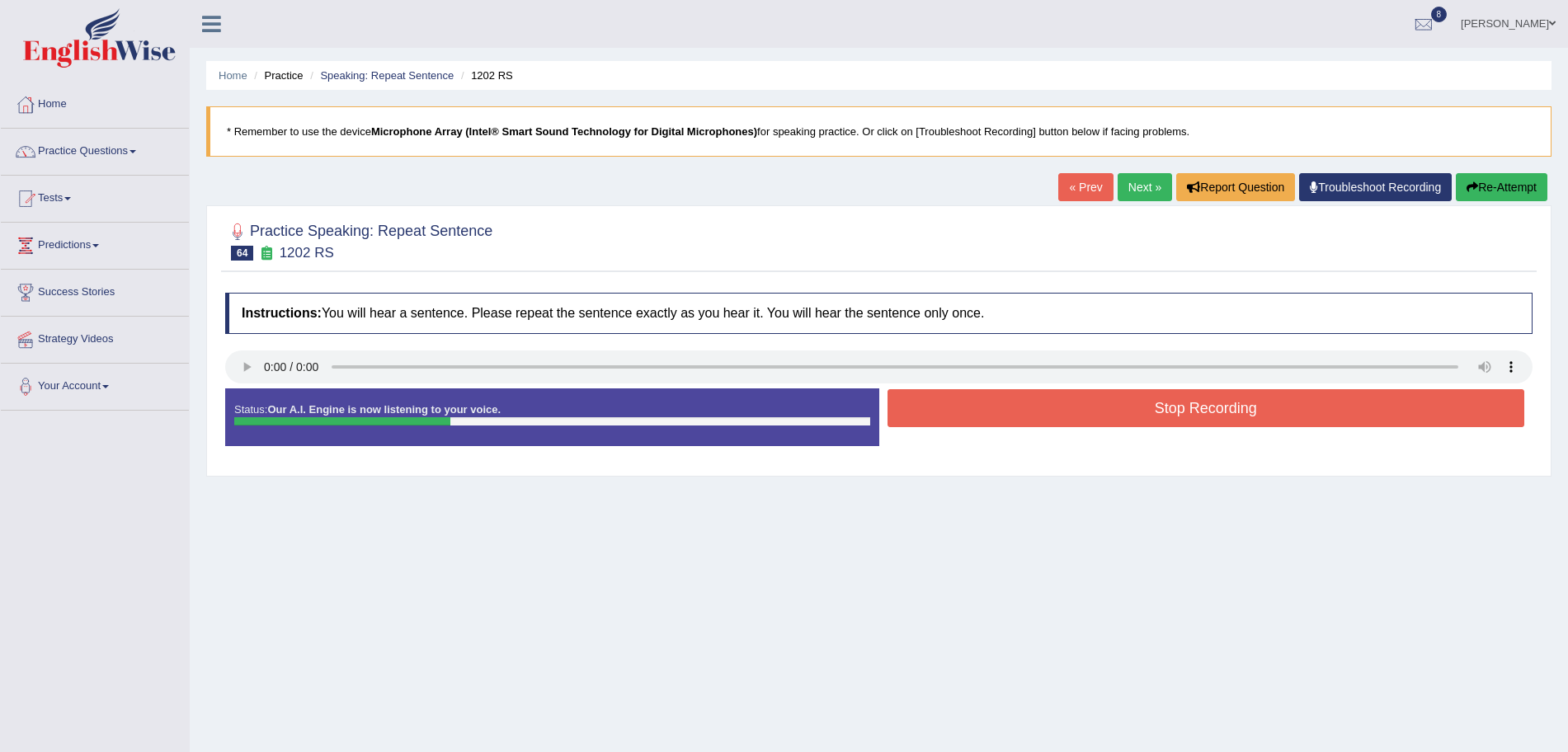
click at [1003, 414] on button "Stop Recording" at bounding box center [1206, 408] width 638 height 38
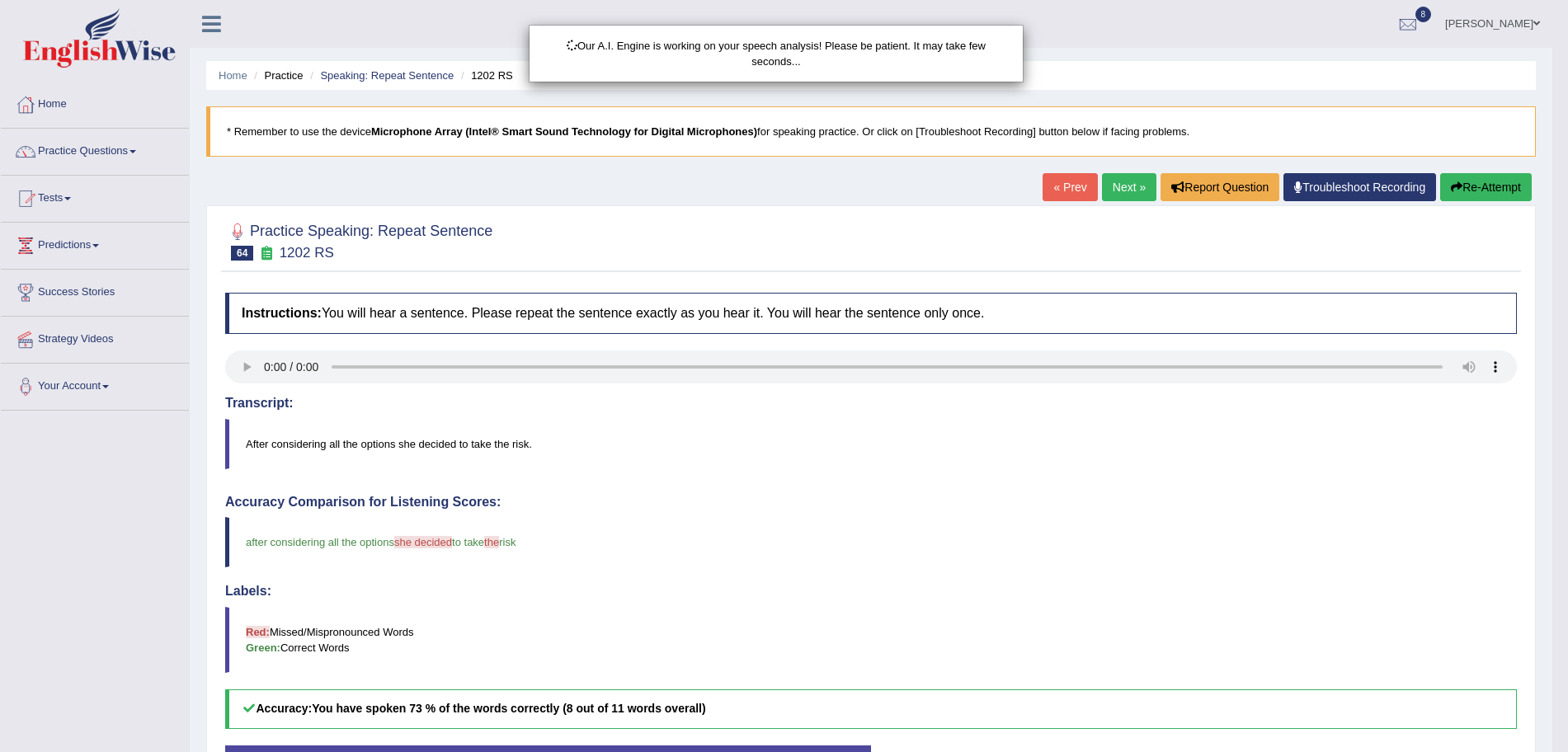
drag, startPoint x: 1583, startPoint y: 154, endPoint x: 1583, endPoint y: 318, distance: 164.0
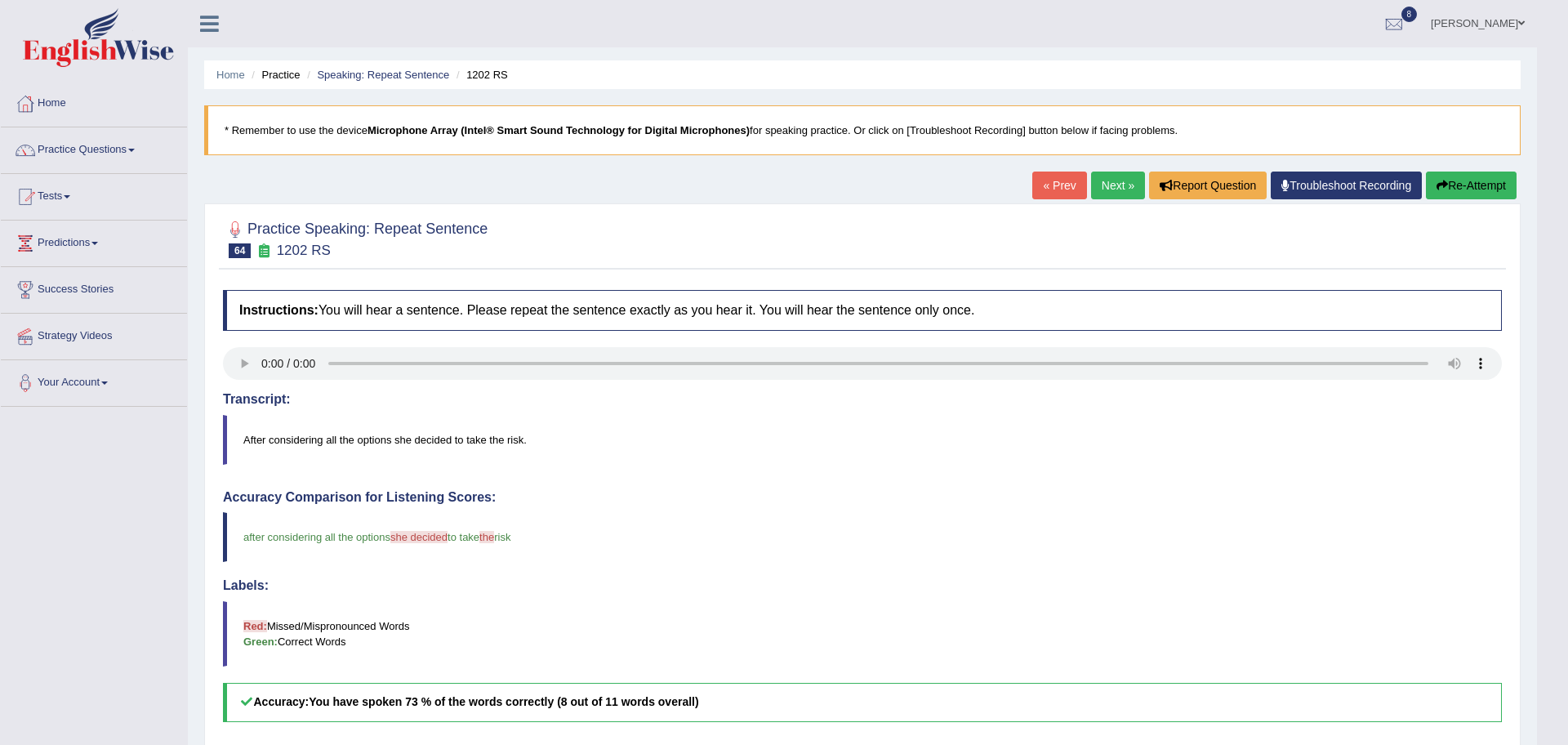
click at [1551, 316] on html "Toggle navigation Home Practice Questions Speaking Practice Read Aloud Repeat S…" at bounding box center [784, 372] width 1568 height 745
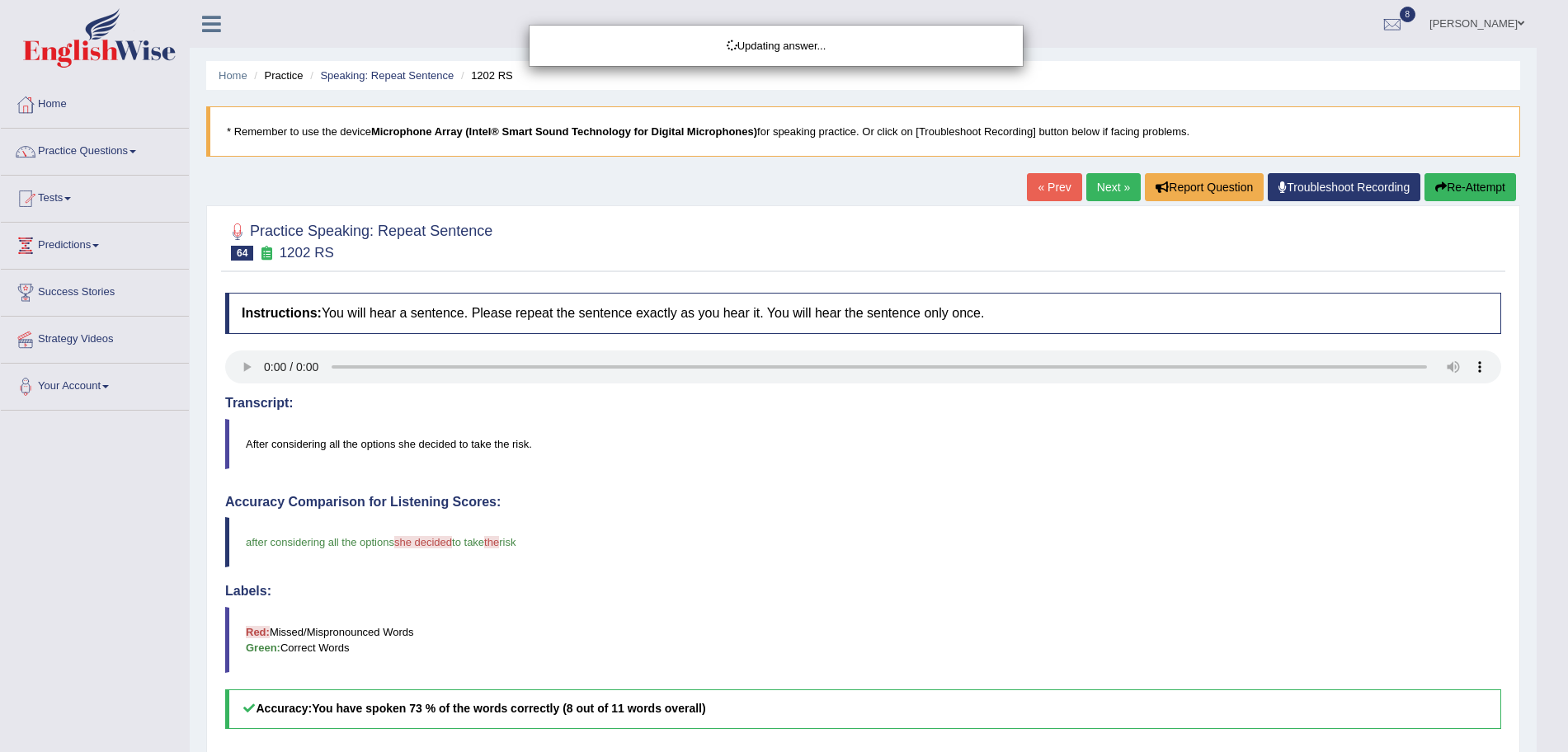
click at [1567, 318] on html "Toggle navigation Home Practice Questions Speaking Practice Read Aloud Repeat S…" at bounding box center [784, 376] width 1568 height 752
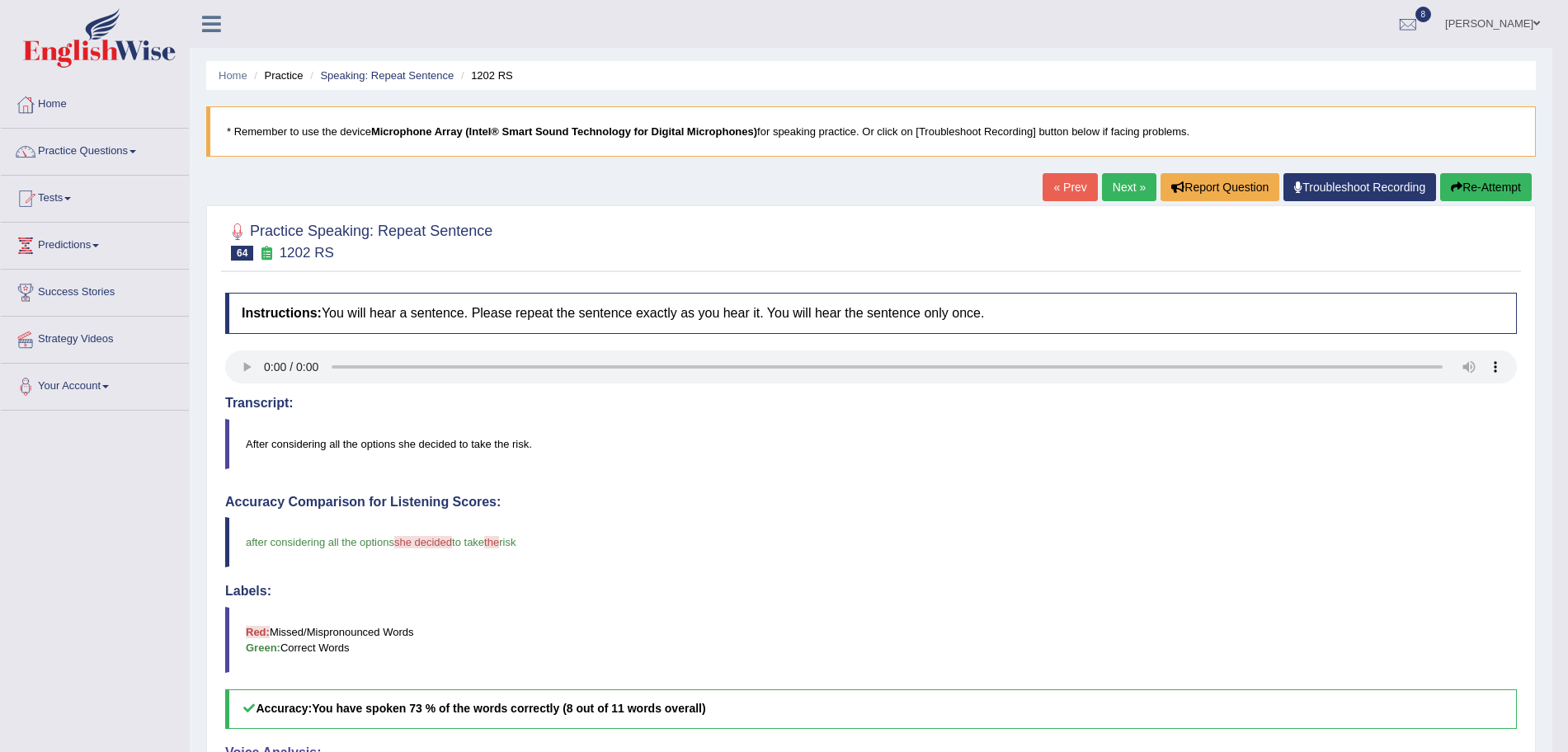
click at [1127, 194] on link "Next »" at bounding box center [1128, 188] width 54 height 28
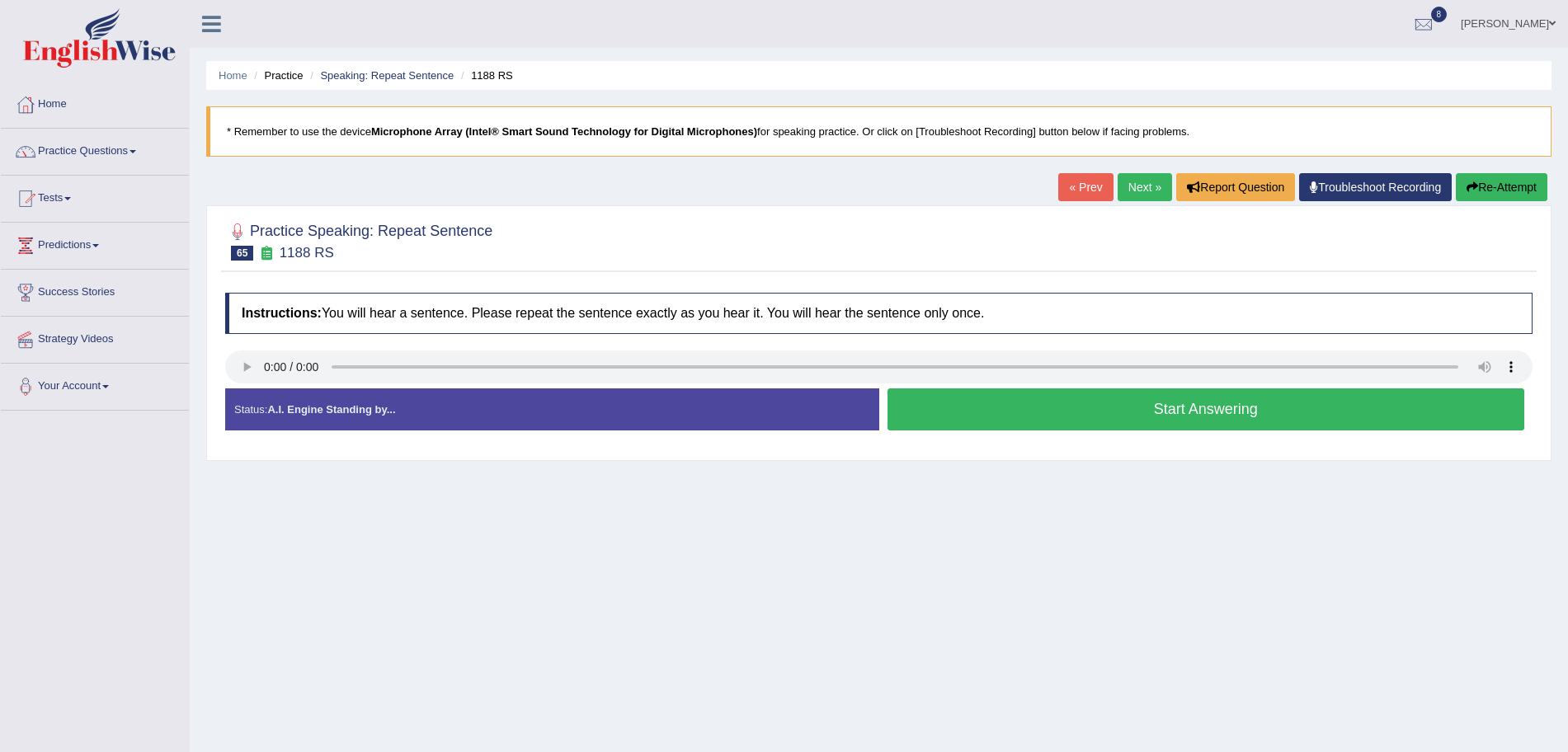
click at [1055, 408] on button "Start Answering" at bounding box center [1206, 409] width 638 height 42
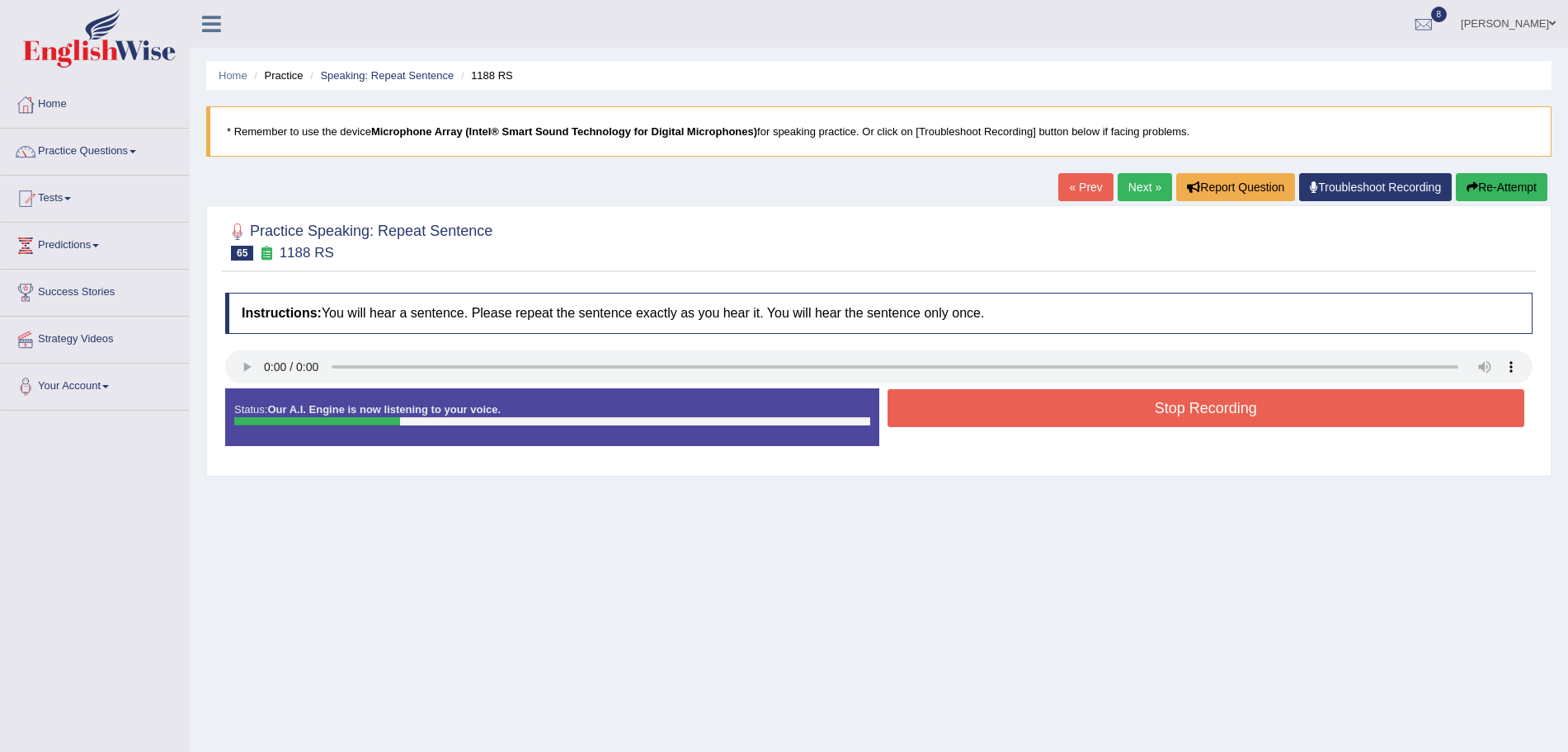
click at [1011, 408] on button "Stop Recording" at bounding box center [1206, 408] width 638 height 38
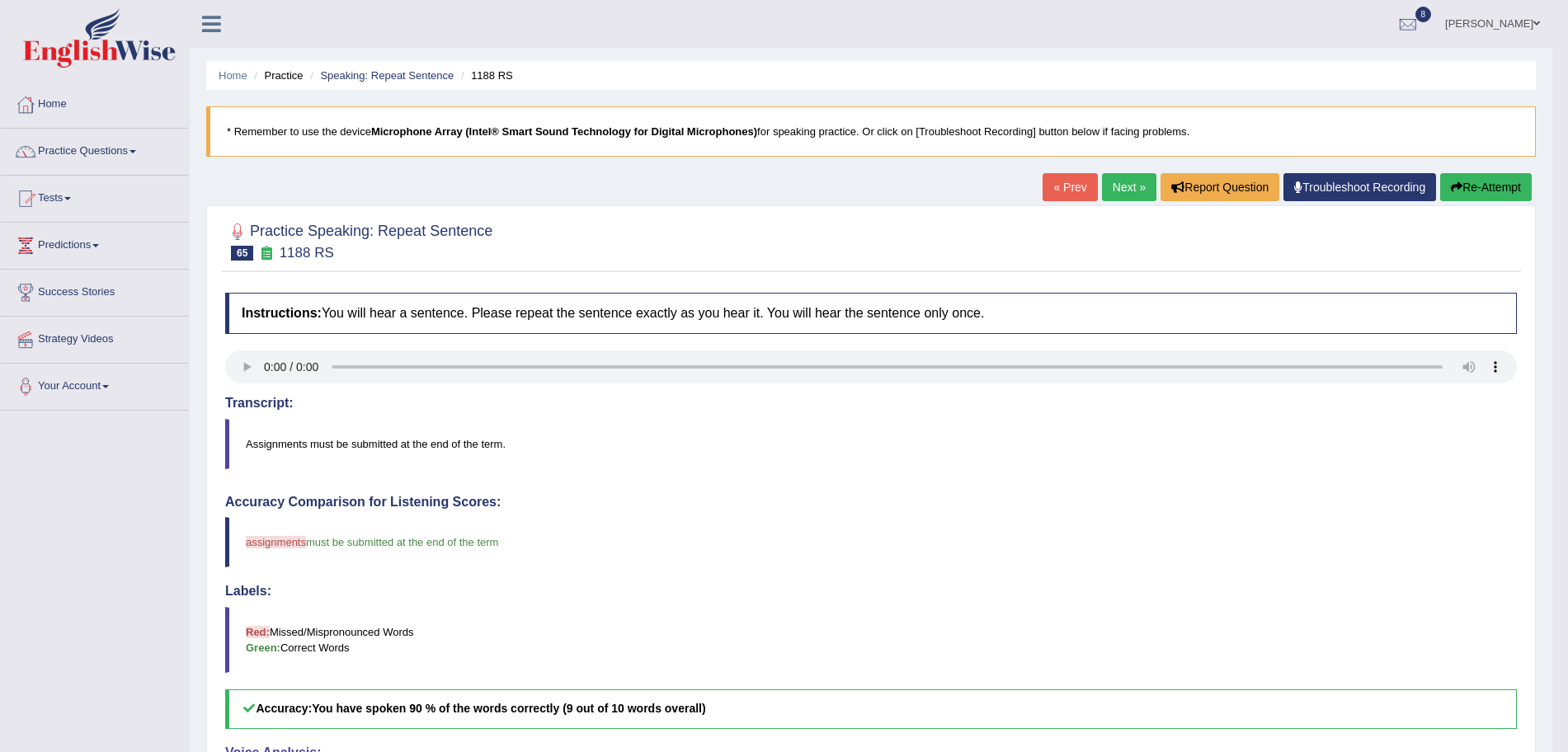
click at [1125, 194] on link "Next »" at bounding box center [1128, 188] width 54 height 28
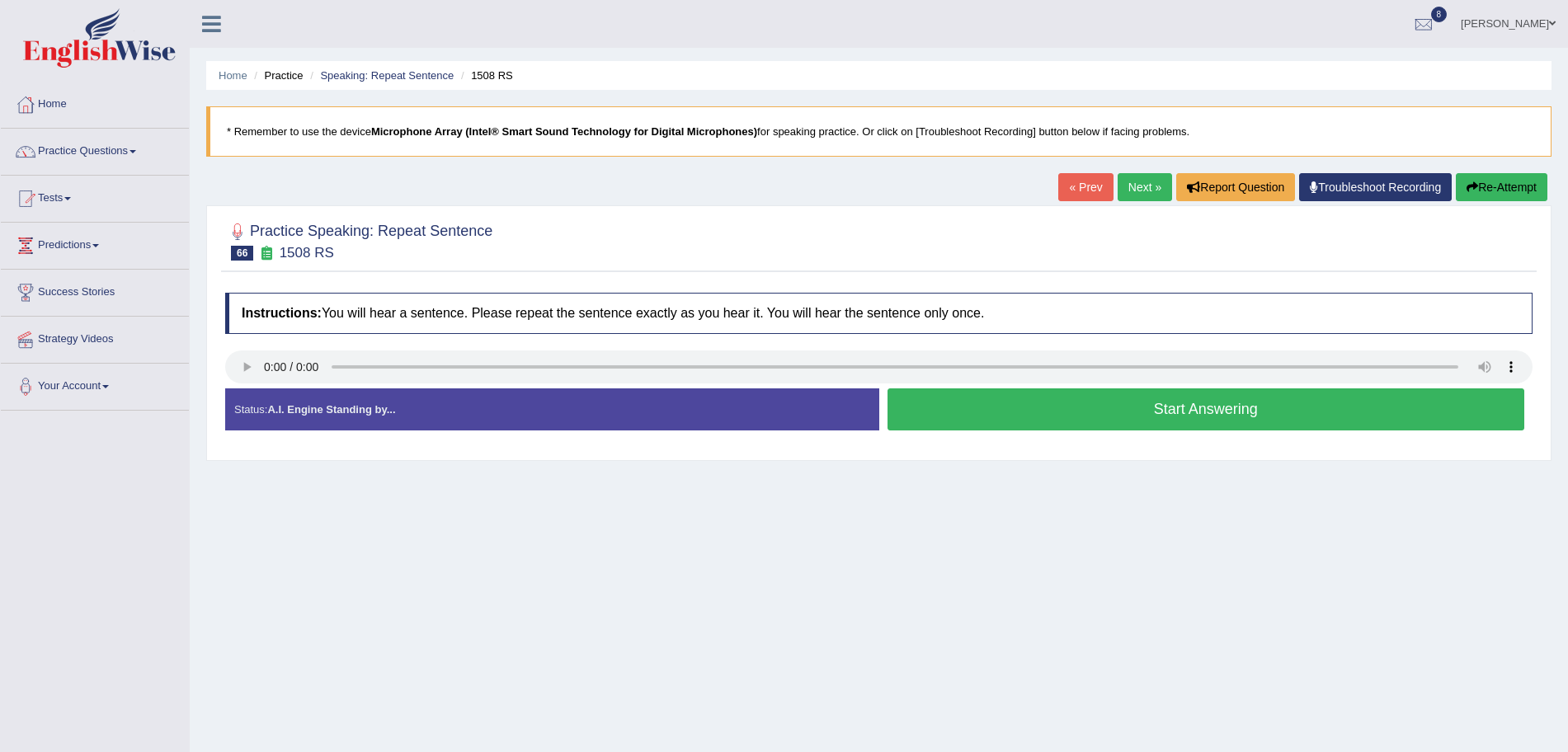
click at [245, 384] on div at bounding box center [879, 368] width 1308 height 38
click at [998, 394] on button "Start Answering" at bounding box center [1206, 409] width 638 height 42
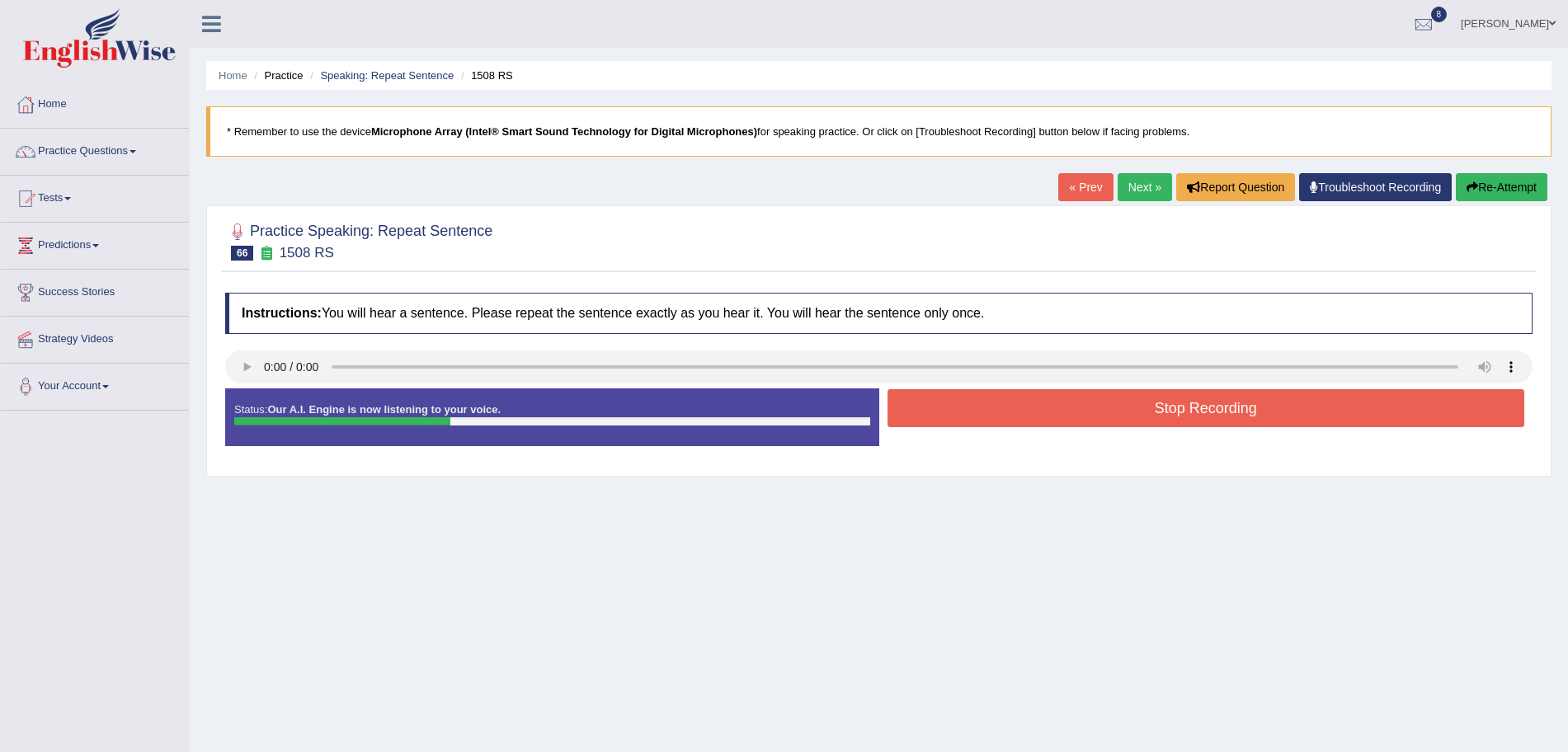
click at [973, 407] on button "Stop Recording" at bounding box center [1206, 408] width 638 height 38
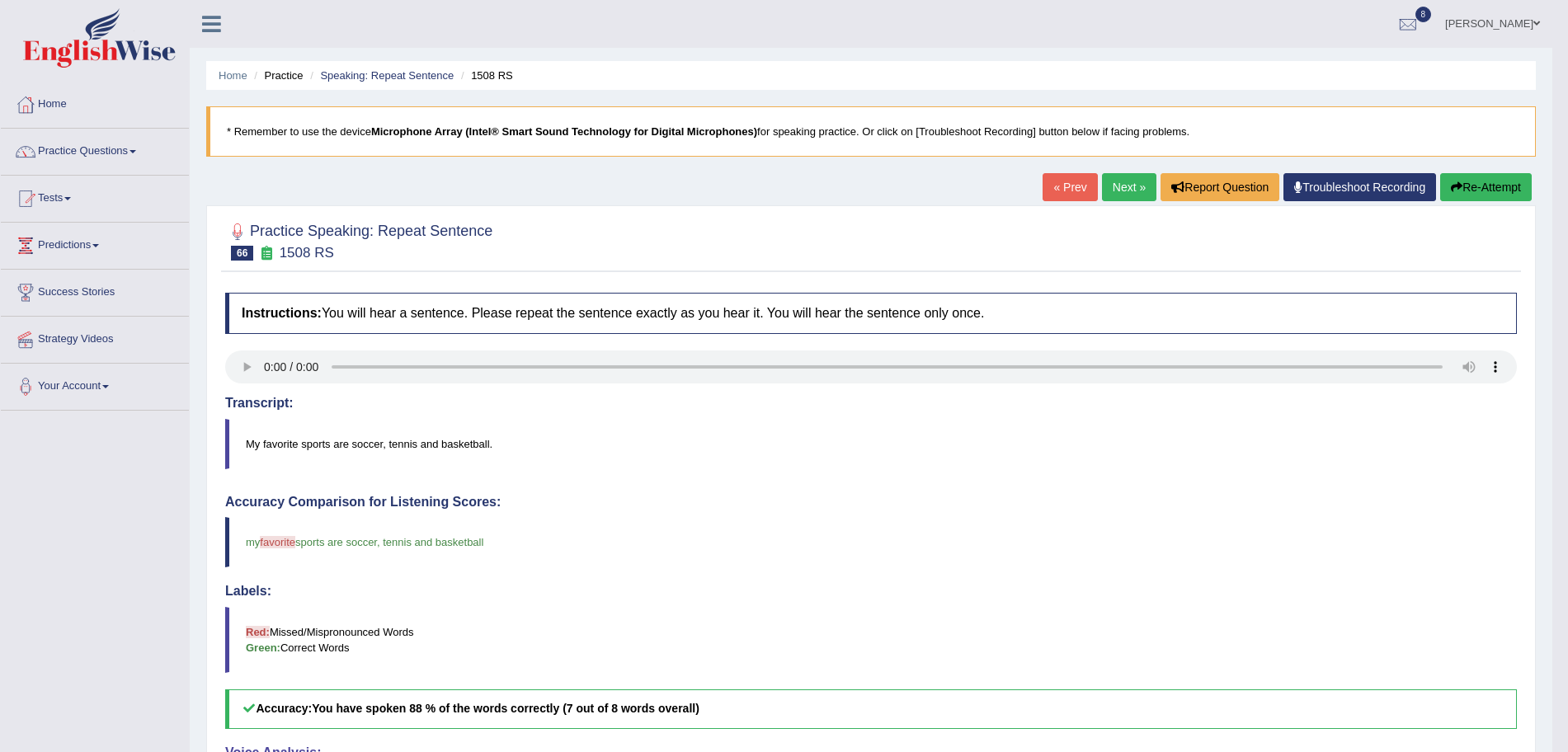
click at [1126, 188] on link "Next »" at bounding box center [1128, 188] width 54 height 28
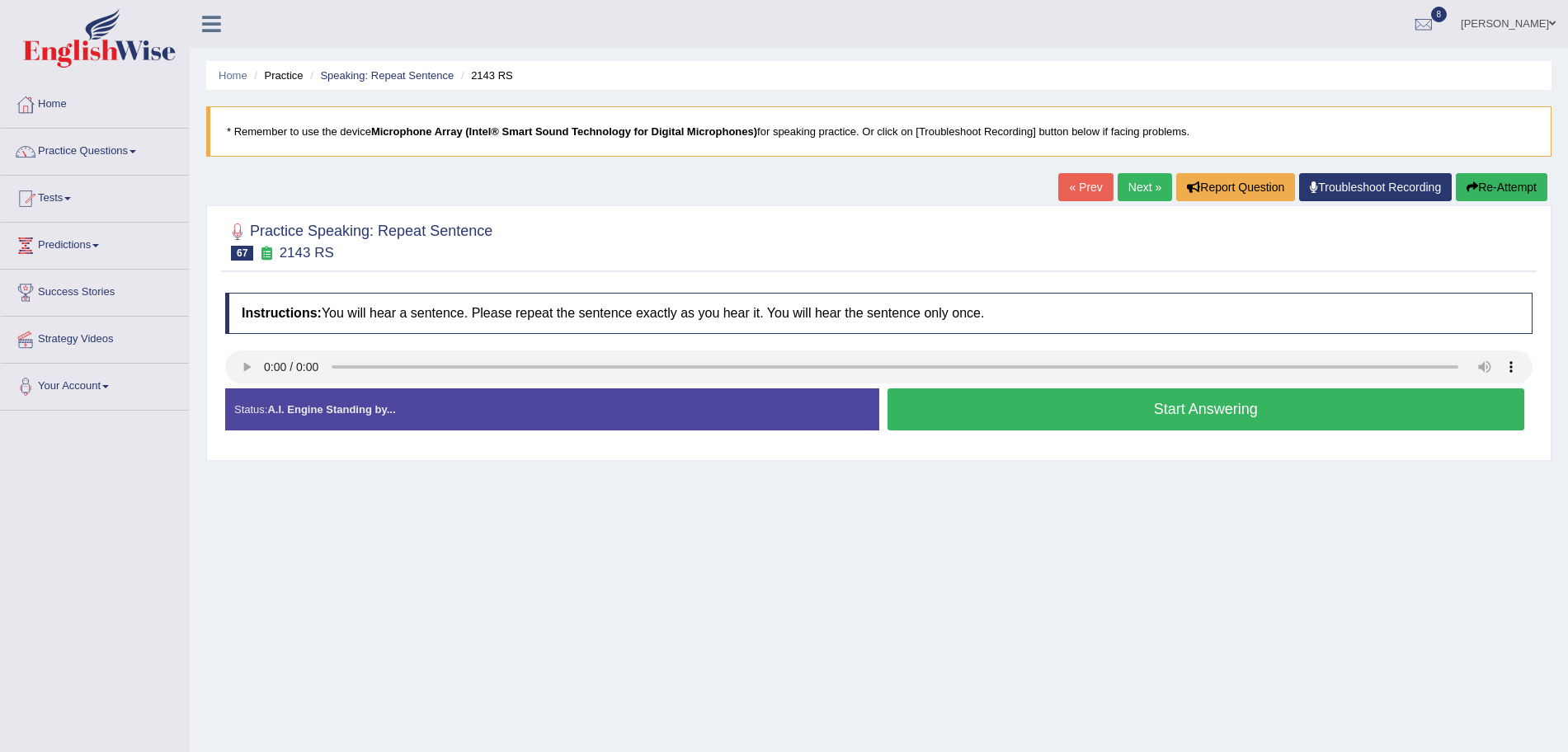
click at [1068, 409] on button "Start Answering" at bounding box center [1206, 409] width 638 height 42
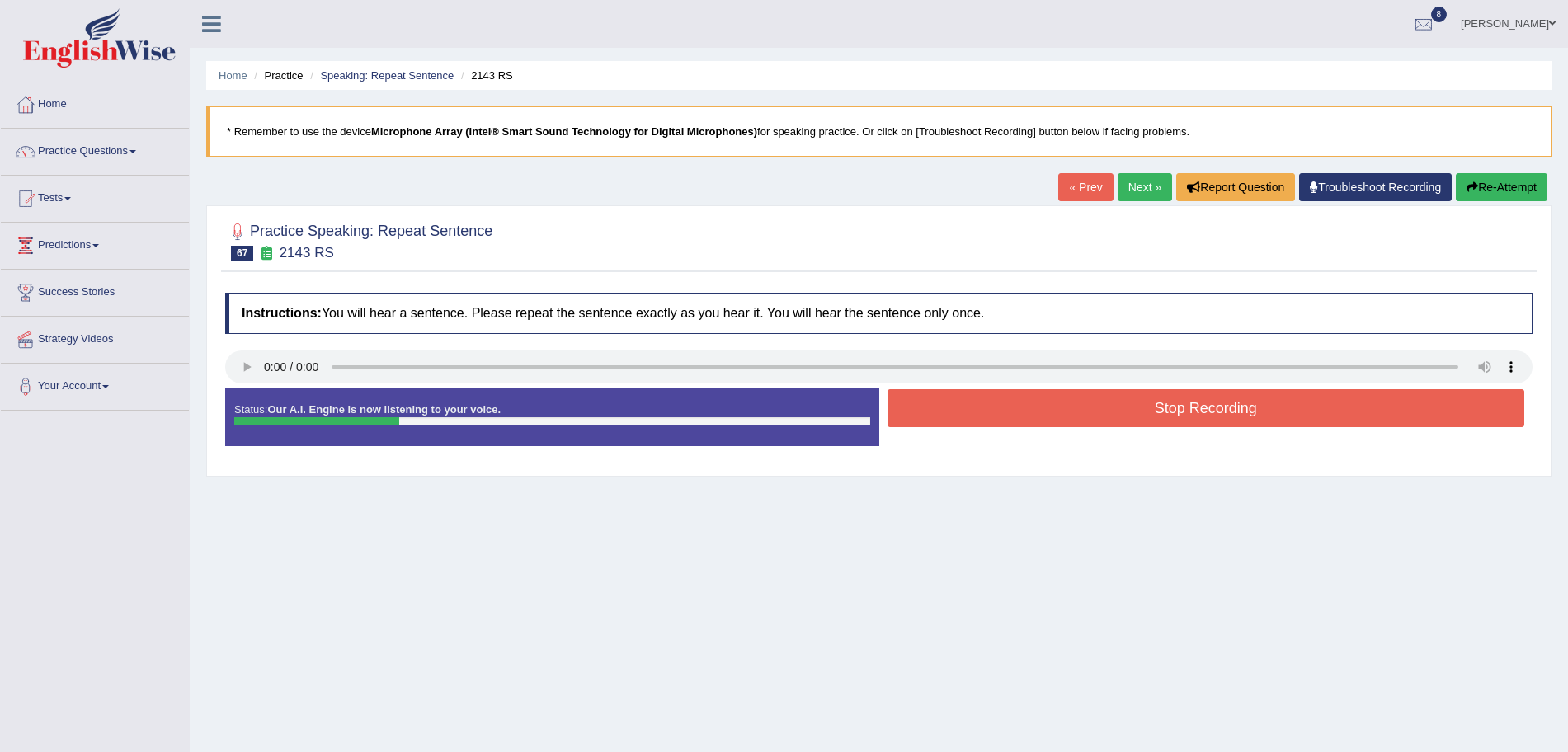
click at [998, 407] on button "Stop Recording" at bounding box center [1206, 408] width 638 height 38
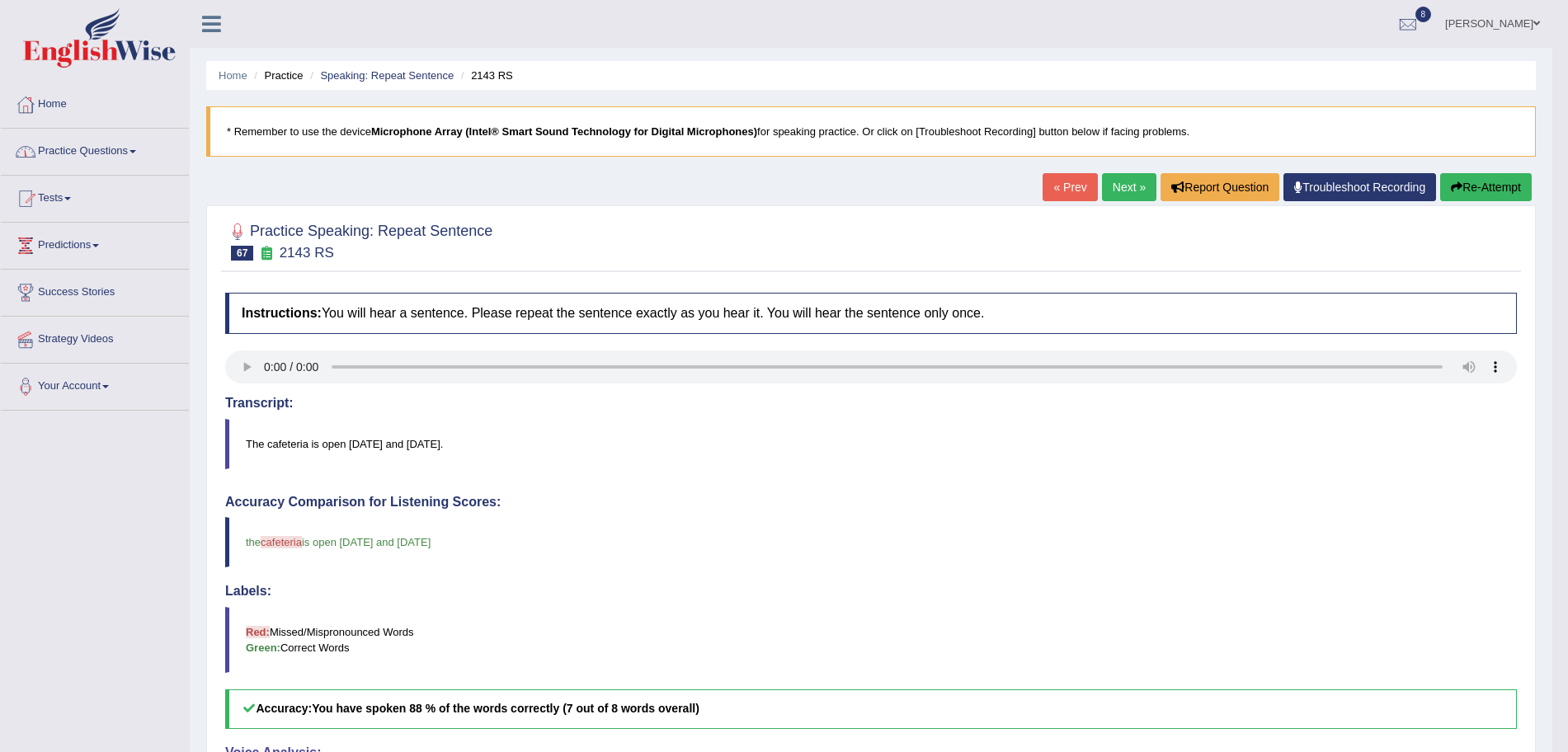
click at [1115, 188] on link "Next »" at bounding box center [1128, 188] width 54 height 28
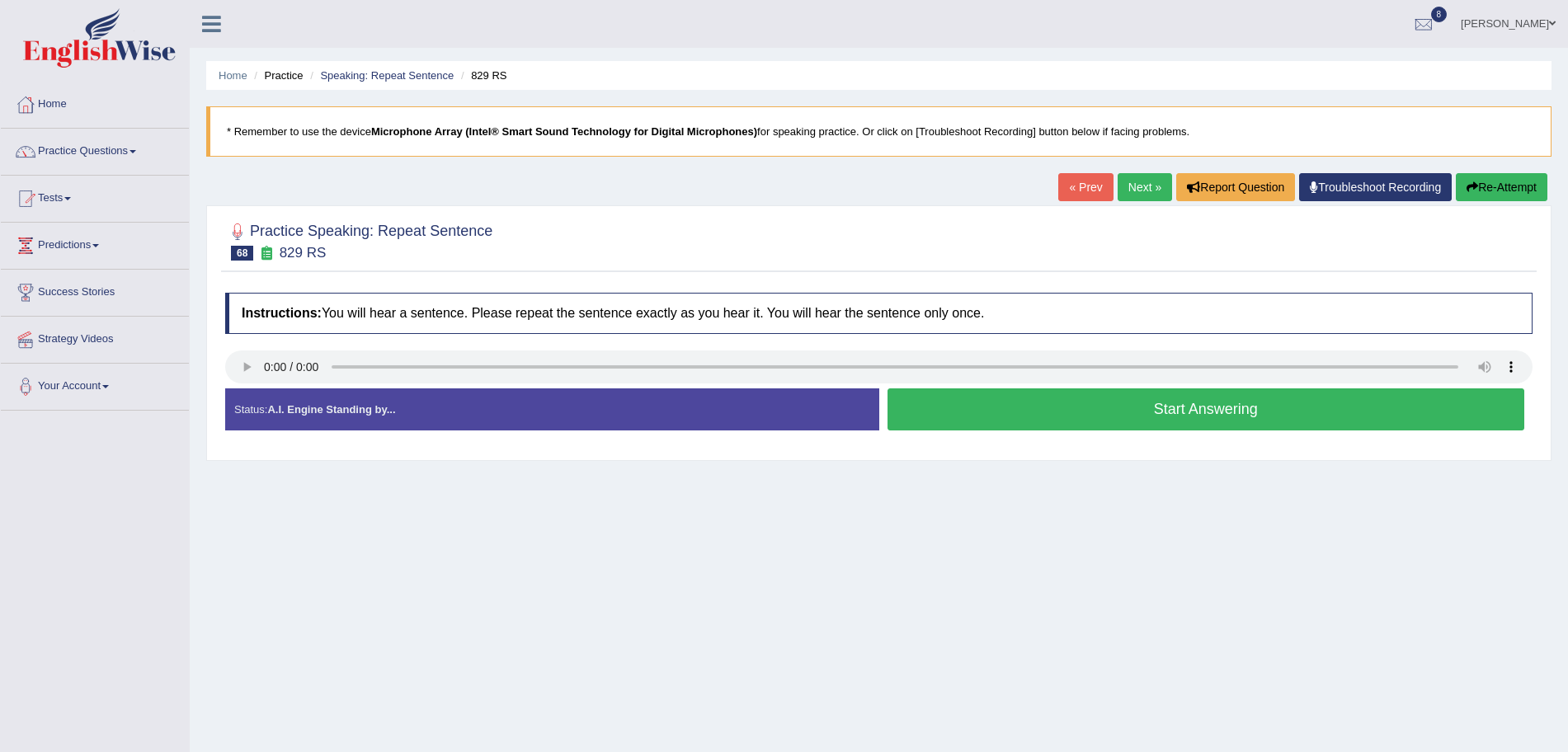
click at [992, 422] on button "Start Answering" at bounding box center [1206, 409] width 638 height 42
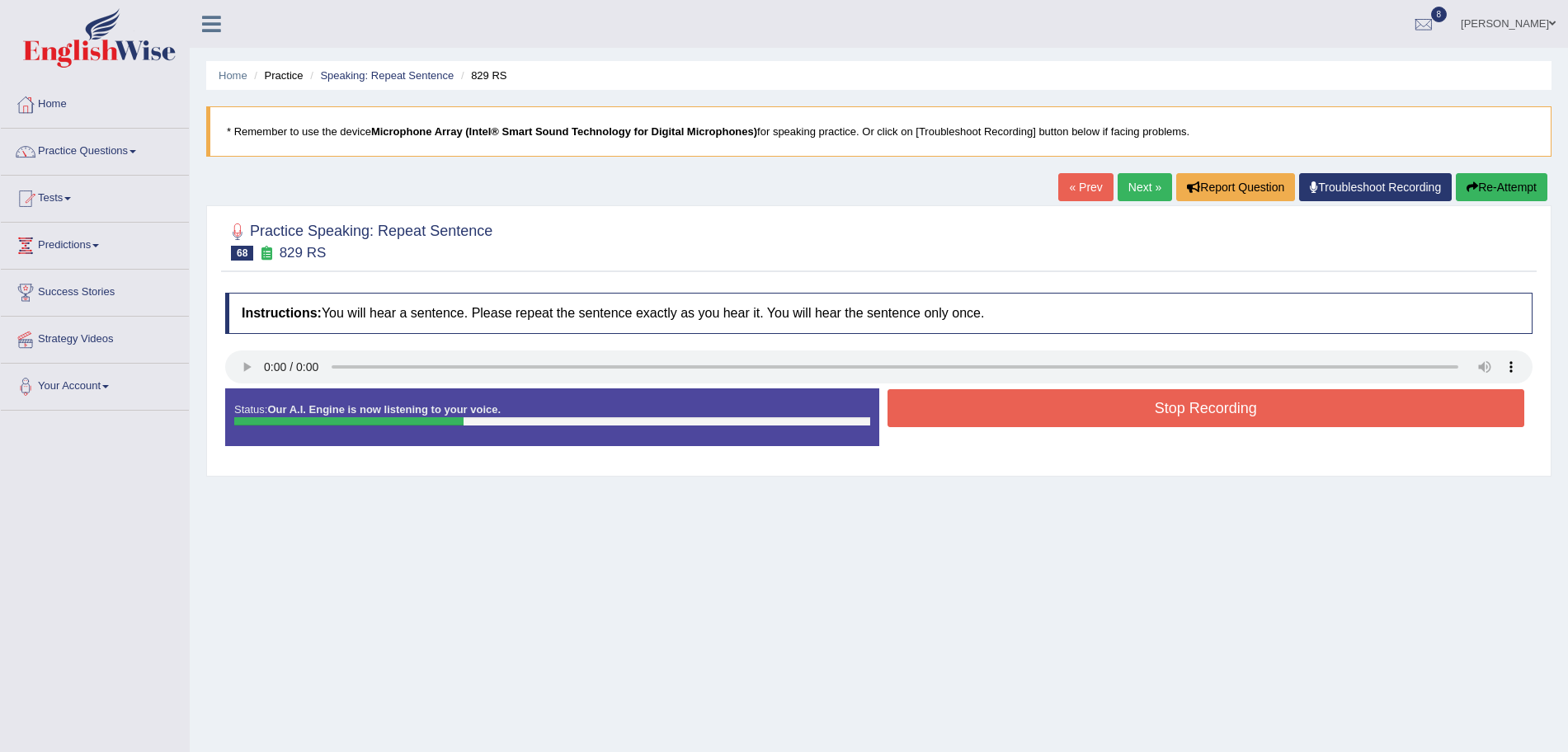
click at [980, 414] on button "Stop Recording" at bounding box center [1206, 408] width 638 height 38
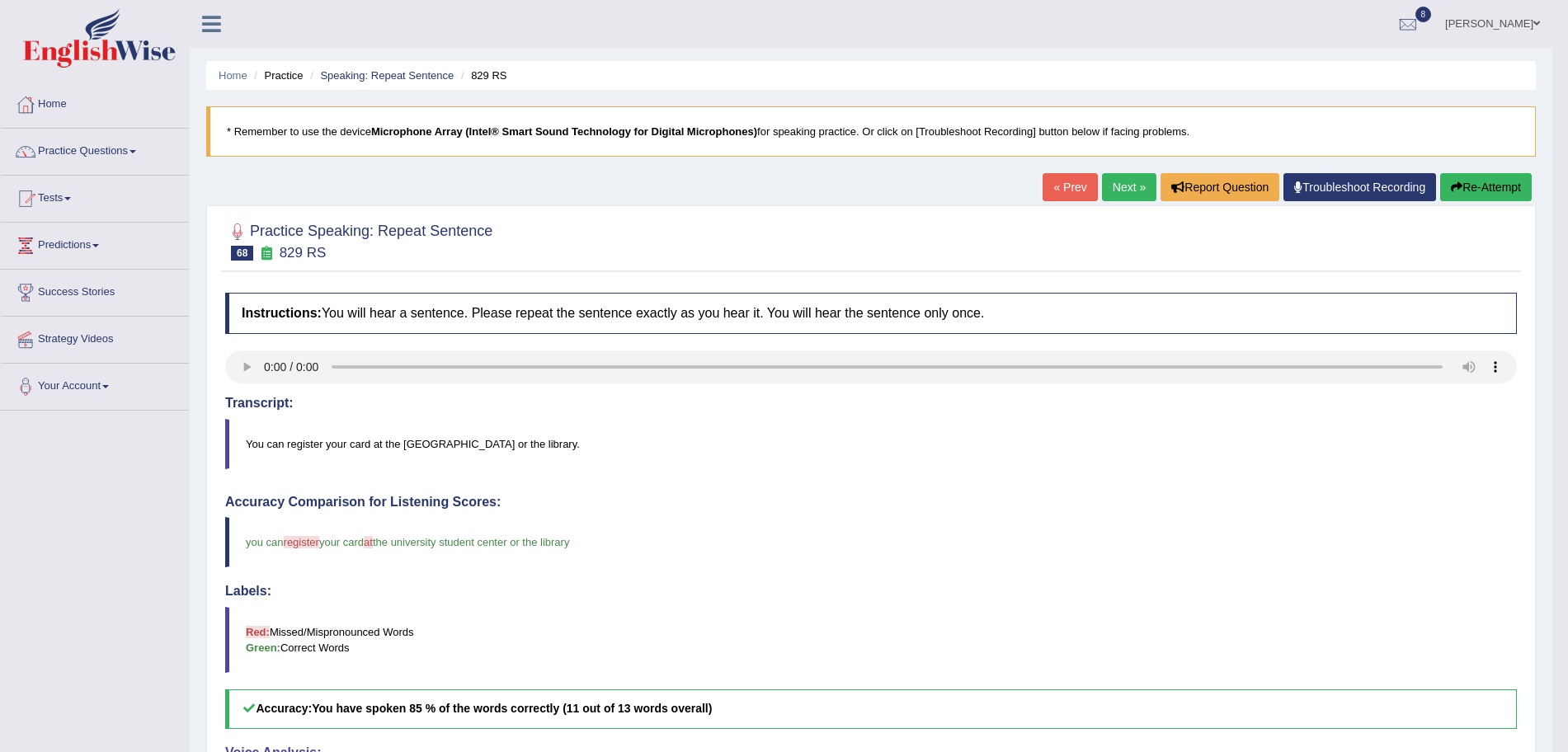
click at [1133, 192] on link "Next »" at bounding box center [1128, 188] width 54 height 28
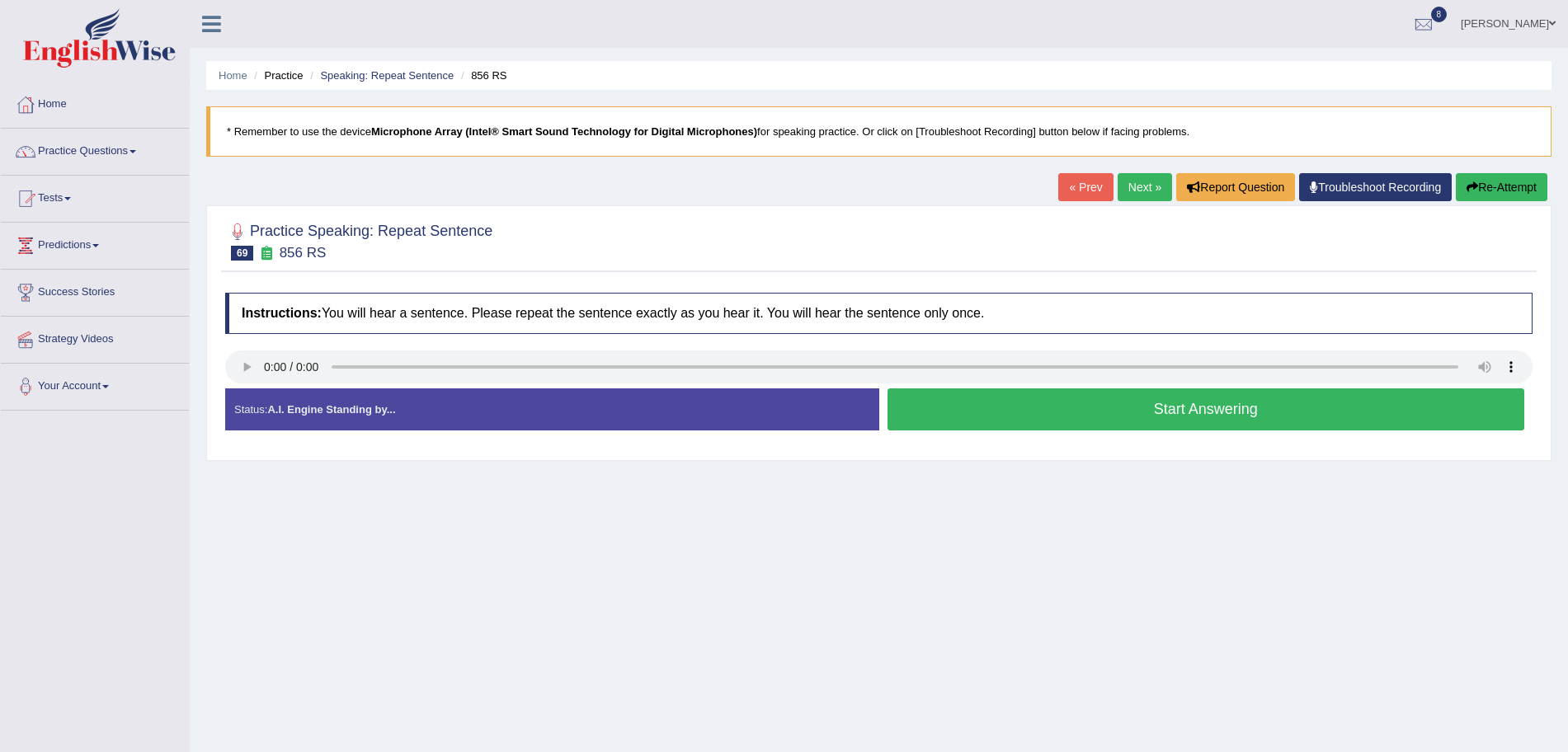
click at [1039, 414] on button "Start Answering" at bounding box center [1206, 409] width 638 height 42
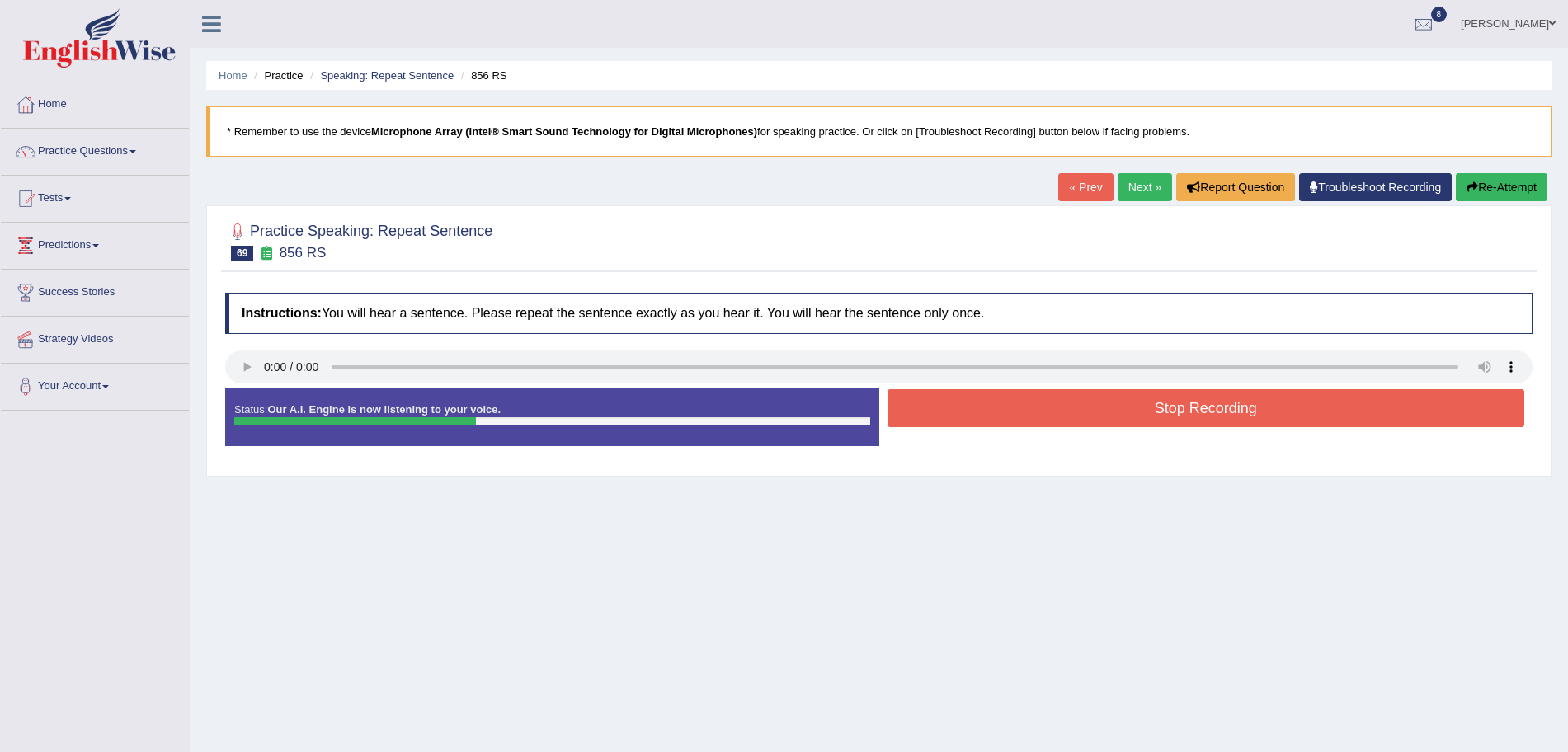
click at [1010, 414] on button "Stop Recording" at bounding box center [1206, 408] width 638 height 38
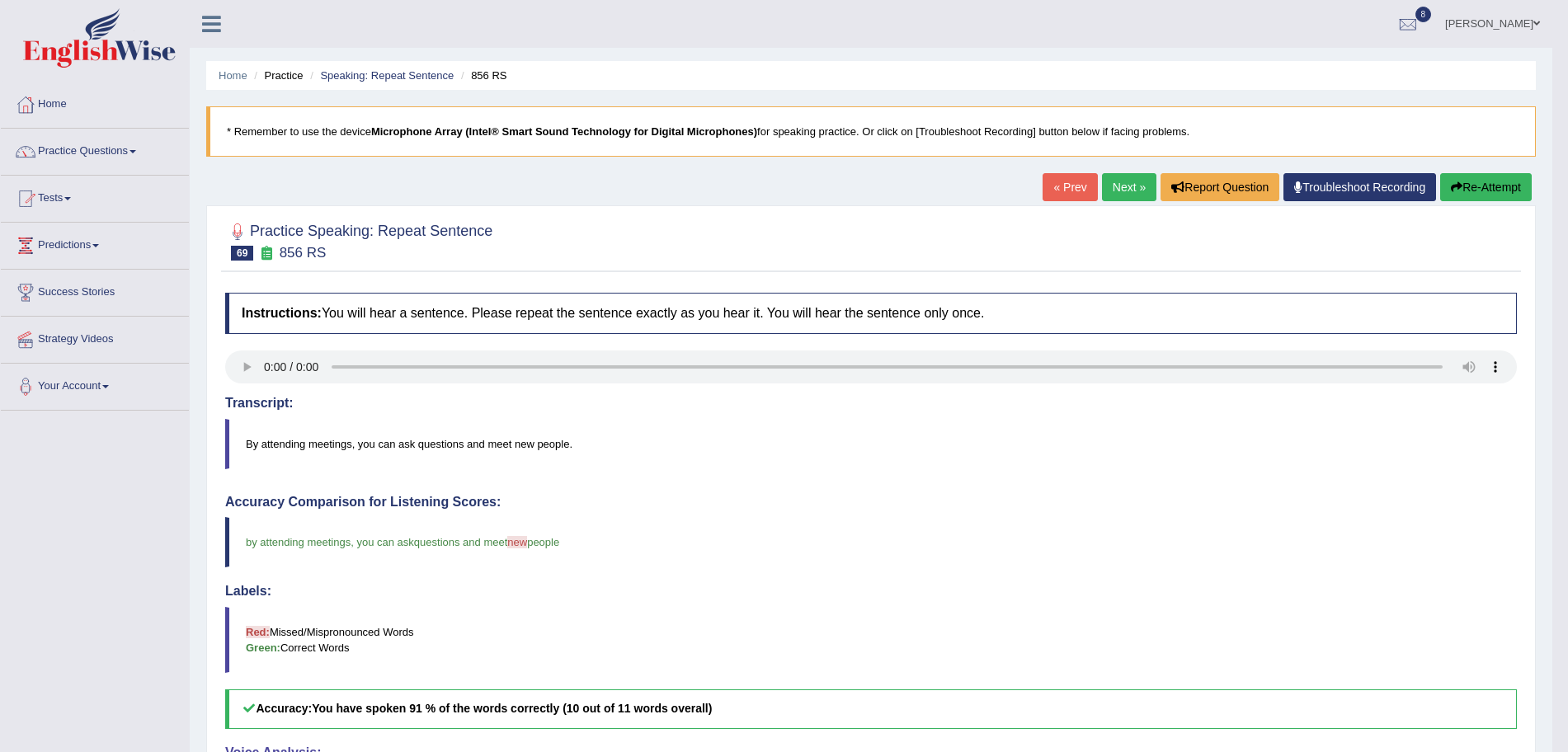
click at [1113, 183] on link "Next »" at bounding box center [1128, 188] width 54 height 28
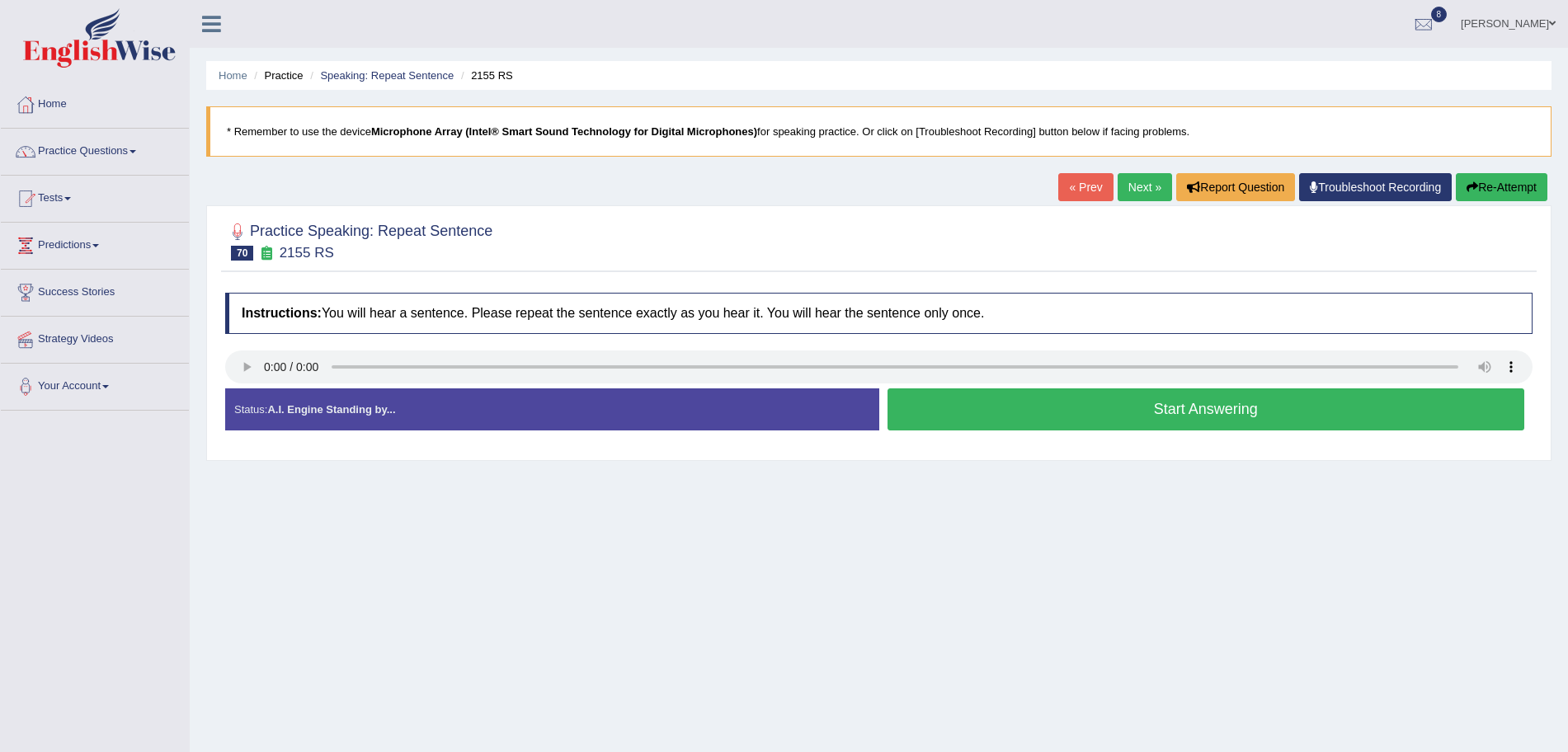
click at [1039, 405] on button "Start Answering" at bounding box center [1206, 409] width 638 height 42
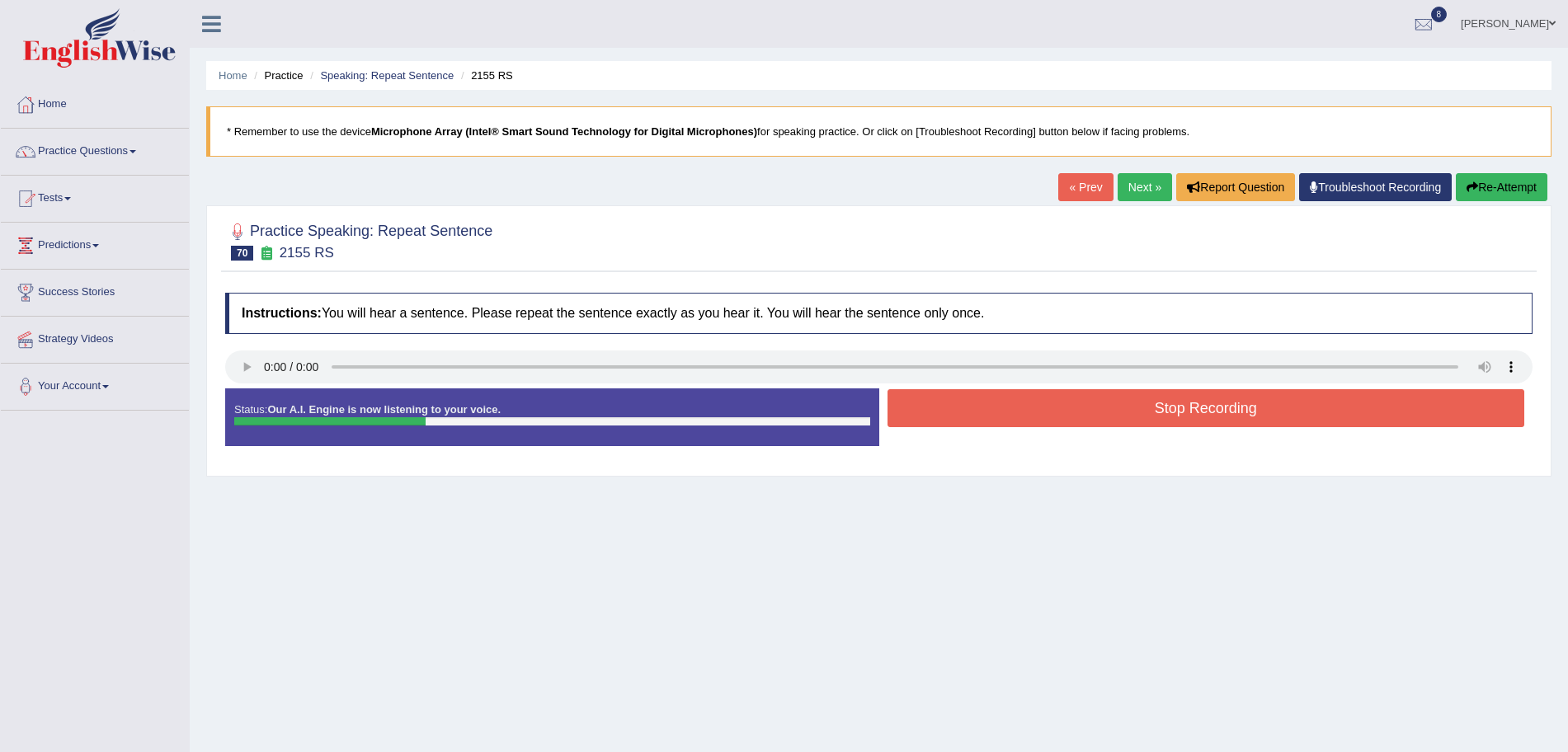
click at [997, 414] on button "Stop Recording" at bounding box center [1206, 408] width 638 height 38
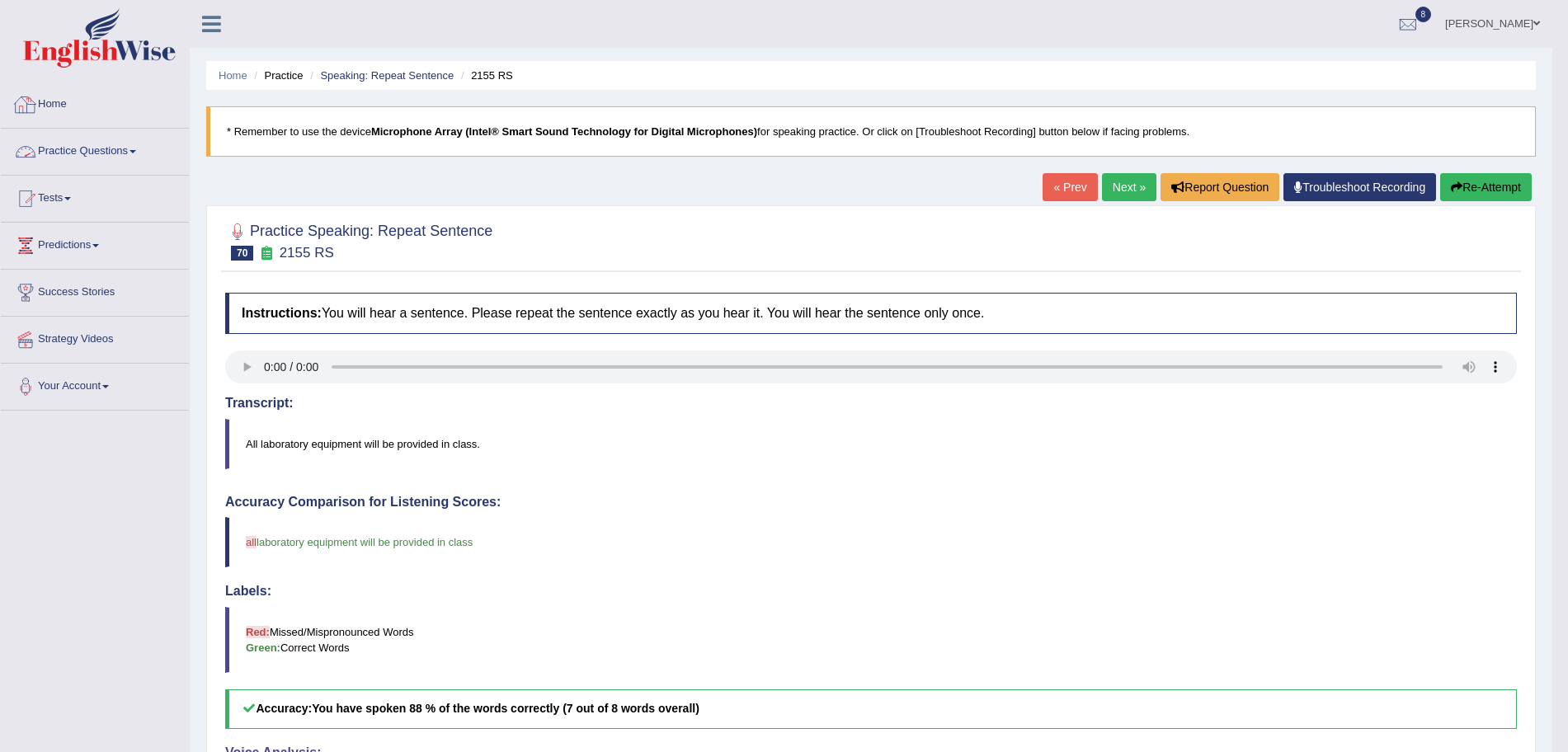
click at [119, 154] on link "Practice Questions" at bounding box center [95, 148] width 188 height 41
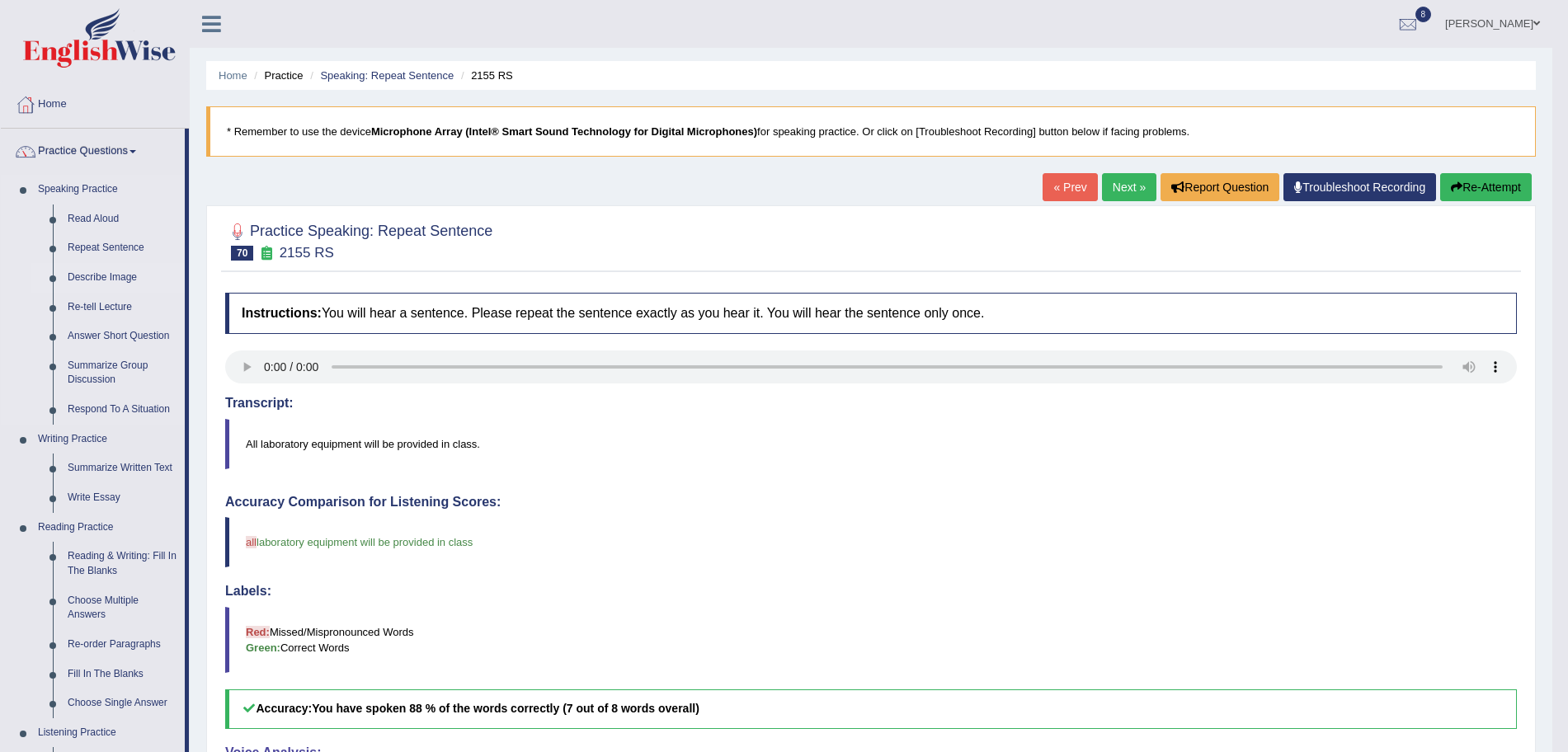
click at [118, 266] on link "Describe Image" at bounding box center [122, 278] width 124 height 30
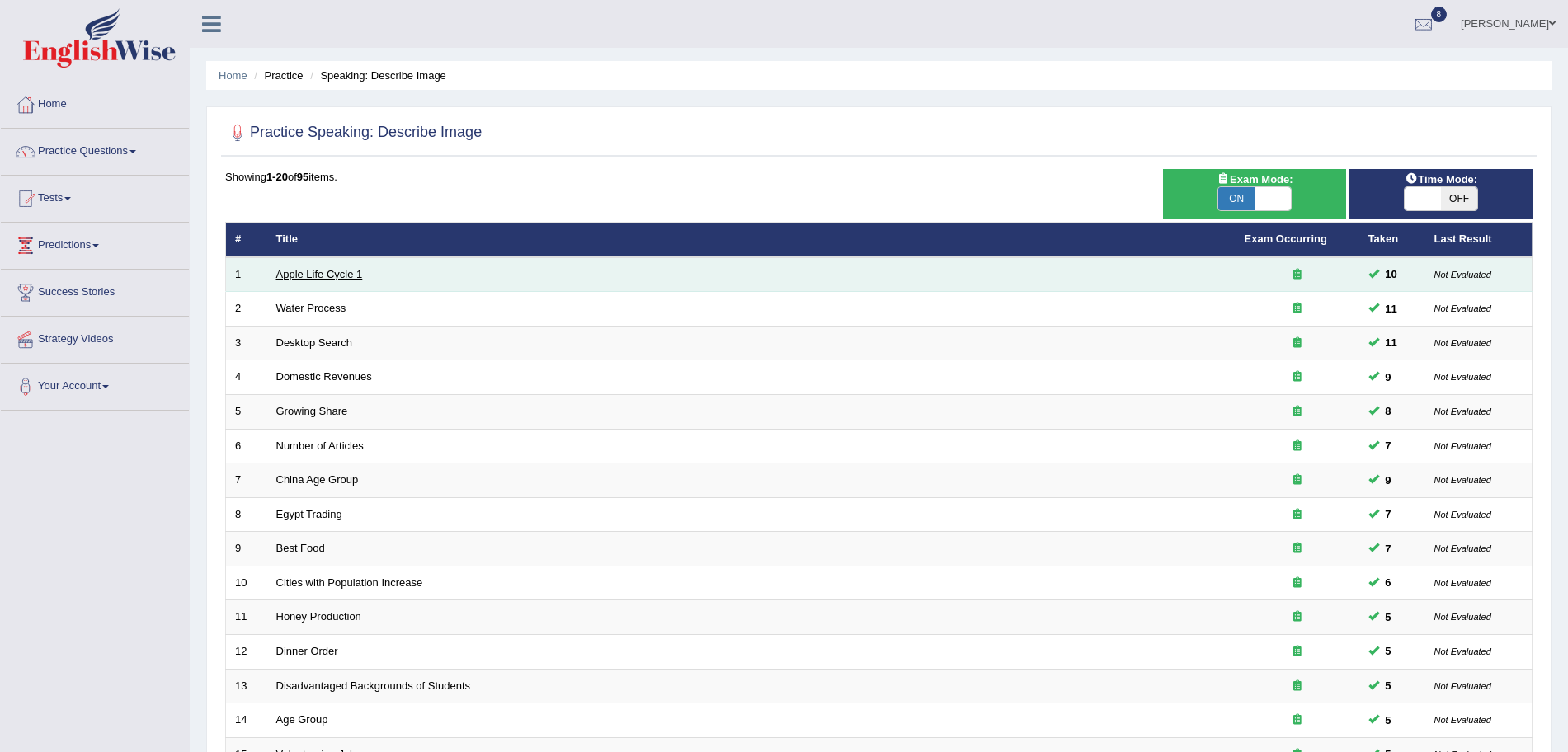
click at [315, 268] on link "Apple Life Cycle 1" at bounding box center [319, 273] width 87 height 13
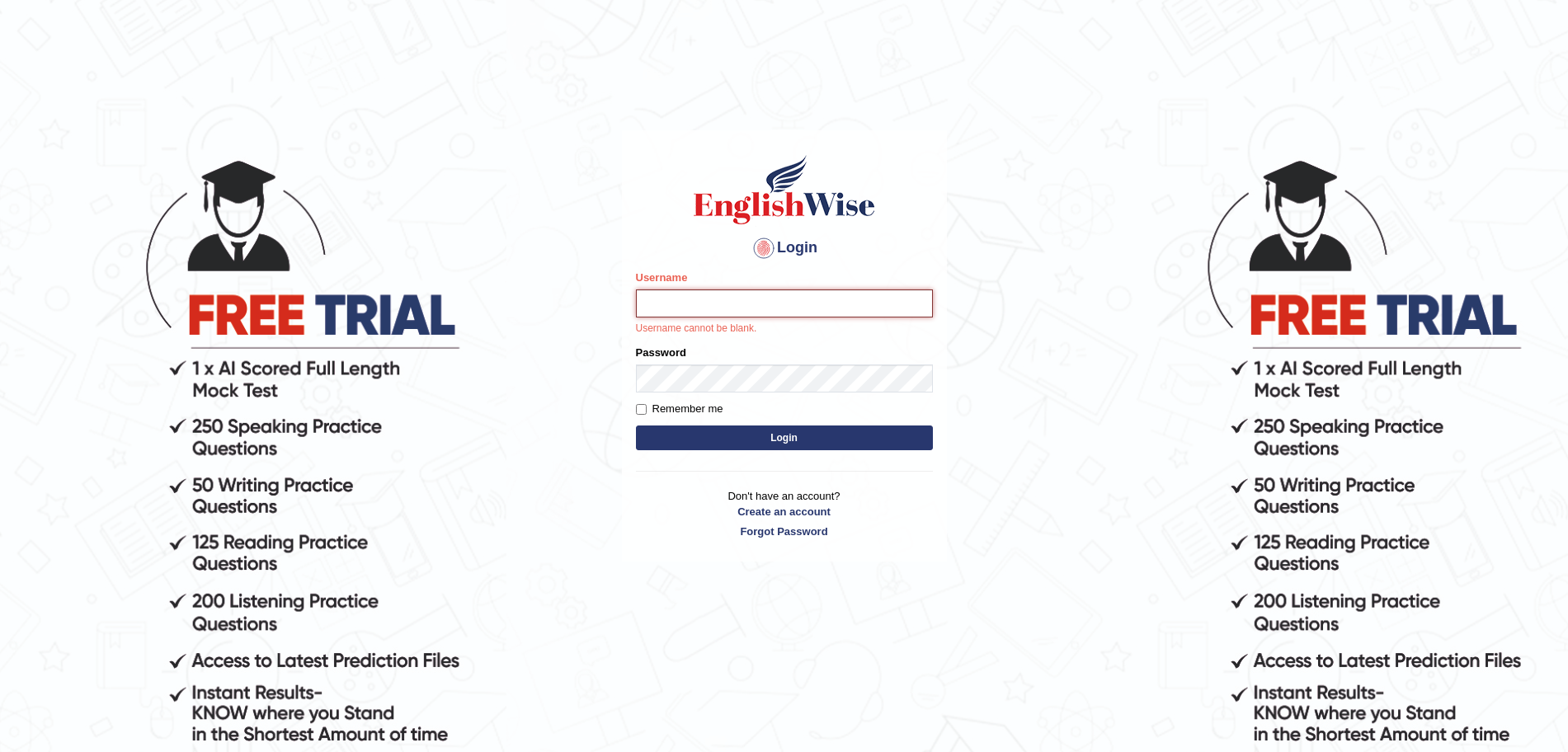
type input "surajshrestha100"
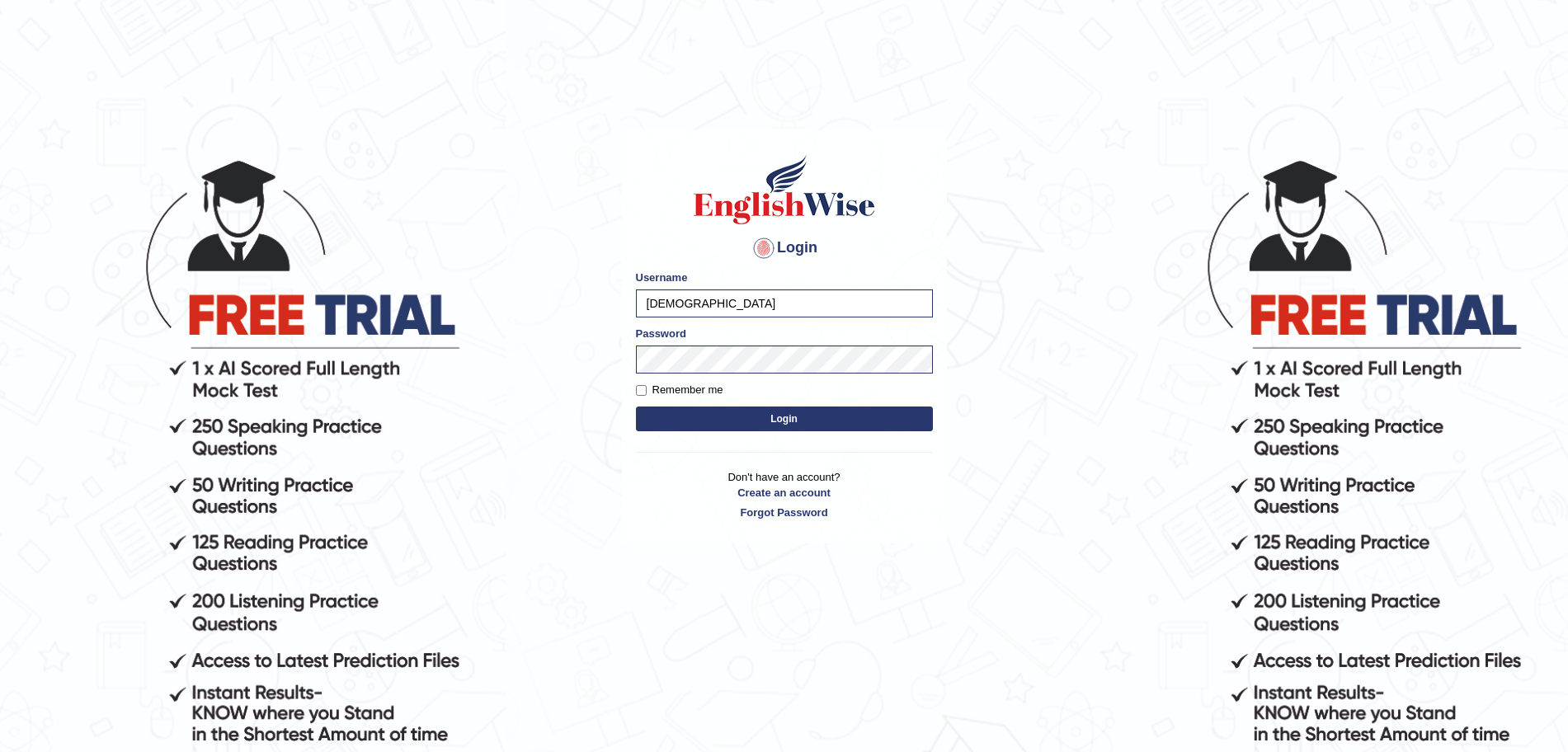
click at [706, 416] on button "Login" at bounding box center [785, 419] width 297 height 25
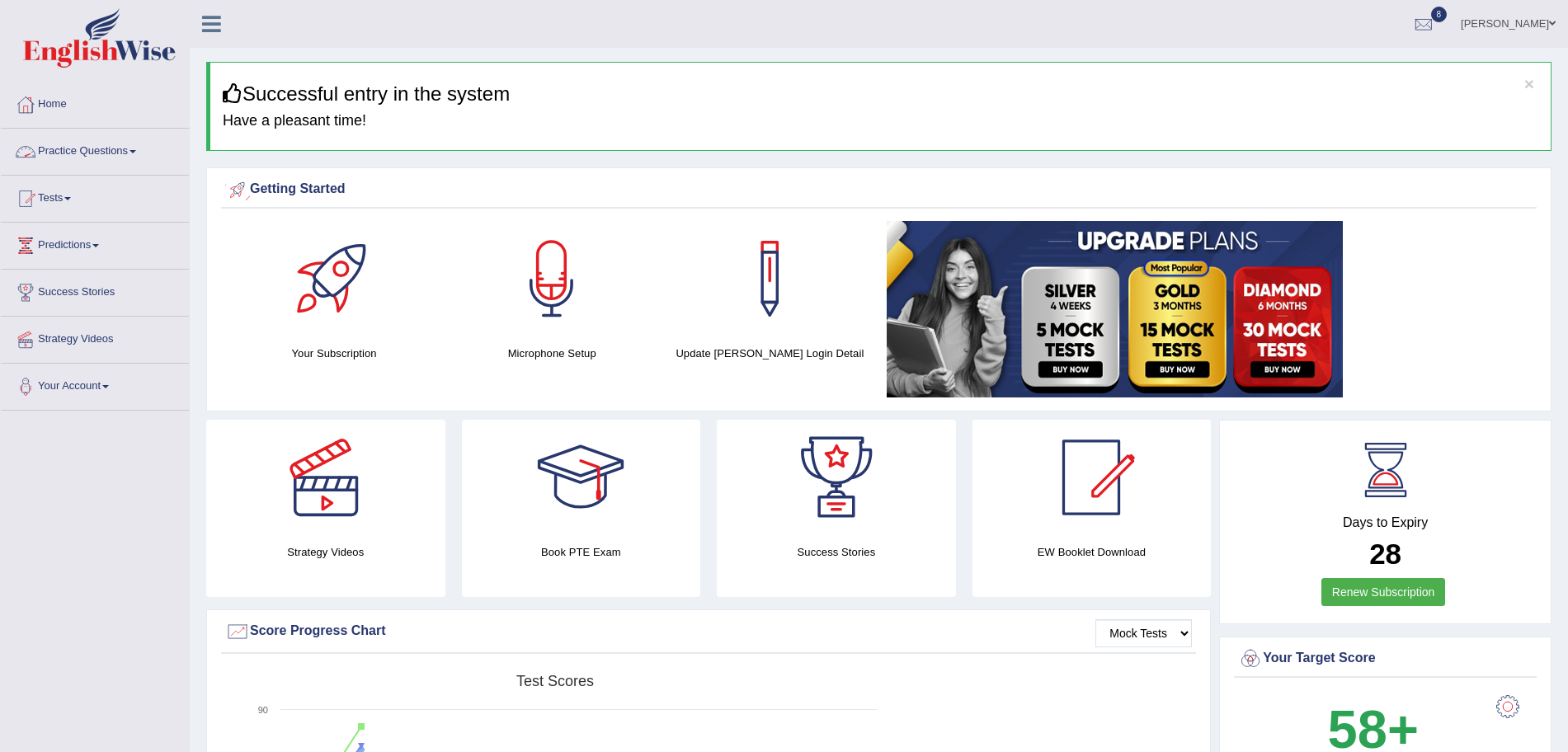
click at [131, 158] on link "Practice Questions" at bounding box center [95, 148] width 188 height 41
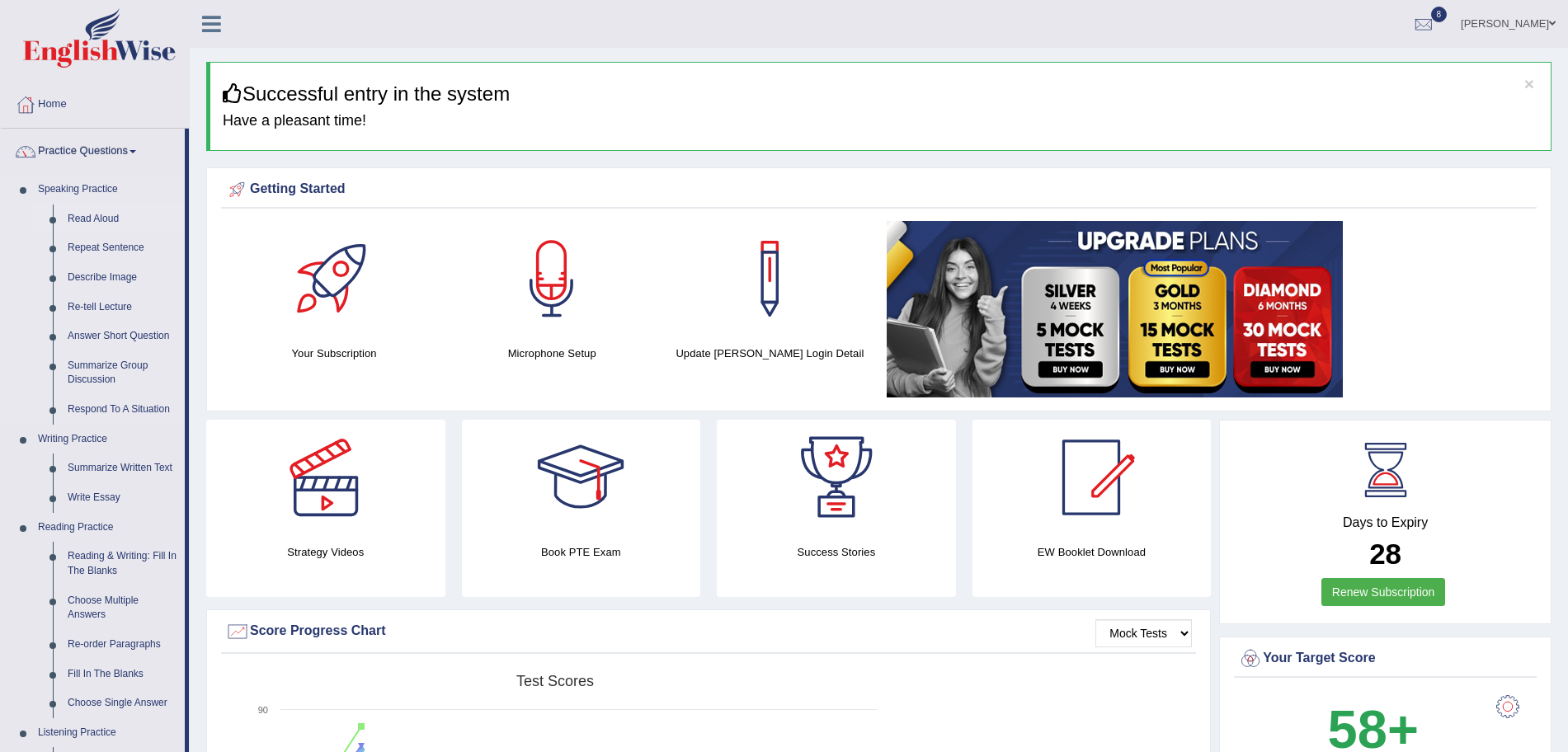
click at [98, 216] on link "Read Aloud" at bounding box center [122, 219] width 124 height 30
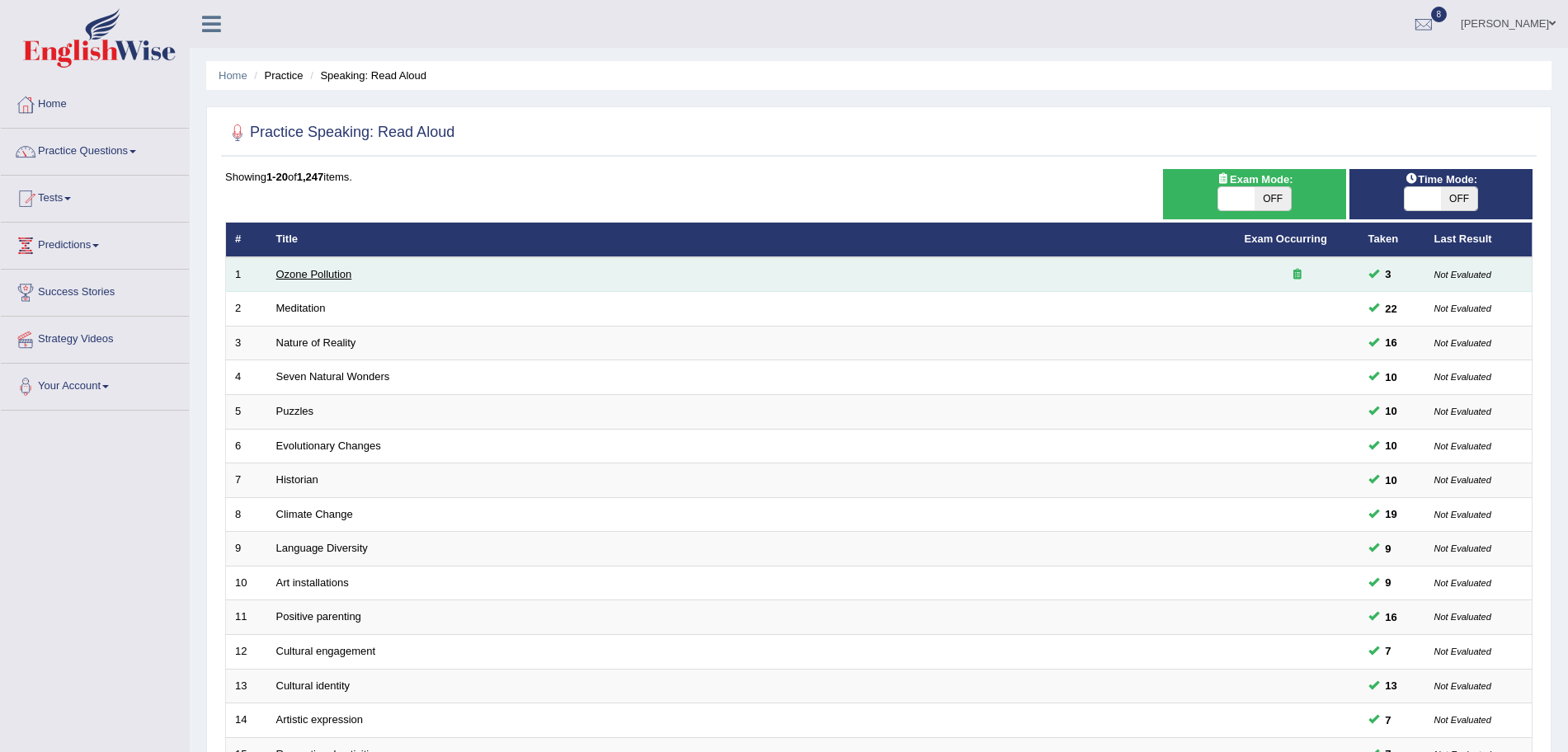
click at [300, 271] on link "Ozone Pollution" at bounding box center [314, 273] width 76 height 13
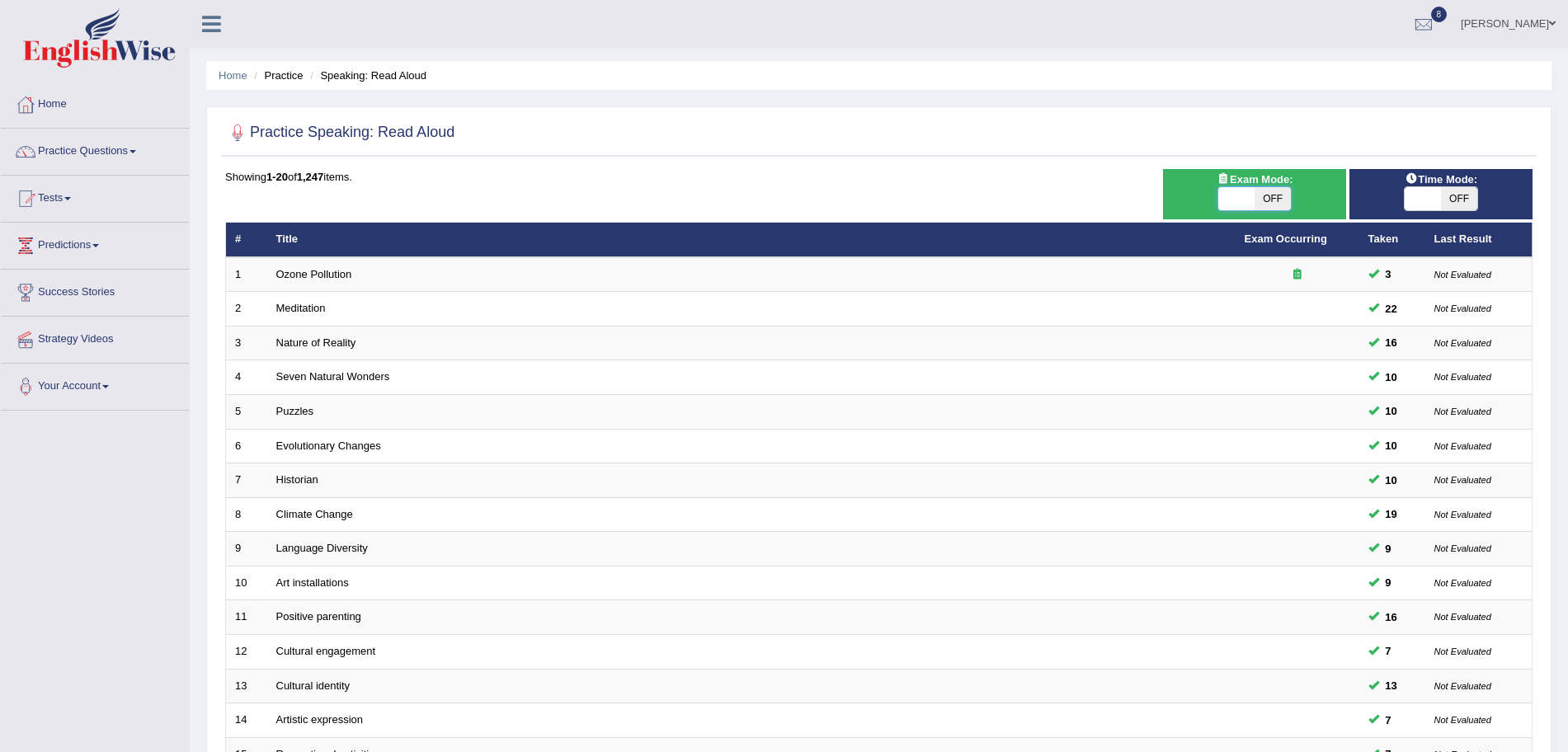
click at [1234, 188] on span at bounding box center [1237, 199] width 37 height 23
checkbox input "true"
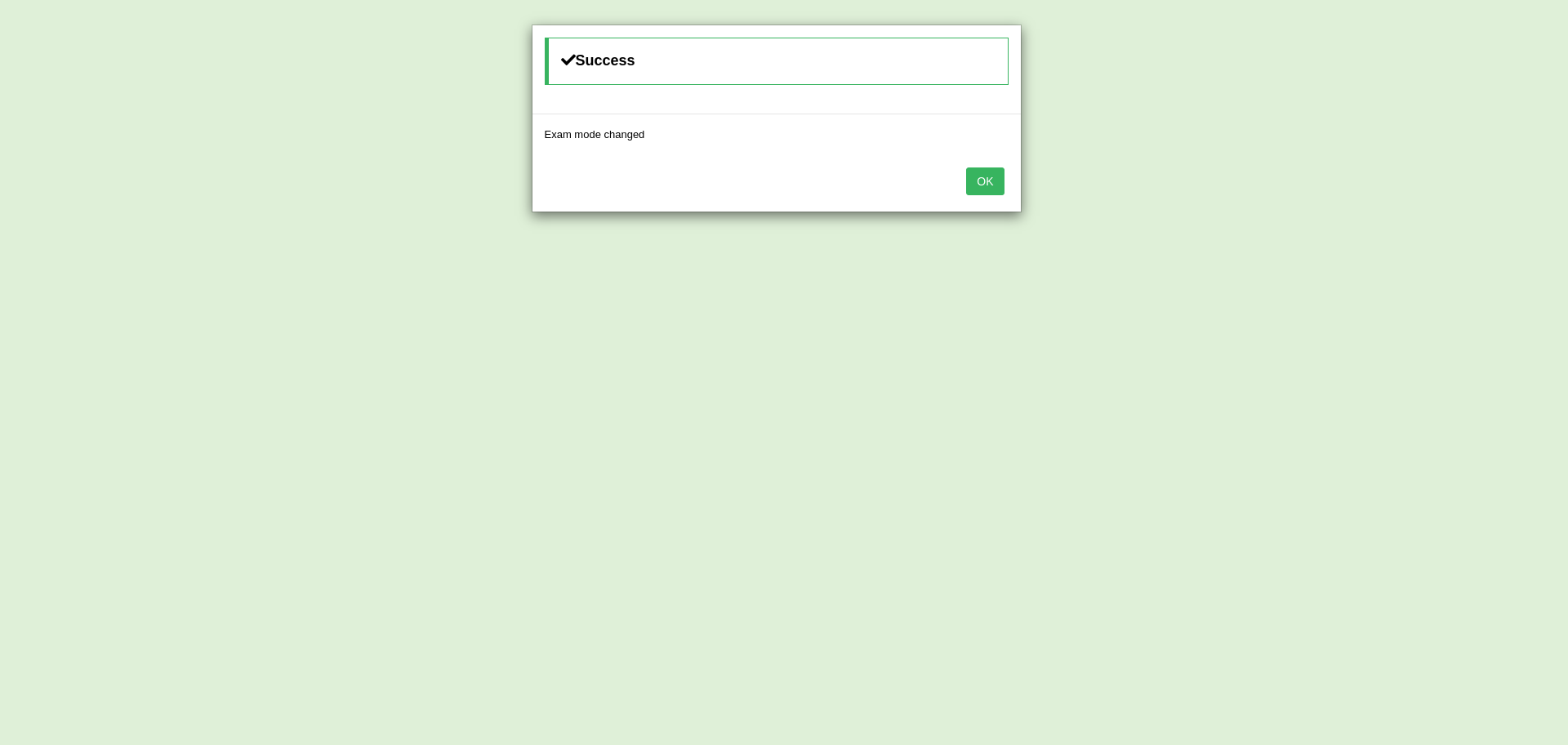
click at [978, 178] on button "OK" at bounding box center [984, 182] width 37 height 28
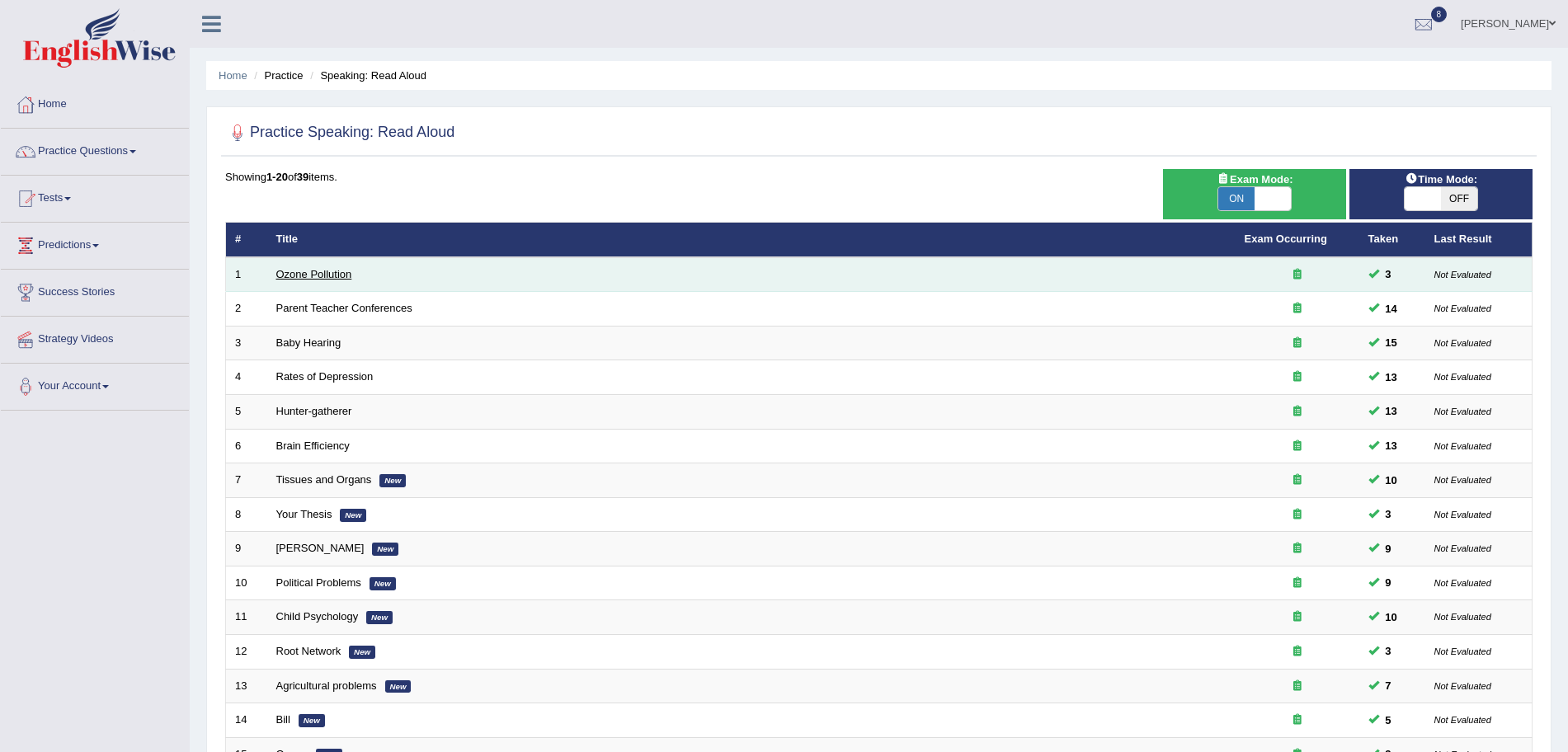
click at [310, 277] on link "Ozone Pollution" at bounding box center [314, 273] width 76 height 13
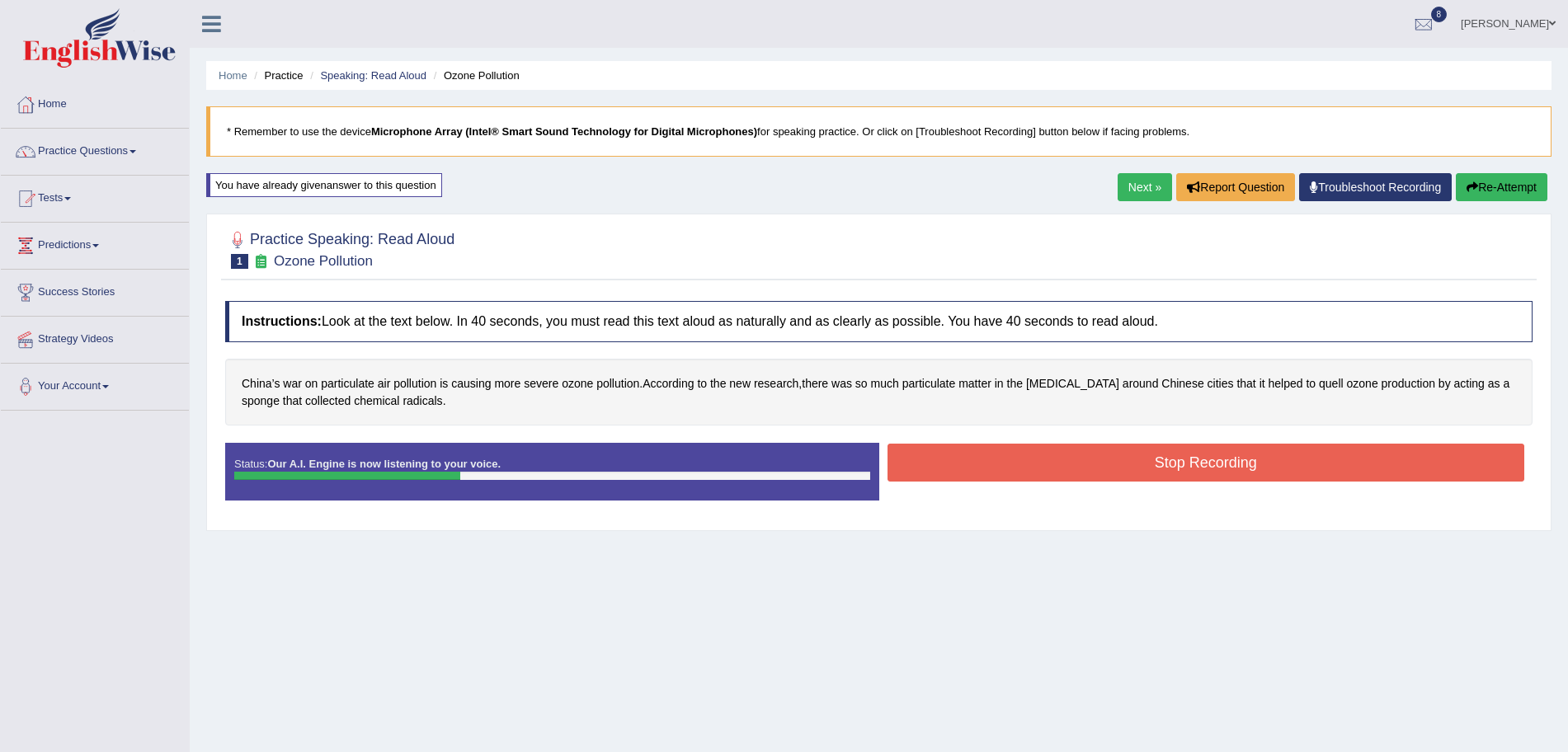
click at [1059, 468] on button "Stop Recording" at bounding box center [1206, 462] width 638 height 38
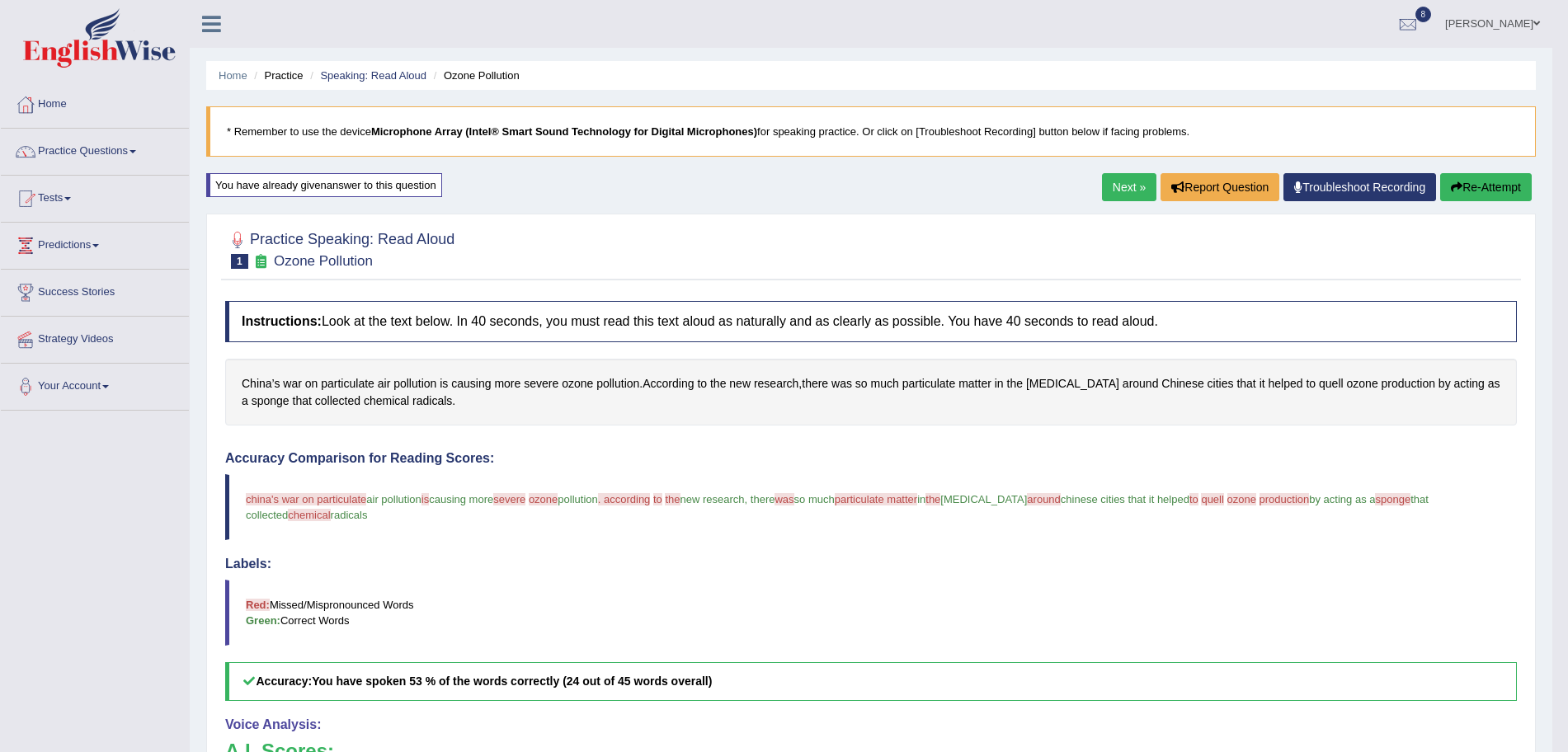
click at [1127, 188] on link "Next »" at bounding box center [1128, 188] width 54 height 28
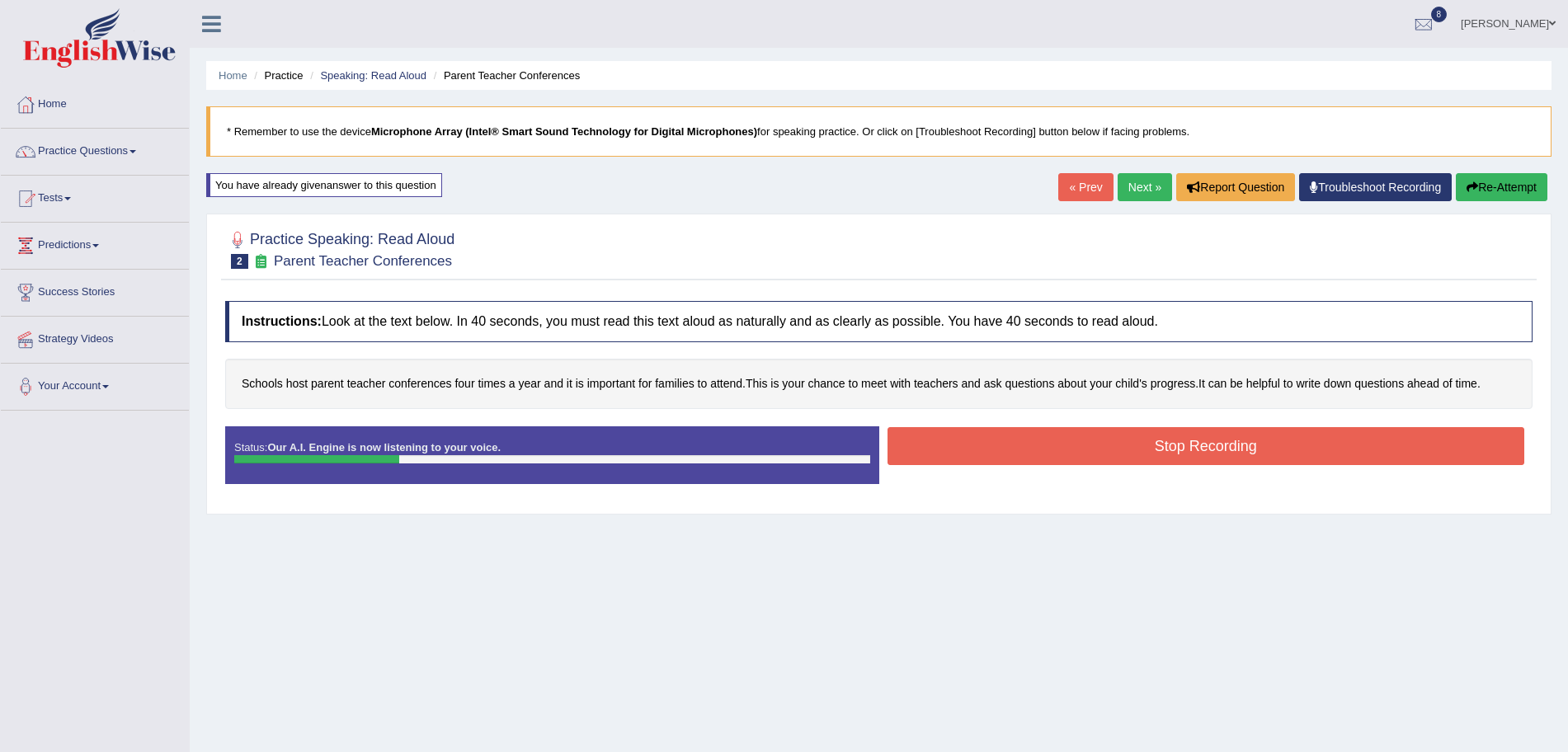
click at [1088, 450] on button "Stop Recording" at bounding box center [1206, 445] width 638 height 38
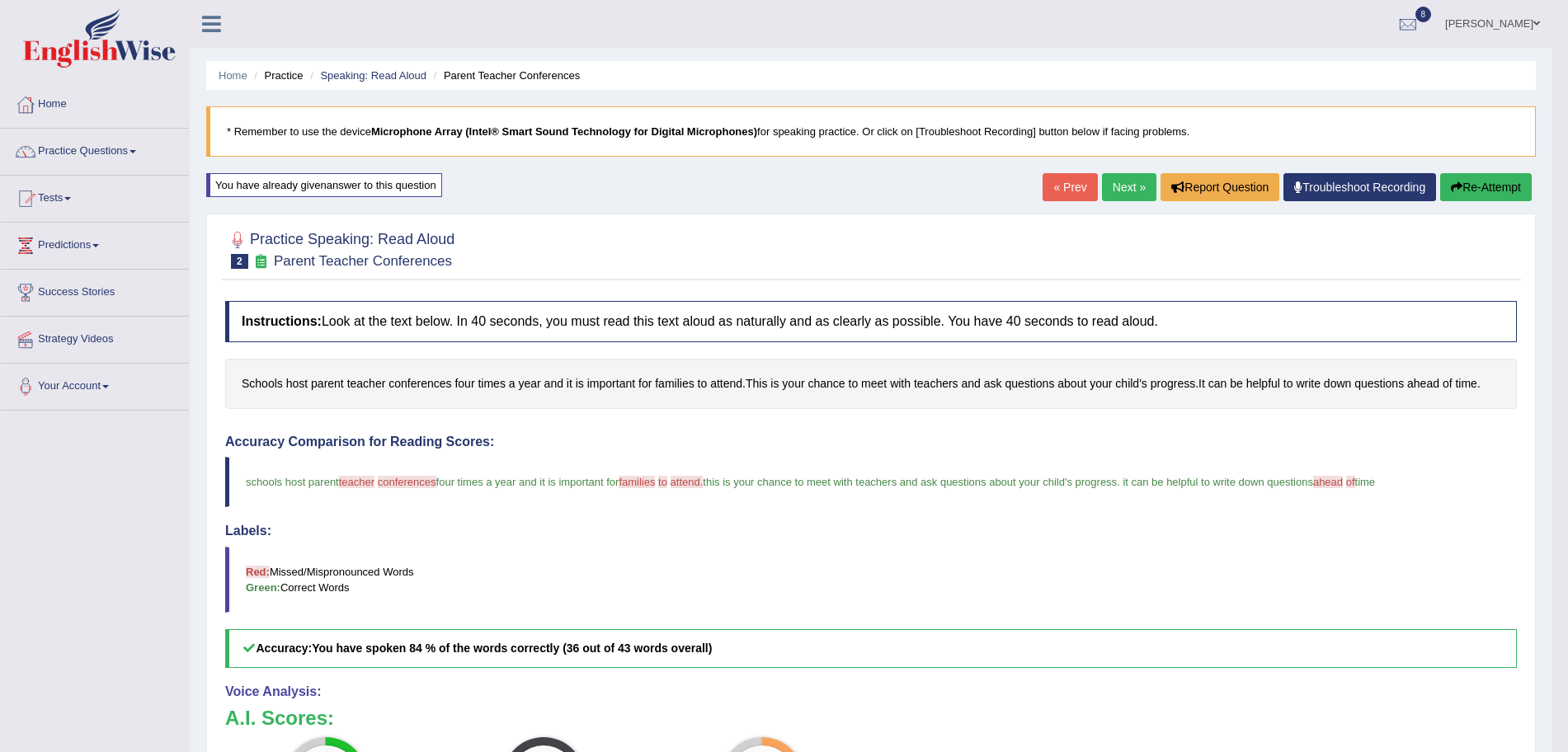
click at [1129, 186] on link "Next »" at bounding box center [1128, 188] width 54 height 28
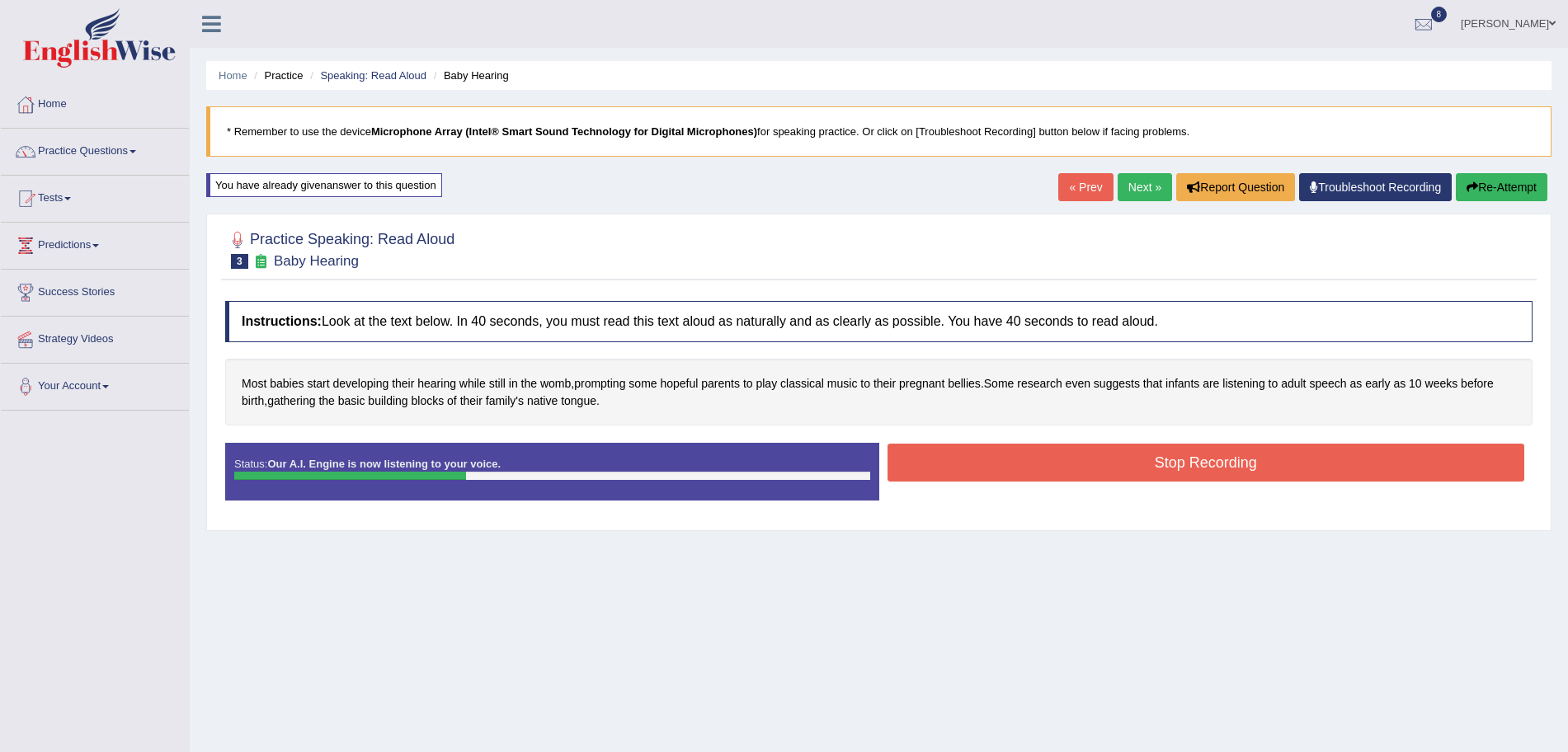
click at [1008, 468] on button "Stop Recording" at bounding box center [1206, 462] width 638 height 38
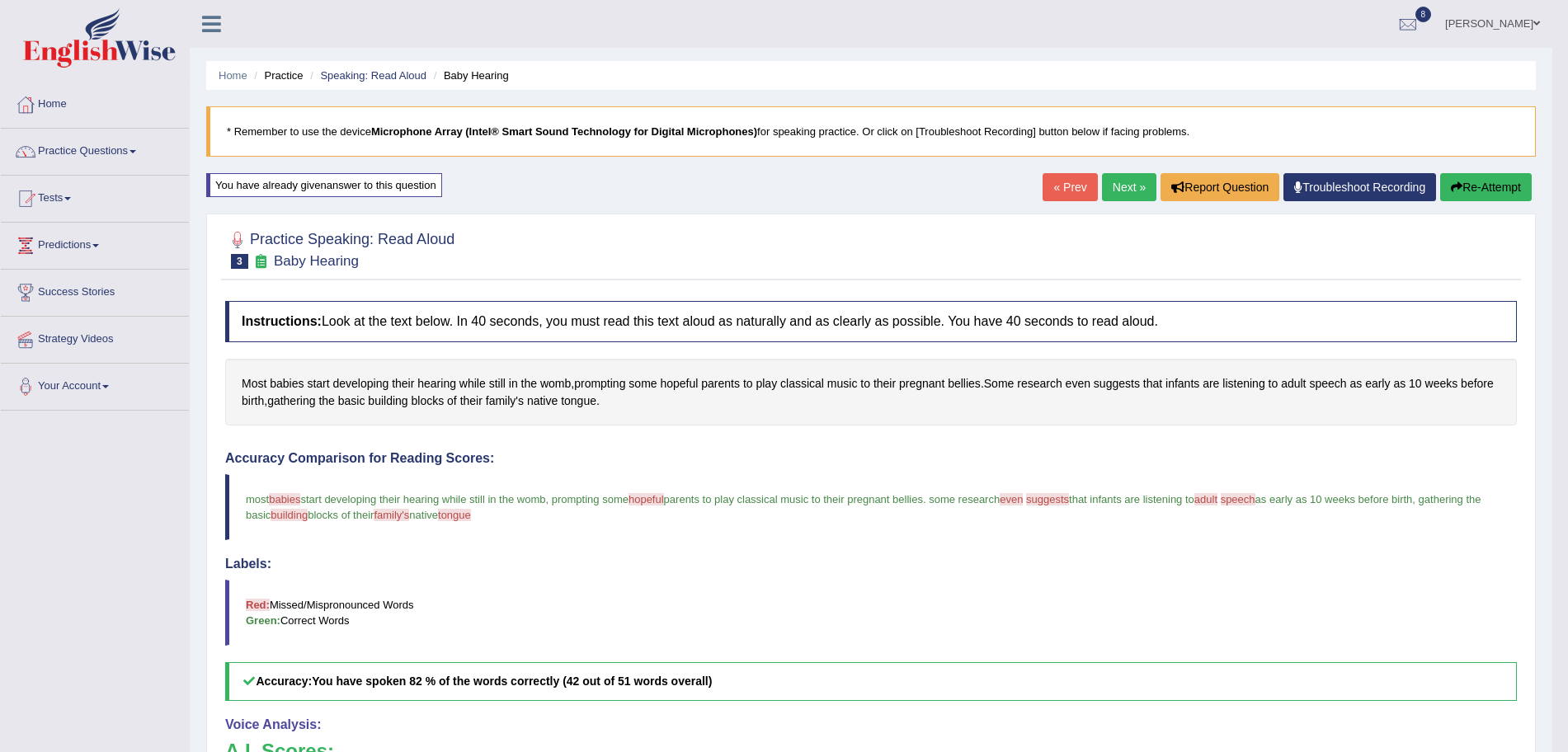
click at [1127, 183] on link "Next »" at bounding box center [1128, 188] width 54 height 28
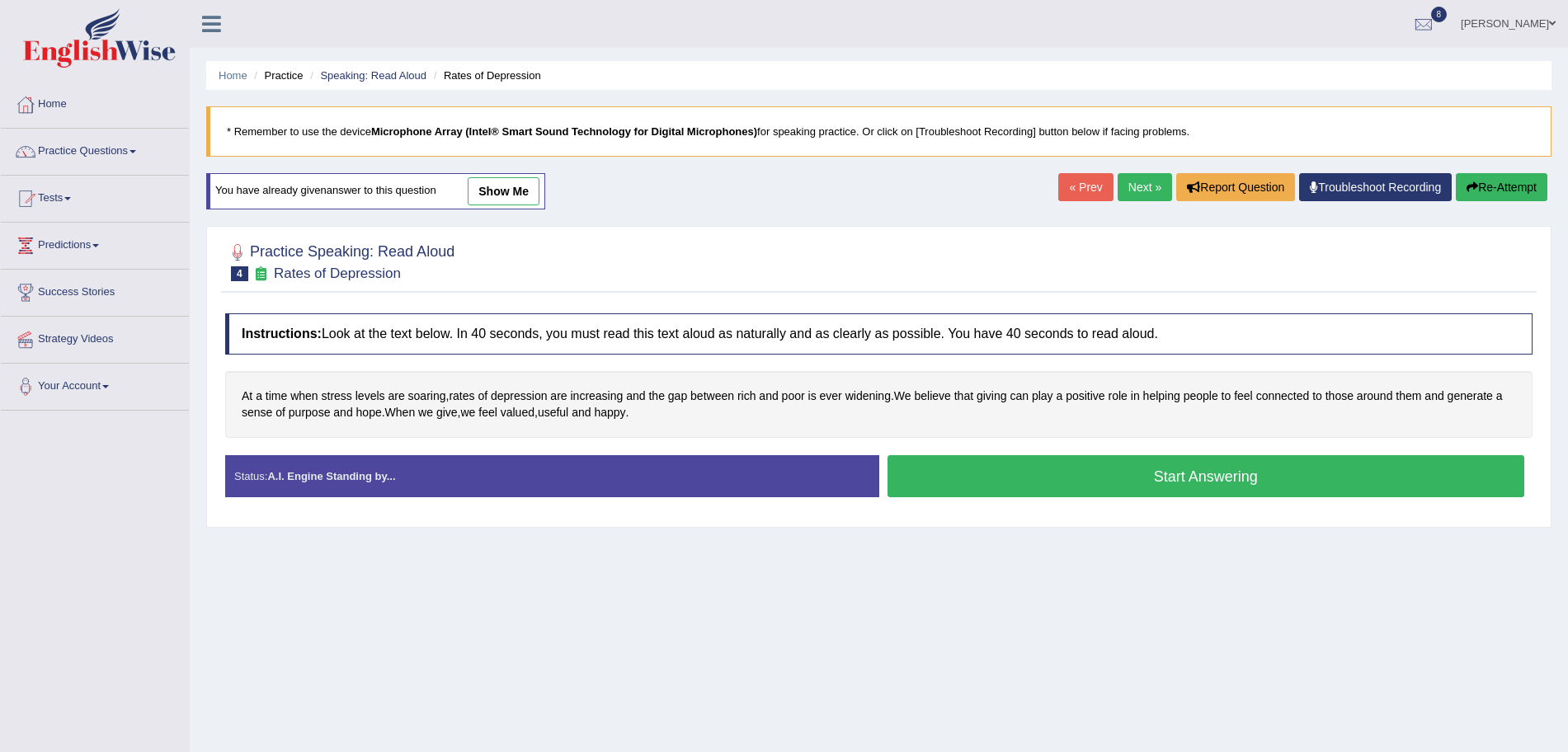
click at [1078, 470] on button "Start Answering" at bounding box center [1206, 476] width 638 height 42
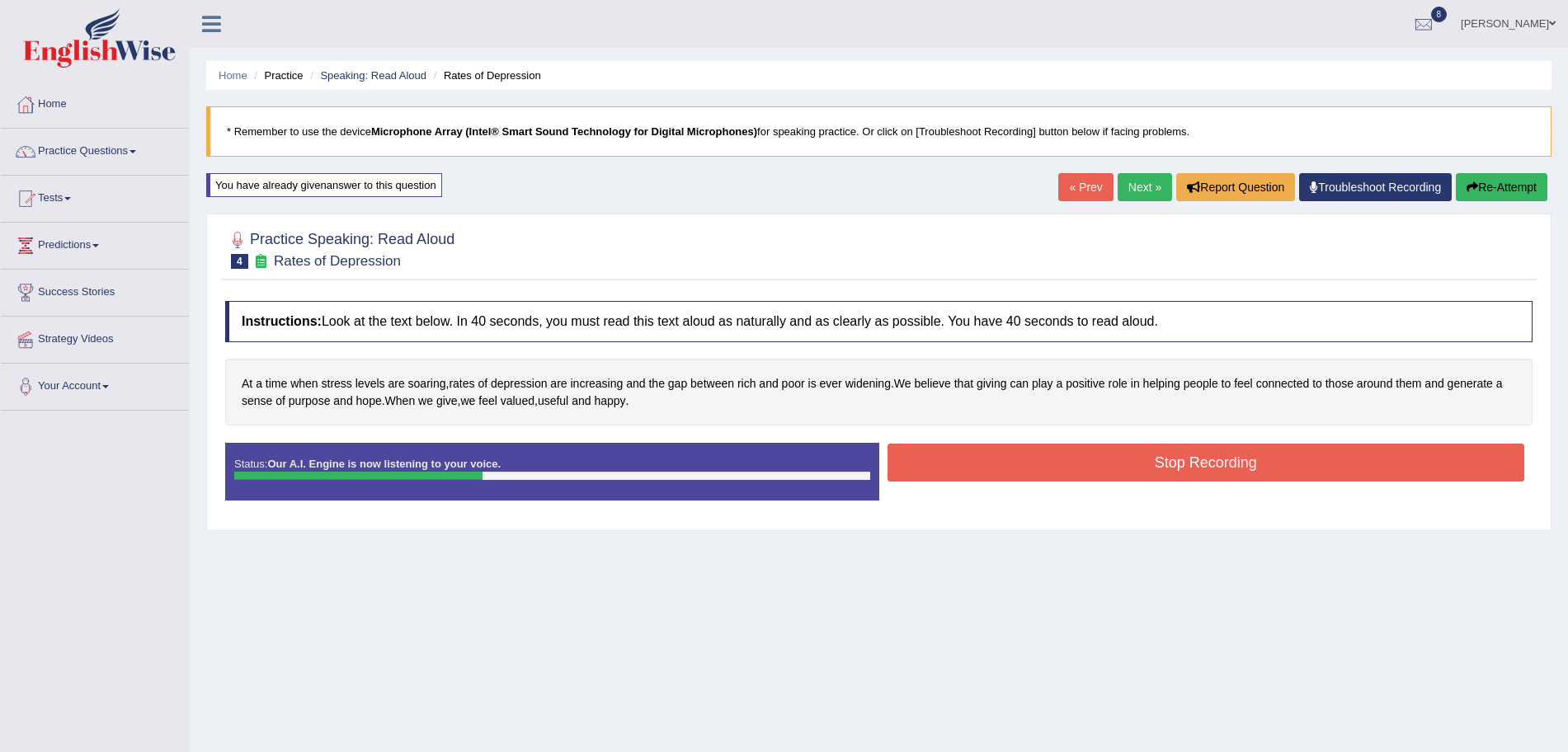
click at [1024, 460] on button "Stop Recording" at bounding box center [1206, 462] width 638 height 38
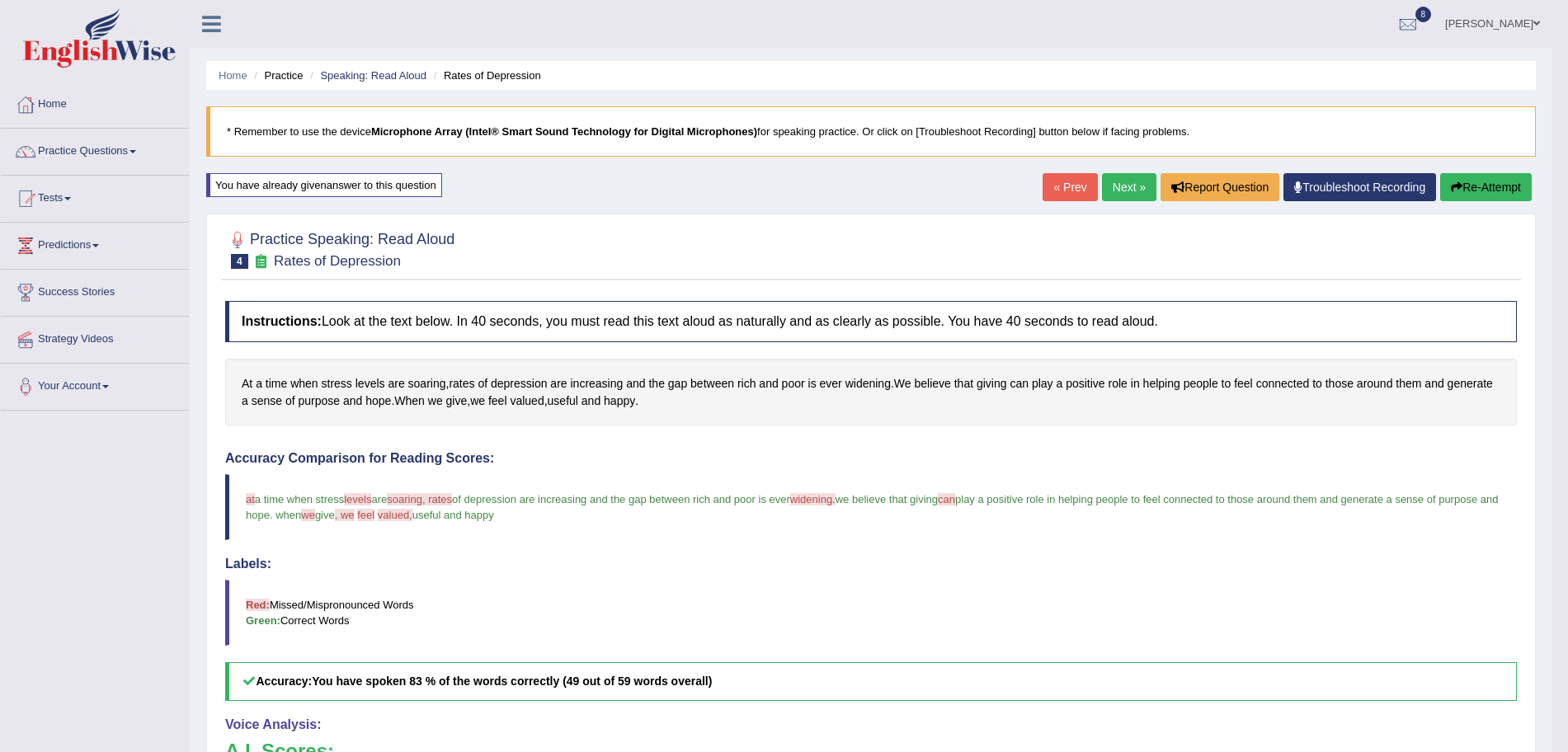
click at [1122, 188] on link "Next »" at bounding box center [1128, 188] width 54 height 28
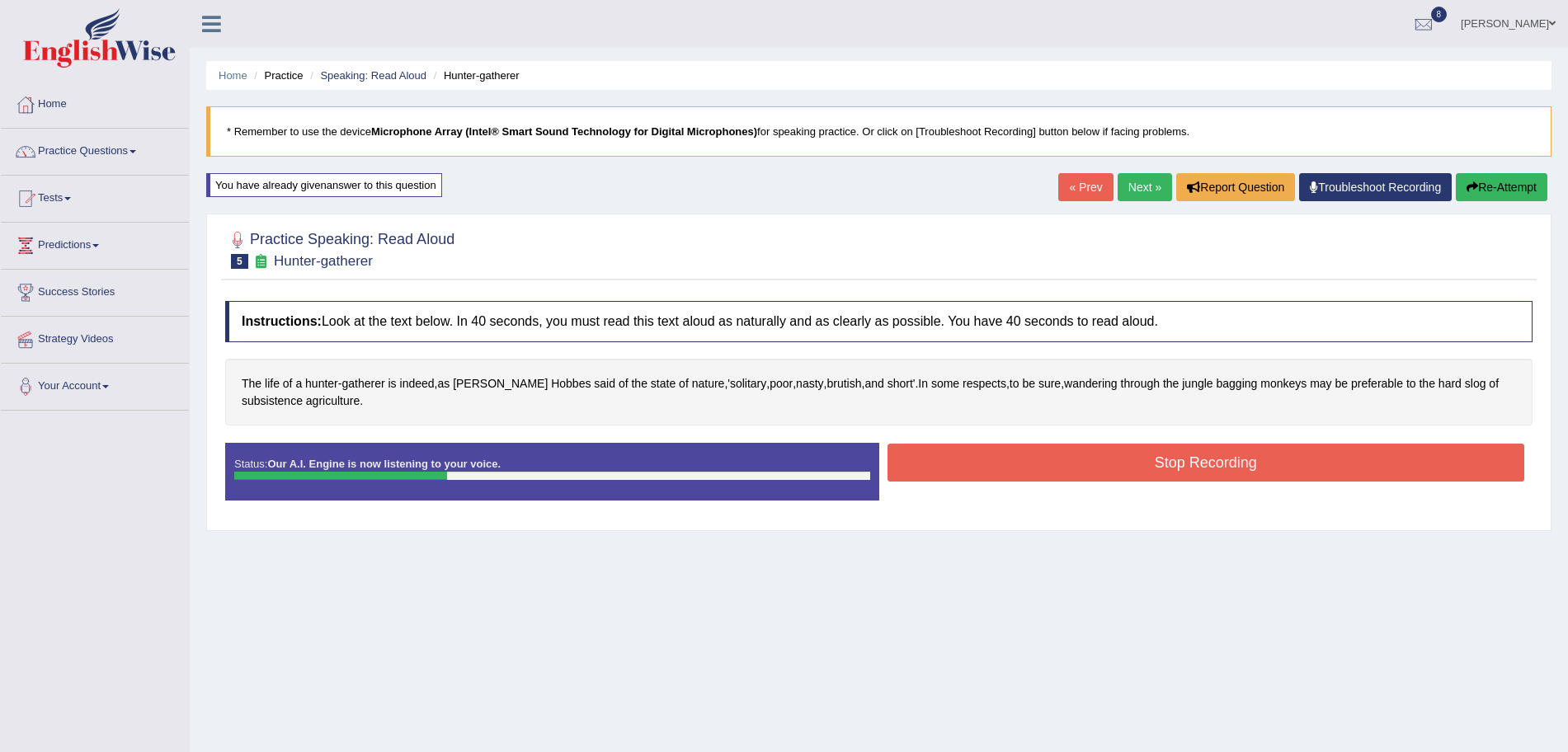
click at [1056, 469] on button "Stop Recording" at bounding box center [1206, 462] width 638 height 38
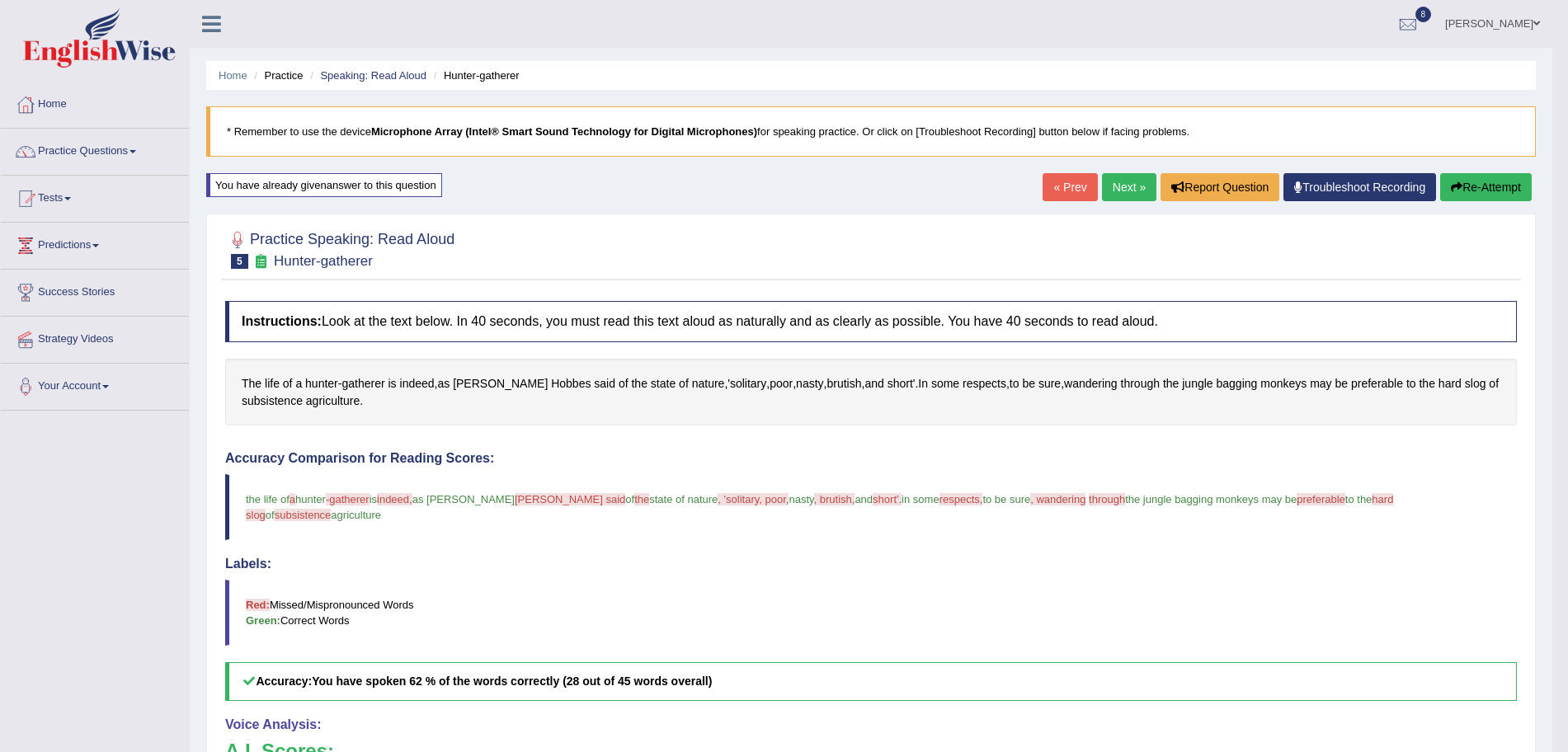
click at [1131, 178] on link "Next »" at bounding box center [1128, 188] width 54 height 28
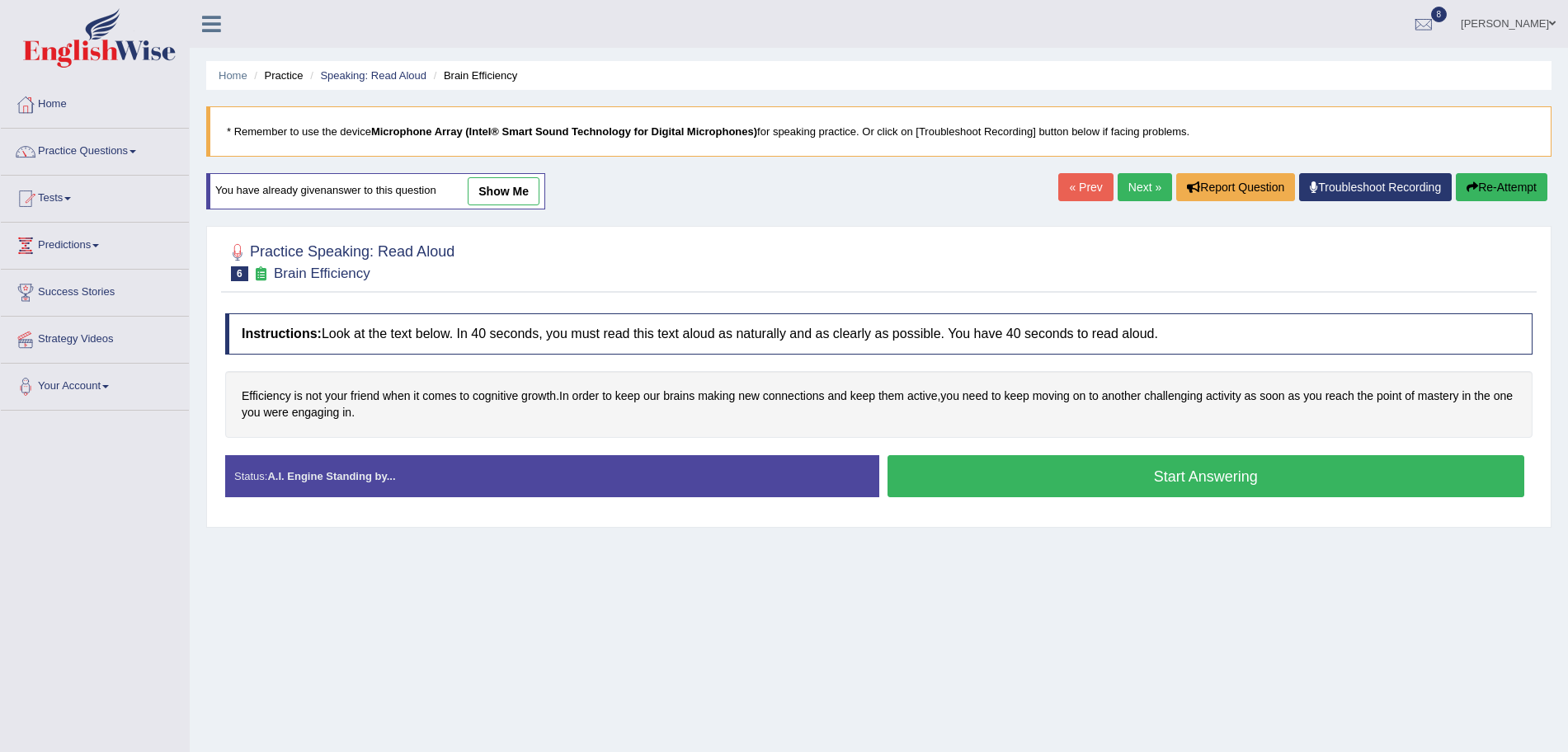
click at [1099, 479] on button "Start Answering" at bounding box center [1206, 476] width 638 height 42
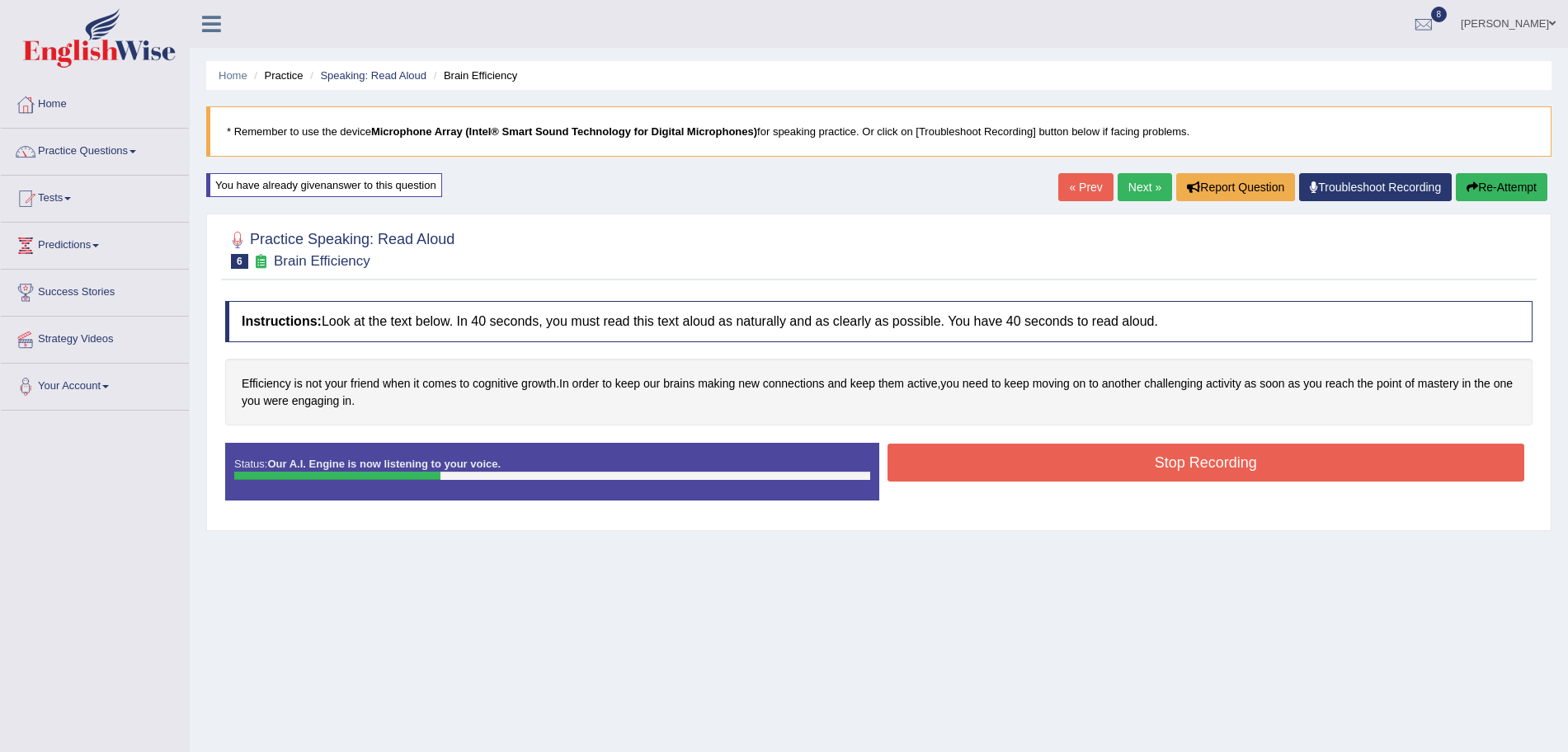
click at [1028, 463] on button "Stop Recording" at bounding box center [1206, 462] width 638 height 38
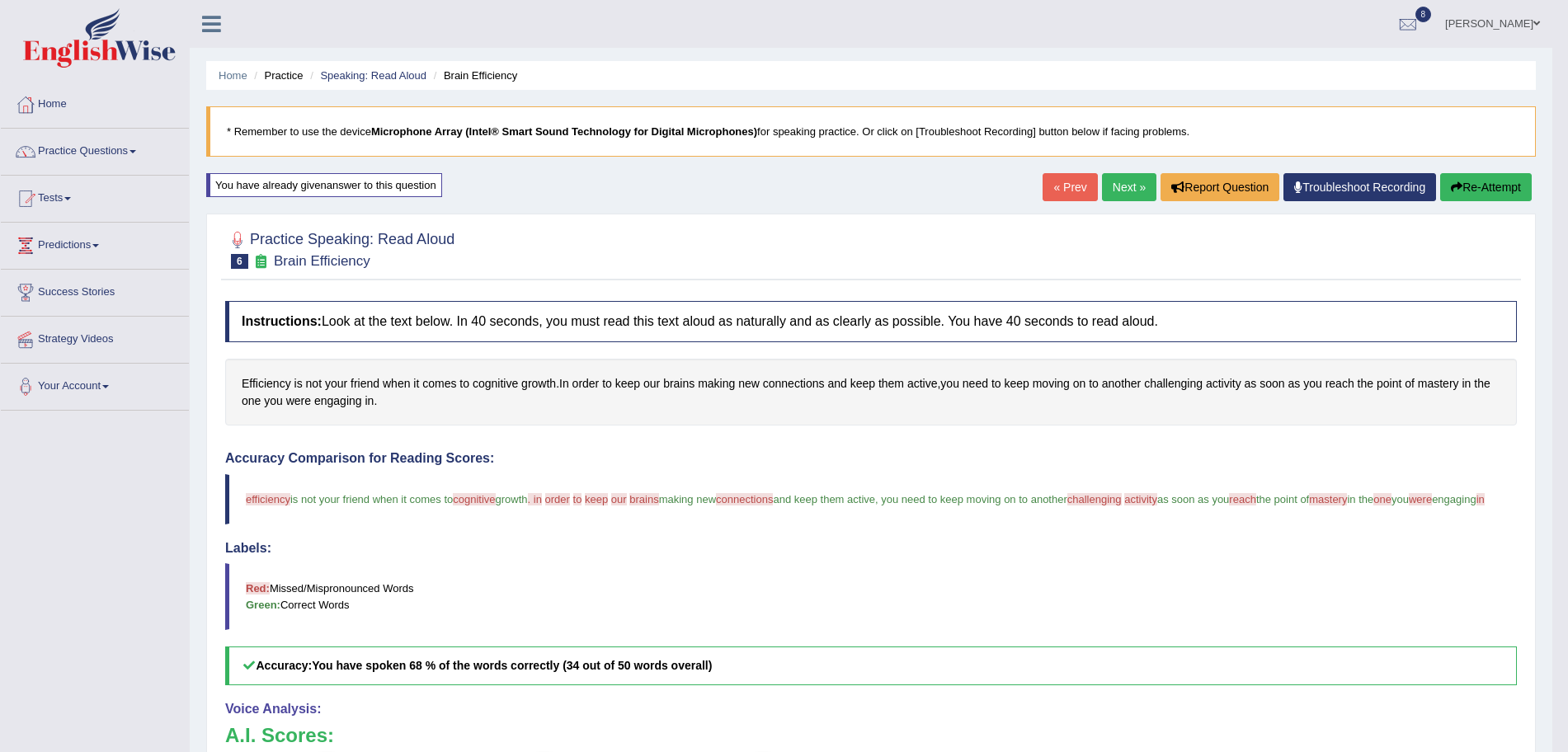
click at [1129, 185] on link "Next »" at bounding box center [1128, 188] width 54 height 28
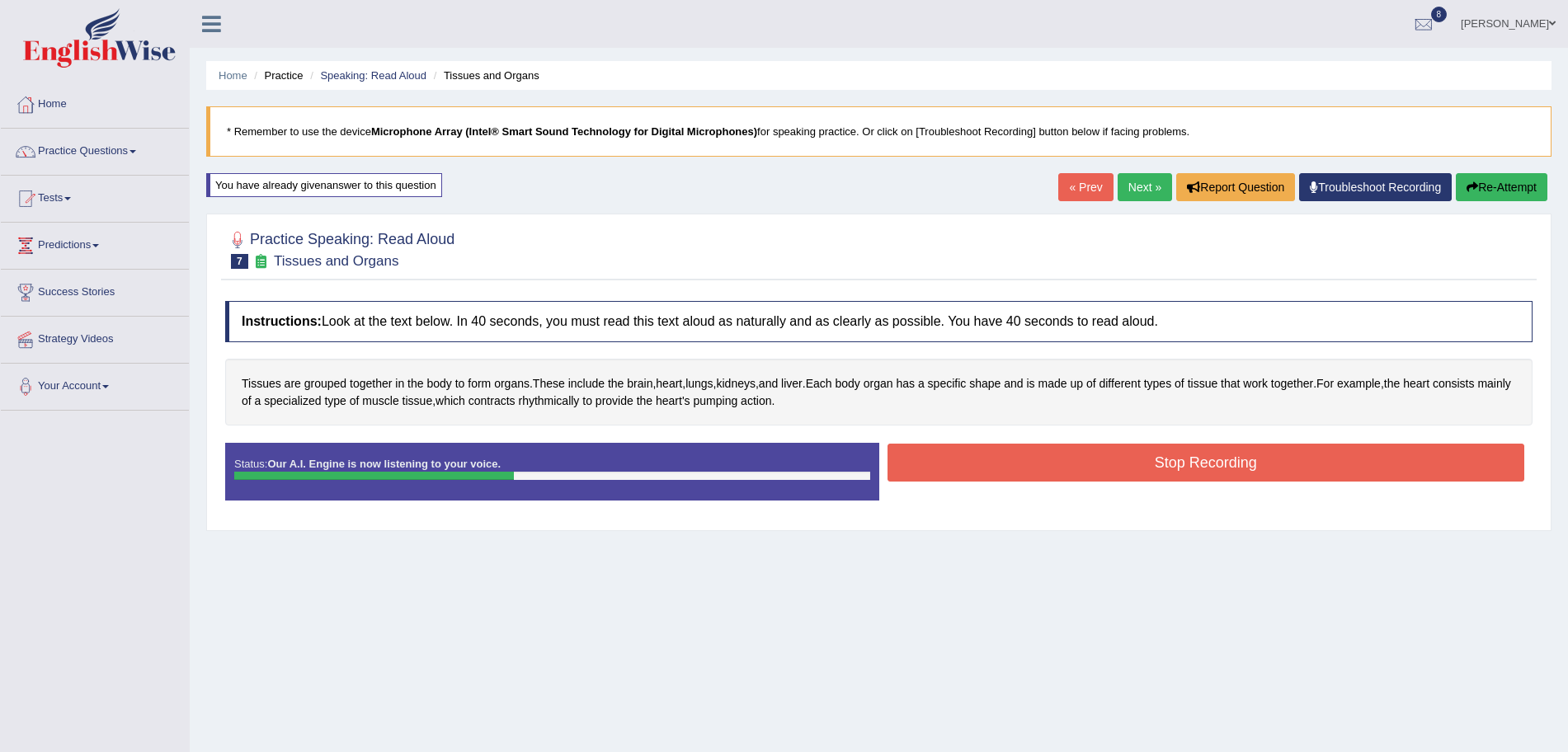
click at [1051, 473] on button "Stop Recording" at bounding box center [1206, 462] width 638 height 38
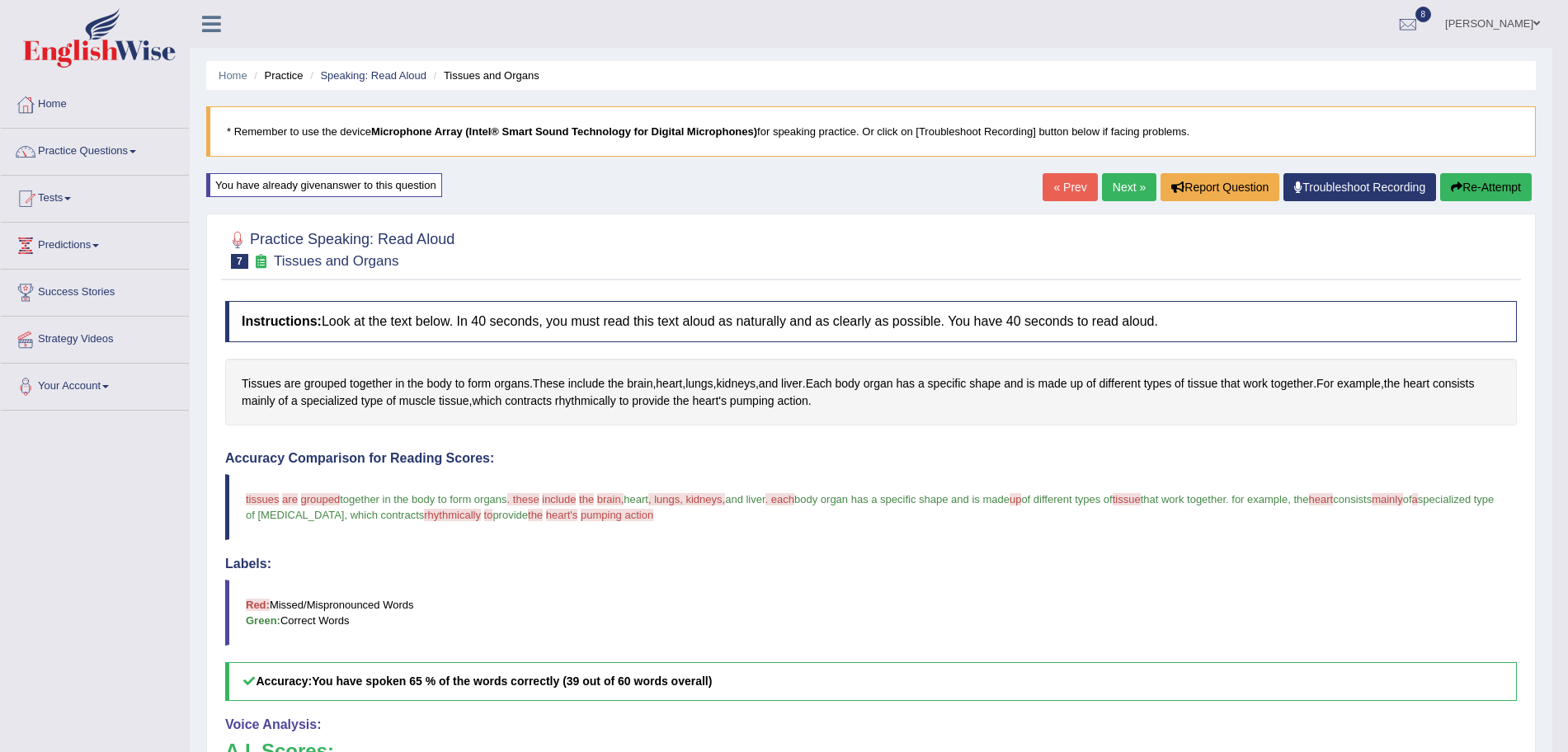
click at [1132, 187] on link "Next »" at bounding box center [1128, 188] width 54 height 28
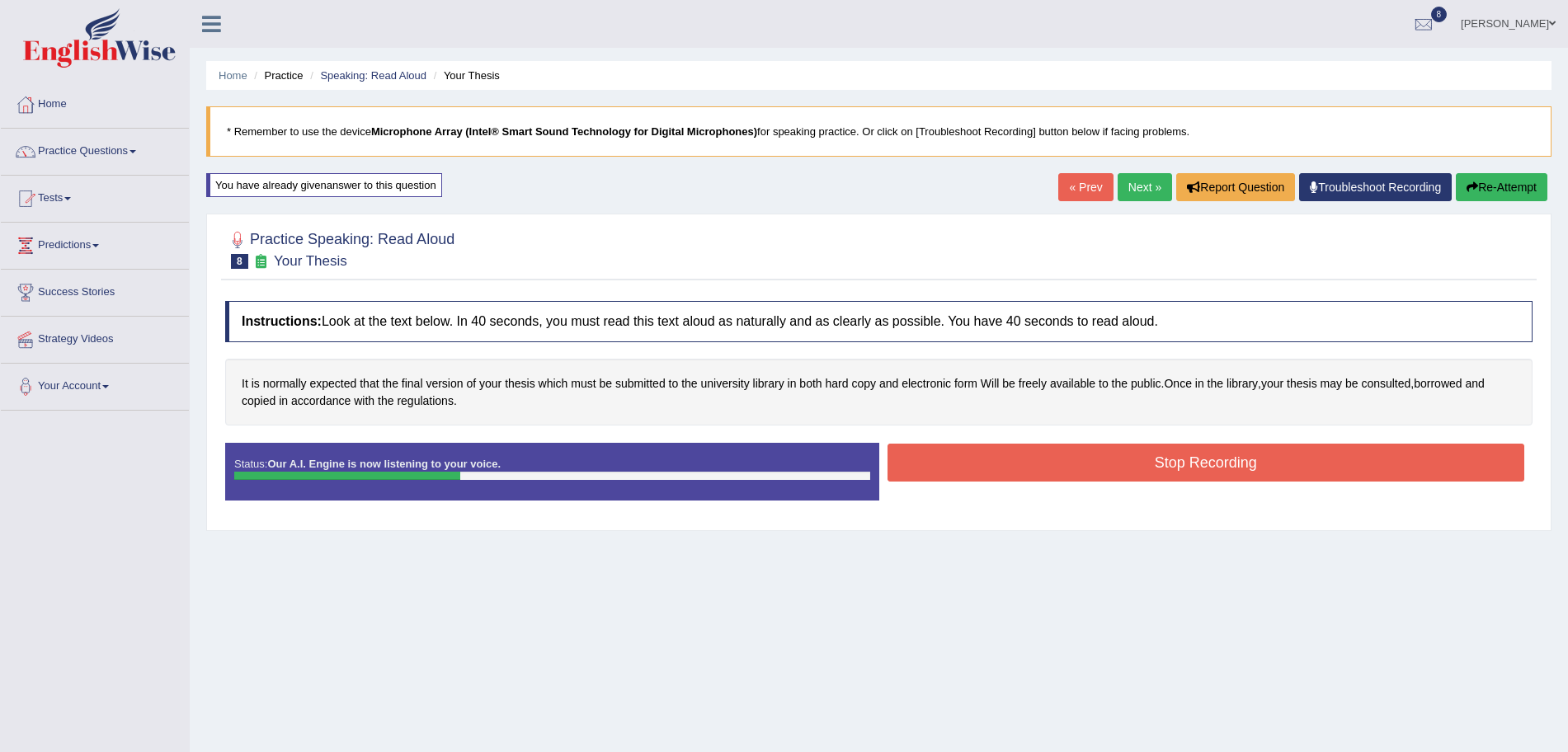
click at [1062, 457] on button "Stop Recording" at bounding box center [1206, 462] width 638 height 38
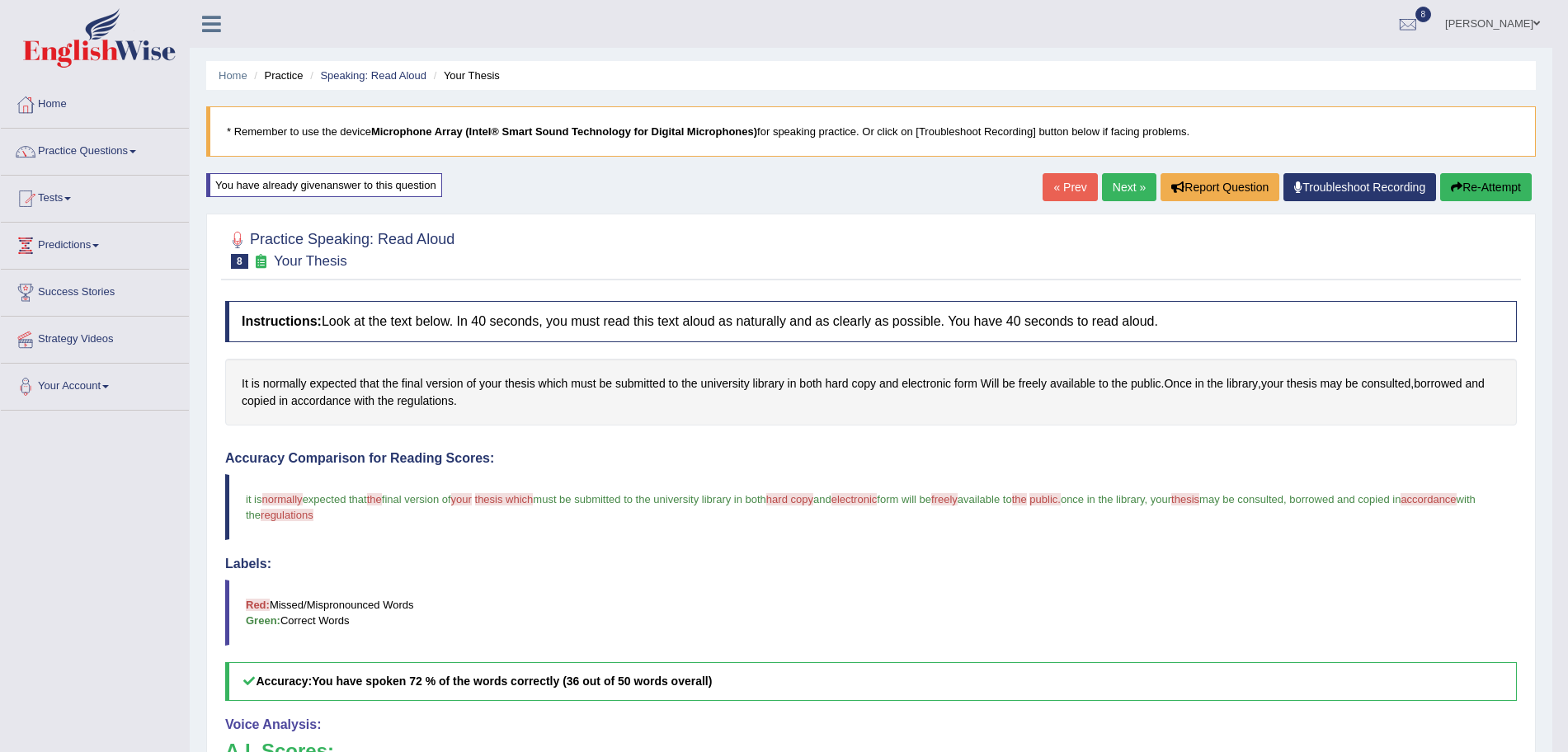
click at [1114, 187] on link "Next »" at bounding box center [1128, 188] width 54 height 28
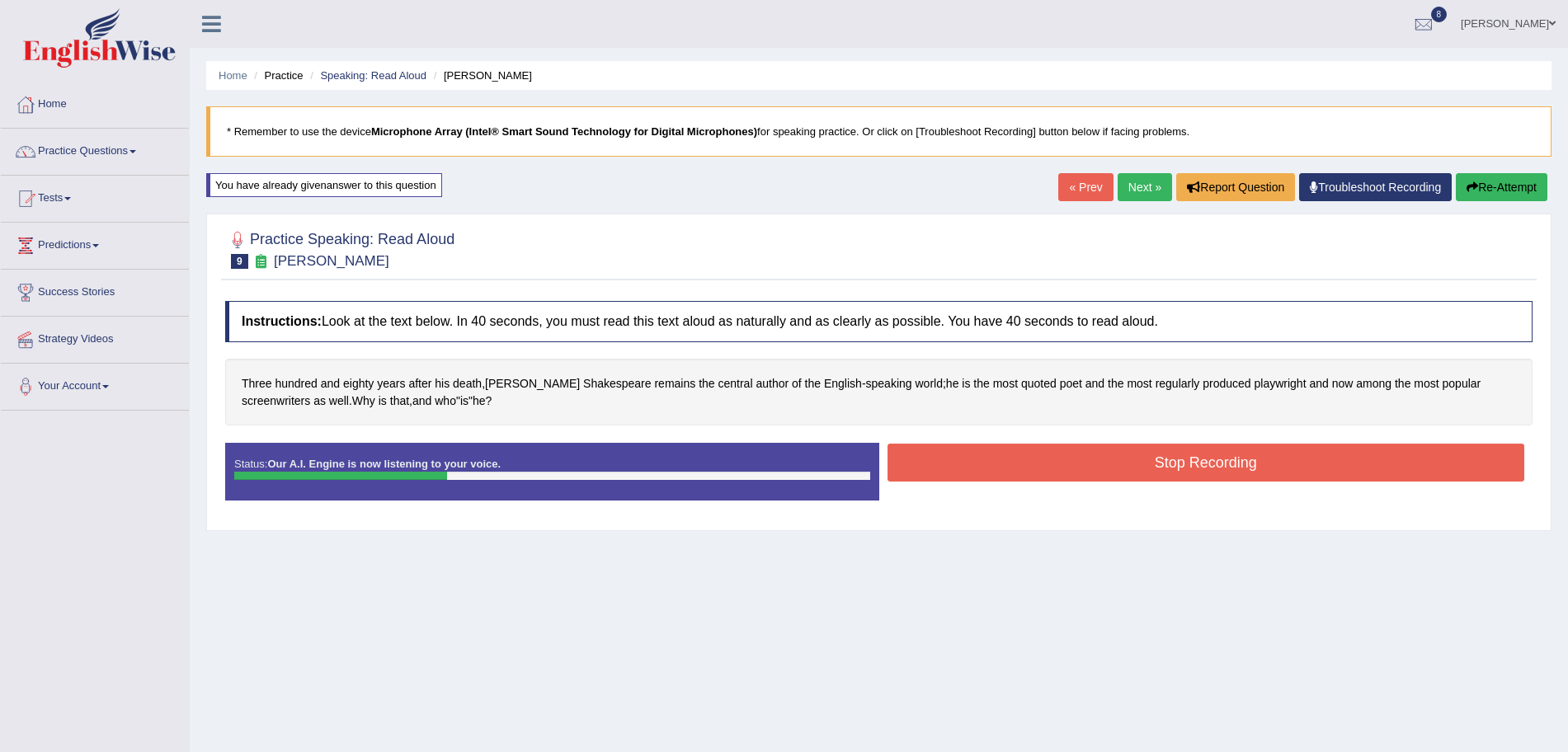
click at [994, 455] on button "Stop Recording" at bounding box center [1206, 462] width 638 height 38
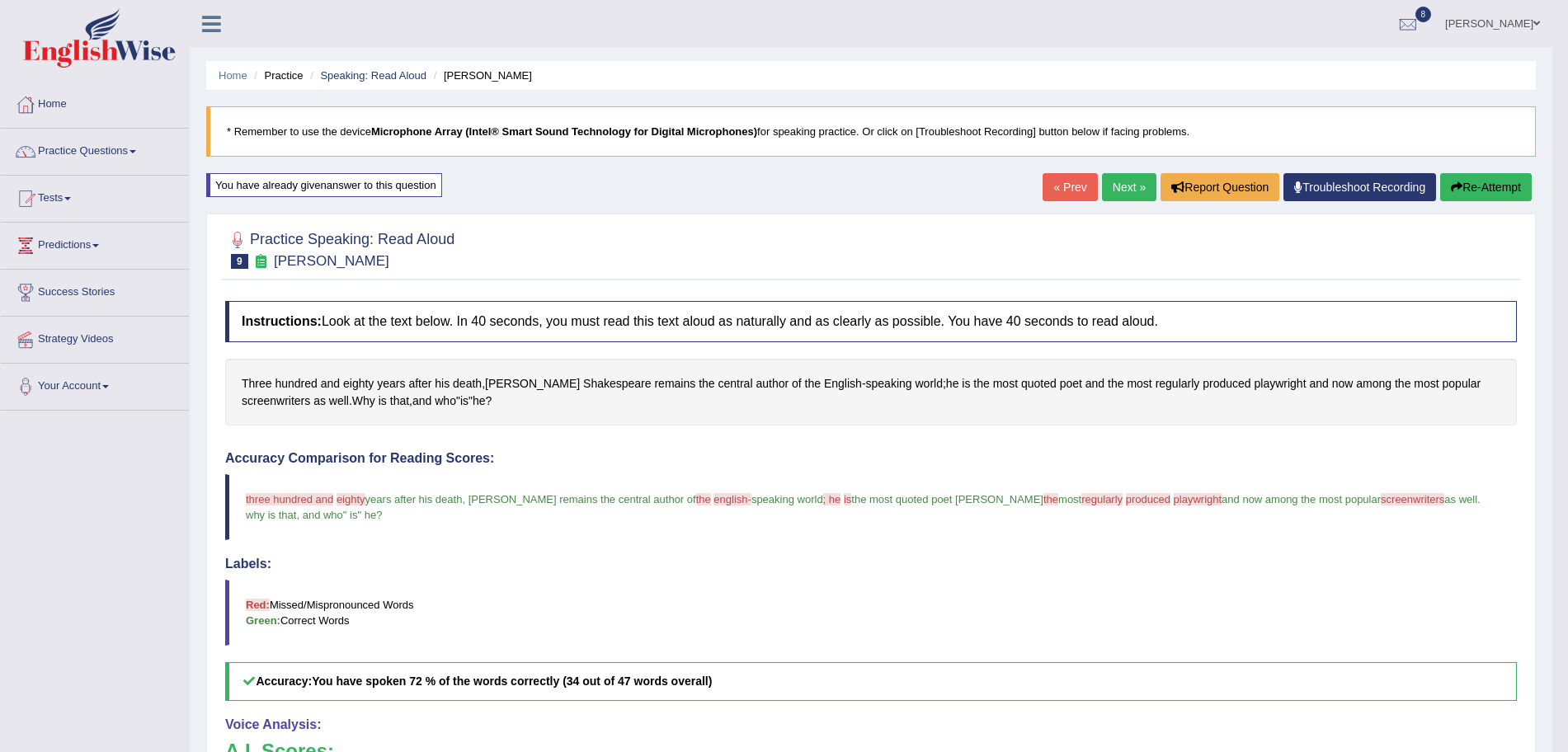
click at [1123, 188] on link "Next »" at bounding box center [1128, 188] width 54 height 28
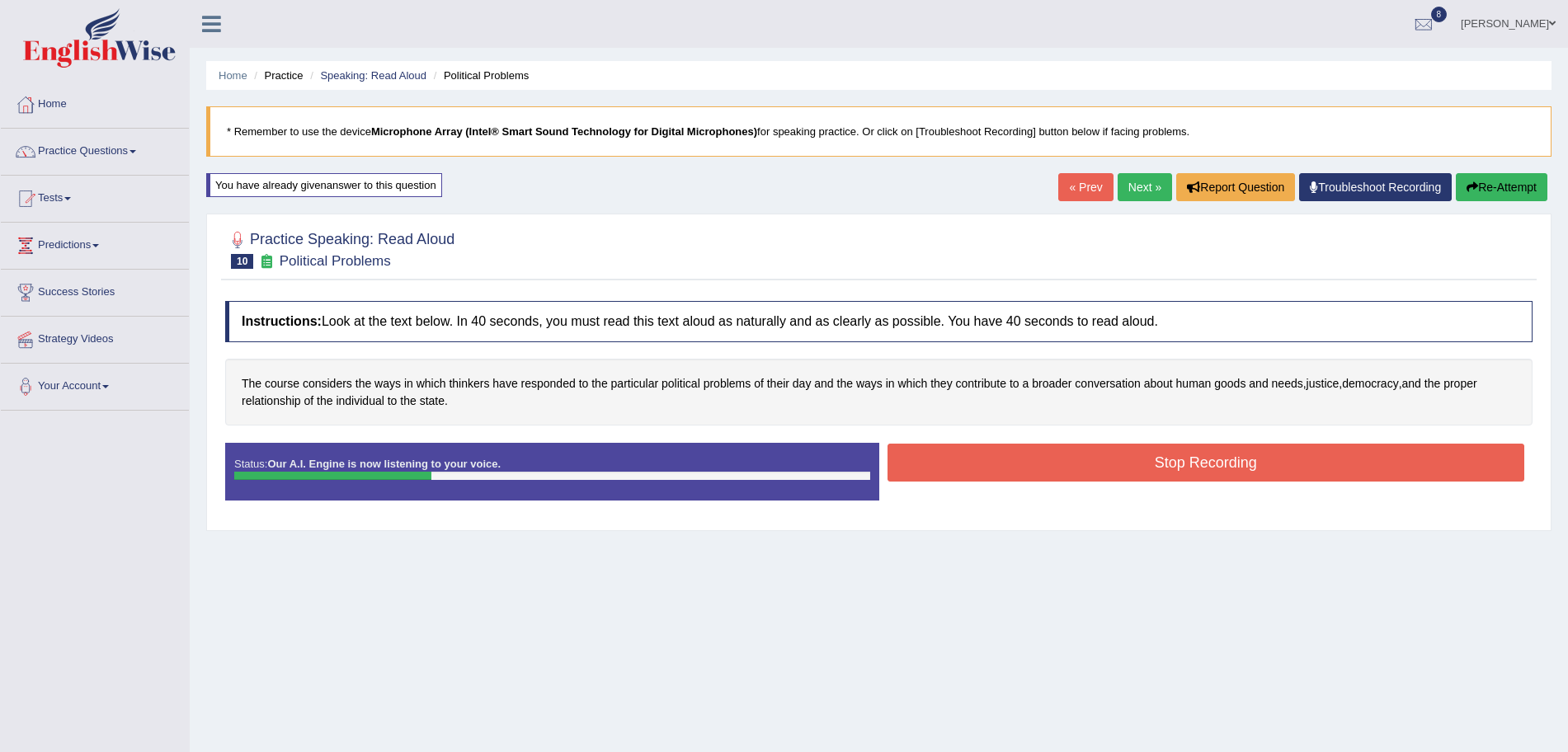
click at [1007, 454] on button "Stop Recording" at bounding box center [1206, 462] width 638 height 38
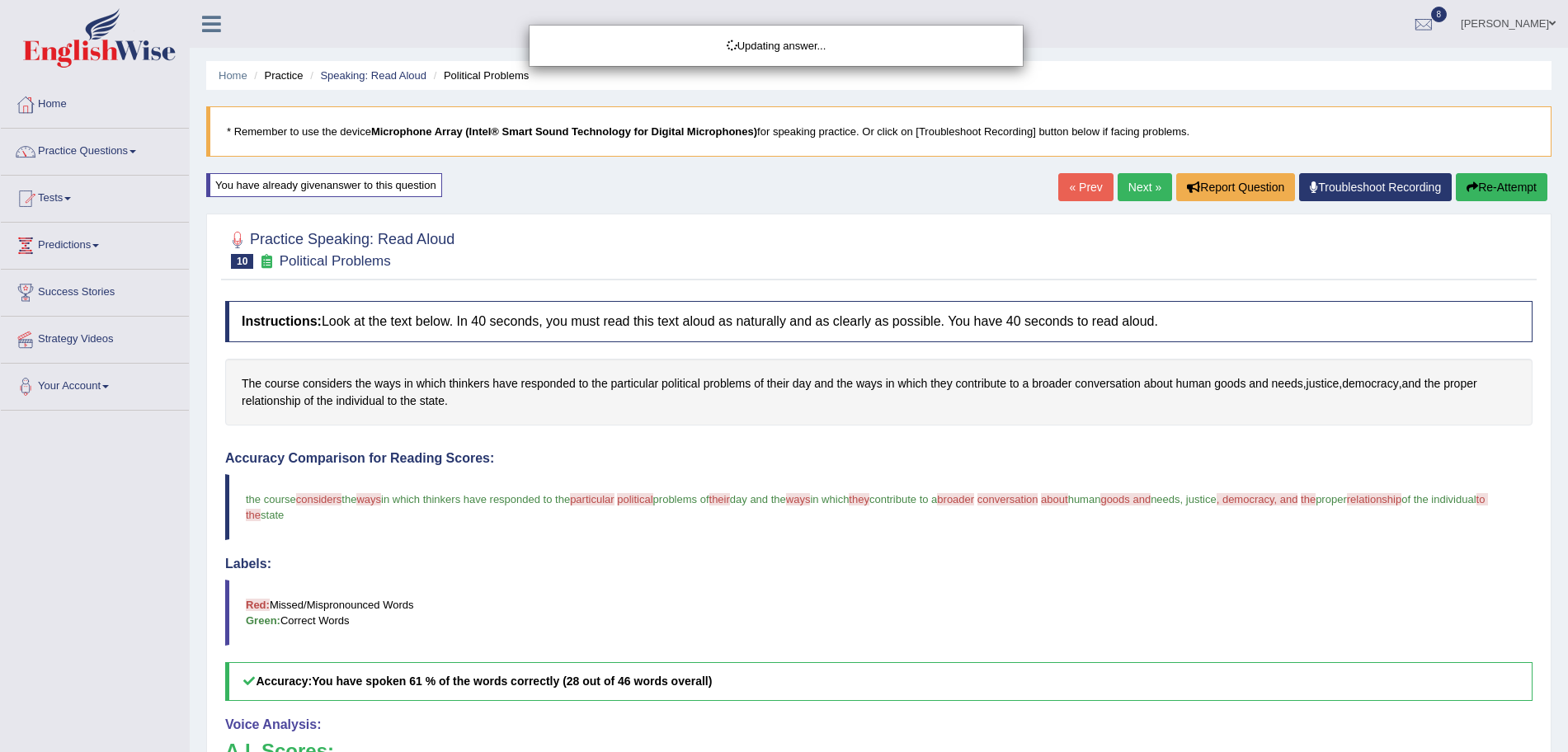
click at [1134, 190] on div "Updating answer..." at bounding box center [784, 376] width 1568 height 752
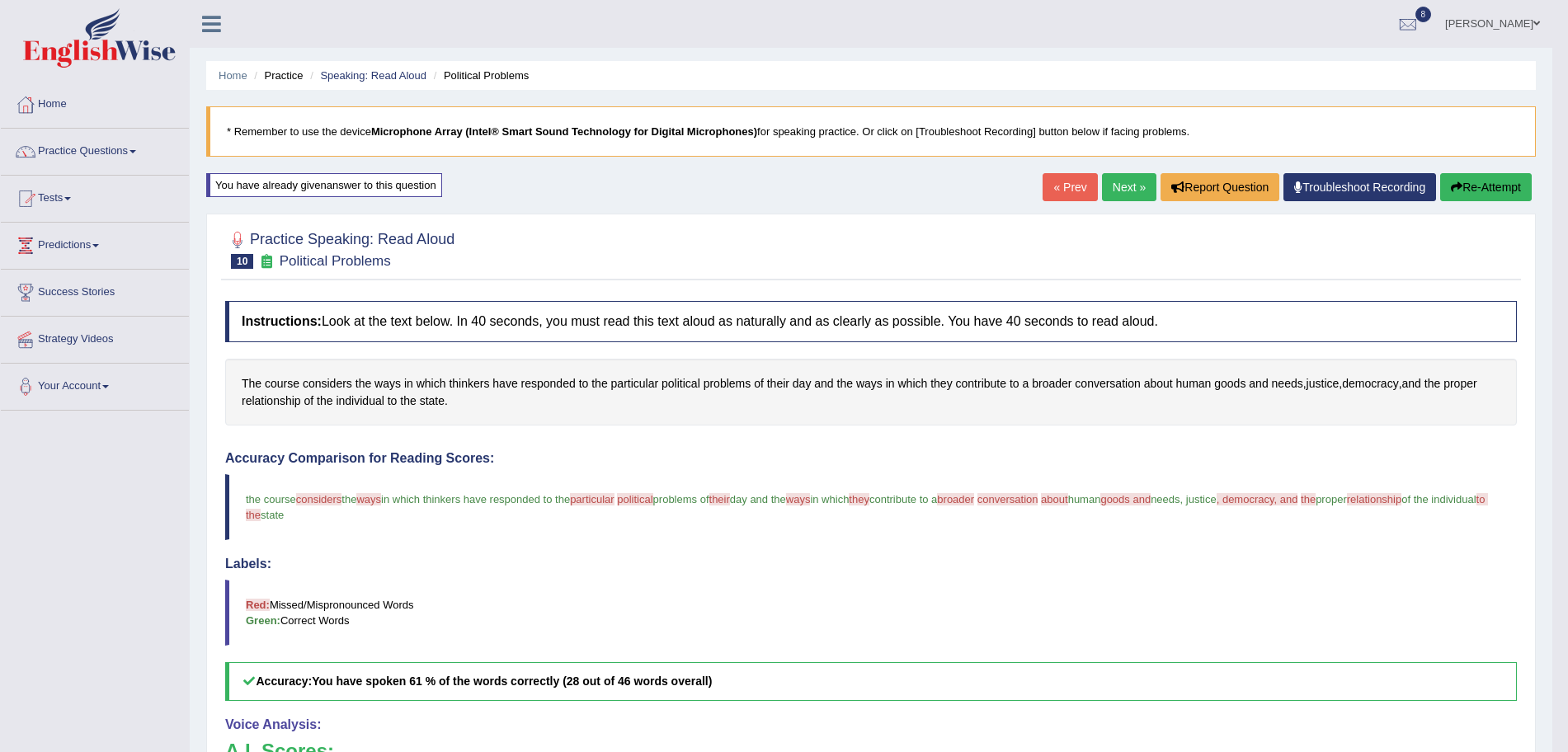
click at [1134, 190] on link "Next »" at bounding box center [1128, 188] width 54 height 28
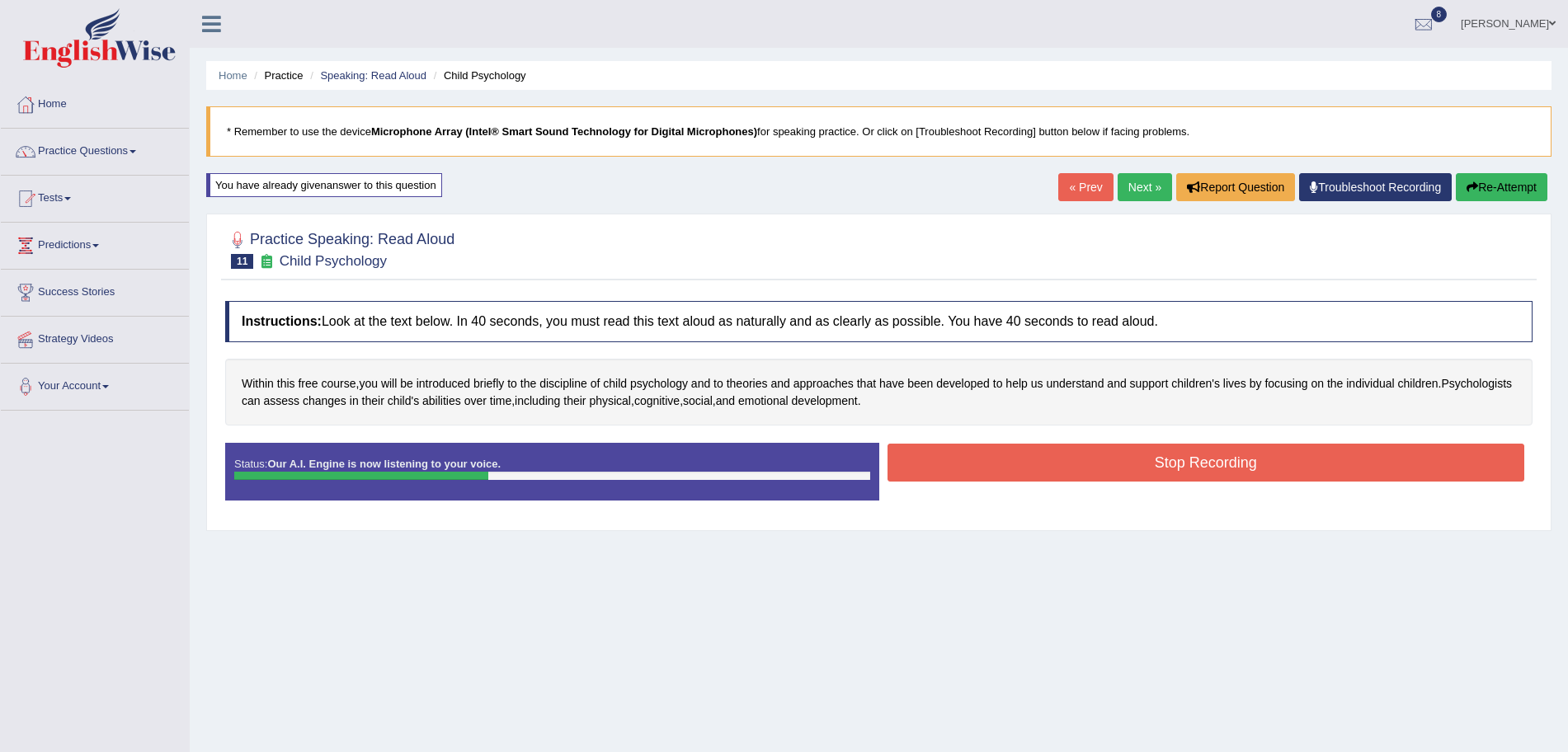
click at [1024, 472] on button "Stop Recording" at bounding box center [1206, 462] width 638 height 38
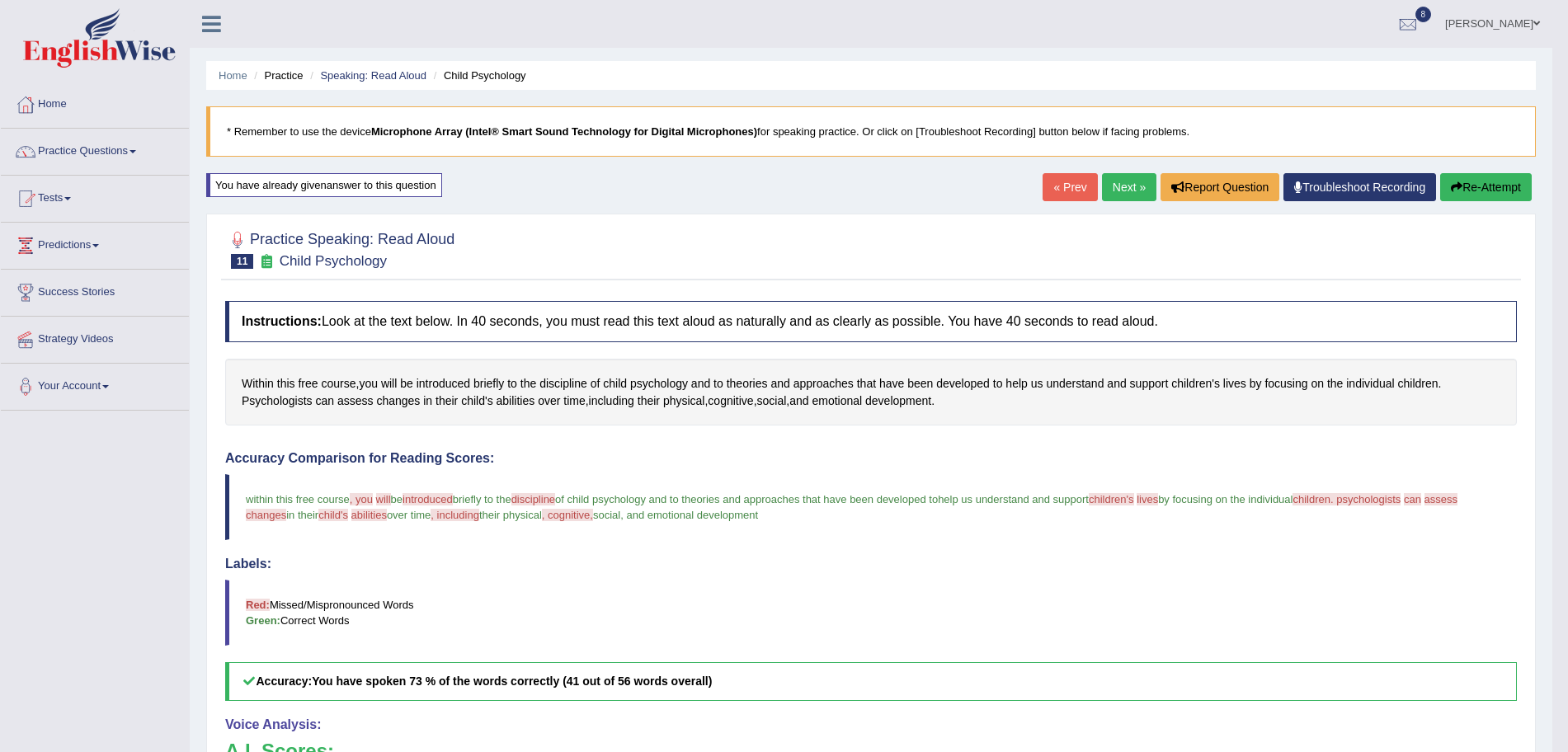
click at [1124, 182] on link "Next »" at bounding box center [1128, 188] width 54 height 28
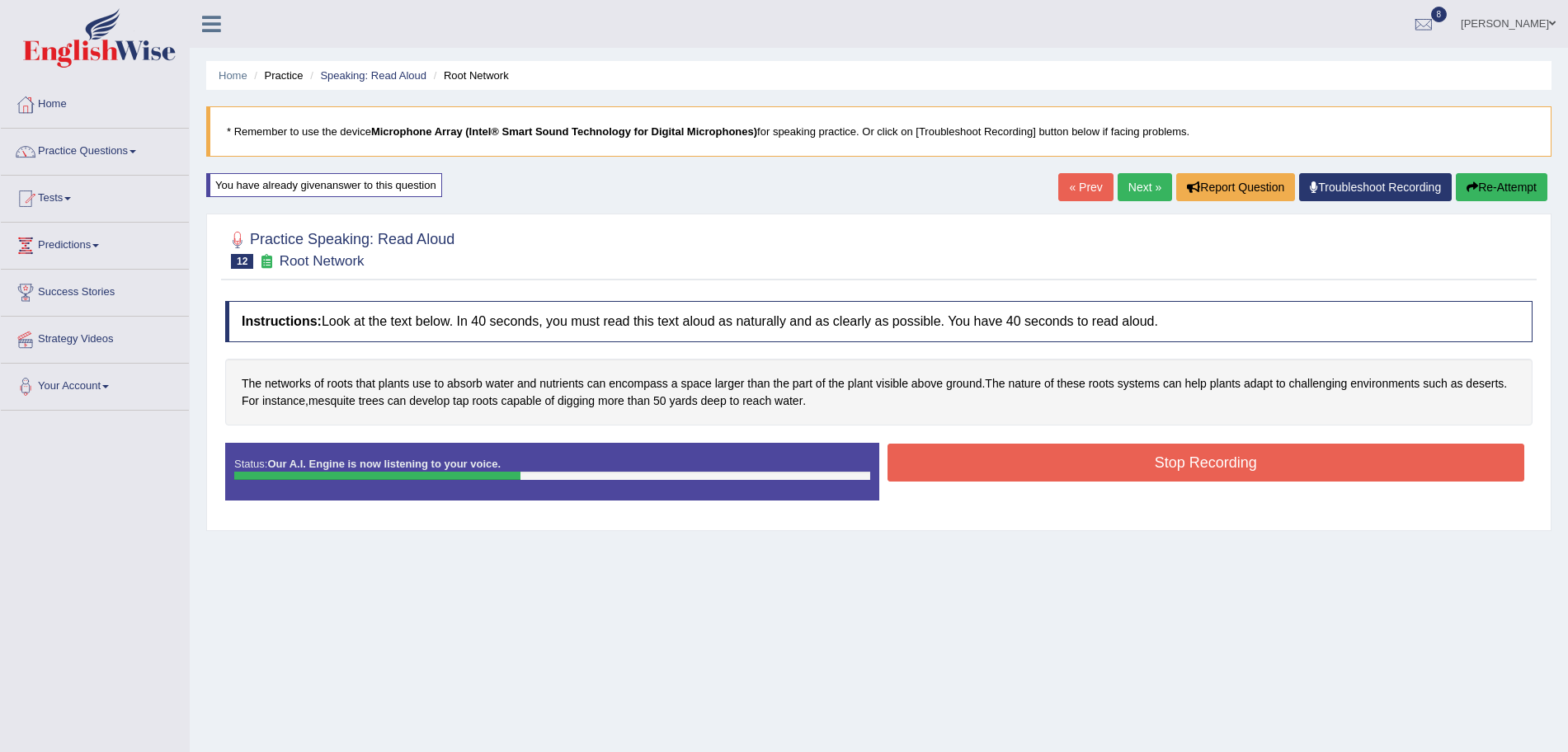
click at [1021, 470] on button "Stop Recording" at bounding box center [1206, 462] width 638 height 38
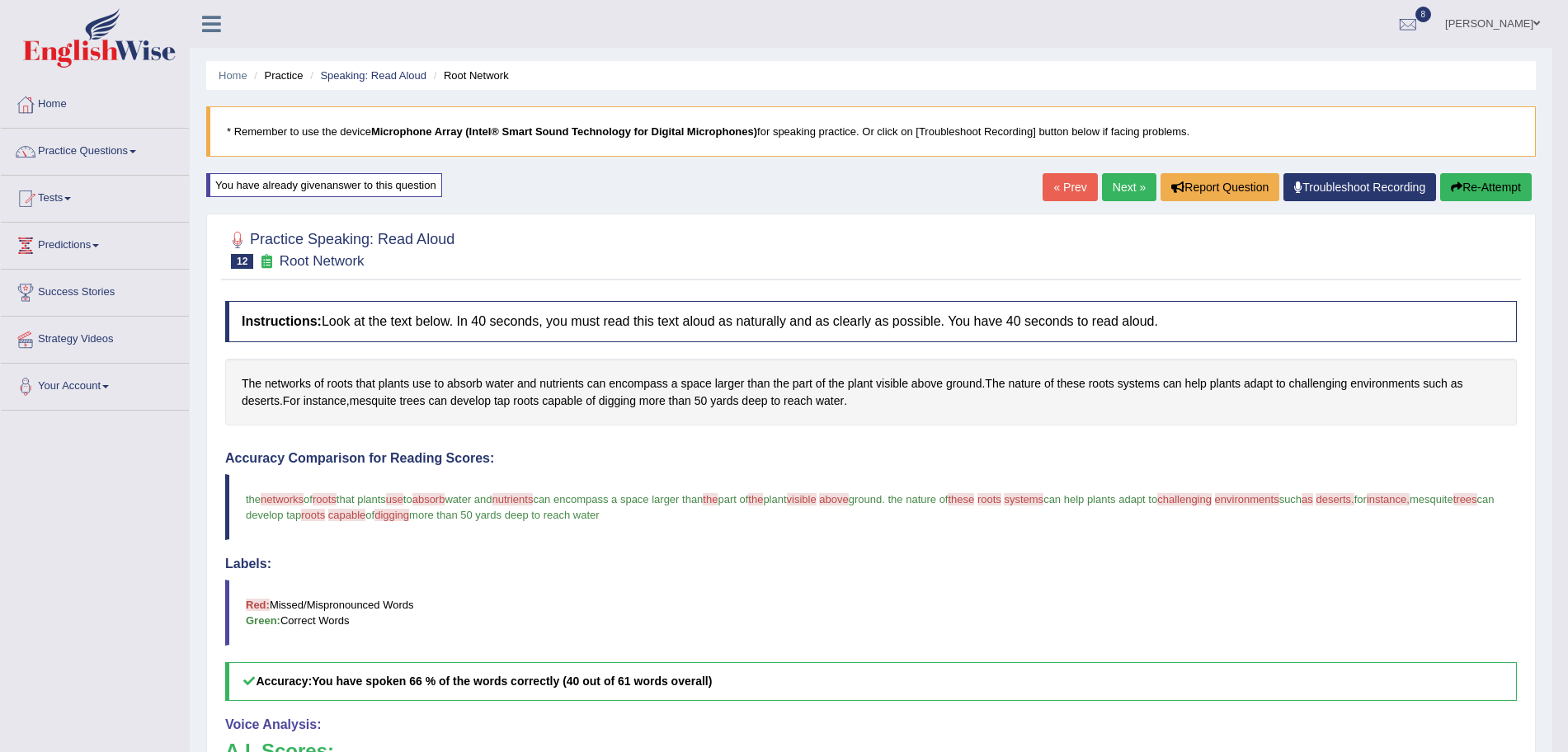
click at [1125, 184] on link "Next »" at bounding box center [1128, 188] width 54 height 28
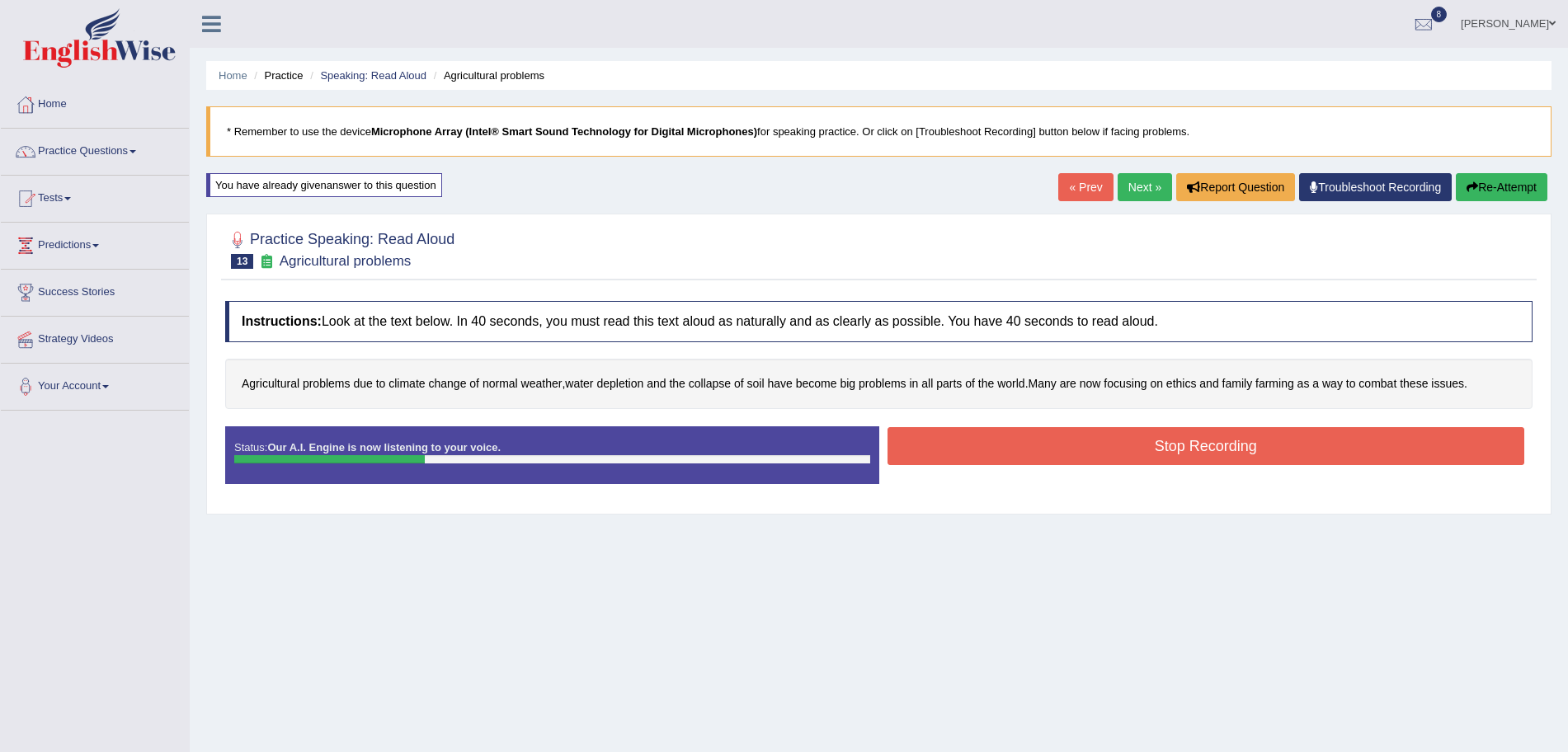
click at [1011, 439] on button "Stop Recording" at bounding box center [1206, 445] width 638 height 38
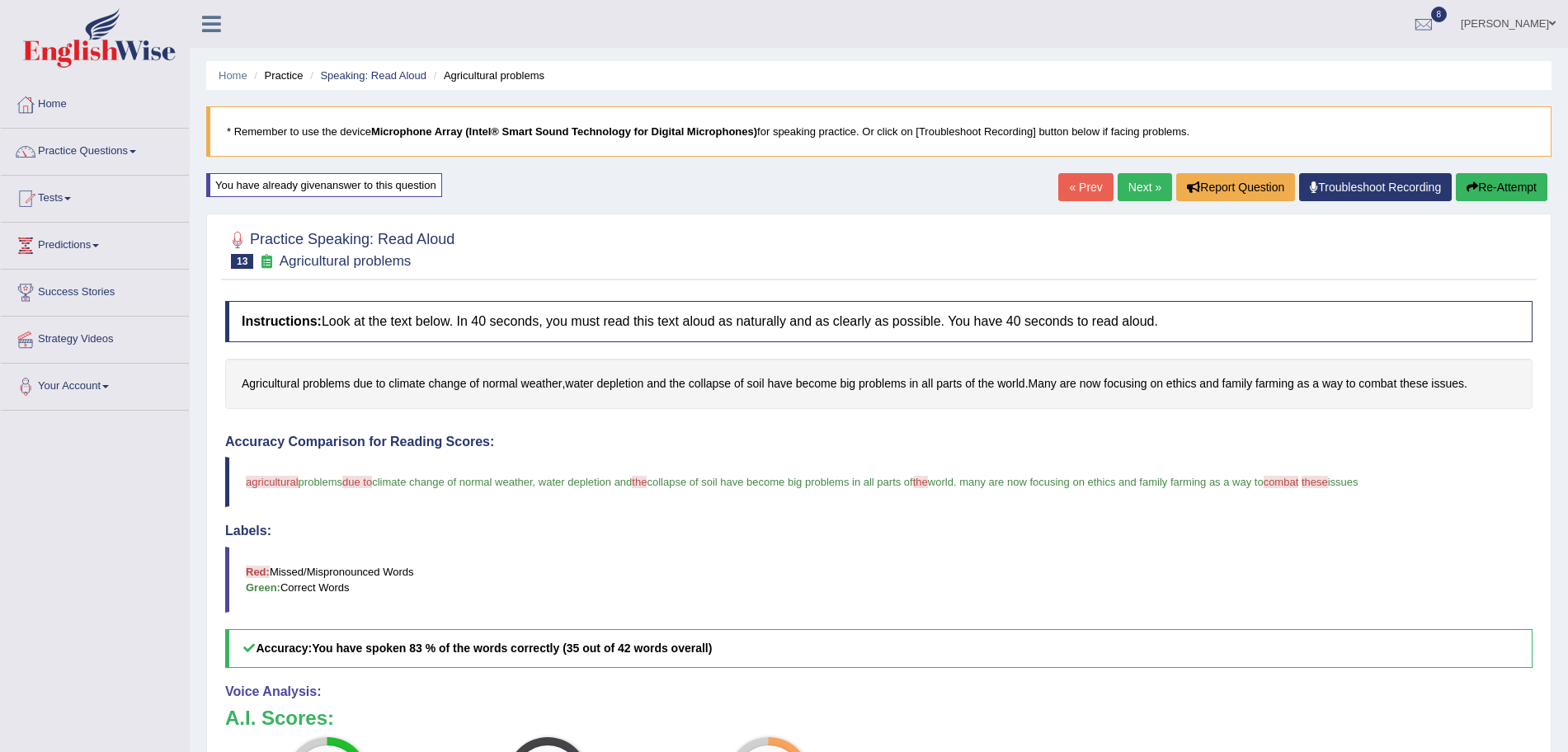
click at [1129, 186] on link "Next »" at bounding box center [1144, 188] width 54 height 28
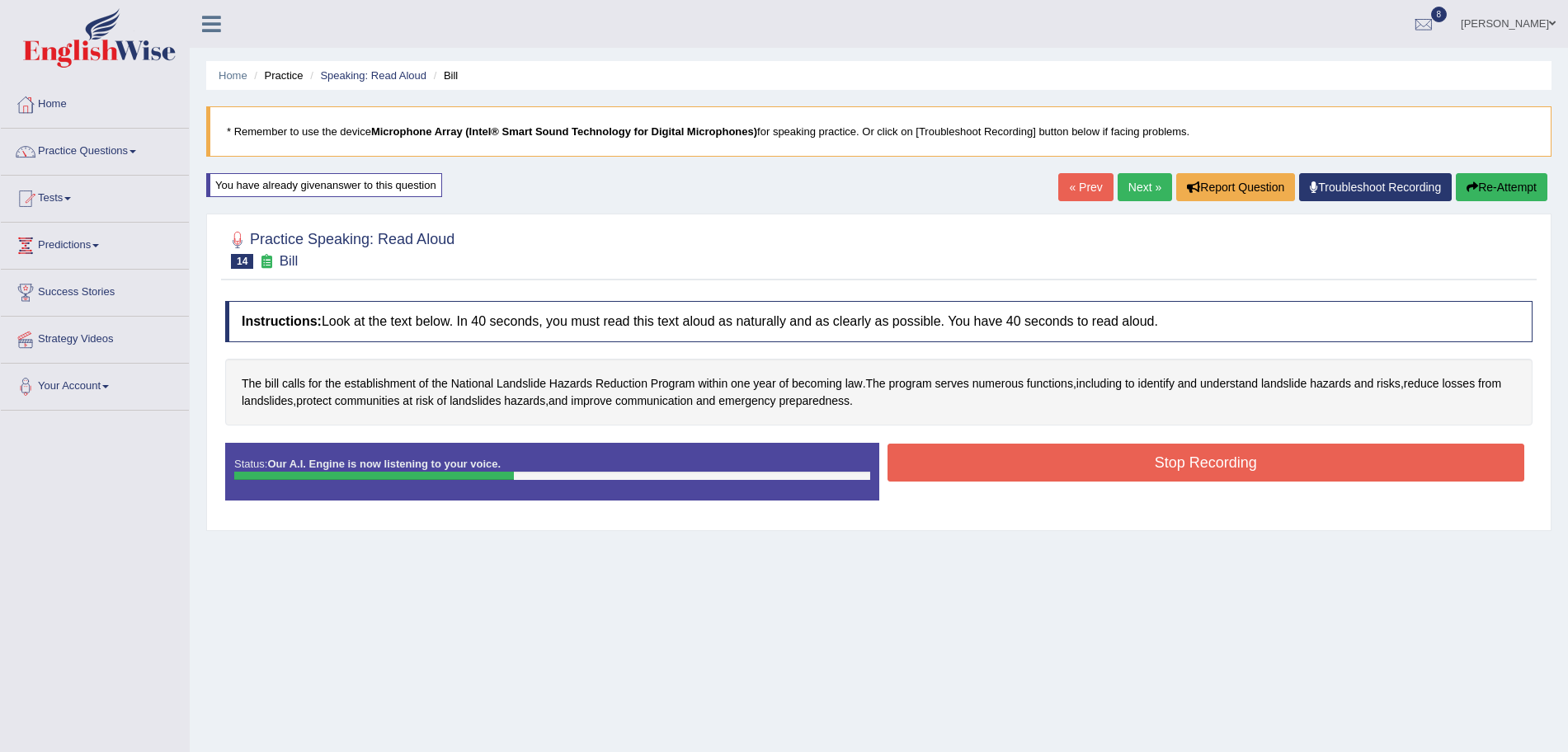
click at [1012, 463] on button "Stop Recording" at bounding box center [1206, 462] width 638 height 38
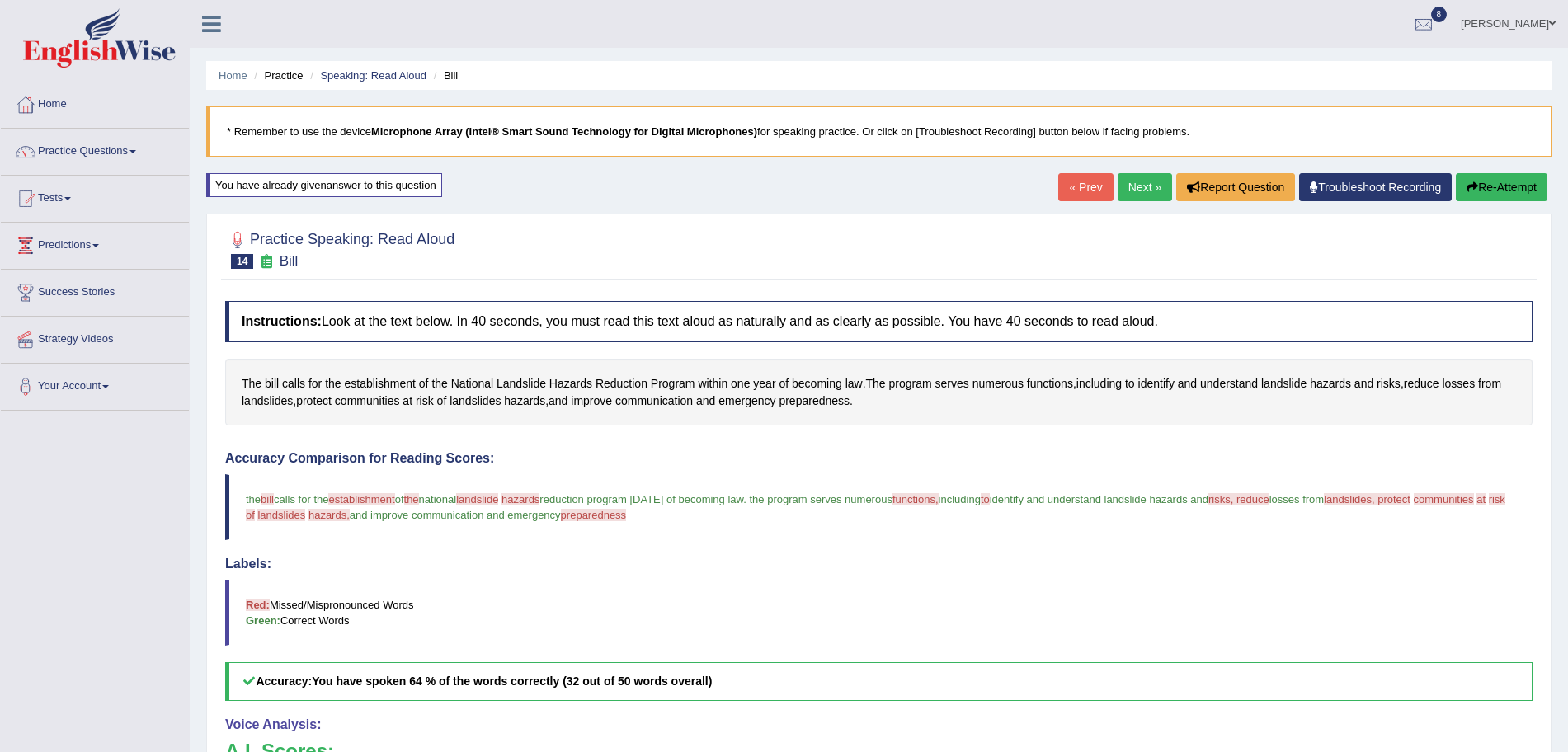
click at [1143, 179] on body "Toggle navigation Home Practice Questions Speaking Practice Read Aloud Repeat S…" at bounding box center [784, 376] width 1568 height 752
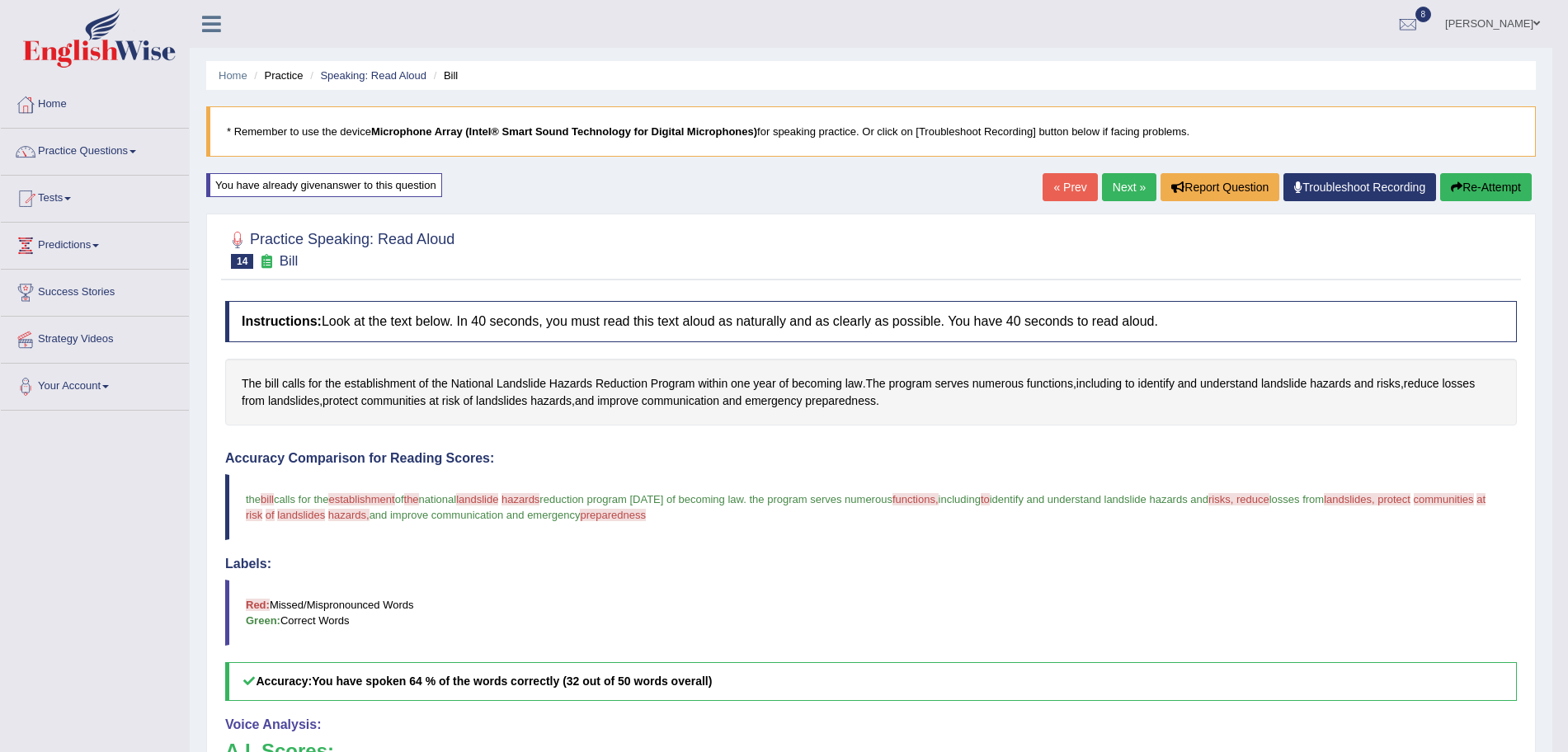
click at [1130, 193] on link "Next »" at bounding box center [1128, 188] width 54 height 28
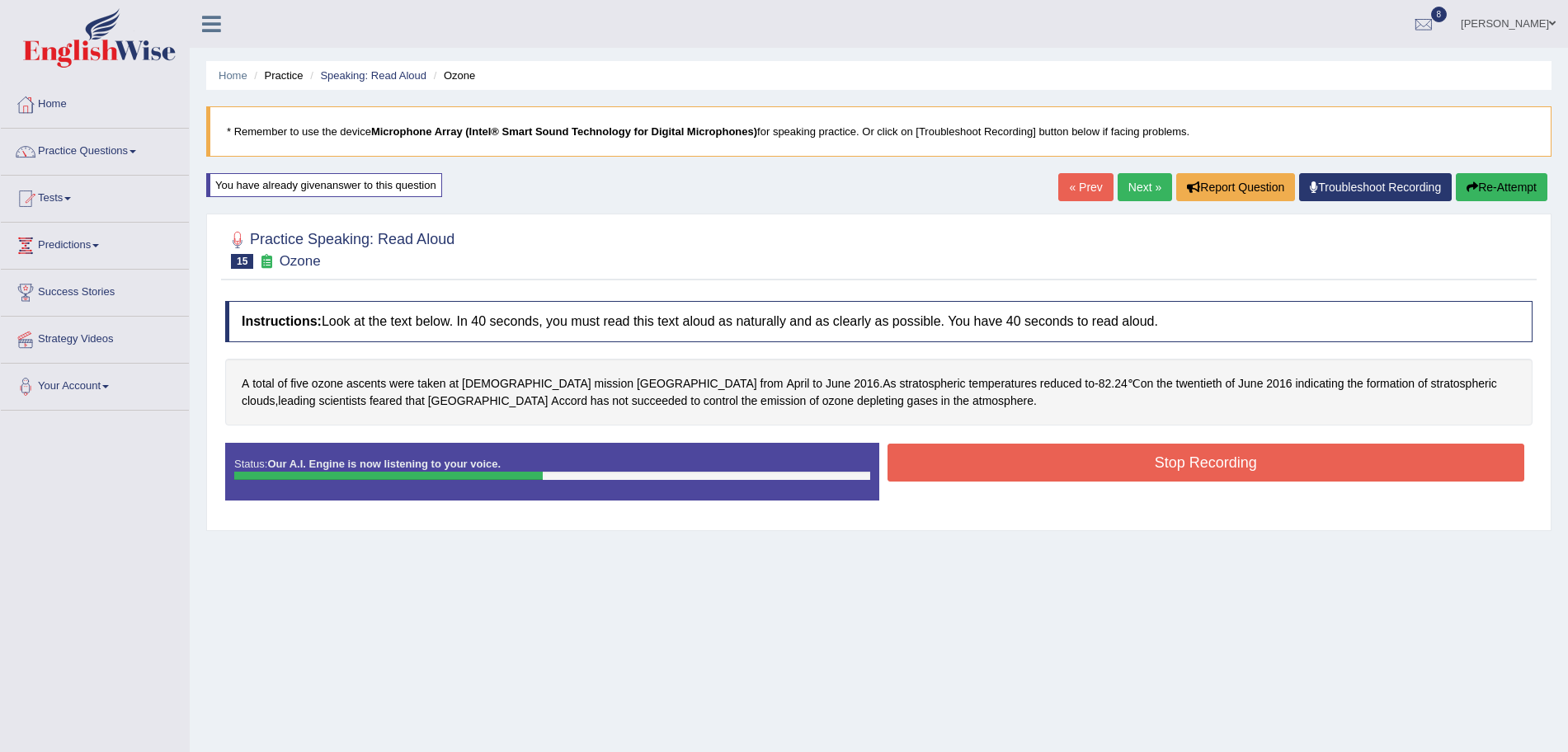
click at [1018, 459] on button "Stop Recording" at bounding box center [1206, 462] width 638 height 38
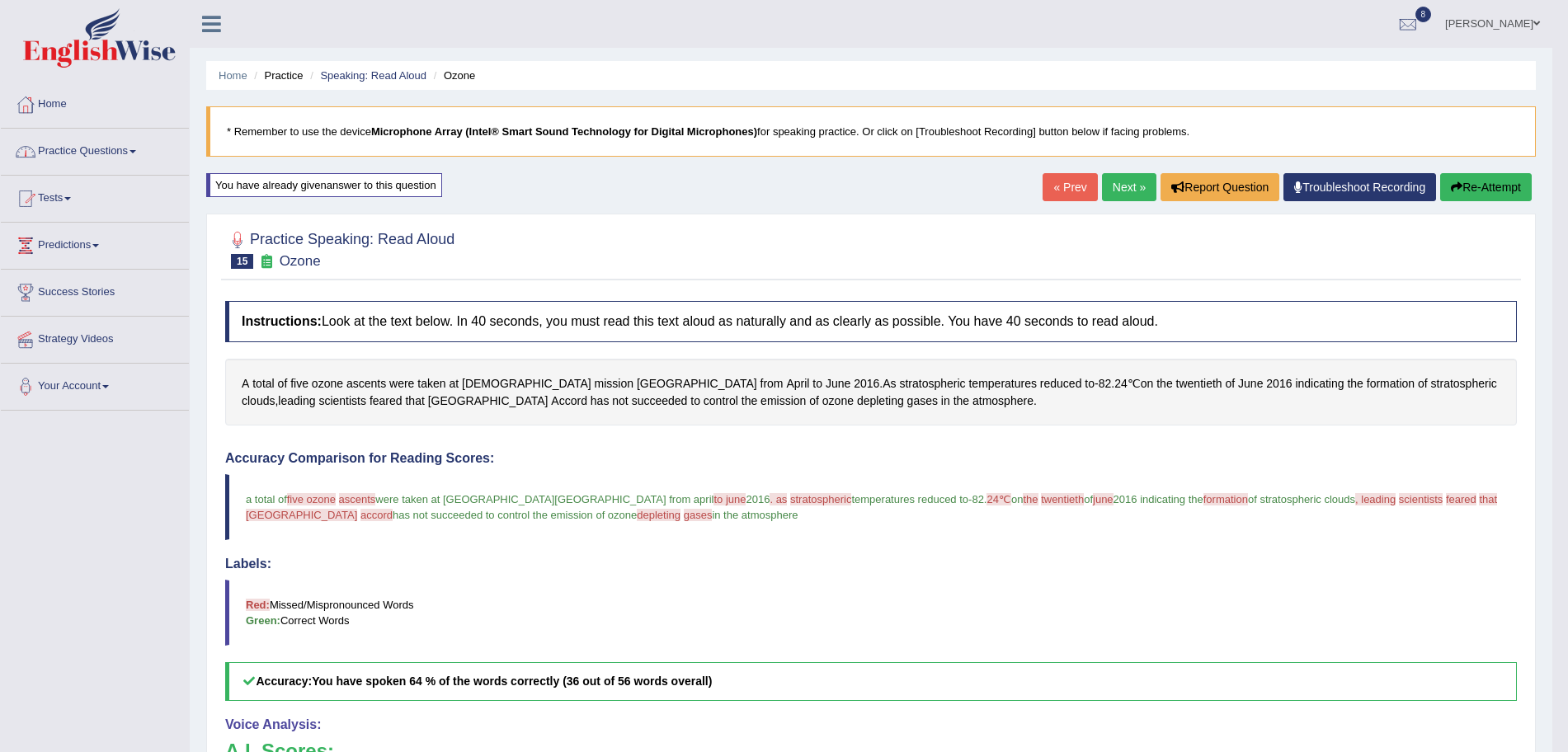
click at [107, 152] on link "Practice Questions" at bounding box center [95, 148] width 188 height 41
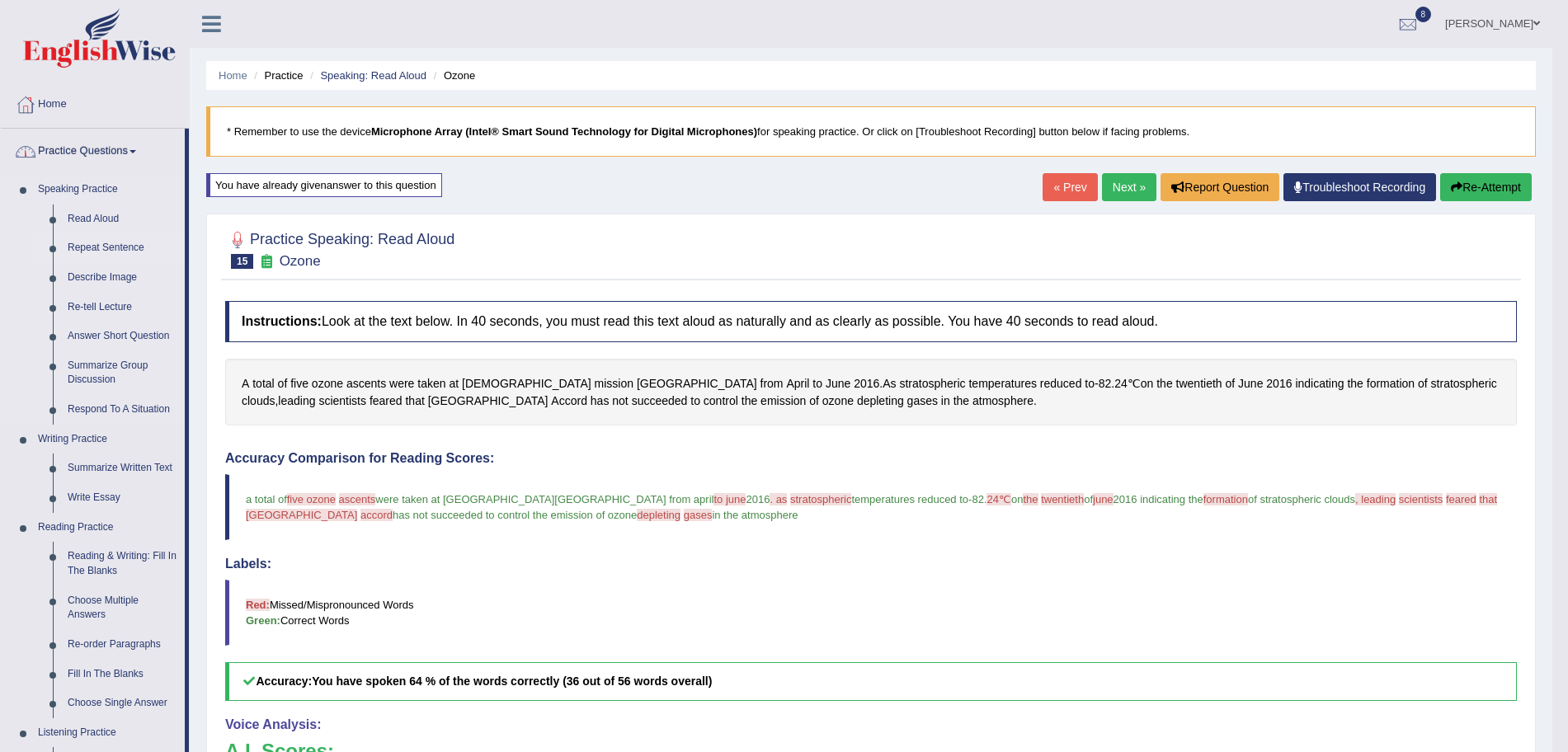
click at [109, 249] on link "Repeat Sentence" at bounding box center [122, 248] width 124 height 30
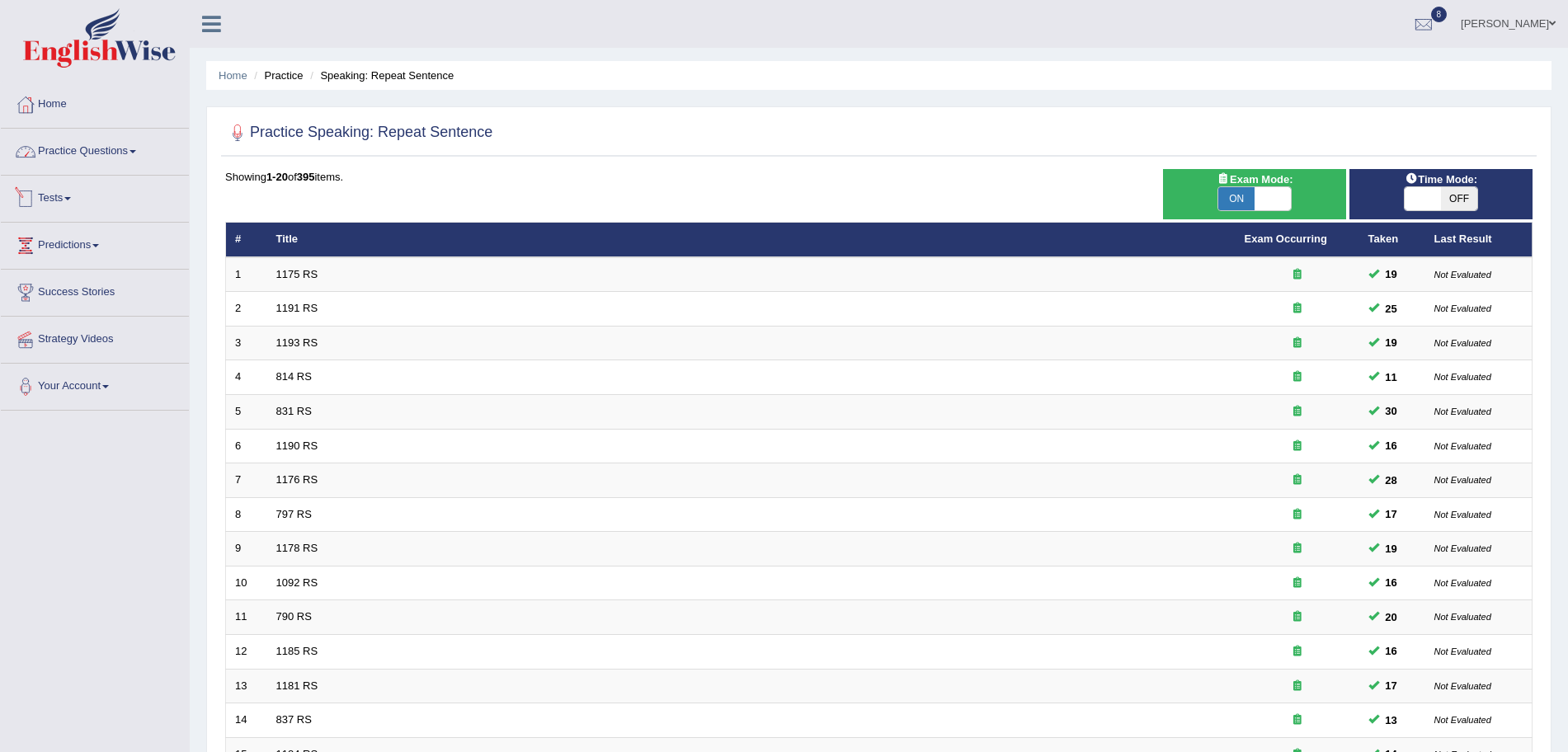
click at [78, 160] on link "Practice Questions" at bounding box center [95, 148] width 188 height 41
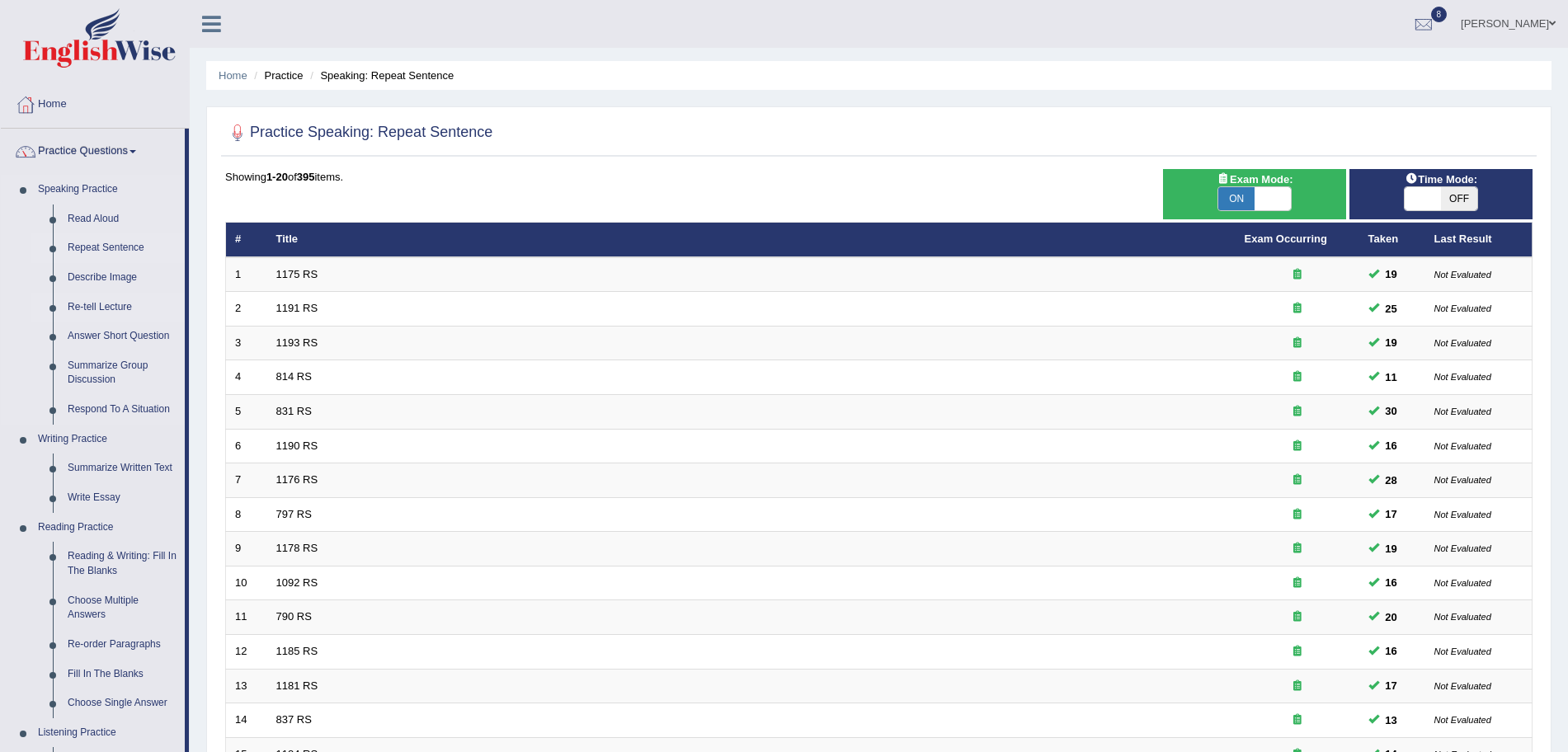
click at [99, 308] on link "Re-tell Lecture" at bounding box center [122, 308] width 124 height 30
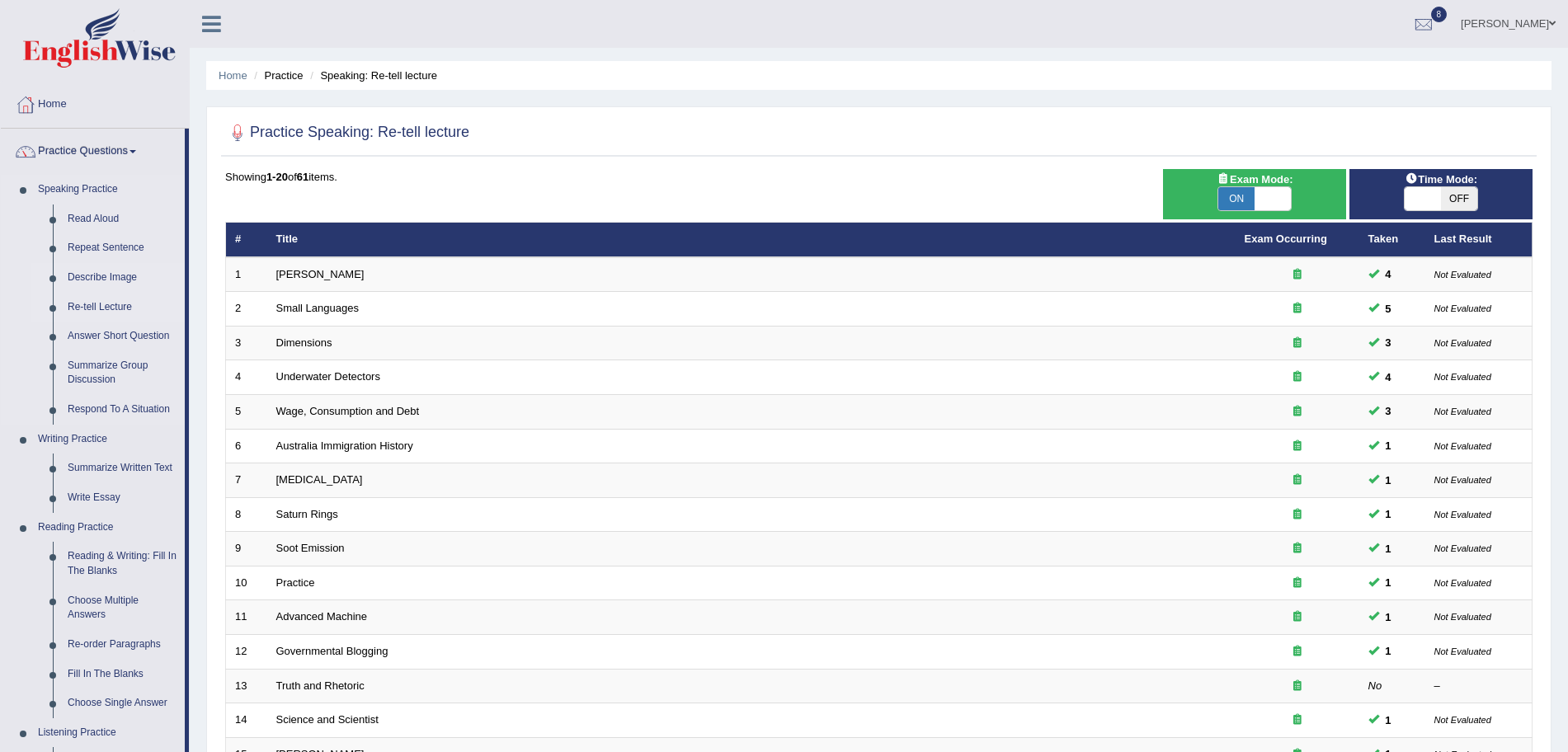
click at [108, 273] on link "Describe Image" at bounding box center [122, 278] width 124 height 30
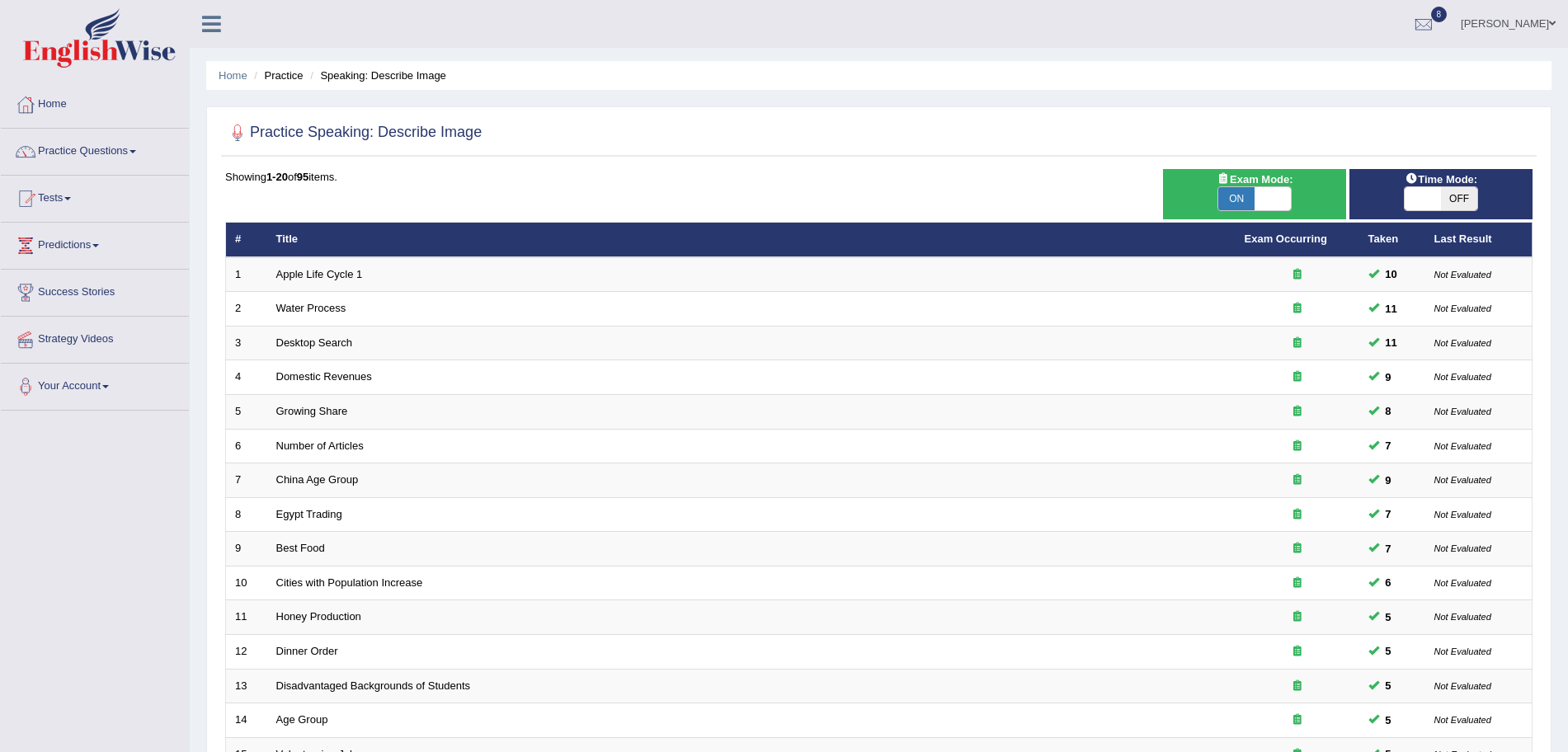
click at [334, 273] on link "Apple Life Cycle 1" at bounding box center [319, 273] width 87 height 13
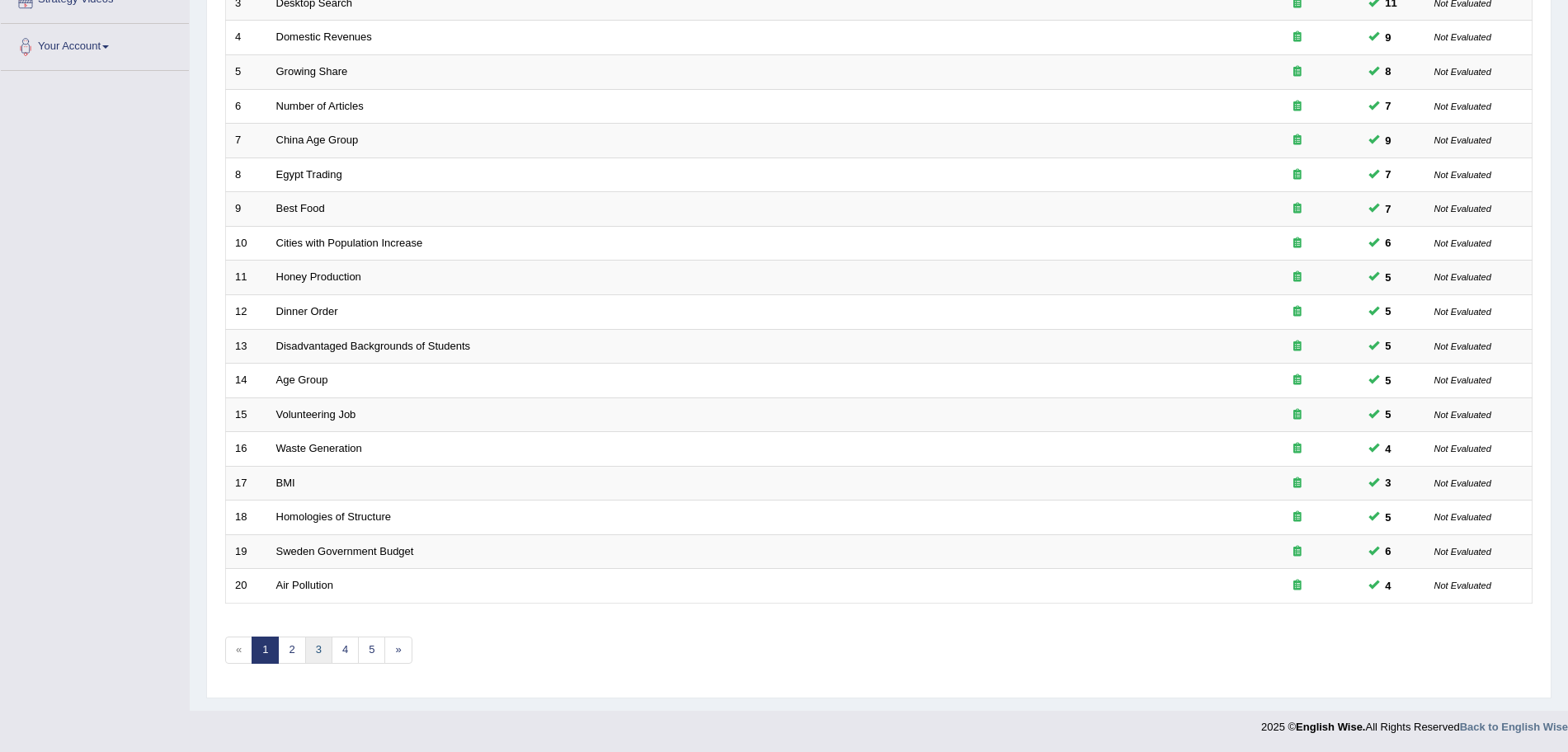
click at [311, 645] on link "3" at bounding box center [319, 650] width 28 height 28
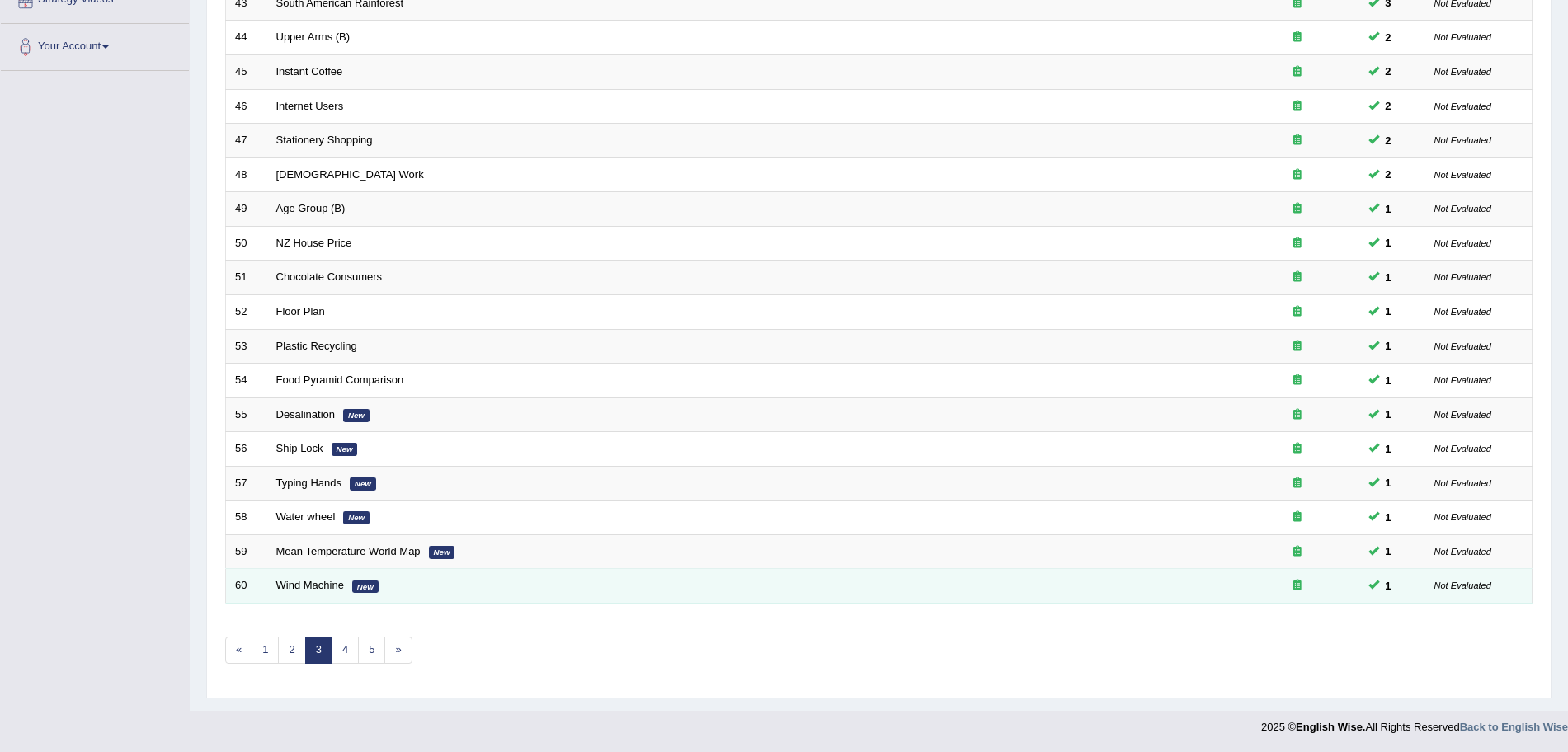
click at [300, 579] on link "Wind Machine" at bounding box center [309, 584] width 68 height 13
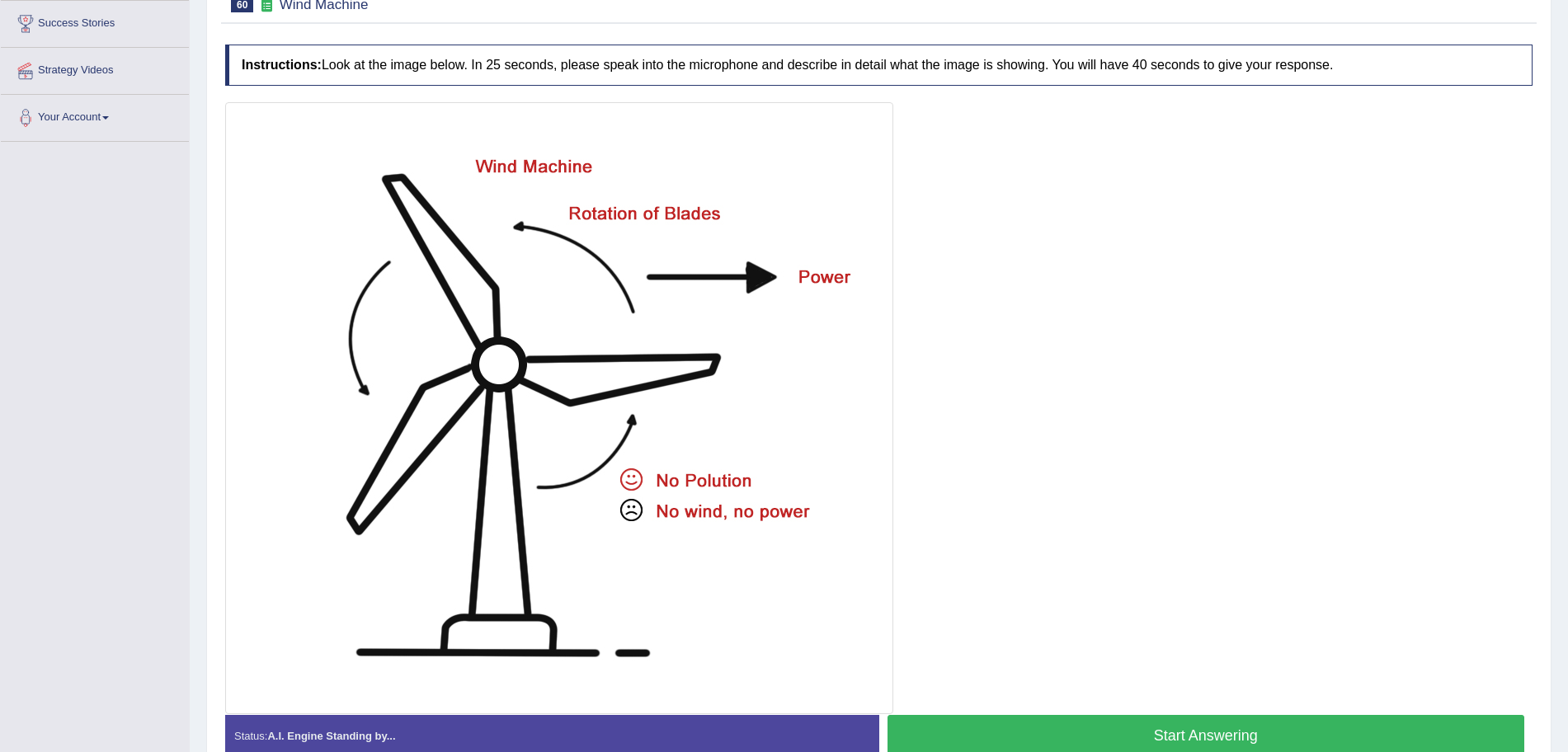
click at [1567, 401] on html "Toggle navigation Home Practice Questions Speaking Practice Read Aloud Repeat S…" at bounding box center [784, 108] width 1568 height 752
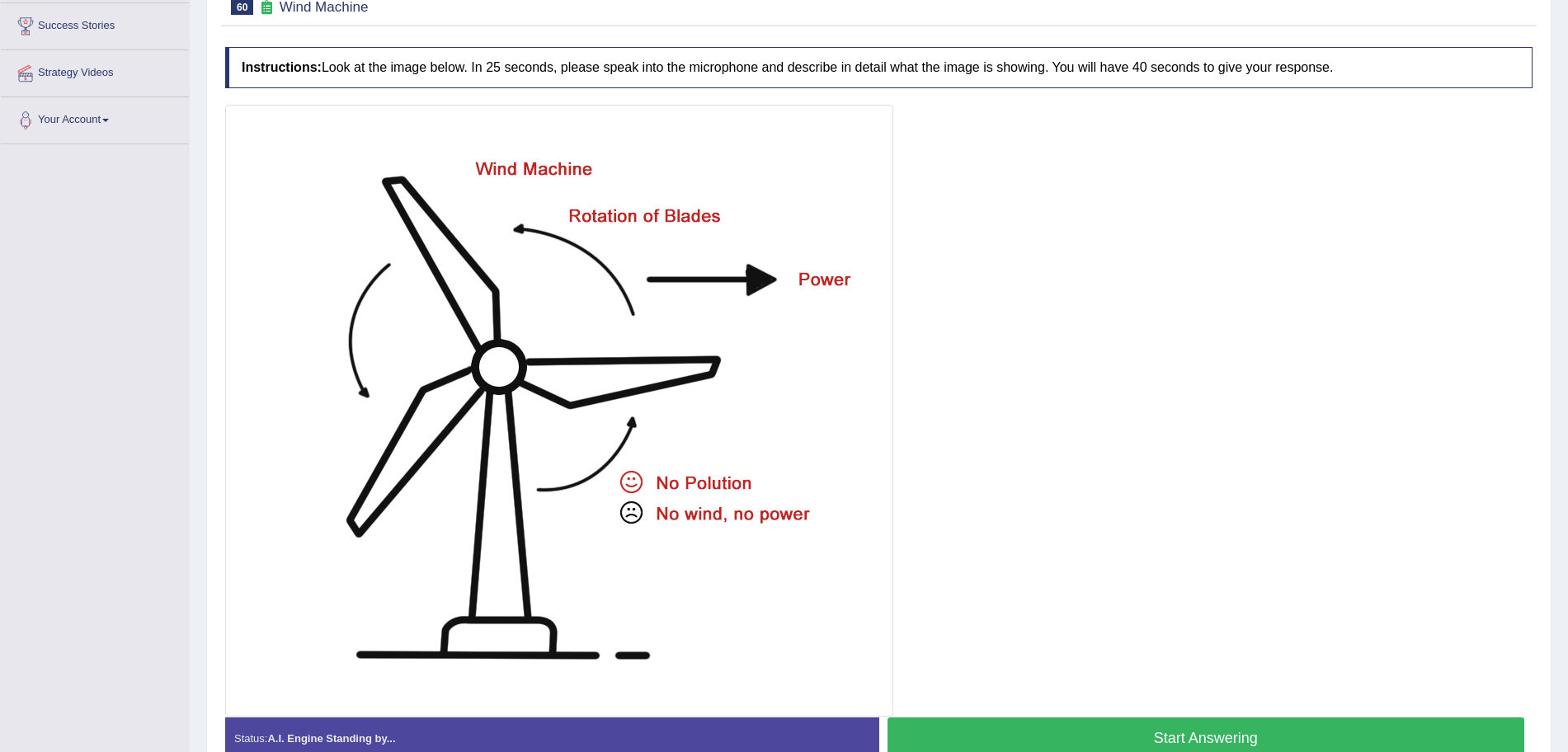
click at [1209, 726] on button "Start Answering" at bounding box center [1206, 738] width 638 height 42
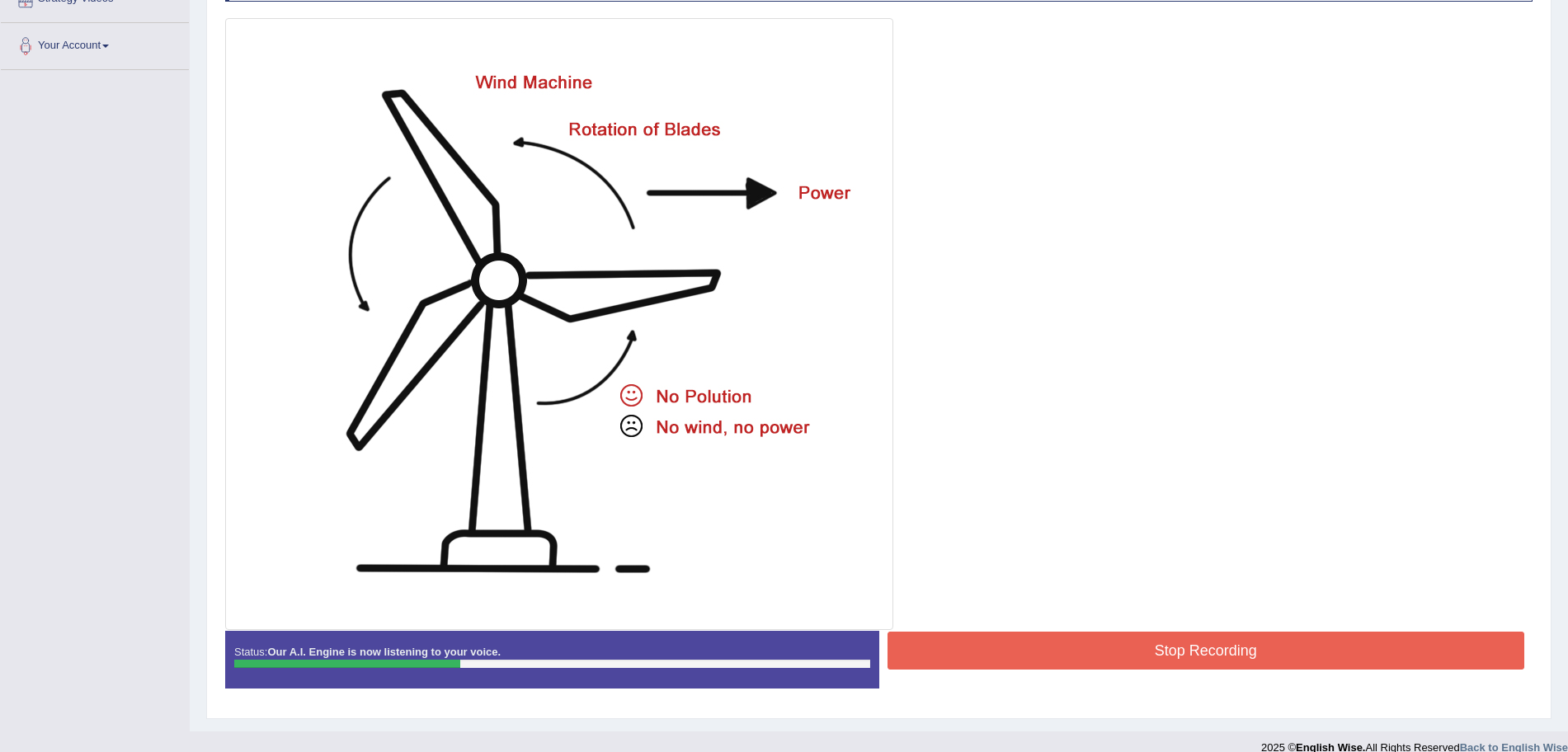
scroll to position [361, 0]
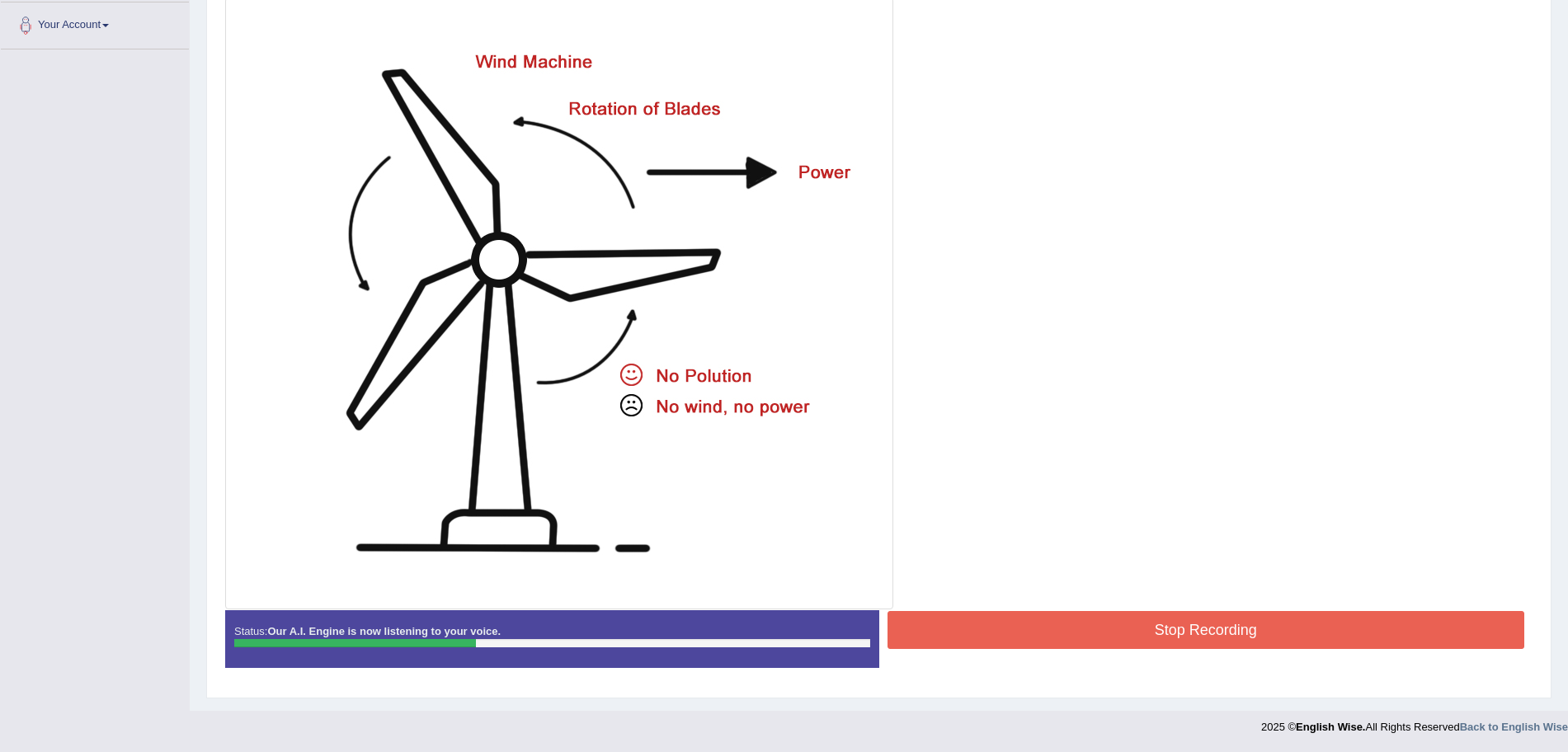
click at [1122, 615] on button "Stop Recording" at bounding box center [1206, 629] width 638 height 38
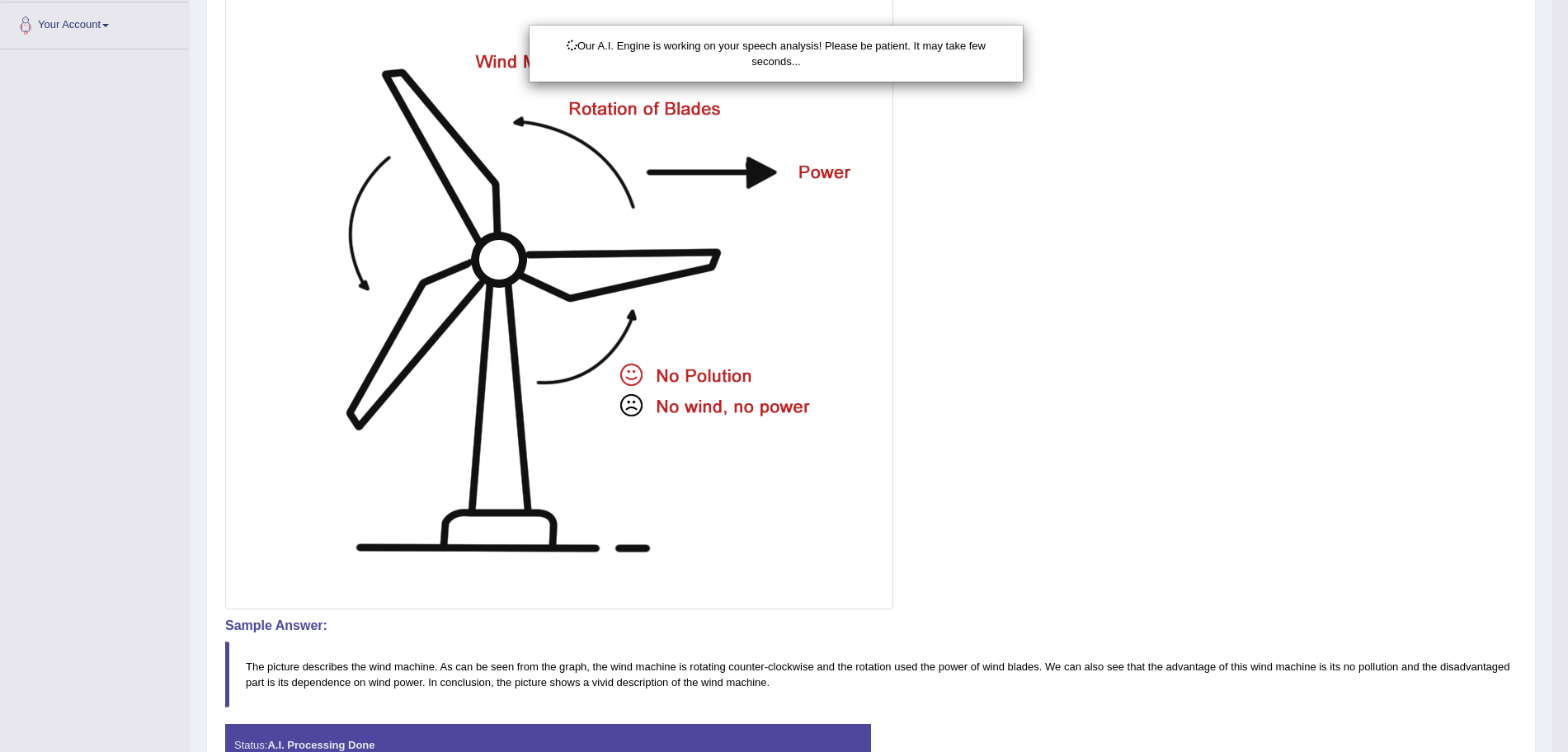
scroll to position [0, 0]
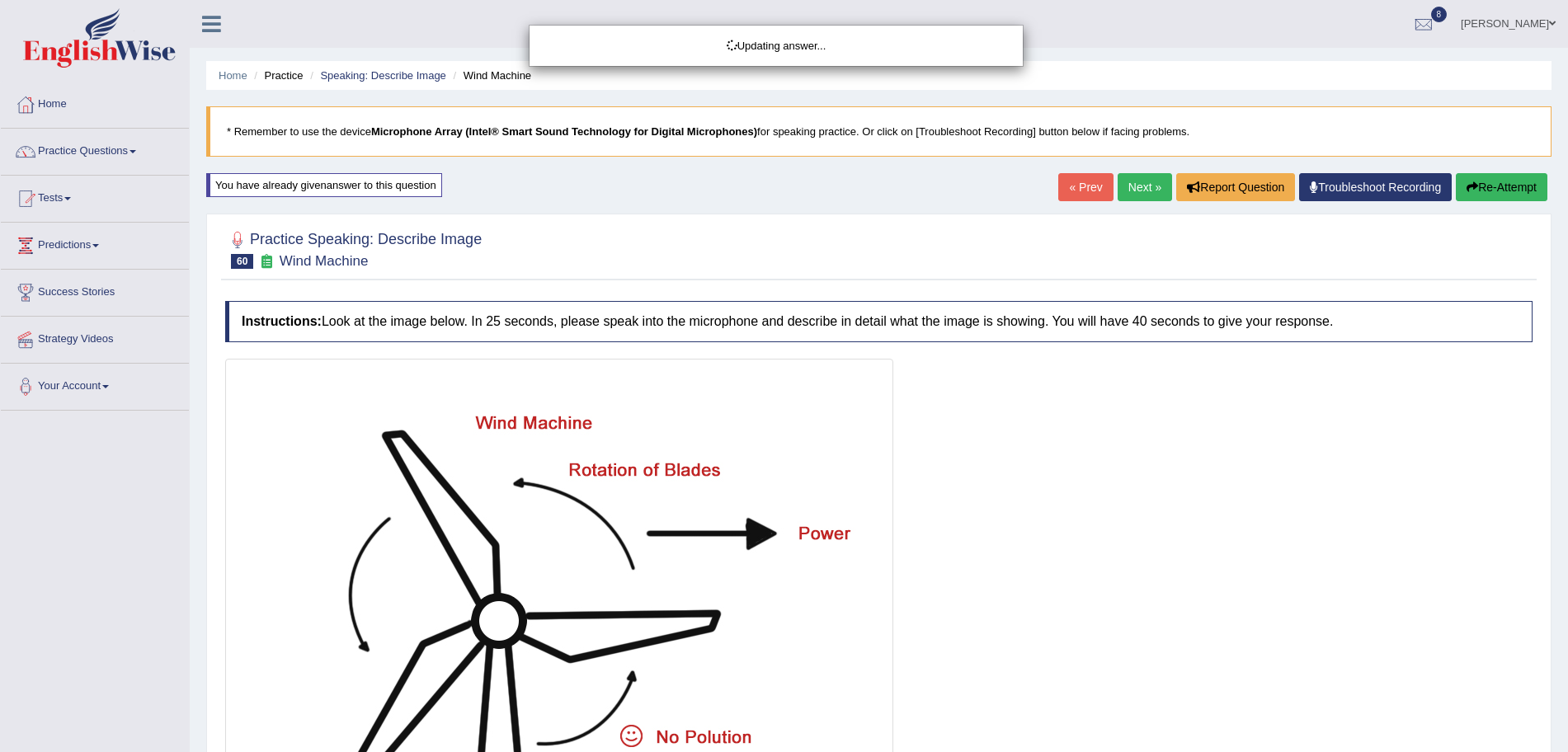
drag, startPoint x: 1583, startPoint y: 263, endPoint x: 1583, endPoint y: 524, distance: 261.0
click at [1567, 524] on html "Toggle navigation Home Practice Questions Speaking Practice Read Aloud Repeat S…" at bounding box center [784, 376] width 1568 height 752
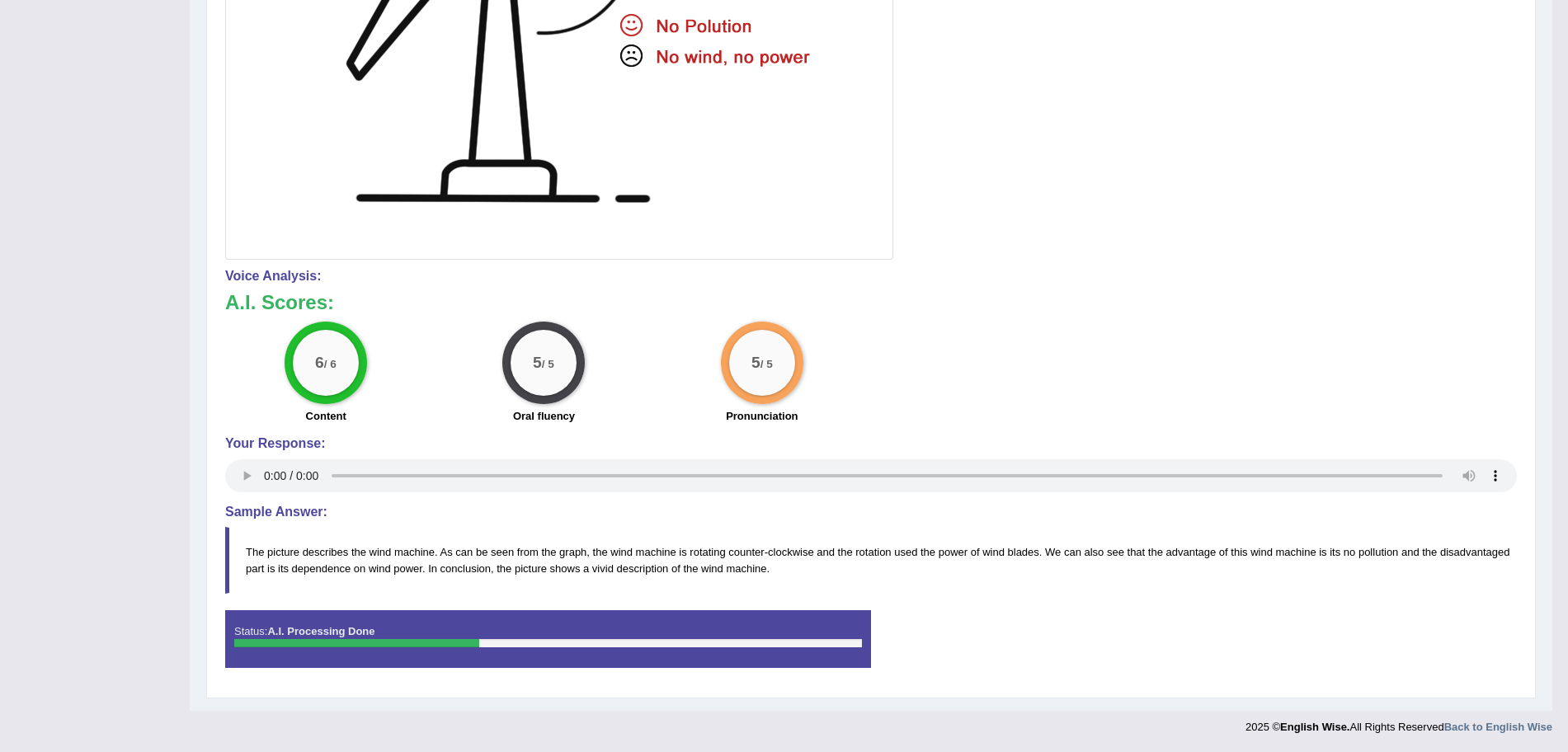
scroll to position [53, 0]
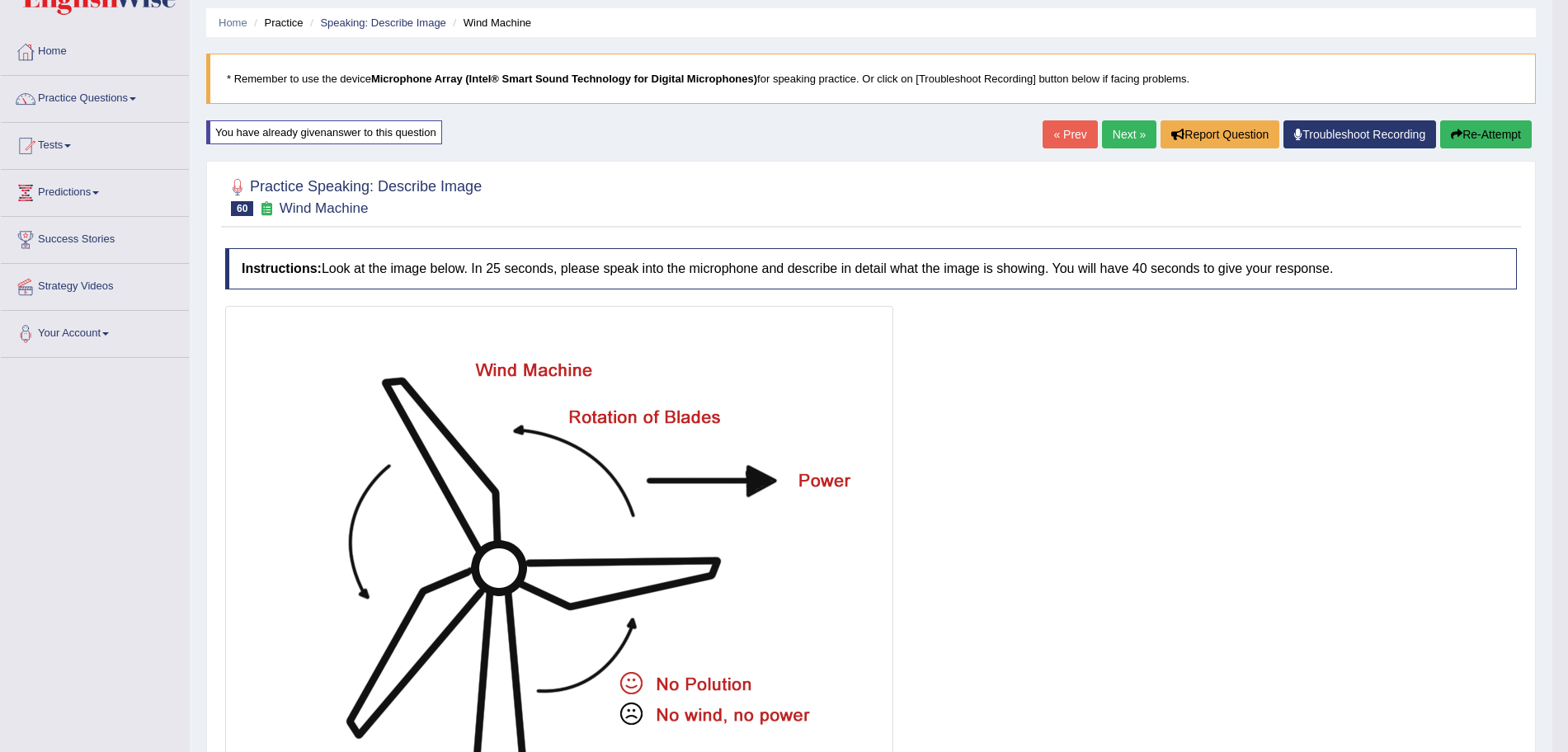
click at [1122, 136] on link "Next »" at bounding box center [1128, 134] width 54 height 28
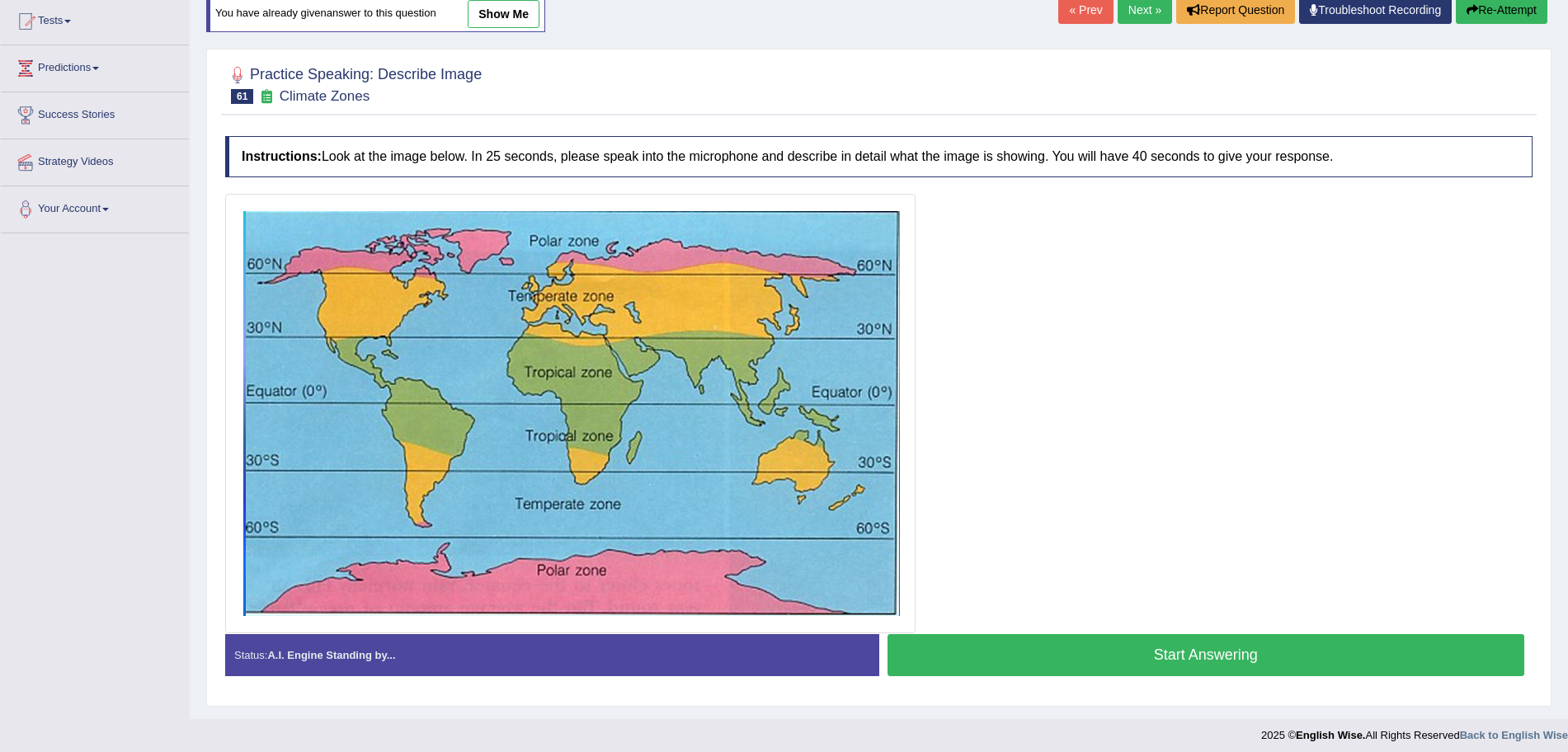
scroll to position [186, 0]
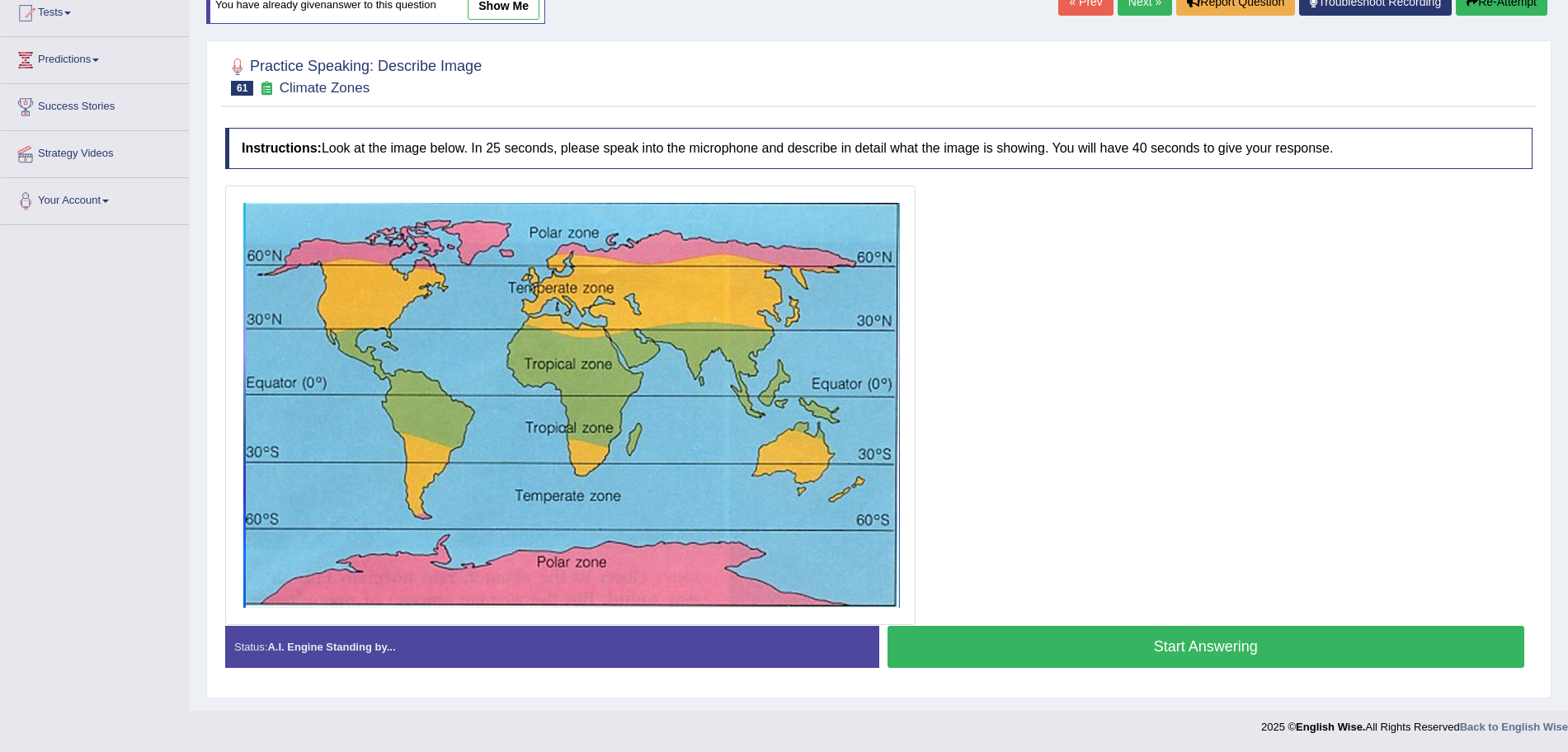
click at [1115, 662] on button "Start Answering" at bounding box center [1206, 647] width 638 height 42
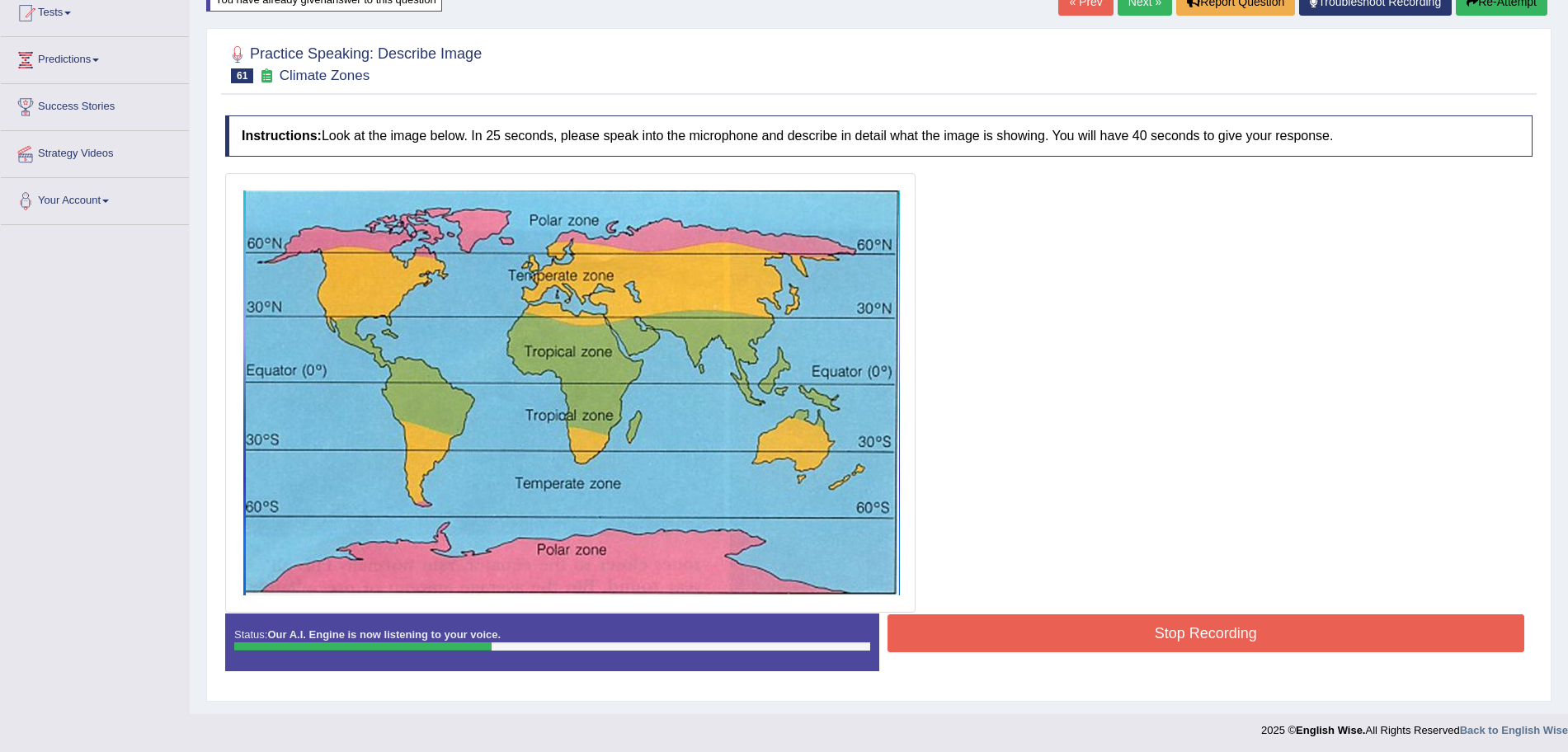
click at [1140, 623] on button "Stop Recording" at bounding box center [1206, 633] width 638 height 38
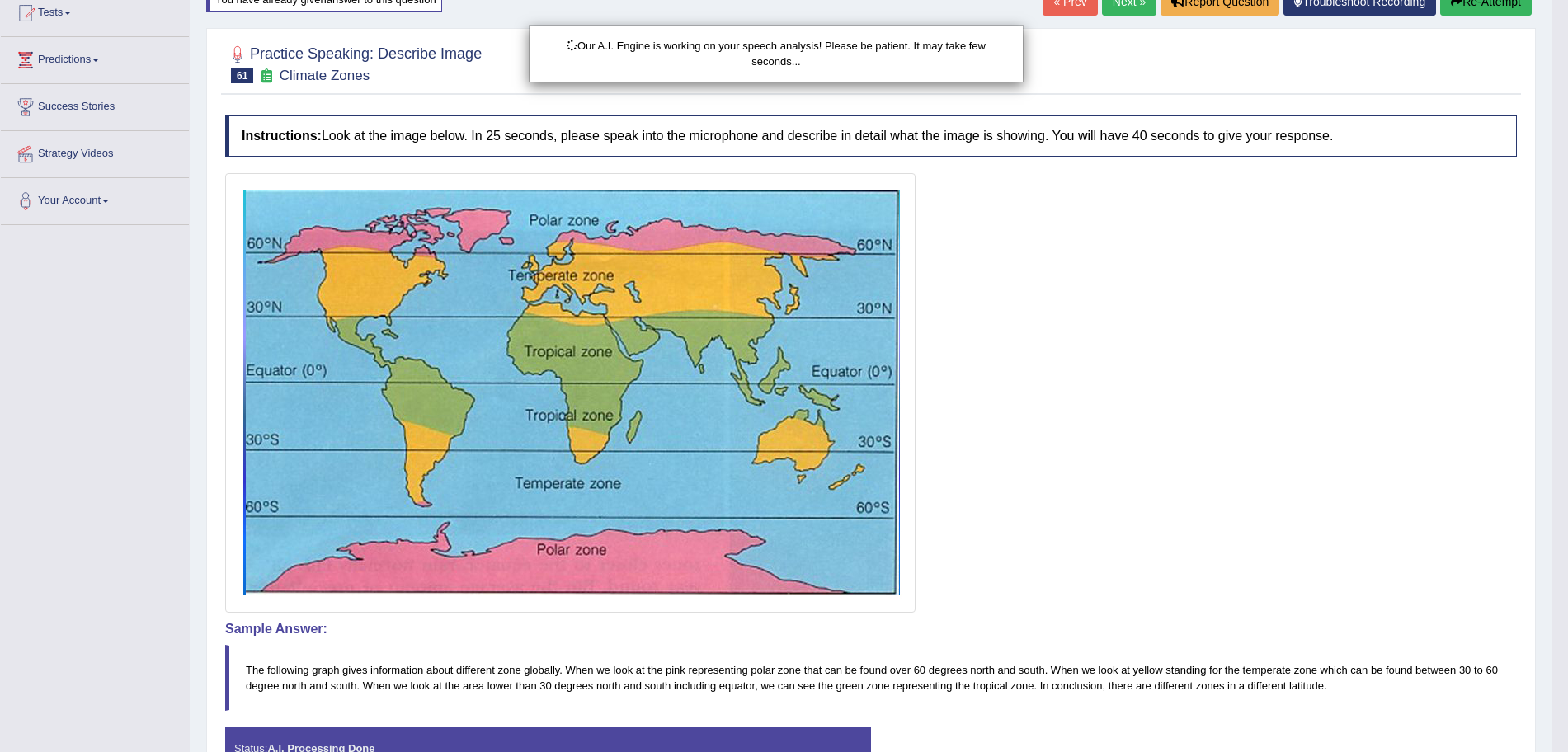
drag, startPoint x: 1583, startPoint y: 318, endPoint x: 1583, endPoint y: 533, distance: 215.0
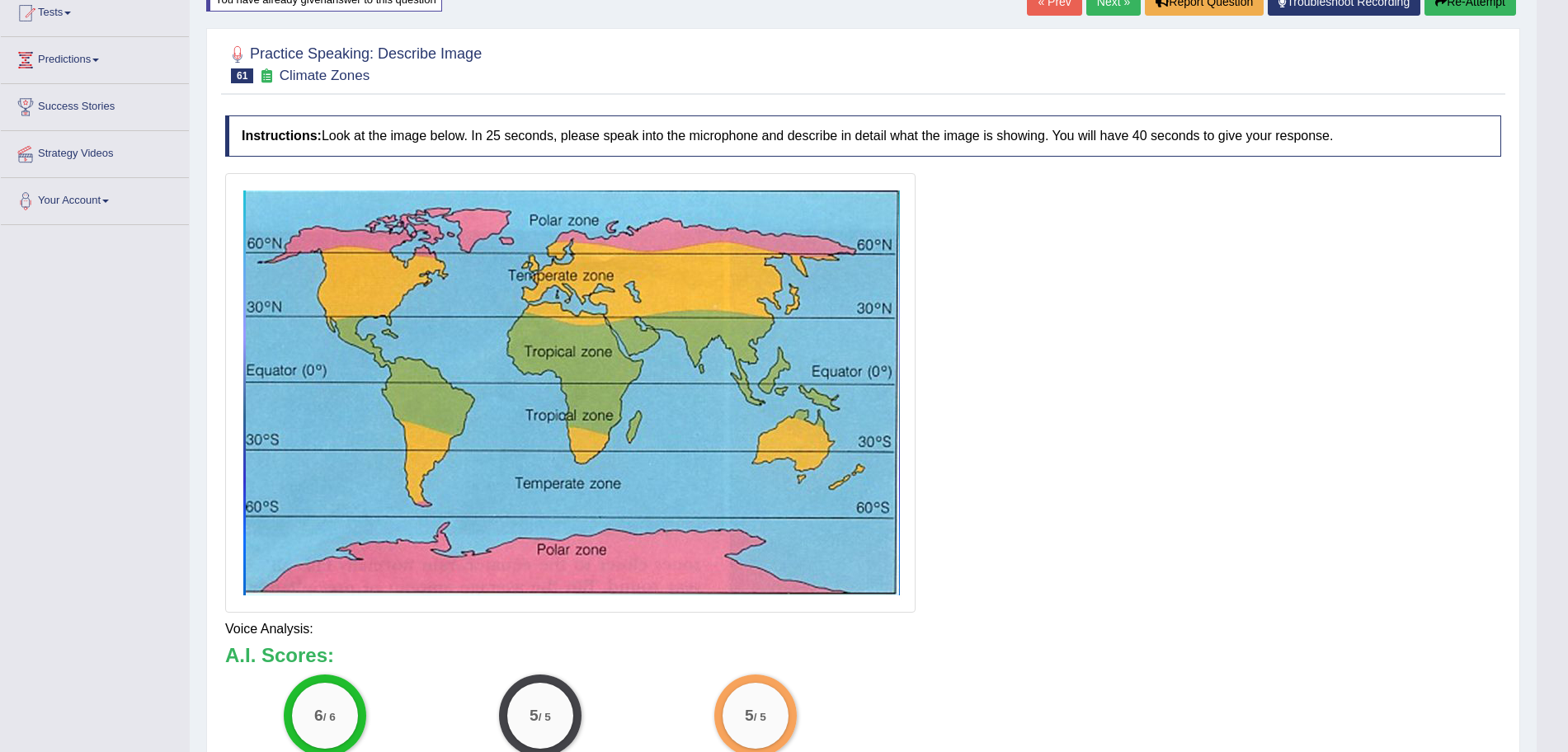
scroll to position [214, 0]
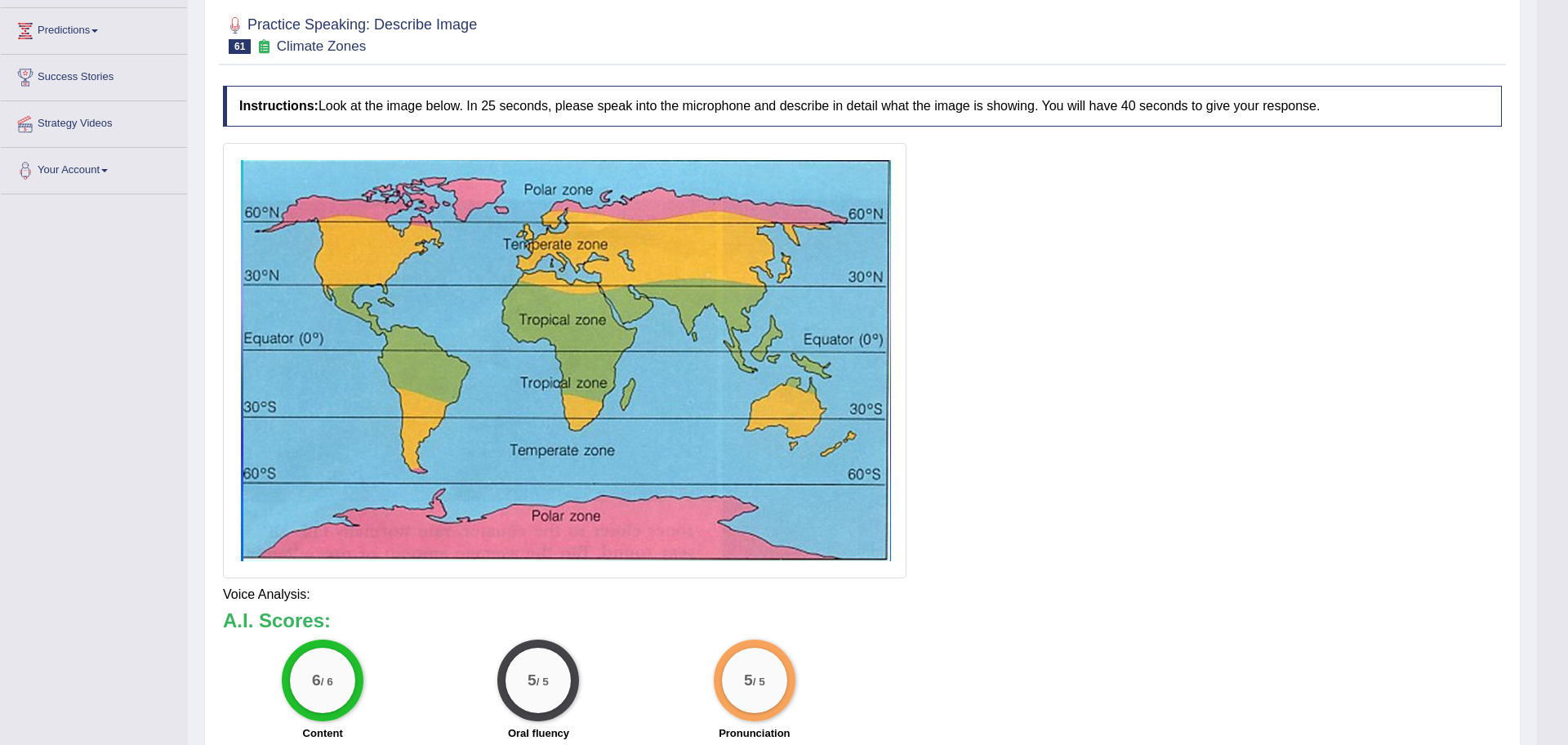
drag, startPoint x: 1567, startPoint y: 528, endPoint x: 1567, endPoint y: 709, distance: 181.0
click at [1551, 533] on html "Toggle navigation Home Practice Questions Speaking Practice Read Aloud Repeat S…" at bounding box center [784, 160] width 1568 height 745
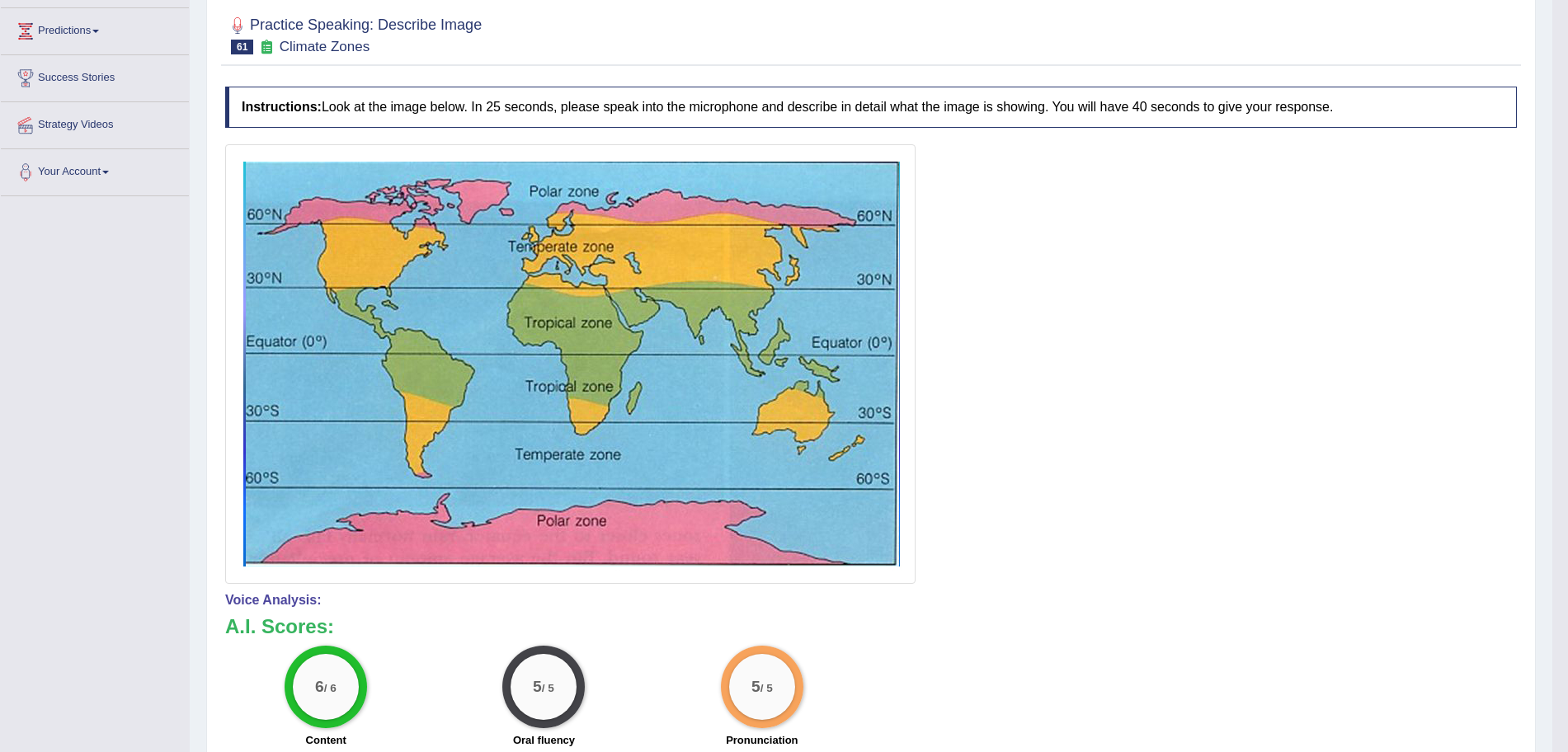
scroll to position [0, 0]
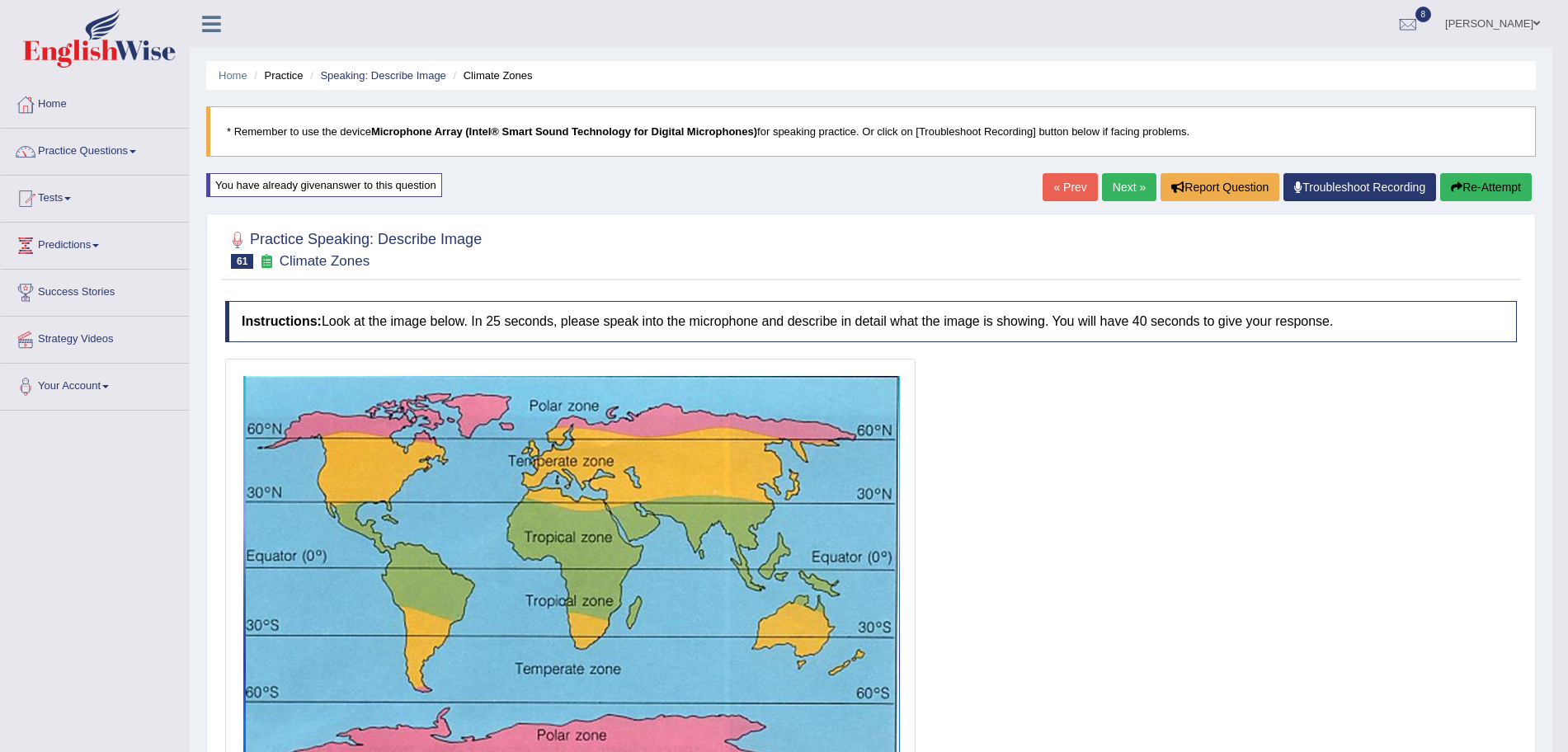
click at [1103, 184] on link "Next »" at bounding box center [1128, 188] width 54 height 28
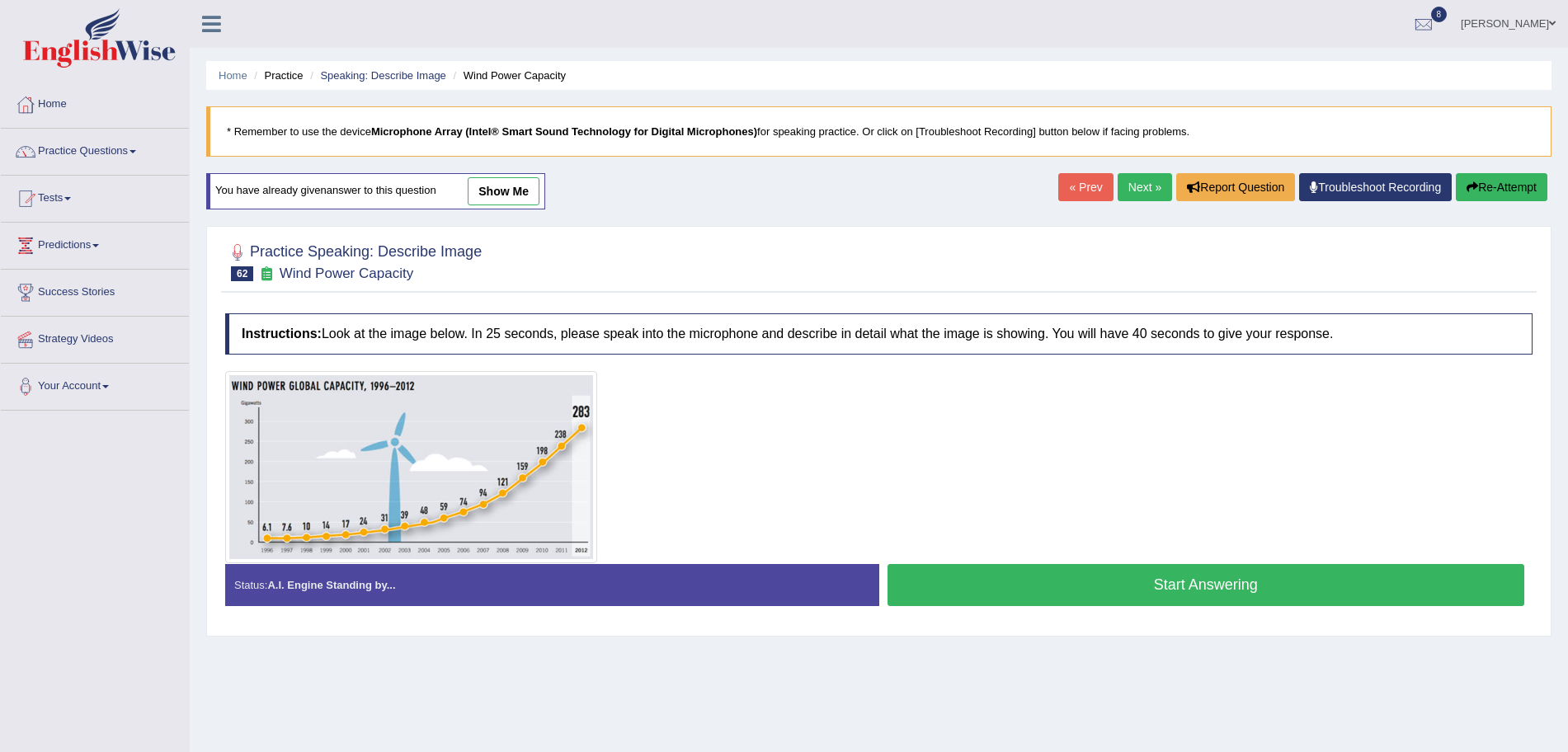
click at [1085, 591] on button "Start Answering" at bounding box center [1206, 585] width 638 height 42
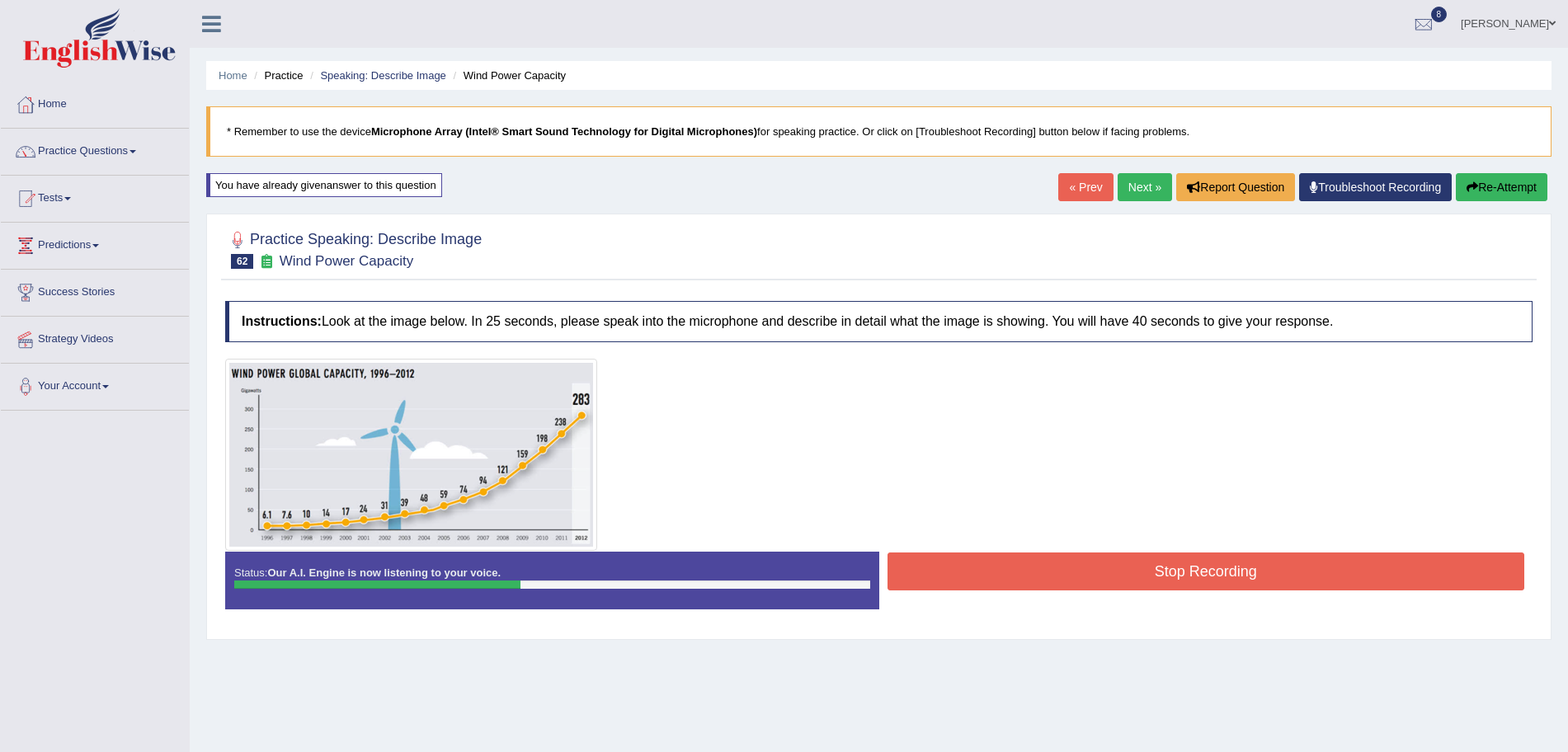
click at [1117, 579] on button "Stop Recording" at bounding box center [1206, 571] width 638 height 38
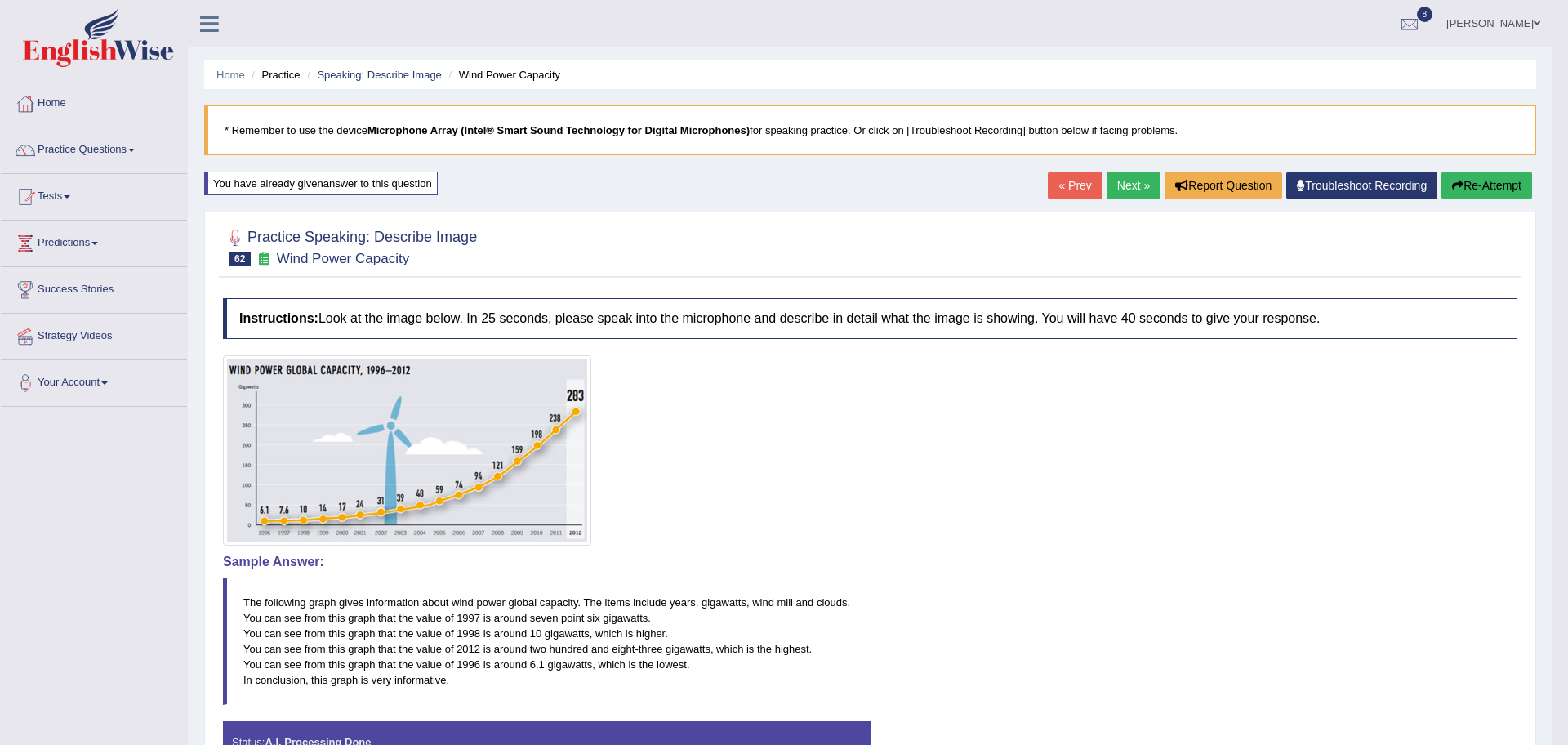
drag, startPoint x: 1567, startPoint y: 395, endPoint x: 1567, endPoint y: 616, distance: 221.0
click at [1551, 616] on body "Toggle navigation Home Practice Questions Speaking Practice Read Aloud Repeat S…" at bounding box center [784, 372] width 1568 height 745
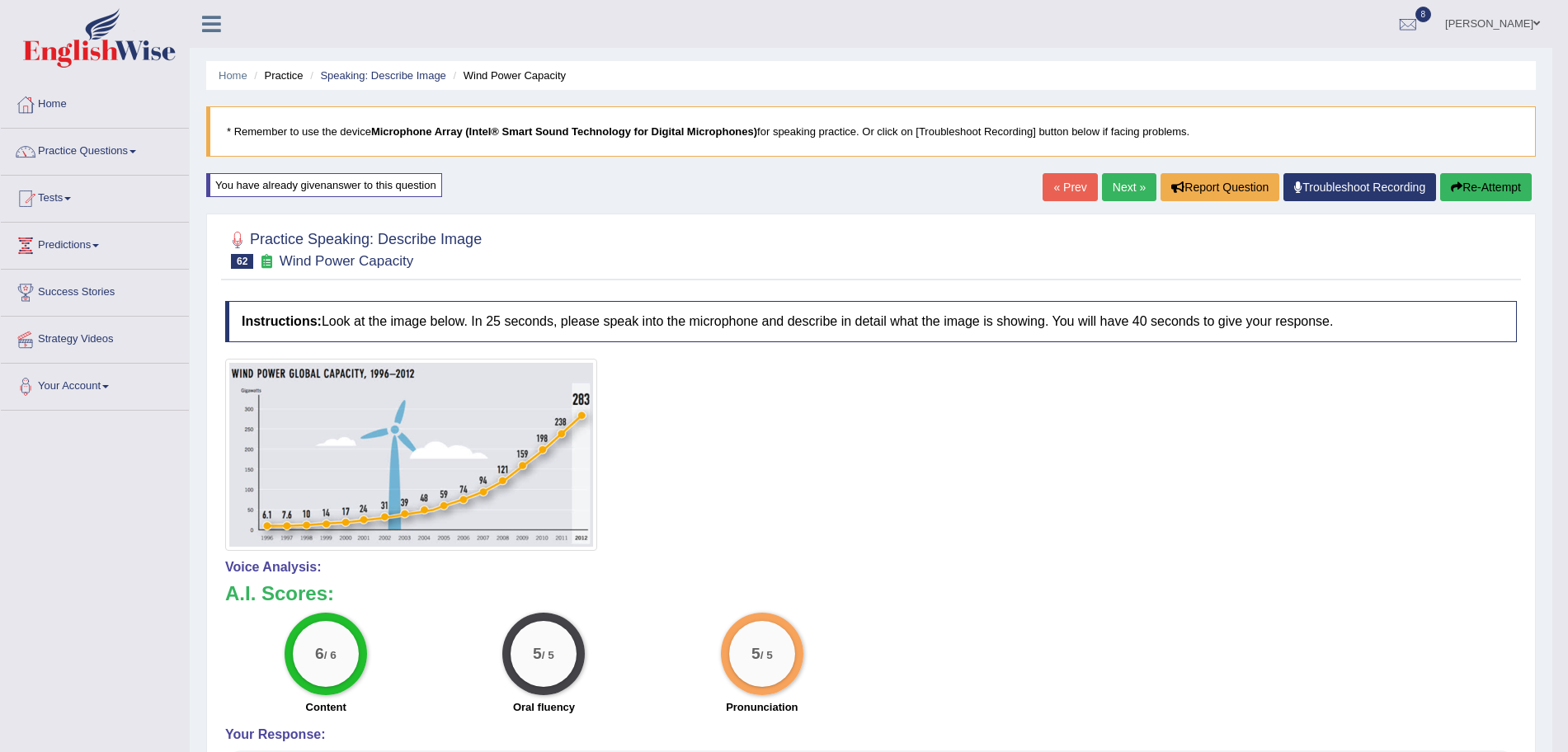
click at [1112, 198] on link "Next »" at bounding box center [1128, 188] width 54 height 28
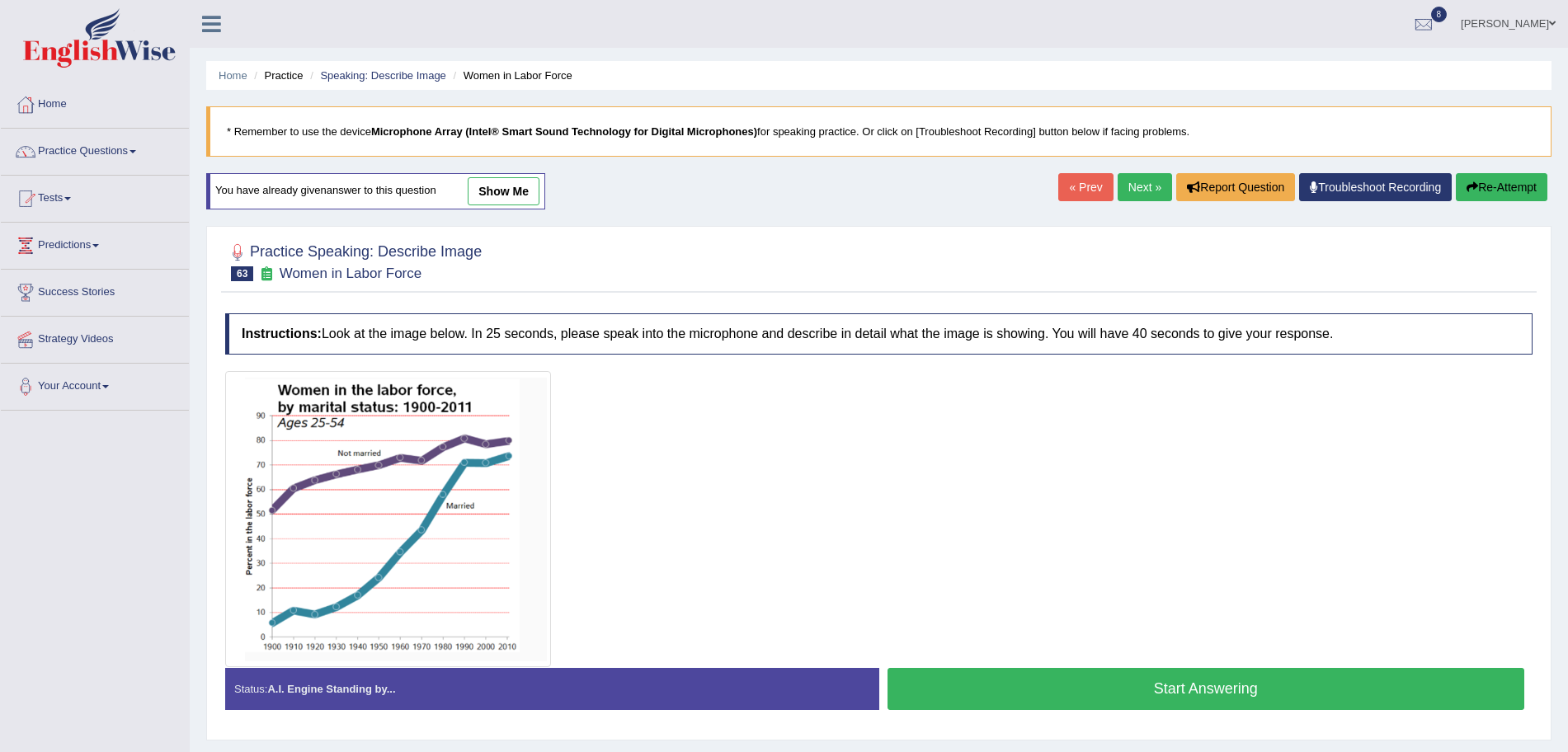
click at [1174, 692] on button "Start Answering" at bounding box center [1206, 689] width 638 height 42
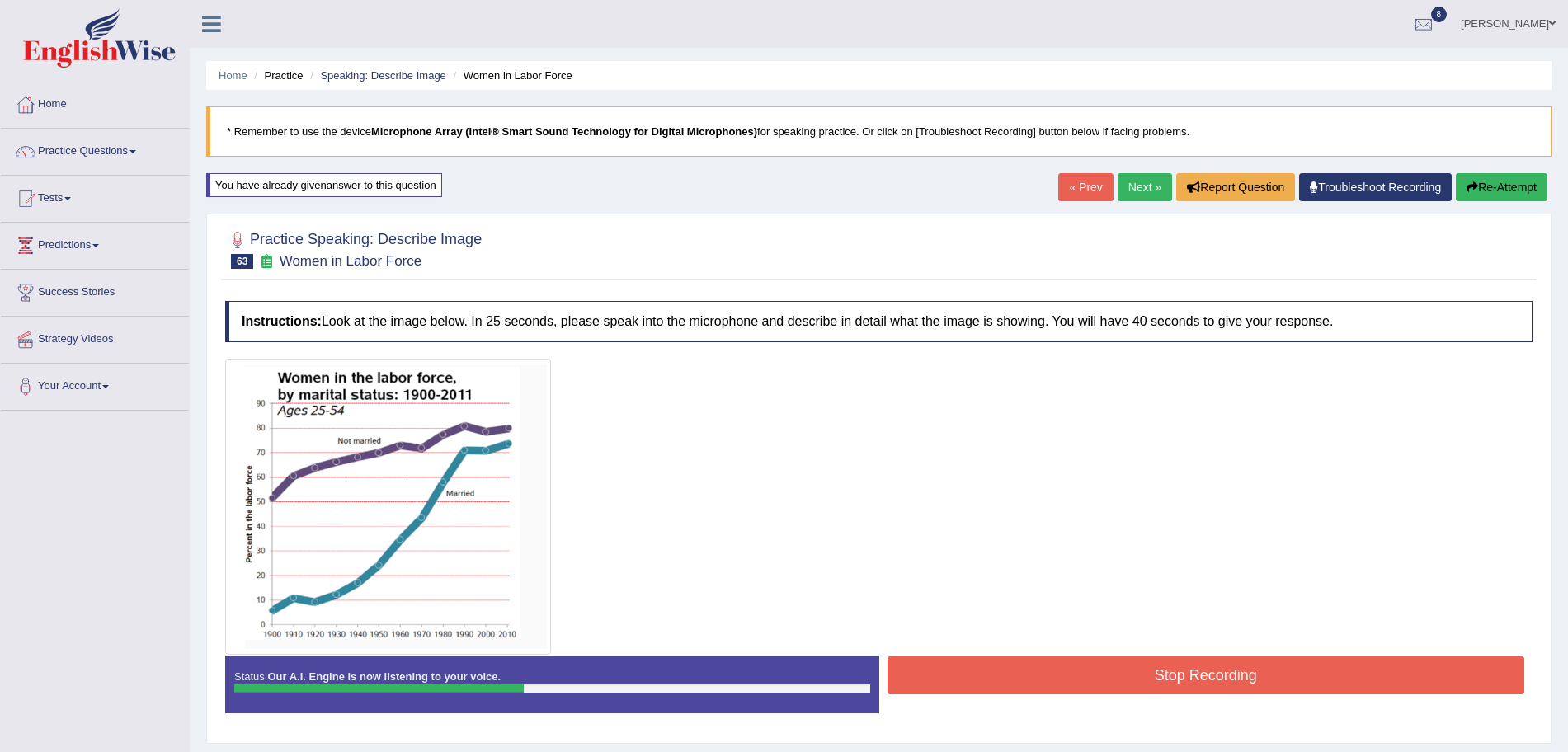
click at [1091, 672] on button "Stop Recording" at bounding box center [1206, 674] width 638 height 38
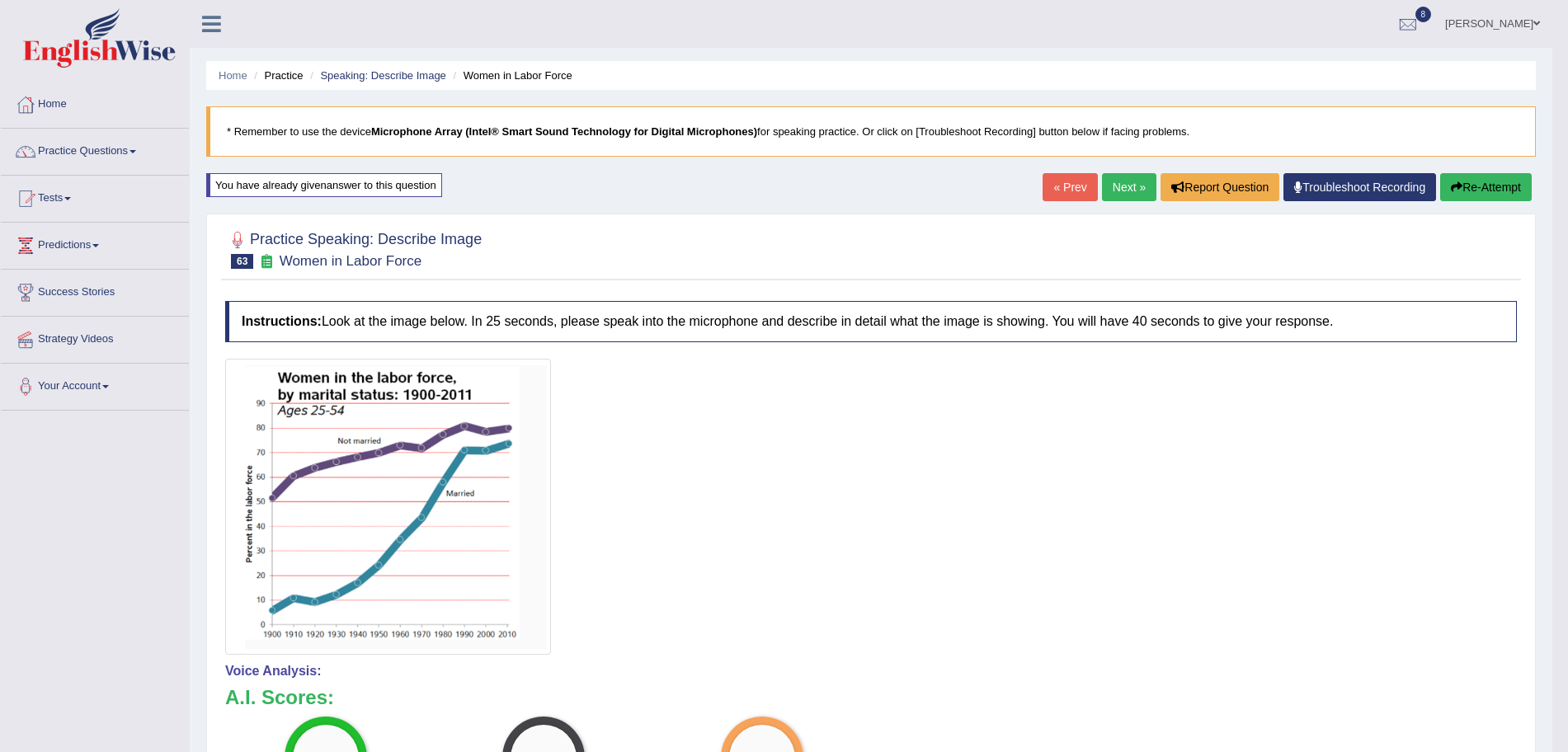
click at [1128, 188] on link "Next »" at bounding box center [1128, 188] width 54 height 28
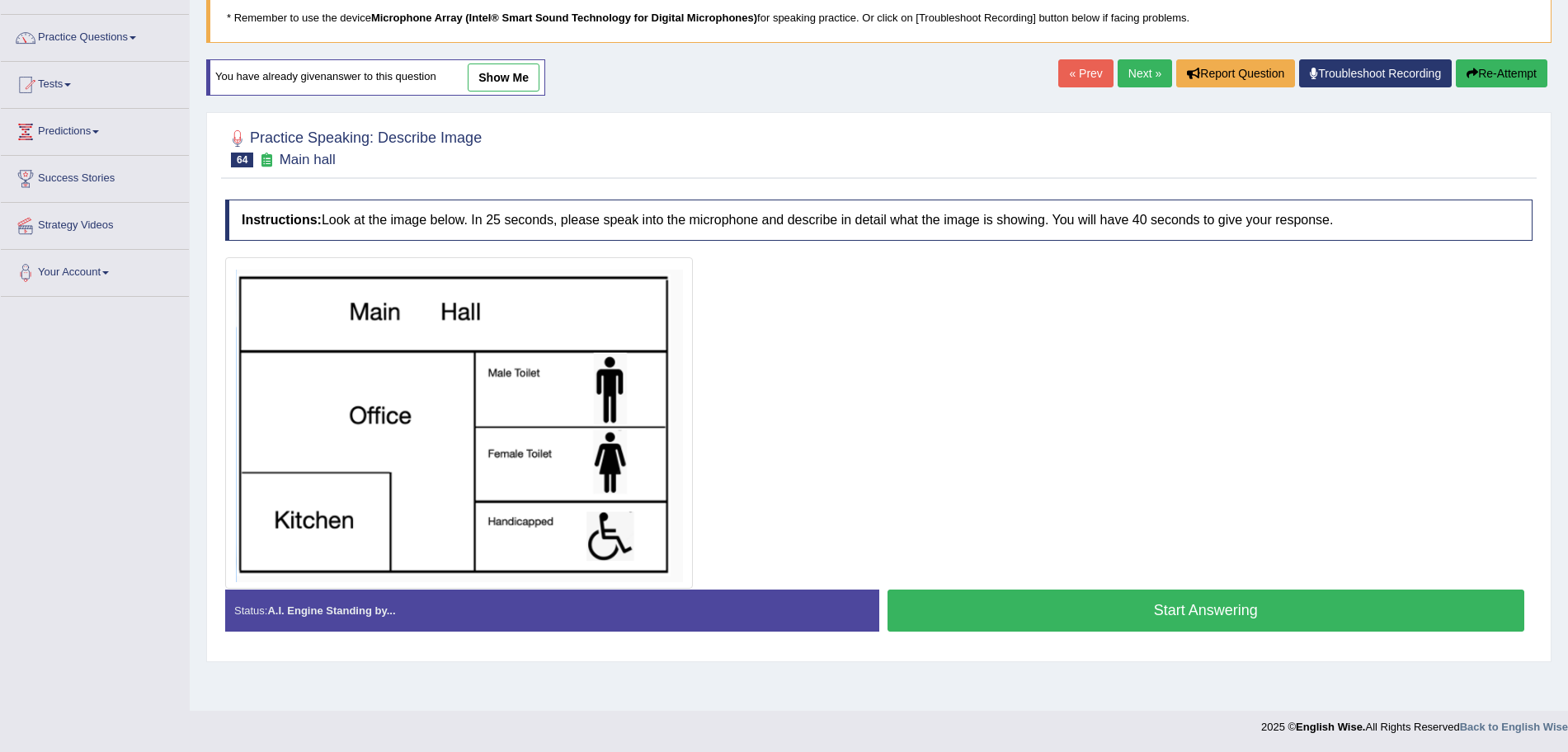
scroll to position [113, 0]
click at [1101, 607] on button "Start Answering" at bounding box center [1206, 610] width 638 height 42
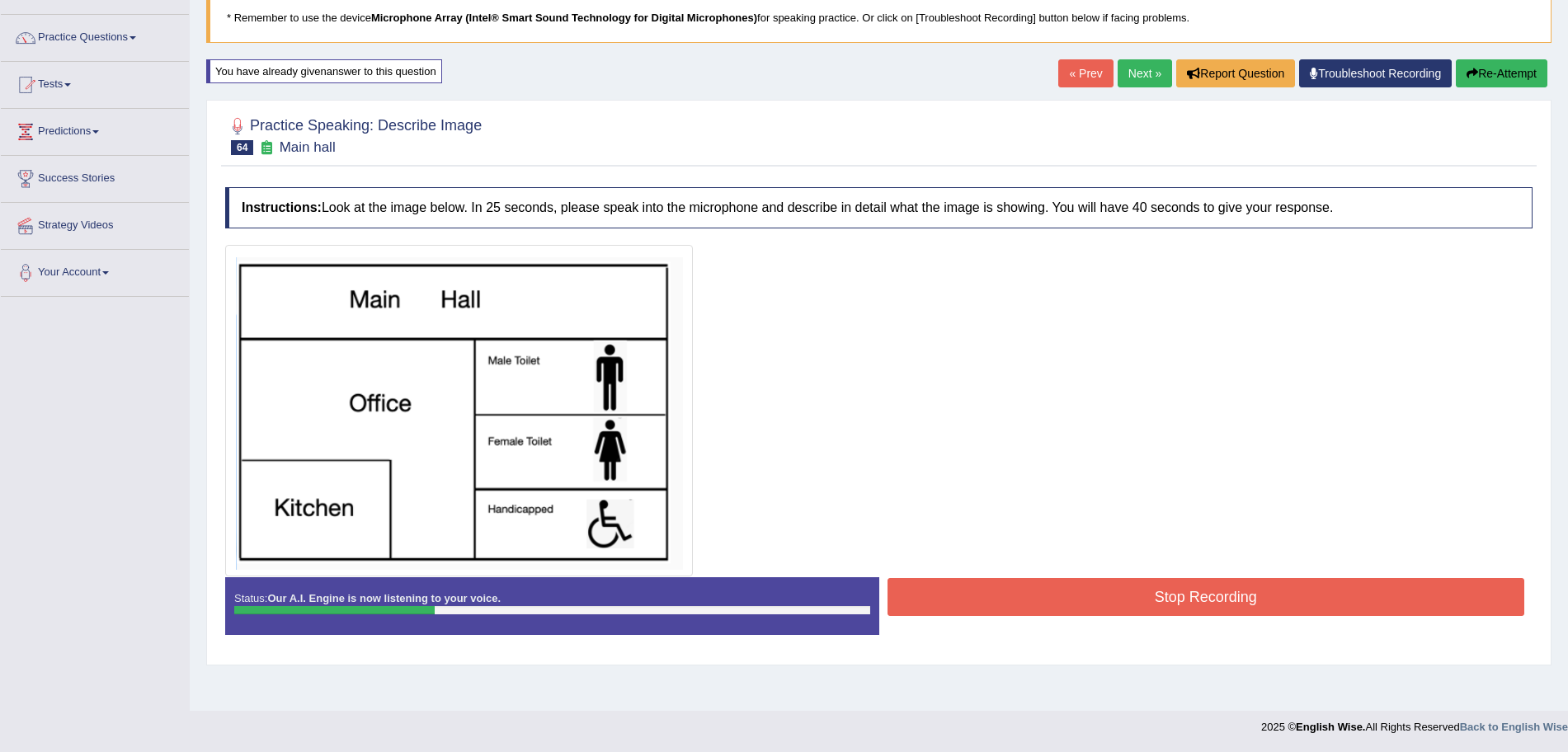
click at [1101, 607] on button "Stop Recording" at bounding box center [1206, 596] width 638 height 38
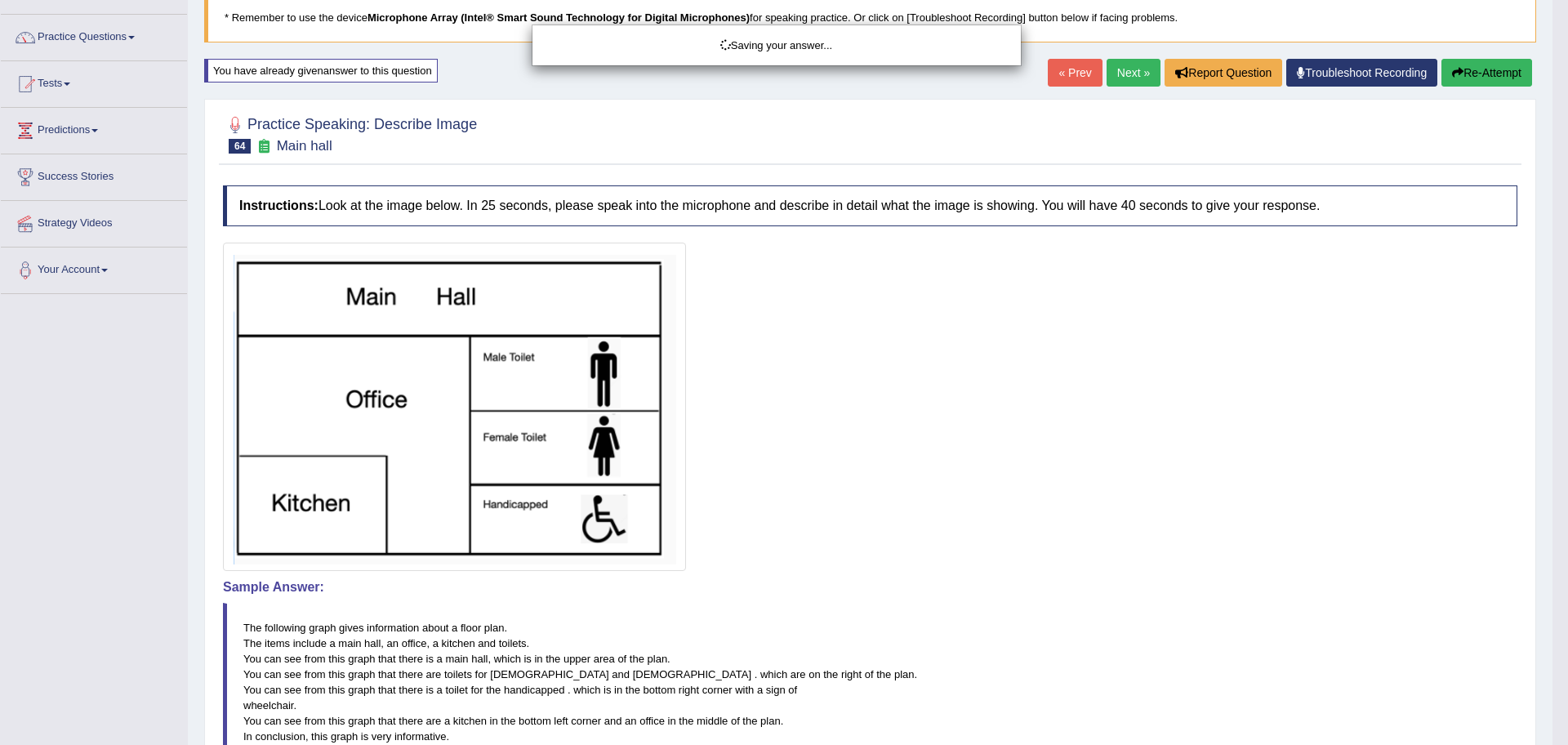
drag, startPoint x: 1567, startPoint y: 283, endPoint x: 1567, endPoint y: 467, distance: 184.0
click at [1551, 467] on div "Saving your answer..." at bounding box center [784, 372] width 1568 height 745
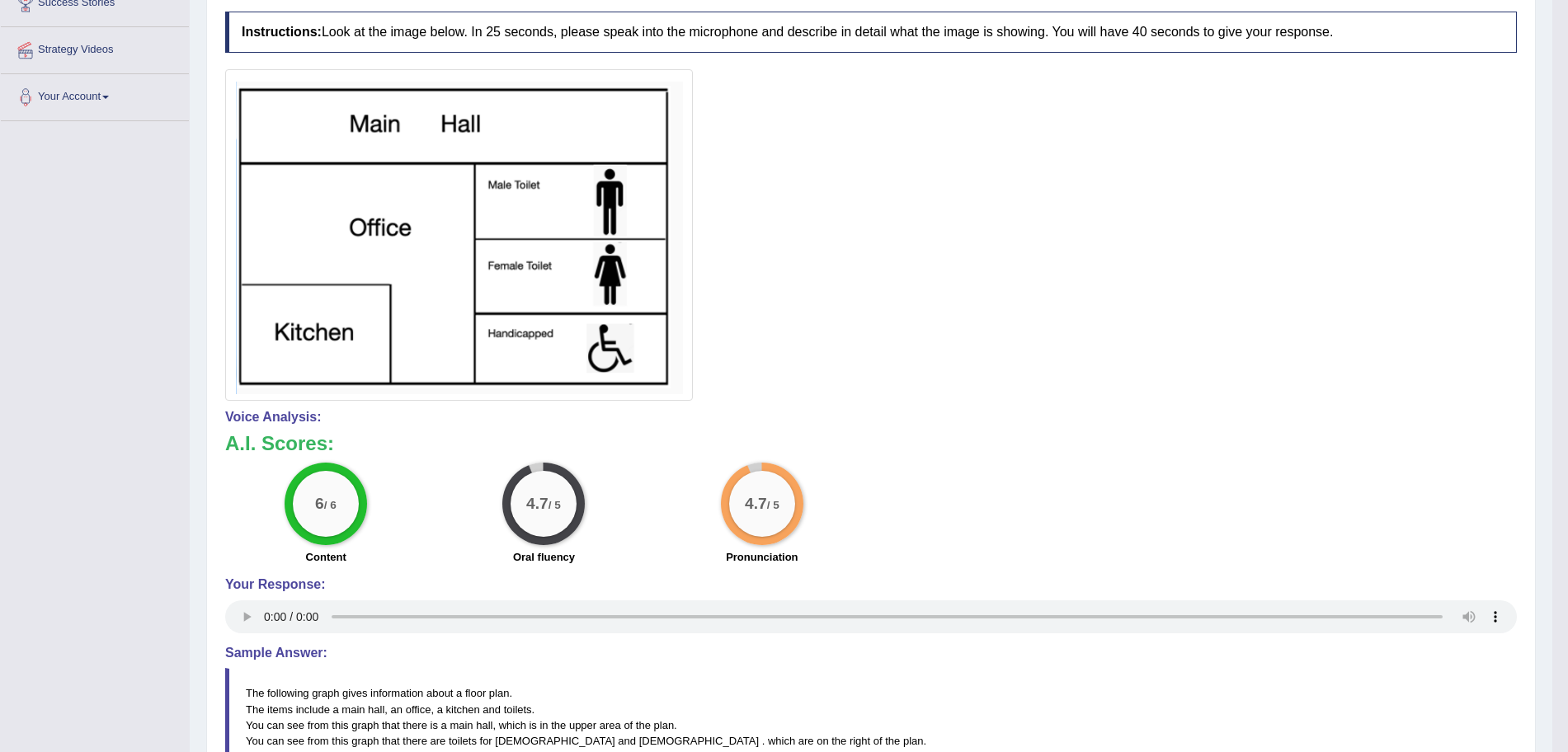
scroll to position [12, 0]
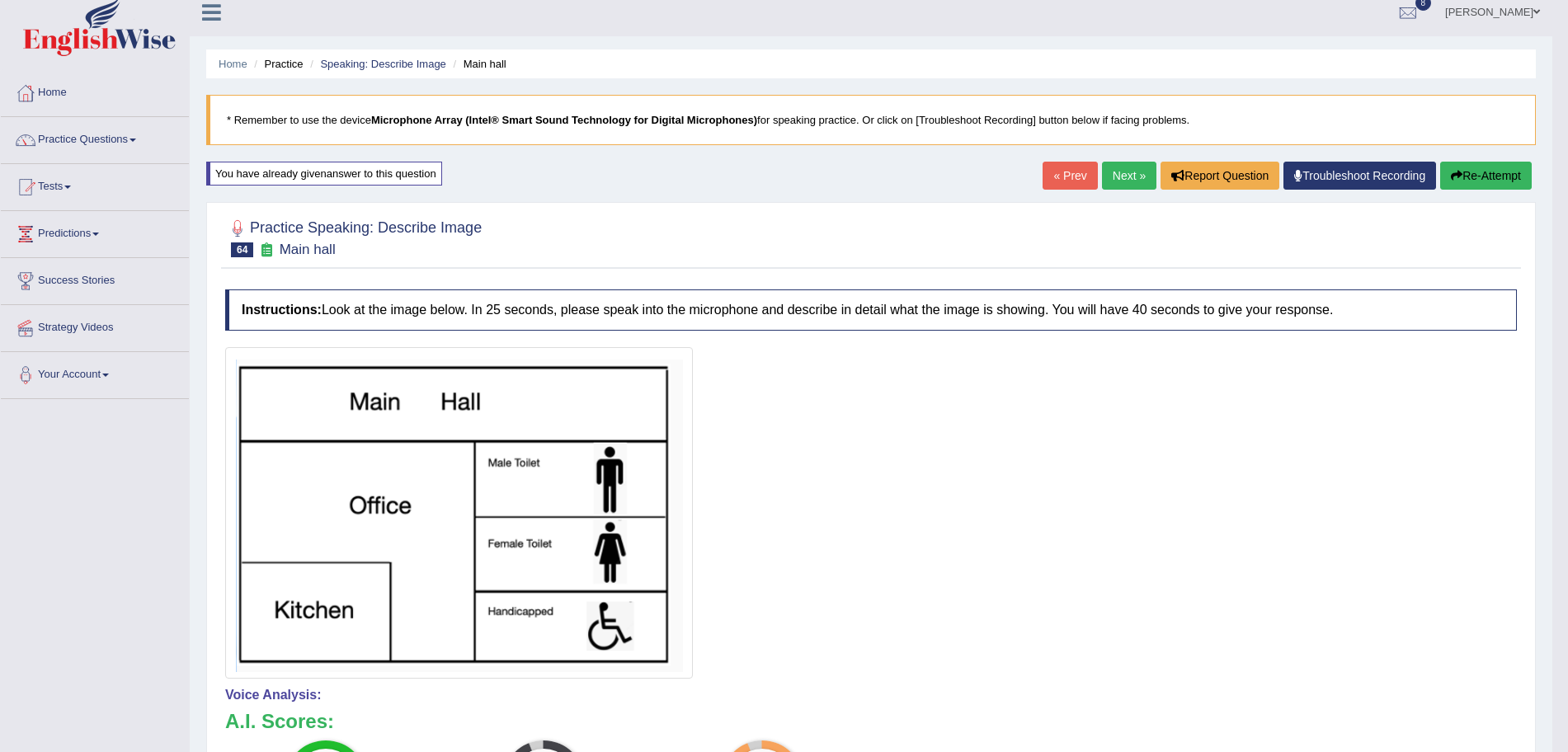
click at [1110, 176] on link "Next »" at bounding box center [1128, 176] width 54 height 28
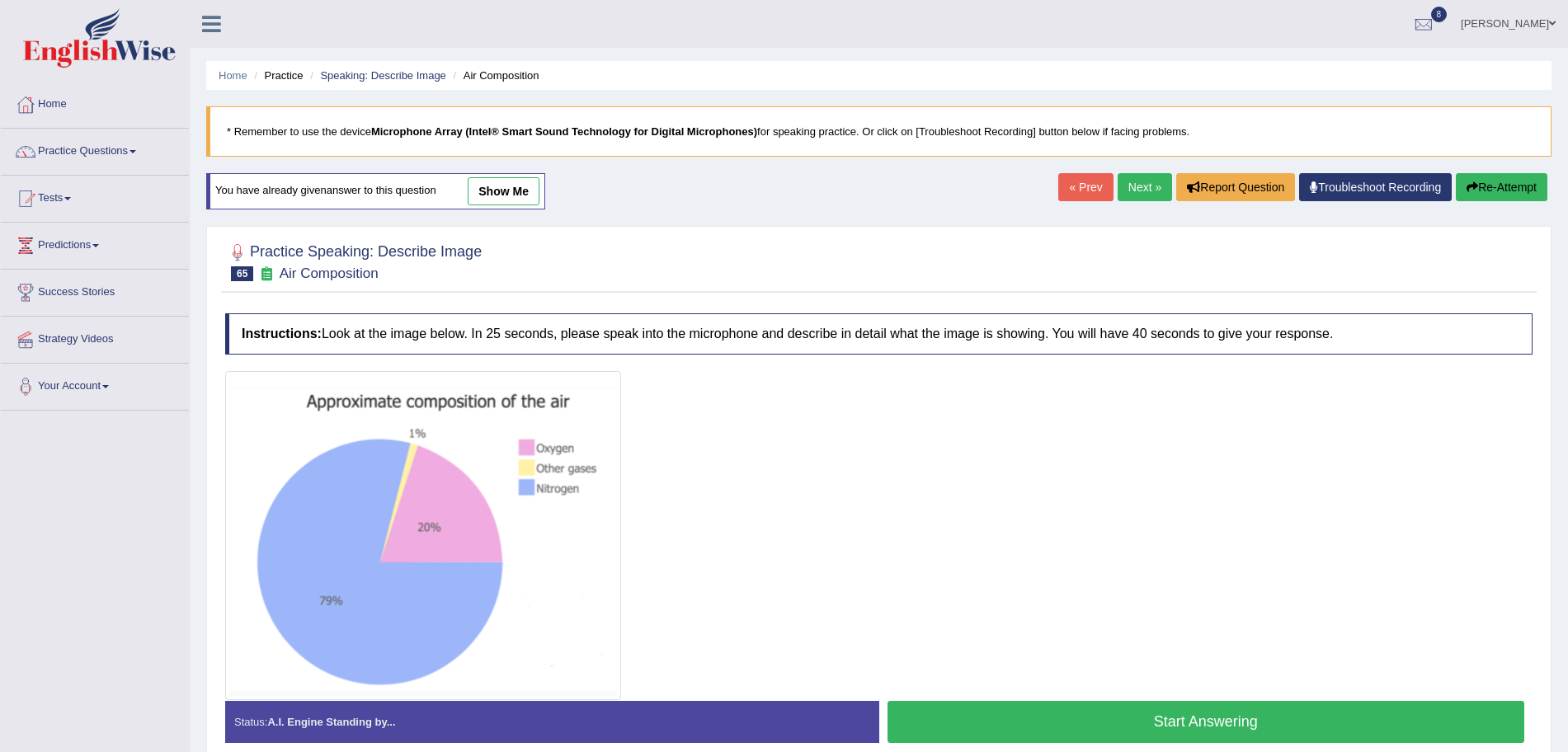
click at [1147, 719] on button "Start Answering" at bounding box center [1206, 722] width 638 height 42
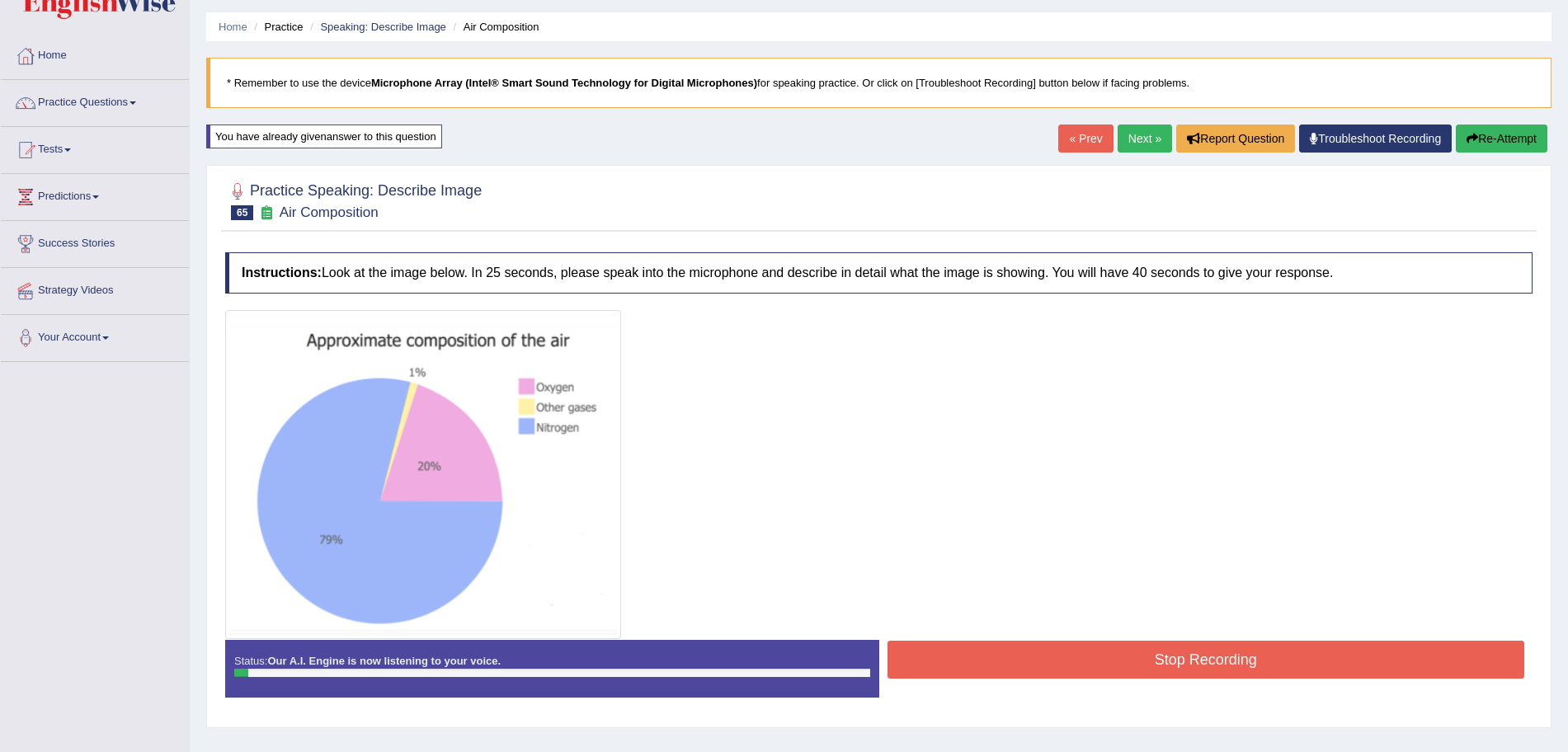
scroll to position [53, 0]
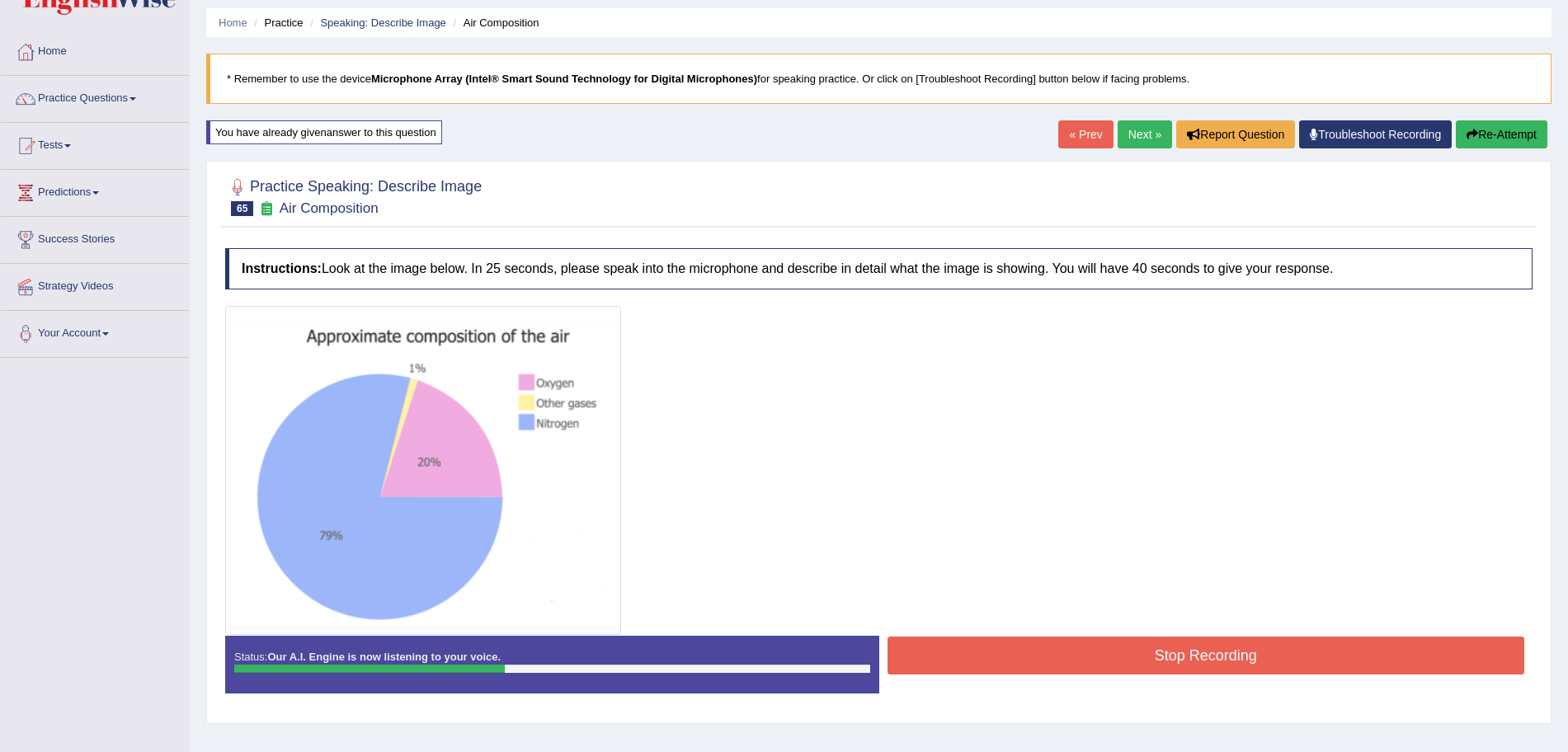
click at [1203, 670] on button "Stop Recording" at bounding box center [1206, 655] width 638 height 38
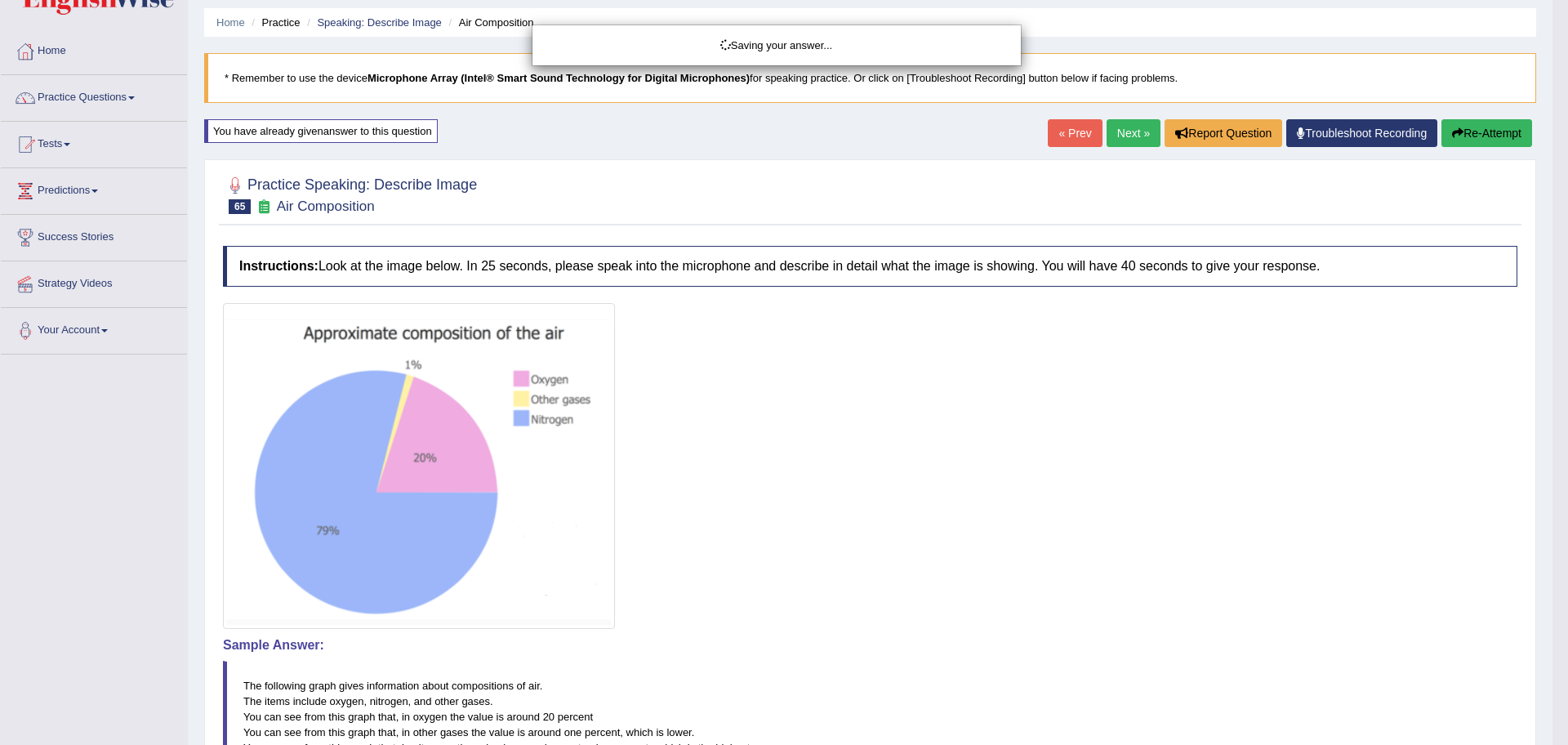
drag, startPoint x: 1567, startPoint y: 464, endPoint x: 1567, endPoint y: 490, distance: 26.0
click at [1551, 490] on div "Saving your answer..." at bounding box center [784, 372] width 1568 height 745
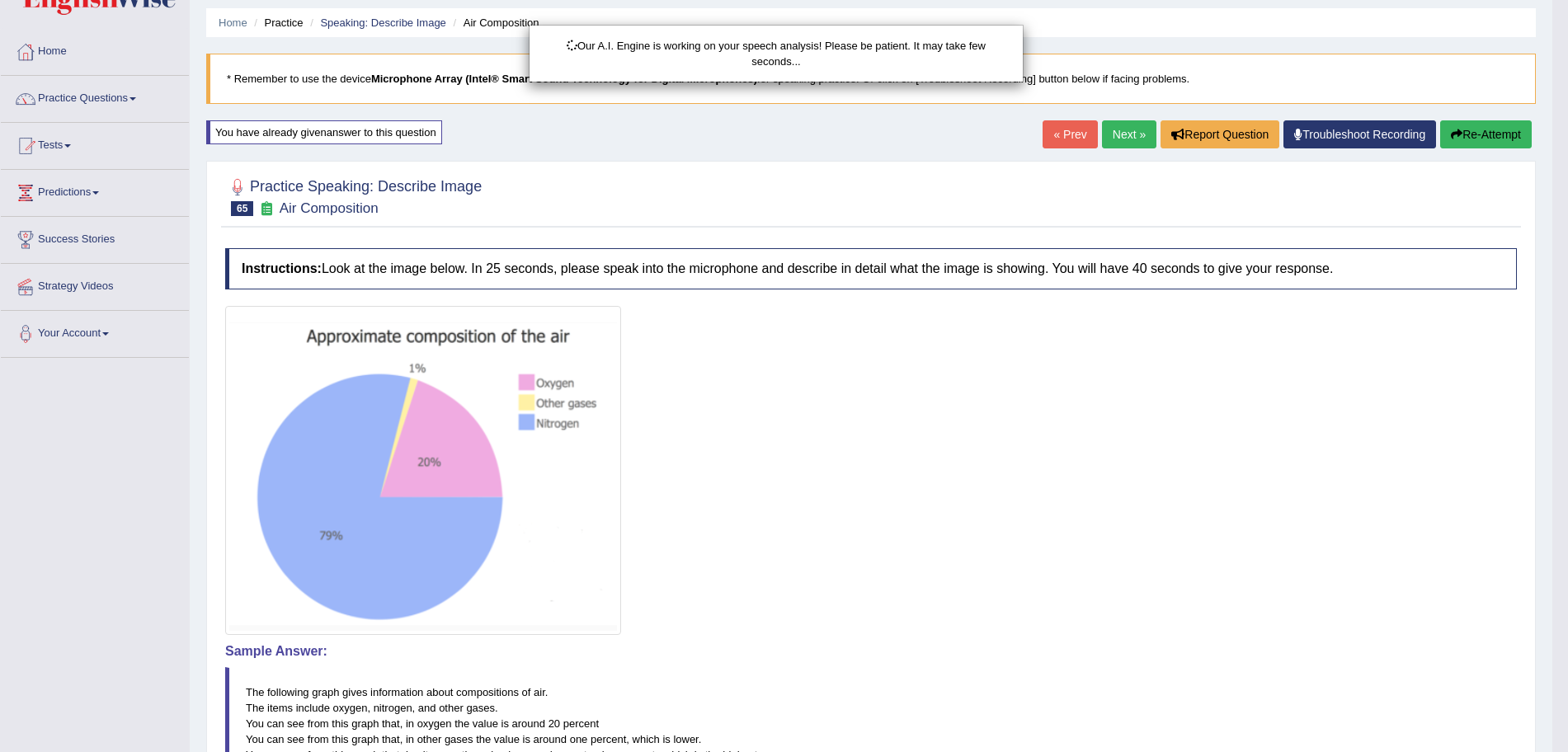
drag, startPoint x: 1583, startPoint y: 319, endPoint x: 1583, endPoint y: 538, distance: 219.0
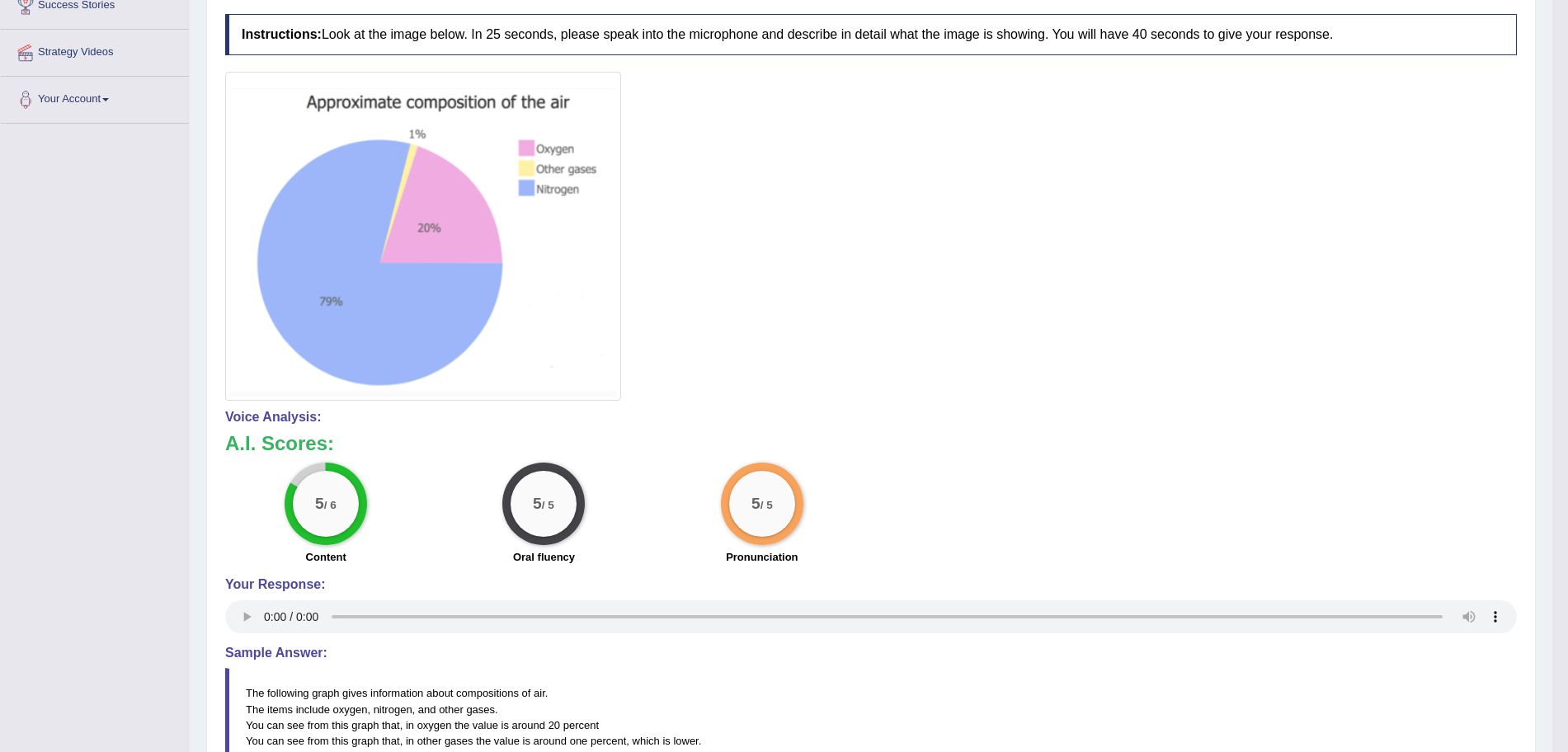
scroll to position [0, 0]
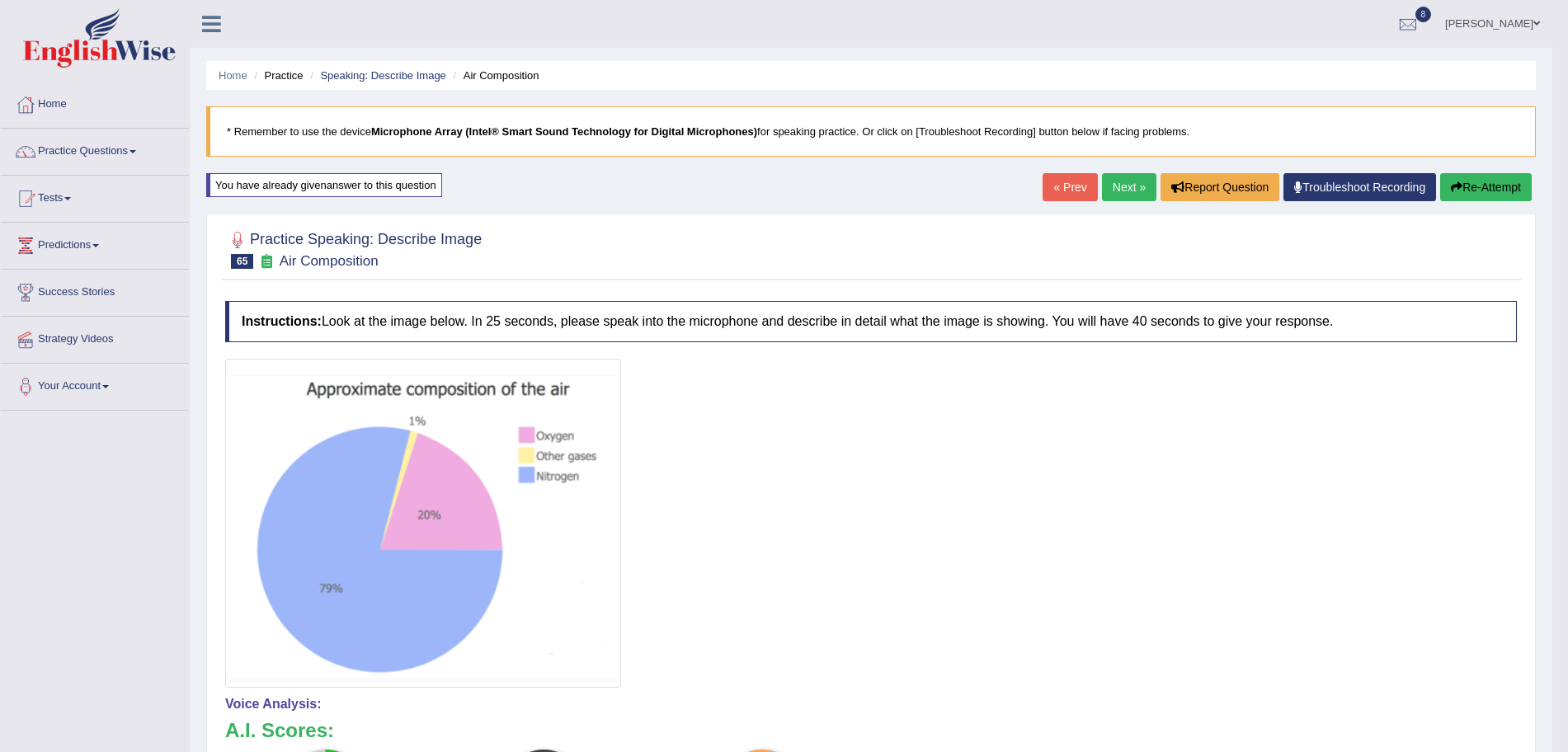
click at [1113, 174] on link "Next »" at bounding box center [1128, 188] width 54 height 28
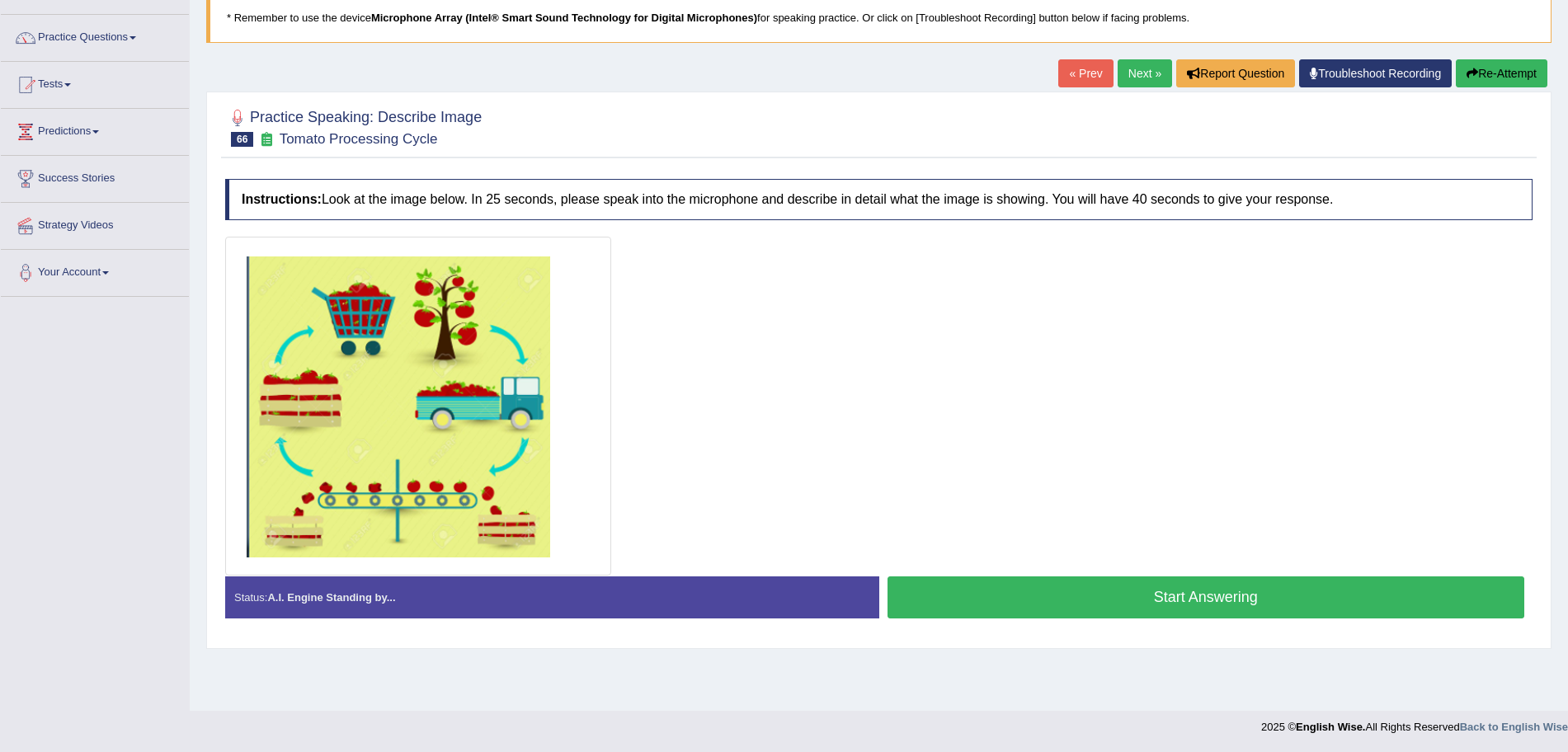
click at [1108, 596] on button "Start Answering" at bounding box center [1206, 597] width 638 height 42
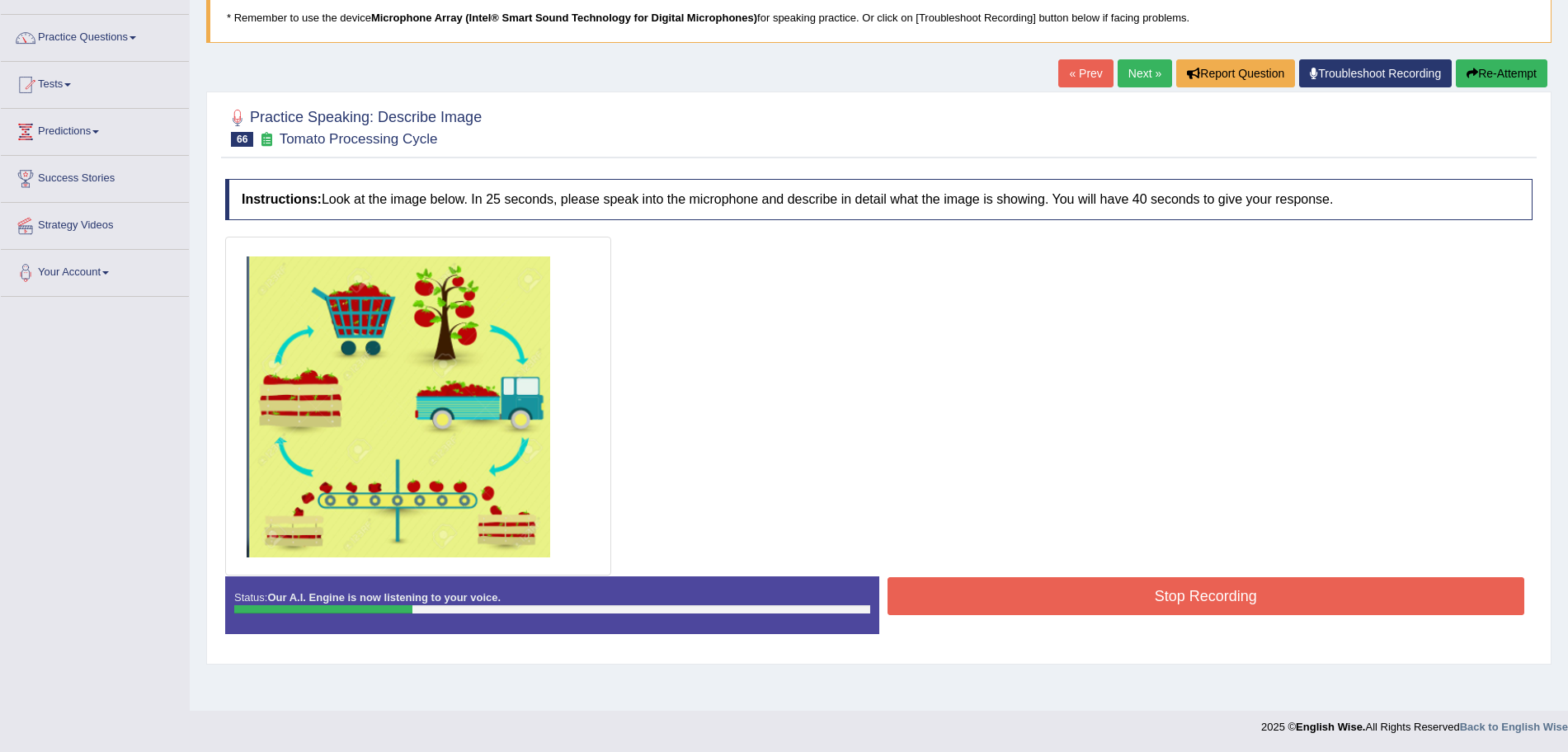
click at [992, 600] on button "Stop Recording" at bounding box center [1206, 595] width 638 height 38
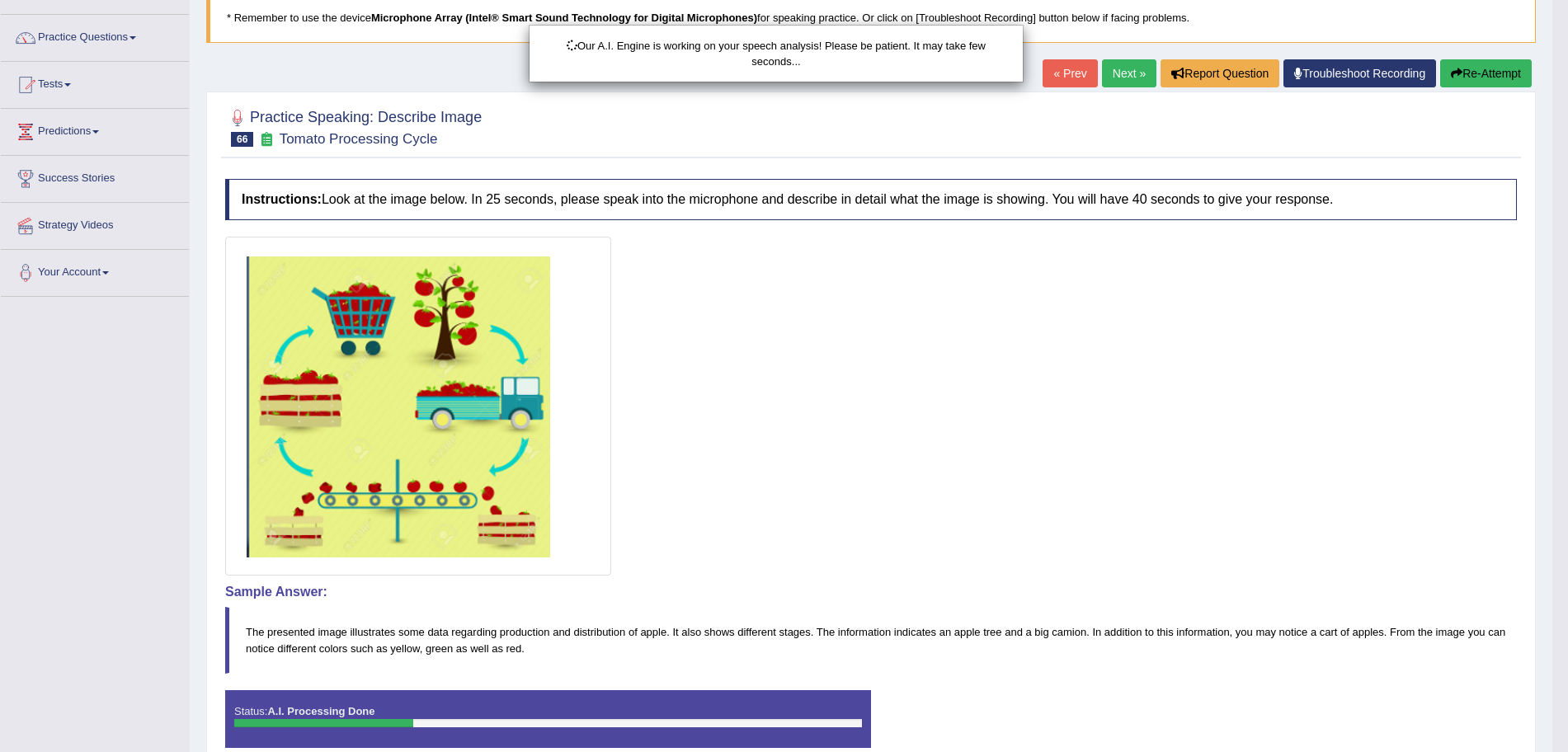
scroll to position [193, 0]
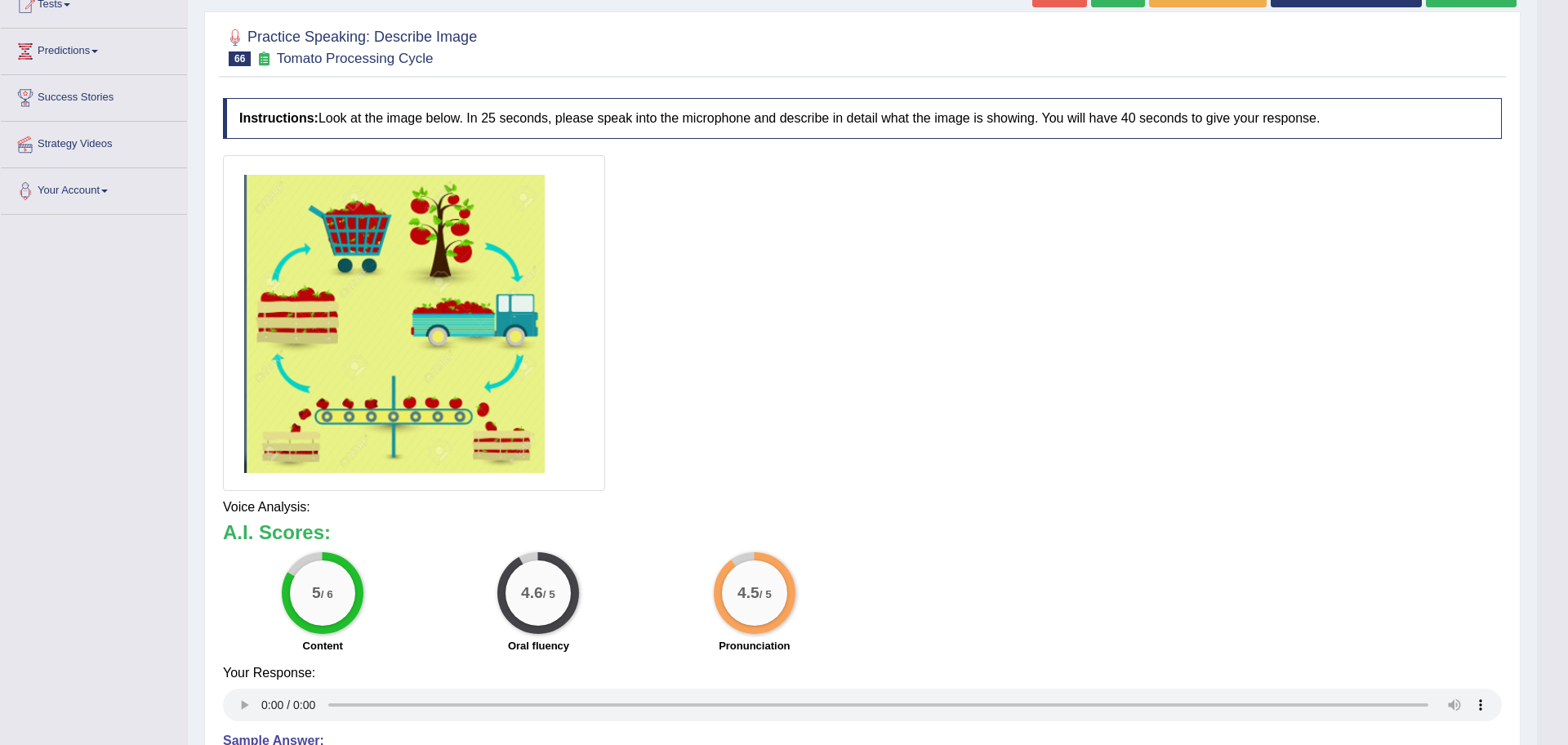
drag, startPoint x: 1567, startPoint y: 294, endPoint x: 1567, endPoint y: 490, distance: 196.0
click at [1551, 490] on html "Toggle navigation Home Practice Questions Speaking Practice Read Aloud Repeat S…" at bounding box center [784, 181] width 1568 height 745
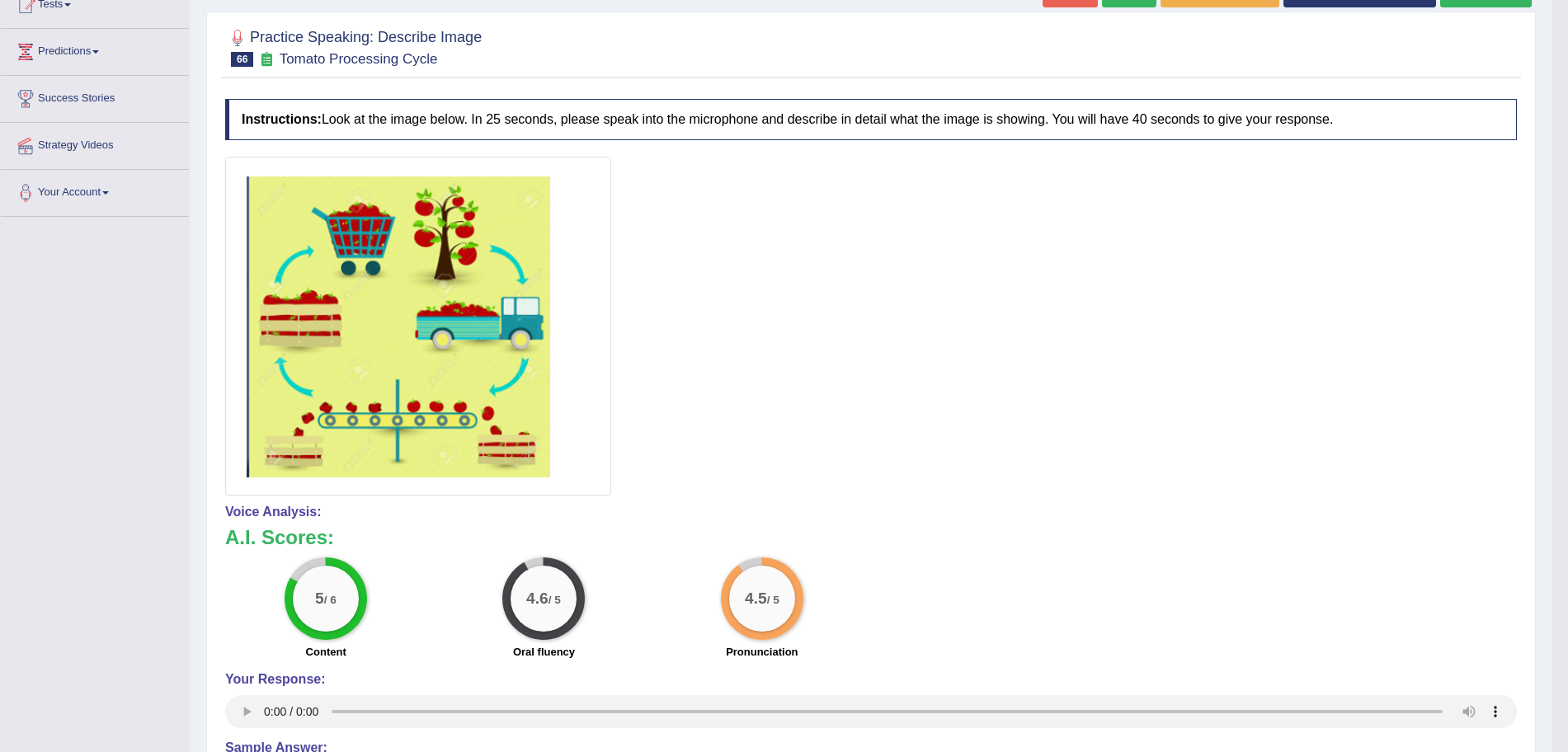
scroll to position [0, 0]
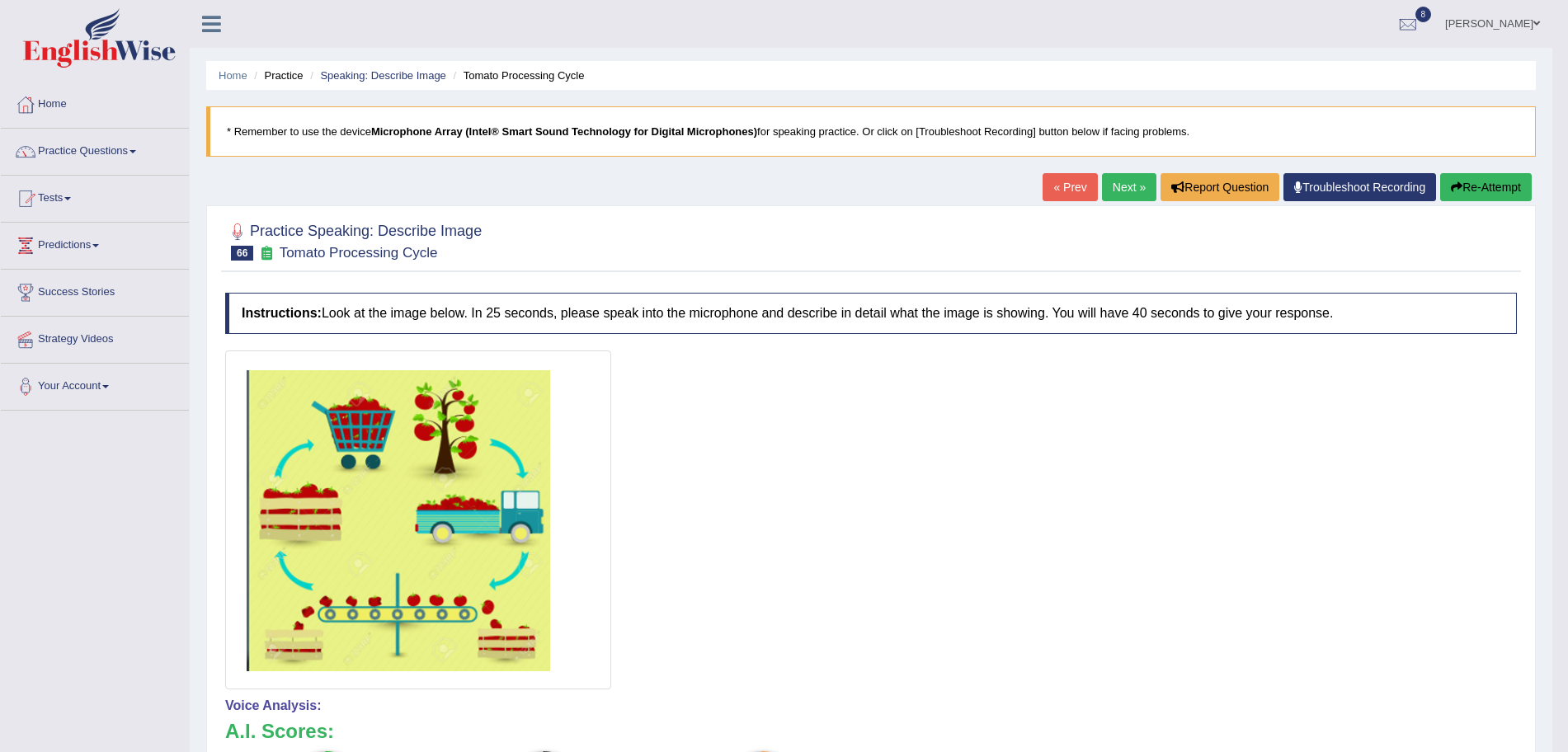
click at [1111, 192] on link "Next »" at bounding box center [1128, 188] width 54 height 28
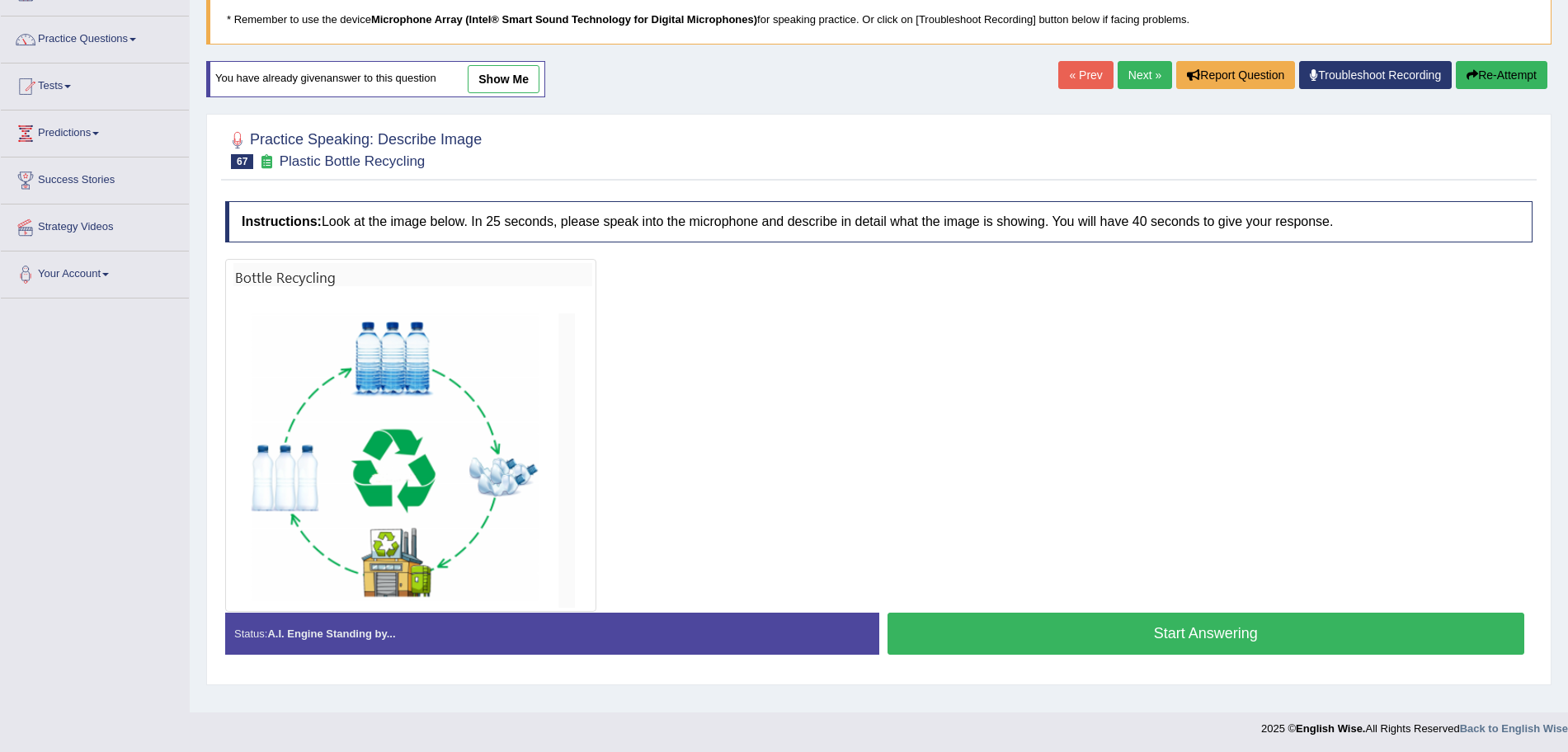
click at [1202, 651] on button "Start Answering" at bounding box center [1206, 634] width 638 height 42
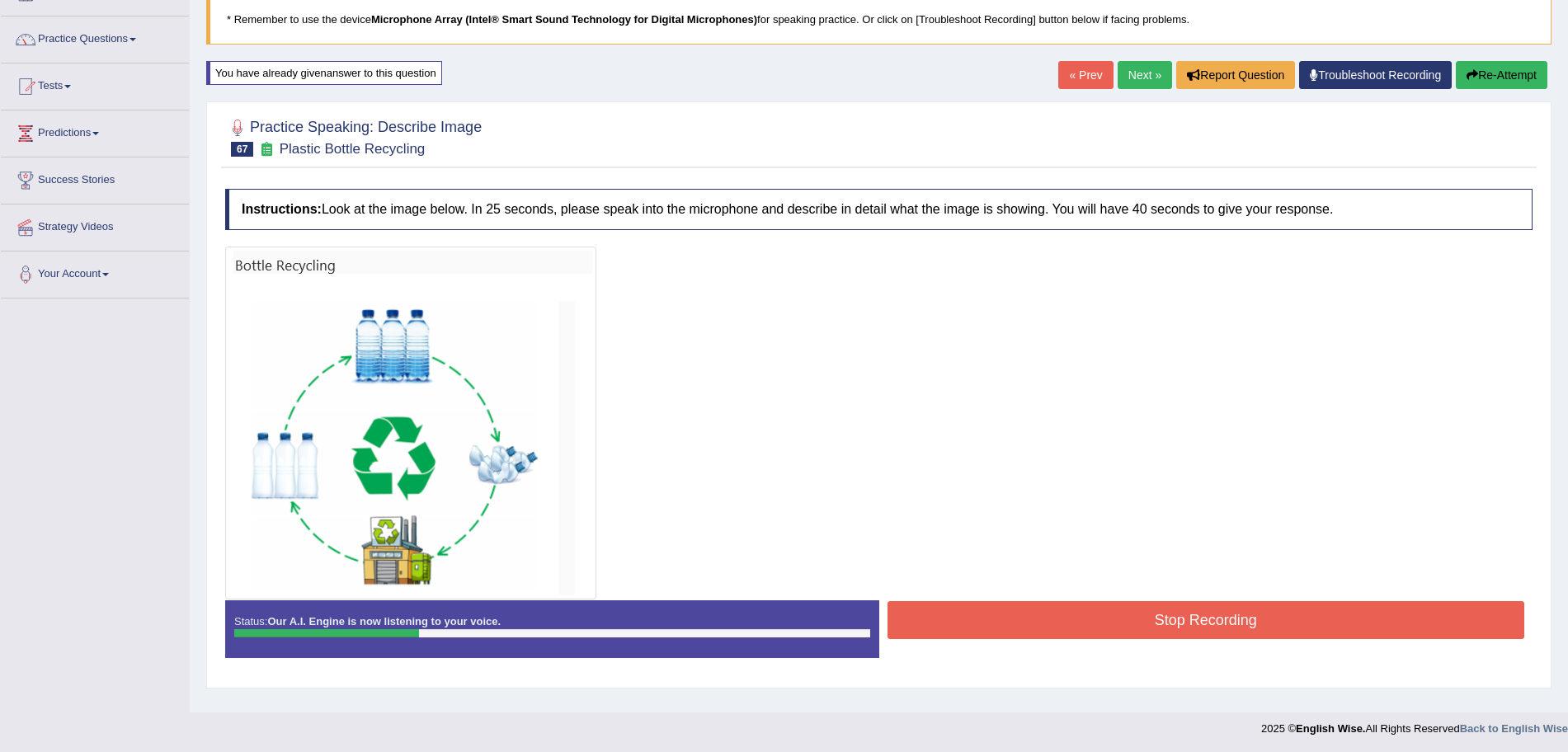
click at [1063, 622] on button "Stop Recording" at bounding box center [1206, 619] width 638 height 38
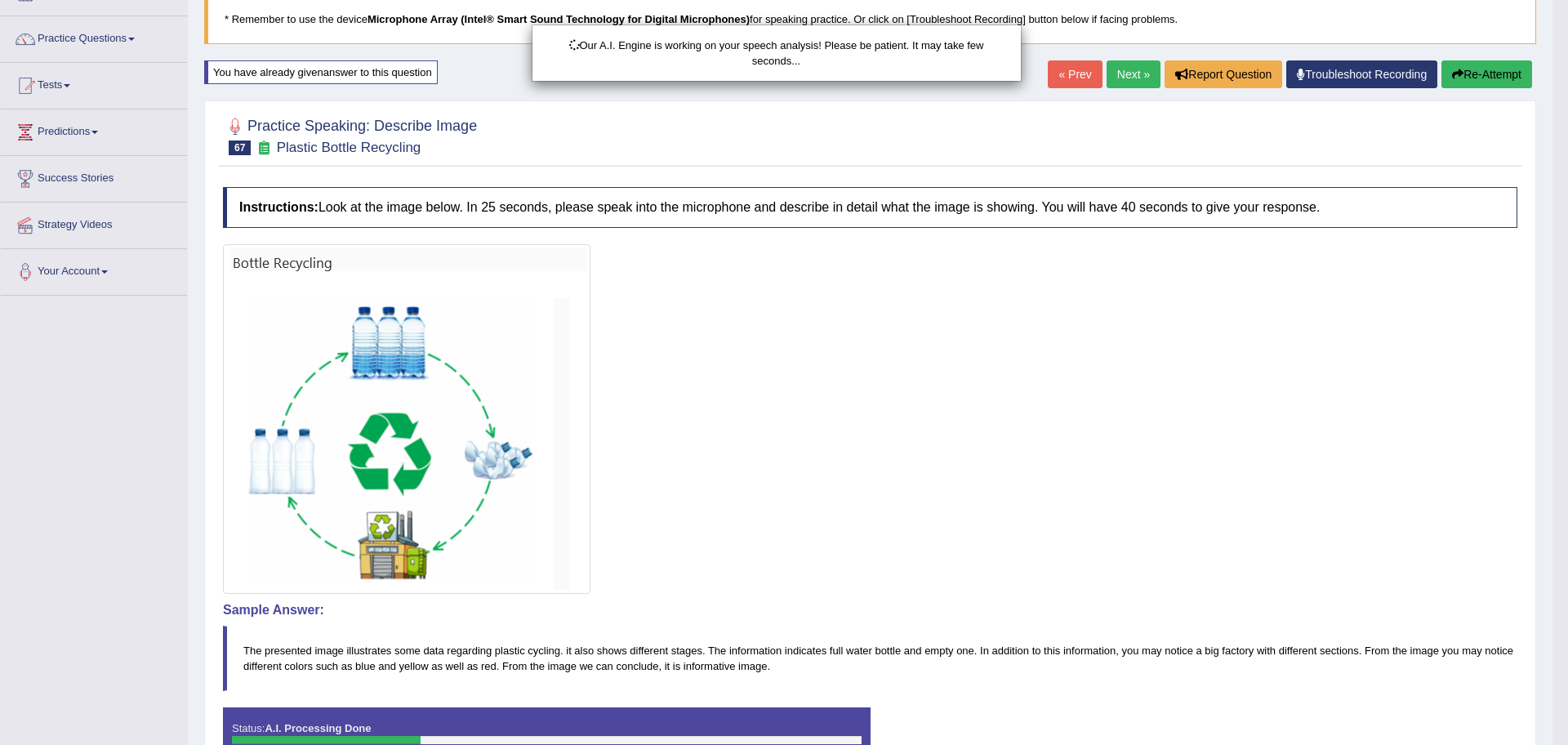
drag, startPoint x: 1567, startPoint y: 292, endPoint x: 1567, endPoint y: 513, distance: 221.0
click at [1551, 513] on html "Toggle navigation Home Practice Questions Speaking Practice Read Aloud Repeat S…" at bounding box center [784, 261] width 1568 height 745
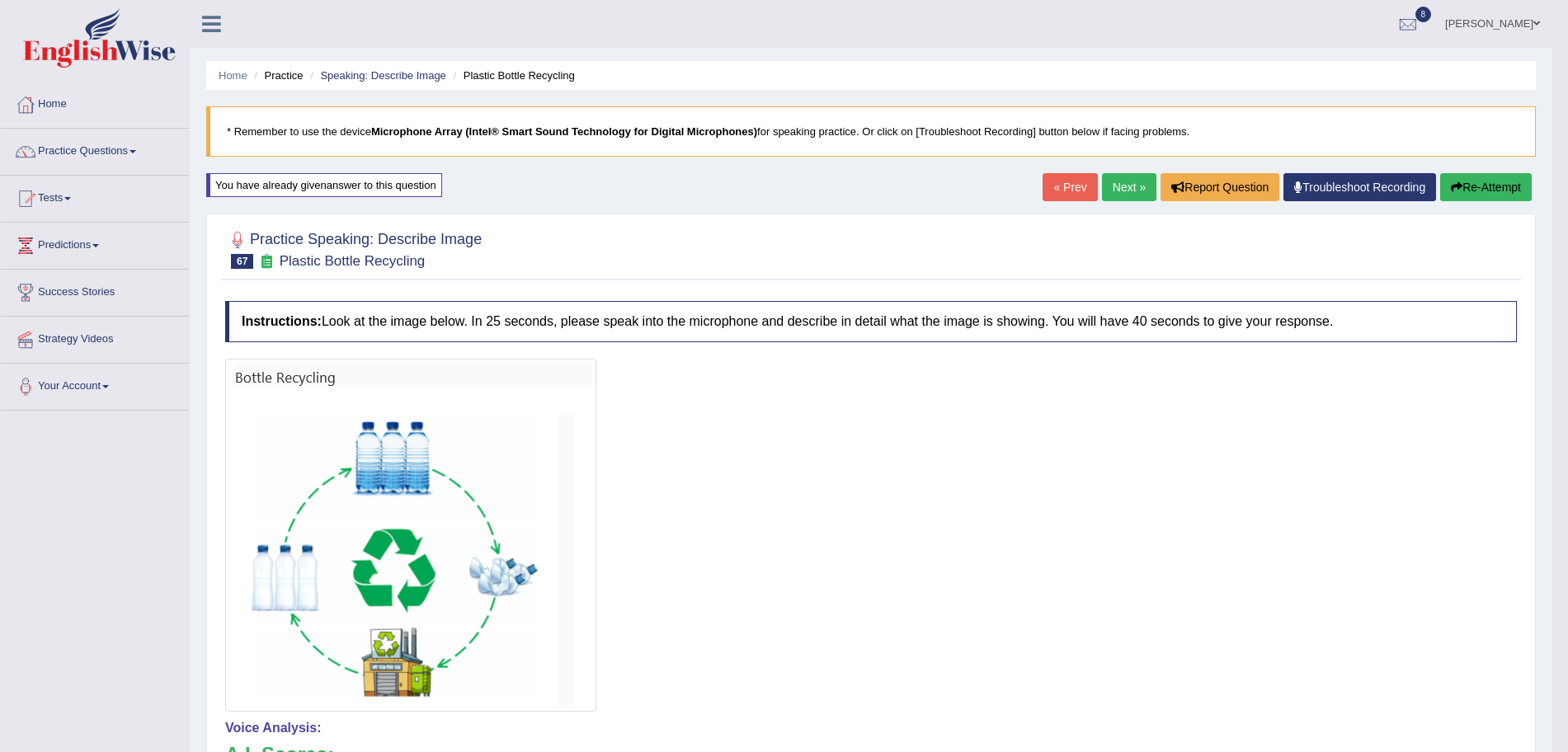
click at [1121, 195] on link "Next »" at bounding box center [1128, 188] width 54 height 28
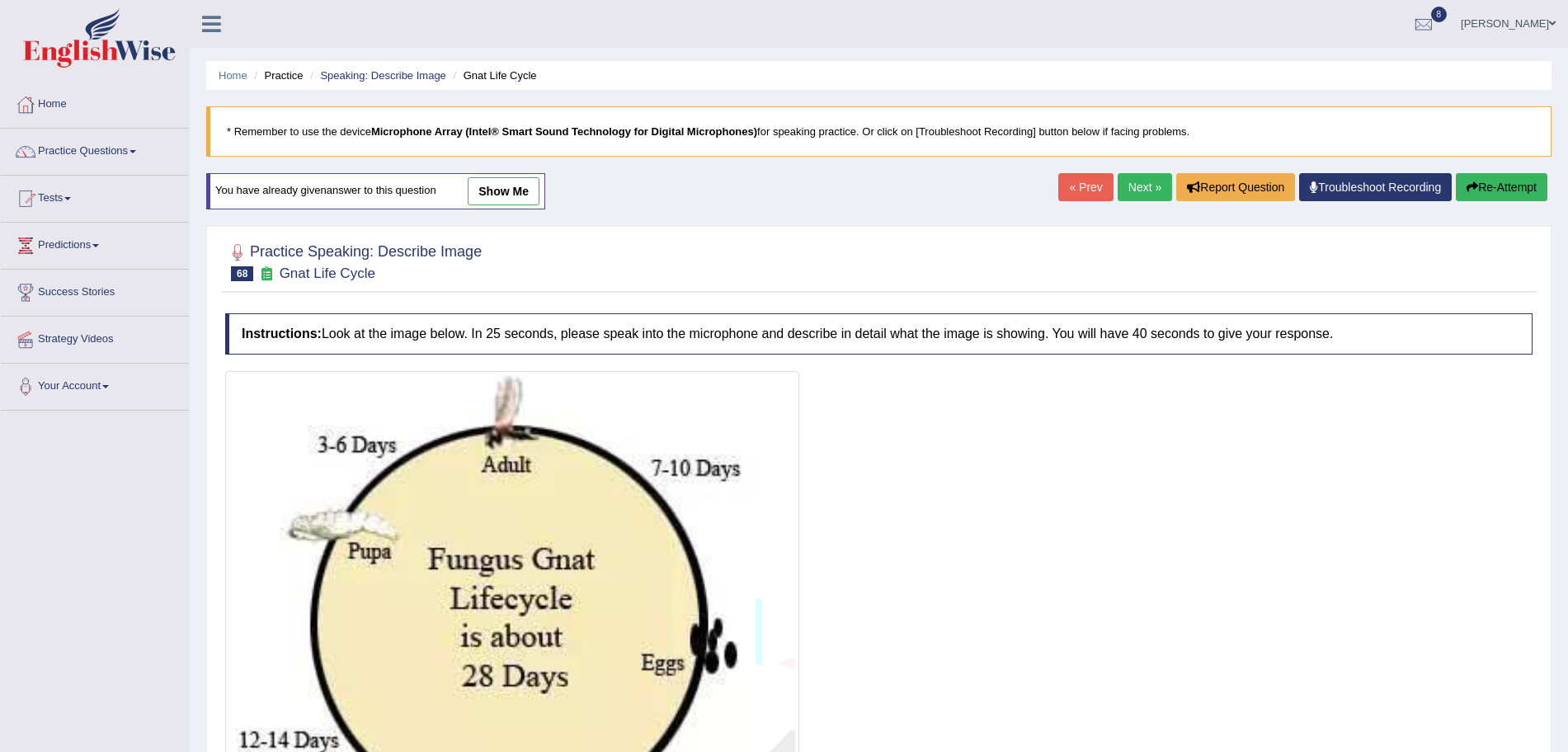
scroll to position [210, 0]
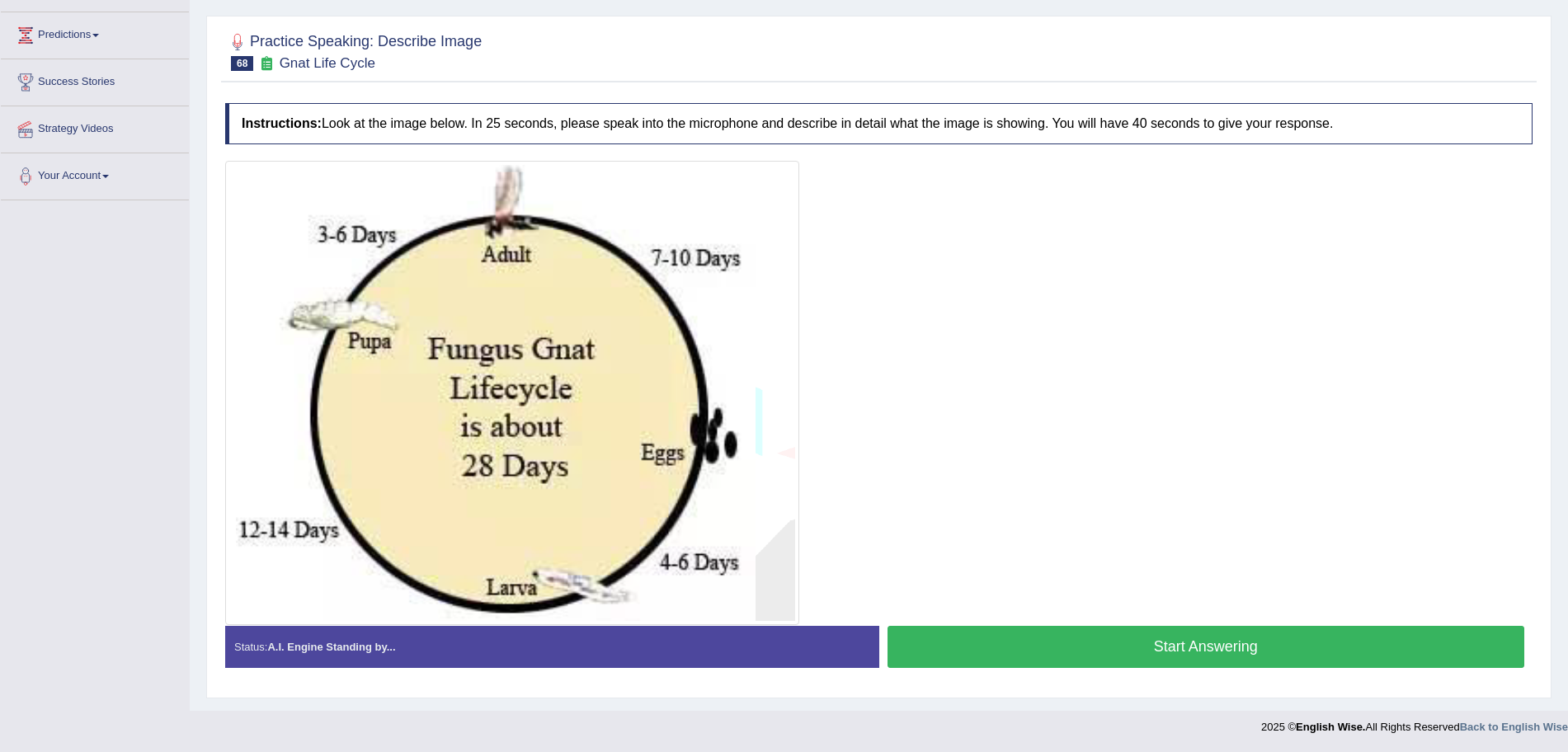
click at [1168, 653] on button "Start Answering" at bounding box center [1206, 647] width 638 height 42
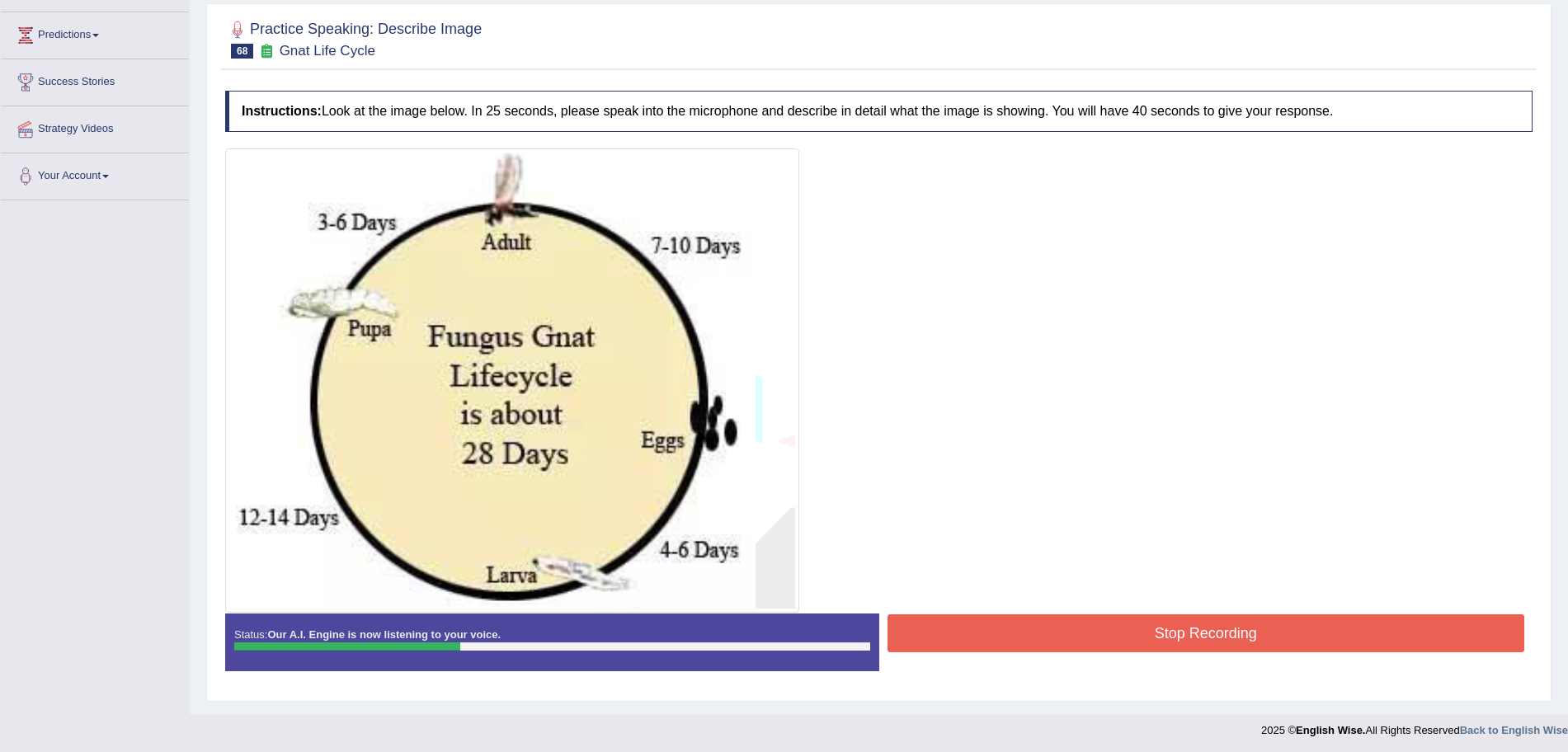
click at [1103, 637] on button "Stop Recording" at bounding box center [1206, 633] width 638 height 38
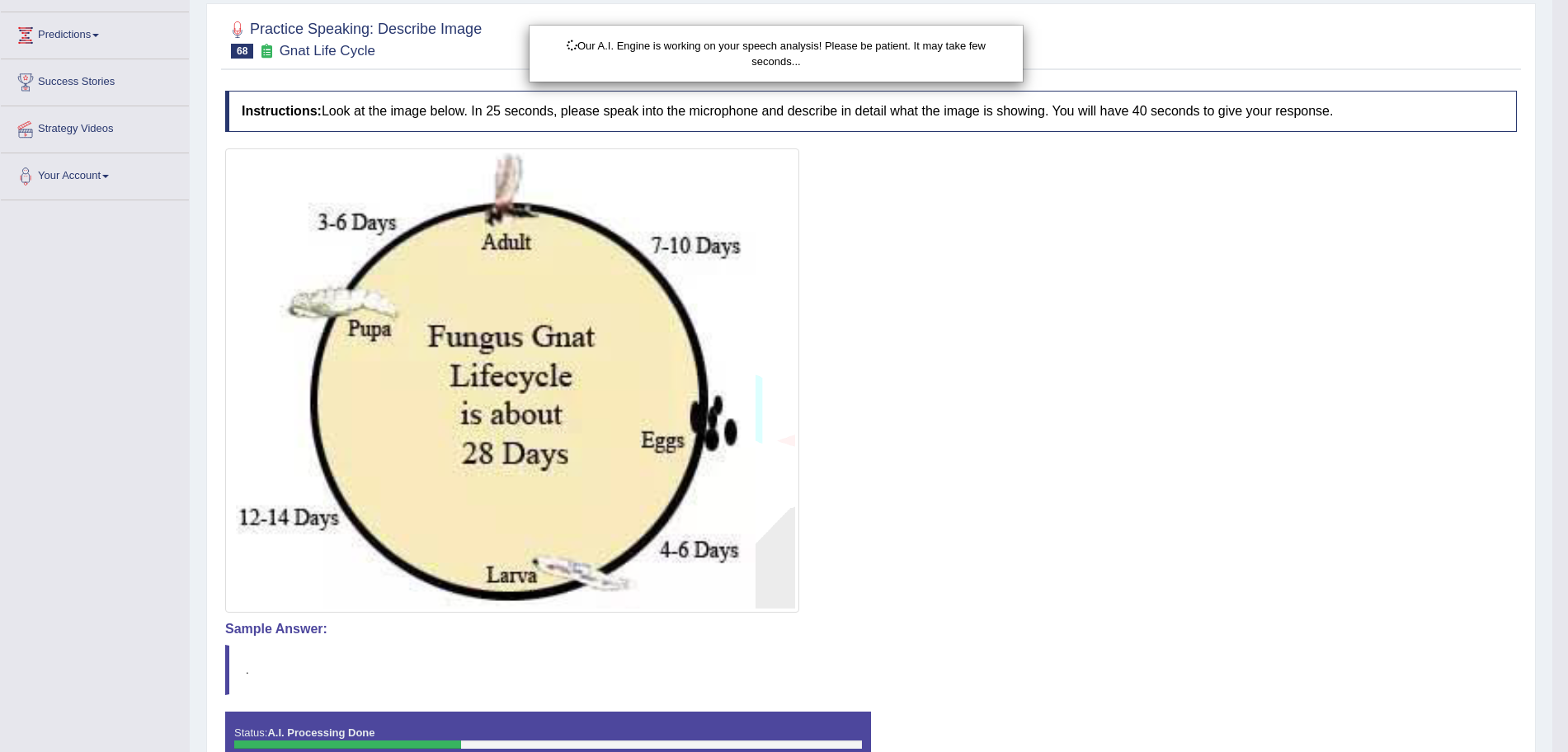
drag, startPoint x: 1583, startPoint y: 281, endPoint x: 1583, endPoint y: 509, distance: 228.0
click at [1567, 509] on html "Toggle navigation Home Practice Questions Speaking Practice Read Aloud Repeat S…" at bounding box center [784, 166] width 1568 height 752
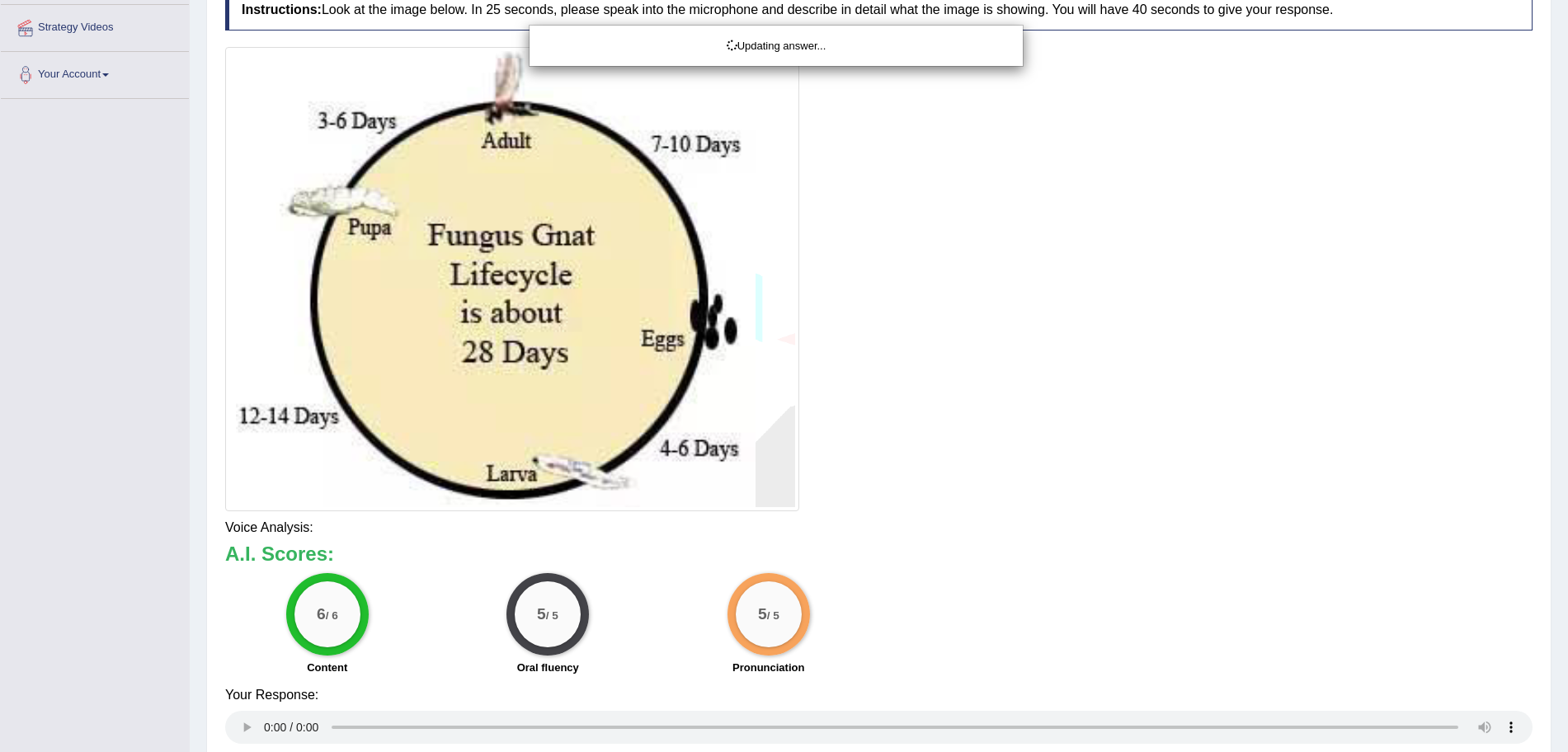
click at [1567, 440] on html "Toggle navigation Home Practice Questions Speaking Practice Read Aloud Repeat S…" at bounding box center [784, 64] width 1568 height 752
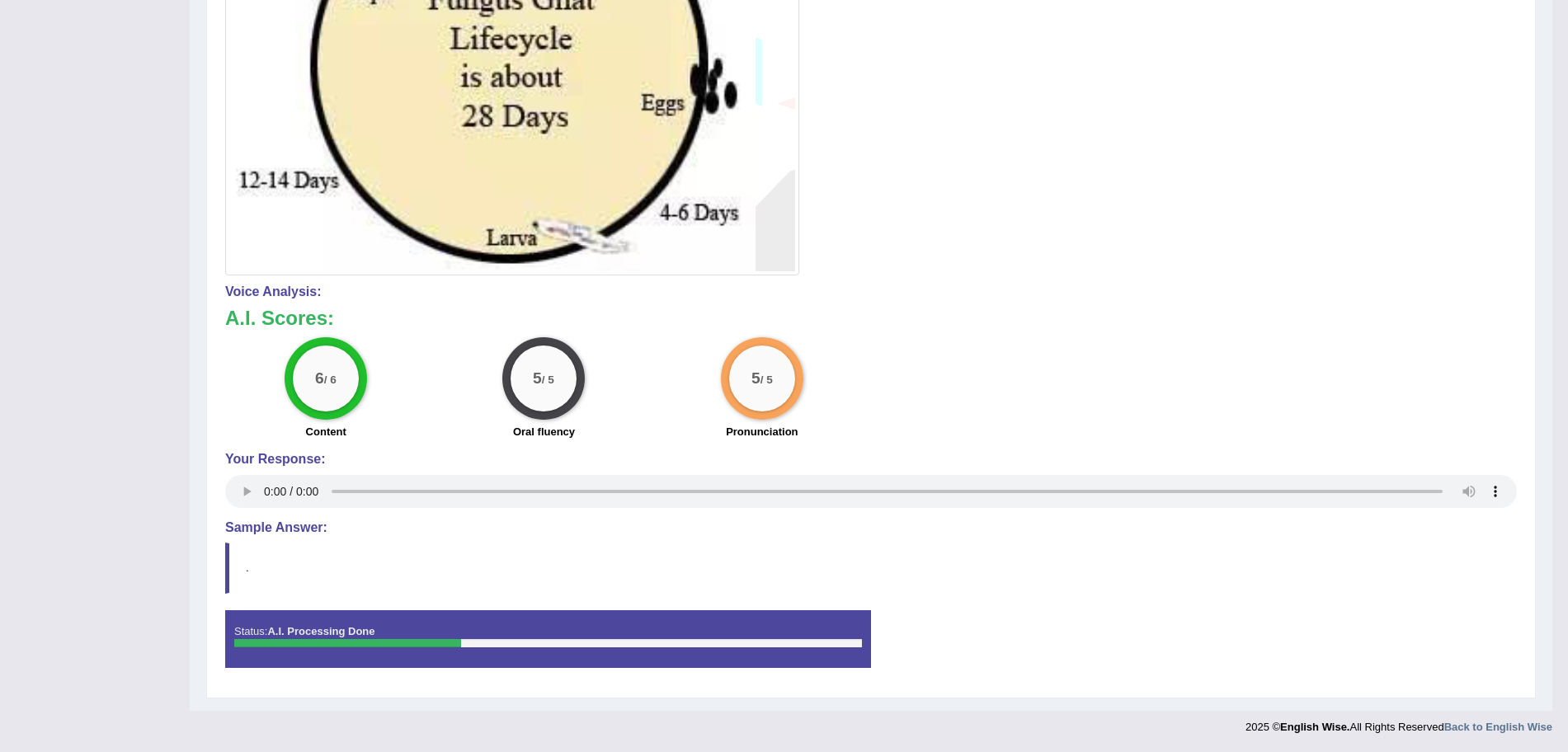
scroll to position [0, 0]
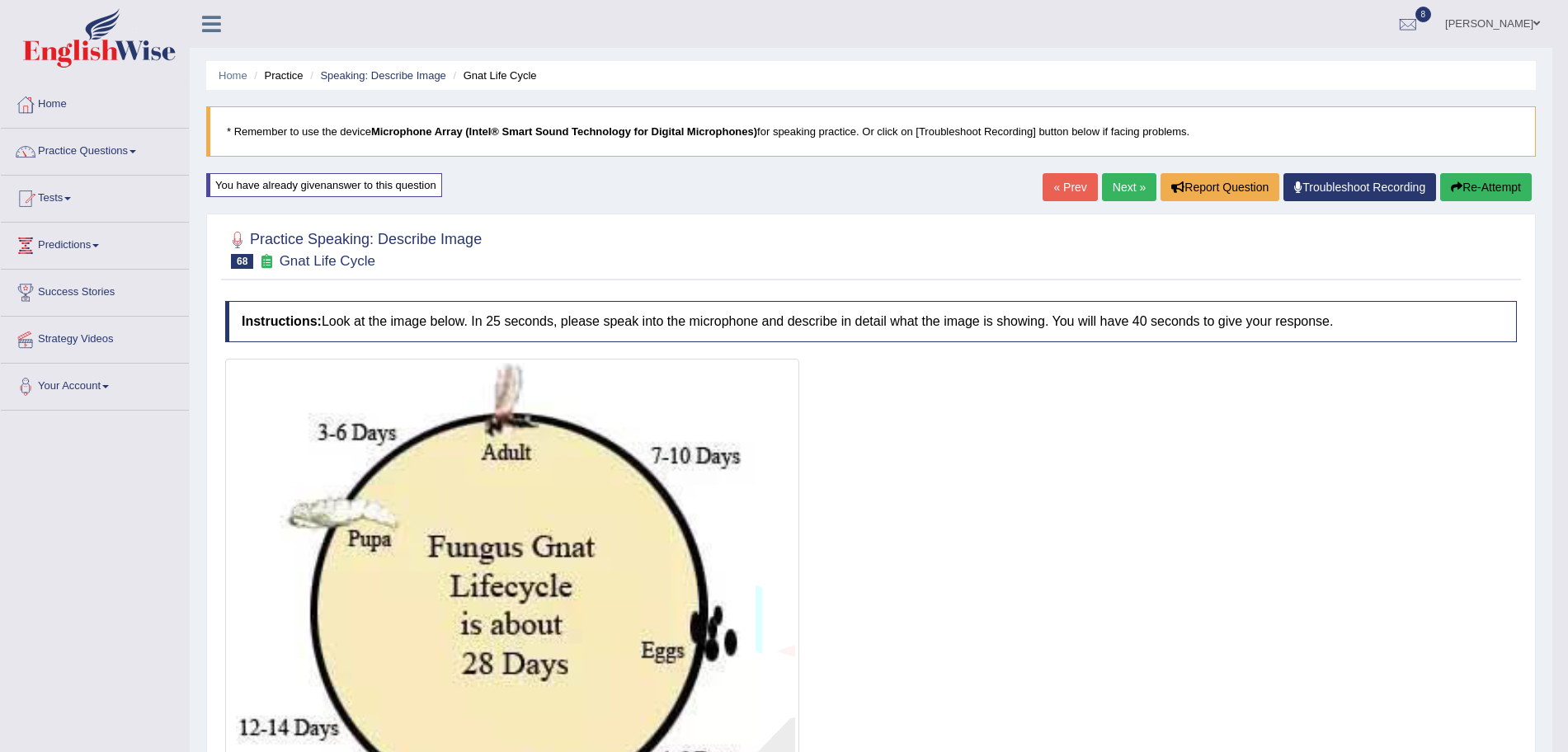
click at [1118, 192] on link "Next »" at bounding box center [1128, 188] width 54 height 28
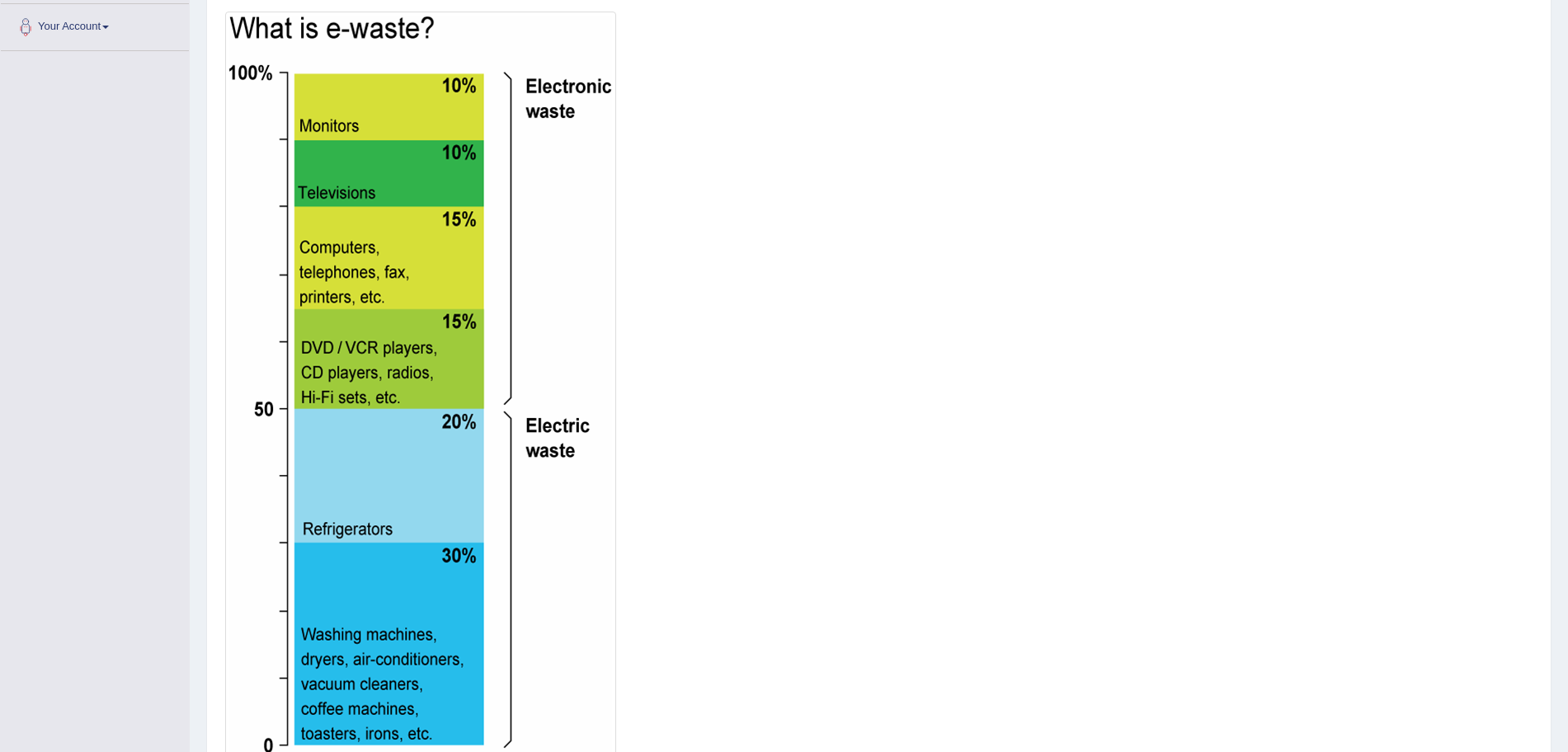
drag, startPoint x: 1551, startPoint y: 489, endPoint x: 1583, endPoint y: 536, distance: 56.9
click at [1567, 393] on html "Toggle navigation Home Practice Questions Speaking Practice Read Aloud Repeat S…" at bounding box center [784, 17] width 1568 height 752
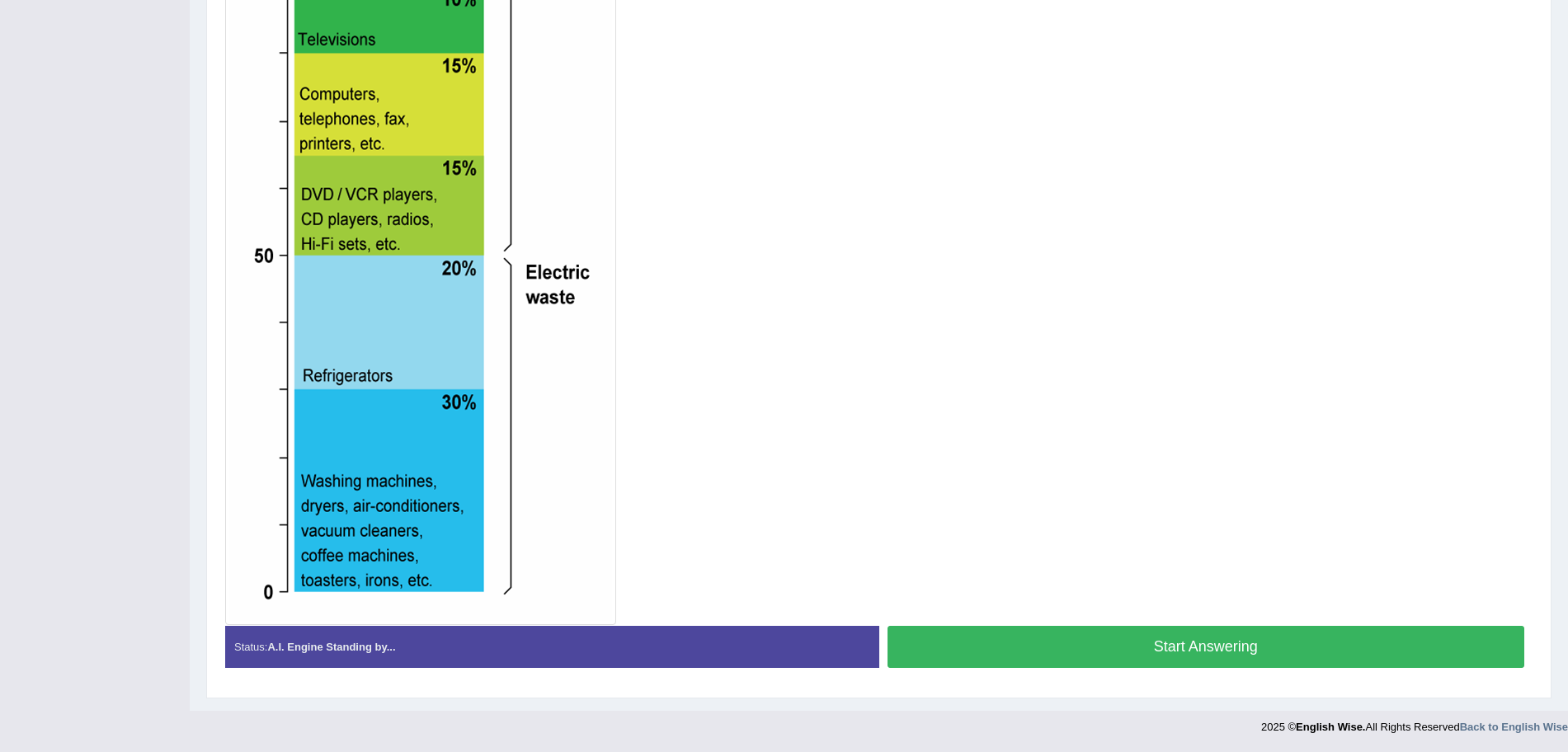
click at [1225, 642] on button "Start Answering" at bounding box center [1206, 647] width 638 height 42
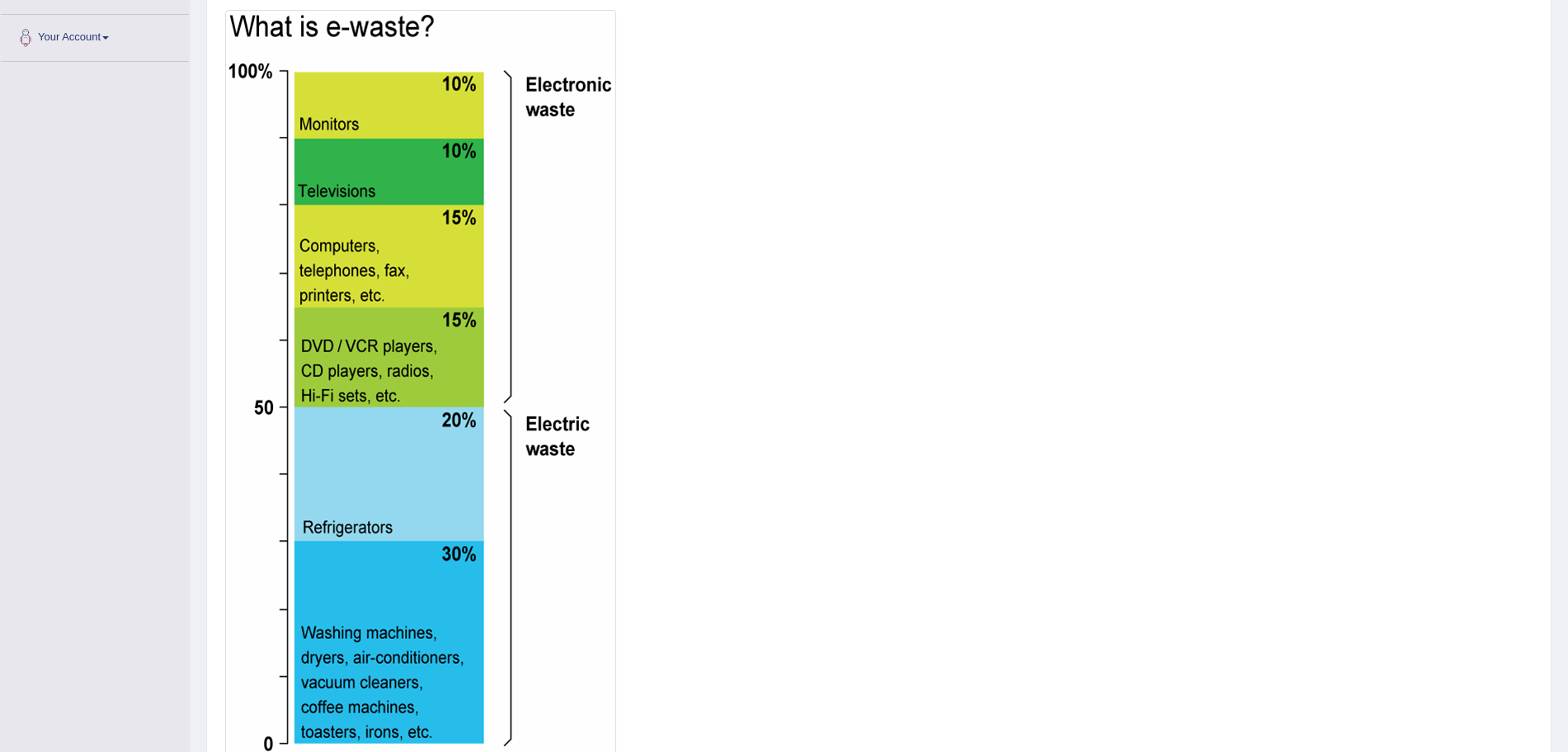
scroll to position [516, 0]
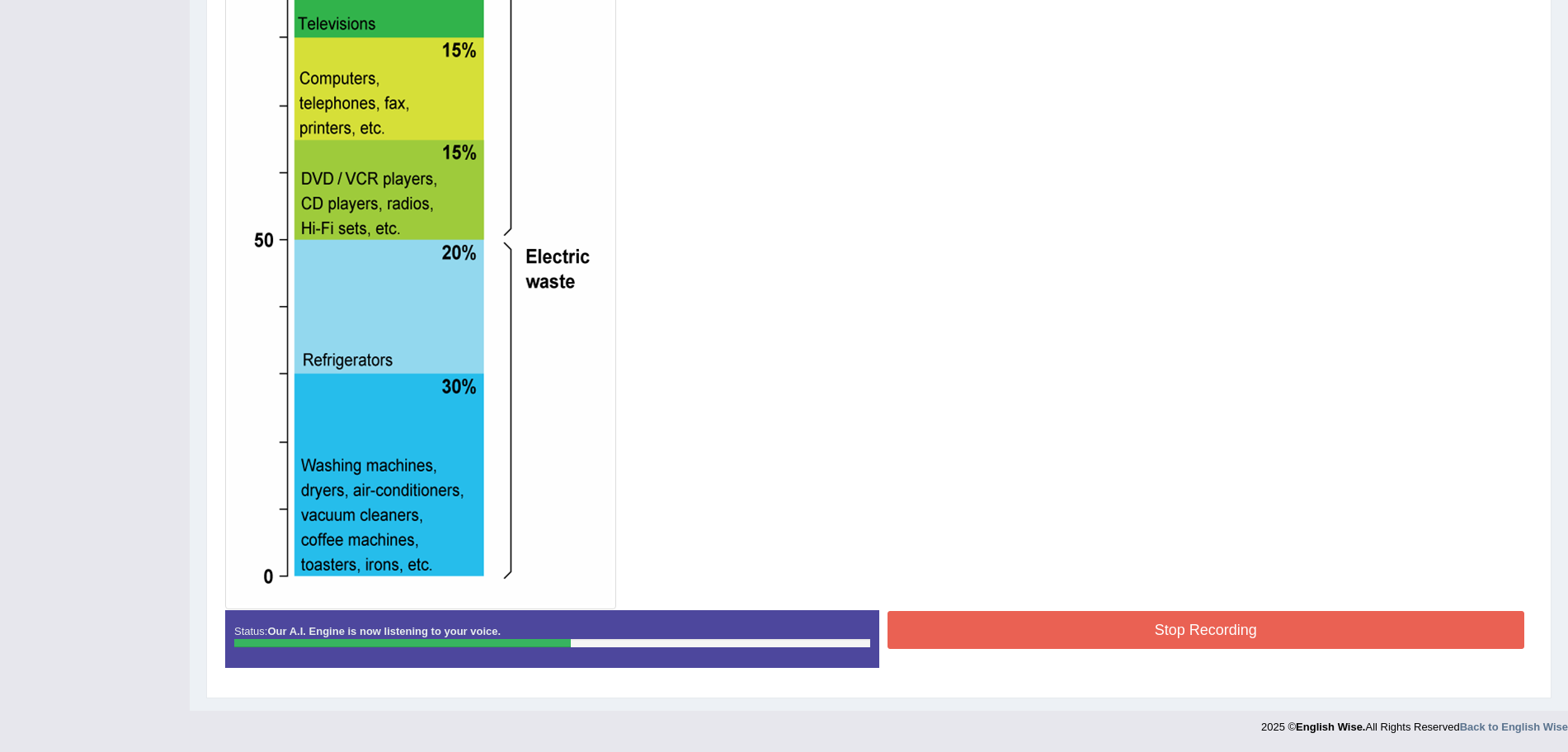
click at [1239, 629] on button "Stop Recording" at bounding box center [1206, 629] width 638 height 38
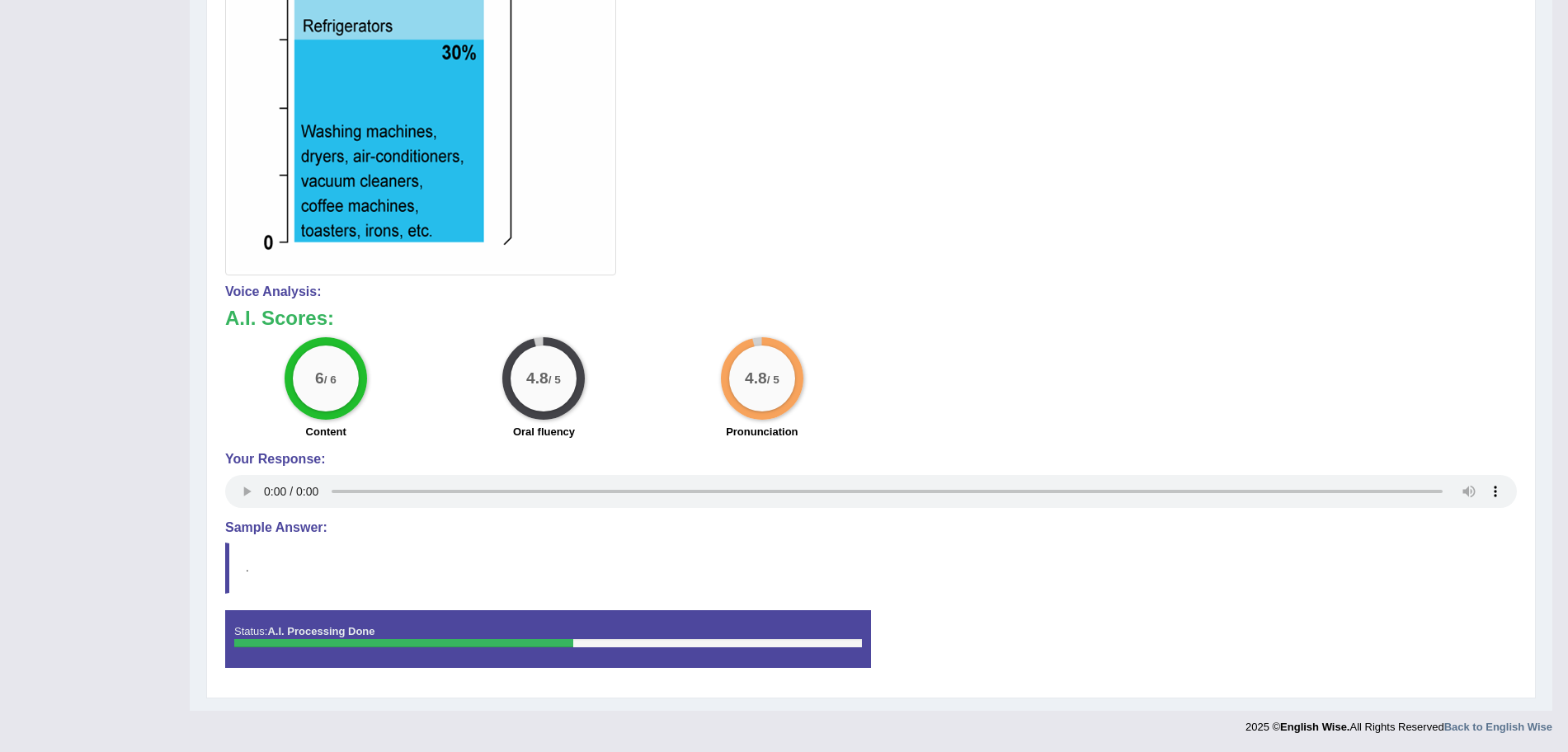
scroll to position [0, 0]
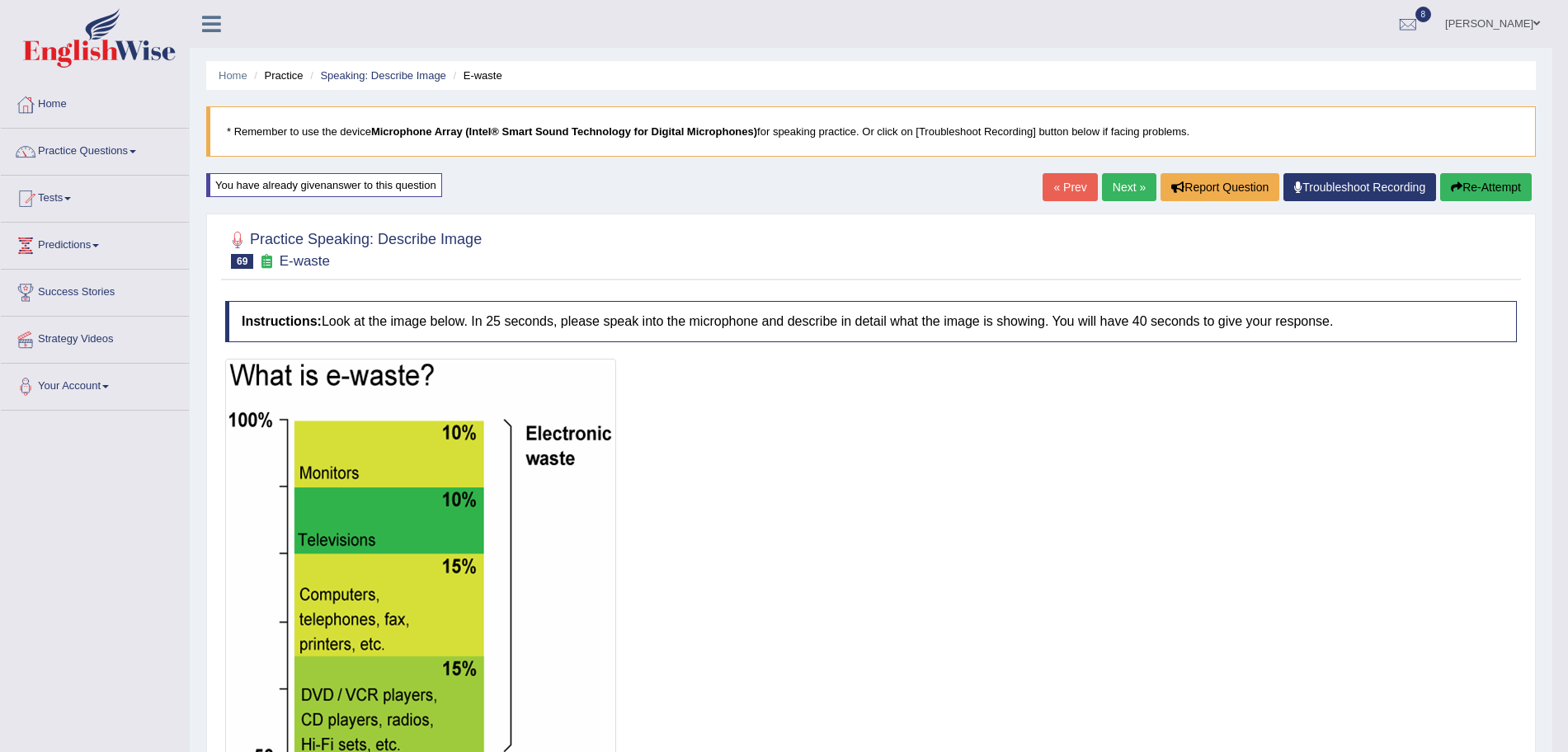
click at [1137, 192] on link "Next »" at bounding box center [1128, 188] width 54 height 28
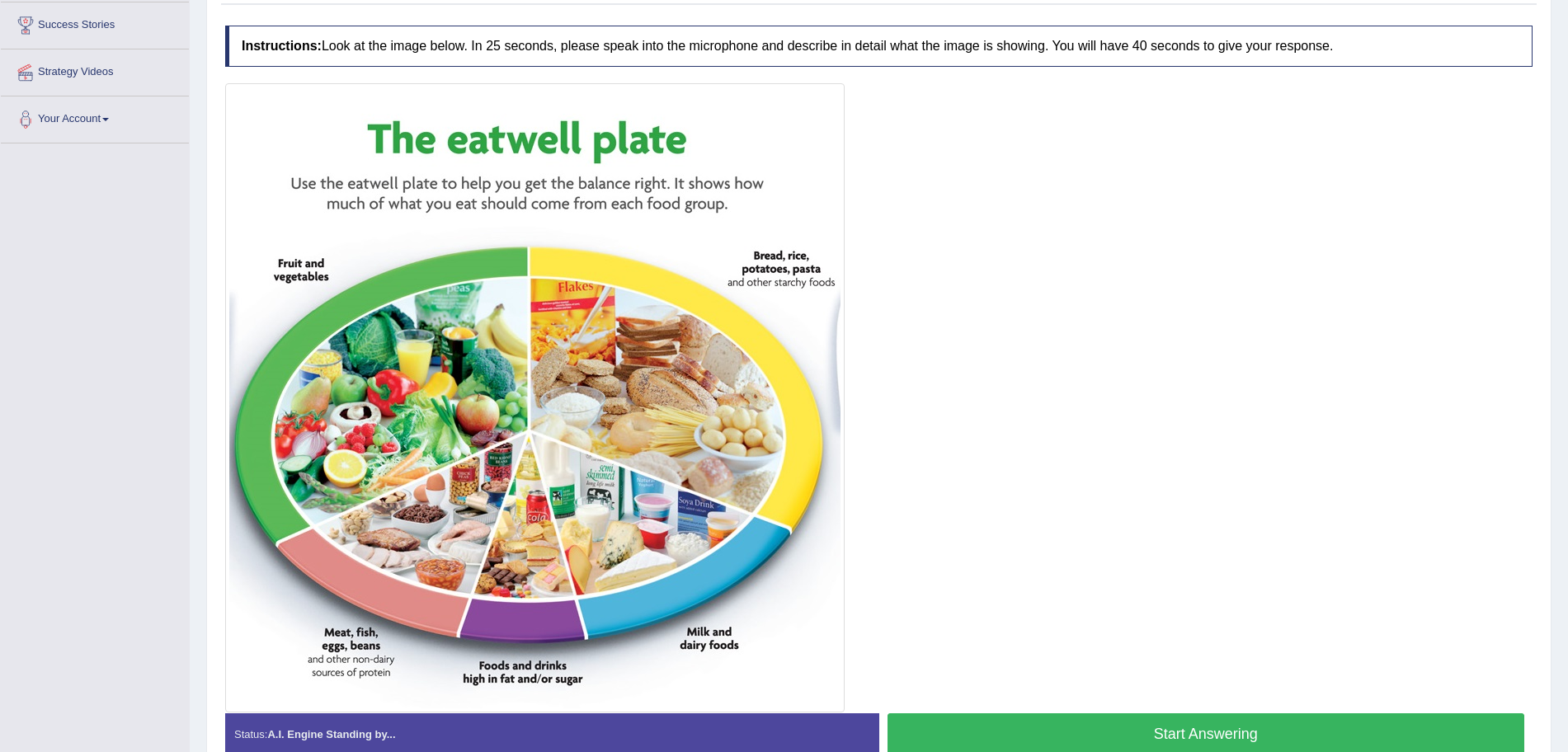
drag, startPoint x: 0, startPoint y: 0, endPoint x: 1583, endPoint y: 487, distance: 1656.2
click at [1567, 485] on html "Toggle navigation Home Practice Questions Speaking Practice Read Aloud Repeat S…" at bounding box center [784, 109] width 1568 height 752
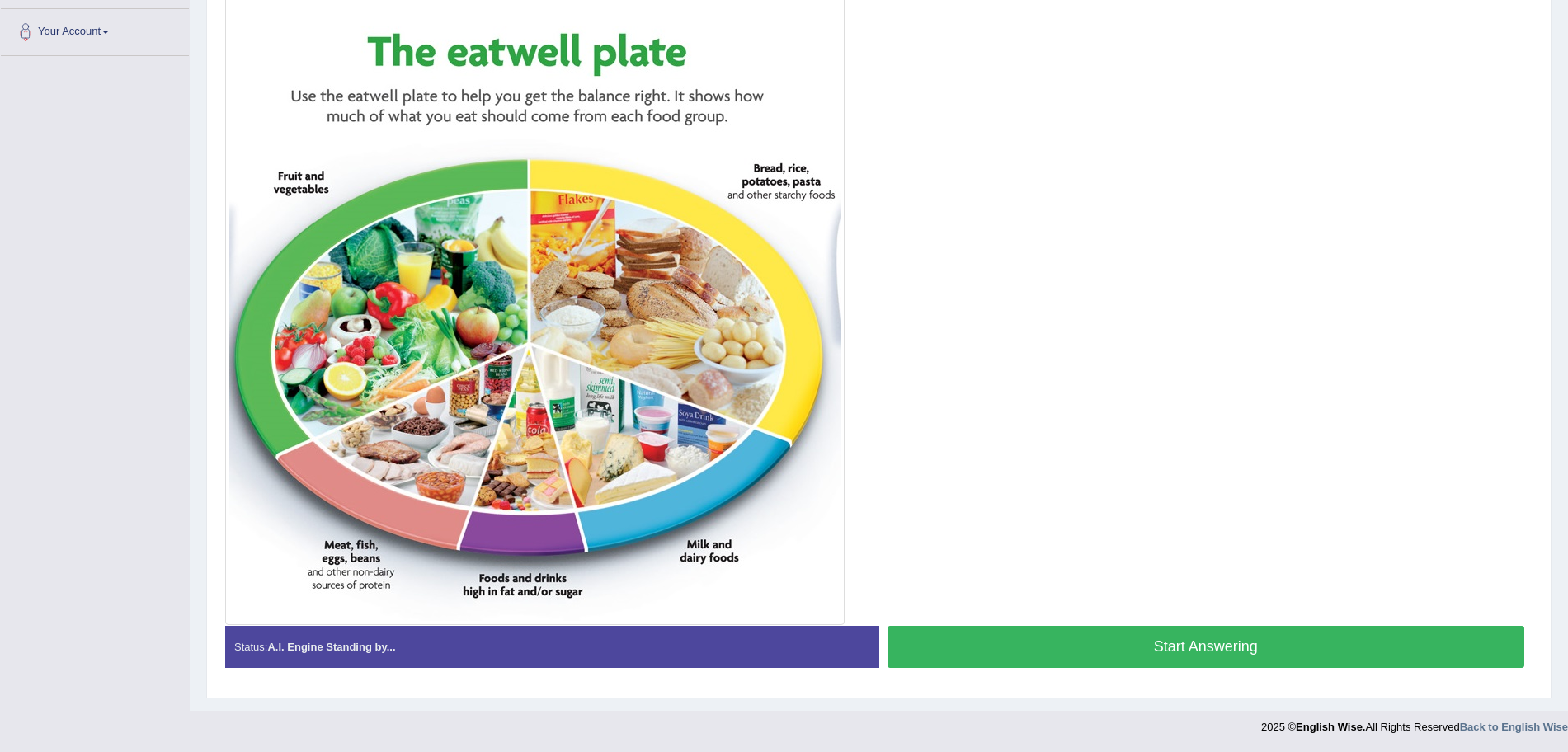
click at [1187, 665] on button "Start Answering" at bounding box center [1206, 647] width 638 height 42
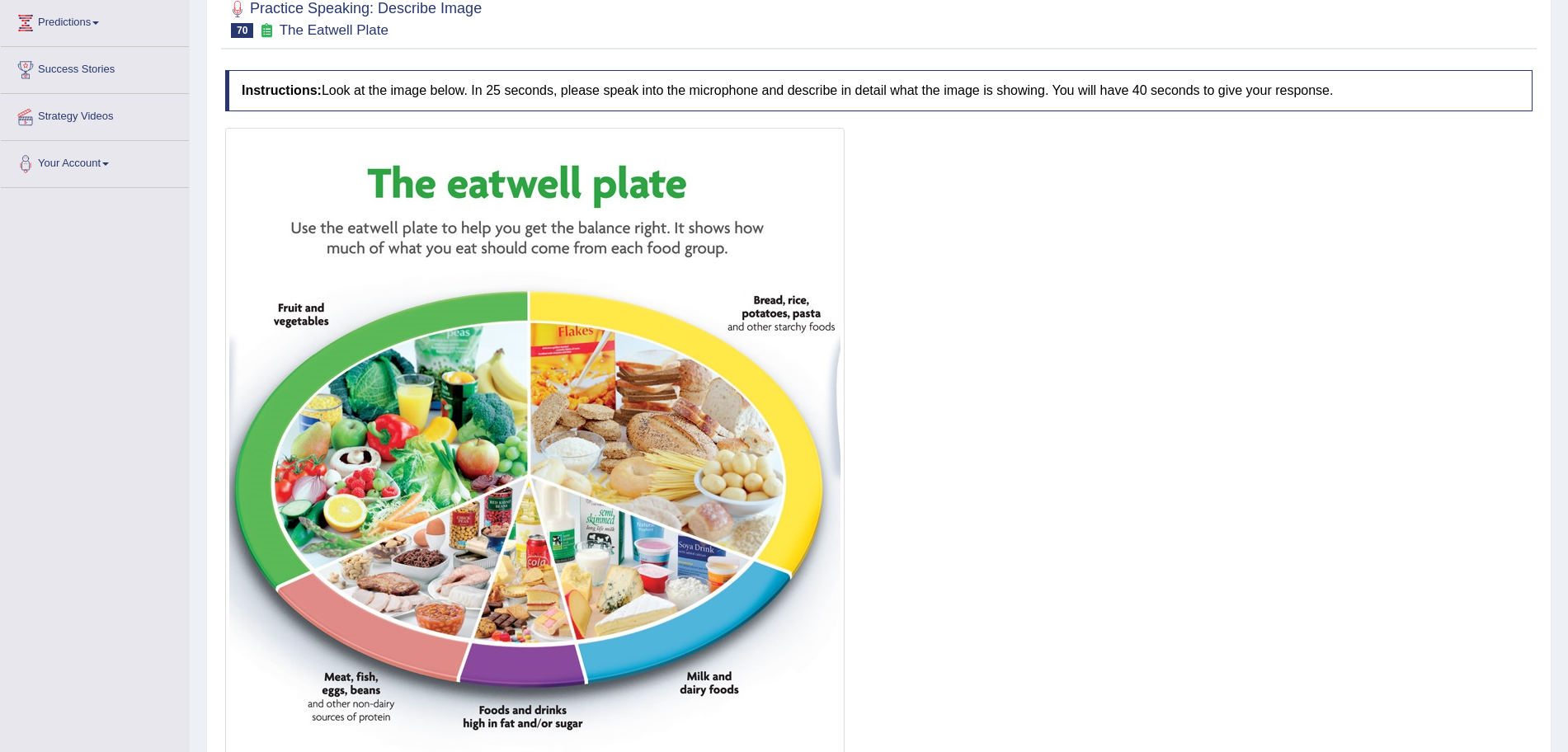
scroll to position [370, 0]
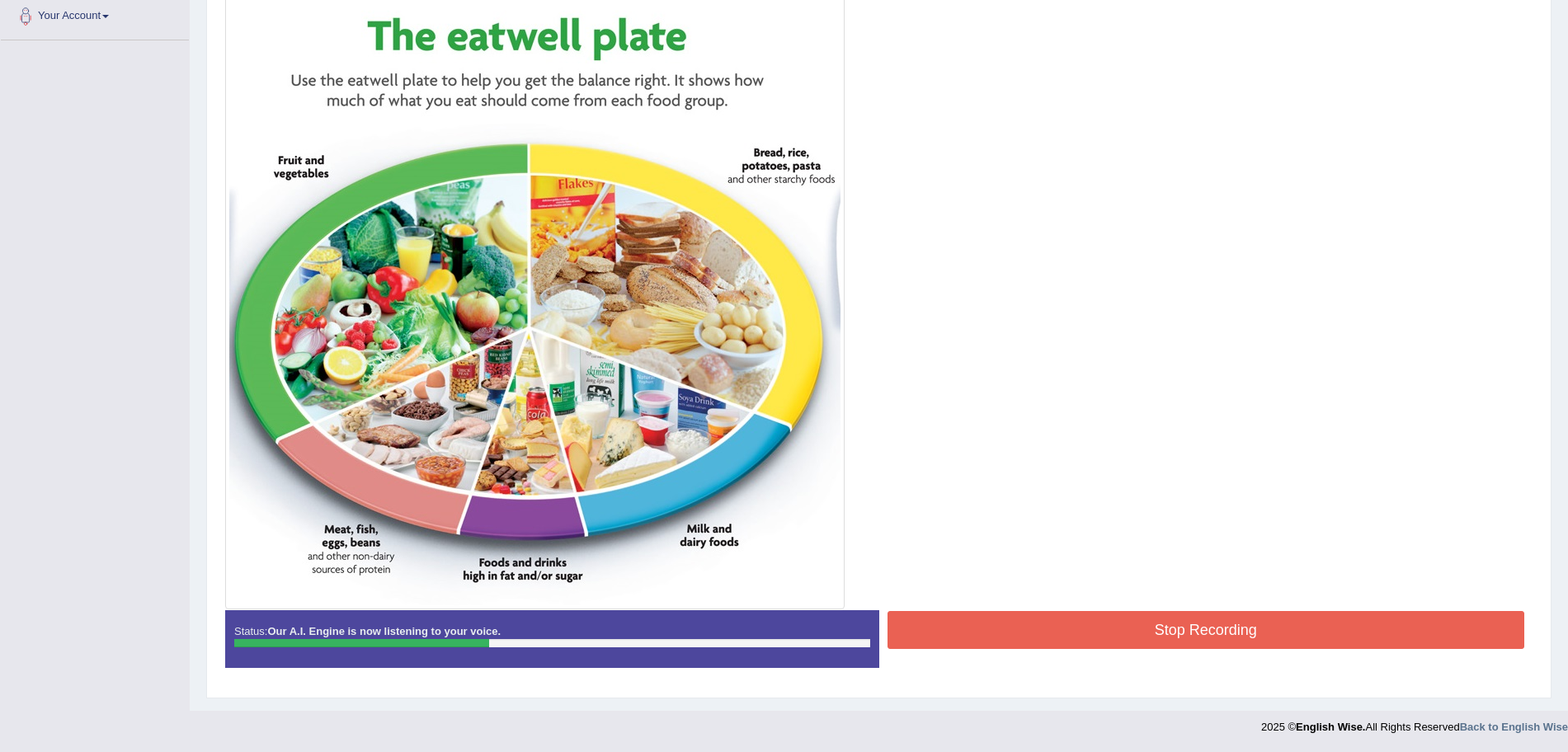
click at [1164, 635] on button "Stop Recording" at bounding box center [1206, 629] width 638 height 38
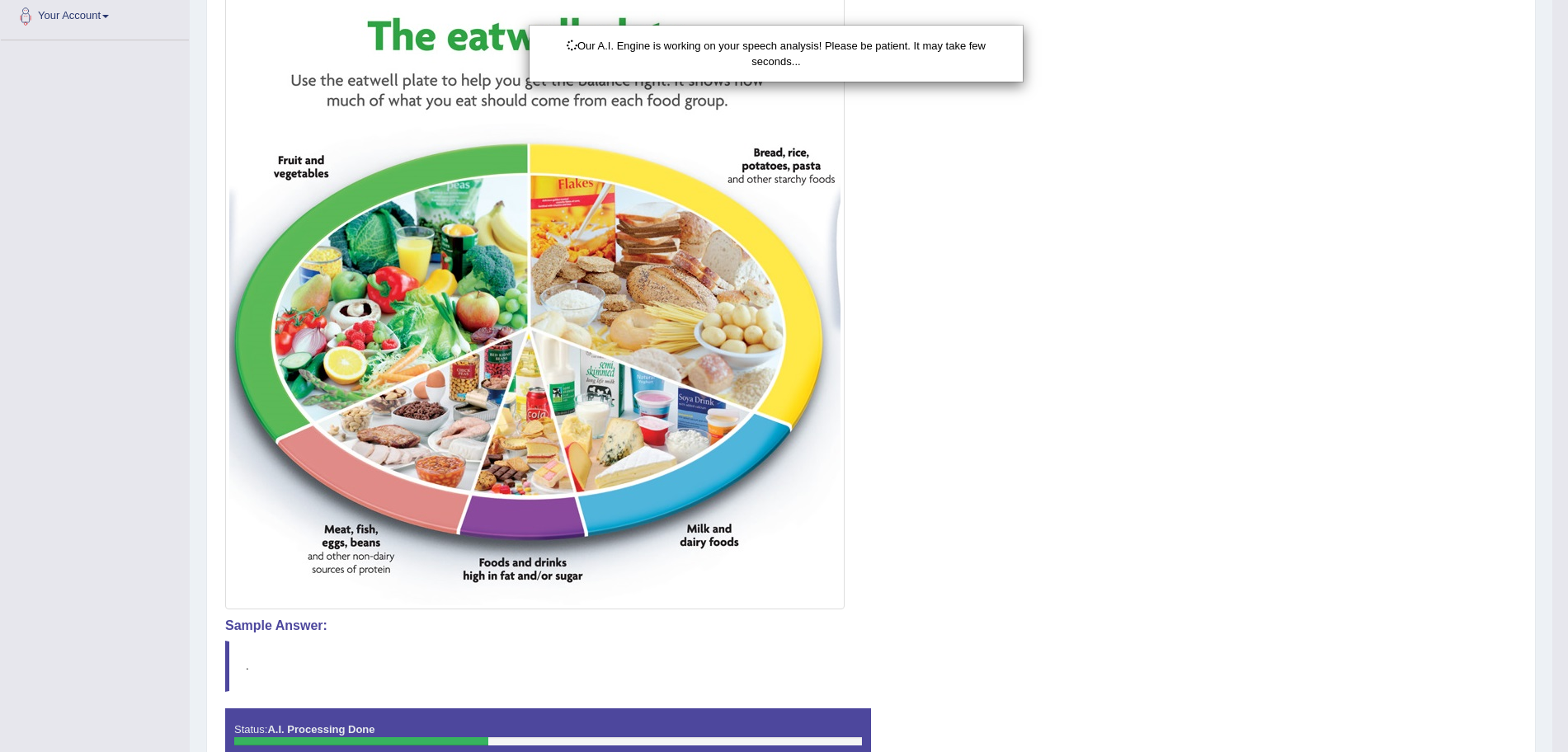
scroll to position [422, 0]
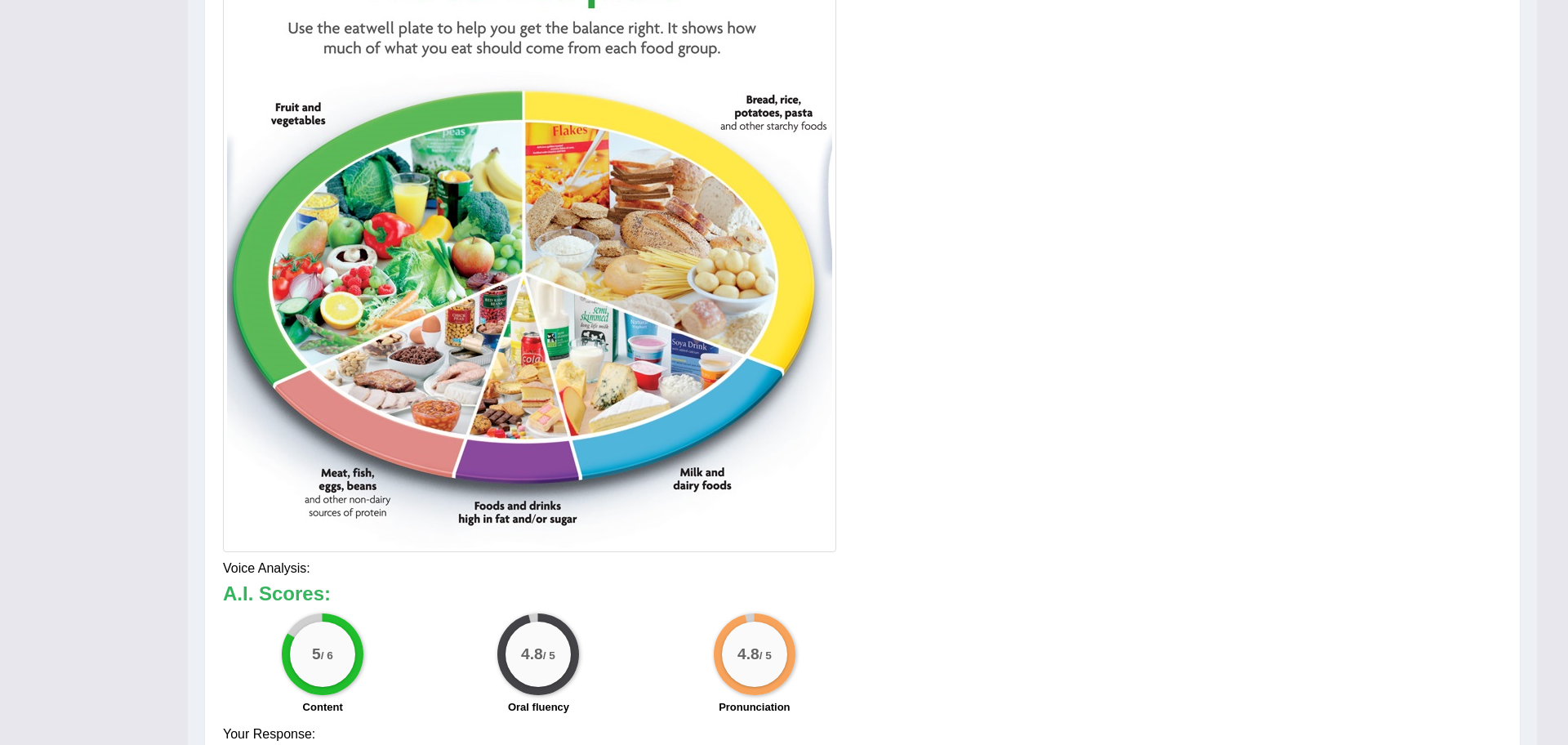
drag, startPoint x: 1567, startPoint y: 429, endPoint x: 1567, endPoint y: 564, distance: 135.0
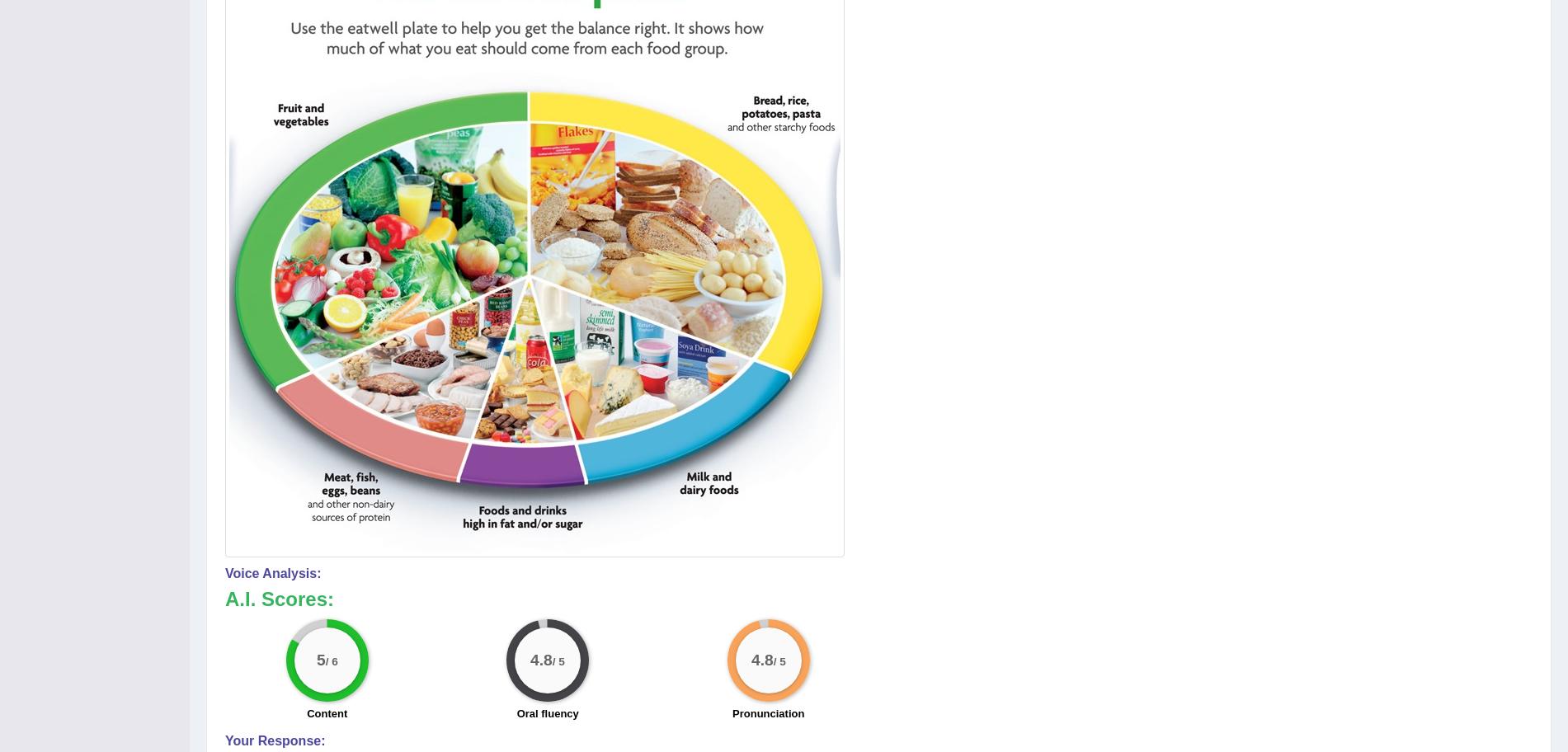
scroll to position [0, 0]
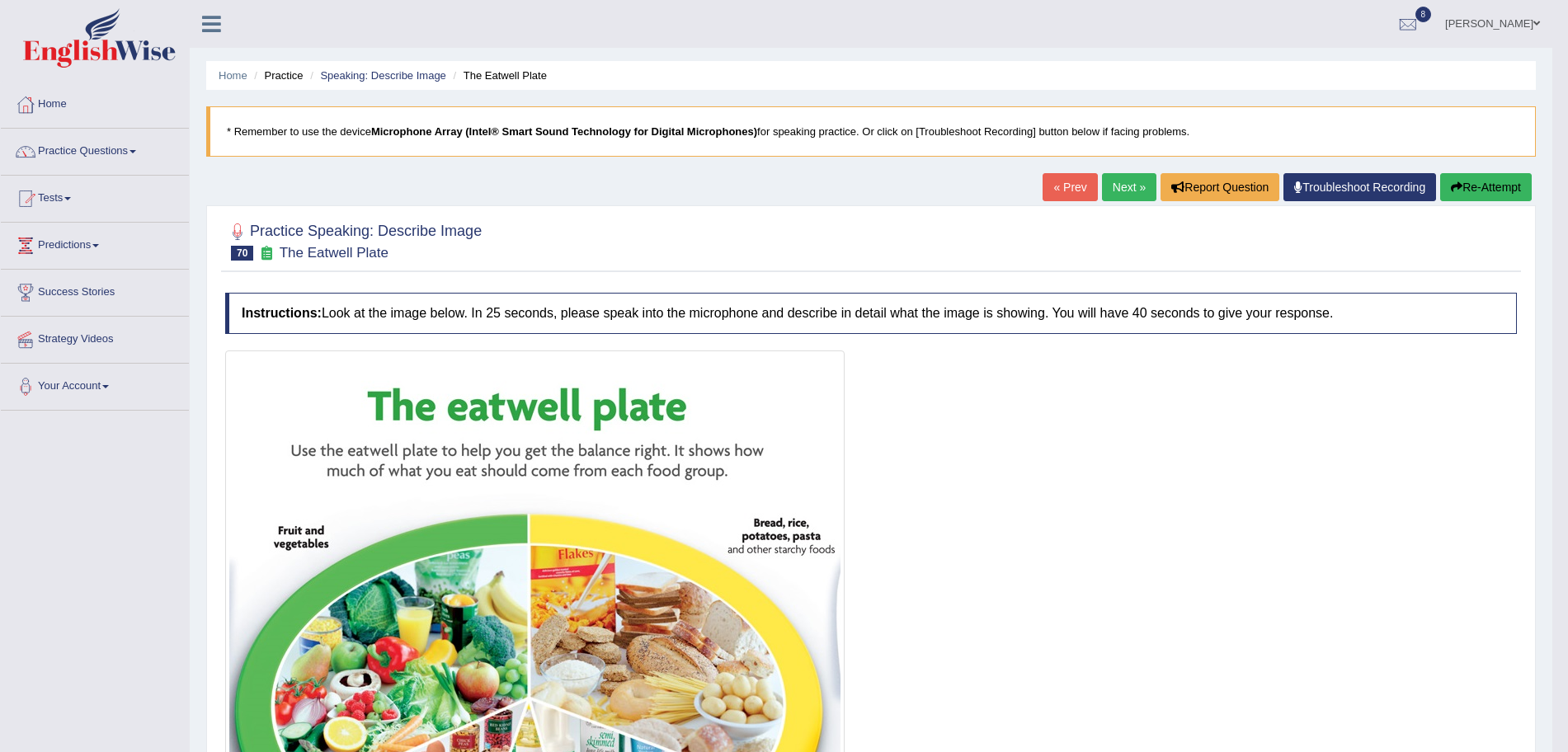
click at [1132, 187] on link "Next »" at bounding box center [1128, 188] width 54 height 28
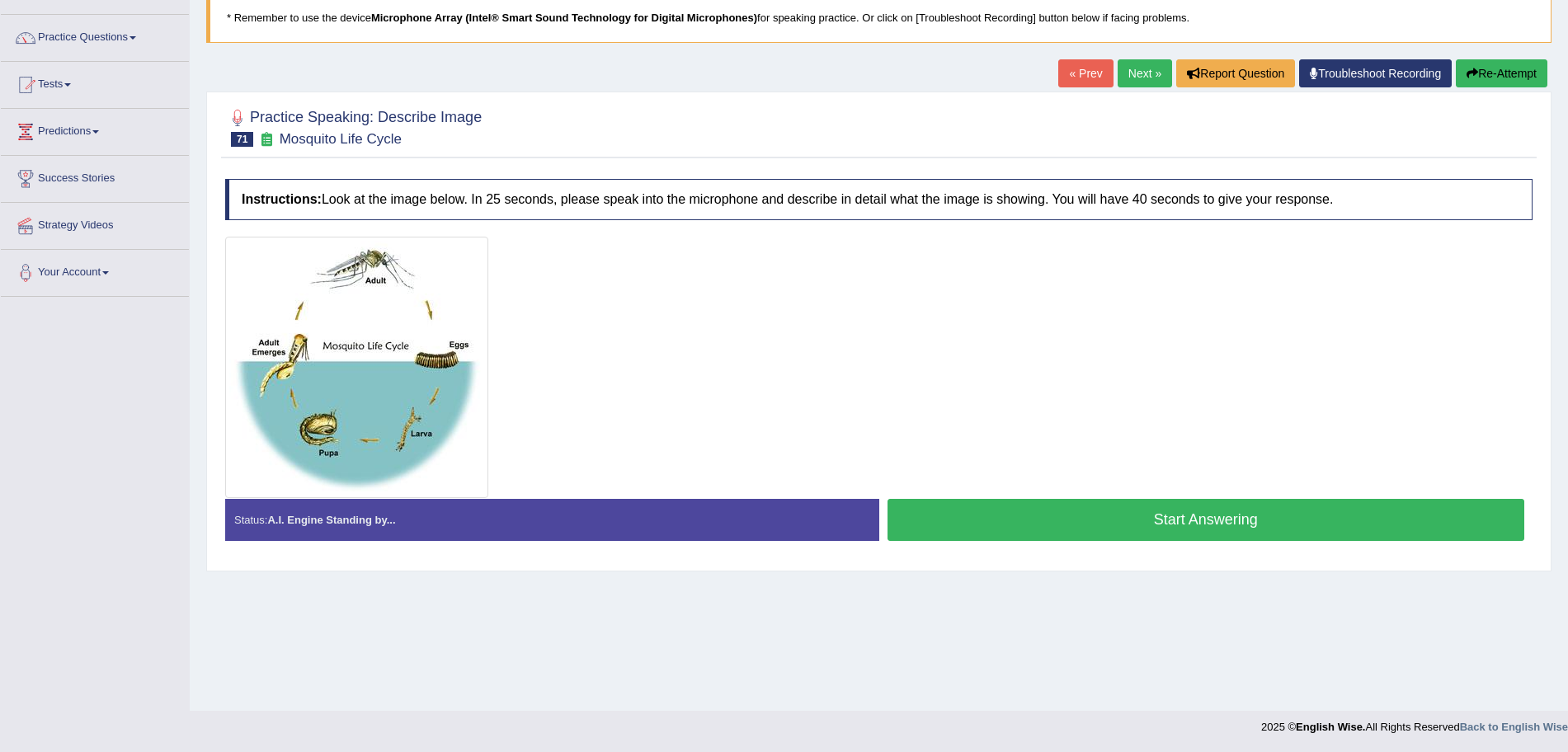
click at [1075, 538] on button "Start Answering" at bounding box center [1206, 519] width 638 height 42
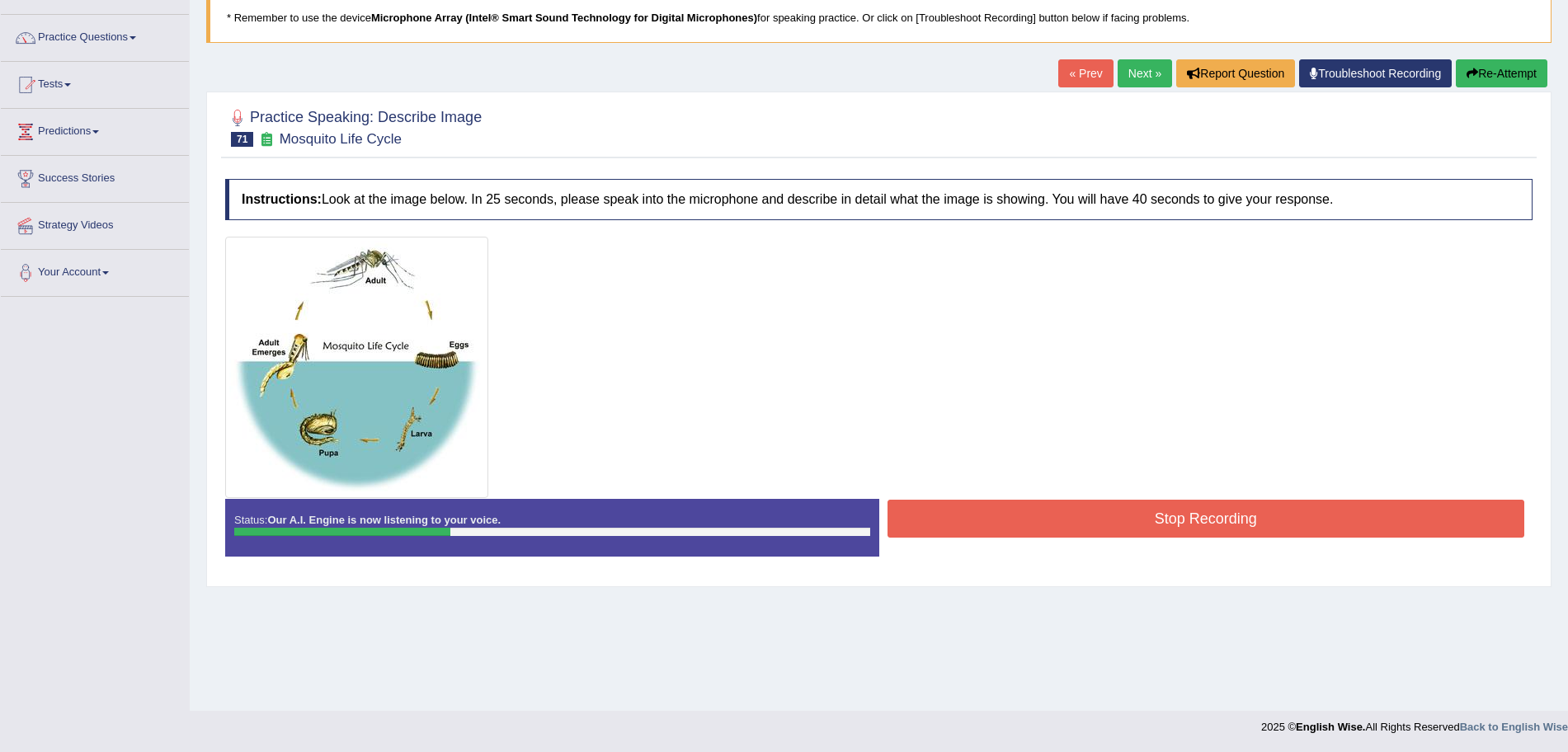
click at [976, 523] on button "Stop Recording" at bounding box center [1206, 518] width 638 height 38
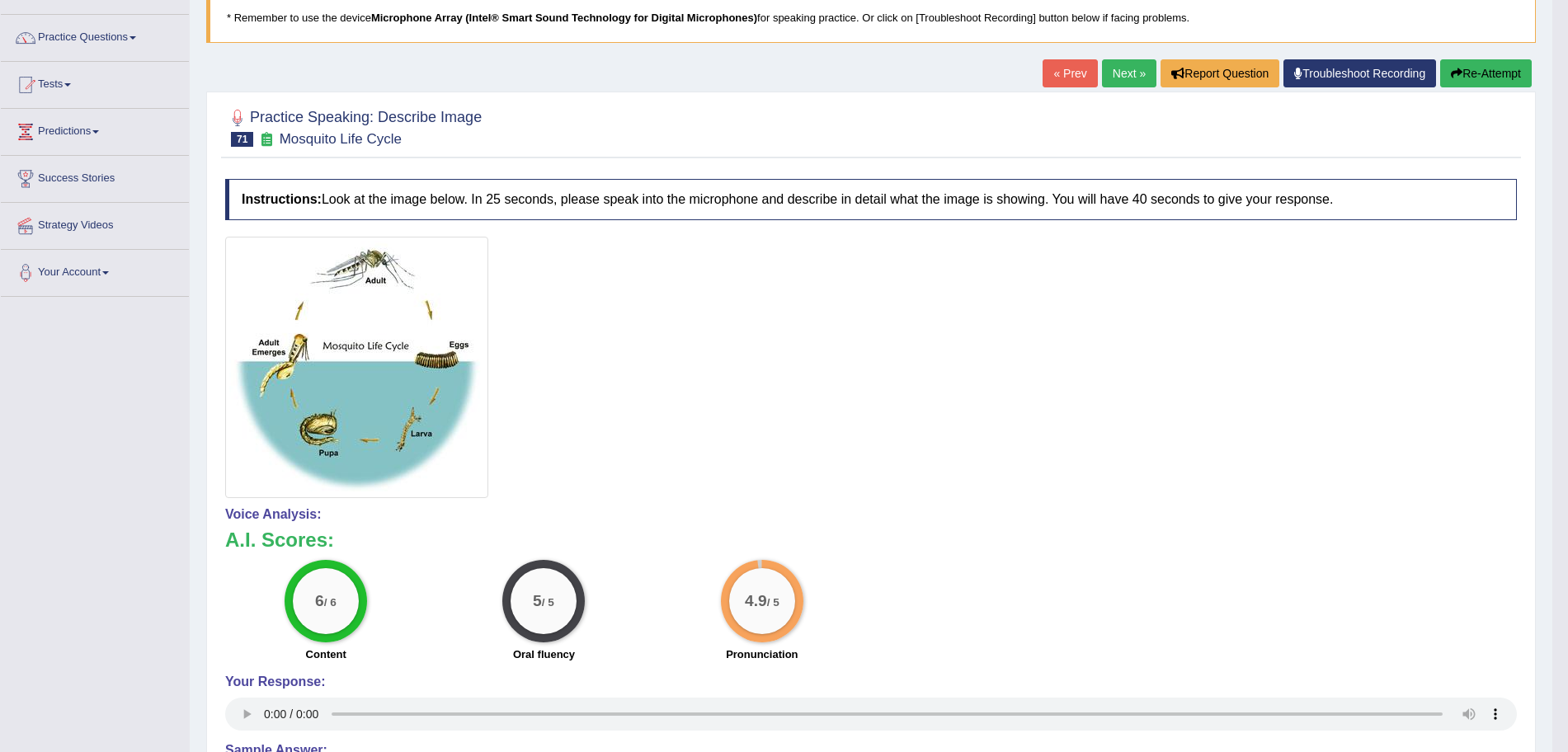
click at [1128, 65] on link "Next »" at bounding box center [1128, 73] width 54 height 28
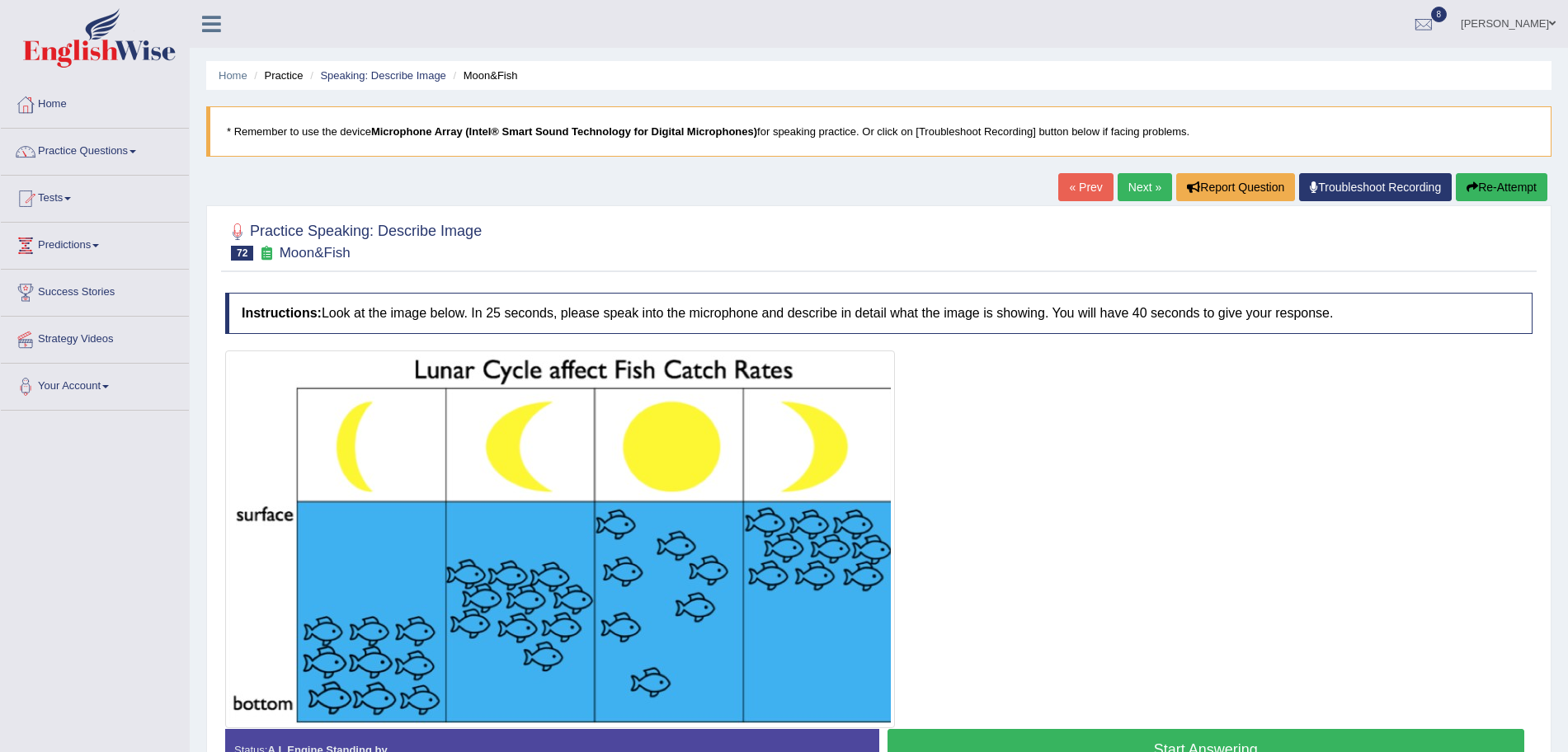
scroll to position [113, 0]
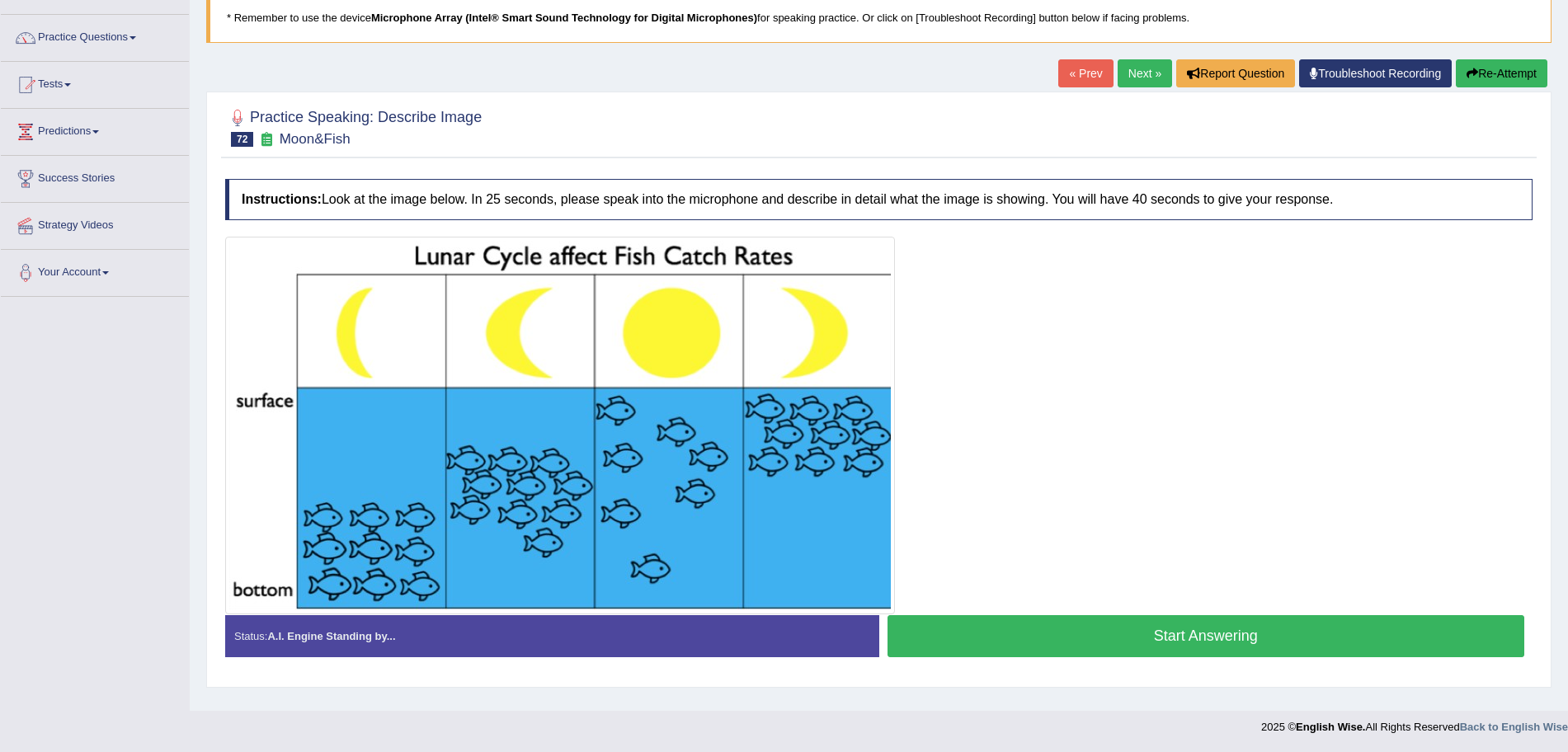
click at [1089, 630] on button "Start Answering" at bounding box center [1206, 636] width 638 height 42
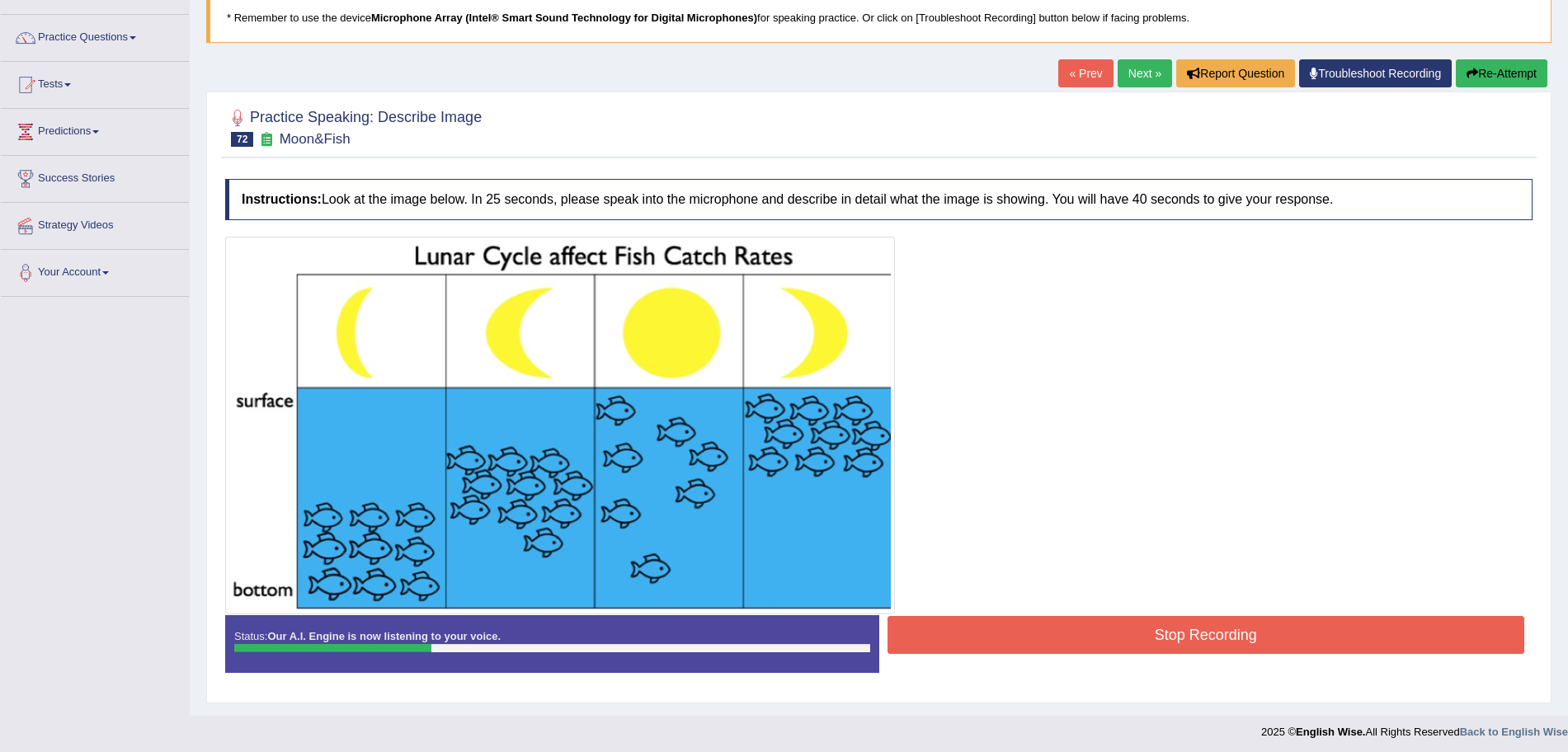
click at [1063, 634] on button "Stop Recording" at bounding box center [1206, 634] width 638 height 38
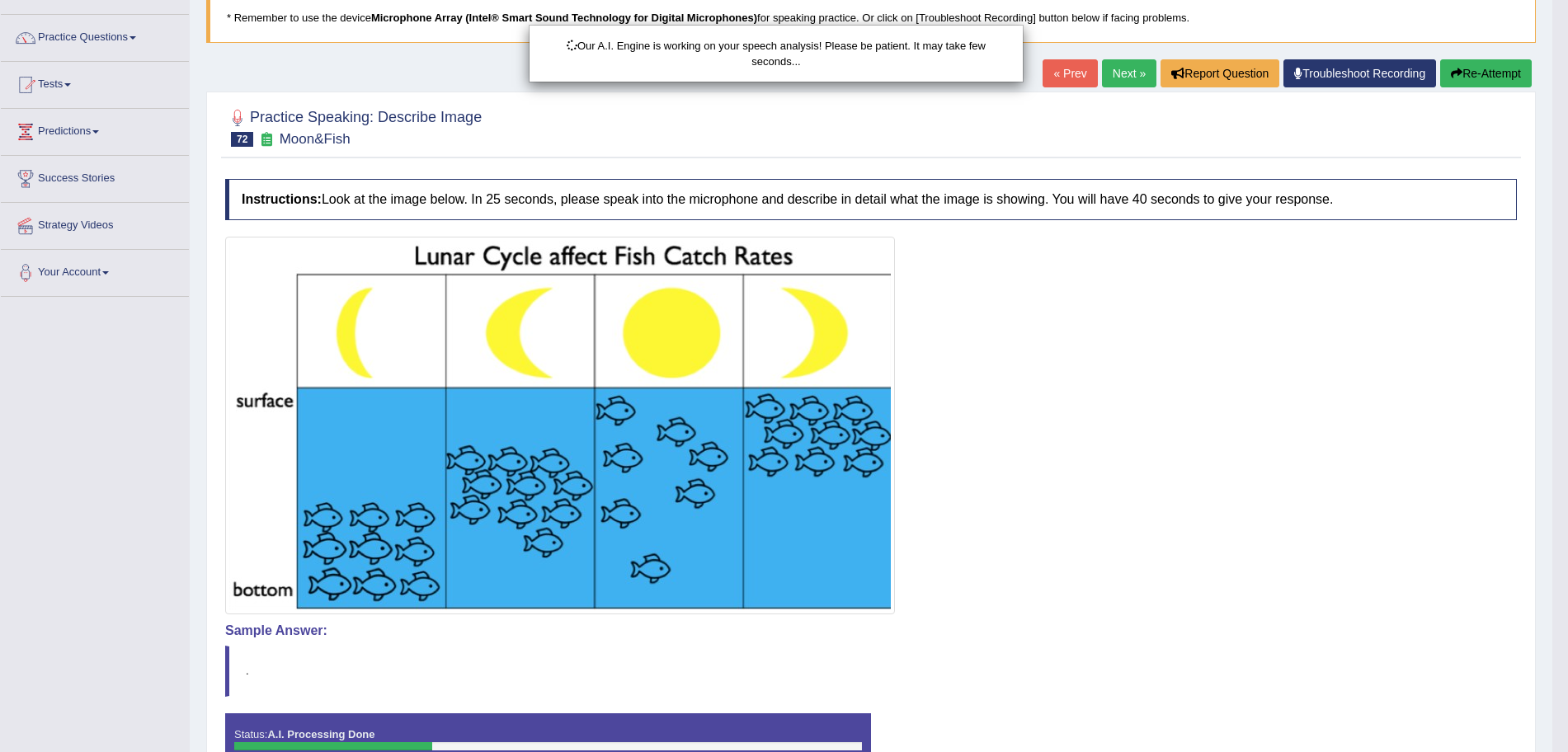
drag, startPoint x: 1583, startPoint y: 323, endPoint x: 1583, endPoint y: 491, distance: 168.0
click at [1567, 491] on html "Toggle navigation Home Practice Questions Speaking Practice Read Aloud Repeat S…" at bounding box center [784, 263] width 1568 height 752
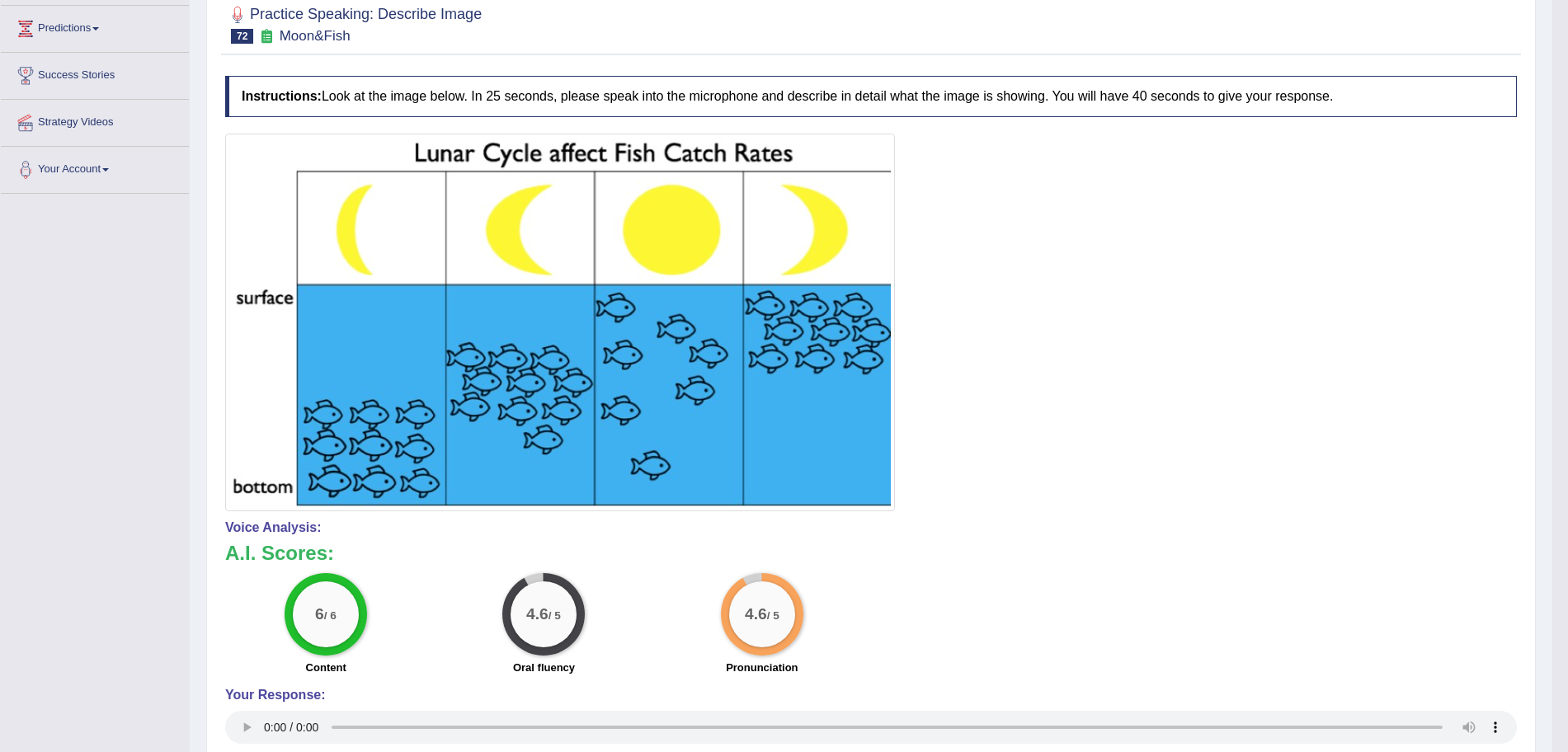
scroll to position [0, 0]
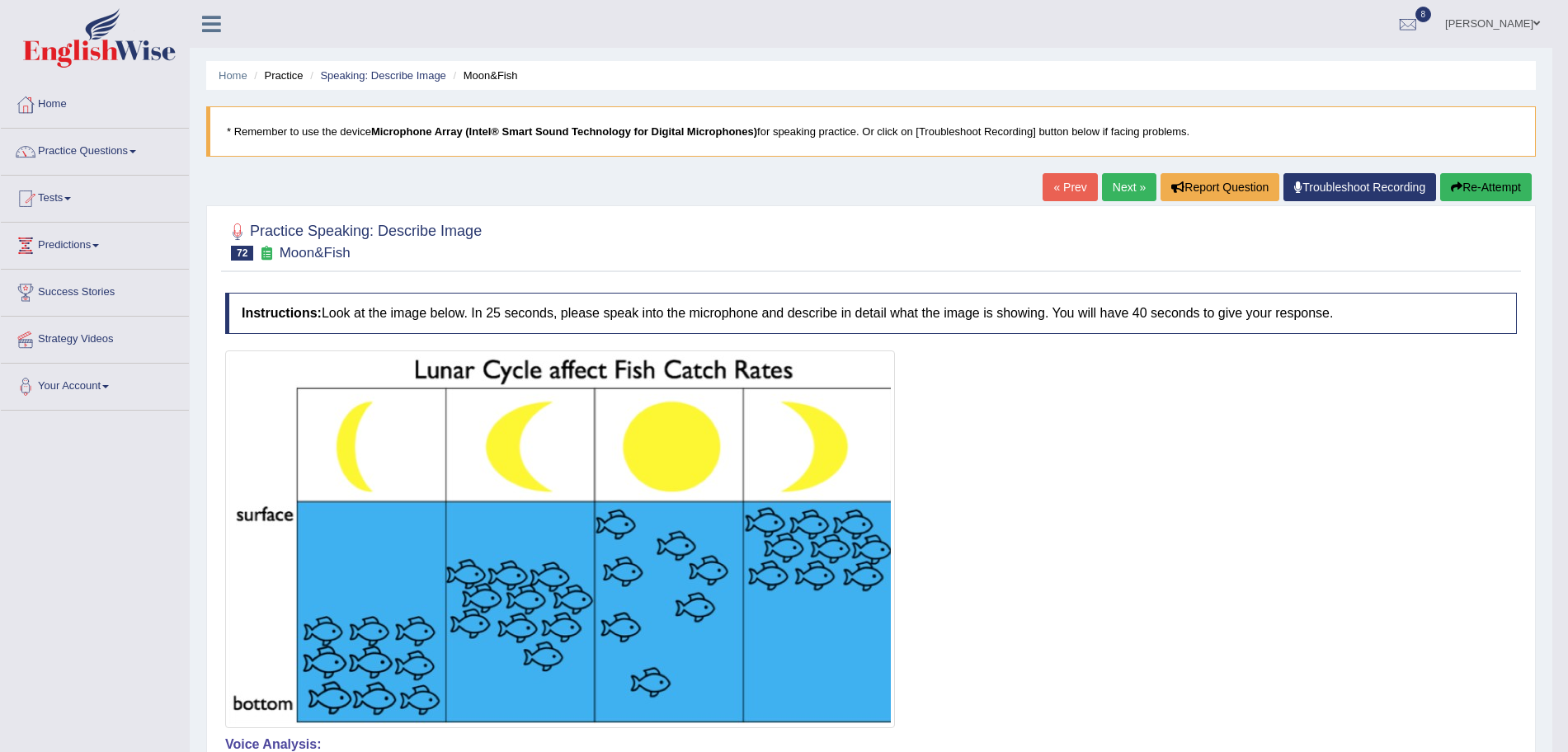
click at [1108, 203] on div "« Prev Next » Report Question Troubleshoot Recording Re-Attempt" at bounding box center [1289, 189] width 493 height 33
click at [1107, 193] on link "Next »" at bounding box center [1128, 188] width 54 height 28
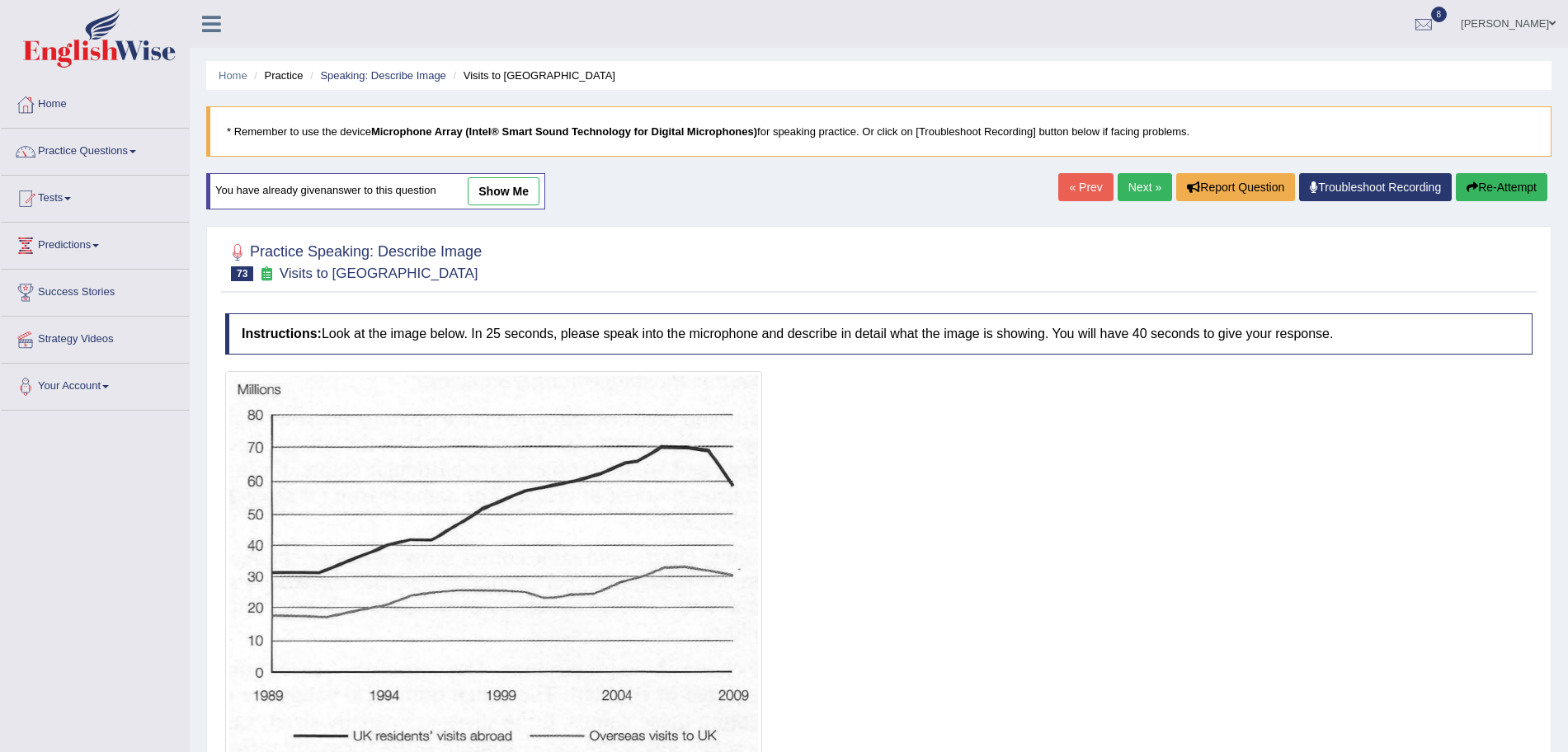
scroll to position [164, 0]
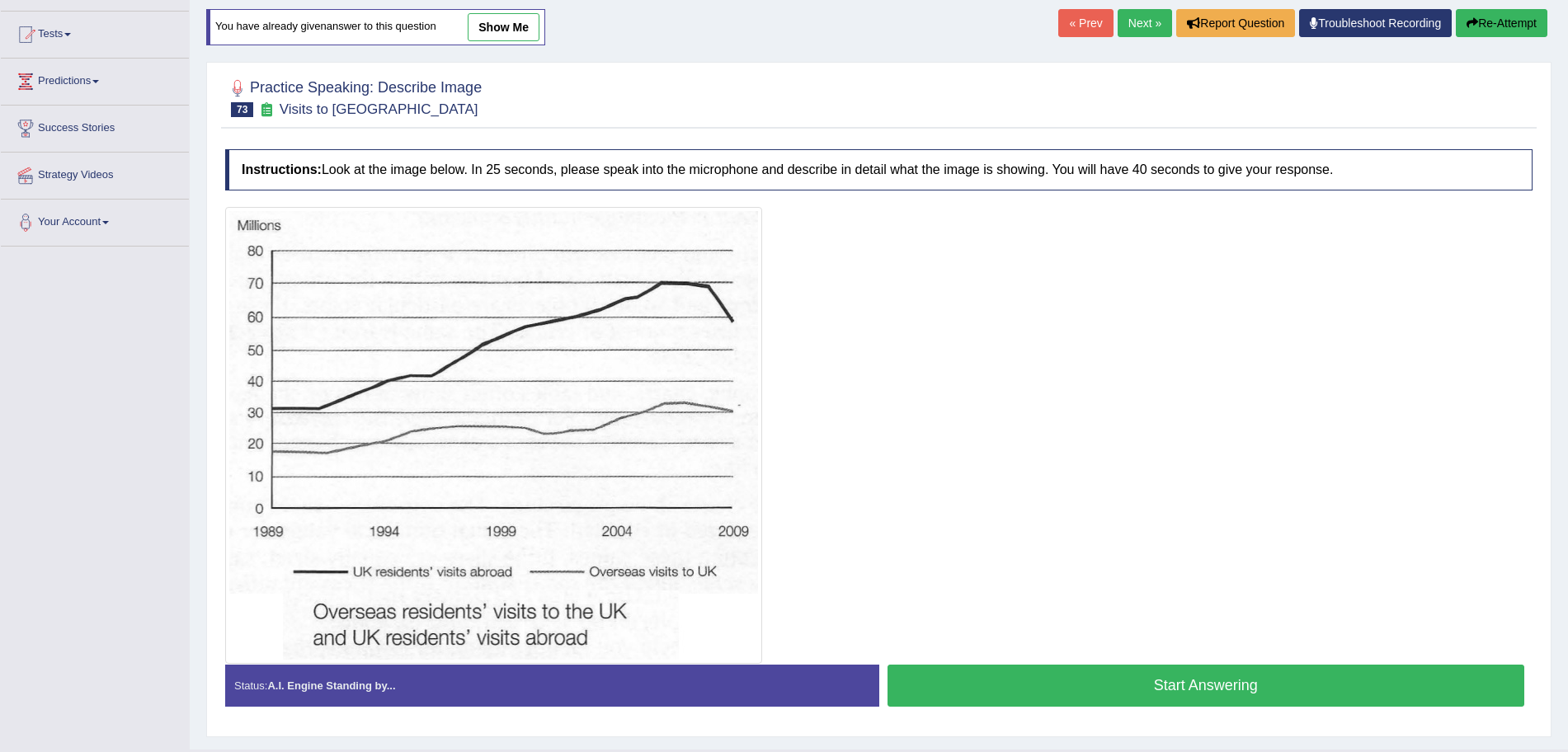
click at [1162, 685] on button "Start Answering" at bounding box center [1206, 685] width 638 height 42
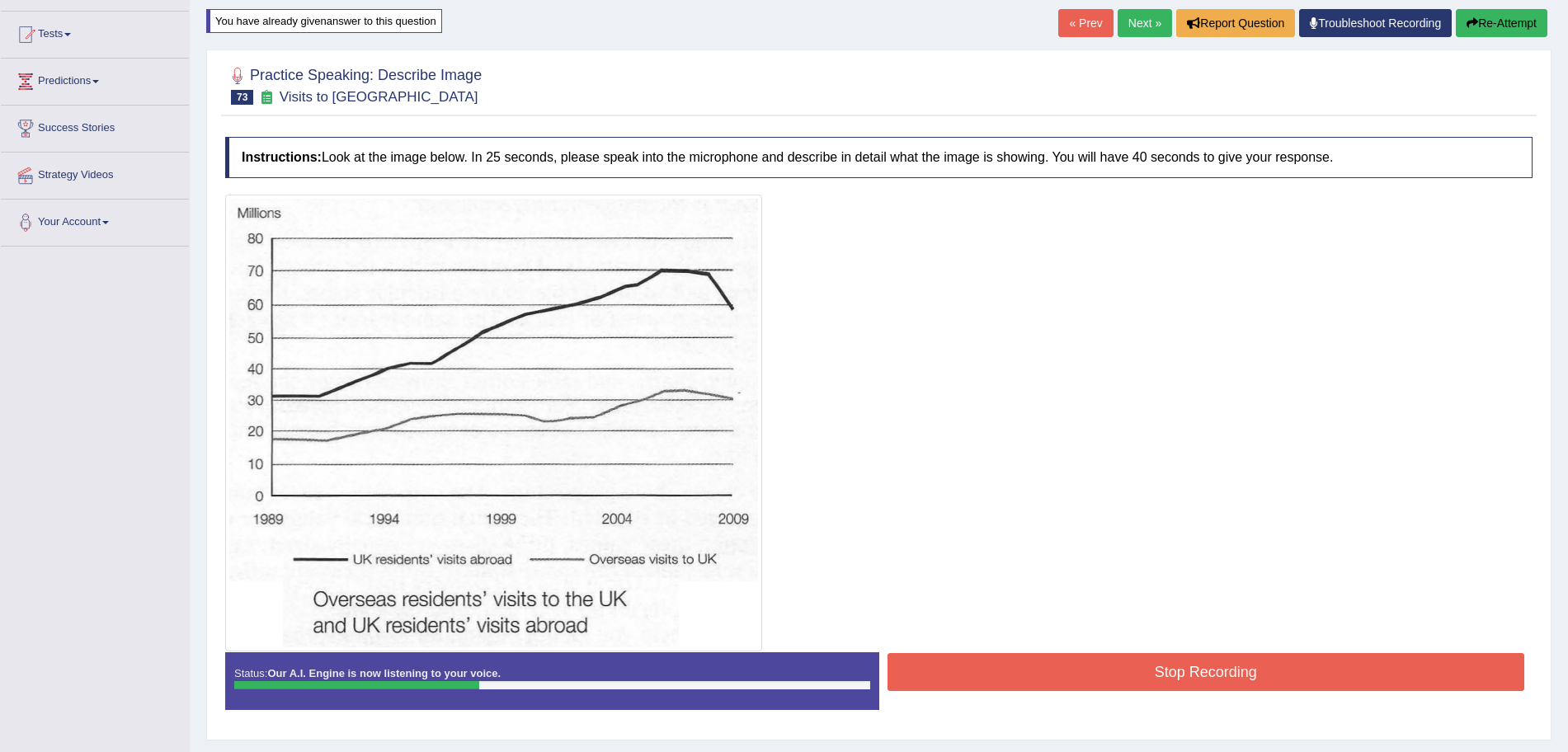
click at [1070, 659] on button "Stop Recording" at bounding box center [1206, 671] width 638 height 38
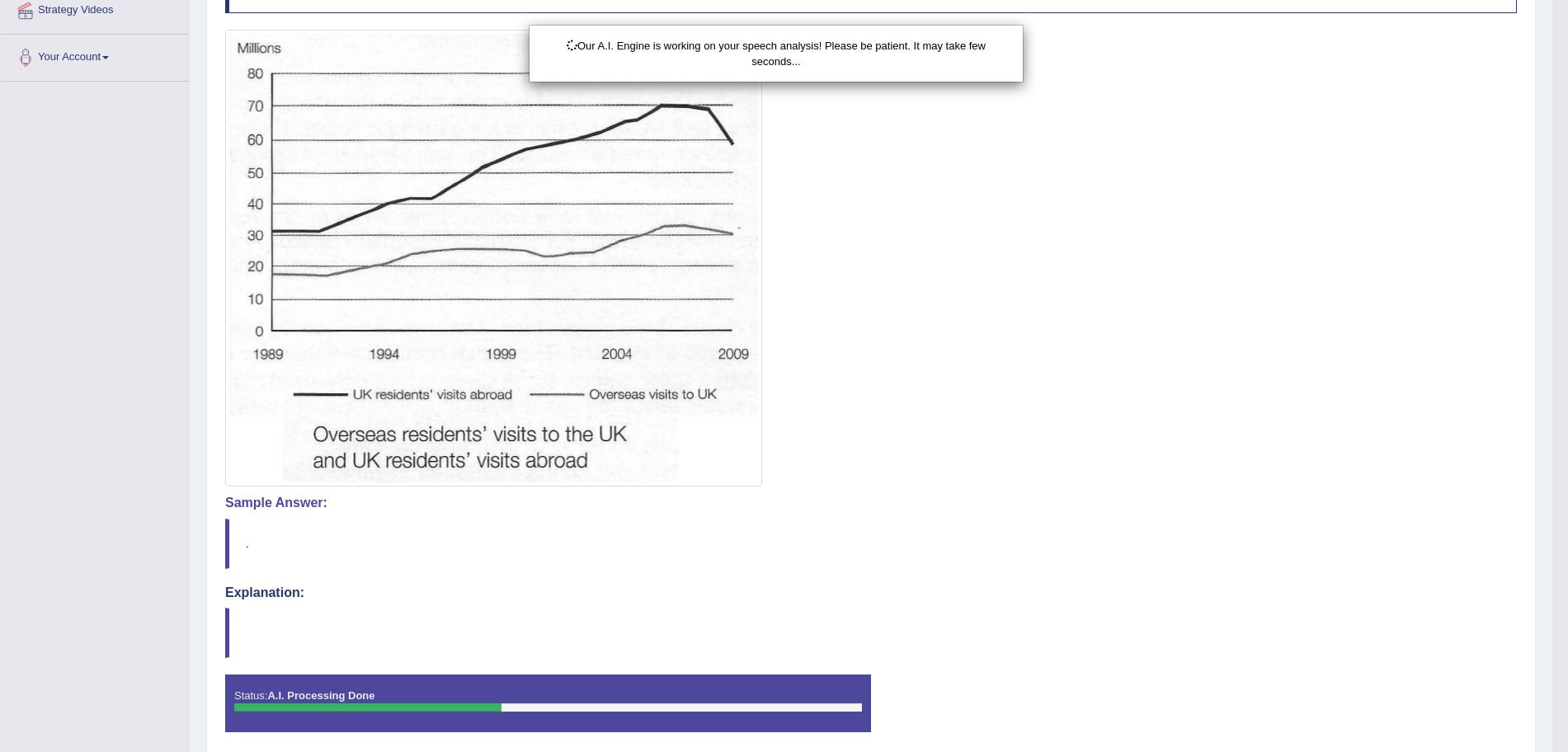
scroll to position [394, 0]
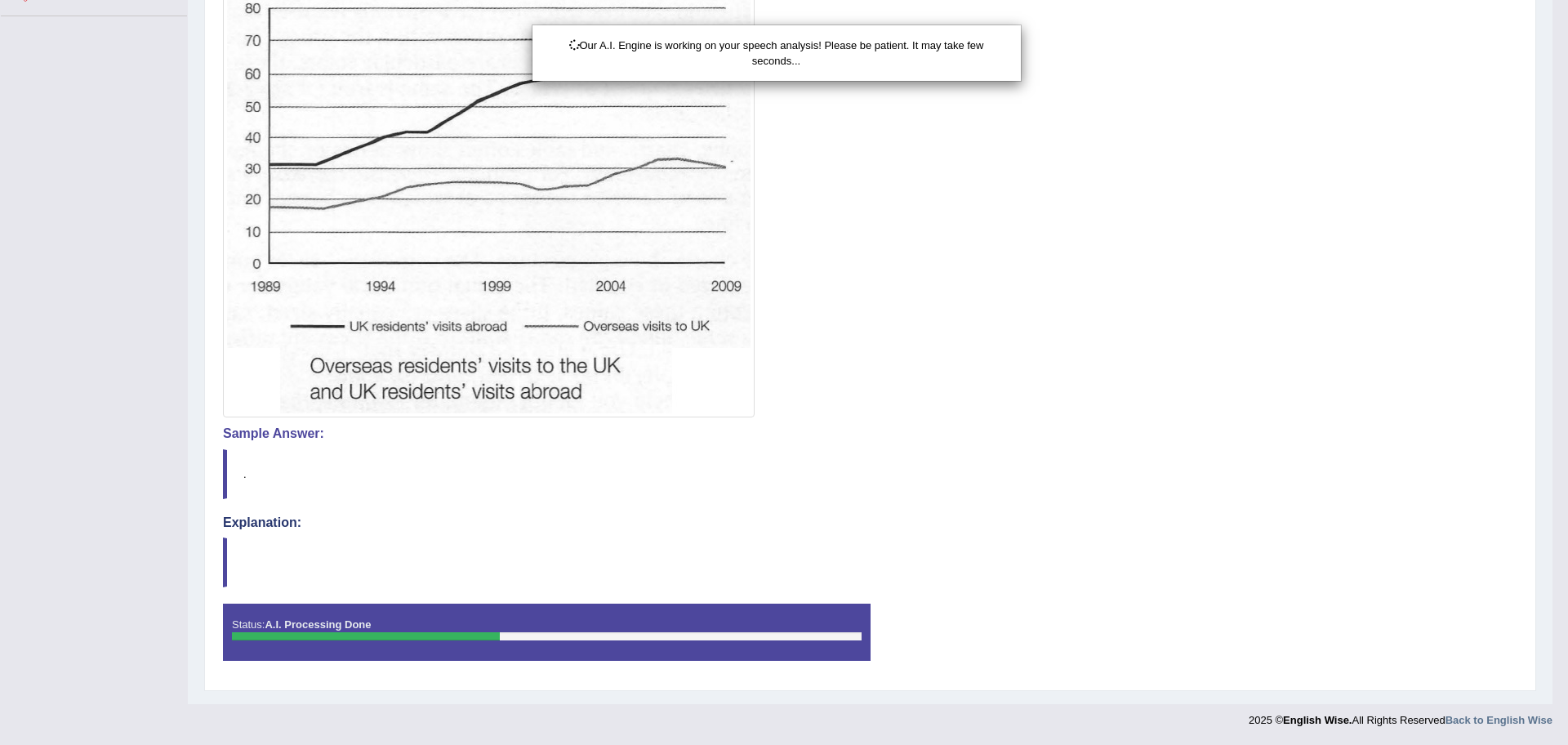
drag, startPoint x: 1567, startPoint y: 241, endPoint x: 1567, endPoint y: 419, distance: 178.0
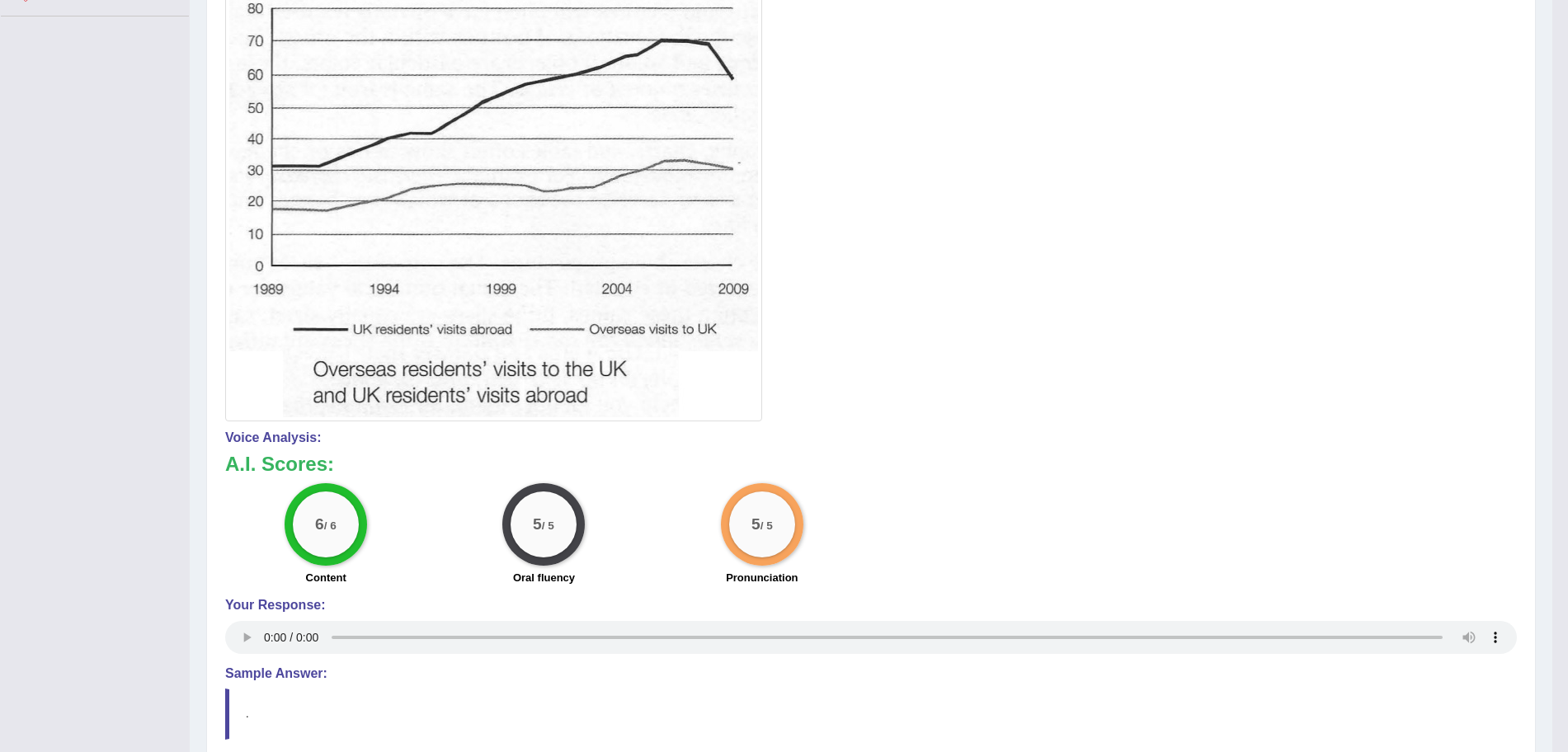
scroll to position [9, 0]
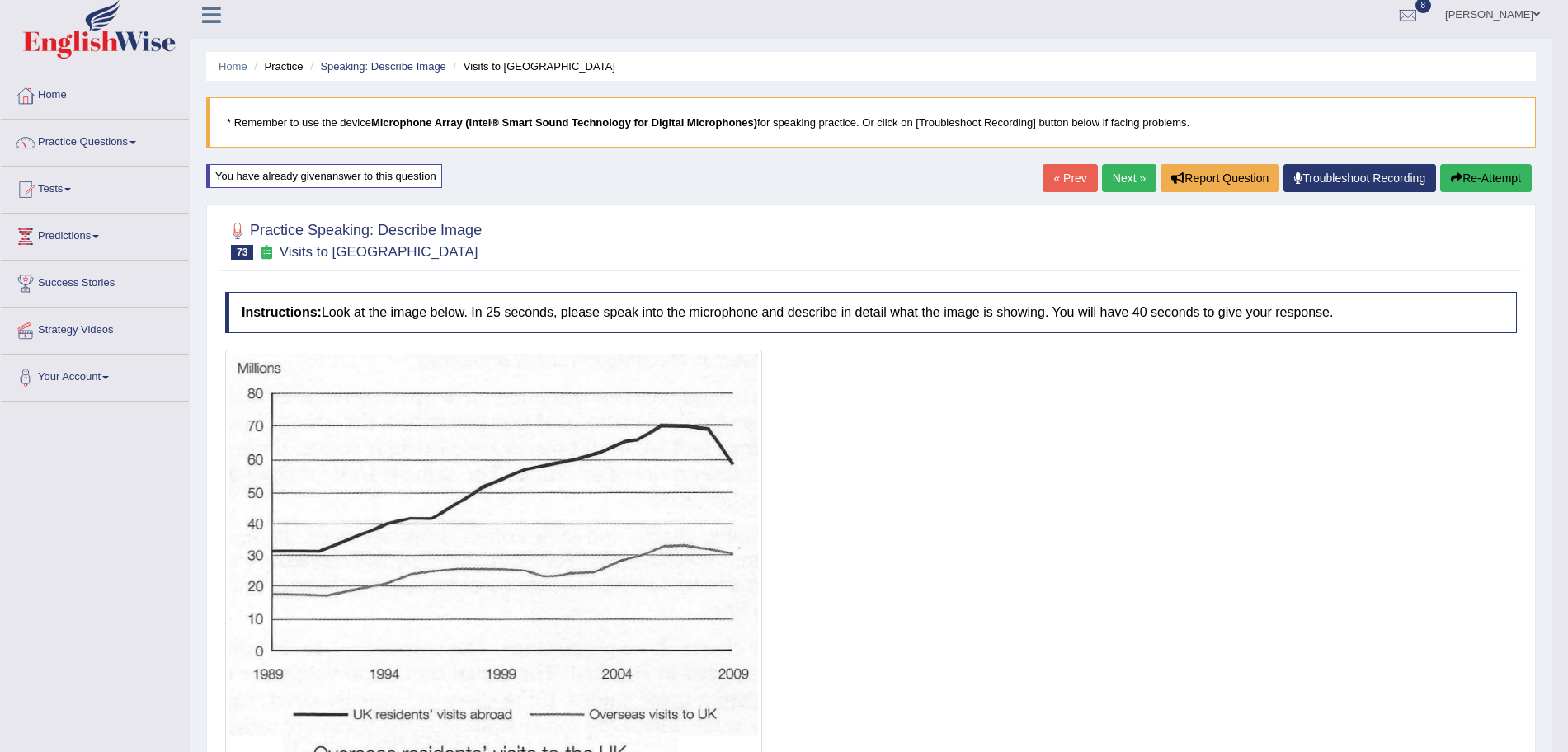
click at [1107, 183] on link "Next »" at bounding box center [1128, 178] width 54 height 28
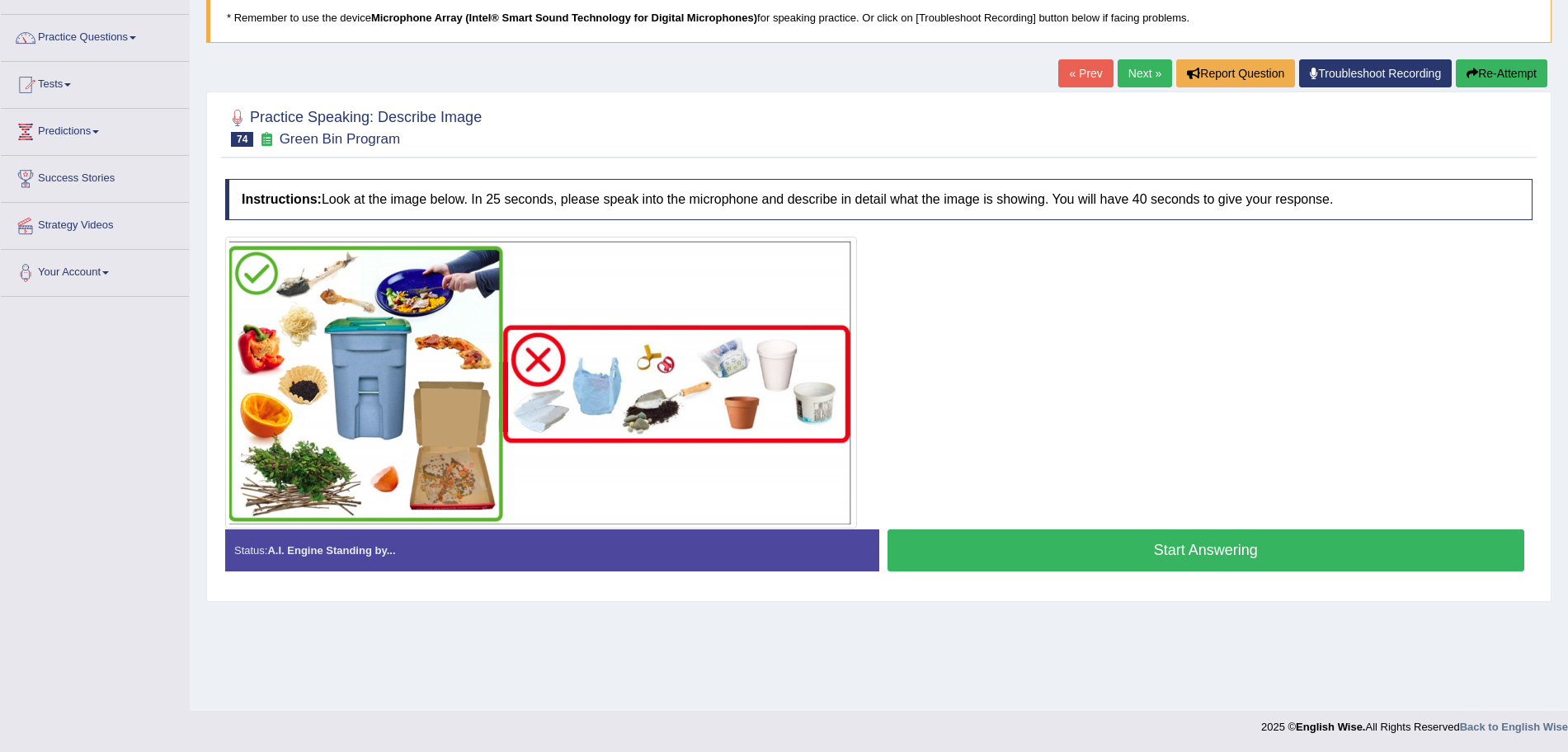
click at [1152, 568] on button "Start Answering" at bounding box center [1206, 550] width 638 height 42
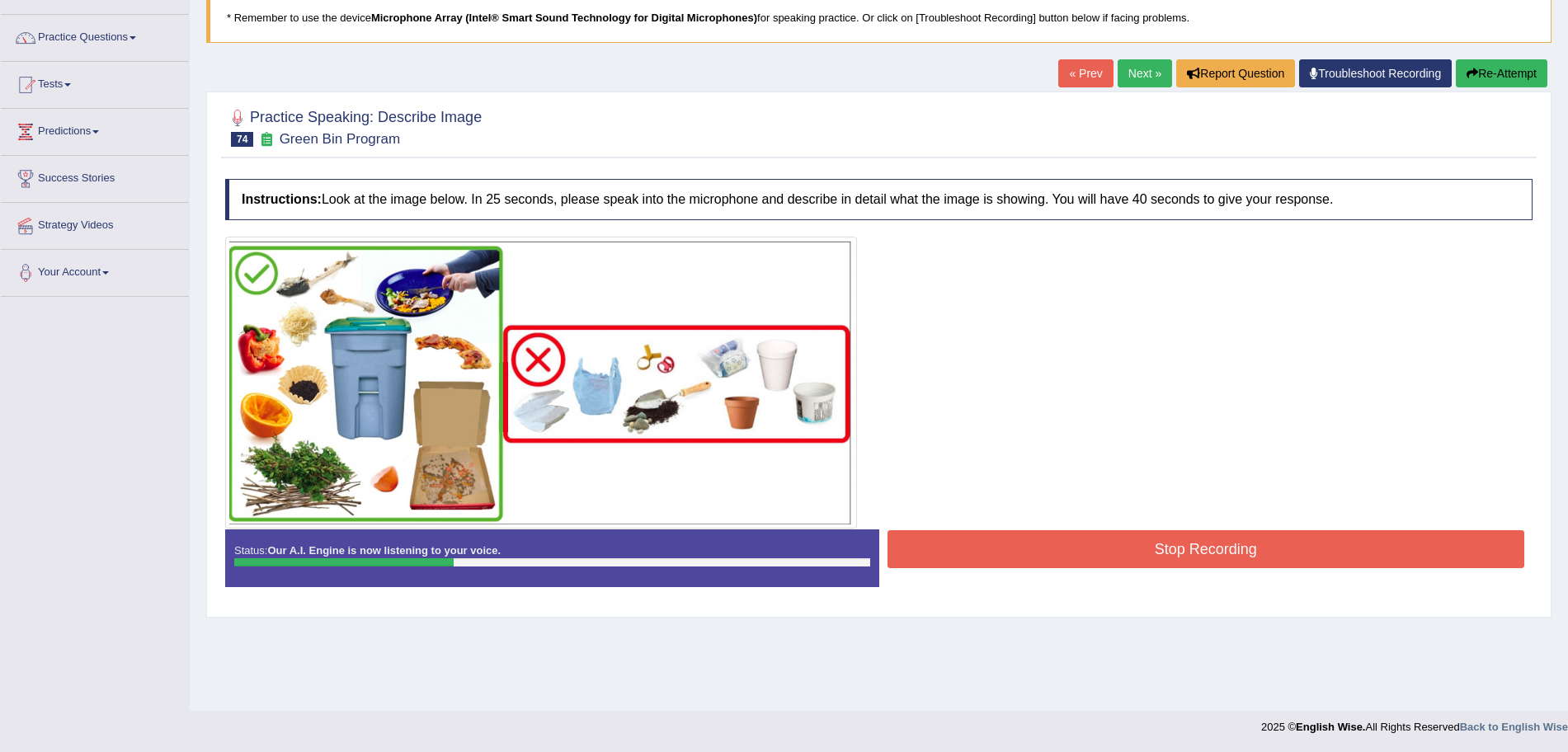
click at [1088, 551] on button "Stop Recording" at bounding box center [1206, 549] width 638 height 38
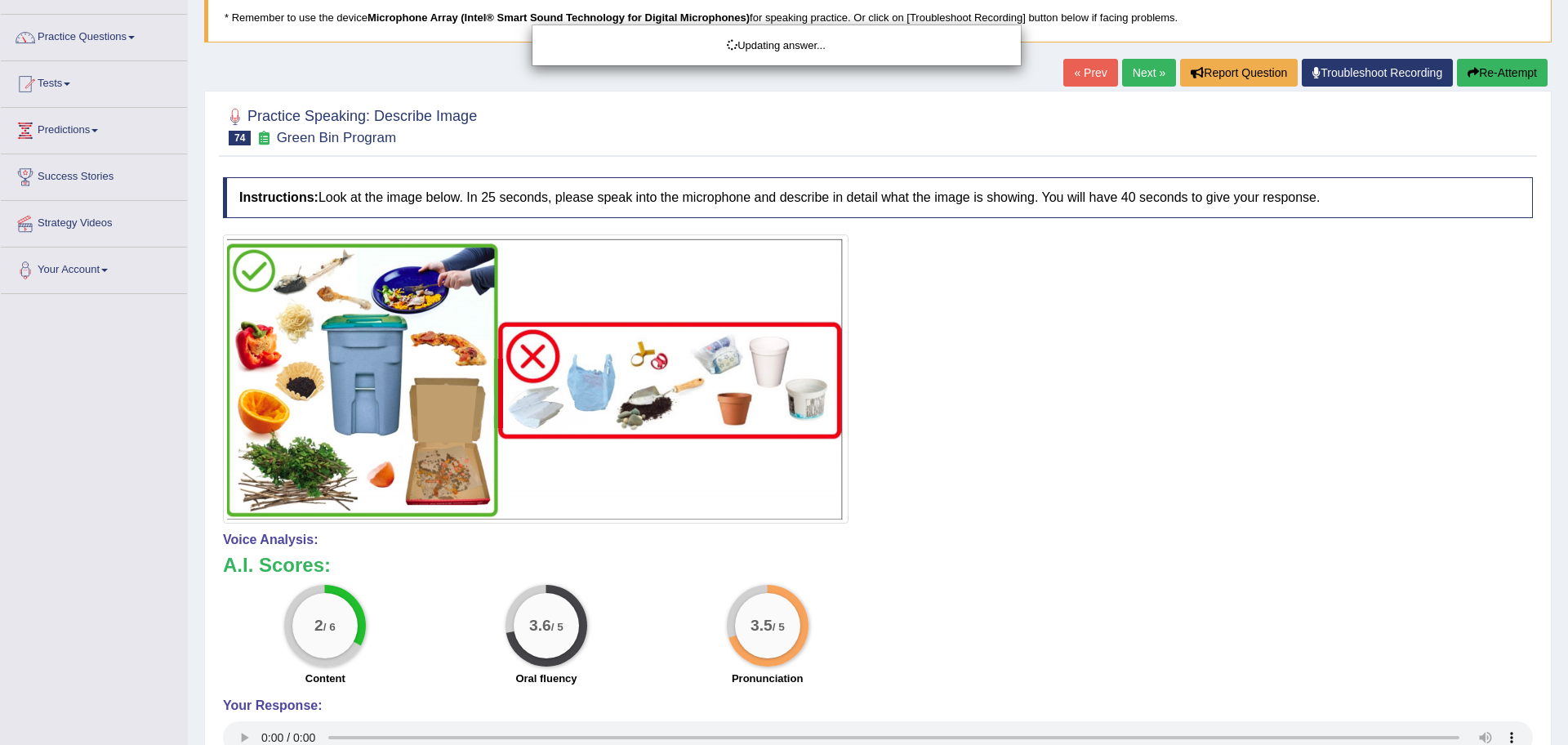
drag, startPoint x: 1567, startPoint y: 335, endPoint x: 1567, endPoint y: 517, distance: 182.0
click at [1551, 517] on html "Toggle navigation Home Practice Questions Speaking Practice Read Aloud Repeat S…" at bounding box center [784, 260] width 1568 height 745
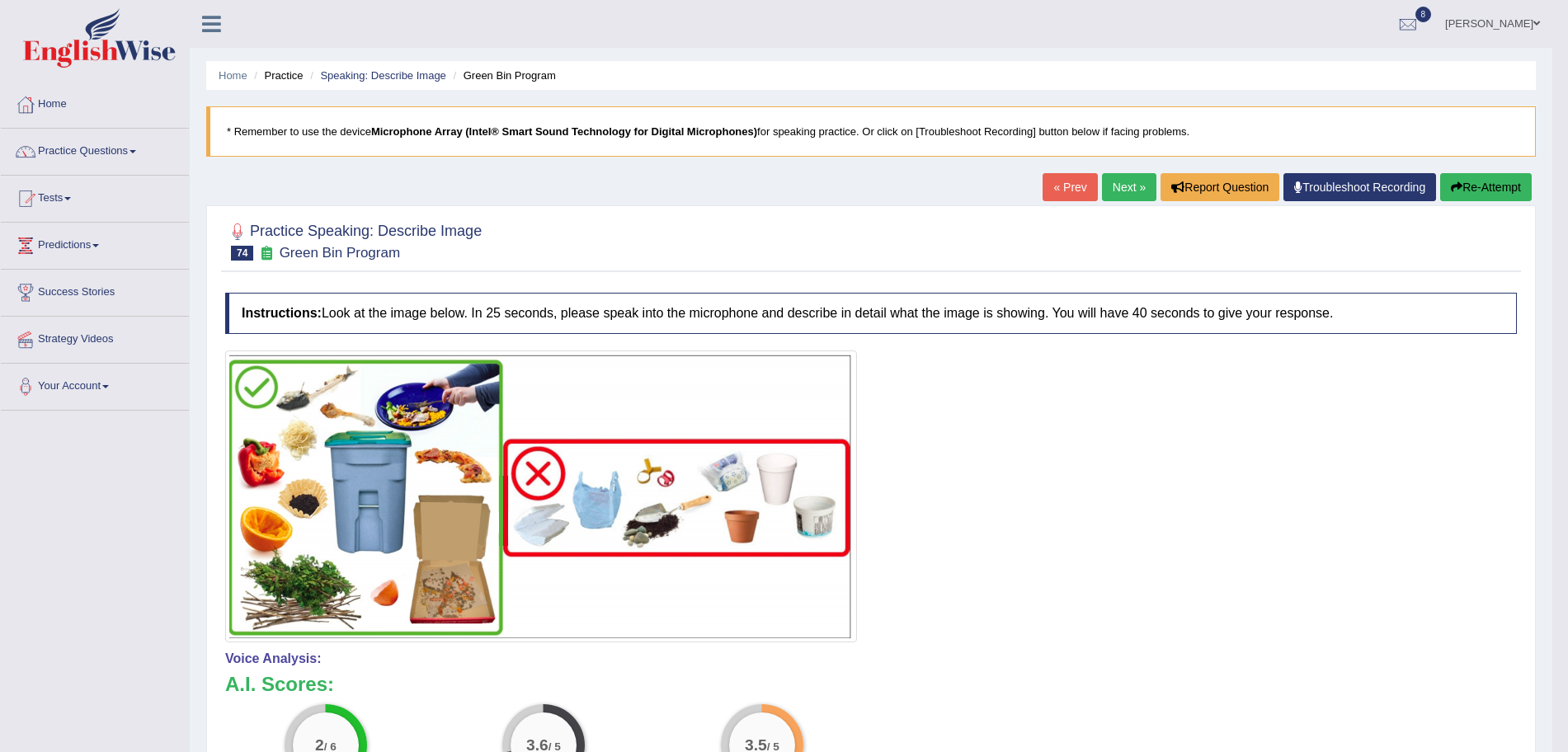
click at [1112, 189] on link "Next »" at bounding box center [1128, 188] width 54 height 28
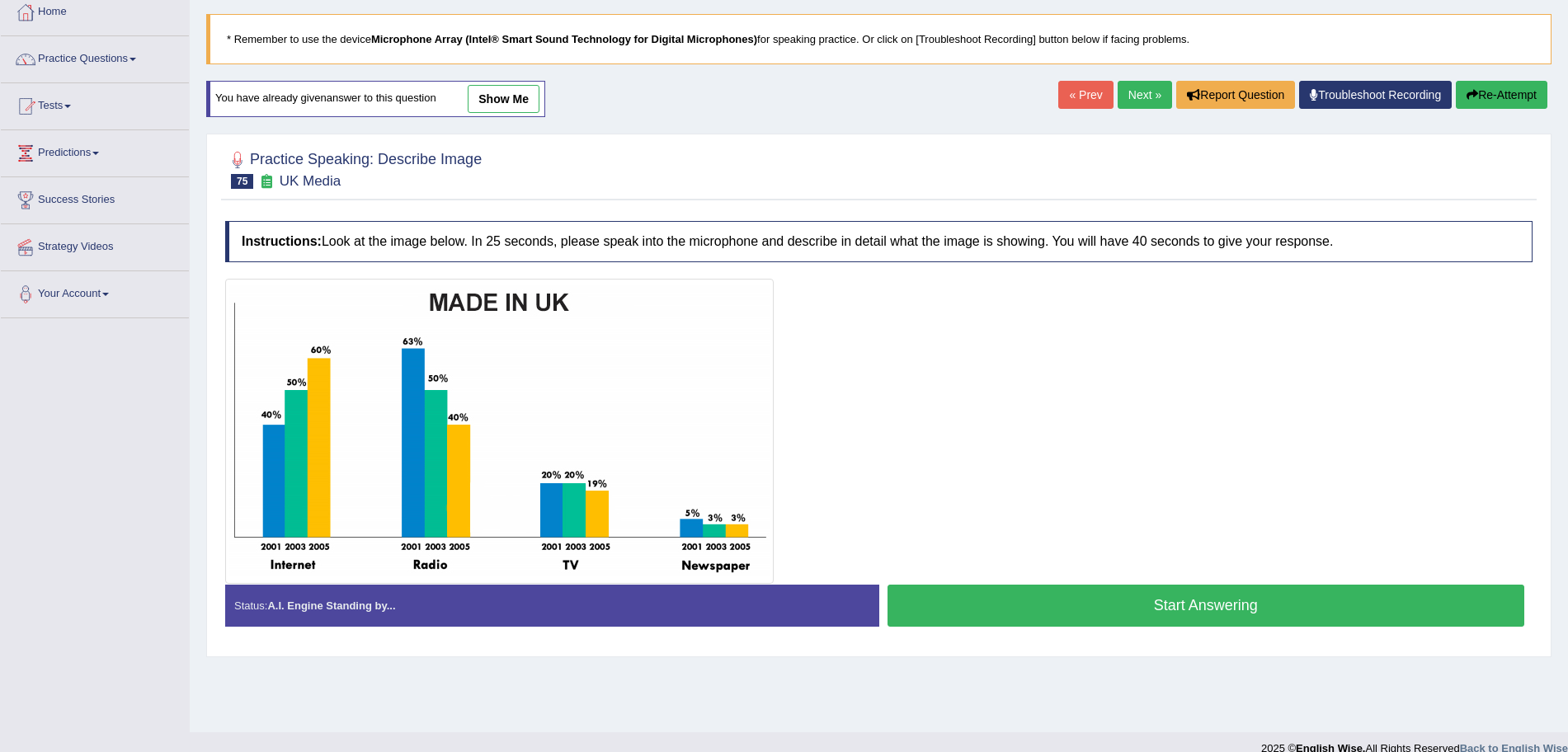
click at [1081, 621] on button "Start Answering" at bounding box center [1206, 605] width 638 height 42
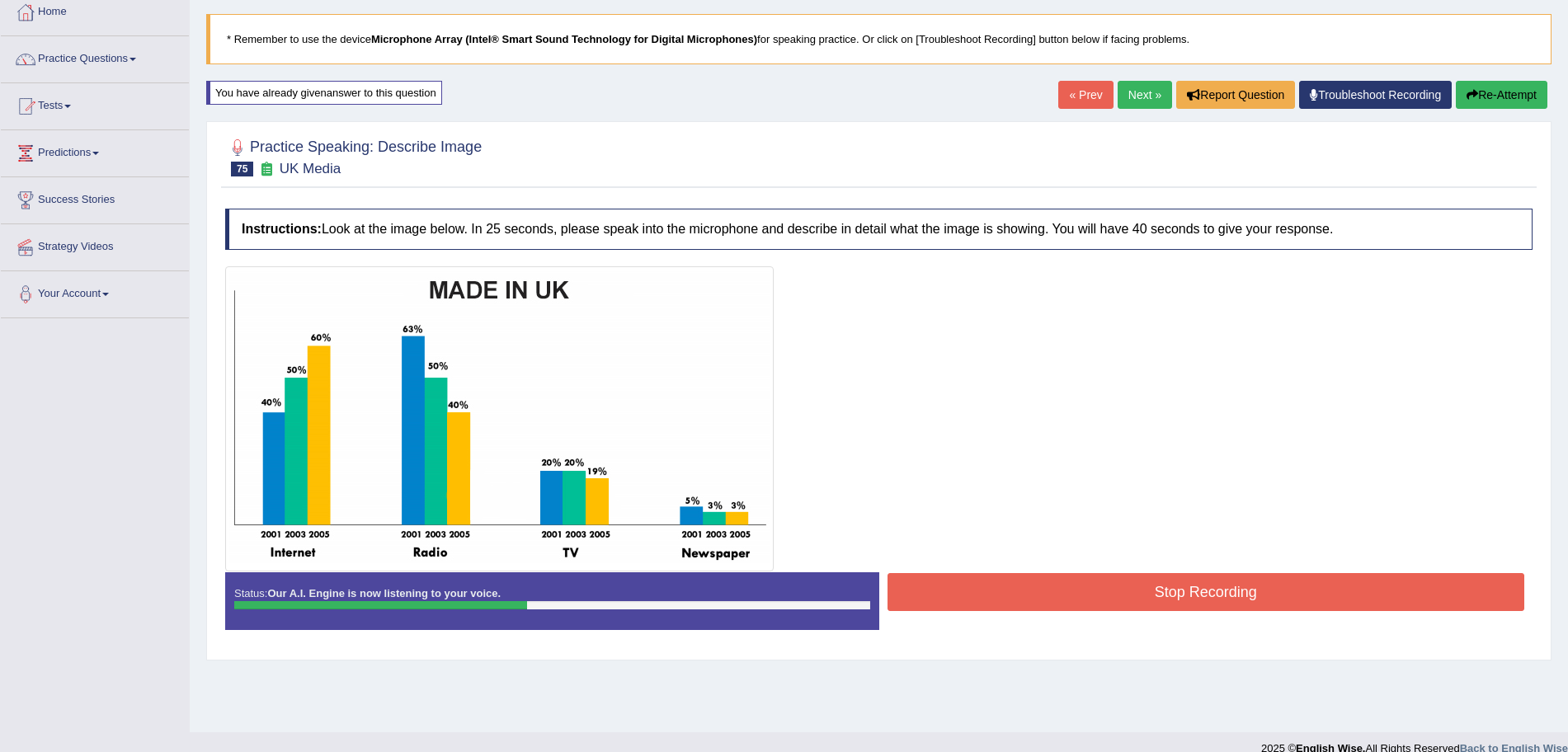
click at [1098, 583] on button "Stop Recording" at bounding box center [1206, 591] width 638 height 38
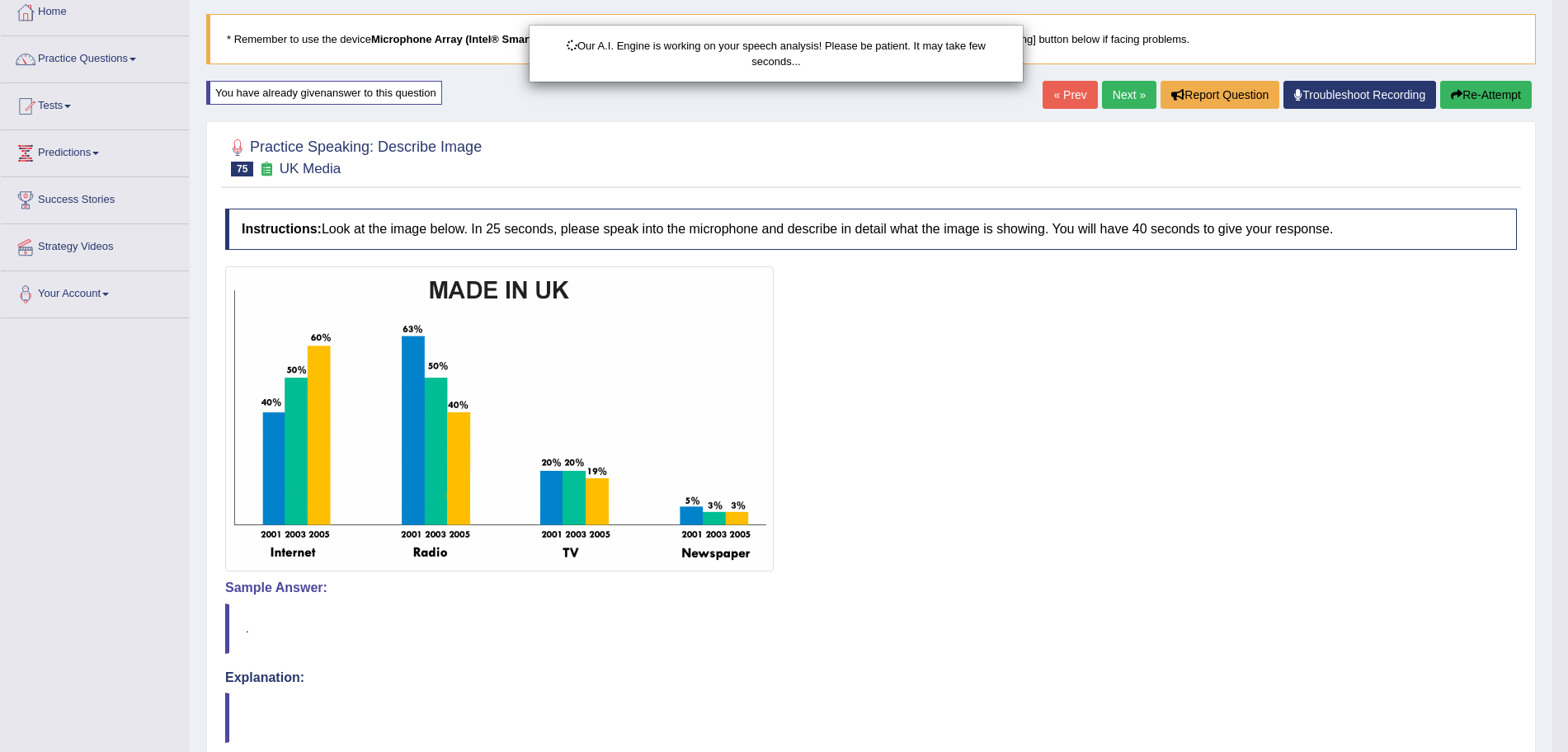
scroll to position [243, 0]
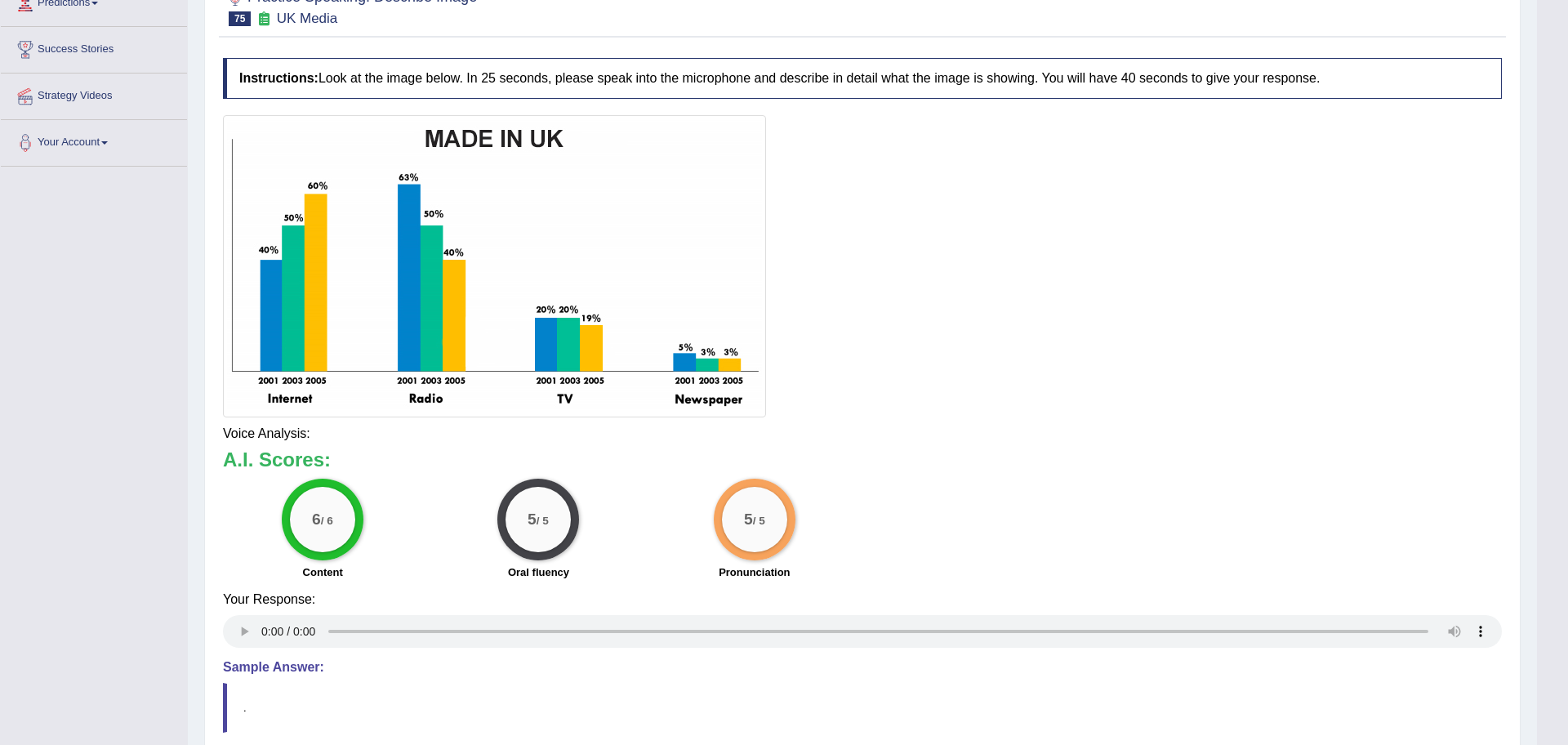
drag, startPoint x: 1567, startPoint y: 265, endPoint x: 1567, endPoint y: 439, distance: 174.0
click at [1551, 439] on html "Toggle navigation Home Practice Questions Speaking Practice Read Aloud Repeat S…" at bounding box center [784, 132] width 1568 height 745
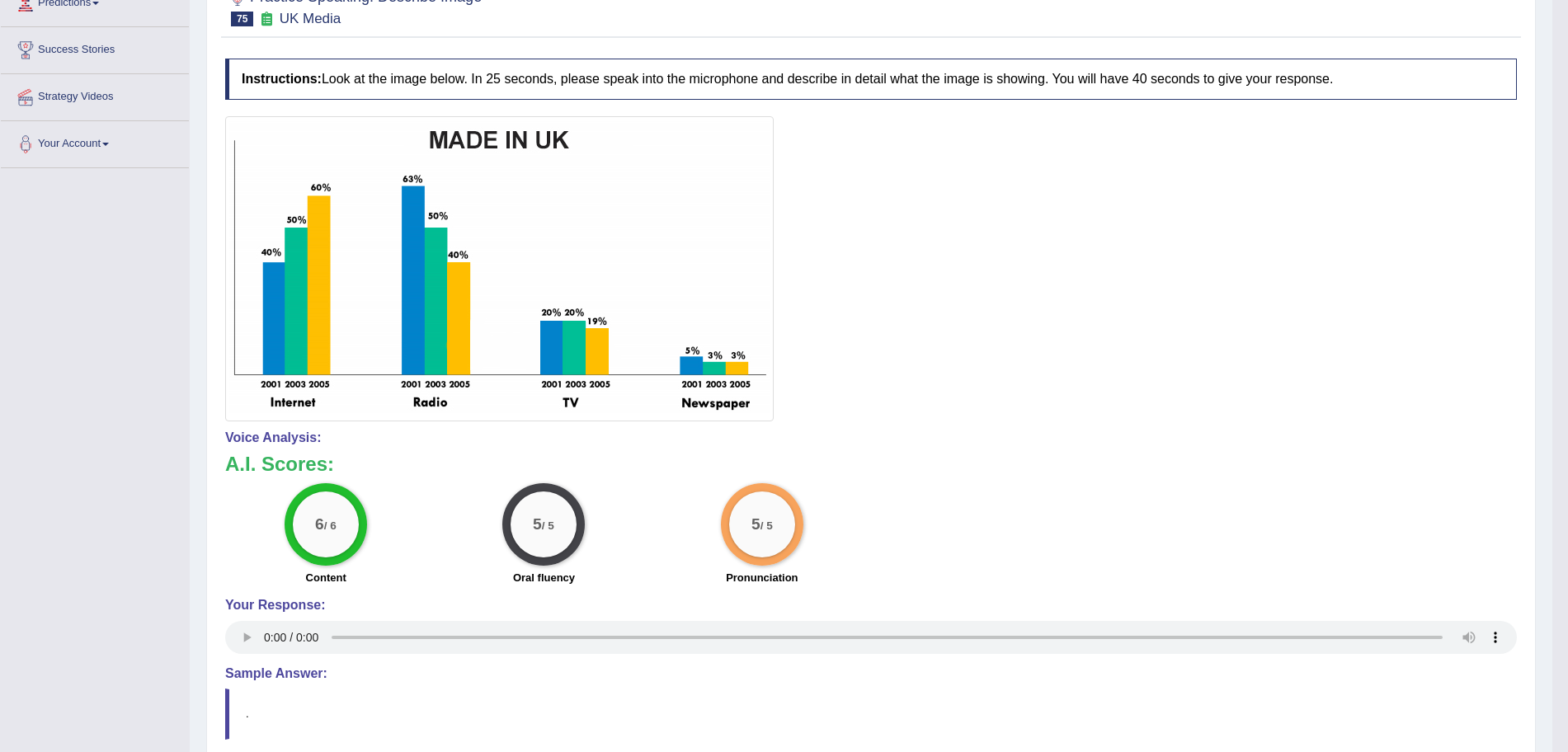
scroll to position [0, 0]
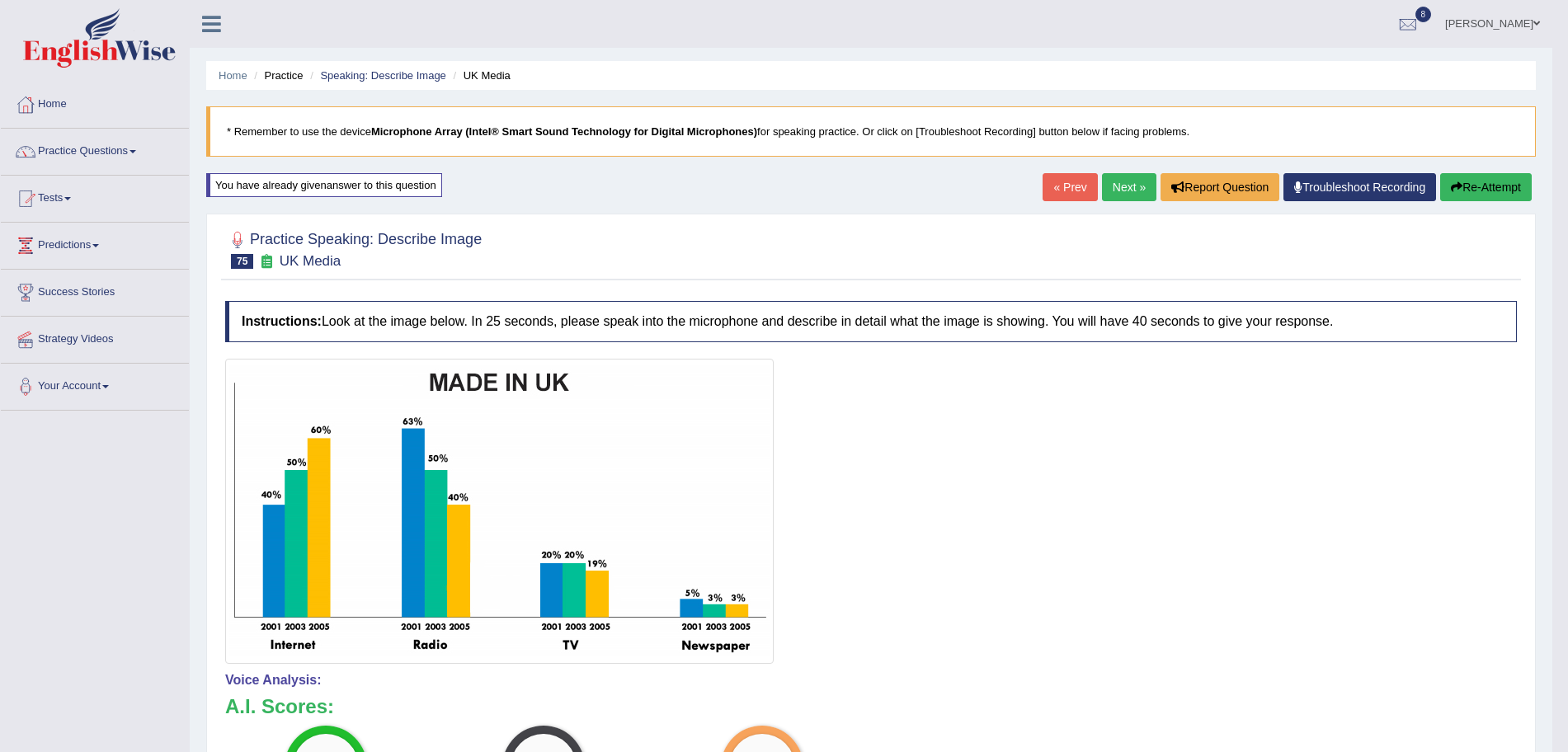
click at [1112, 192] on link "Next »" at bounding box center [1128, 188] width 54 height 28
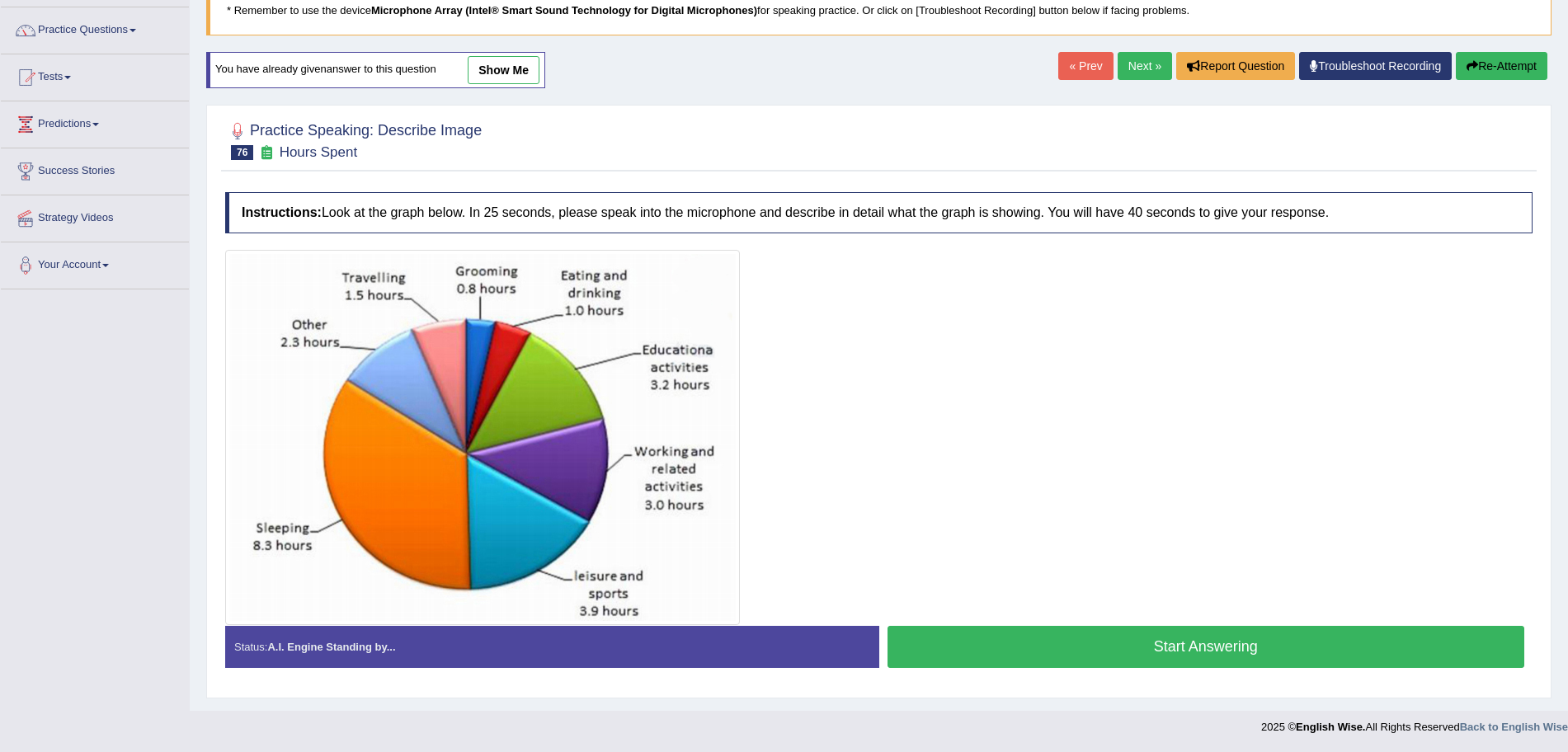
click at [1083, 663] on button "Start Answering" at bounding box center [1206, 647] width 638 height 42
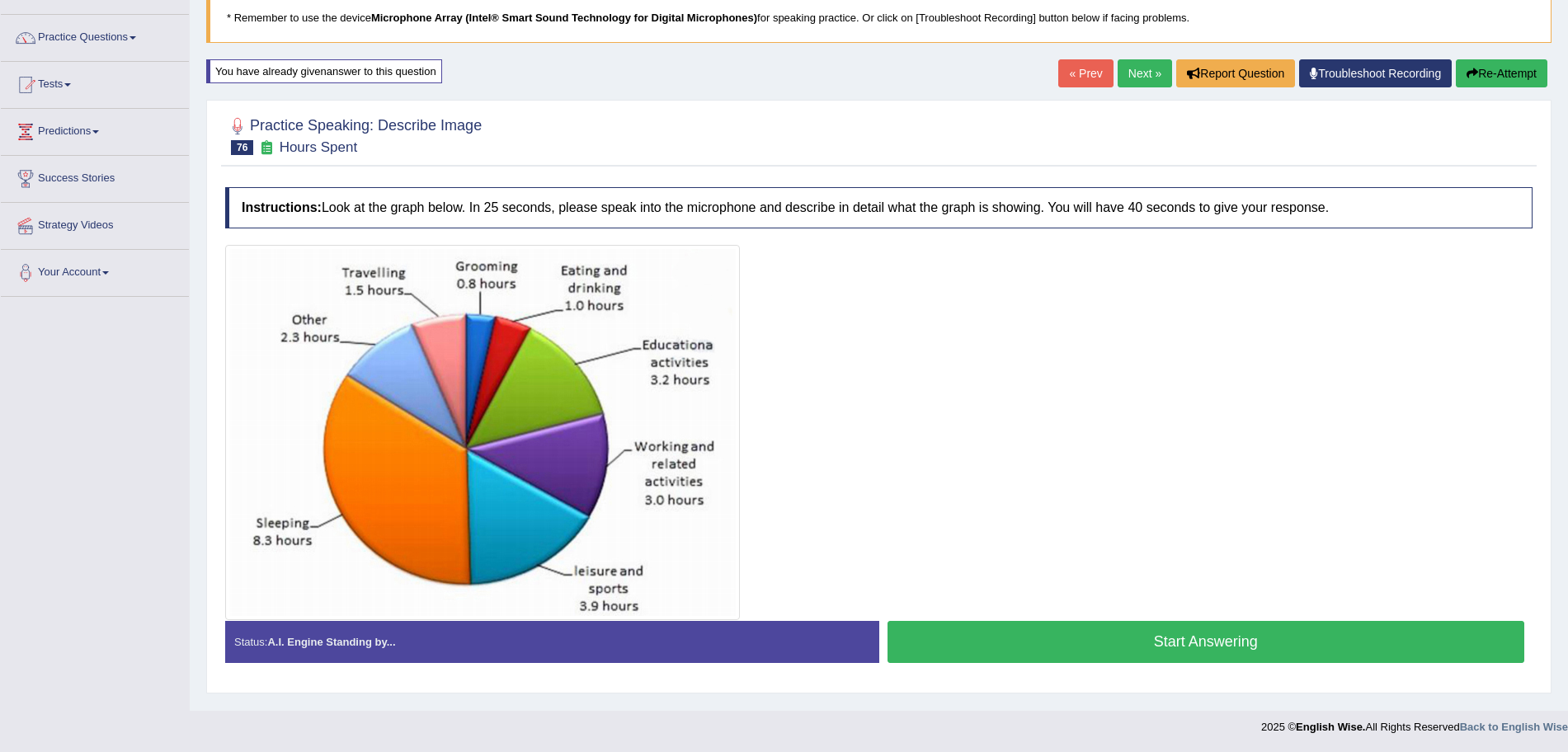
scroll to position [121, 0]
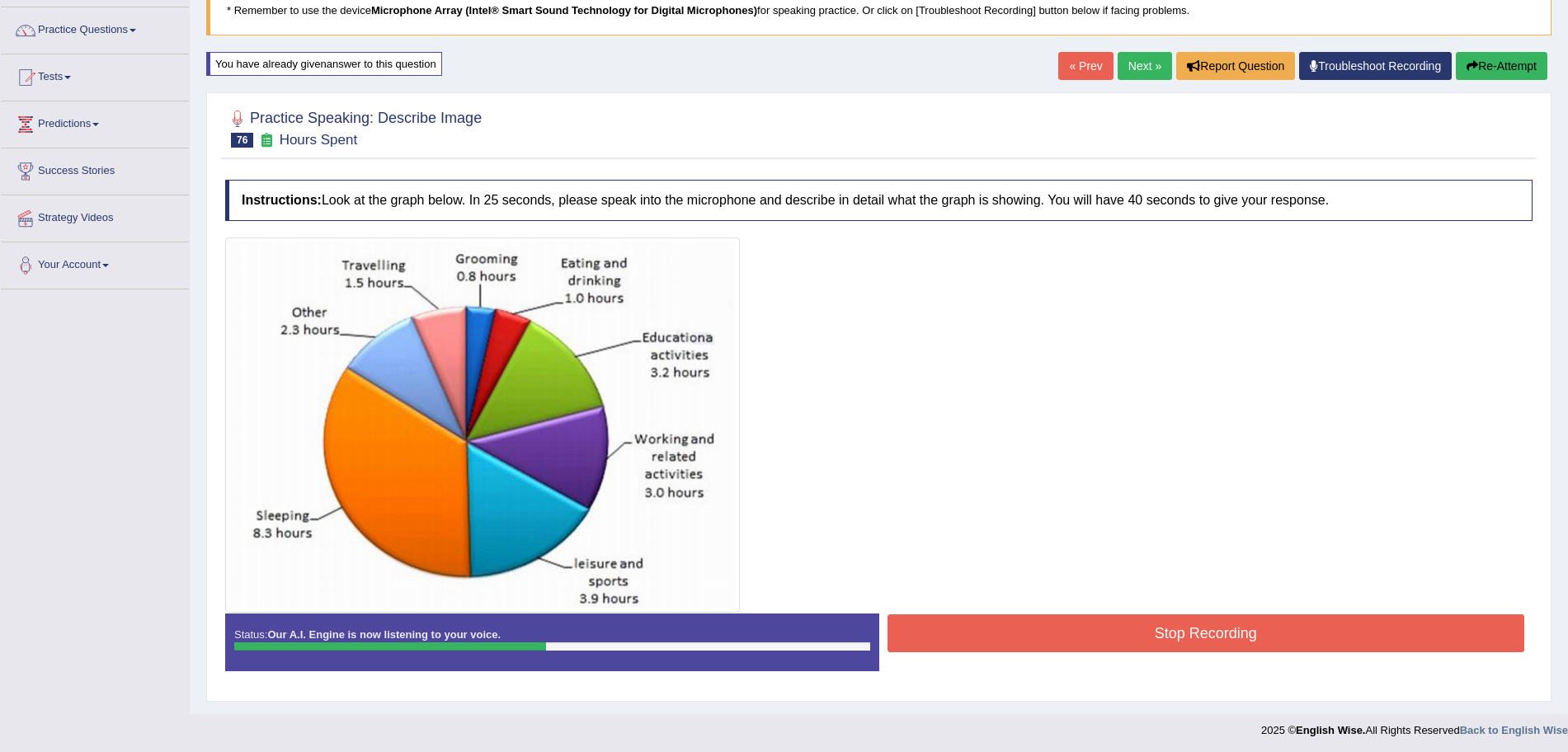
click at [1024, 630] on button "Stop Recording" at bounding box center [1206, 633] width 638 height 38
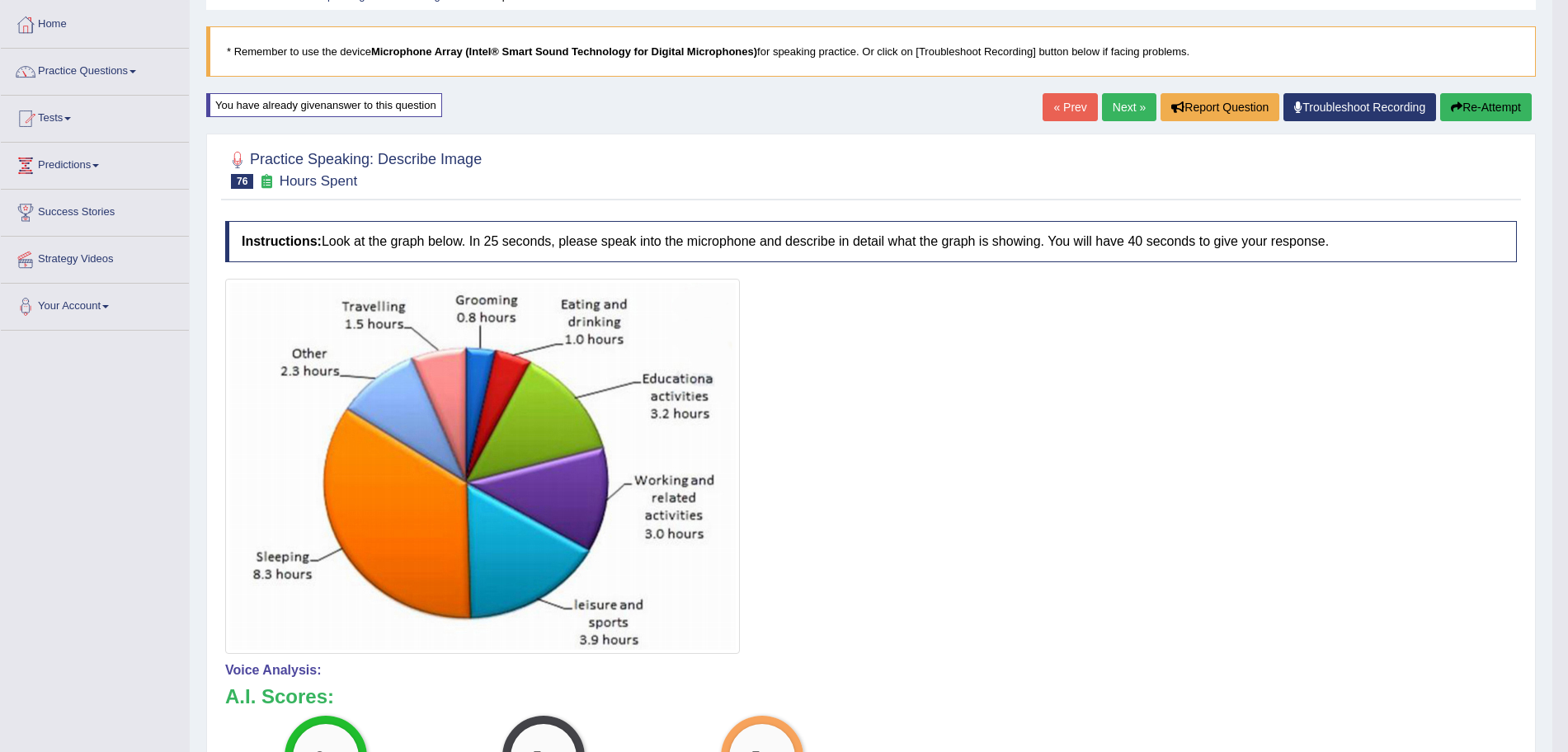
scroll to position [5, 0]
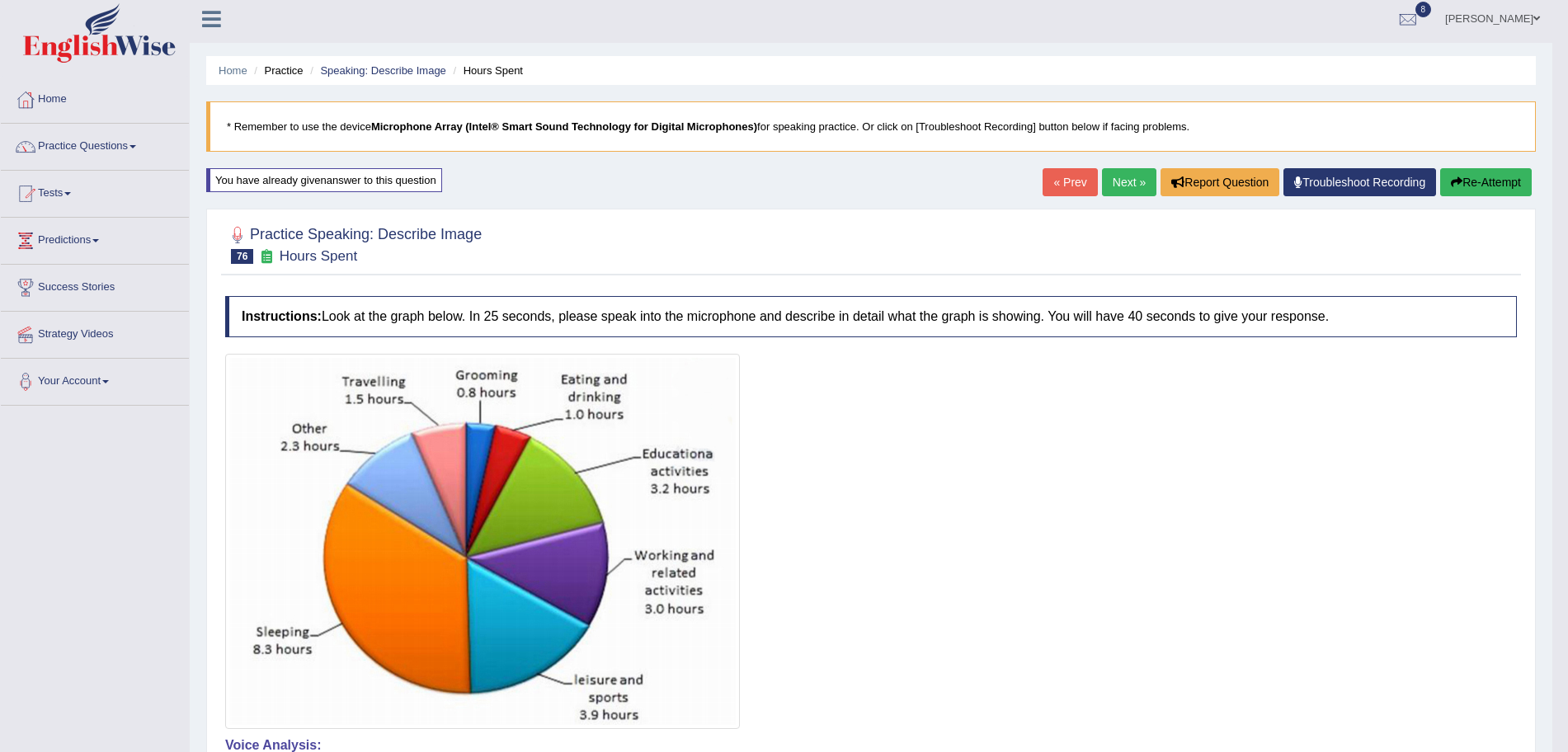
click at [1112, 184] on link "Next »" at bounding box center [1128, 183] width 54 height 28
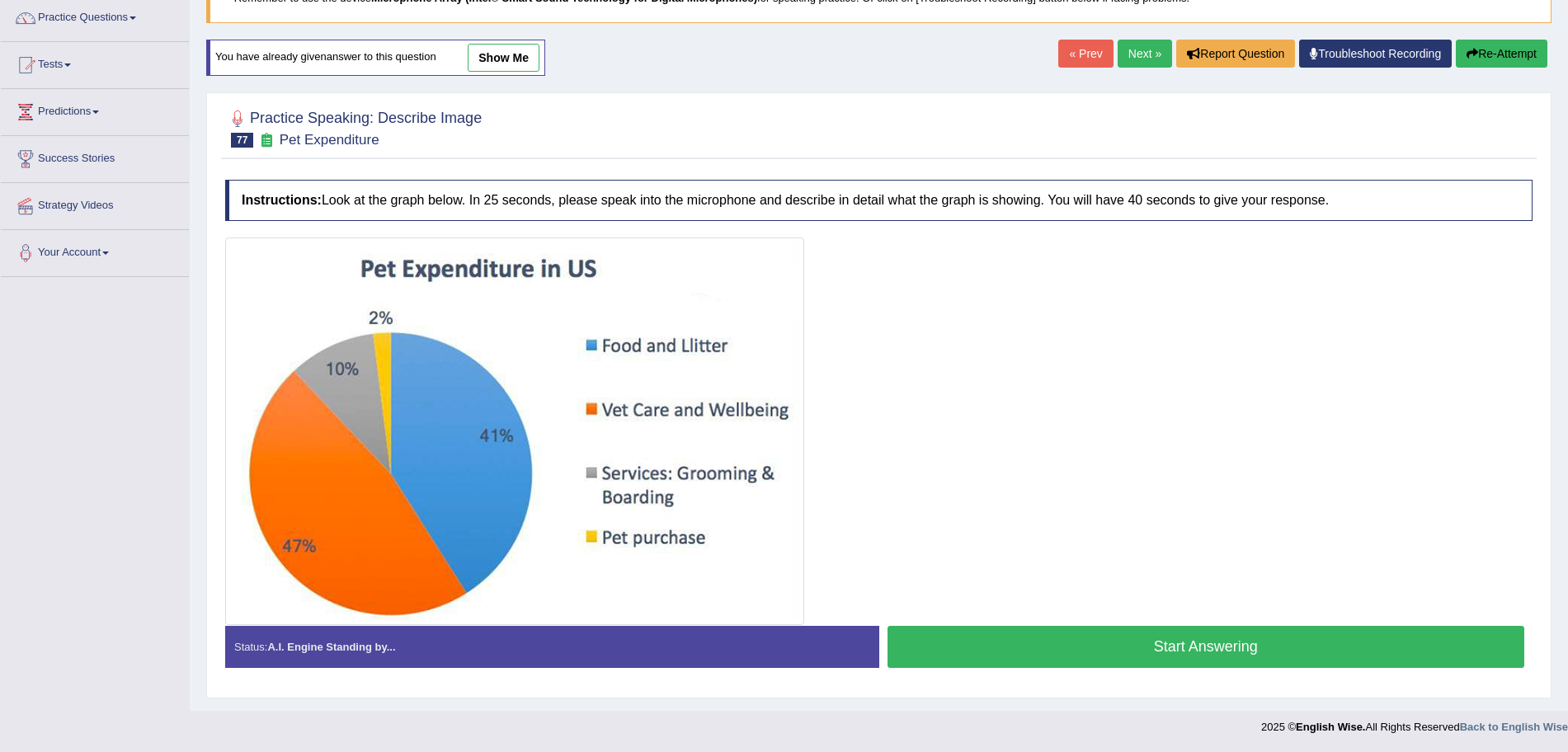
click at [1111, 642] on button "Start Answering" at bounding box center [1206, 647] width 638 height 42
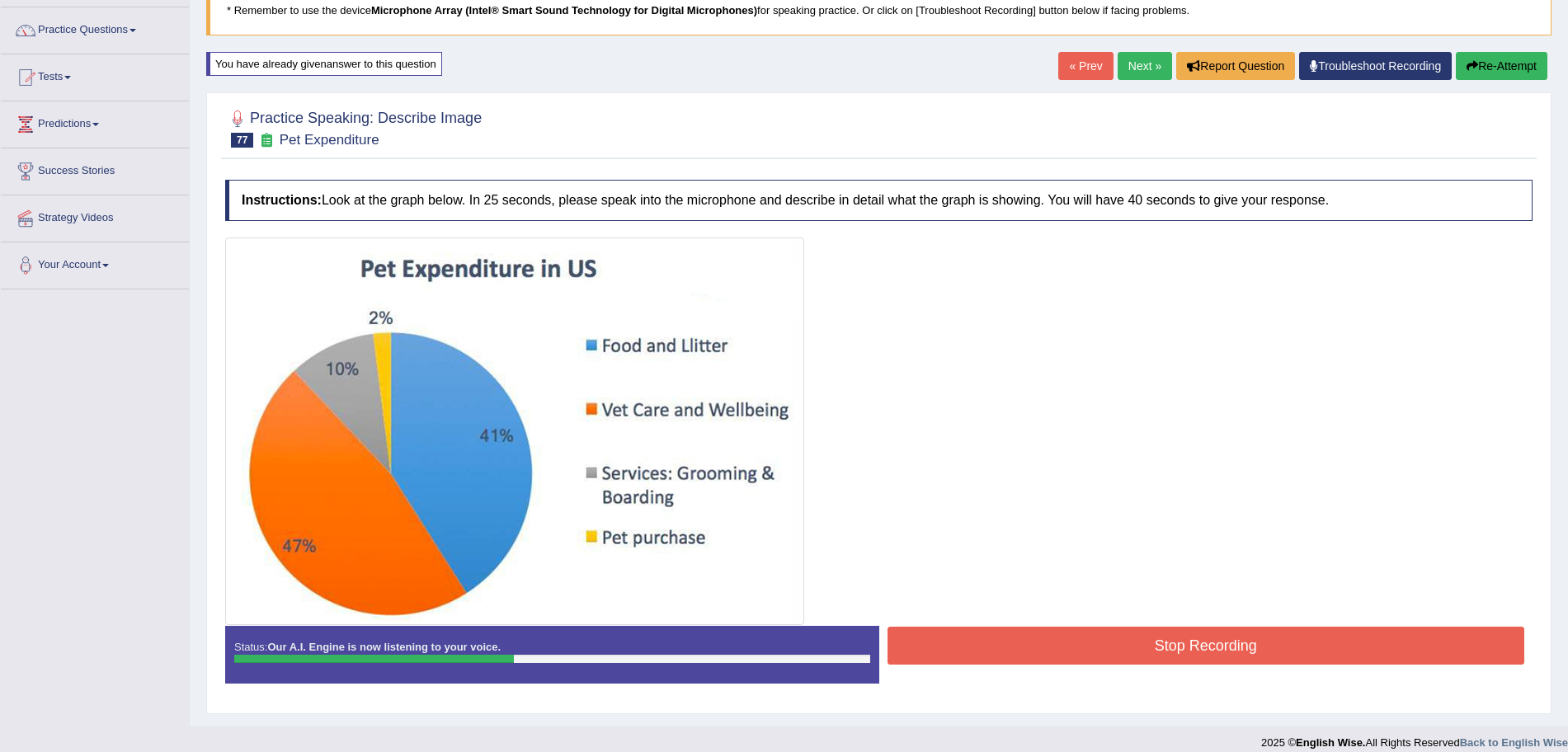
click at [1046, 641] on button "Stop Recording" at bounding box center [1206, 645] width 638 height 38
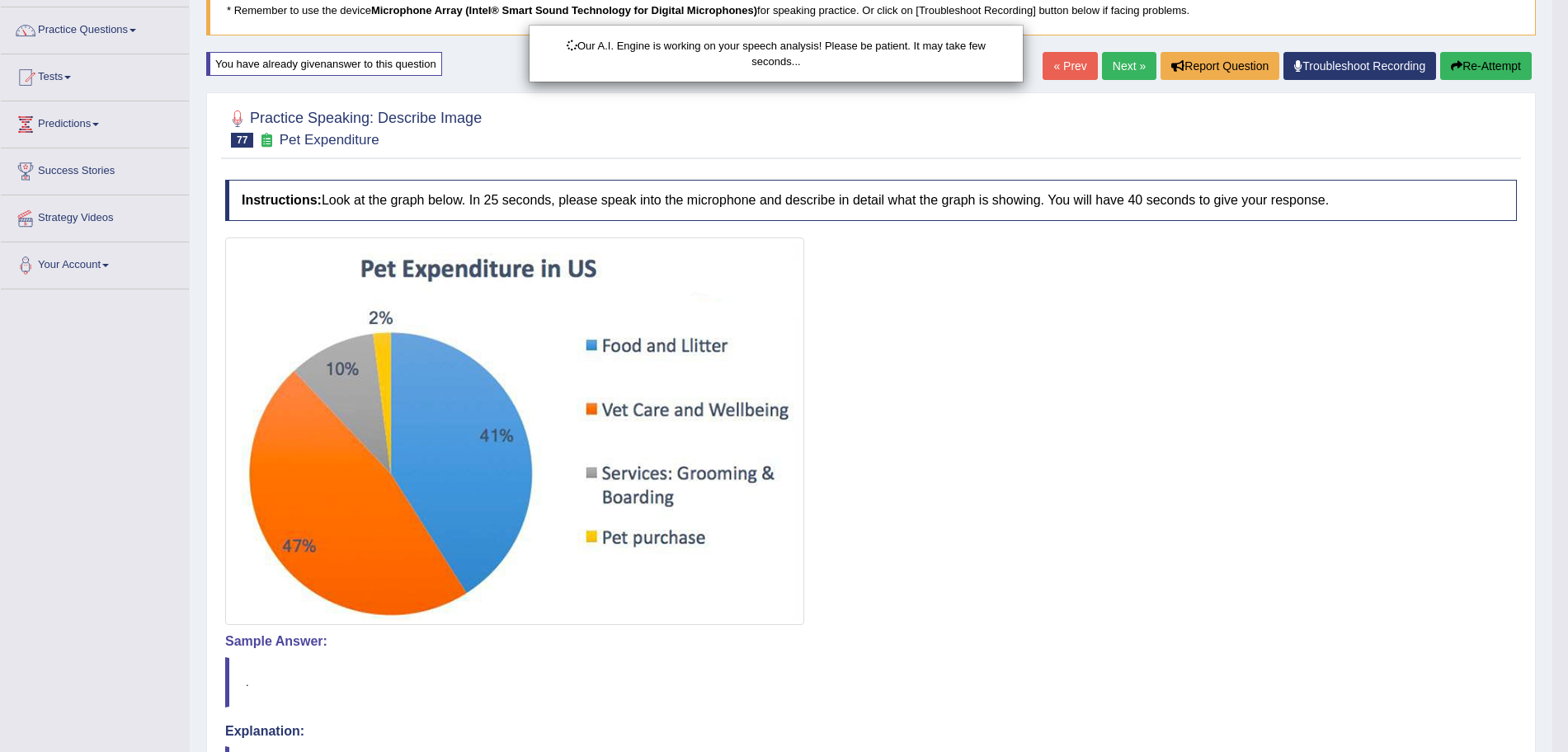
drag, startPoint x: 1583, startPoint y: 284, endPoint x: 1583, endPoint y: 489, distance: 205.0
click at [1567, 489] on html "Toggle navigation Home Practice Questions Speaking Practice Read Aloud Repeat S…" at bounding box center [784, 255] width 1568 height 752
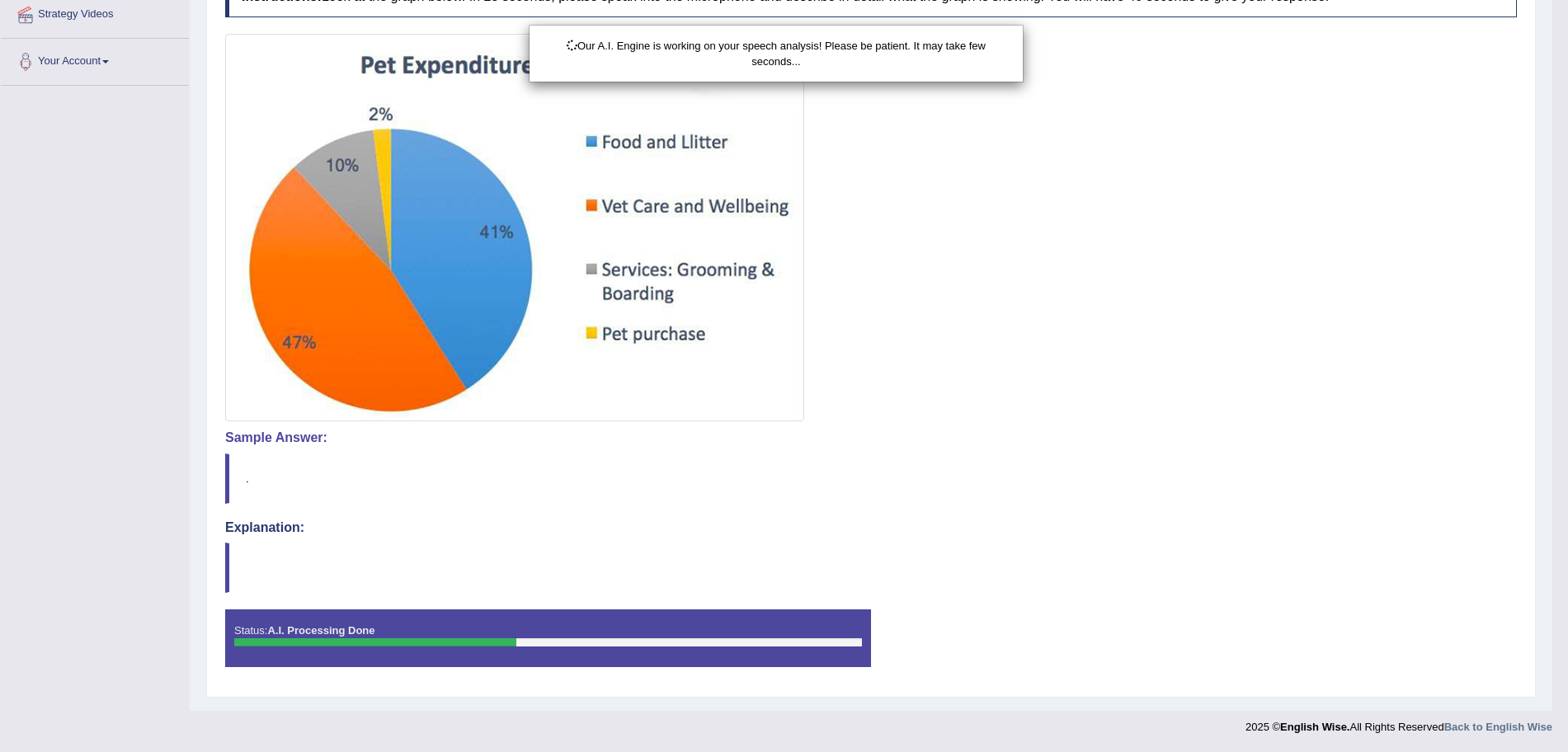
click at [1567, 427] on html "Toggle navigation Home Practice Questions Speaking Practice Read Aloud Repeat S…" at bounding box center [784, 51] width 1568 height 752
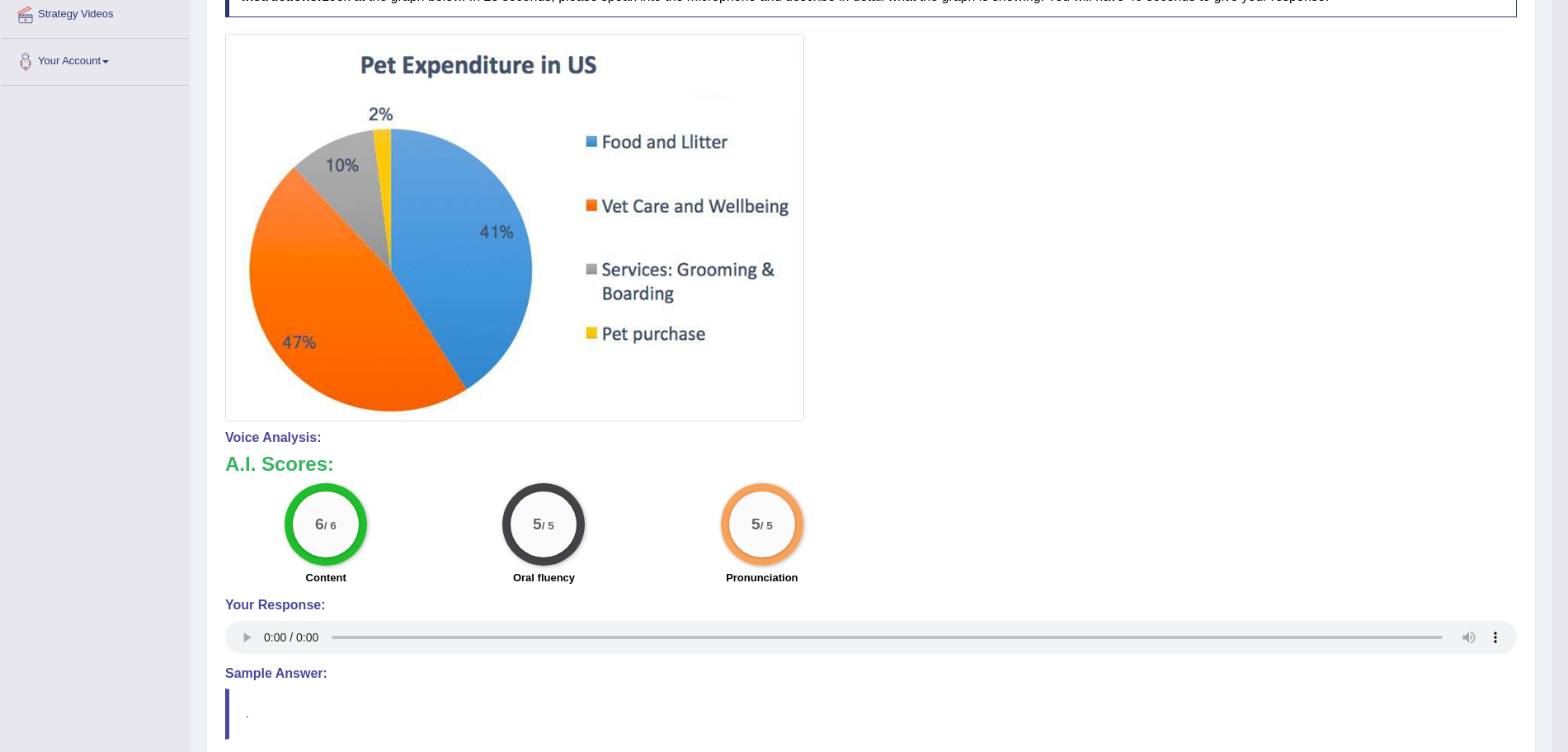
scroll to position [0, 0]
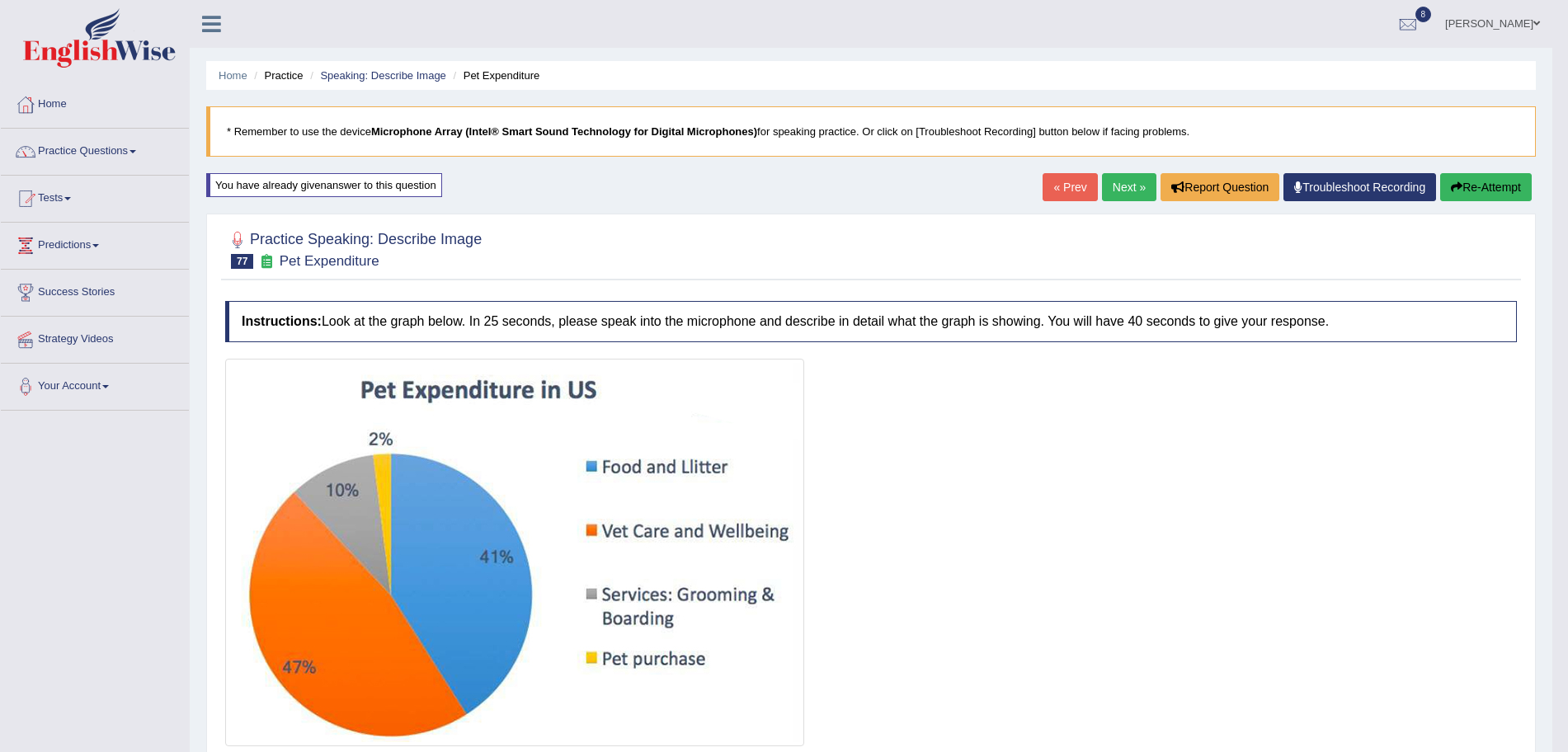
click at [1124, 199] on link "Next »" at bounding box center [1128, 188] width 54 height 28
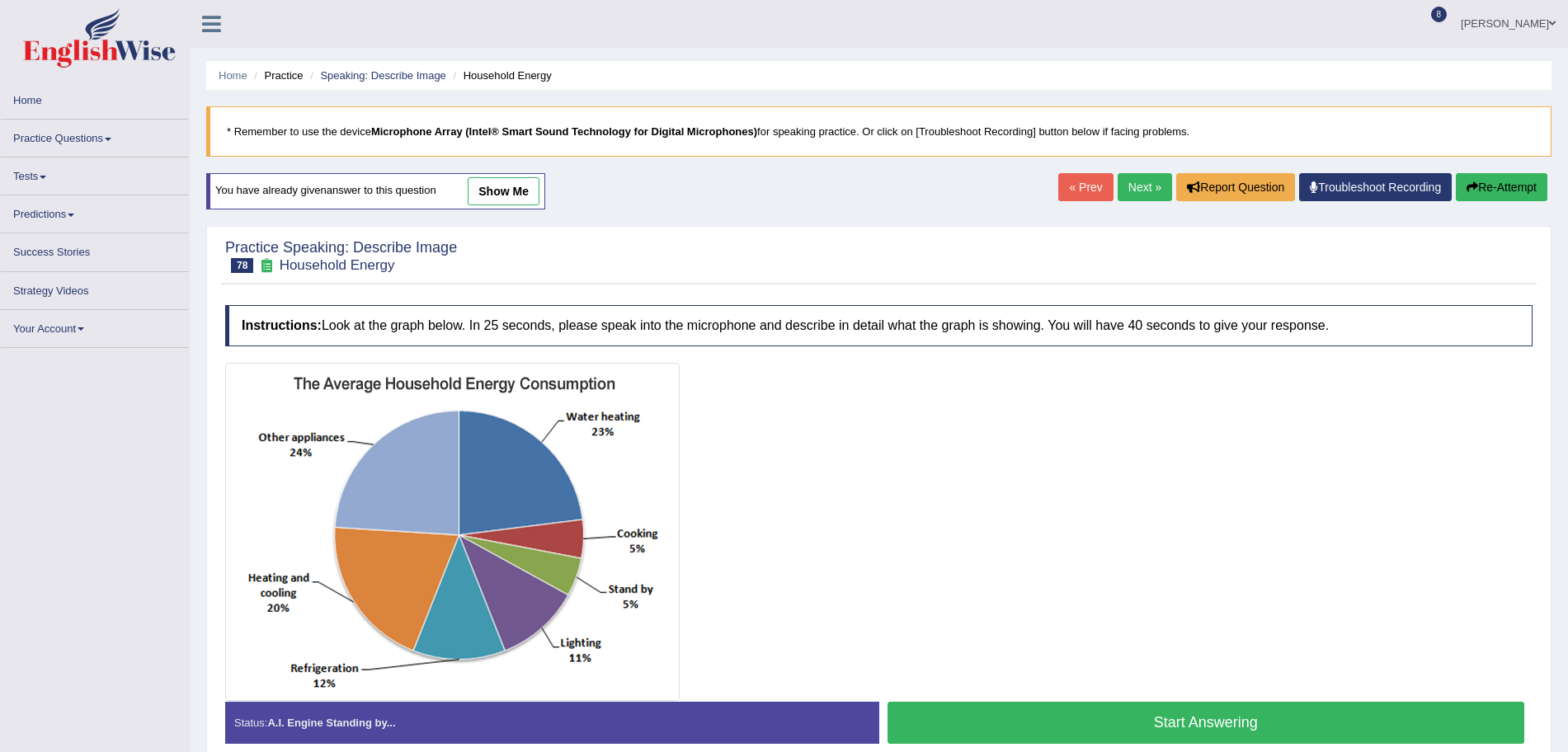
scroll to position [88, 0]
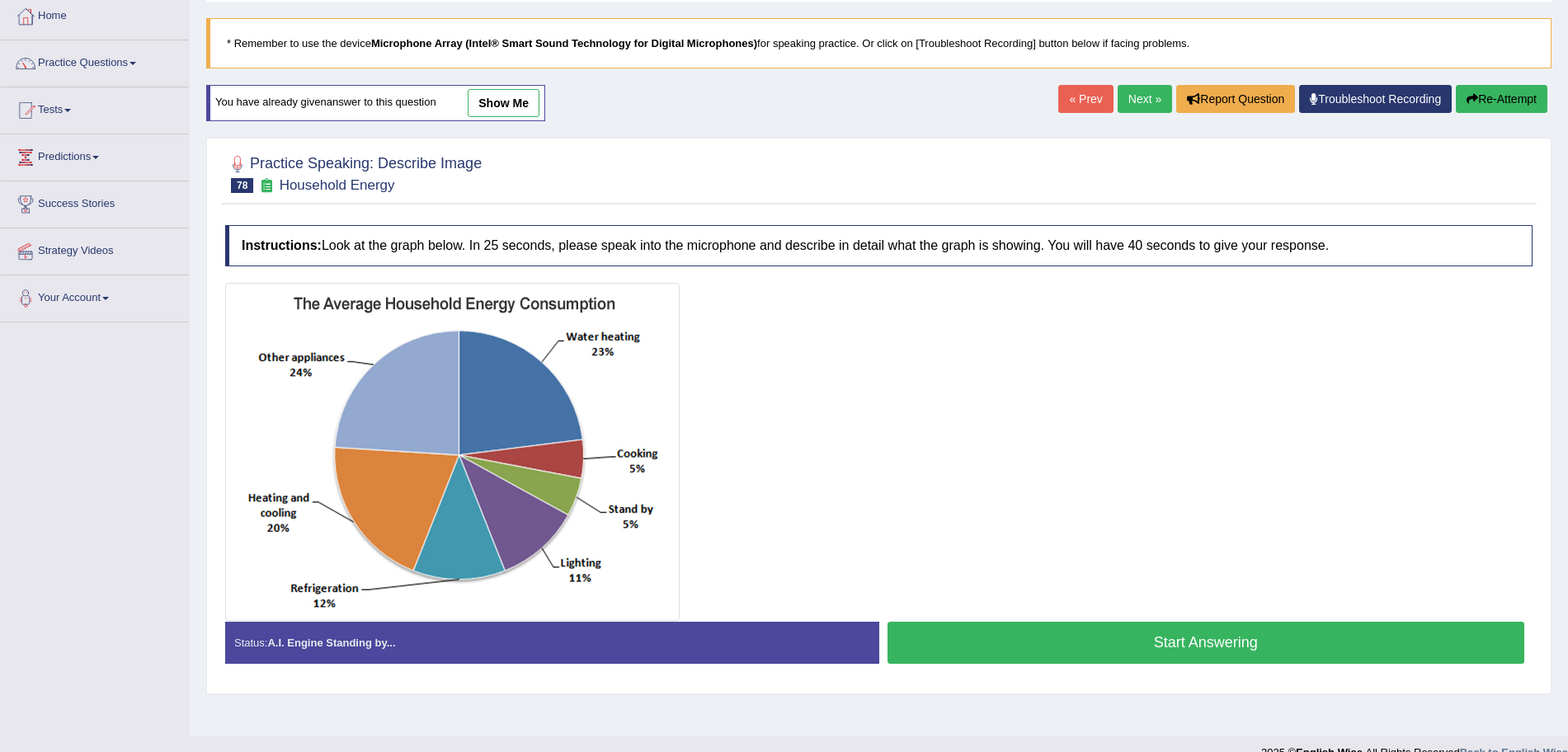
click at [1131, 640] on button "Start Answering" at bounding box center [1206, 643] width 638 height 42
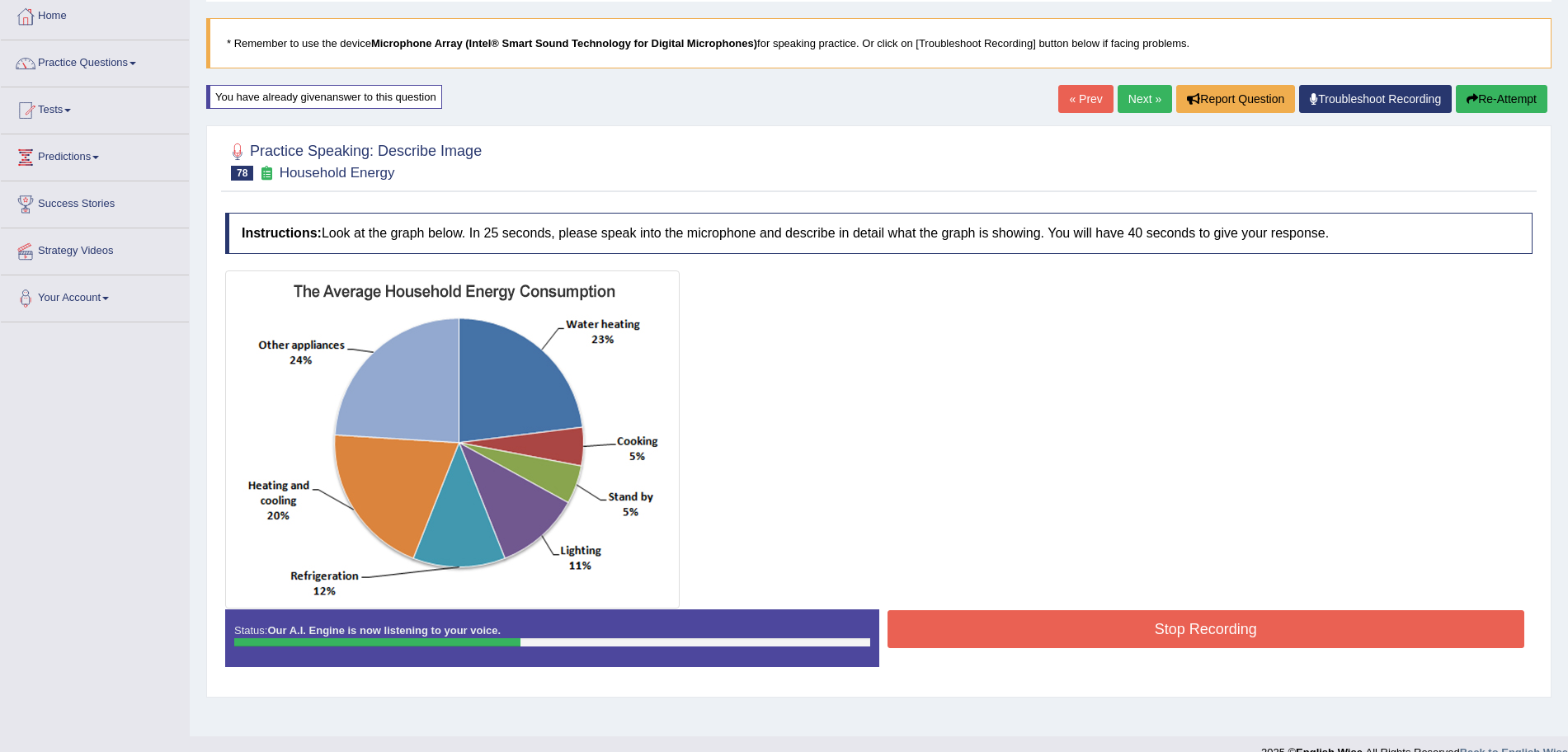
click at [1027, 622] on button "Stop Recording" at bounding box center [1206, 629] width 638 height 38
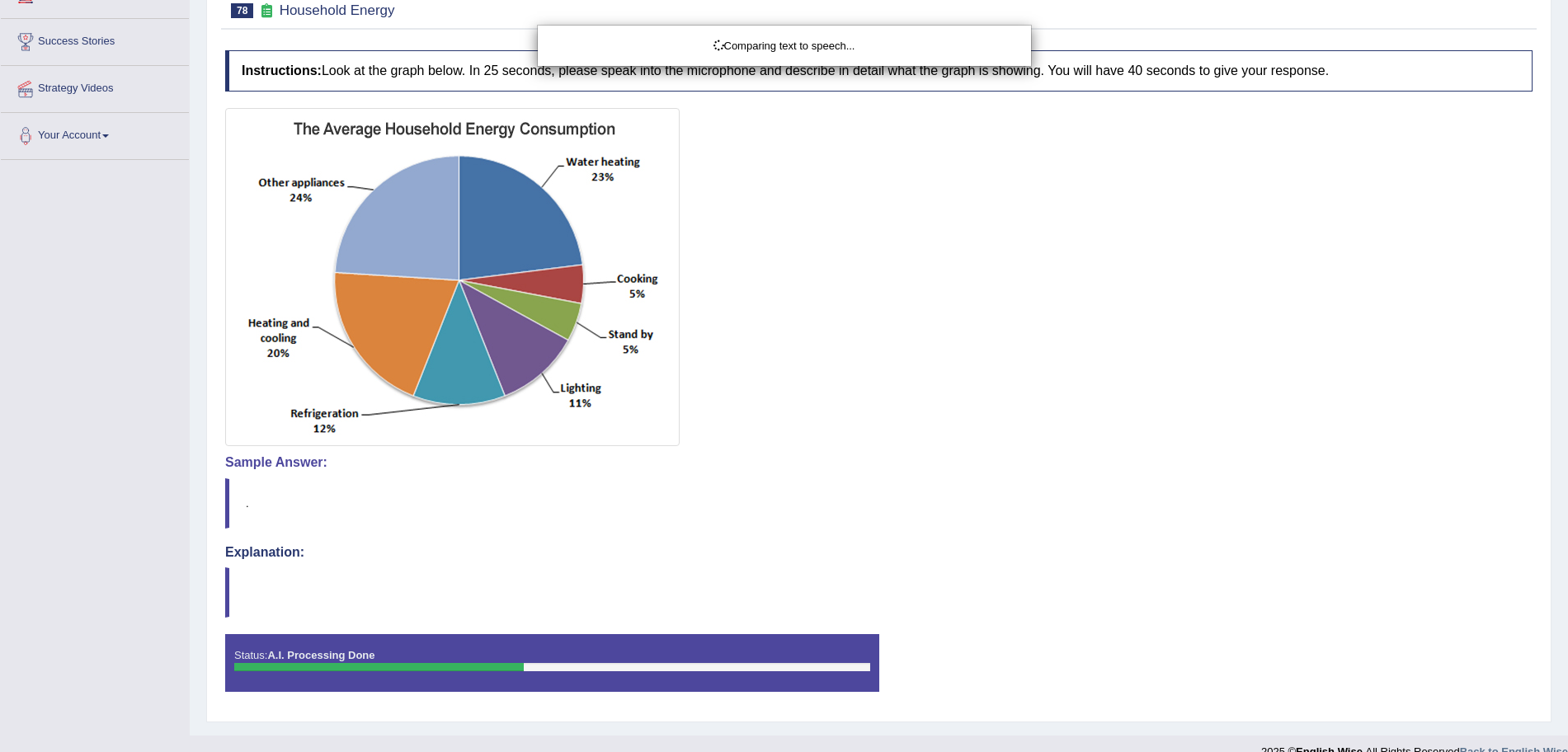
scroll to position [275, 0]
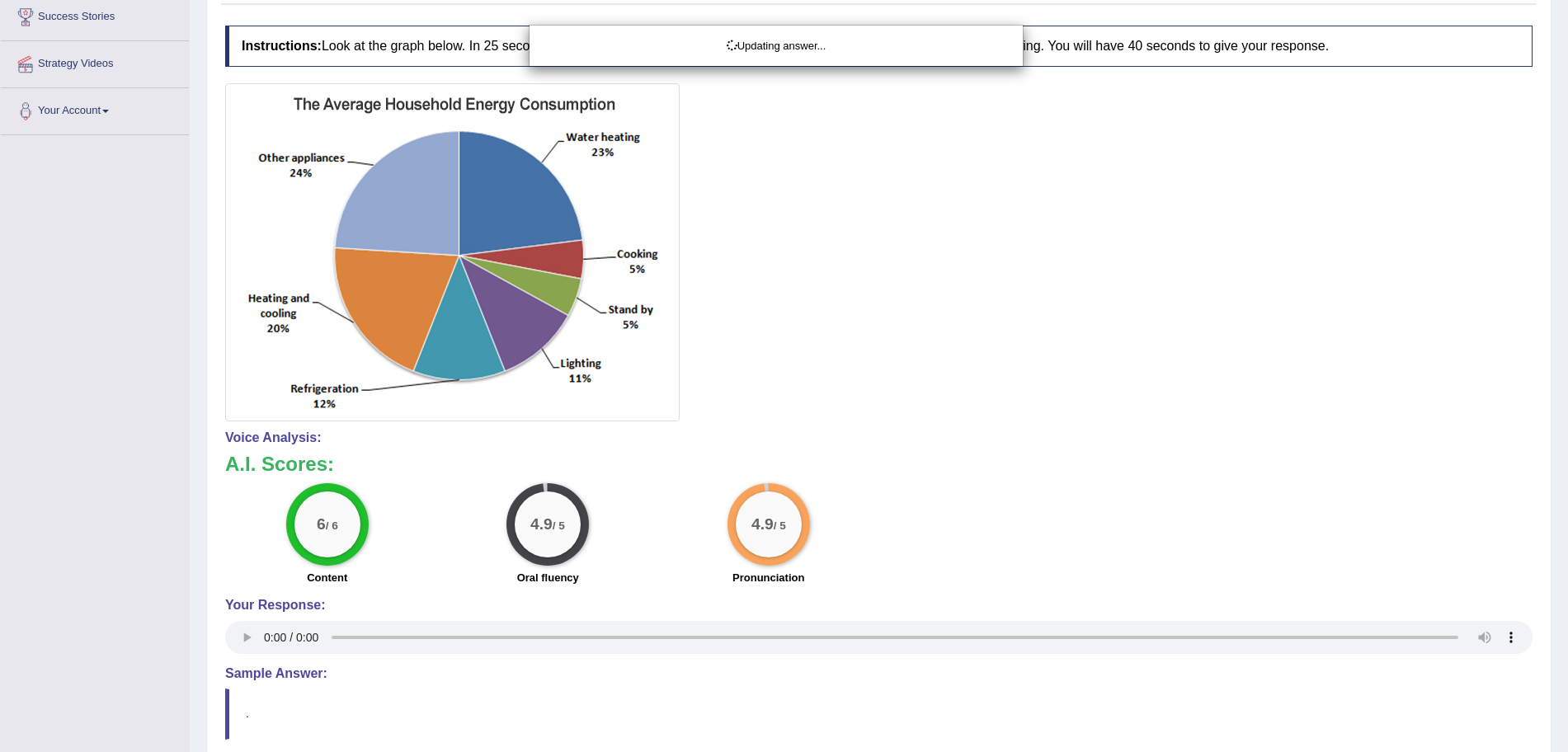
drag, startPoint x: 1583, startPoint y: 397, endPoint x: 1583, endPoint y: 465, distance: 68.0
click at [1567, 465] on html "Toggle navigation Home Practice Questions Speaking Practice Read Aloud Repeat S…" at bounding box center [784, 101] width 1568 height 752
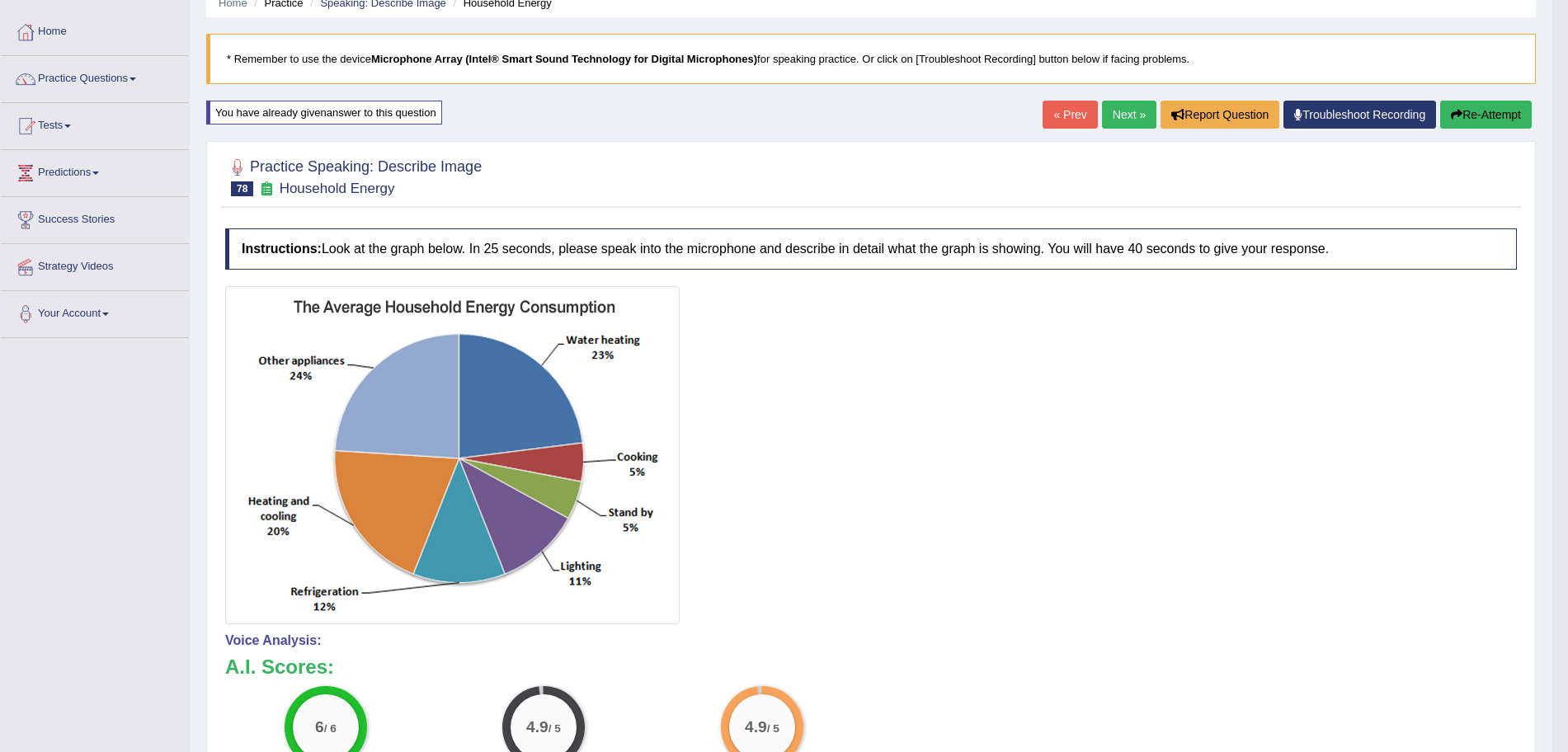
scroll to position [0, 0]
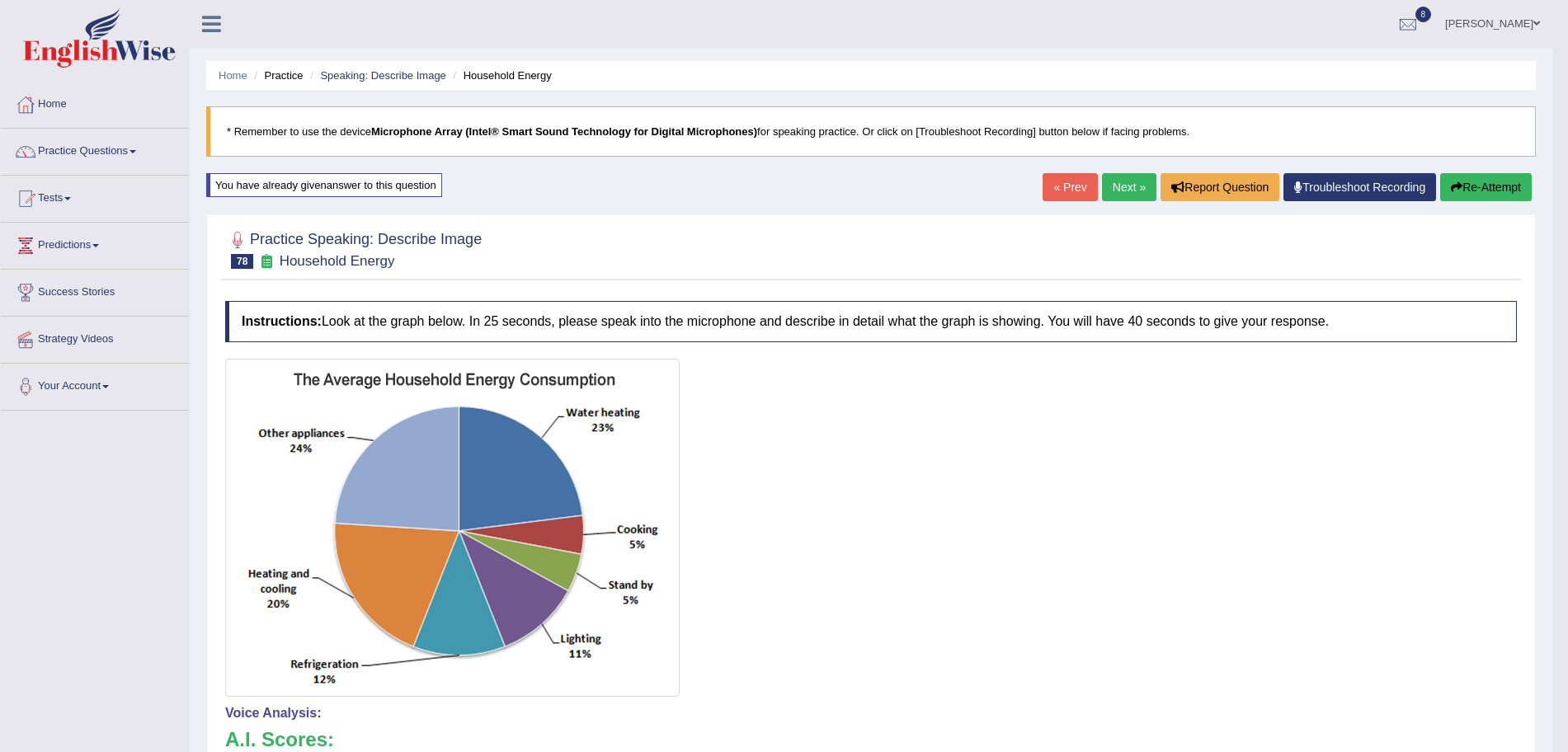
click at [1106, 179] on link "Next »" at bounding box center [1128, 188] width 54 height 28
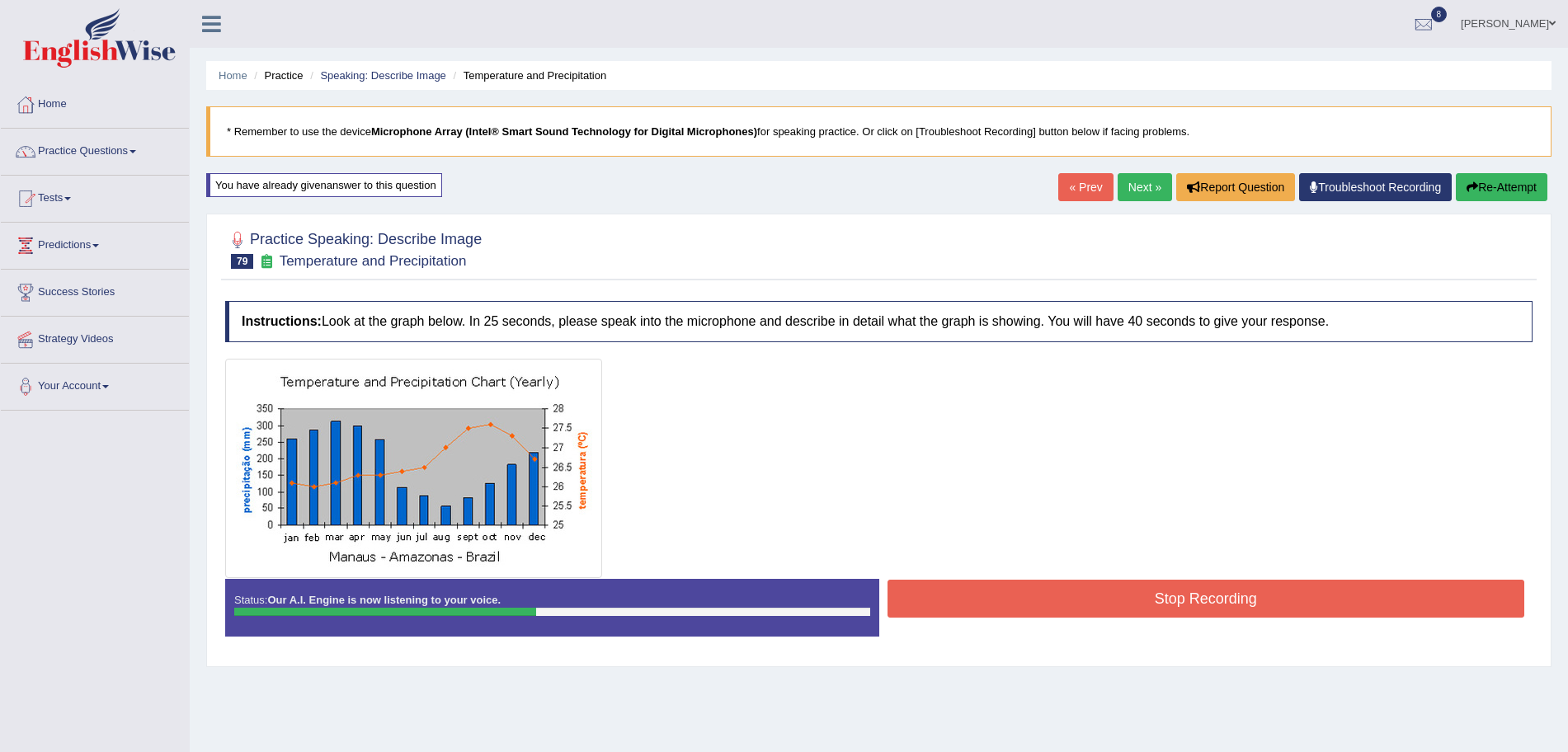
click at [1034, 591] on button "Stop Recording" at bounding box center [1206, 598] width 638 height 38
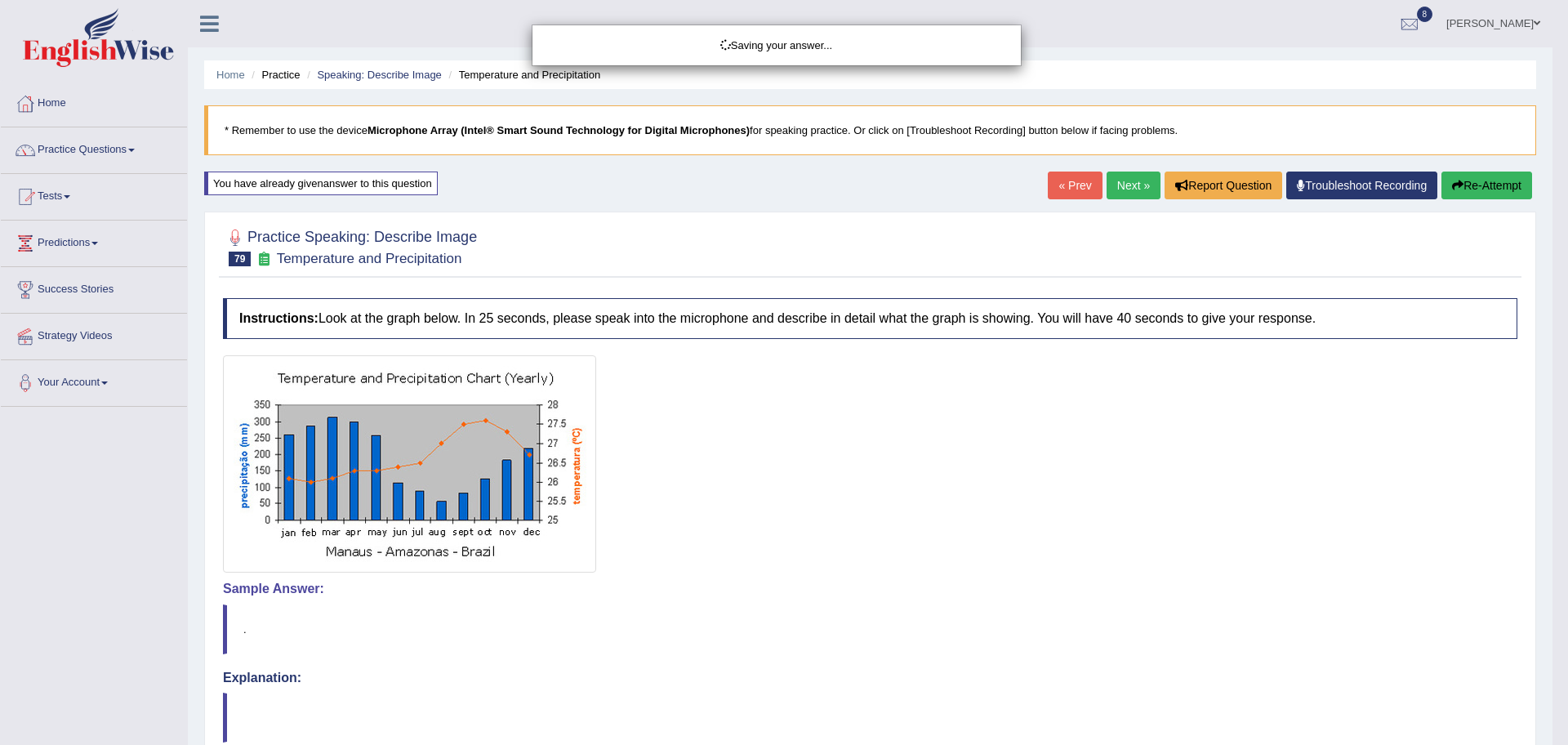
drag, startPoint x: 1567, startPoint y: 264, endPoint x: 1567, endPoint y: 371, distance: 107.0
click at [1551, 371] on div "Saving your answer..." at bounding box center [784, 372] width 1568 height 745
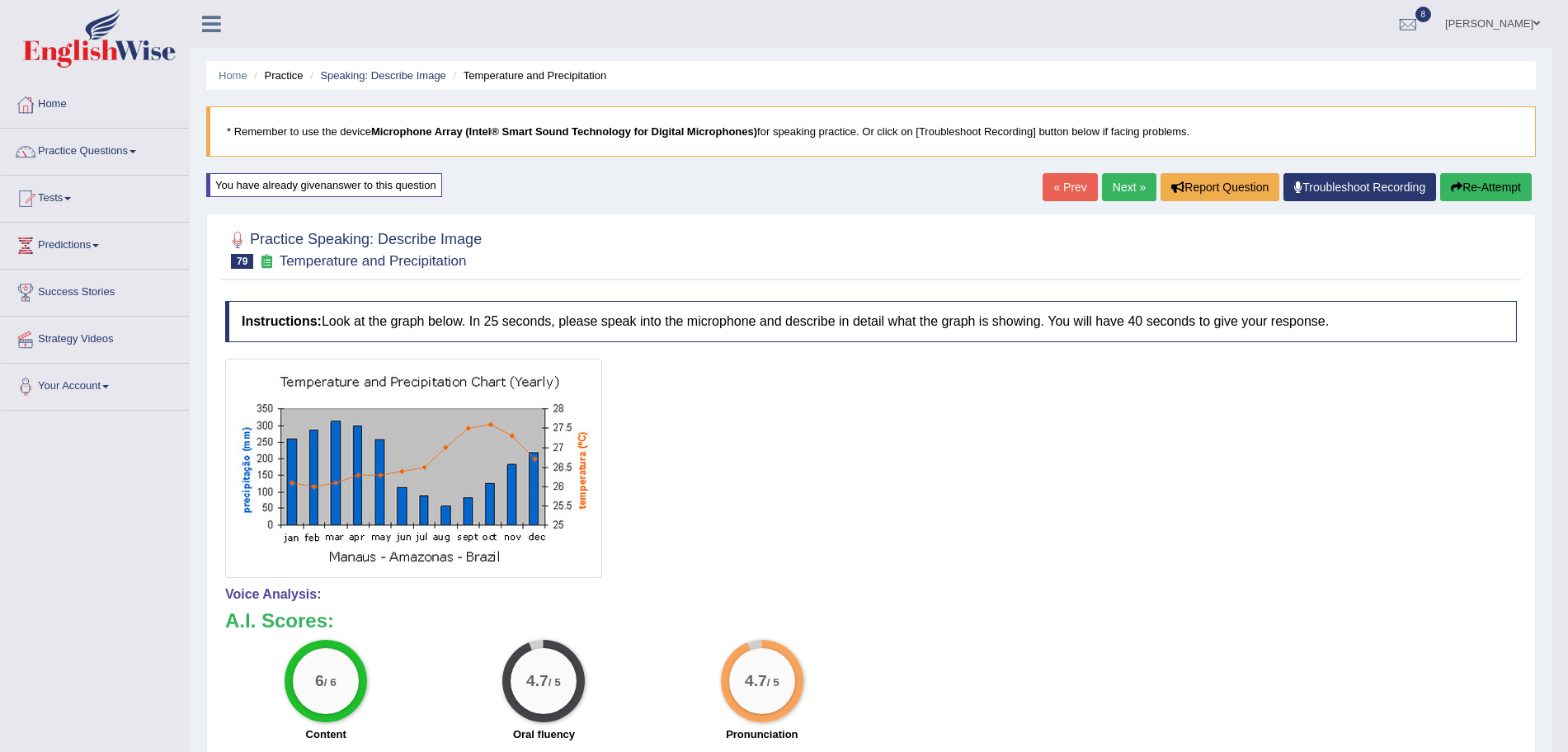
click at [1123, 168] on div "Home Practice Speaking: Describe Image Temperature and Precipitation * Remember…" at bounding box center [871, 551] width 1363 height 1102
click at [1112, 188] on link "Next »" at bounding box center [1128, 188] width 54 height 28
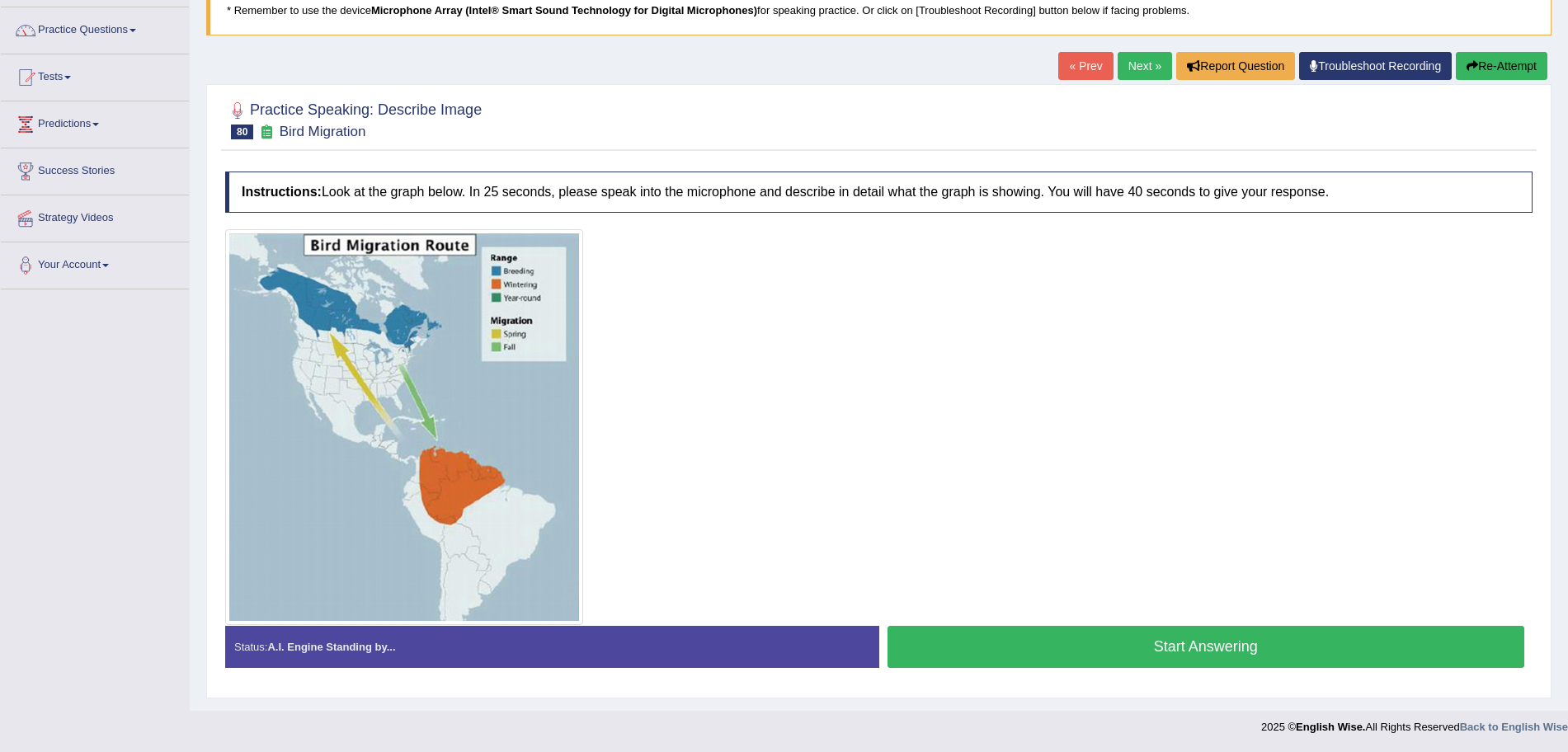
scroll to position [121, 0]
click at [1013, 647] on button "Start Answering" at bounding box center [1206, 647] width 638 height 42
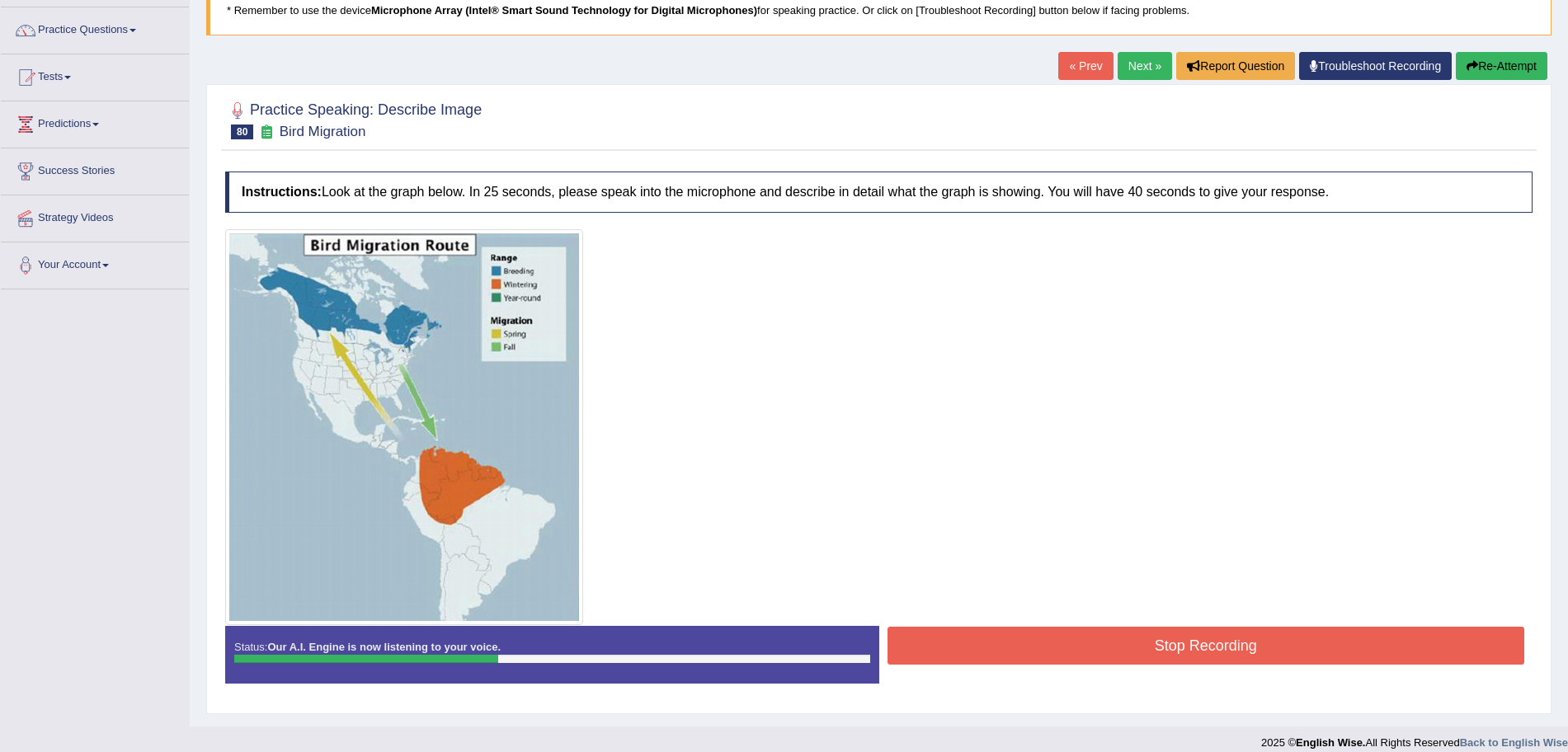
click at [1008, 643] on button "Stop Recording" at bounding box center [1206, 645] width 638 height 38
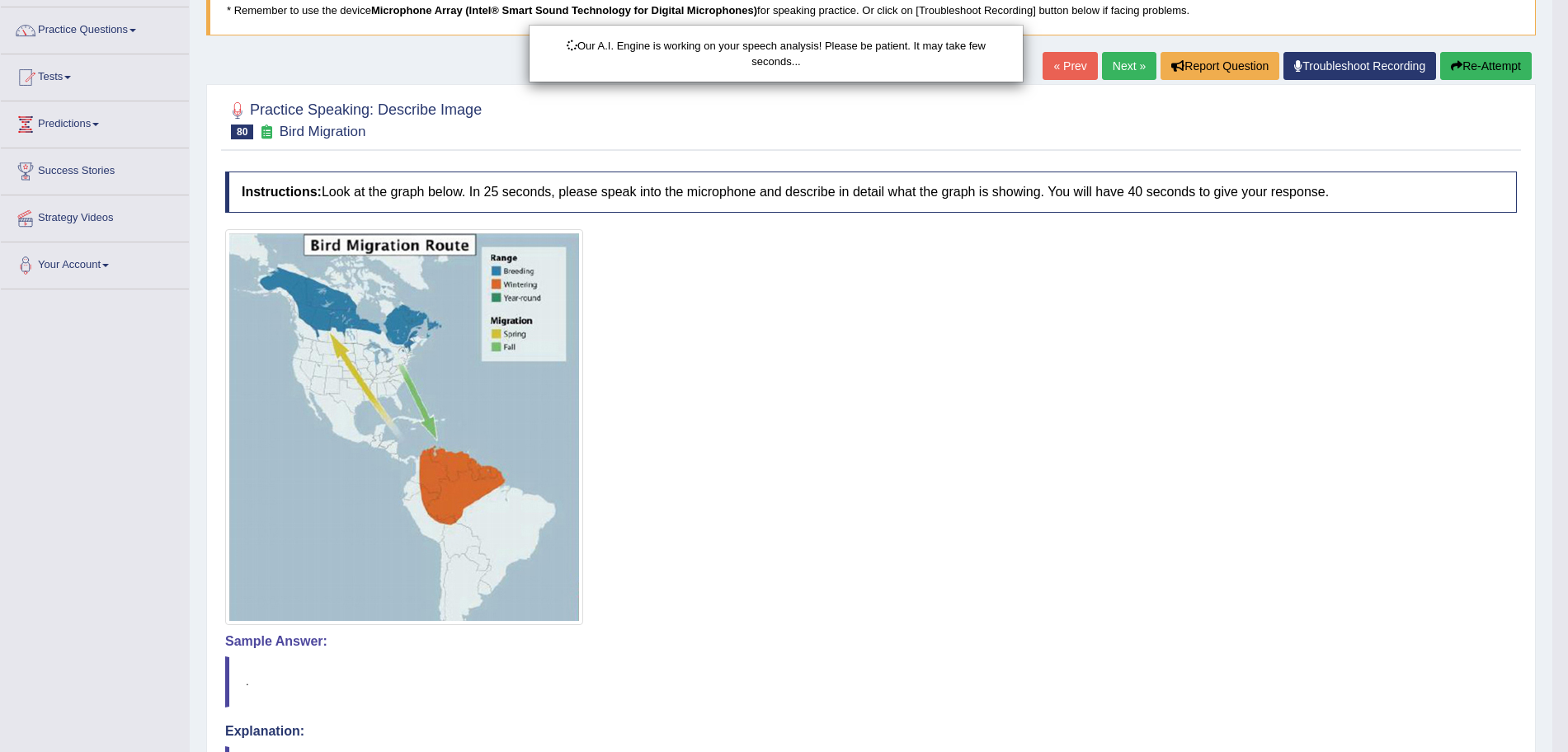
drag, startPoint x: 1583, startPoint y: 324, endPoint x: 1583, endPoint y: 540, distance: 216.0
click at [1567, 540] on html "Toggle navigation Home Practice Questions Speaking Practice Read Aloud Repeat S…" at bounding box center [784, 255] width 1568 height 752
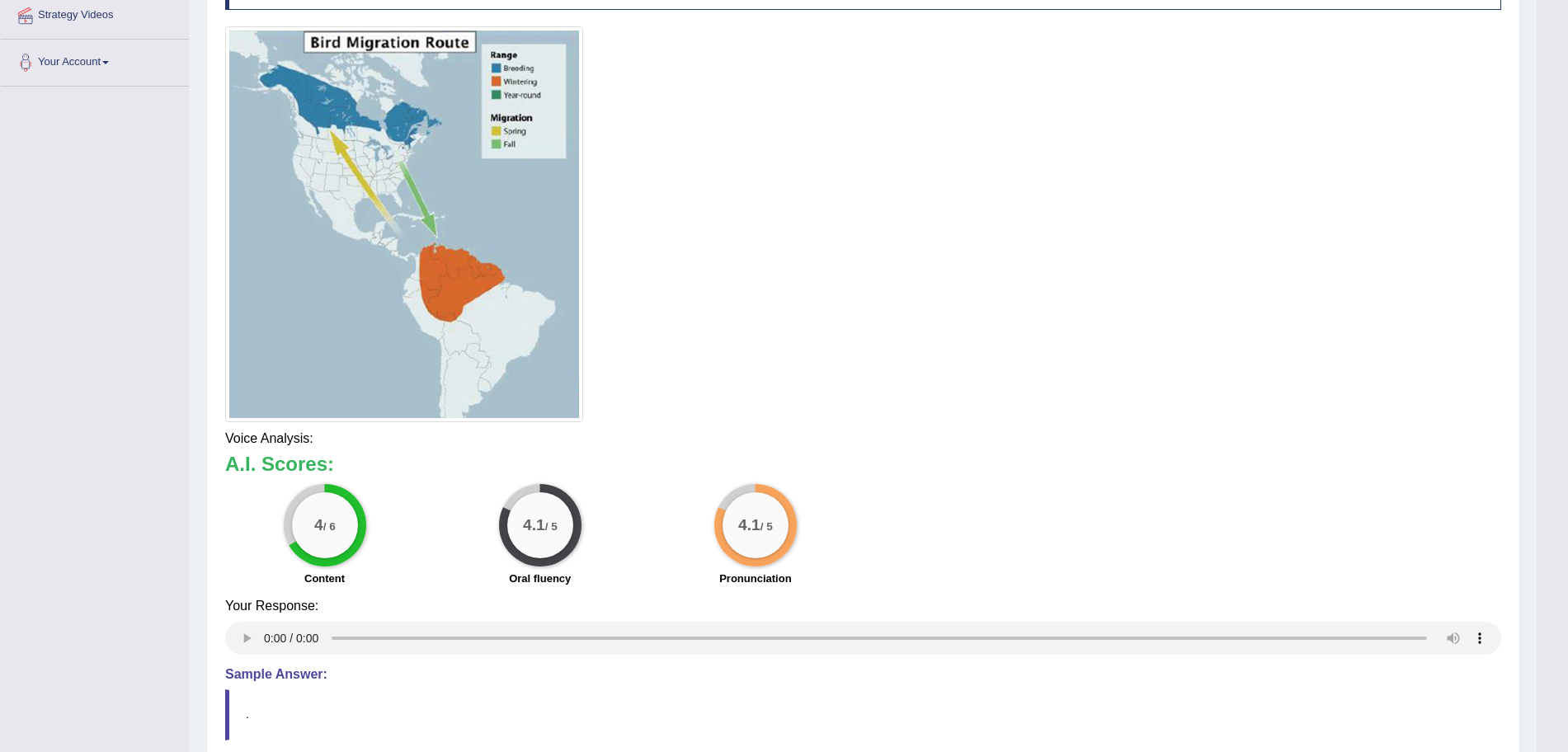
click at [1567, 428] on html "Toggle navigation Home Practice Questions Speaking Practice Read Aloud Repeat S…" at bounding box center [784, 52] width 1568 height 752
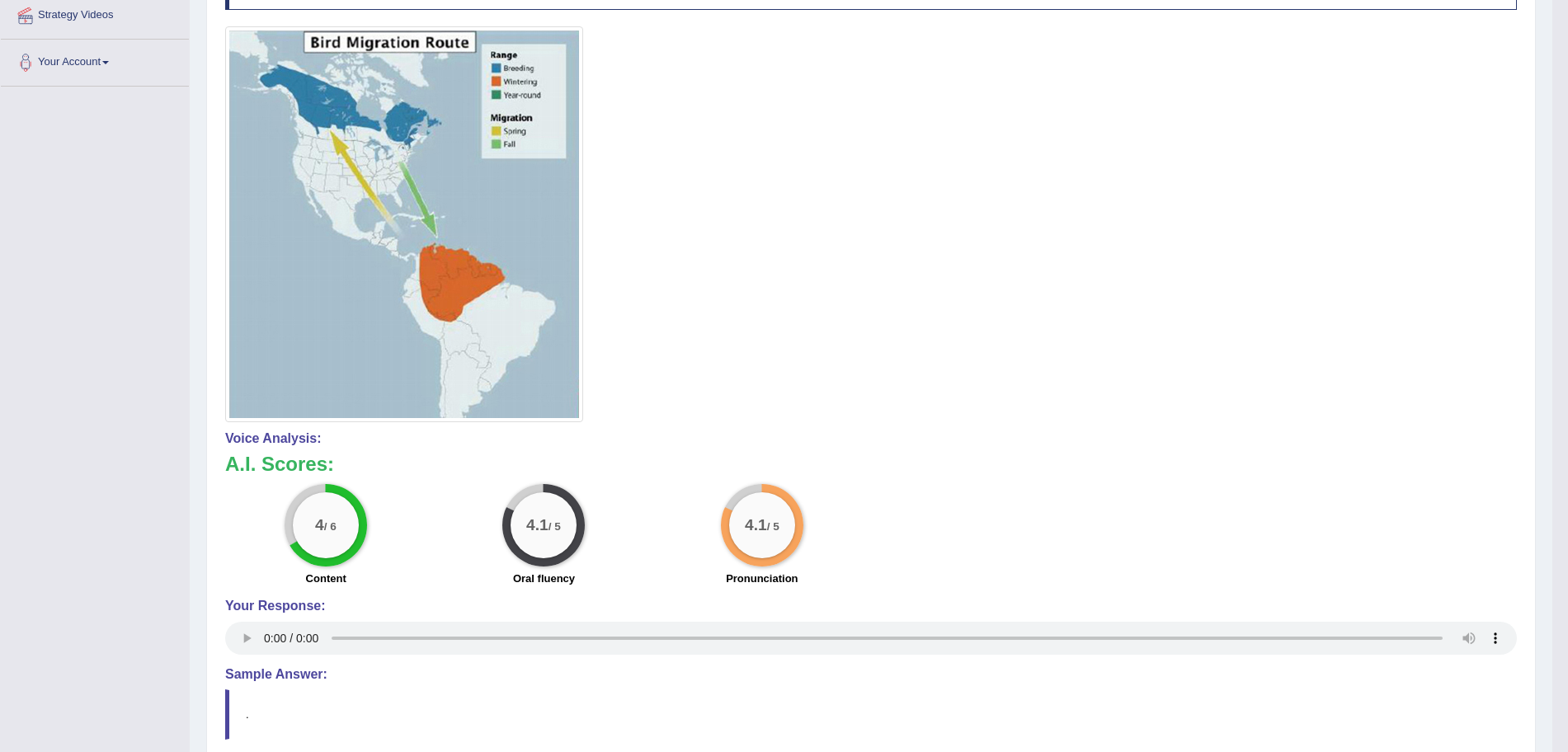
scroll to position [0, 0]
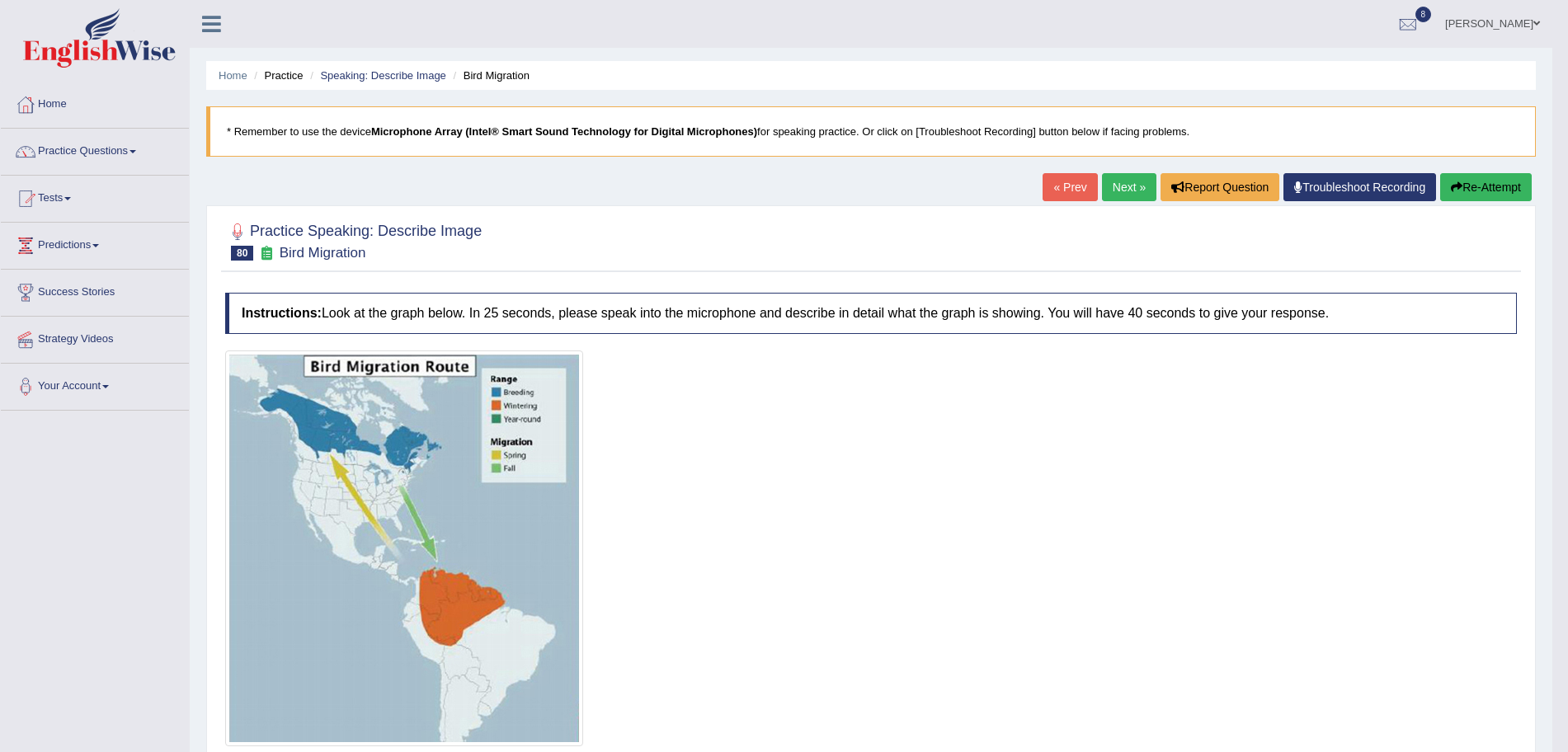
click at [1107, 197] on link "Next »" at bounding box center [1128, 188] width 54 height 28
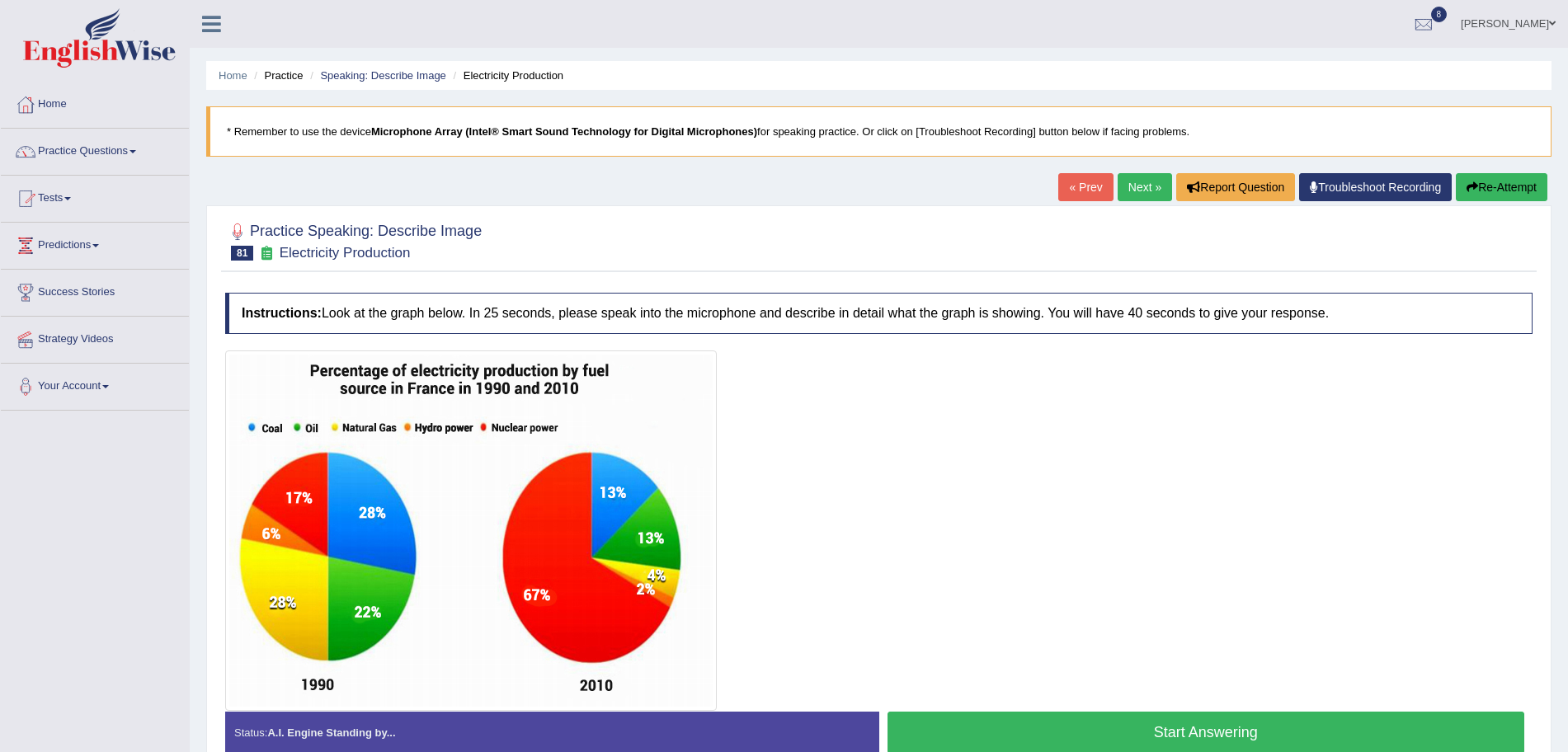
scroll to position [113, 0]
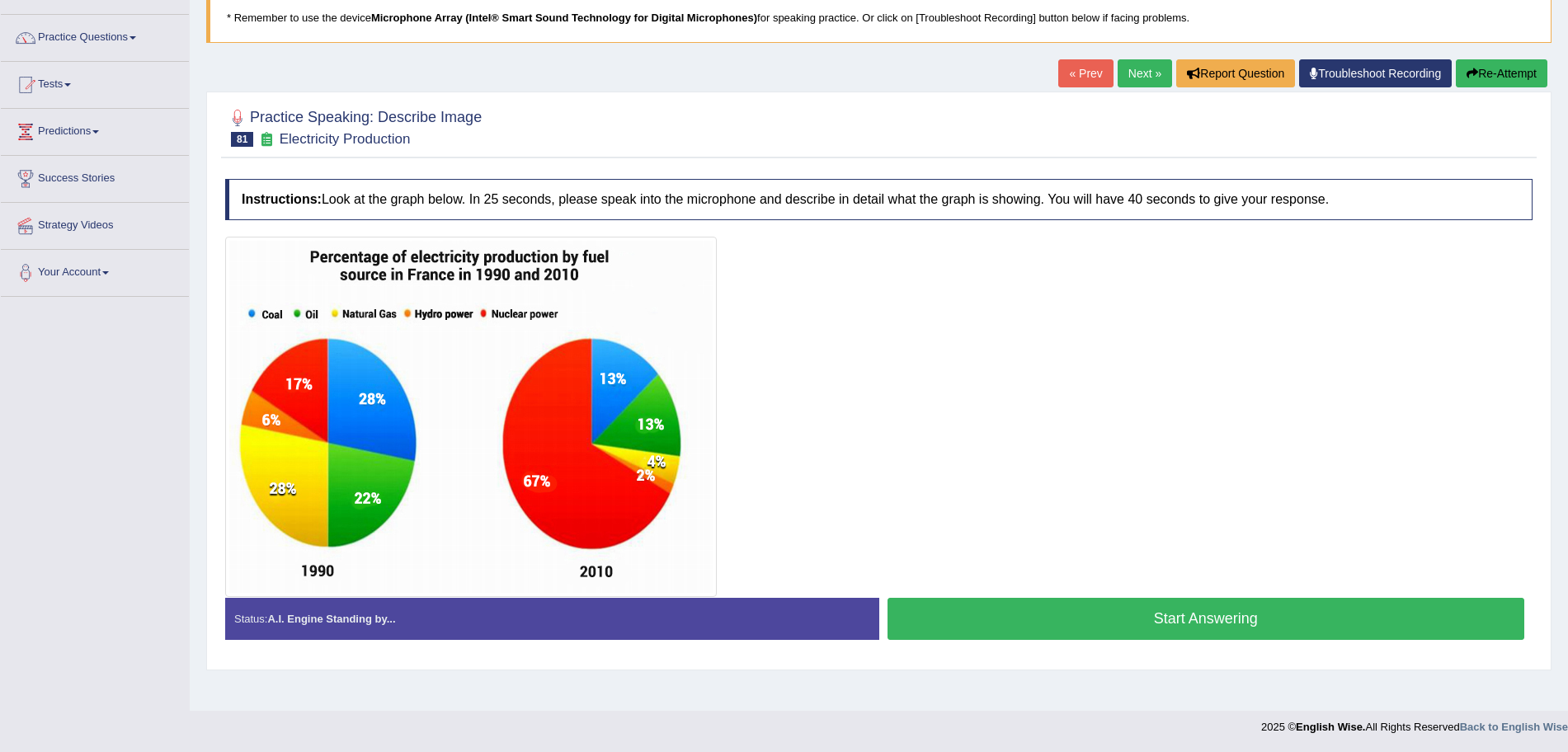
click at [1159, 612] on button "Start Answering" at bounding box center [1206, 619] width 638 height 42
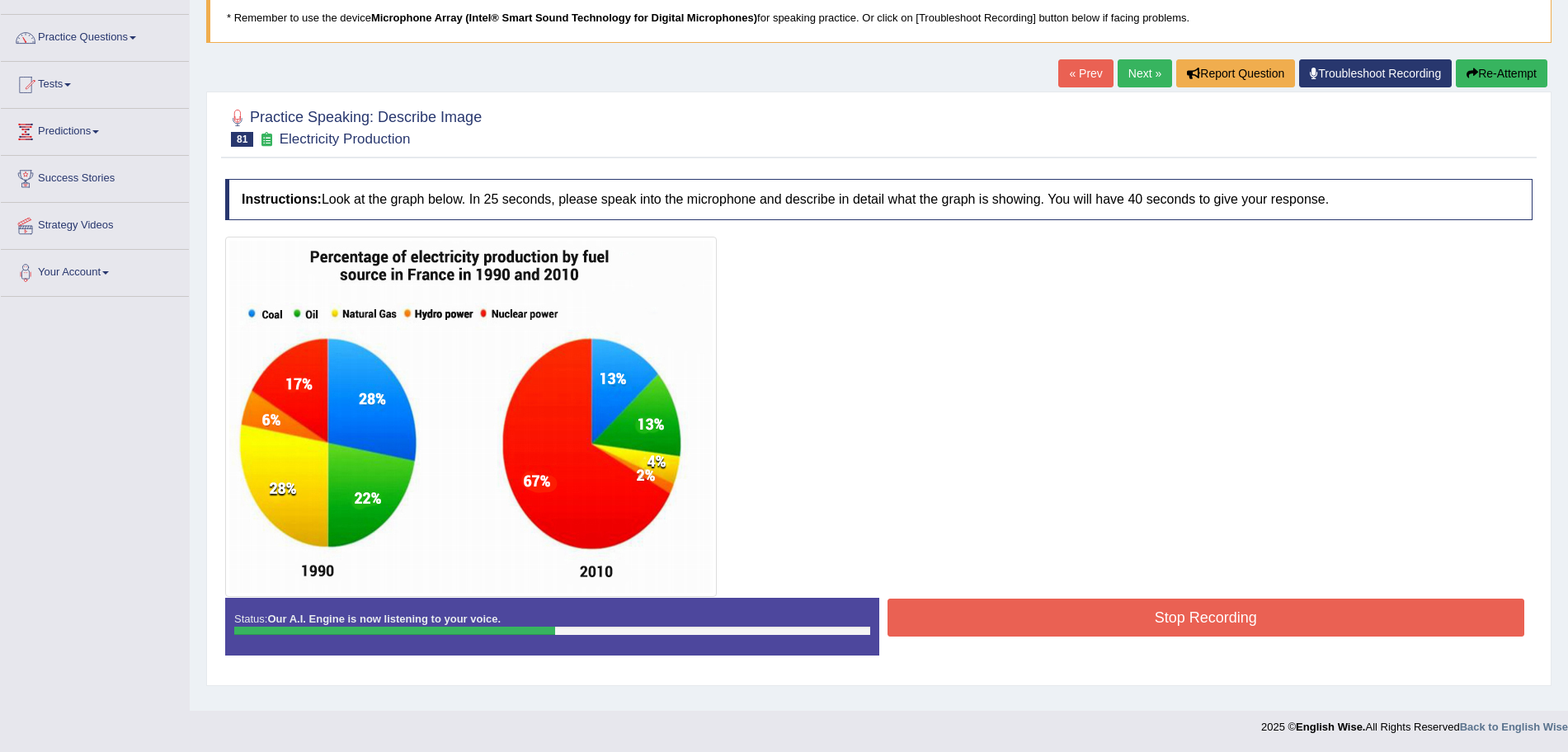
click at [1058, 600] on button "Stop Recording" at bounding box center [1206, 617] width 638 height 38
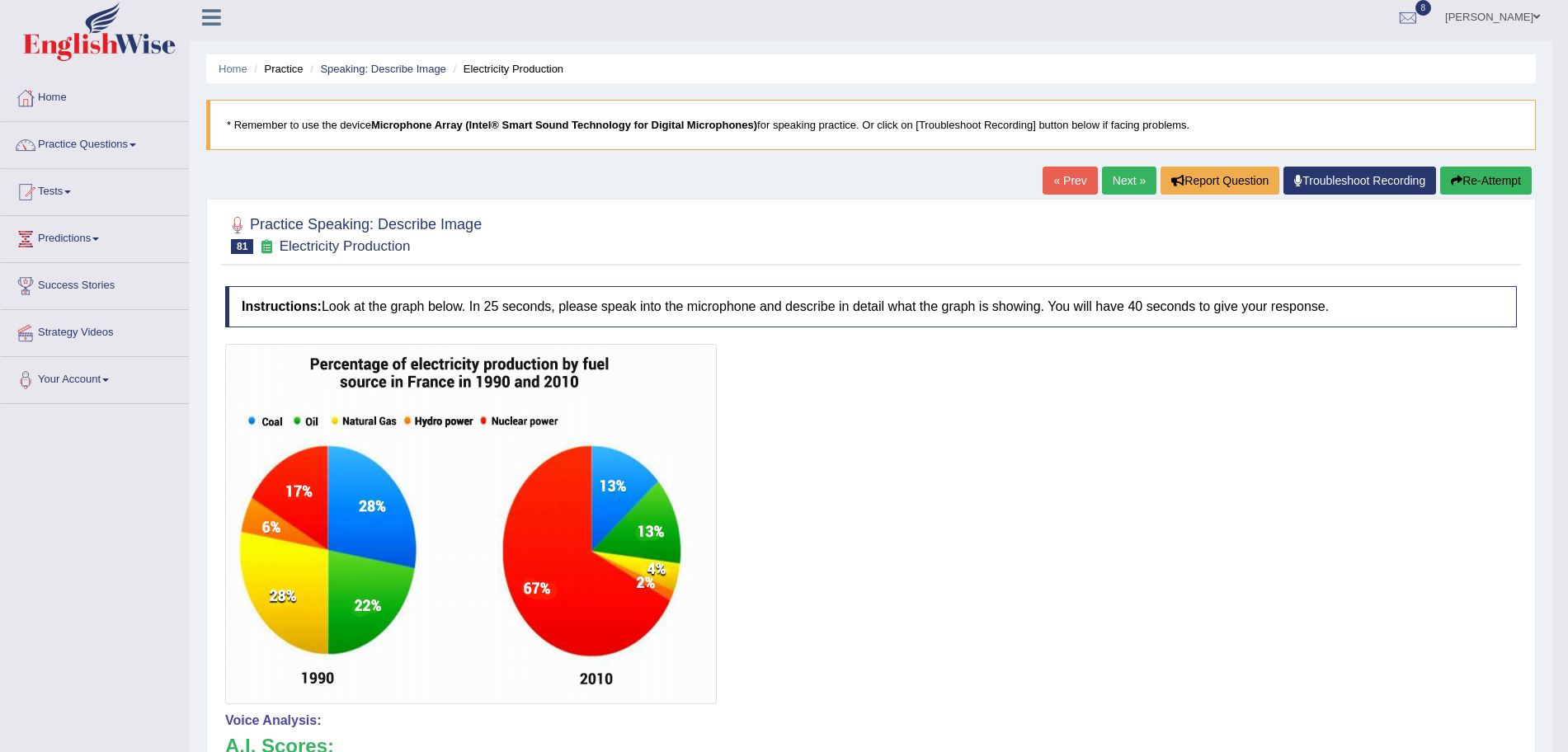
scroll to position [0, 0]
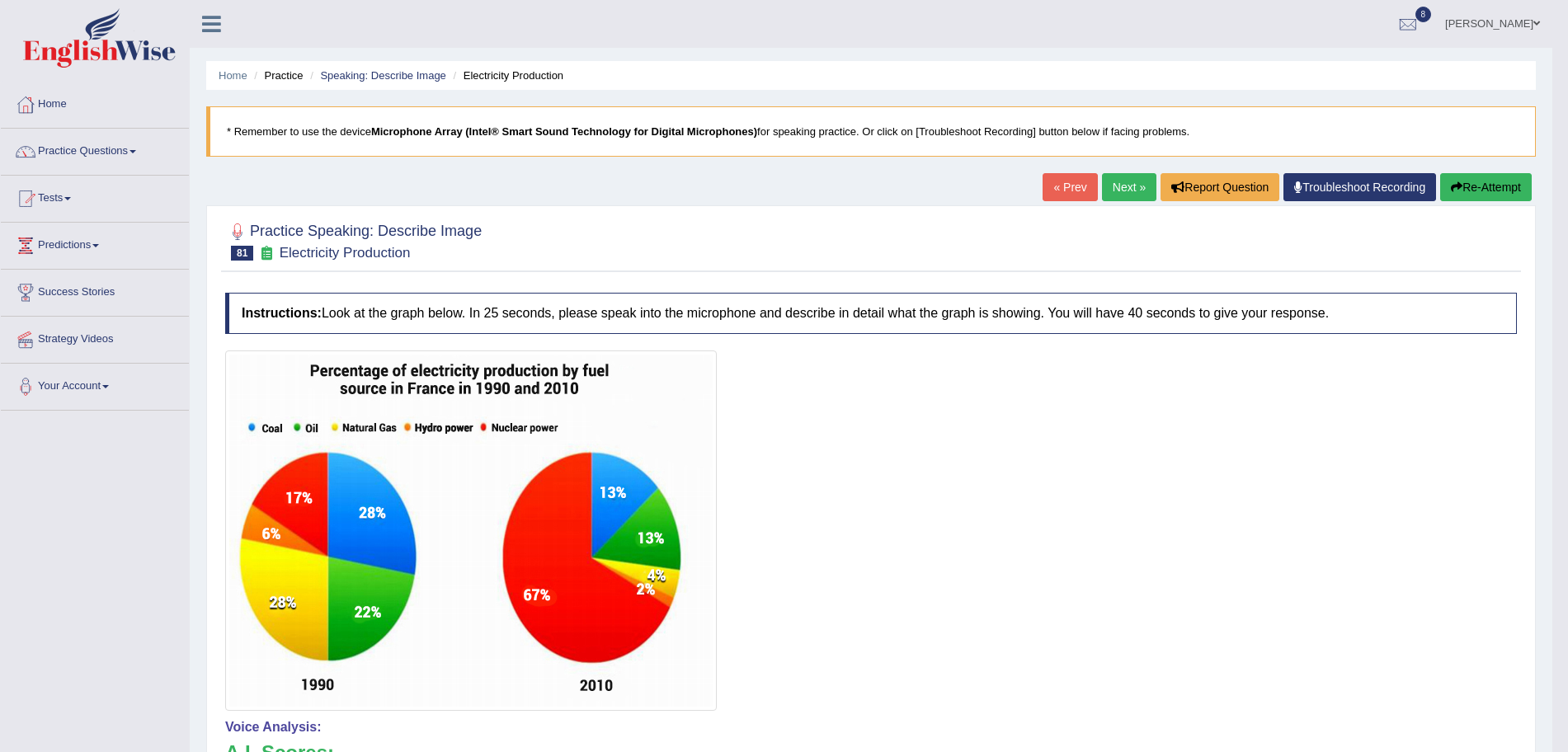
click at [1117, 188] on link "Next »" at bounding box center [1128, 188] width 54 height 28
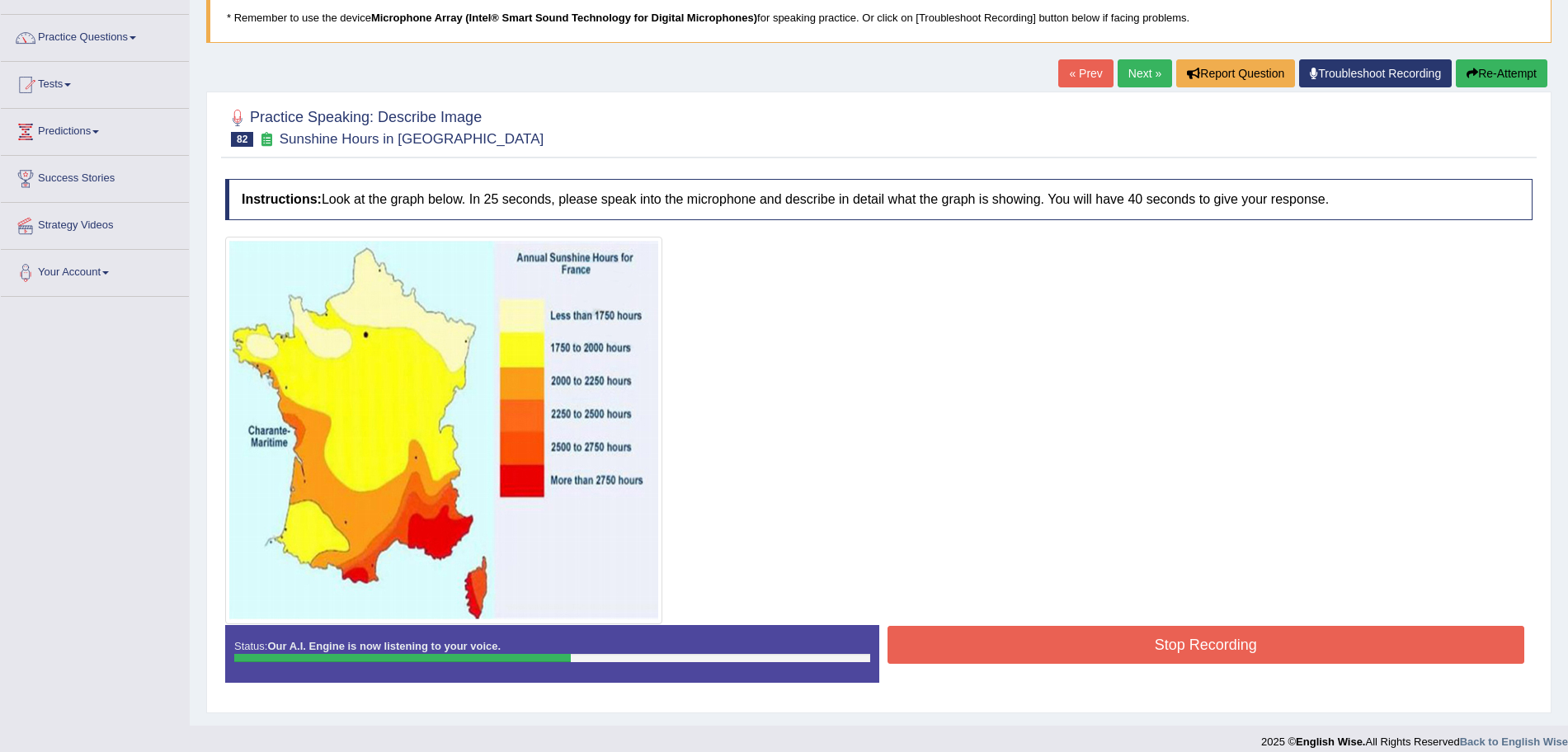
click at [1070, 649] on button "Stop Recording" at bounding box center [1206, 644] width 638 height 38
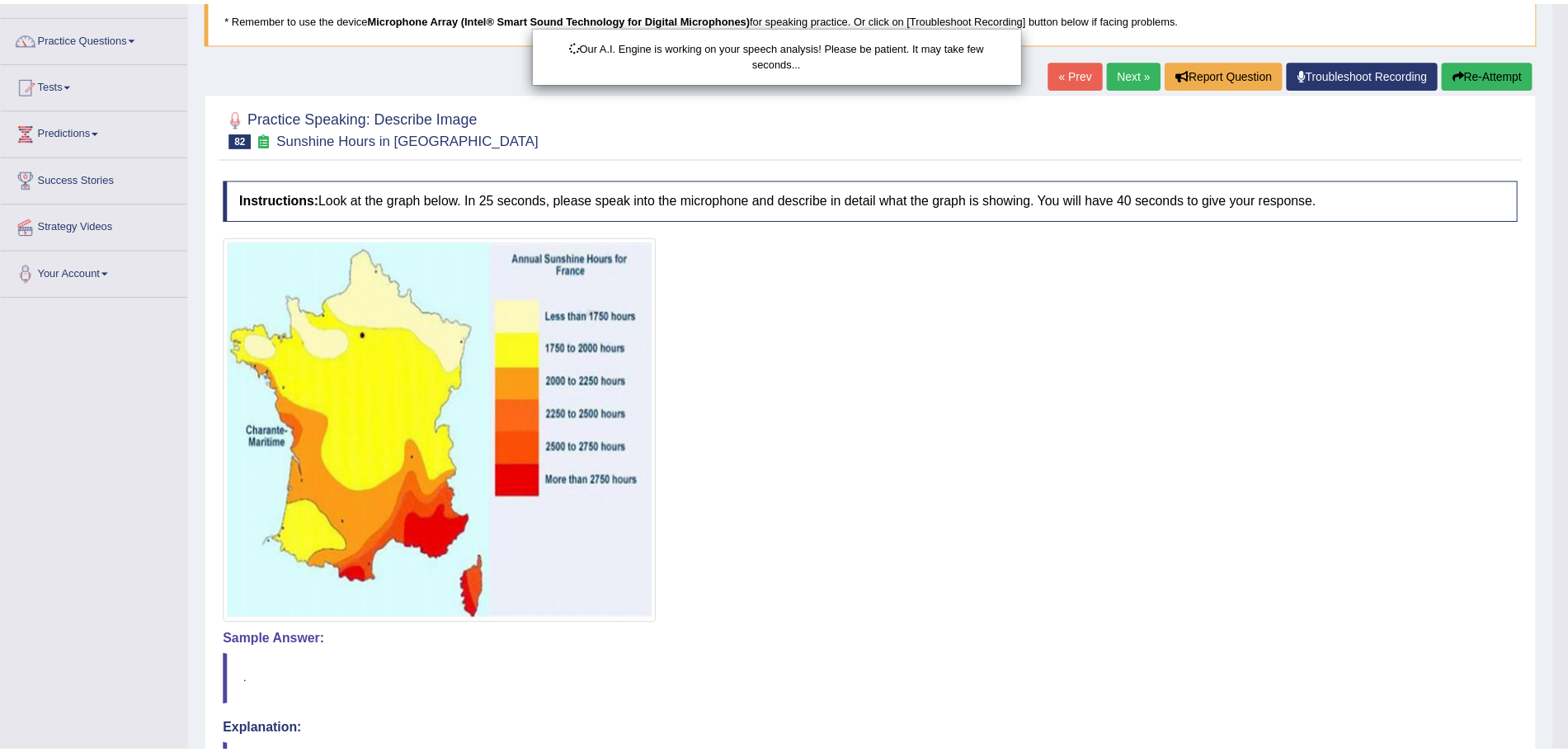
scroll to position [316, 0]
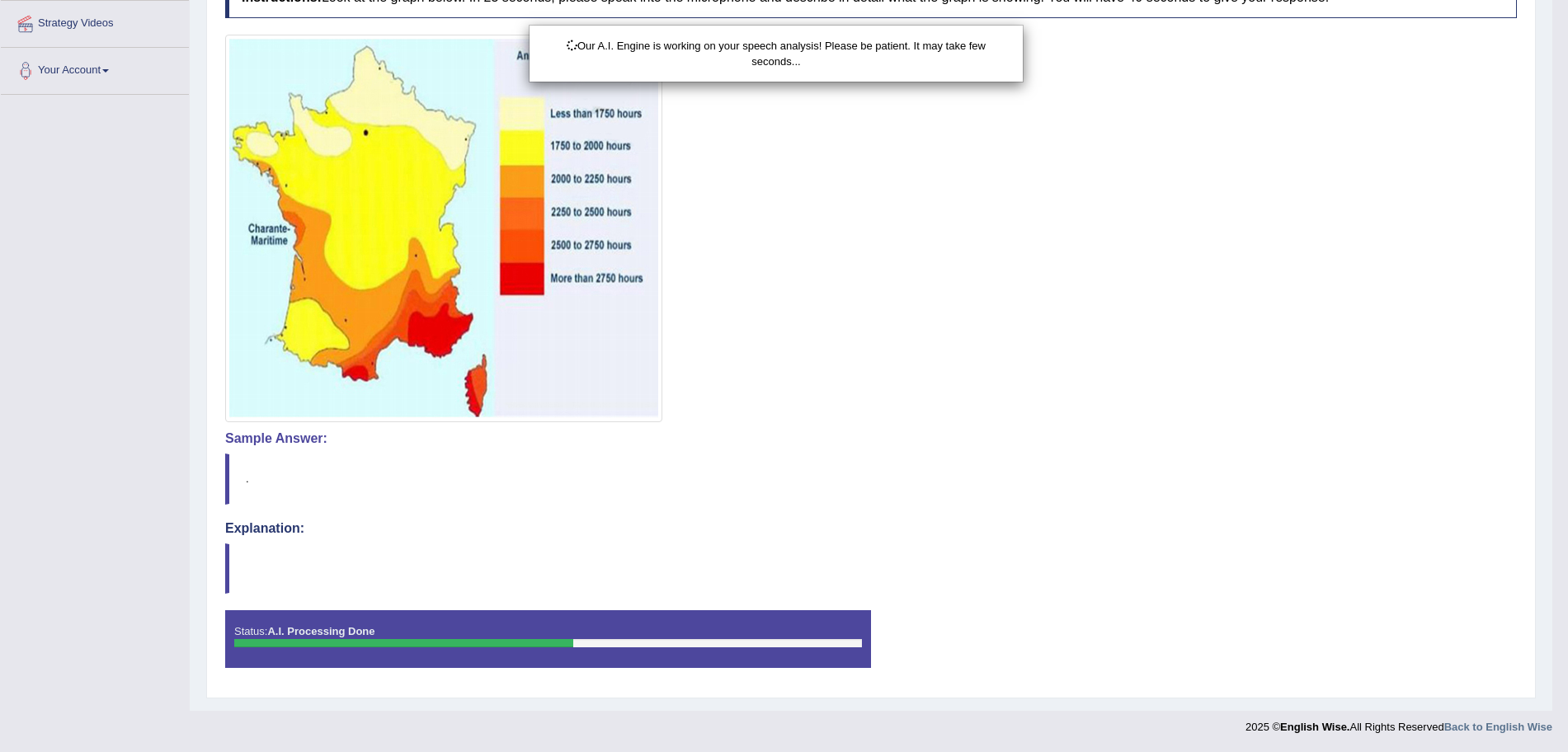
drag, startPoint x: 1583, startPoint y: 269, endPoint x: 1583, endPoint y: 439, distance: 170.0
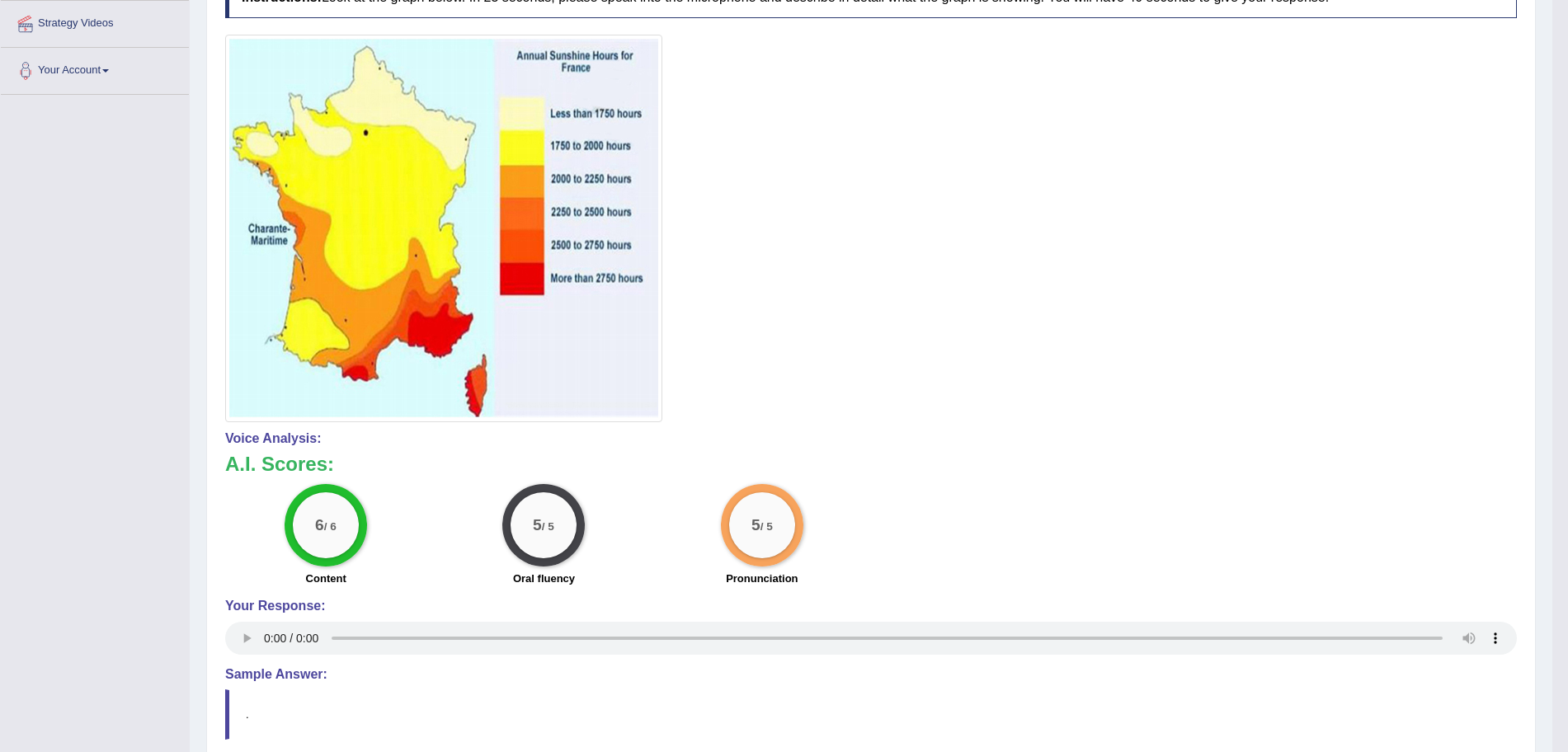
scroll to position [25, 0]
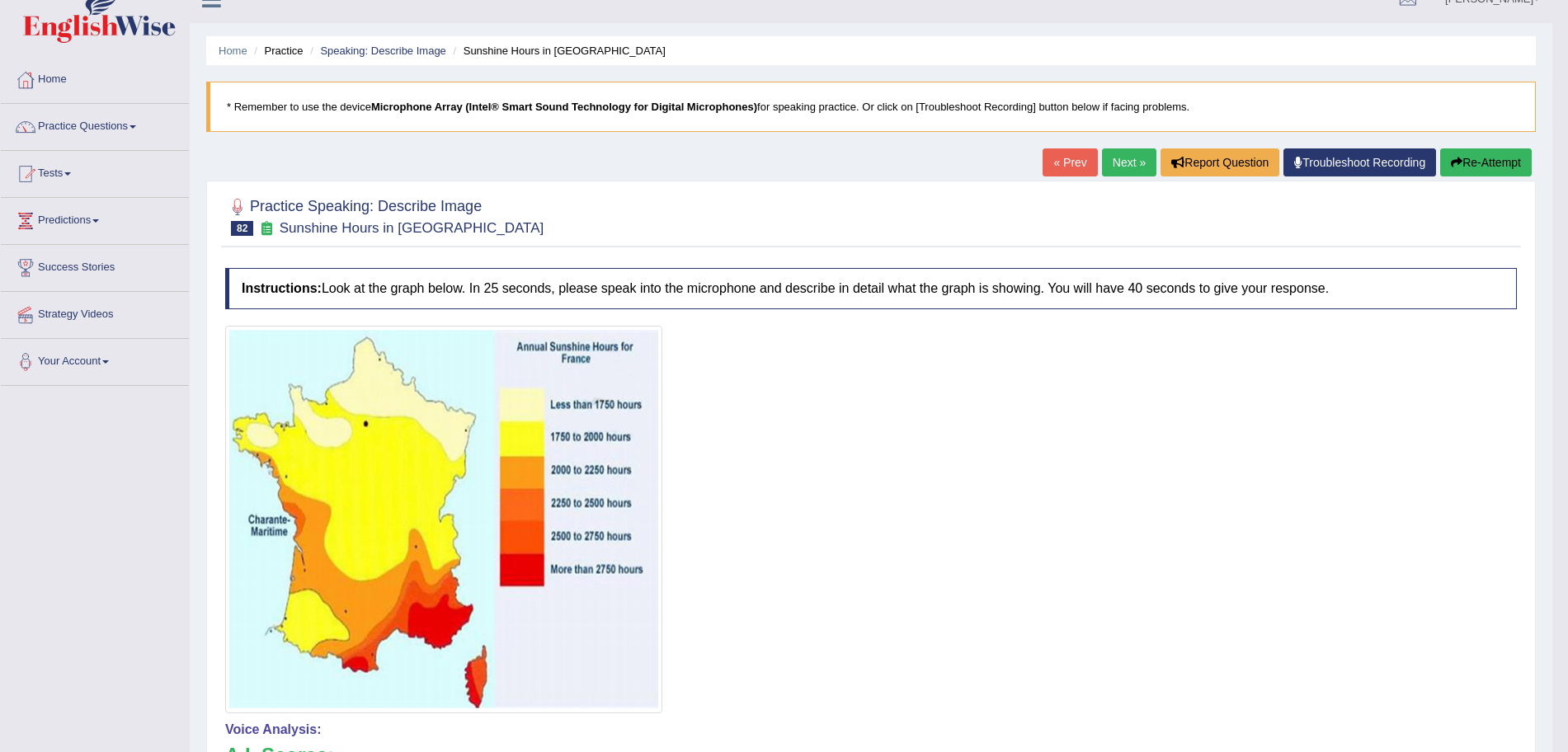
click at [1103, 168] on link "Next »" at bounding box center [1128, 163] width 54 height 28
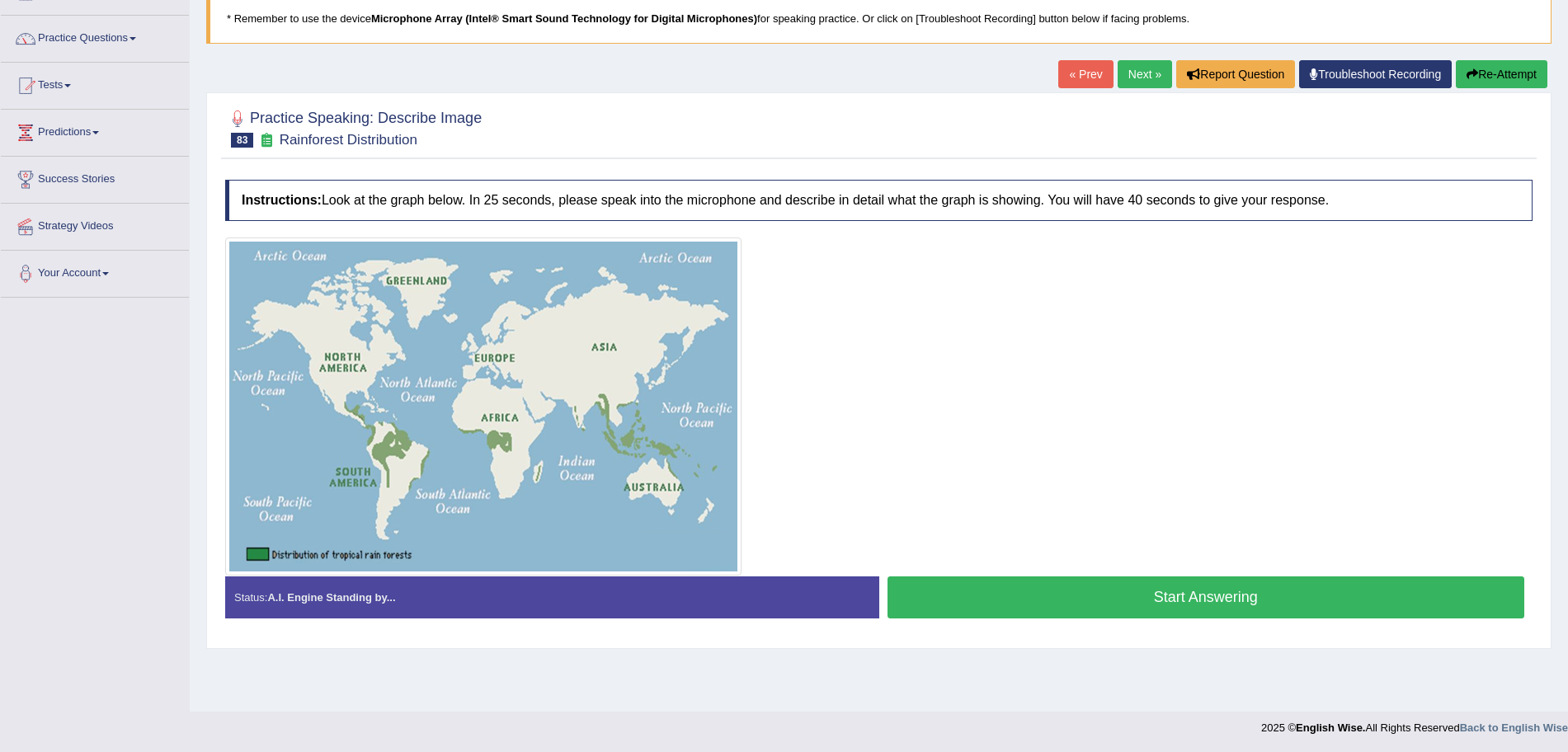
click at [1054, 598] on button "Start Answering" at bounding box center [1206, 597] width 638 height 42
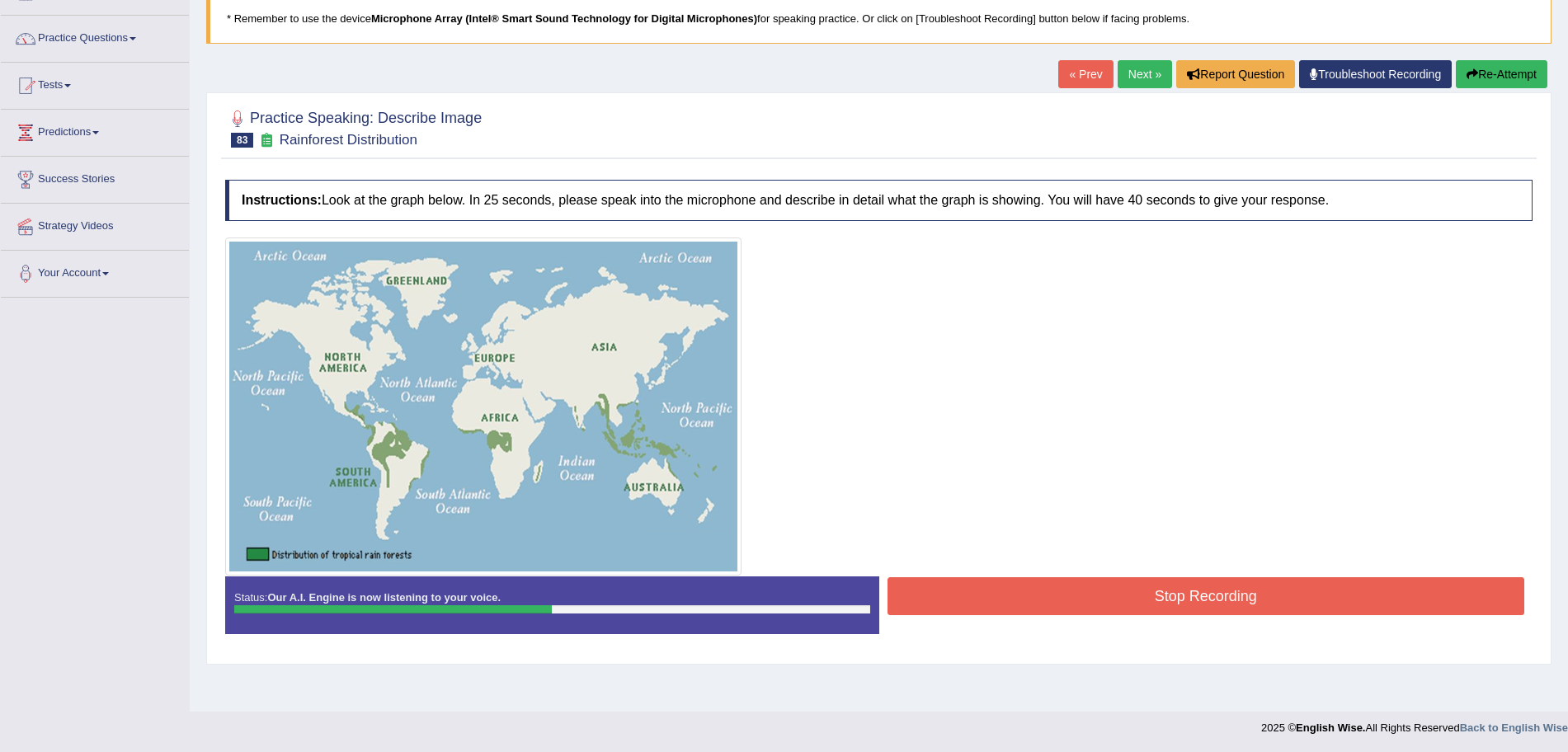
click at [1109, 606] on button "Stop Recording" at bounding box center [1206, 595] width 638 height 38
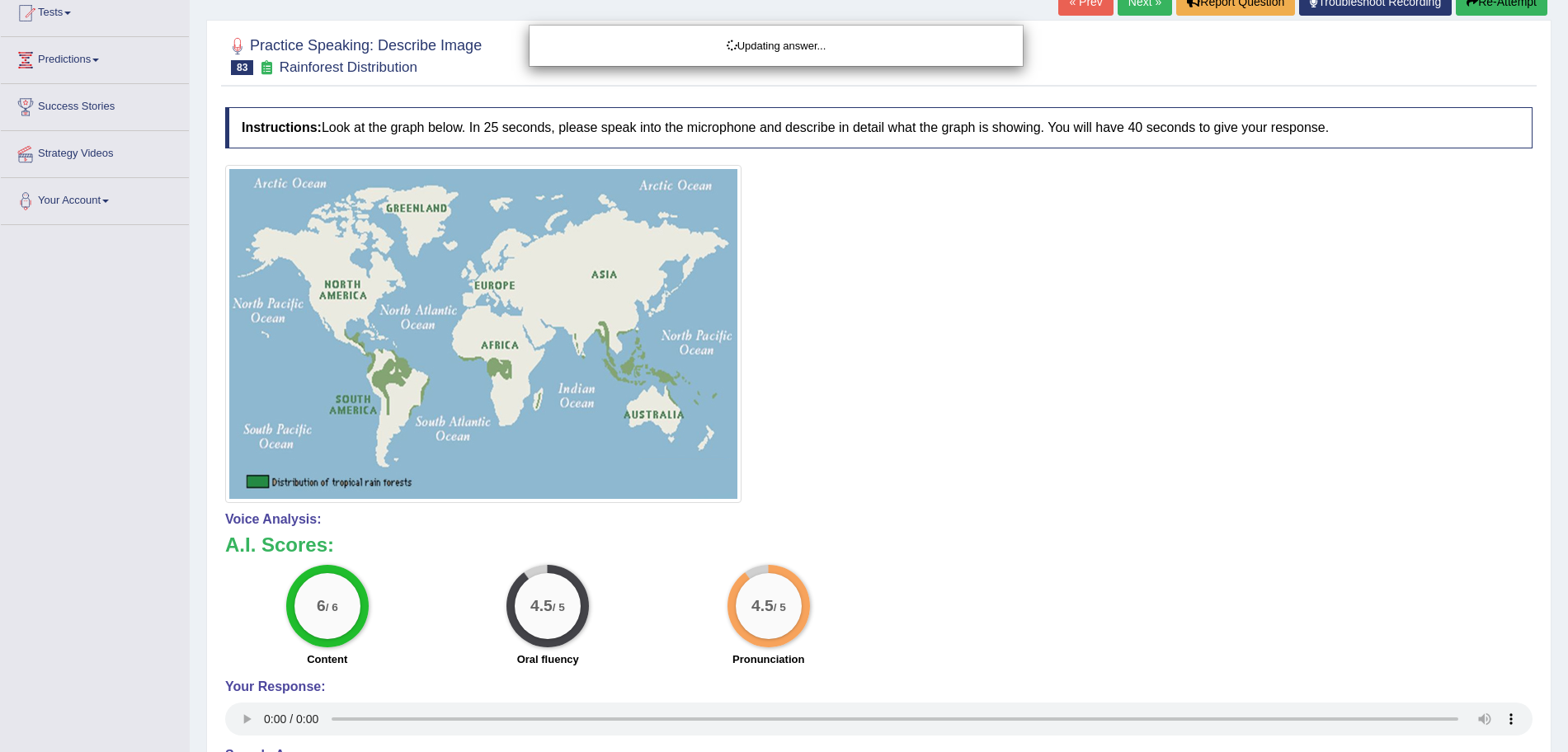
drag, startPoint x: 1583, startPoint y: 329, endPoint x: 1583, endPoint y: 514, distance: 185.0
click at [1567, 514] on html "Toggle navigation Home Practice Questions Speaking Practice Read Aloud Repeat S…" at bounding box center [784, 190] width 1568 height 752
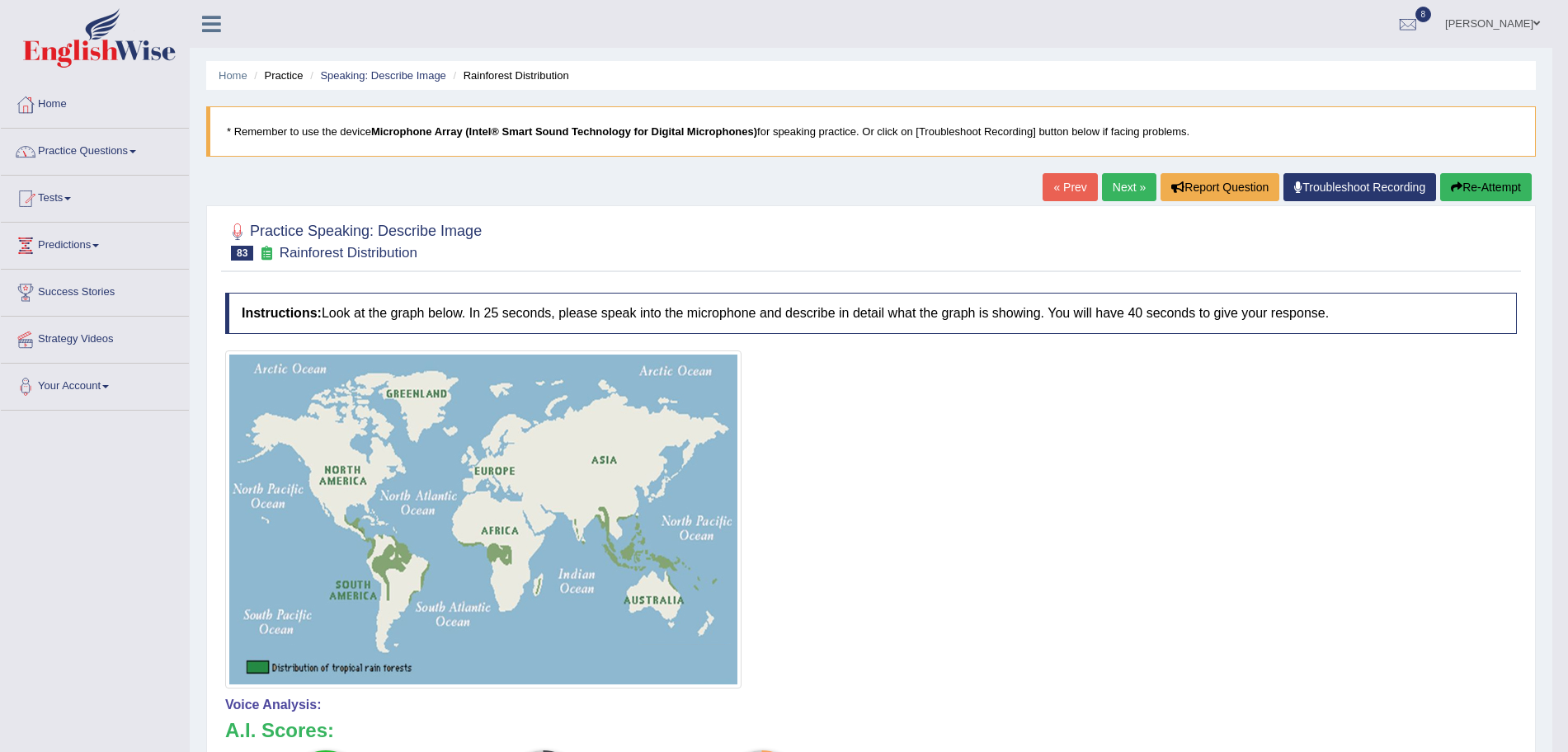
click at [78, 144] on link "Practice Questions" at bounding box center [95, 148] width 188 height 41
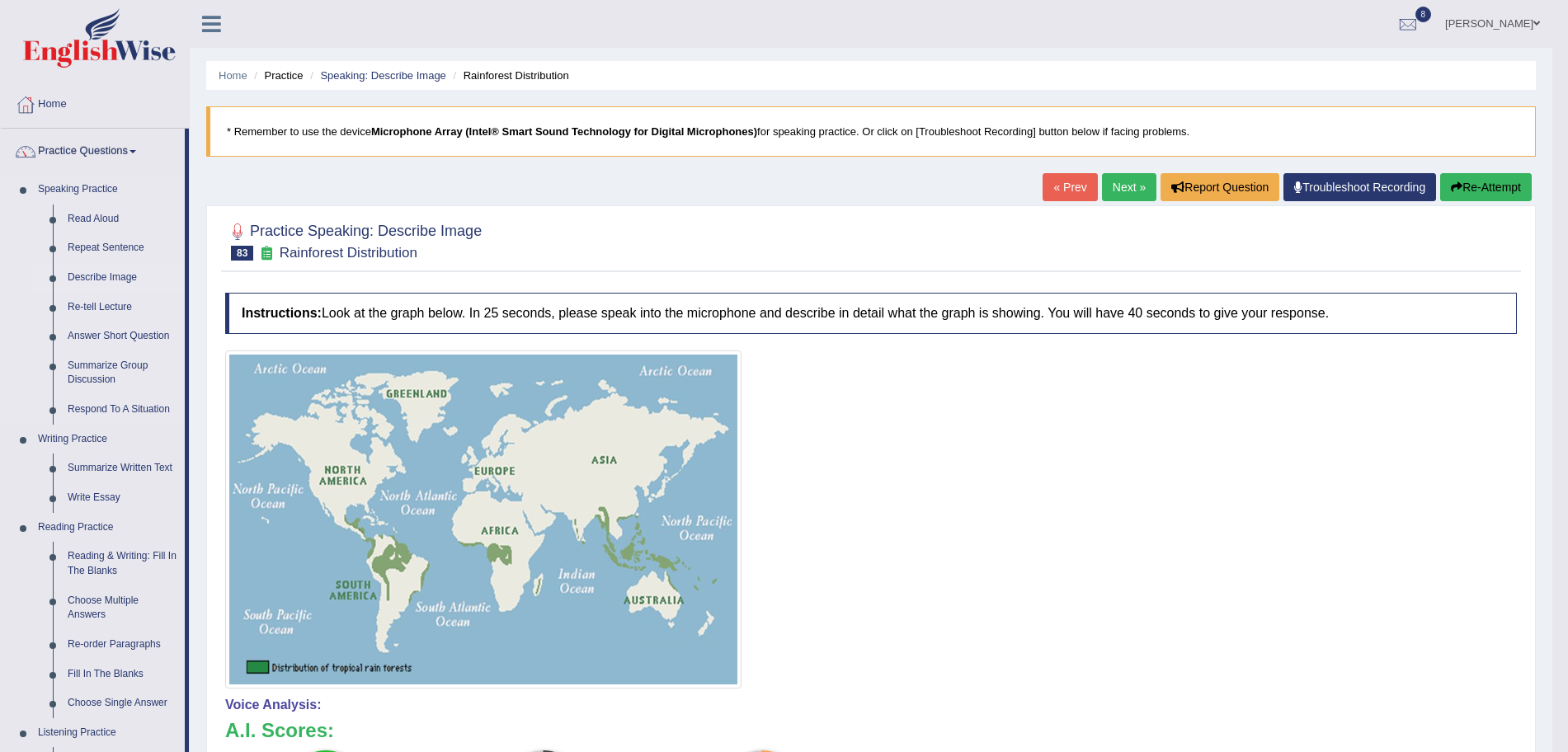
click at [105, 273] on link "Describe Image" at bounding box center [122, 278] width 124 height 30
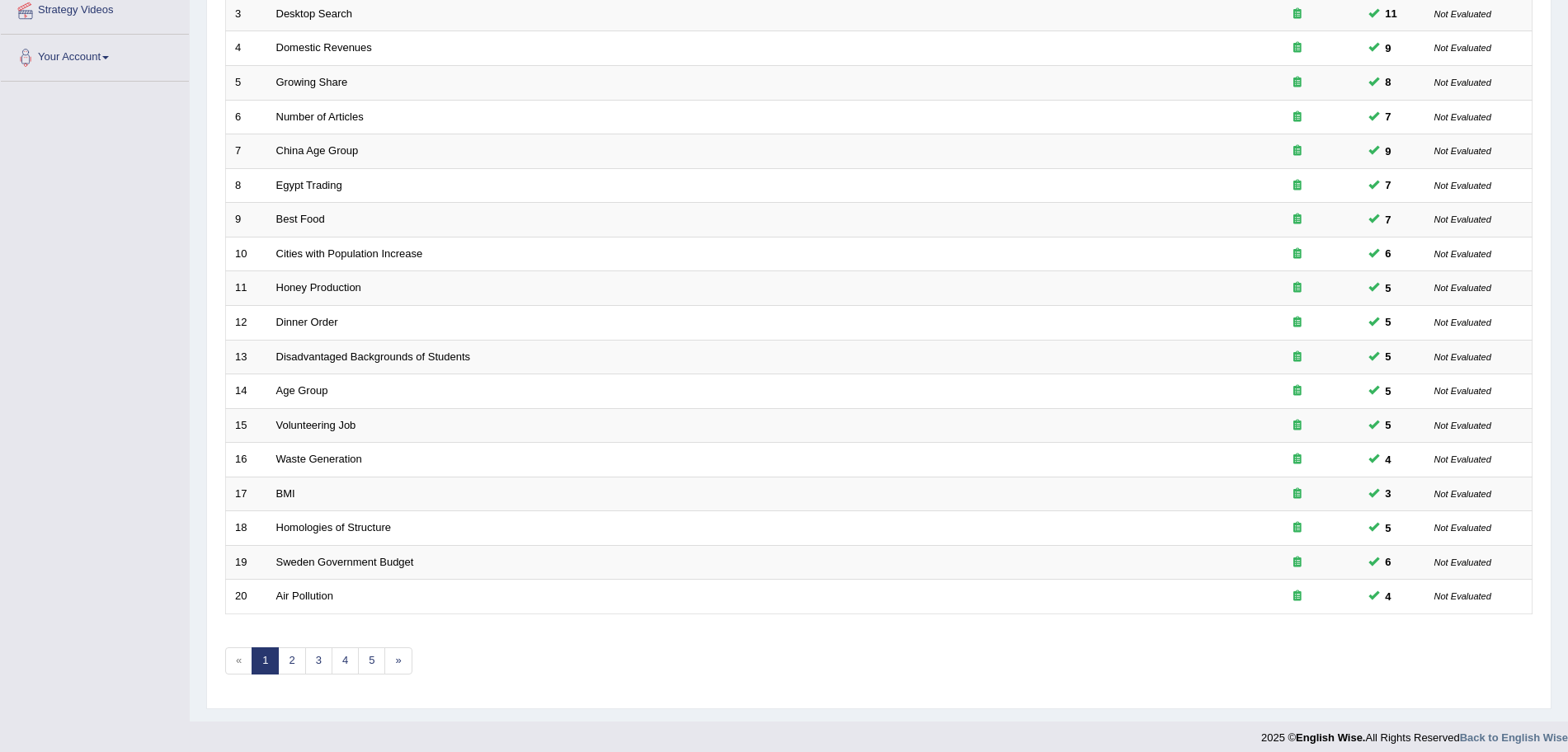
scroll to position [339, 0]
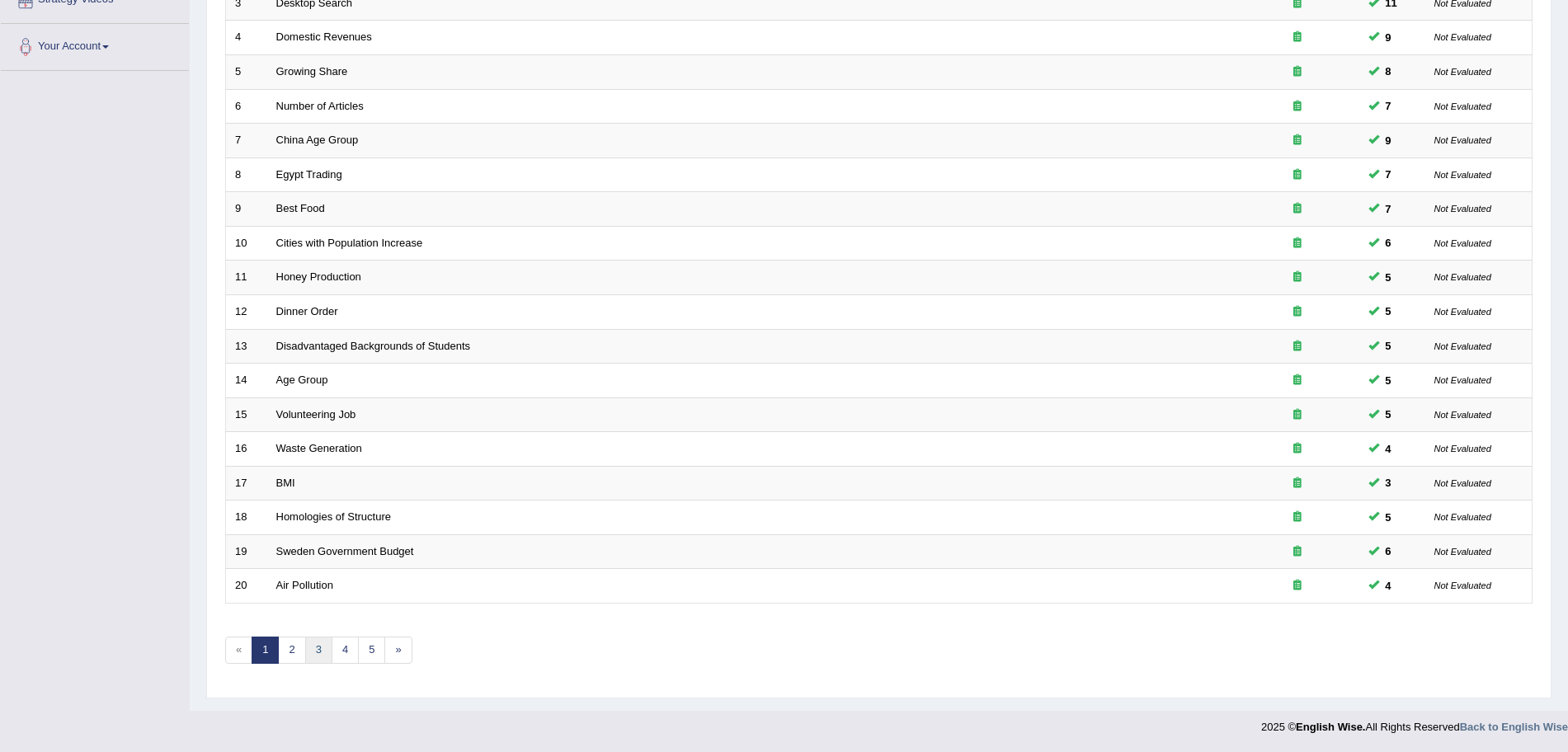
click at [318, 652] on link "3" at bounding box center [319, 650] width 28 height 28
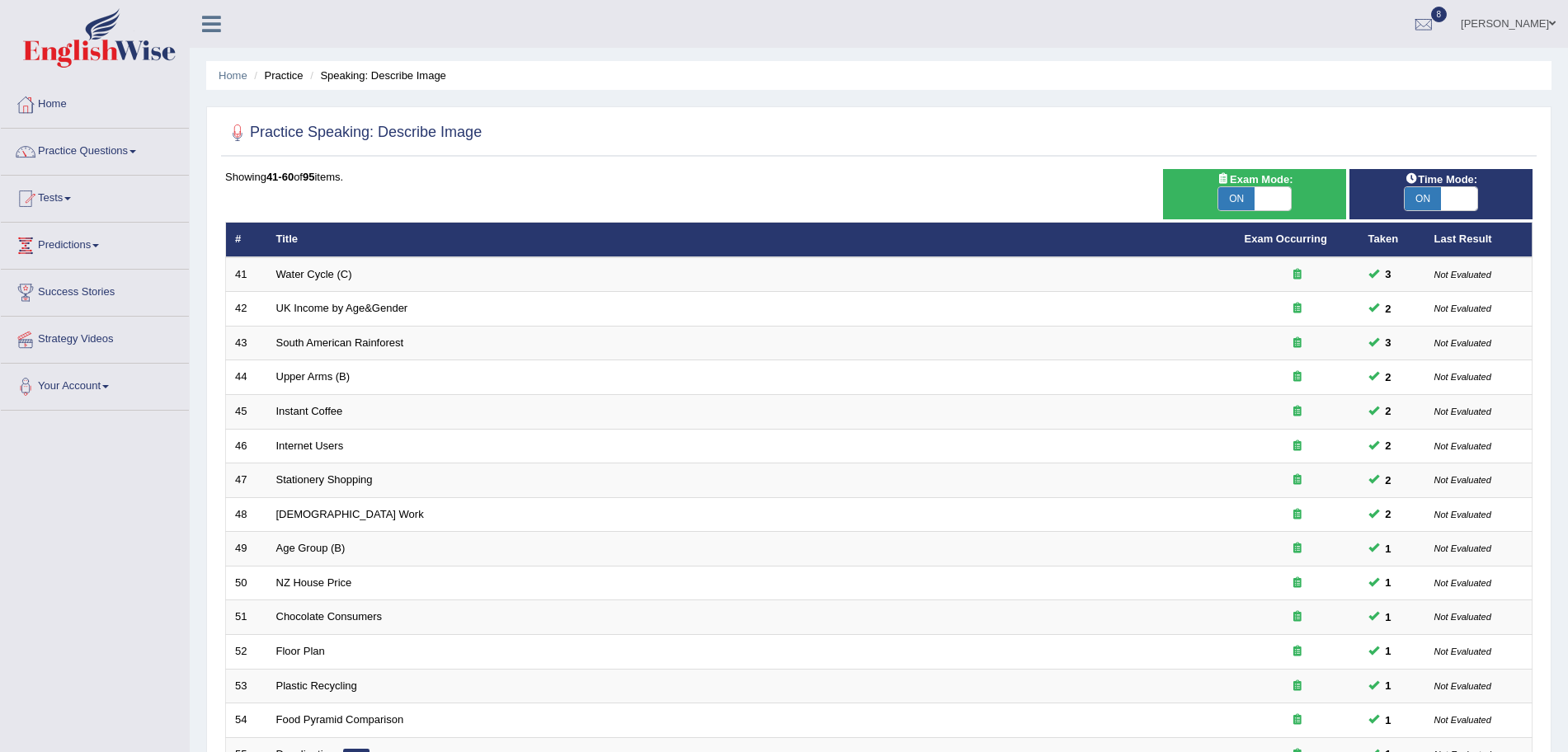
scroll to position [339, 0]
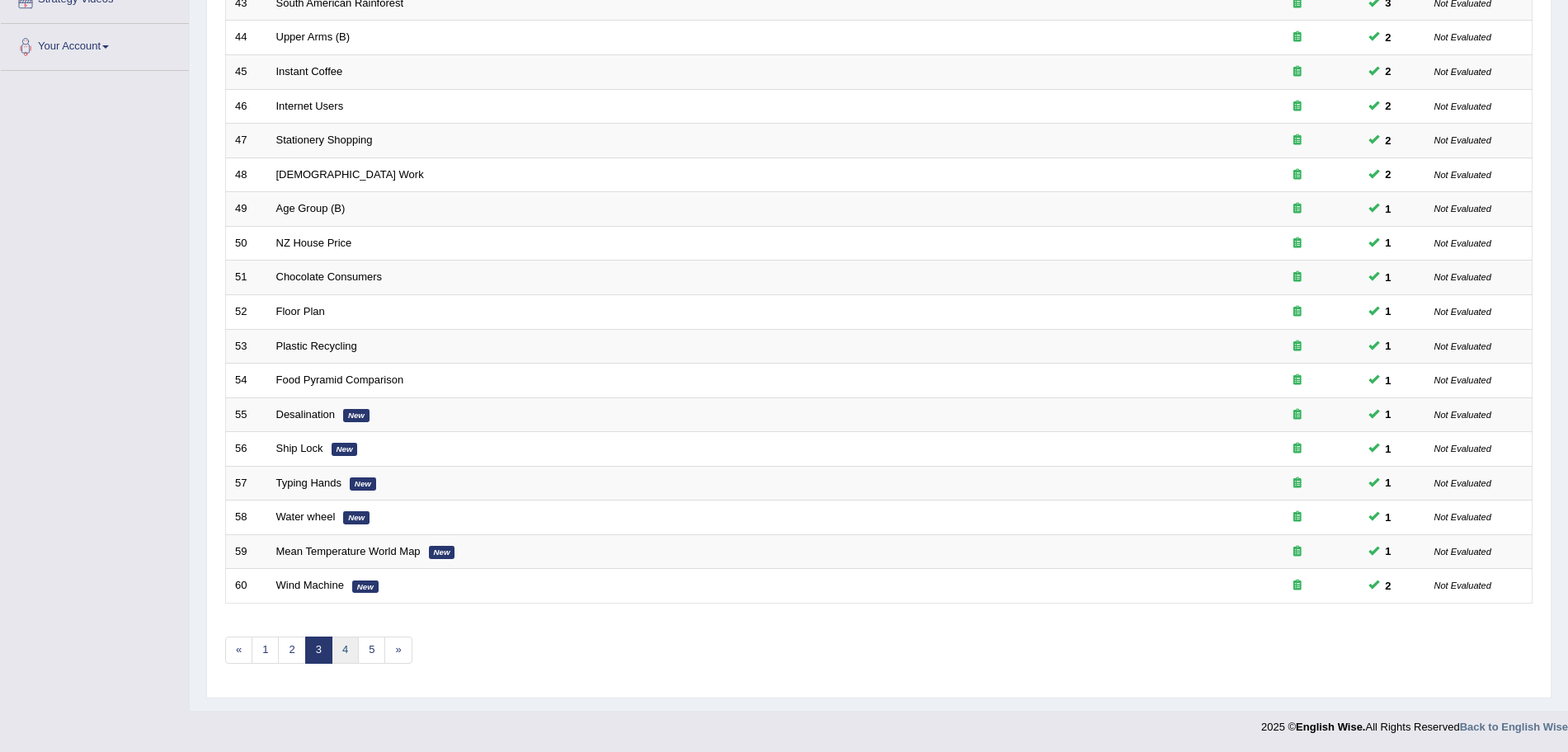
click at [345, 650] on link "4" at bounding box center [345, 650] width 28 height 28
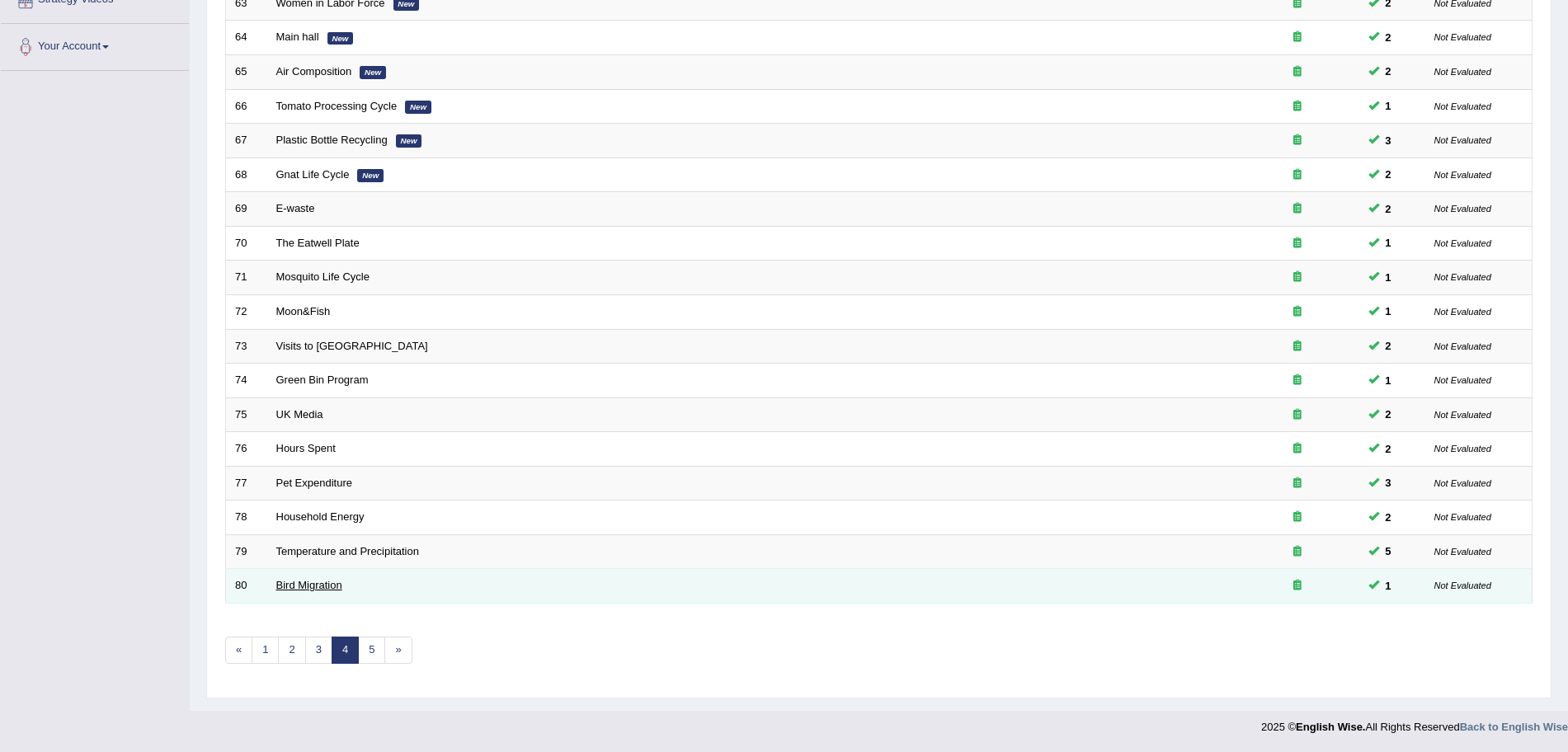
click at [301, 589] on link "Bird Migration" at bounding box center [309, 584] width 66 height 13
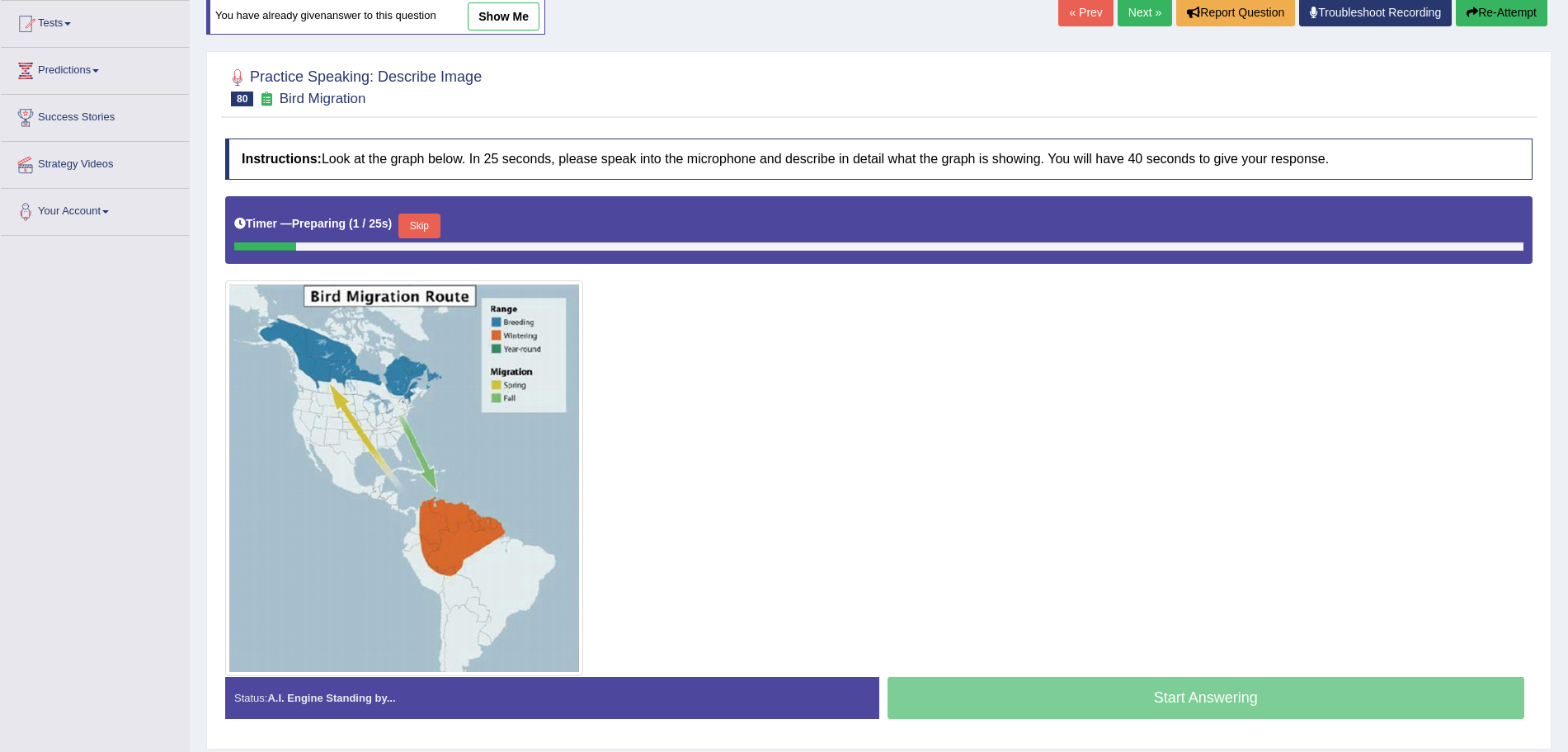
scroll to position [211, 0]
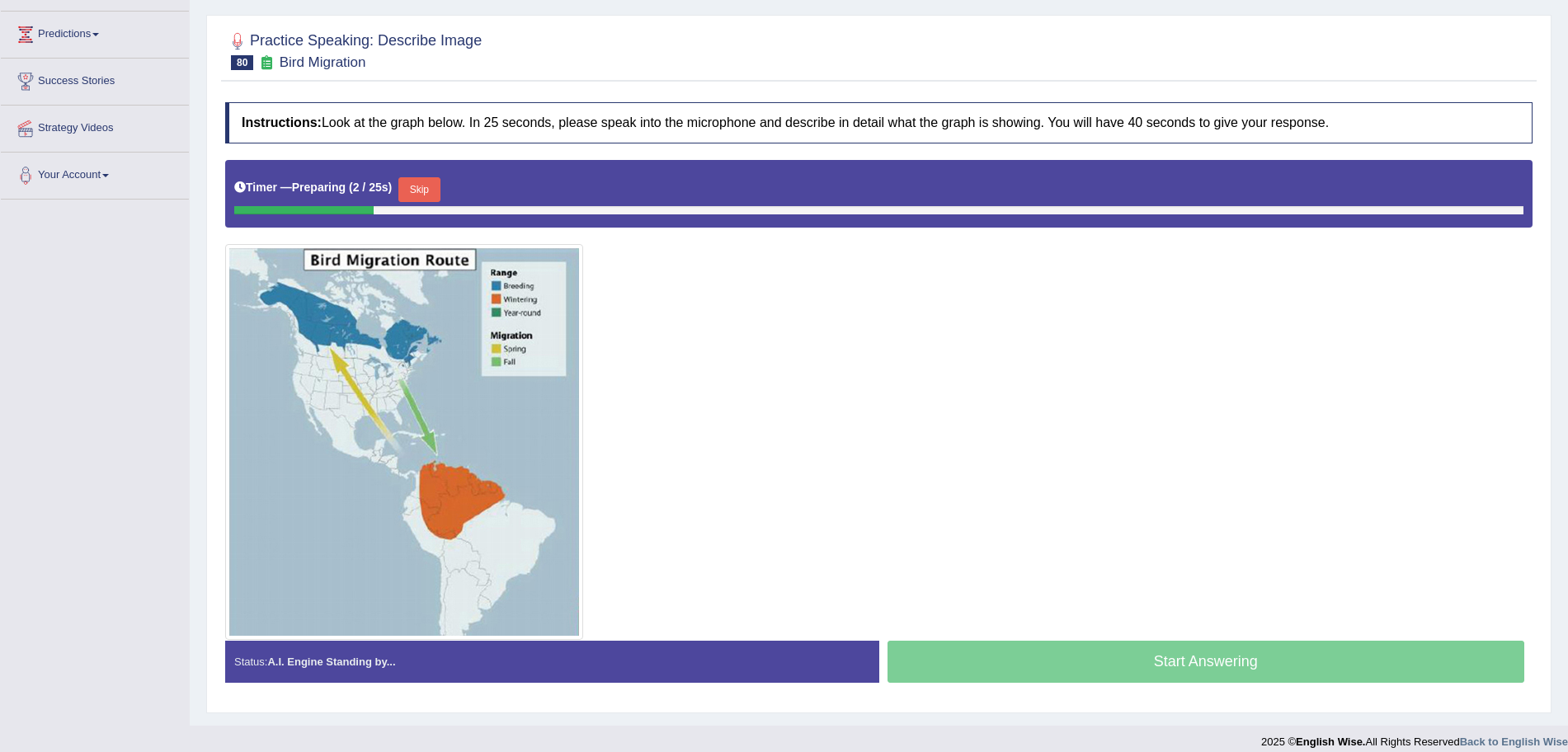
click at [416, 188] on button "Skip" at bounding box center [419, 190] width 41 height 25
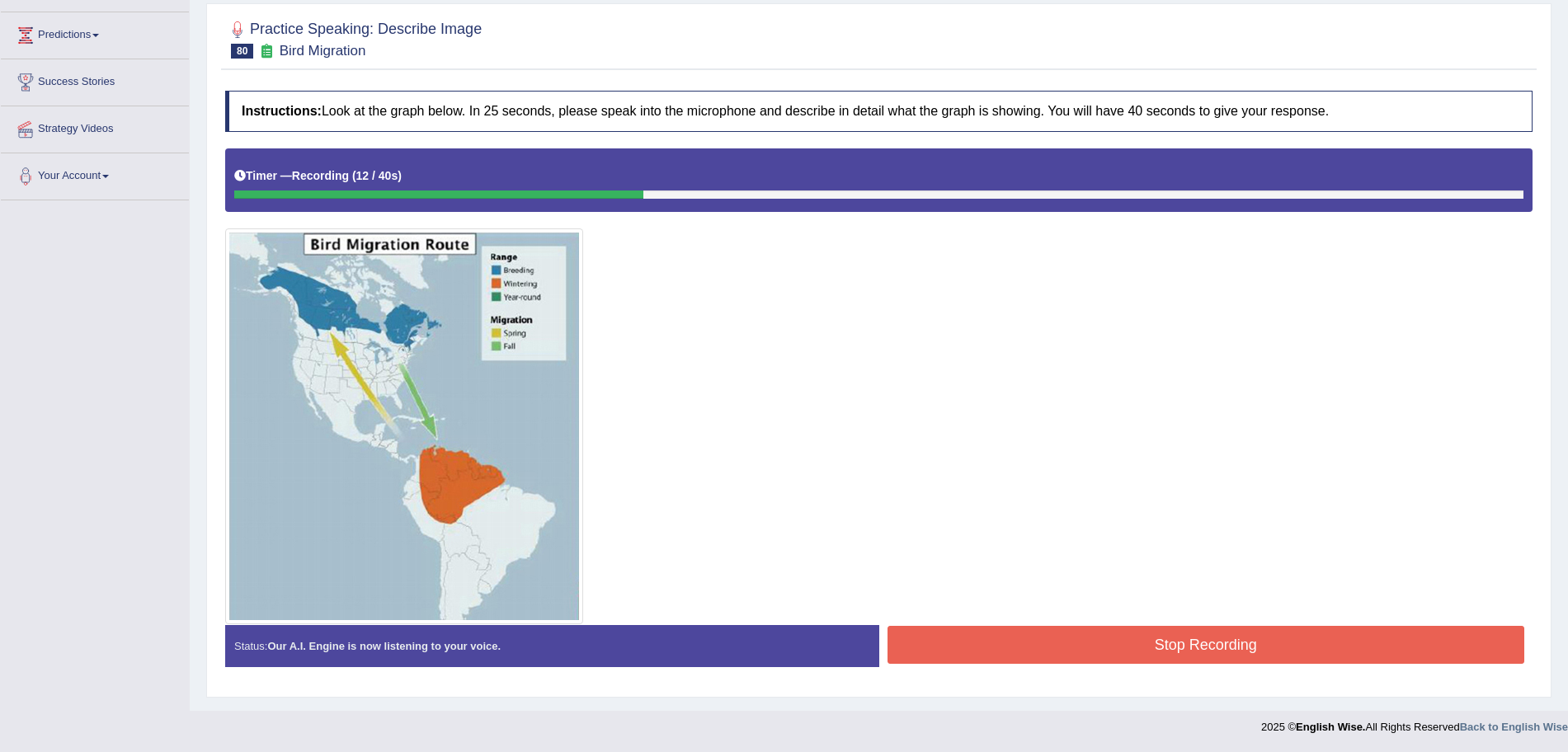
click at [1118, 636] on button "Stop Recording" at bounding box center [1206, 644] width 638 height 38
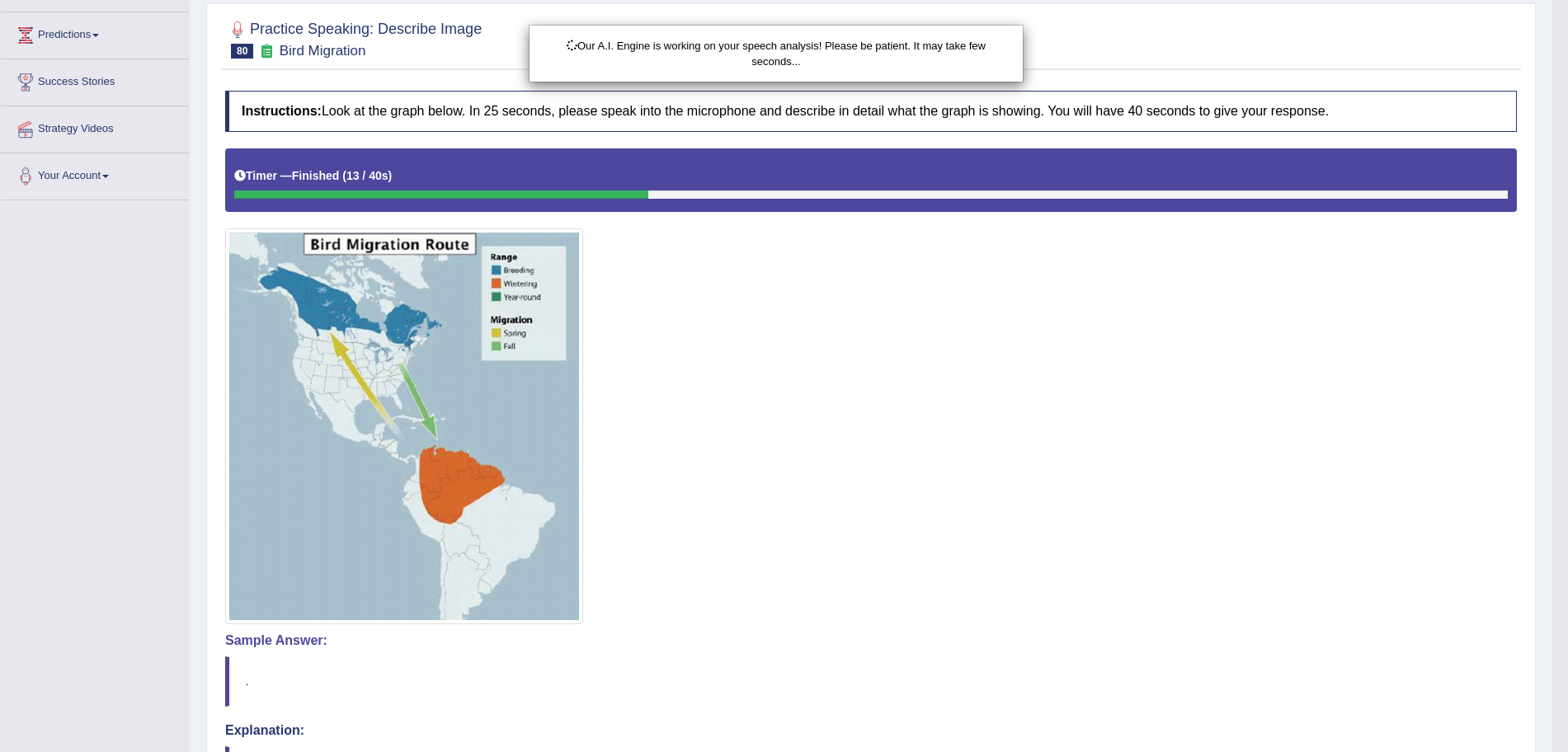
drag, startPoint x: 1583, startPoint y: 252, endPoint x: 1583, endPoint y: 416, distance: 164.0
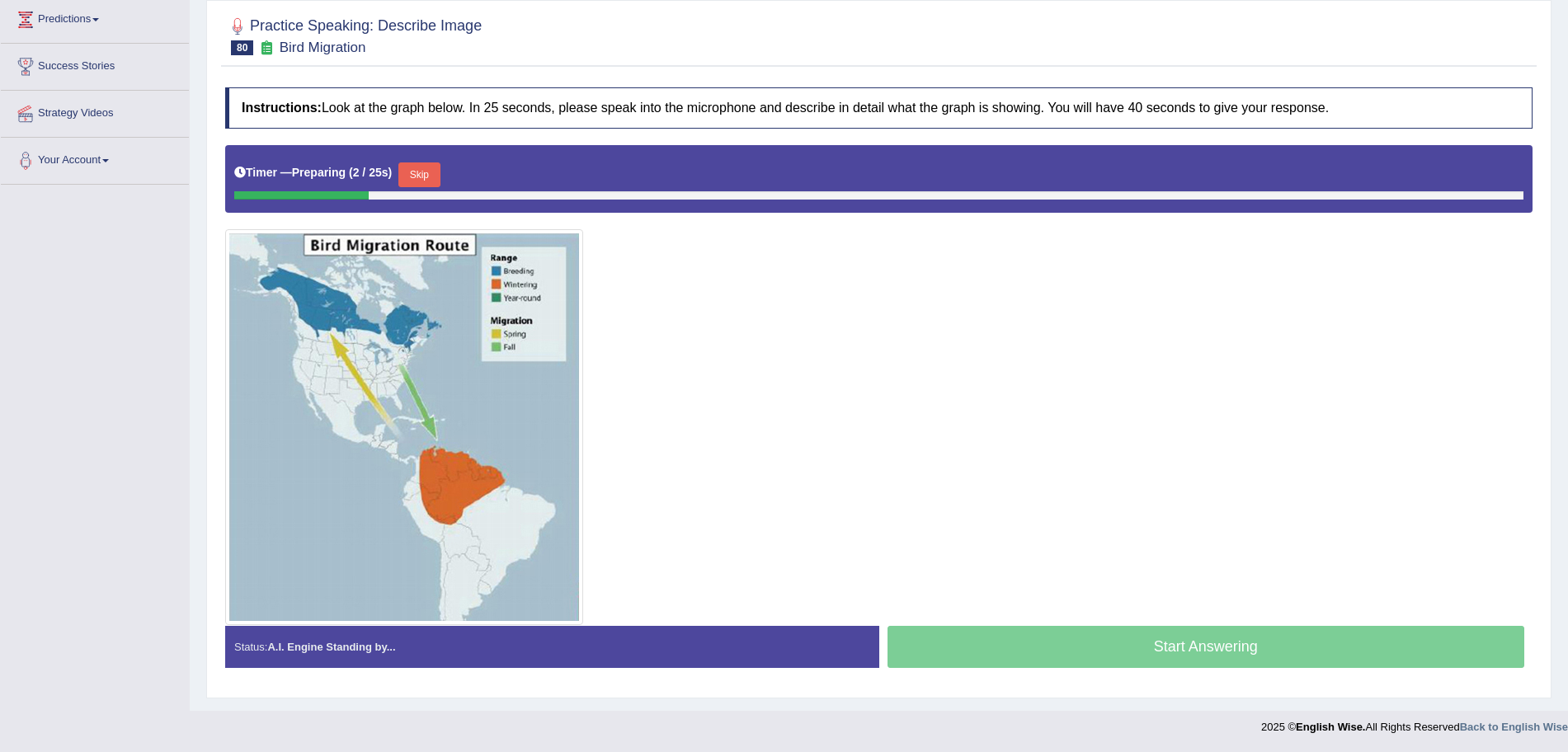
click at [430, 168] on button "Skip" at bounding box center [419, 175] width 41 height 25
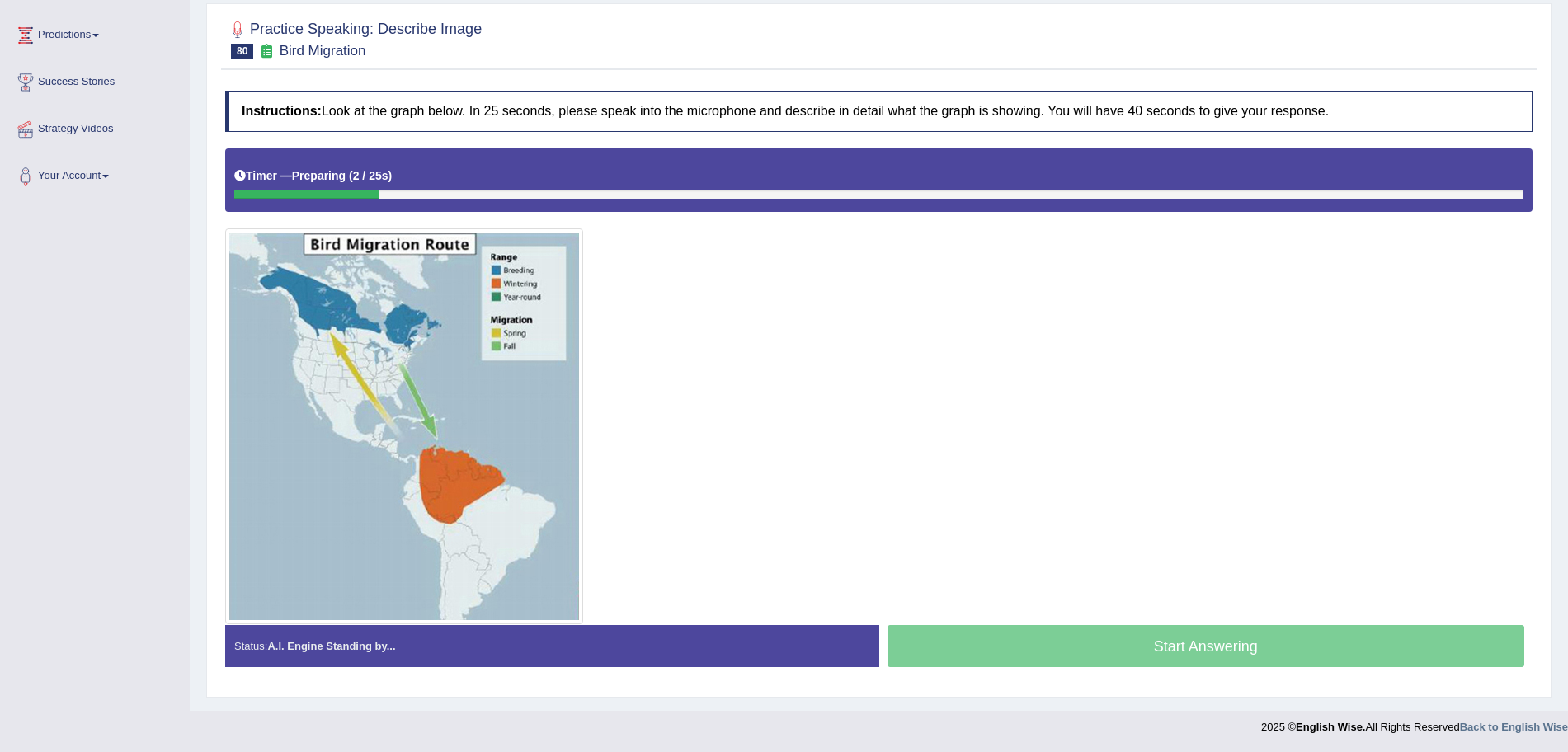
scroll to position [210, 0]
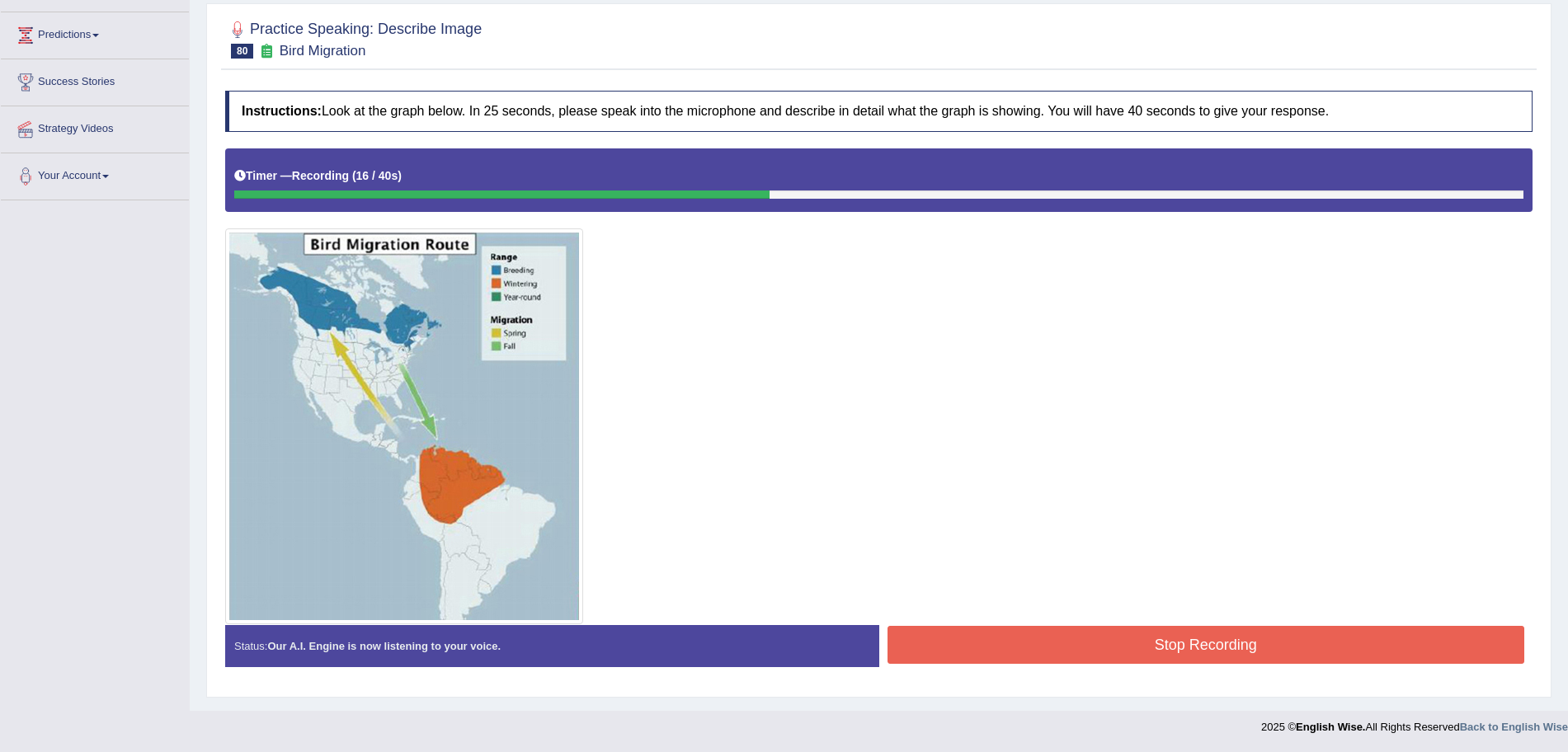
click at [1061, 647] on button "Stop Recording" at bounding box center [1206, 644] width 638 height 38
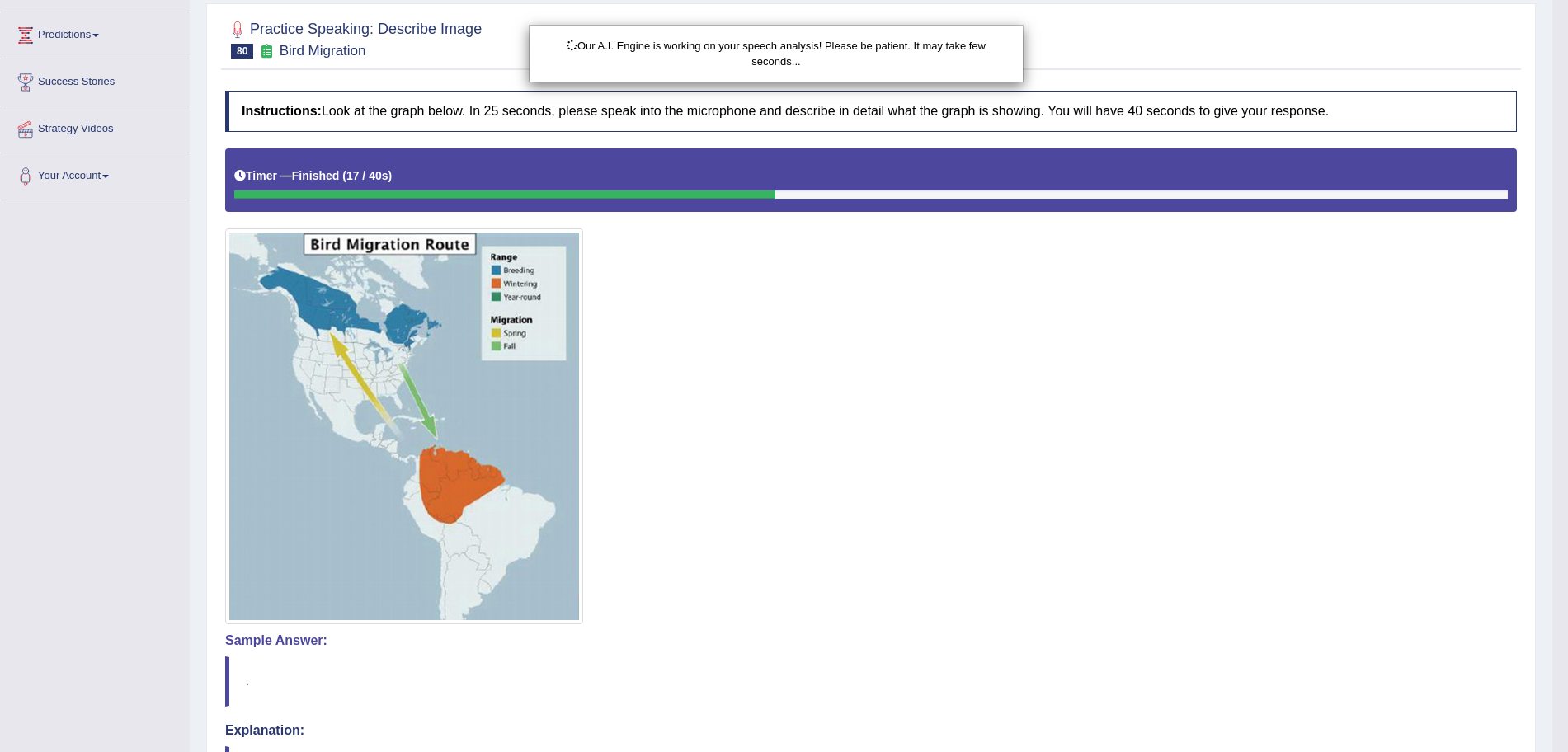
click at [1567, 469] on html "Toggle navigation Home Practice Questions Speaking Practice Read Aloud Repeat S…" at bounding box center [784, 166] width 1568 height 752
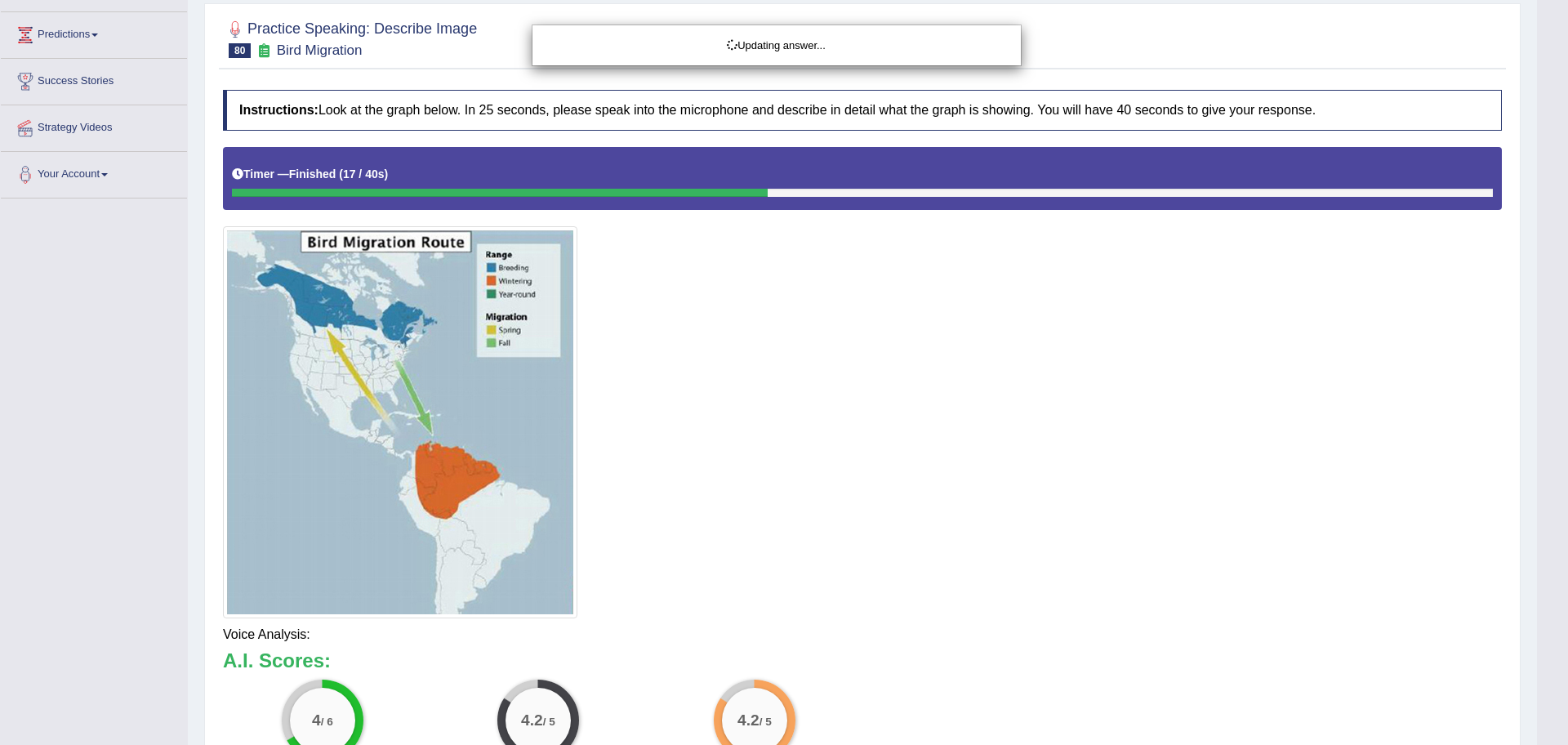
drag, startPoint x: 1567, startPoint y: 464, endPoint x: 1567, endPoint y: 635, distance: 171.0
click at [1551, 537] on html "Toggle navigation Home Practice Questions Speaking Practice Read Aloud Repeat S…" at bounding box center [784, 164] width 1568 height 745
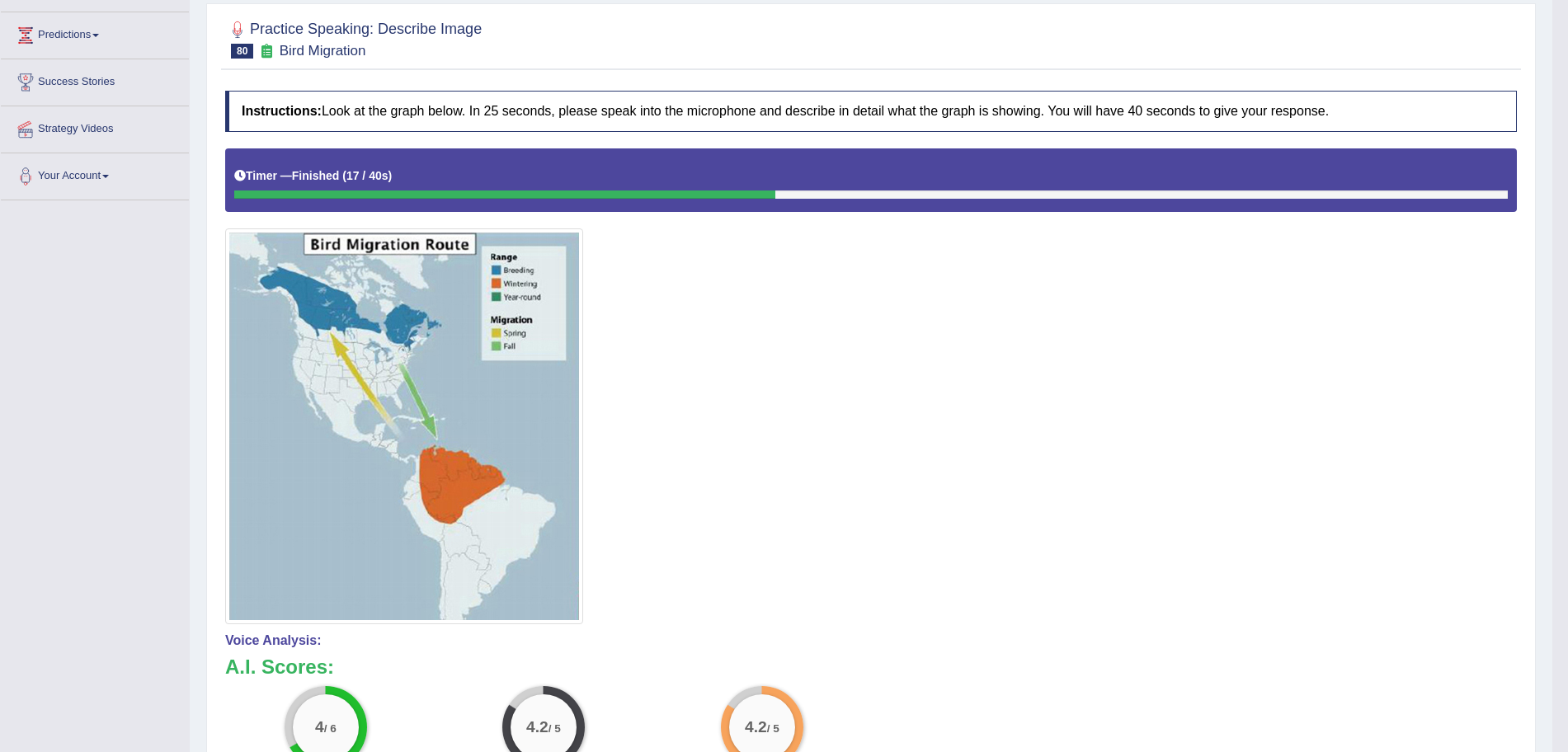
scroll to position [0, 0]
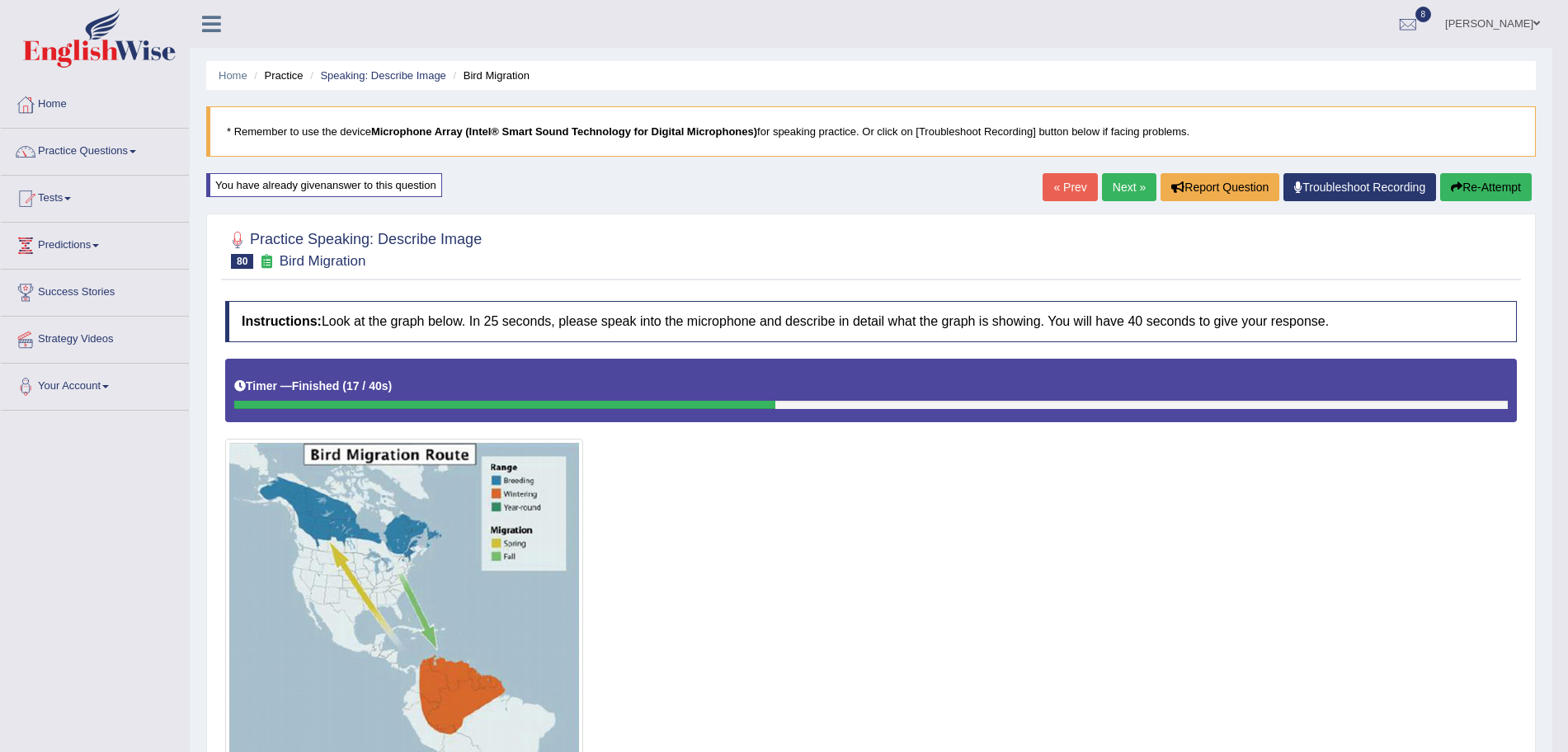
click at [1109, 191] on link "Next »" at bounding box center [1128, 188] width 54 height 28
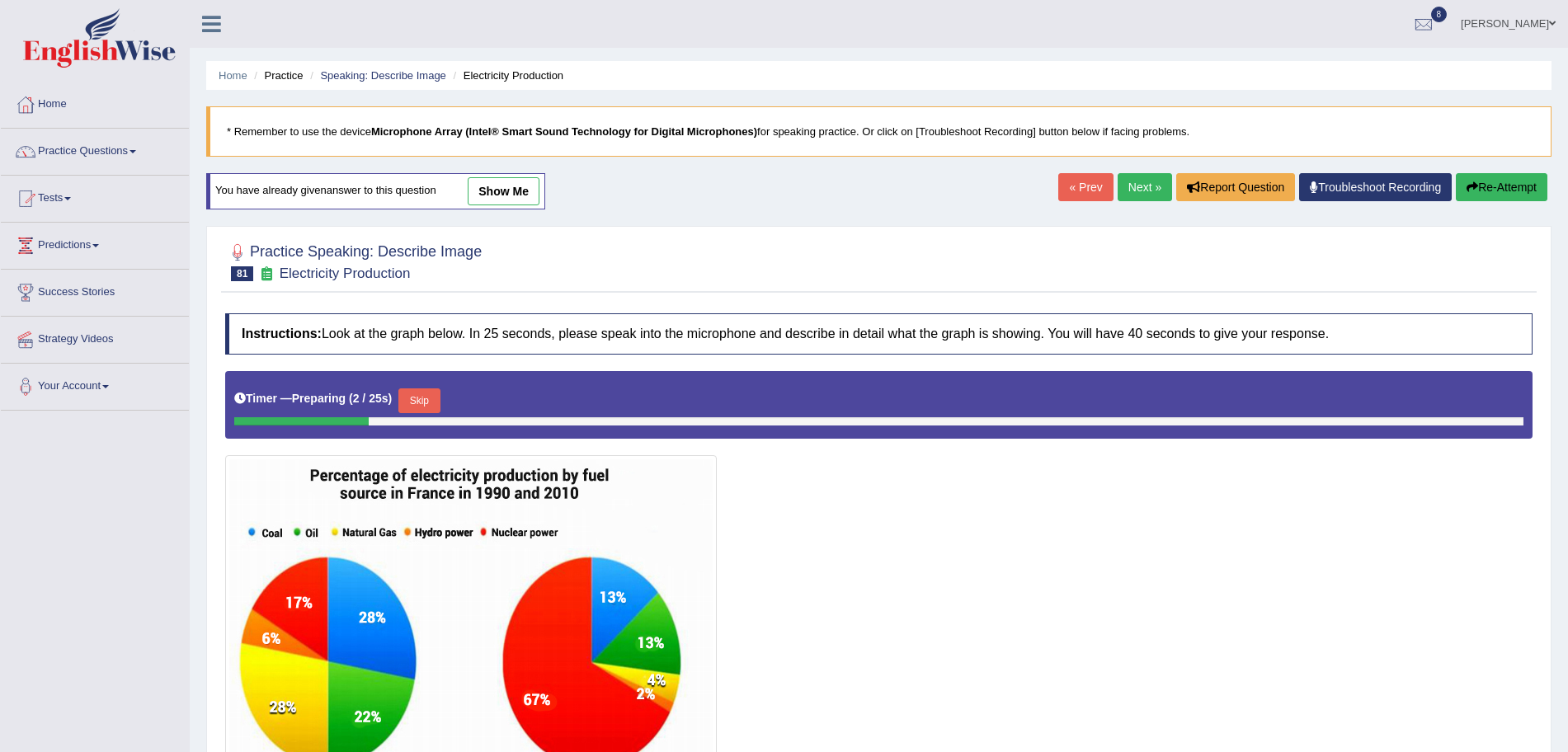
scroll to position [190, 0]
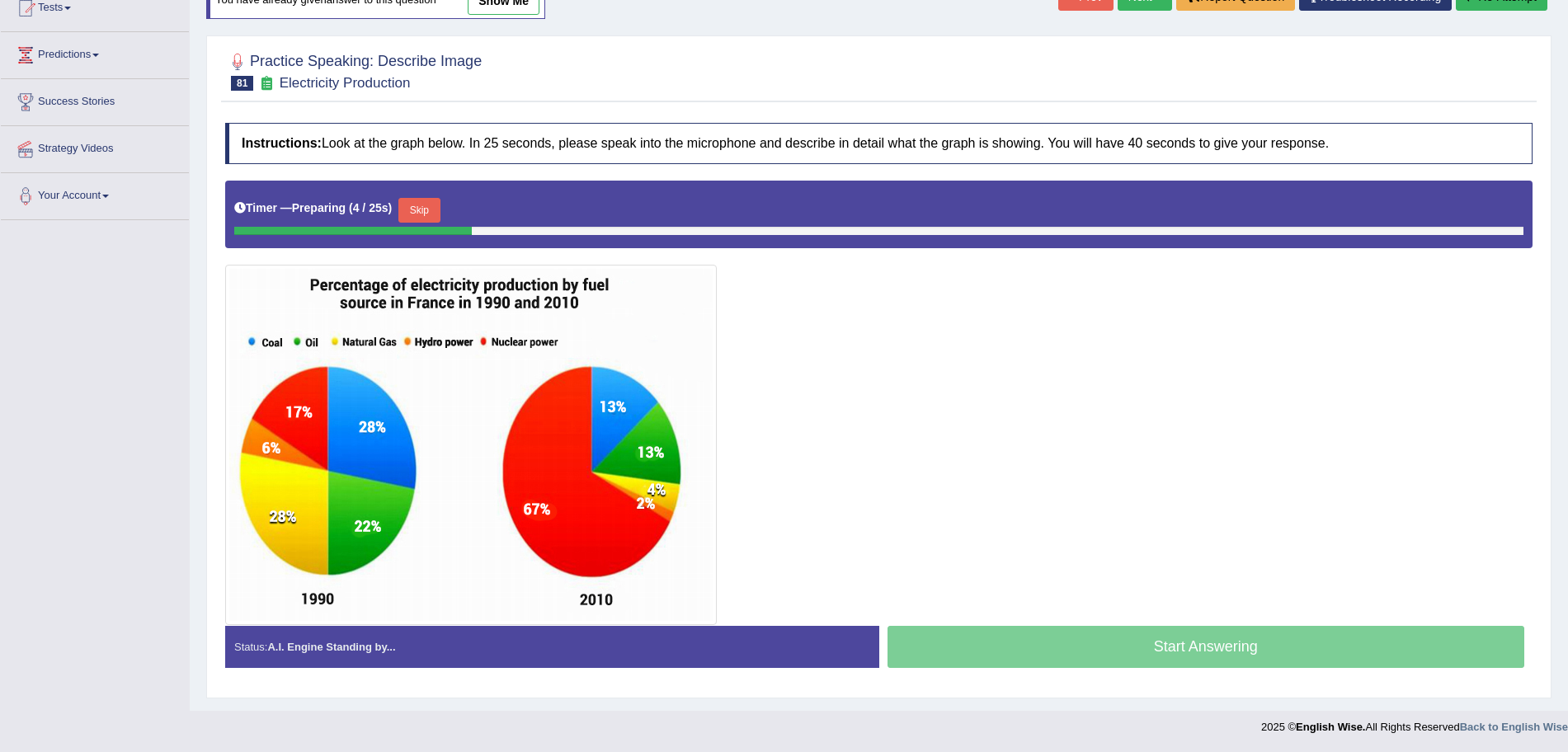
click at [440, 198] on button "Skip" at bounding box center [419, 210] width 41 height 25
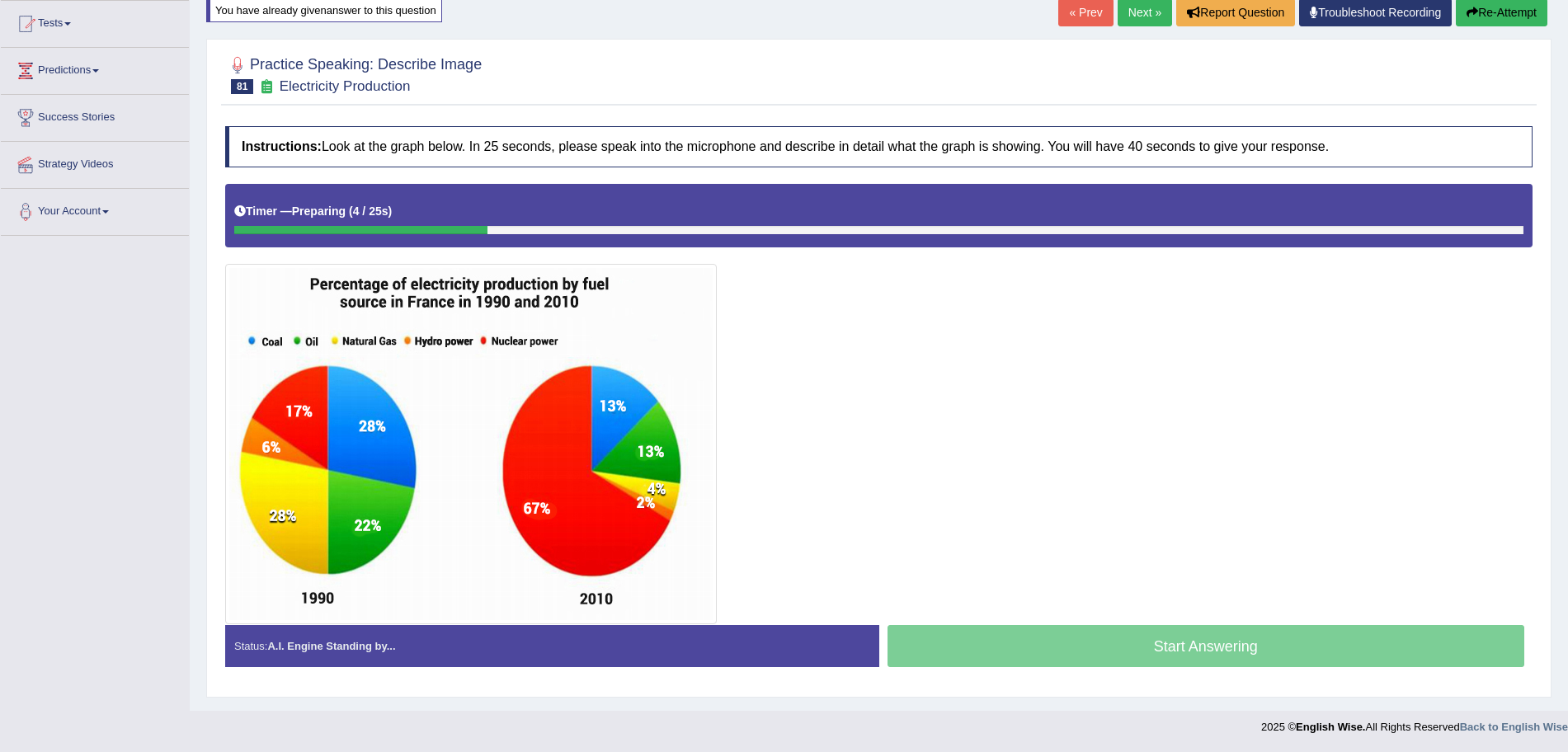
scroll to position [175, 0]
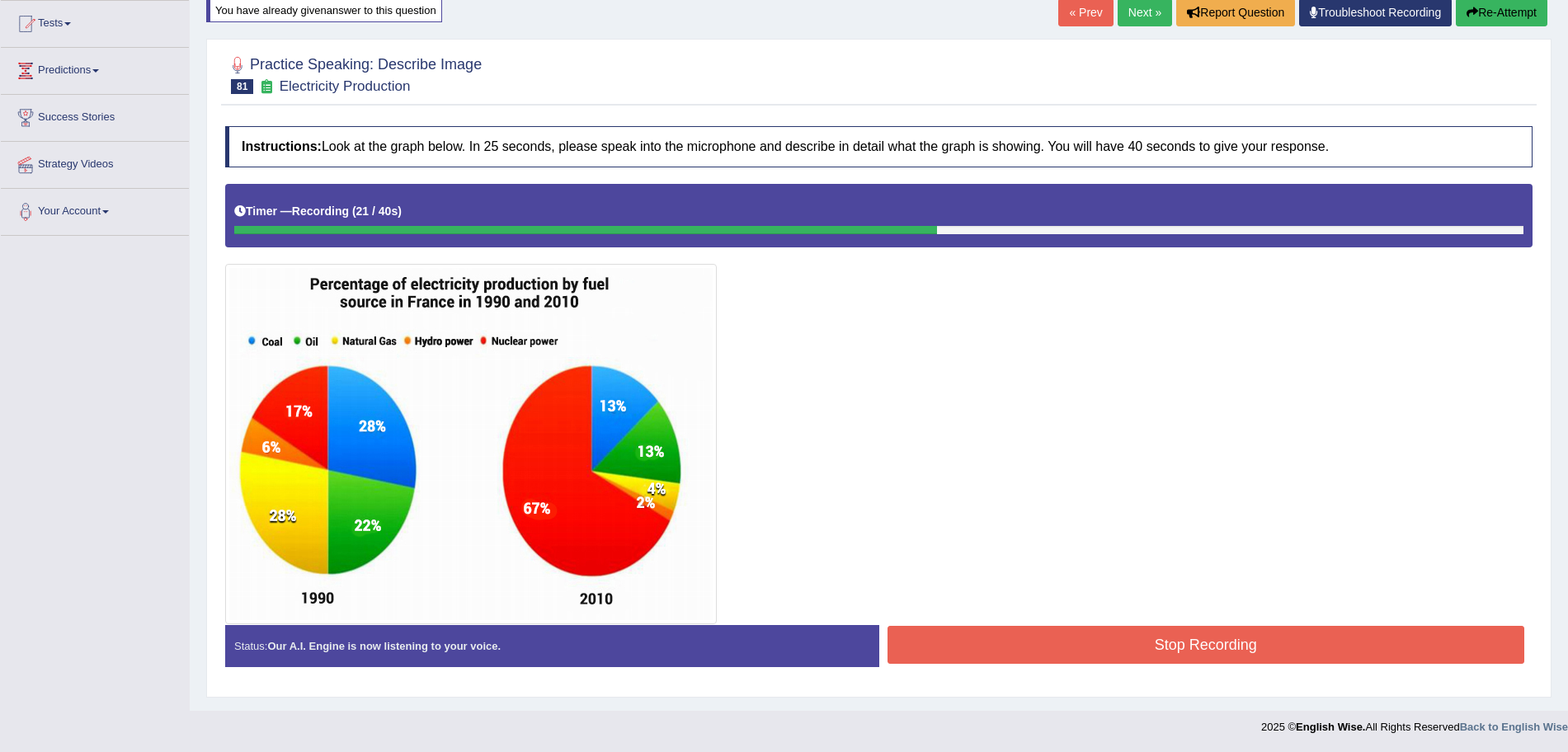
click at [1078, 639] on button "Stop Recording" at bounding box center [1206, 644] width 638 height 38
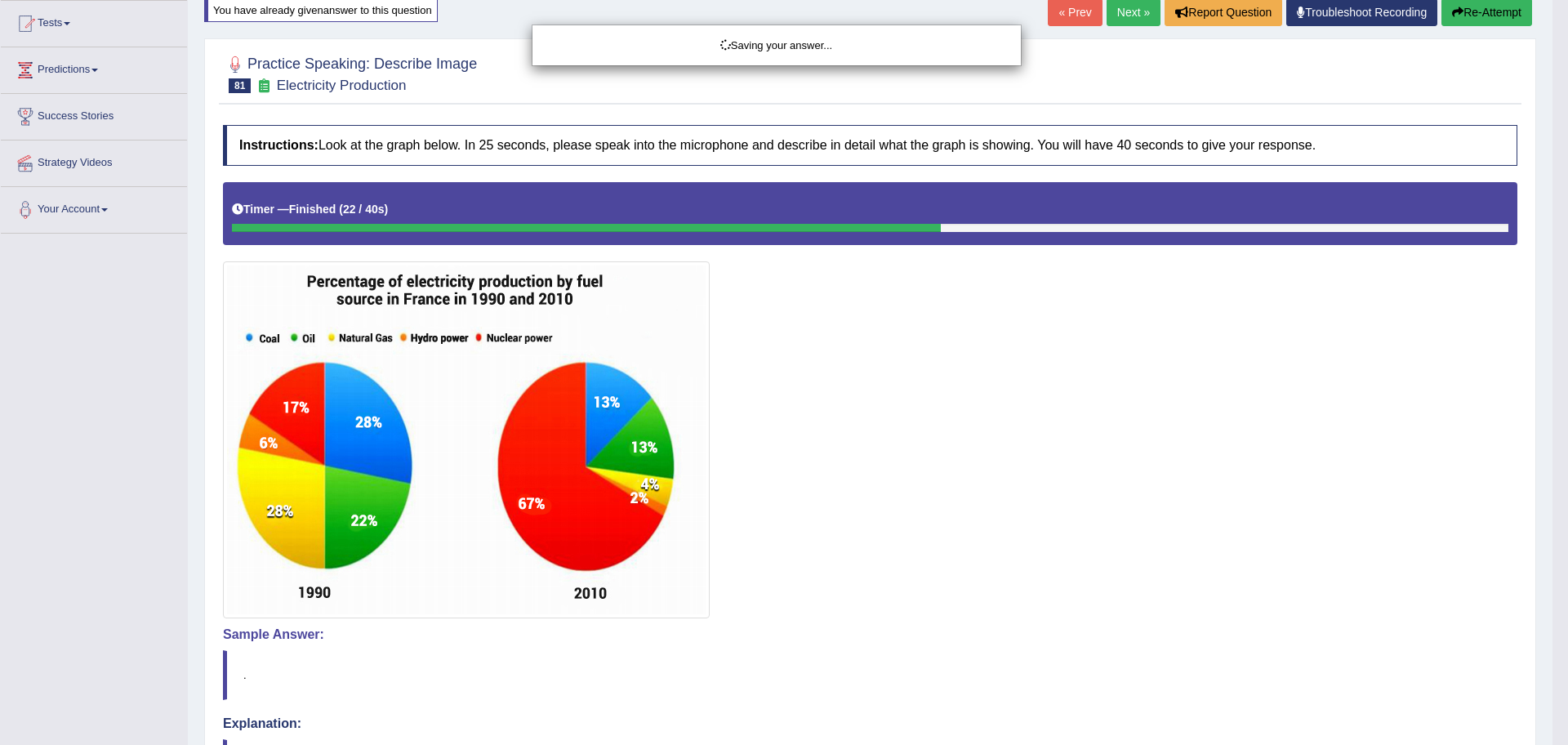
click at [1551, 231] on div "Saving your answer..." at bounding box center [784, 372] width 1568 height 745
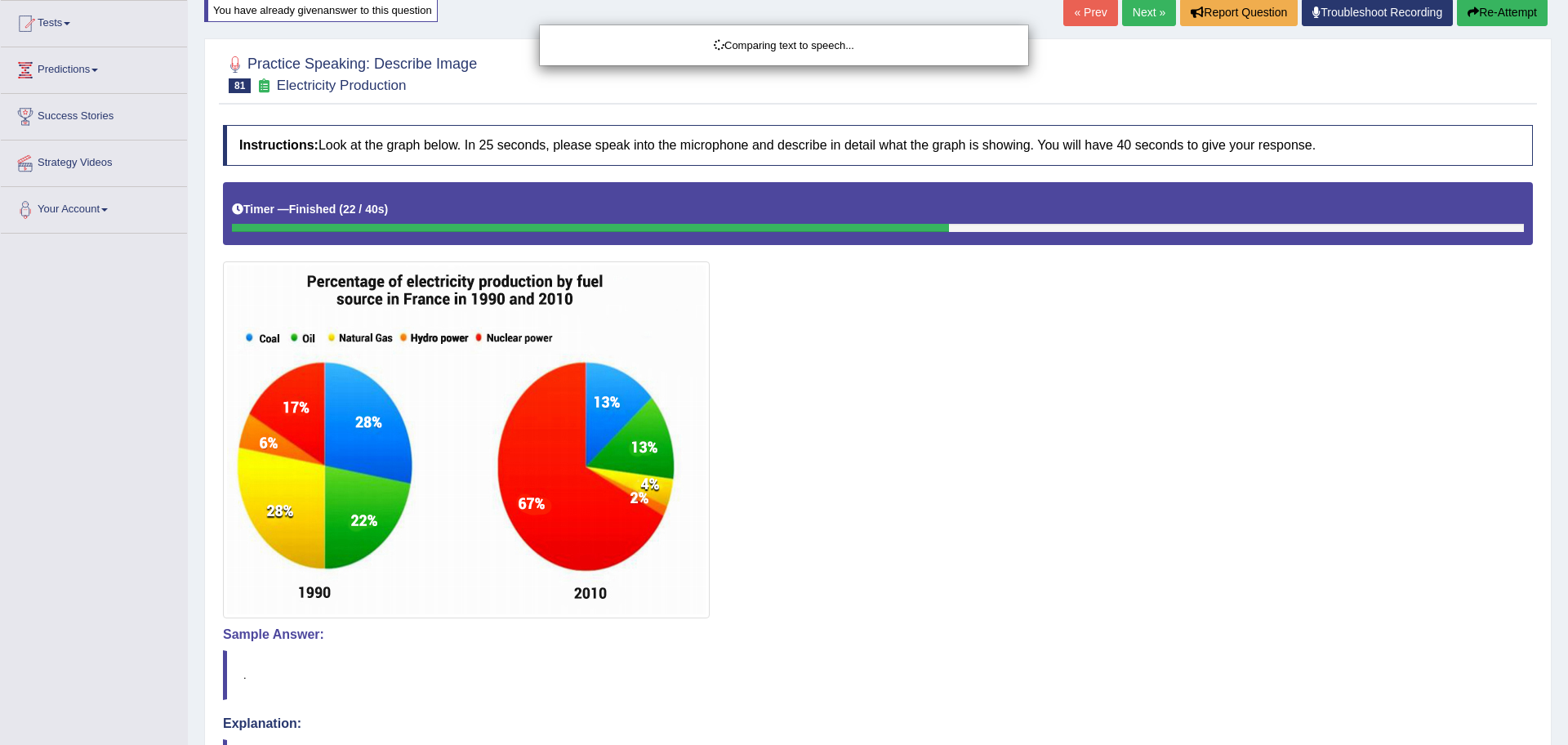
drag, startPoint x: 1567, startPoint y: 231, endPoint x: 1567, endPoint y: 312, distance: 81.0
click at [1551, 312] on div "Comparing text to speech..." at bounding box center [784, 372] width 1568 height 745
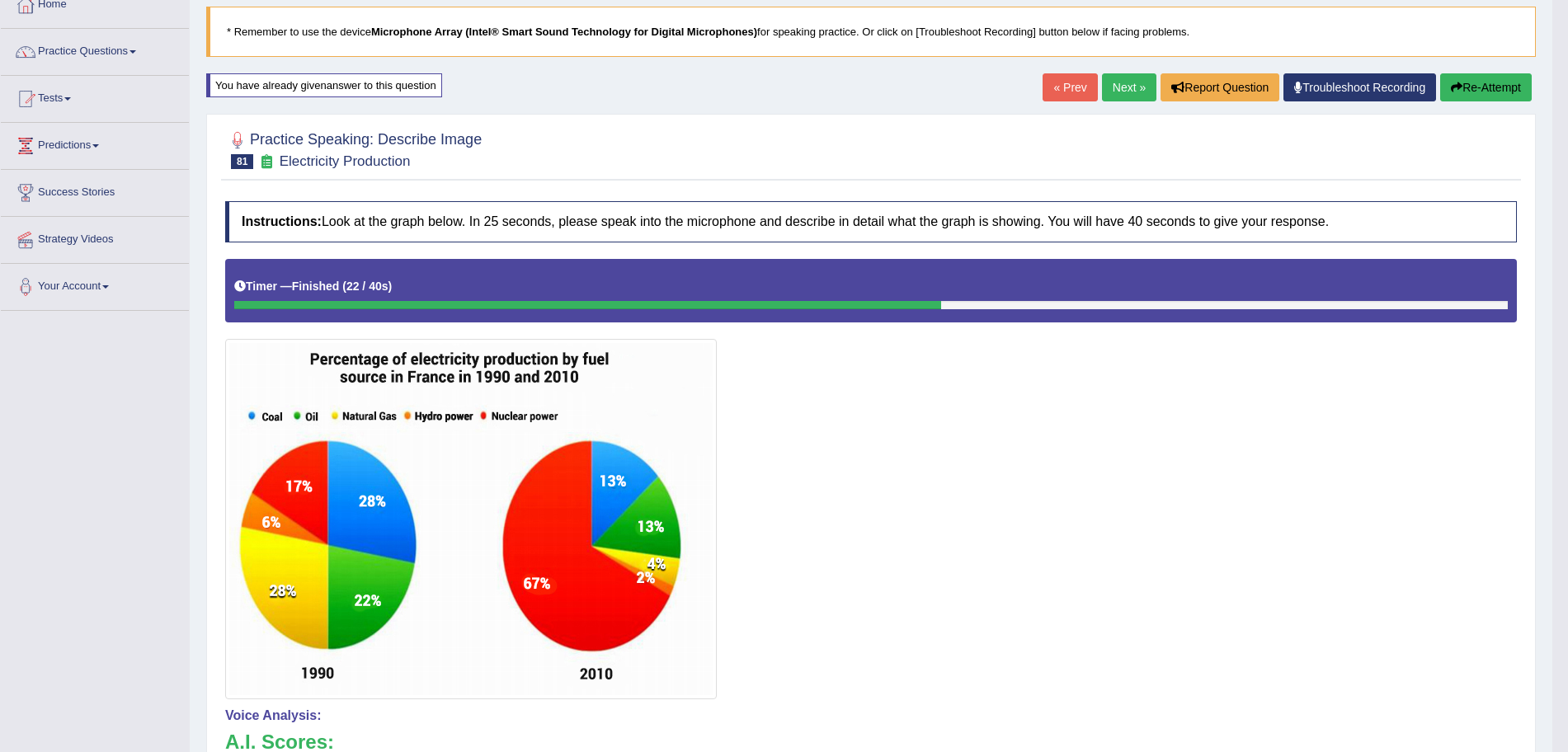
scroll to position [0, 0]
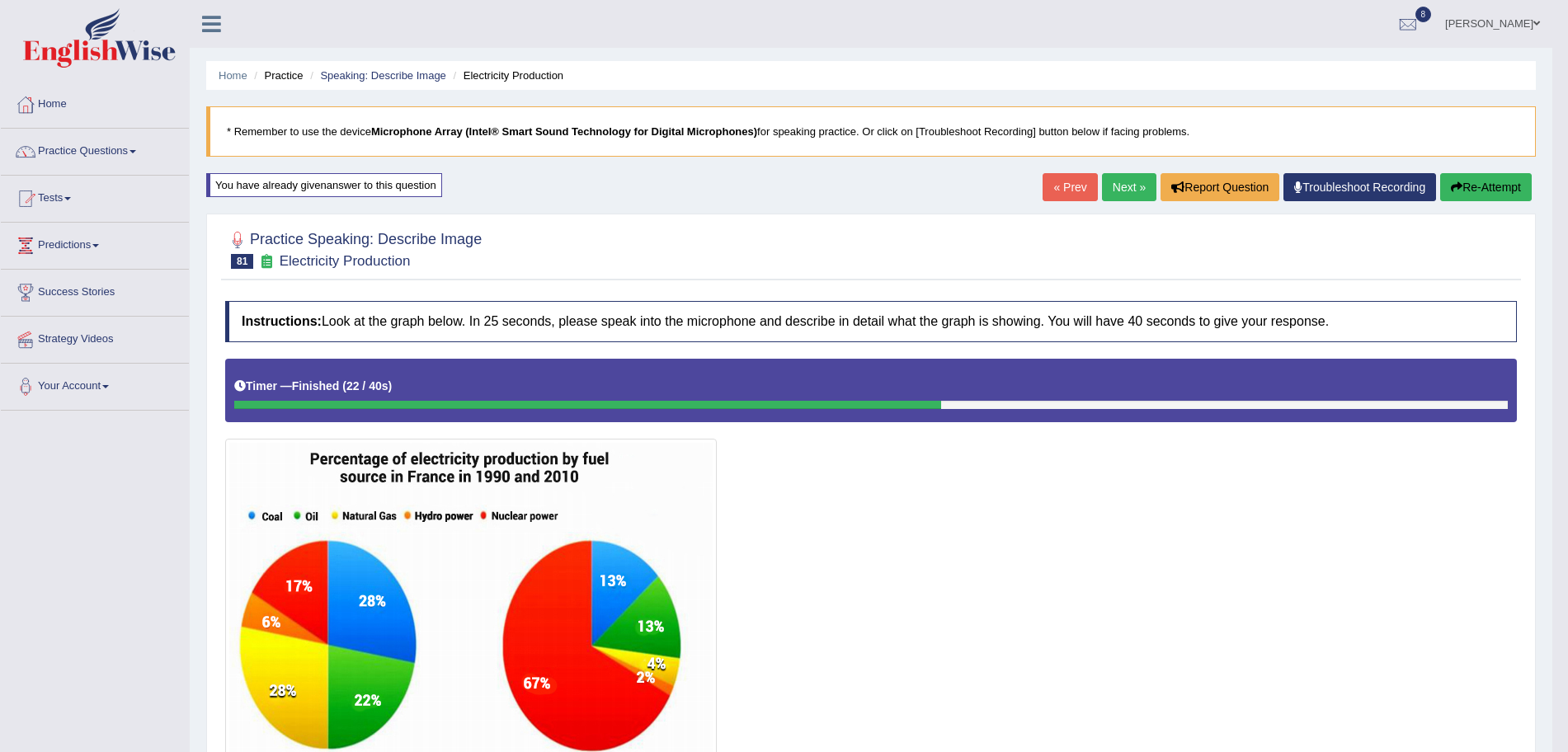
click at [1113, 183] on link "Next »" at bounding box center [1128, 188] width 54 height 28
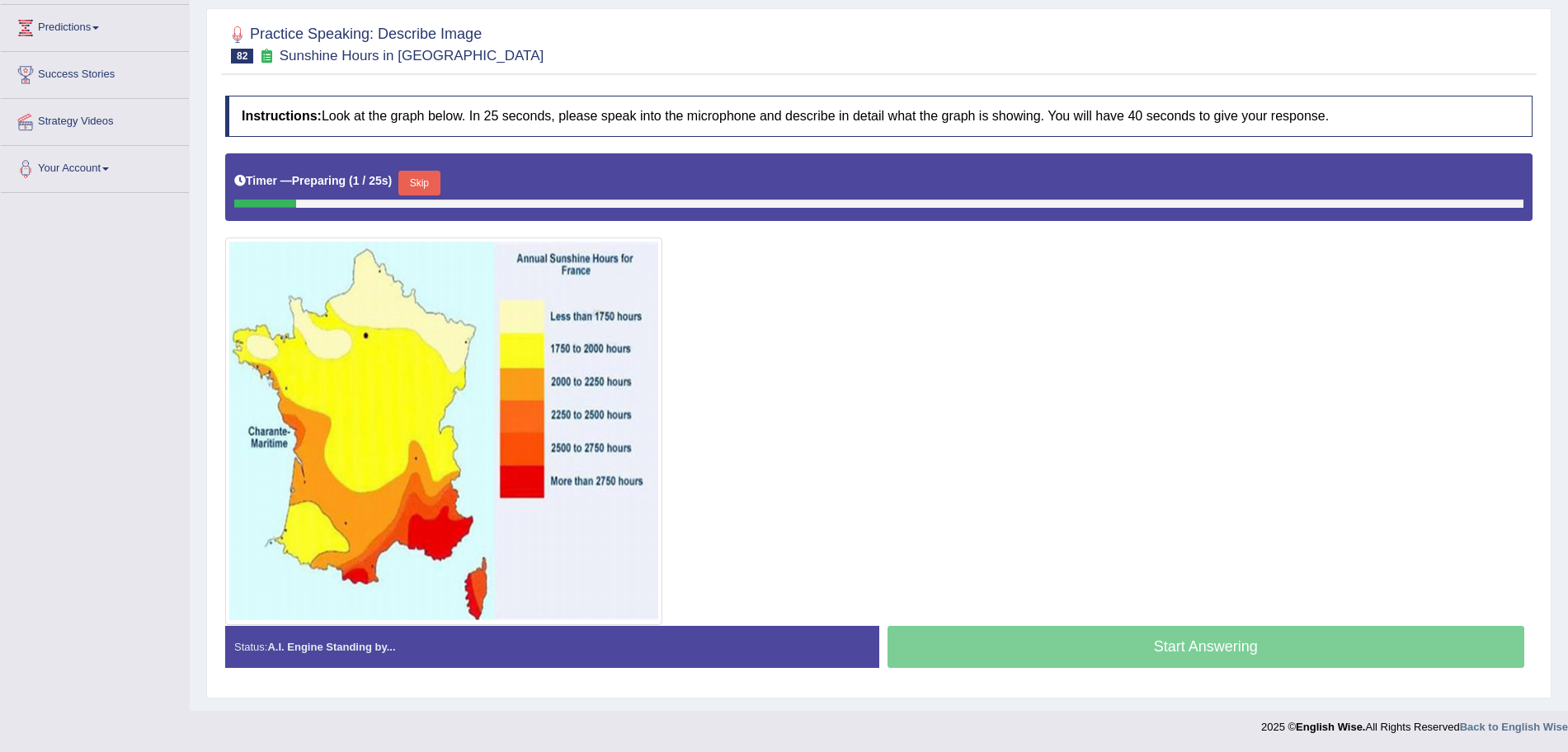
click at [415, 181] on button "Skip" at bounding box center [419, 183] width 41 height 25
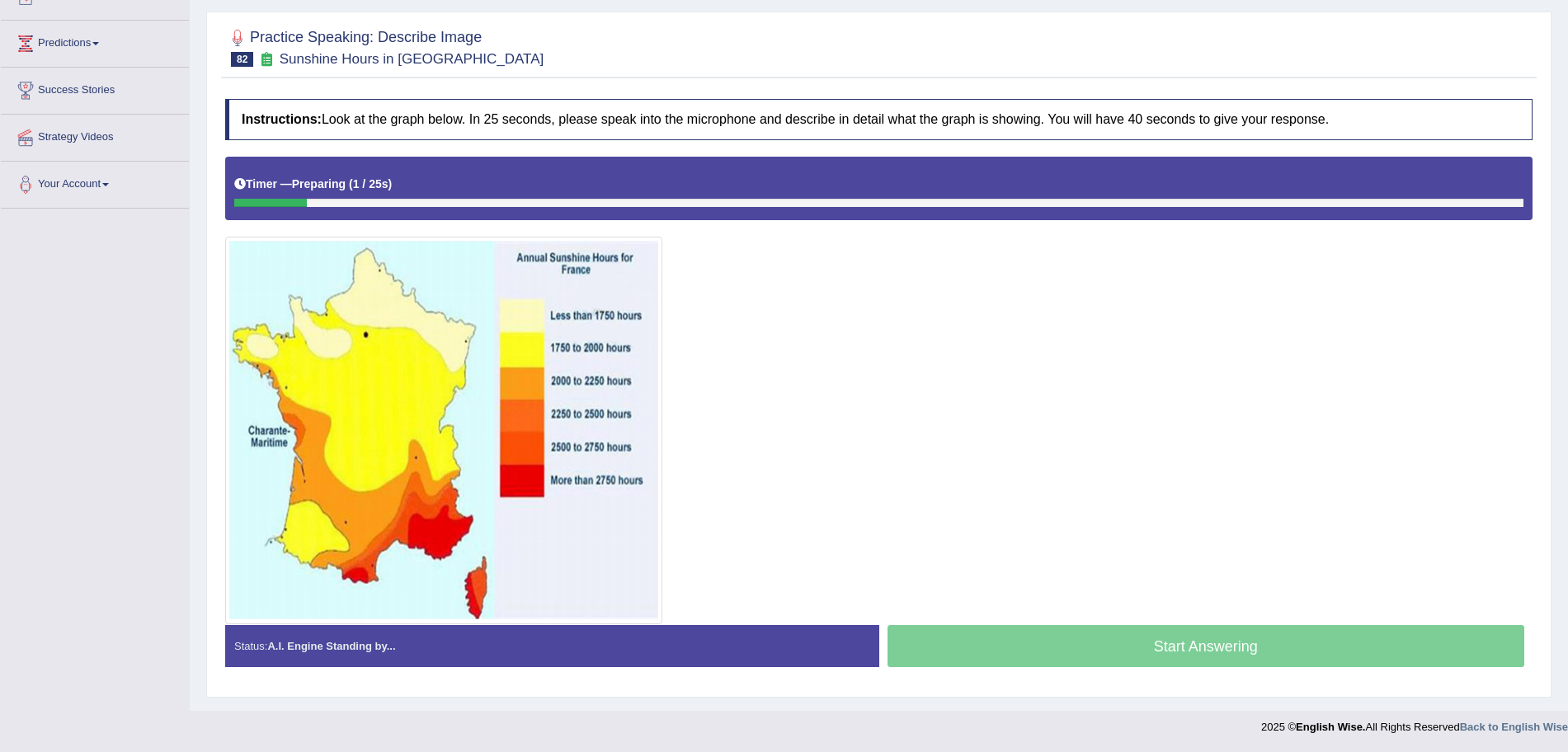
scroll to position [202, 0]
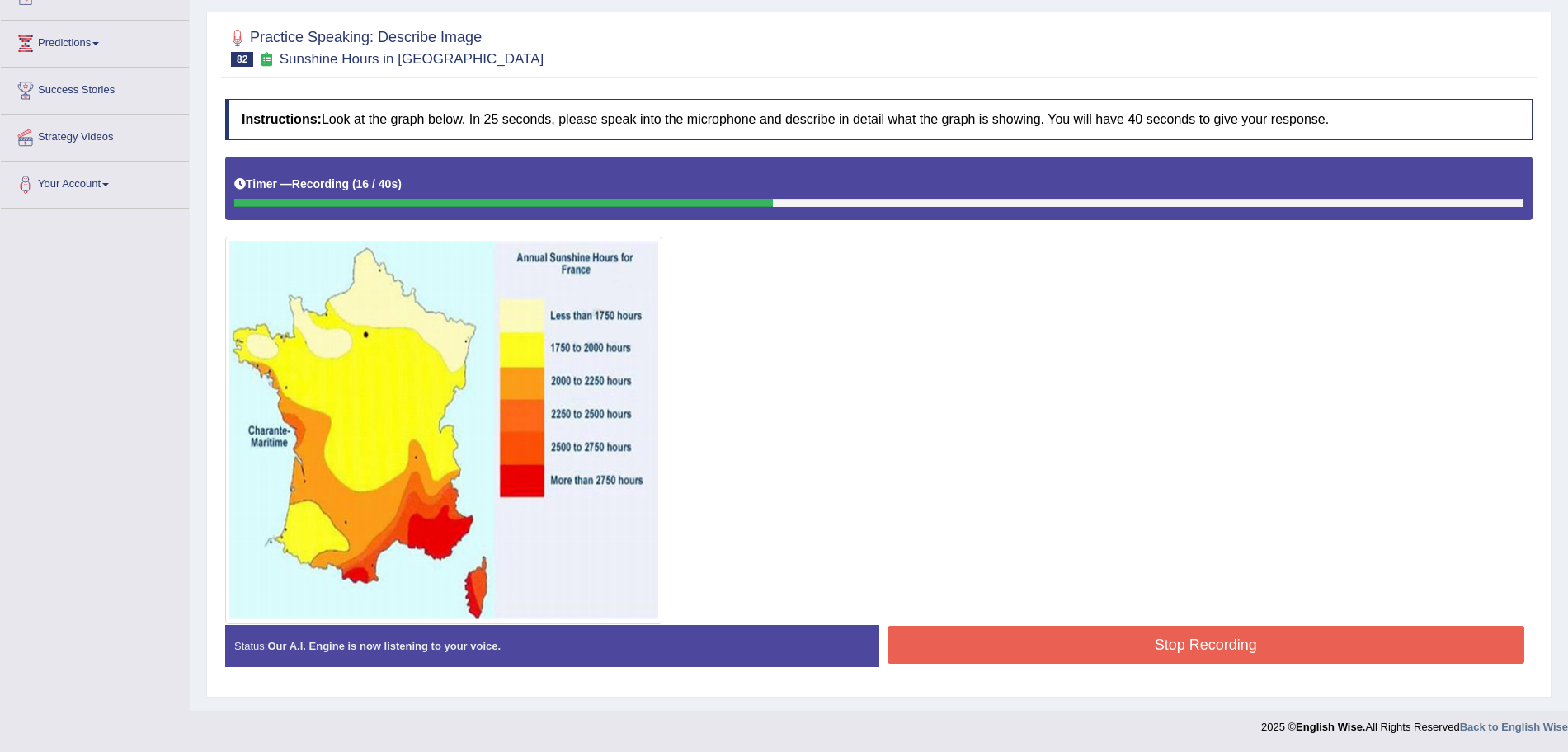
click at [1072, 632] on button "Stop Recording" at bounding box center [1206, 644] width 638 height 38
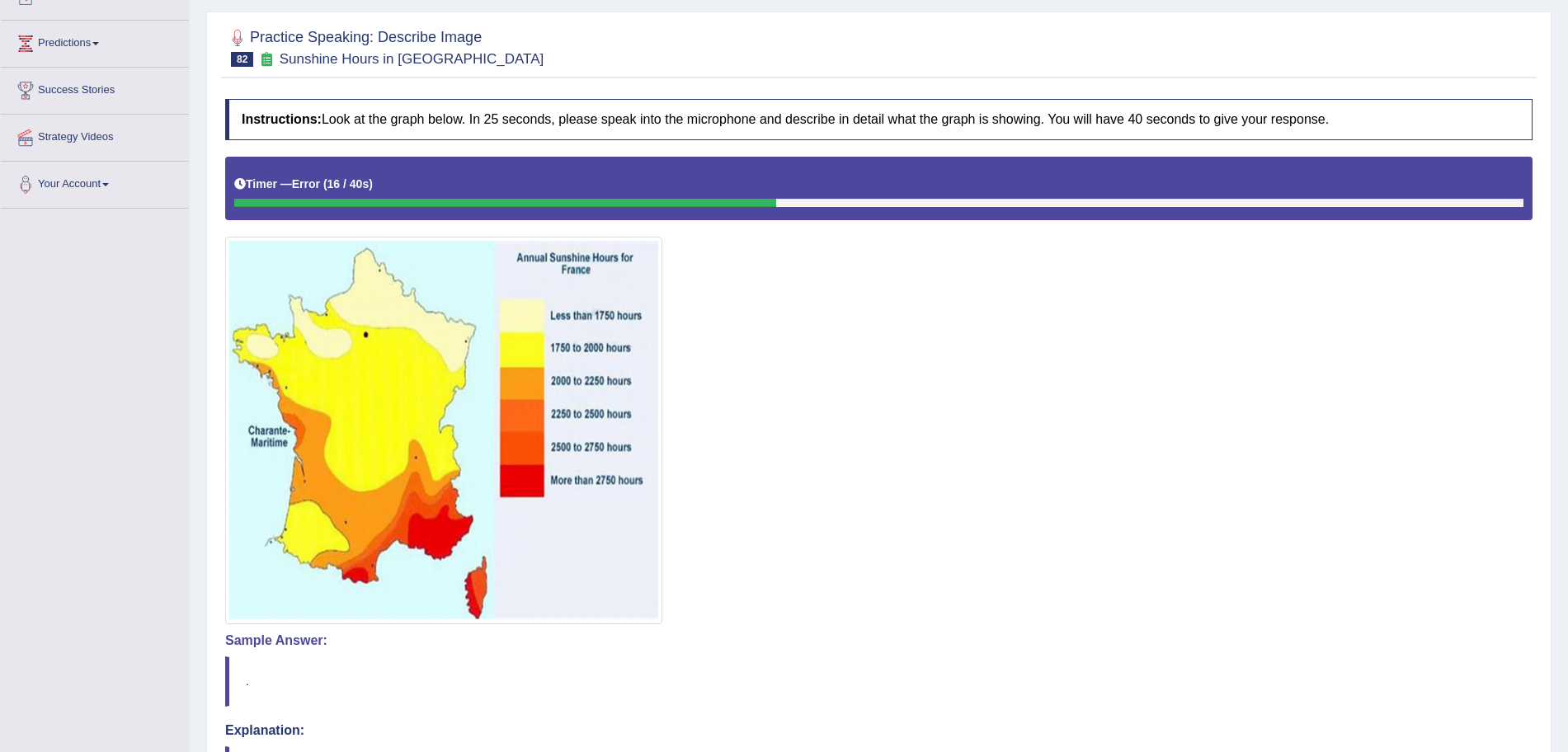
scroll to position [389, 0]
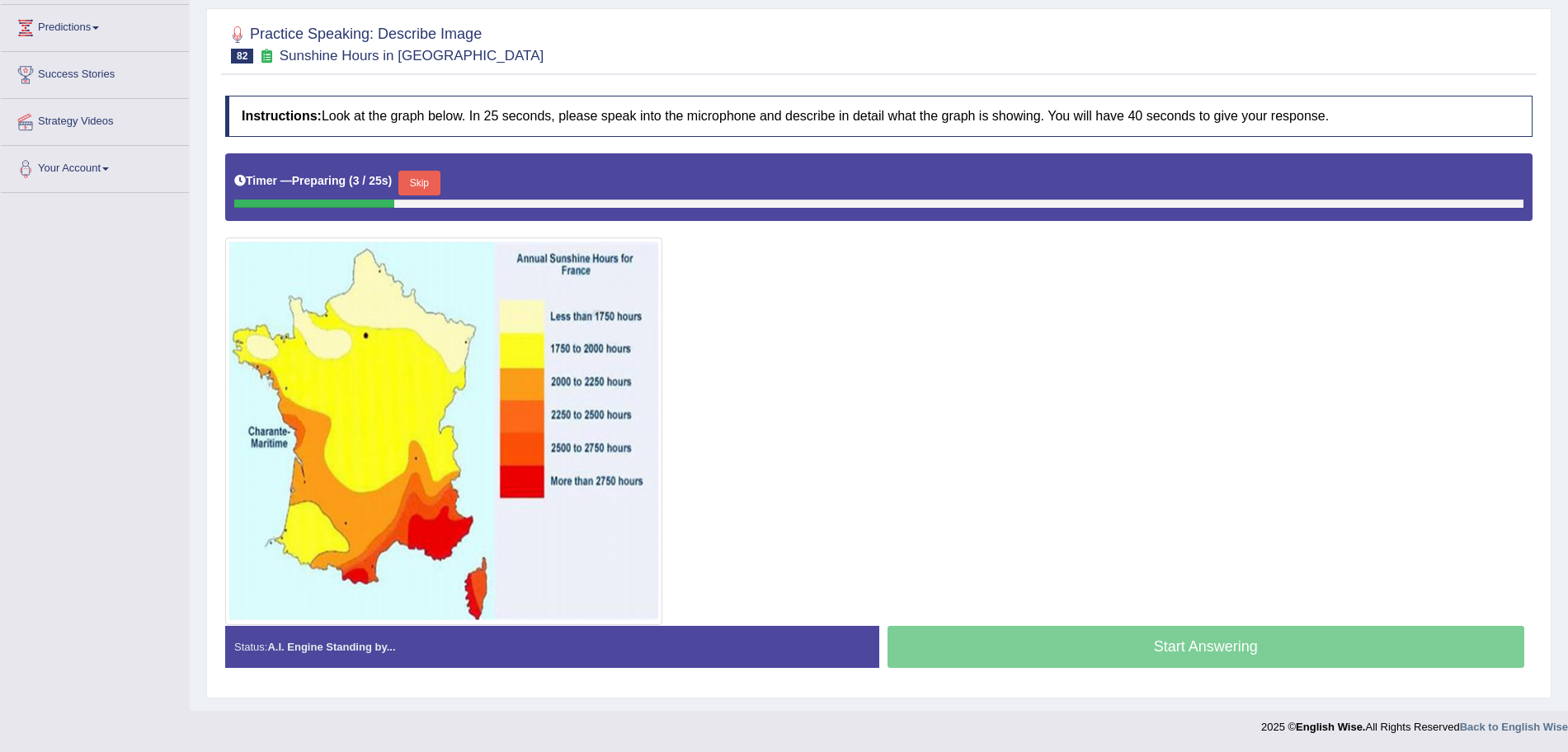
click at [425, 185] on button "Skip" at bounding box center [419, 183] width 41 height 25
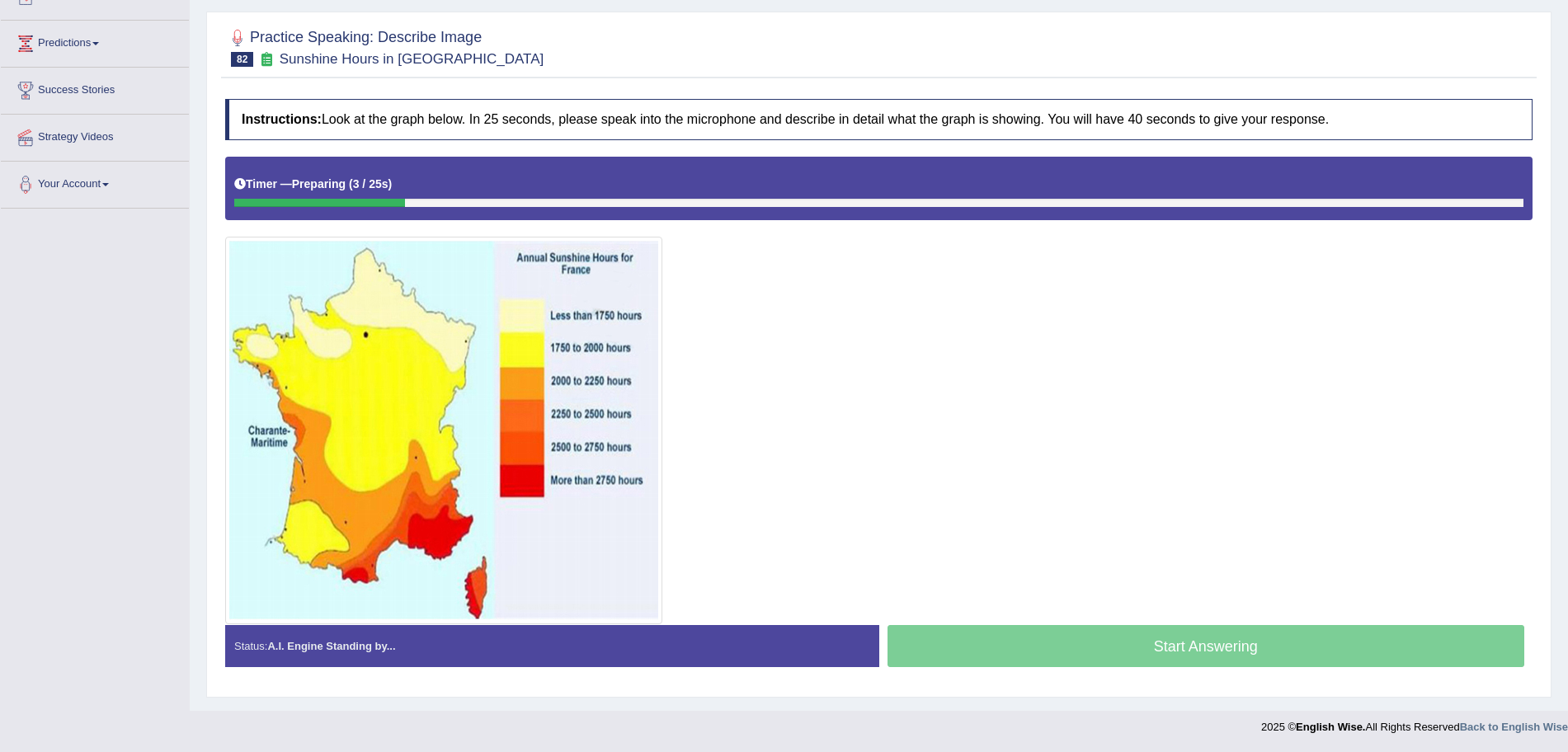
scroll to position [202, 0]
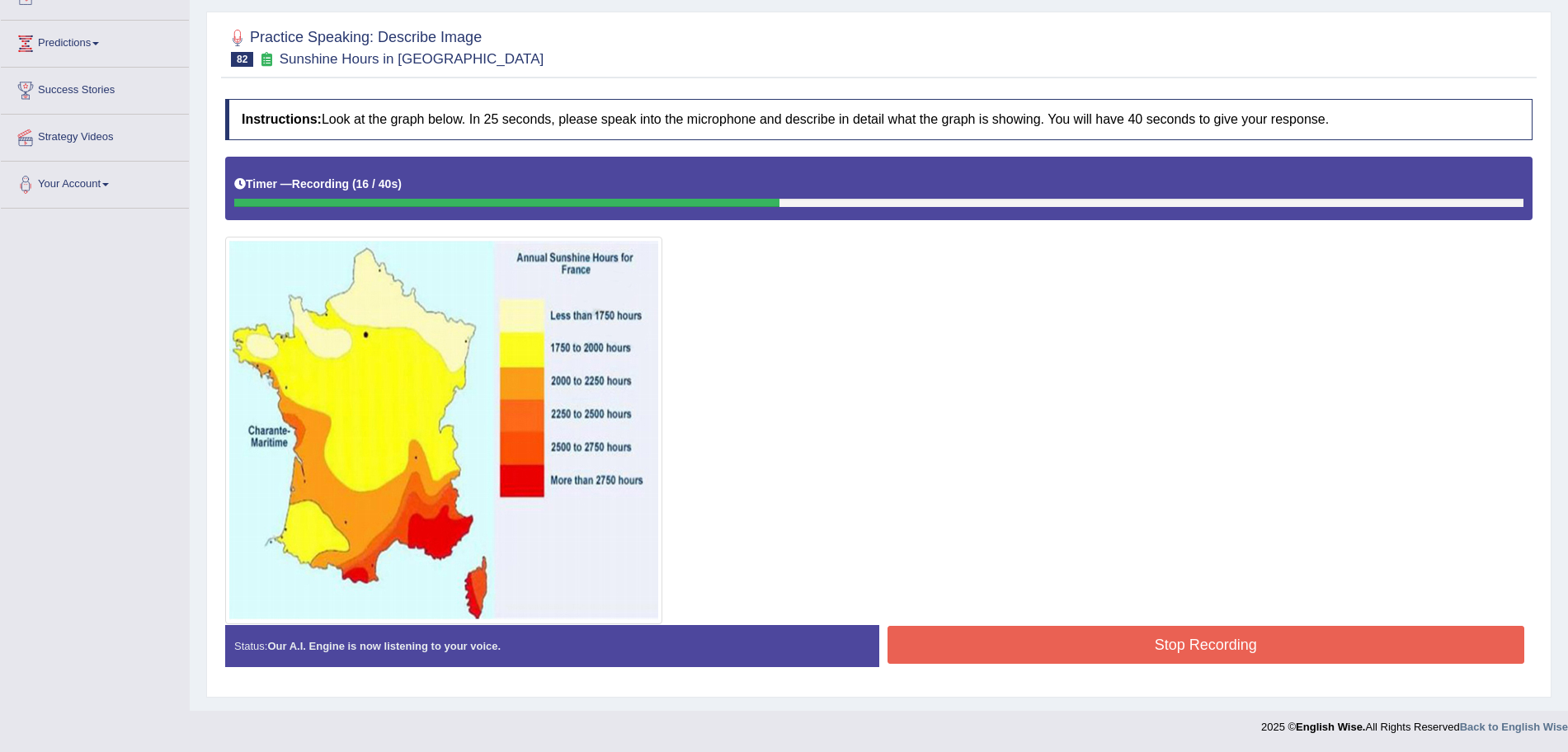
click at [1119, 654] on button "Stop Recording" at bounding box center [1206, 644] width 638 height 38
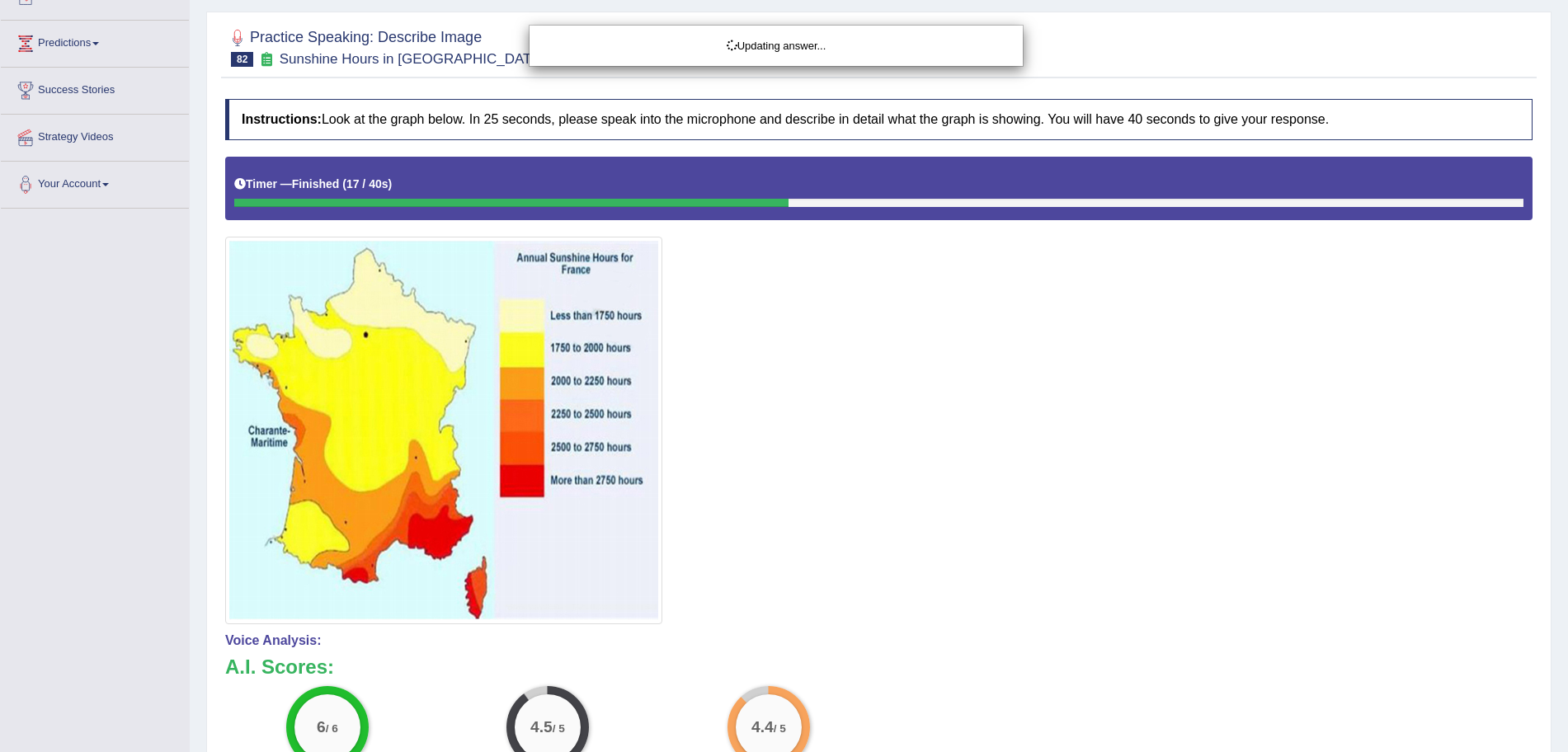
drag, startPoint x: 1583, startPoint y: 308, endPoint x: 1583, endPoint y: 519, distance: 211.0
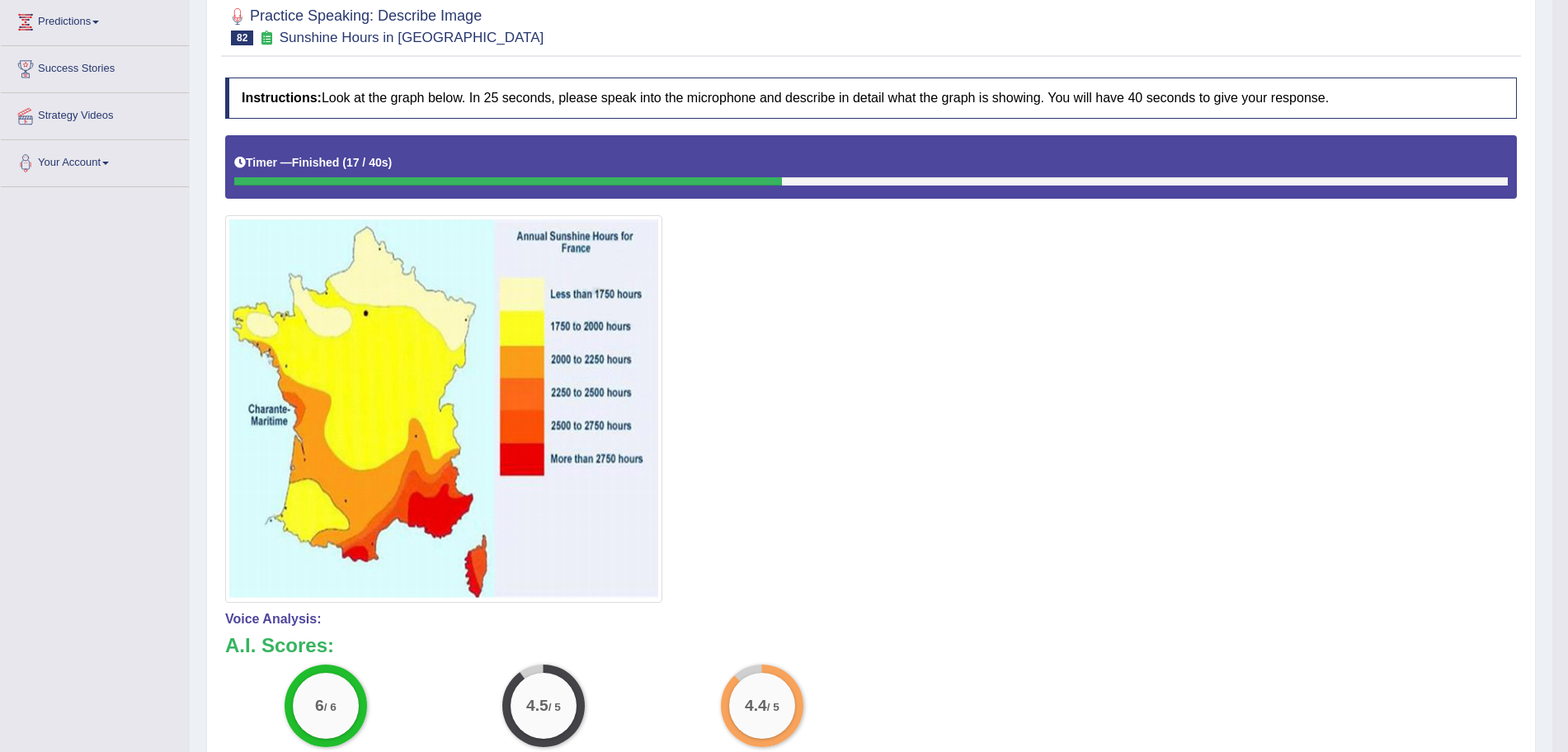
scroll to position [45, 0]
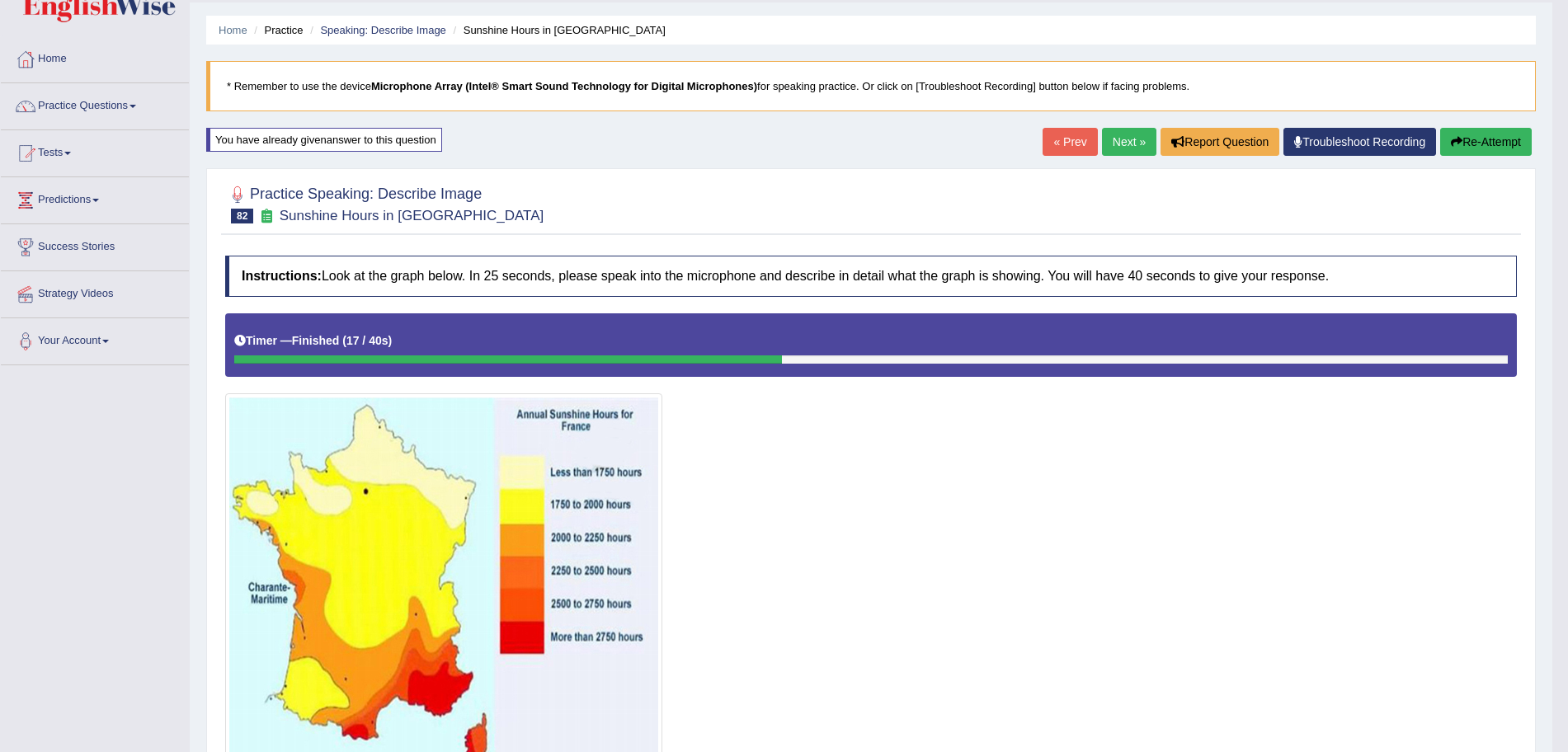
click at [1128, 148] on link "Next »" at bounding box center [1128, 142] width 54 height 28
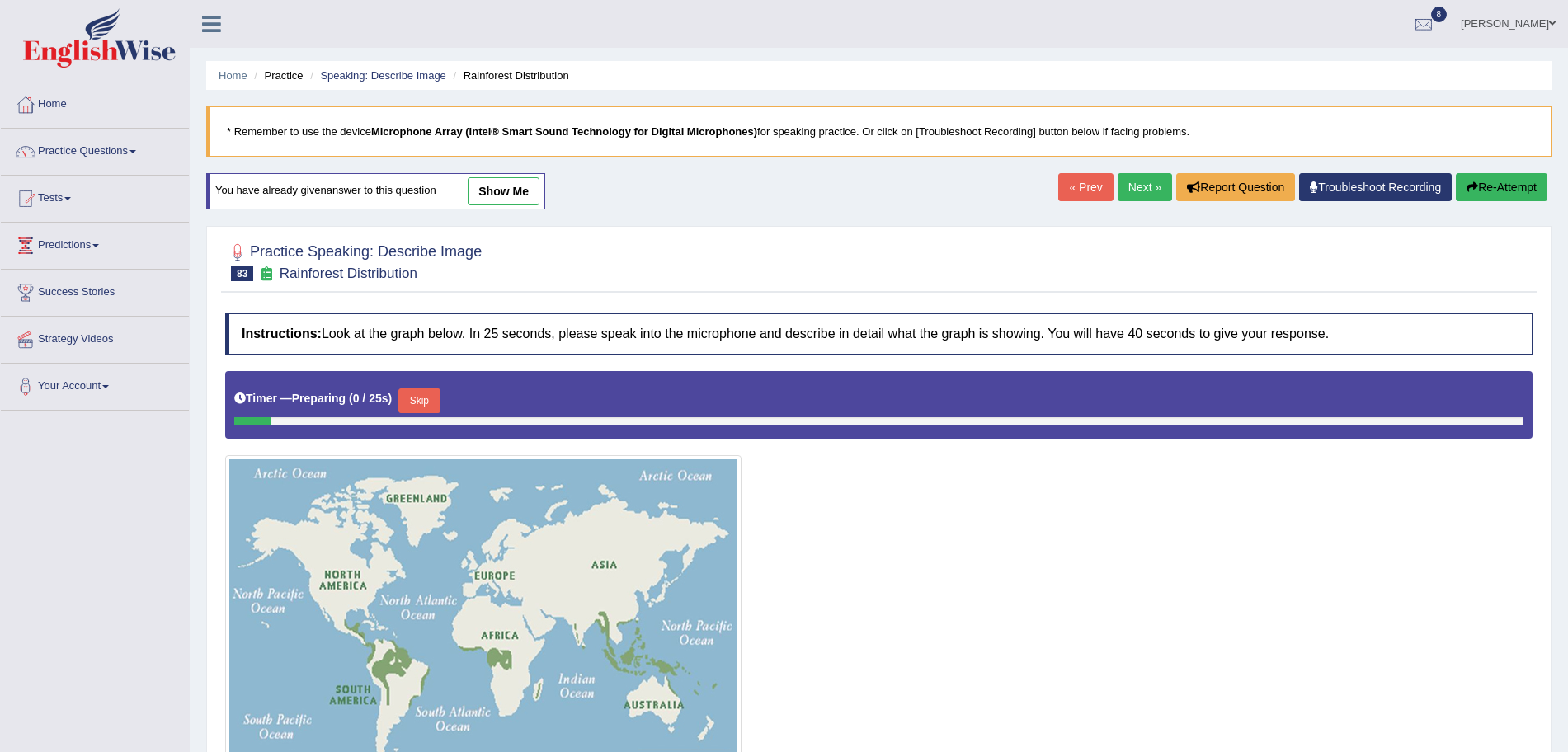
scroll to position [168, 0]
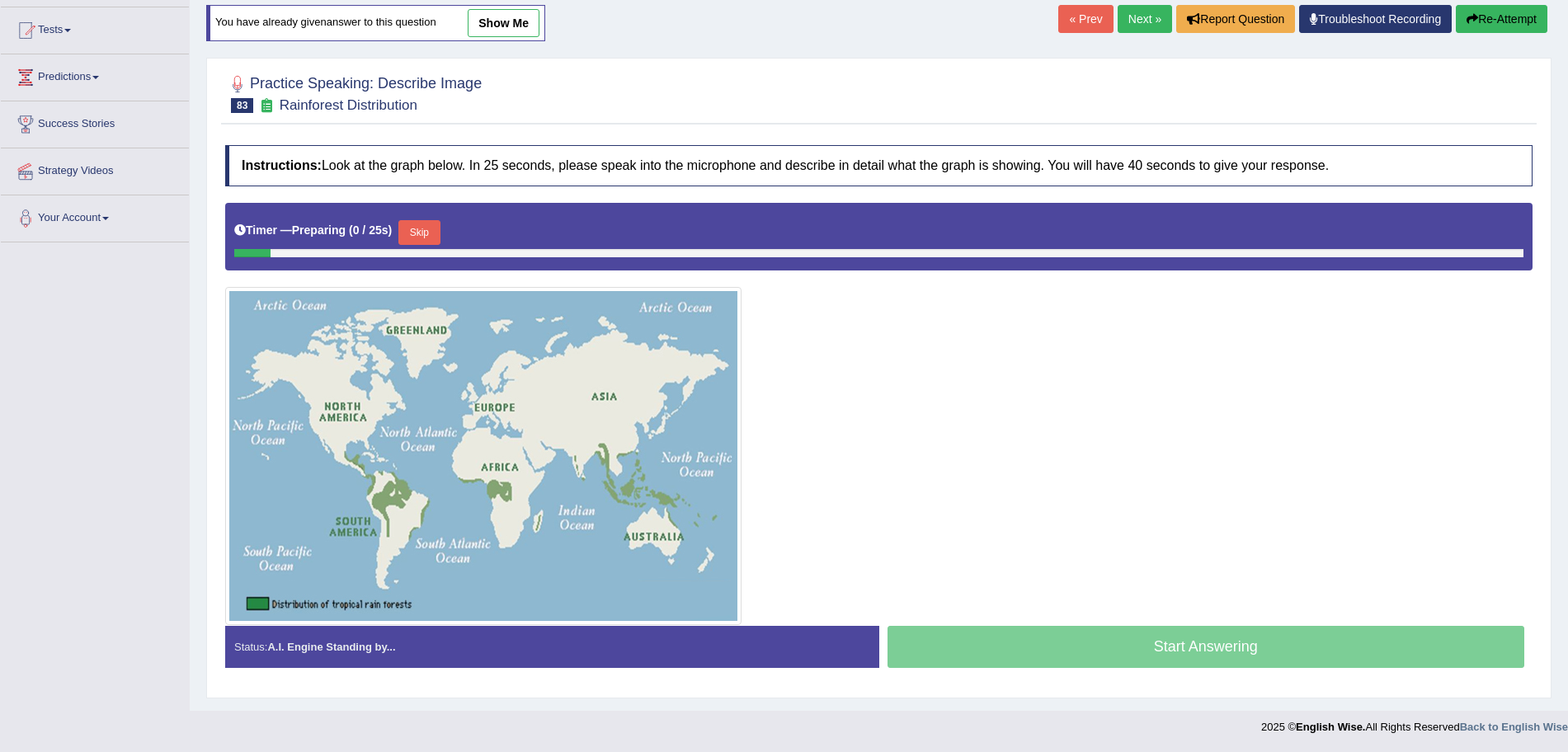
drag, startPoint x: 1583, startPoint y: 439, endPoint x: 1583, endPoint y: 634, distance: 195.0
click at [1567, 584] on html "Toggle navigation Home Practice Questions Speaking Practice Read Aloud Repeat S…" at bounding box center [784, 208] width 1568 height 752
click at [413, 243] on button "Skip" at bounding box center [419, 233] width 41 height 25
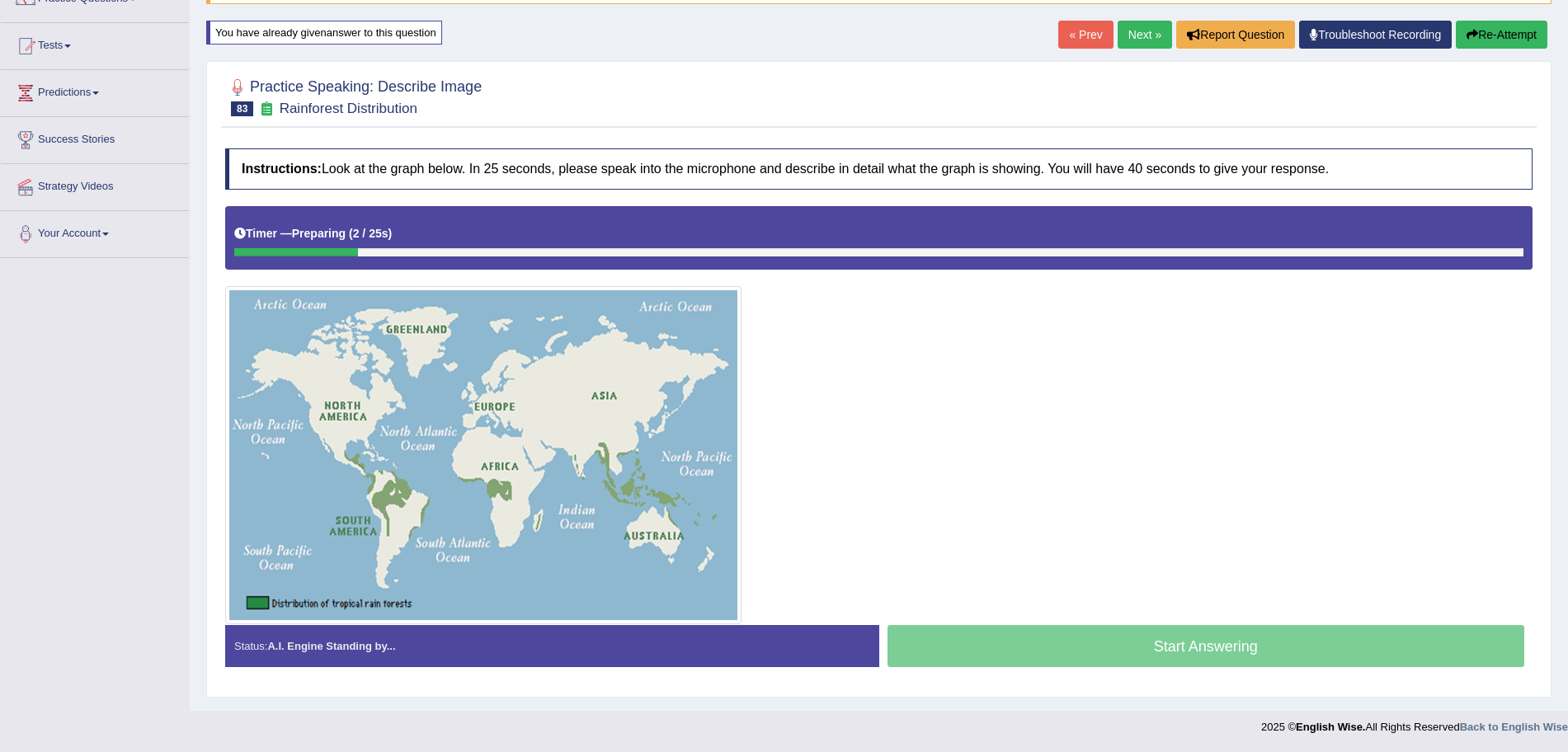
scroll to position [153, 0]
click at [932, 413] on div at bounding box center [879, 414] width 1308 height 418
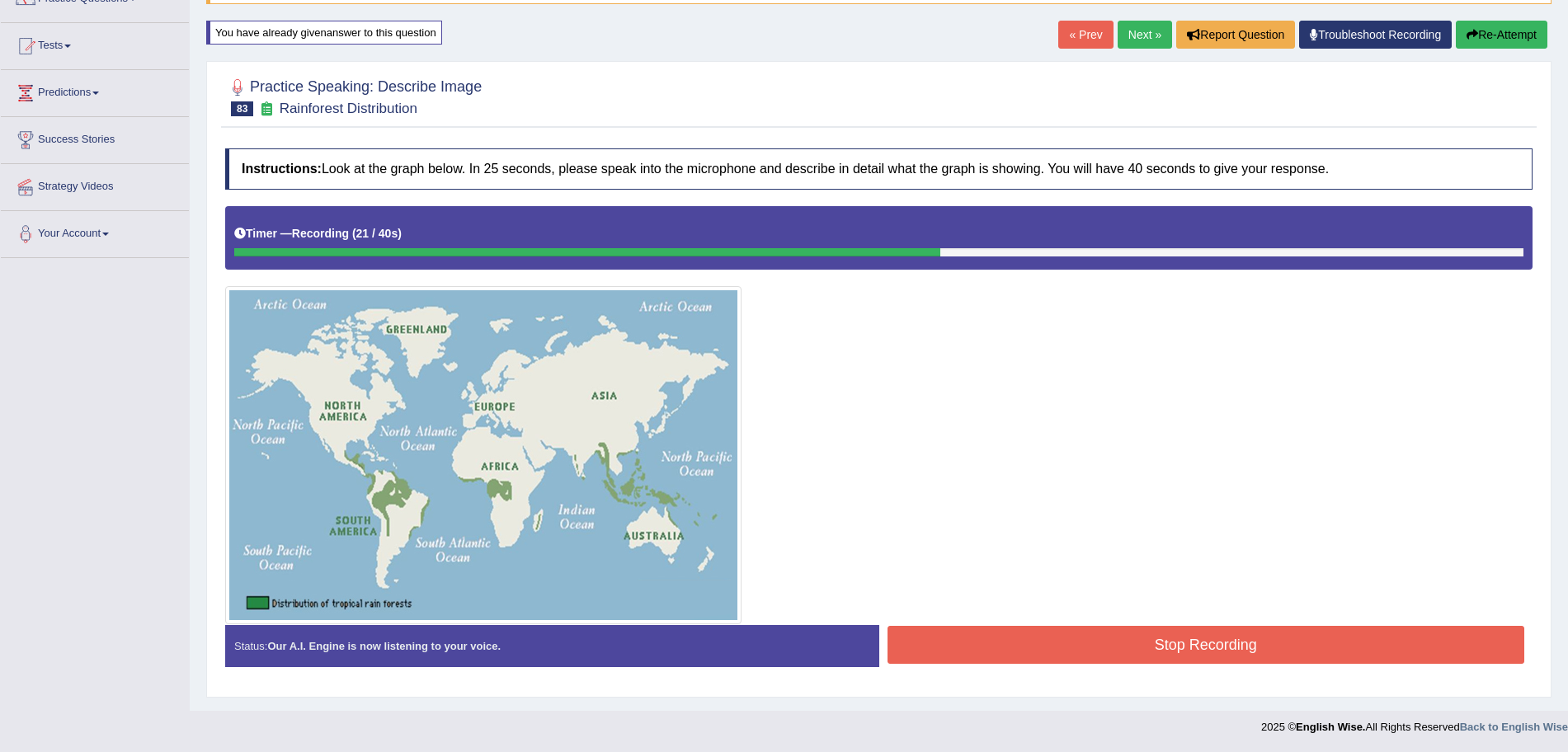
click at [1096, 648] on button "Stop Recording" at bounding box center [1206, 644] width 638 height 38
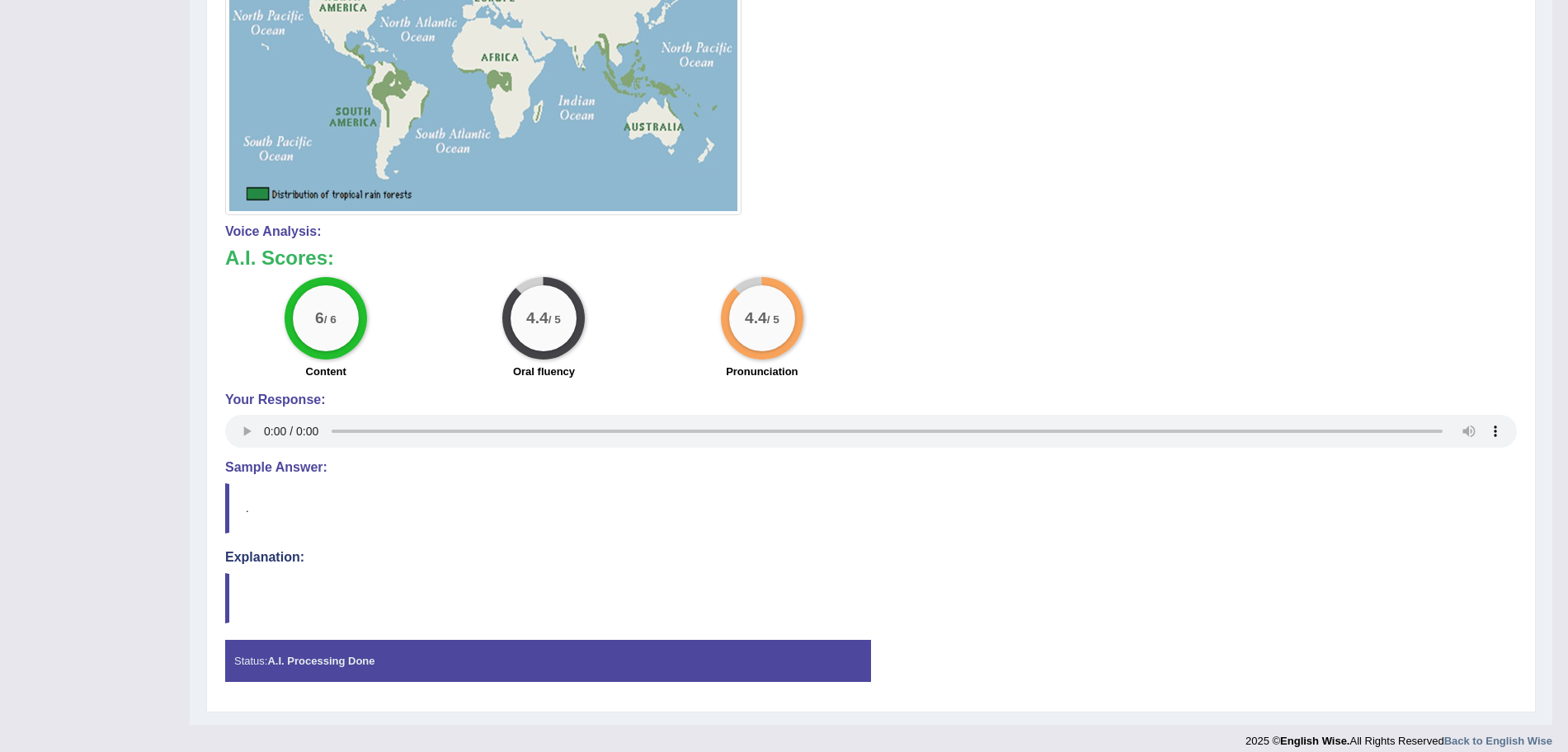
scroll to position [0, 0]
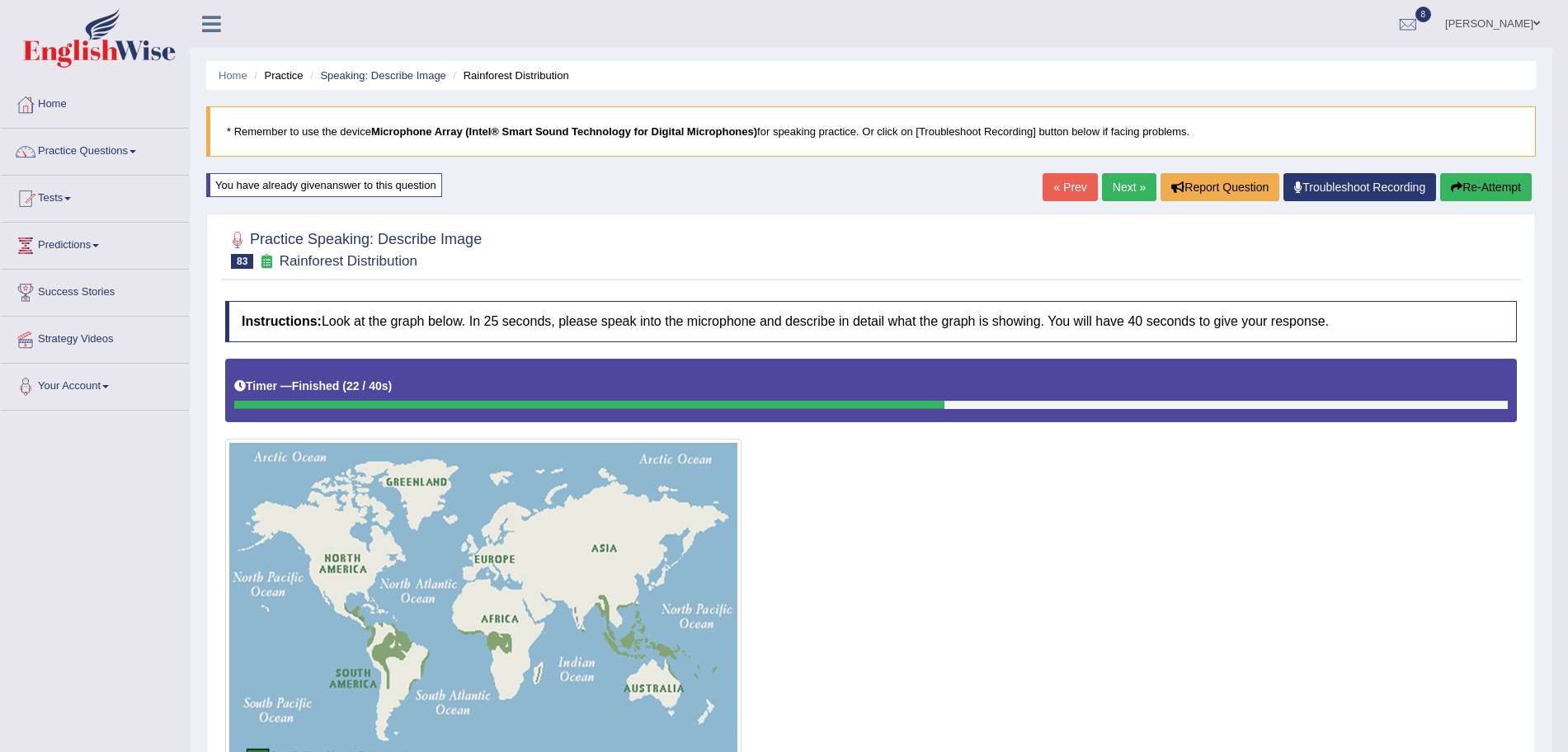
click at [1124, 187] on link "Next »" at bounding box center [1128, 188] width 54 height 28
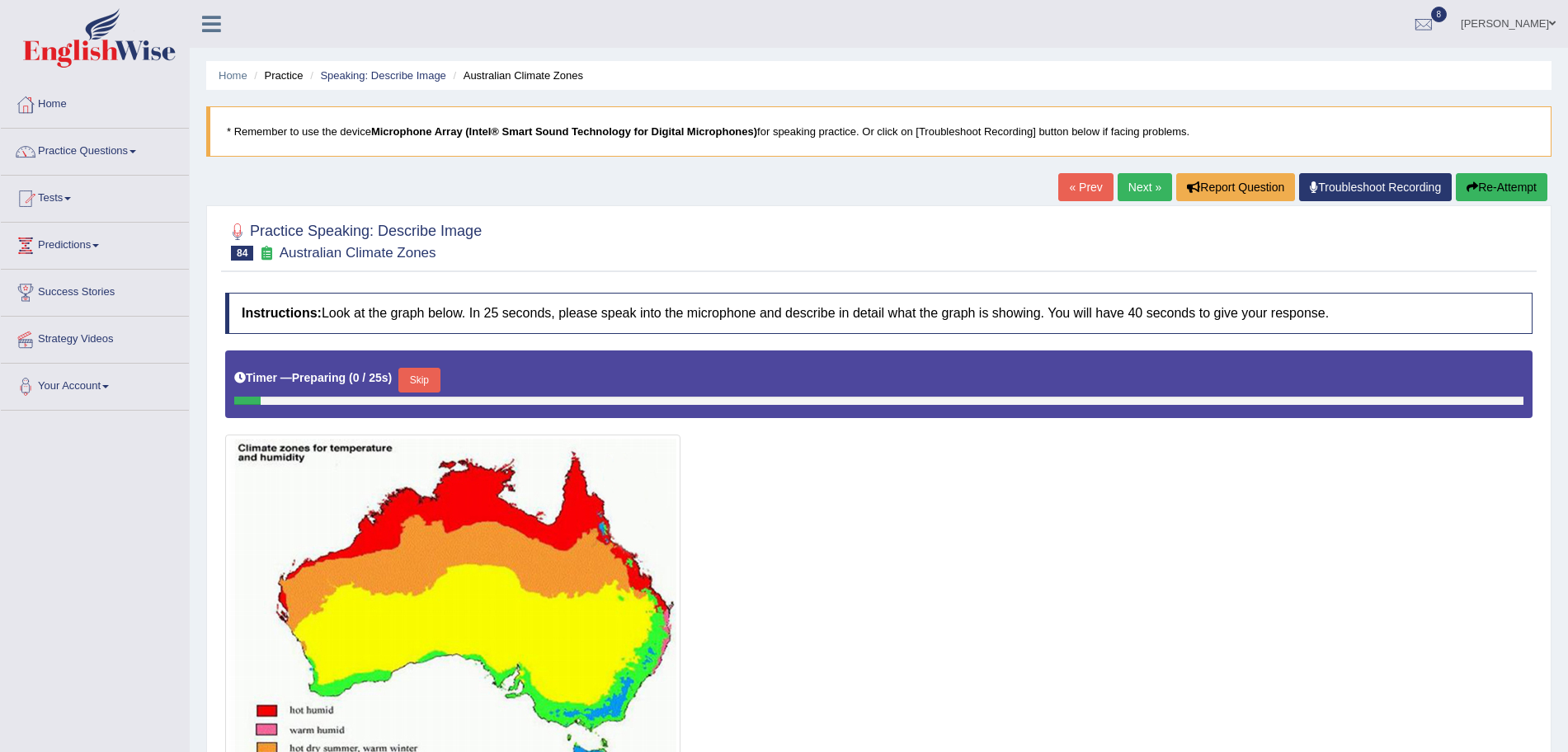
scroll to position [197, 0]
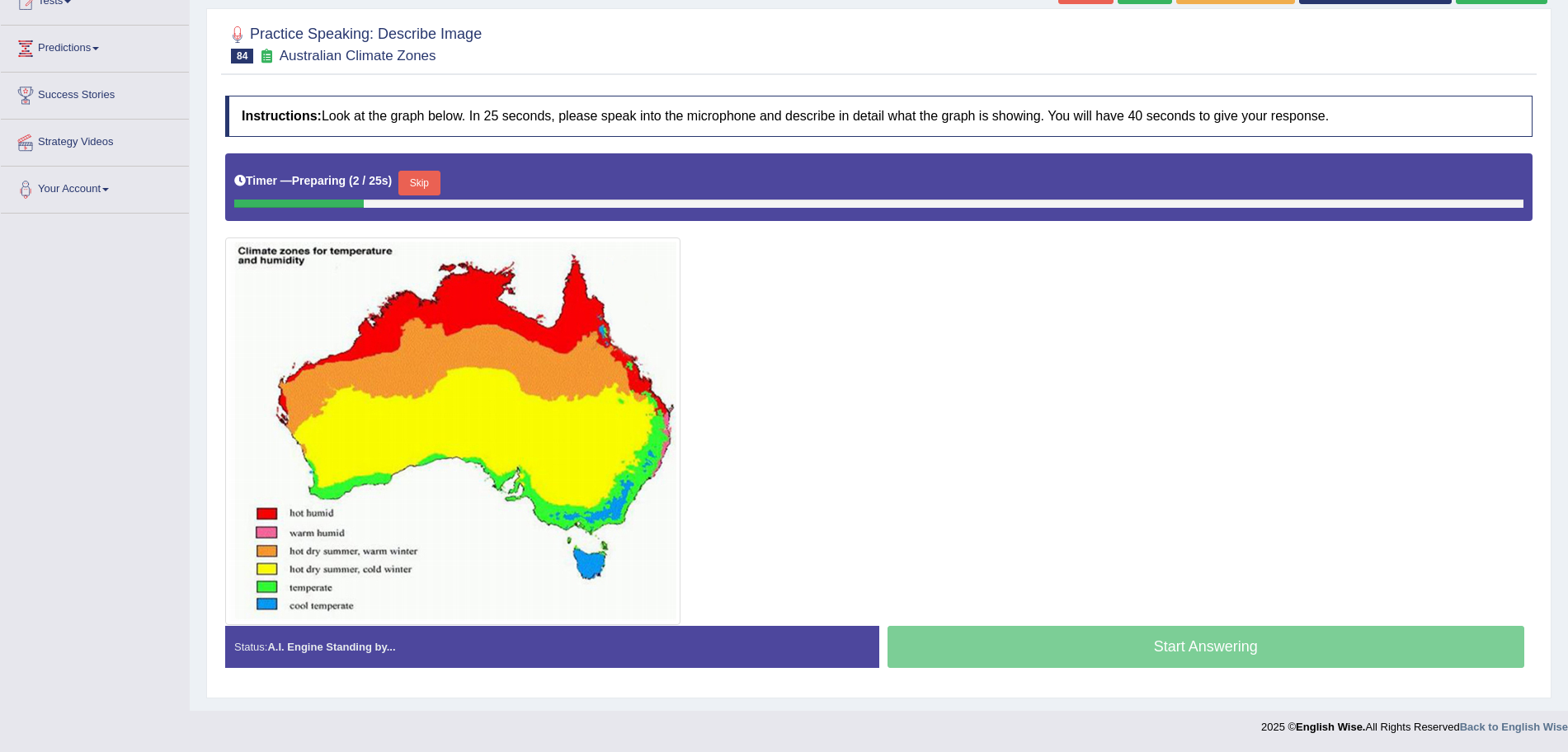
click at [420, 185] on button "Skip" at bounding box center [419, 183] width 41 height 25
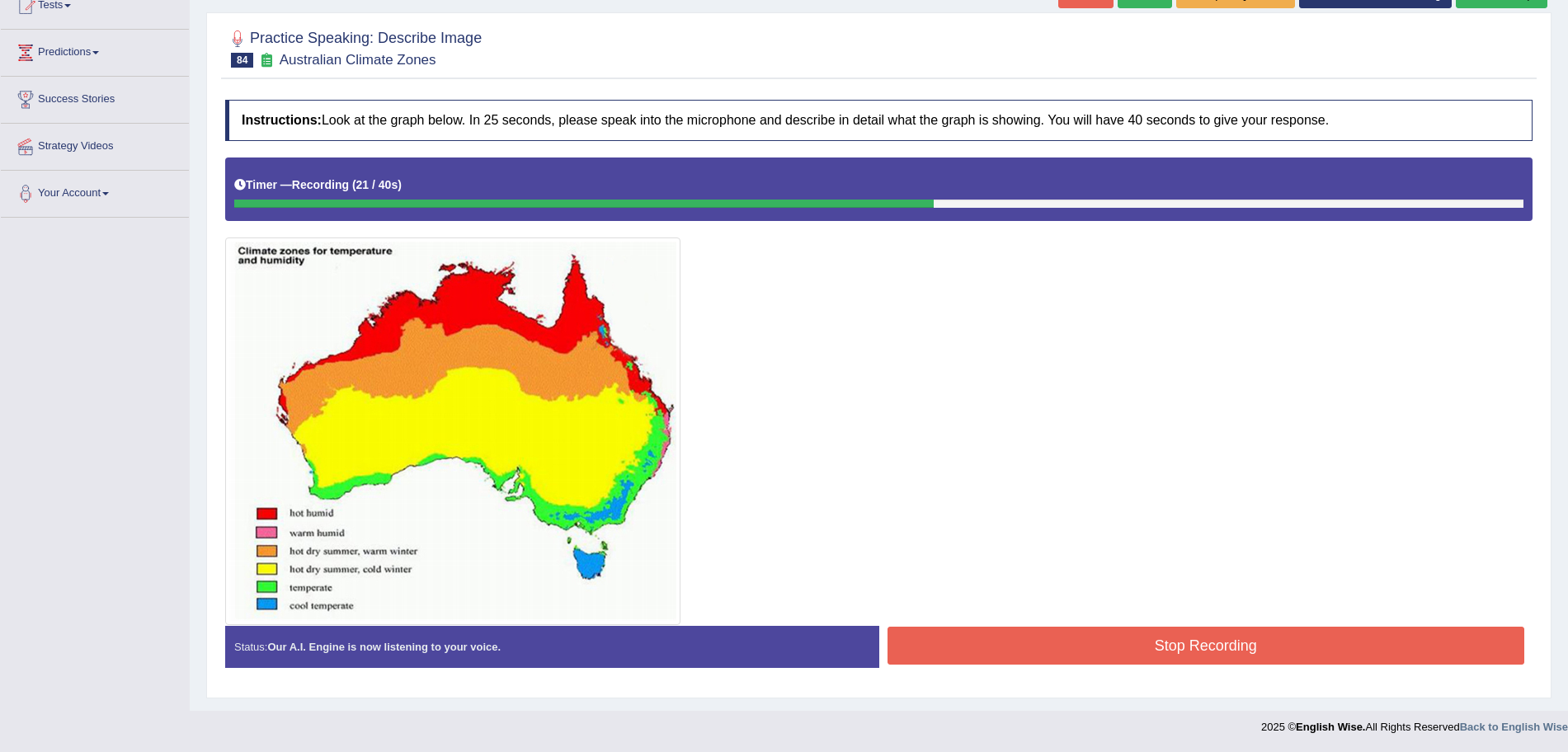
click at [1107, 634] on button "Stop Recording" at bounding box center [1206, 645] width 638 height 38
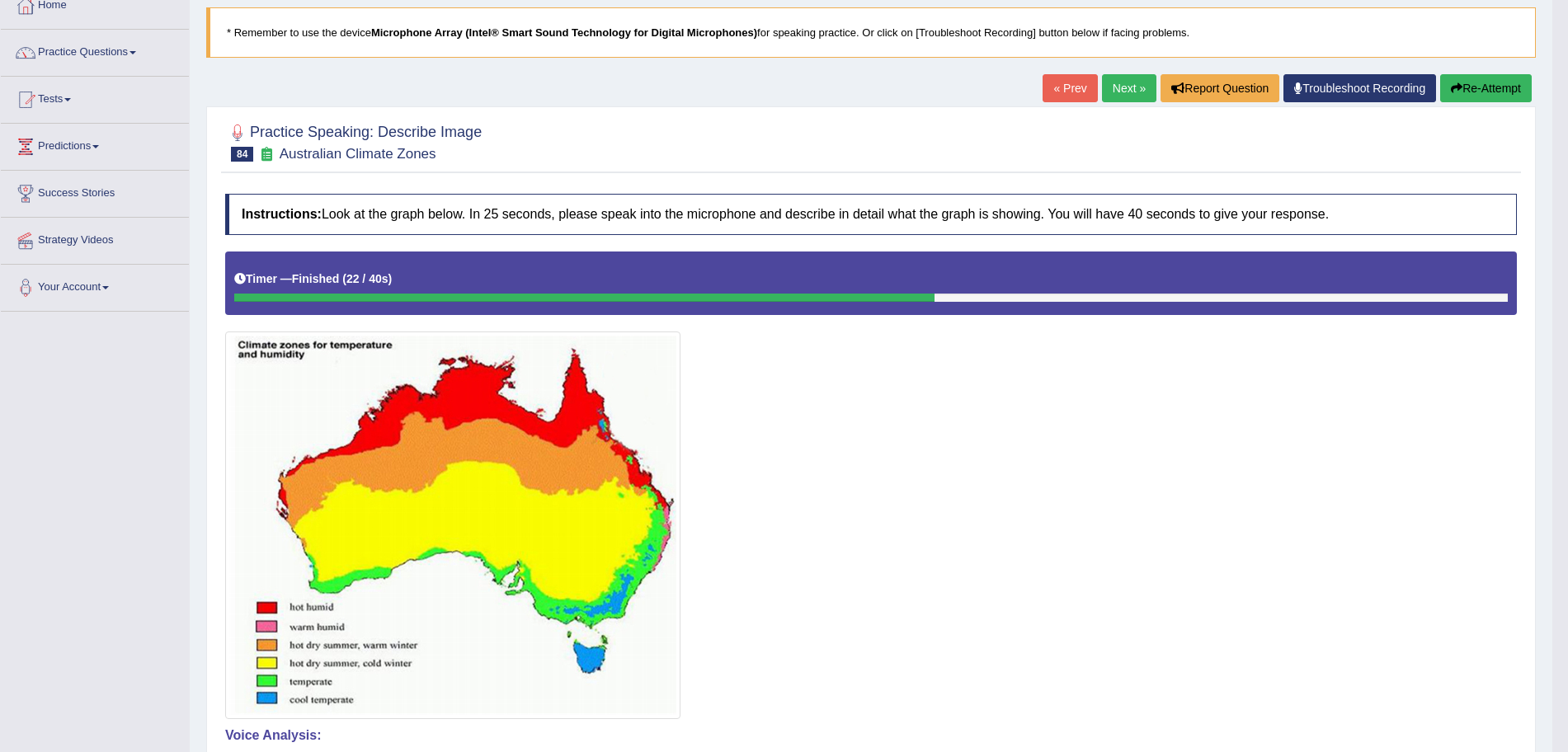
scroll to position [78, 0]
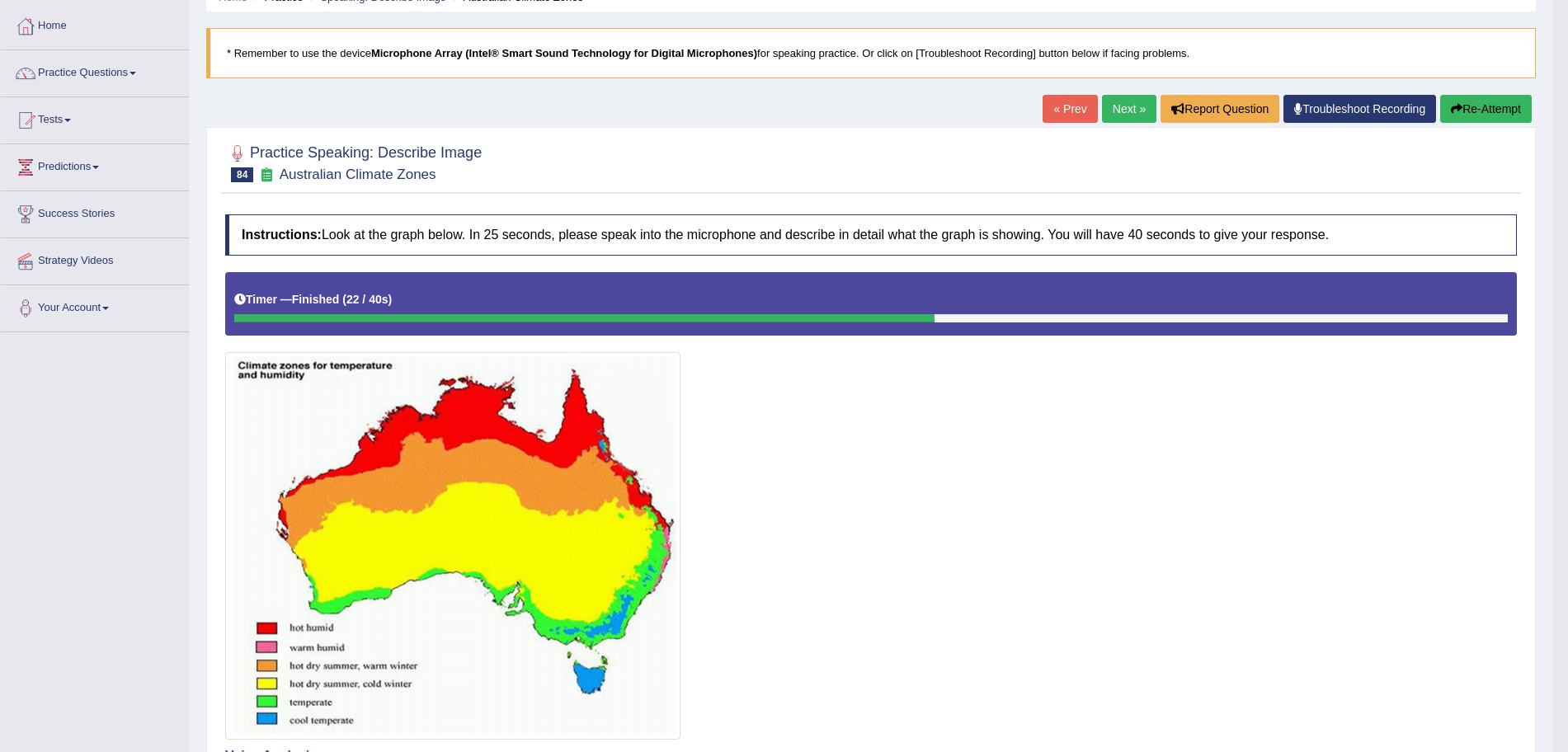
click at [1107, 114] on link "Next »" at bounding box center [1128, 109] width 54 height 28
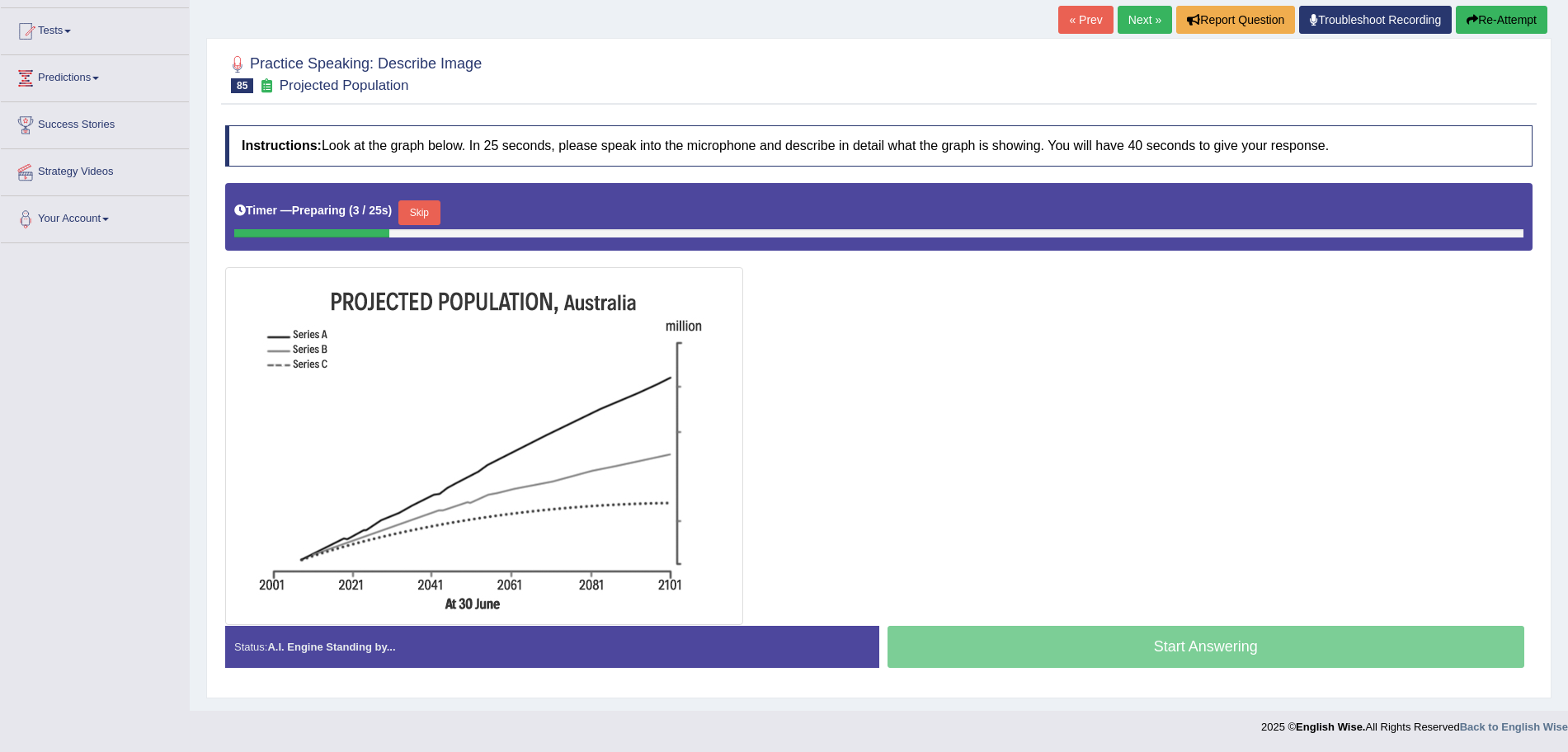
click at [433, 222] on button "Skip" at bounding box center [419, 213] width 41 height 25
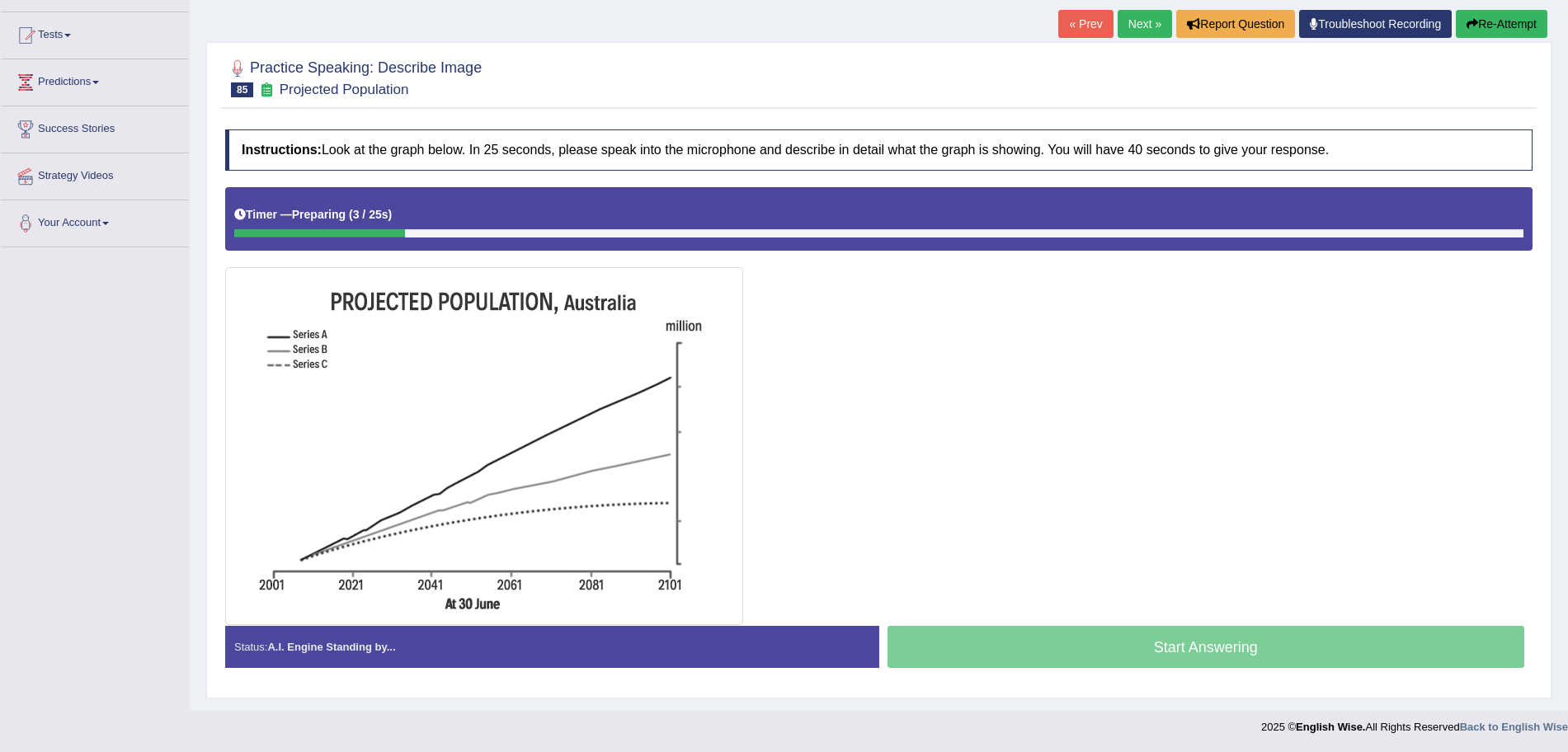
scroll to position [163, 0]
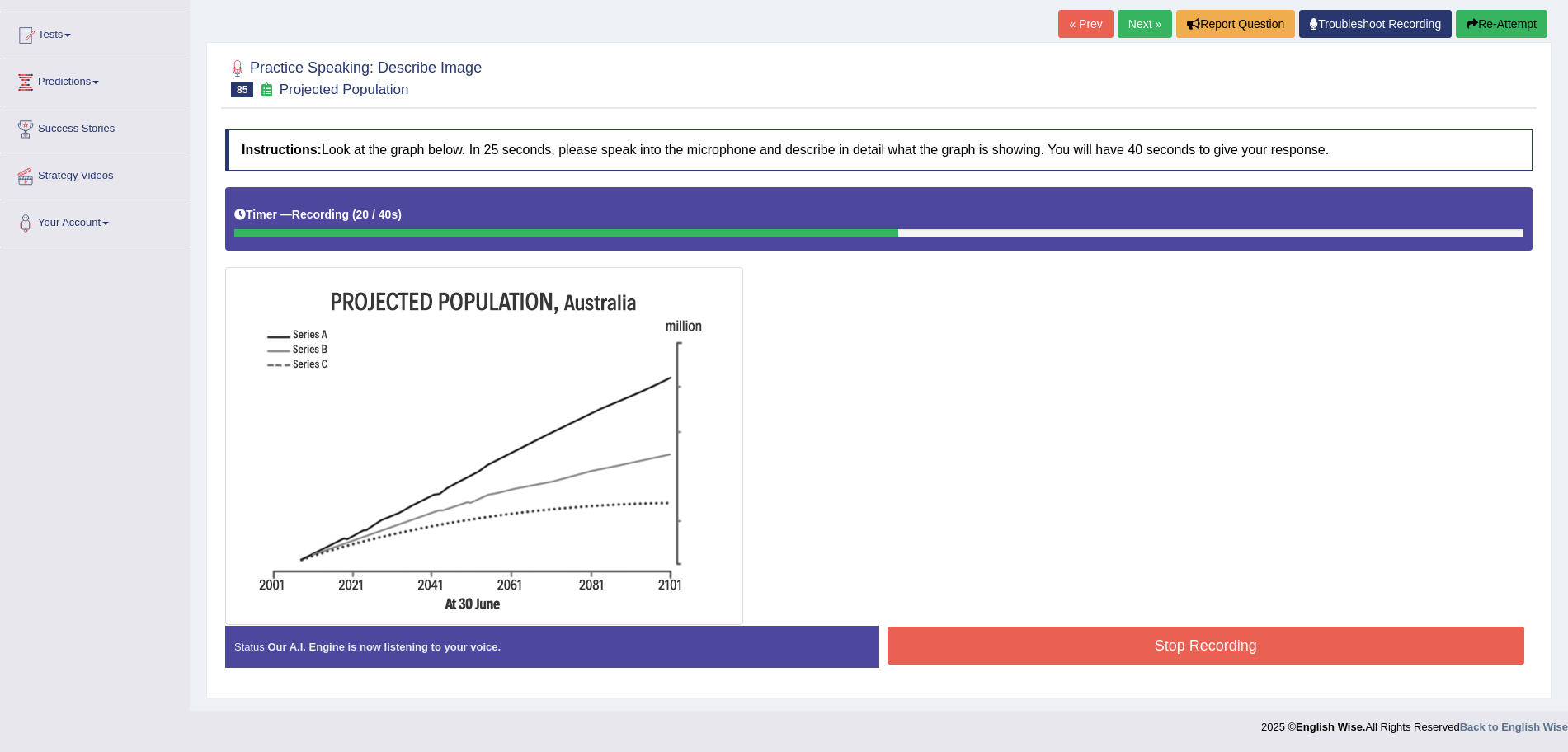
click at [1100, 640] on button "Stop Recording" at bounding box center [1206, 645] width 638 height 38
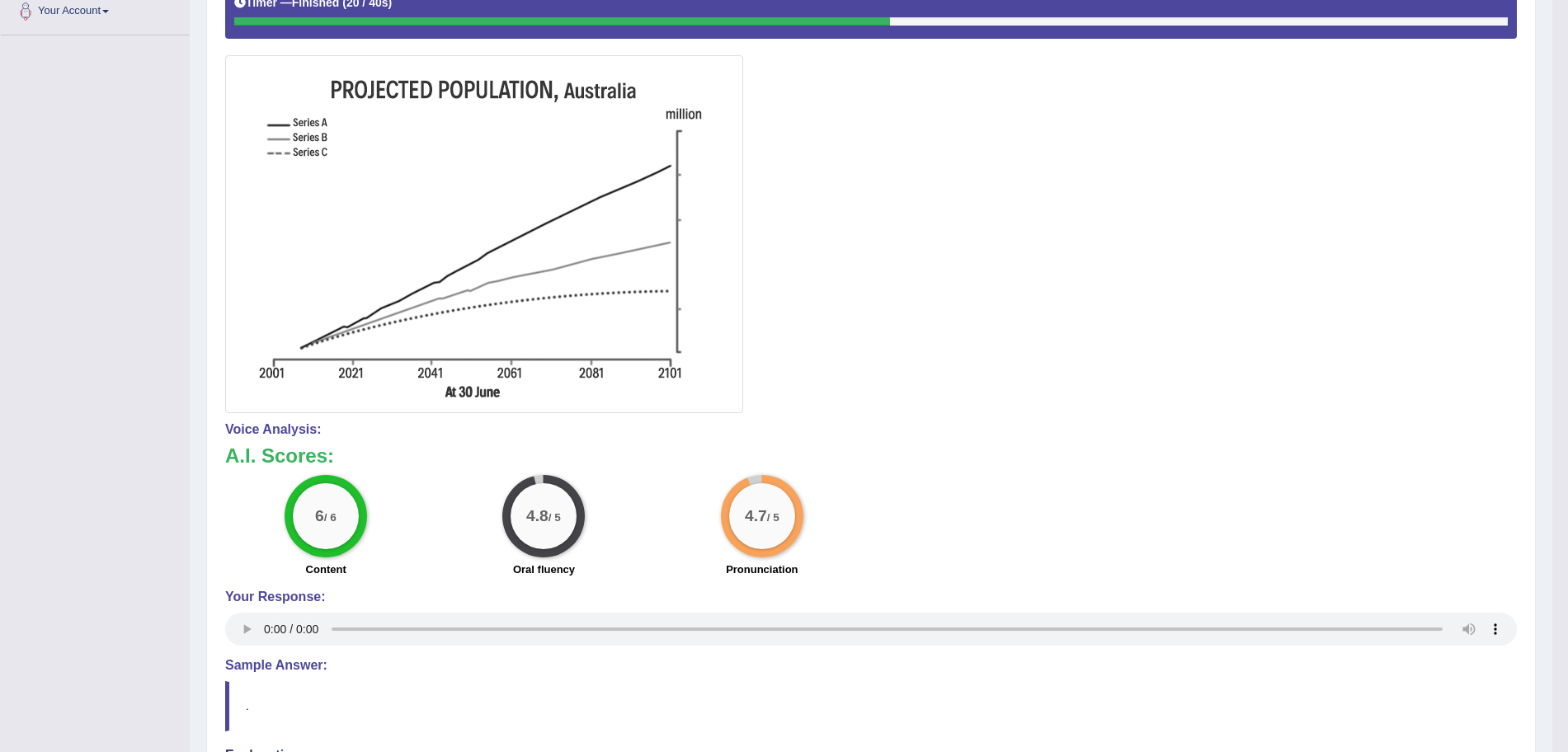
scroll to position [69, 0]
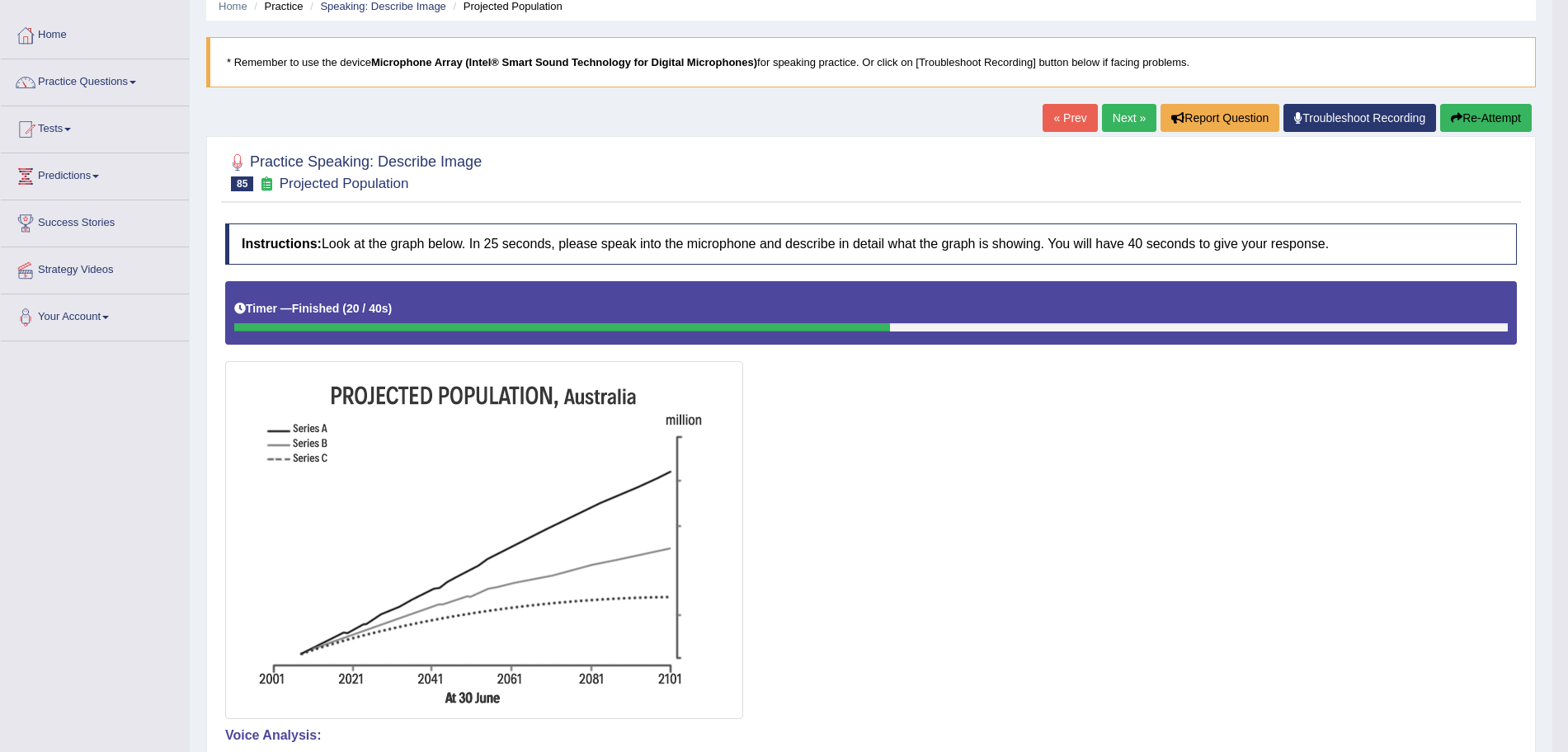
click at [1119, 110] on link "Next »" at bounding box center [1128, 118] width 54 height 28
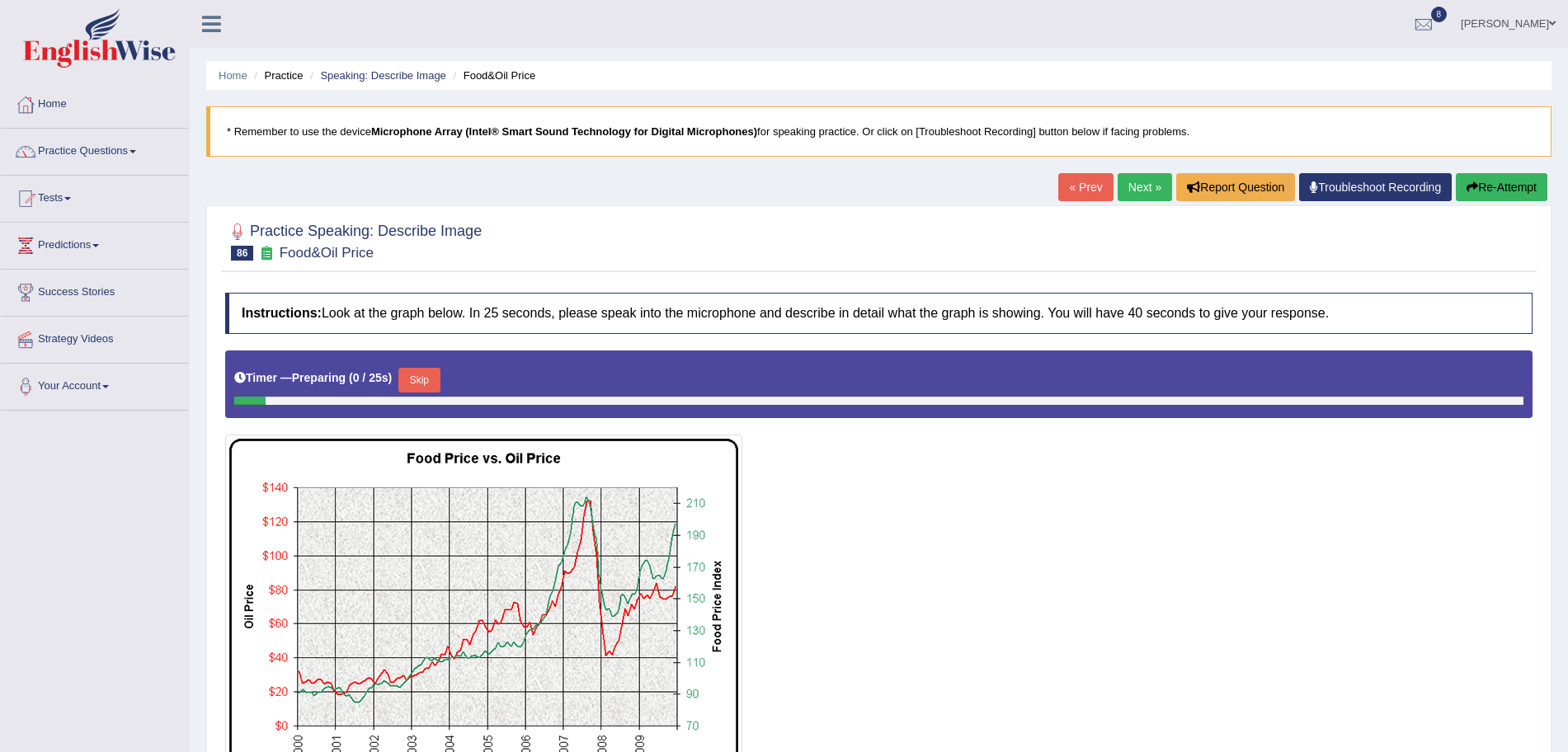
click at [1567, 571] on html "Toggle navigation Home Practice Questions Speaking Practice Read Aloud Repeat S…" at bounding box center [784, 376] width 1568 height 752
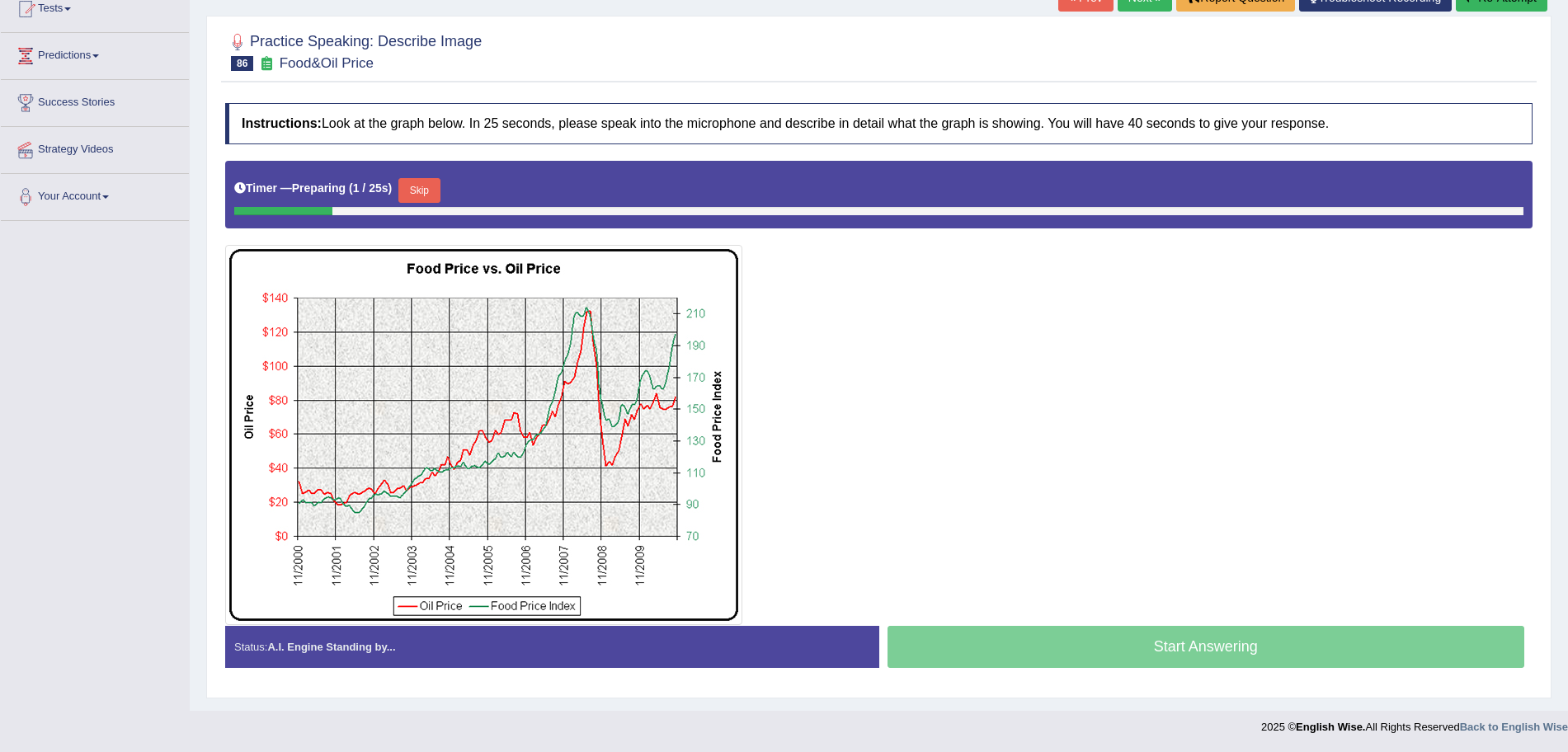
click at [435, 198] on button "Skip" at bounding box center [419, 191] width 41 height 25
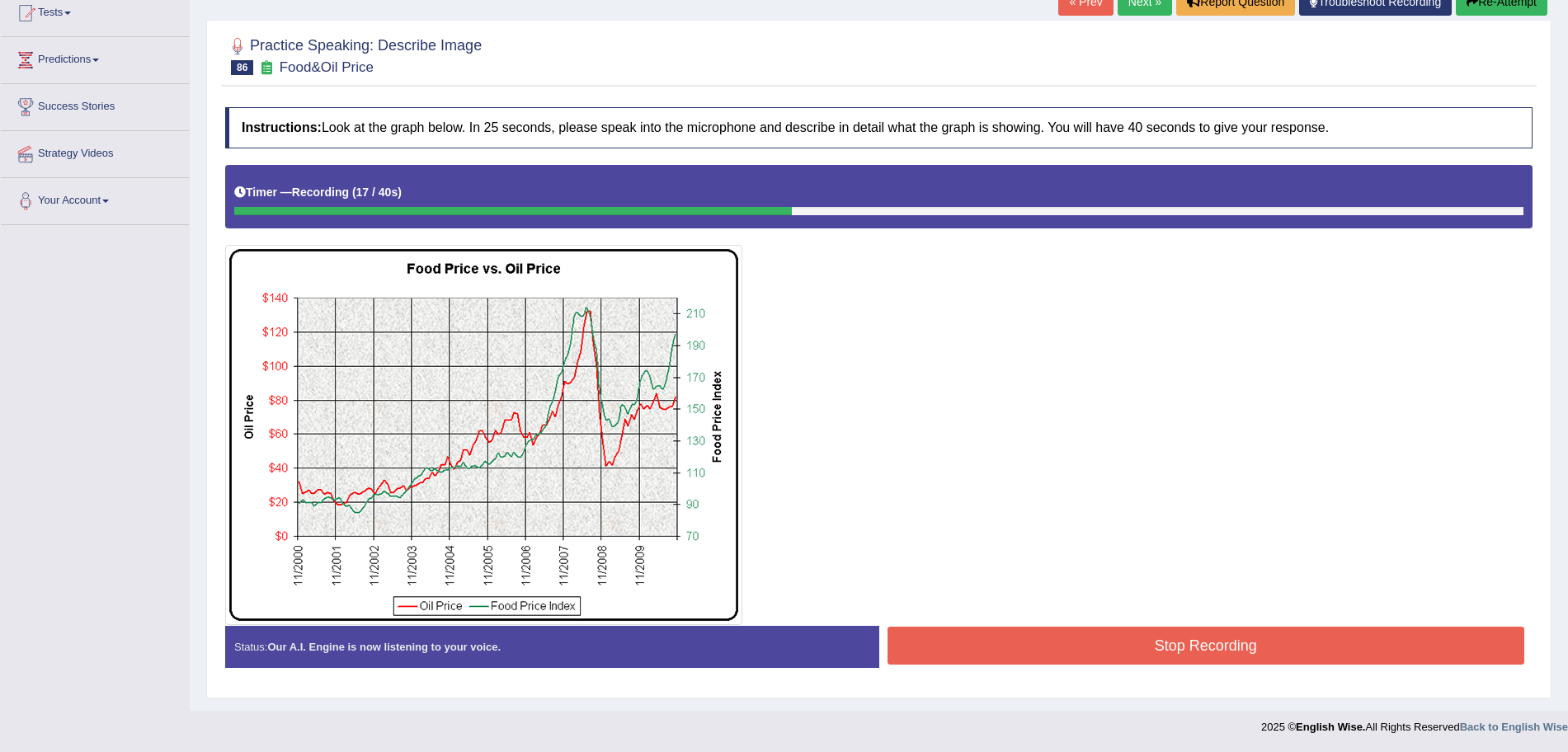
click at [995, 647] on button "Stop Recording" at bounding box center [1206, 645] width 638 height 38
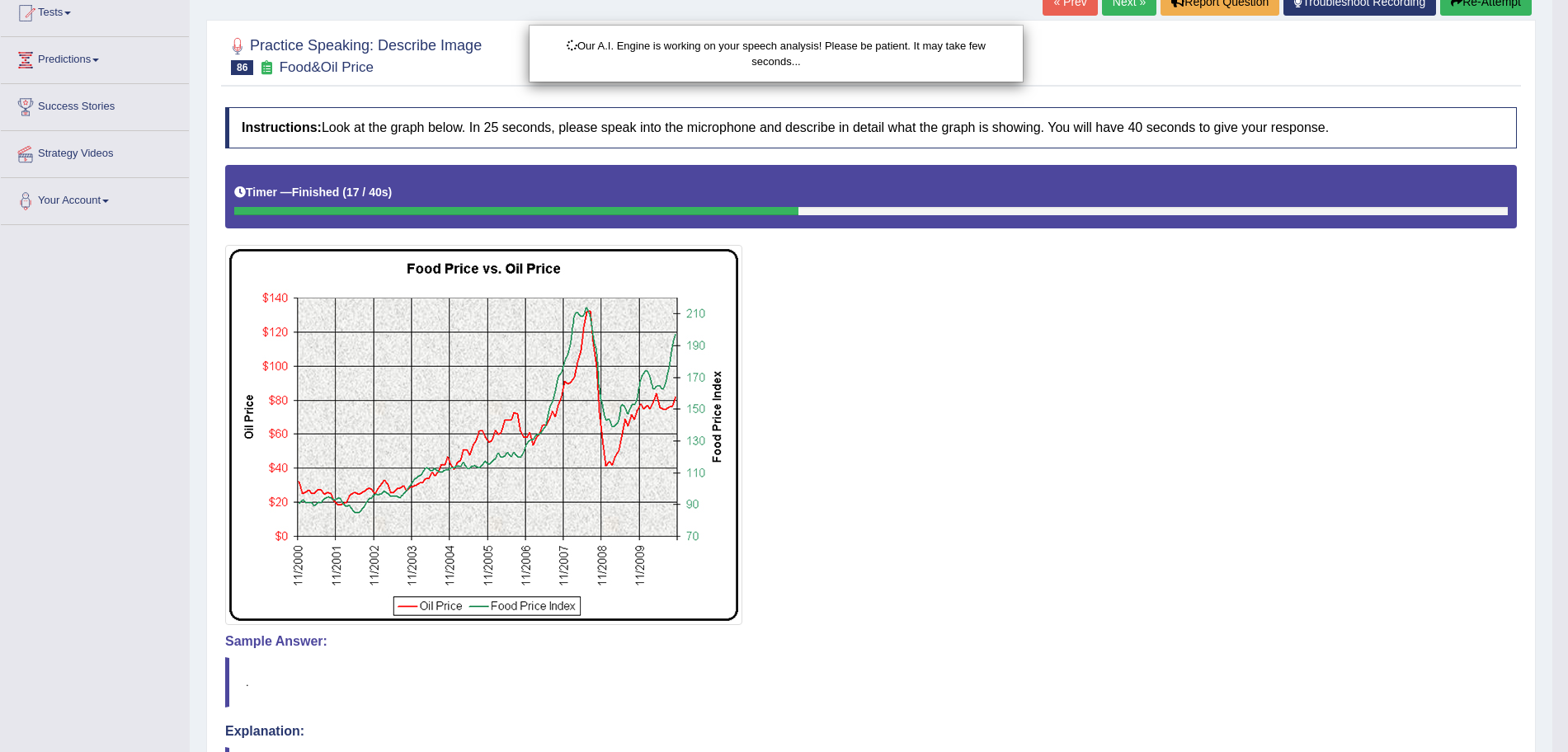
scroll to position [373, 0]
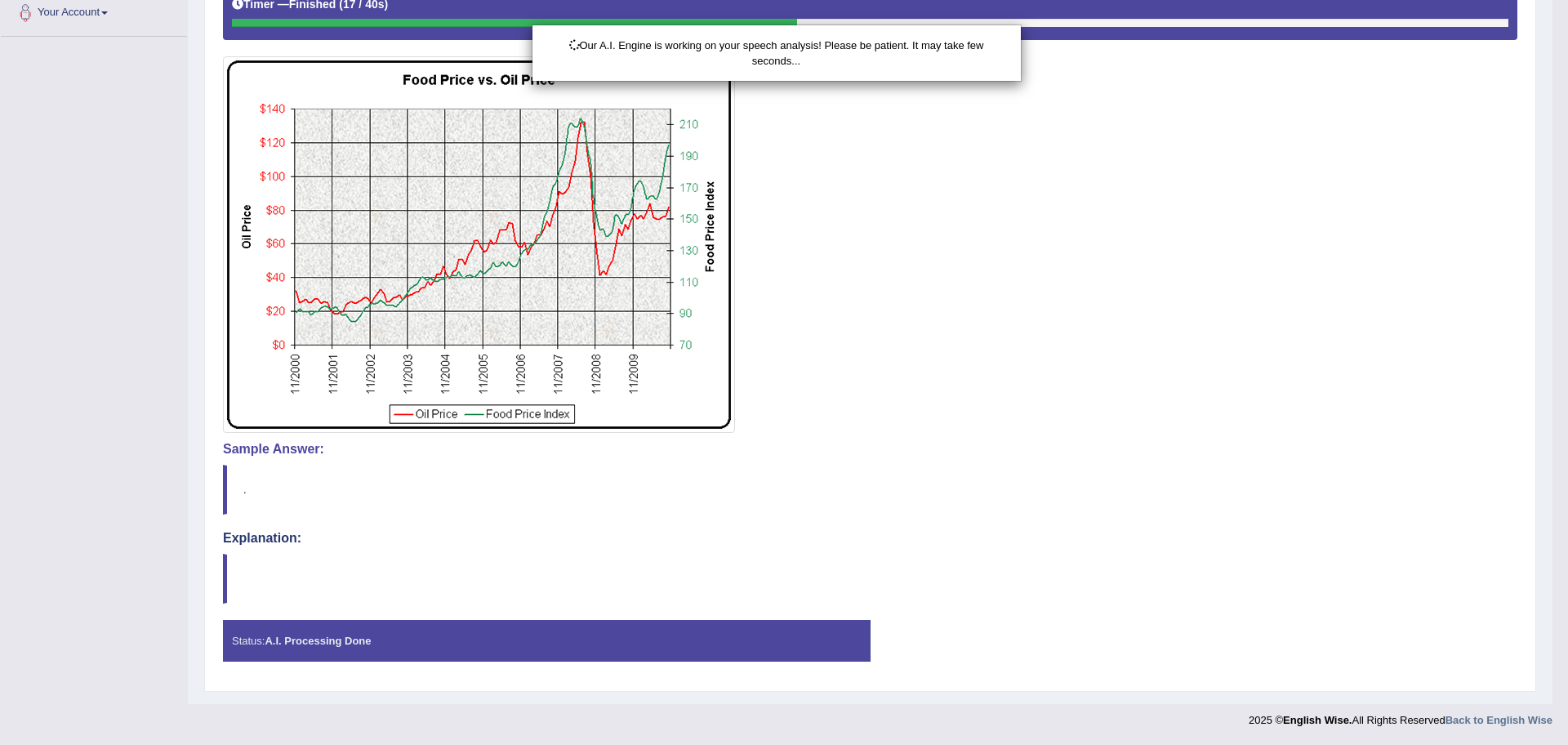
click at [1551, 375] on html "Toggle navigation Home Practice Questions Speaking Practice Read Aloud Repeat S…" at bounding box center [784, 2] width 1568 height 745
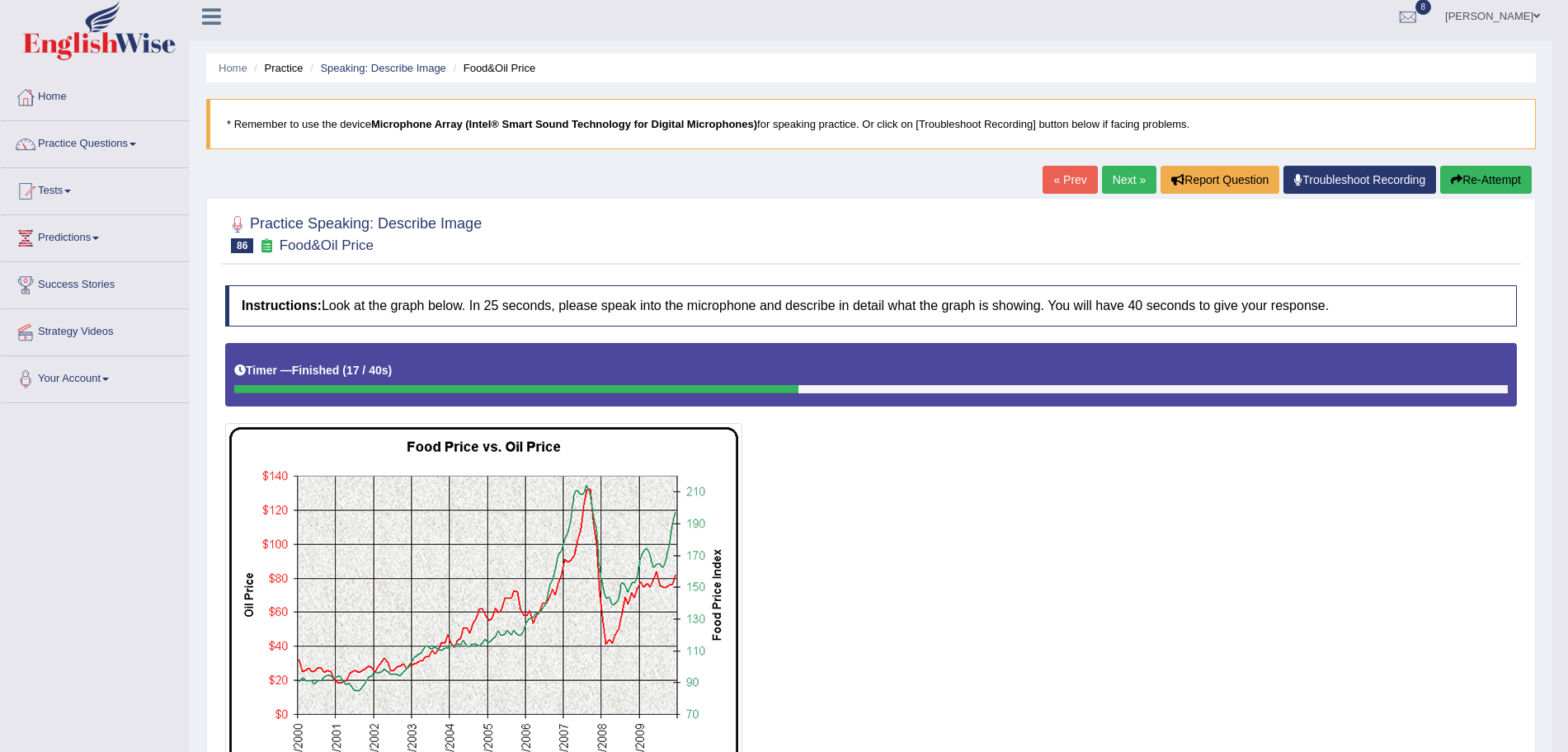
scroll to position [0, 0]
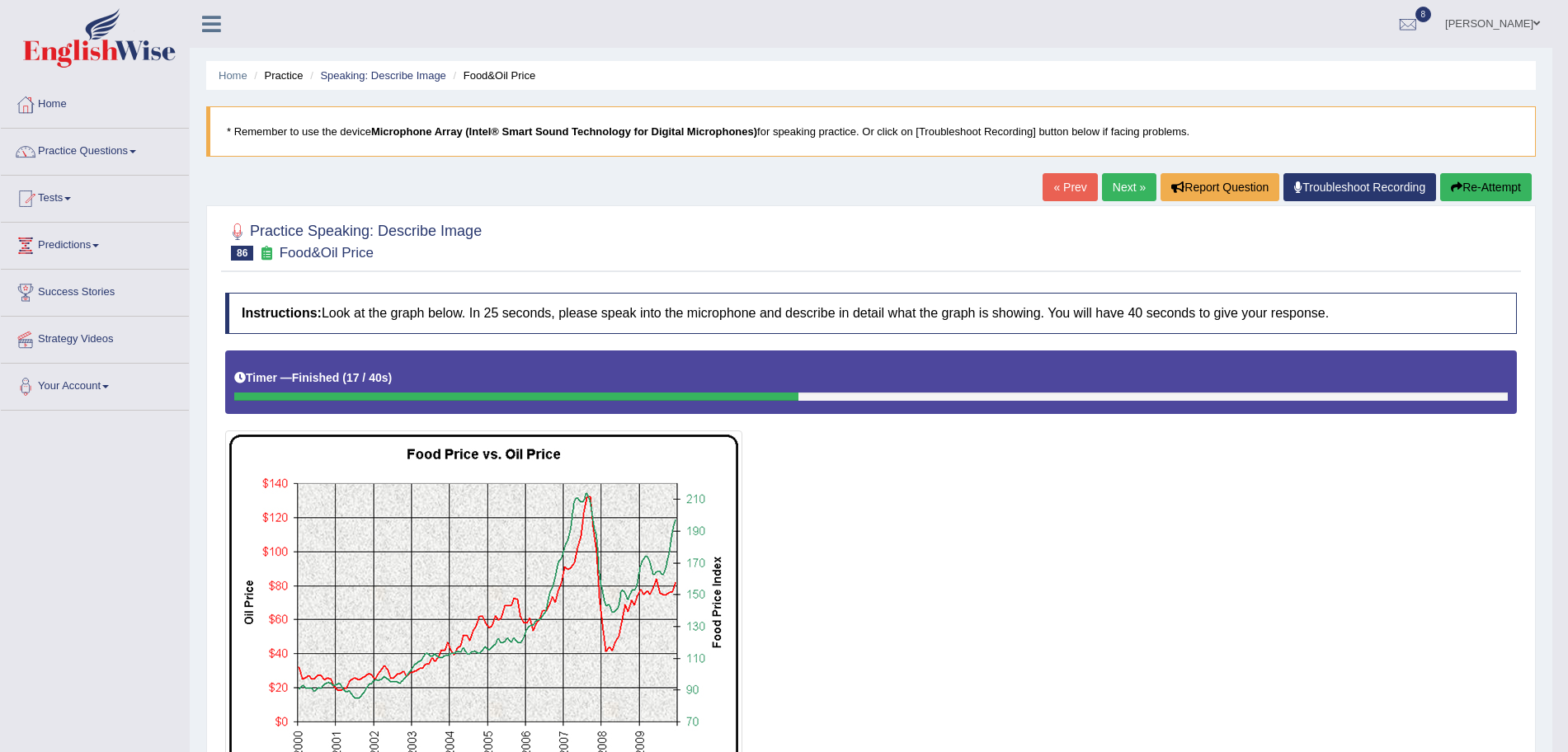
click at [1115, 197] on link "Next »" at bounding box center [1128, 188] width 54 height 28
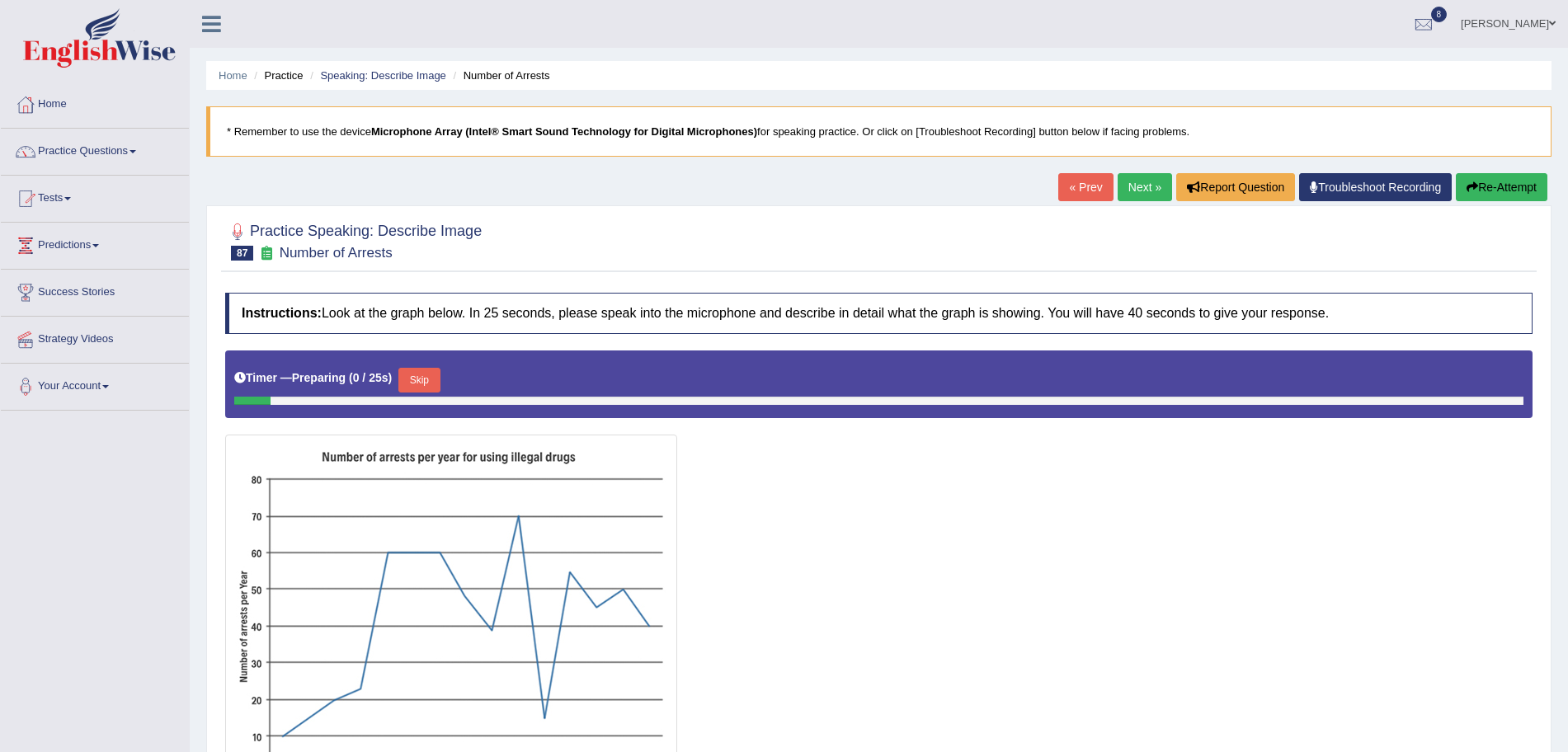
click at [1567, 583] on html "Toggle navigation Home Practice Questions Speaking Practice Read Aloud Repeat S…" at bounding box center [784, 376] width 1568 height 752
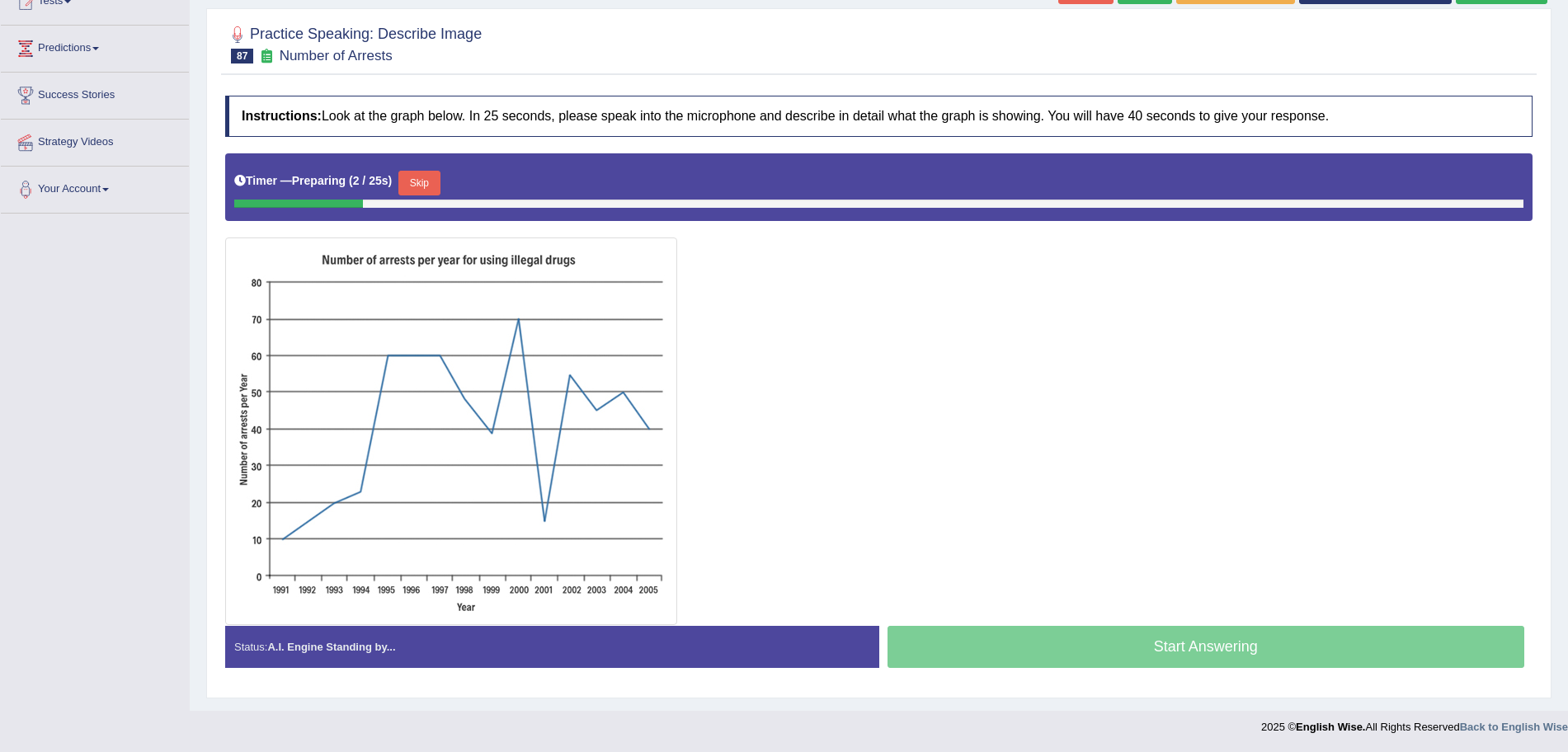
click at [411, 173] on button "Skip" at bounding box center [419, 183] width 41 height 25
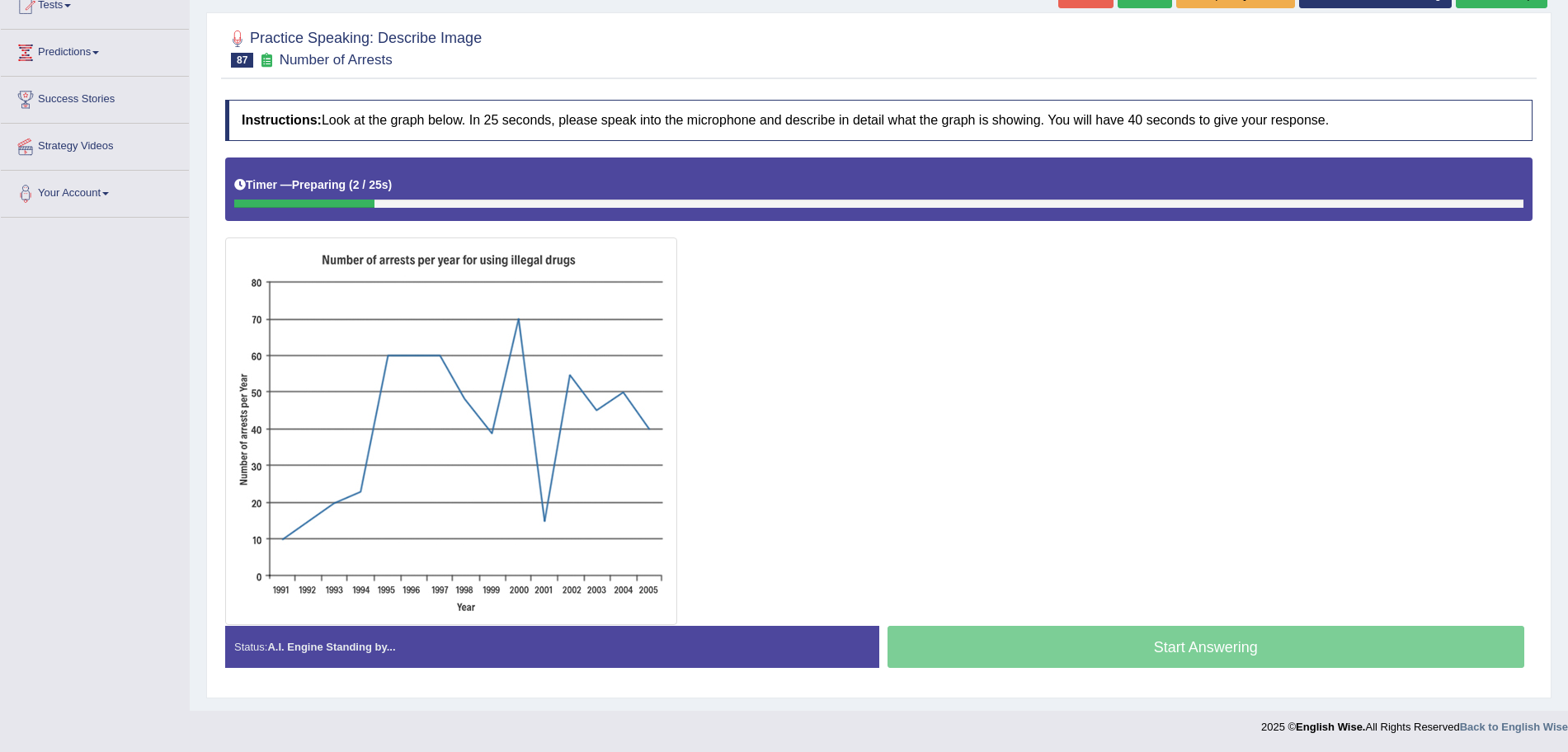
scroll to position [193, 0]
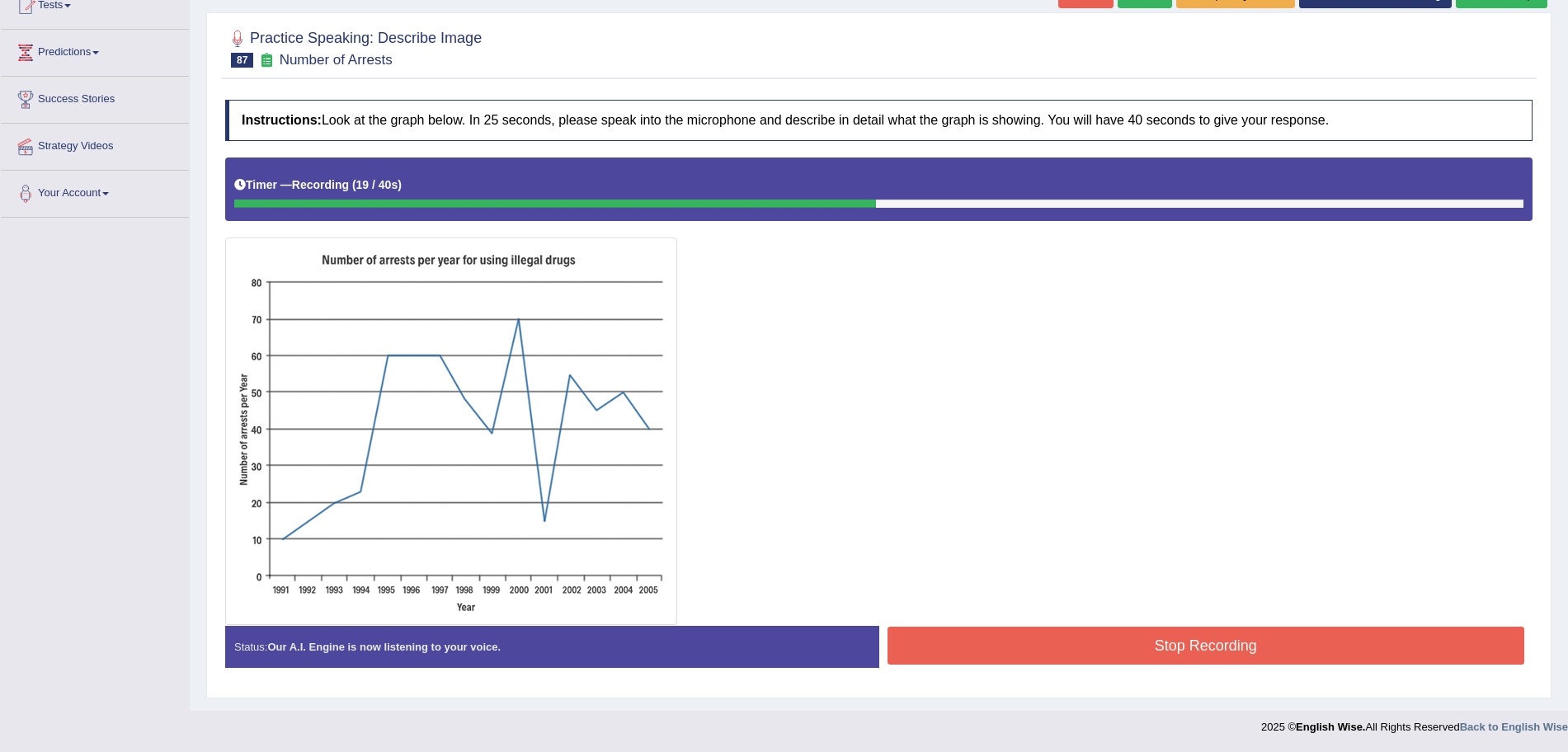
click at [1020, 641] on button "Stop Recording" at bounding box center [1206, 645] width 638 height 38
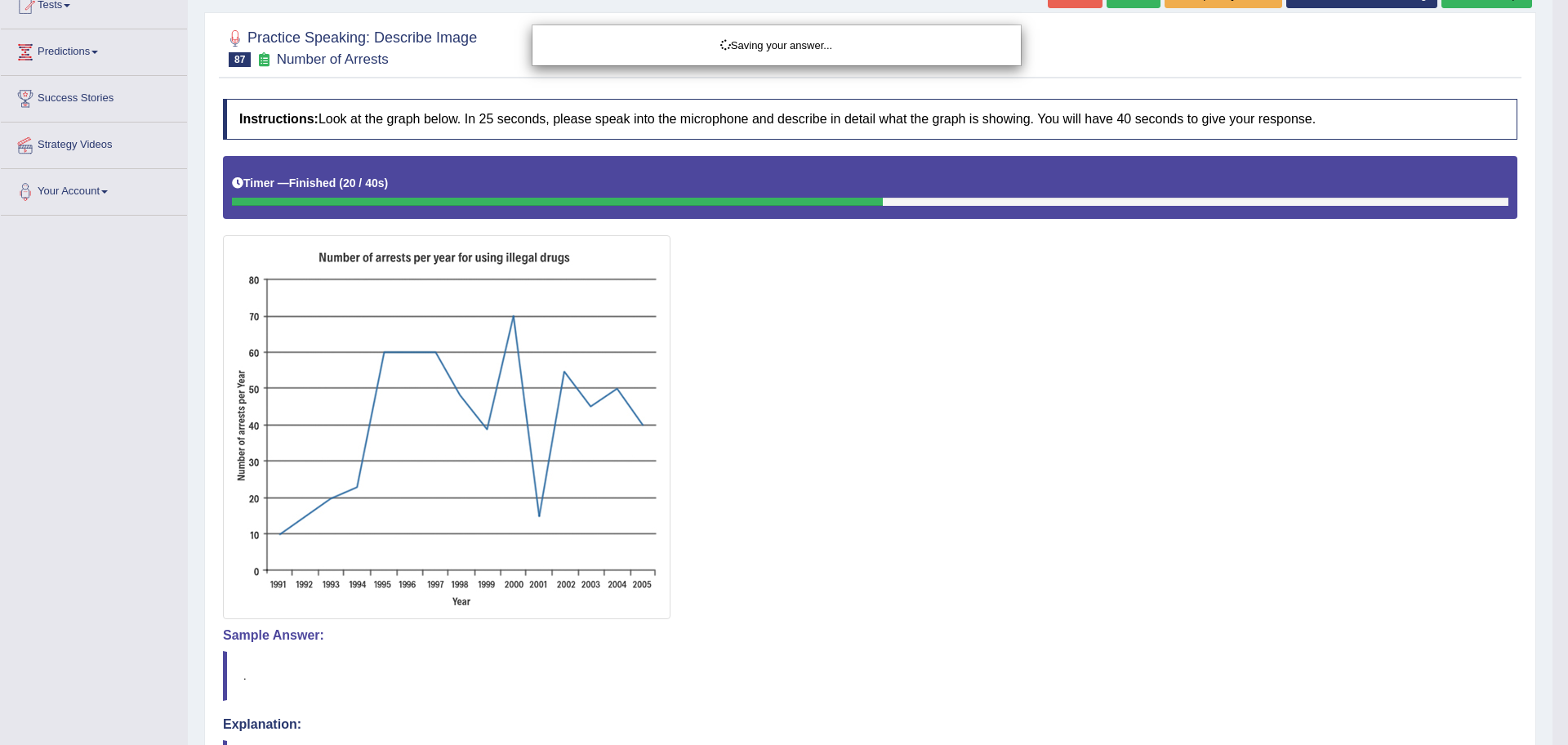
drag, startPoint x: 1567, startPoint y: 197, endPoint x: 1567, endPoint y: 314, distance: 117.0
click at [1551, 314] on div "Saving your answer..." at bounding box center [784, 372] width 1568 height 745
click at [1551, 314] on body "Toggle navigation Home Practice Questions Speaking Practice Read Aloud Repeat S…" at bounding box center [784, 182] width 1568 height 745
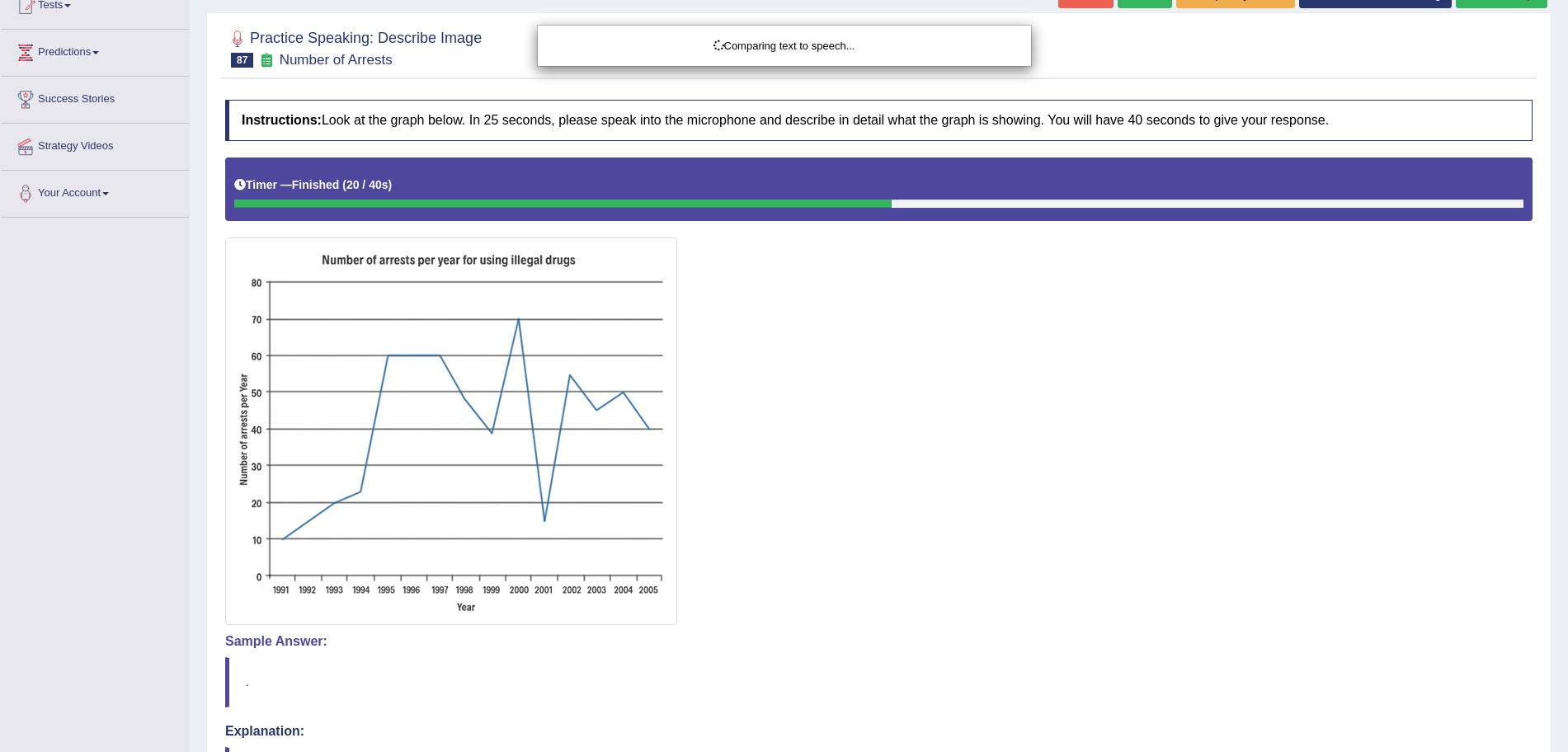
drag, startPoint x: 1583, startPoint y: 317, endPoint x: 1583, endPoint y: 414, distance: 97.0
click at [1567, 414] on html "Toggle navigation Home Practice Questions Speaking Practice Read Aloud Repeat S…" at bounding box center [784, 183] width 1568 height 752
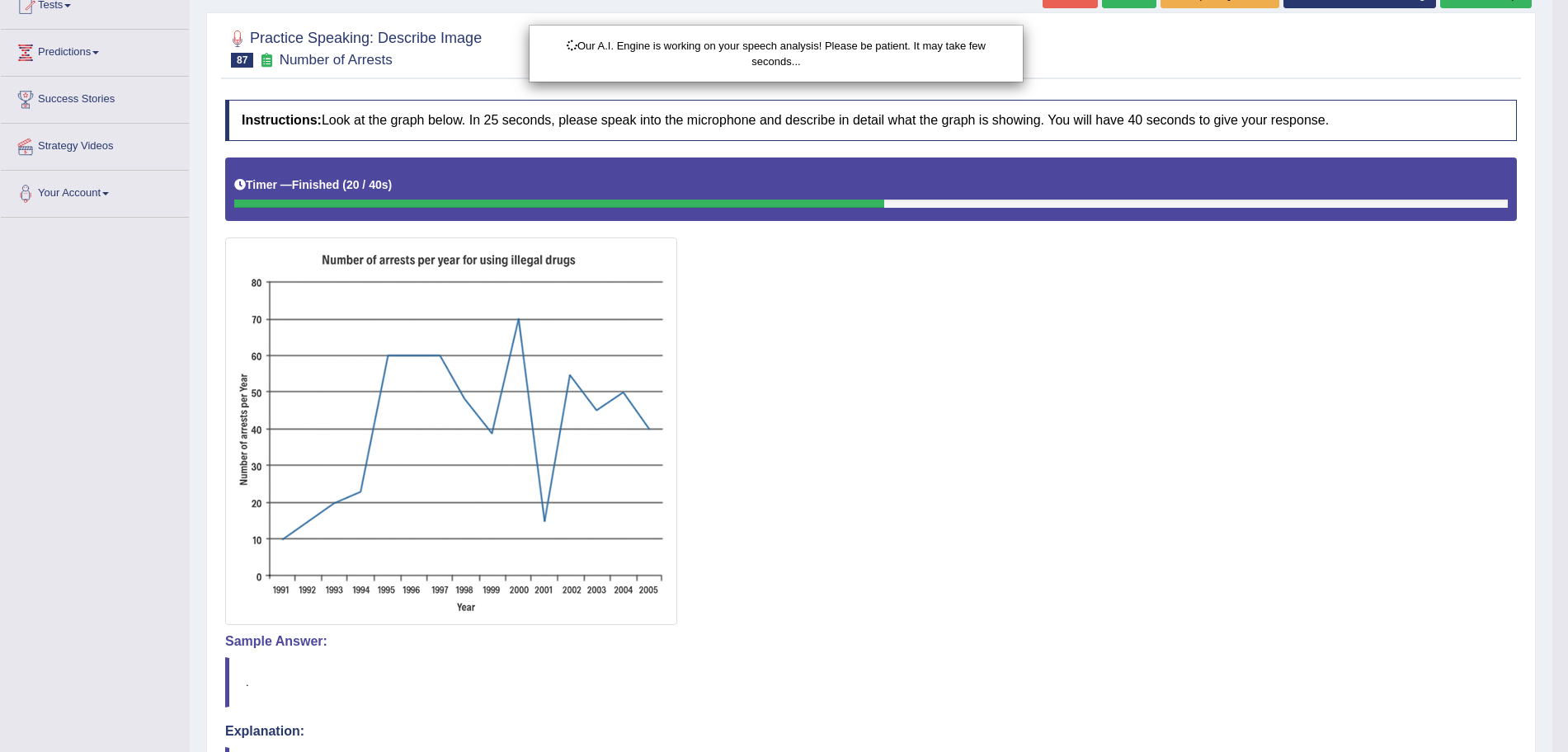
drag, startPoint x: 1583, startPoint y: 414, endPoint x: 1583, endPoint y: 559, distance: 145.0
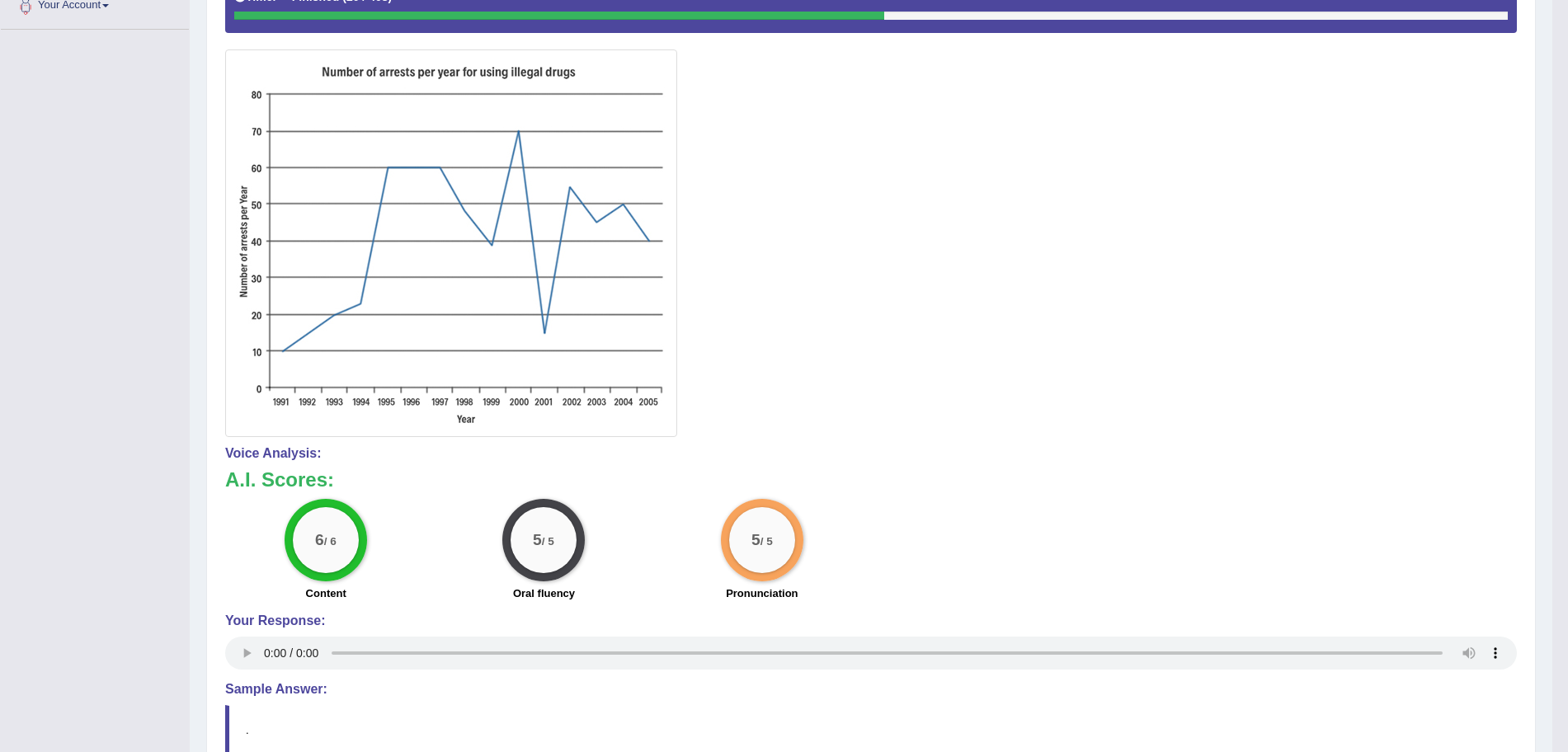
scroll to position [0, 0]
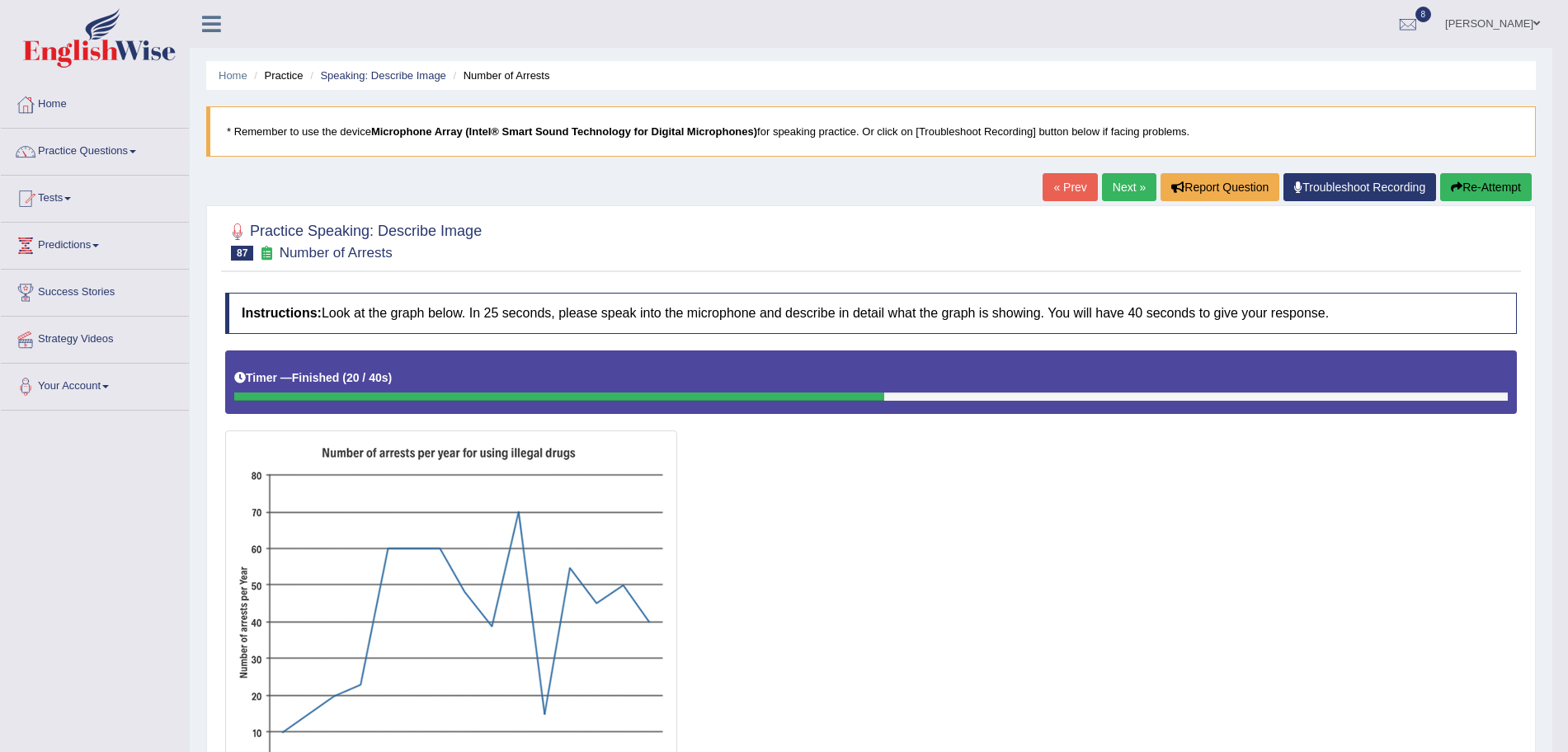
click at [1112, 188] on link "Next »" at bounding box center [1128, 188] width 54 height 28
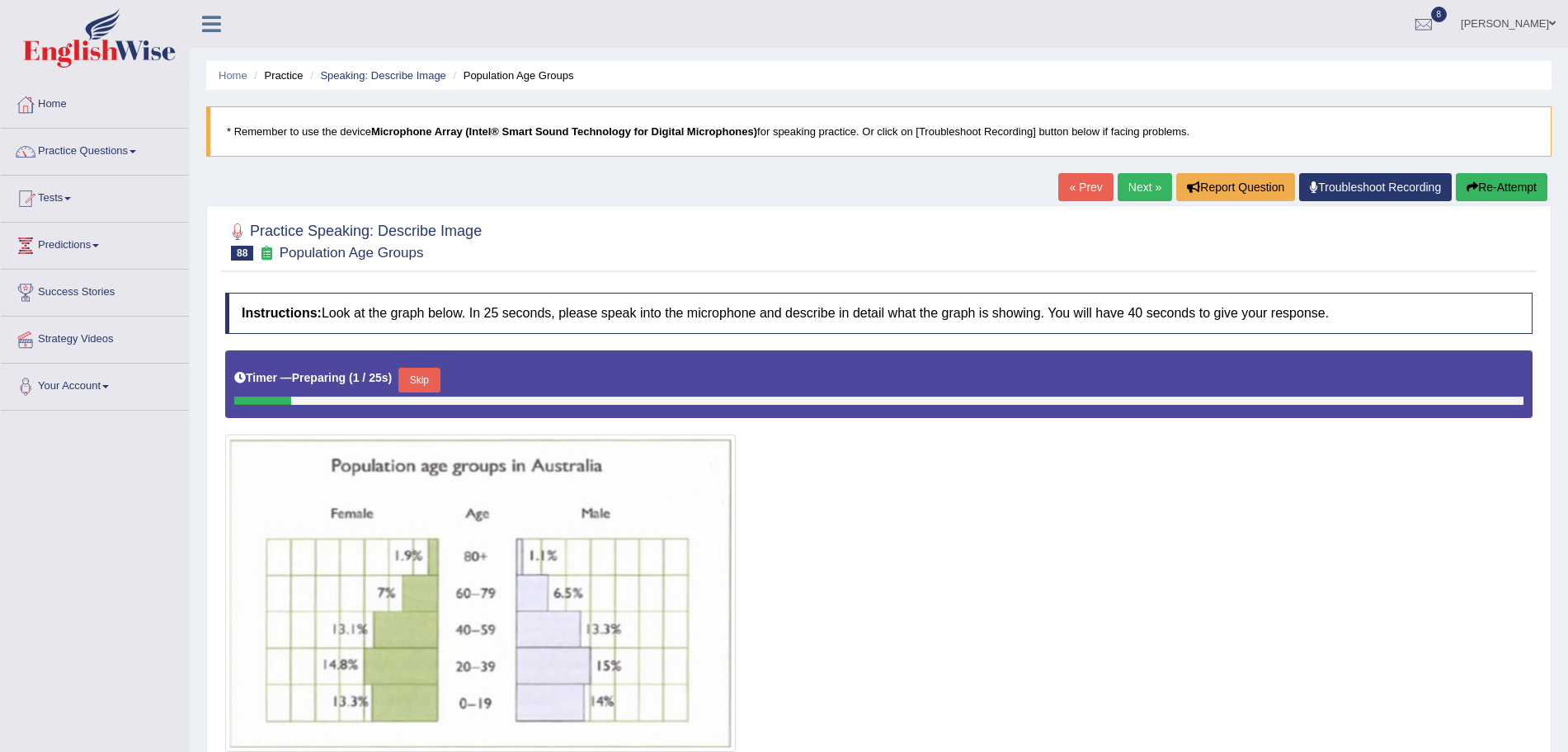
scroll to position [127, 0]
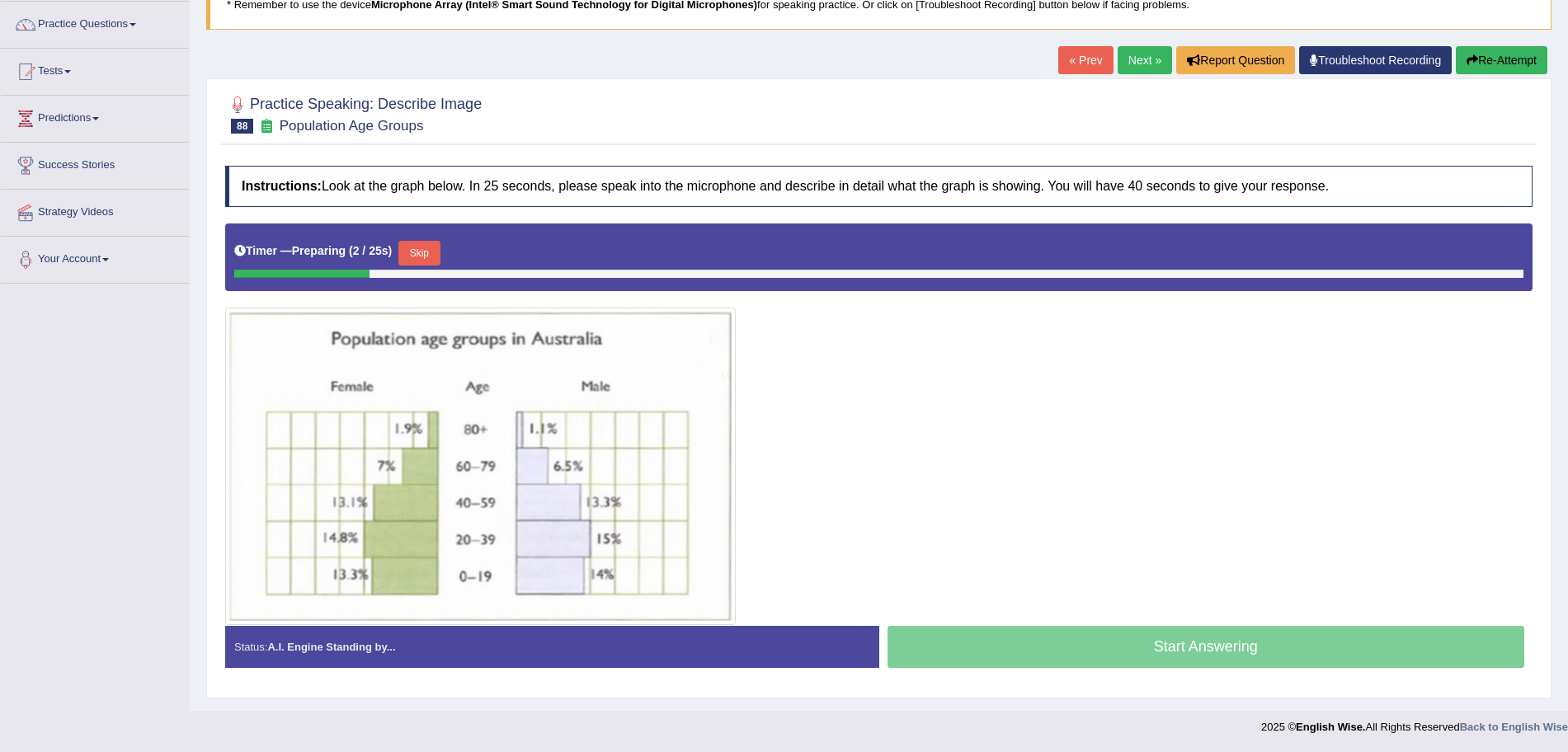
click at [428, 248] on button "Skip" at bounding box center [419, 253] width 41 height 25
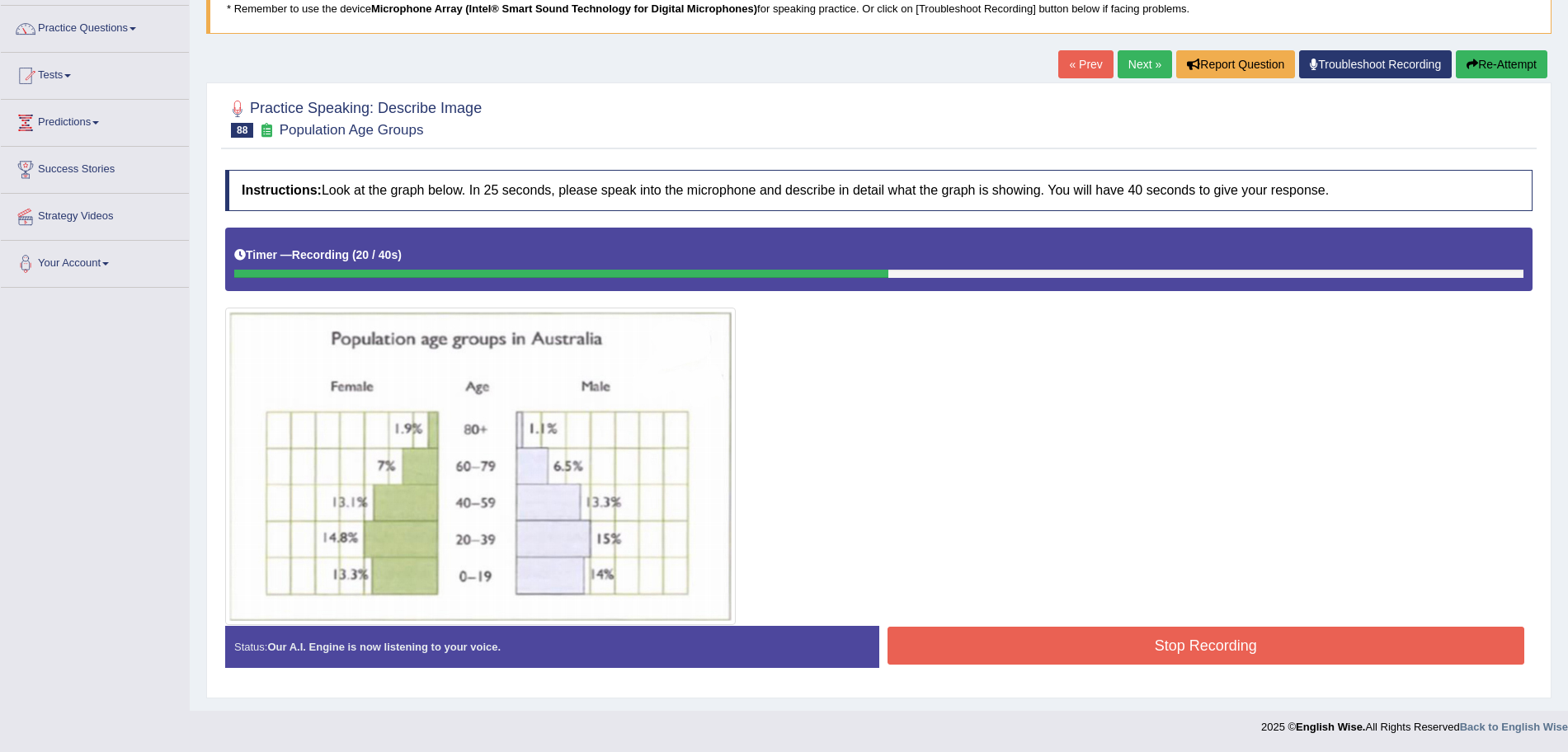
click at [1108, 636] on button "Stop Recording" at bounding box center [1206, 645] width 638 height 38
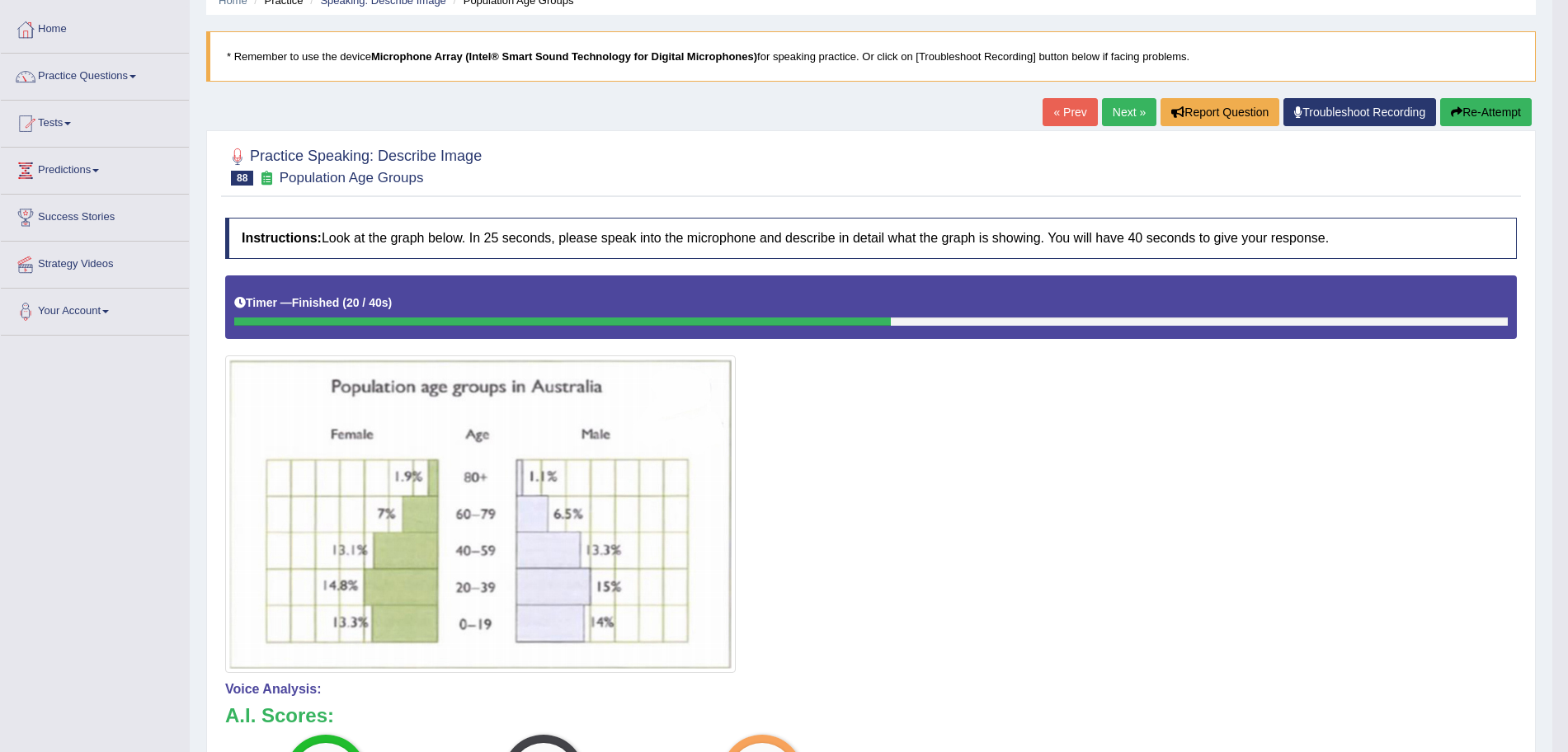
scroll to position [69, 0]
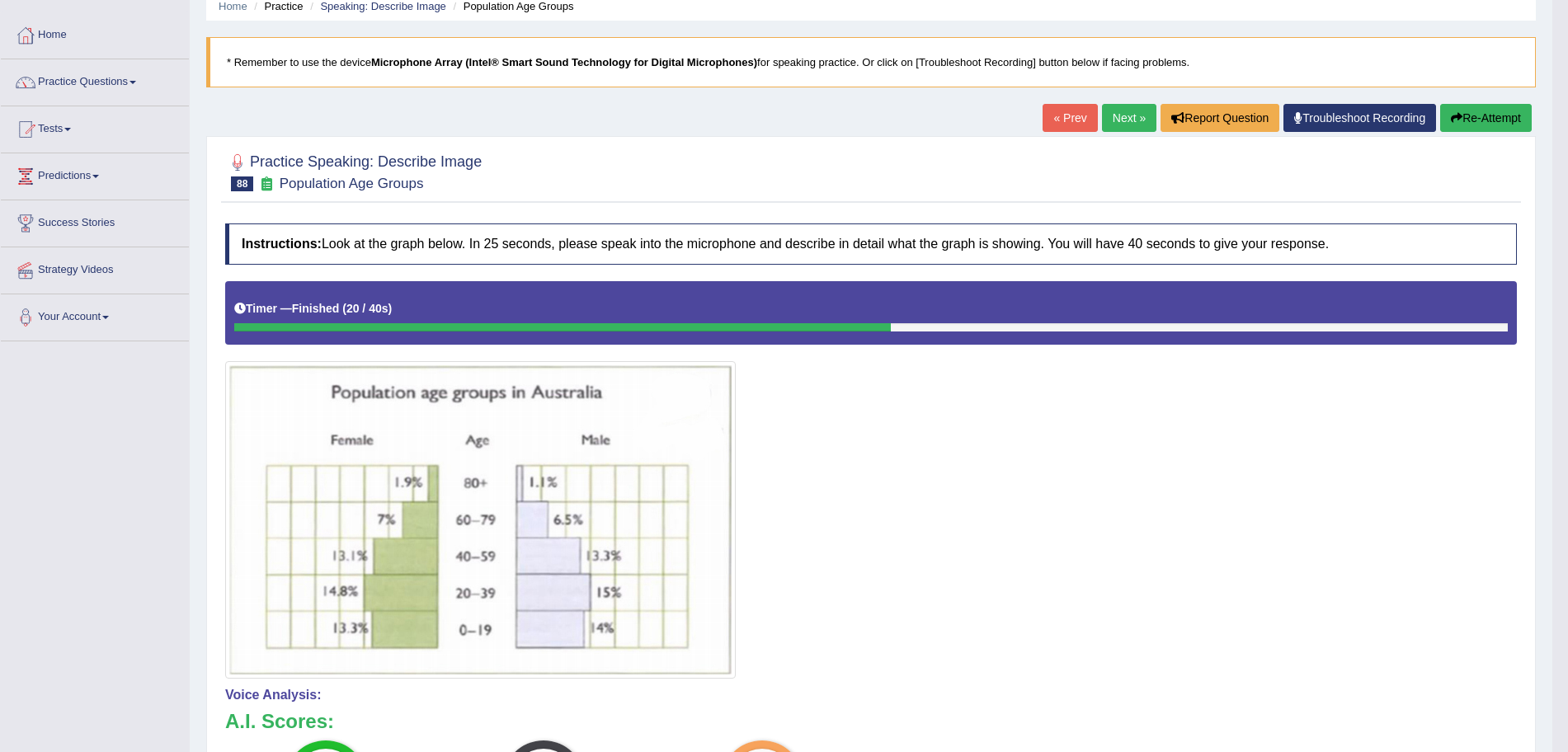
click at [1106, 111] on link "Next »" at bounding box center [1128, 118] width 54 height 28
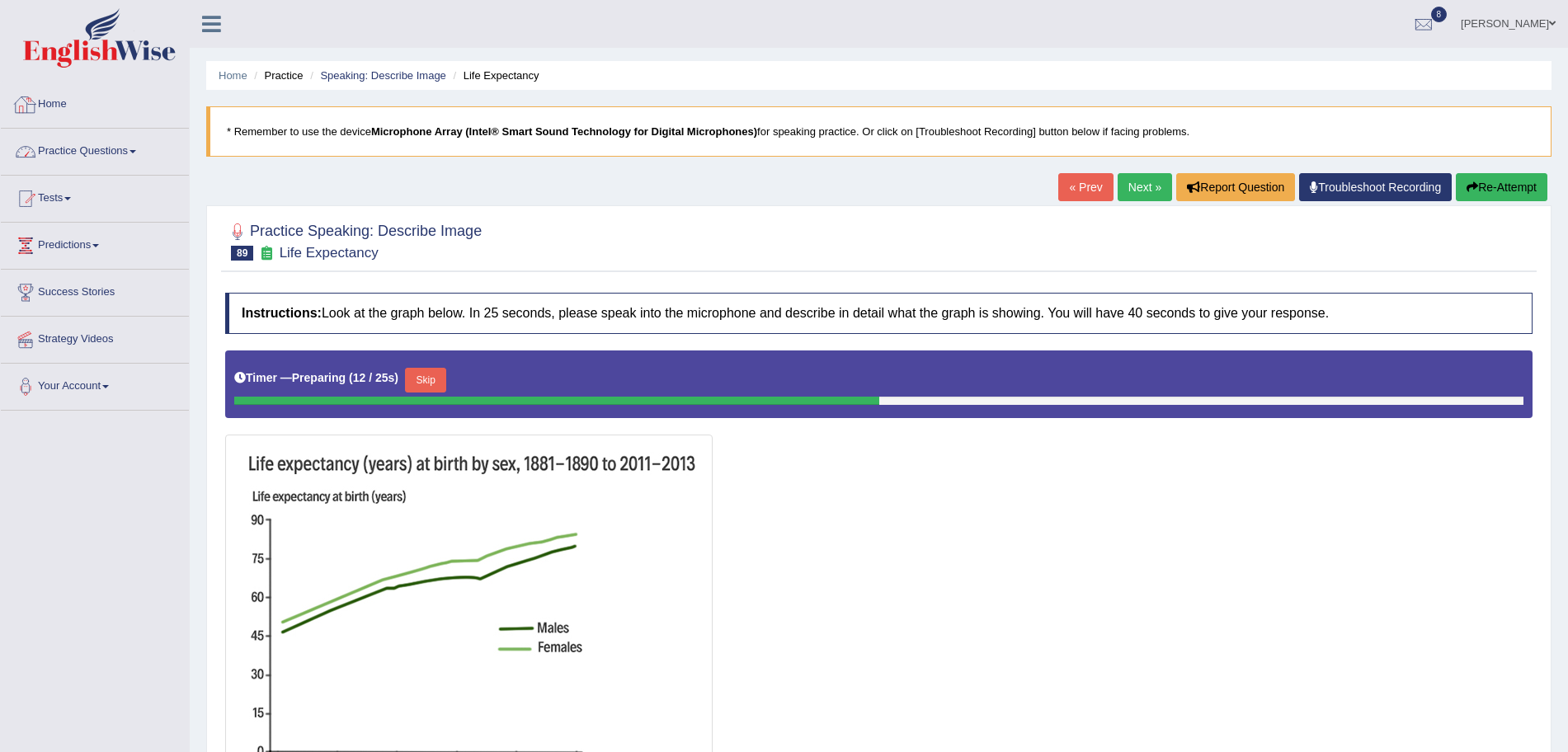
click at [101, 132] on link "Practice Questions" at bounding box center [95, 148] width 188 height 41
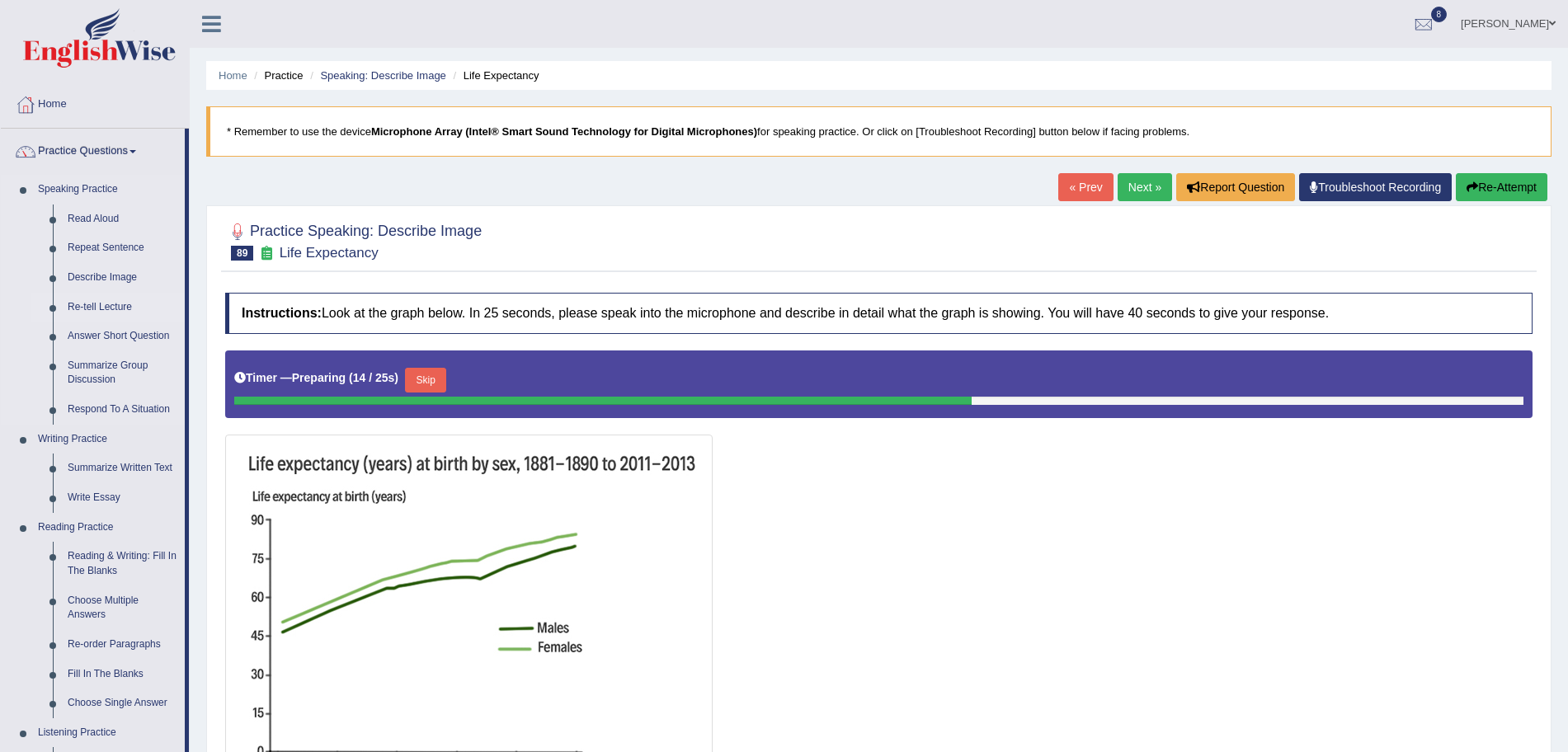
click at [86, 305] on link "Re-tell Lecture" at bounding box center [122, 308] width 124 height 30
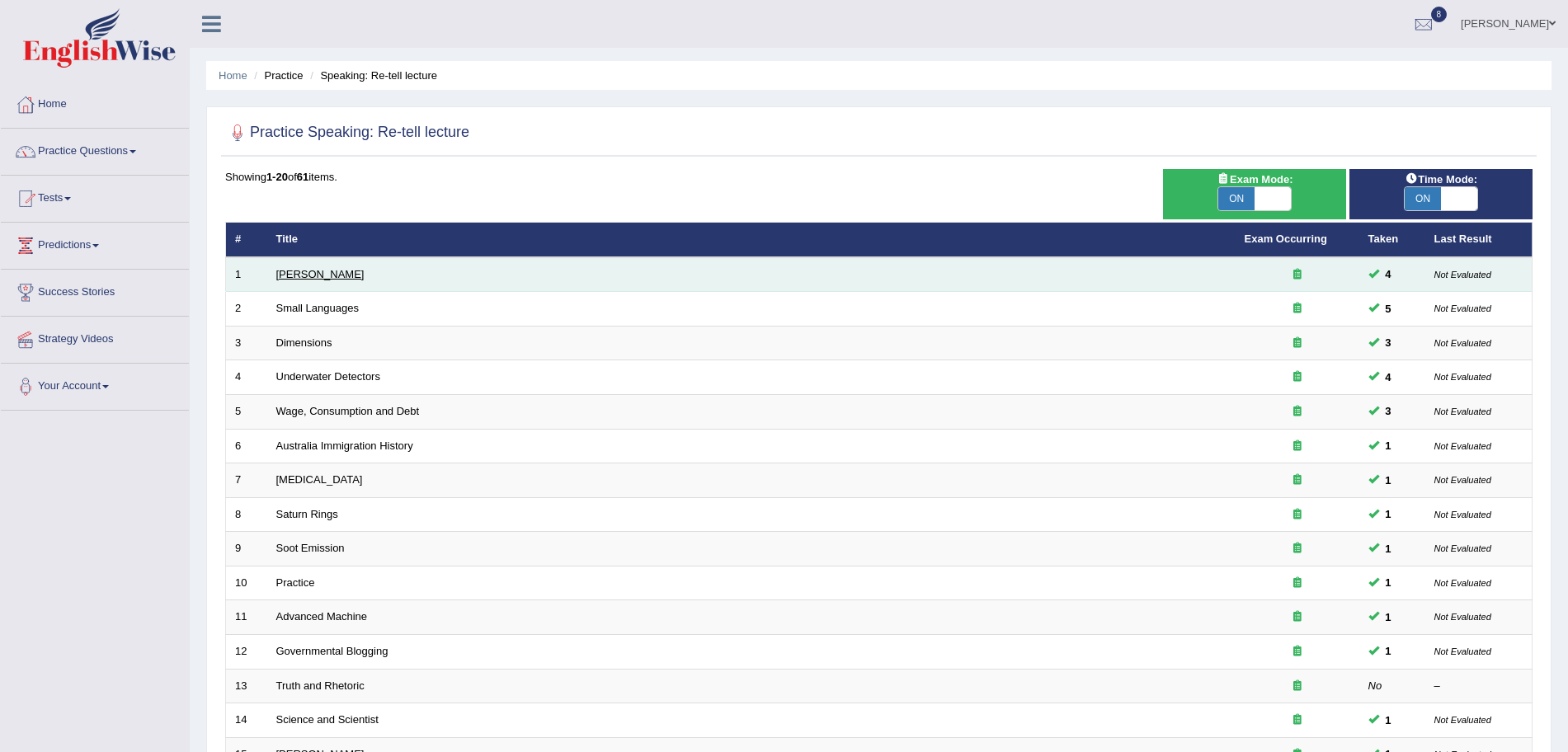
click at [305, 279] on link "[PERSON_NAME]" at bounding box center [320, 273] width 88 height 13
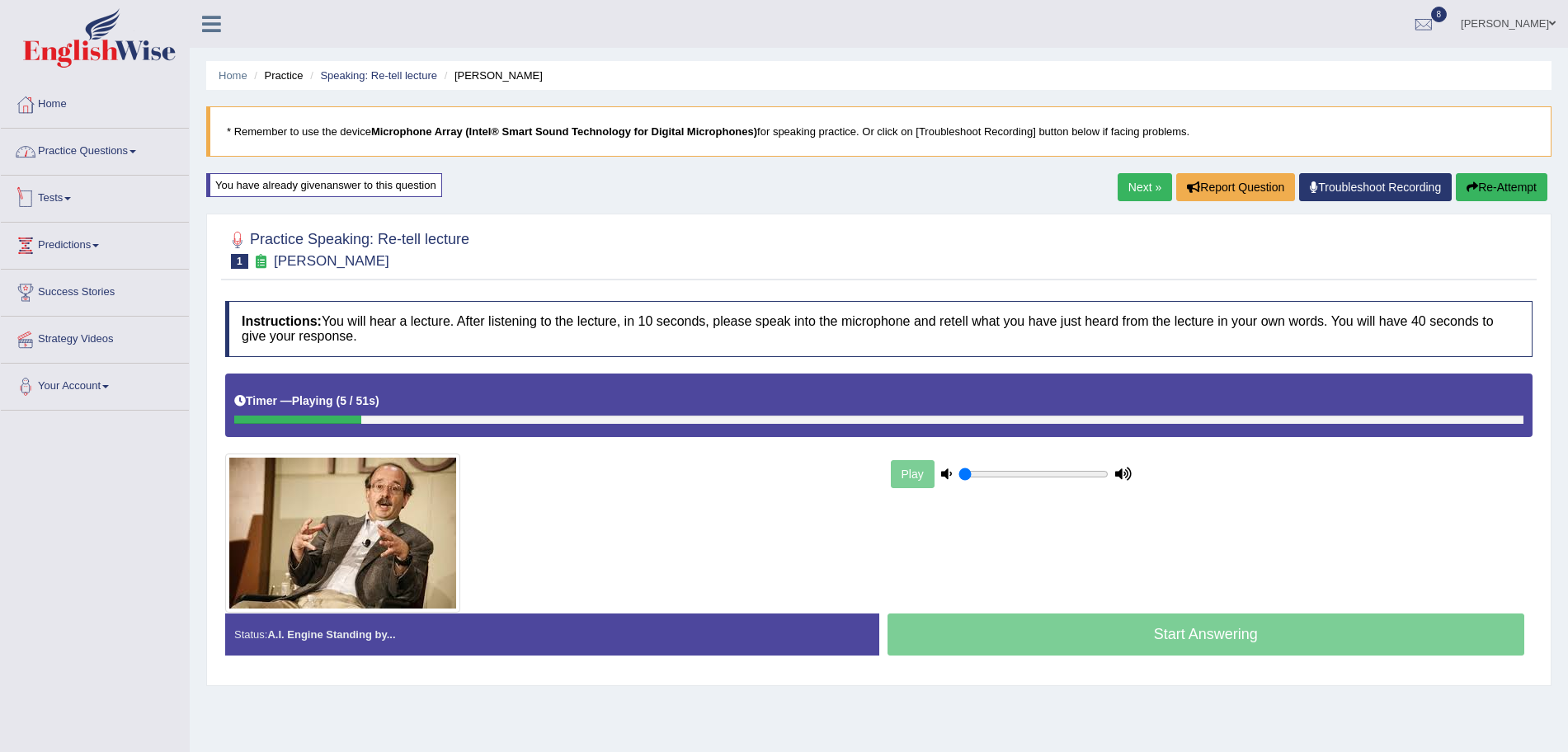
click at [131, 145] on link "Practice Questions" at bounding box center [95, 148] width 188 height 41
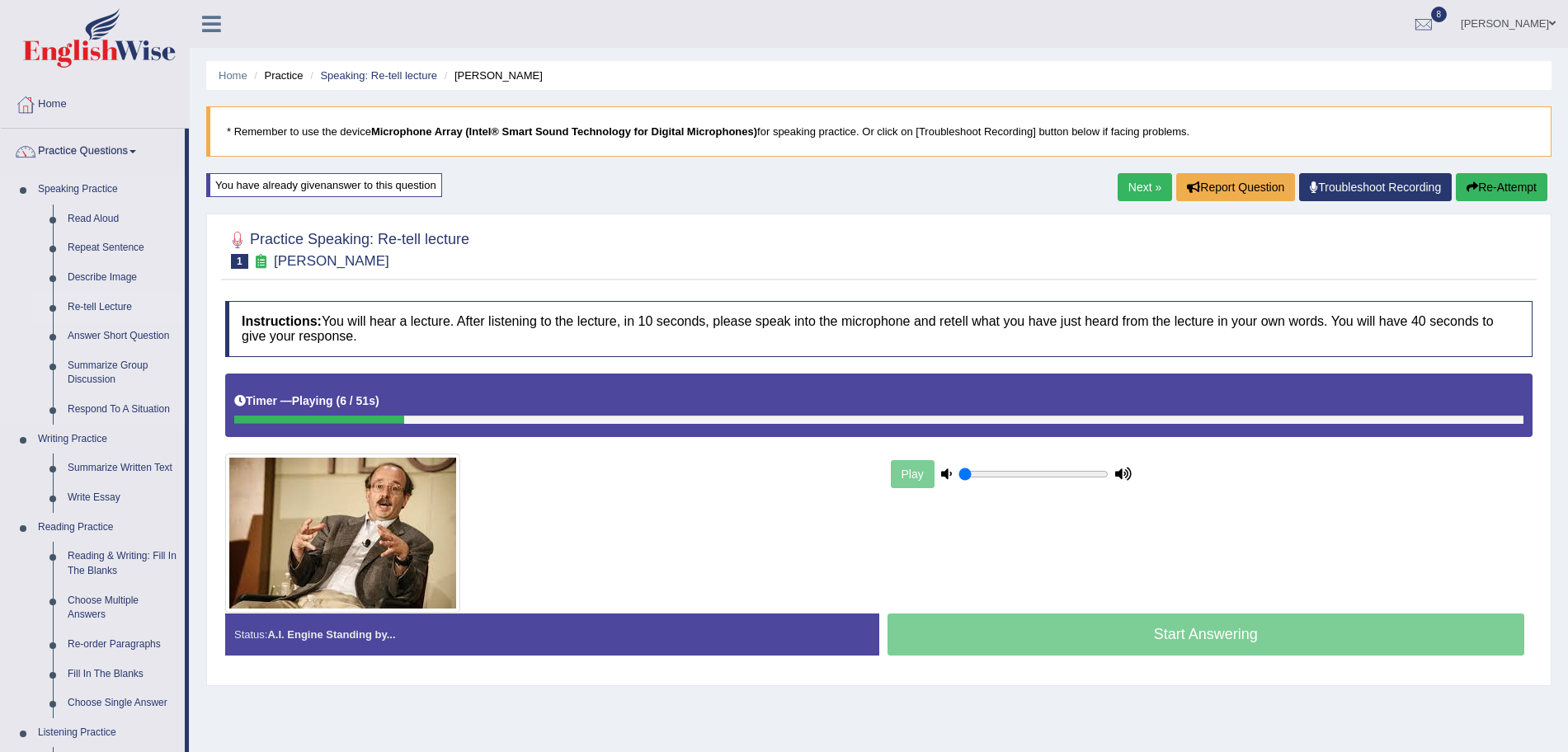
click at [108, 302] on link "Re-tell Lecture" at bounding box center [122, 308] width 124 height 30
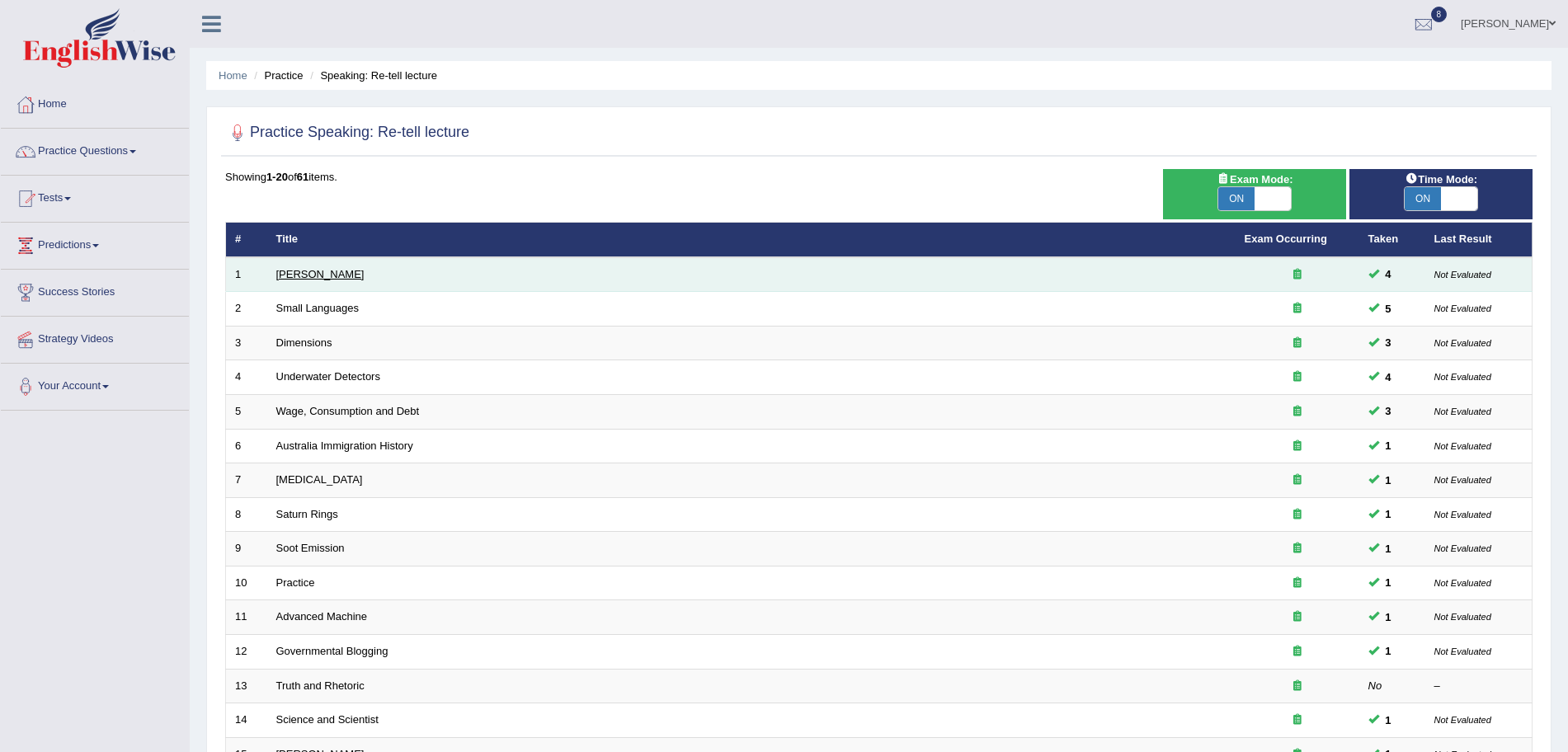
click at [306, 272] on link "[PERSON_NAME]" at bounding box center [320, 273] width 88 height 13
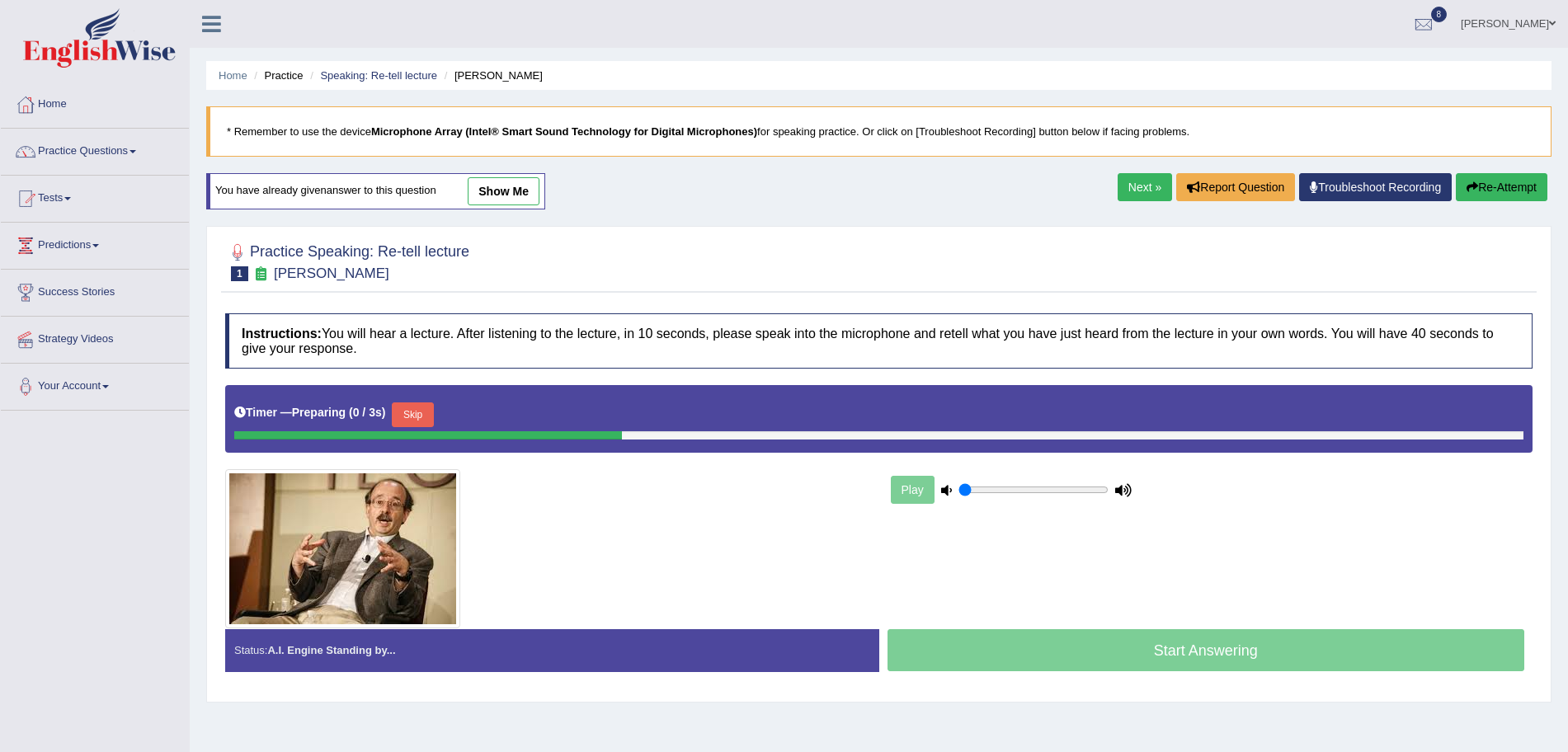
click at [408, 414] on button "Skip" at bounding box center [412, 415] width 41 height 25
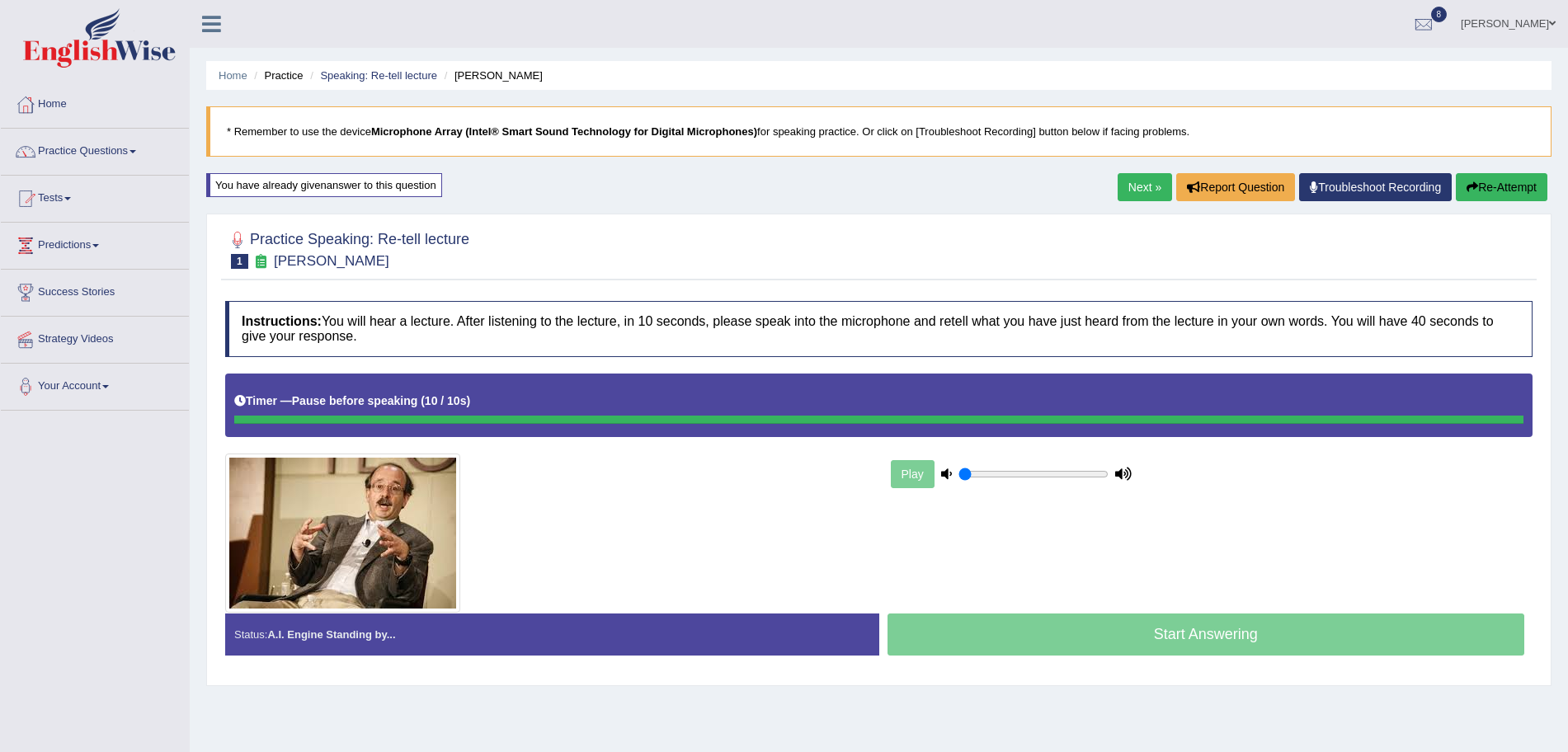
click at [508, 396] on div "Timer — Pause before speaking ( 10 / 10s )" at bounding box center [879, 401] width 1289 height 29
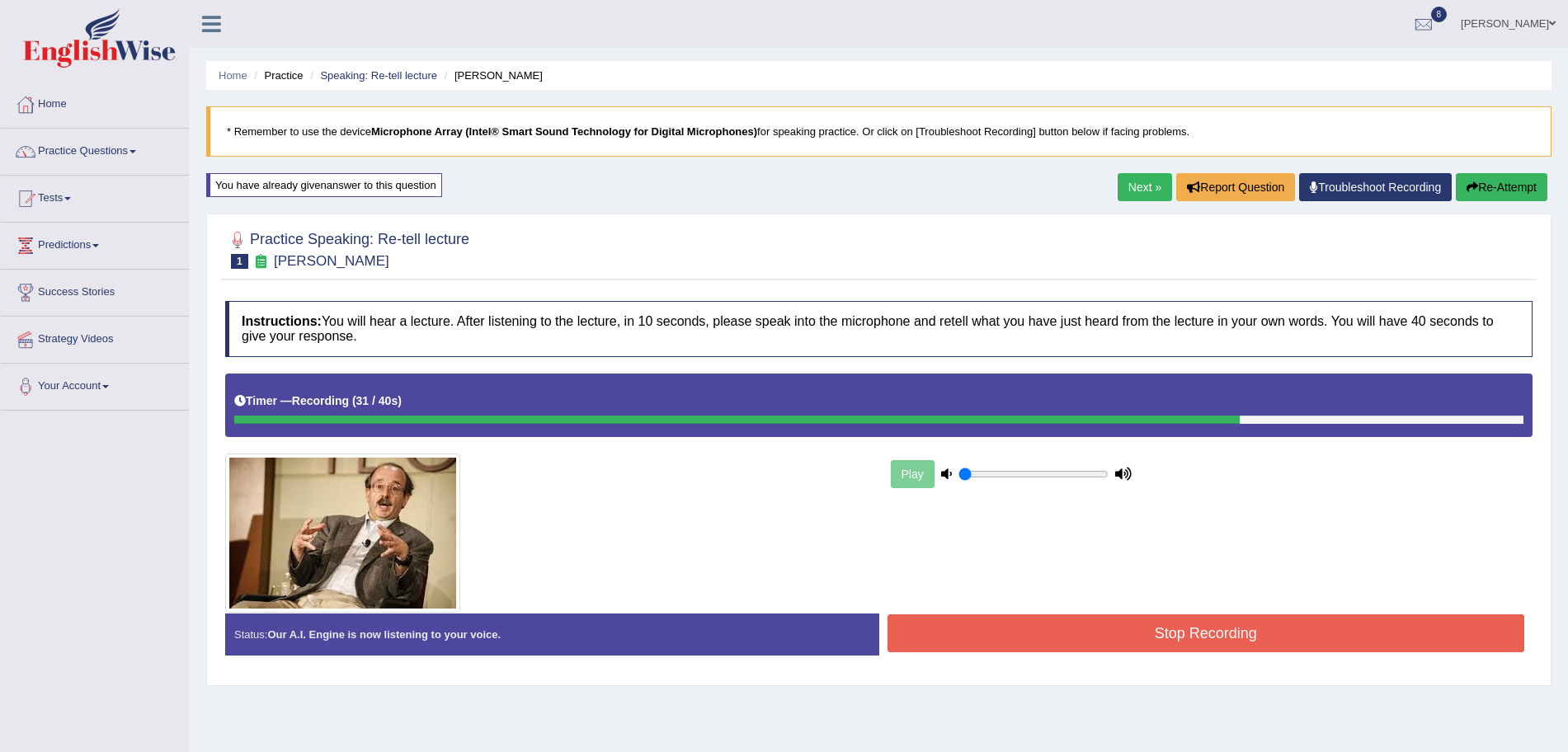
click at [1105, 624] on button "Stop Recording" at bounding box center [1206, 633] width 638 height 38
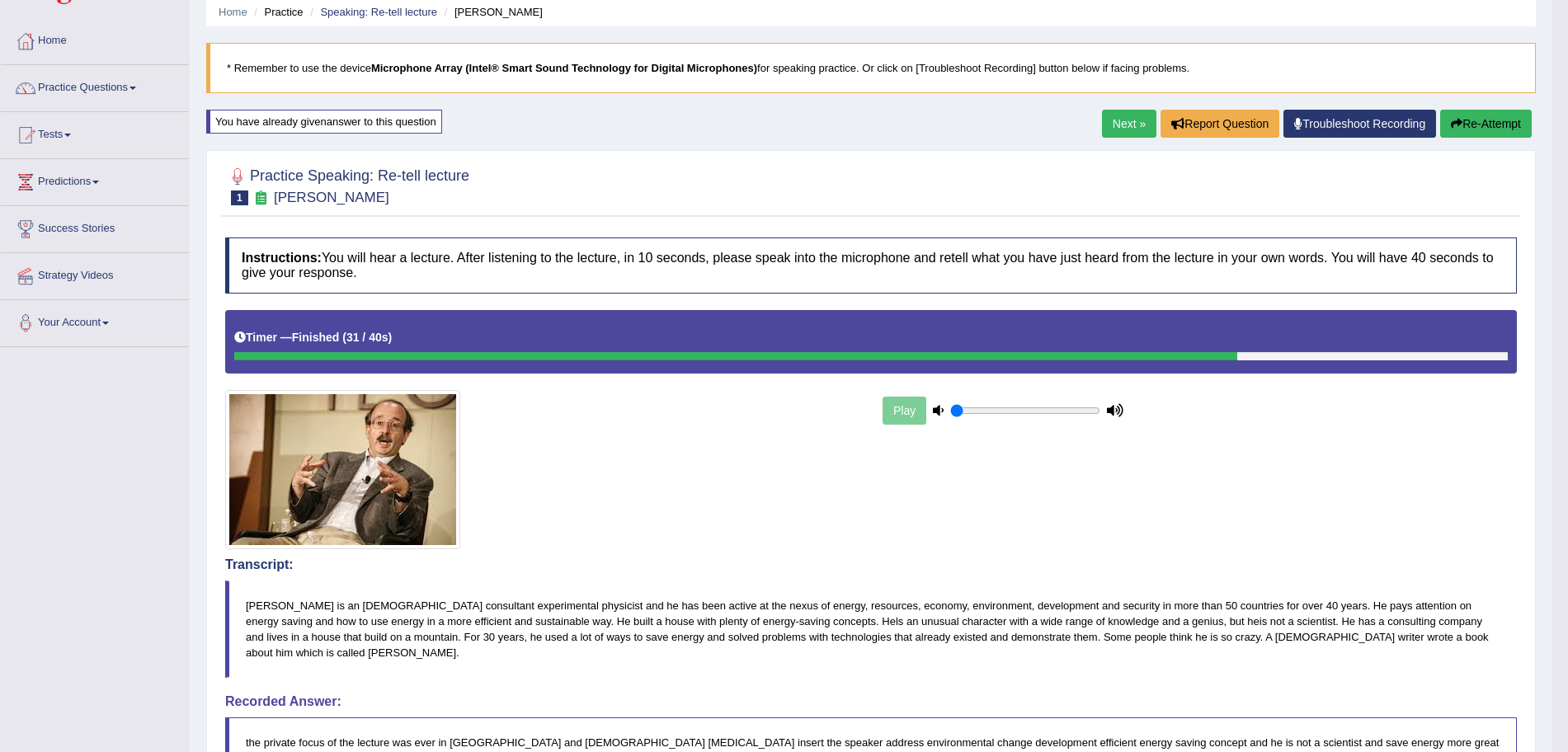
scroll to position [9, 0]
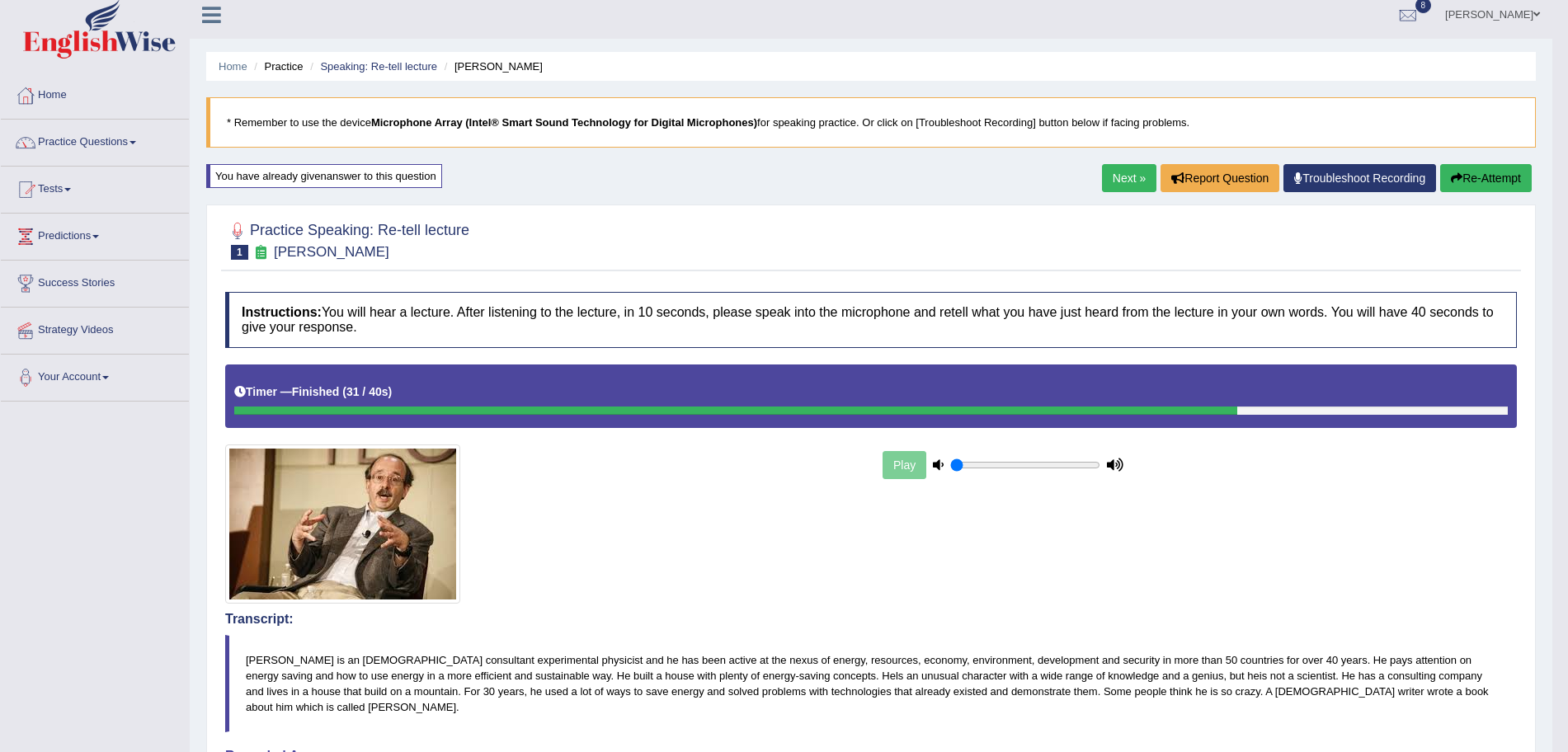
click at [1114, 158] on div "Home Practice Speaking: Re-tell lecture Amory Lovins * Remember to use the devi…" at bounding box center [871, 640] width 1363 height 1299
click at [1118, 180] on link "Next »" at bounding box center [1128, 178] width 54 height 28
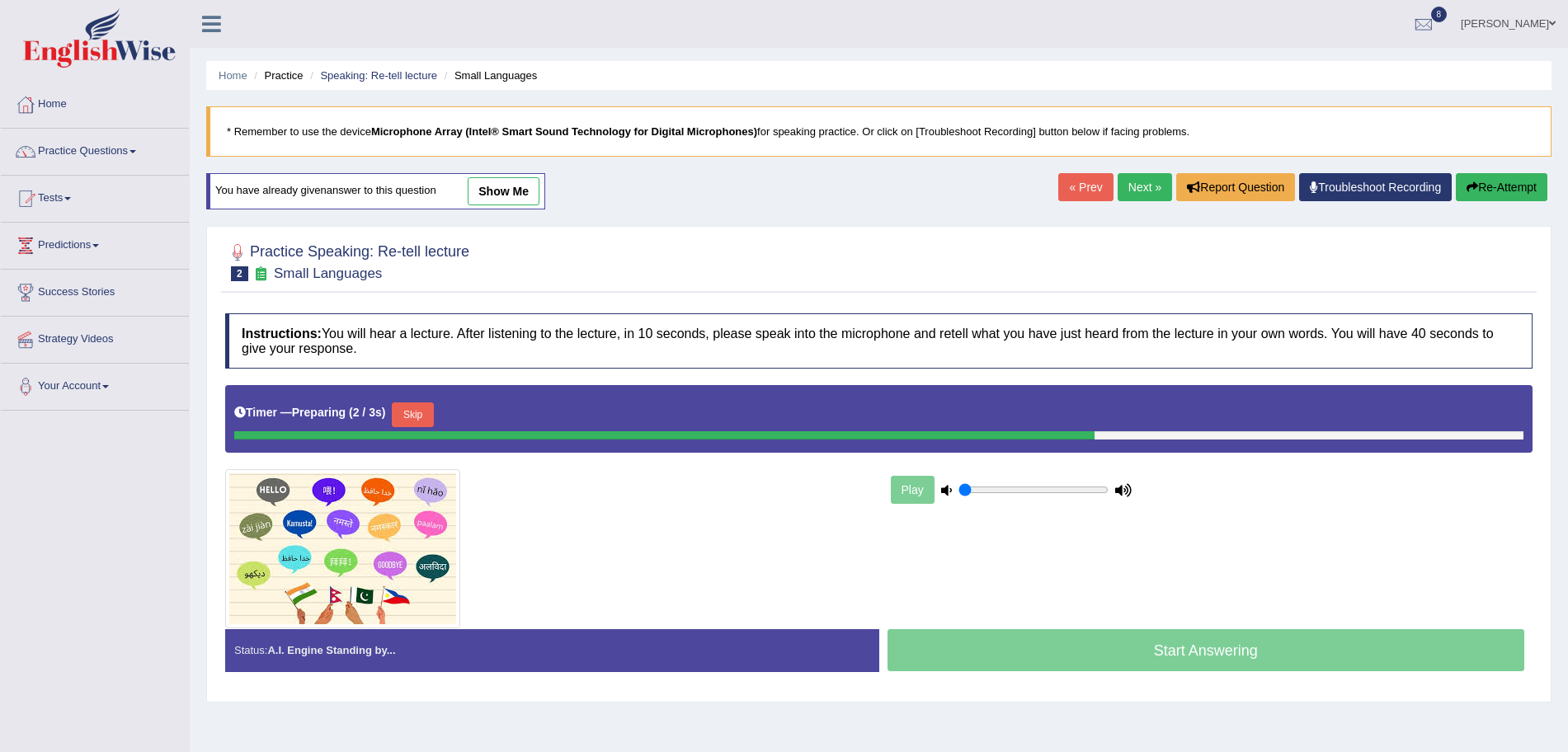
click at [421, 413] on button "Skip" at bounding box center [412, 415] width 41 height 25
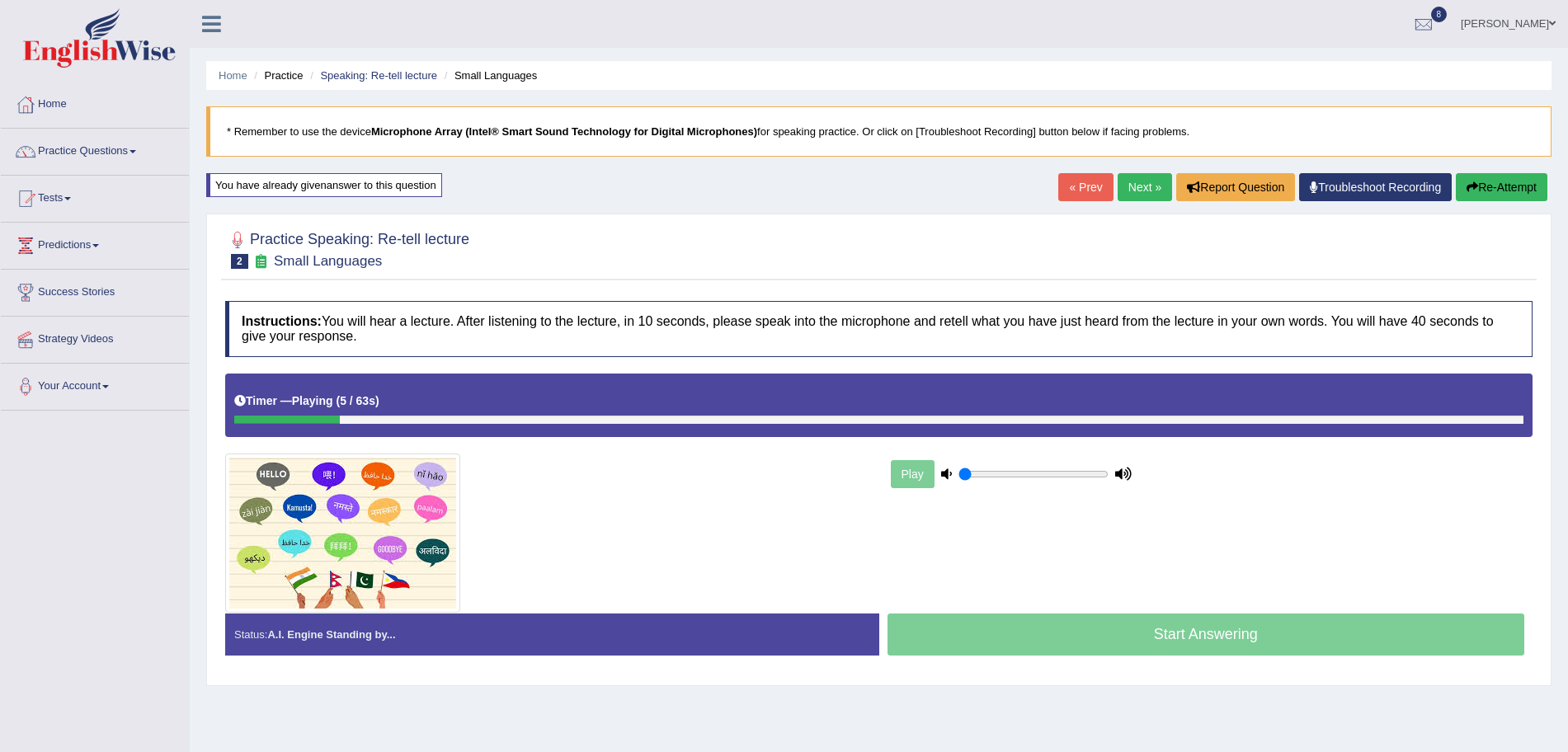
click at [239, 417] on div at bounding box center [287, 419] width 106 height 8
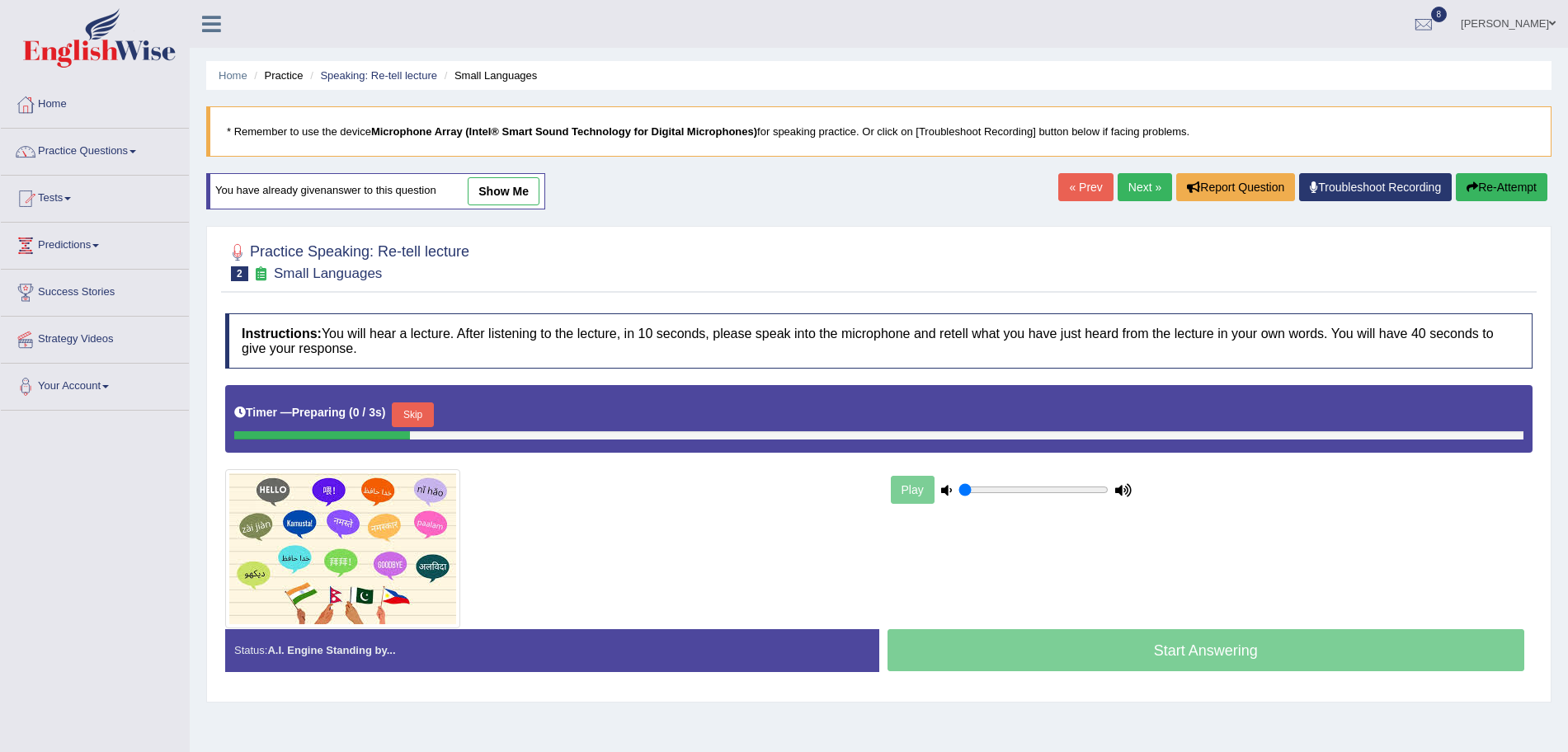
click at [417, 408] on button "Skip" at bounding box center [412, 415] width 41 height 25
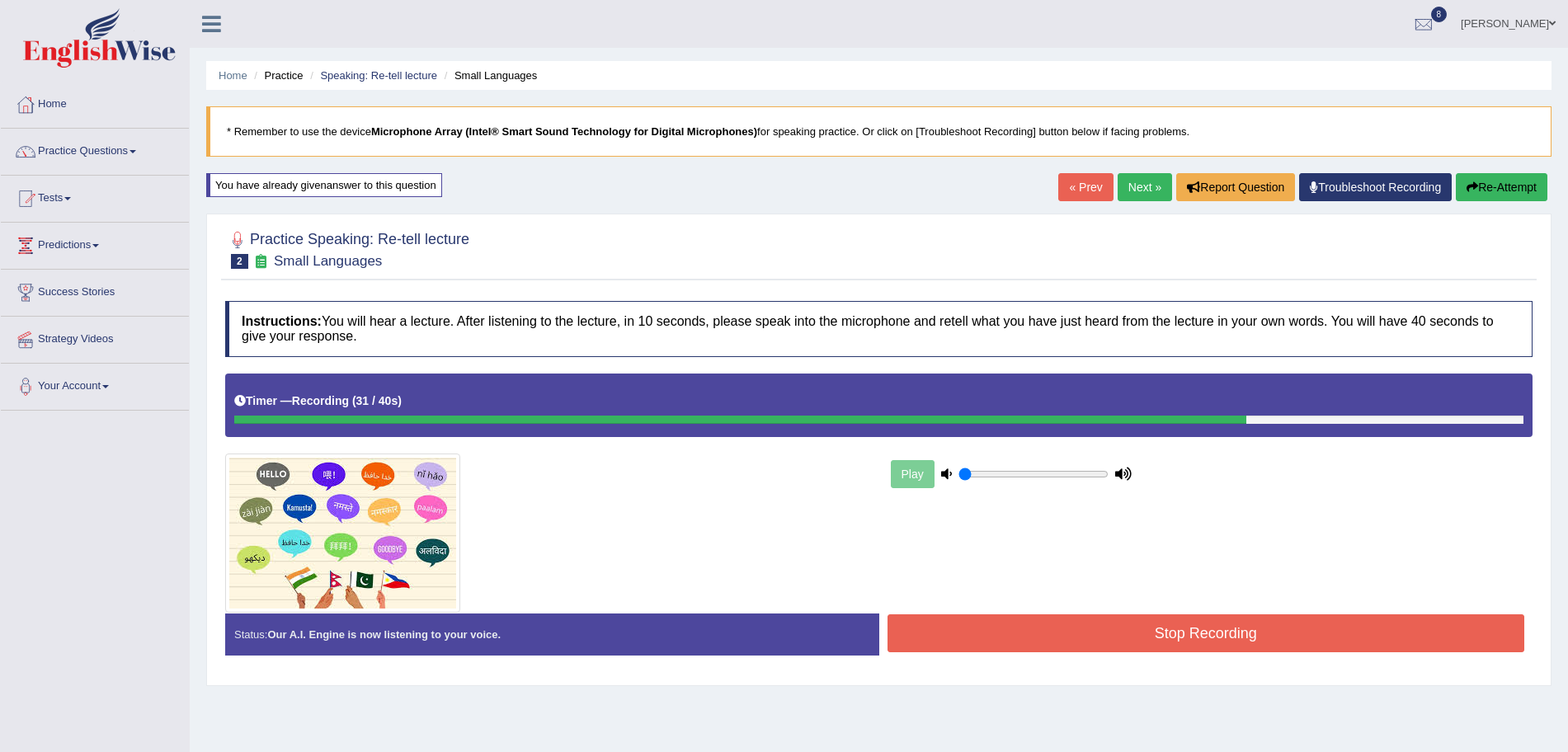
click at [1098, 642] on button "Stop Recording" at bounding box center [1206, 633] width 638 height 38
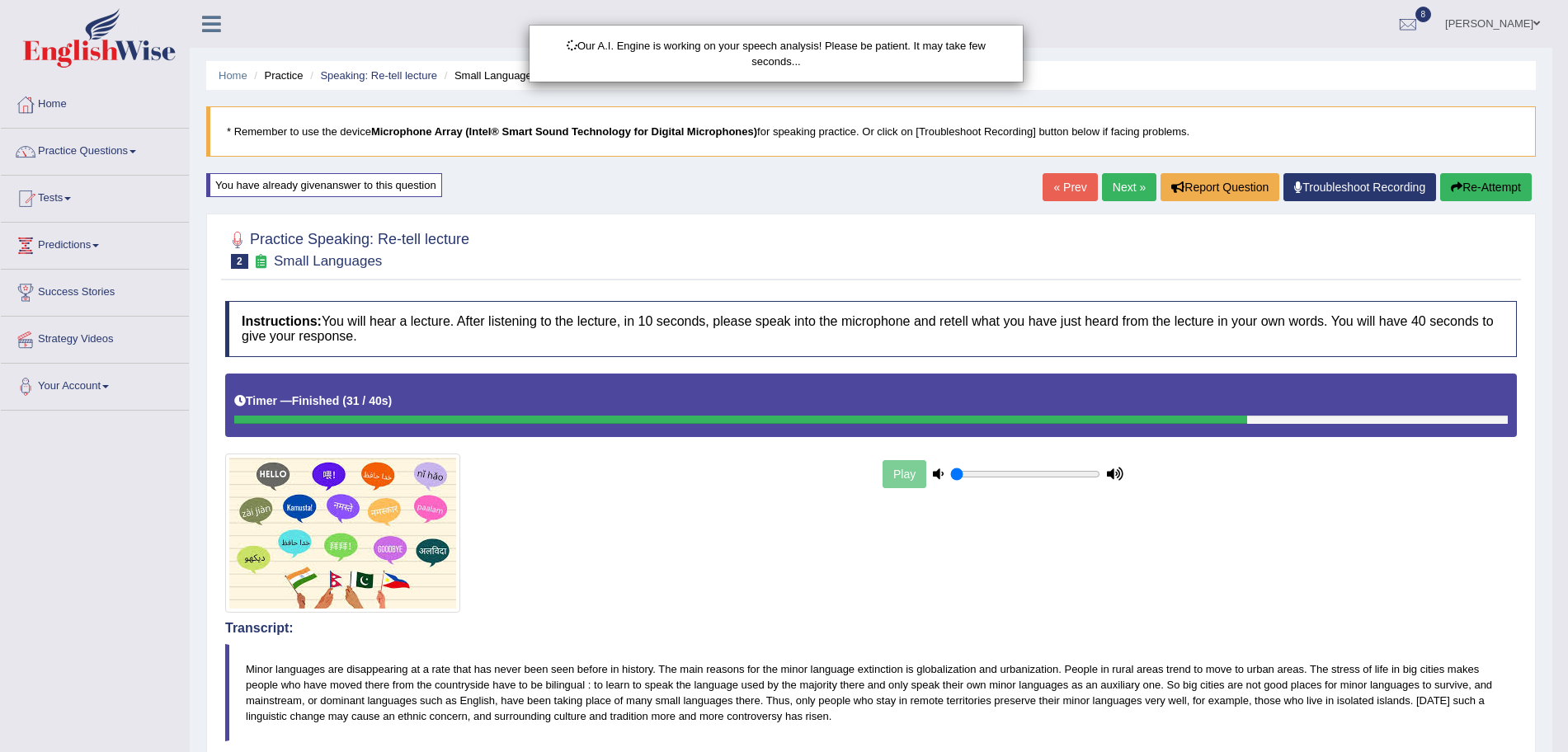
drag, startPoint x: 1583, startPoint y: 278, endPoint x: 1583, endPoint y: 565, distance: 287.0
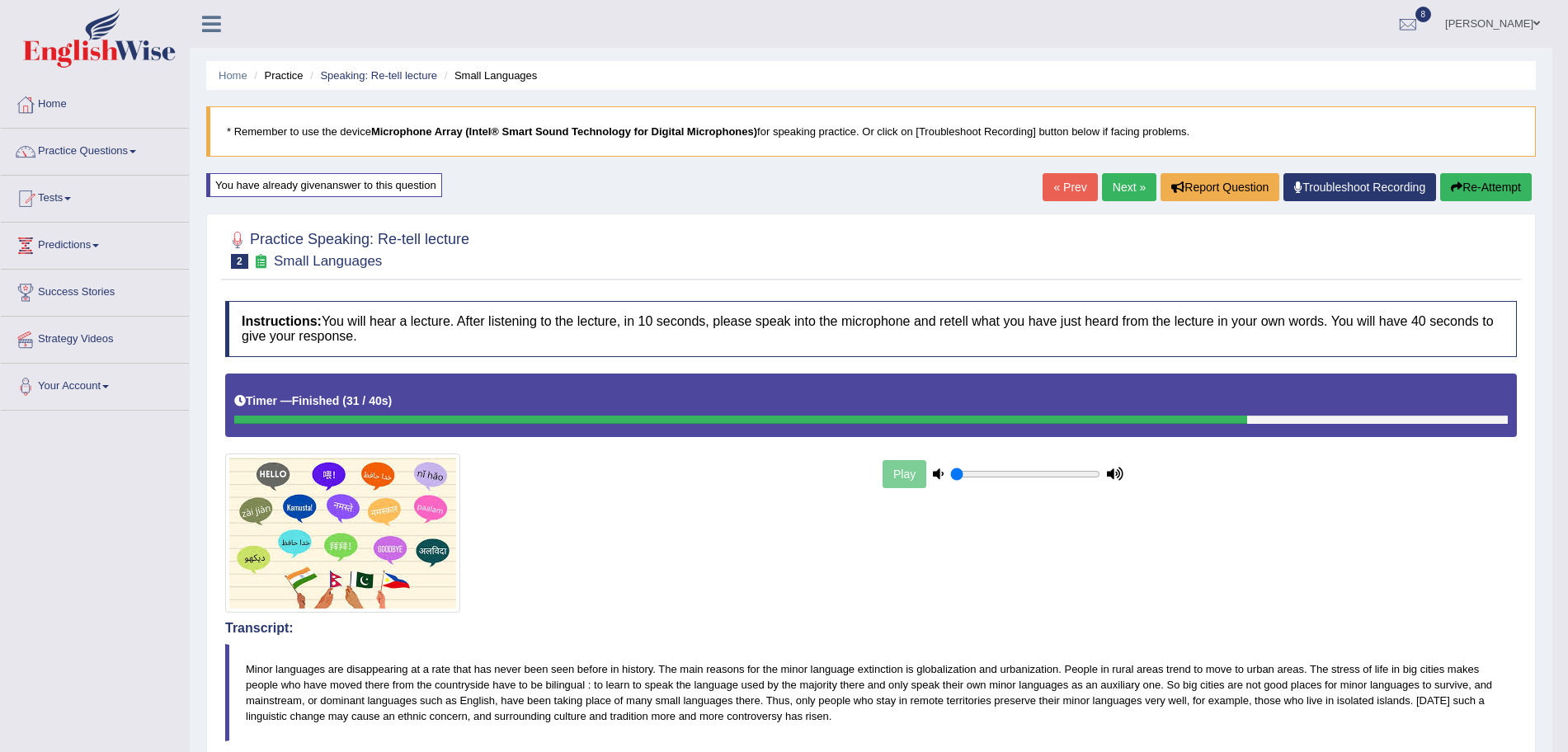
click at [1120, 186] on link "Next »" at bounding box center [1128, 188] width 54 height 28
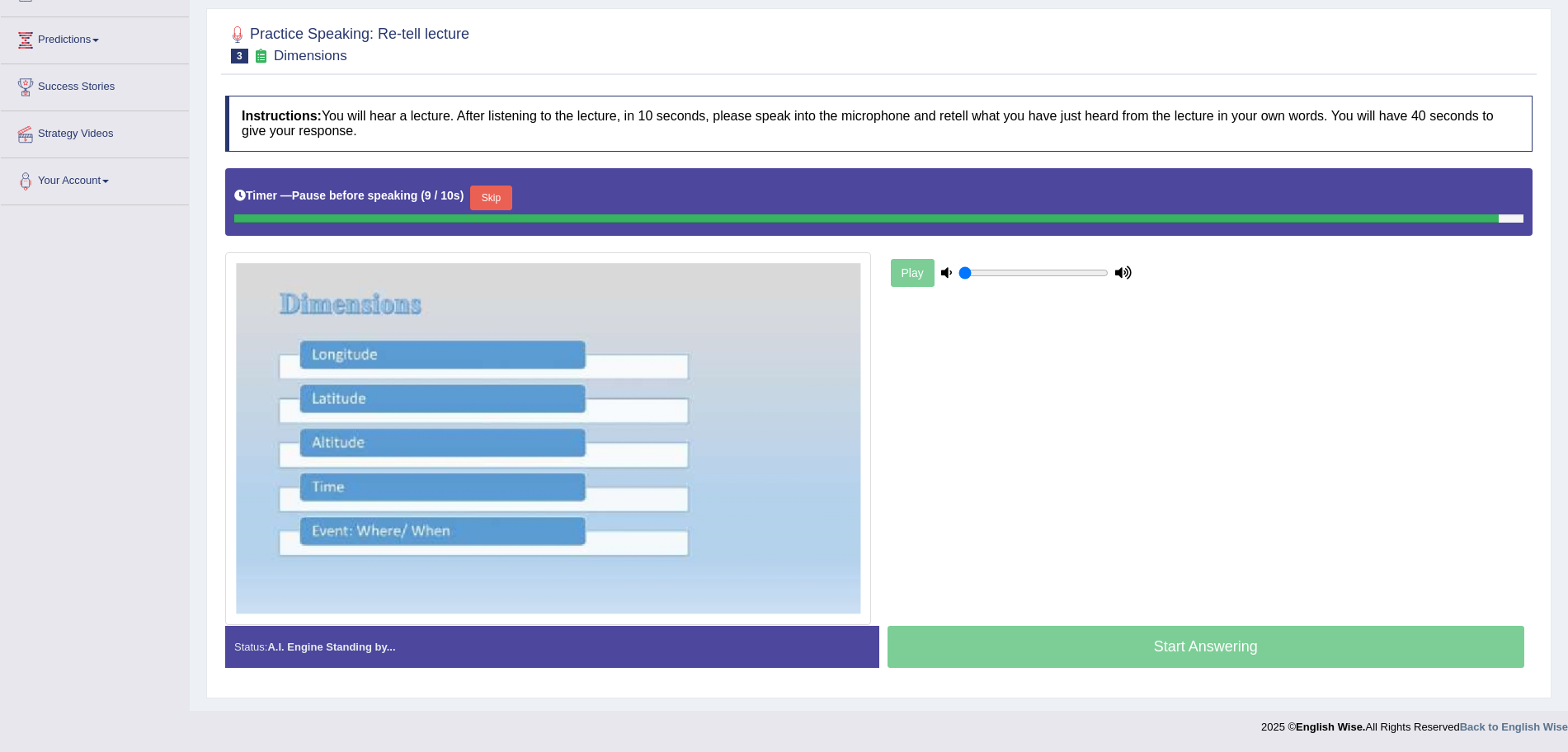
scroll to position [201, 0]
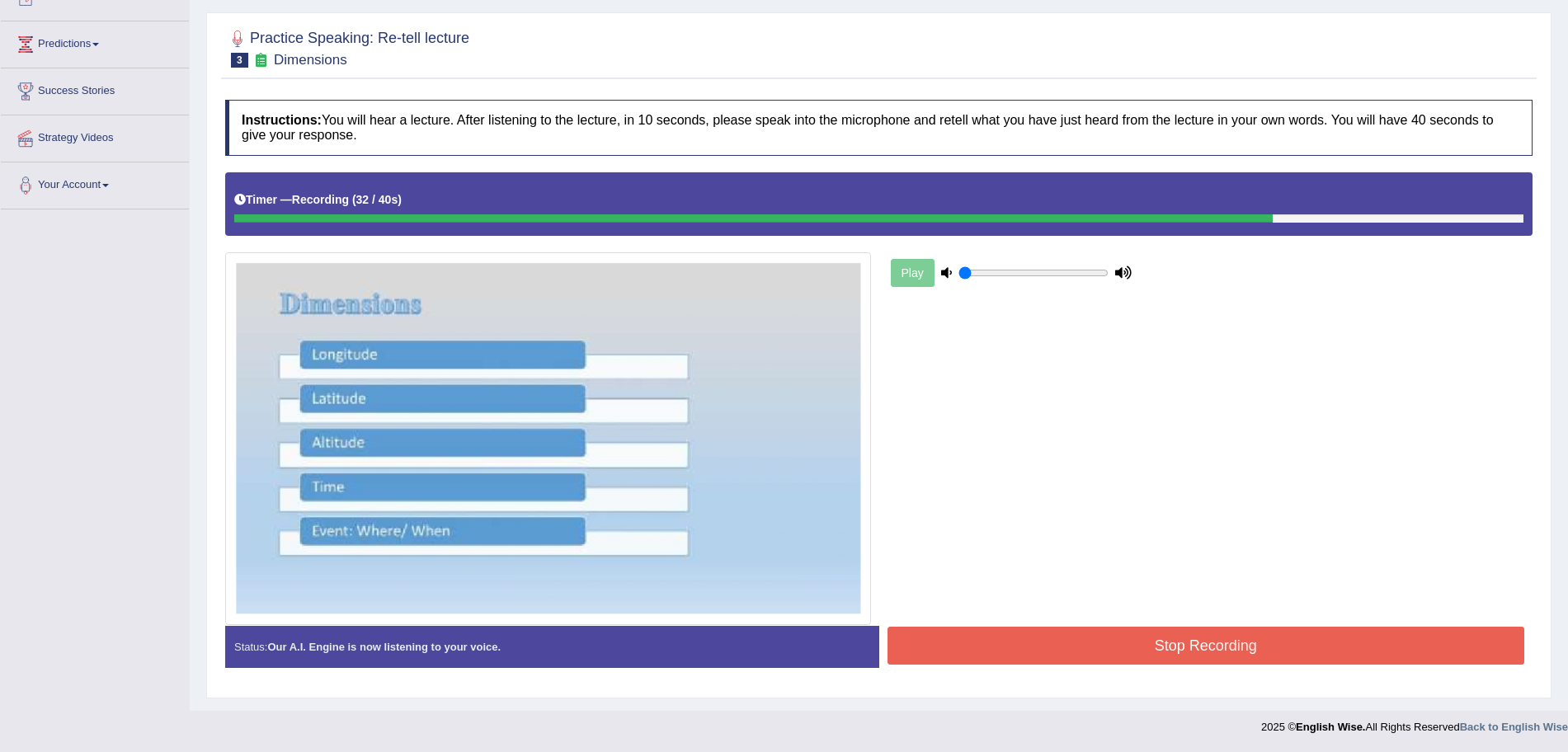
click at [1107, 639] on button "Stop Recording" at bounding box center [1206, 645] width 638 height 38
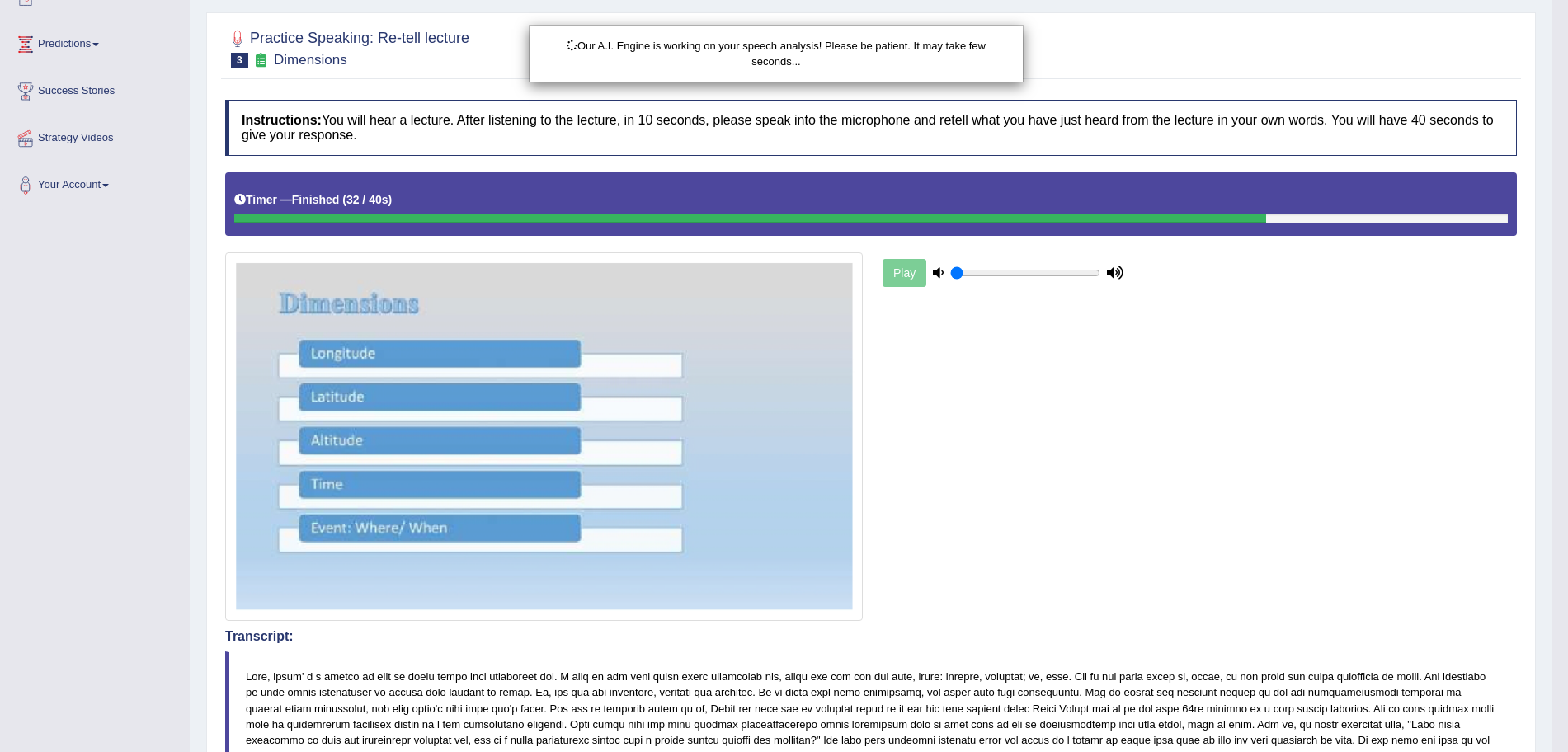
drag, startPoint x: 1583, startPoint y: 287, endPoint x: 1583, endPoint y: 564, distance: 277.0
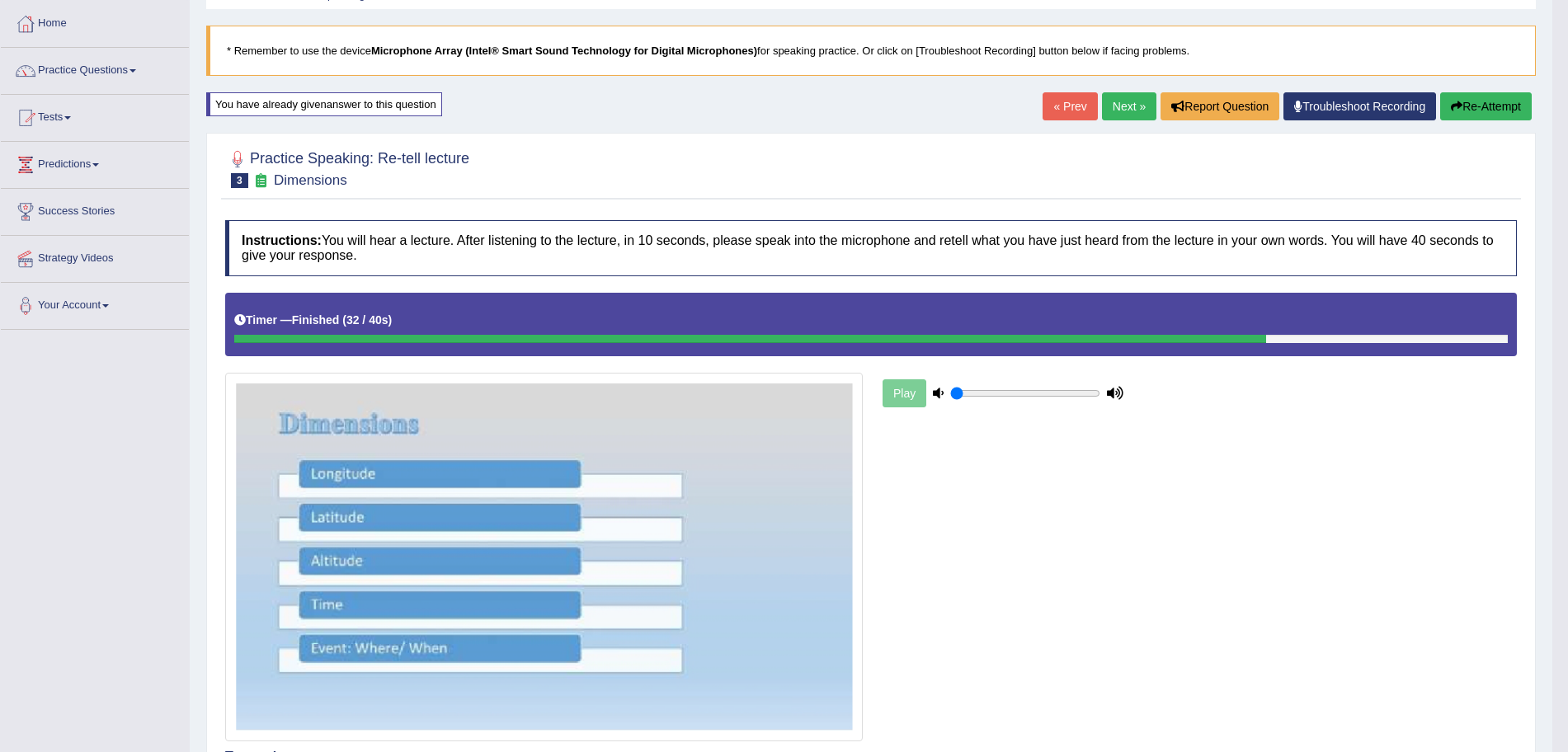
scroll to position [0, 0]
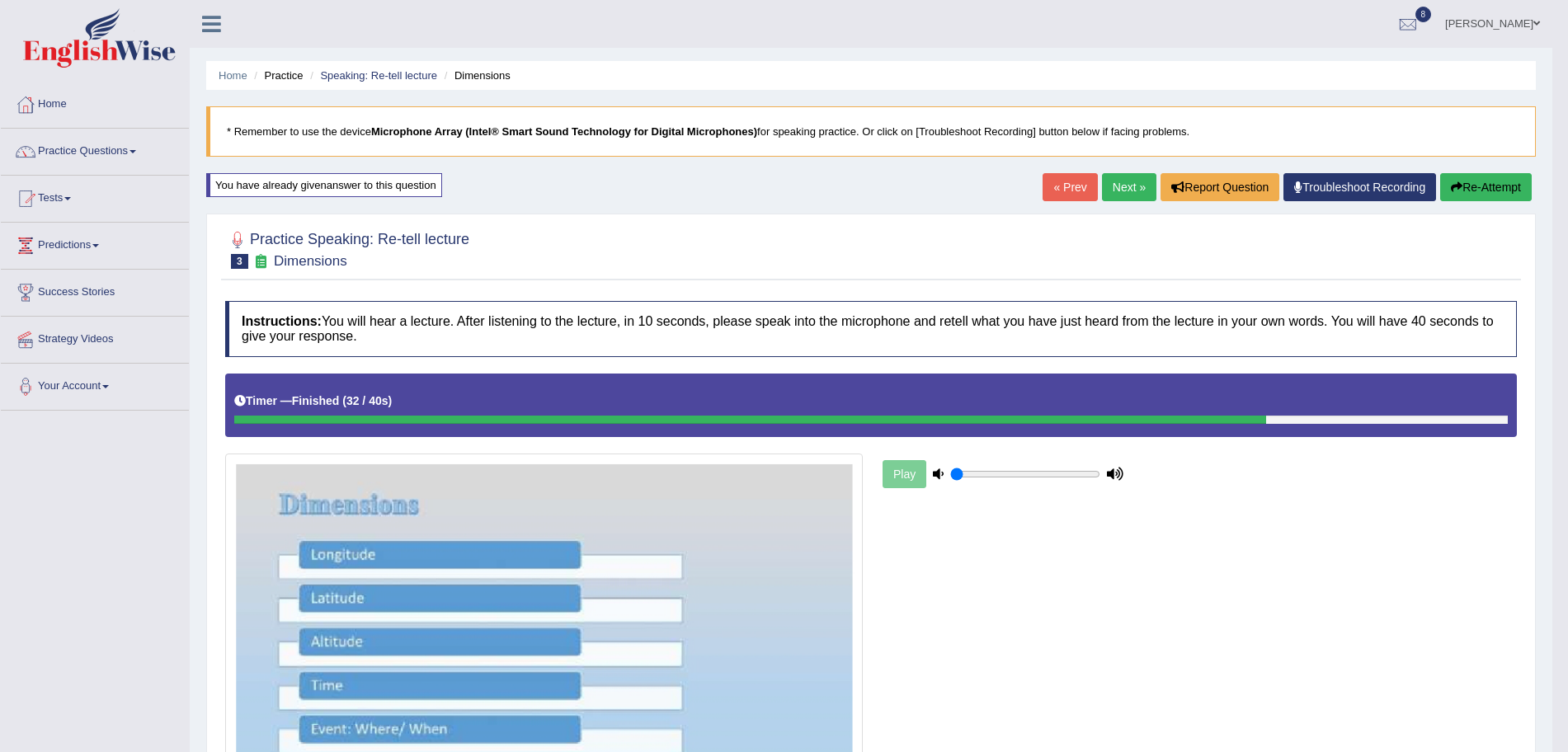
click at [1118, 188] on link "Next »" at bounding box center [1128, 188] width 54 height 28
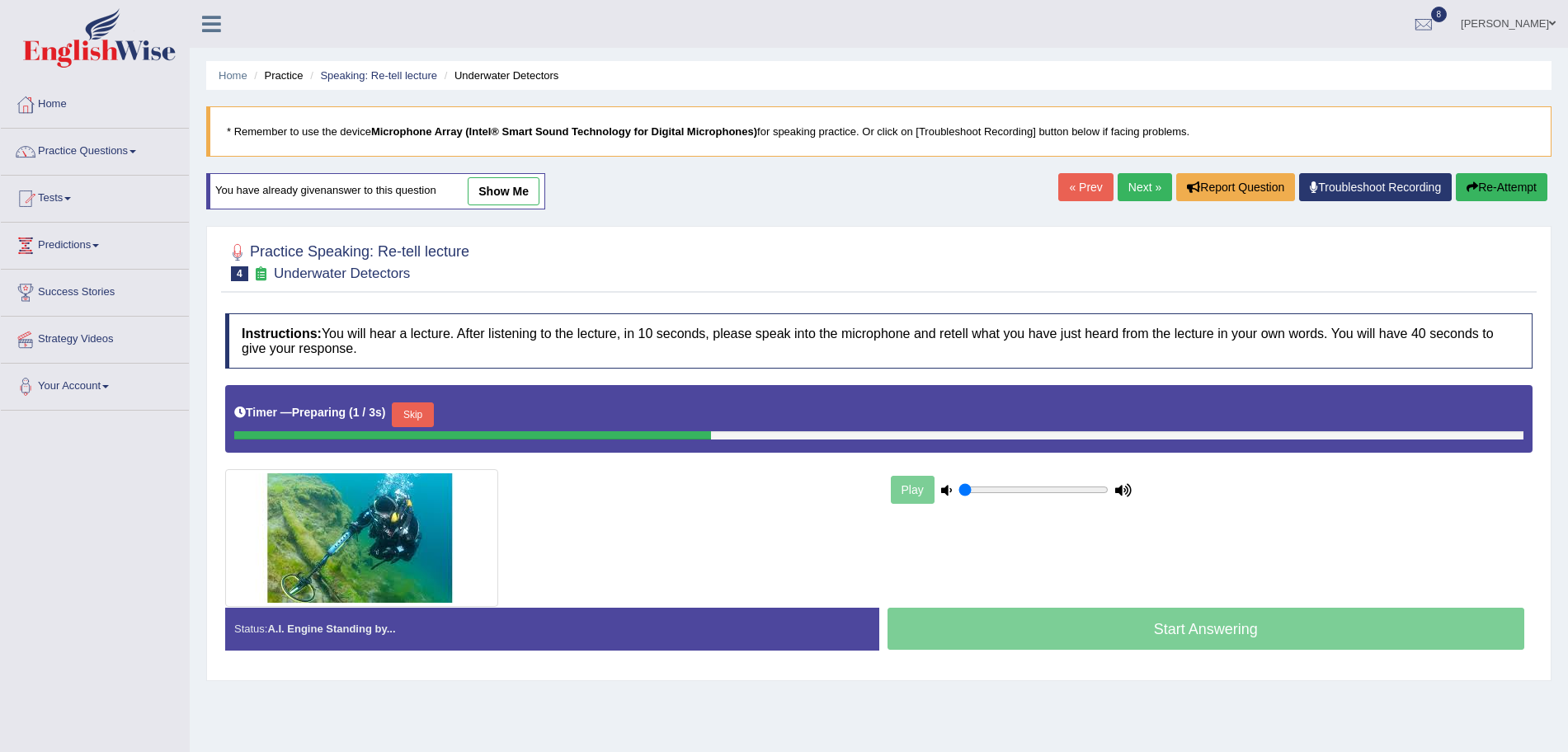
scroll to position [14, 0]
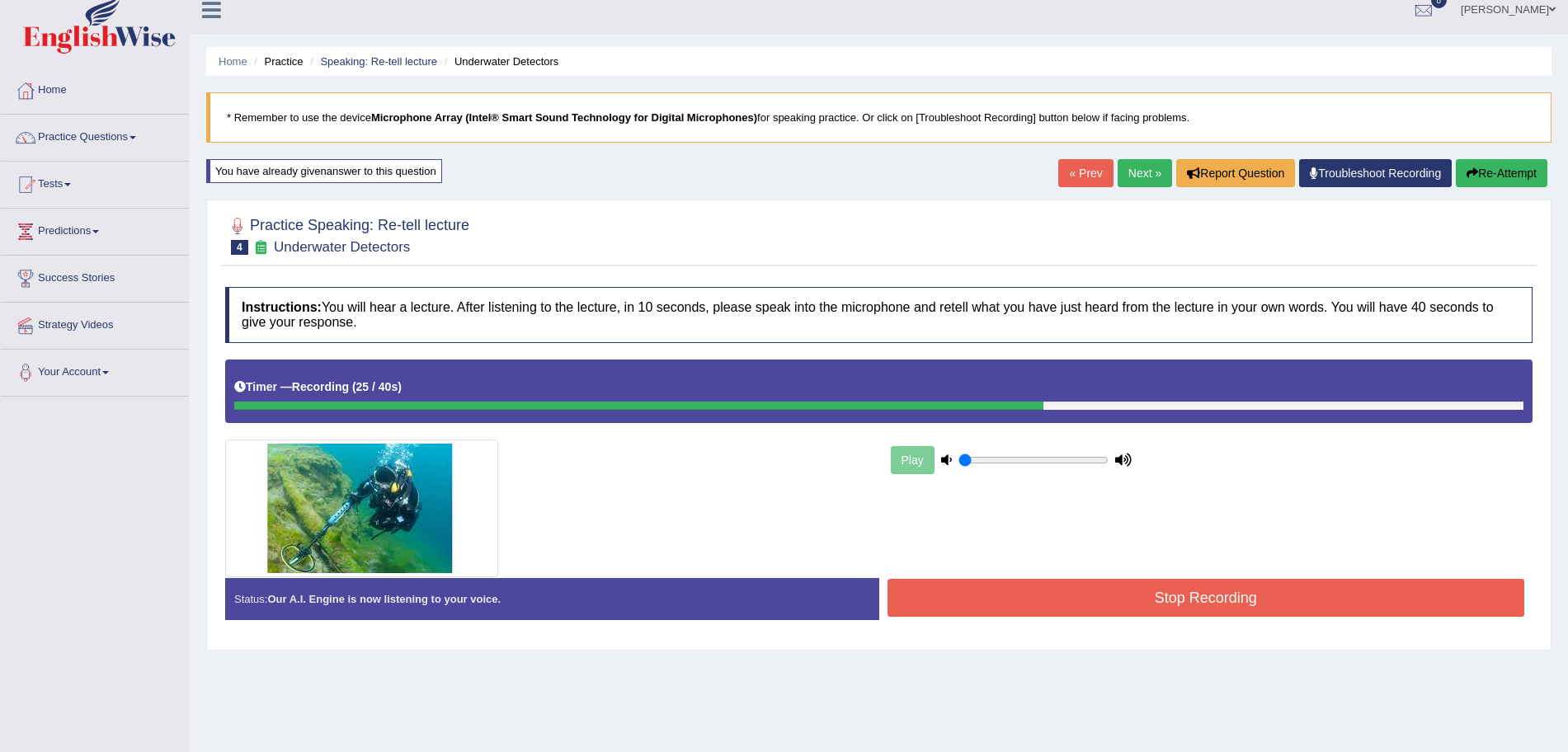
click at [1052, 595] on button "Stop Recording" at bounding box center [1206, 597] width 638 height 38
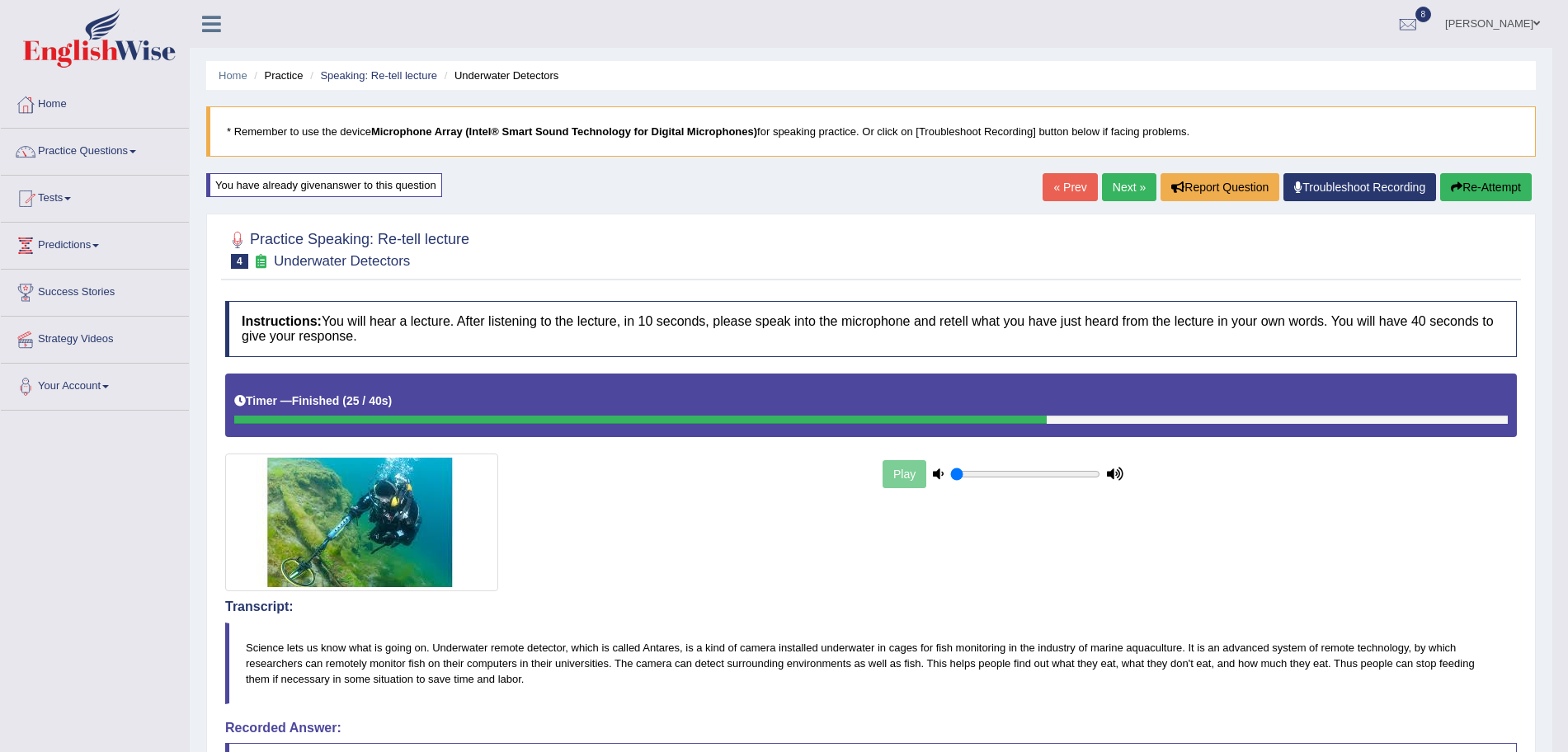
click at [1112, 182] on link "Next »" at bounding box center [1128, 188] width 54 height 28
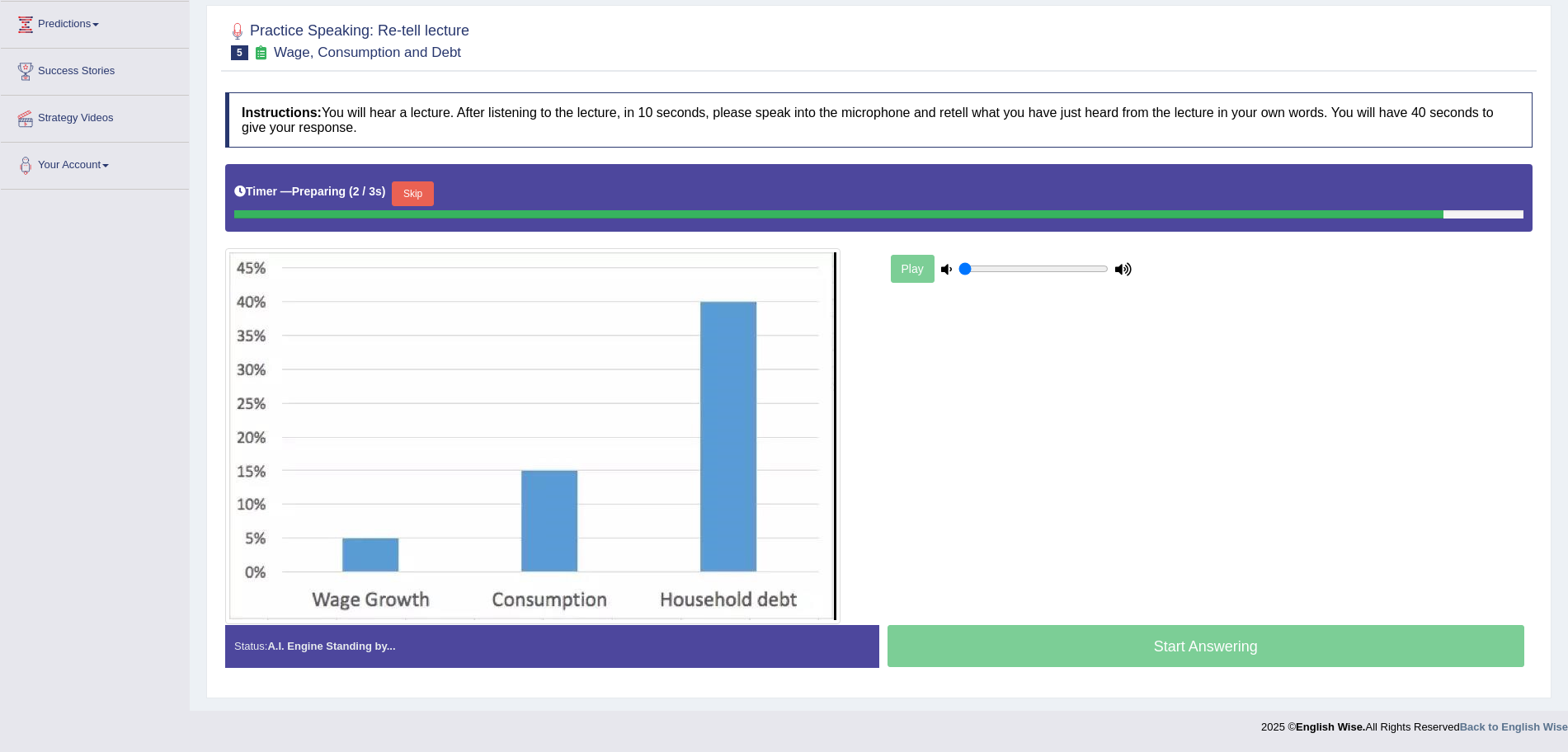
scroll to position [204, 0]
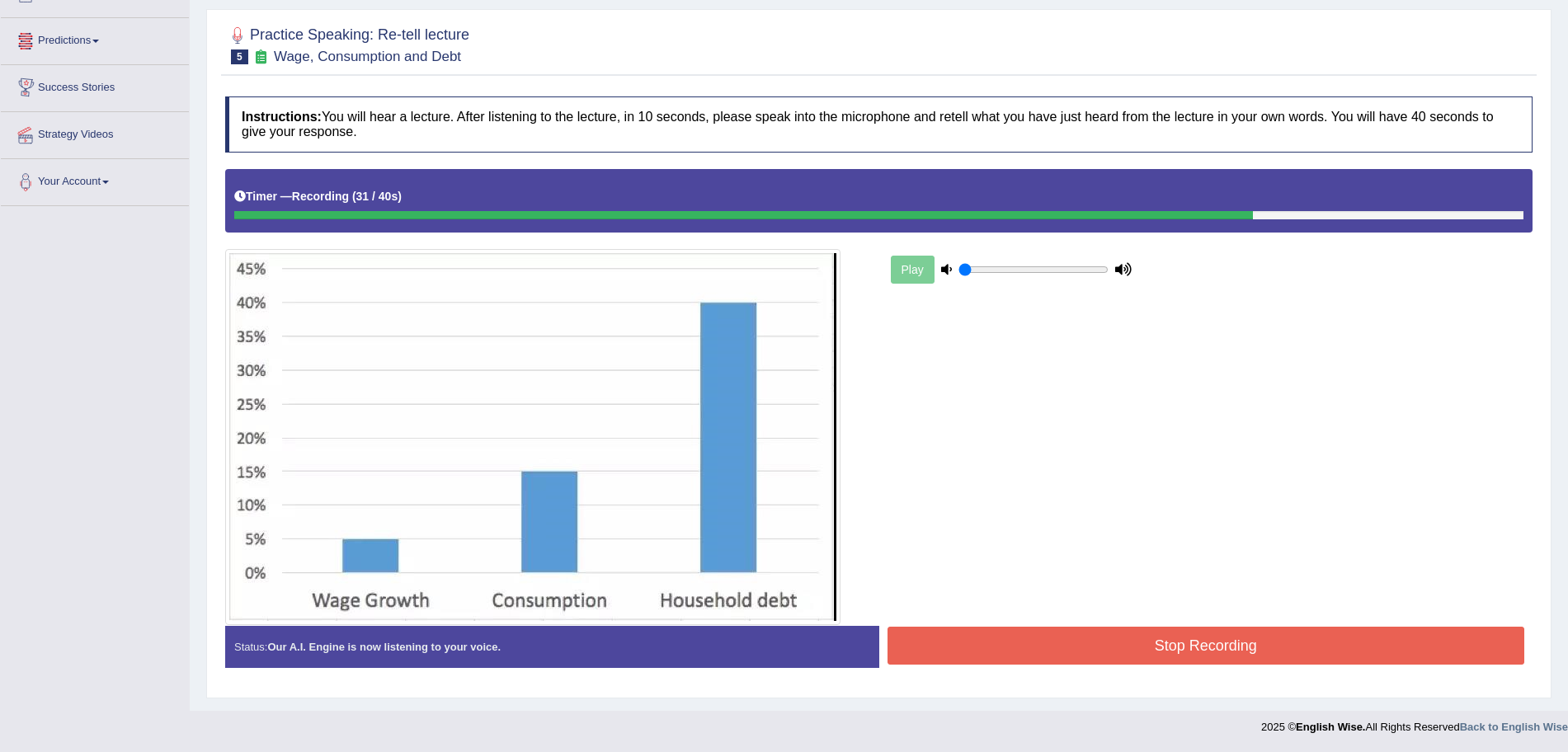
click at [1123, 636] on button "Stop Recording" at bounding box center [1206, 645] width 638 height 38
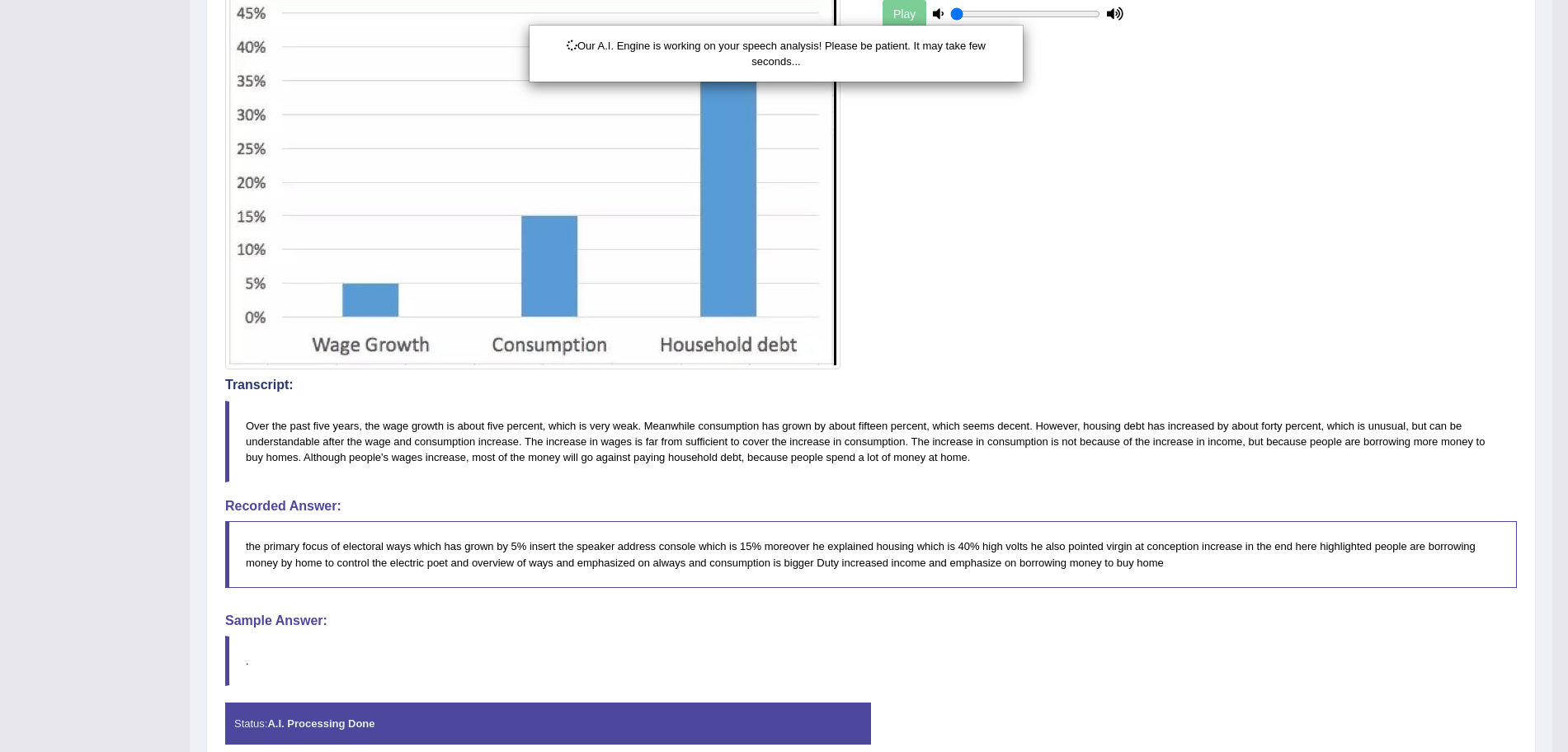
scroll to position [538, 0]
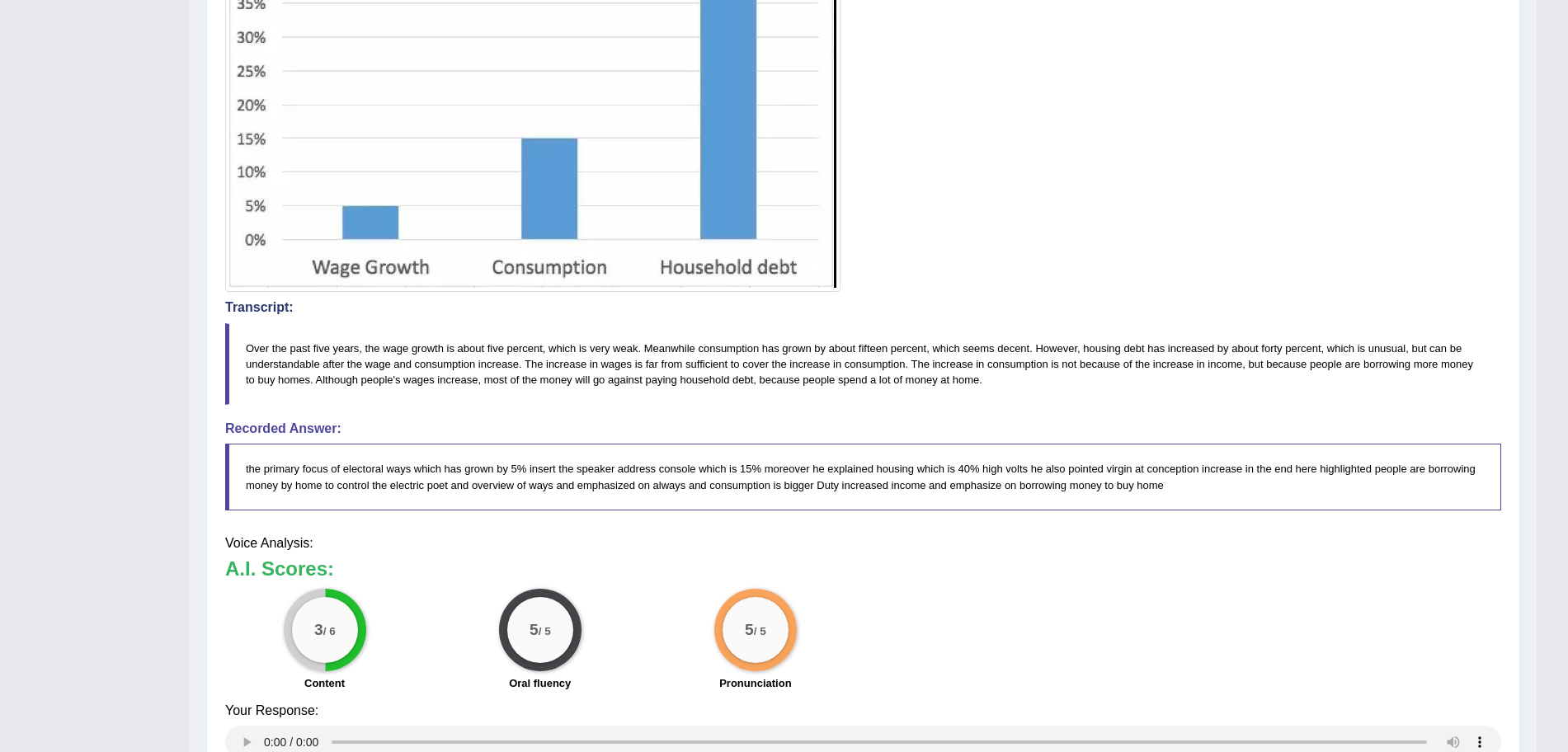
drag, startPoint x: 1583, startPoint y: 296, endPoint x: 1583, endPoint y: 529, distance: 233.0
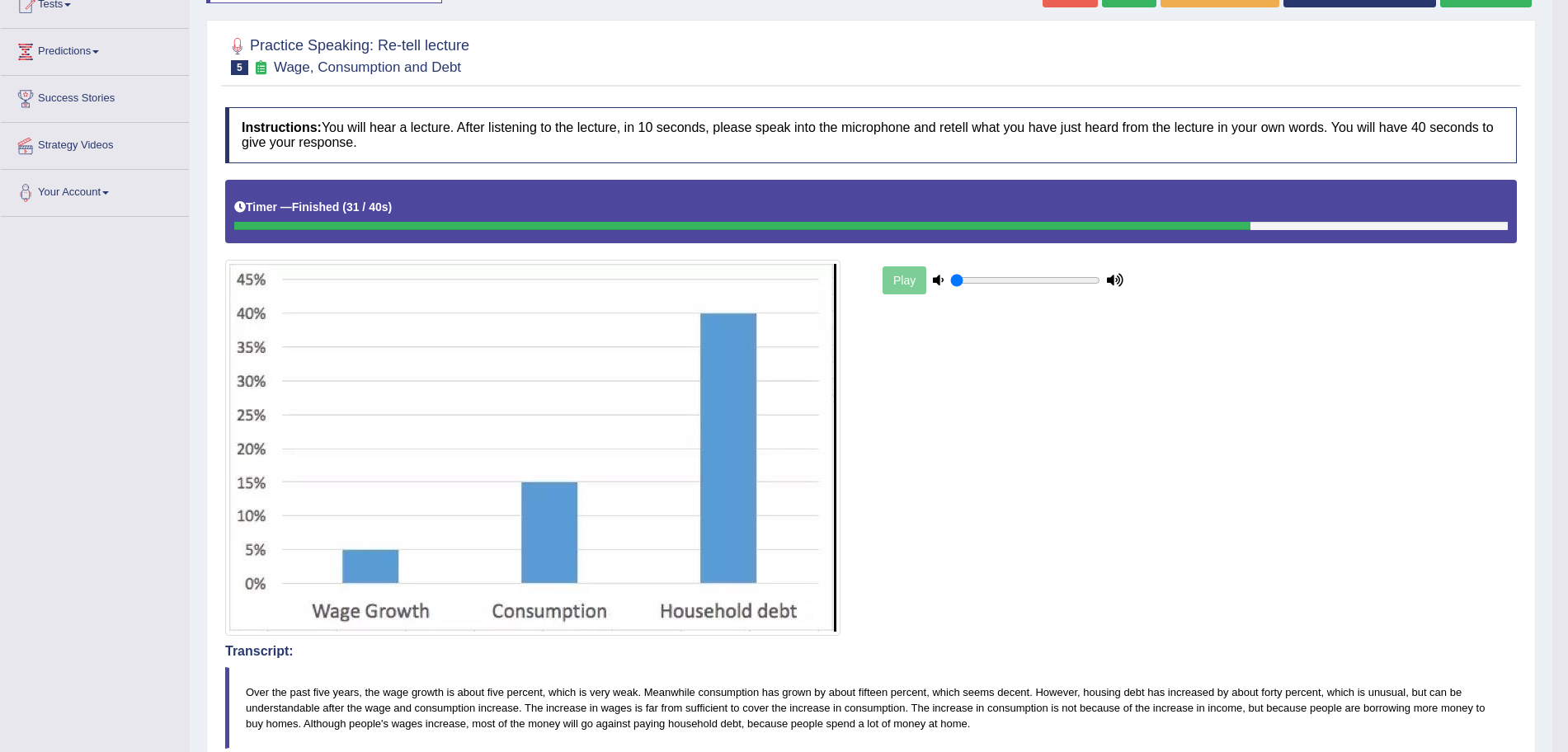
scroll to position [0, 0]
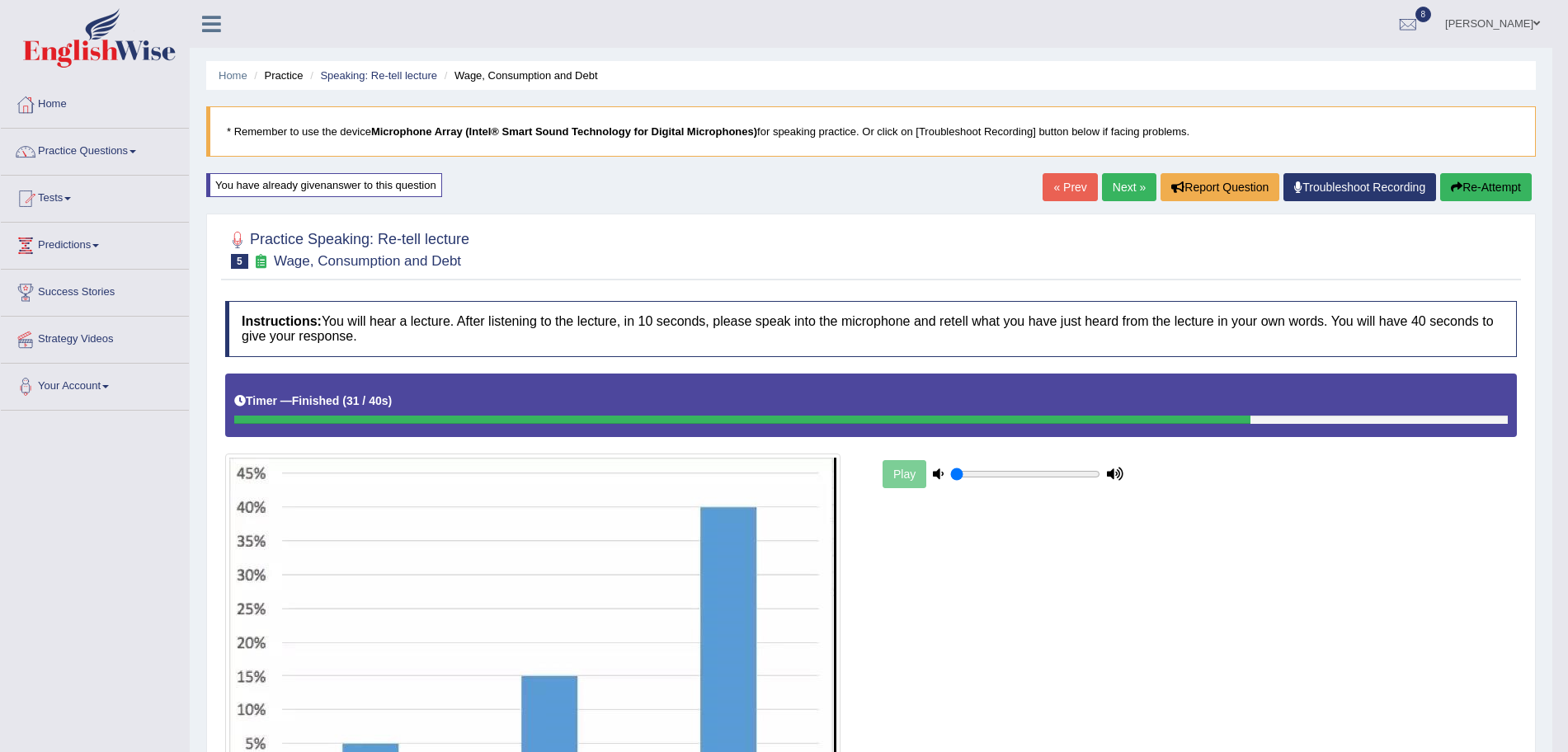
click at [1123, 183] on link "Next »" at bounding box center [1128, 188] width 54 height 28
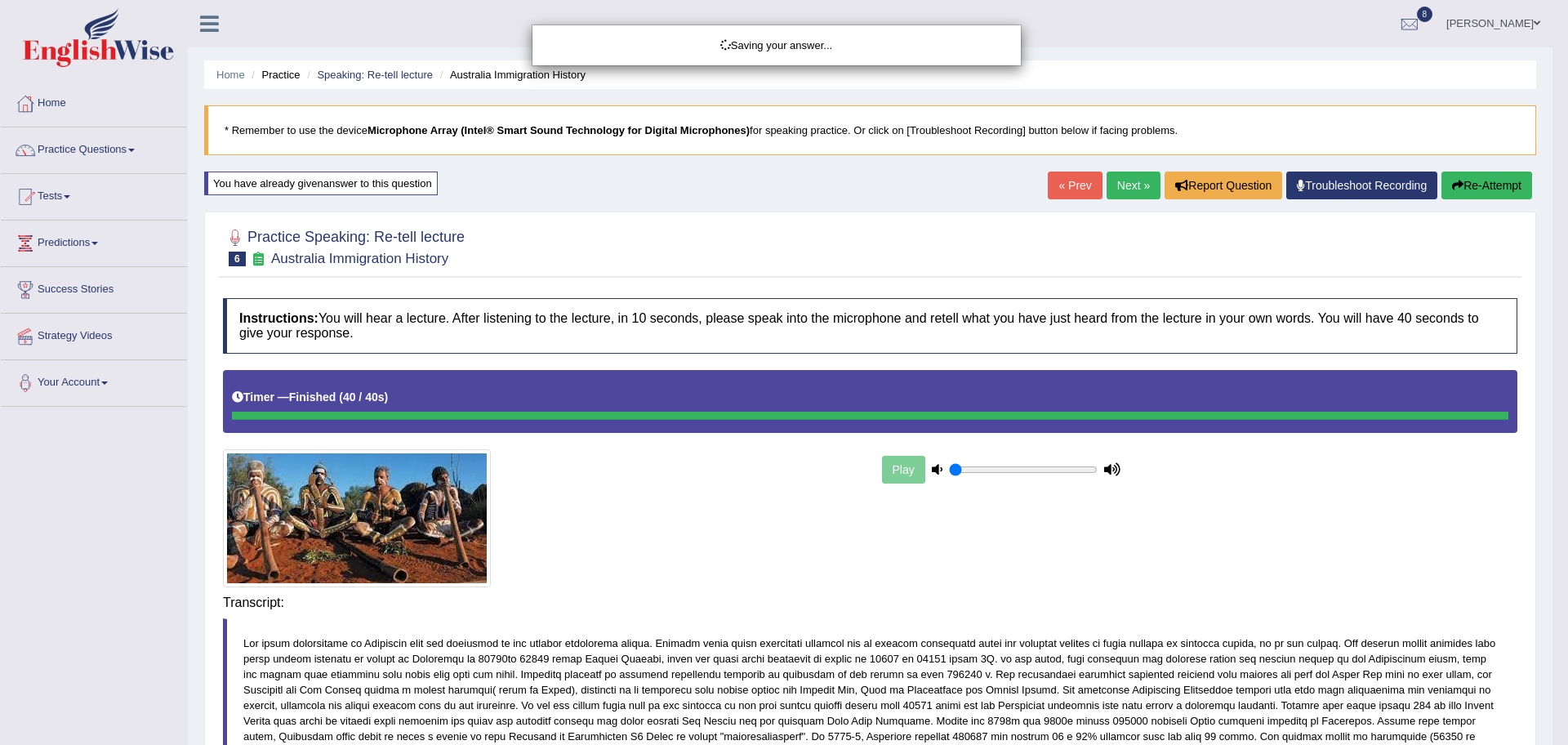
click at [984, 589] on div "Saving your answer..." at bounding box center [784, 372] width 1568 height 745
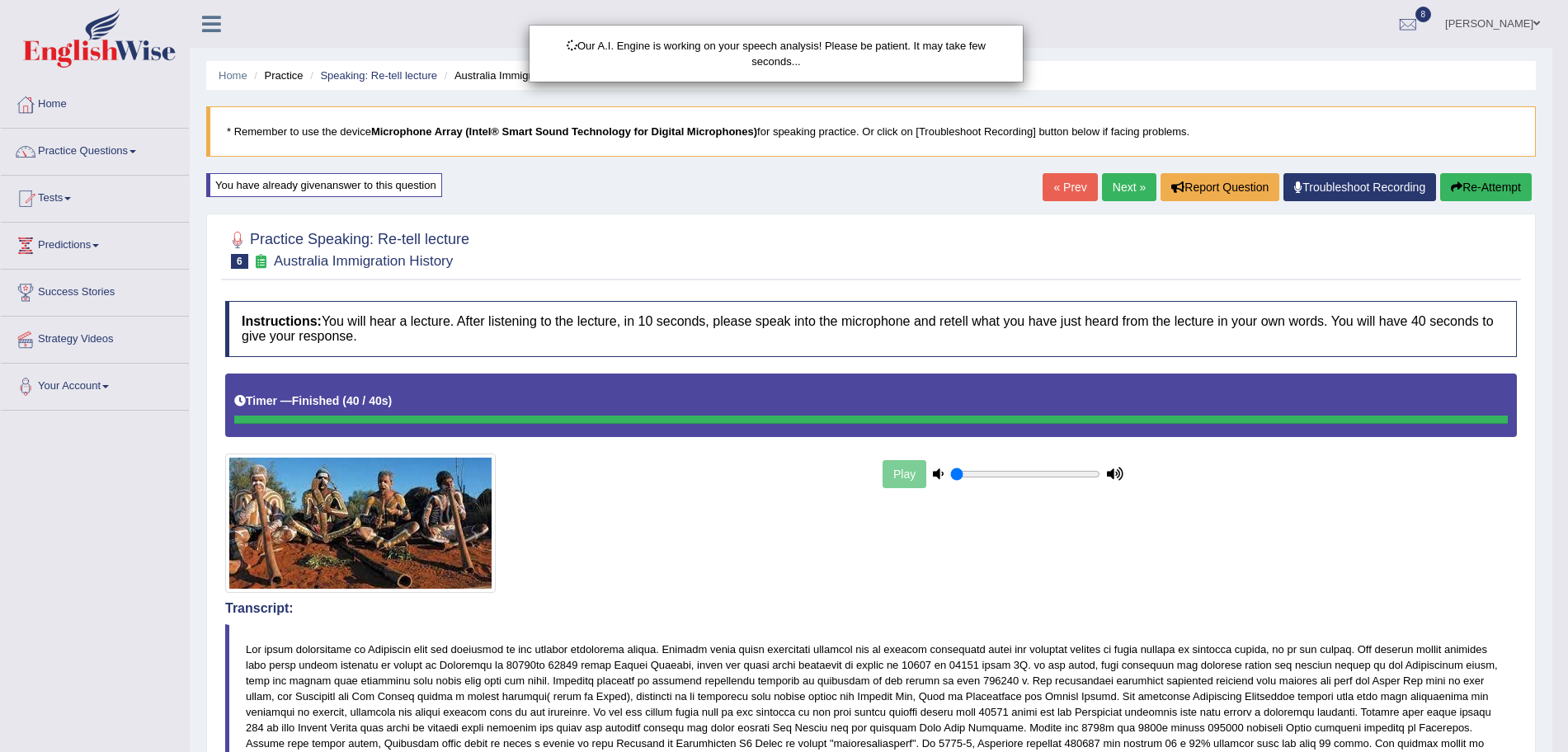
drag, startPoint x: 1583, startPoint y: 240, endPoint x: 1581, endPoint y: 538, distance: 298.0
click at [1567, 538] on html "Toggle navigation Home Practice Questions Speaking Practice Read Aloud Repeat S…" at bounding box center [784, 376] width 1568 height 752
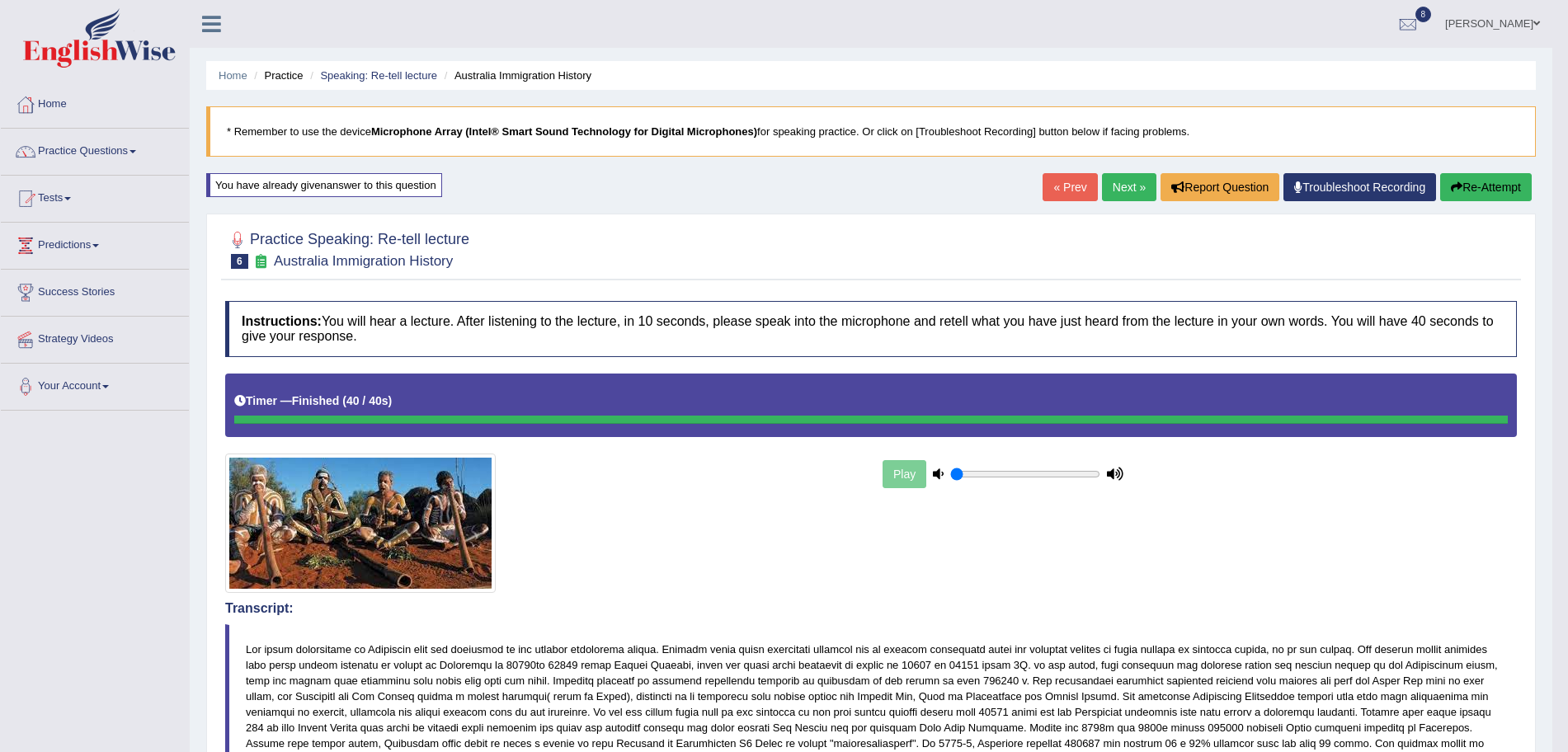
click at [1470, 185] on button "Re-Attempt" at bounding box center [1486, 188] width 92 height 28
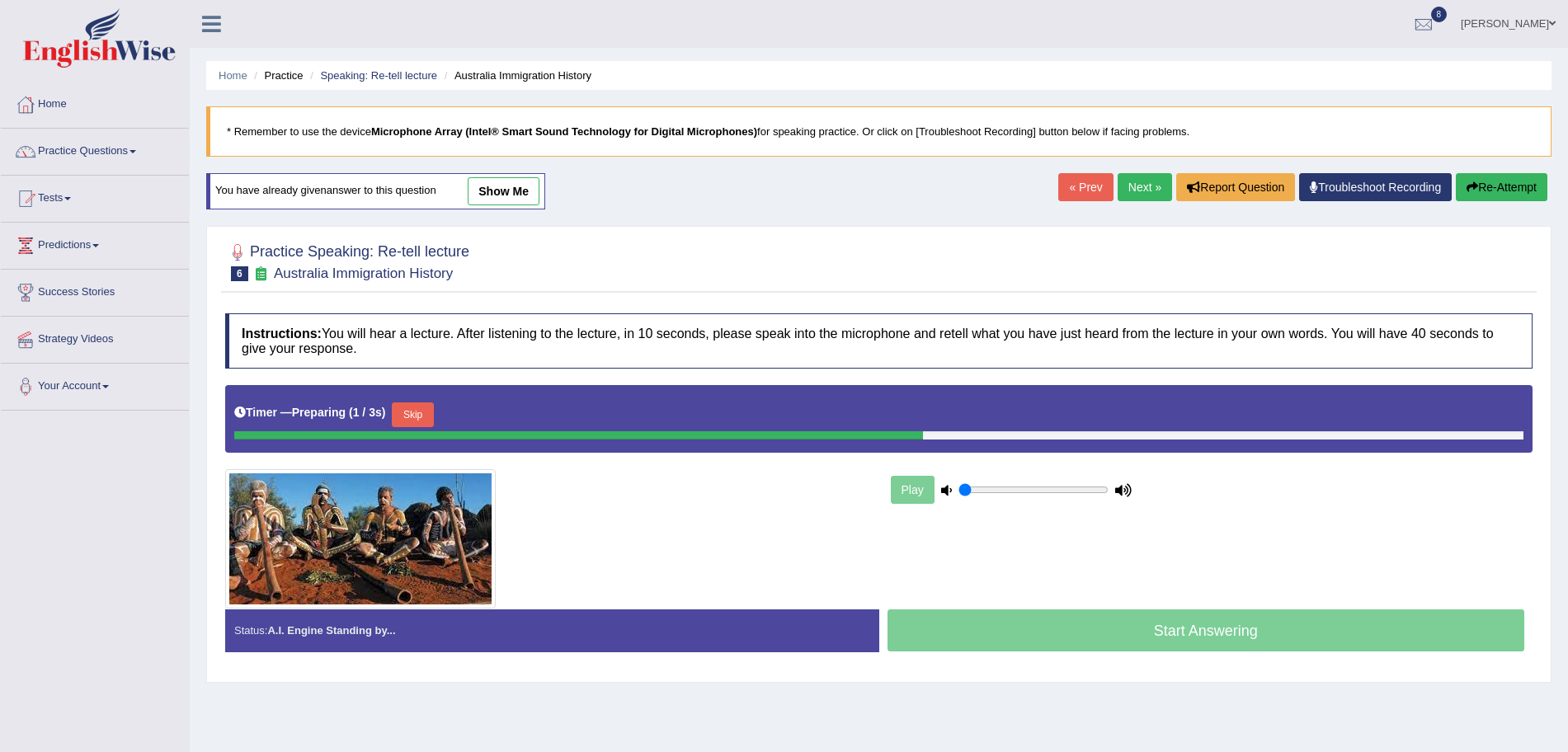
click at [442, 414] on div "Timer — Preparing ( 1 / 3s ) Skip" at bounding box center [879, 415] width 1289 height 33
click at [422, 411] on button "Skip" at bounding box center [412, 415] width 41 height 25
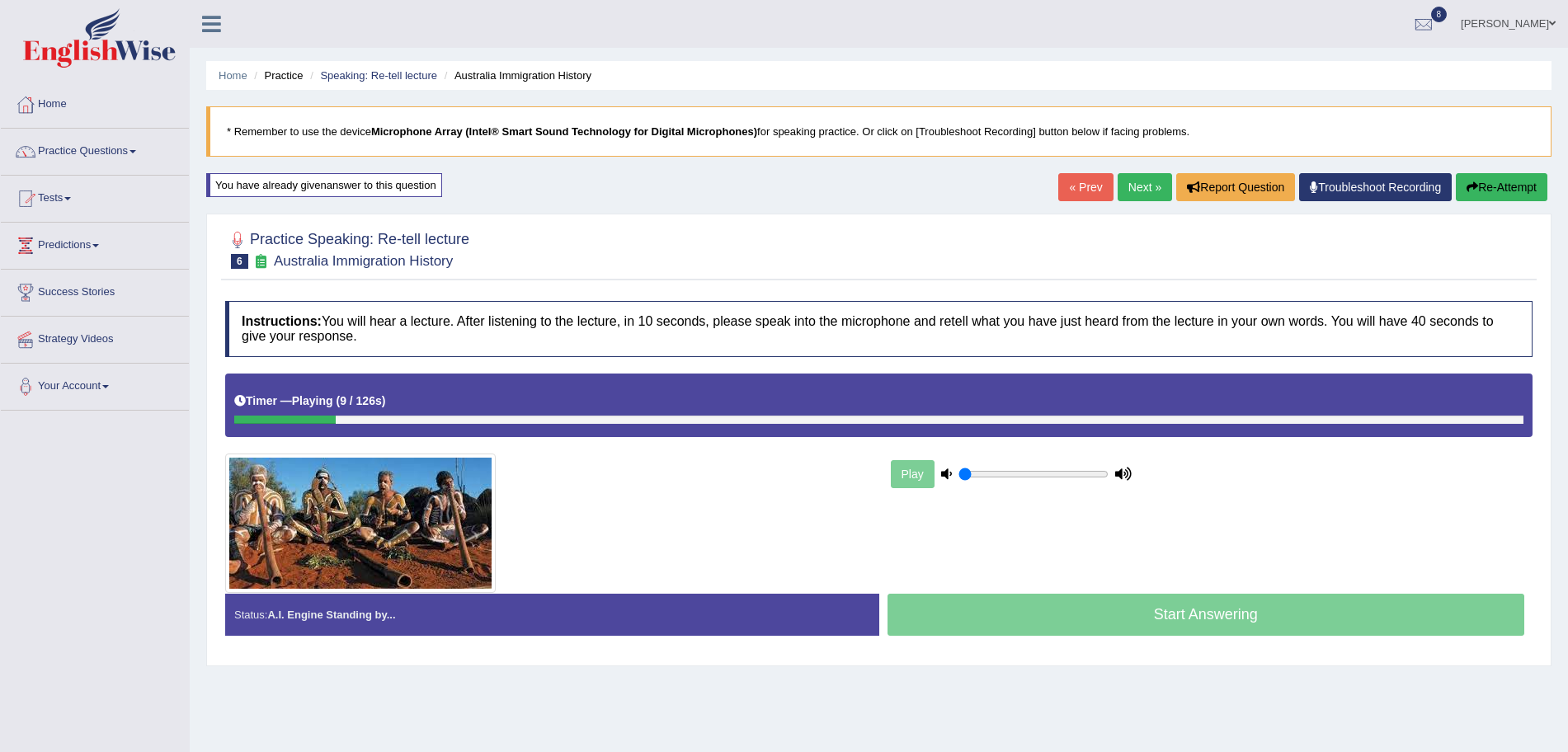
click at [1131, 183] on link "Next »" at bounding box center [1144, 188] width 54 height 28
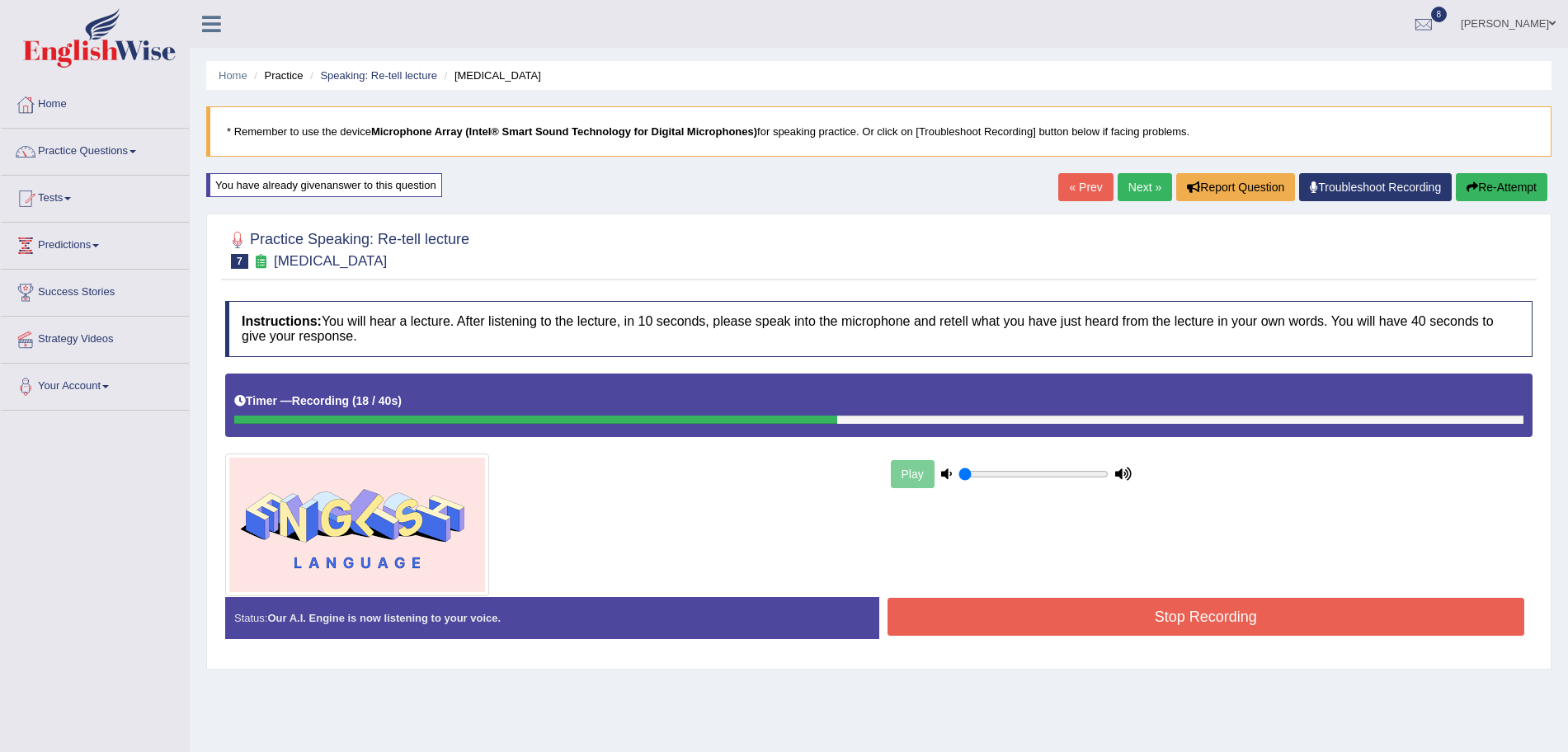
click at [1025, 598] on button "Stop Recording" at bounding box center [1206, 616] width 638 height 38
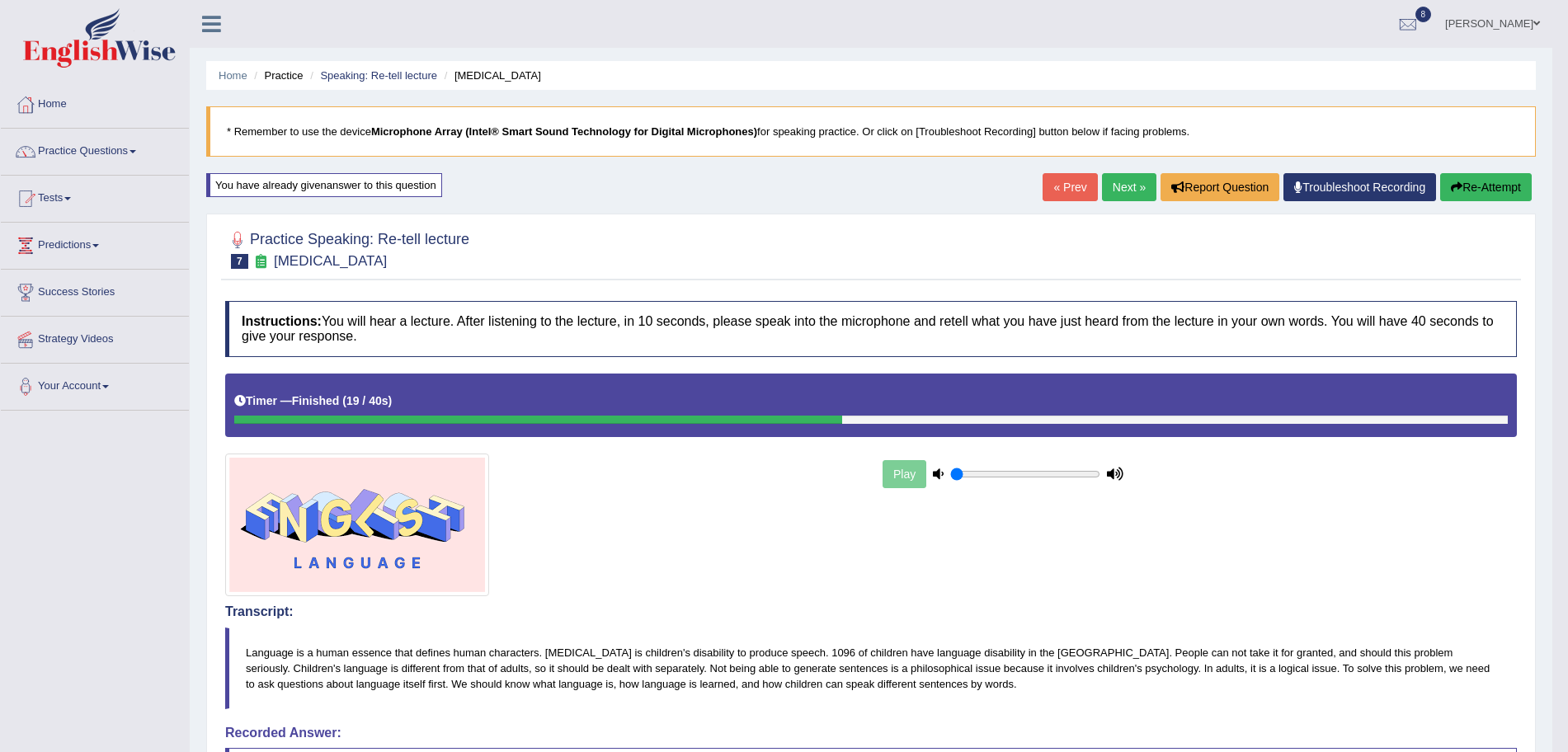
scroll to position [380, 0]
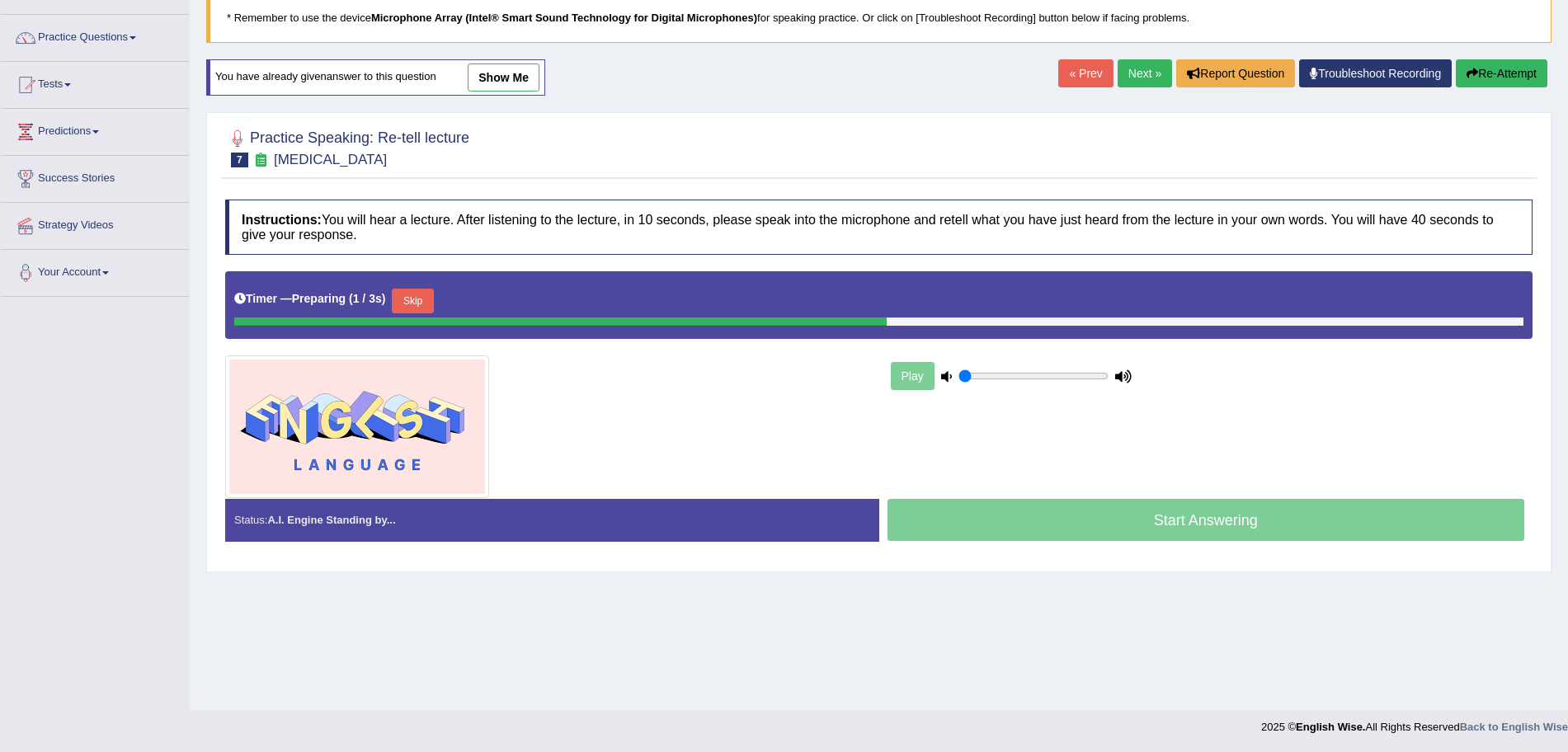
click at [416, 299] on button "Skip" at bounding box center [412, 301] width 41 height 25
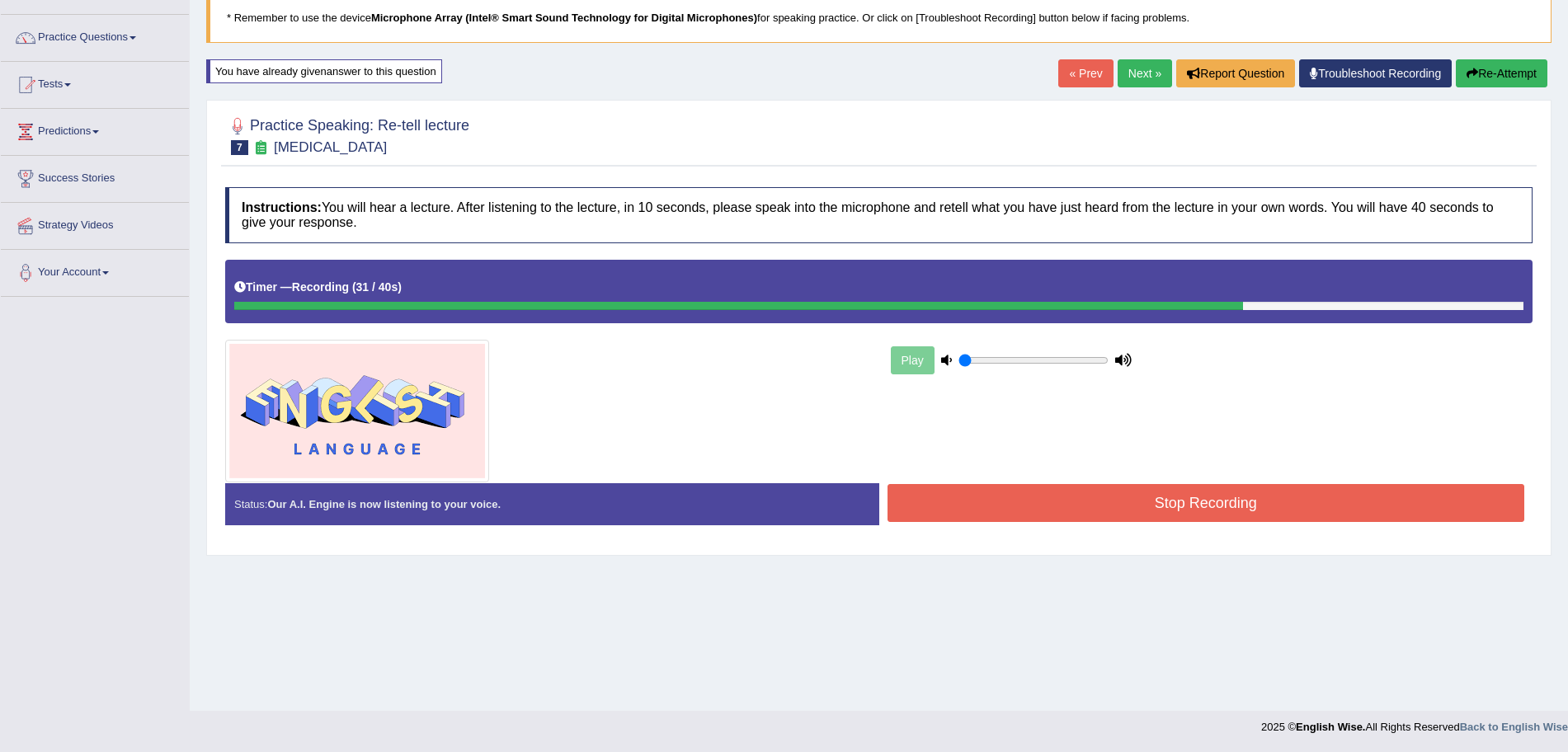
click at [1135, 501] on button "Stop Recording" at bounding box center [1206, 503] width 638 height 38
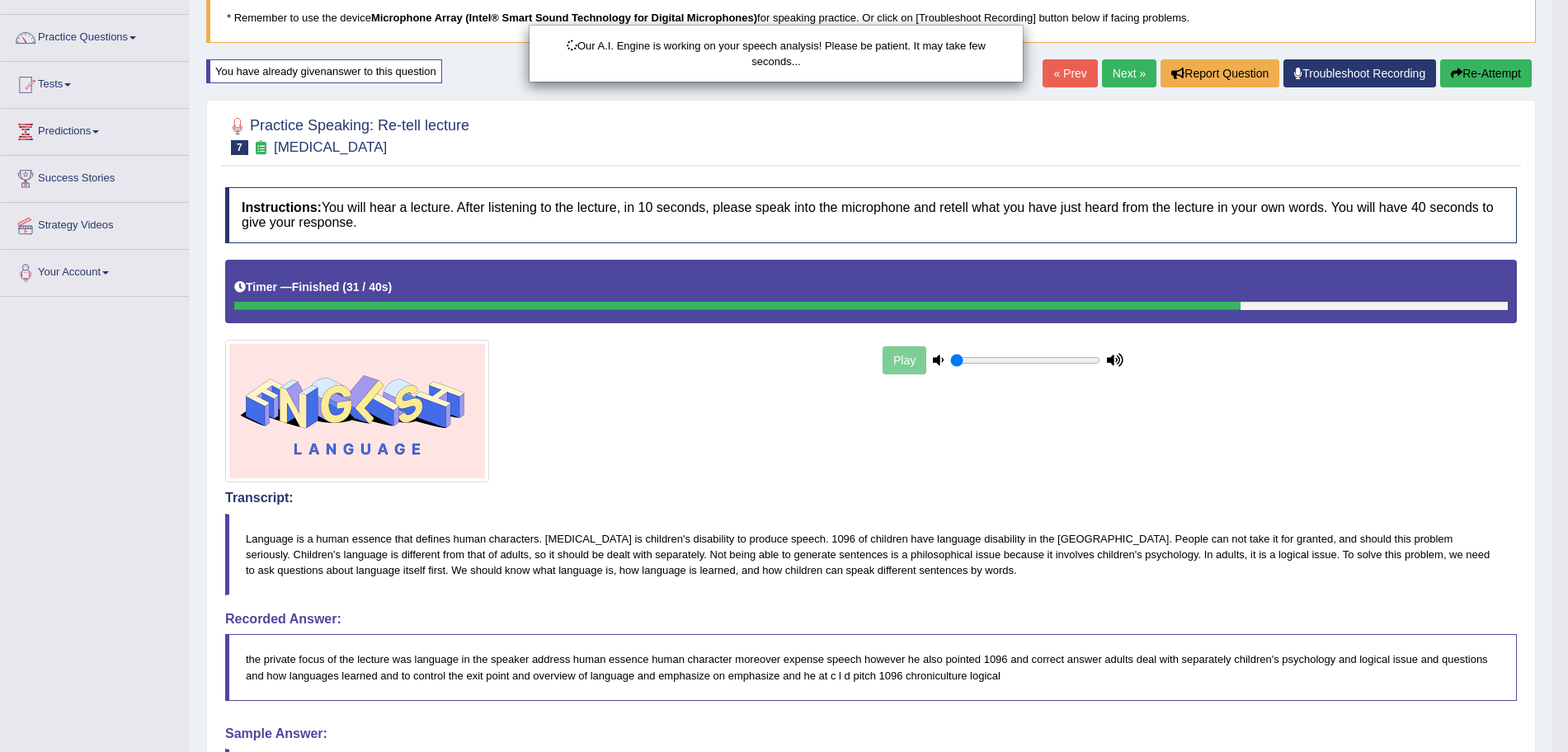
drag, startPoint x: 1583, startPoint y: 276, endPoint x: 1583, endPoint y: 544, distance: 268.0
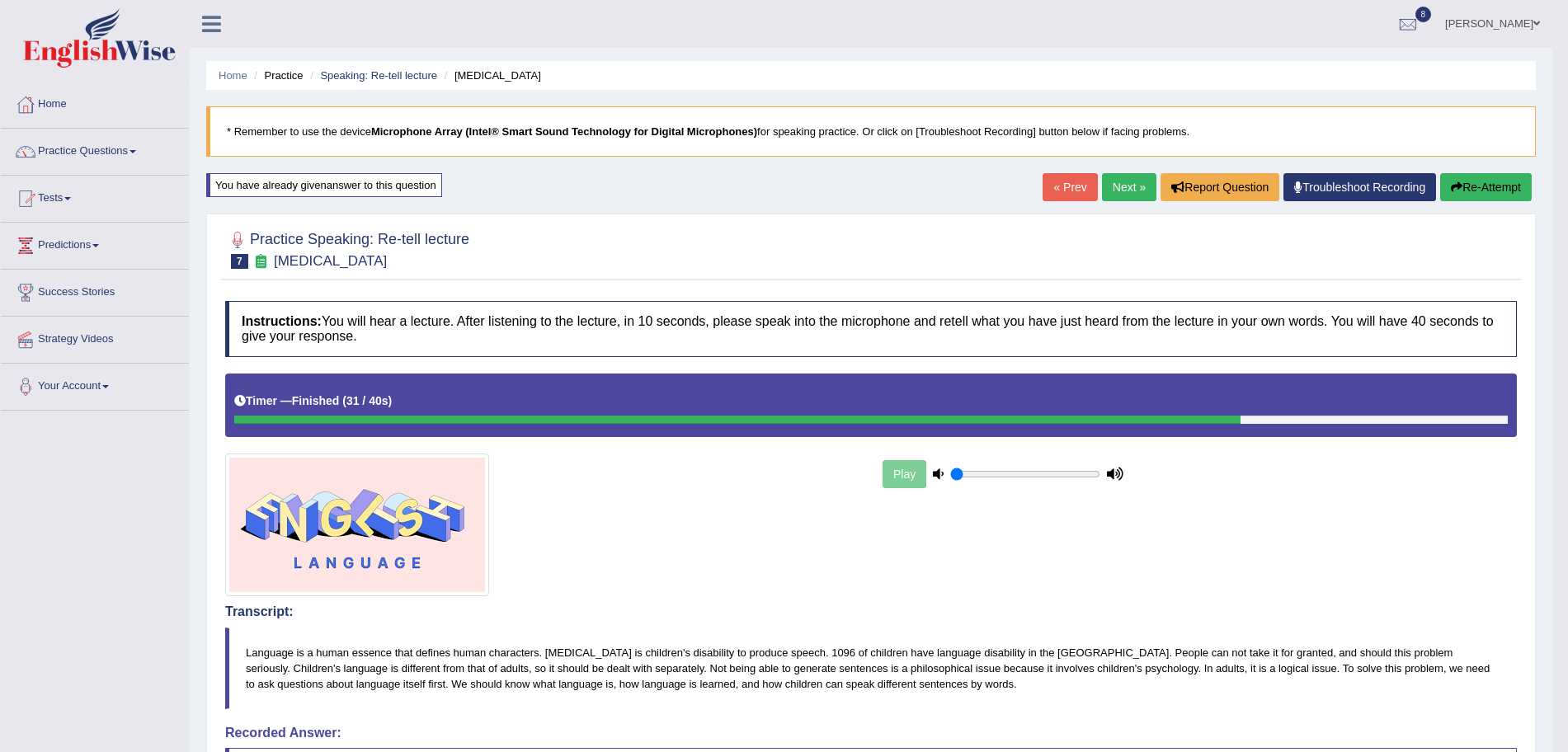
click at [1128, 178] on link "Next »" at bounding box center [1128, 188] width 54 height 28
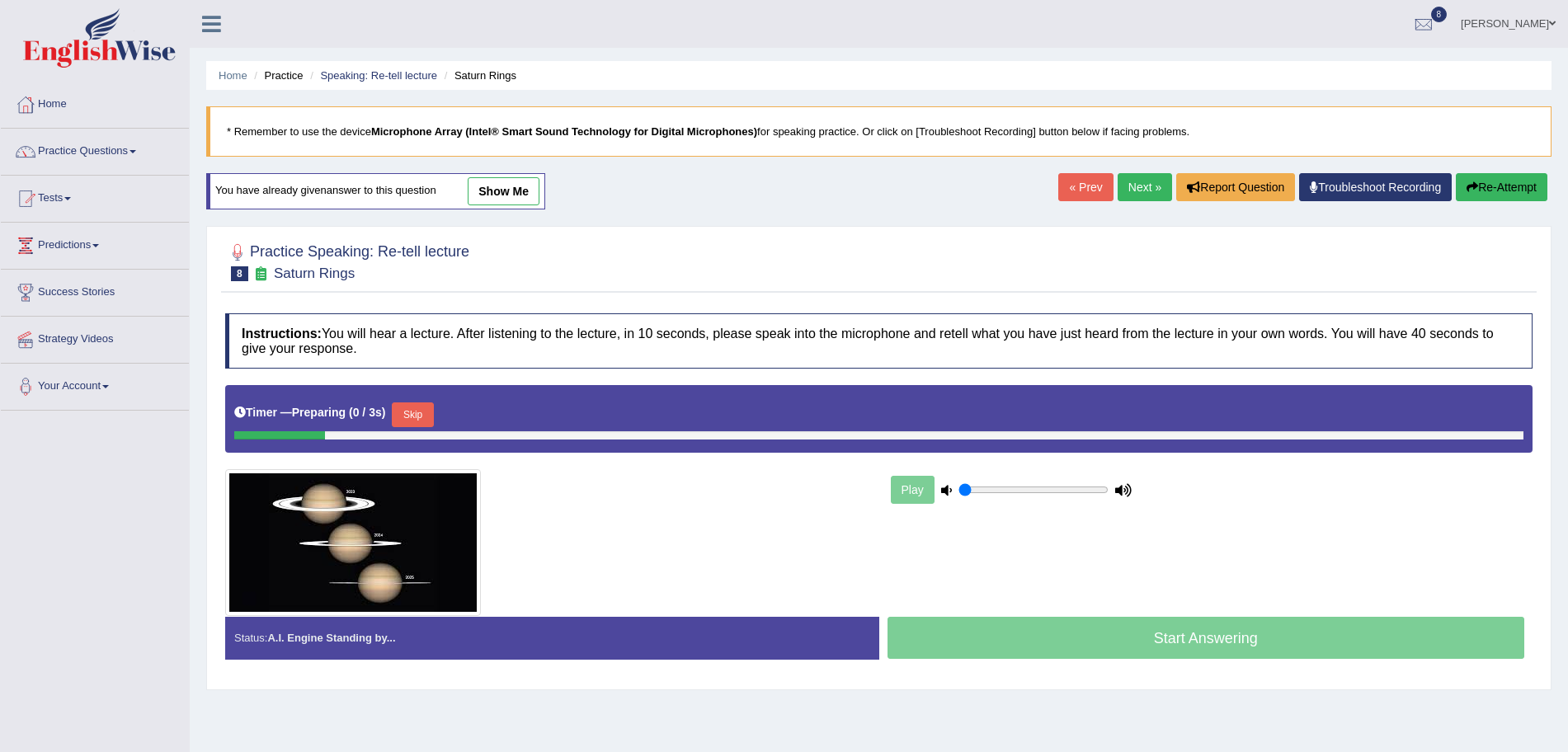
click at [122, 142] on link "Practice Questions" at bounding box center [95, 148] width 188 height 41
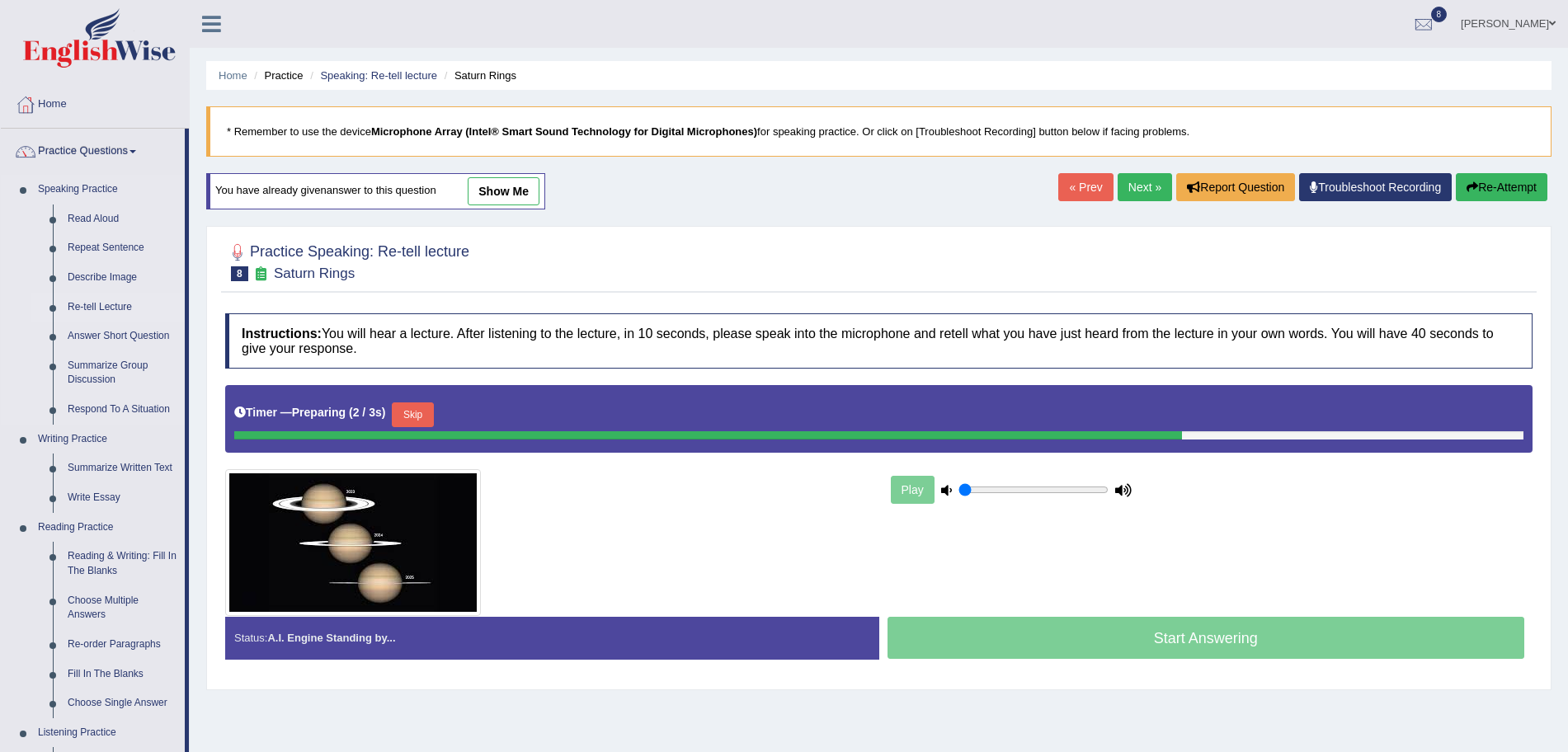
click at [120, 310] on link "Re-tell Lecture" at bounding box center [122, 308] width 124 height 30
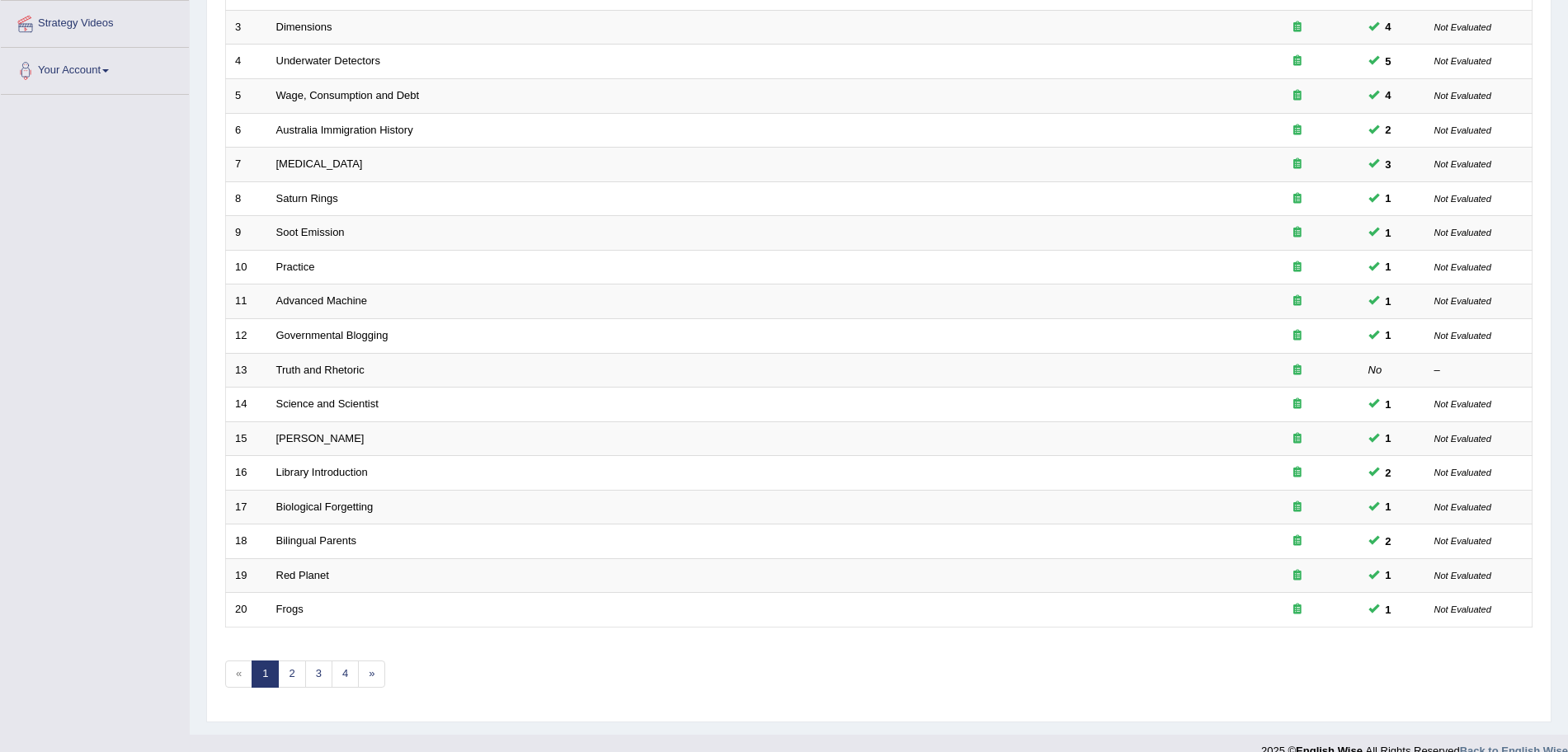
scroll to position [248, 0]
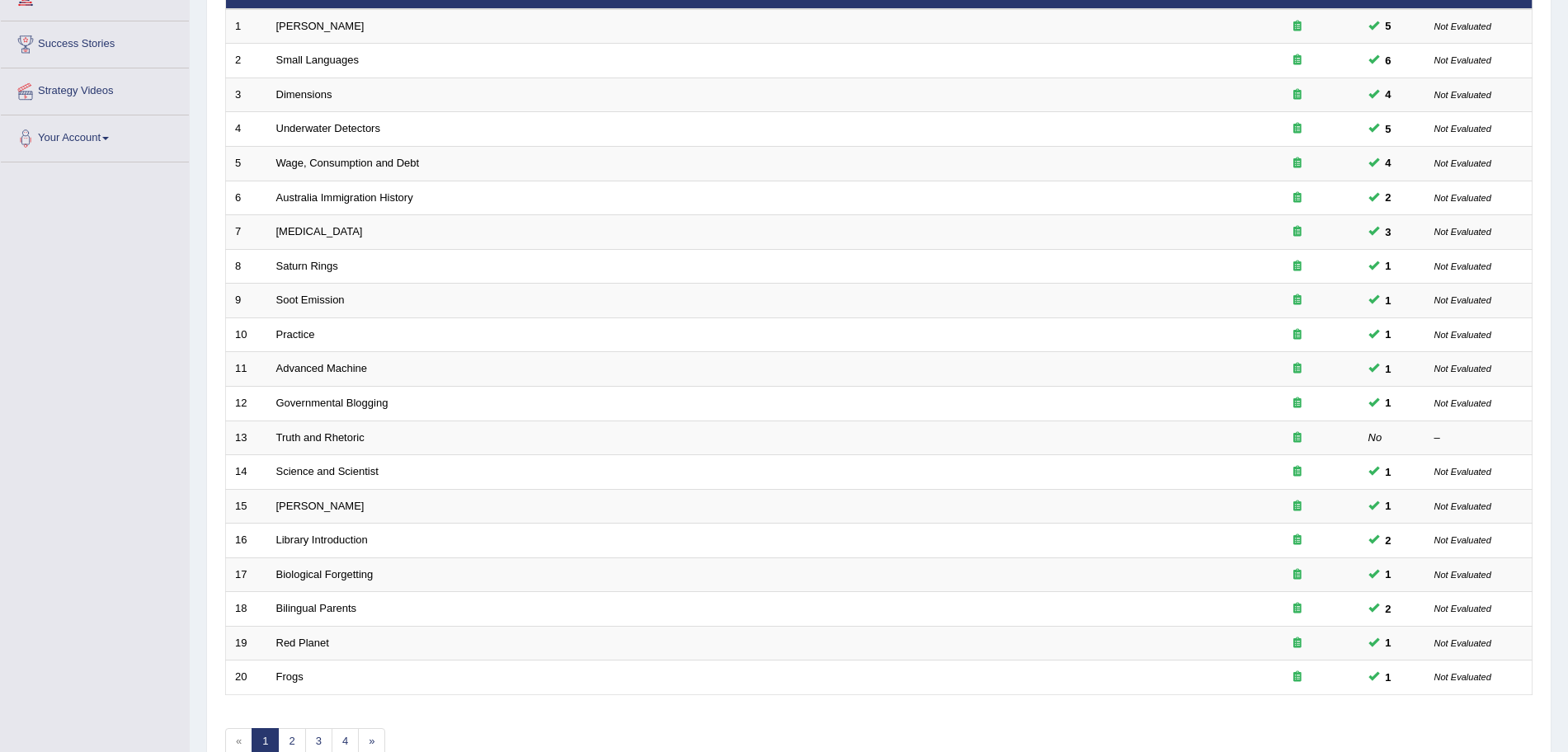
click at [1567, 458] on html "Toggle navigation Home Practice Questions Speaking Practice Read Aloud Repeat S…" at bounding box center [784, 128] width 1568 height 752
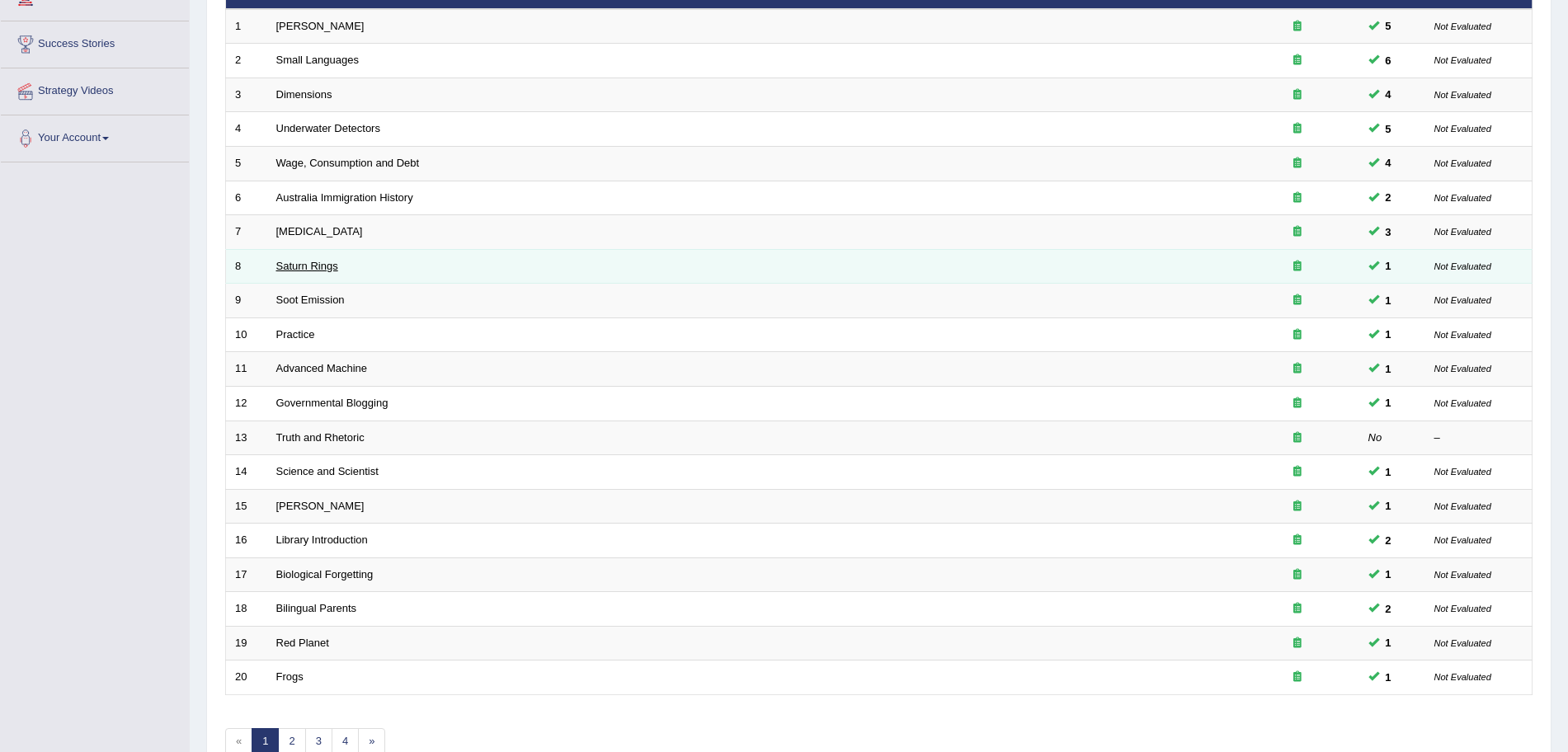
click at [311, 266] on link "Saturn Rings" at bounding box center [307, 266] width 62 height 13
click at [285, 264] on link "Saturn Rings" at bounding box center [307, 266] width 62 height 13
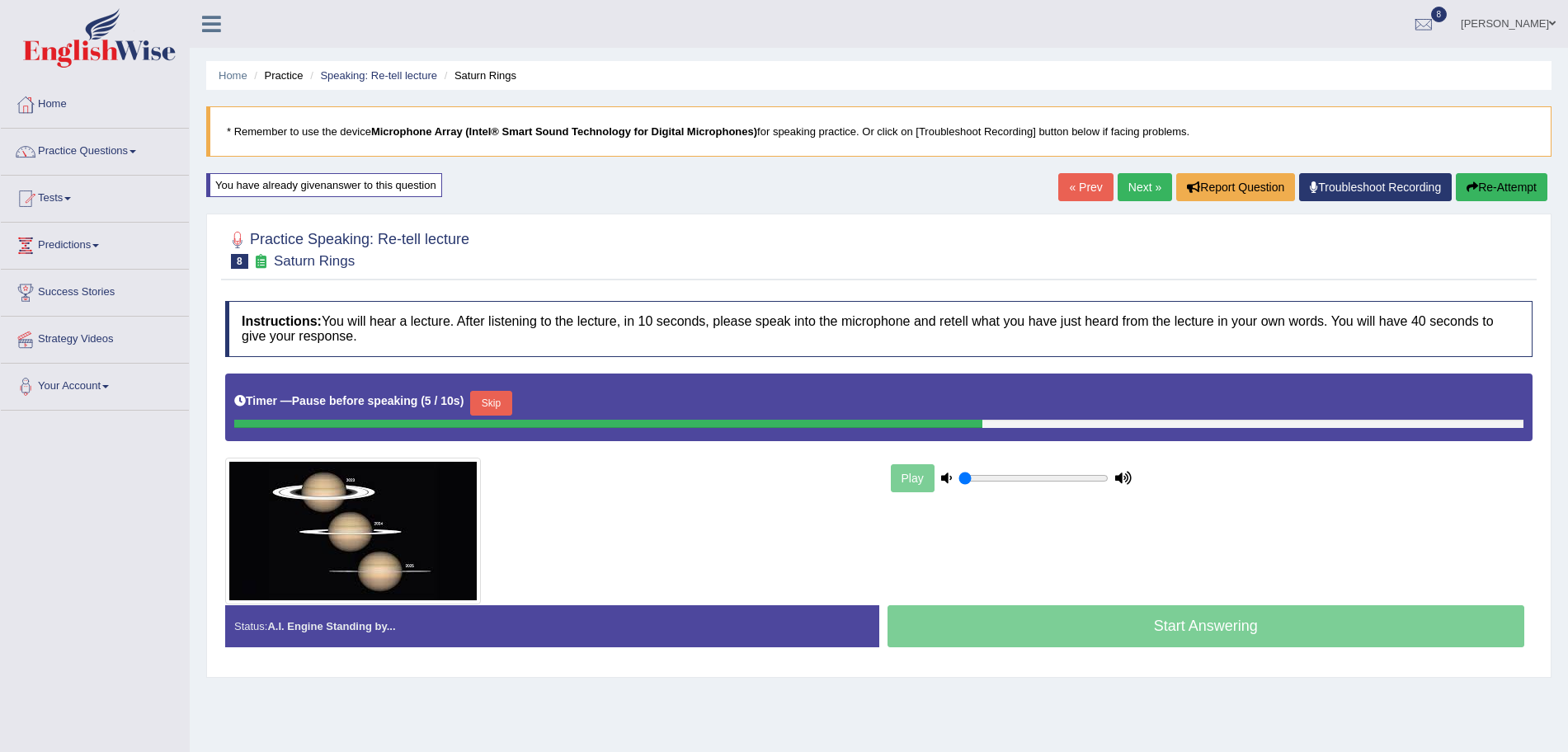
click at [502, 404] on button "Skip" at bounding box center [490, 404] width 41 height 25
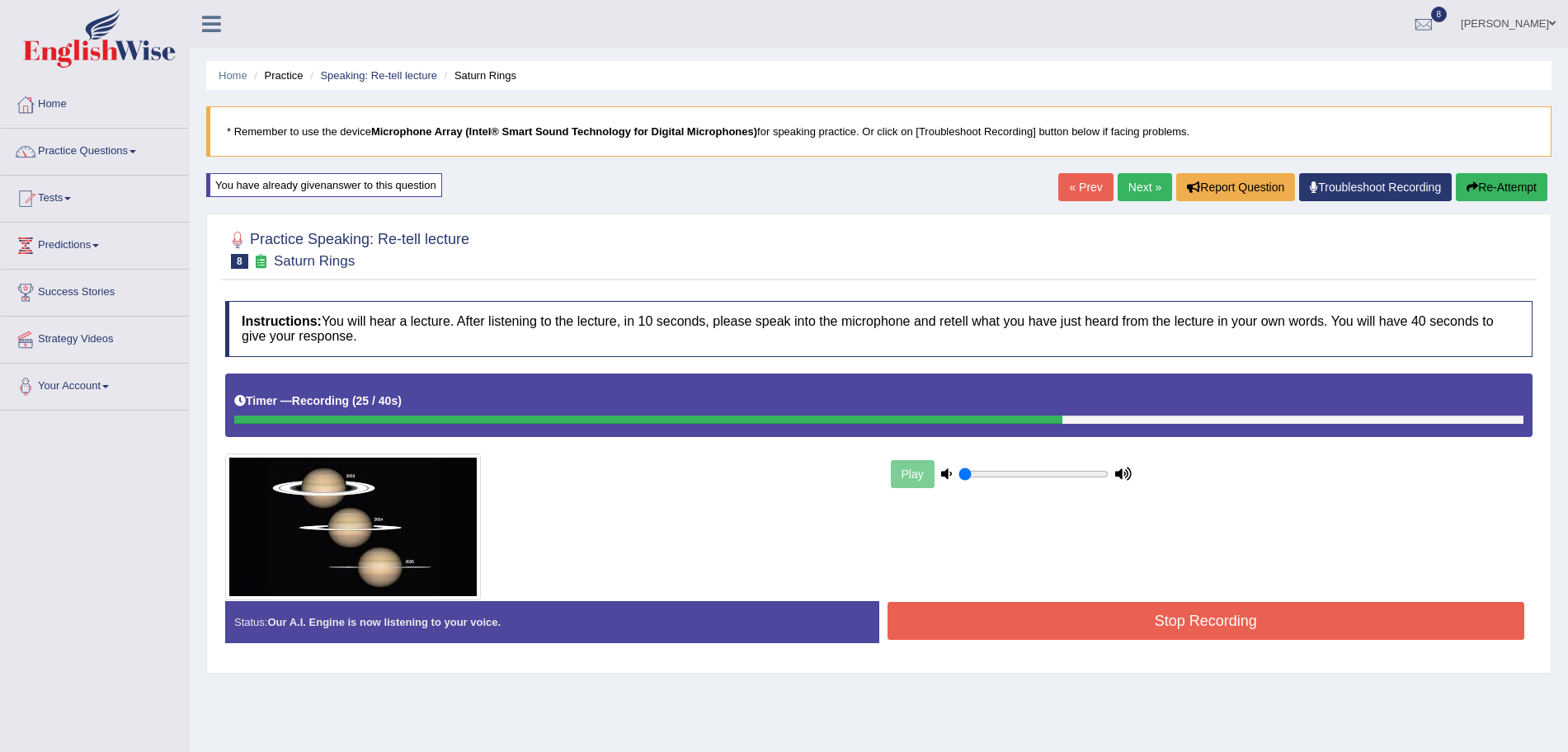
click at [1124, 616] on button "Stop Recording" at bounding box center [1206, 620] width 638 height 38
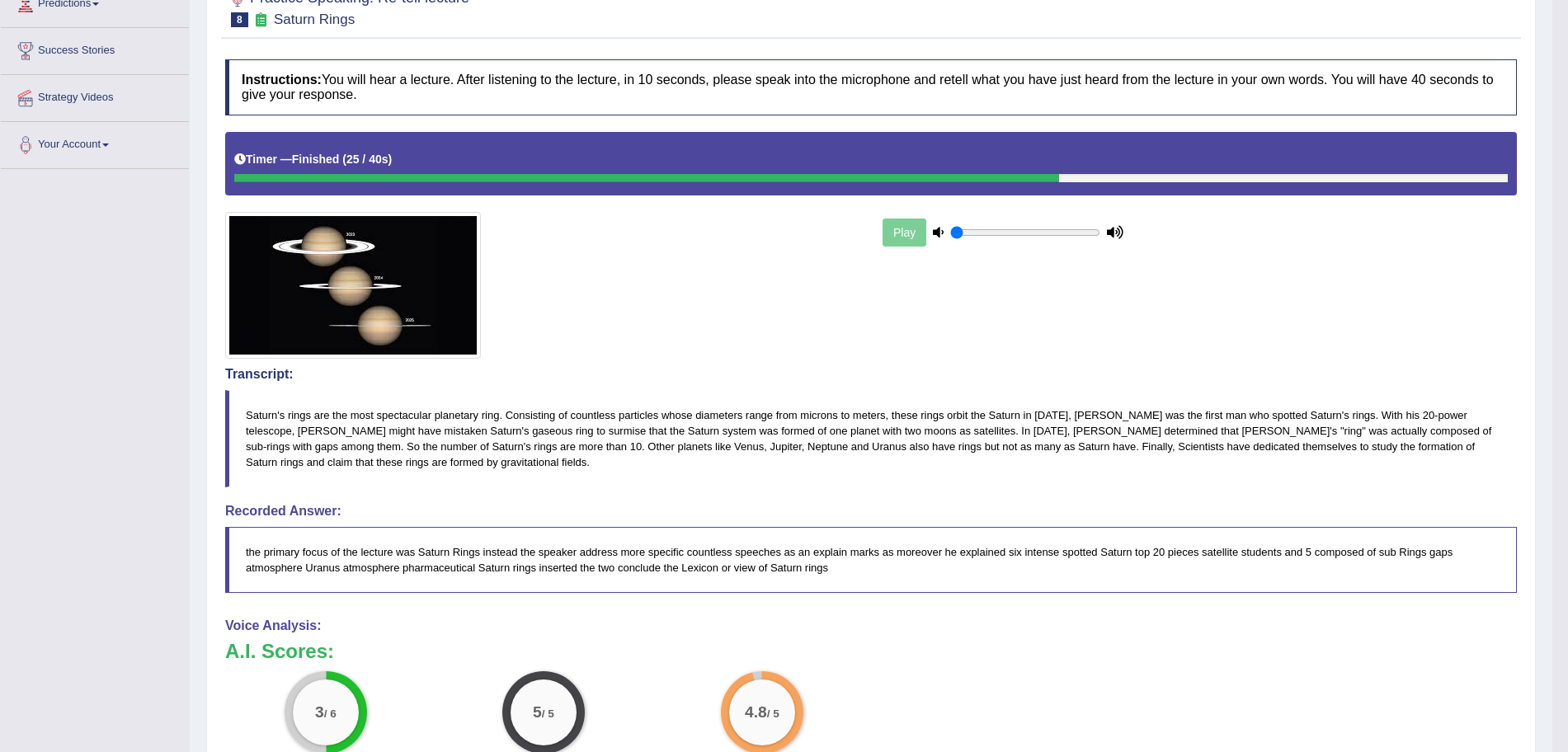
scroll to position [158, 0]
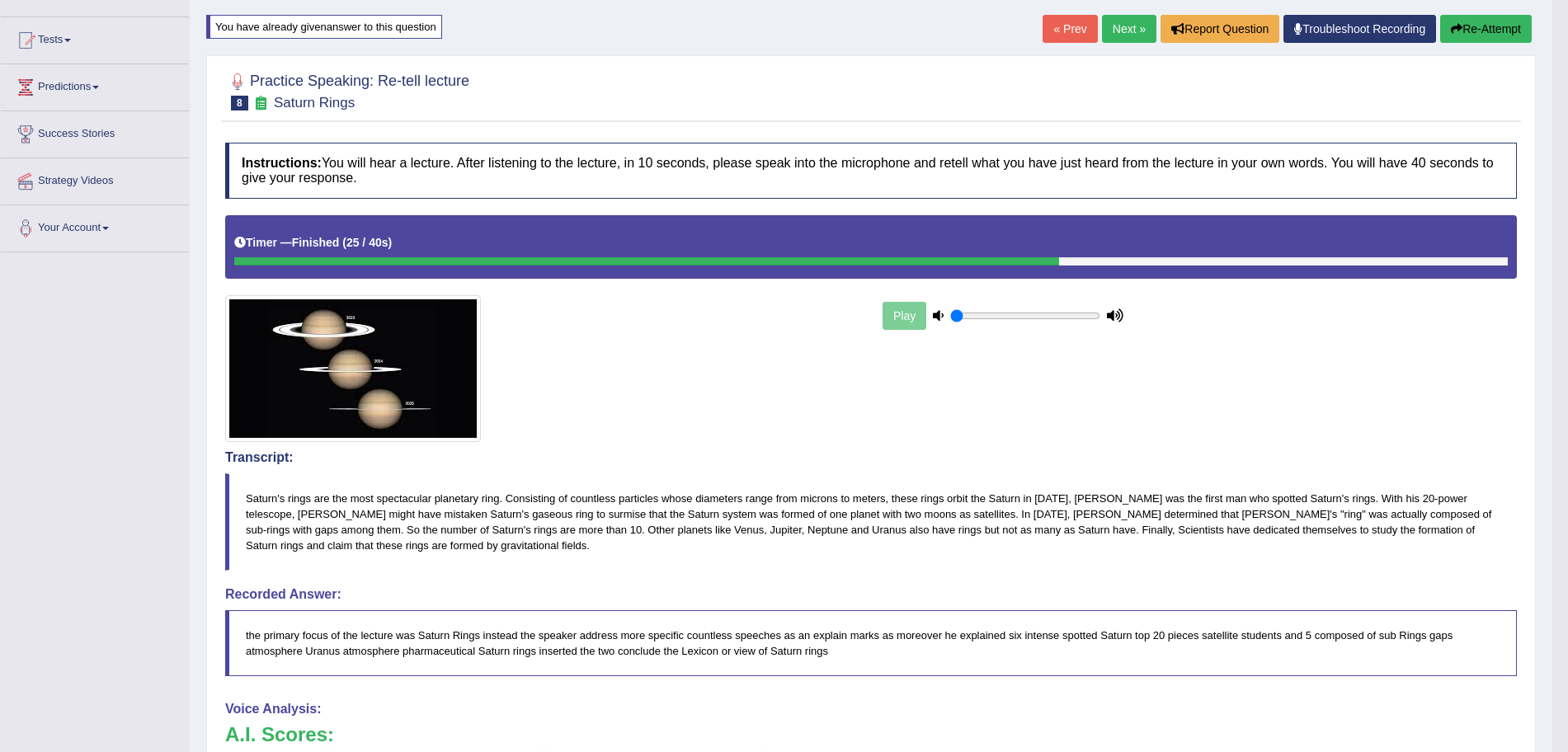
click at [1107, 38] on link "Next »" at bounding box center [1128, 29] width 54 height 28
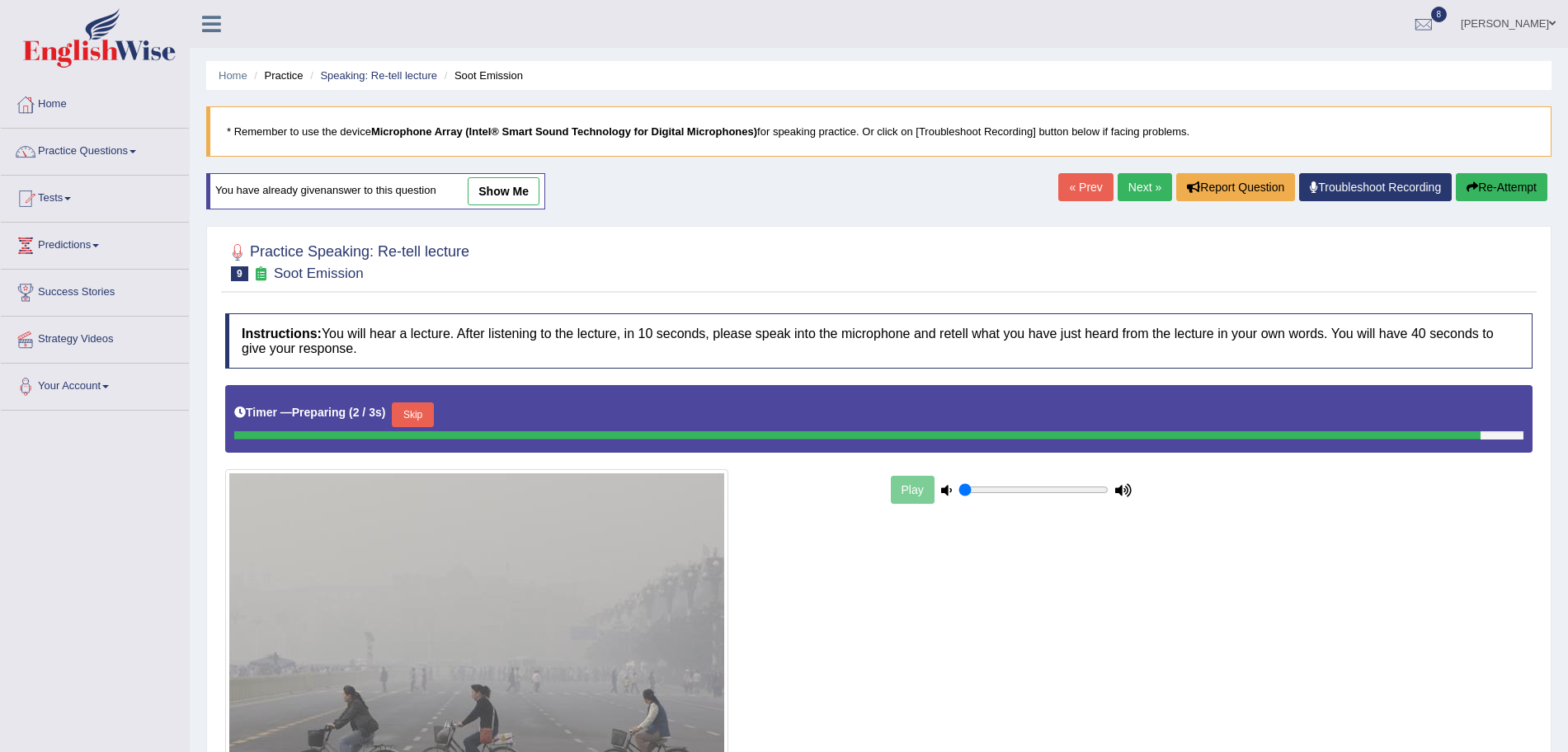
drag, startPoint x: 1583, startPoint y: 0, endPoint x: 923, endPoint y: 149, distance: 676.6
click at [923, 149] on blockquote "* Remember to use the device Microphone Array (Intel® Smart Sound Technology fo…" at bounding box center [878, 132] width 1345 height 50
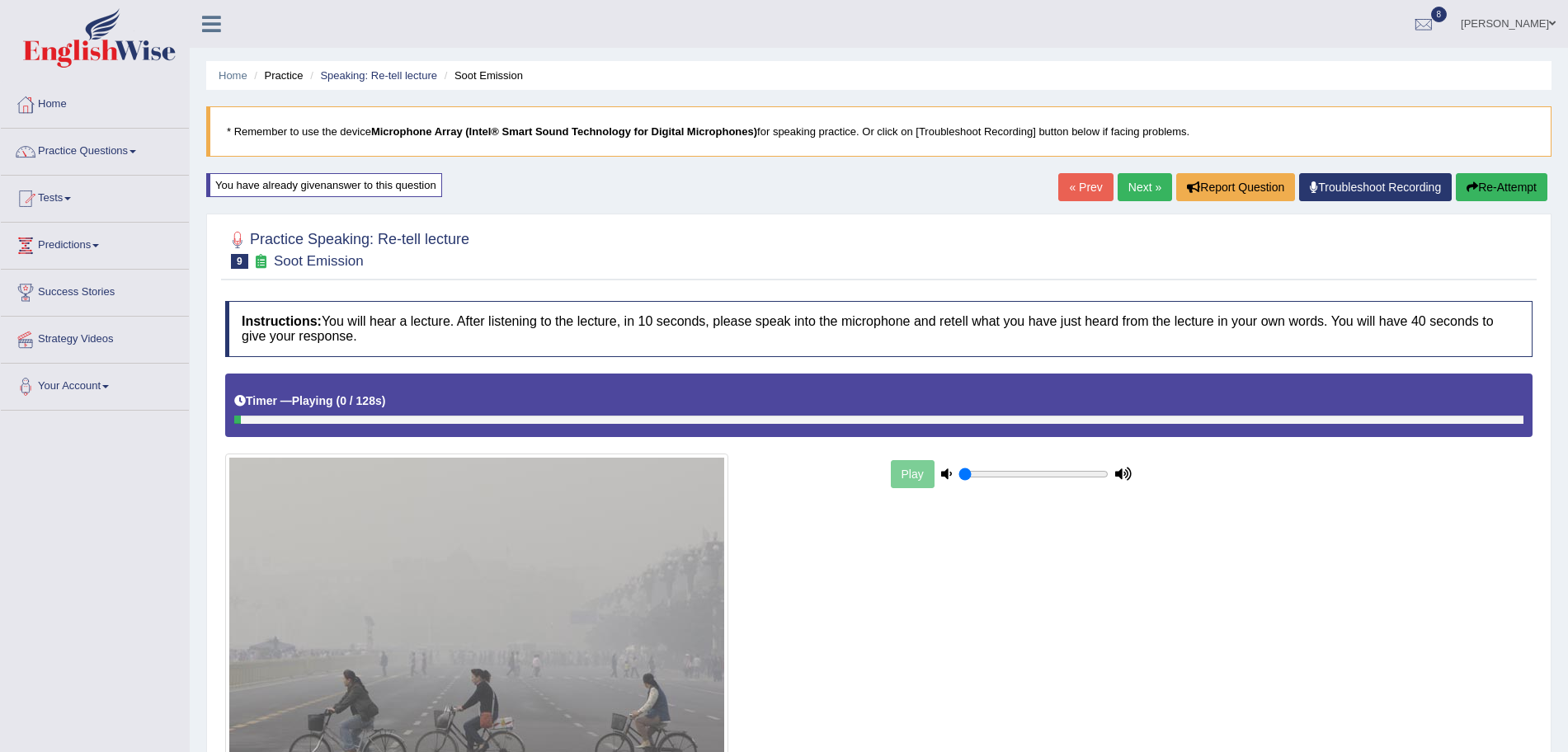
scroll to position [117, 0]
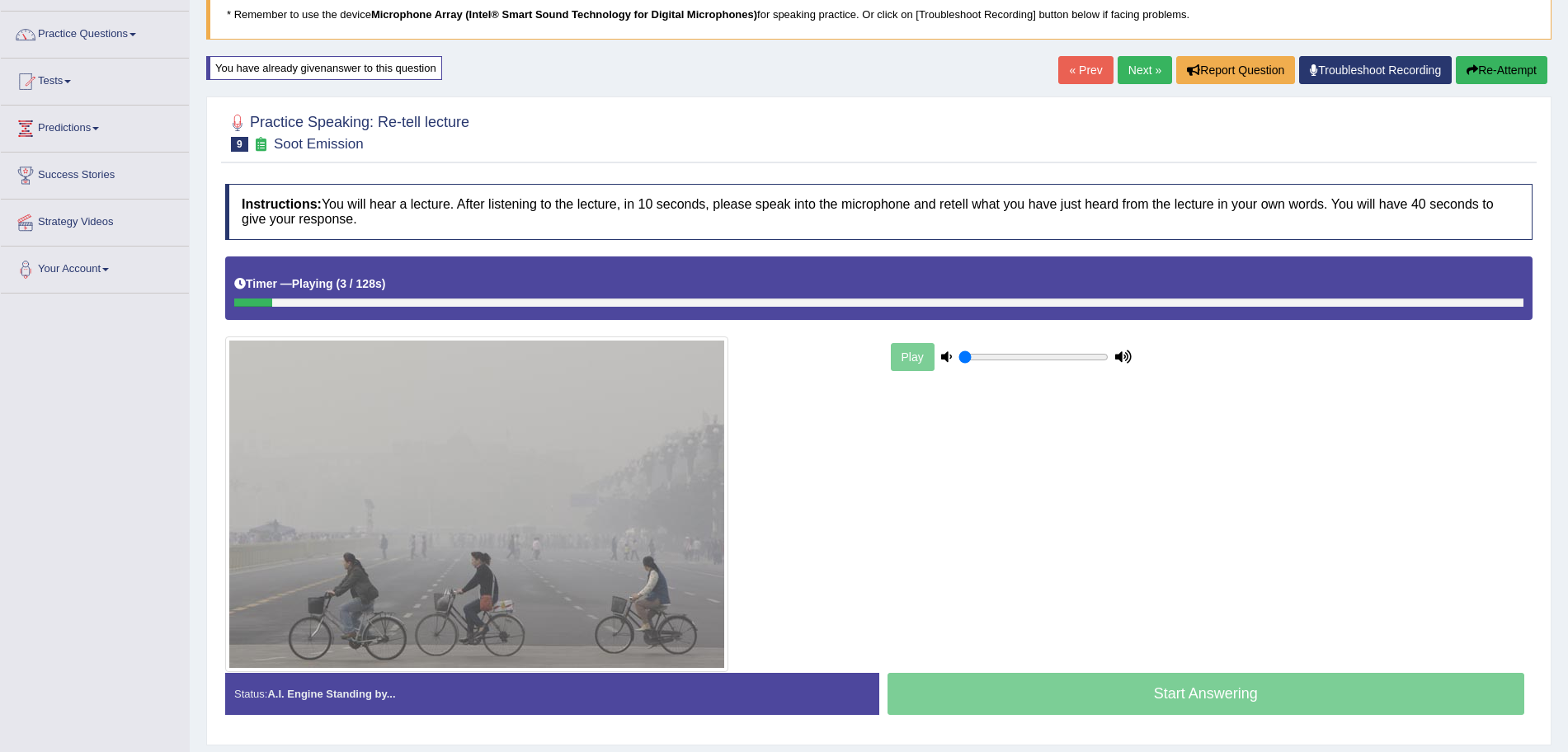
click at [1133, 64] on link "Next »" at bounding box center [1144, 70] width 54 height 28
